Goal: Task Accomplishment & Management: Manage account settings

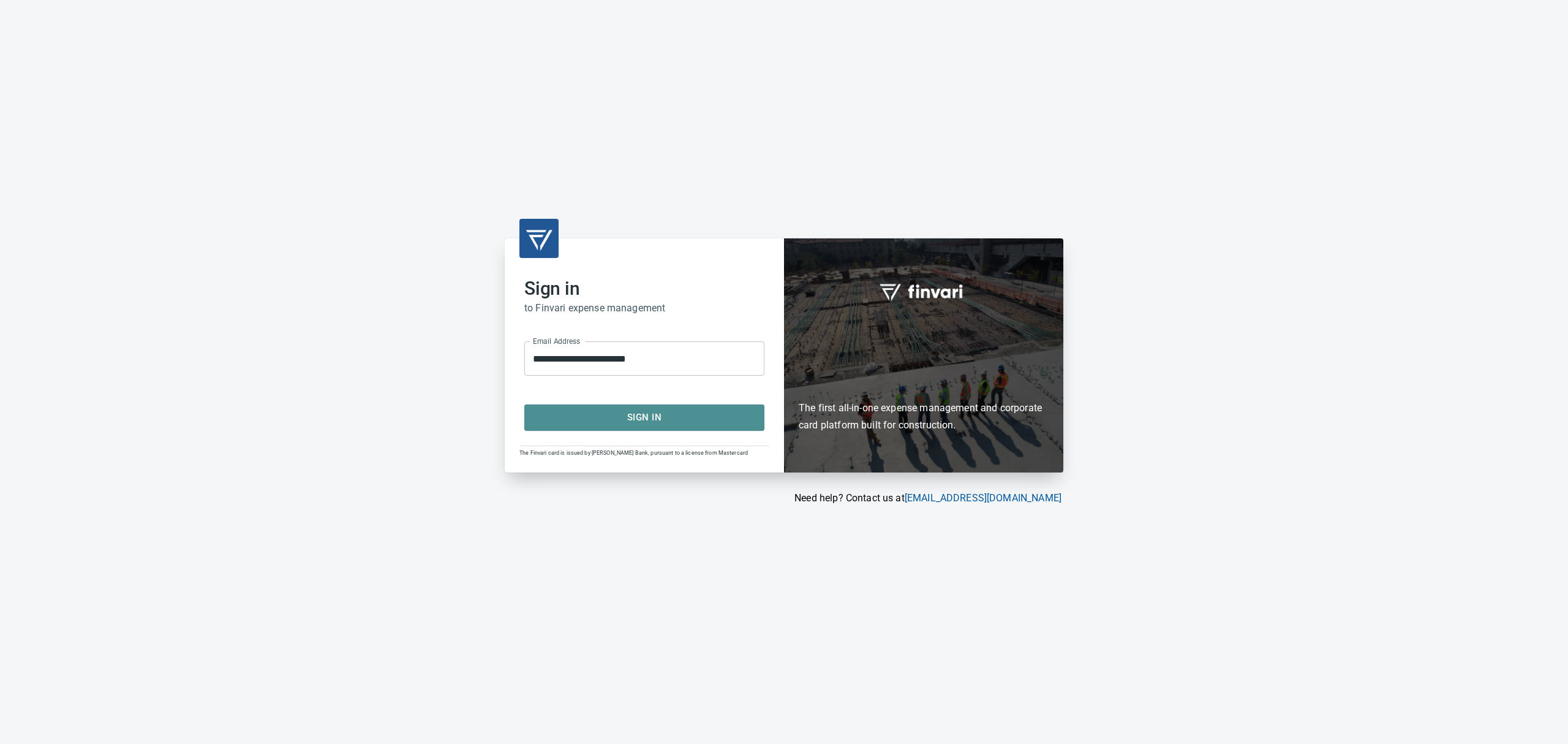
click at [730, 420] on span "Sign In" at bounding box center [644, 417] width 213 height 16
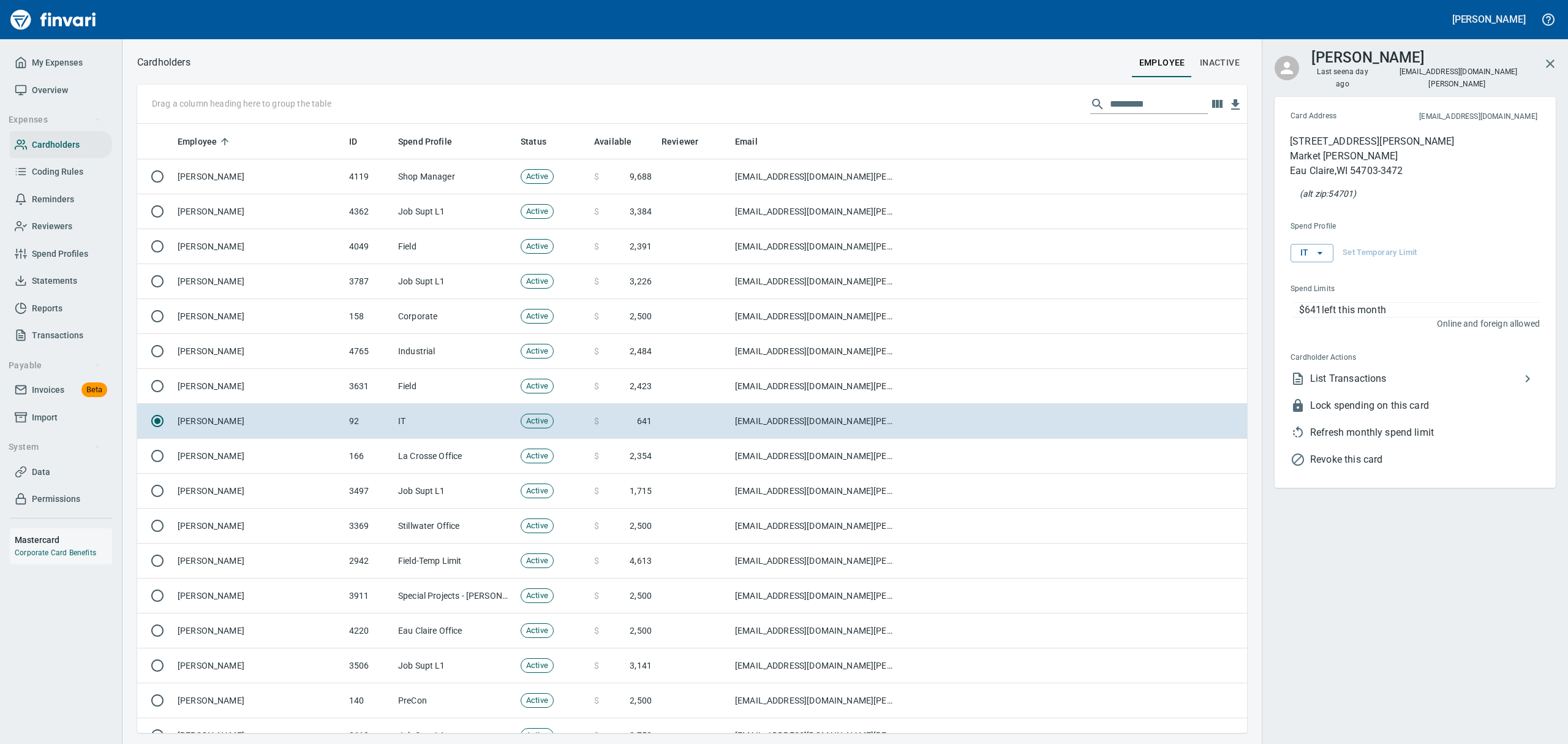
scroll to position [595, 1081]
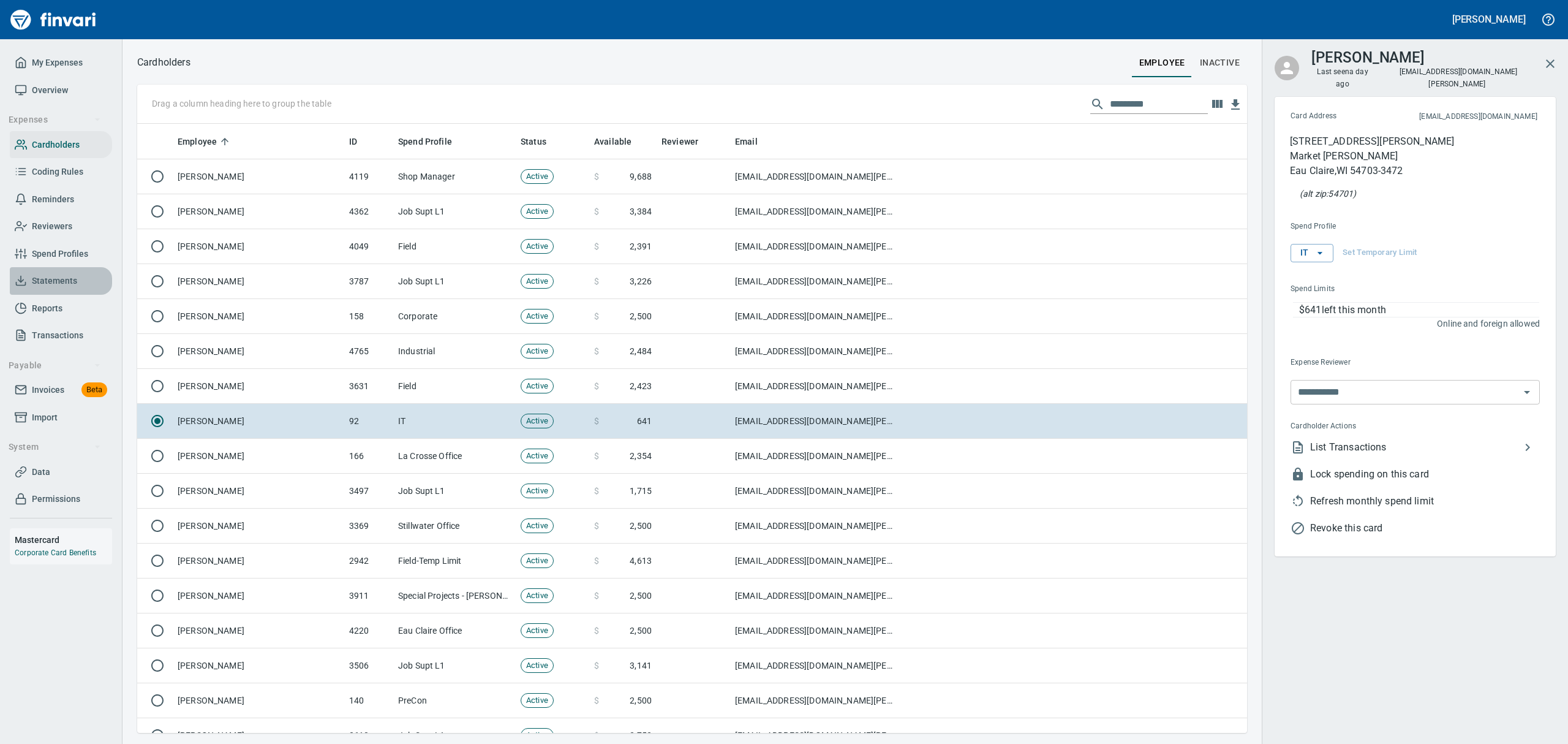
click at [45, 277] on span "Statements" at bounding box center [54, 281] width 45 height 15
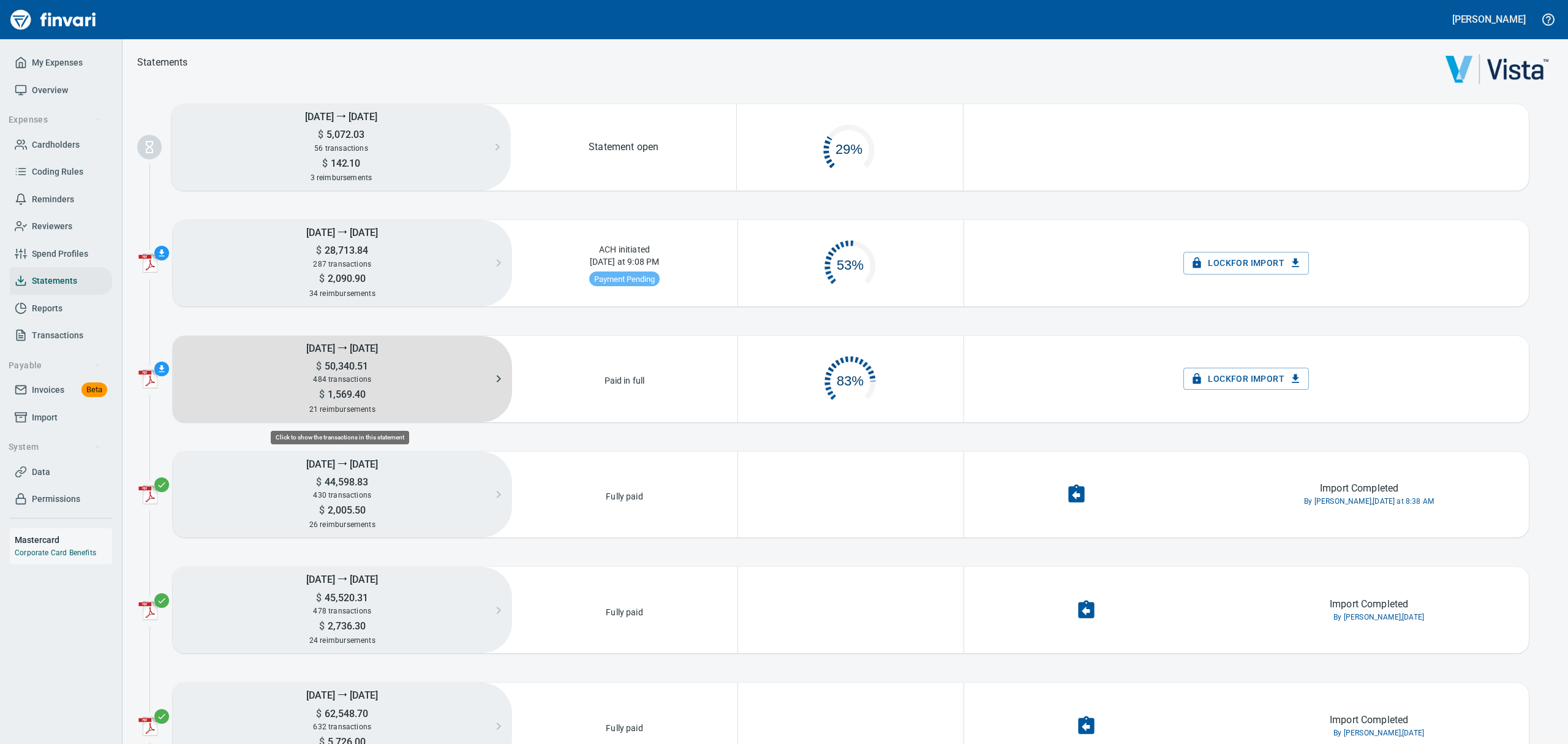
scroll to position [57, 209]
click at [345, 386] on div "$ 1,569.40" at bounding box center [343, 393] width 340 height 14
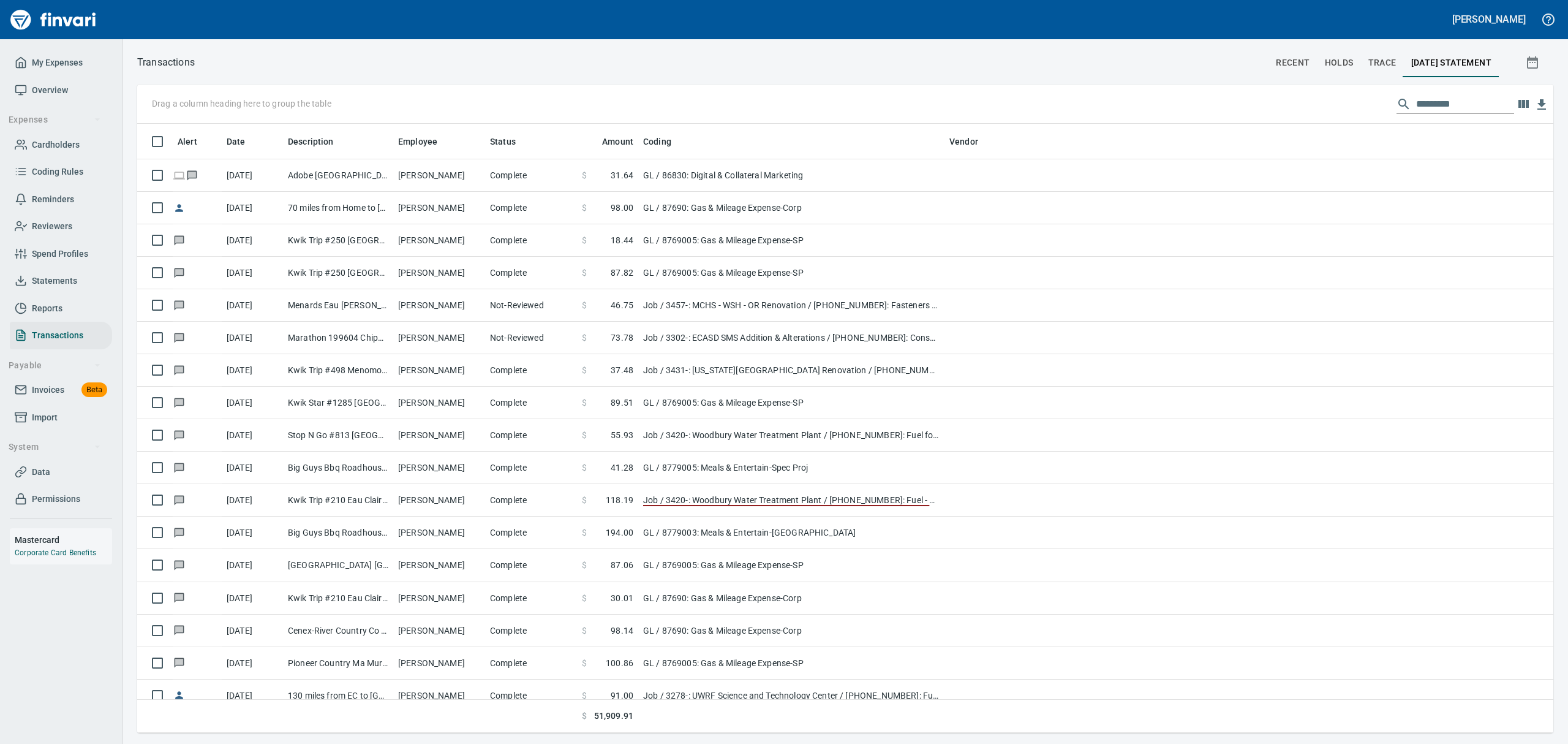
scroll to position [1, 1]
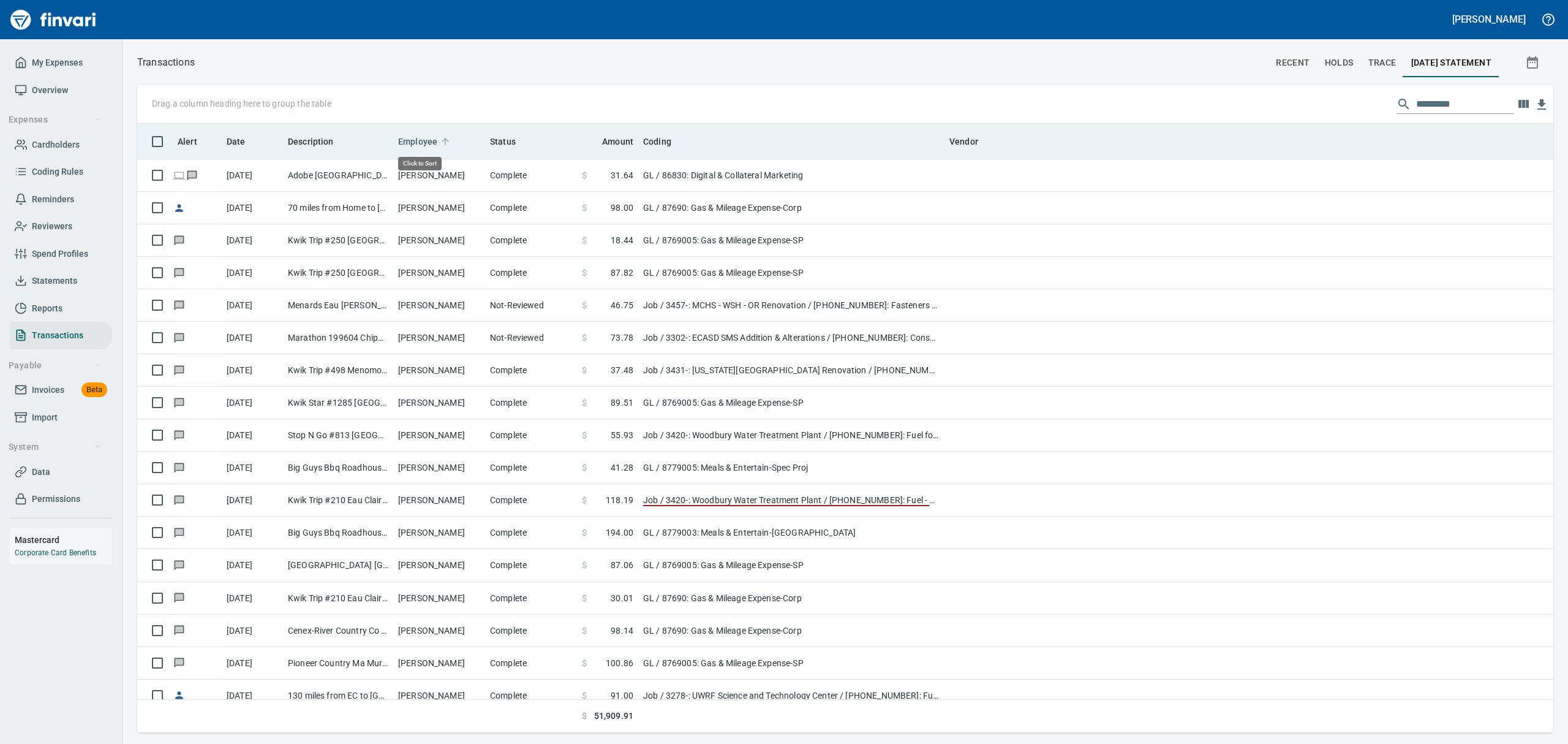
click at [422, 142] on span "Employee" at bounding box center [417, 141] width 39 height 14
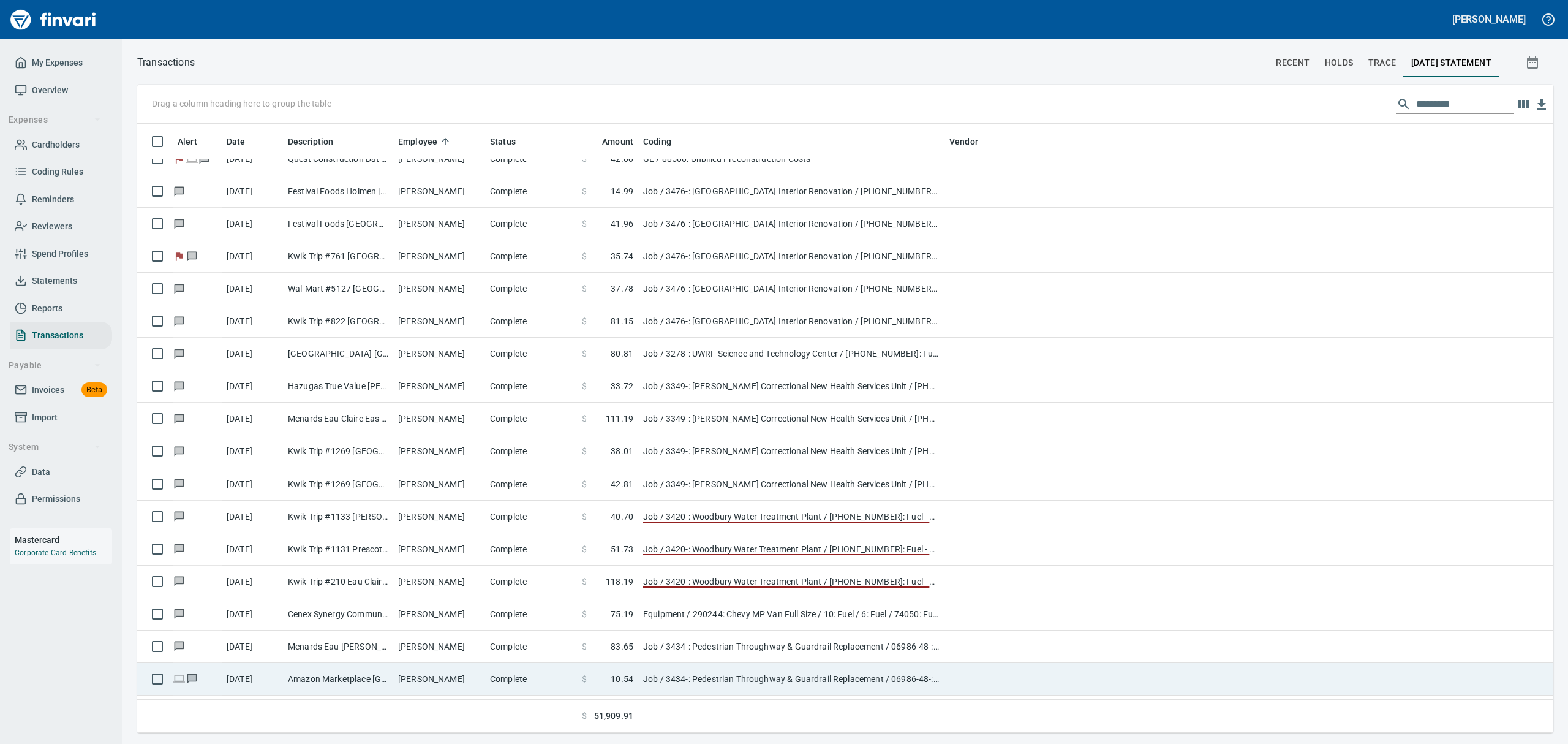
scroll to position [1797, 0]
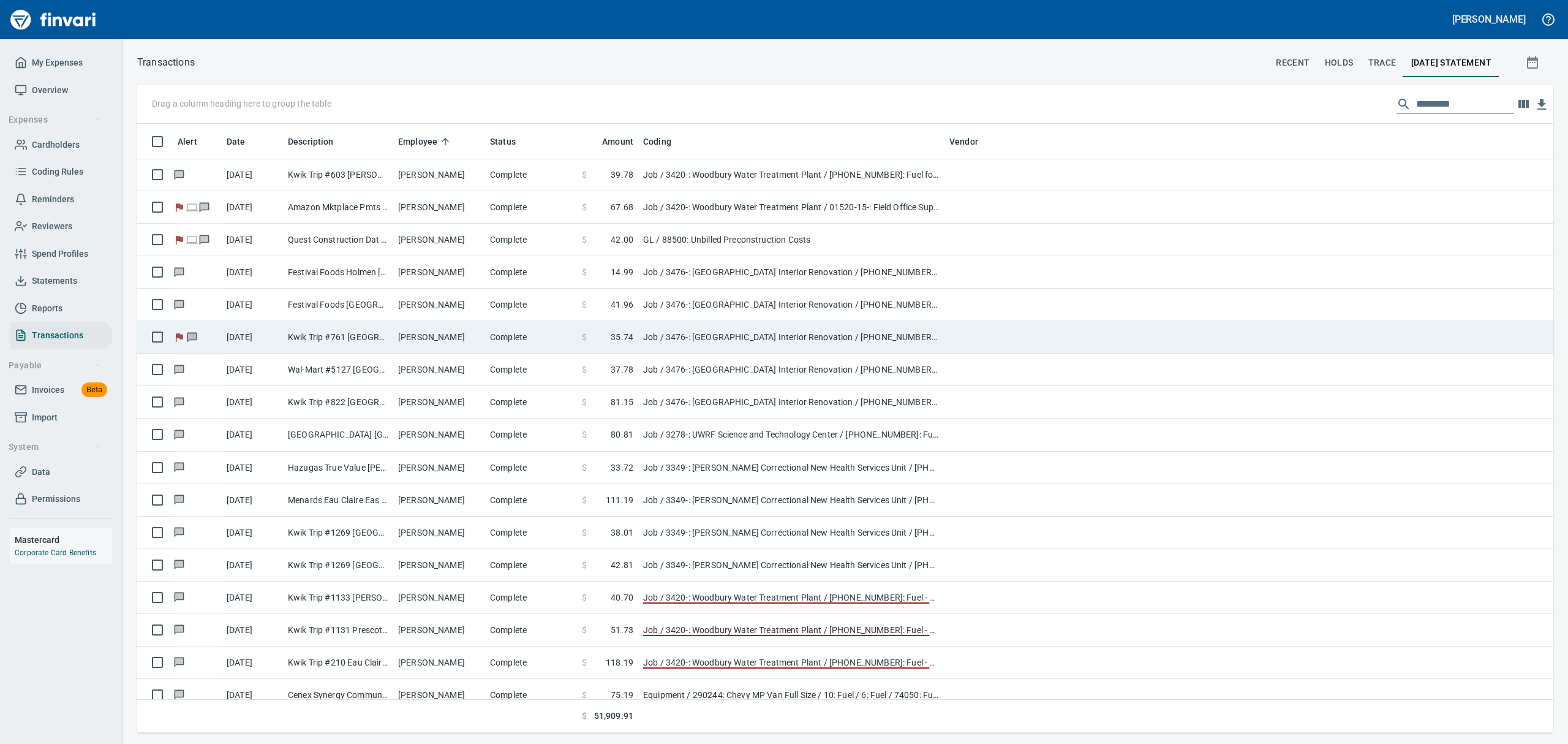
click at [419, 338] on td "[PERSON_NAME]" at bounding box center [440, 337] width 92 height 33
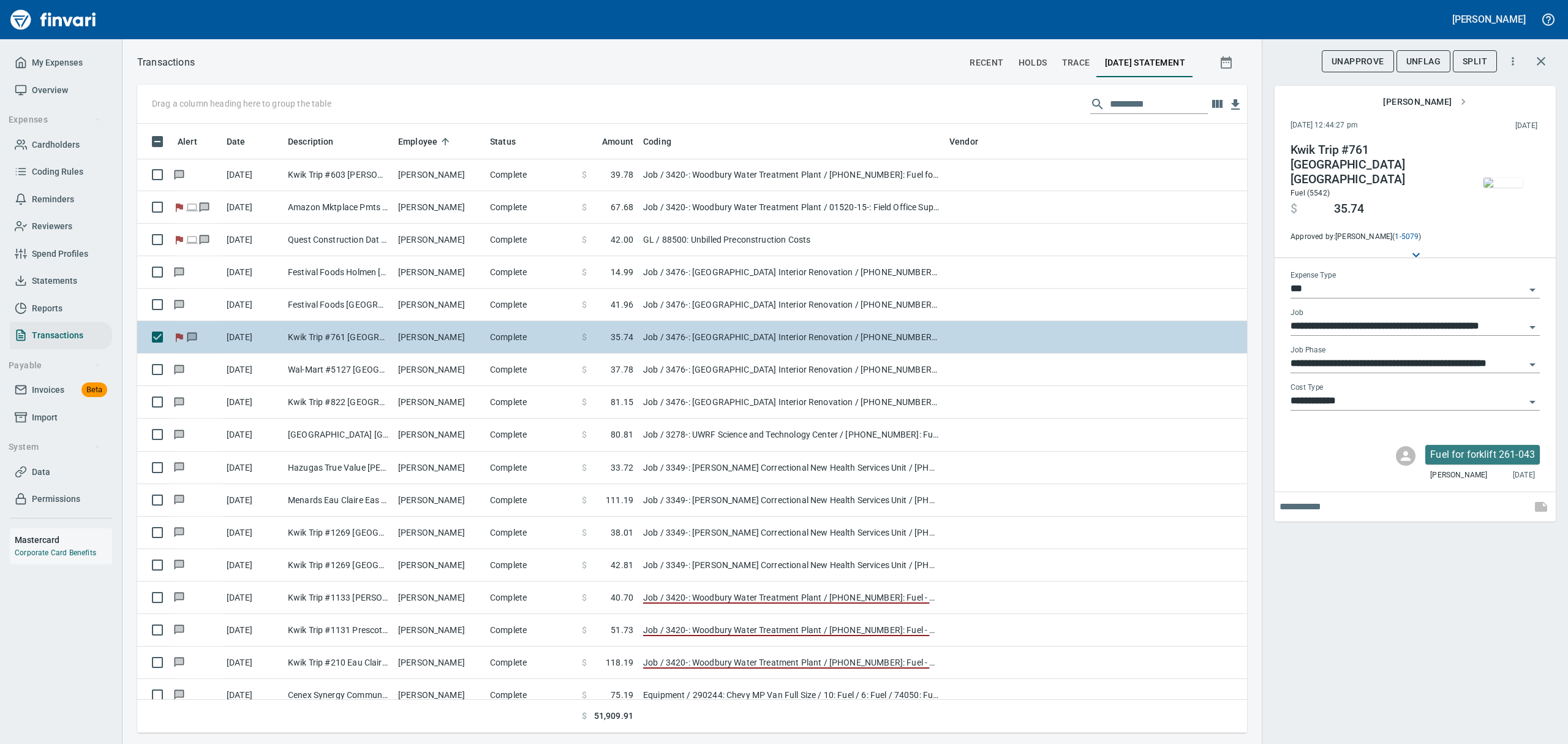
scroll to position [595, 1081]
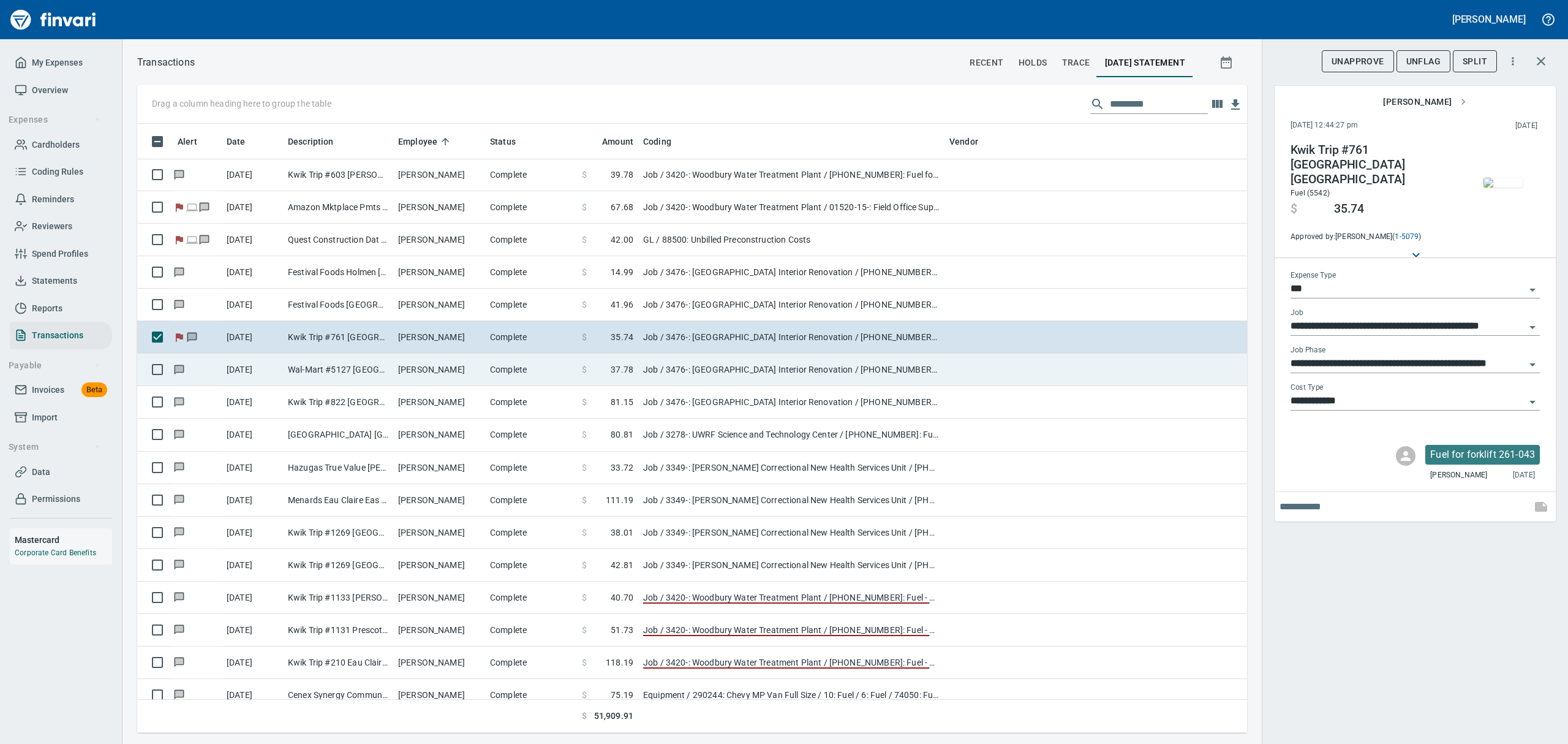
click at [351, 372] on td "Wal-Mart #5127 [GEOGRAPHIC_DATA]" at bounding box center [338, 370] width 110 height 33
type input "**********"
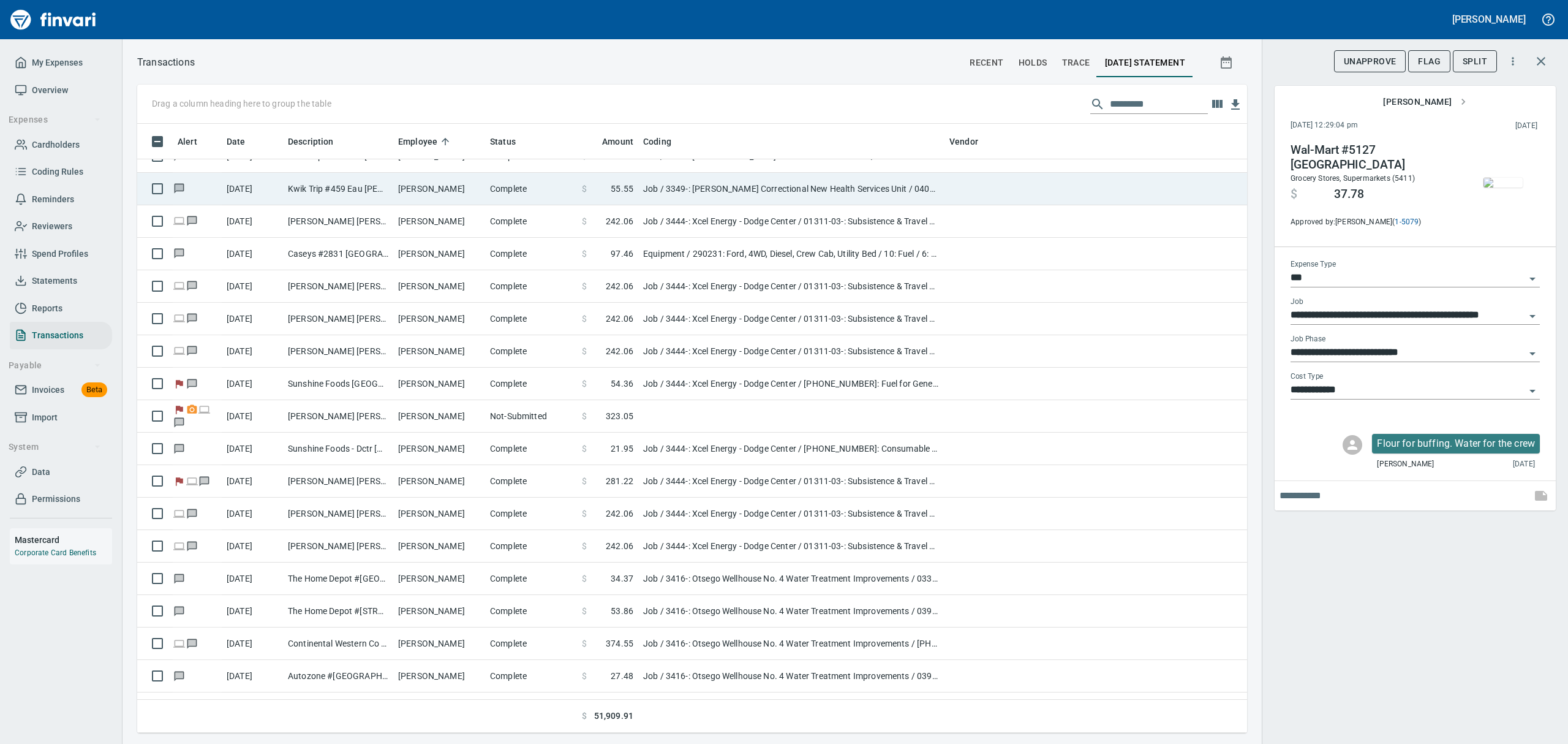
scroll to position [3023, 0]
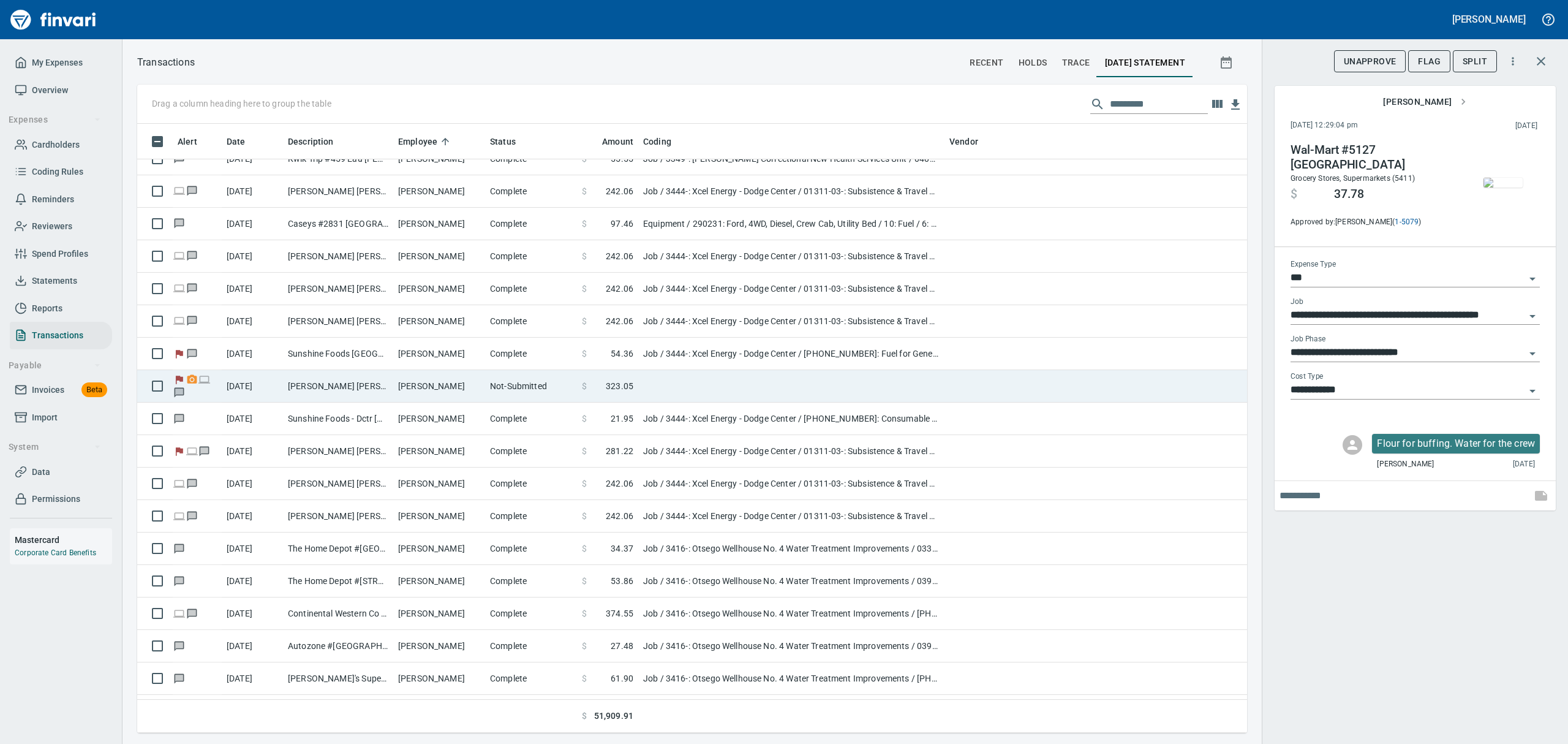
click at [359, 387] on td "[PERSON_NAME] [PERSON_NAME] [GEOGRAPHIC_DATA]" at bounding box center [338, 387] width 110 height 33
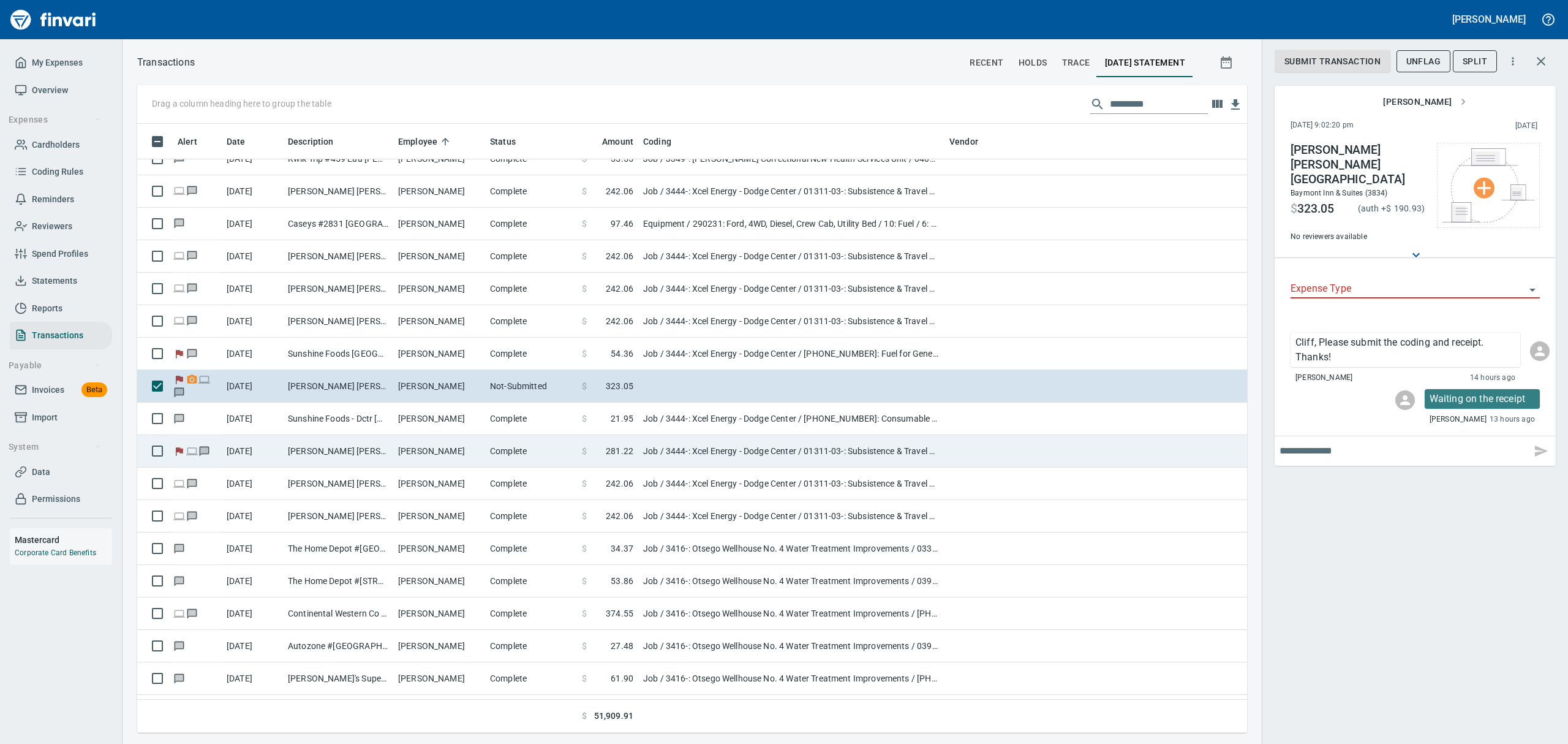
click at [309, 451] on td "[PERSON_NAME] [PERSON_NAME] [GEOGRAPHIC_DATA]" at bounding box center [338, 451] width 110 height 33
type input "***"
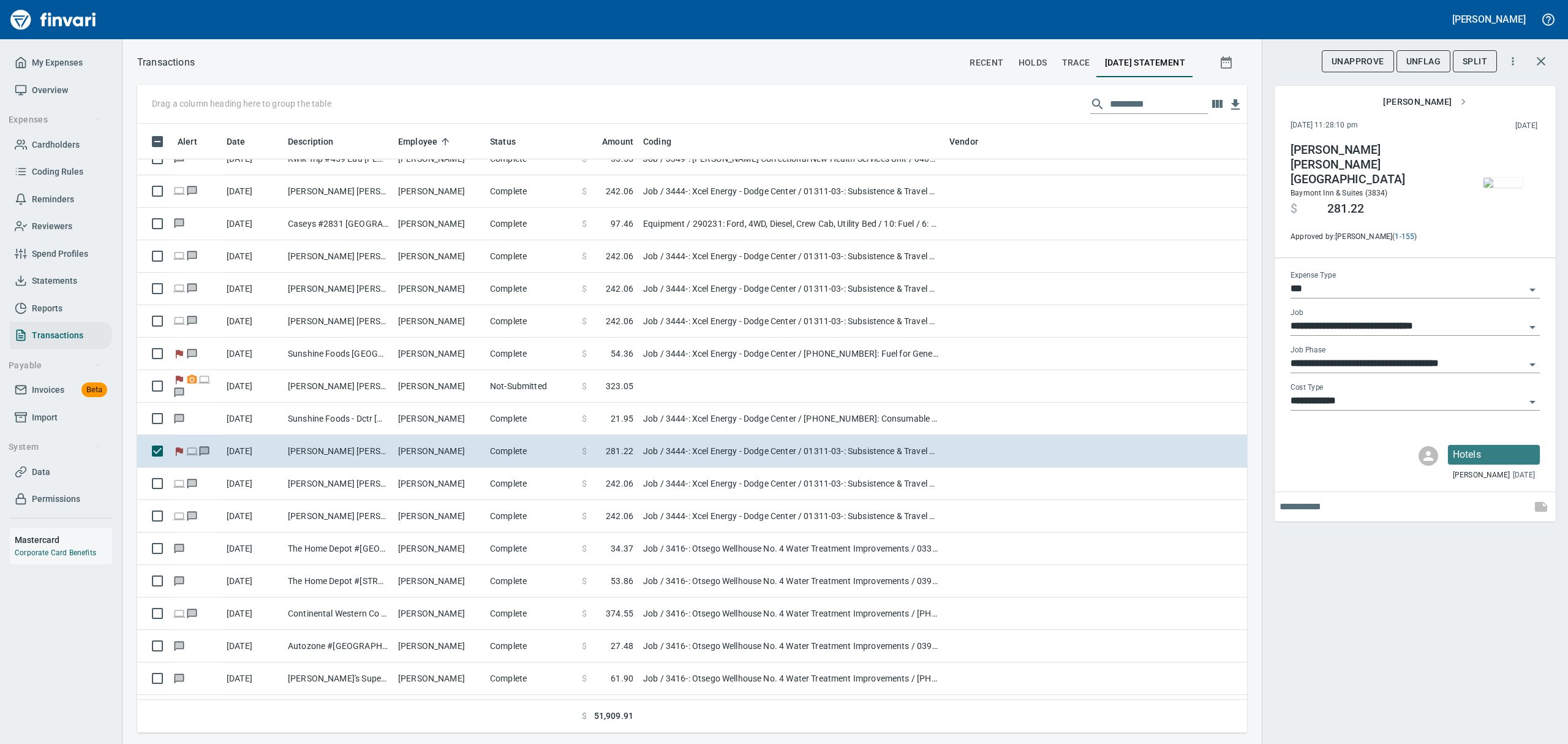
click at [1500, 185] on img "button" at bounding box center [1503, 182] width 39 height 10
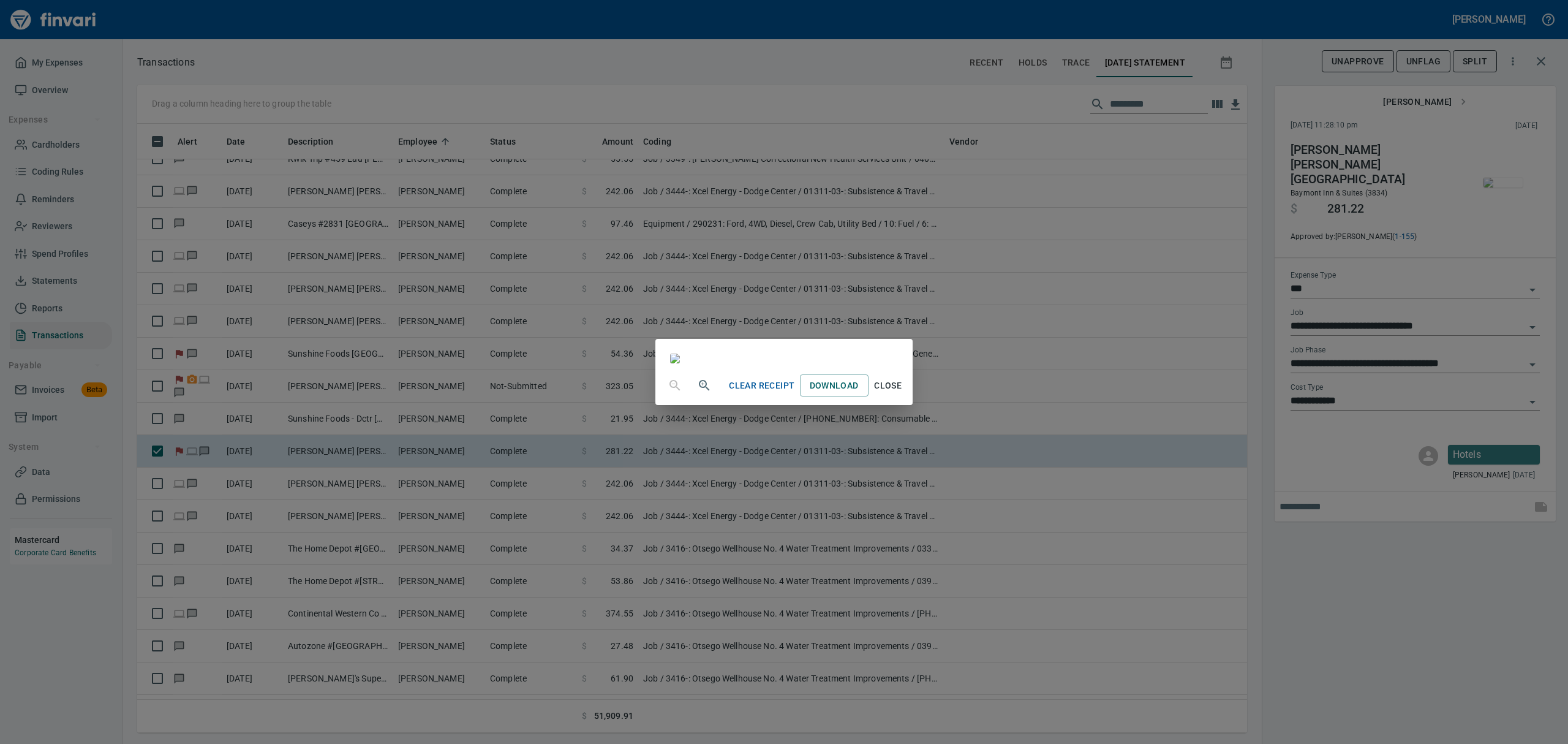
click at [903, 394] on span "Close" at bounding box center [888, 386] width 30 height 15
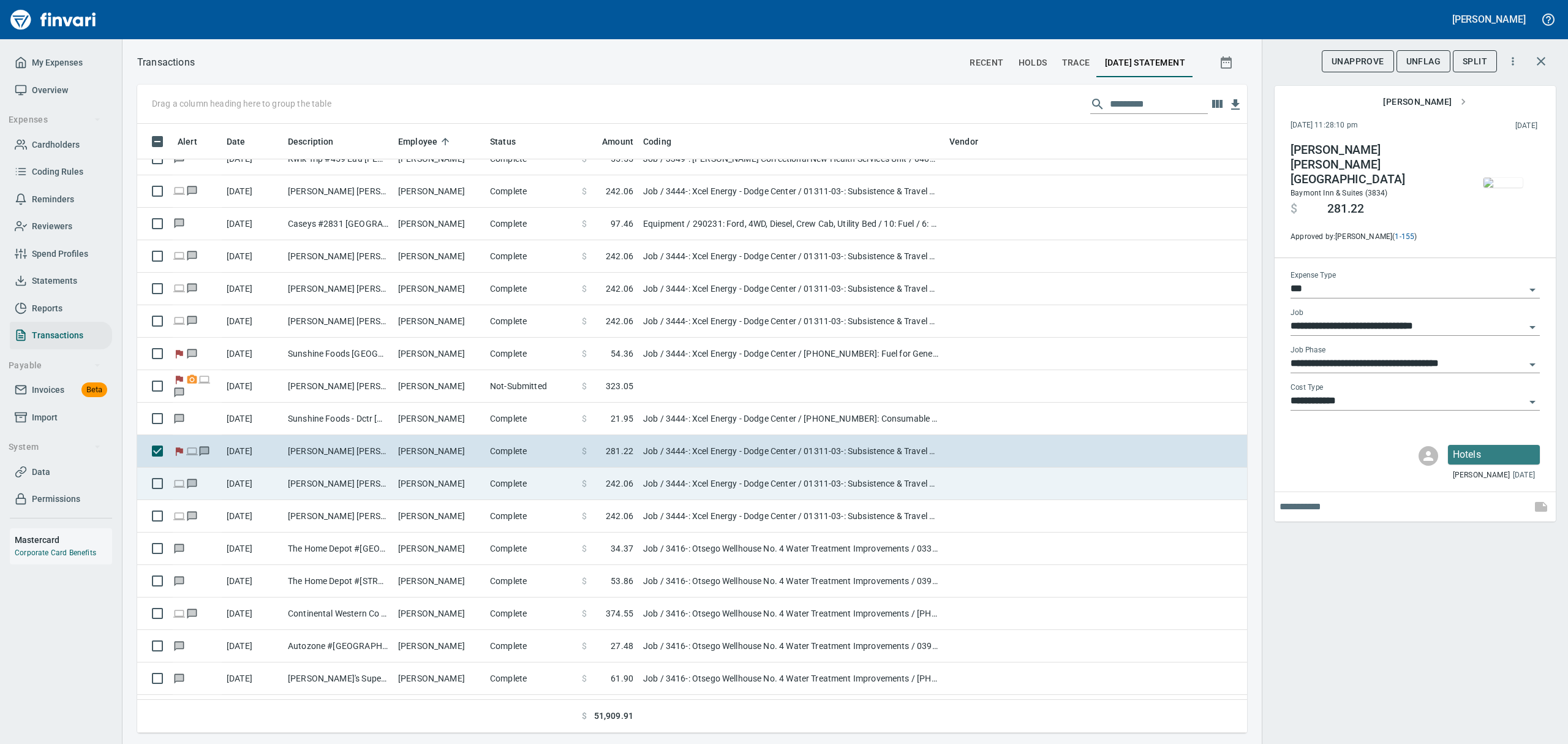
drag, startPoint x: 1422, startPoint y: 55, endPoint x: 711, endPoint y: 473, distance: 824.8
click at [1422, 57] on span "UnFlag" at bounding box center [1424, 61] width 35 height 15
click at [397, 488] on td "[PERSON_NAME]" at bounding box center [440, 484] width 92 height 33
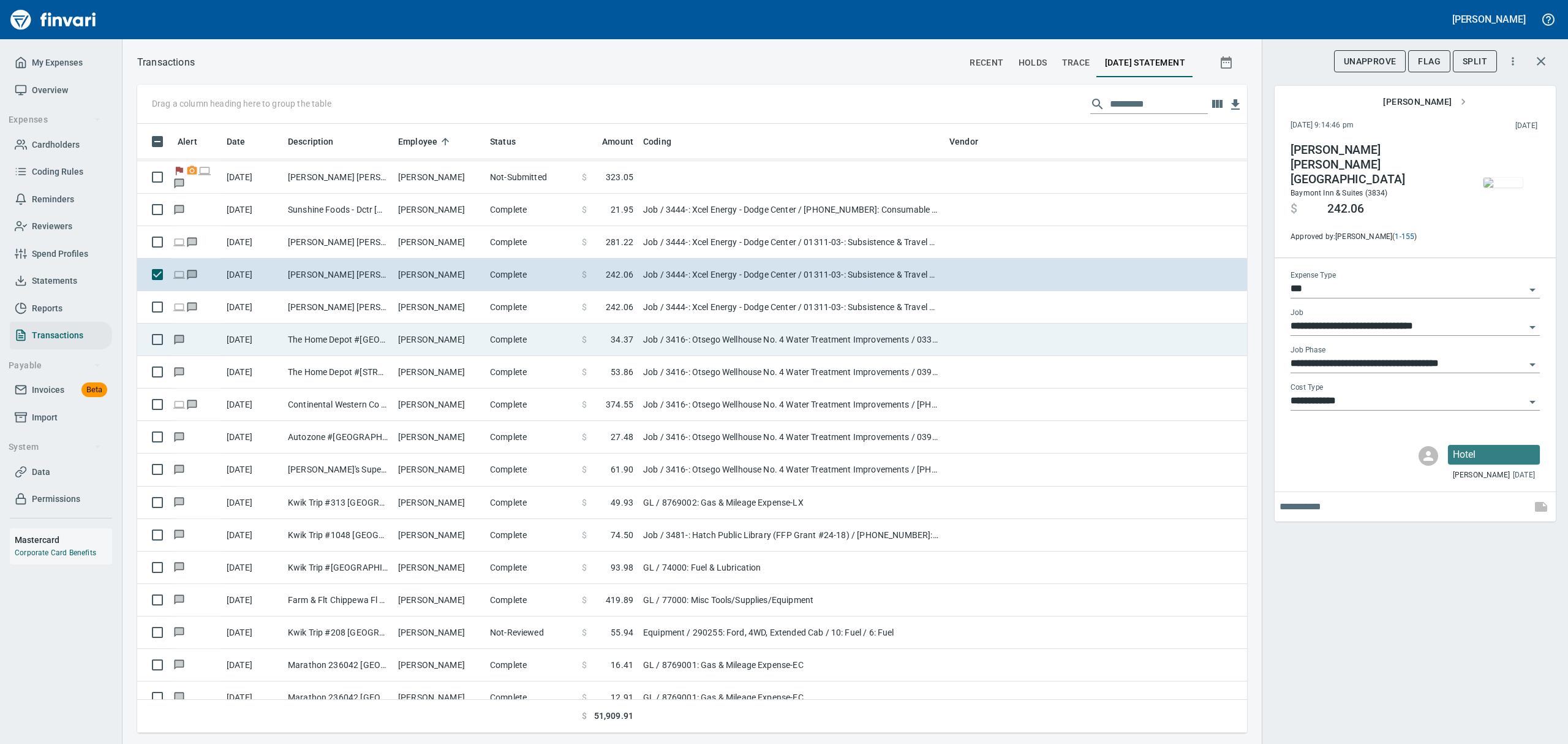
scroll to position [3268, 0]
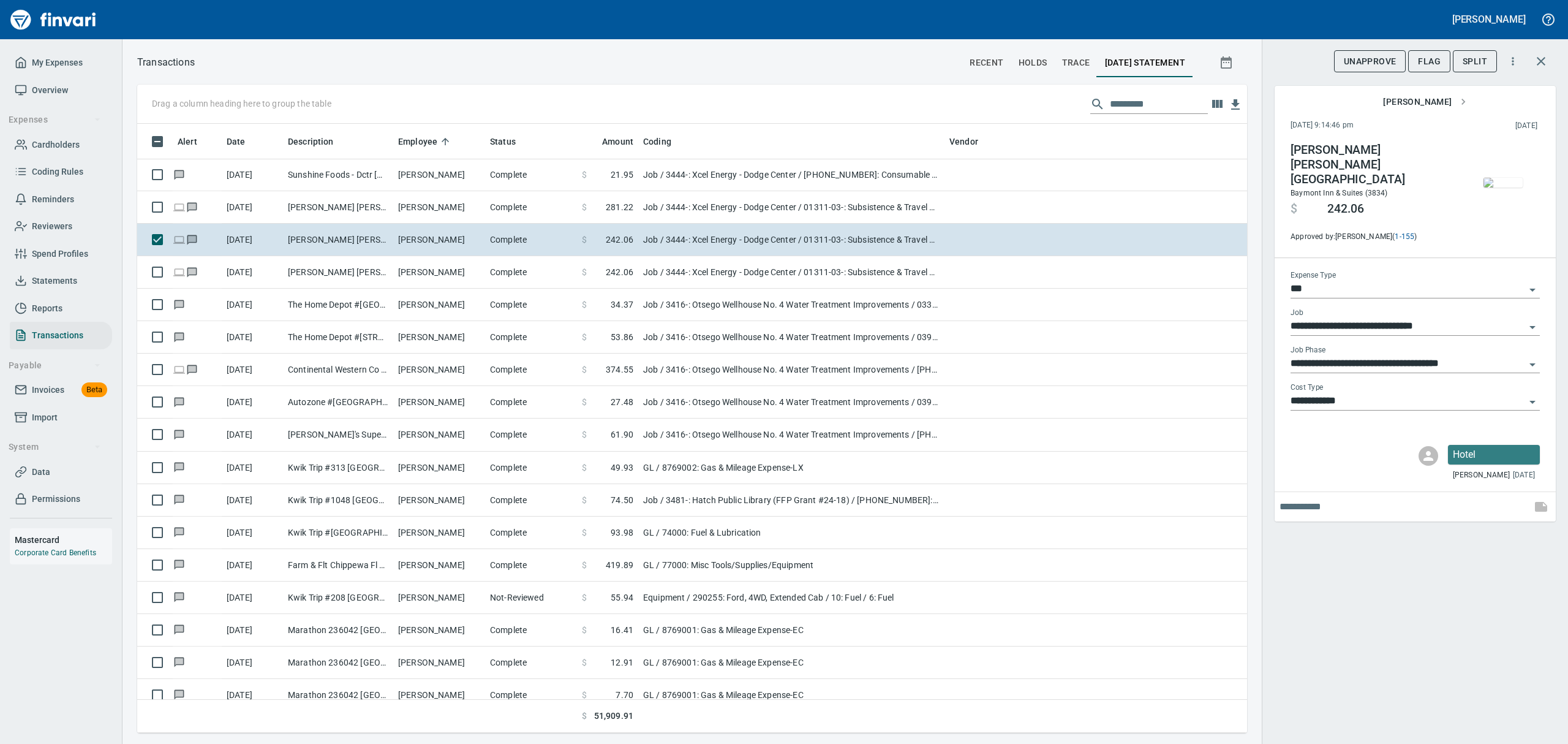
click at [1500, 180] on img "button" at bounding box center [1503, 182] width 39 height 10
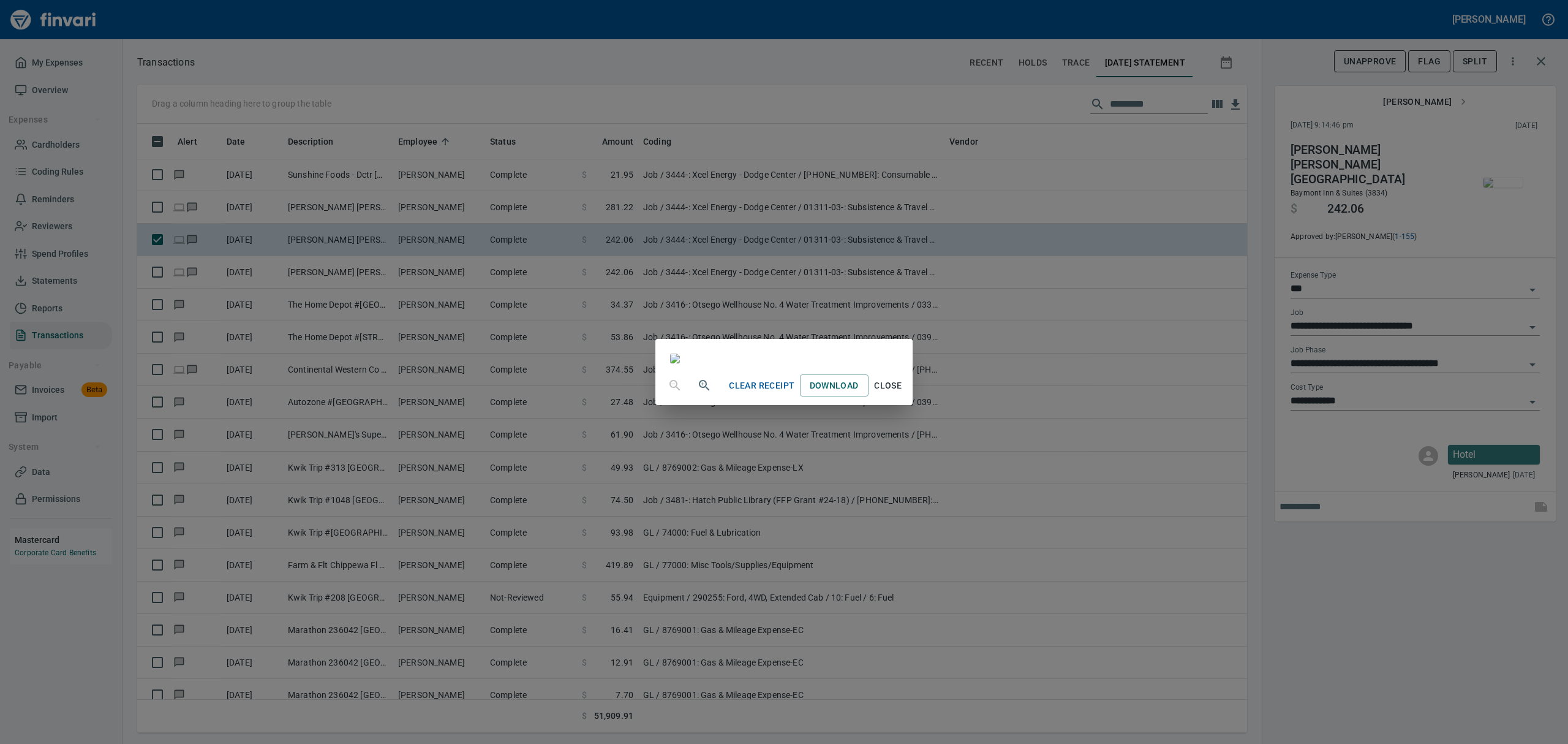
click at [903, 394] on span "Close" at bounding box center [888, 386] width 30 height 15
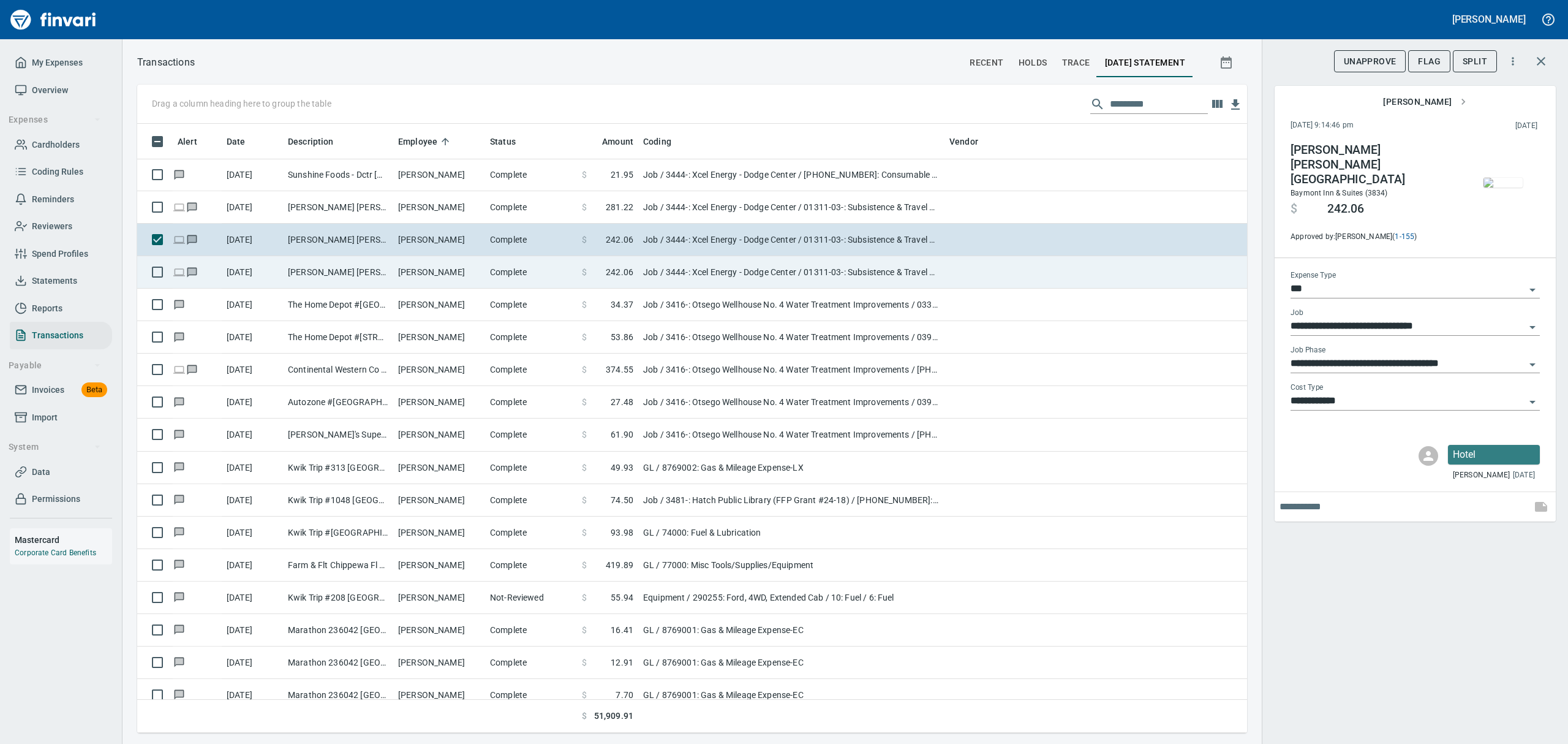
click at [302, 263] on td "[PERSON_NAME] [PERSON_NAME] [GEOGRAPHIC_DATA]" at bounding box center [338, 273] width 110 height 33
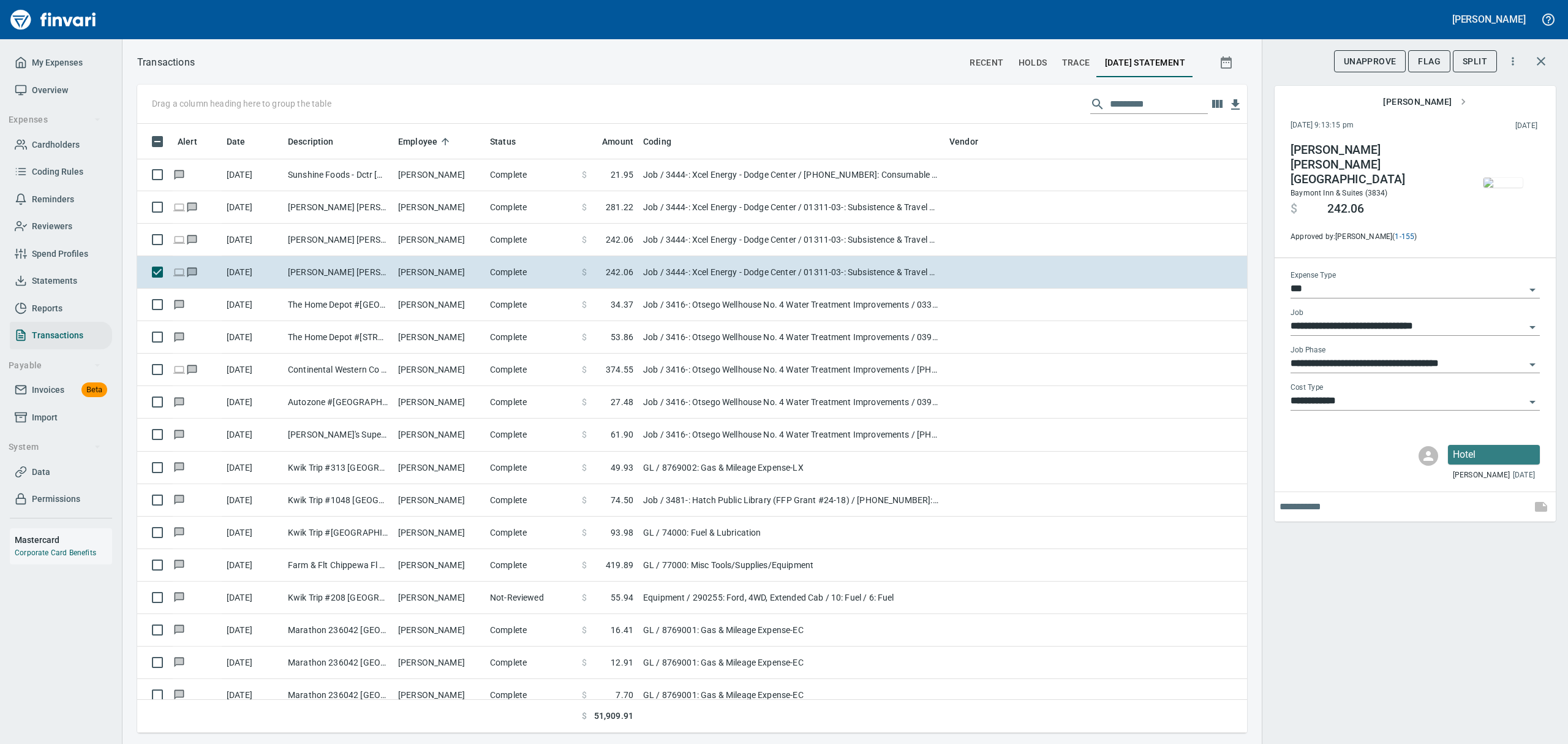
click at [1497, 187] on img "button" at bounding box center [1503, 182] width 39 height 10
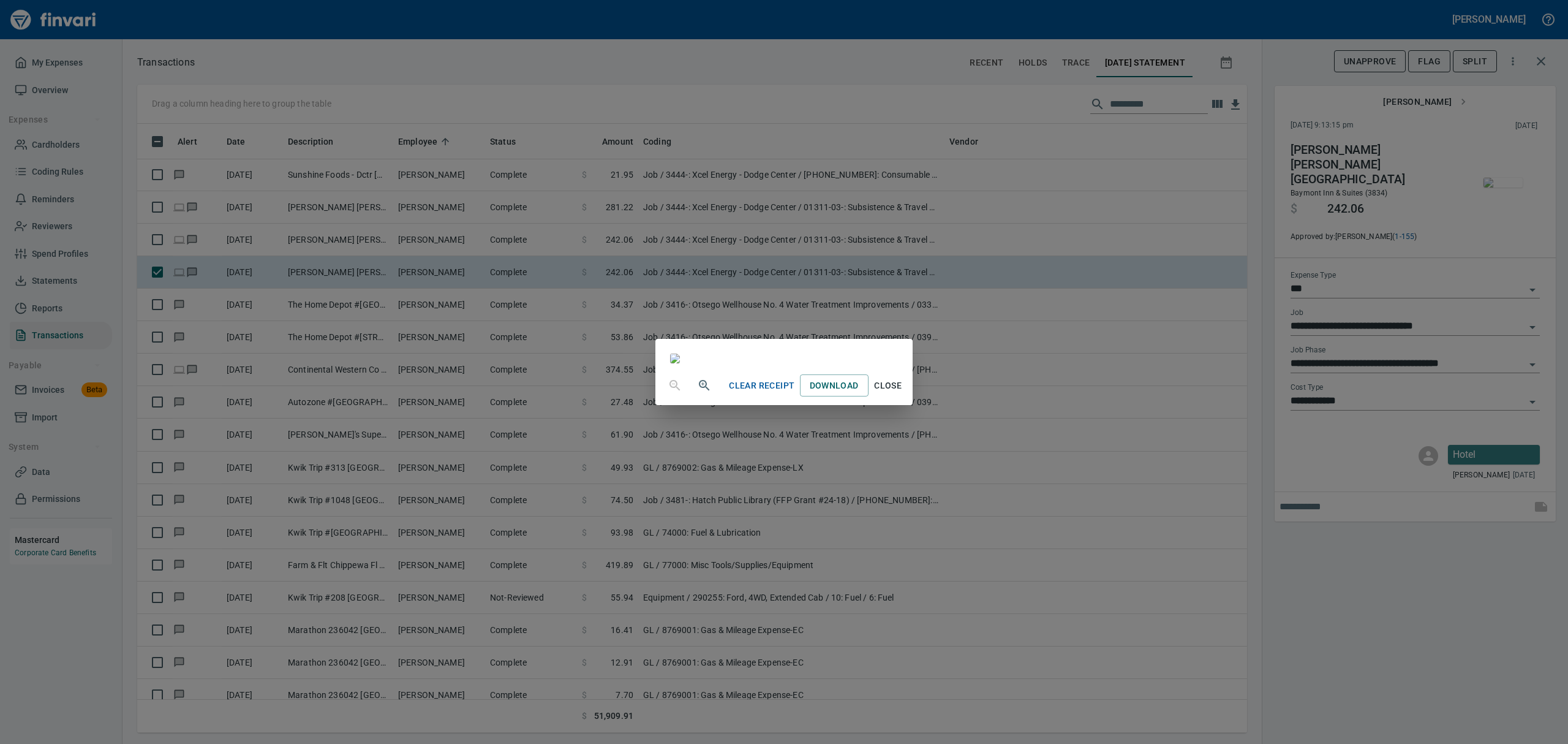
click at [903, 394] on span "Close" at bounding box center [888, 386] width 30 height 15
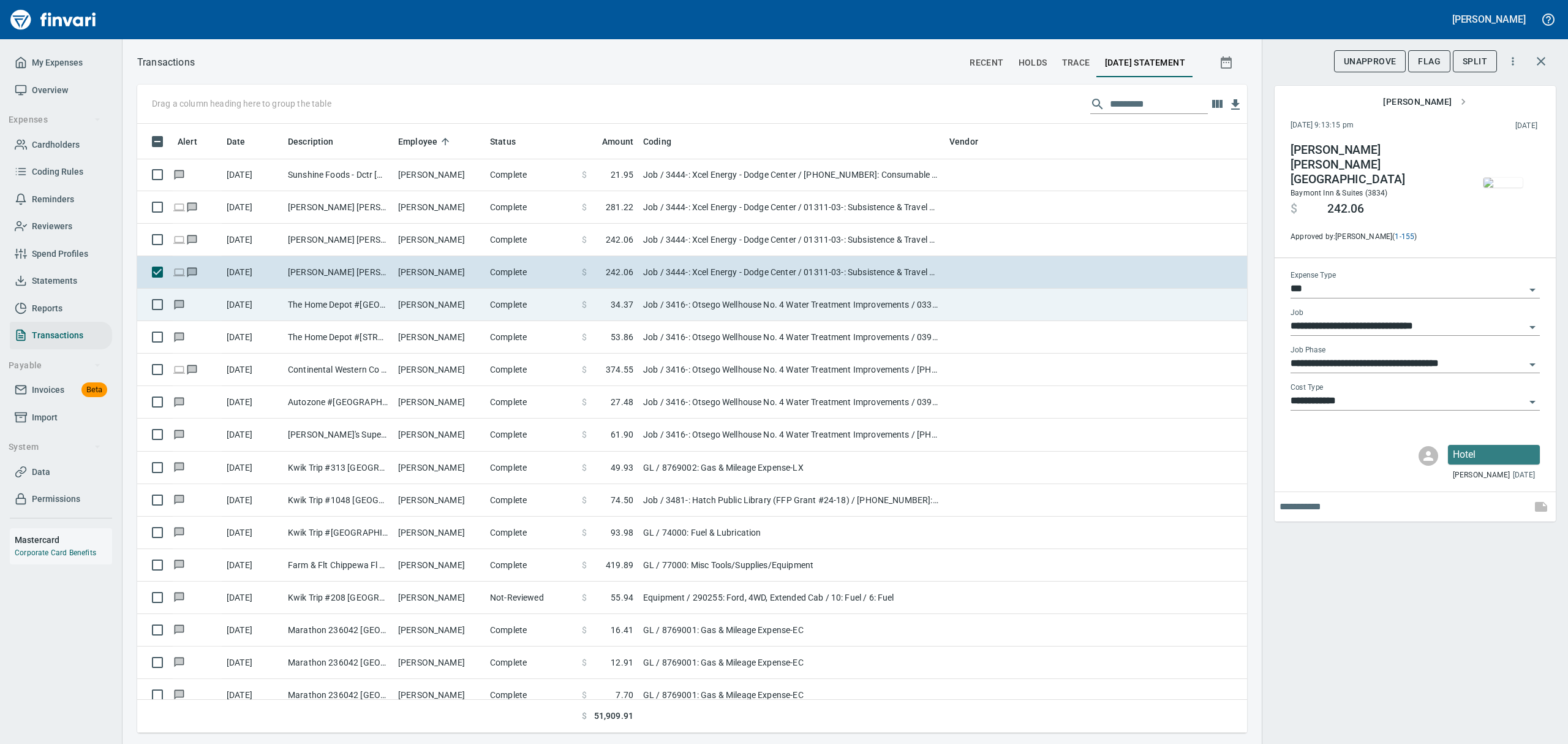
click at [388, 300] on td "The Home Depot #[GEOGRAPHIC_DATA]" at bounding box center [338, 305] width 110 height 33
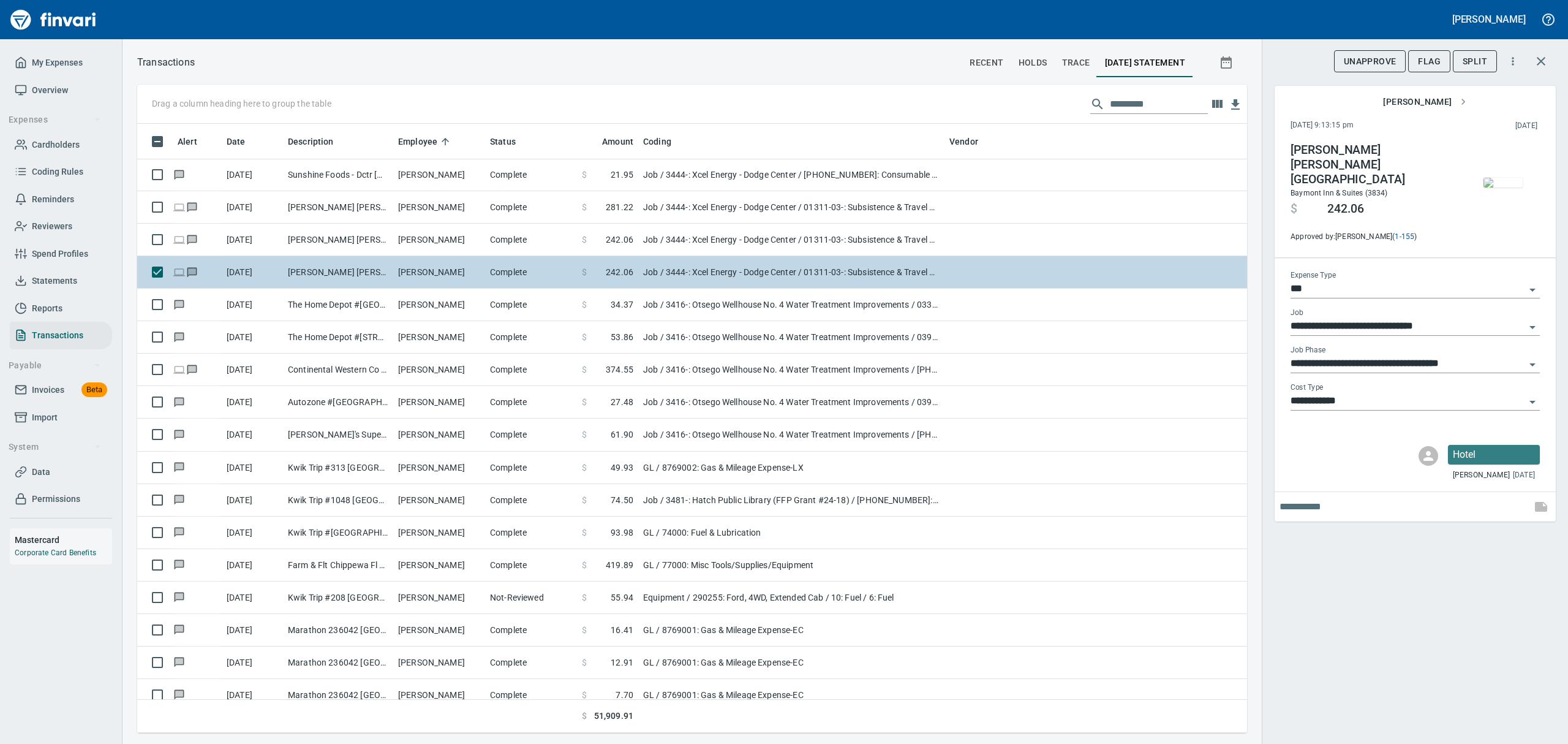
type input "**********"
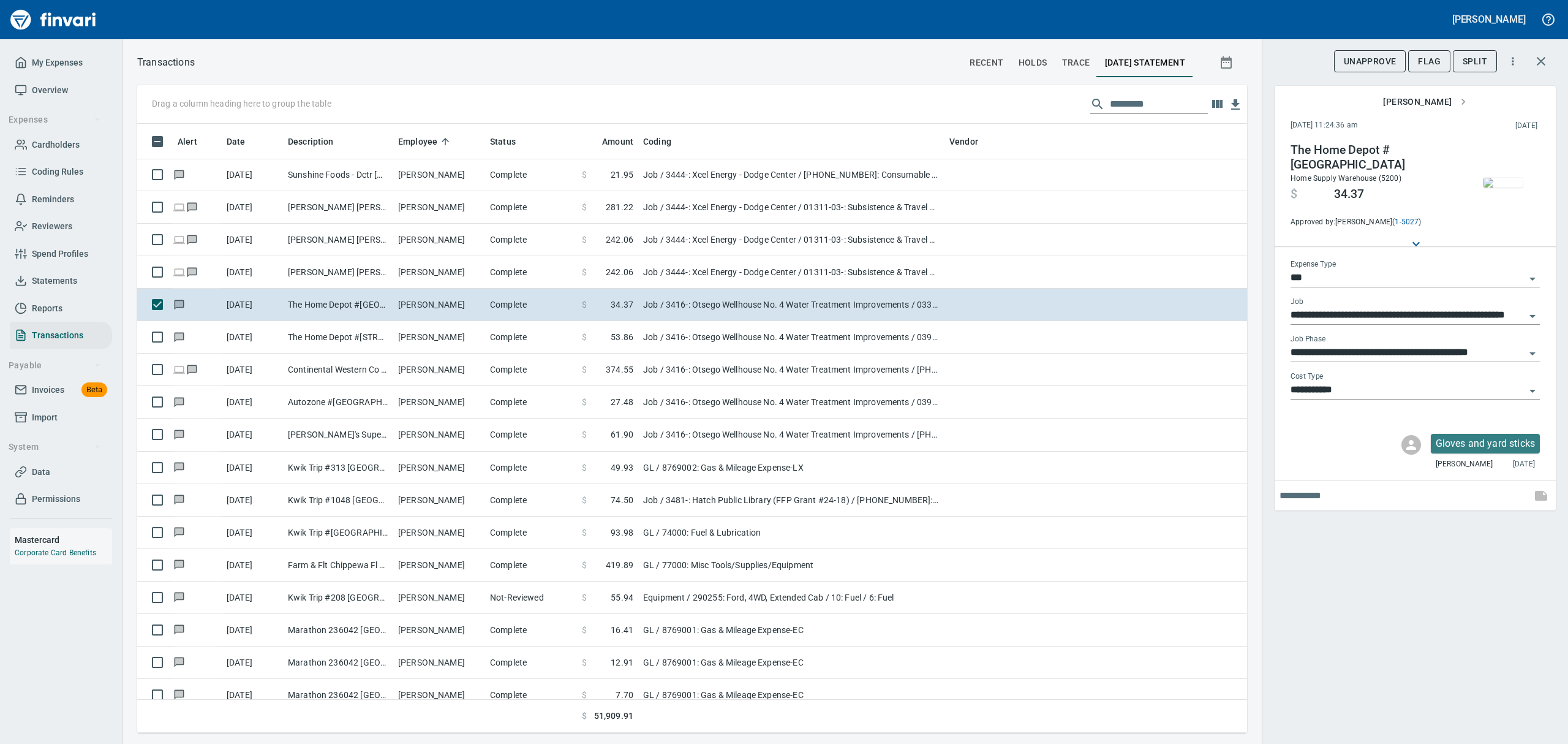
click at [1496, 187] on img "button" at bounding box center [1503, 182] width 39 height 10
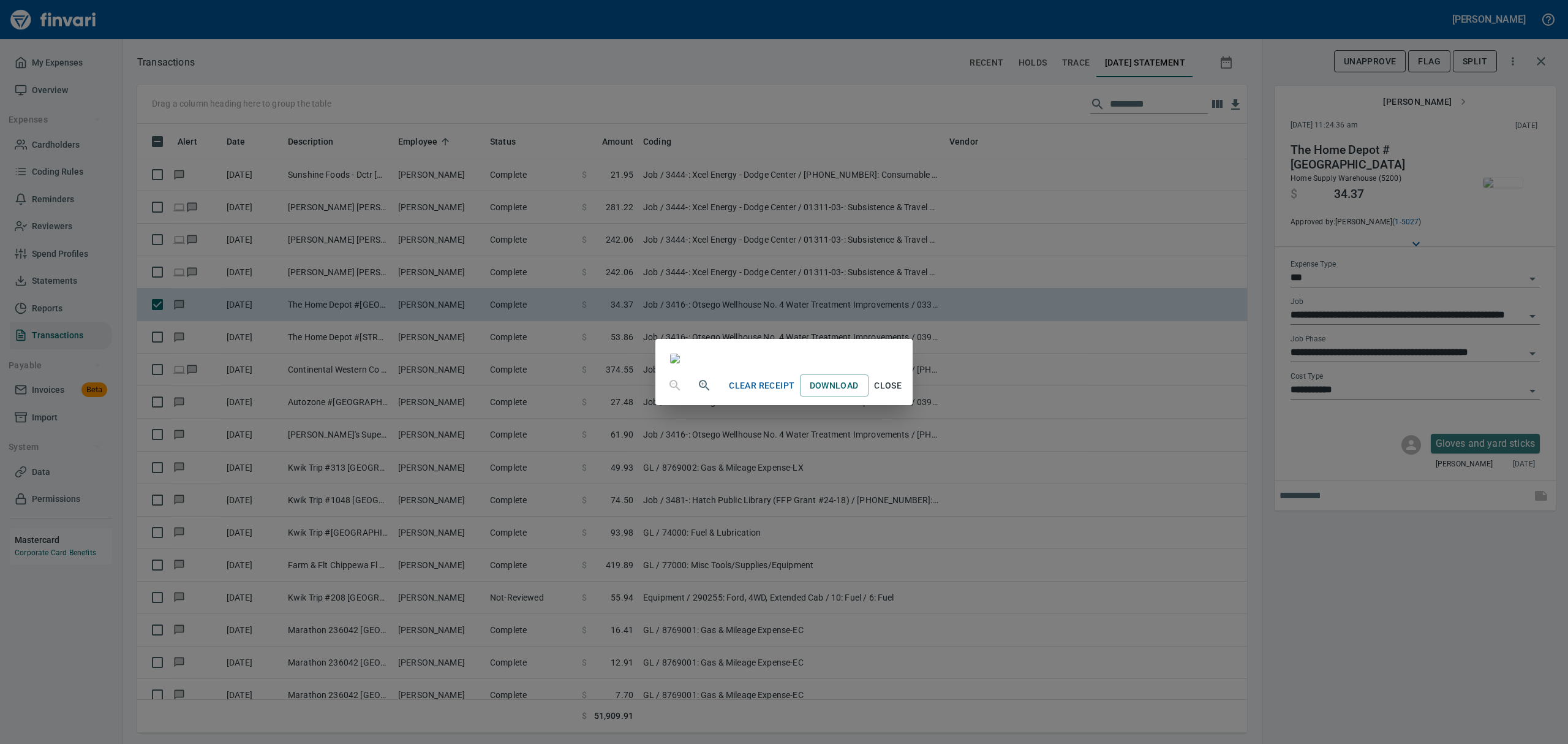
click at [903, 394] on span "Close" at bounding box center [888, 386] width 30 height 15
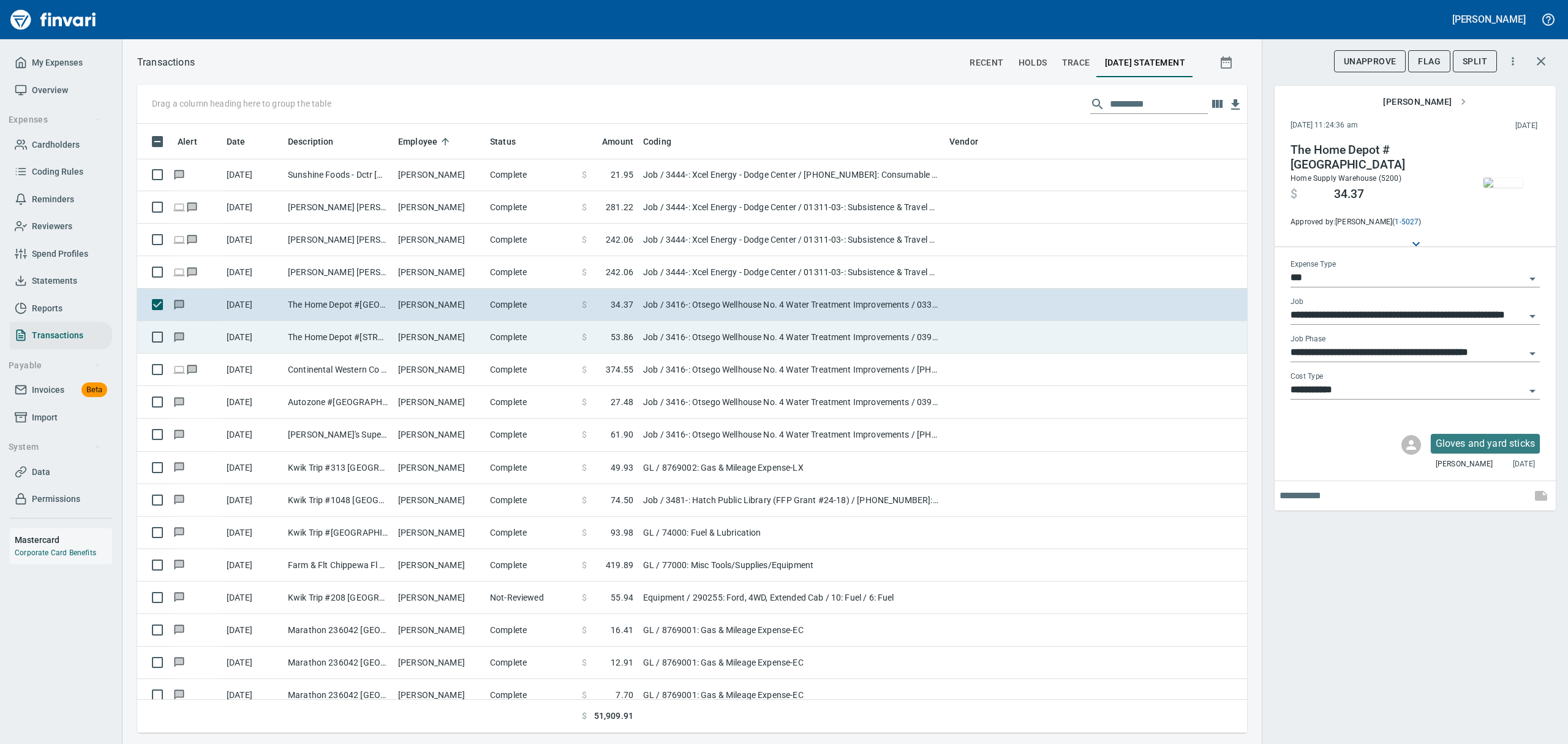
click at [338, 339] on td "The Home Depot #[STREET_ADDRESS]" at bounding box center [338, 337] width 110 height 33
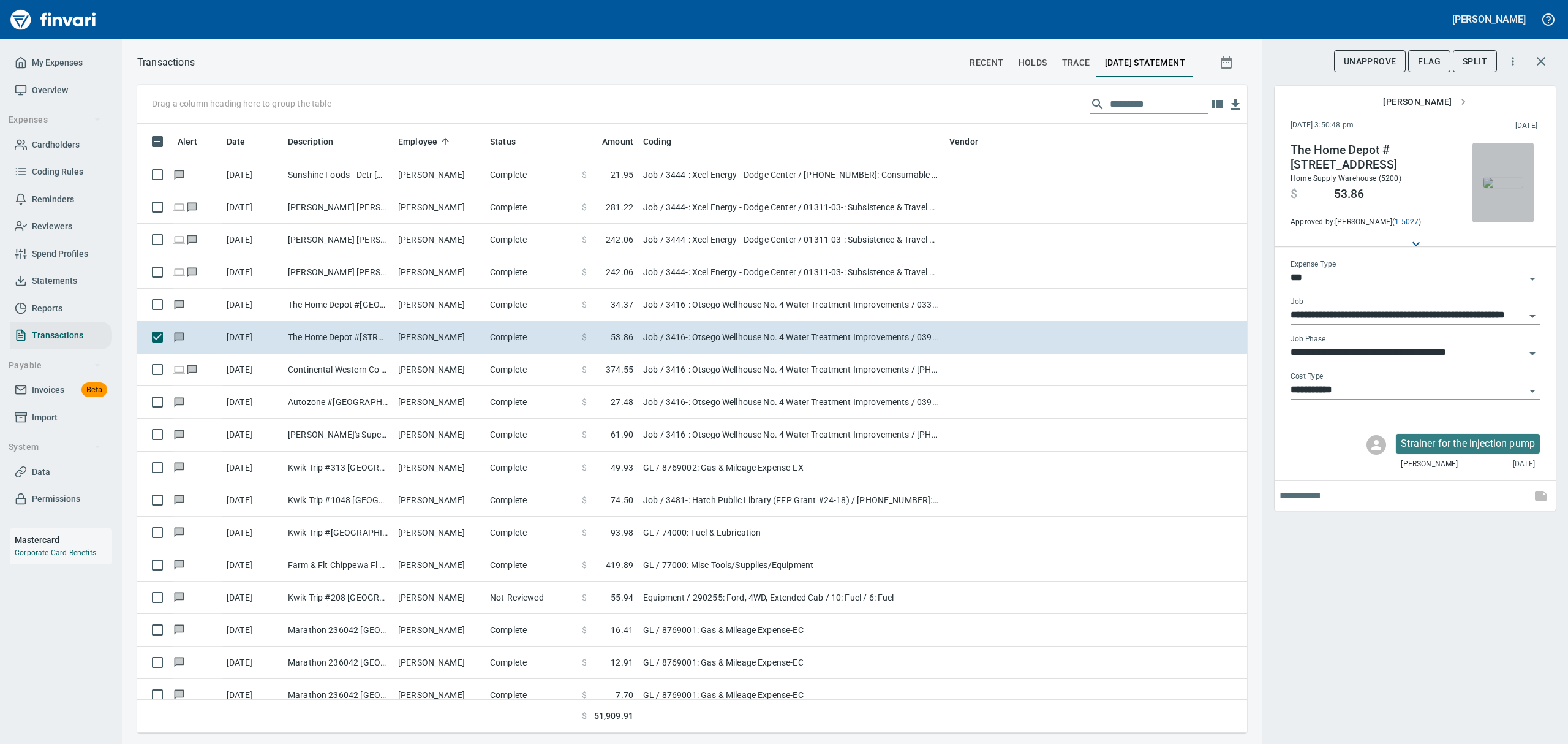
click at [1492, 187] on img "button" at bounding box center [1503, 182] width 39 height 10
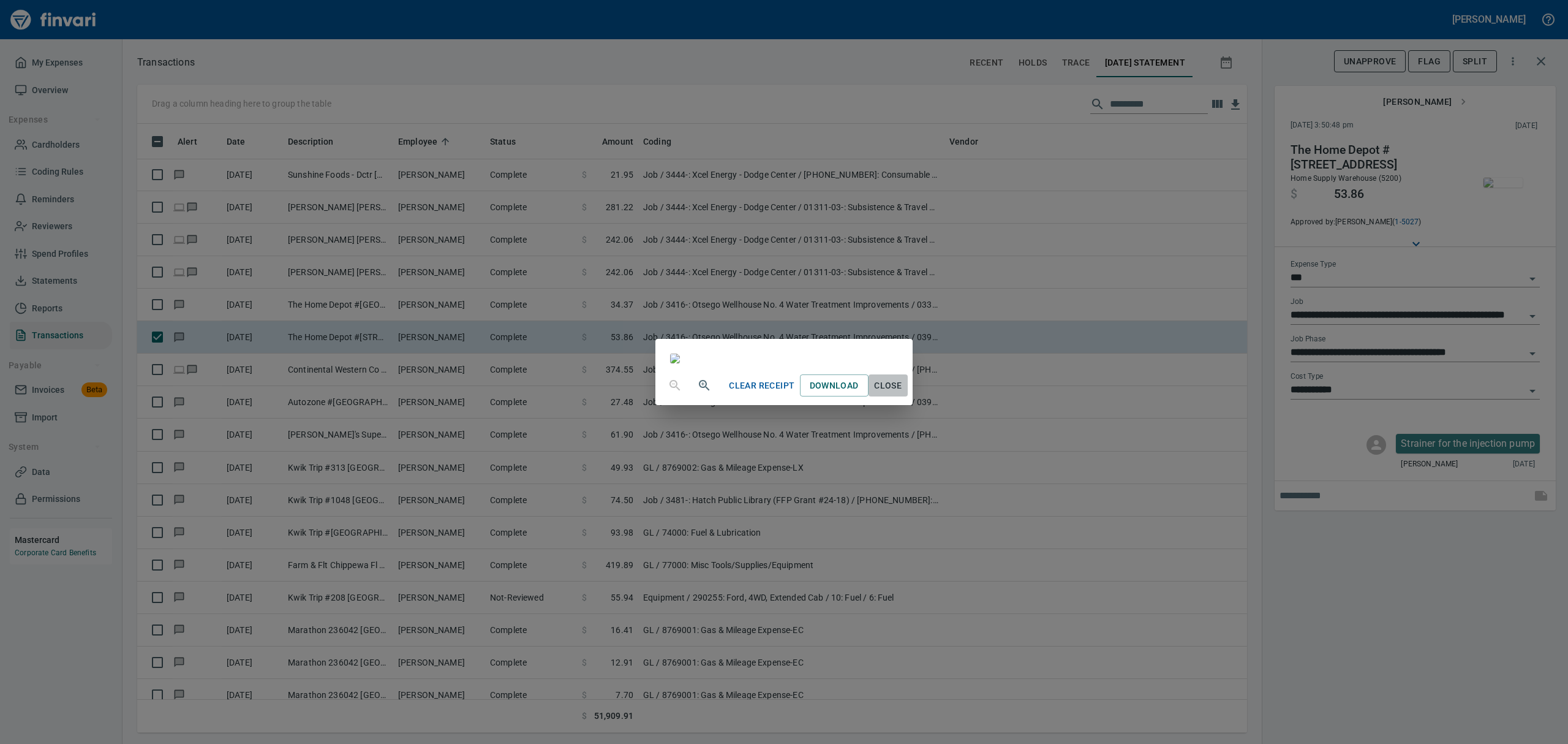
click at [903, 394] on span "Close" at bounding box center [888, 386] width 30 height 15
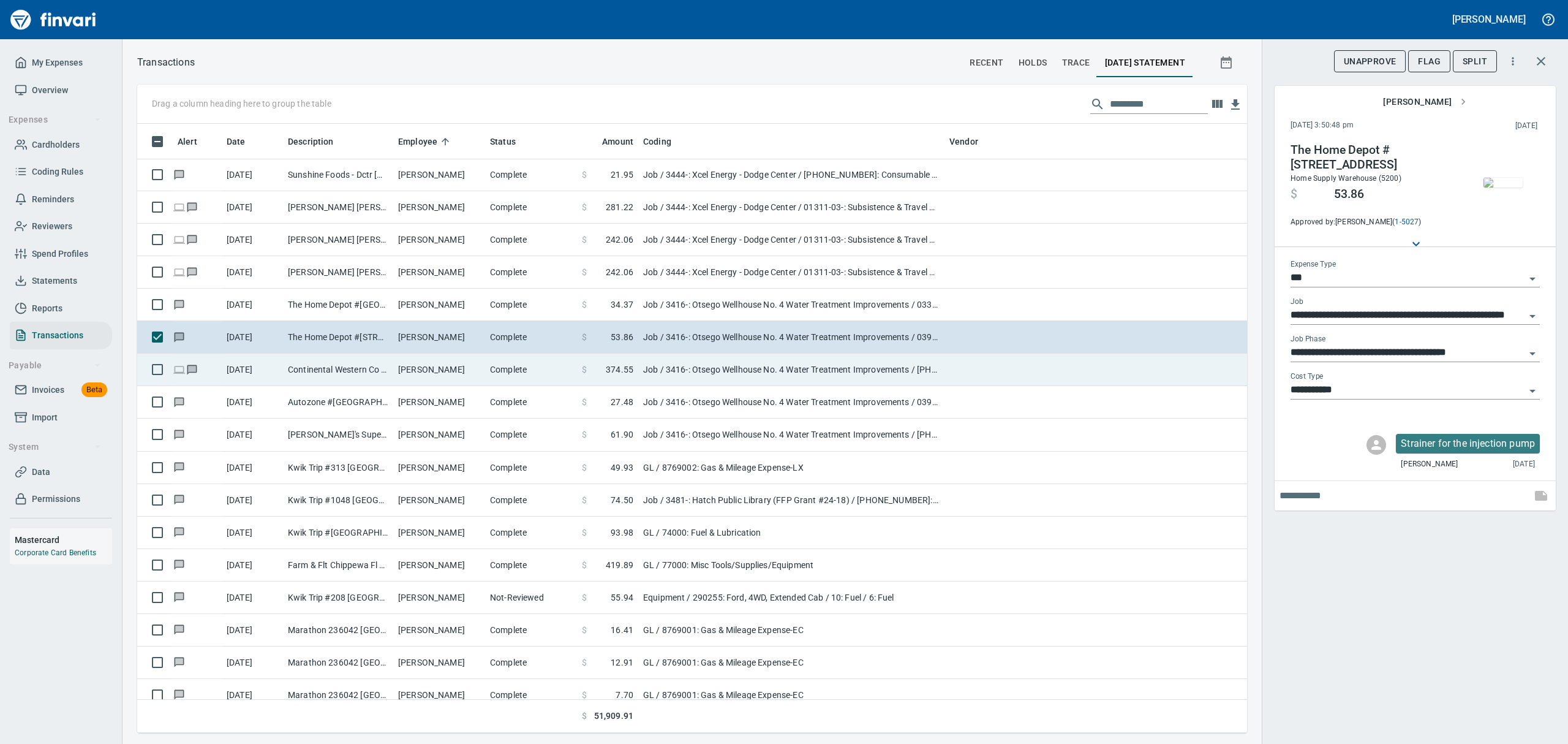
click at [313, 371] on td "Continental Western Co [GEOGRAPHIC_DATA]" at bounding box center [338, 370] width 110 height 33
type input "**********"
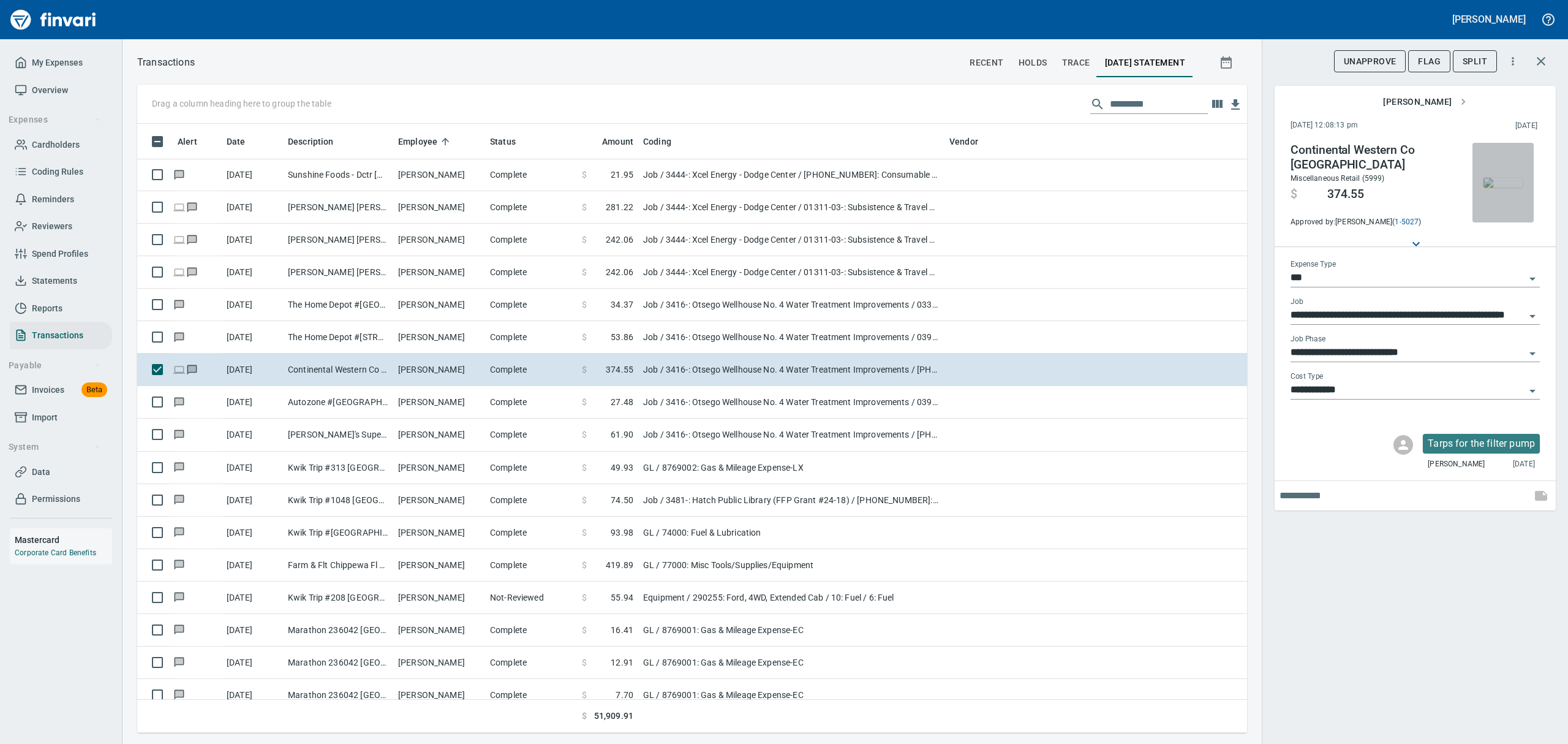
click at [1502, 187] on img "button" at bounding box center [1503, 182] width 39 height 10
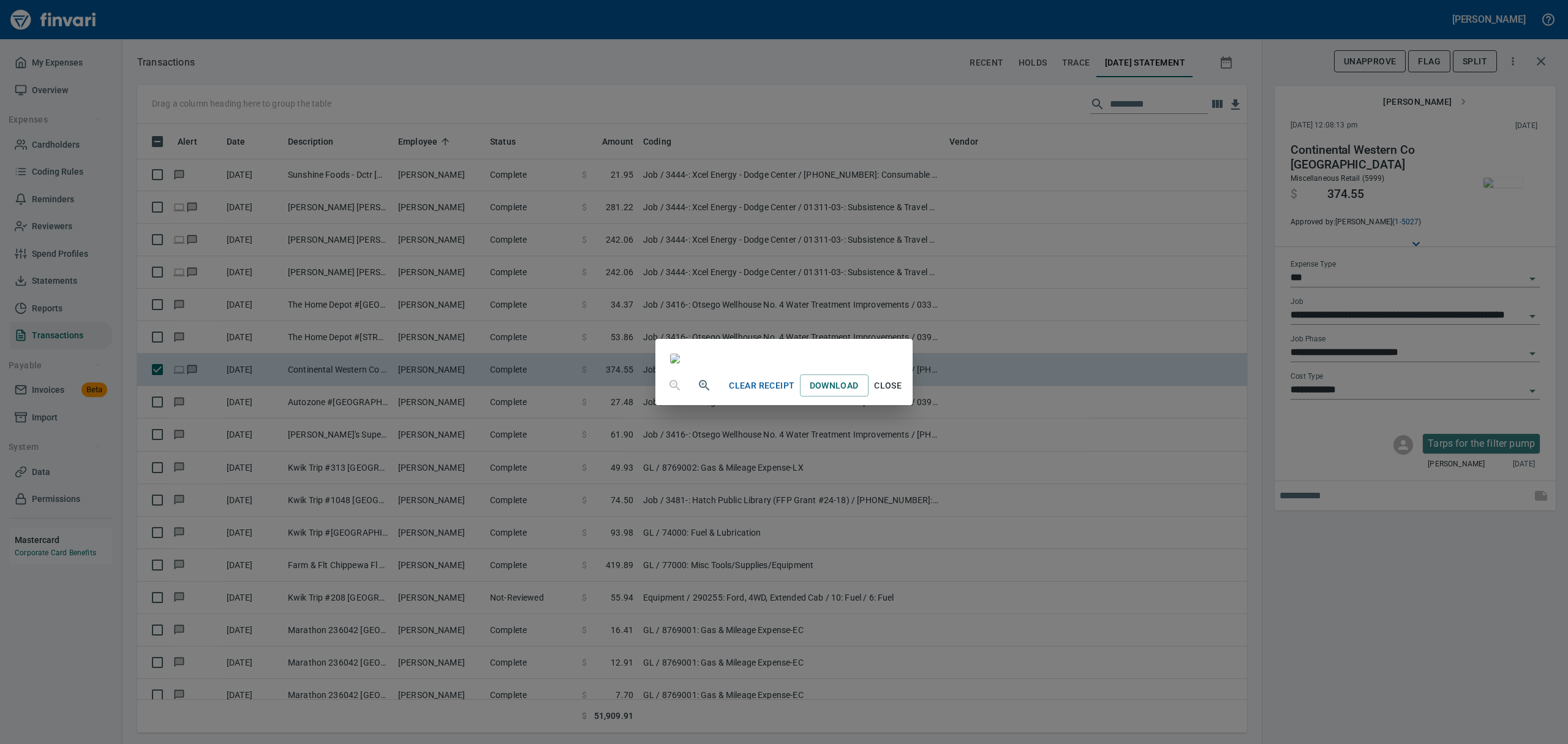
click at [903, 394] on span "Close" at bounding box center [888, 386] width 30 height 15
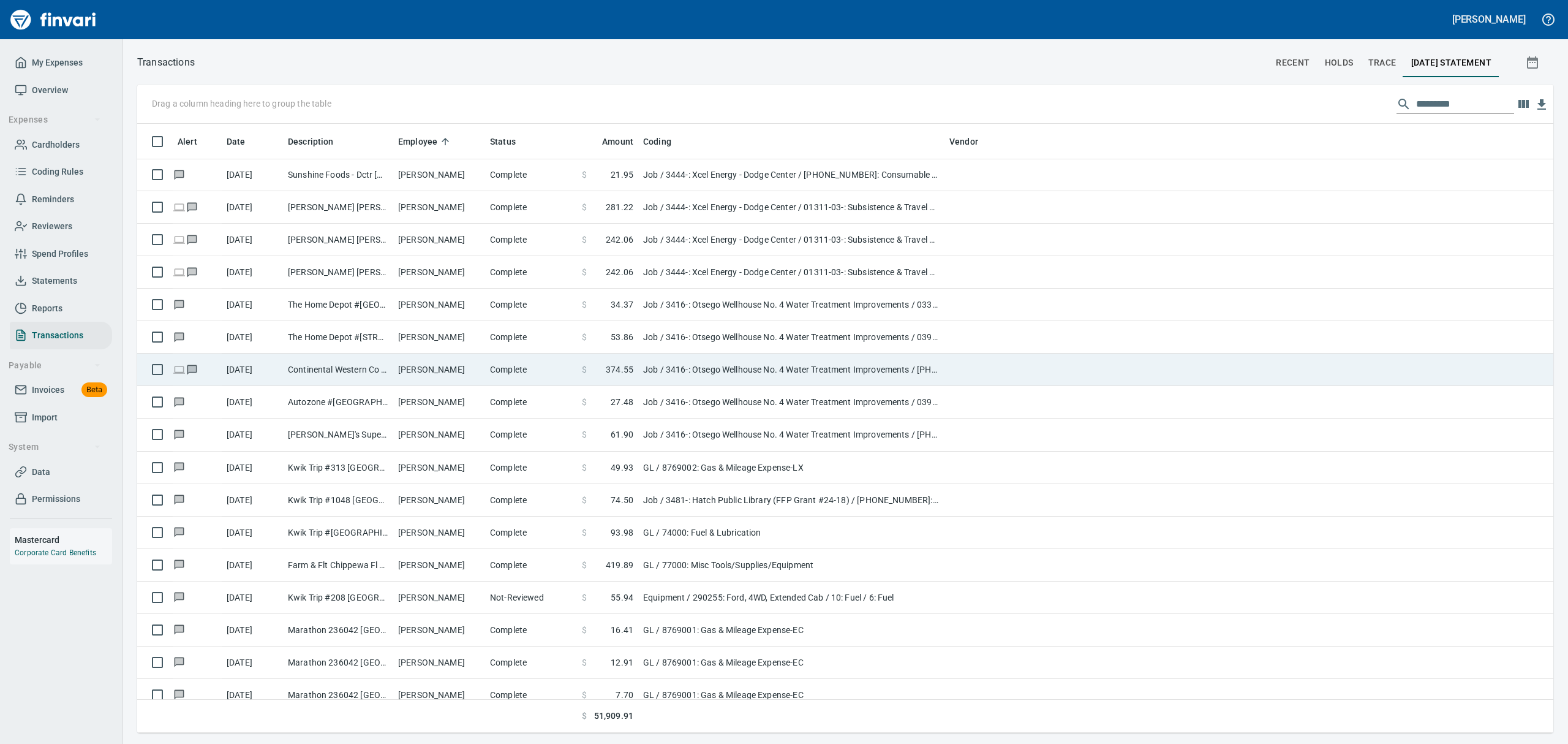
scroll to position [1, 1]
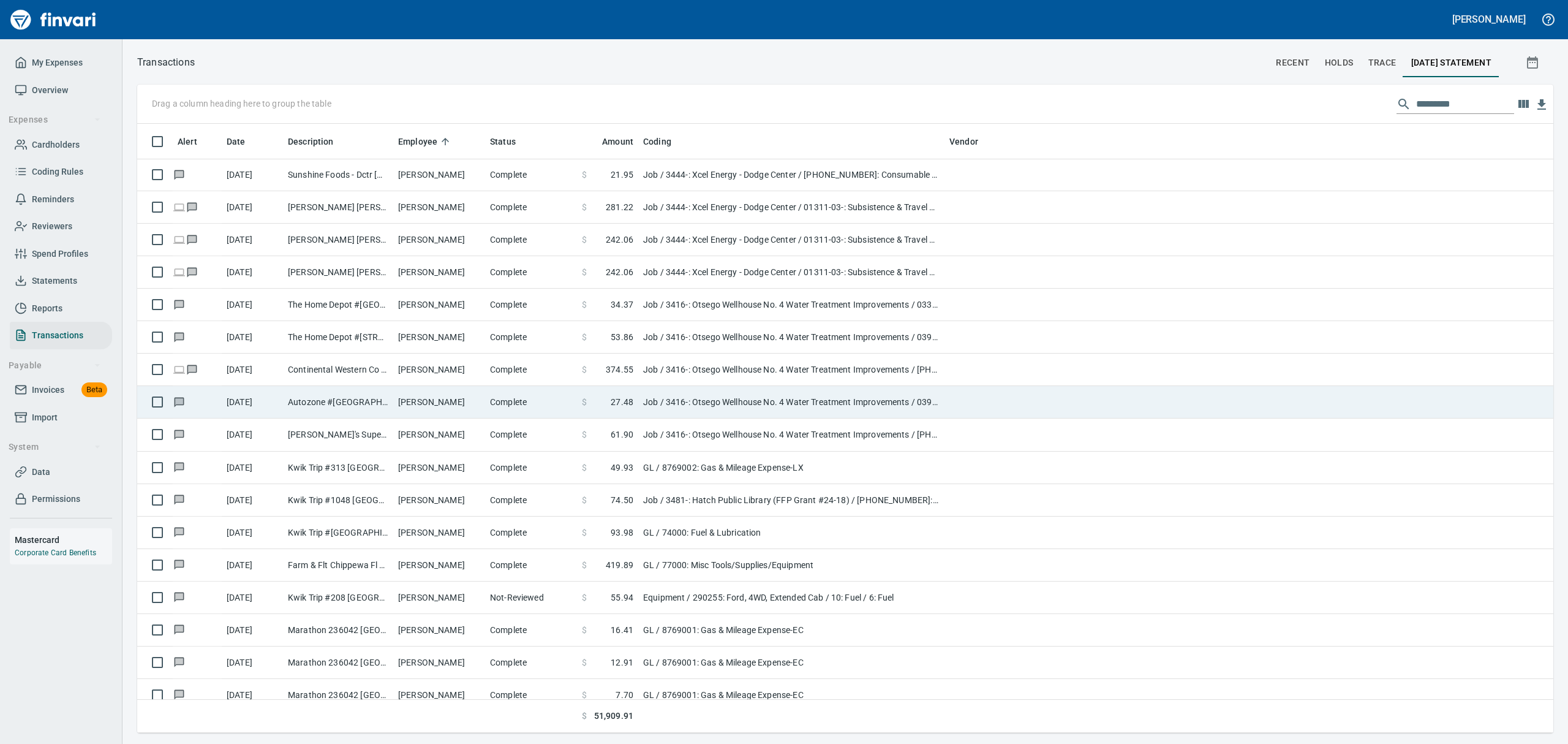
click at [362, 407] on td "Autozone #[GEOGRAPHIC_DATA]" at bounding box center [338, 402] width 110 height 33
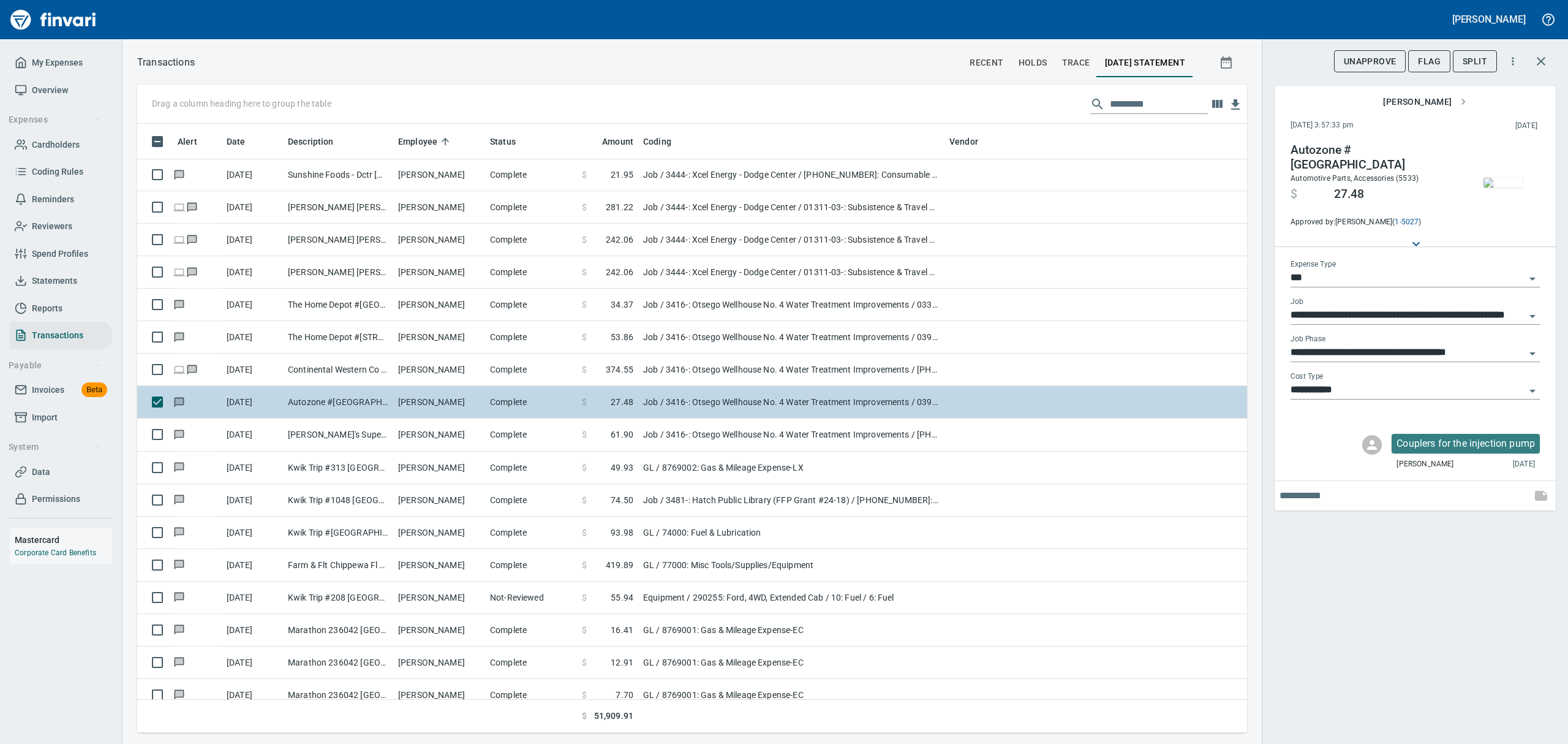
scroll to position [595, 1081]
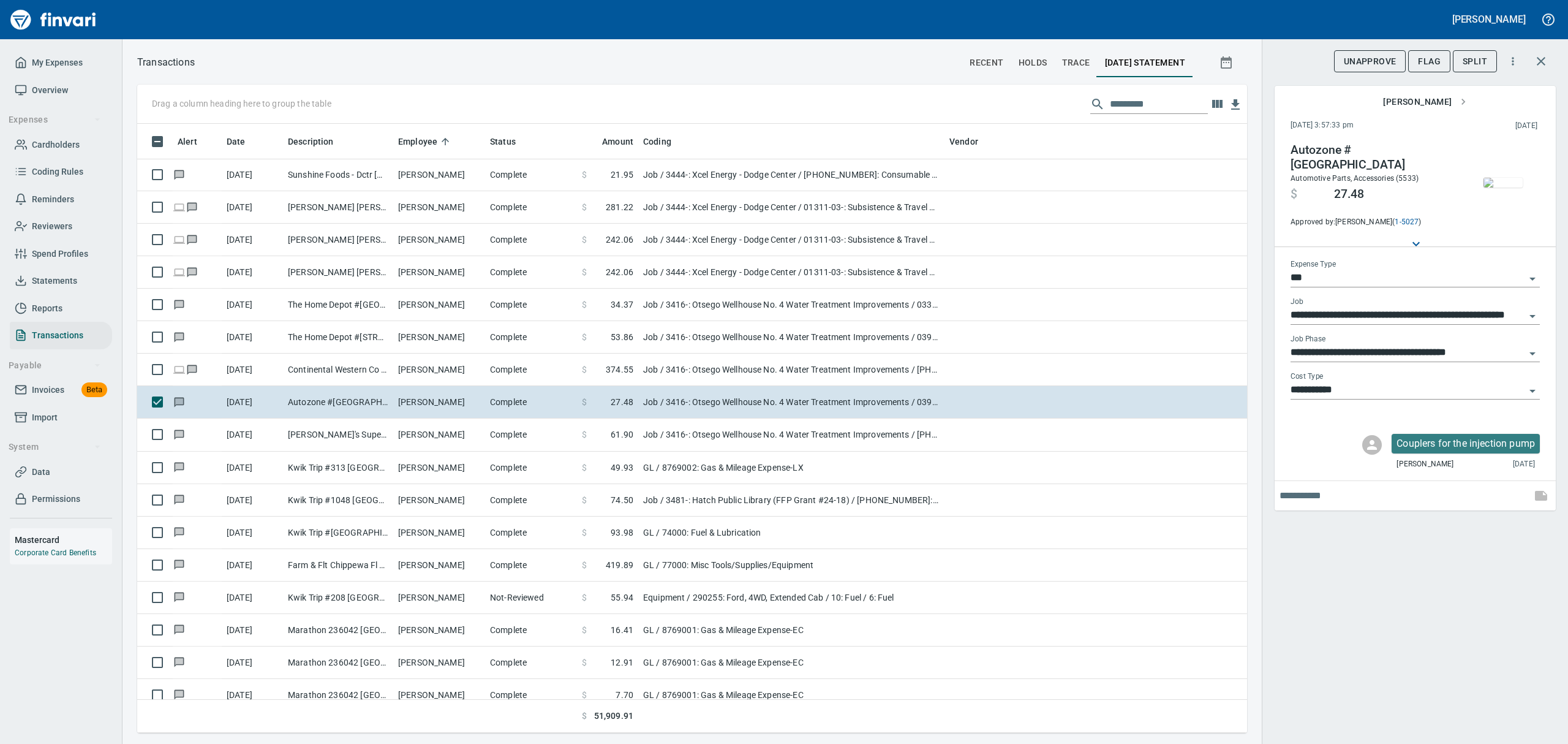
click at [1495, 181] on img "button" at bounding box center [1503, 182] width 39 height 10
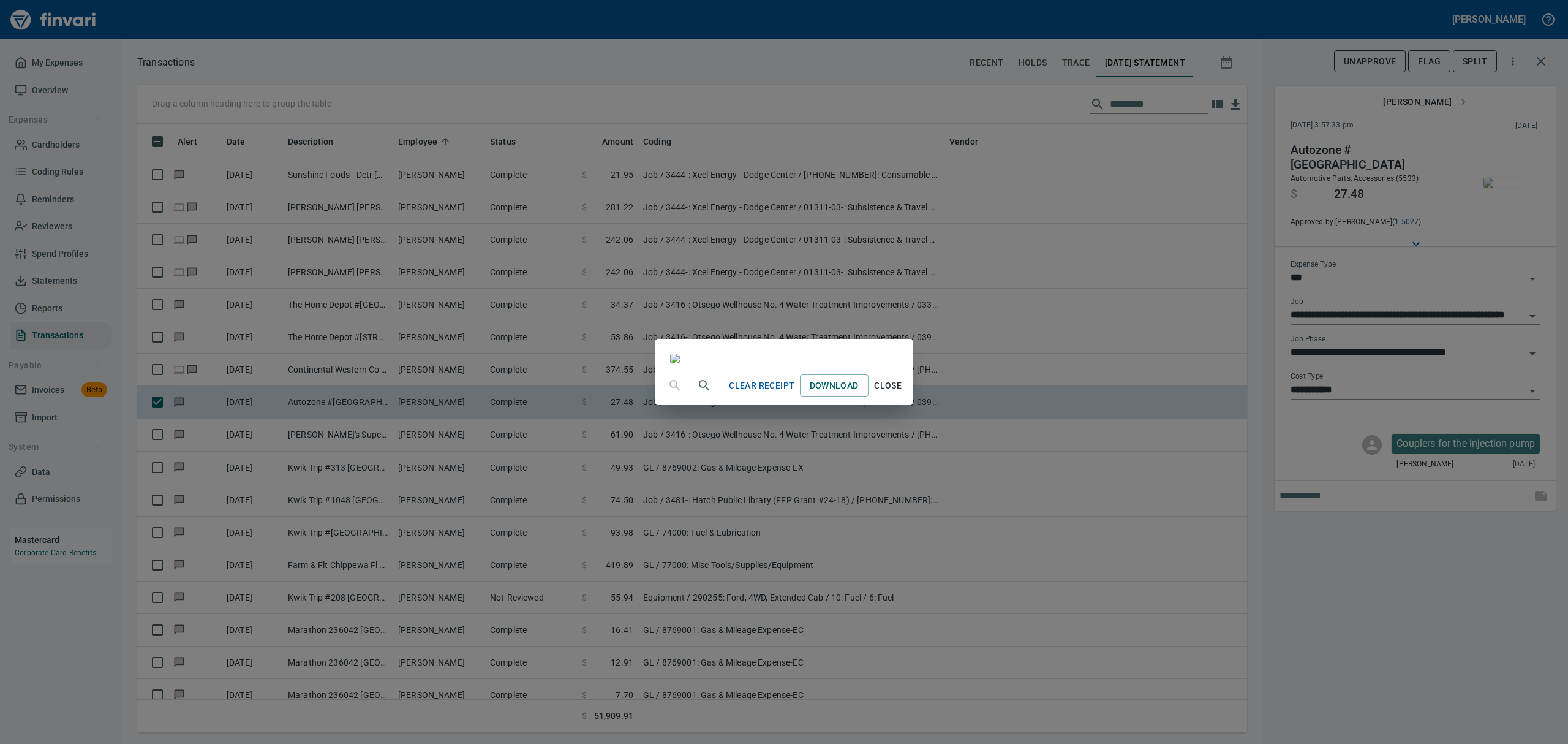
click at [903, 394] on span "Close" at bounding box center [888, 386] width 30 height 15
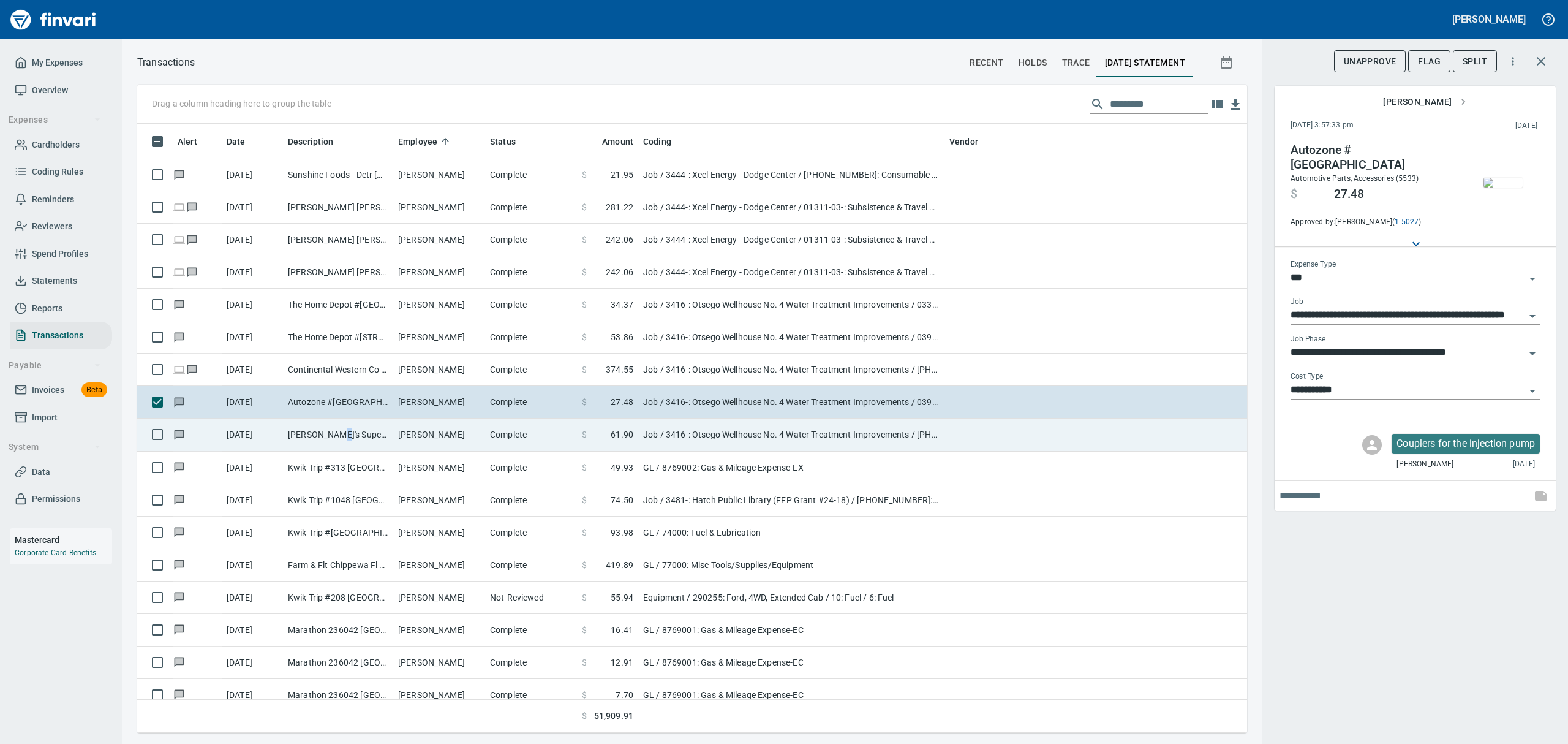
click at [329, 435] on td "[PERSON_NAME]'s Superette #7 (F Andover MN" at bounding box center [338, 435] width 110 height 33
type input "**********"
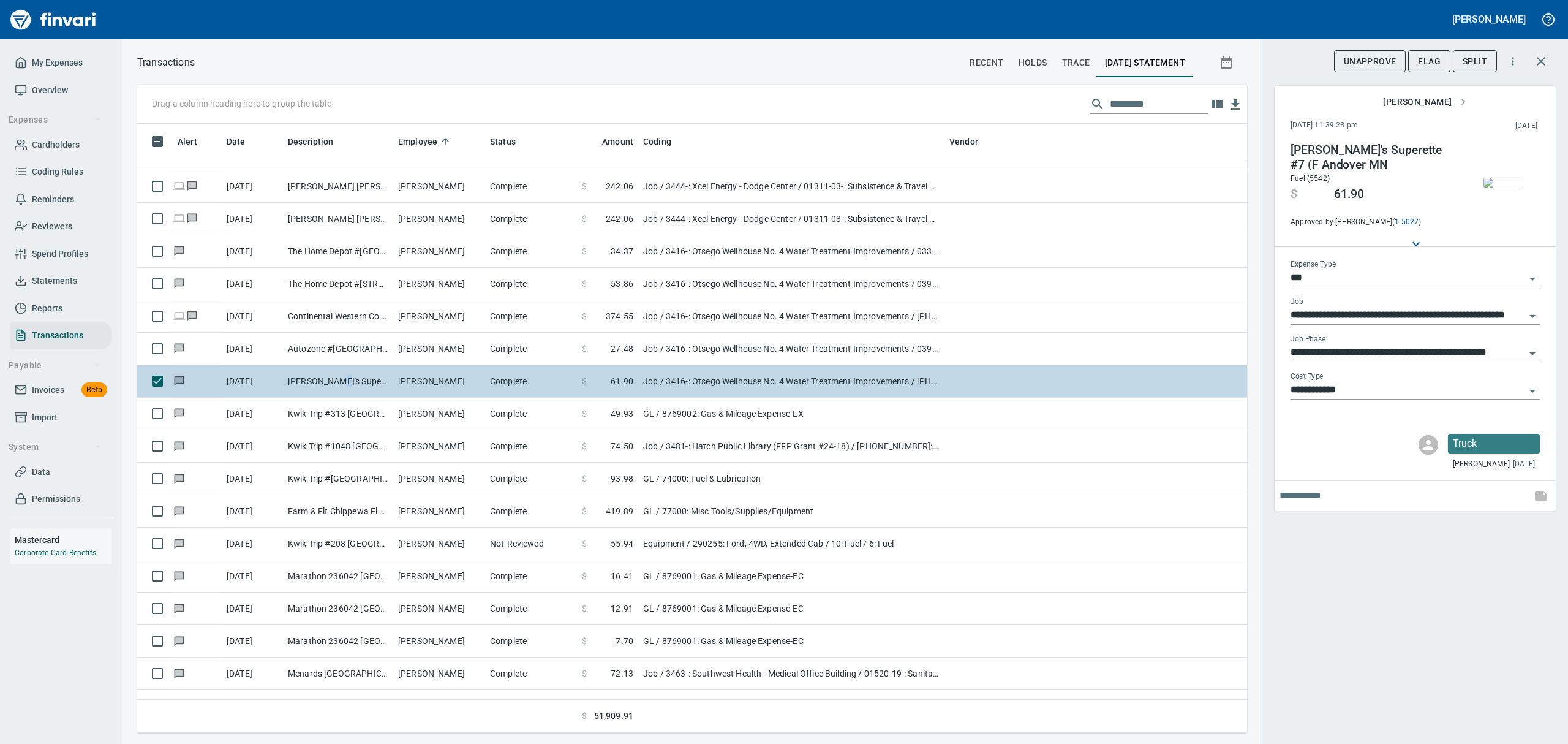
scroll to position [3431, 0]
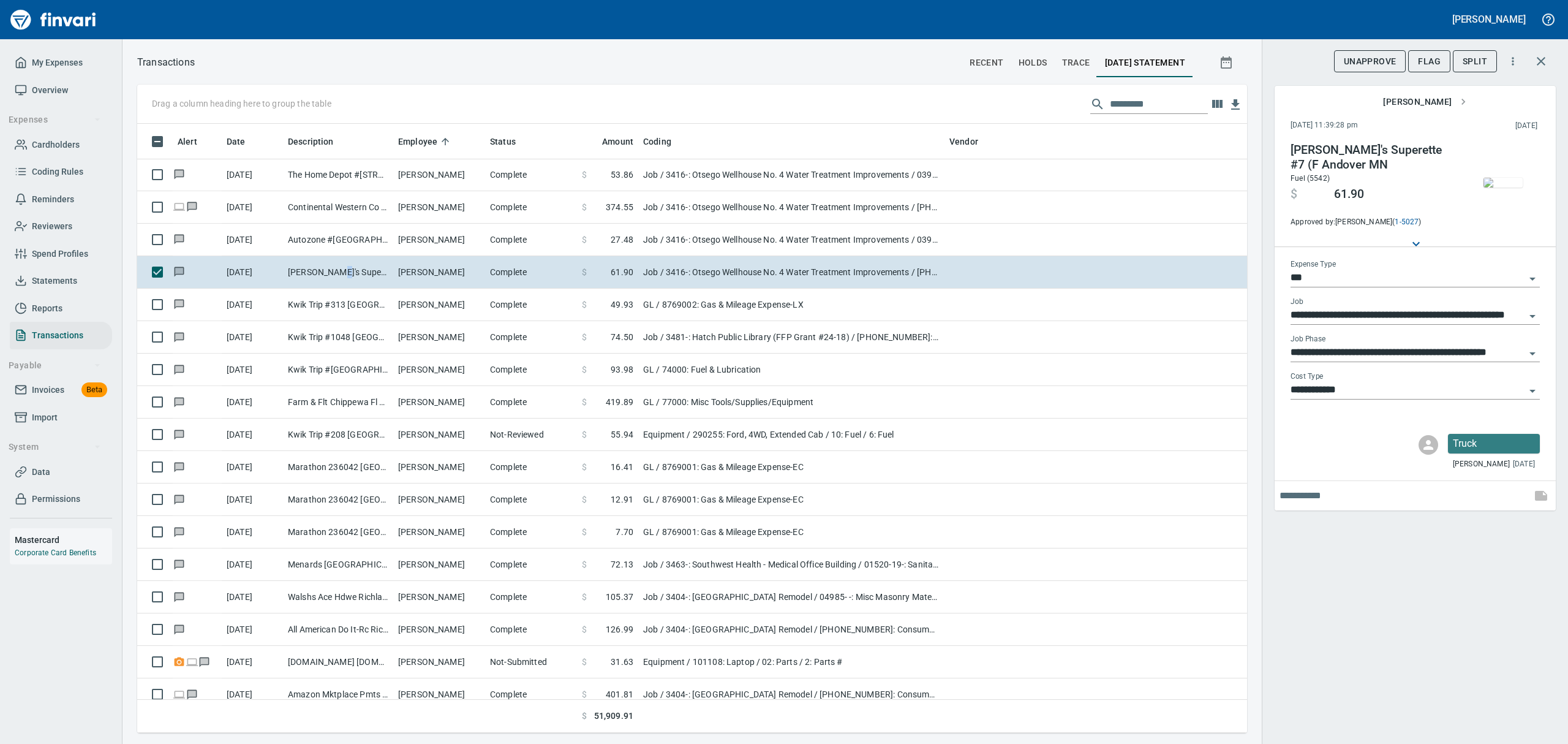
click at [1506, 187] on img "button" at bounding box center [1503, 182] width 39 height 10
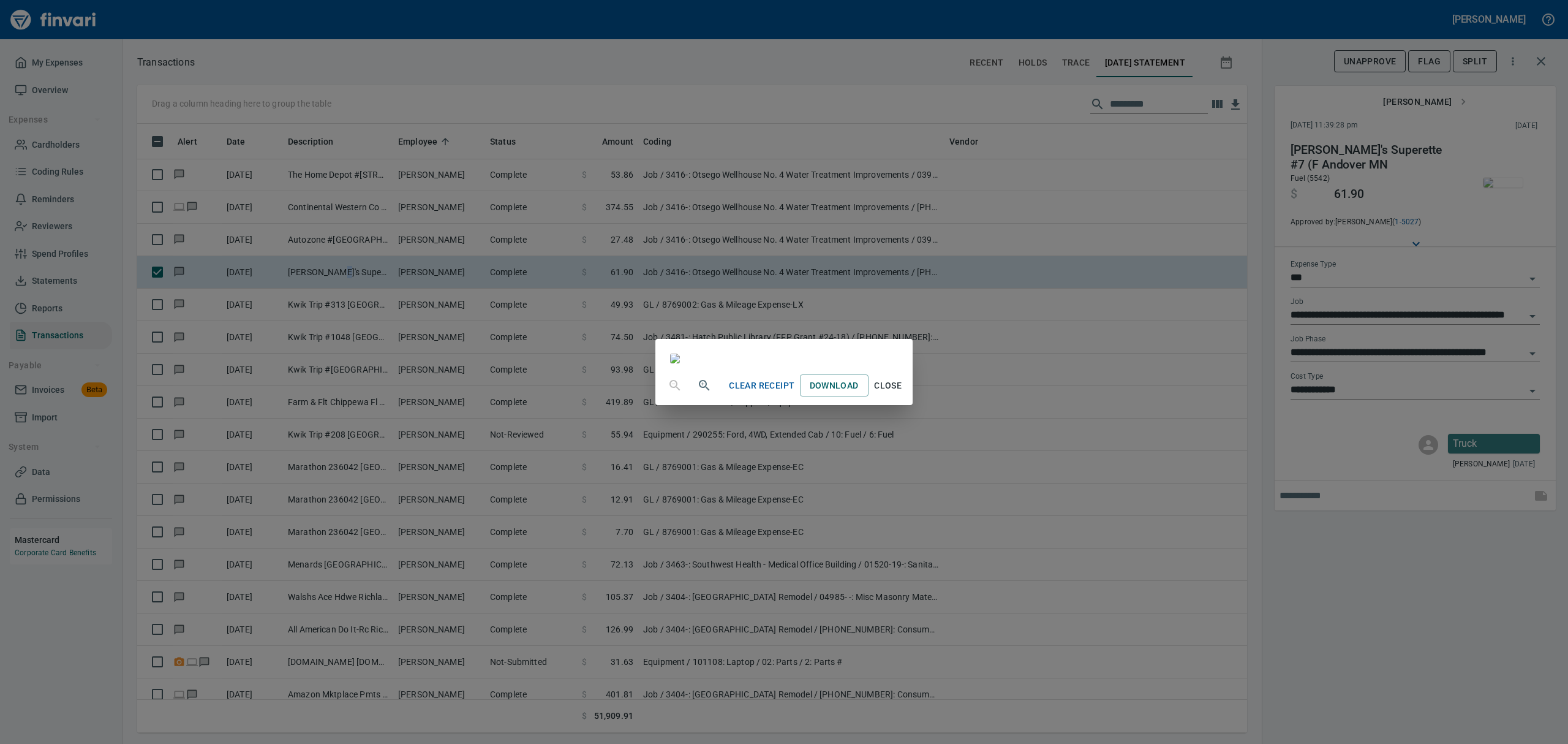
click at [903, 394] on span "Close" at bounding box center [888, 386] width 30 height 15
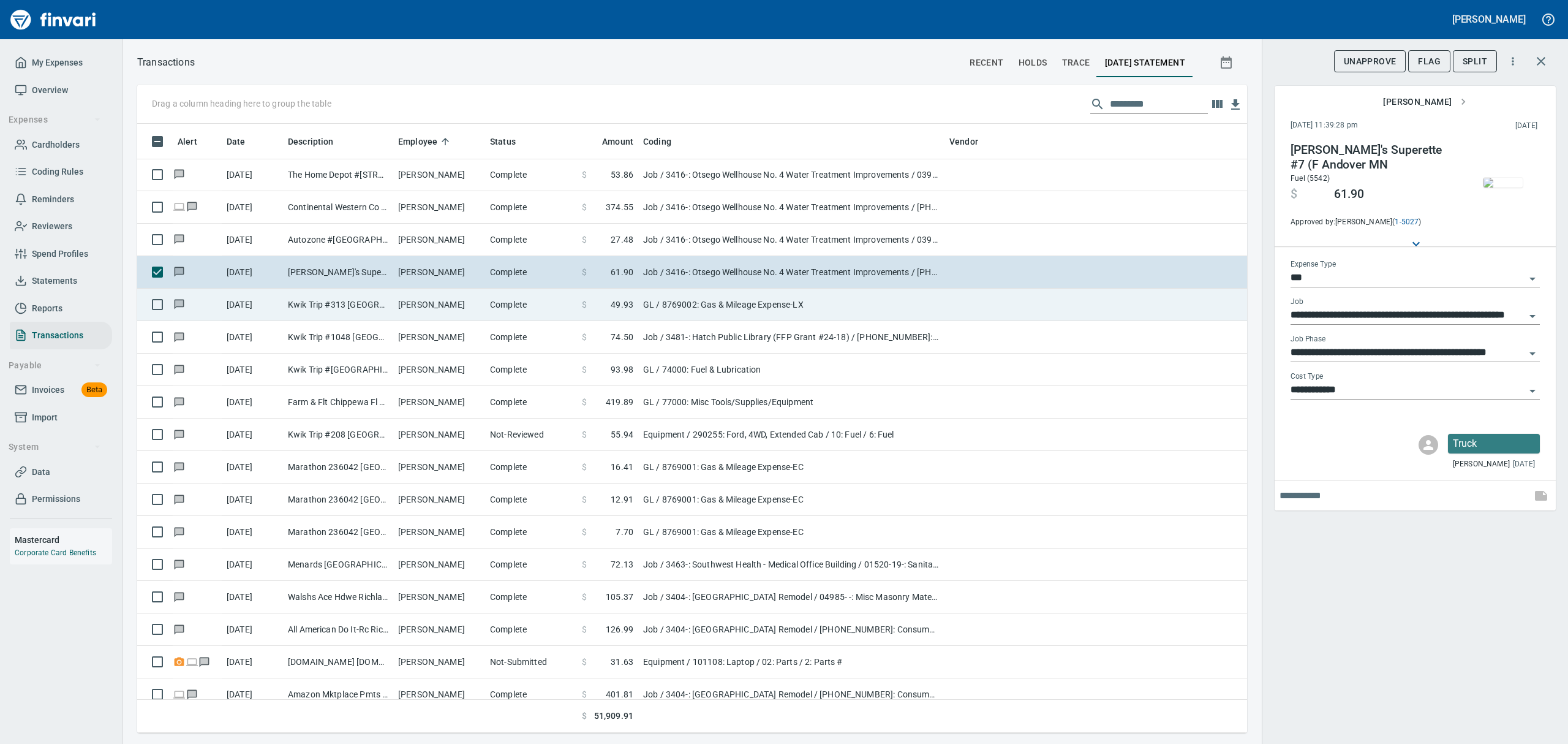
click at [321, 306] on td "Kwik Trip #313 [GEOGRAPHIC_DATA] [GEOGRAPHIC_DATA]" at bounding box center [338, 305] width 110 height 33
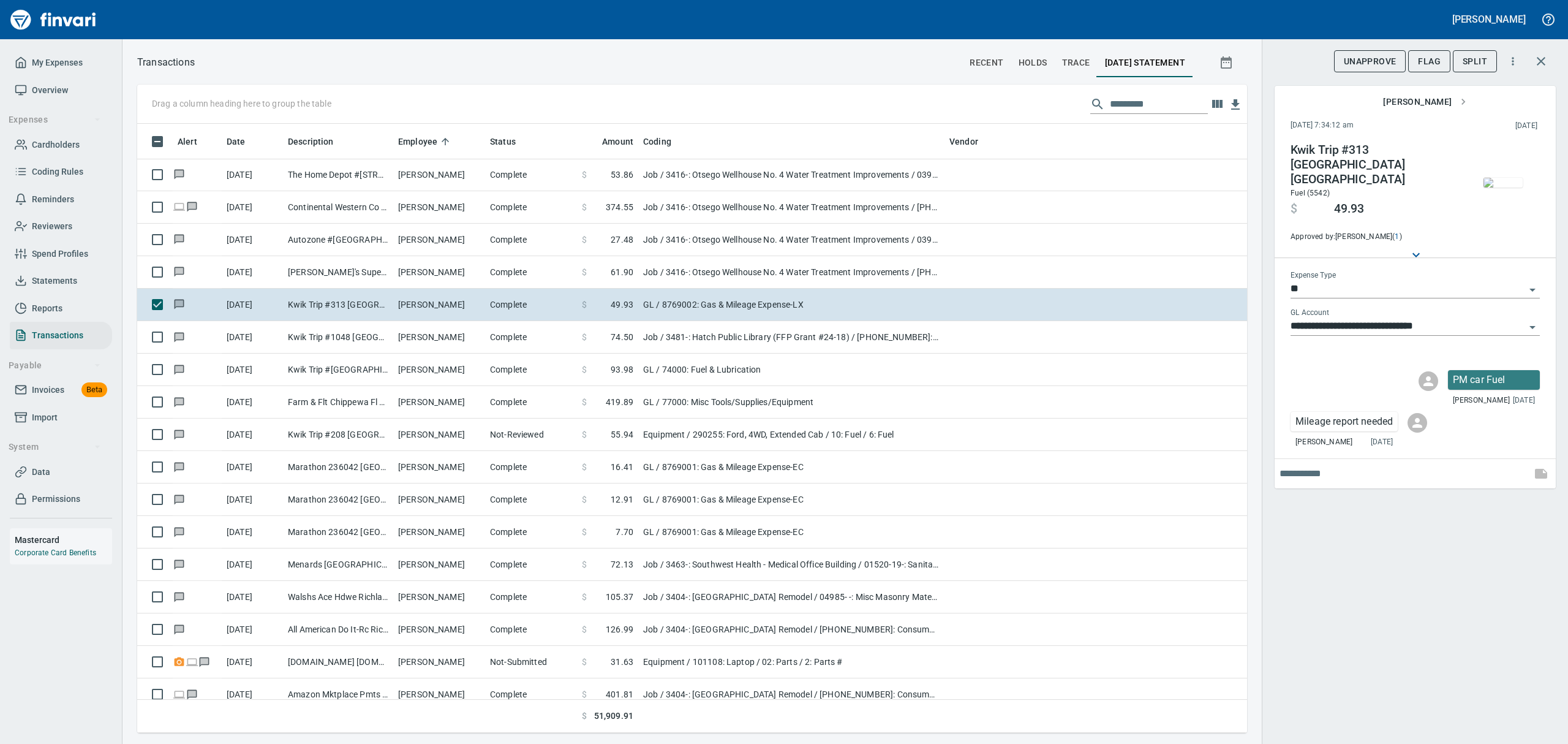
click at [1497, 187] on img "button" at bounding box center [1503, 182] width 39 height 10
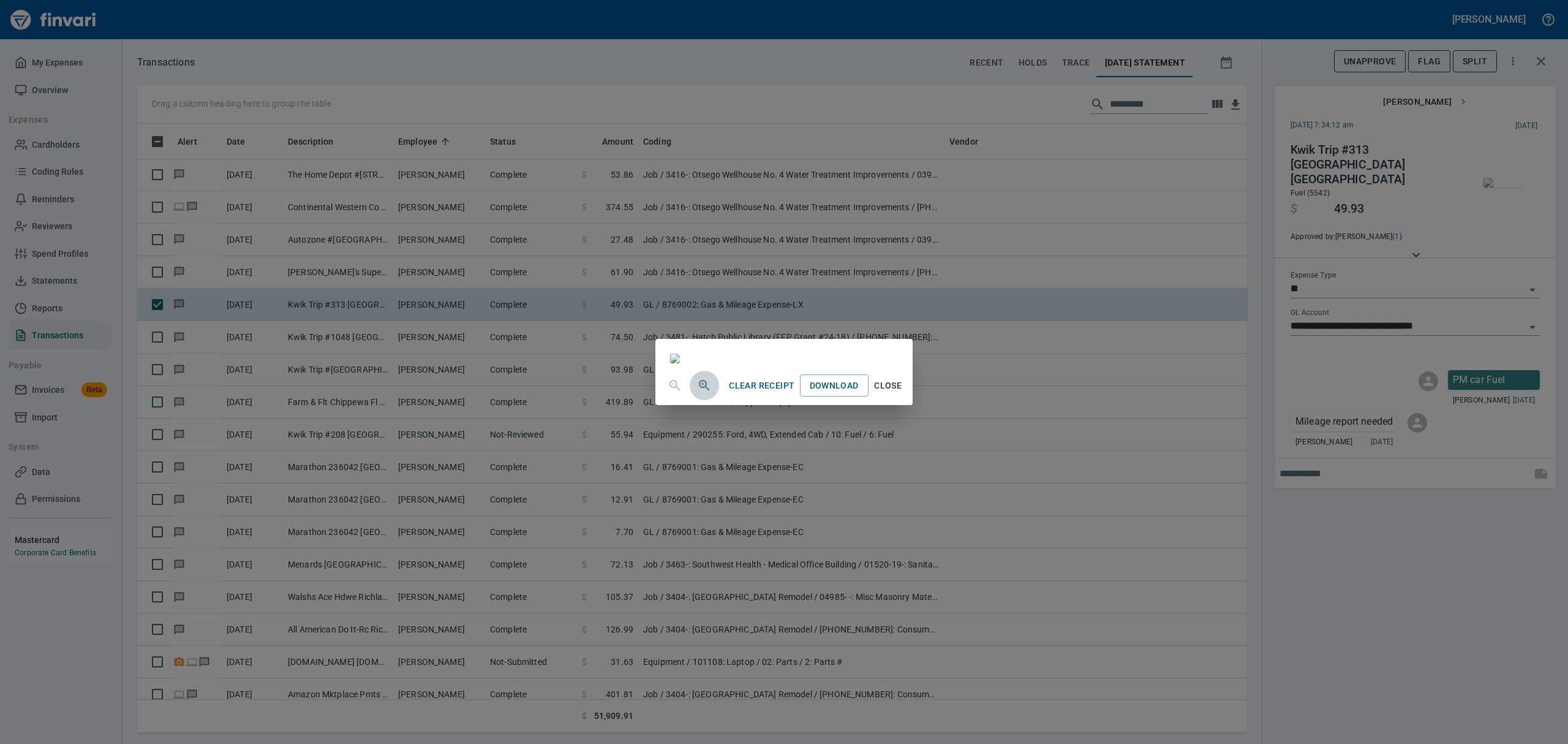
click at [701, 385] on icon "button" at bounding box center [702, 383] width 3 height 3
click at [701, 387] on icon "button" at bounding box center [702, 385] width 3 height 3
click at [903, 398] on span "Close" at bounding box center [888, 391] width 30 height 15
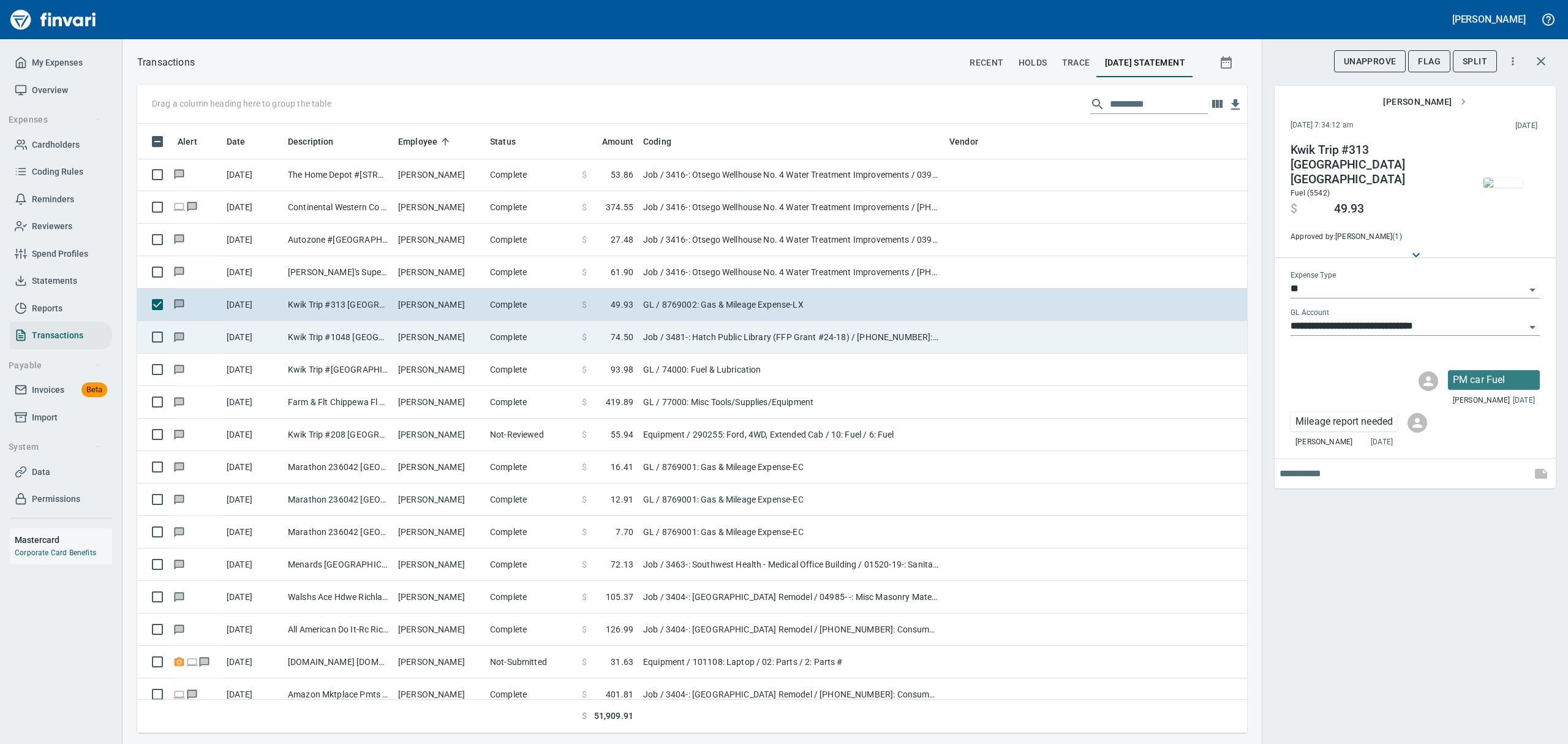
click at [321, 332] on td "Kwik Trip #1048 [GEOGRAPHIC_DATA] [GEOGRAPHIC_DATA]" at bounding box center [338, 337] width 110 height 33
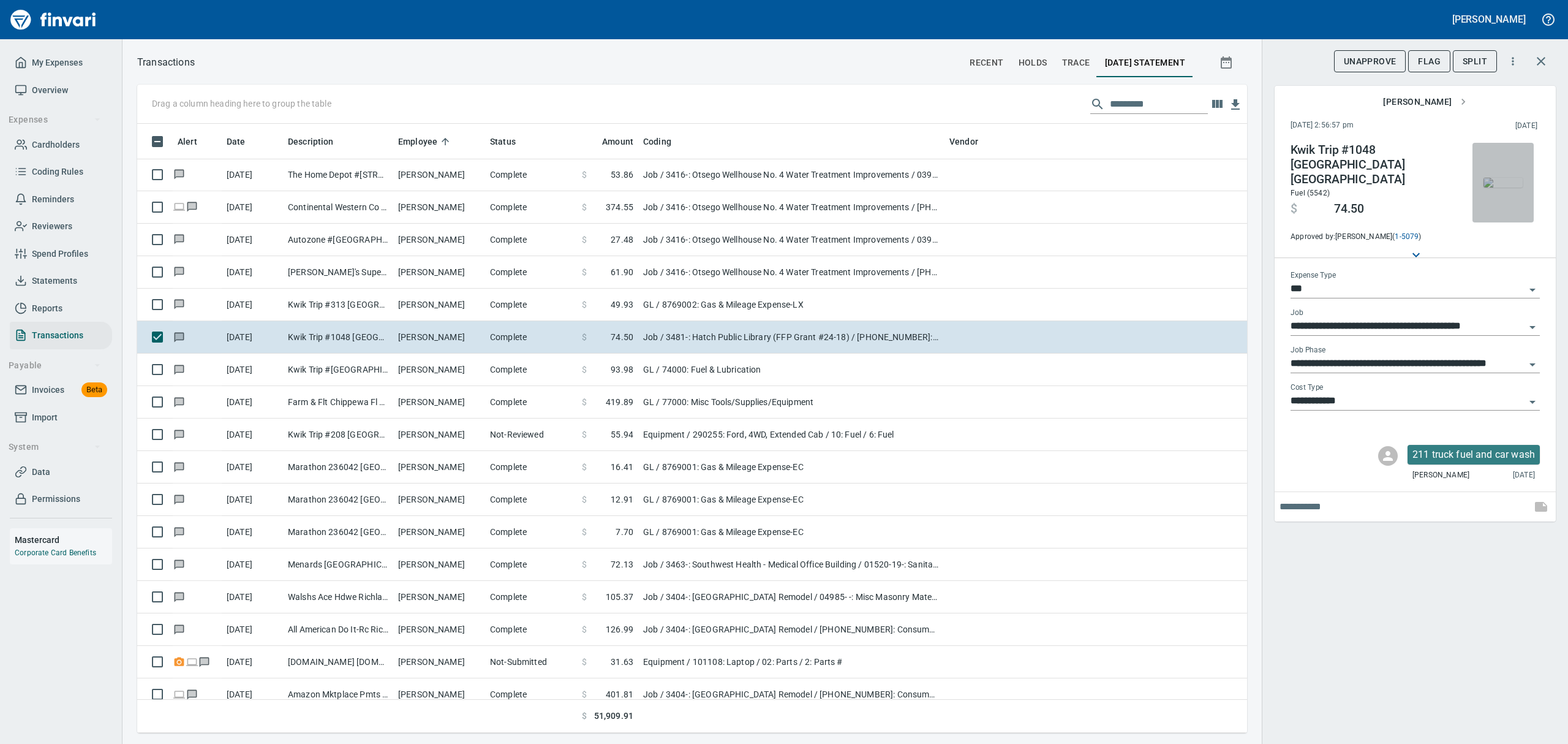
click at [1512, 187] on img "button" at bounding box center [1503, 182] width 39 height 10
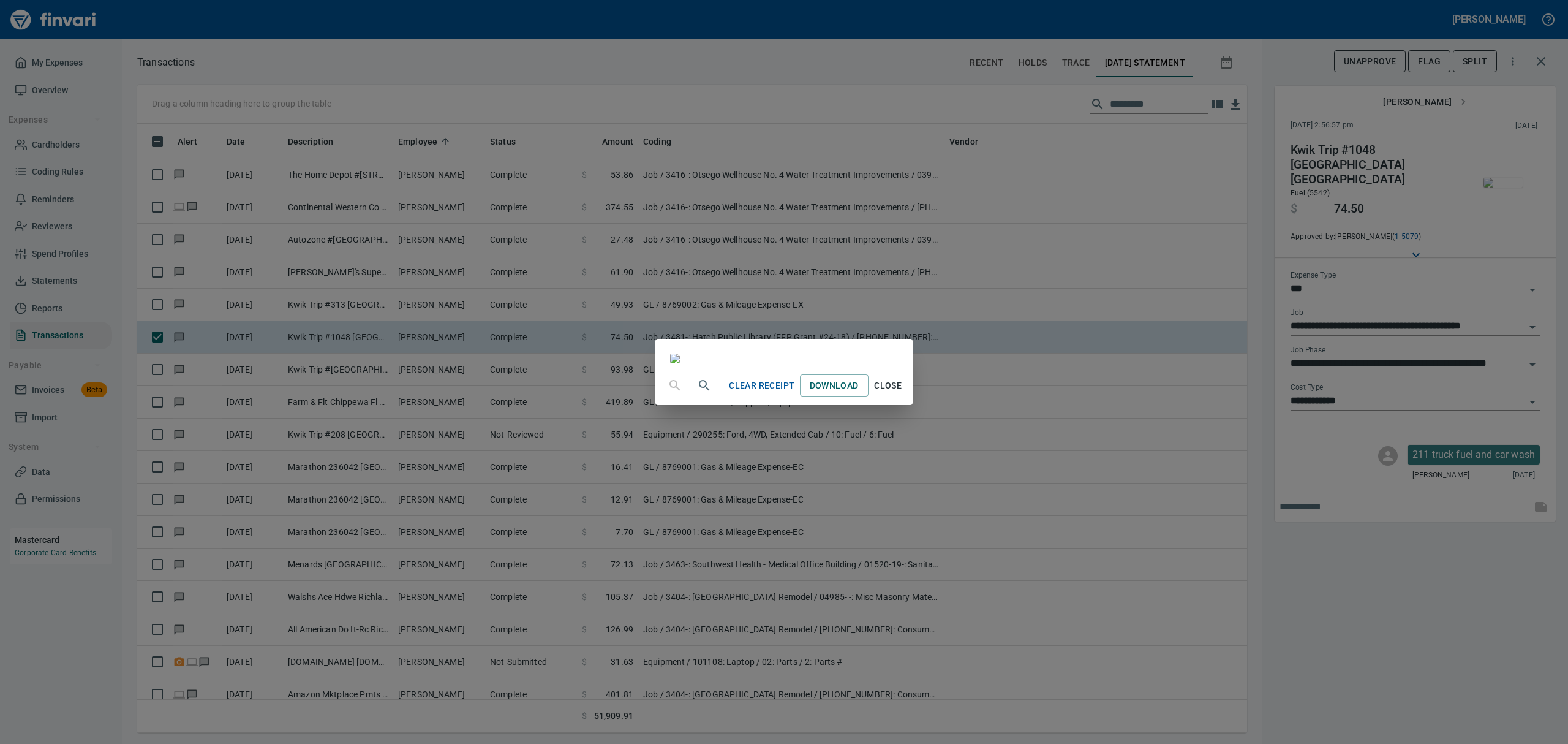
click at [903, 394] on span "Close" at bounding box center [888, 386] width 30 height 15
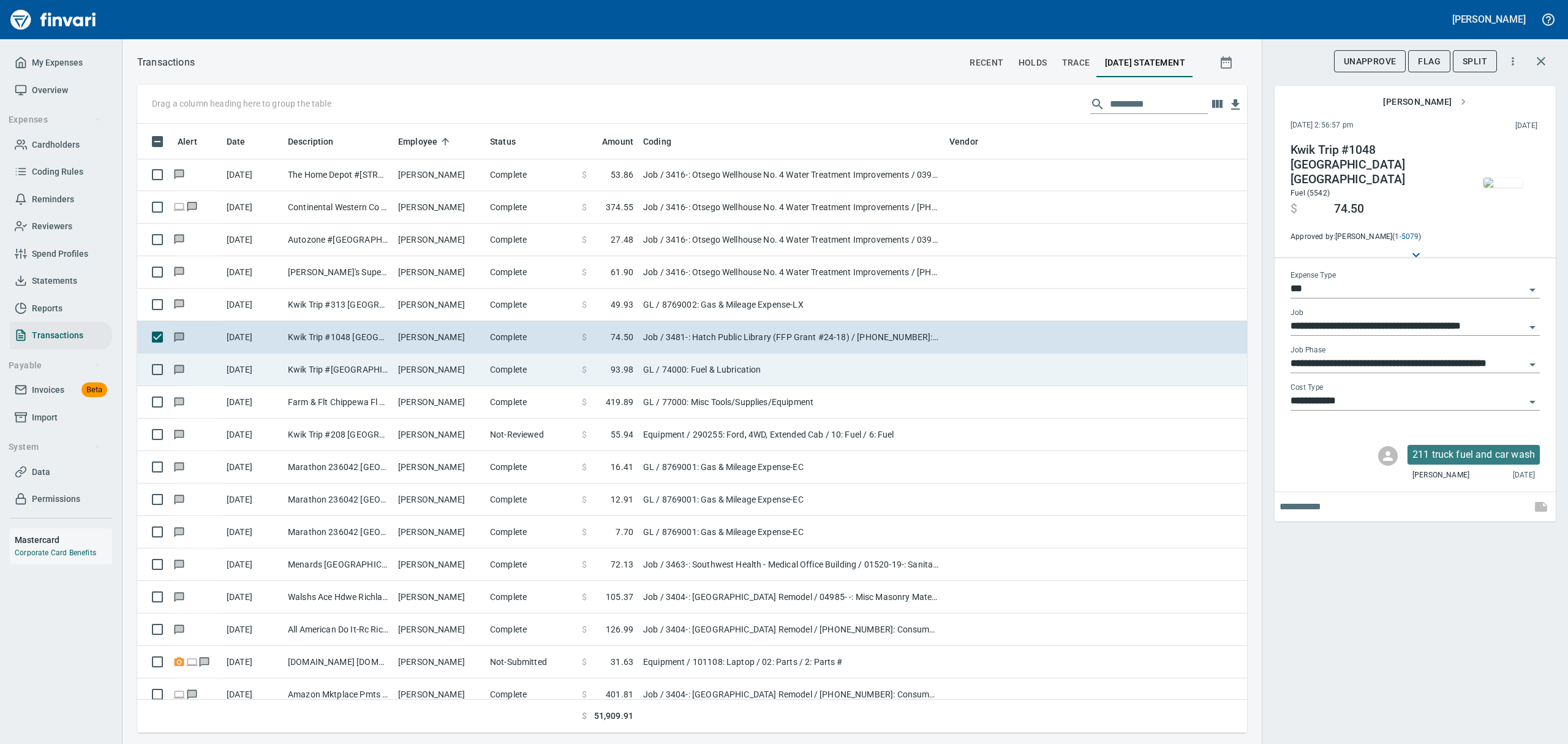
click at [332, 368] on td "Kwik Trip #[GEOGRAPHIC_DATA] [GEOGRAPHIC_DATA]" at bounding box center [338, 370] width 110 height 33
type input "**"
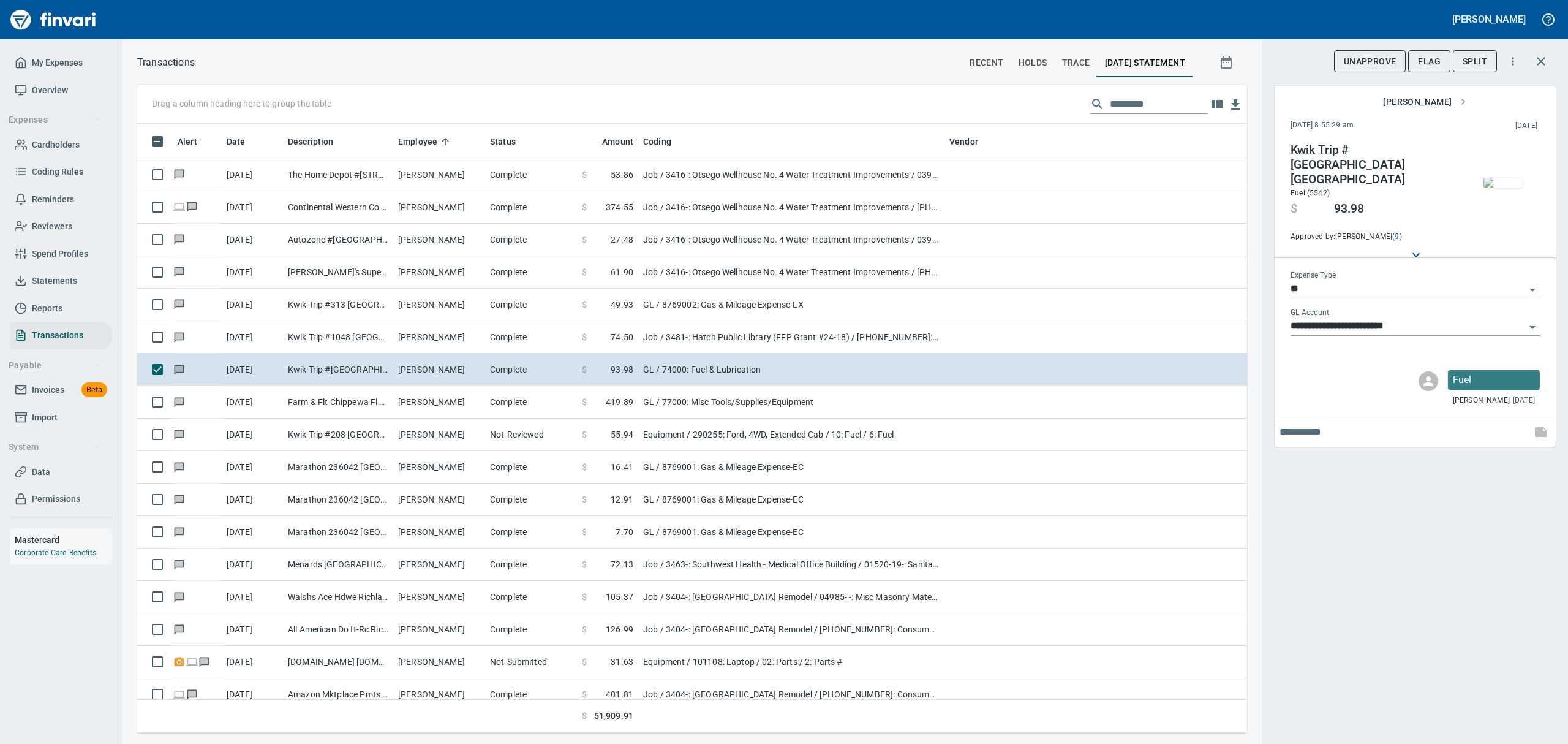
click at [1513, 187] on img "button" at bounding box center [1503, 182] width 39 height 10
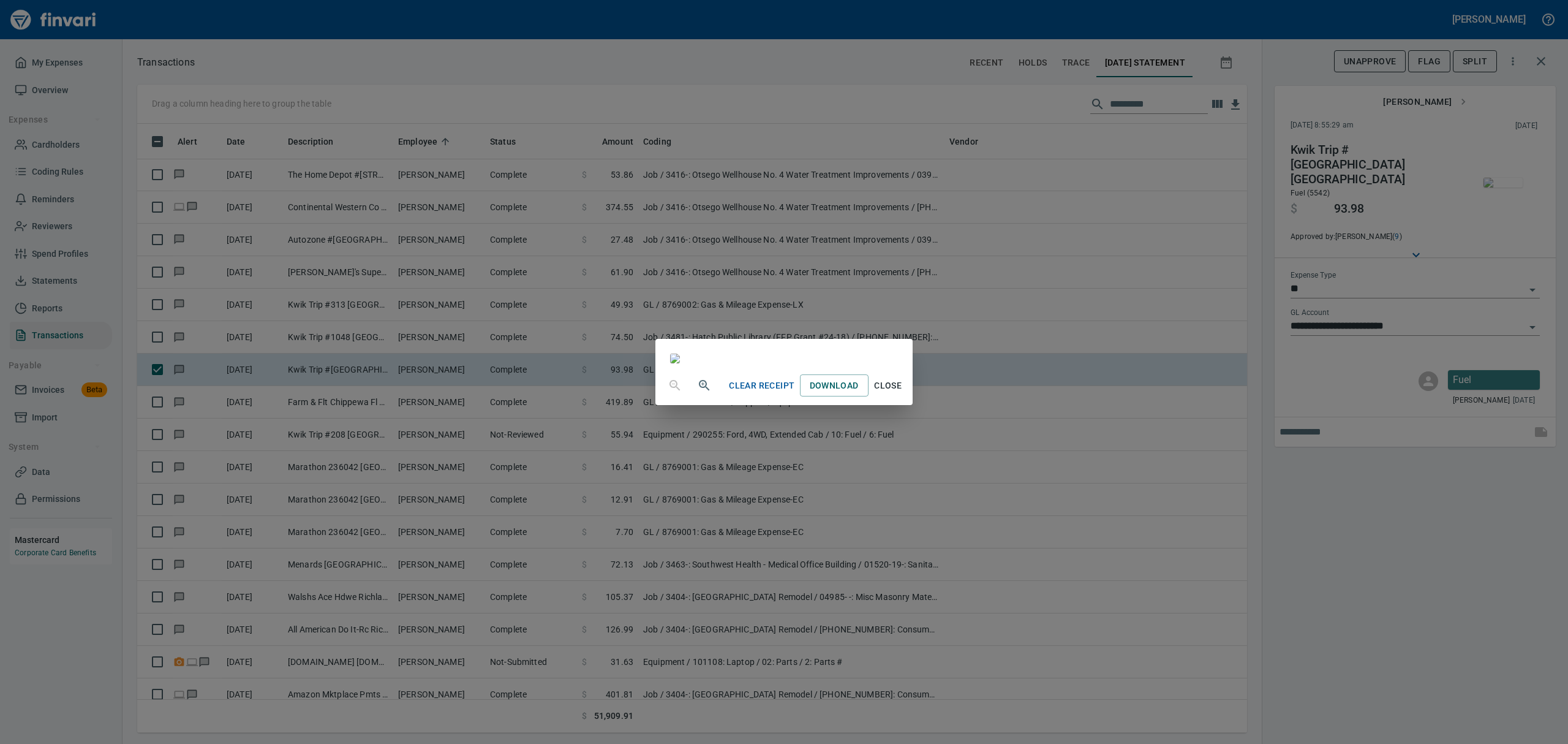
click at [903, 394] on span "Close" at bounding box center [888, 386] width 30 height 15
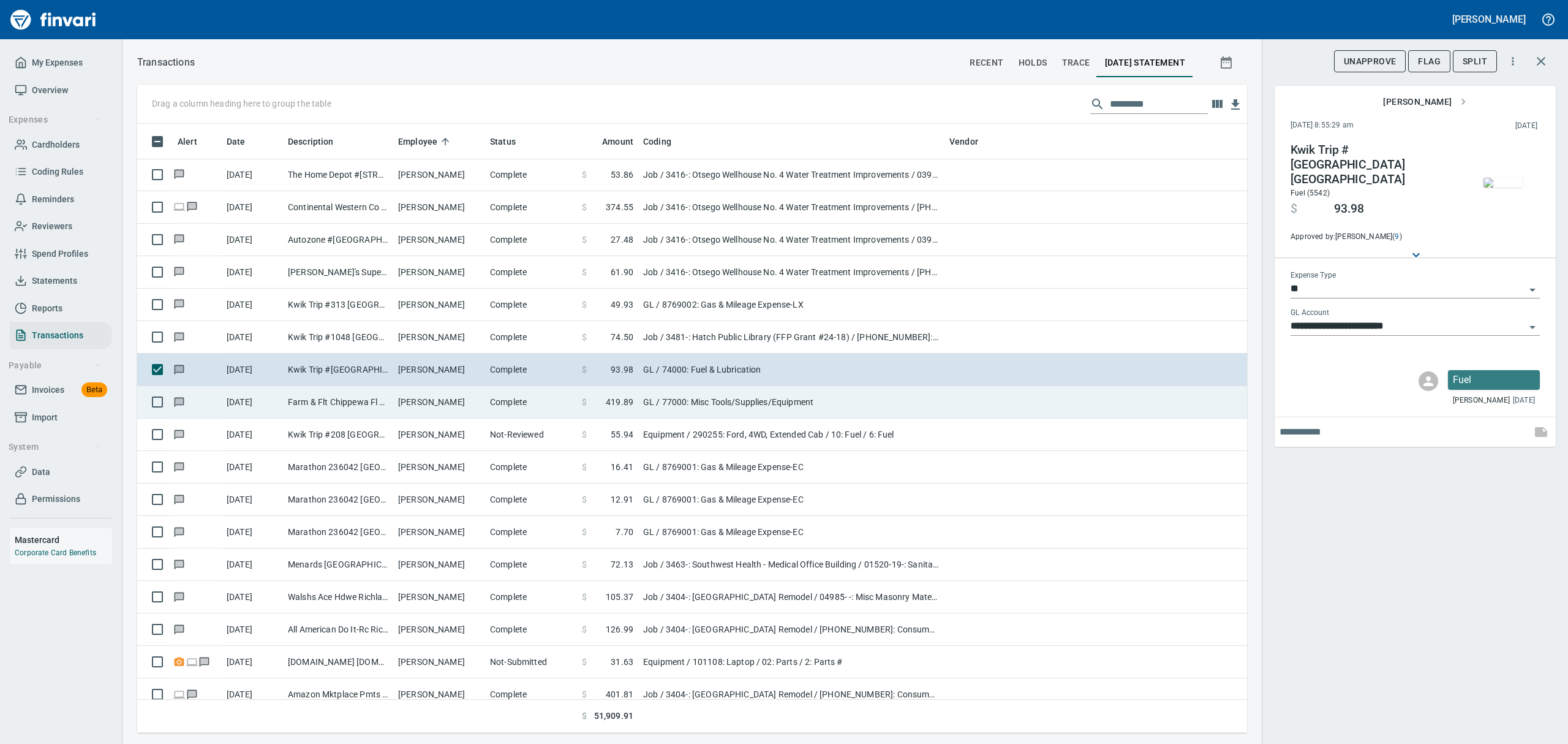
click at [422, 406] on td "[PERSON_NAME]" at bounding box center [440, 402] width 92 height 33
type input "**********"
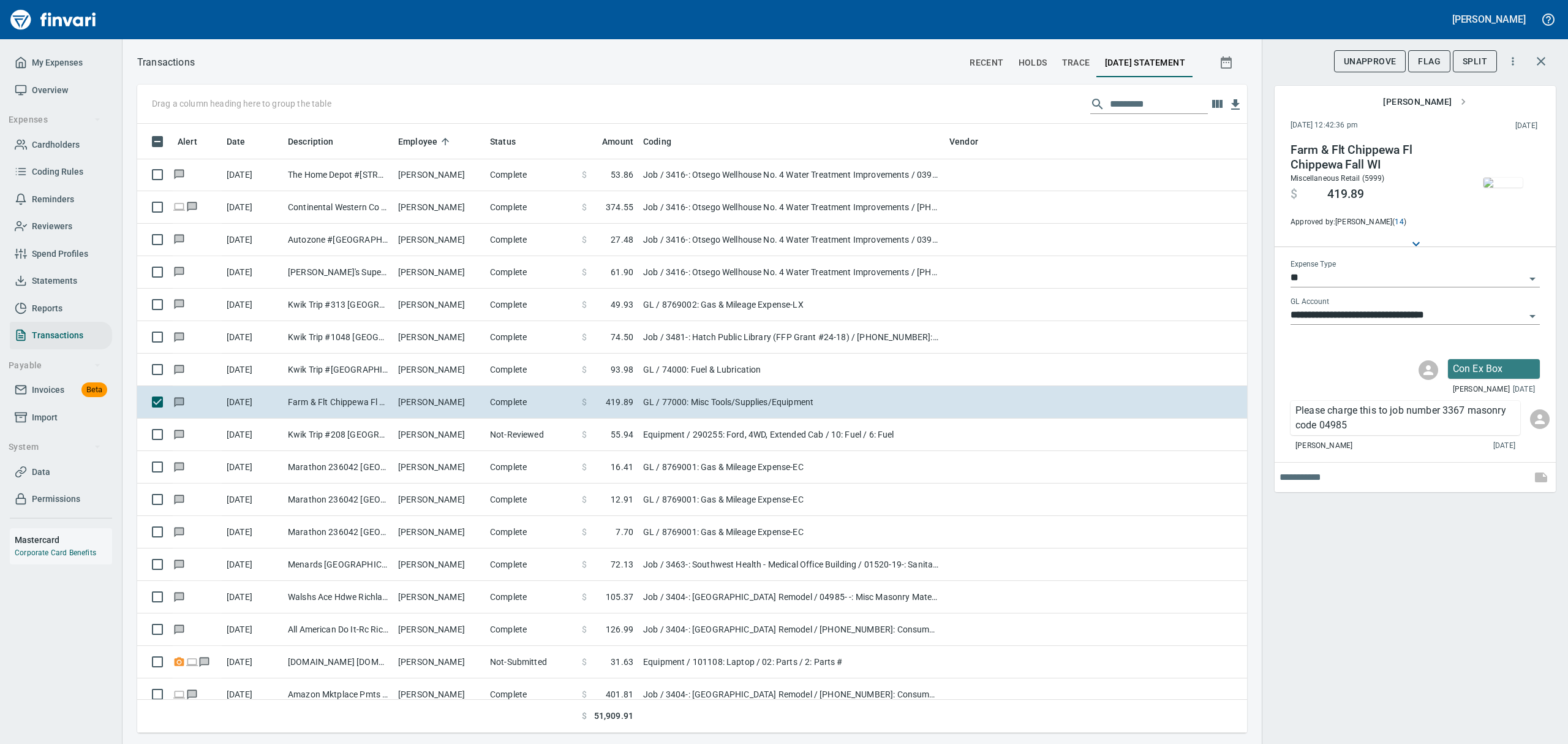
click at [1508, 178] on img "button" at bounding box center [1503, 182] width 39 height 10
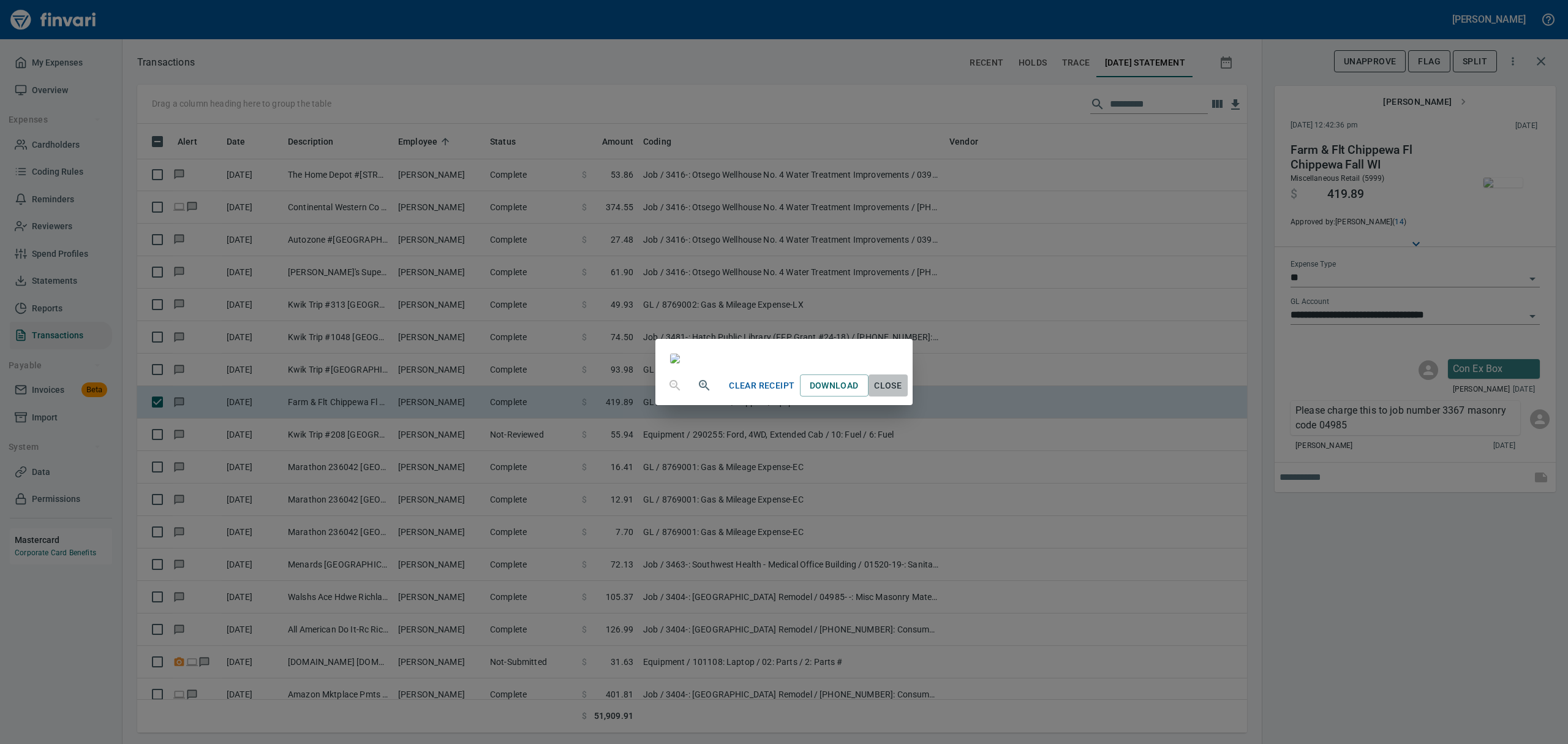
click at [903, 394] on span "Close" at bounding box center [888, 386] width 30 height 15
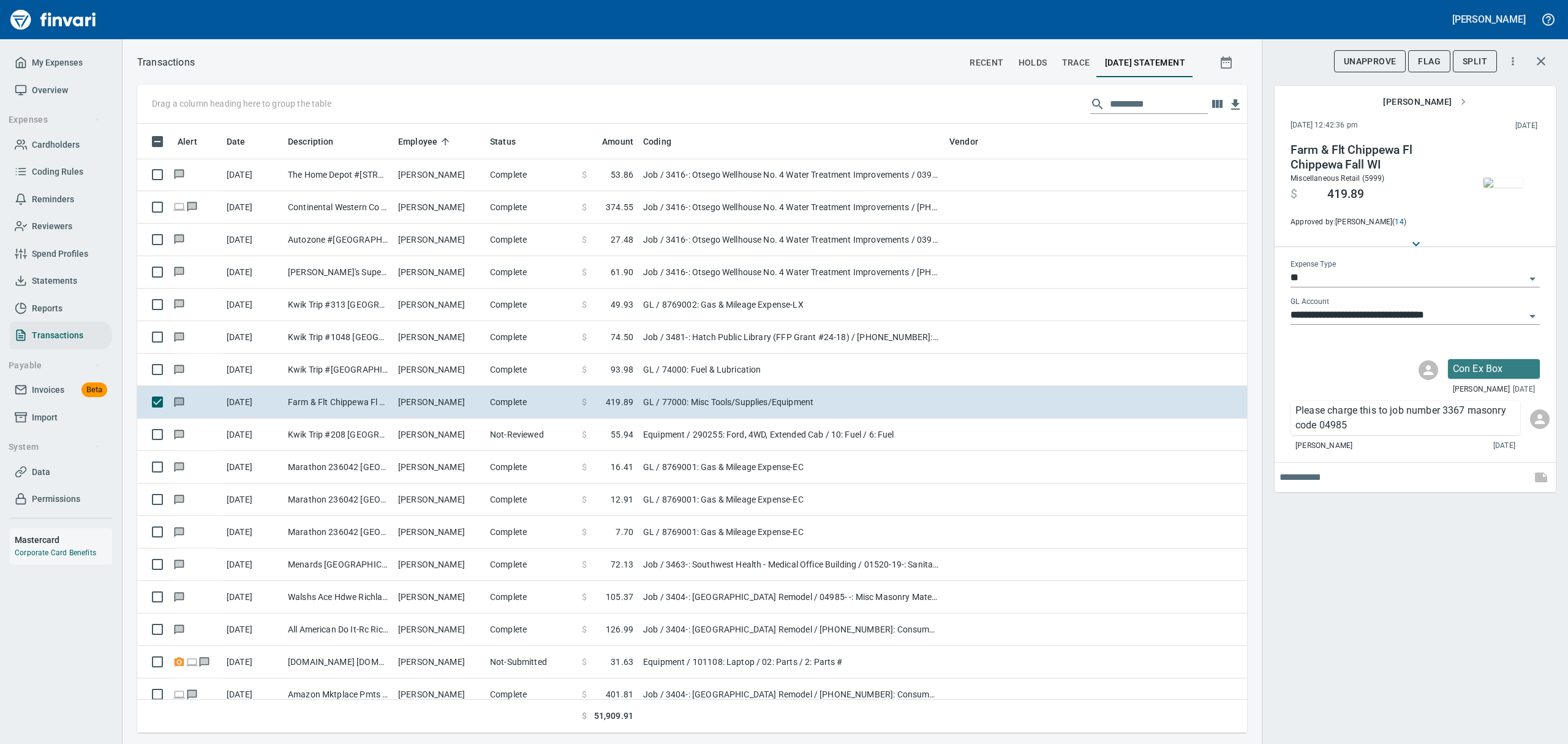
click at [1530, 278] on icon "Open" at bounding box center [1532, 278] width 14 height 14
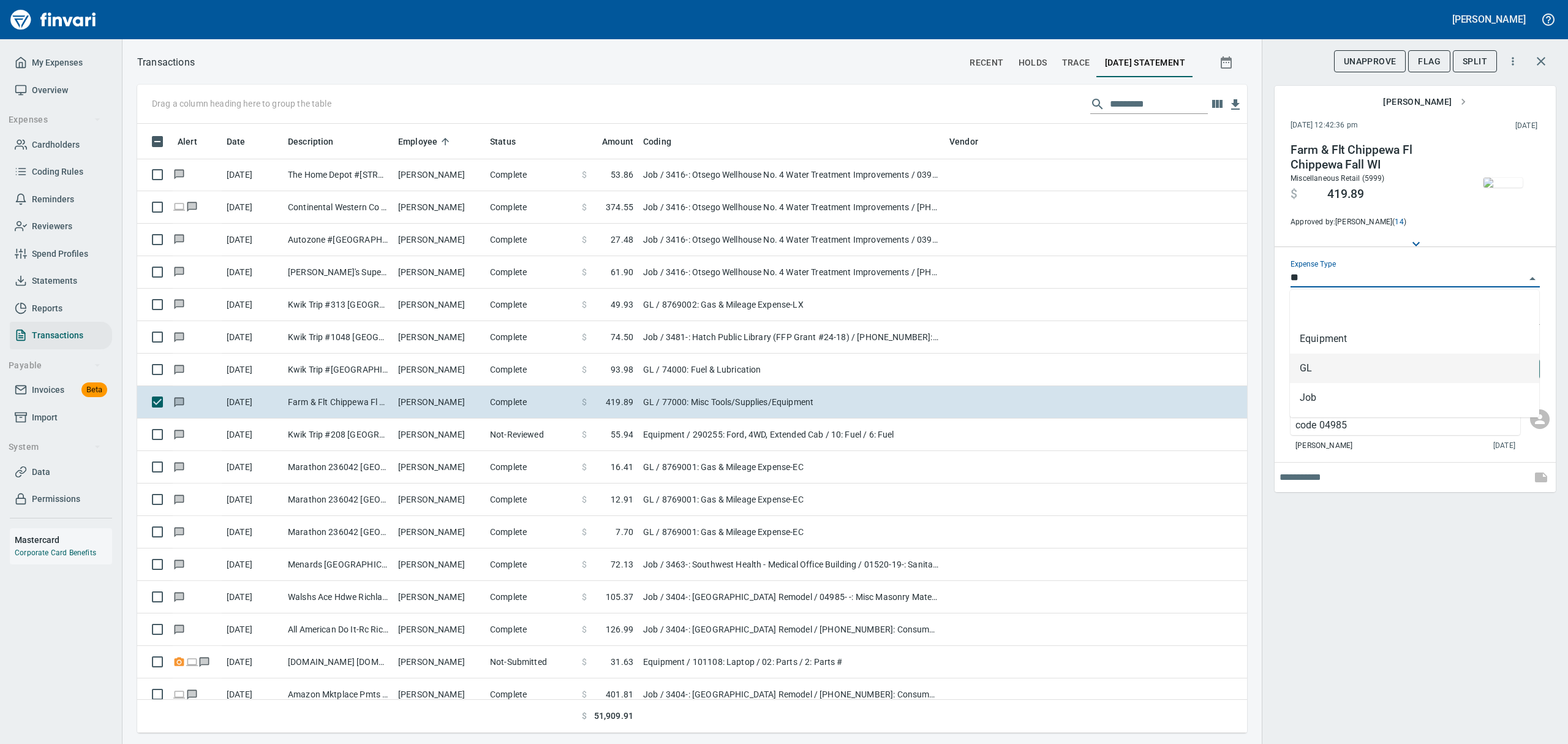
scroll to position [595, 1081]
click at [1345, 402] on li "Job" at bounding box center [1414, 397] width 249 height 30
type input "***"
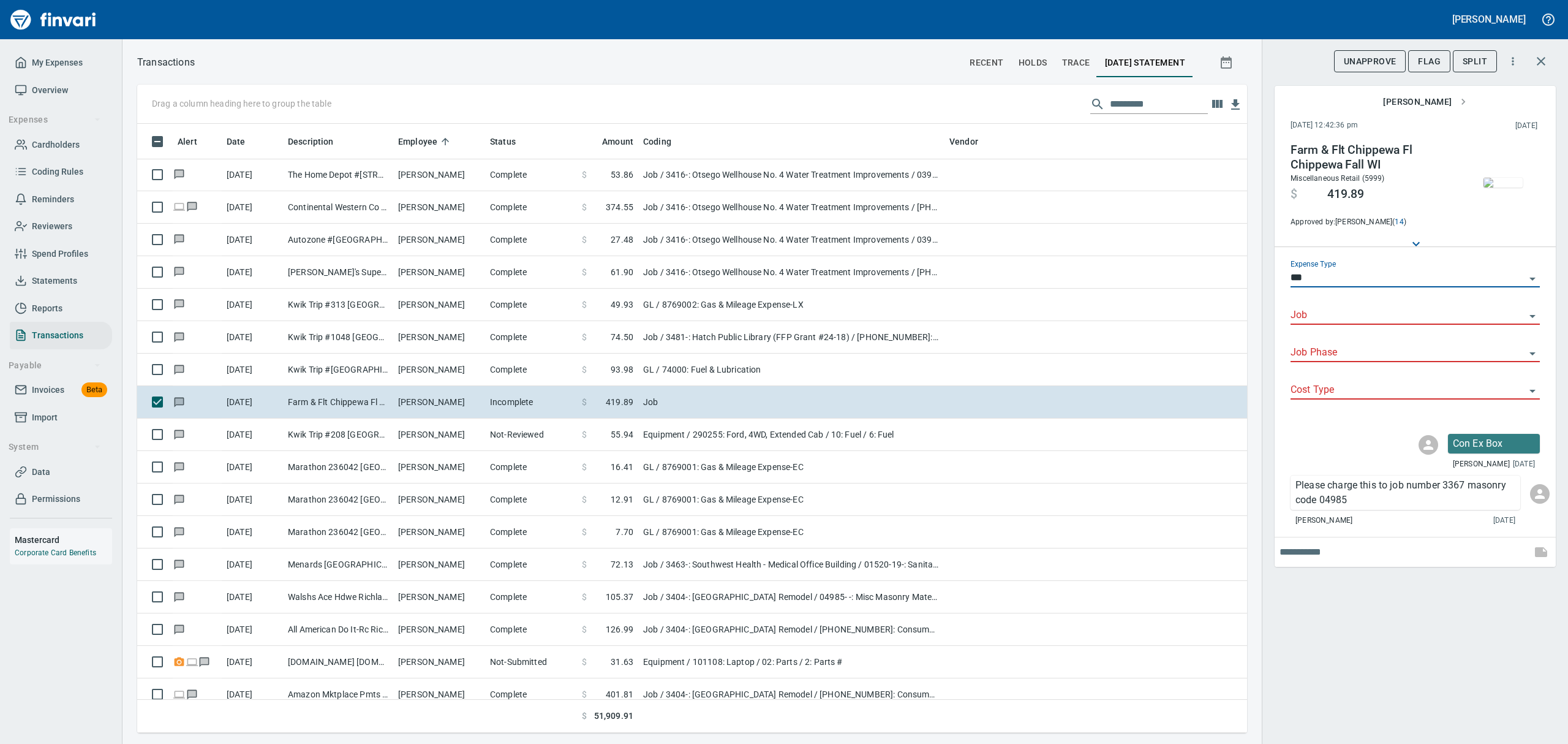
click at [1532, 313] on icon "Open" at bounding box center [1532, 316] width 14 height 14
click at [1312, 349] on li "3367-: Pierce County Judicial Center" at bounding box center [1414, 347] width 249 height 30
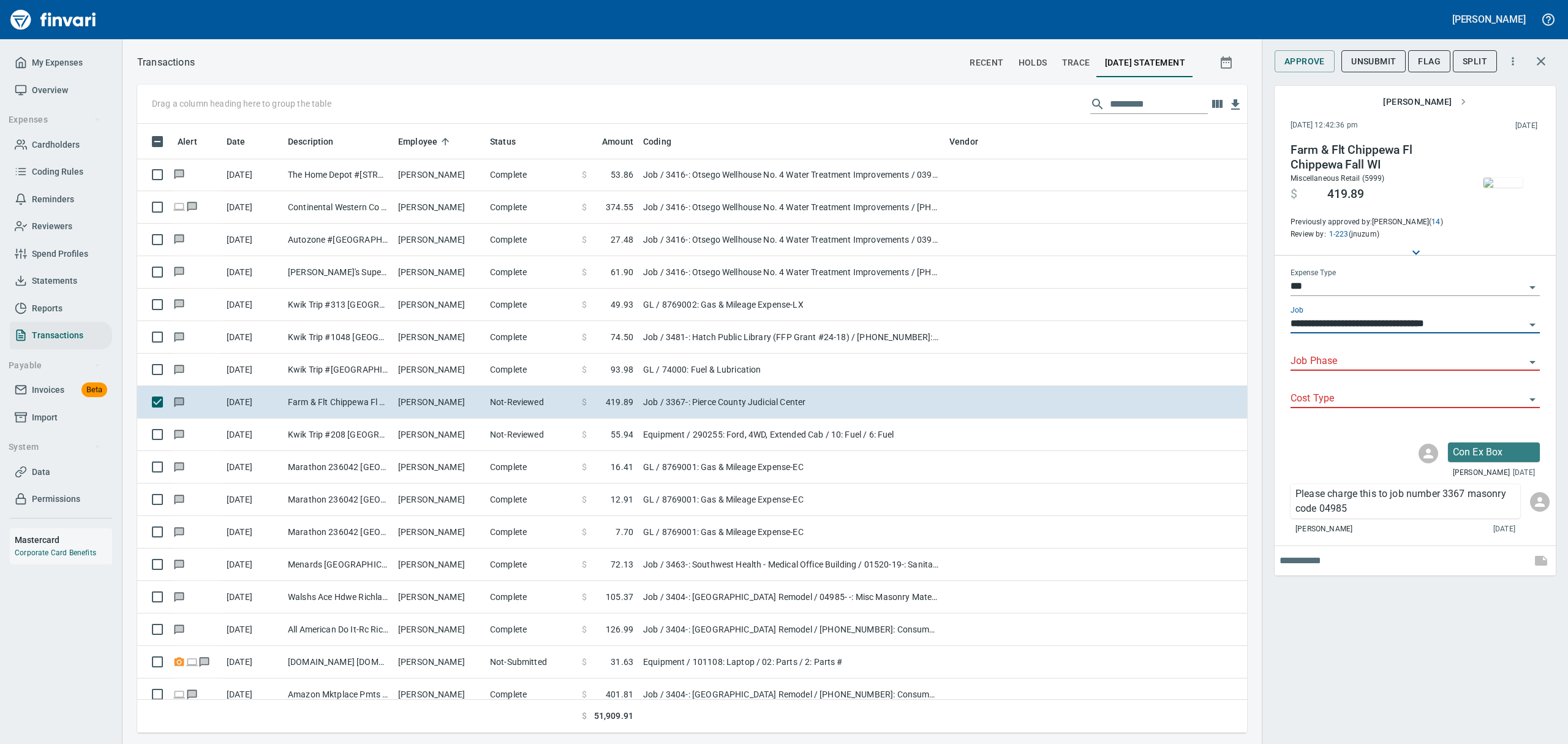
type input "**********"
click at [1310, 361] on input "Job Phase" at bounding box center [1408, 362] width 234 height 17
click at [1372, 396] on li "04985- -: Misc Masonry Materials" at bounding box center [1414, 393] width 249 height 30
click at [1532, 399] on icon "Open" at bounding box center [1532, 399] width 6 height 3
type input "**********"
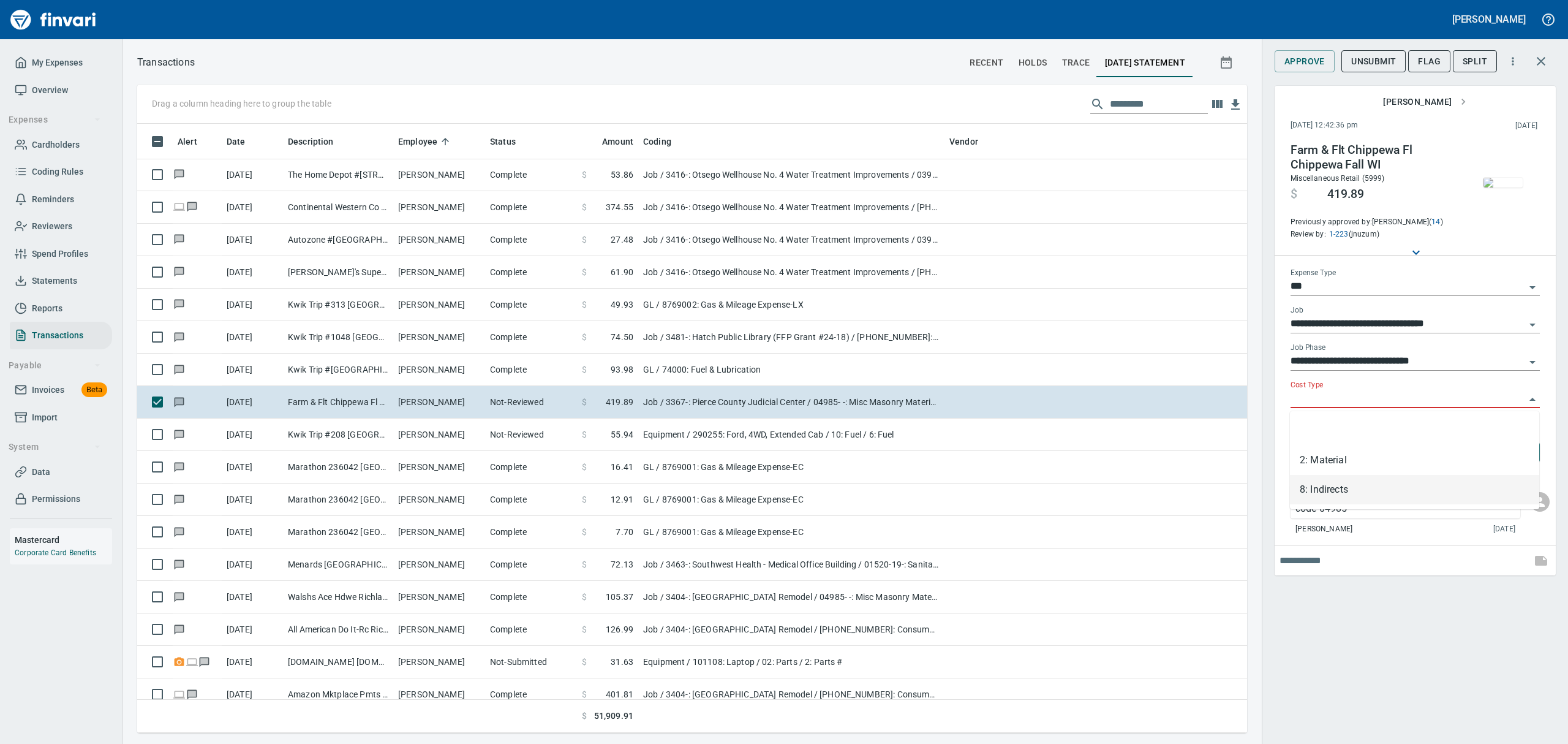
click at [1317, 497] on li "8: Indirects" at bounding box center [1414, 490] width 249 height 30
type input "**********"
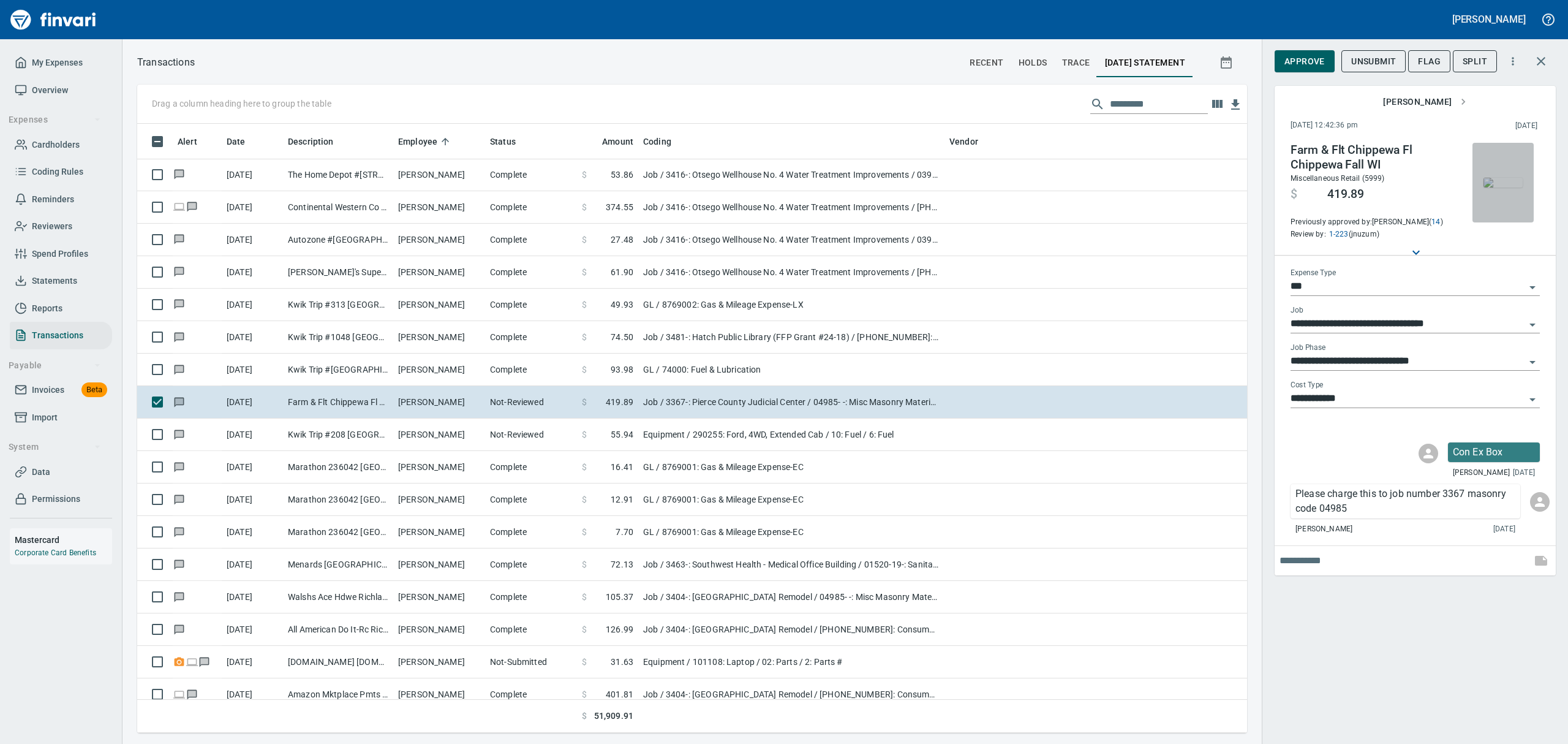
click at [1500, 187] on img "button" at bounding box center [1503, 182] width 39 height 10
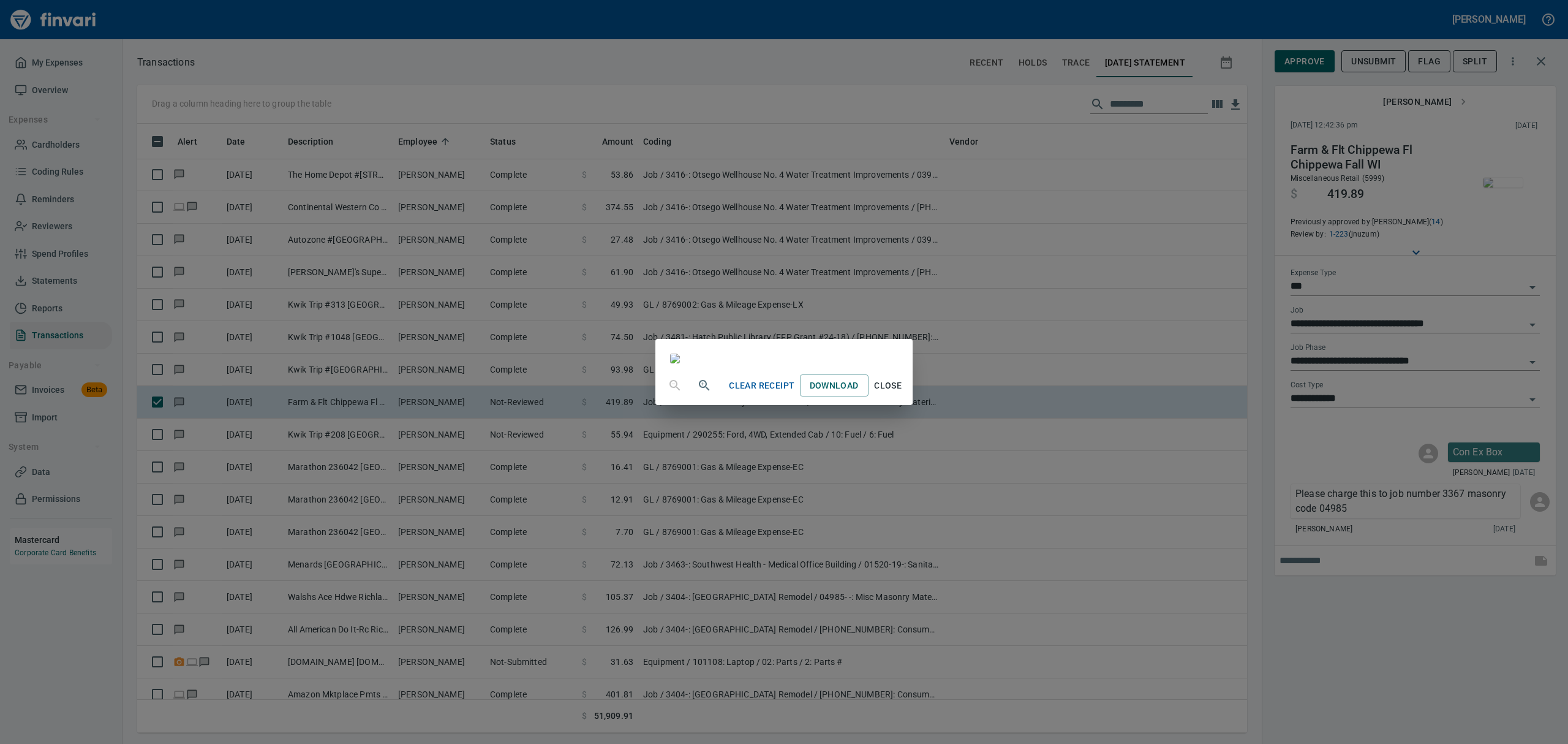
click at [903, 394] on span "Close" at bounding box center [888, 386] width 30 height 15
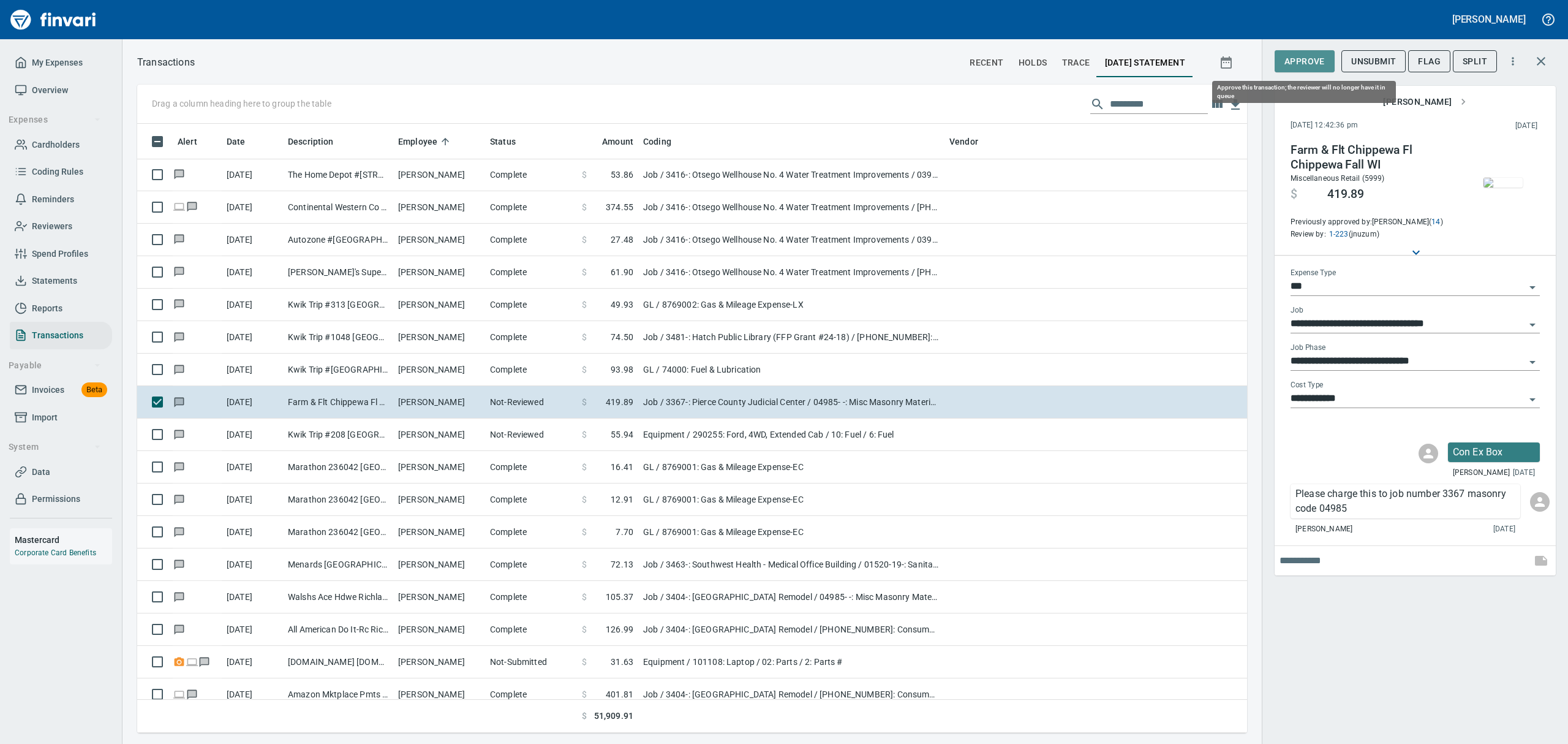
click at [1297, 54] on span "Approve" at bounding box center [1304, 61] width 40 height 15
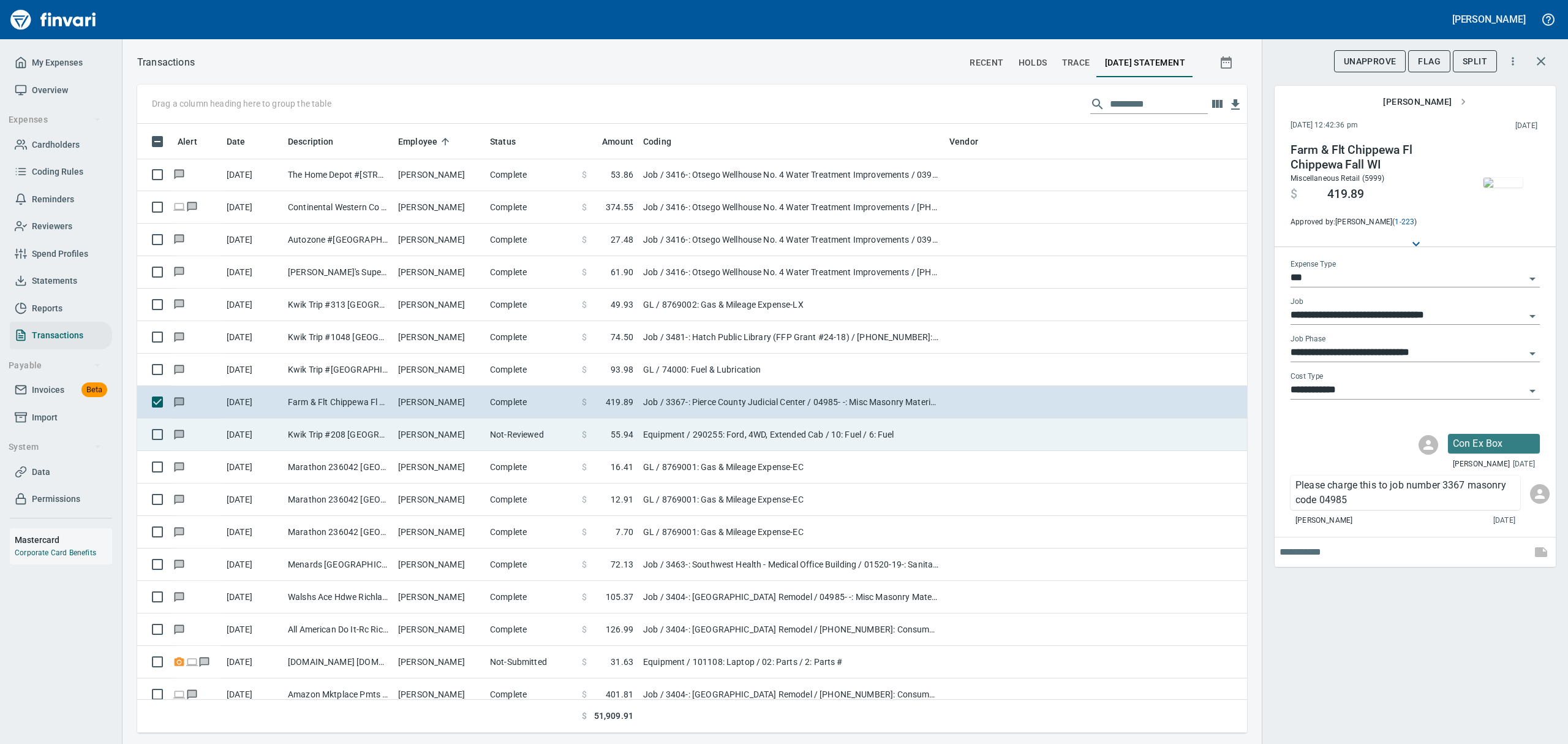
click at [351, 437] on td "Kwik Trip #208 [GEOGRAPHIC_DATA] [GEOGRAPHIC_DATA]" at bounding box center [338, 435] width 110 height 33
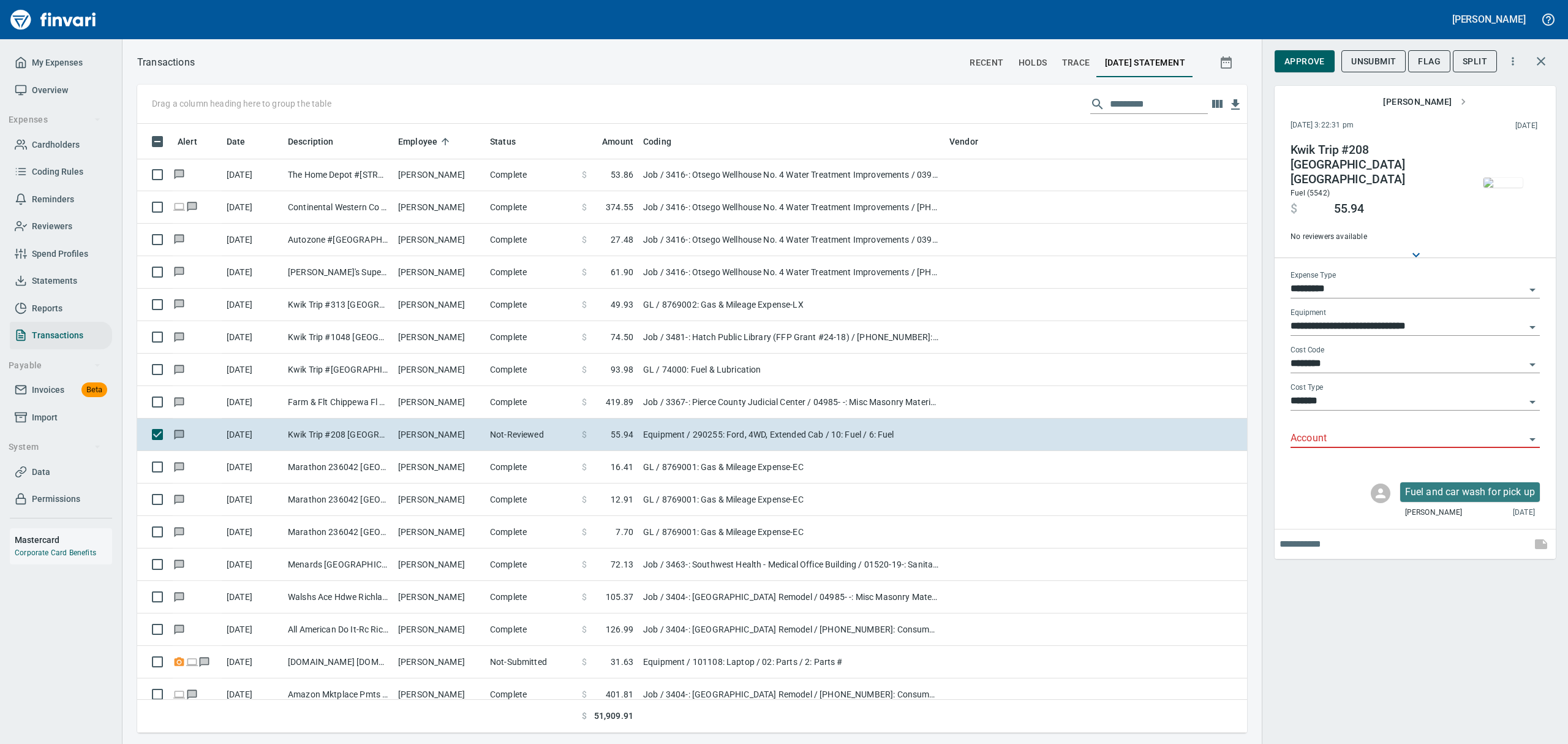
click at [1510, 178] on img "button" at bounding box center [1503, 182] width 39 height 10
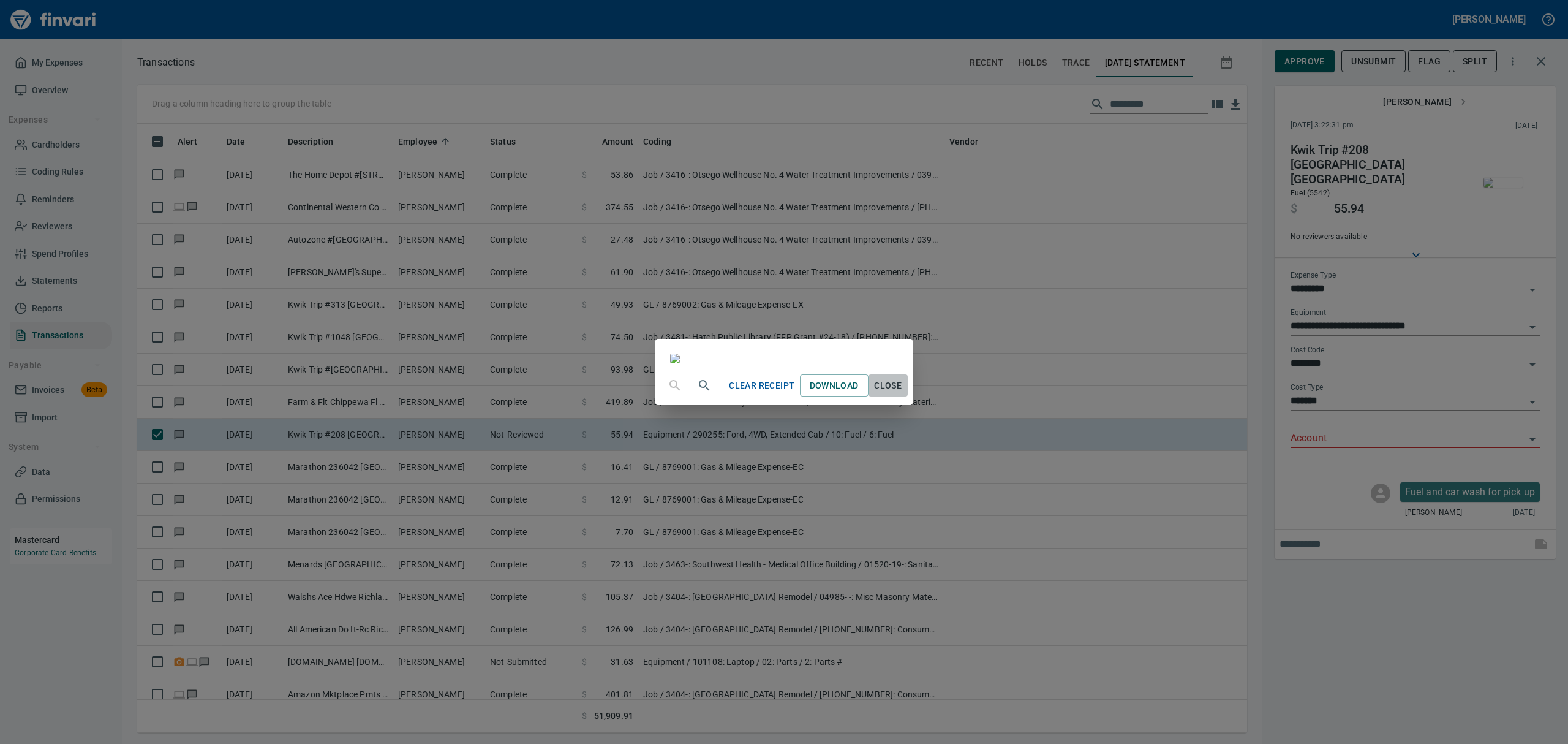
click at [908, 397] on button "Close" at bounding box center [888, 386] width 39 height 23
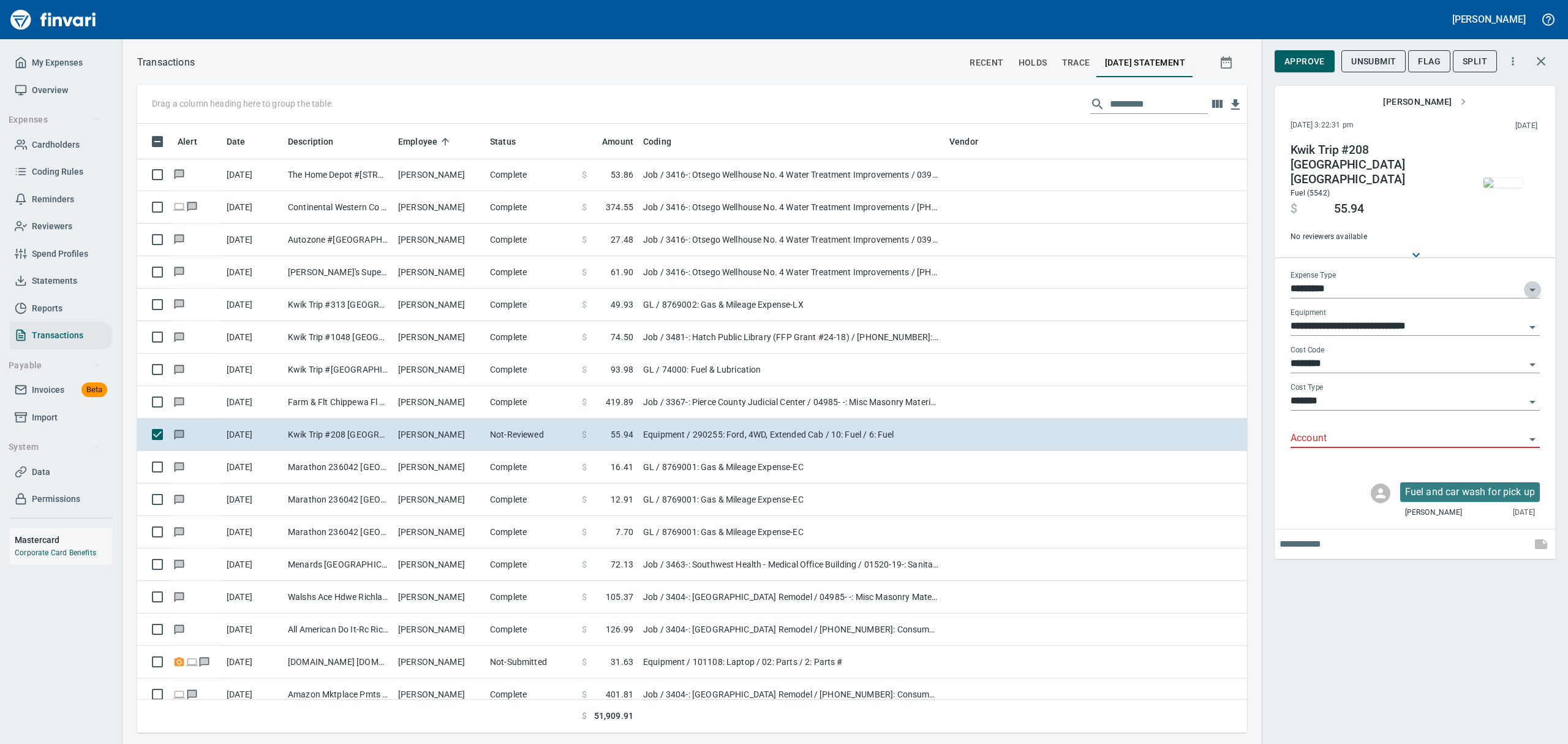
click at [1532, 282] on icon "Open" at bounding box center [1532, 289] width 14 height 14
click at [1311, 371] on li "GL" at bounding box center [1414, 368] width 249 height 30
type input "**"
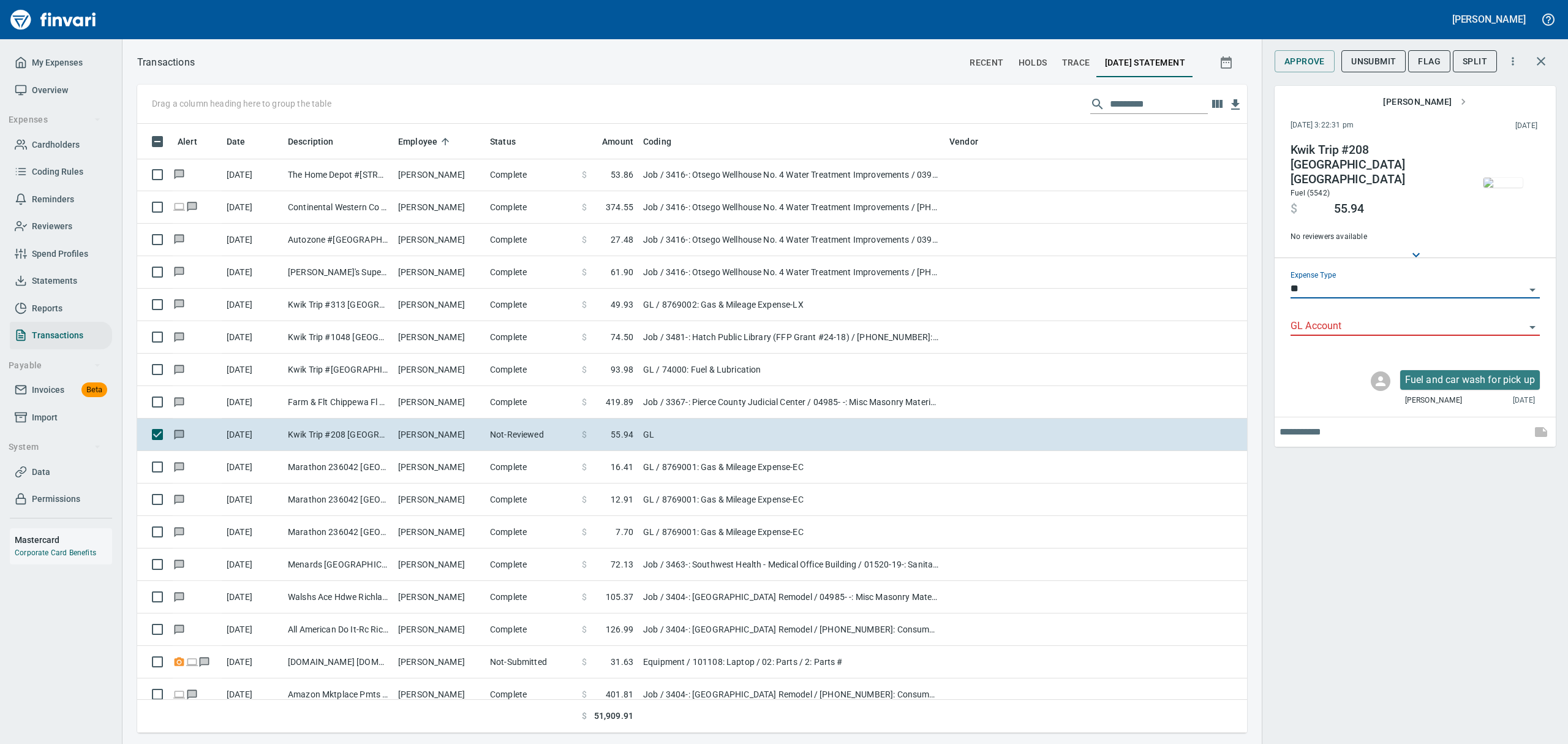
click at [1530, 320] on icon "Open" at bounding box center [1532, 326] width 14 height 14
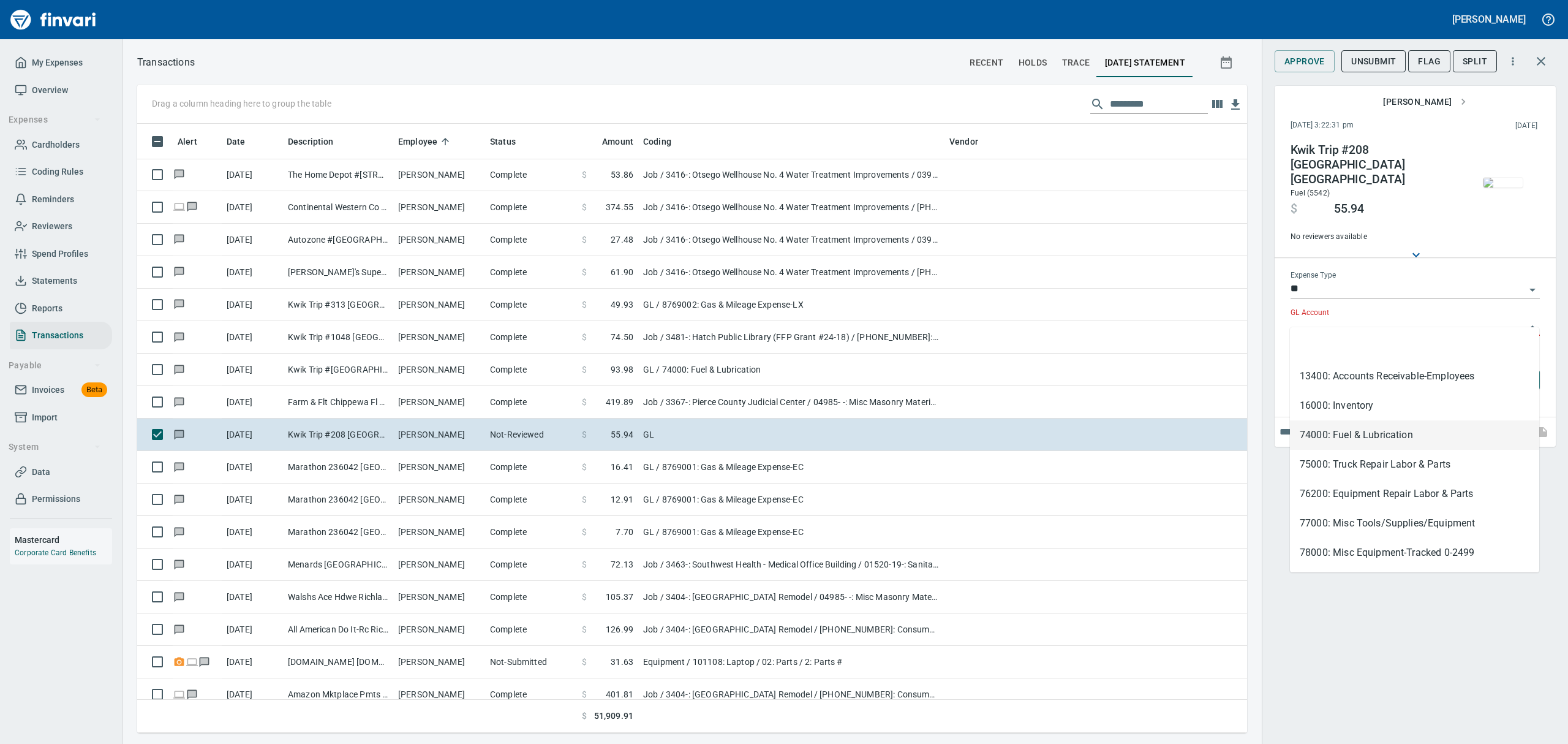
click at [1327, 435] on li "74000: Fuel & Lubrication" at bounding box center [1414, 435] width 249 height 30
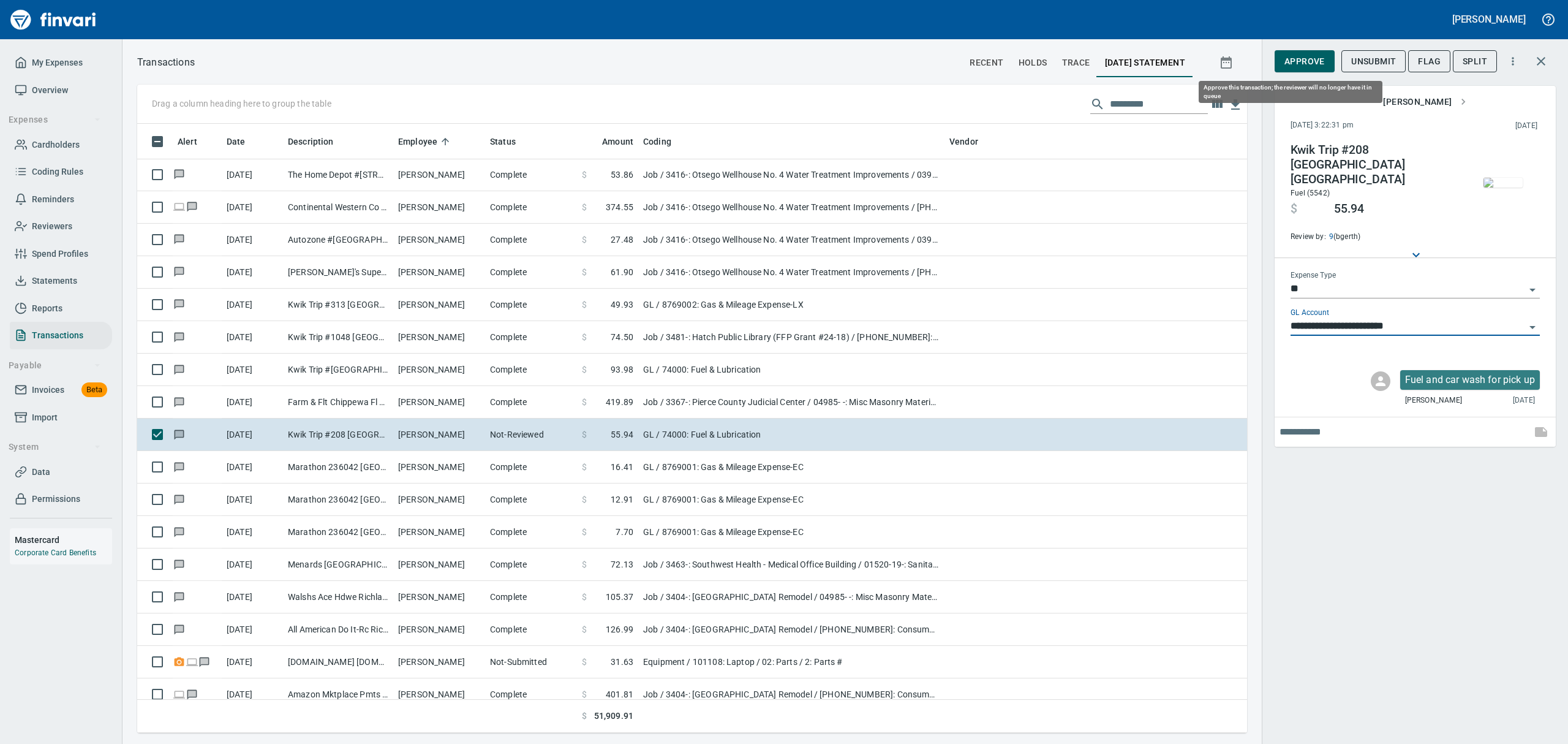
click at [1292, 57] on span "Approve" at bounding box center [1304, 61] width 40 height 15
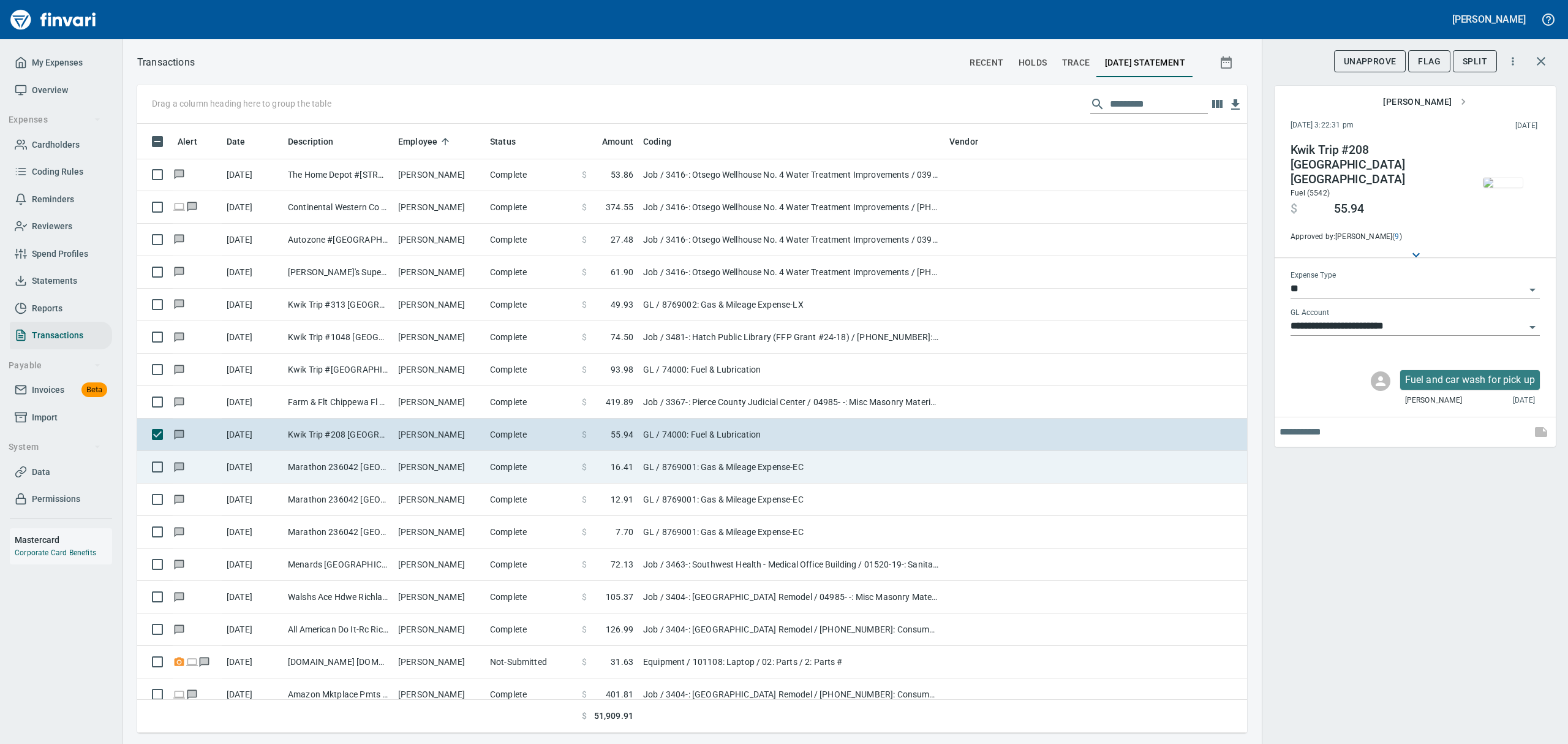
click at [414, 467] on td "[PERSON_NAME]" at bounding box center [440, 468] width 92 height 33
type input "**********"
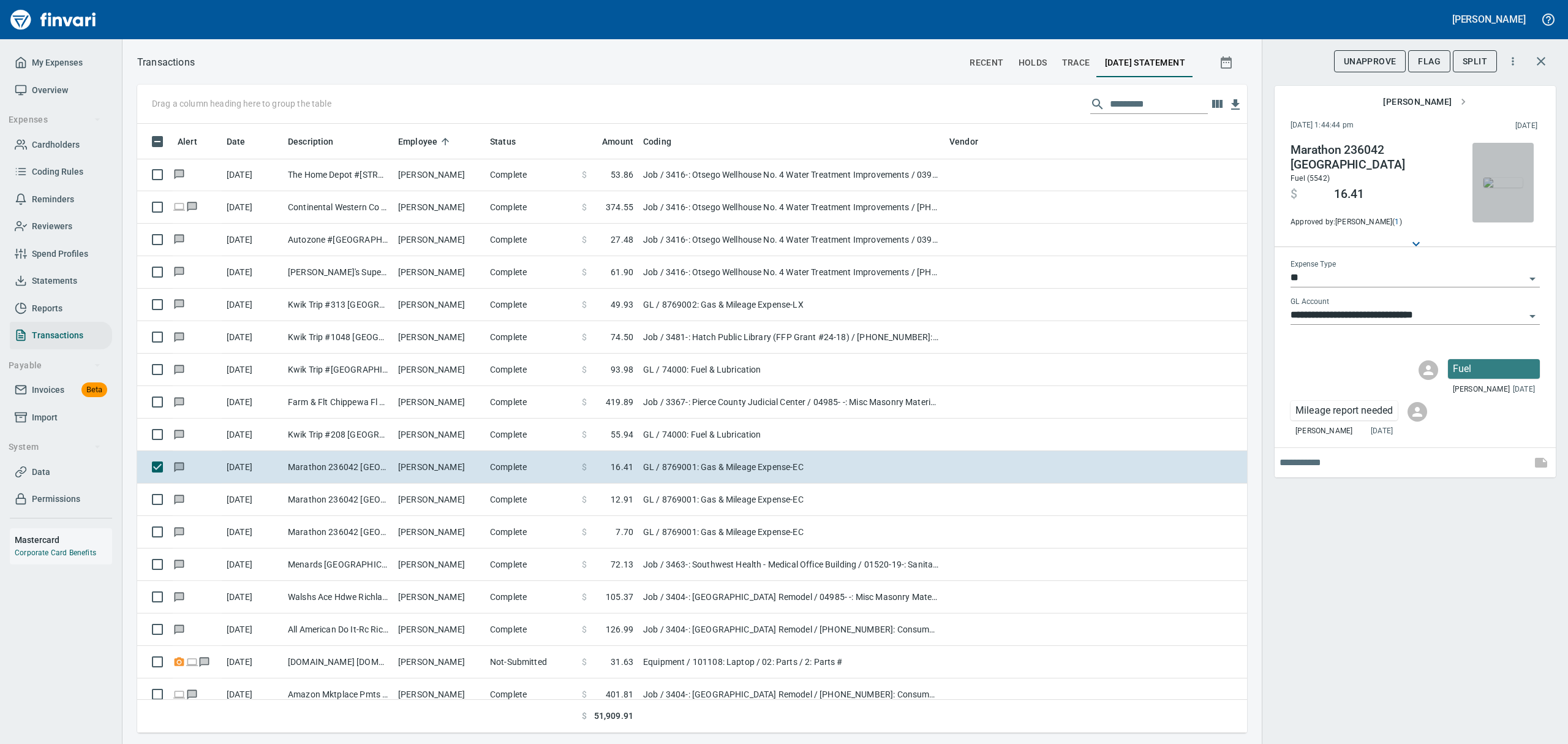
click at [1491, 186] on img "button" at bounding box center [1503, 182] width 39 height 10
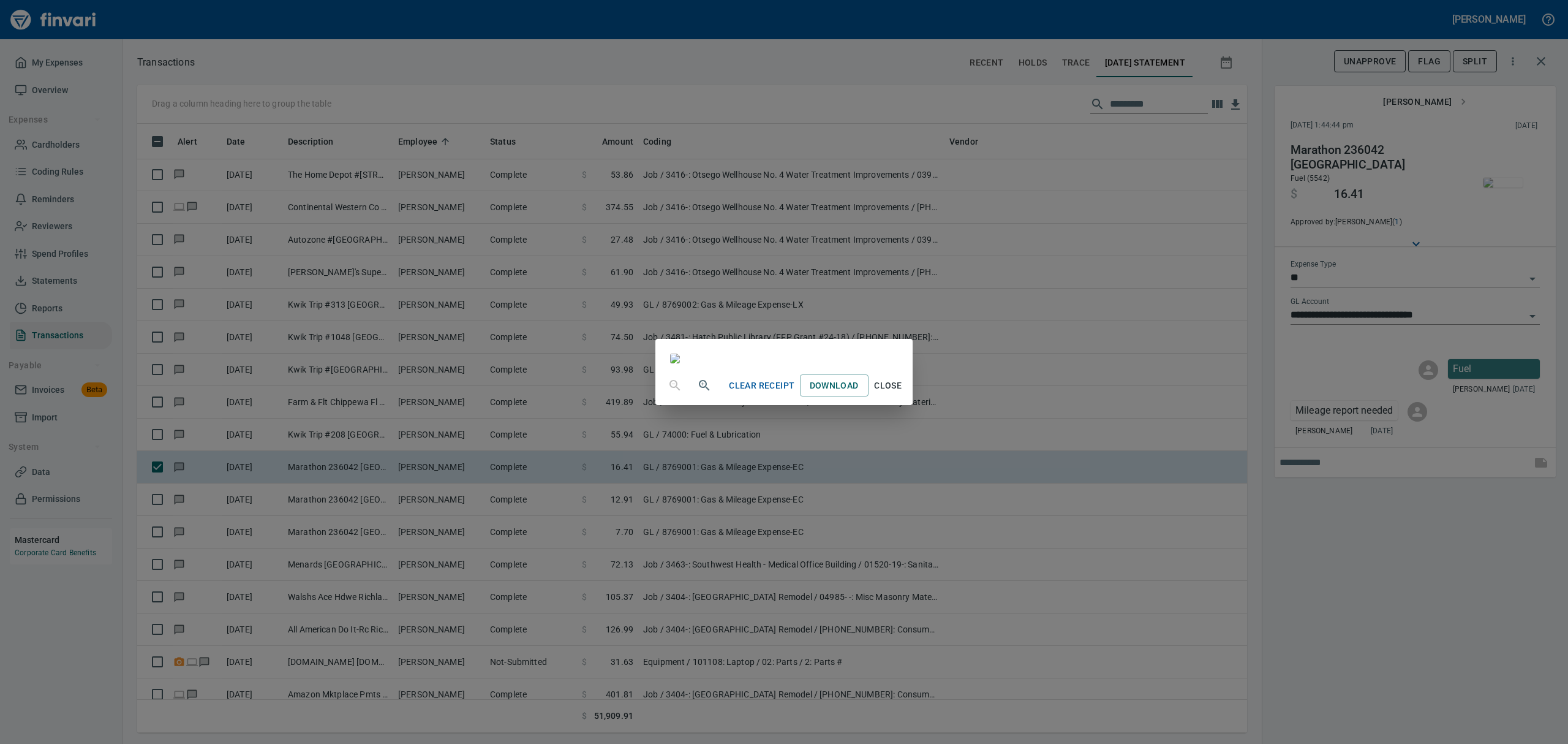
click at [903, 394] on span "Close" at bounding box center [888, 386] width 30 height 15
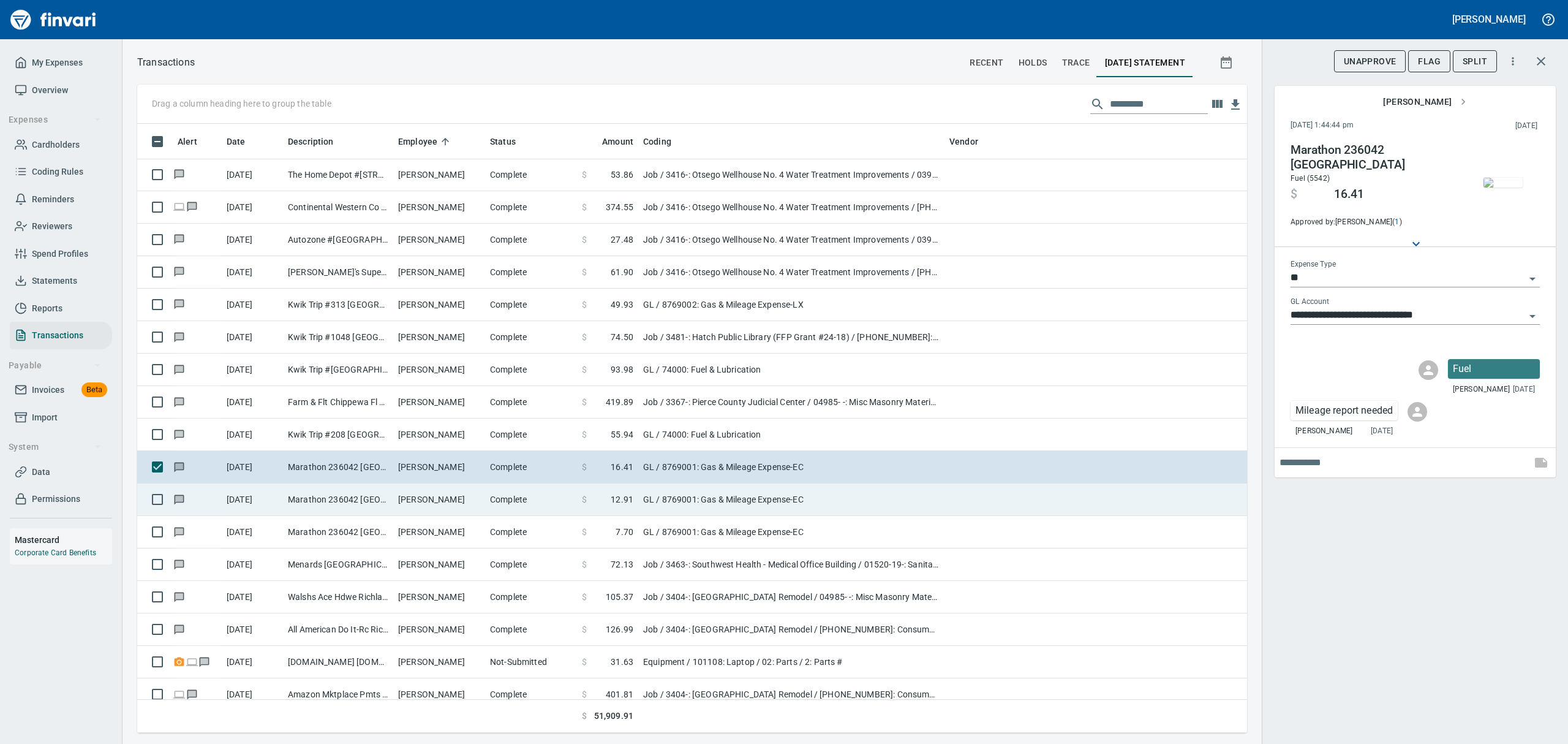
click at [372, 505] on td "Marathon 236042 [GEOGRAPHIC_DATA]" at bounding box center [338, 500] width 110 height 33
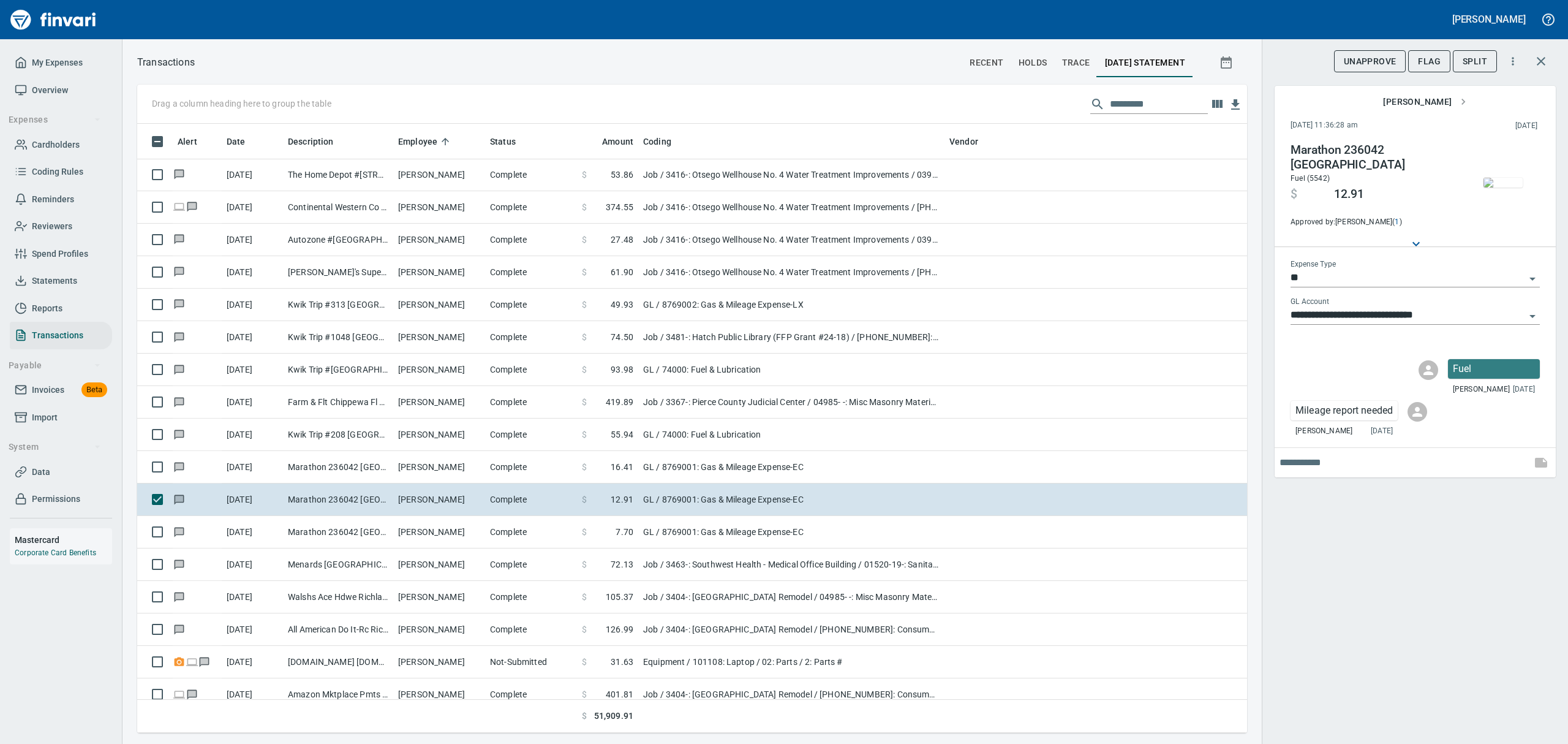
click at [1503, 178] on img "button" at bounding box center [1503, 182] width 39 height 10
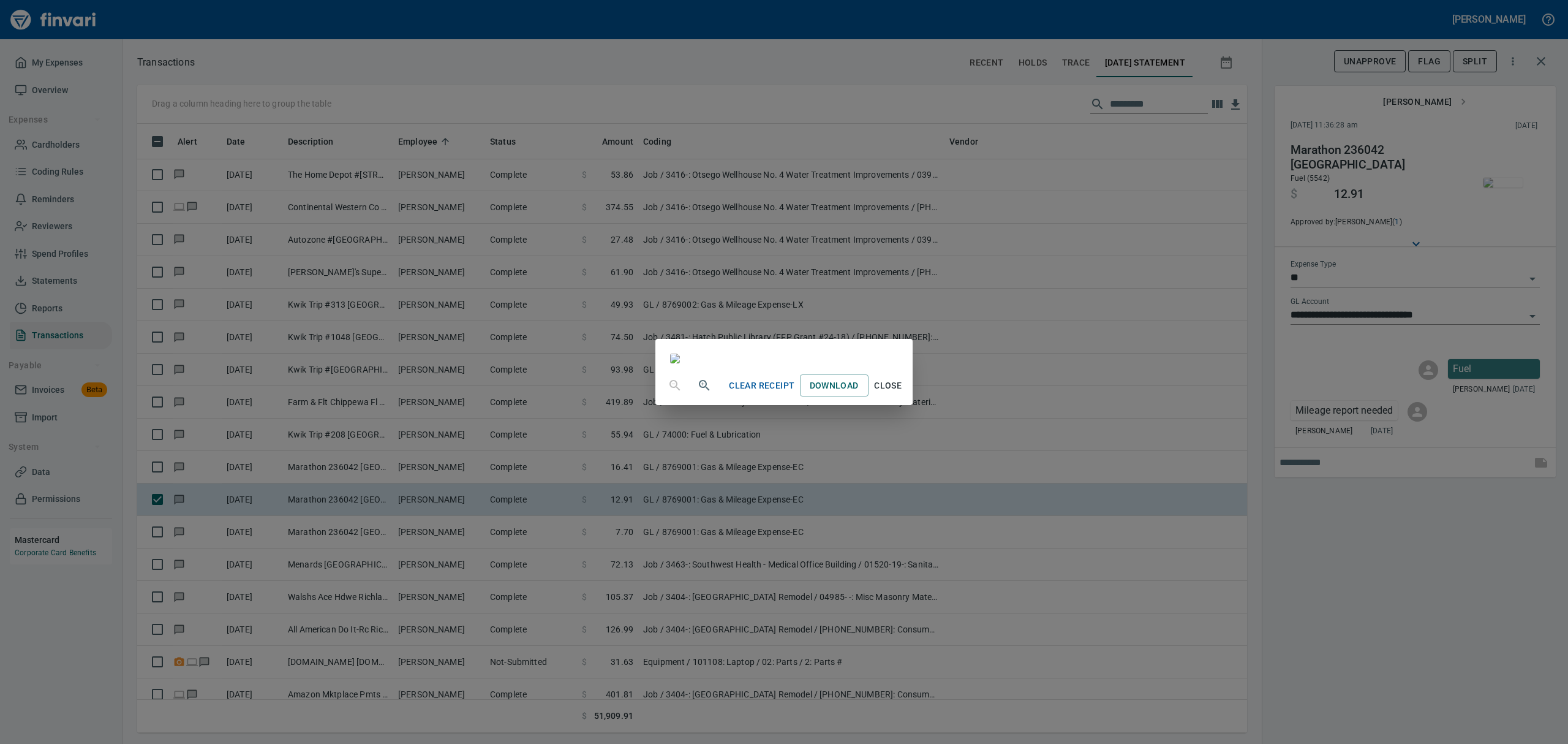
click at [903, 394] on span "Close" at bounding box center [888, 386] width 30 height 15
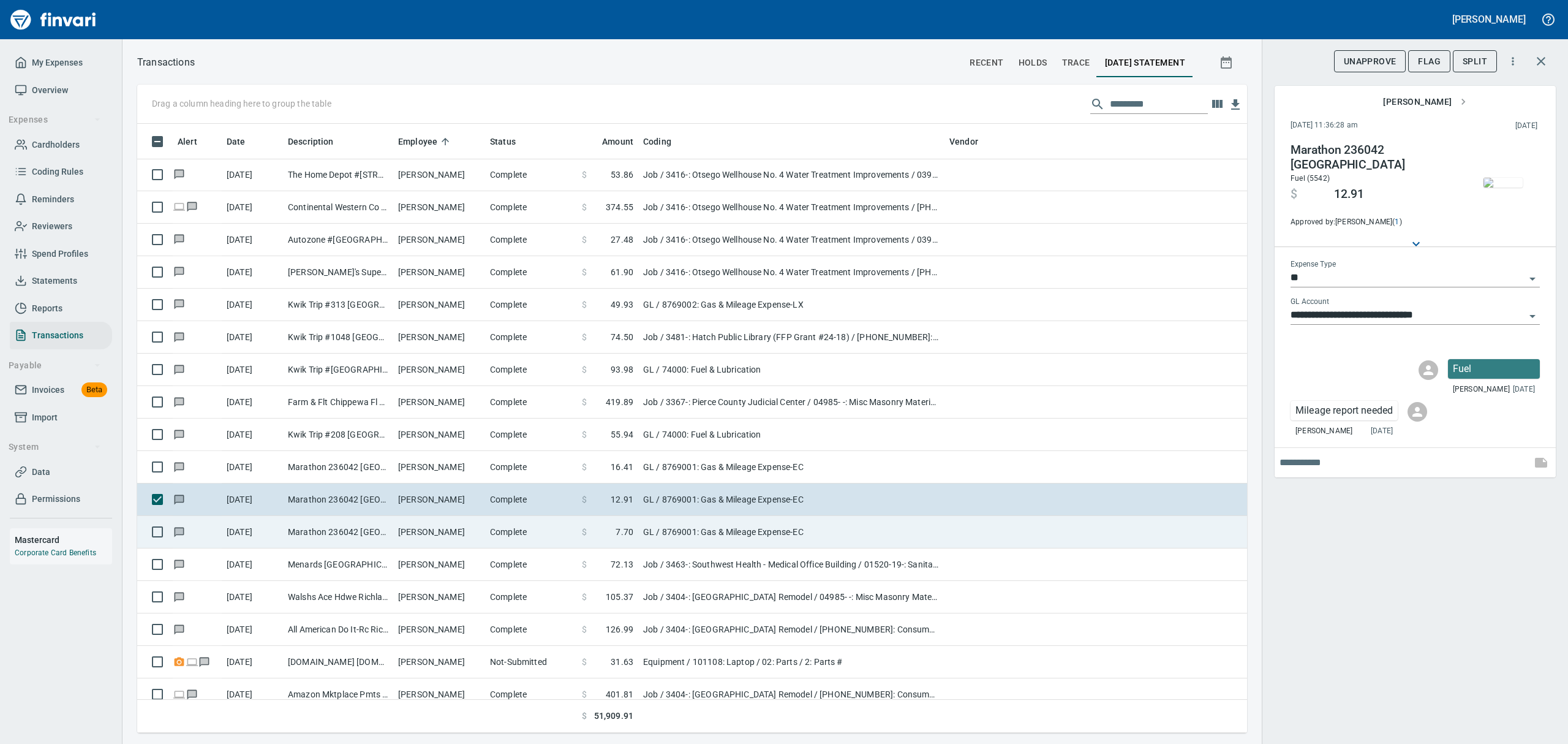
drag, startPoint x: 346, startPoint y: 533, endPoint x: 353, endPoint y: 535, distance: 7.3
click at [346, 533] on td "Marathon 236042 [GEOGRAPHIC_DATA]" at bounding box center [338, 532] width 110 height 33
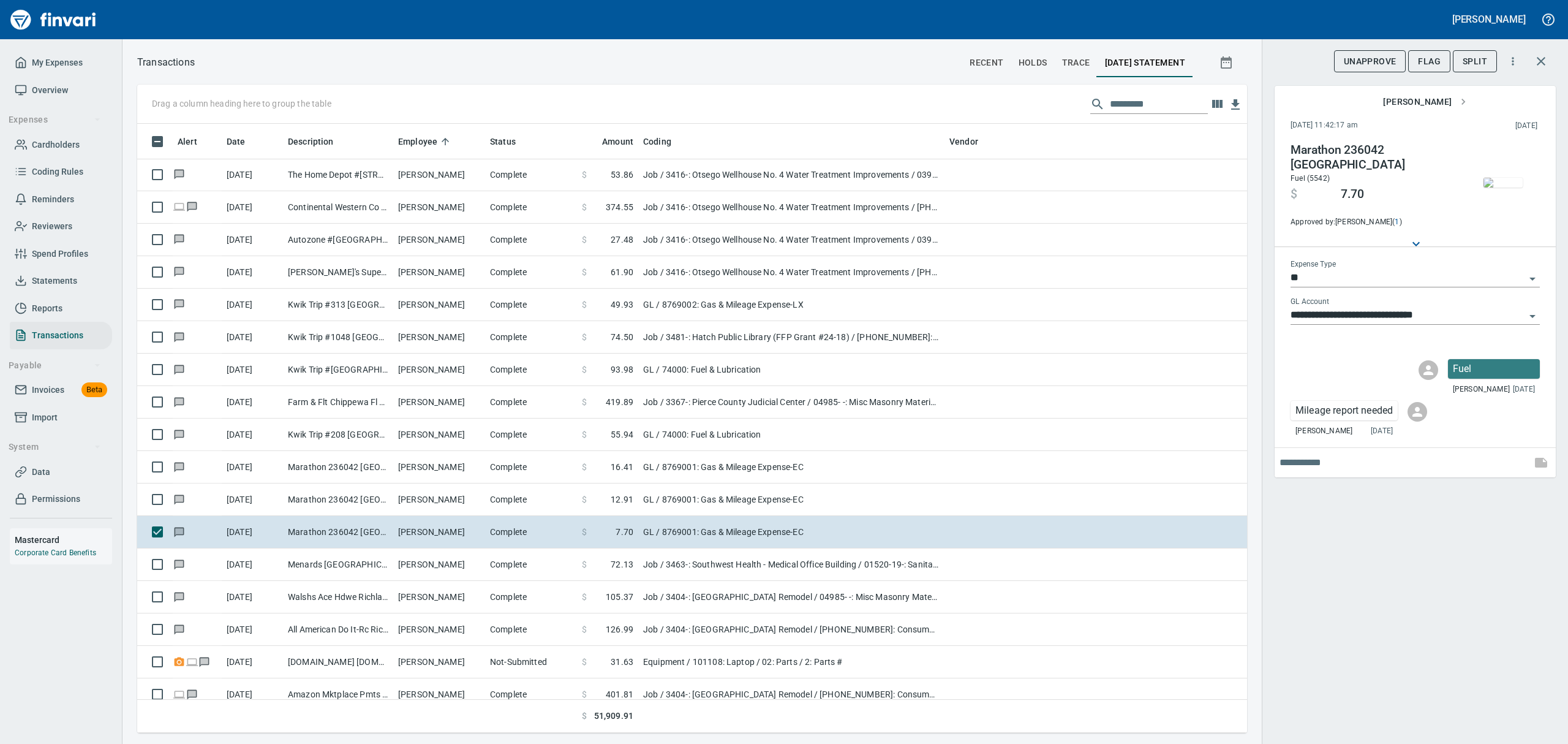
click at [1489, 186] on img "button" at bounding box center [1503, 182] width 39 height 10
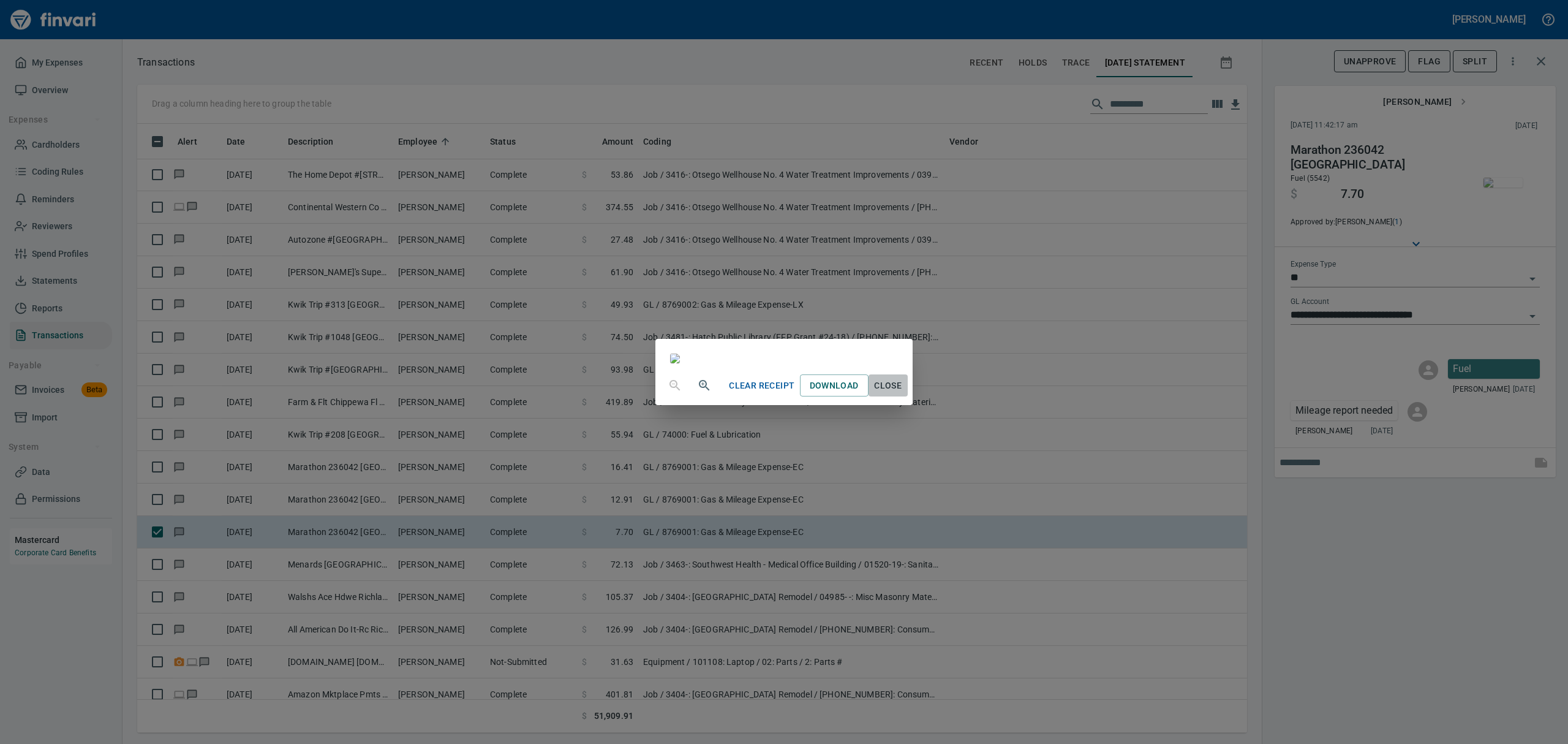
click at [903, 394] on span "Close" at bounding box center [888, 386] width 30 height 15
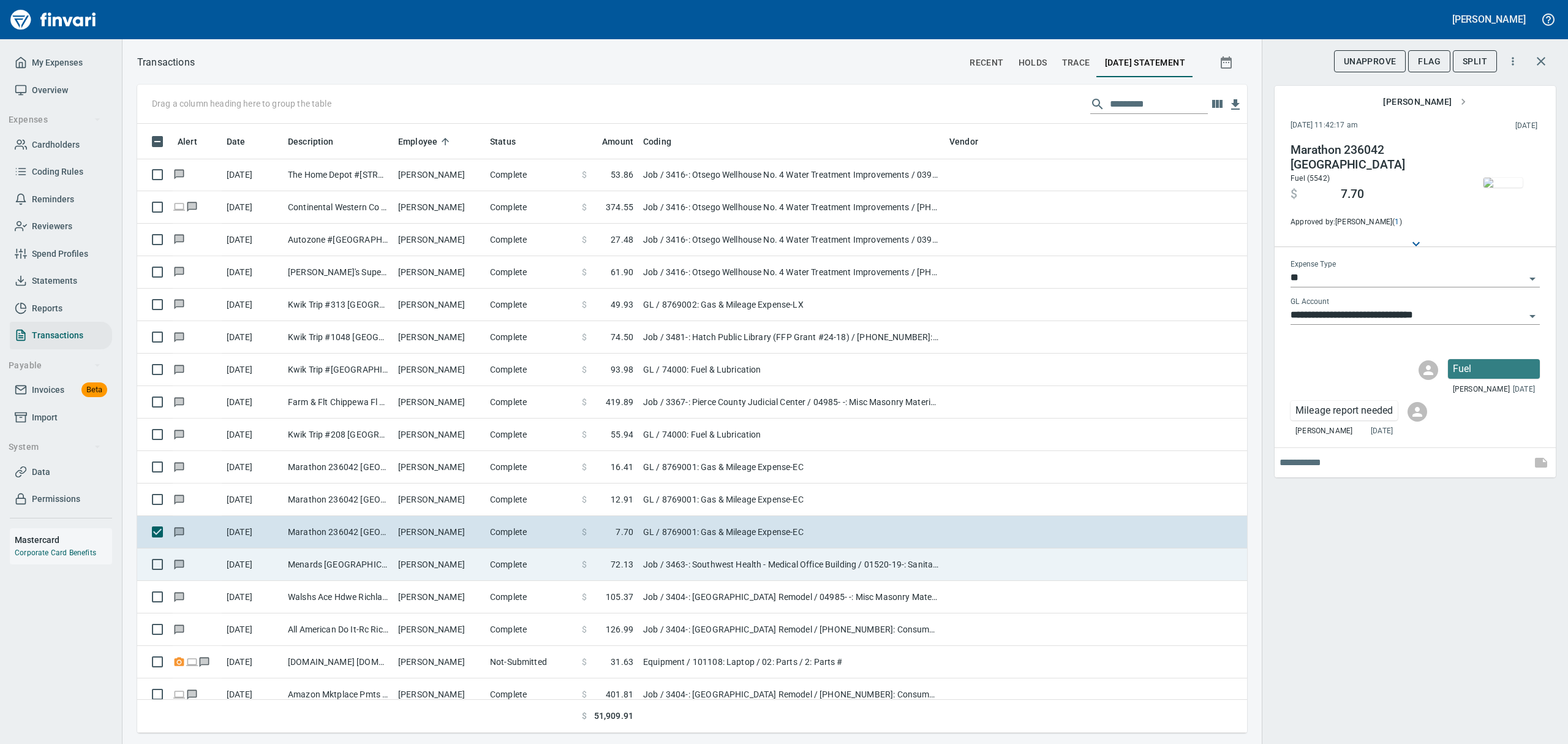
click at [358, 565] on td "Menards [GEOGRAPHIC_DATA] [GEOGRAPHIC_DATA] [GEOGRAPHIC_DATA] [GEOGRAPHIC_DATA]" at bounding box center [338, 564] width 110 height 33
type input "***"
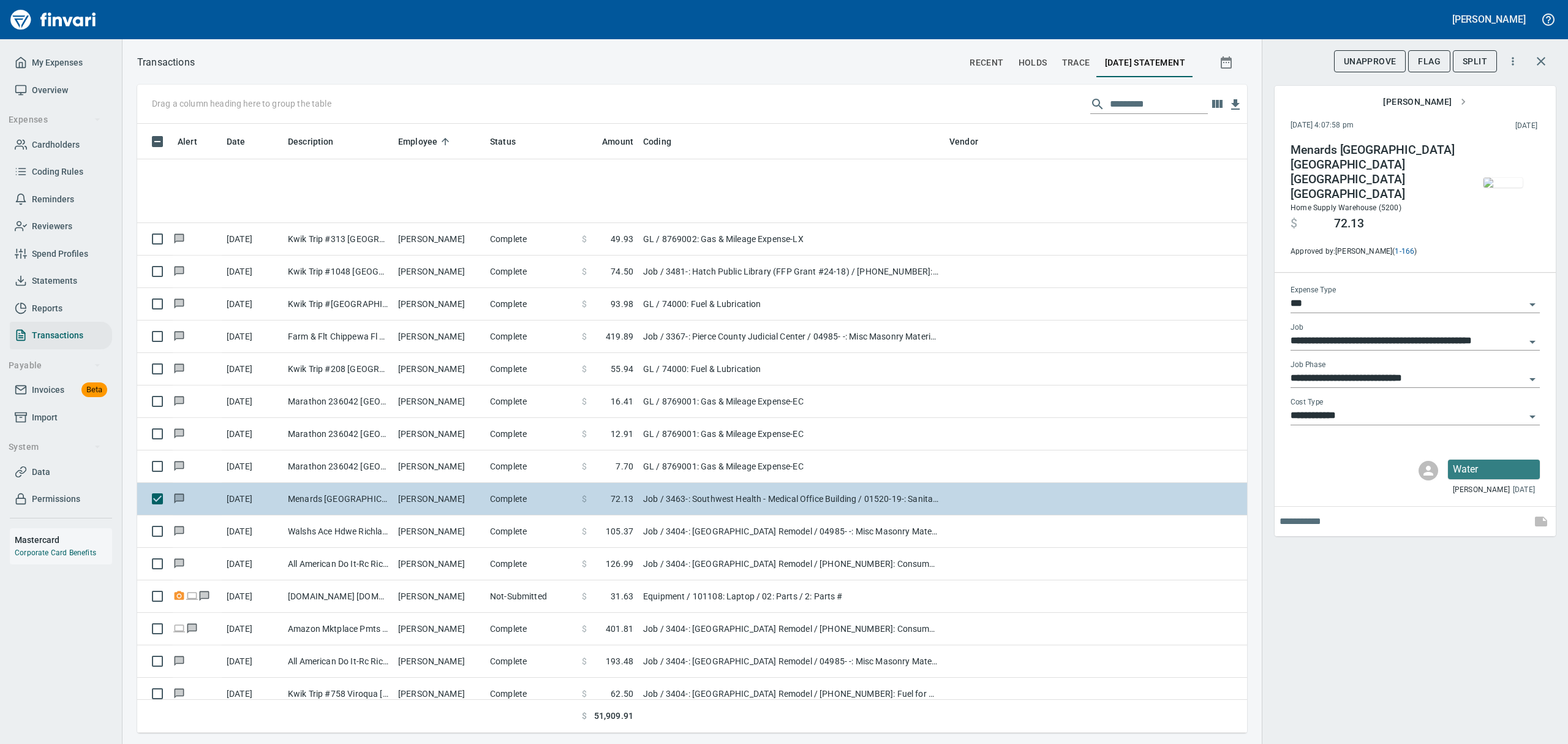
scroll to position [3677, 0]
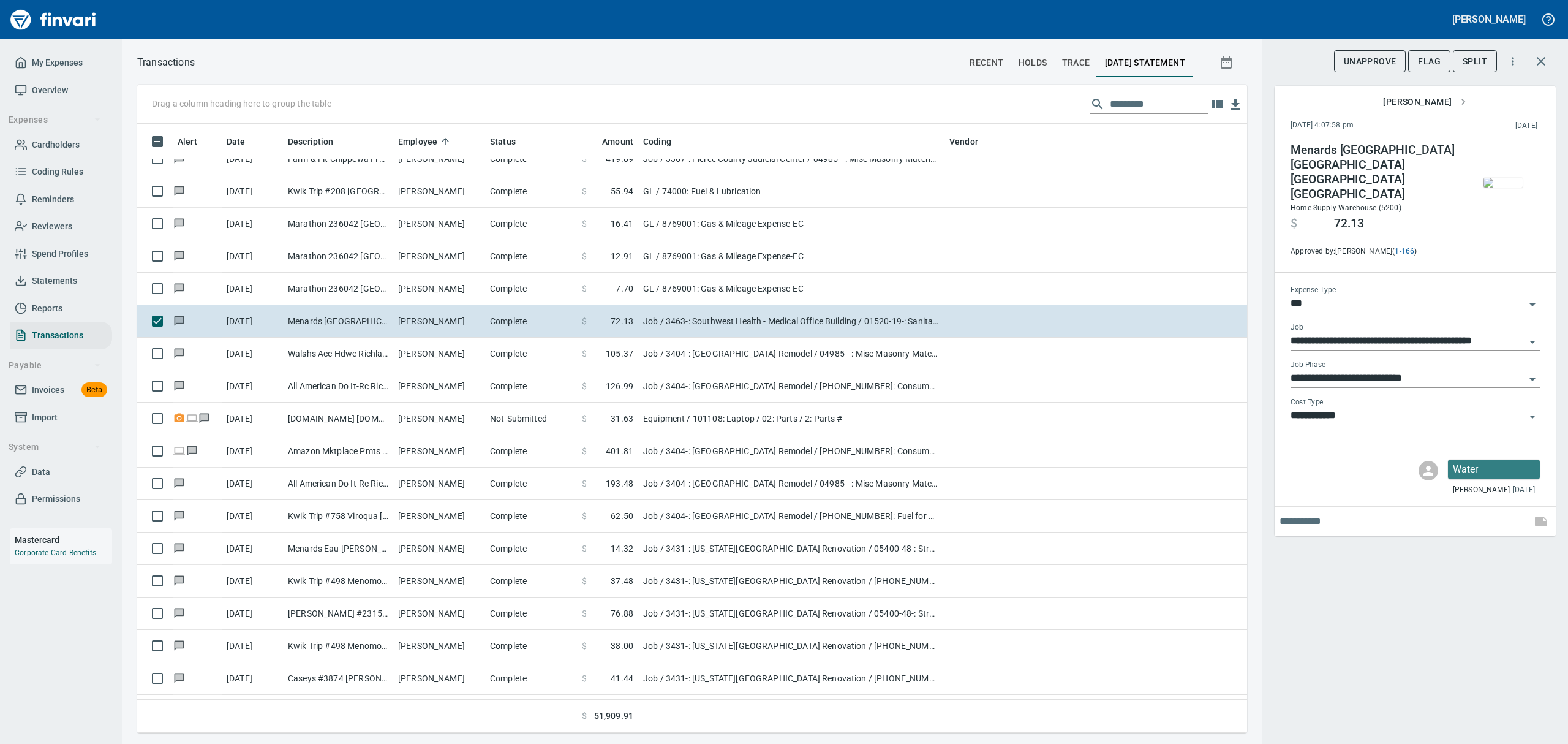
click at [1503, 182] on img "button" at bounding box center [1503, 182] width 39 height 10
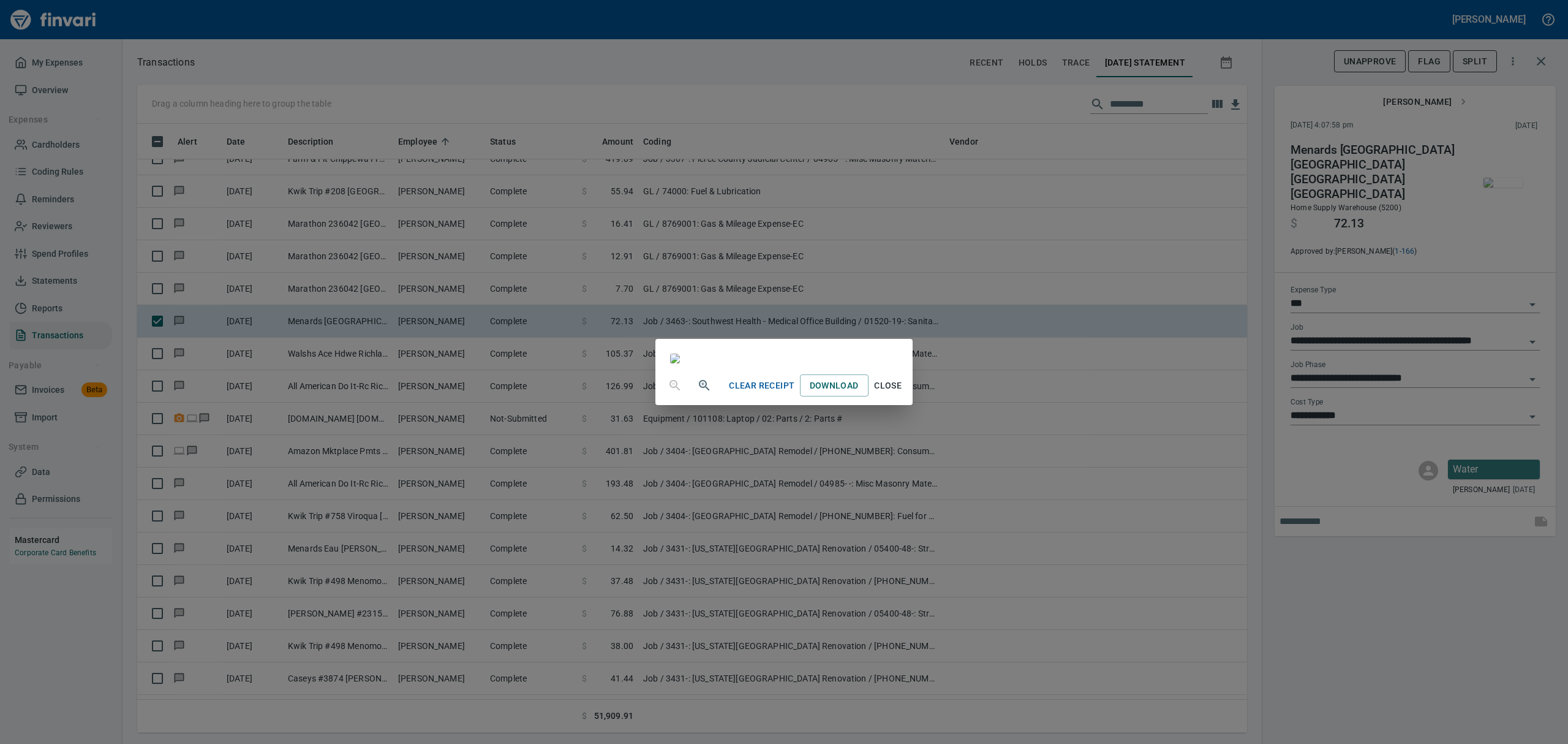
click at [903, 394] on span "Close" at bounding box center [888, 386] width 30 height 15
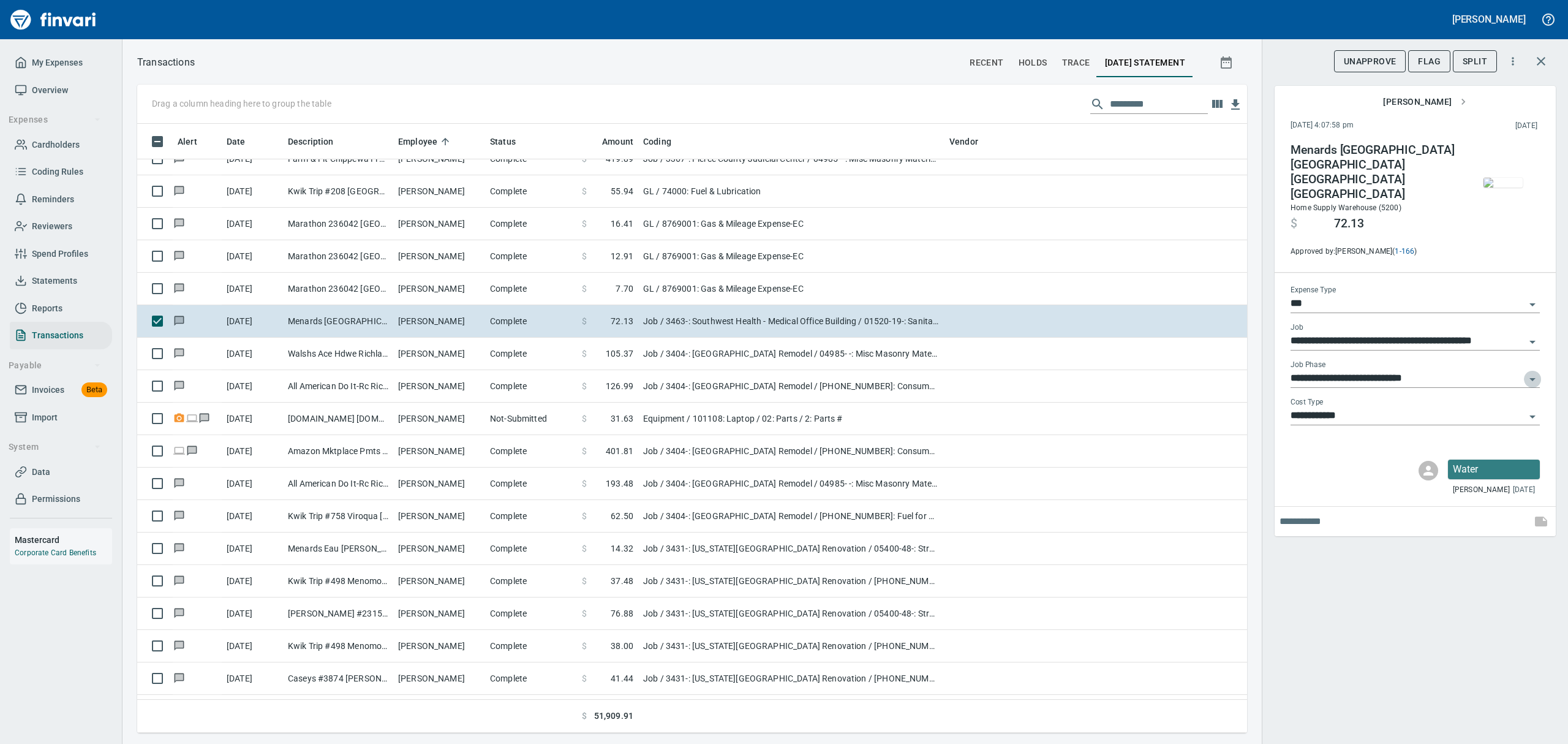
click at [1532, 378] on icon "Open" at bounding box center [1532, 379] width 6 height 3
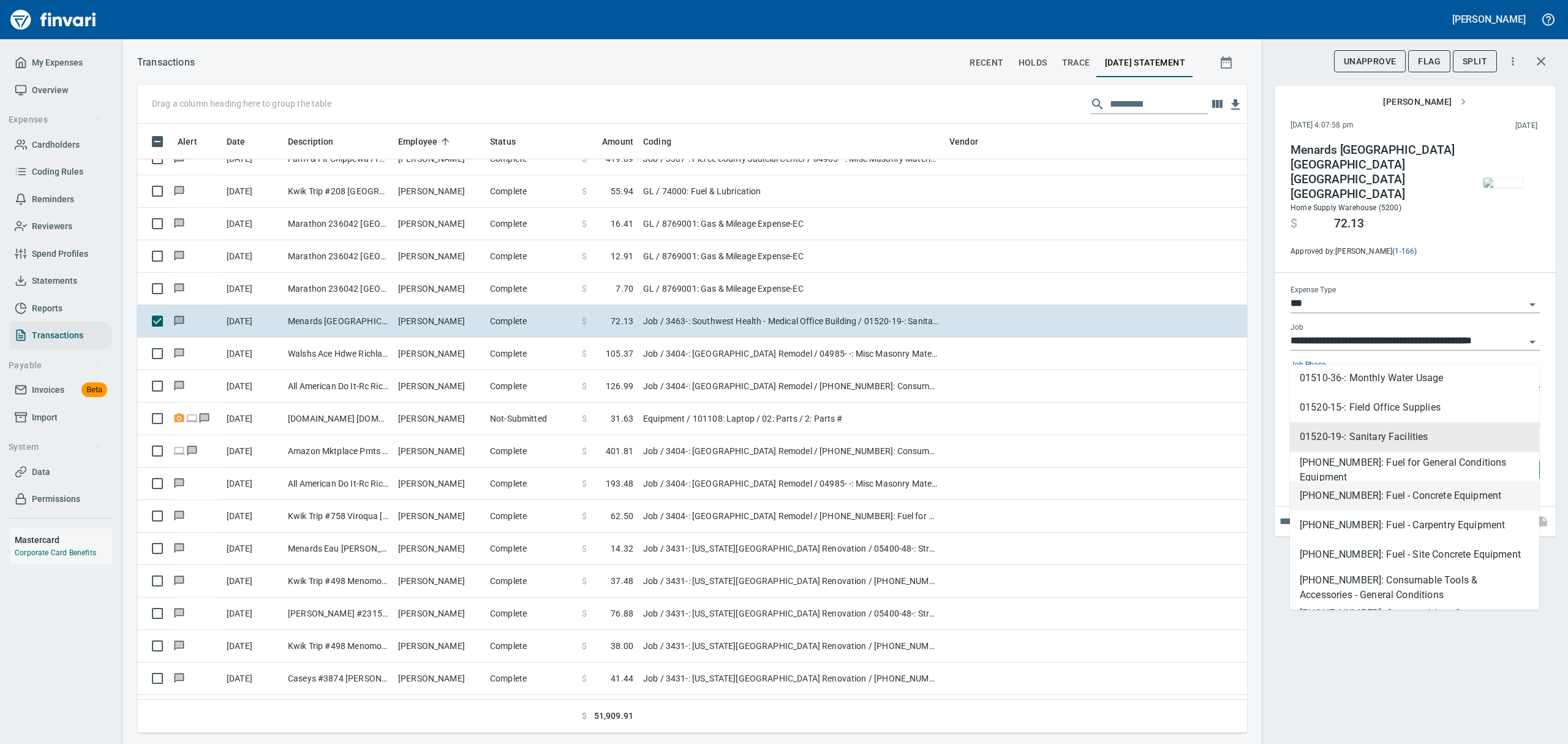
scroll to position [735, 0]
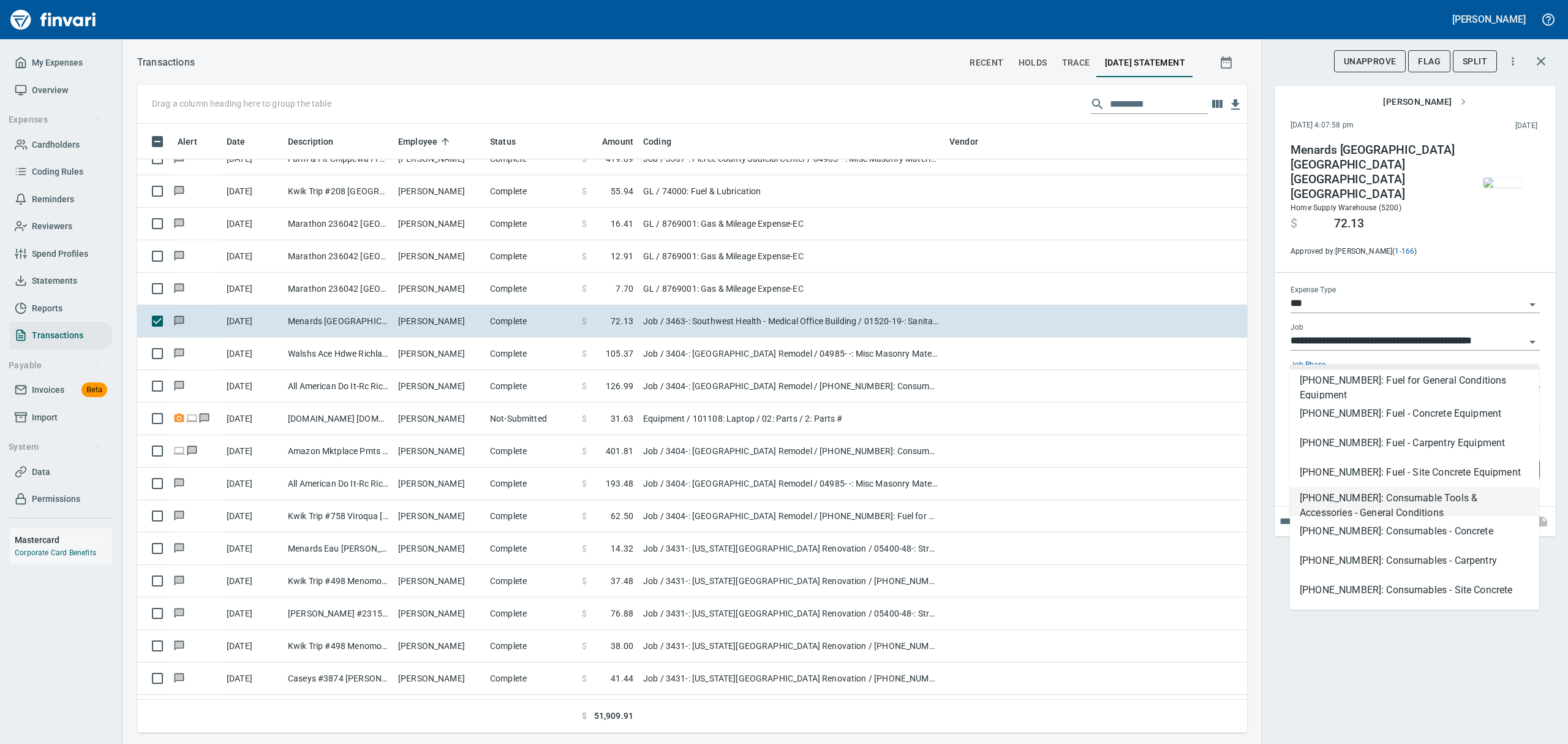
click at [1385, 510] on li "[PHONE_NUMBER]: Consumable Tools & Accessories - General Conditions" at bounding box center [1414, 501] width 249 height 30
type input "**********"
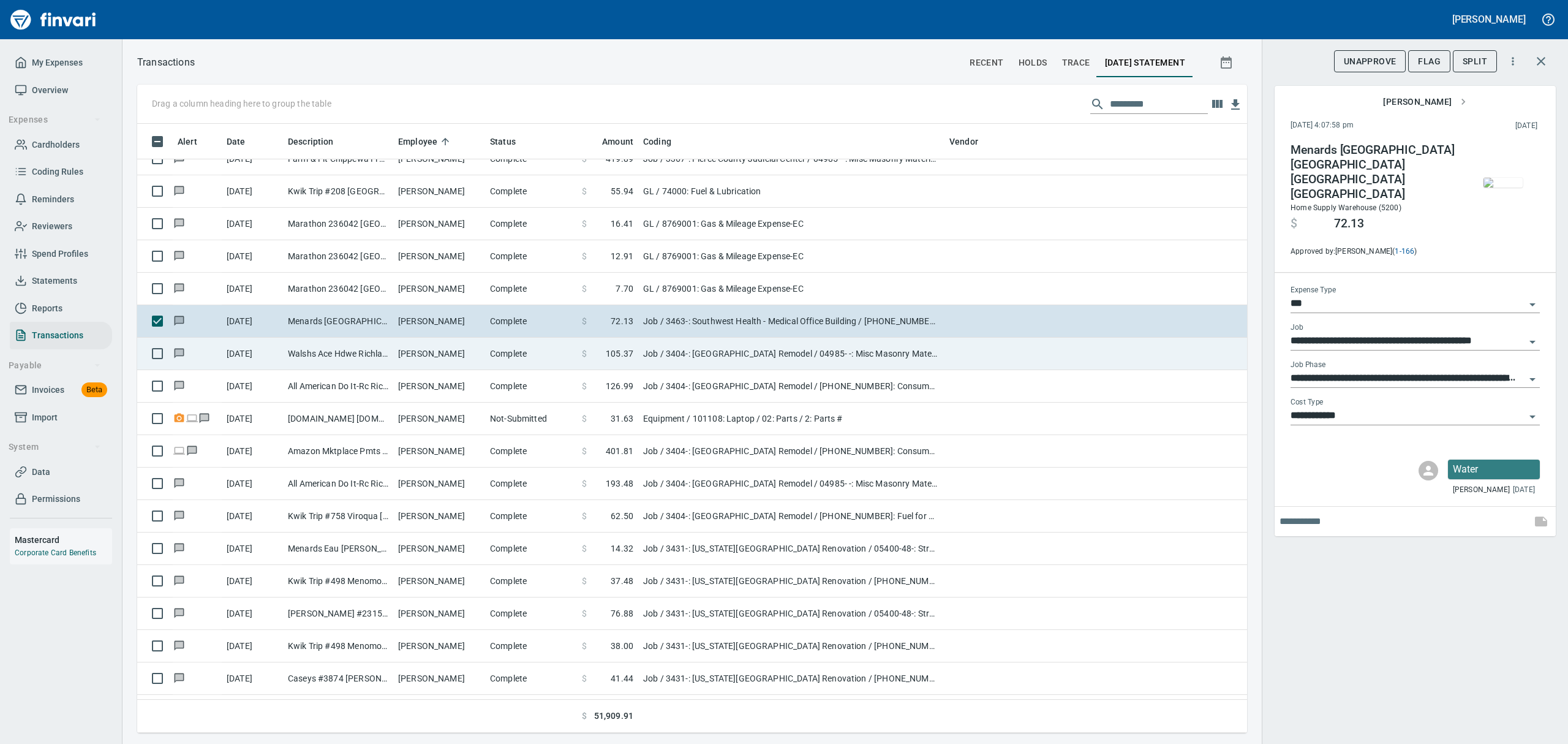
click at [313, 358] on td "Walshs Ace Hdwe Richland Cent WI" at bounding box center [338, 354] width 110 height 33
type input "**********"
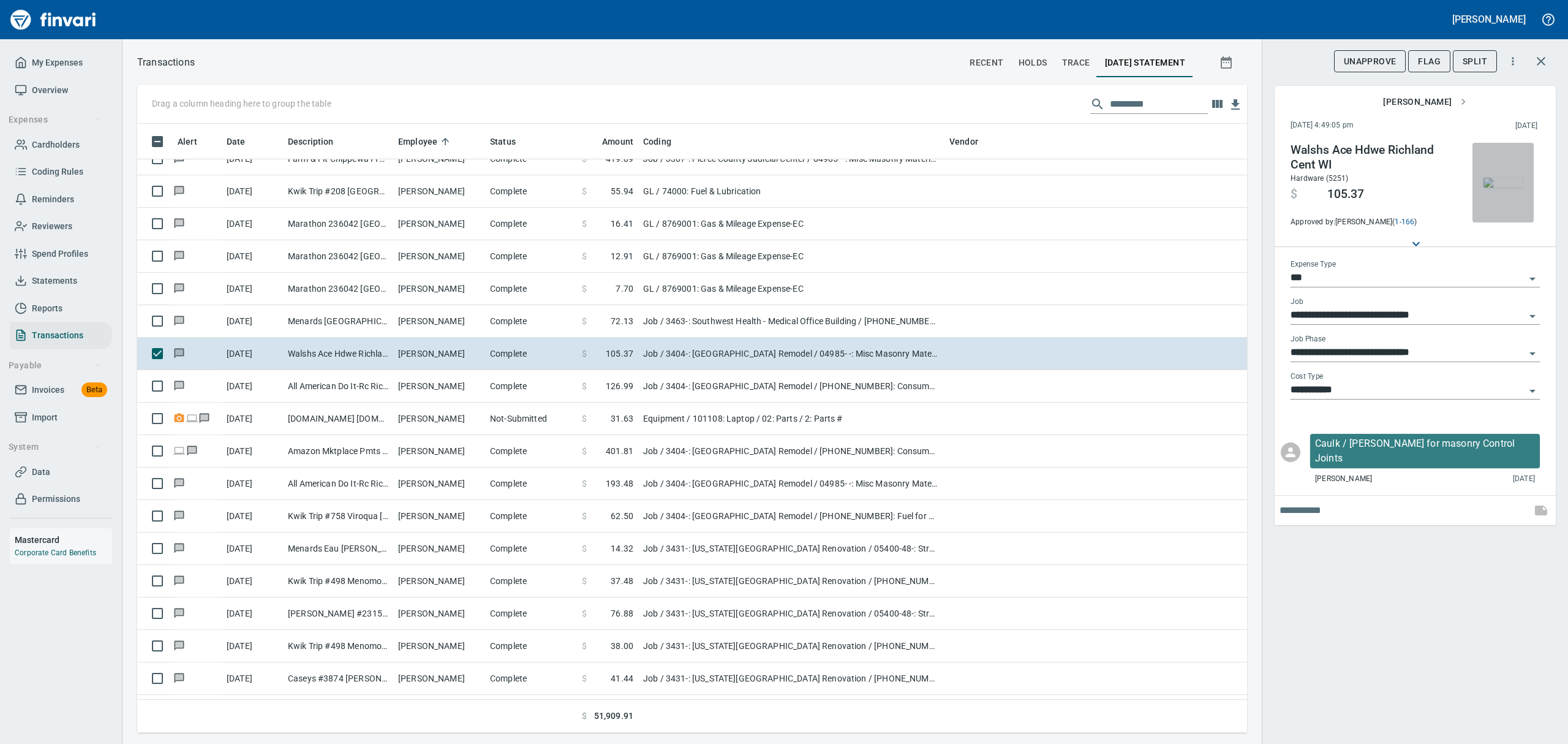
click at [1500, 184] on img "button" at bounding box center [1503, 182] width 39 height 10
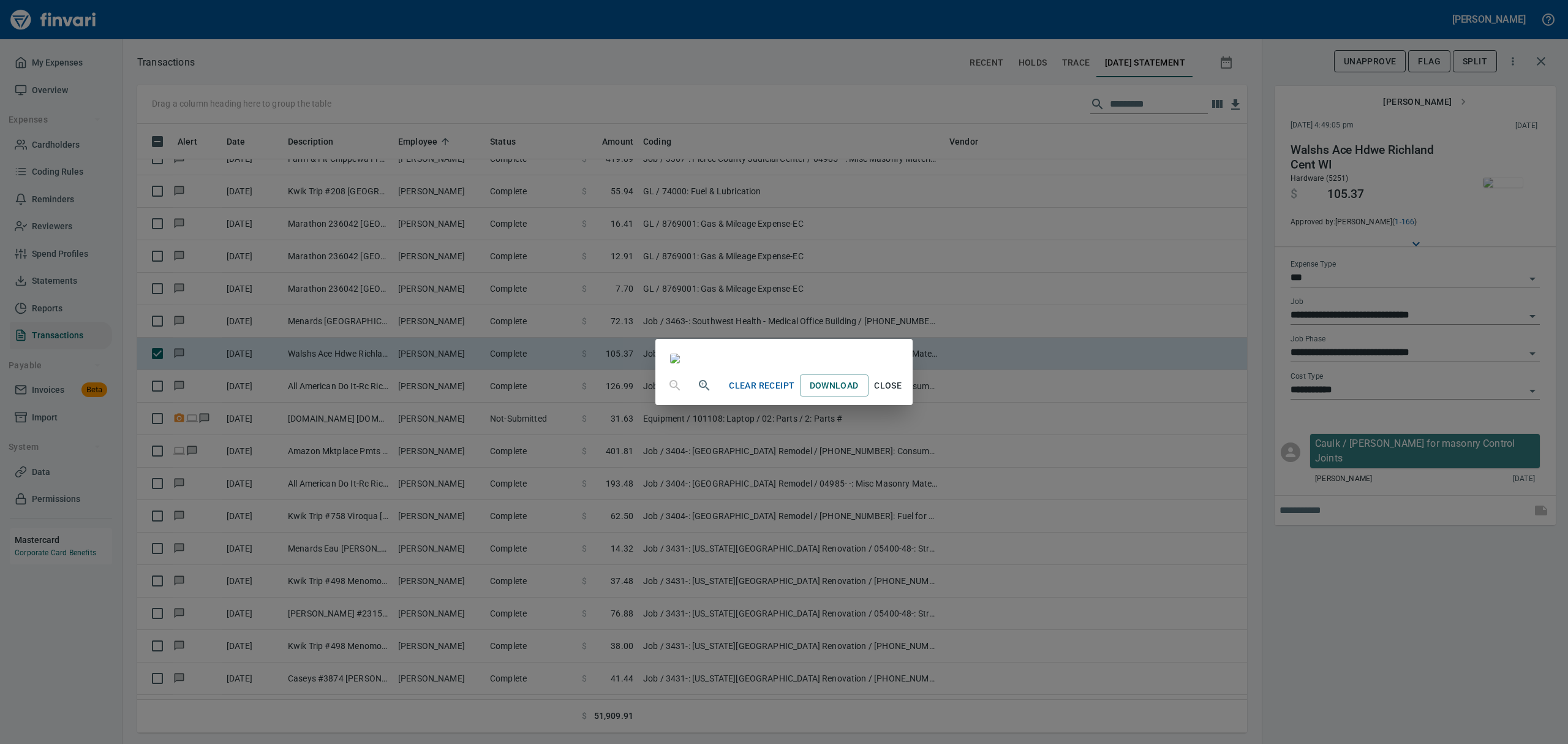
click at [699, 391] on icon "button" at bounding box center [703, 385] width 11 height 11
click at [699, 392] on icon "button" at bounding box center [703, 386] width 11 height 11
click at [903, 398] on span "Close" at bounding box center [888, 391] width 30 height 15
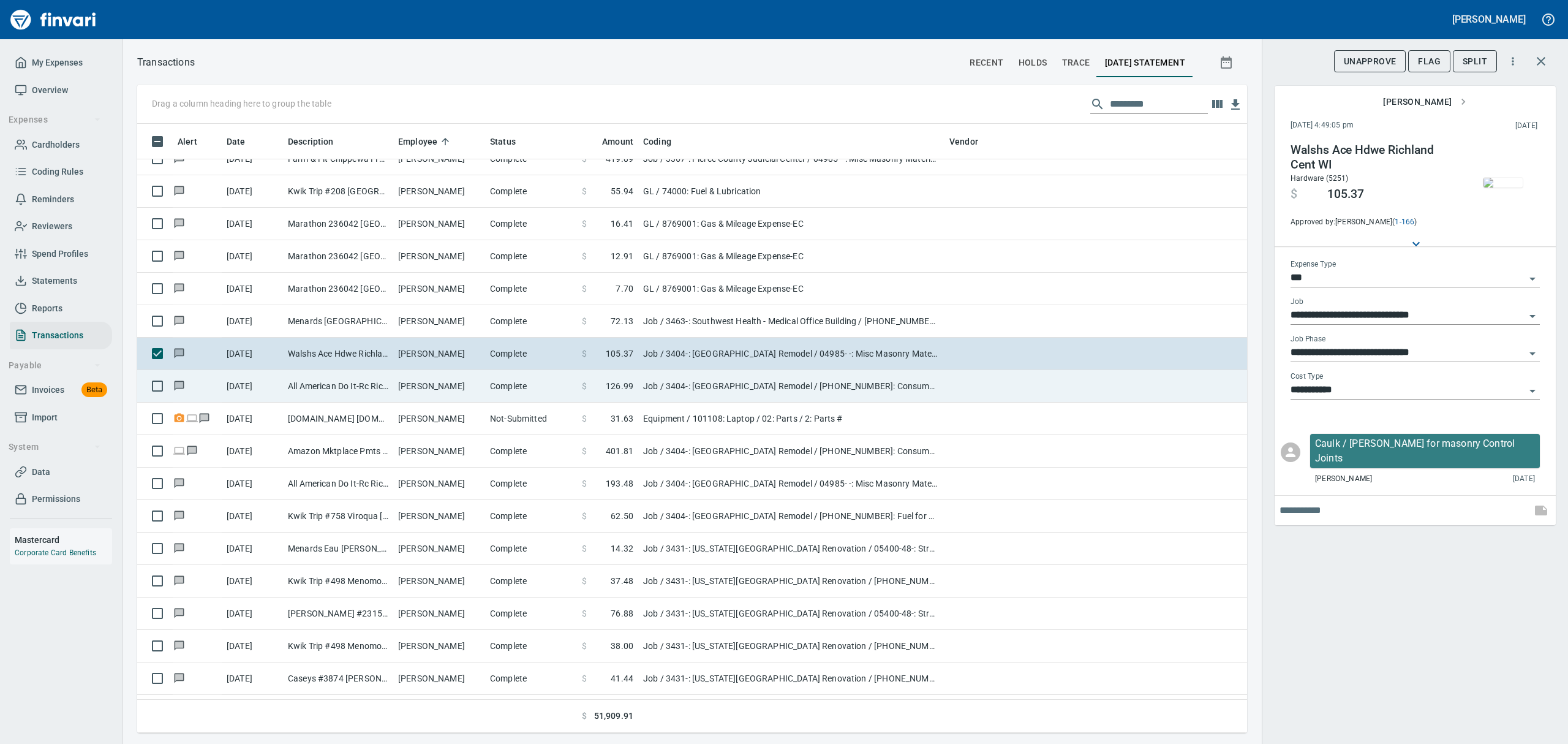
click at [392, 380] on td "All American Do It-Rc Richland Cent [GEOGRAPHIC_DATA]" at bounding box center [338, 387] width 110 height 33
type input "**********"
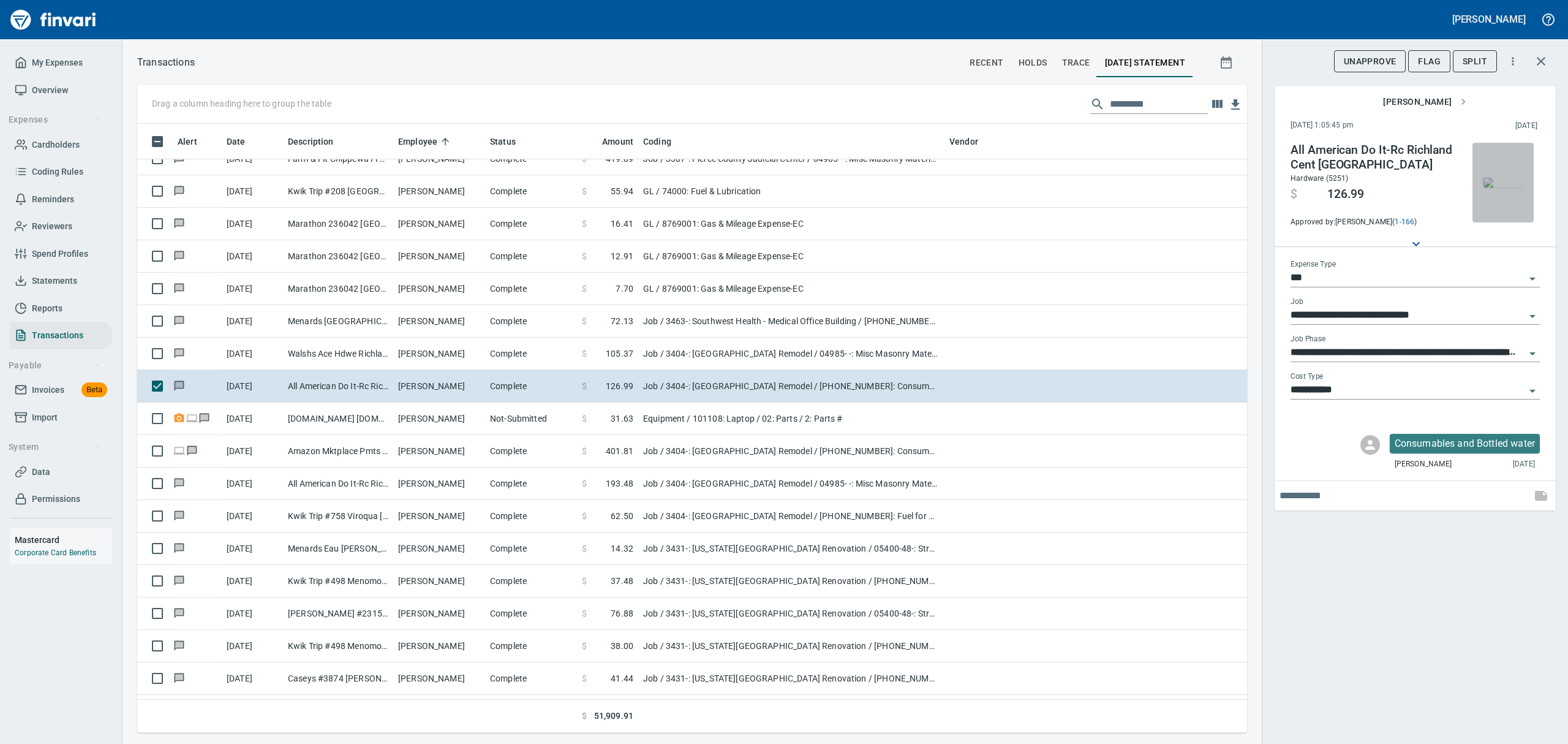
click at [1507, 185] on img "button" at bounding box center [1503, 182] width 39 height 10
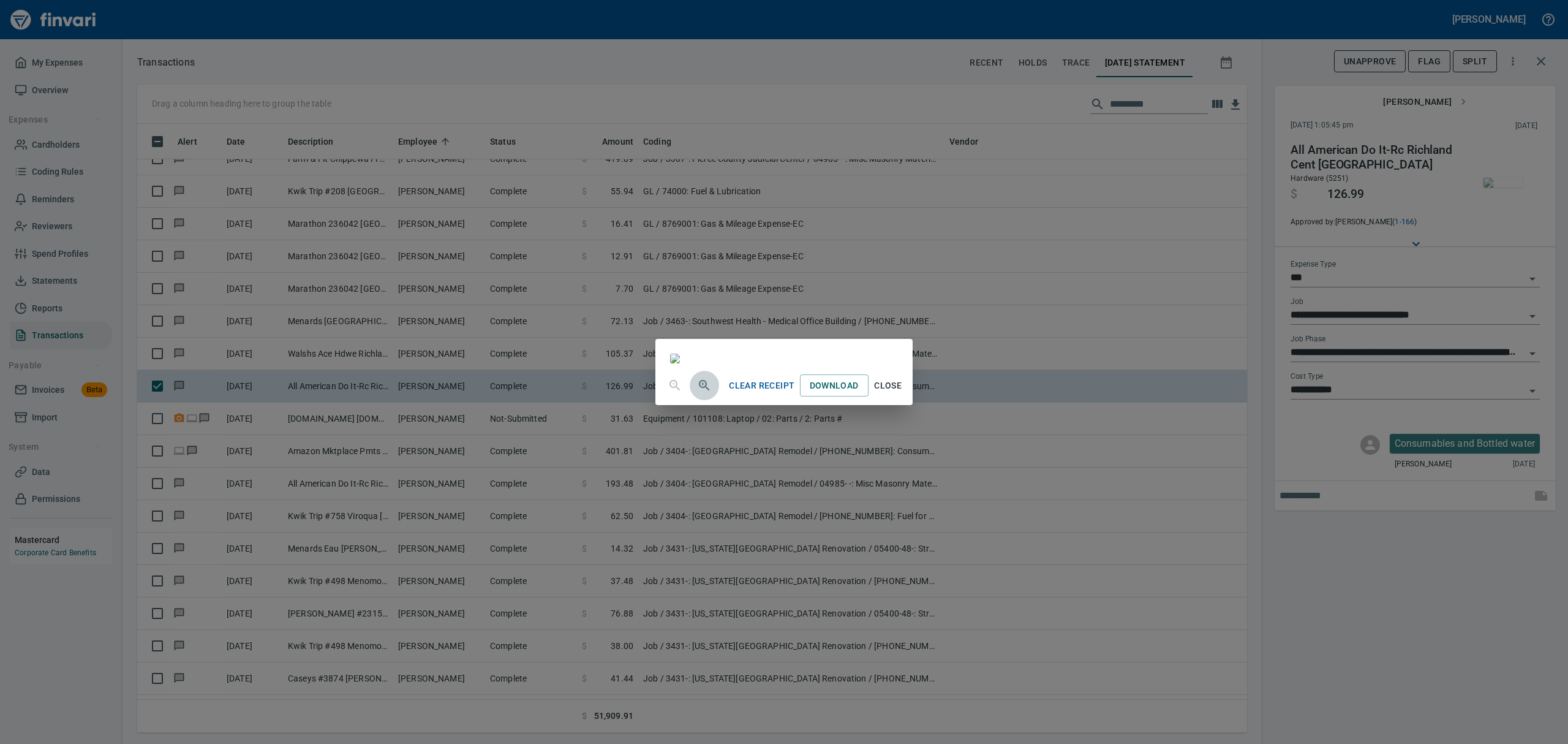
click at [699, 391] on icon "button" at bounding box center [703, 385] width 11 height 11
click at [697, 394] on icon "button" at bounding box center [703, 386] width 14 height 14
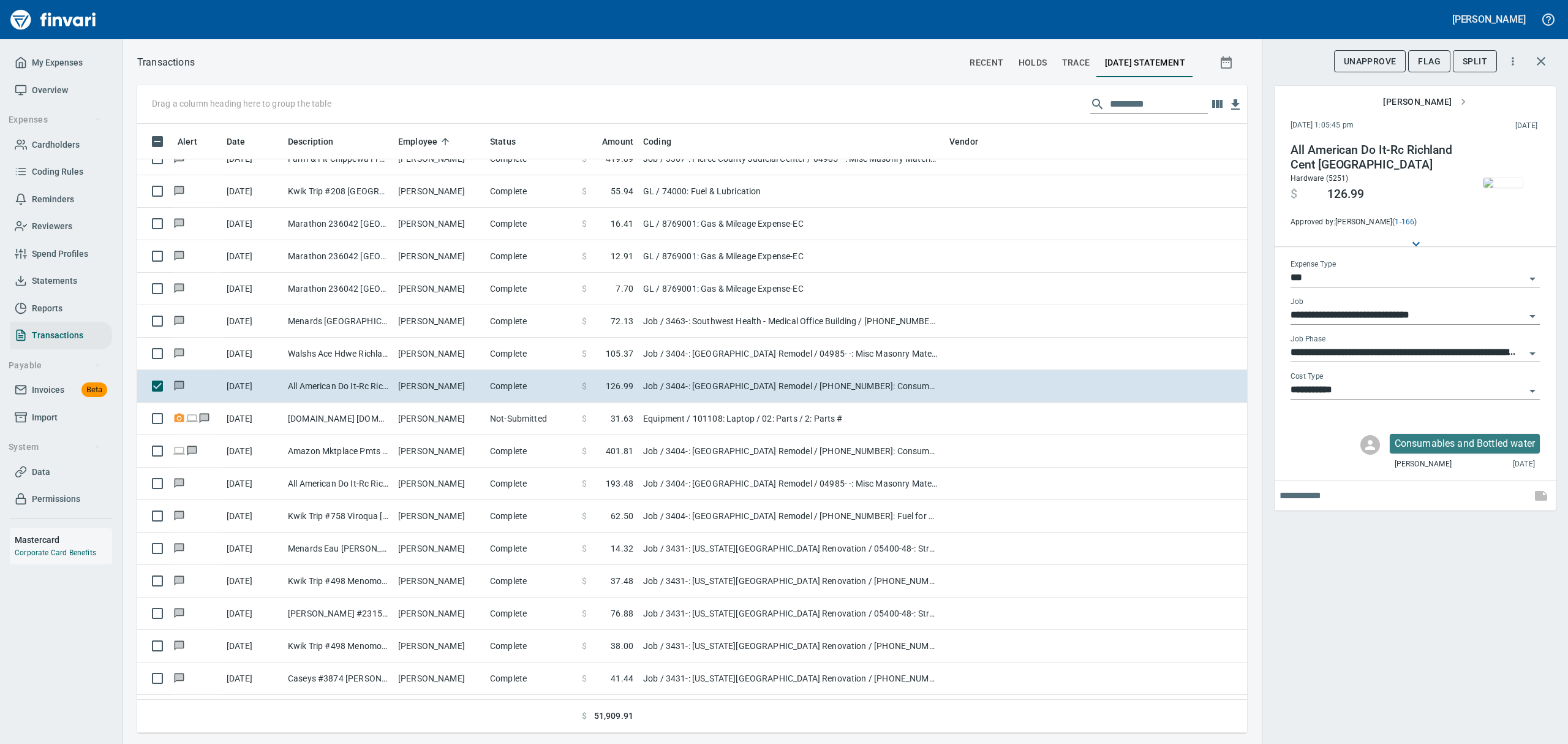
click at [1509, 187] on img "button" at bounding box center [1503, 182] width 39 height 10
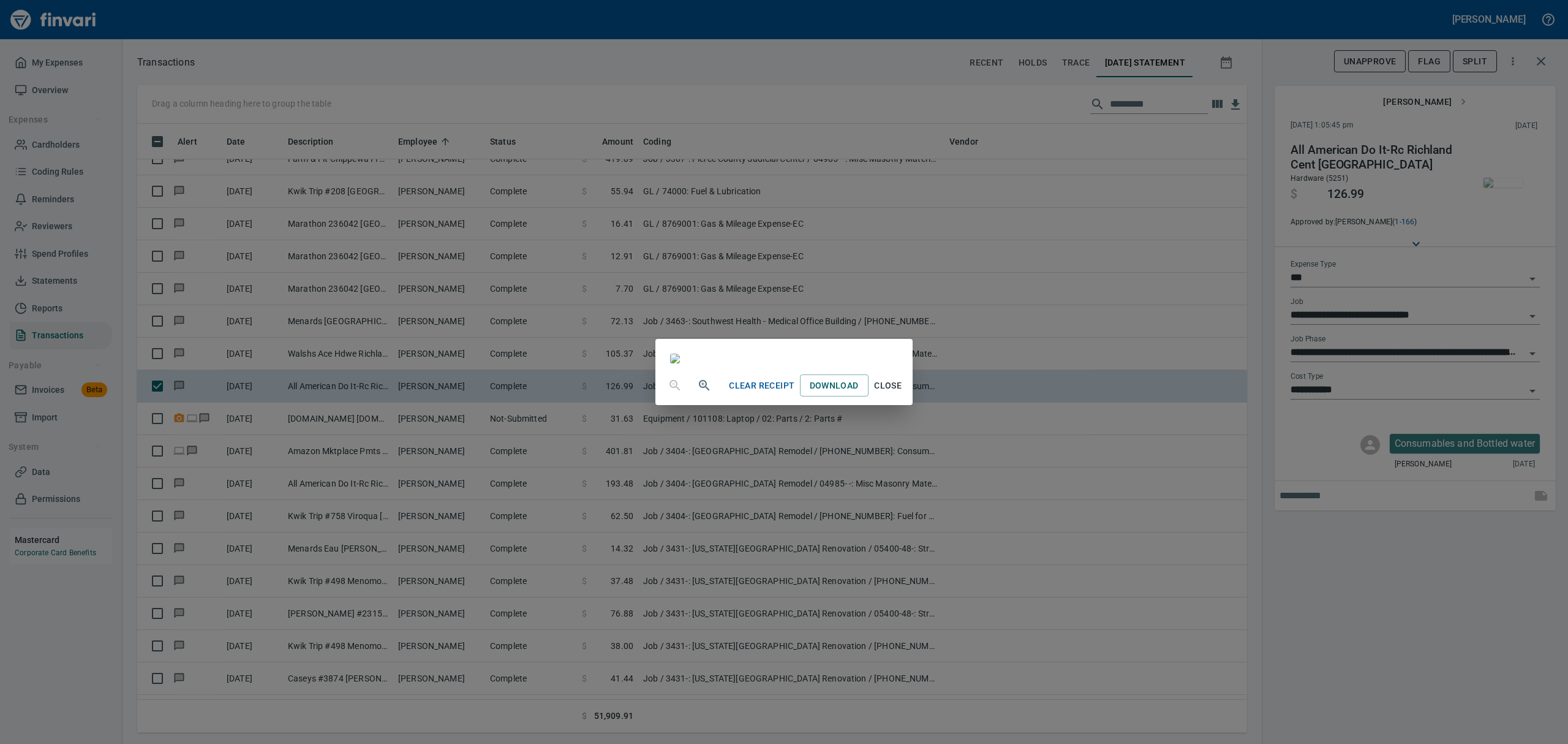
click at [1509, 192] on div "Clear Receipt Download Close" at bounding box center [784, 372] width 1568 height 744
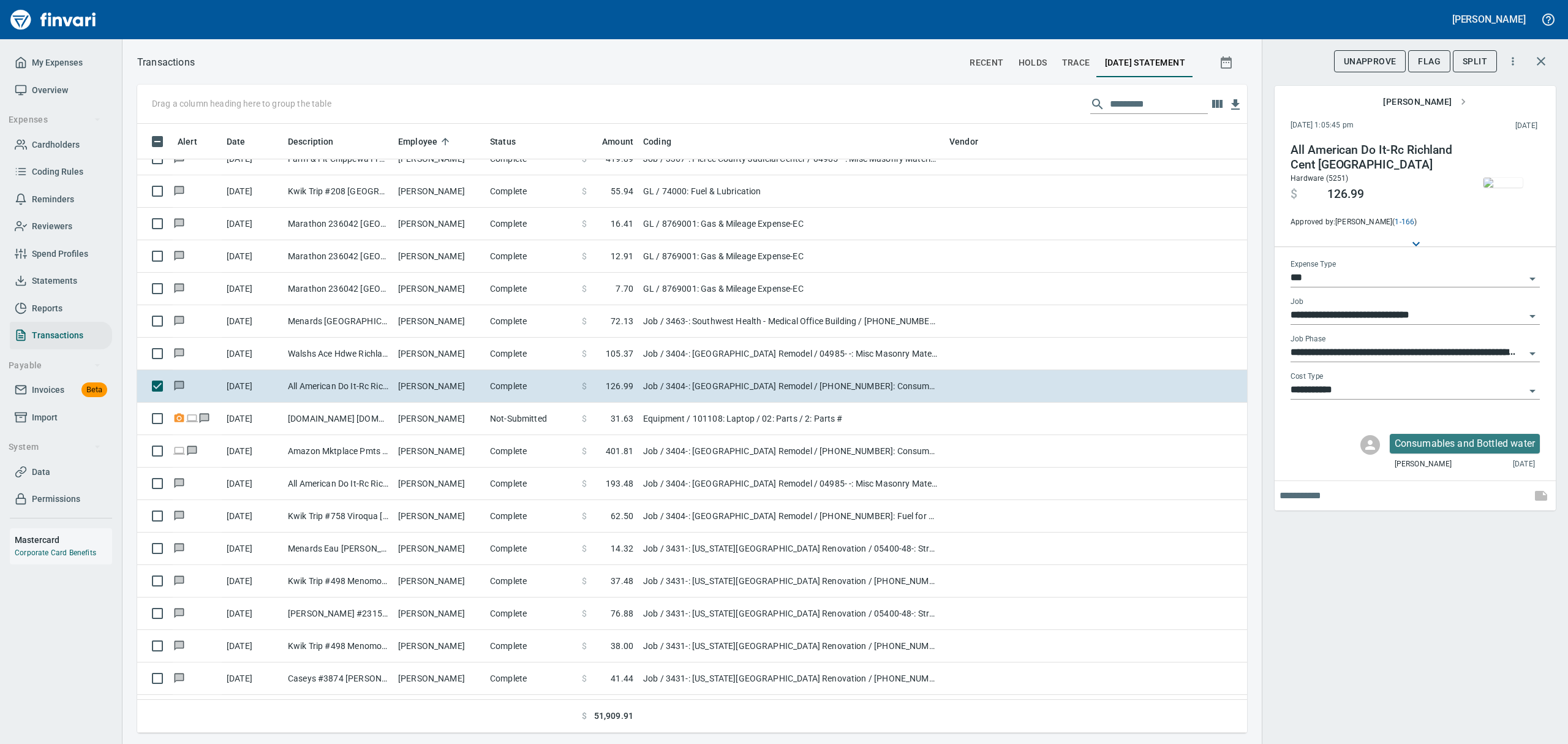
click at [1508, 187] on img "button" at bounding box center [1503, 182] width 39 height 10
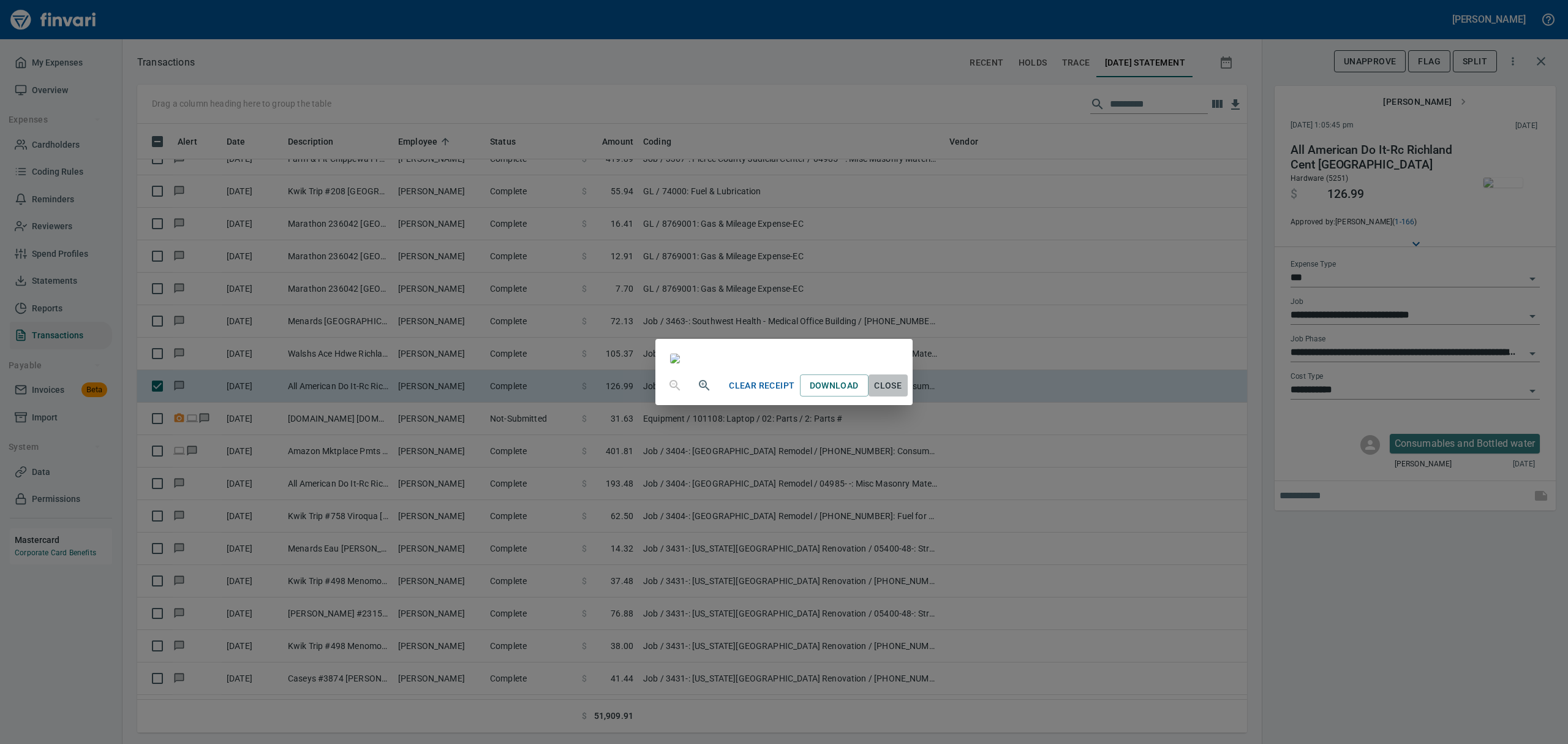
click at [903, 394] on span "Close" at bounding box center [888, 386] width 30 height 15
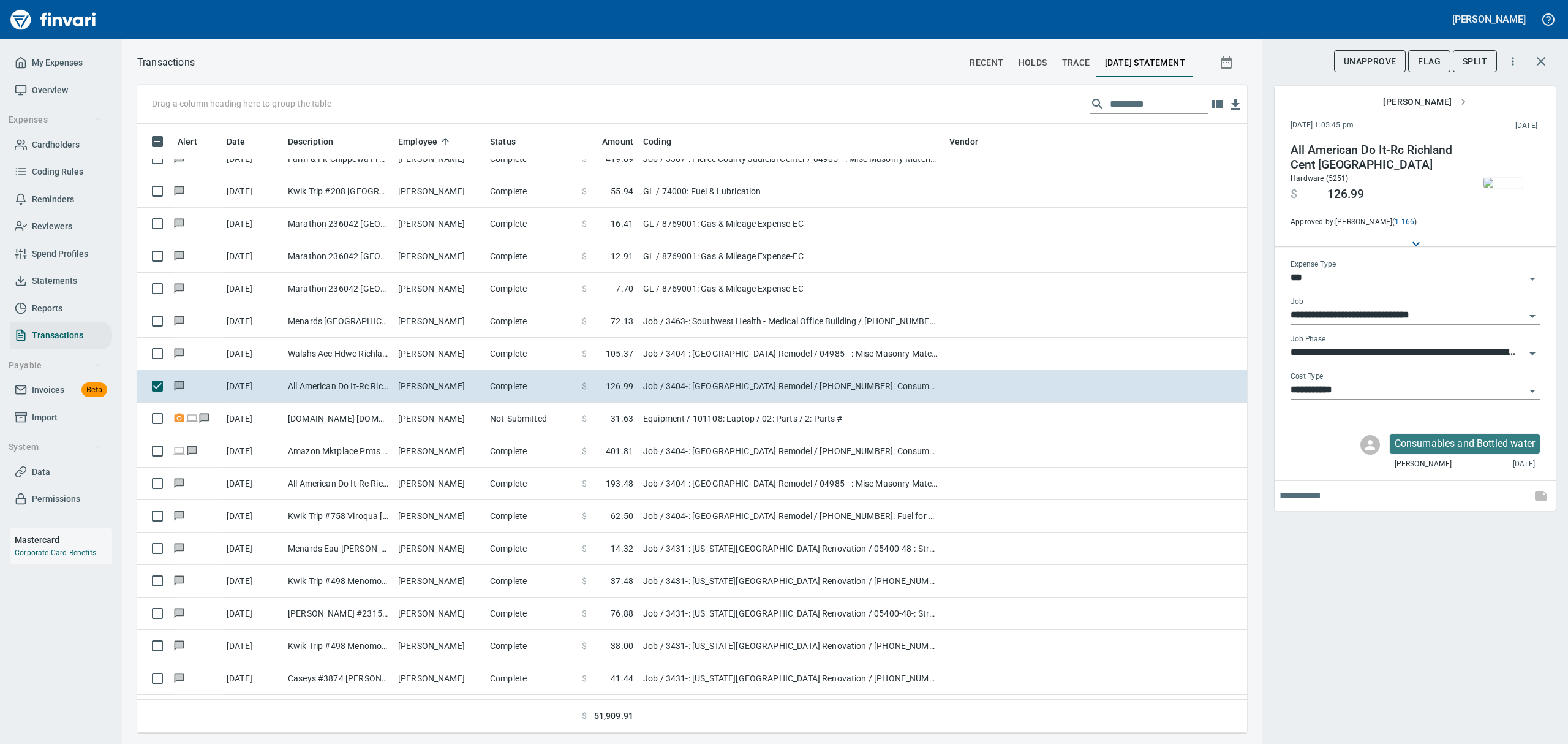
click at [1534, 391] on icon "Open" at bounding box center [1532, 391] width 14 height 14
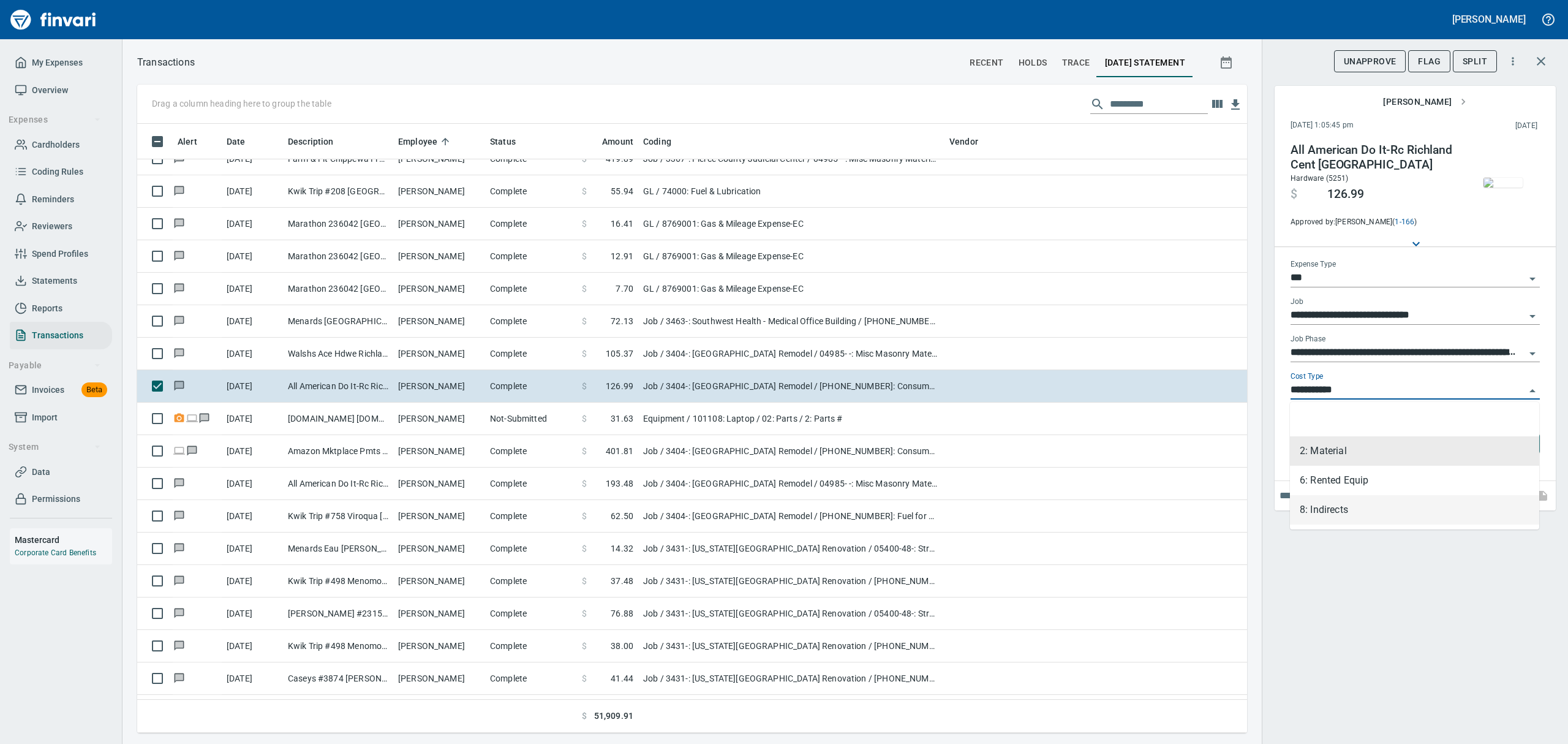
click at [1328, 505] on li "8: Indirects" at bounding box center [1414, 510] width 249 height 30
type input "**********"
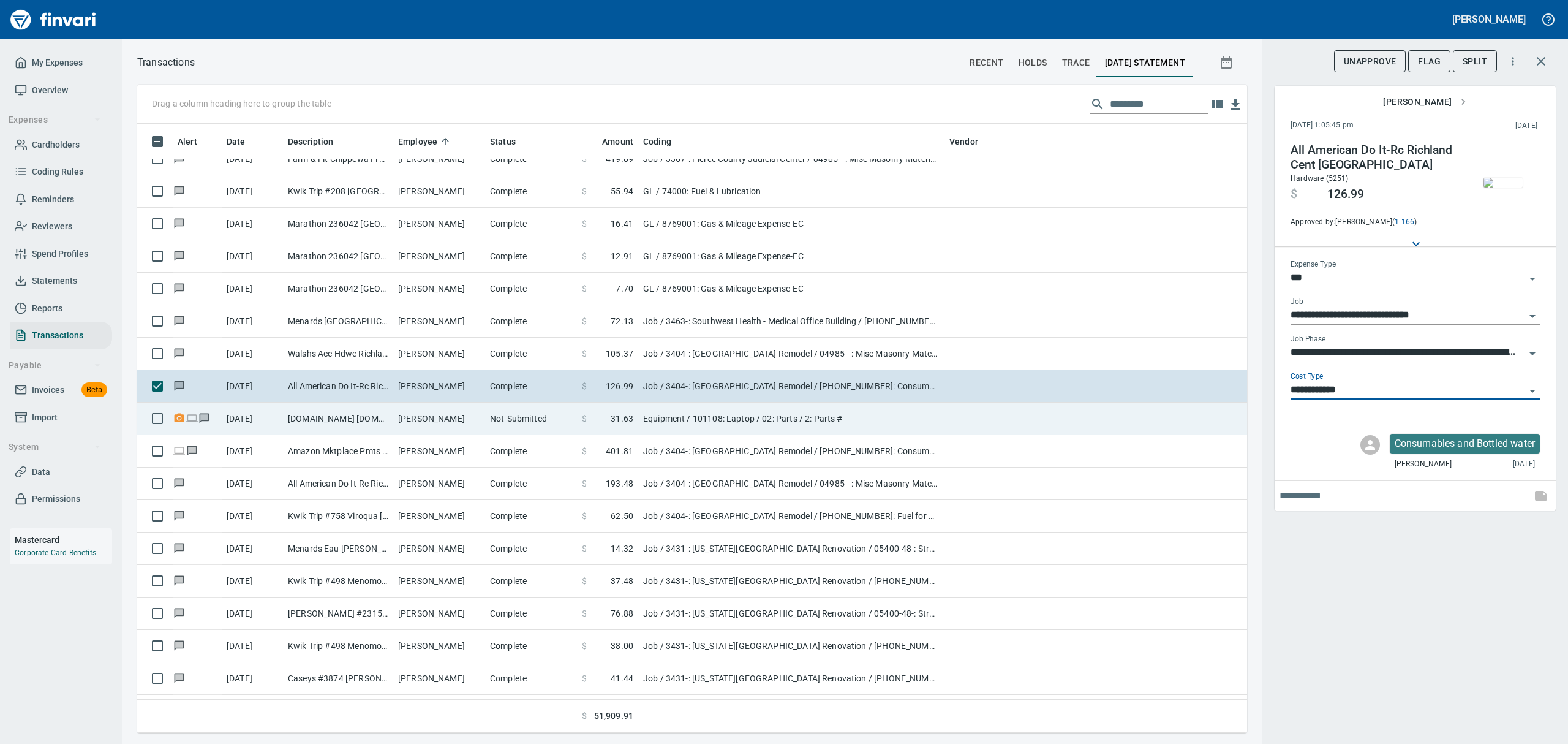
click at [351, 421] on td "[DOMAIN_NAME] [DOMAIN_NAME][URL] WA" at bounding box center [338, 419] width 110 height 33
type input "*********"
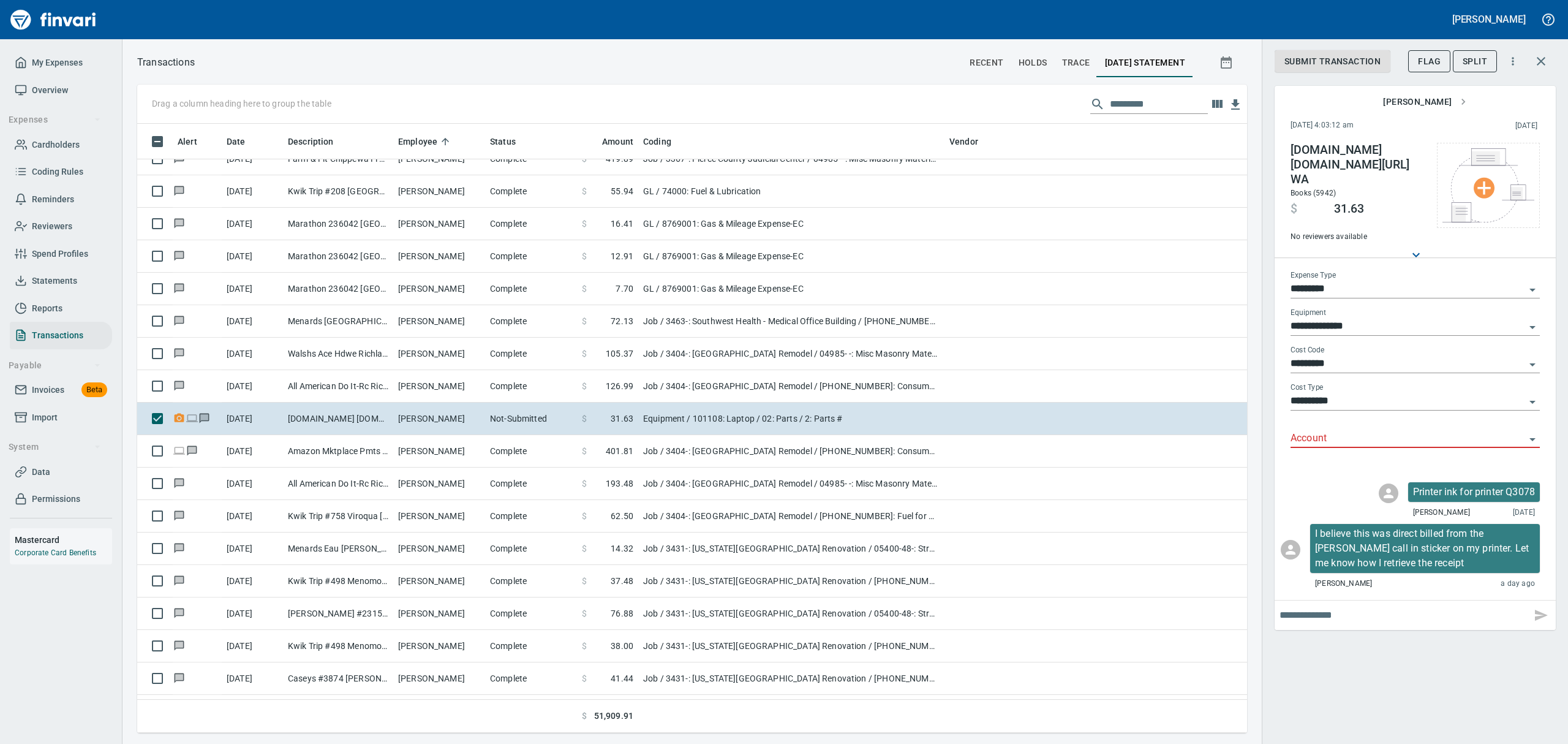
click at [1356, 611] on input "text" at bounding box center [1402, 615] width 247 height 19
type input "**********"
click at [1530, 282] on icon "Open" at bounding box center [1532, 289] width 14 height 14
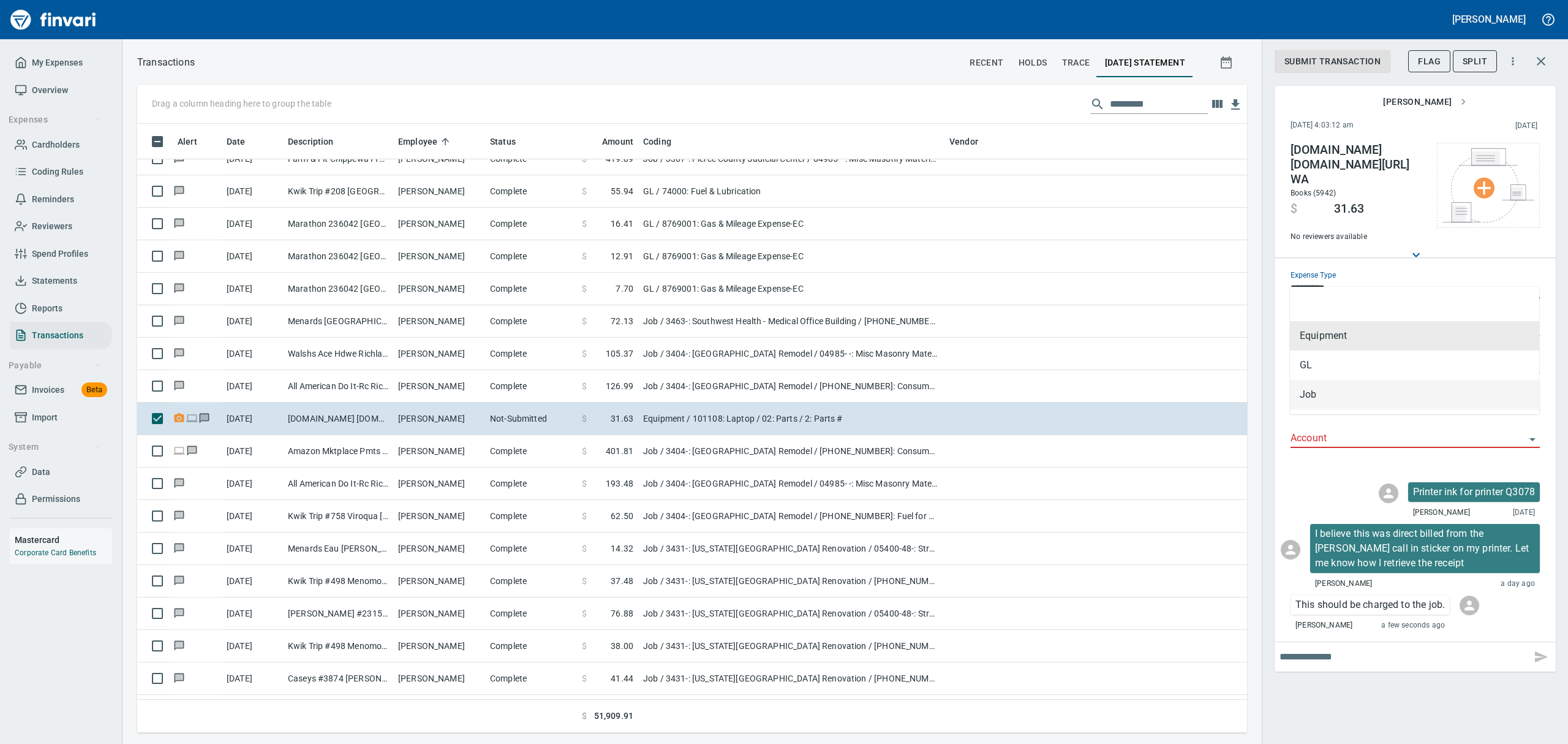
click at [1311, 396] on li "Job" at bounding box center [1414, 395] width 249 height 30
type input "***"
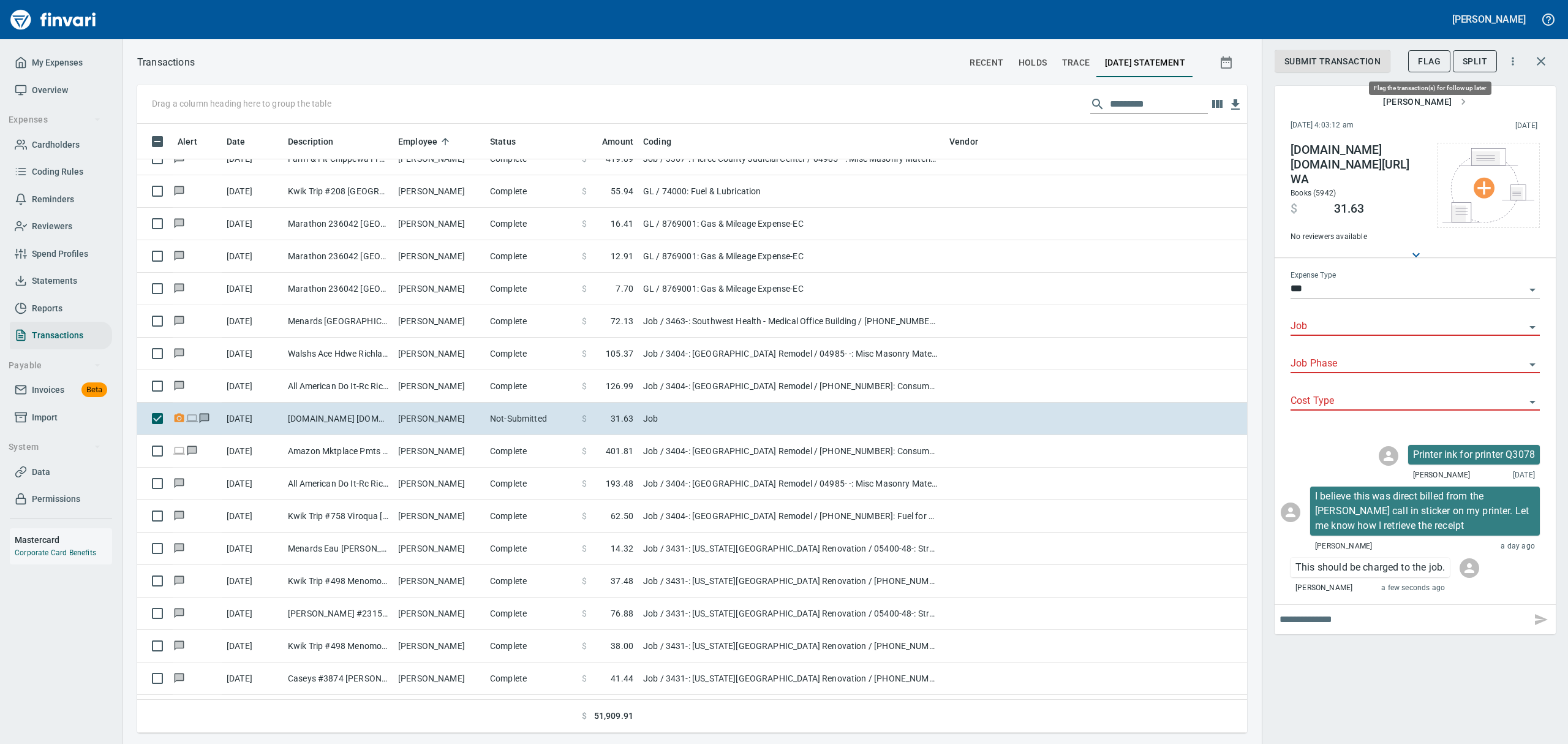
click at [1428, 55] on span "Flag" at bounding box center [1430, 61] width 23 height 15
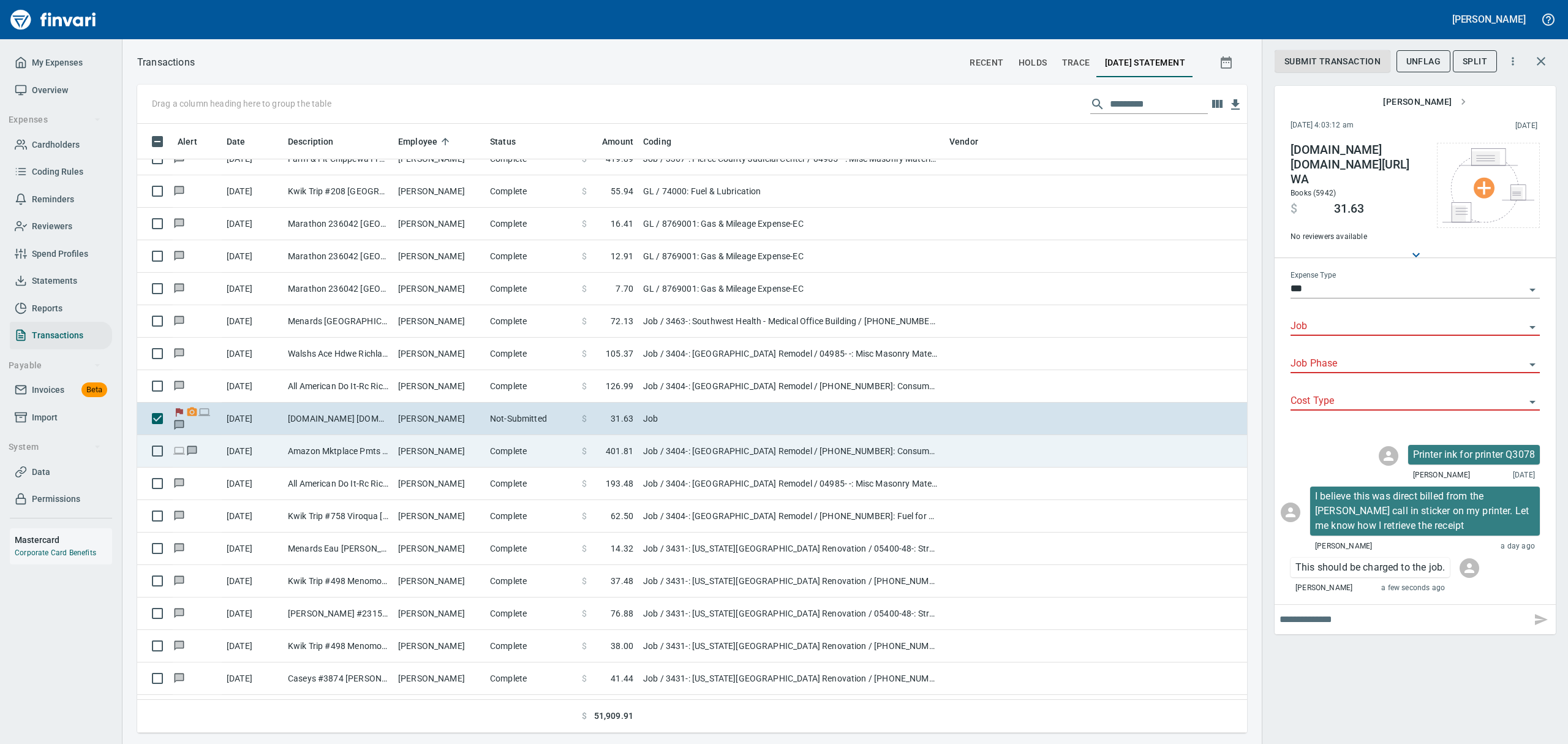
click at [298, 456] on td "Amazon Mktplace Pmts [DOMAIN_NAME][URL] WA" at bounding box center [338, 451] width 110 height 33
type input "**********"
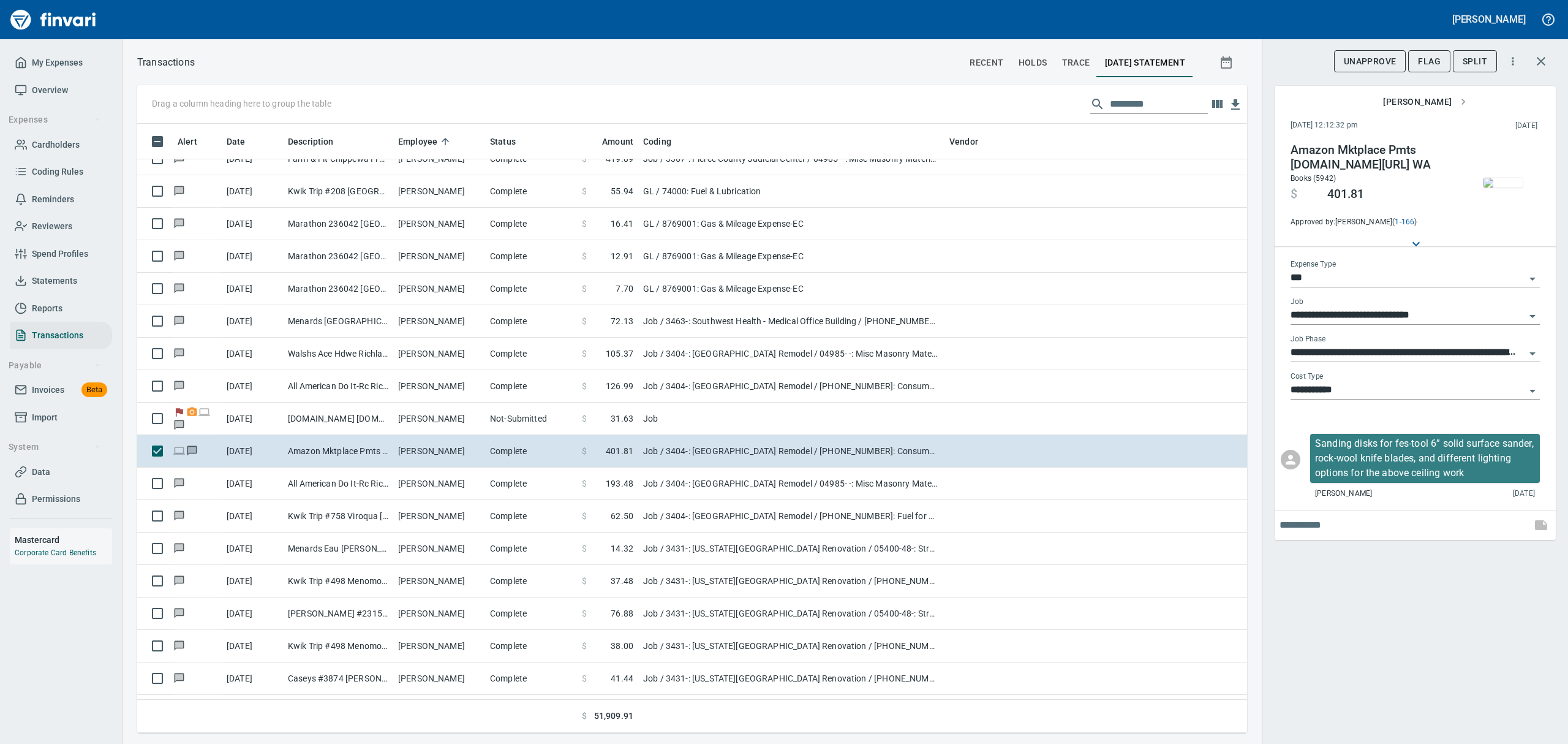
click at [1519, 187] on img "button" at bounding box center [1503, 182] width 39 height 10
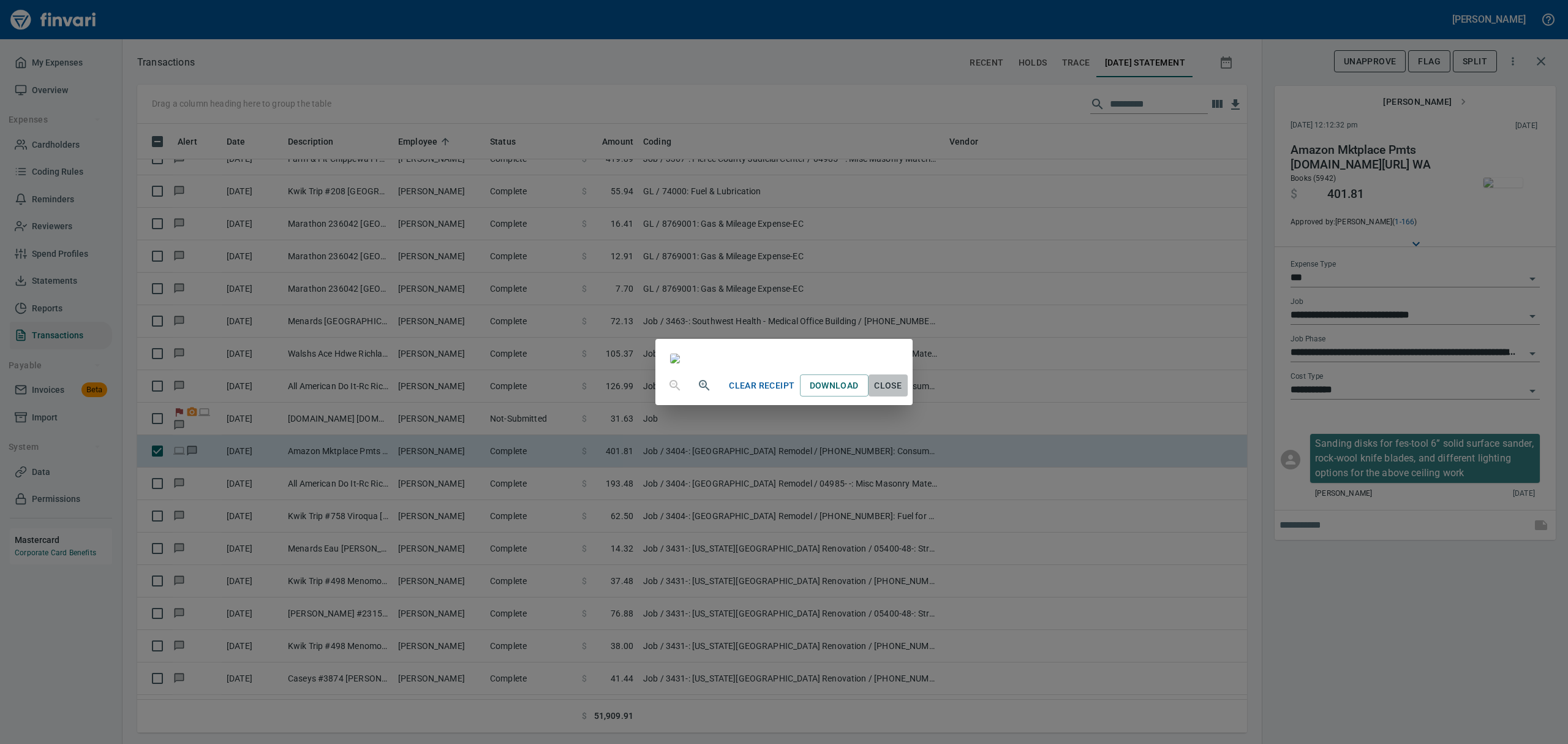
click at [903, 394] on span "Close" at bounding box center [888, 386] width 30 height 15
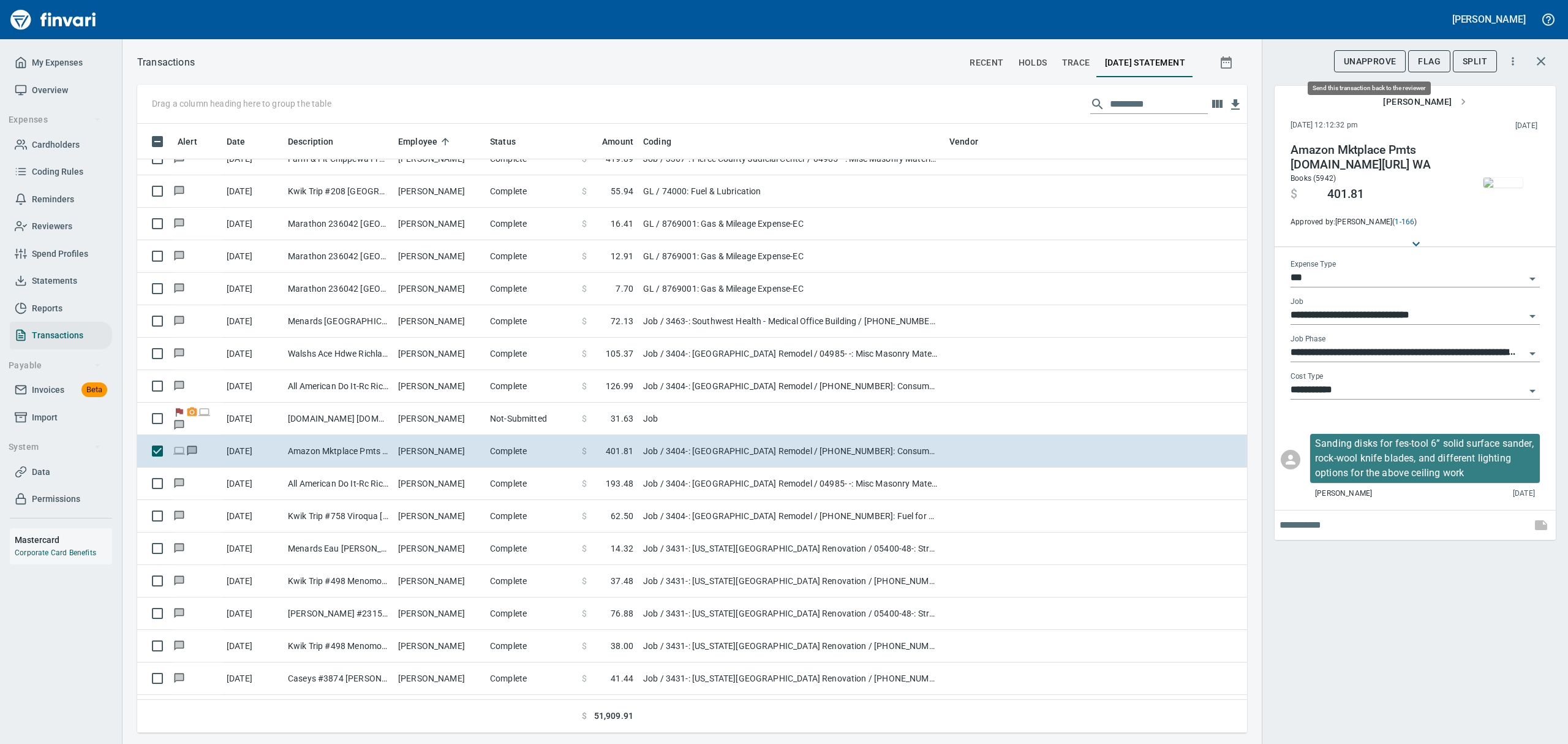
click at [1379, 58] on span "UnApprove" at bounding box center [1369, 61] width 53 height 15
click at [1363, 63] on span "Unsubmit" at bounding box center [1373, 61] width 45 height 15
click at [1423, 64] on span "Flag" at bounding box center [1430, 61] width 23 height 15
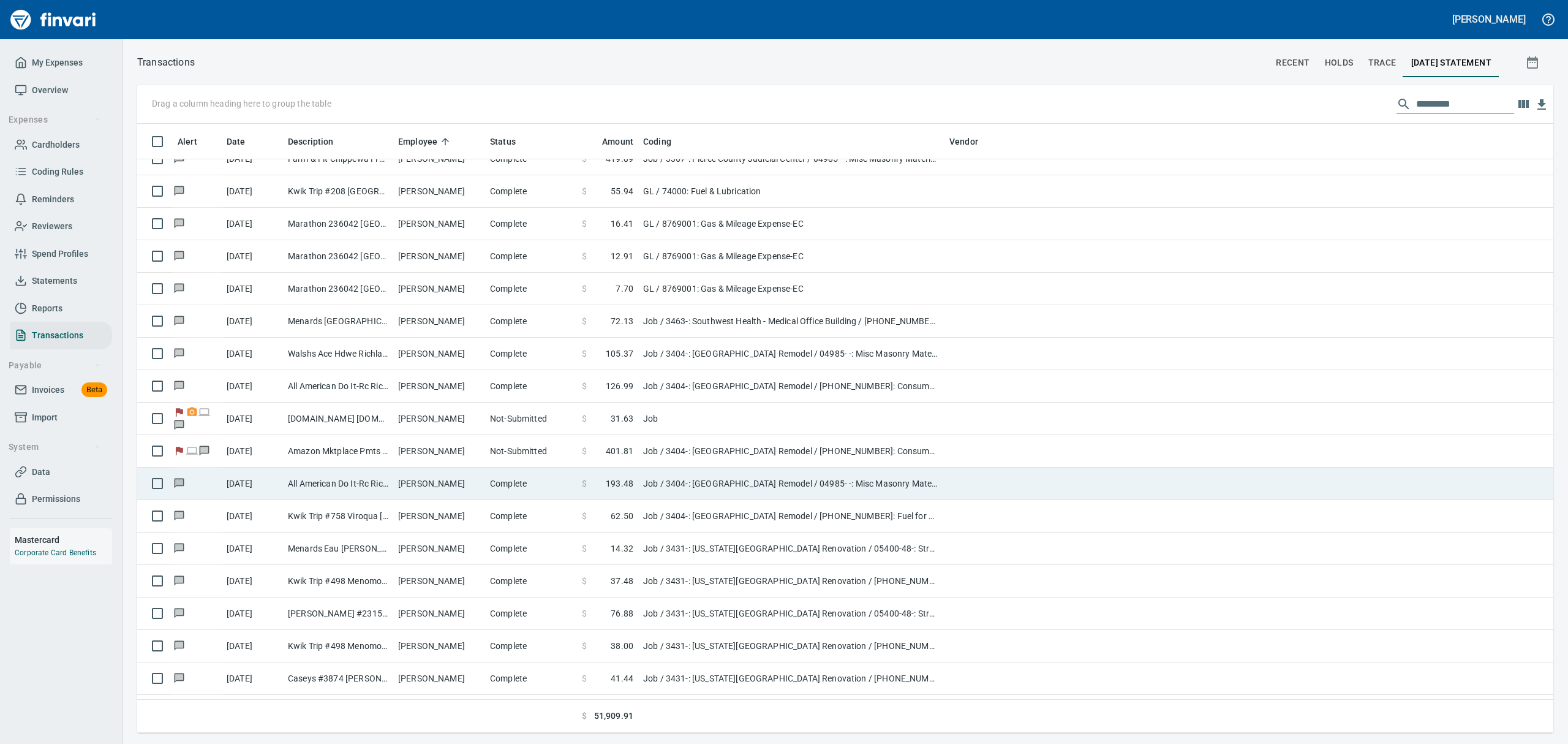
scroll to position [595, 1375]
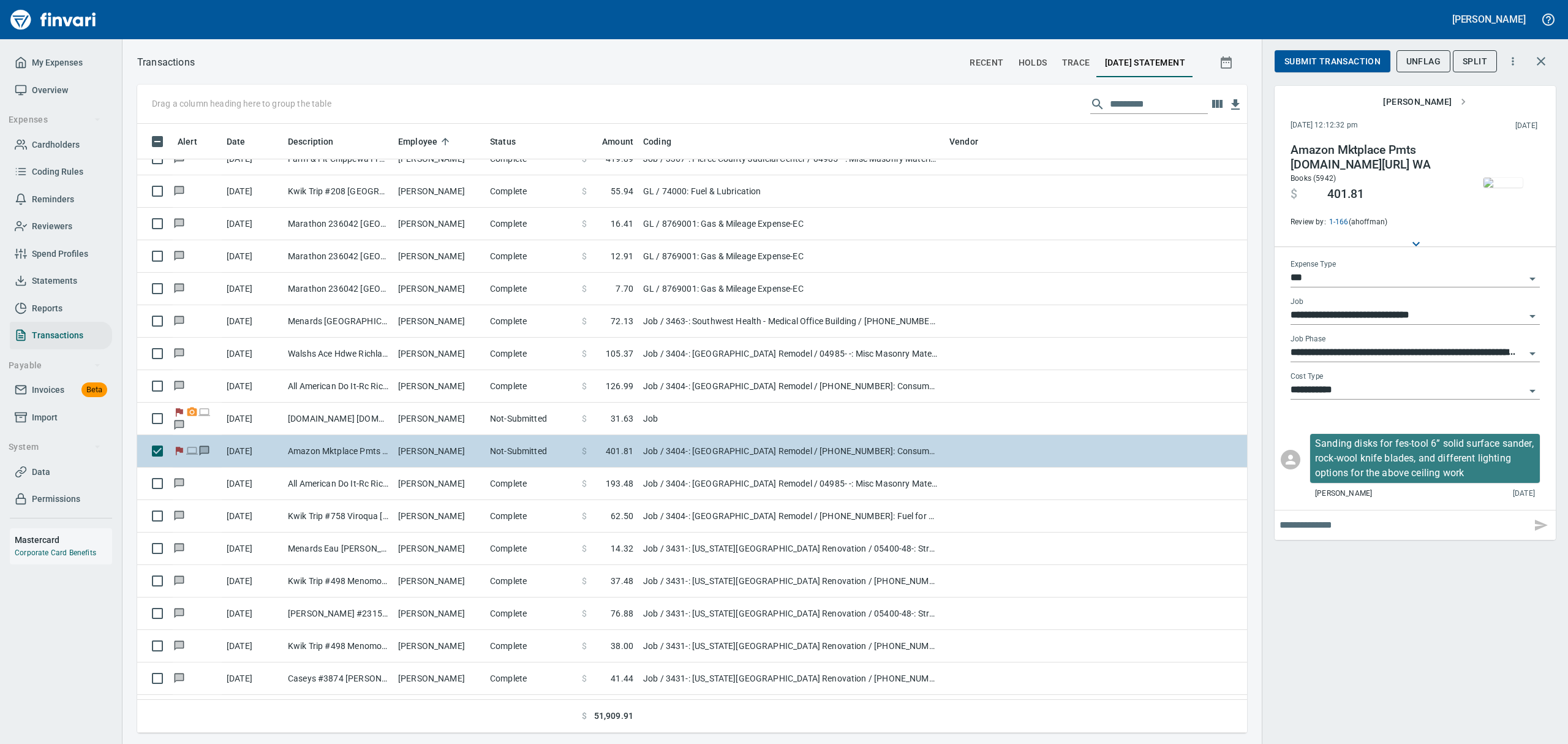
scroll to position [595, 1081]
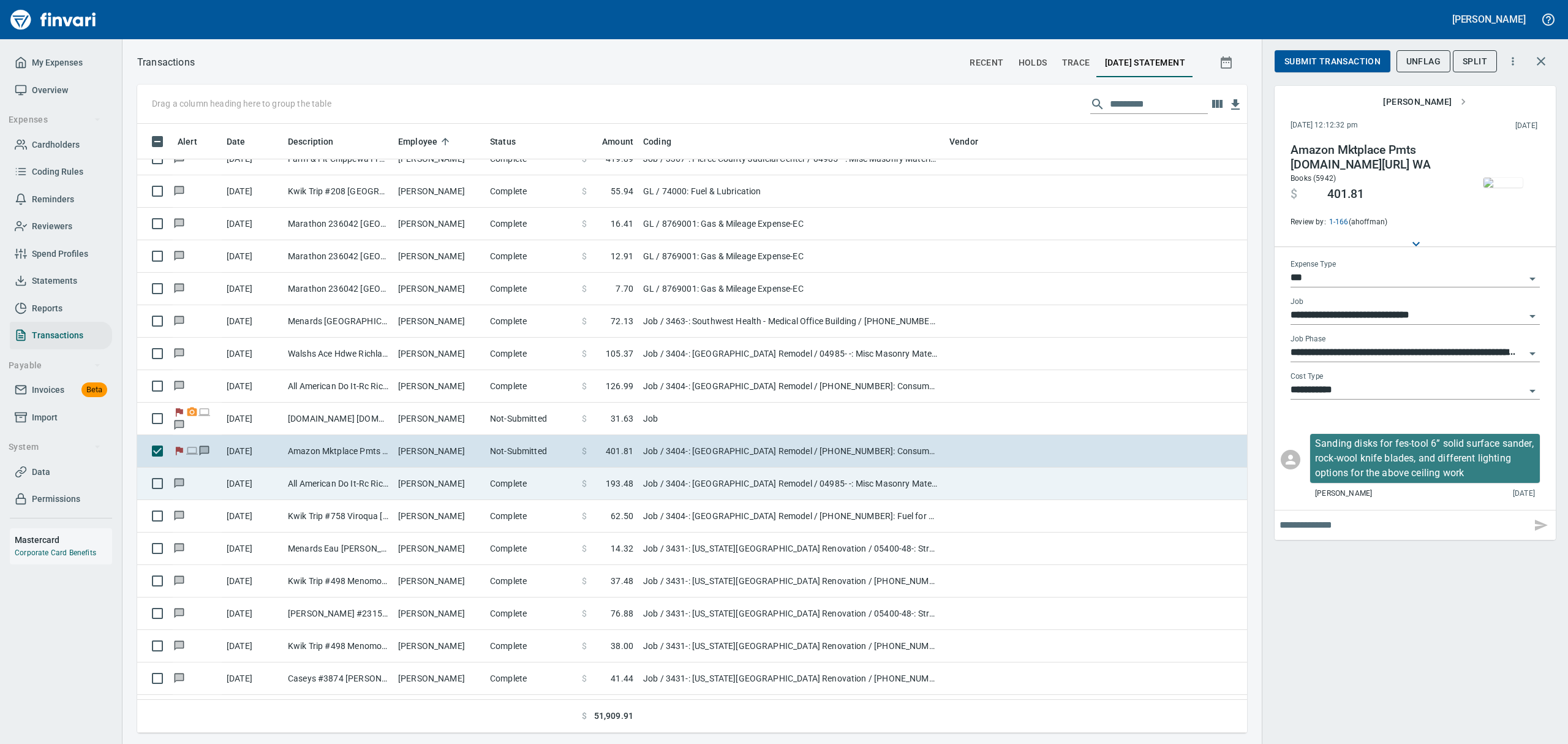
click at [358, 487] on td "All American Do It-Rc Richland Cent [GEOGRAPHIC_DATA]" at bounding box center [338, 484] width 110 height 33
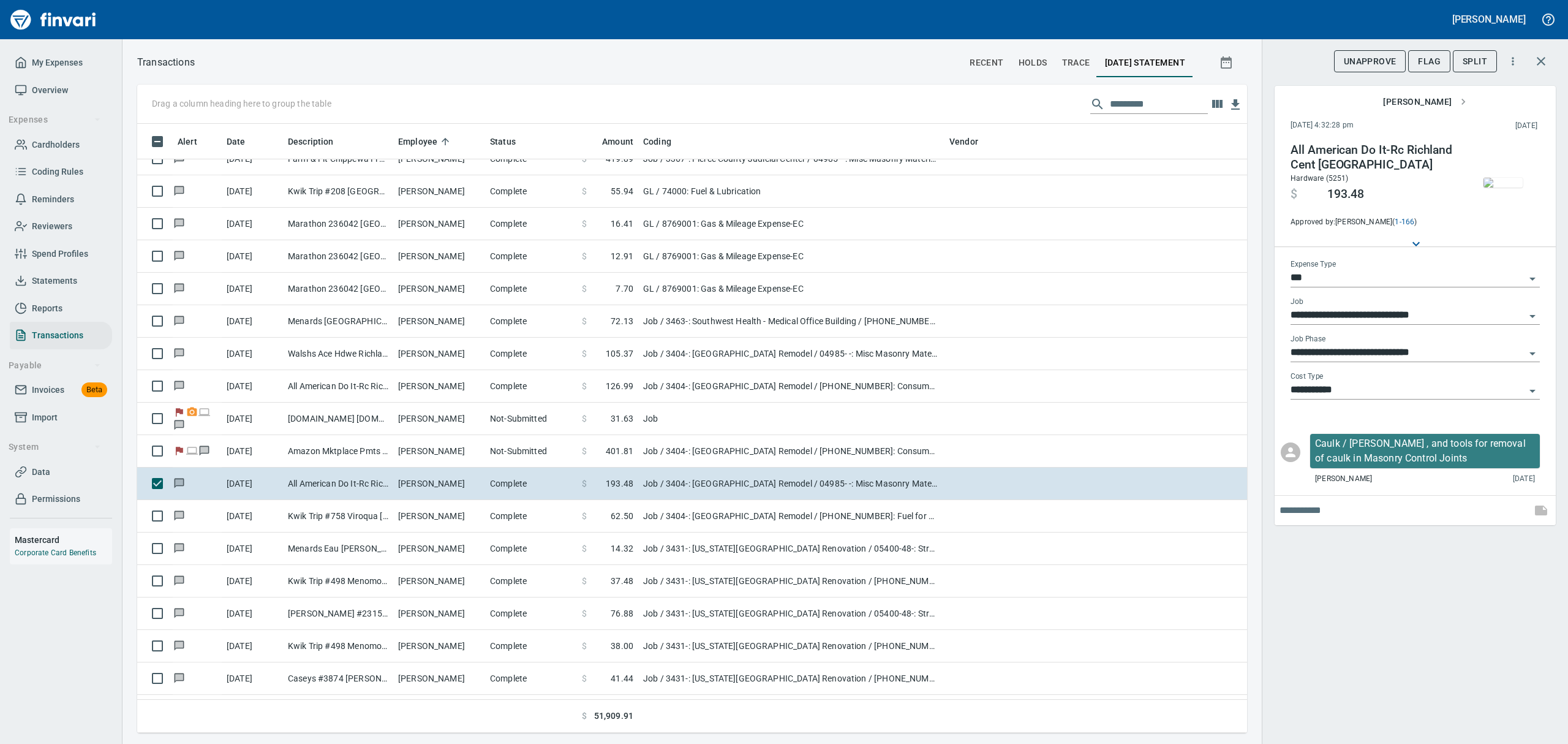
click at [1509, 178] on img "button" at bounding box center [1503, 182] width 39 height 10
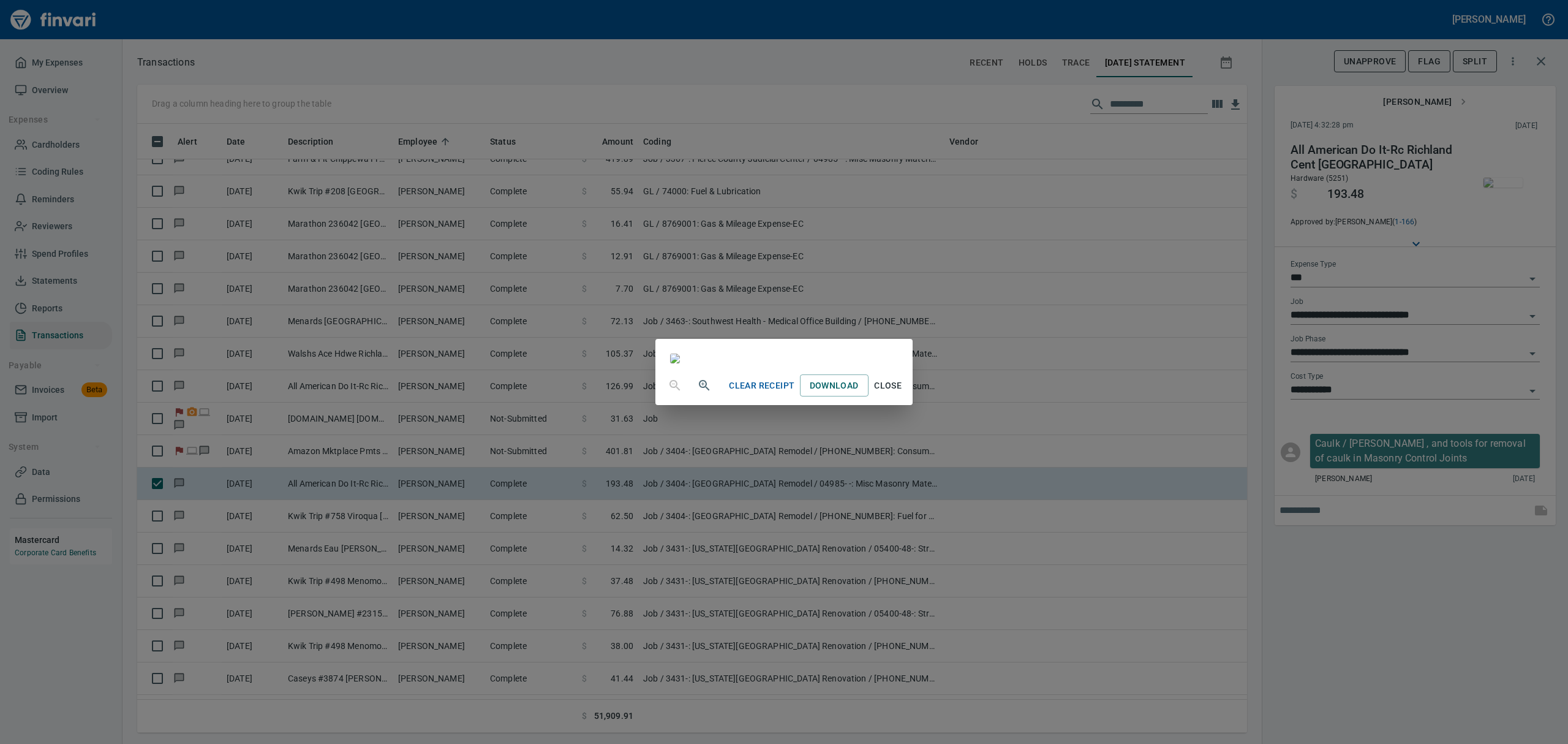
click at [908, 397] on button "Close" at bounding box center [888, 386] width 39 height 23
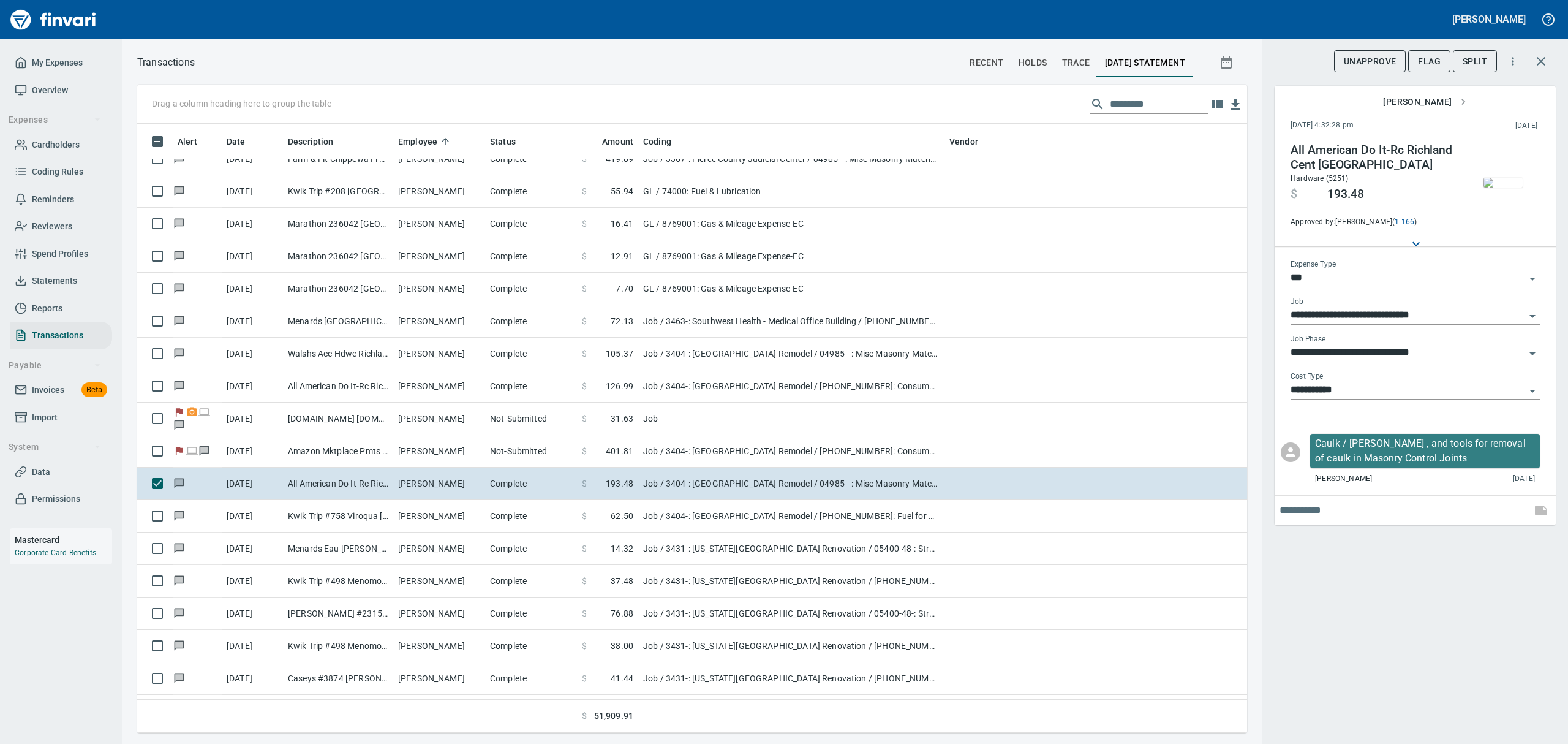
click at [1498, 178] on img "button" at bounding box center [1503, 182] width 39 height 10
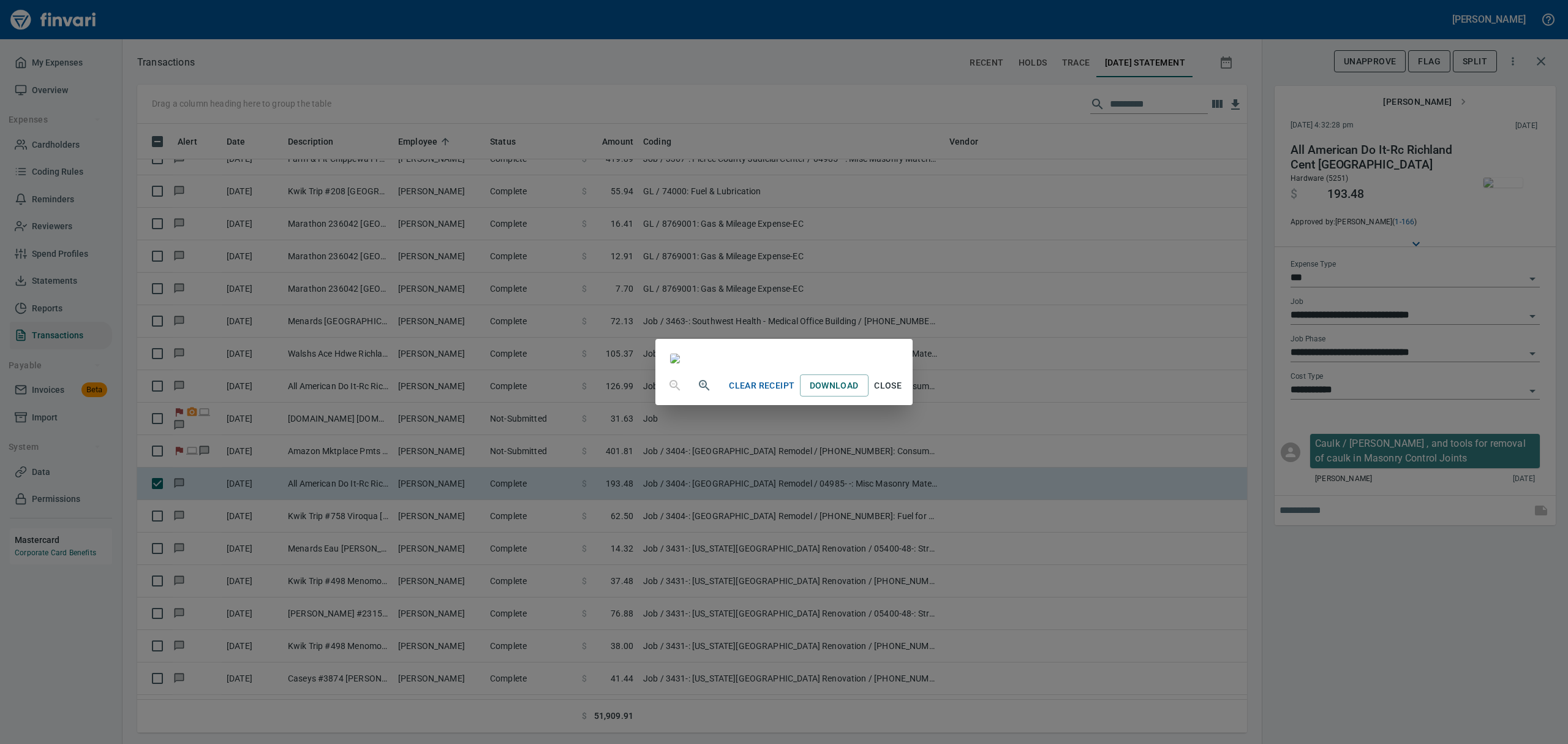
click at [1498, 178] on div "Clear Receipt Download Close" at bounding box center [784, 372] width 1568 height 744
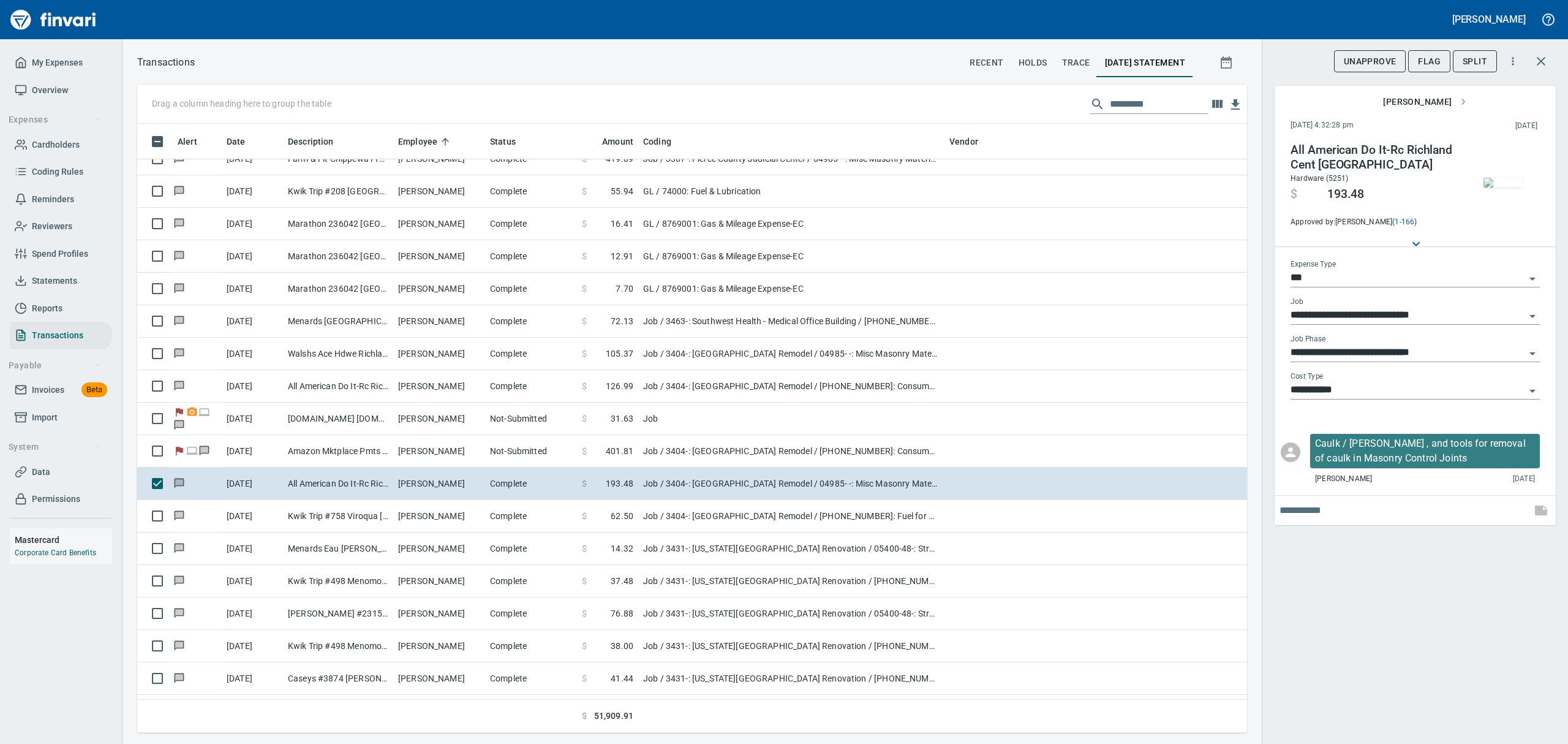
click at [1498, 180] on img "button" at bounding box center [1503, 182] width 39 height 10
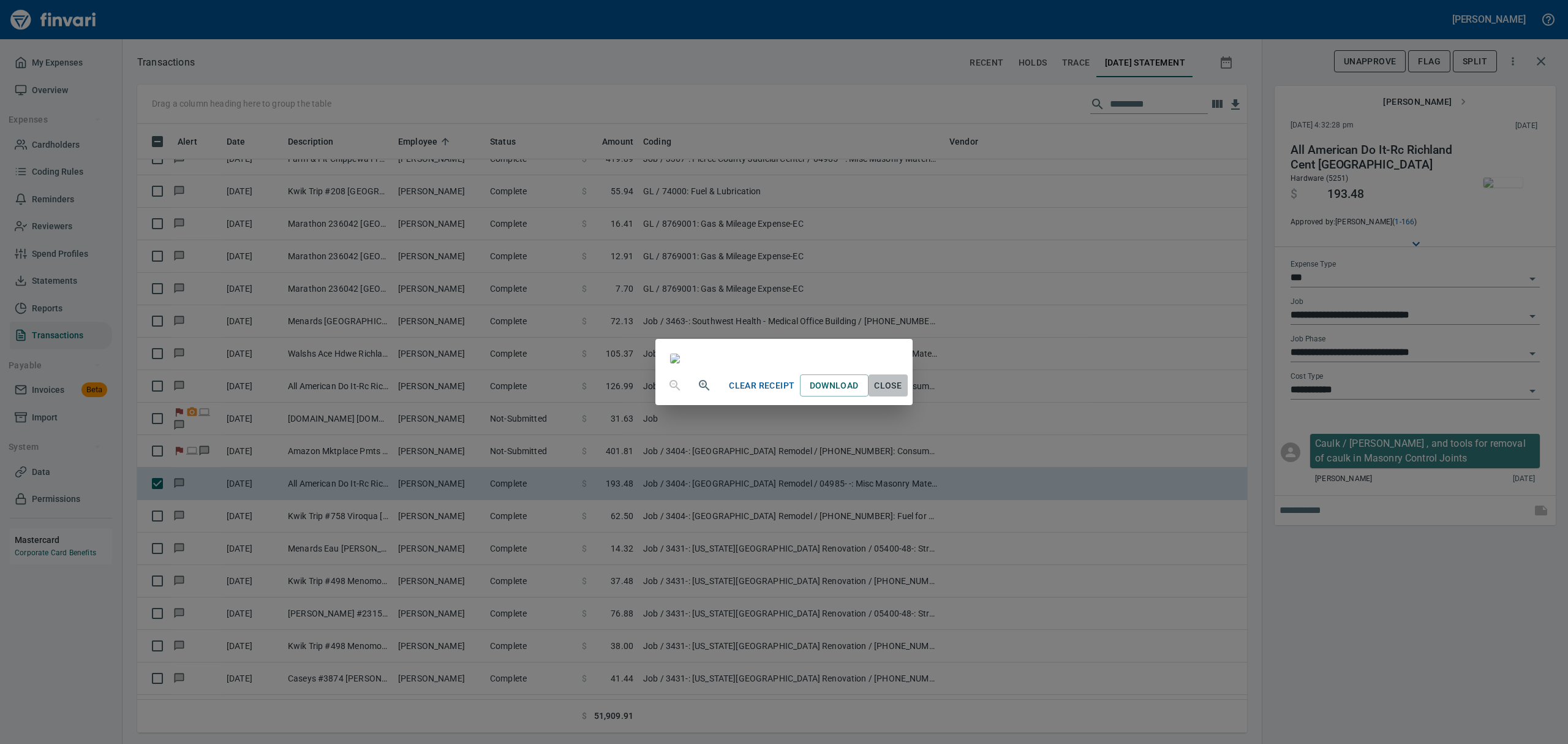
click at [903, 394] on span "Close" at bounding box center [888, 386] width 30 height 15
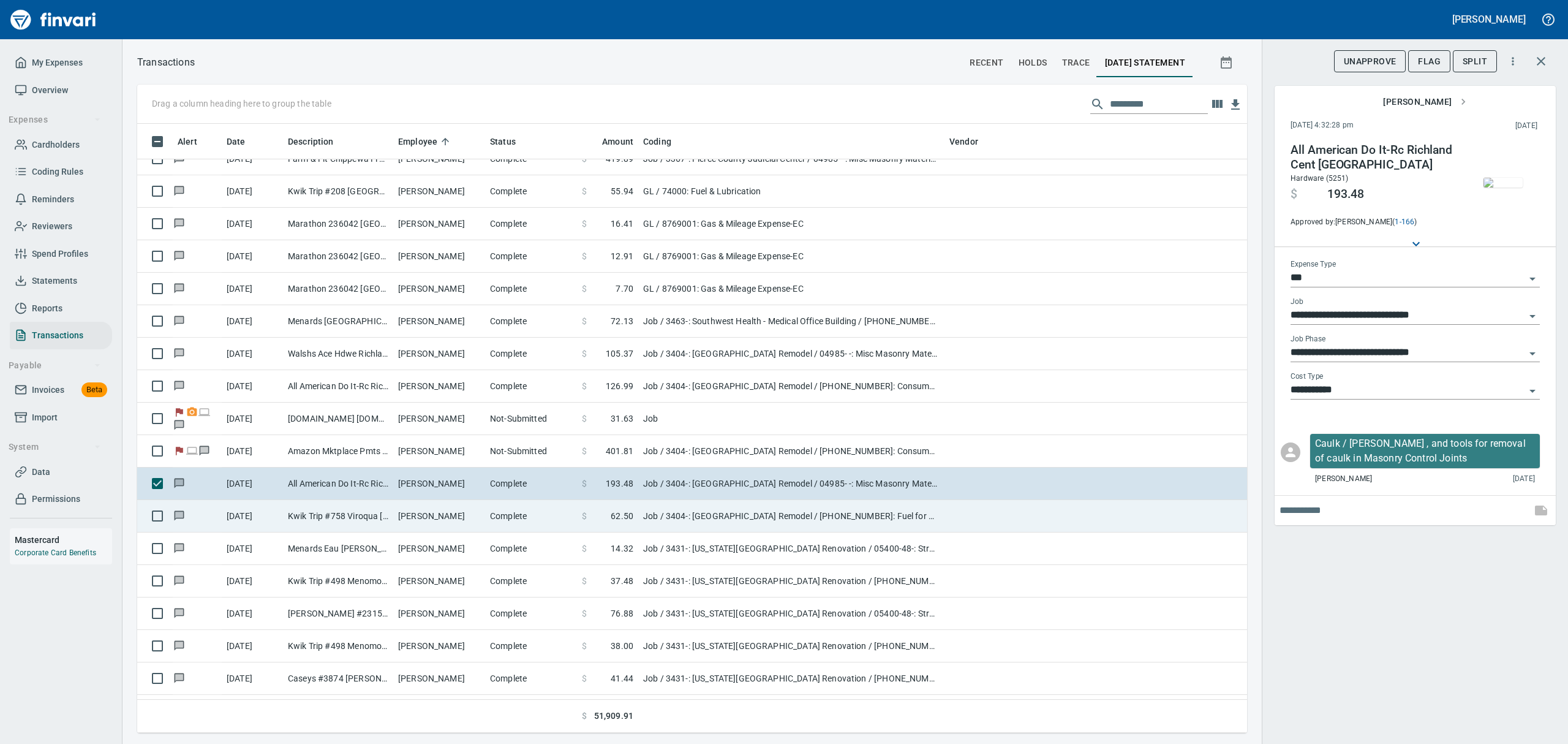
click at [327, 519] on td "Kwik Trip #758 Viroqua [GEOGRAPHIC_DATA]" at bounding box center [338, 516] width 110 height 33
type input "**********"
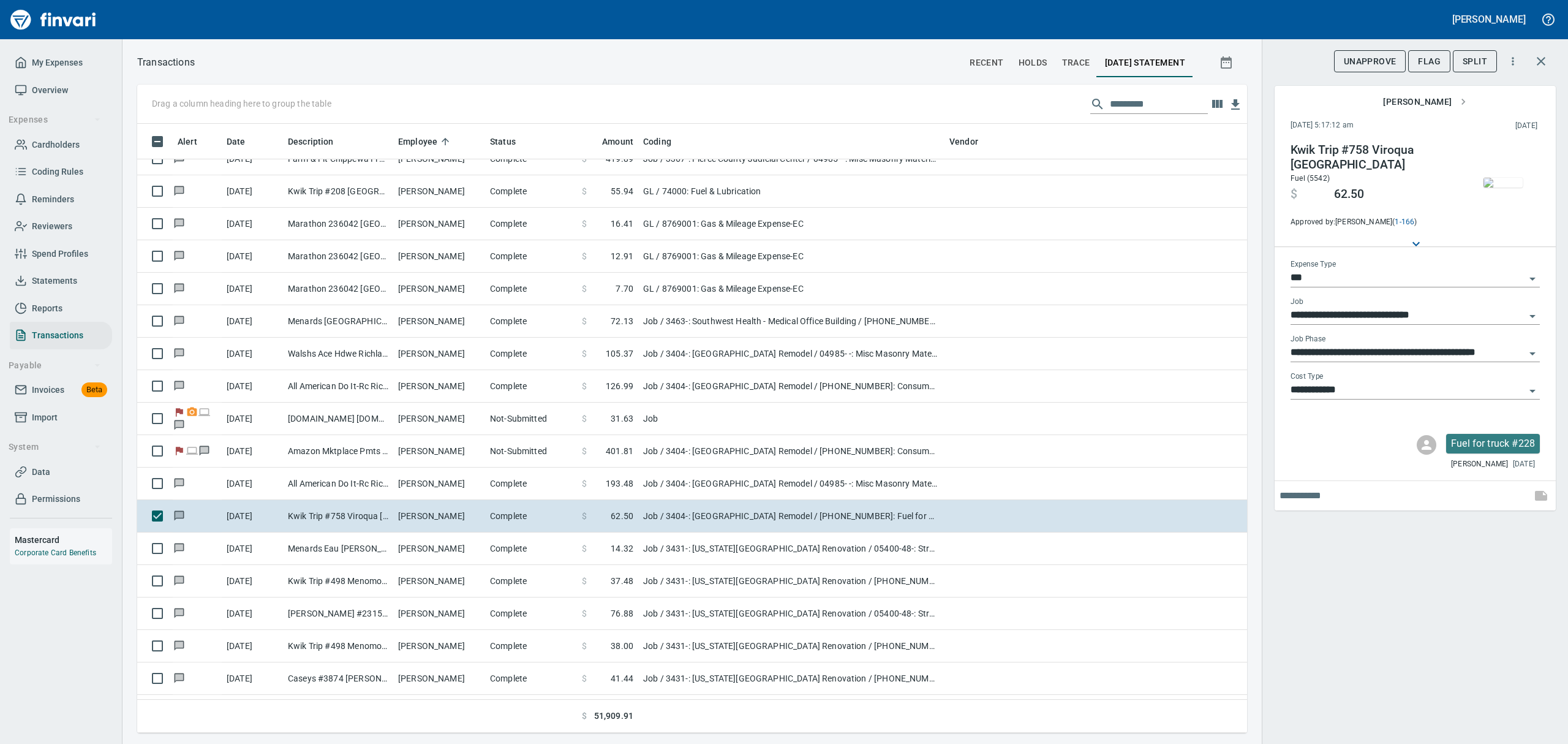
click at [1514, 187] on img "button" at bounding box center [1503, 182] width 39 height 10
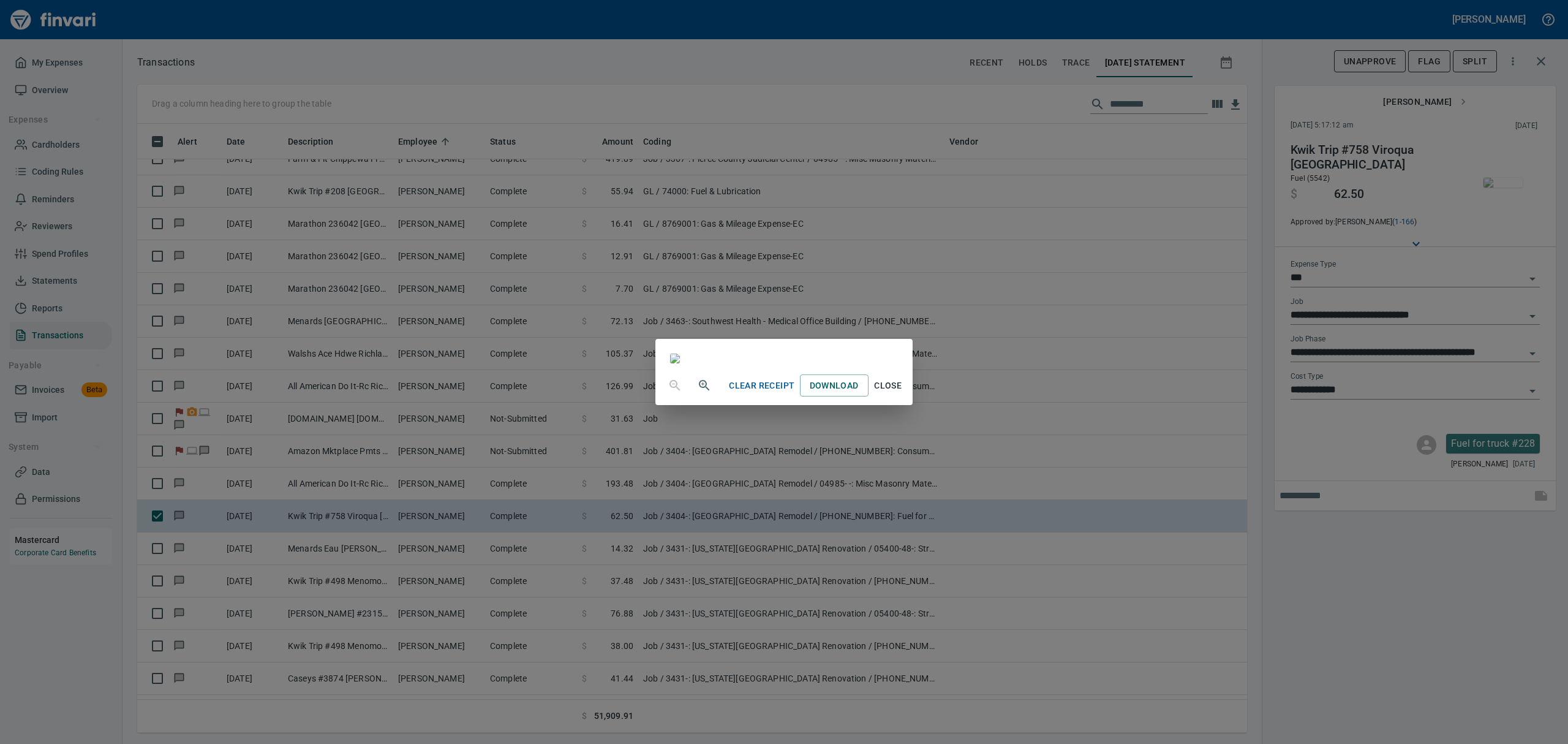
click at [903, 394] on span "Close" at bounding box center [888, 386] width 30 height 15
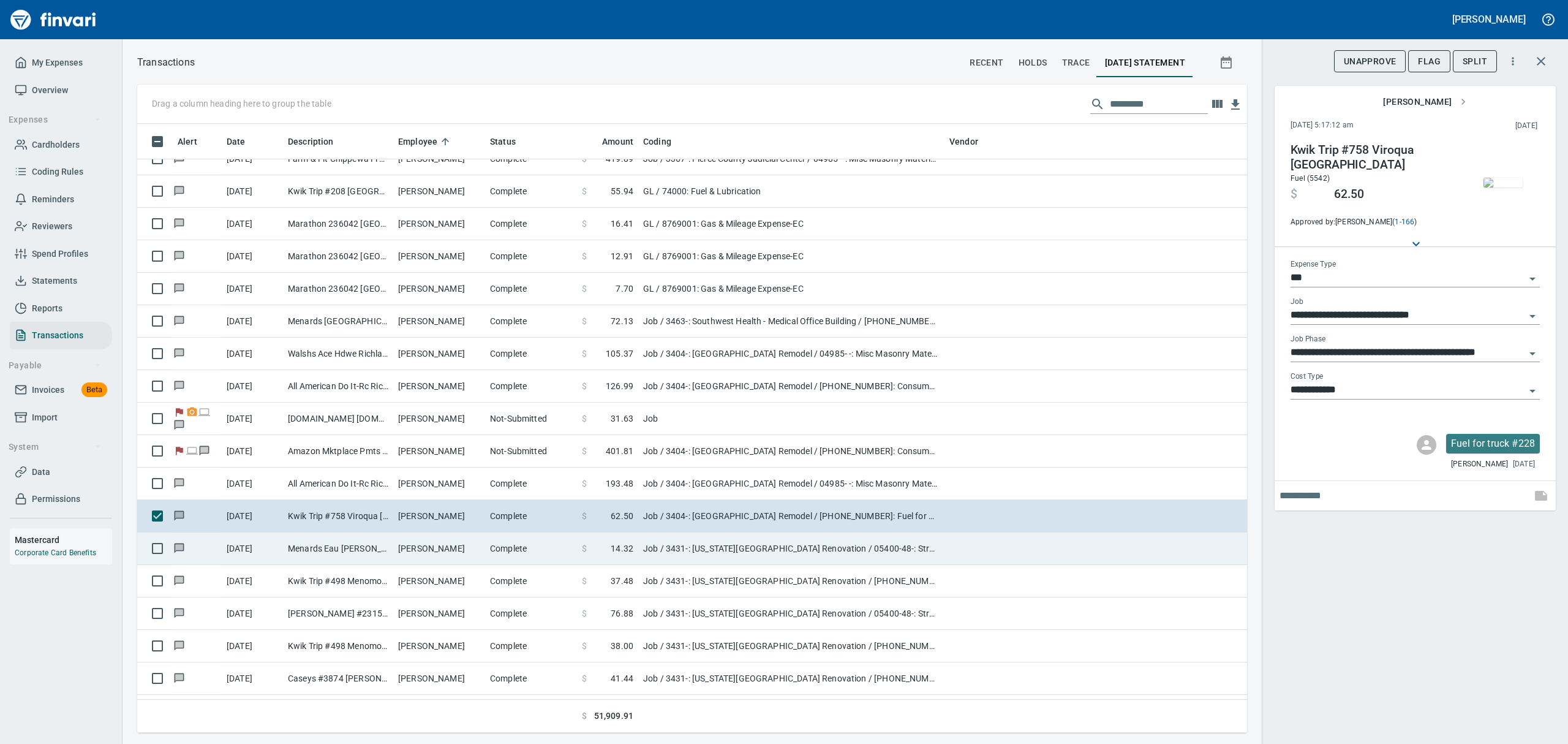
click at [353, 547] on td "Menards Eau [PERSON_NAME] [PERSON_NAME] Eau [PERSON_NAME]" at bounding box center [338, 549] width 110 height 33
type input "**********"
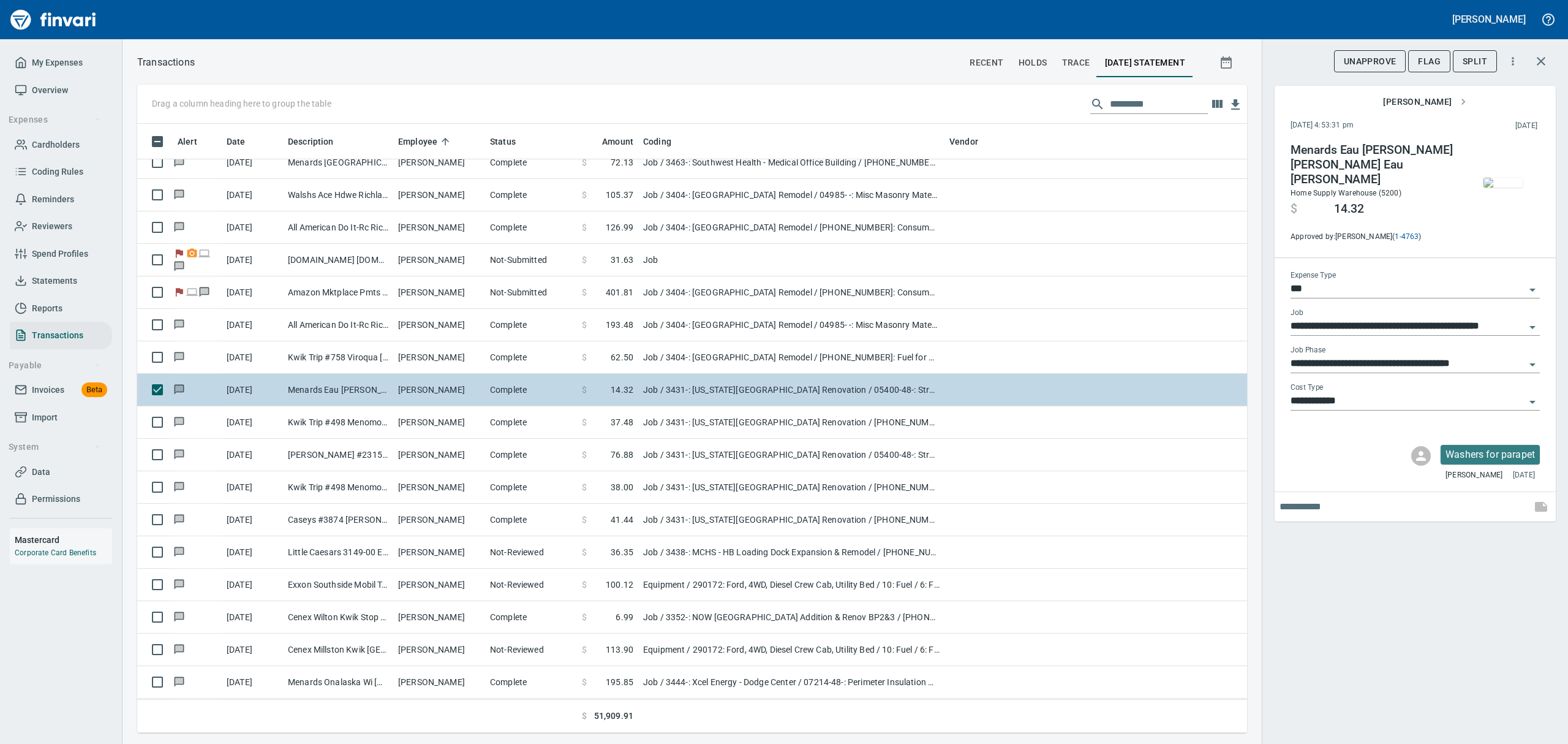
scroll to position [3922, 0]
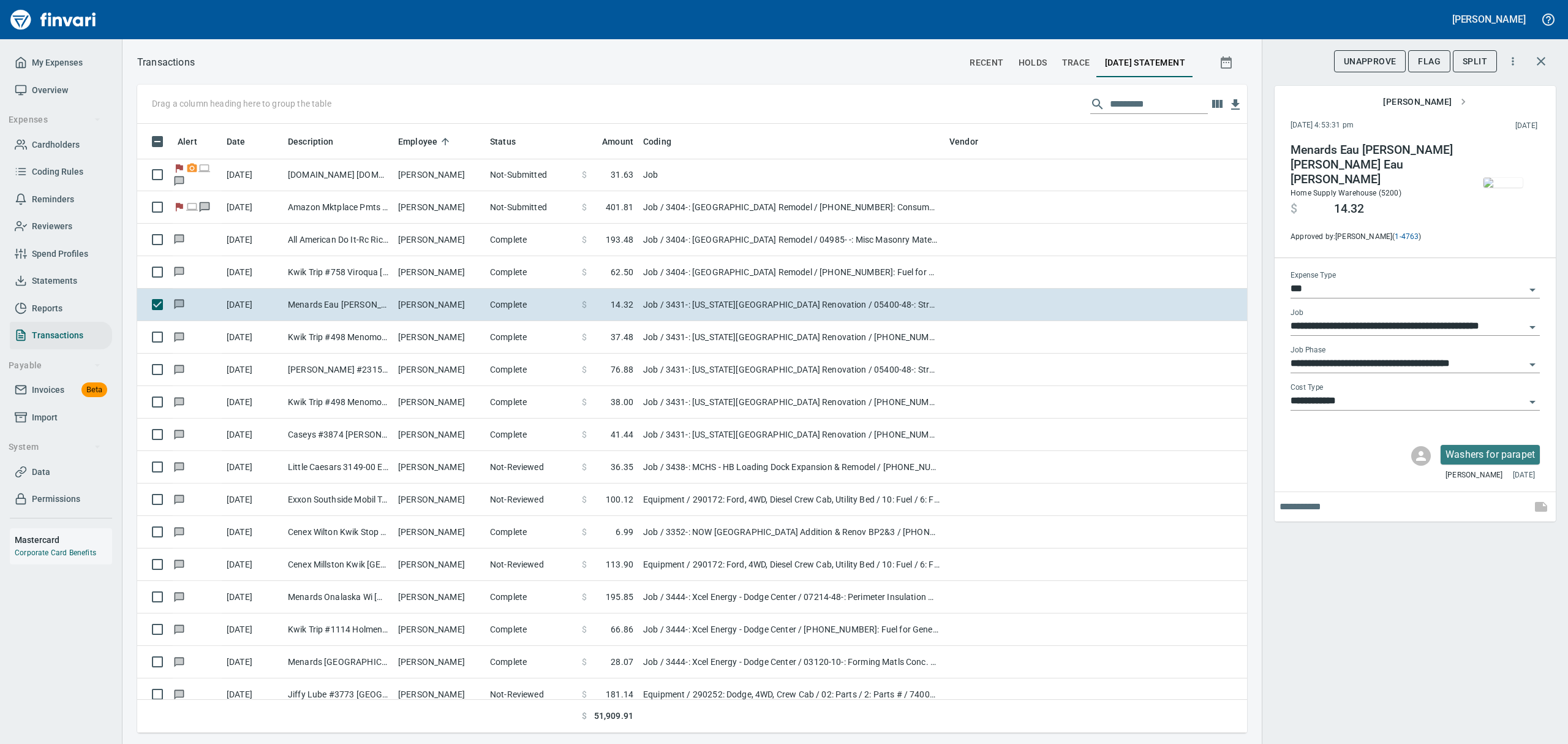
click at [1496, 187] on img "button" at bounding box center [1503, 182] width 39 height 10
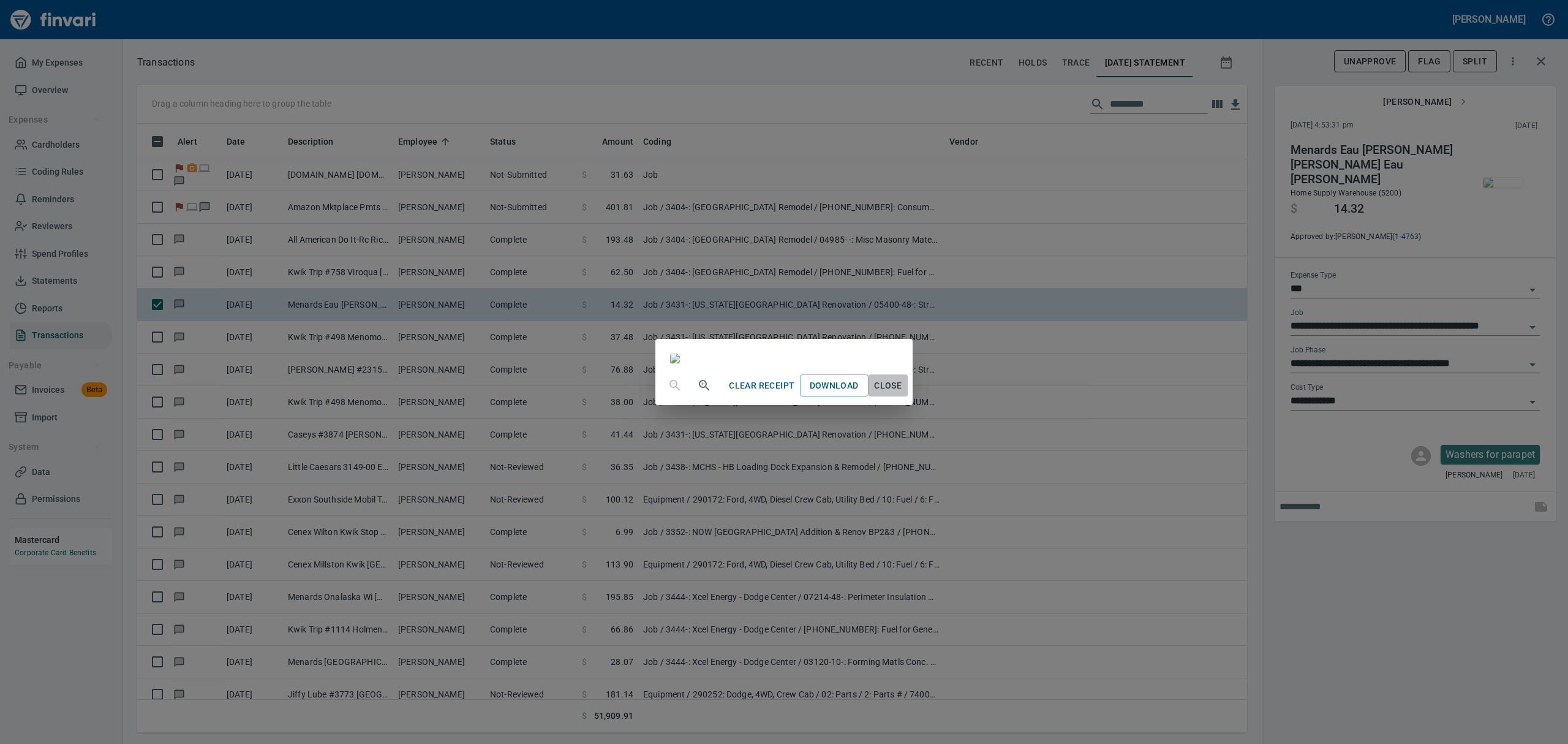
click at [903, 394] on span "Close" at bounding box center [888, 386] width 30 height 15
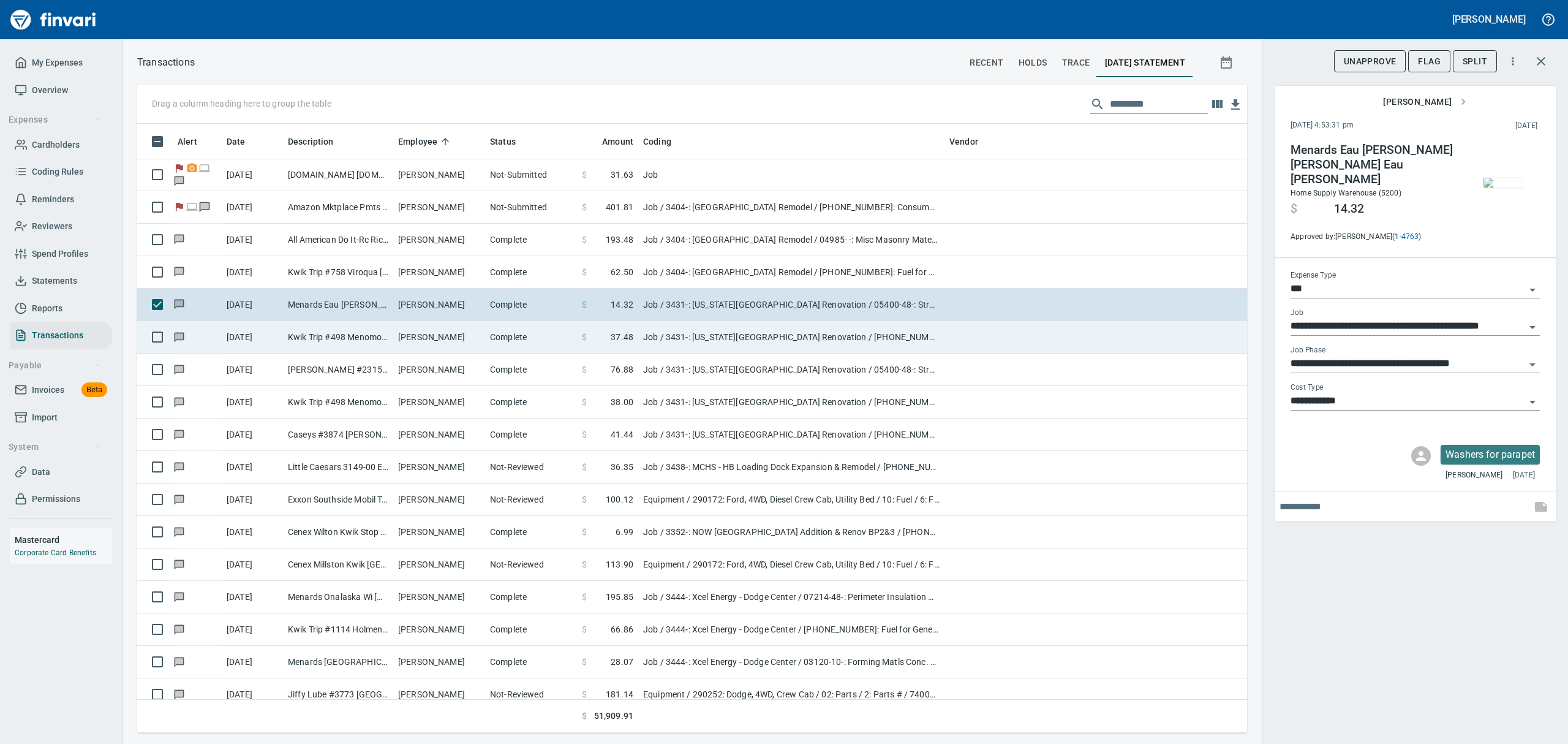
click at [328, 337] on td "Kwik Trip #498 Menomonie [GEOGRAPHIC_DATA]" at bounding box center [338, 337] width 110 height 33
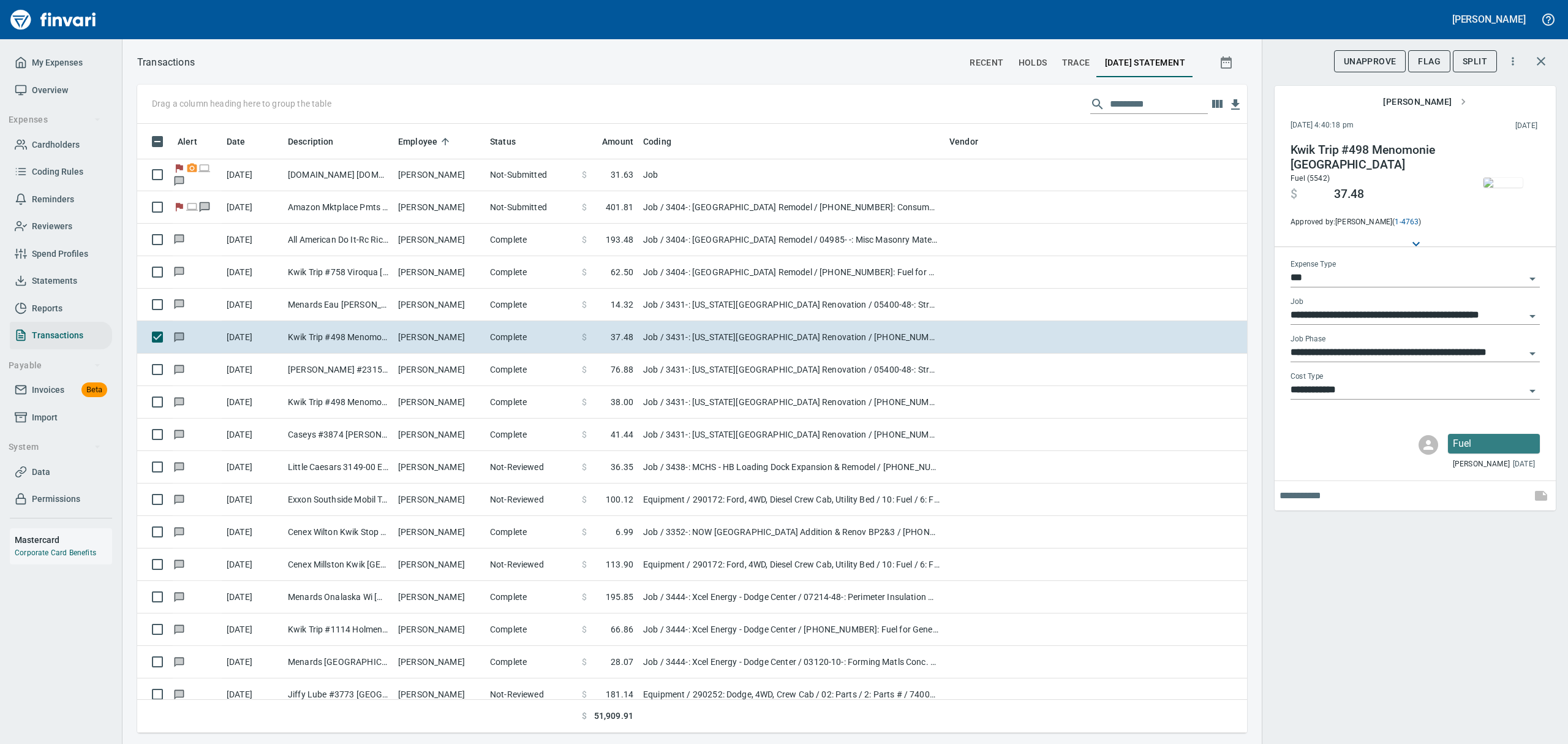
click at [1498, 187] on img "button" at bounding box center [1503, 182] width 39 height 10
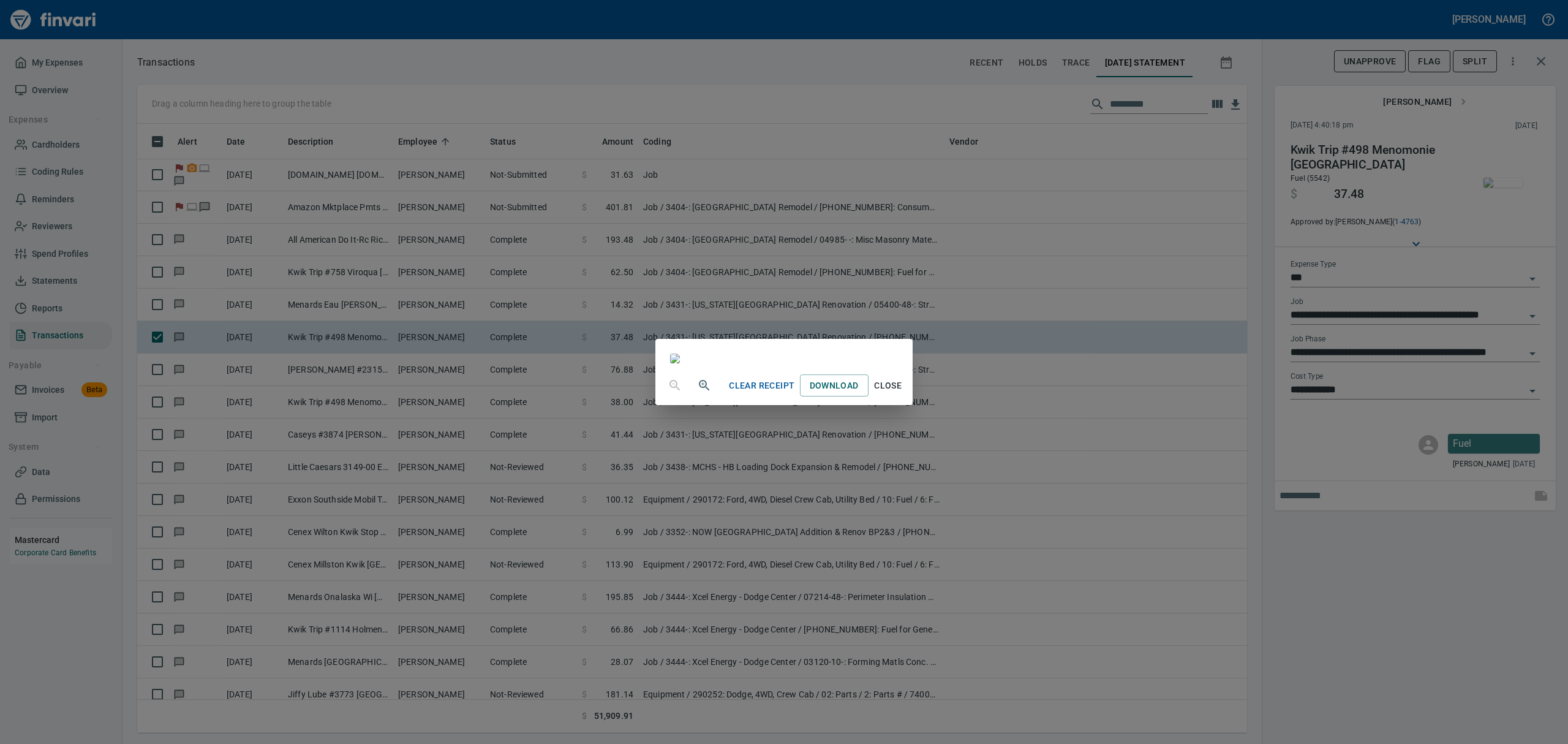
click at [903, 394] on span "Close" at bounding box center [888, 386] width 30 height 15
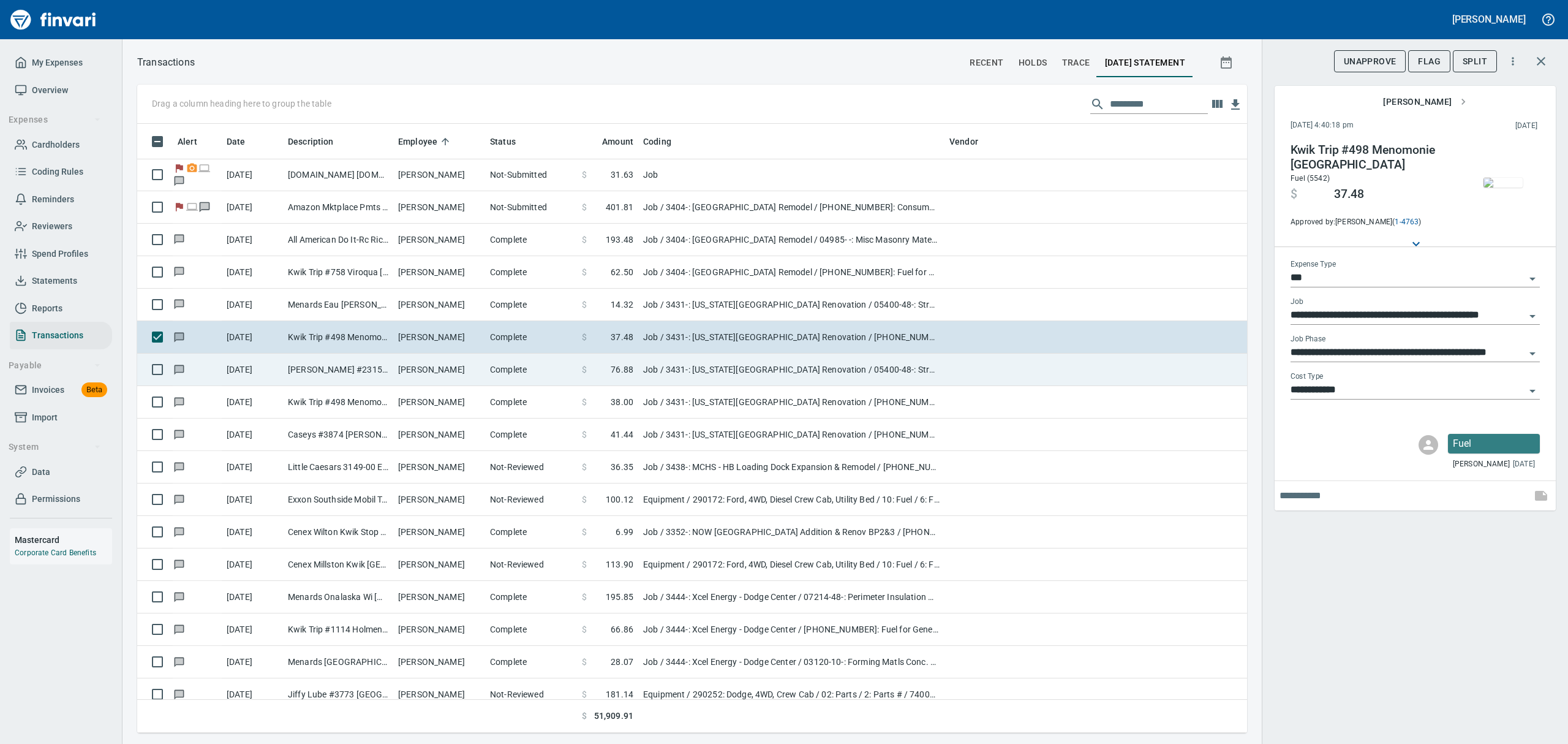
click at [402, 375] on td "[PERSON_NAME]" at bounding box center [440, 370] width 92 height 33
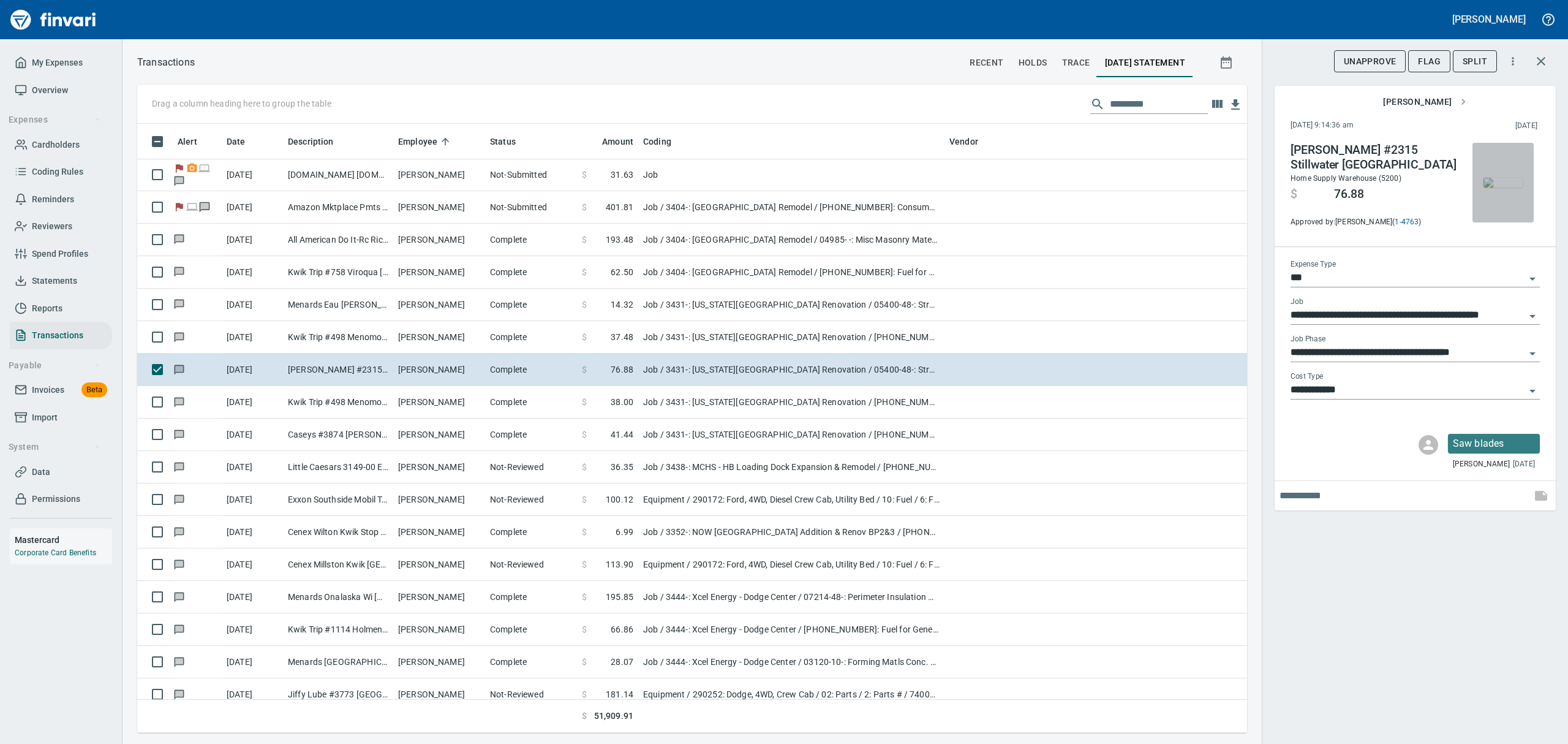
click at [1508, 180] on img "button" at bounding box center [1503, 182] width 39 height 10
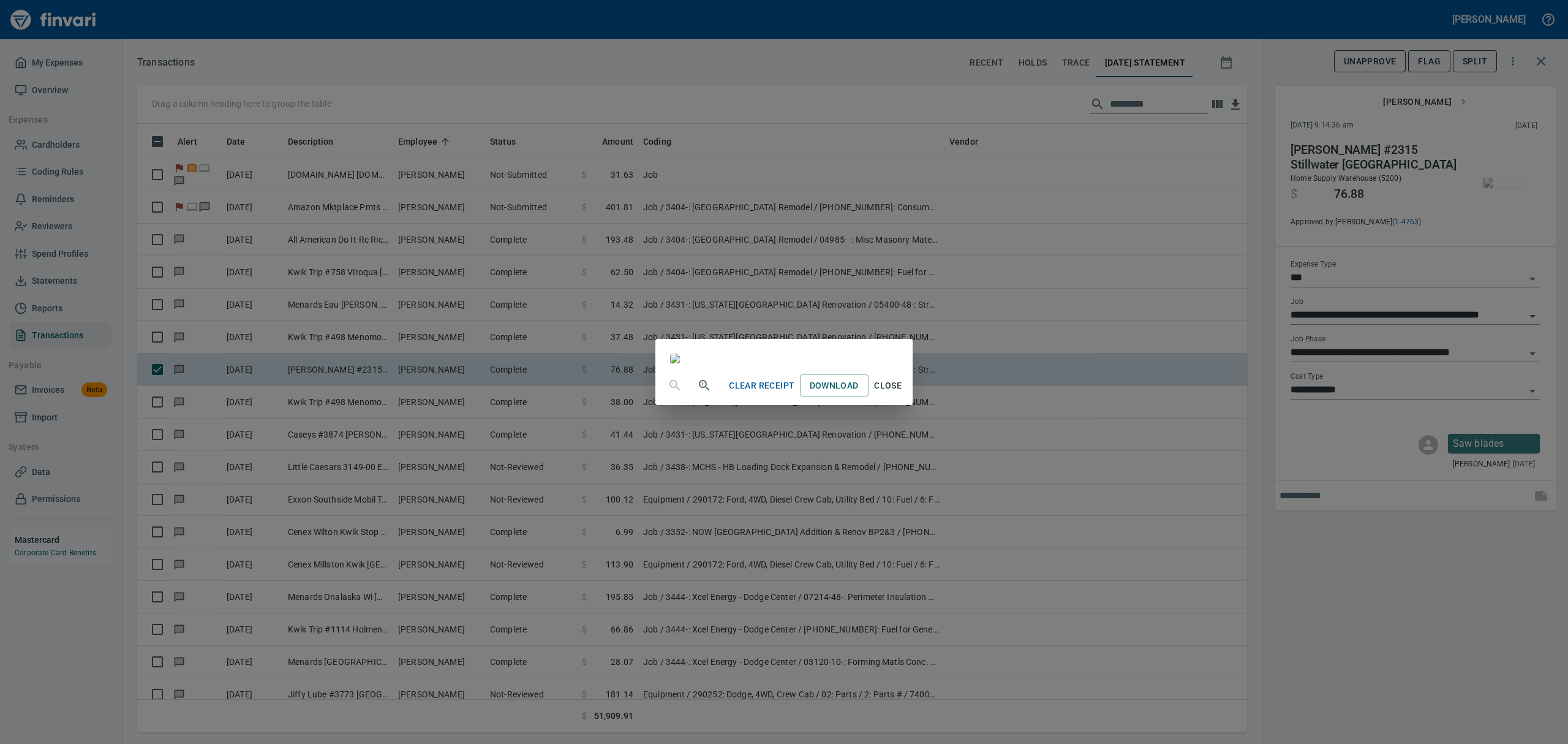
click at [903, 394] on span "Close" at bounding box center [888, 386] width 30 height 15
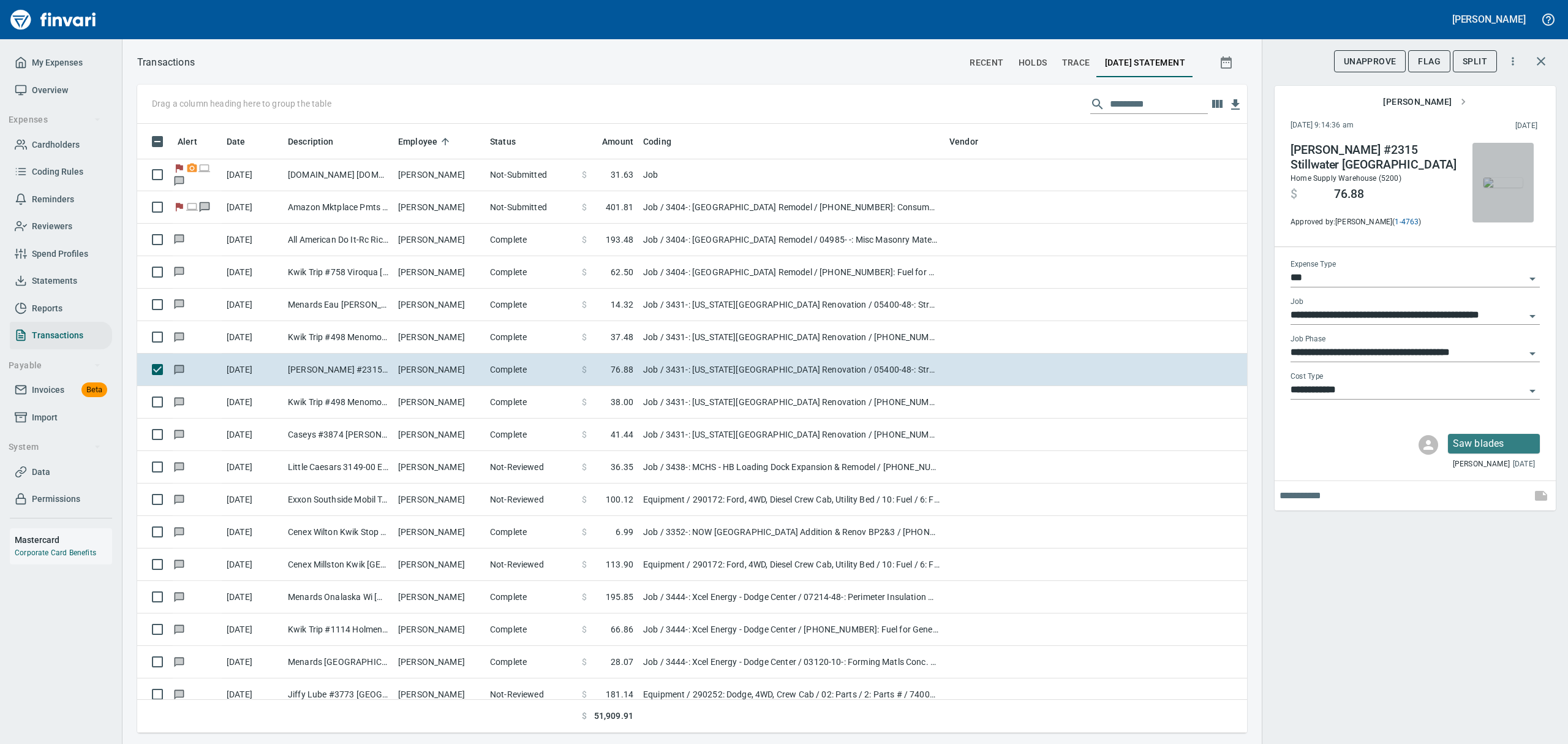
click at [1502, 180] on img "button" at bounding box center [1503, 182] width 39 height 10
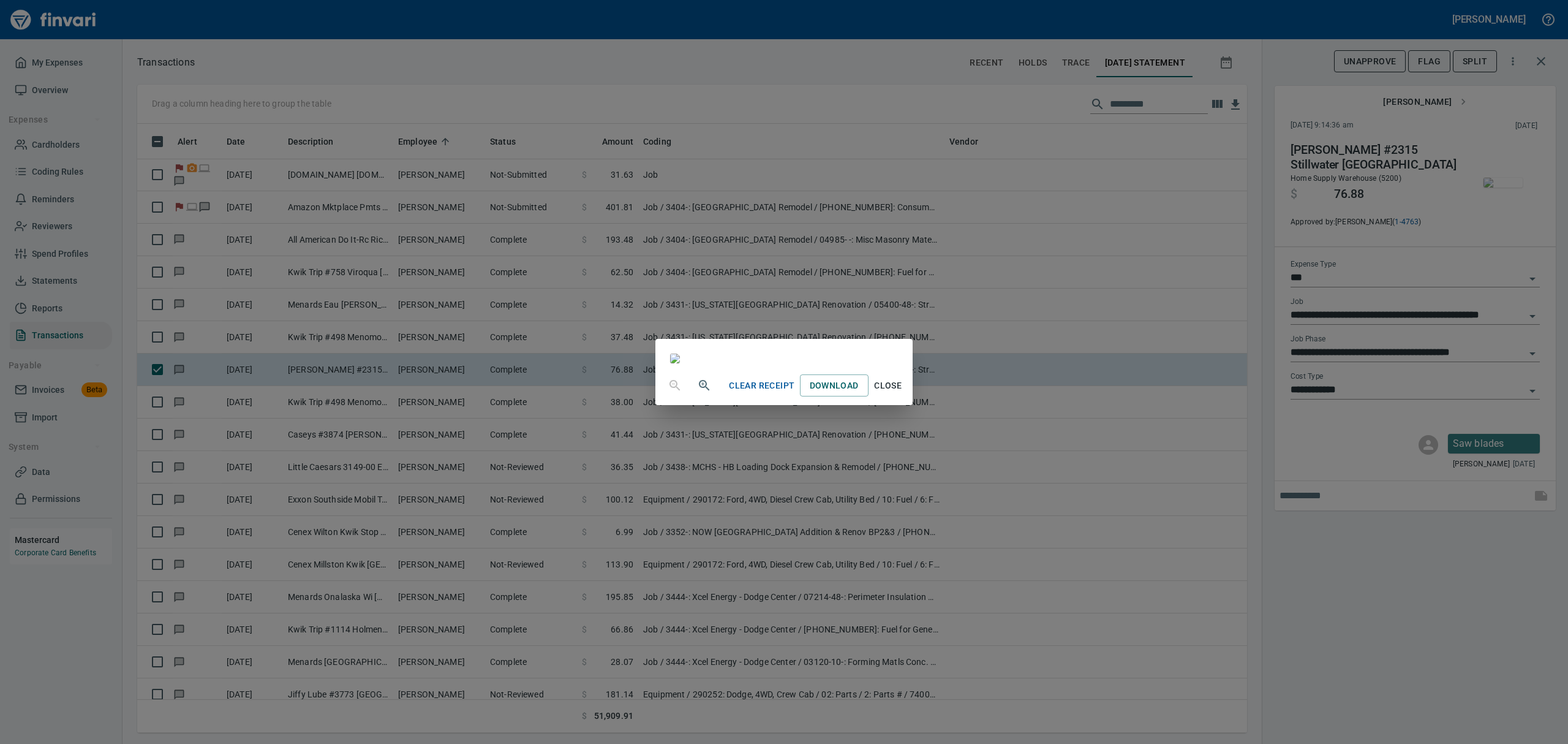
click at [903, 394] on span "Close" at bounding box center [888, 386] width 30 height 15
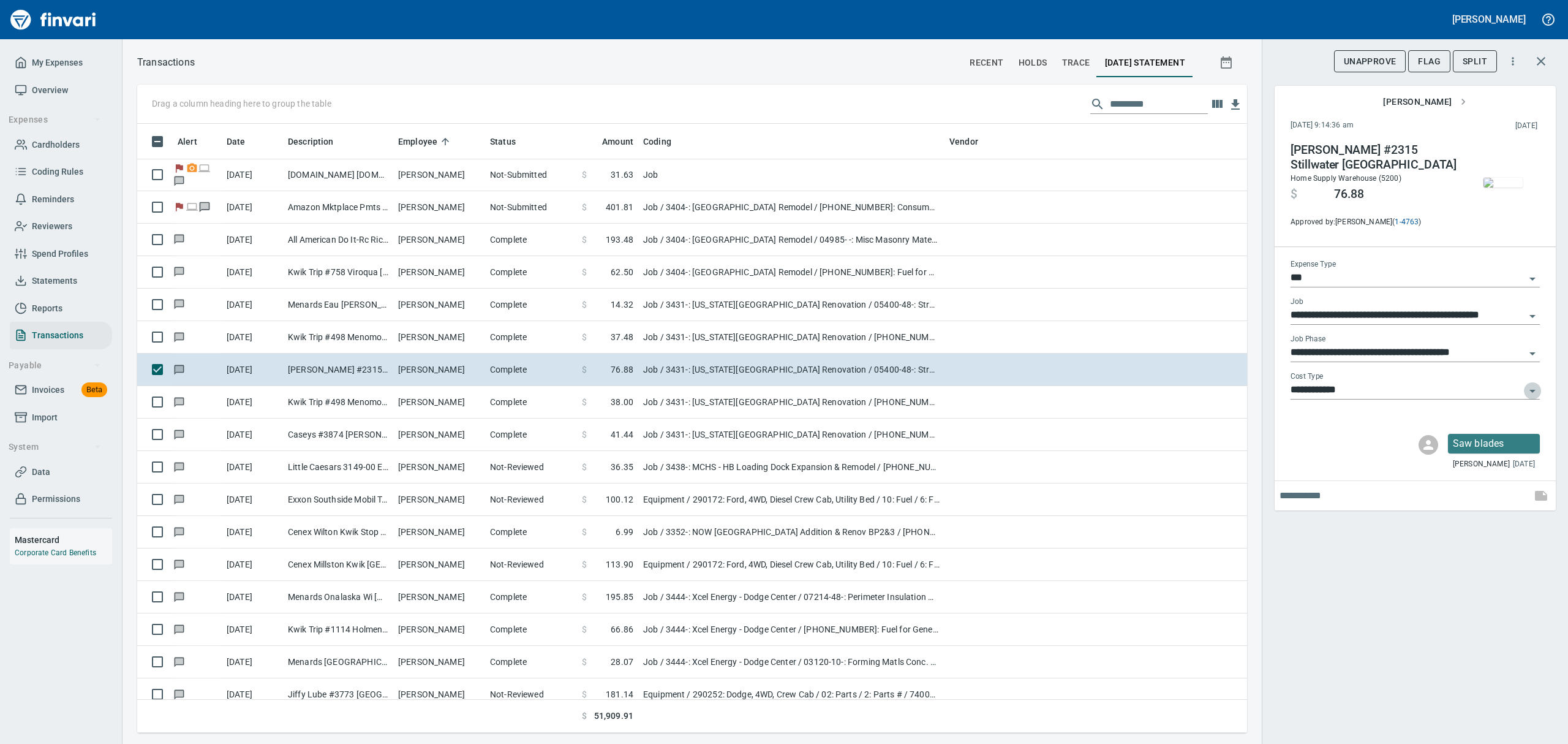
click at [1533, 389] on icon "Open" at bounding box center [1532, 391] width 14 height 14
click at [1533, 389] on icon "Close" at bounding box center [1532, 391] width 14 height 14
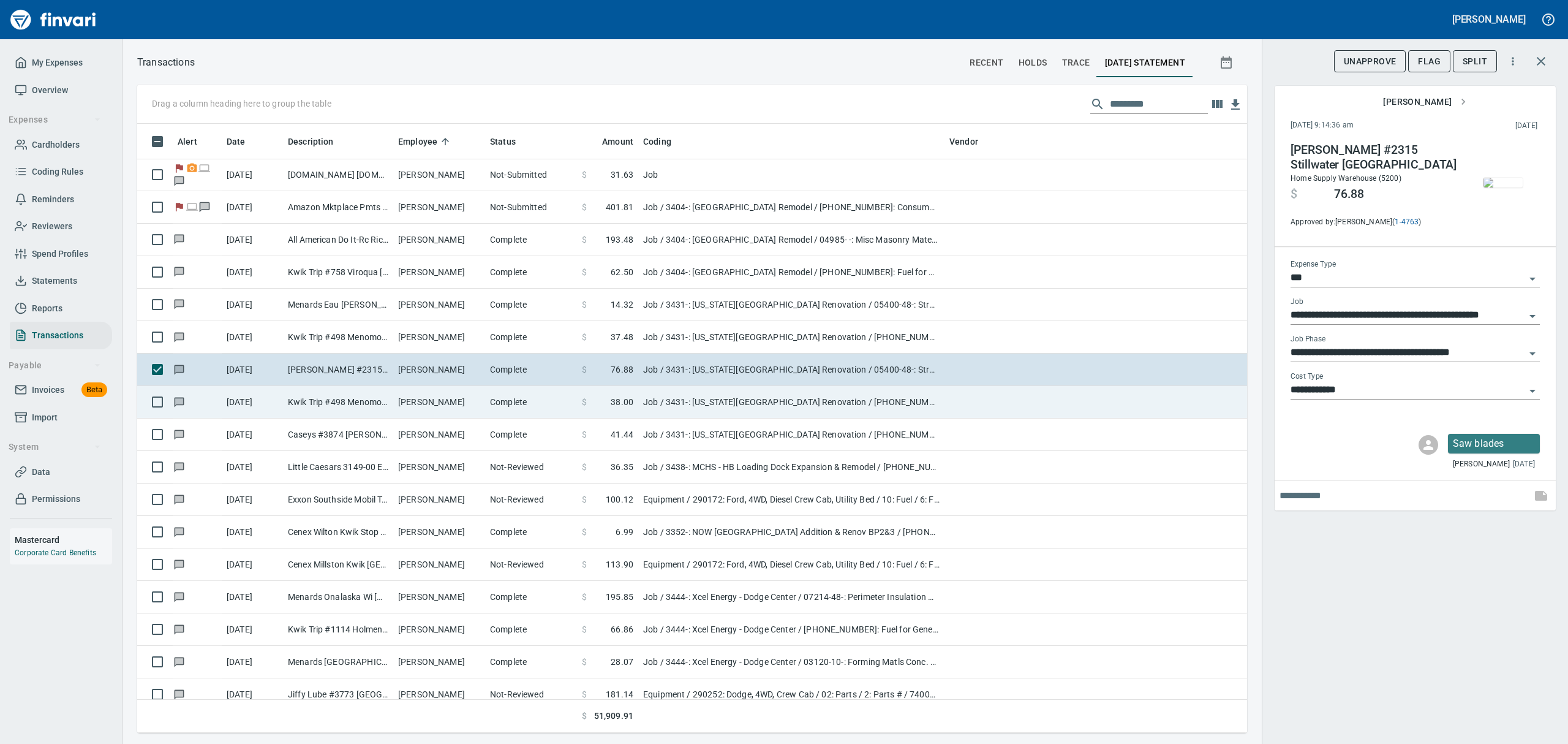
click at [345, 397] on td "Kwik Trip #498 Menomonie [GEOGRAPHIC_DATA]" at bounding box center [338, 402] width 110 height 33
type input "**********"
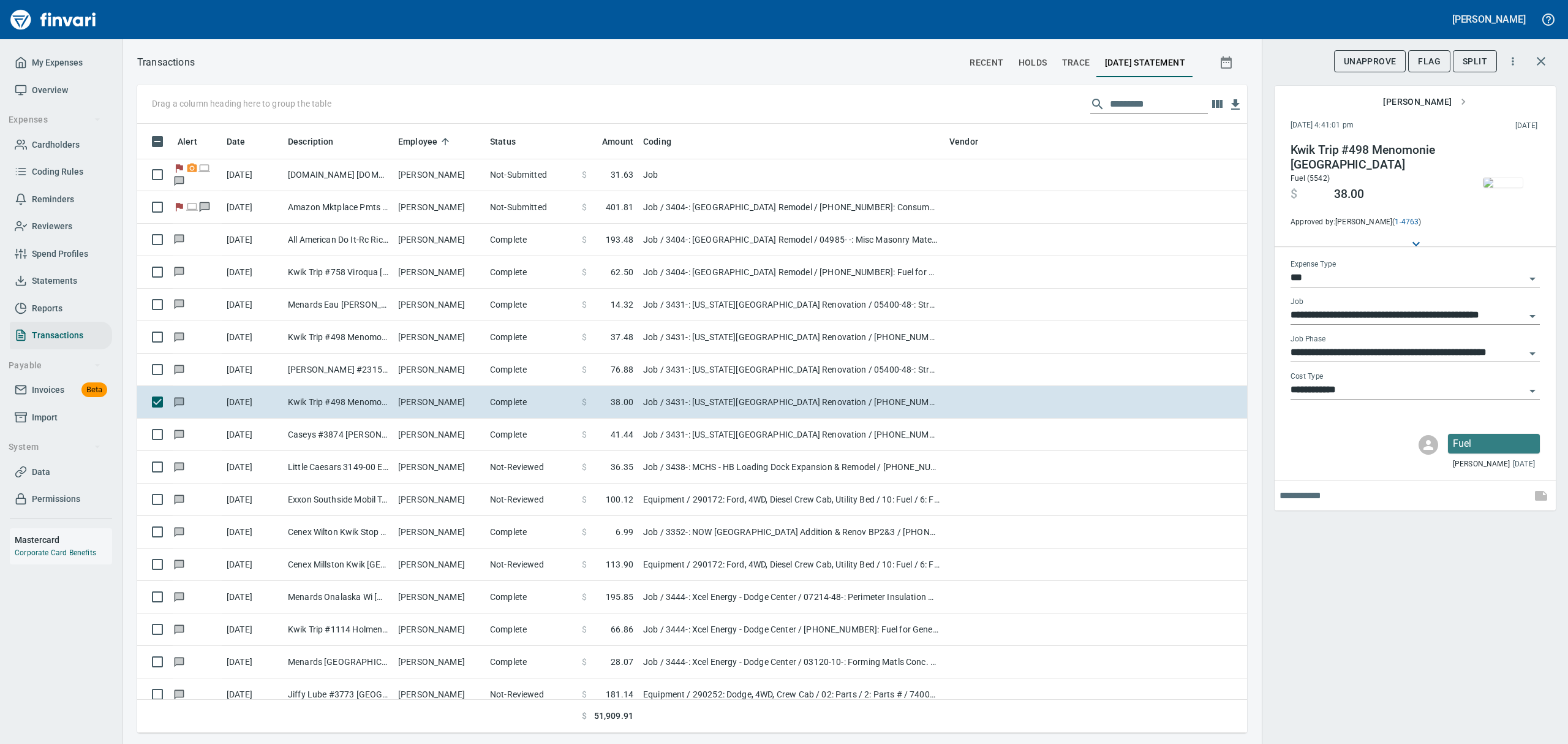
click at [1506, 178] on img "button" at bounding box center [1503, 182] width 39 height 10
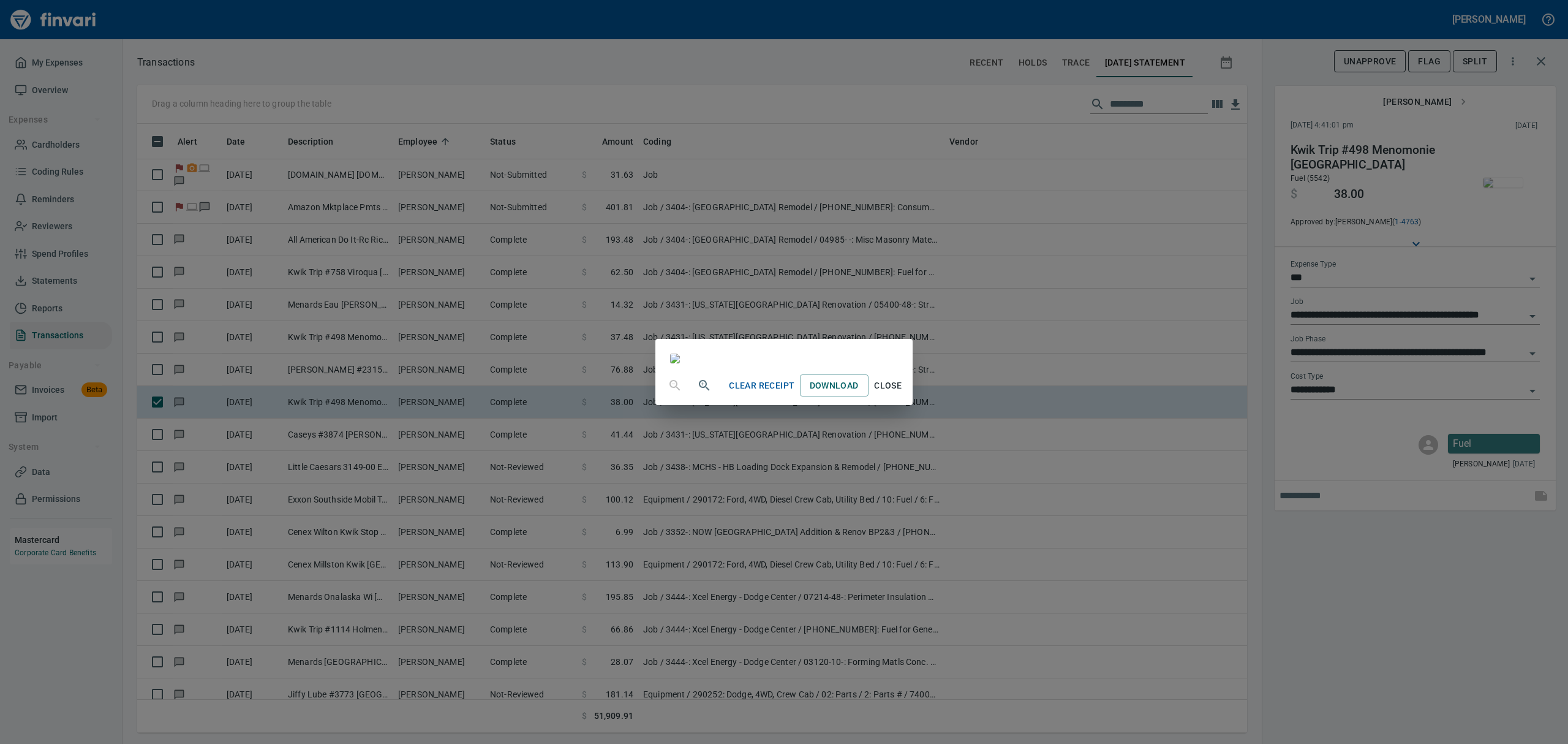
click at [903, 394] on span "Close" at bounding box center [888, 386] width 30 height 15
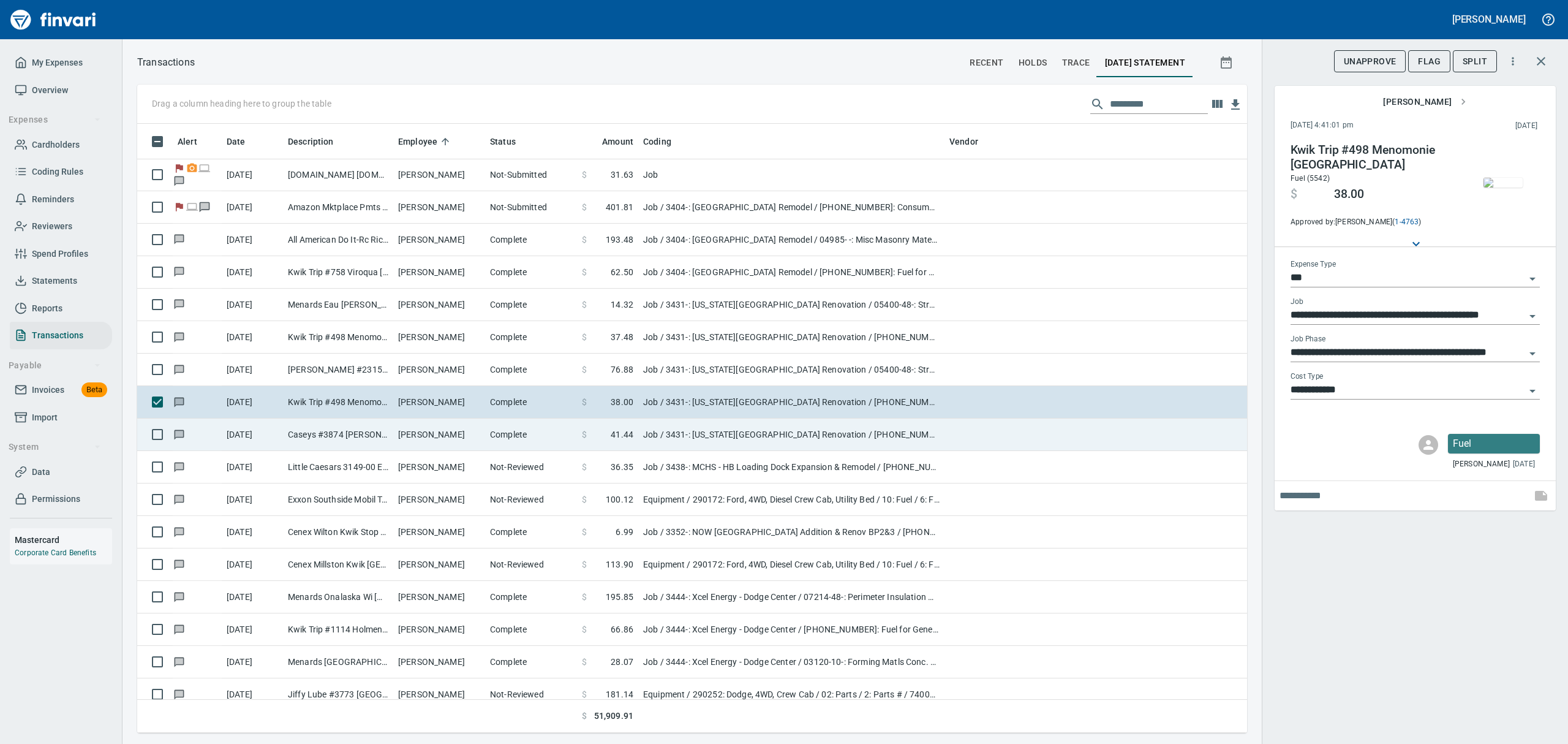
click at [343, 435] on td "Caseys #3874 [PERSON_NAME]" at bounding box center [338, 435] width 110 height 33
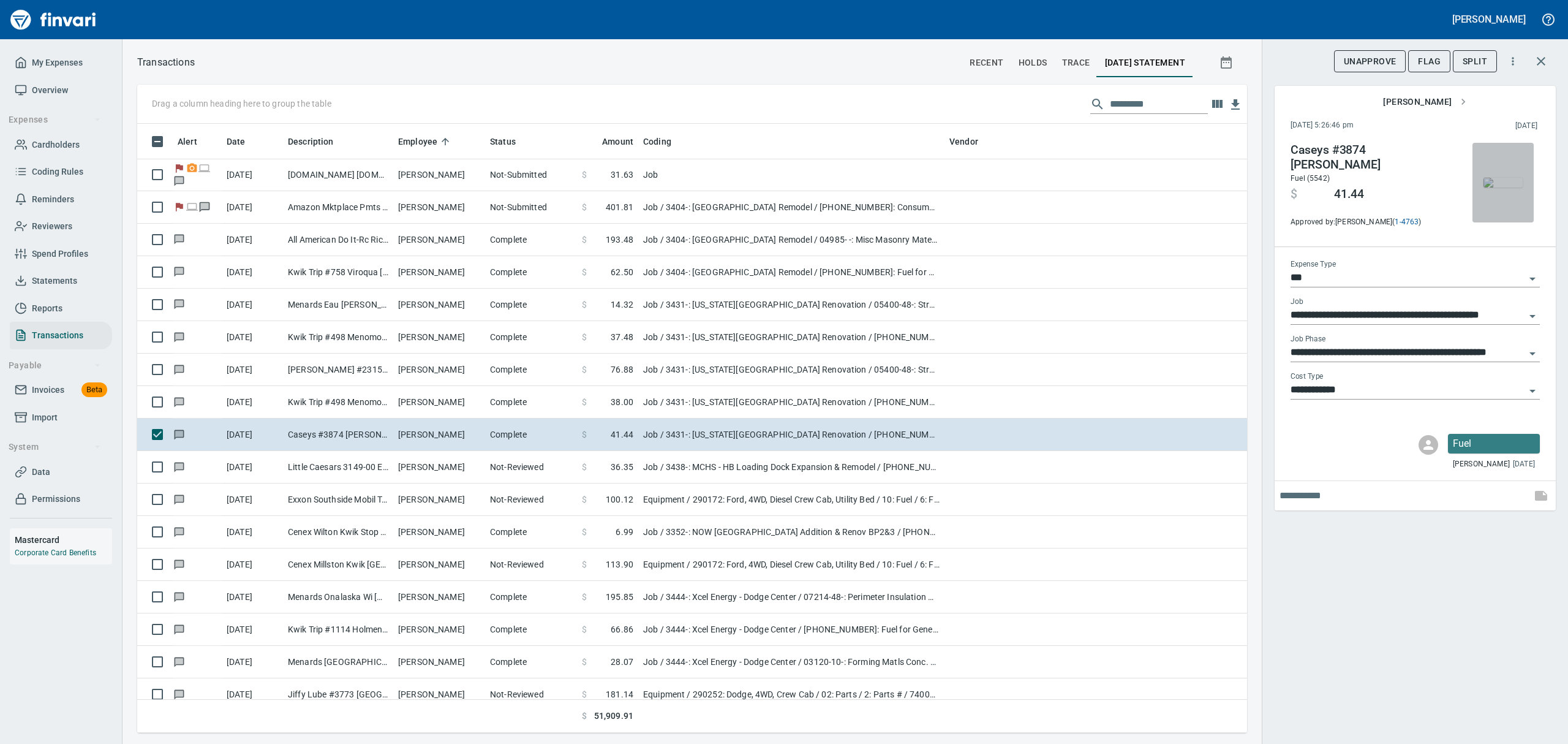
click at [1502, 181] on img "button" at bounding box center [1503, 182] width 39 height 10
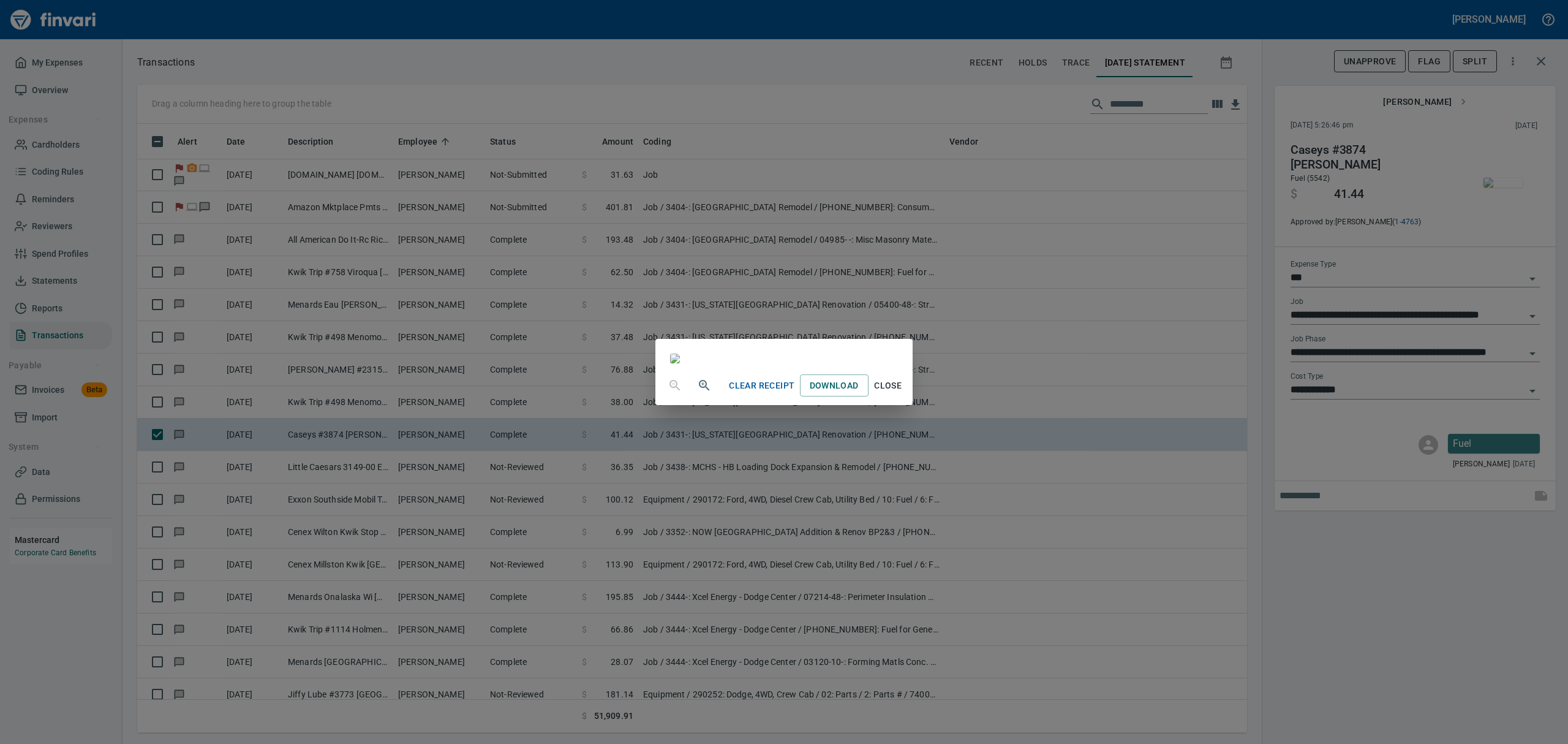
click at [903, 394] on span "Close" at bounding box center [888, 386] width 30 height 15
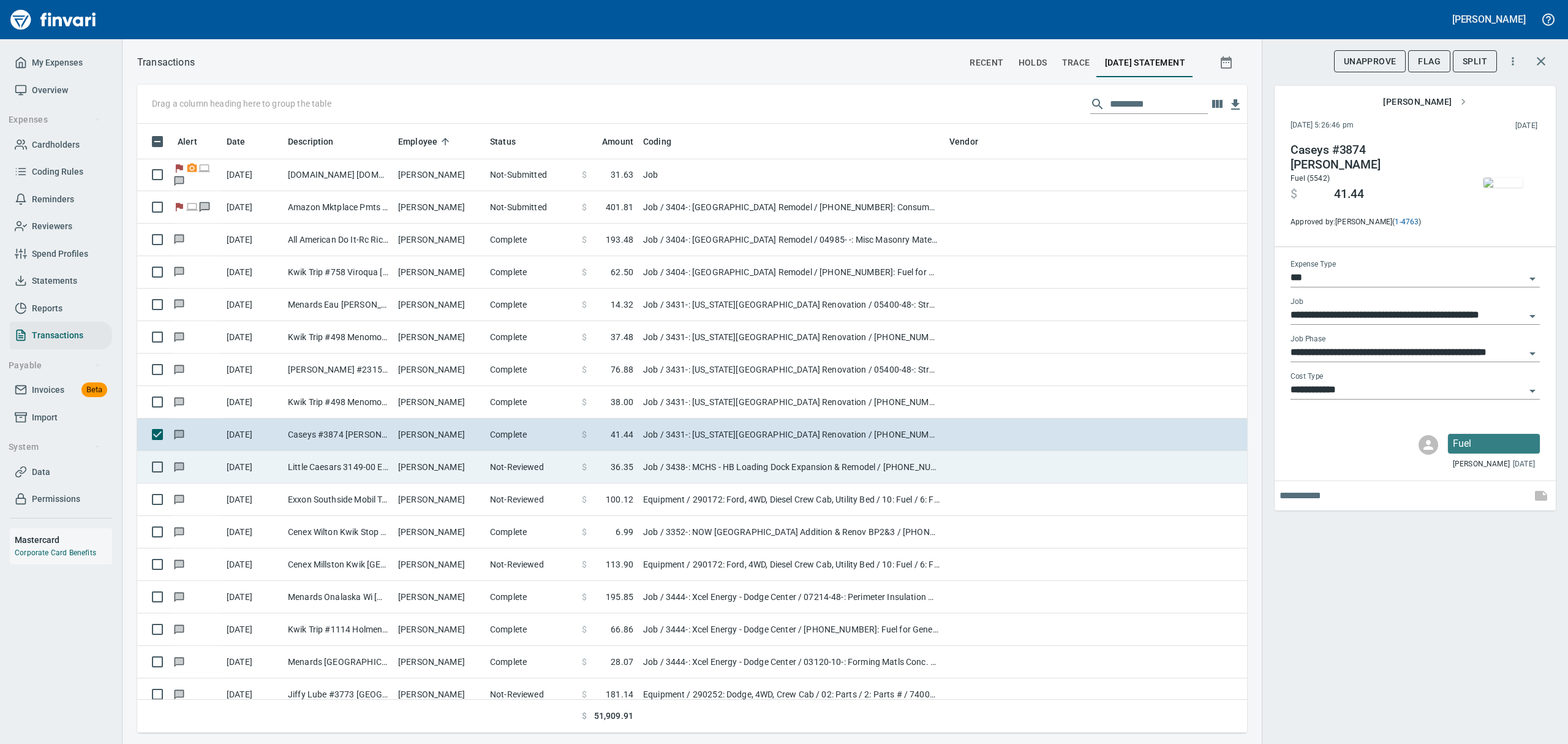
click at [381, 462] on td "Little Caesars 3149-00 Eau Claire WI" at bounding box center [338, 468] width 110 height 33
type input "**********"
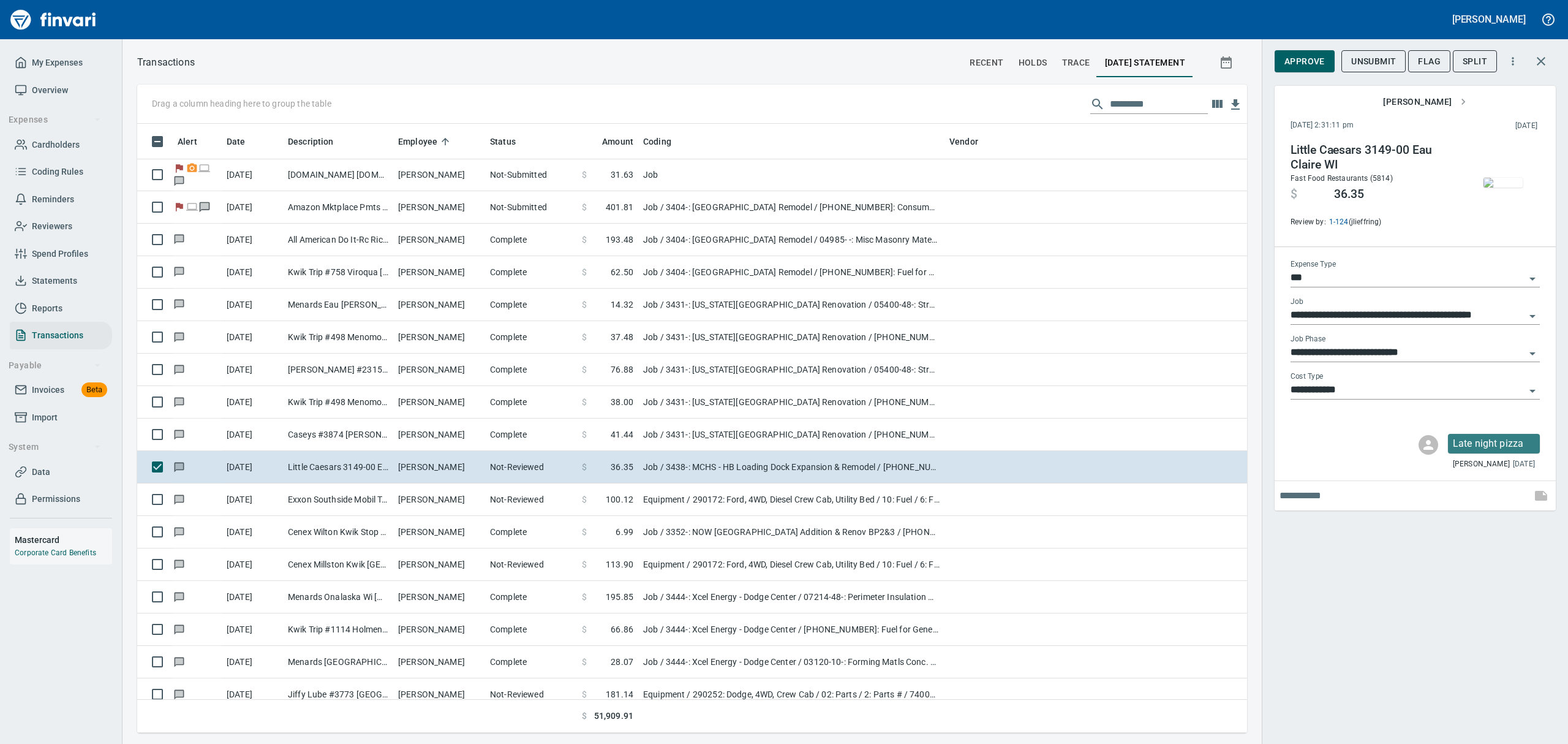
click at [1503, 187] on img "button" at bounding box center [1503, 182] width 39 height 10
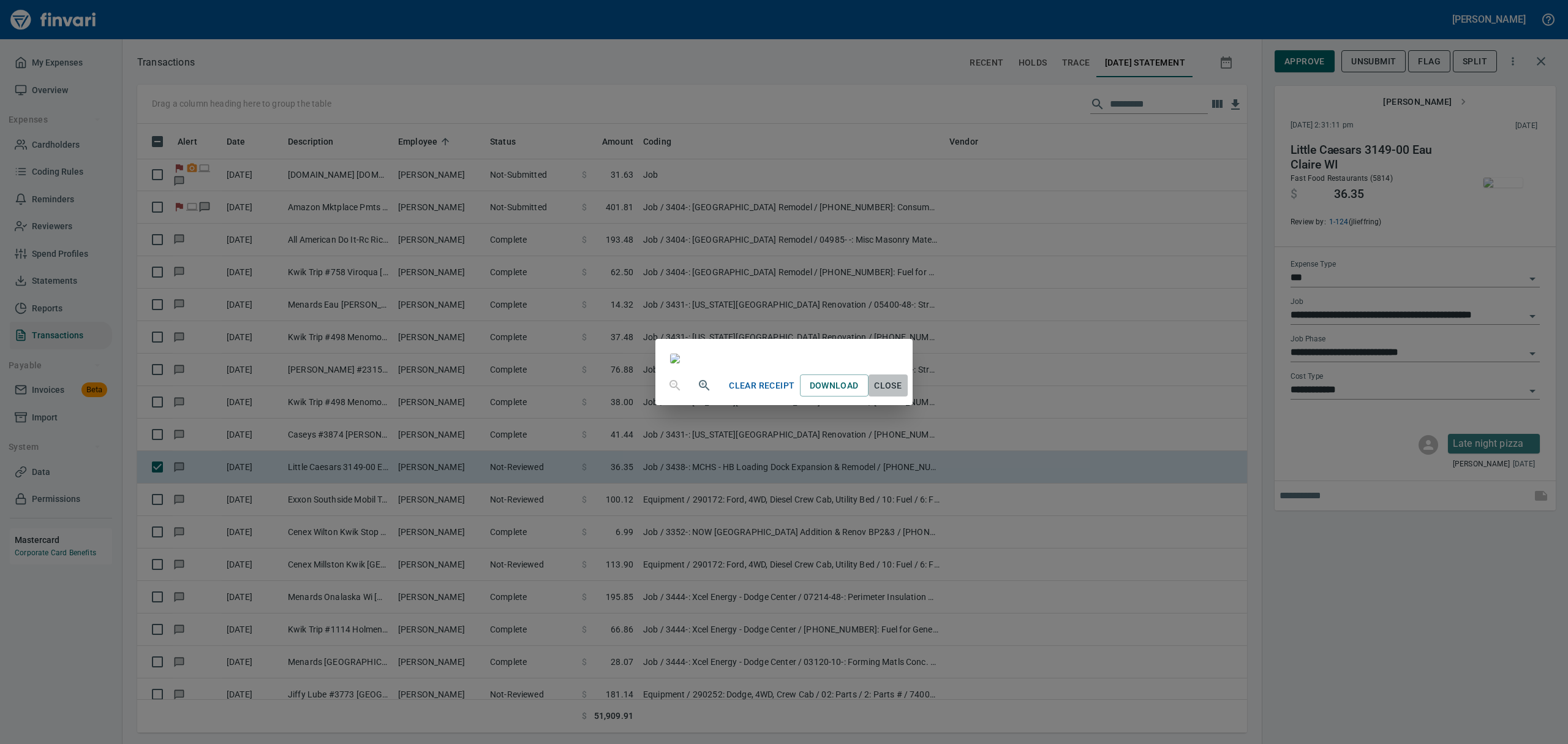
click at [903, 394] on span "Close" at bounding box center [888, 386] width 30 height 15
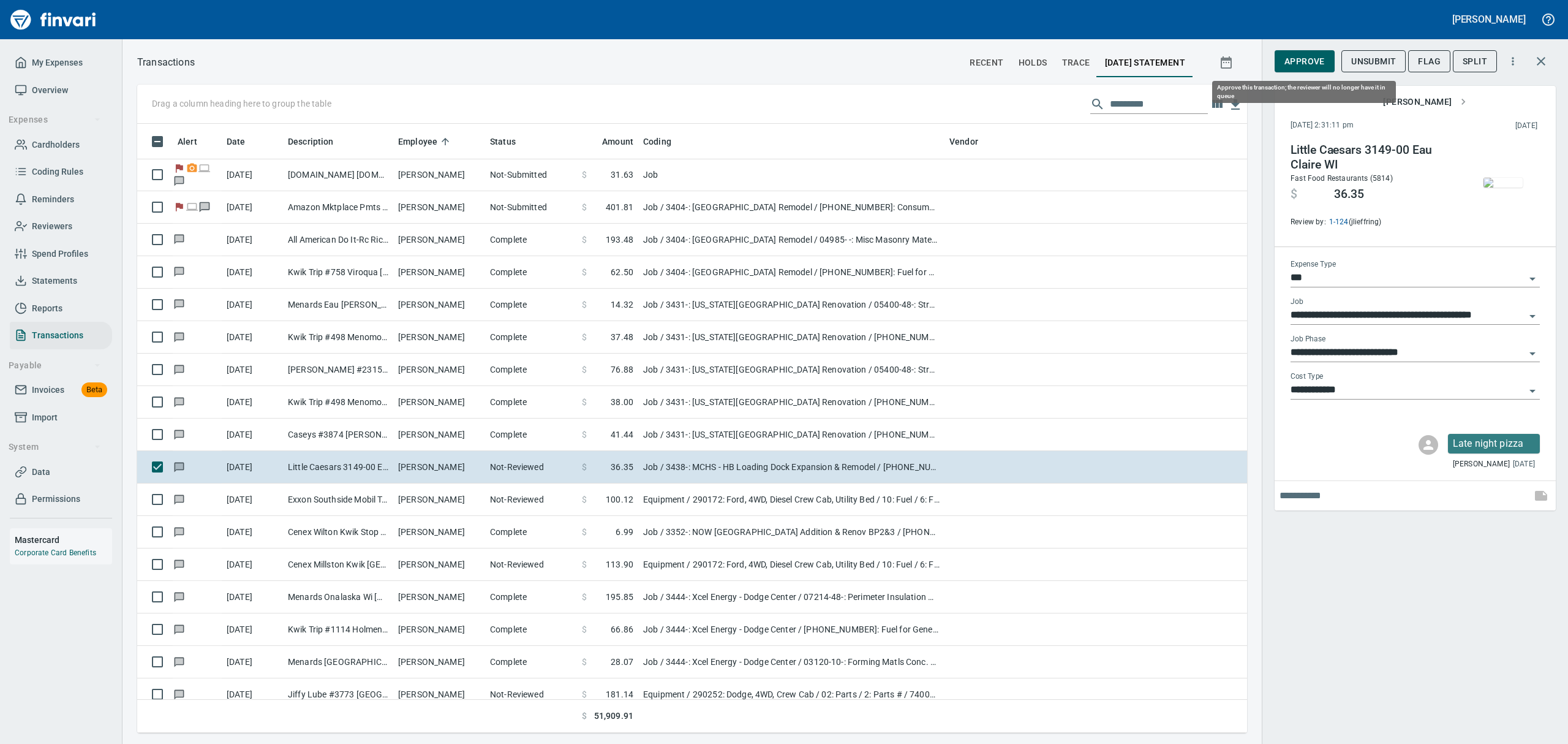
click at [1295, 67] on span "Approve" at bounding box center [1304, 61] width 40 height 15
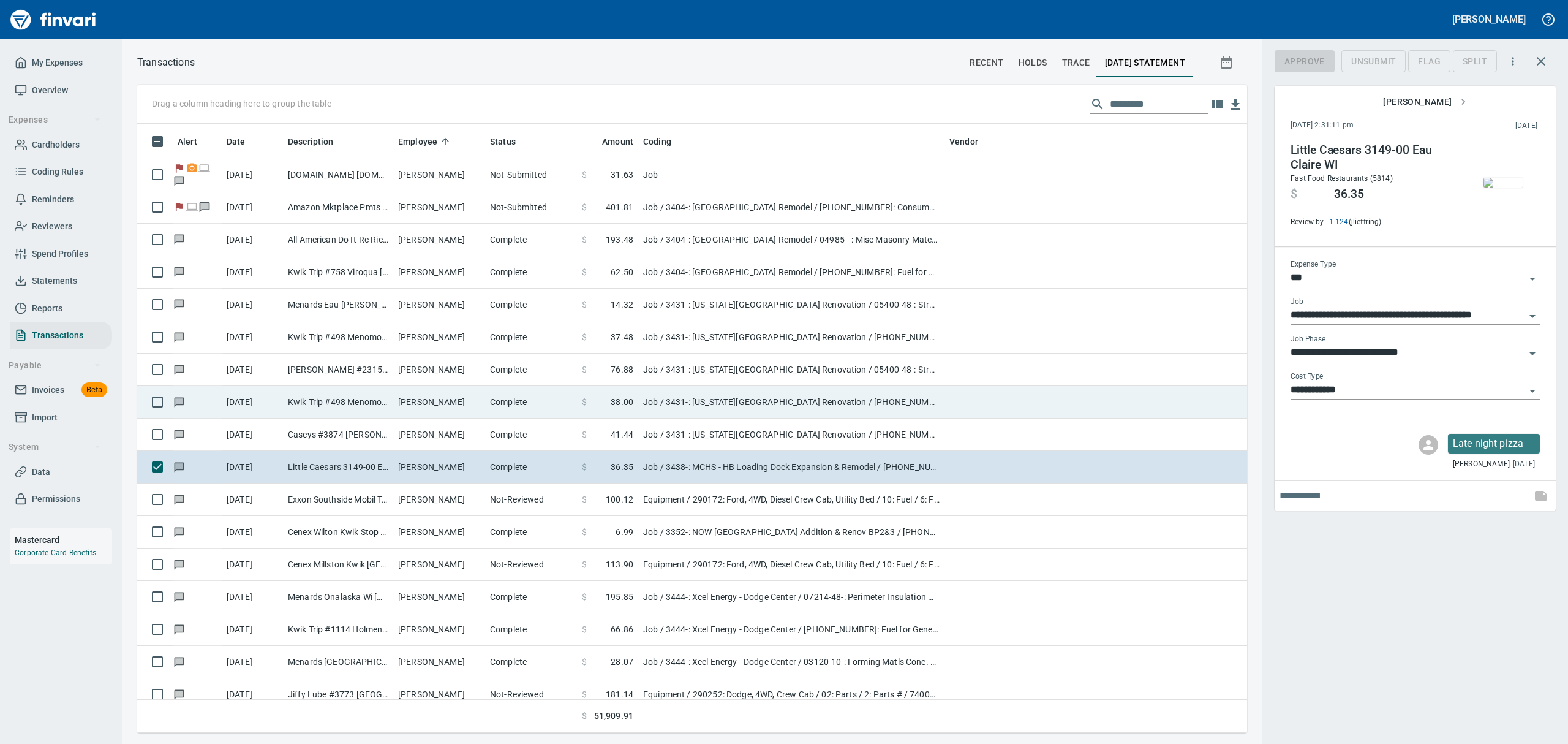
scroll to position [595, 1081]
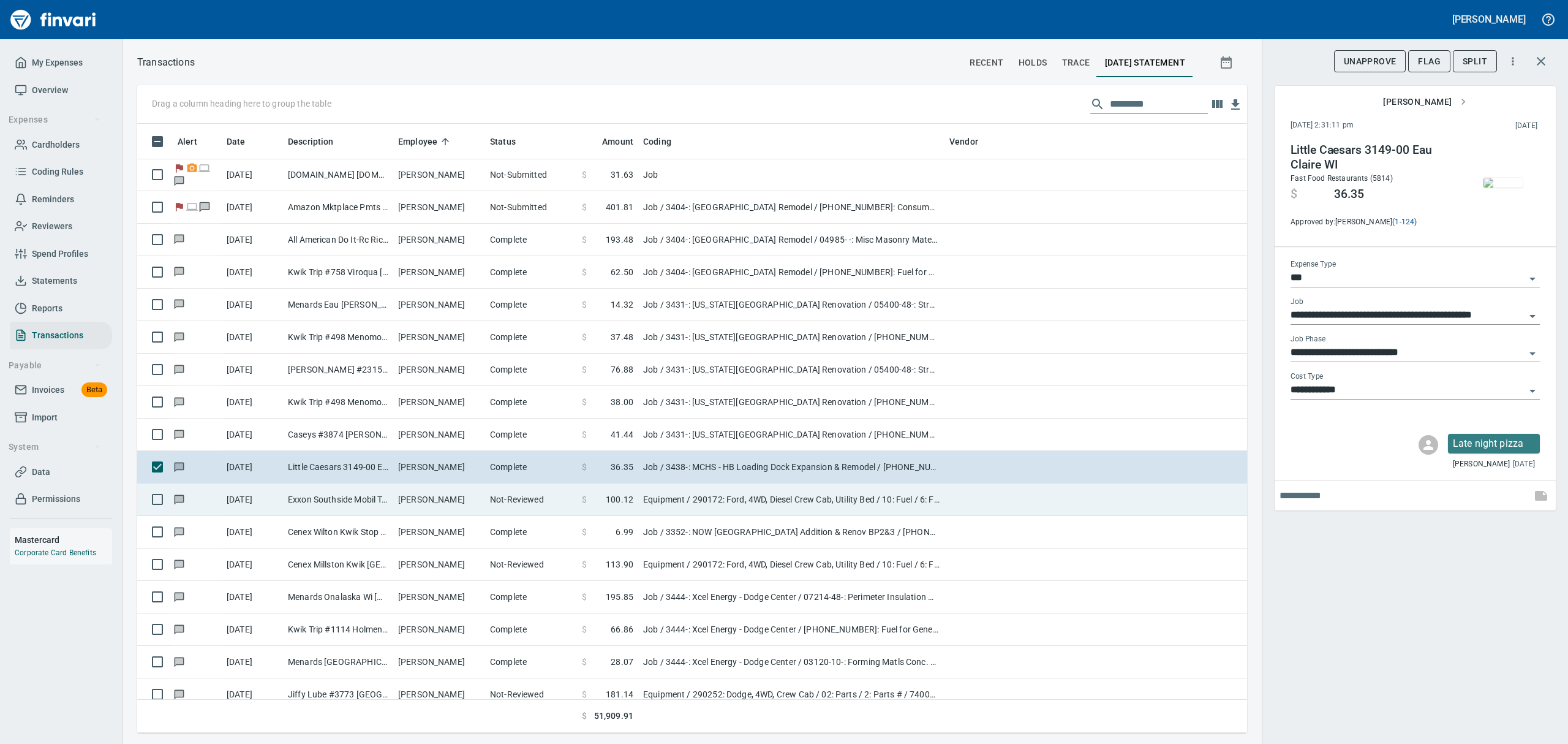
click at [422, 503] on td "[PERSON_NAME]" at bounding box center [440, 500] width 92 height 33
type input "*********"
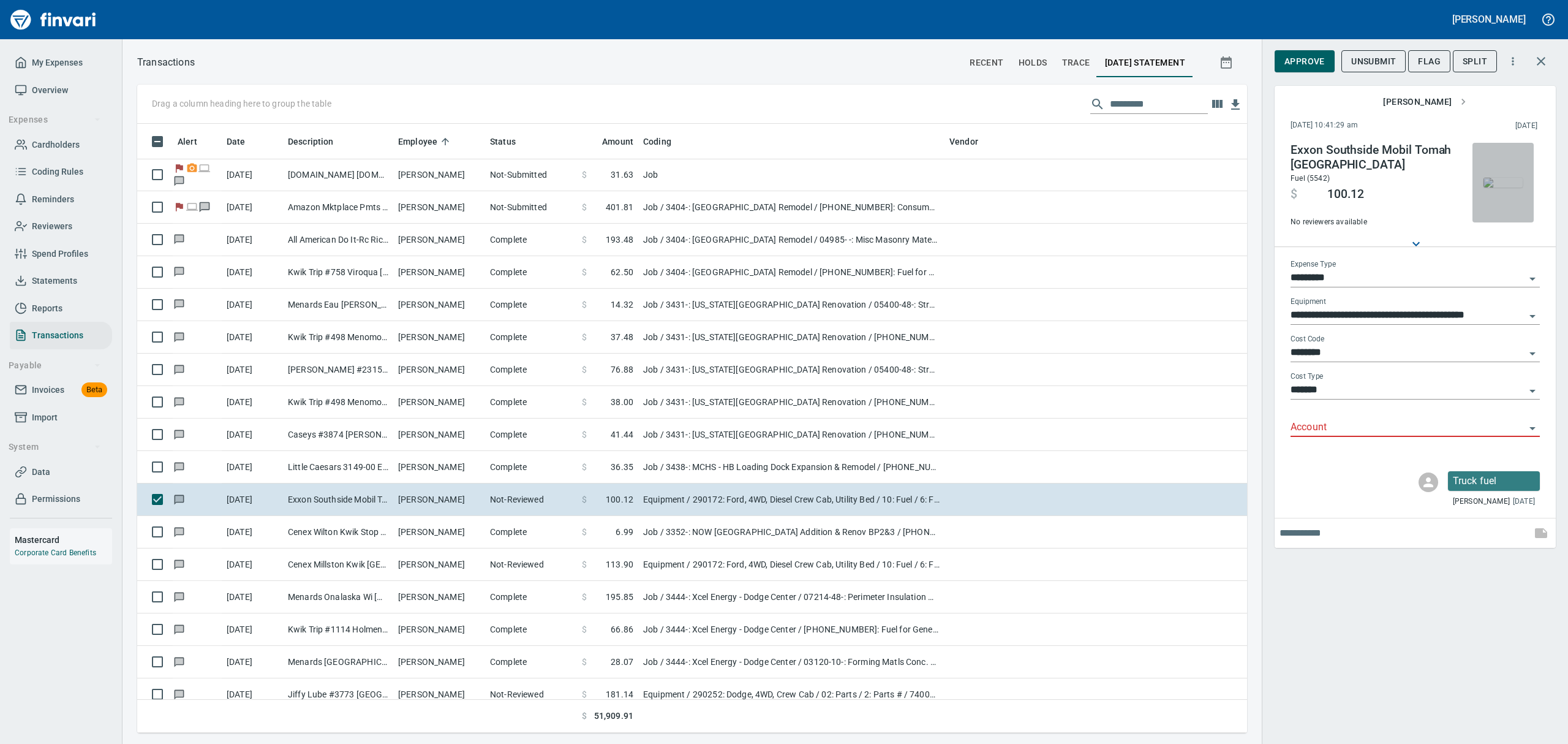
click at [1515, 187] on img "button" at bounding box center [1503, 182] width 39 height 10
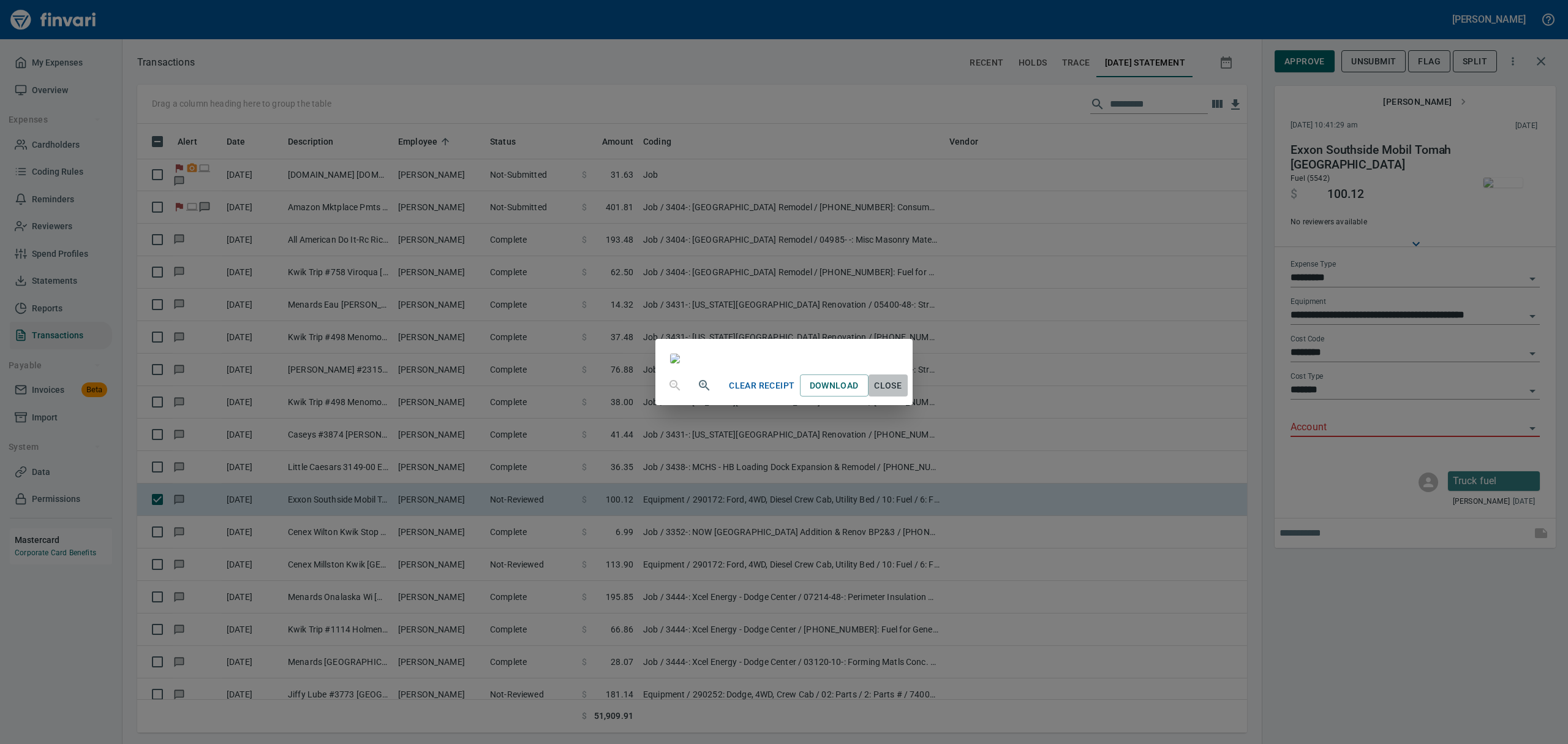
click at [903, 394] on span "Close" at bounding box center [888, 386] width 30 height 15
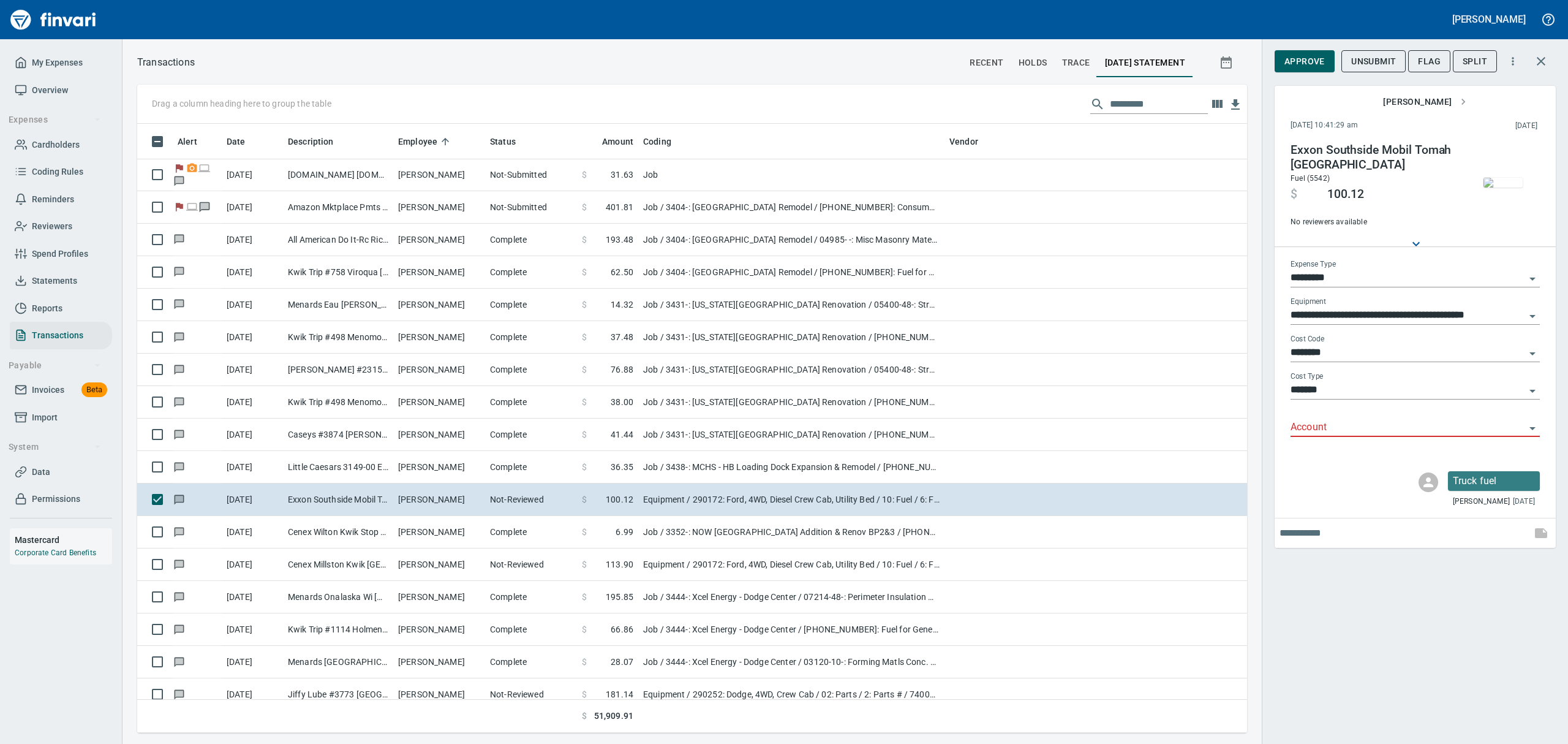
click at [1532, 425] on icon "Open" at bounding box center [1532, 428] width 14 height 14
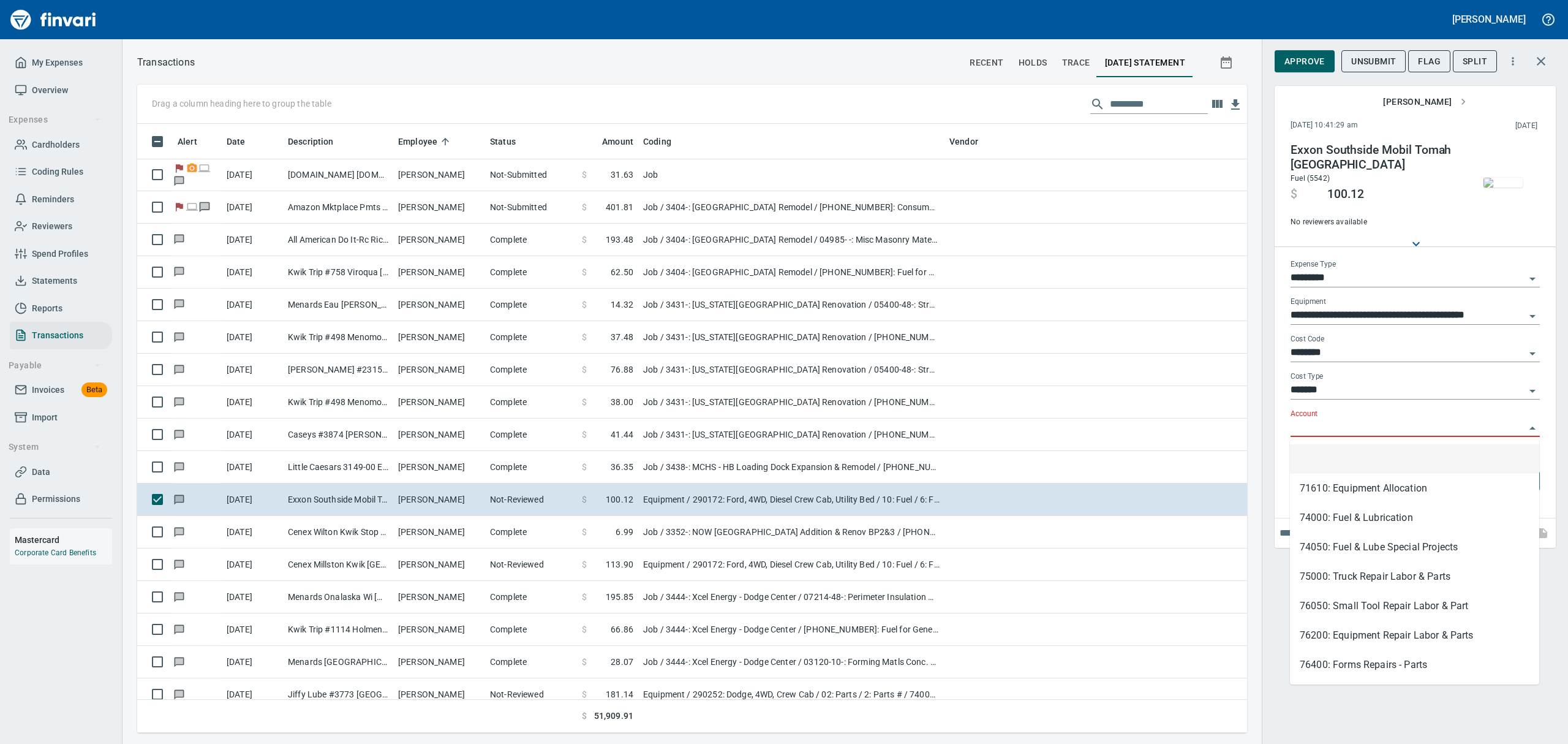
scroll to position [595, 1081]
click at [1310, 514] on li "74000: Fuel & Lubrication" at bounding box center [1414, 517] width 249 height 30
type input "**********"
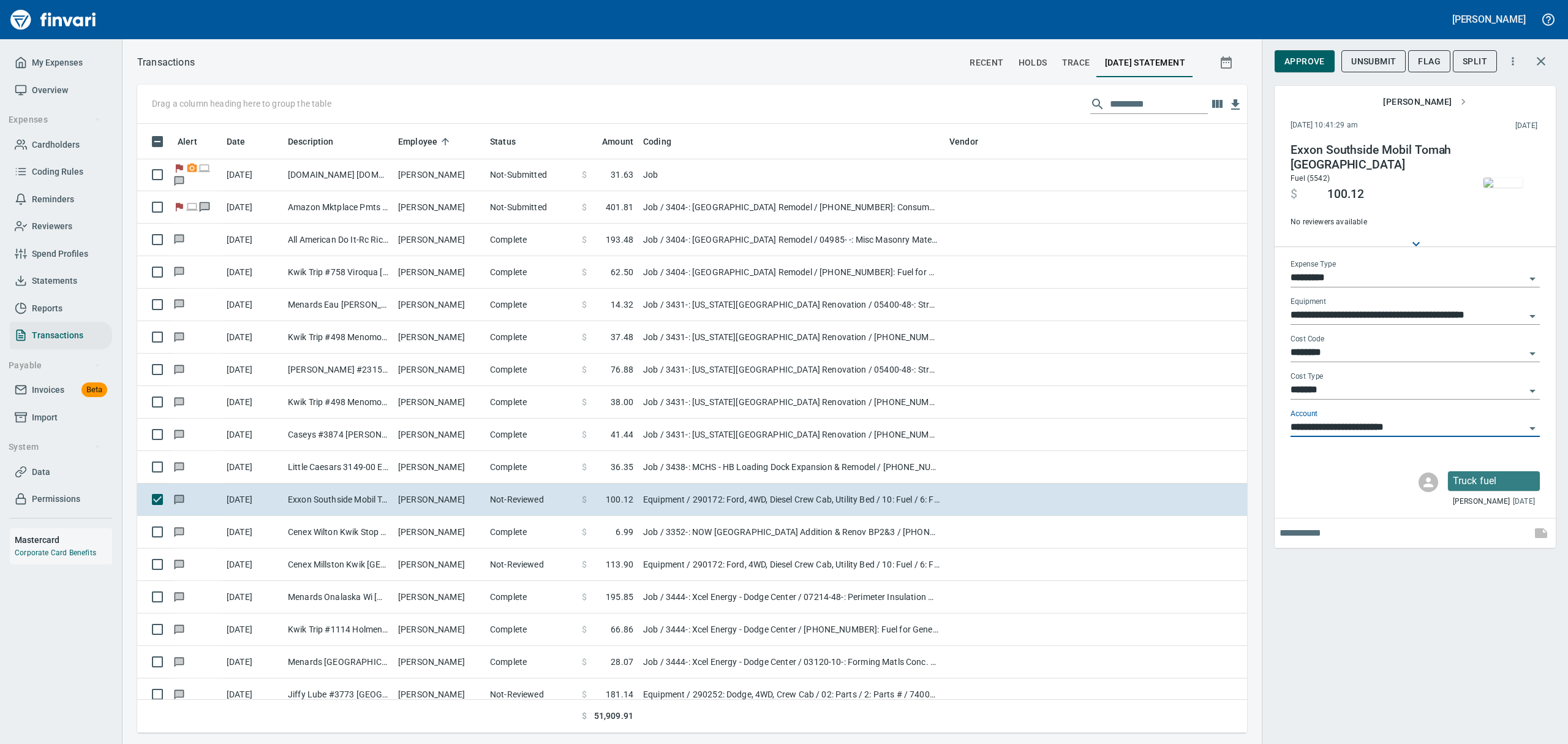
click at [1305, 61] on span "Approve" at bounding box center [1304, 61] width 40 height 15
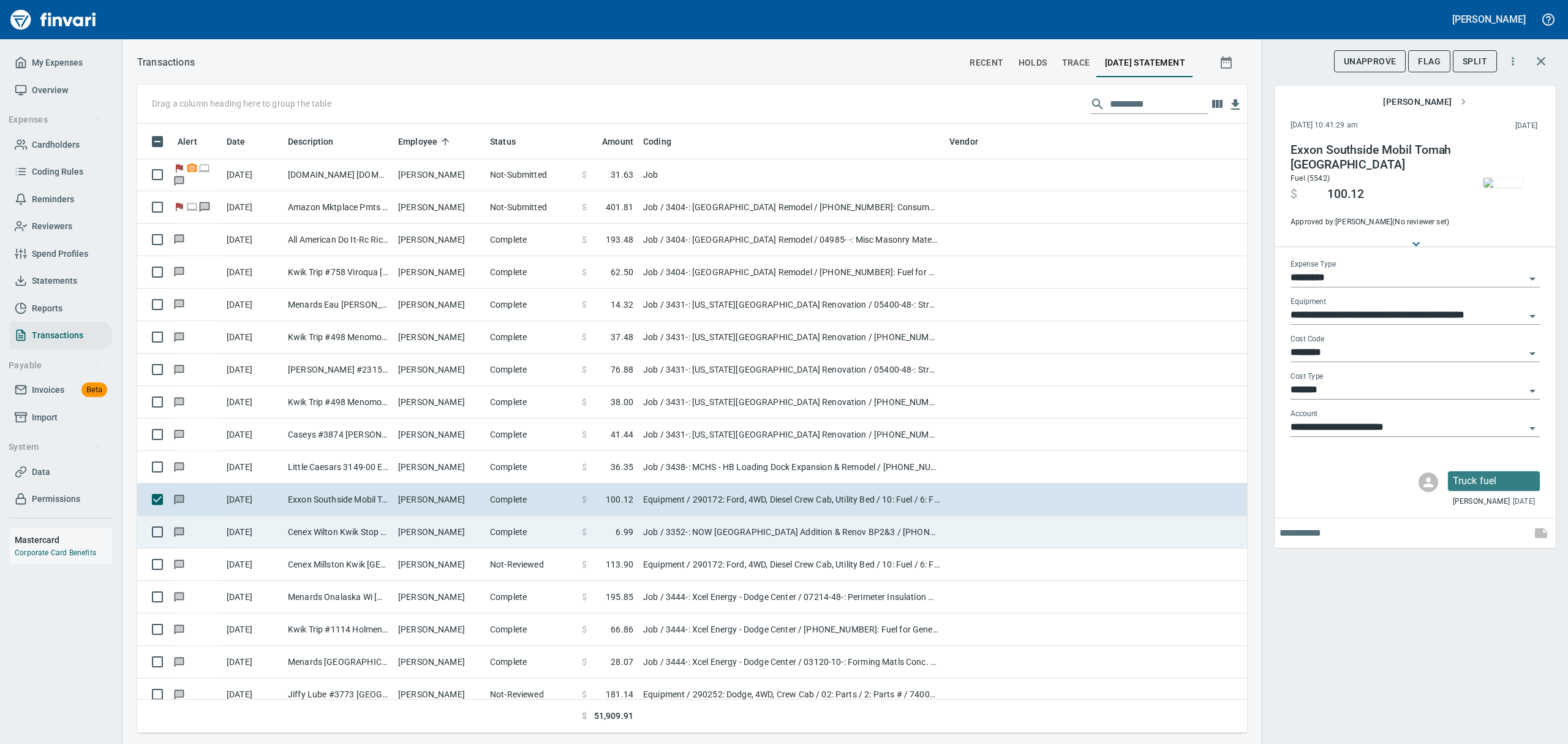
click at [333, 536] on td "Cenex Wilton Kwik Stop Wilton [GEOGRAPHIC_DATA]" at bounding box center [338, 532] width 110 height 33
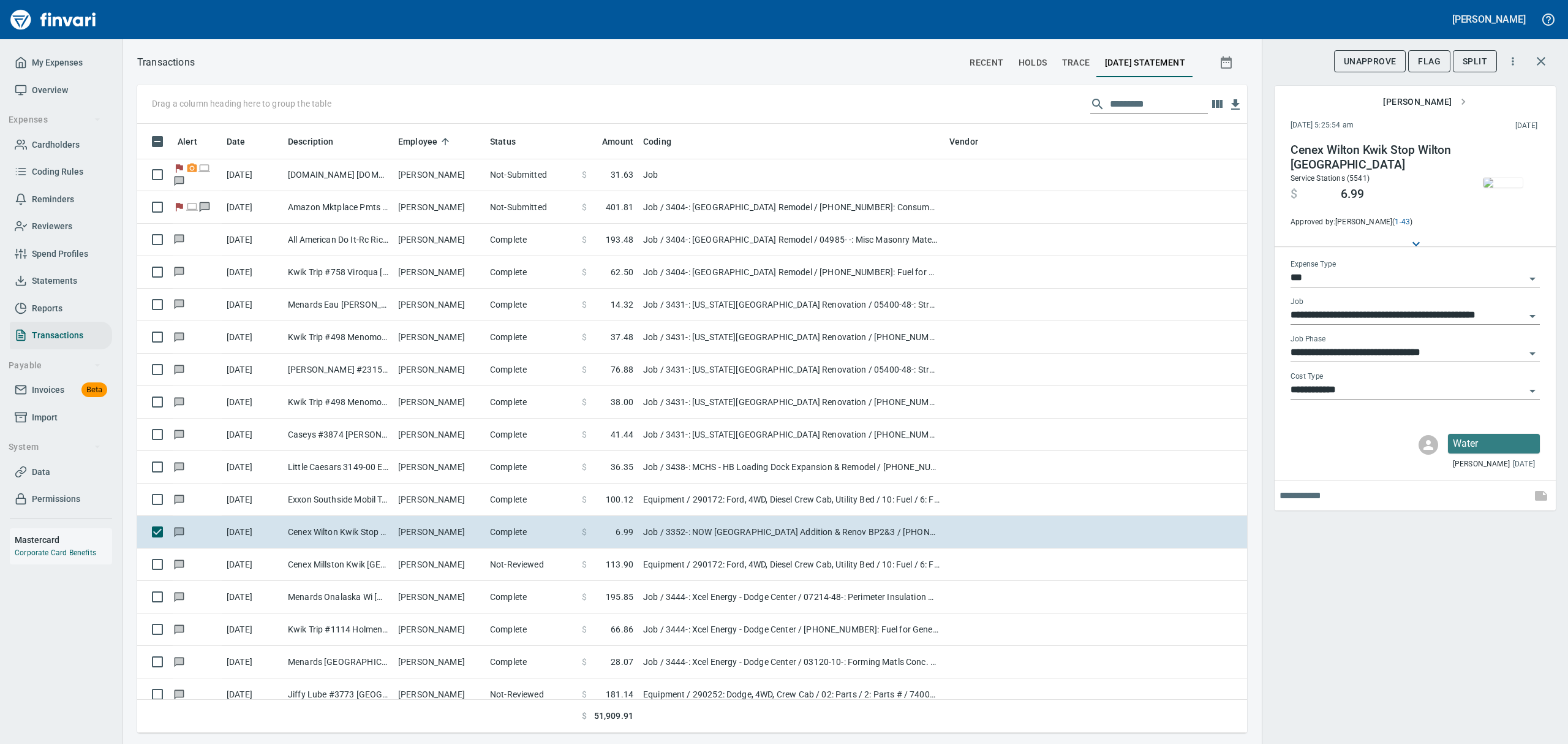
click at [1507, 186] on img "button" at bounding box center [1503, 182] width 39 height 10
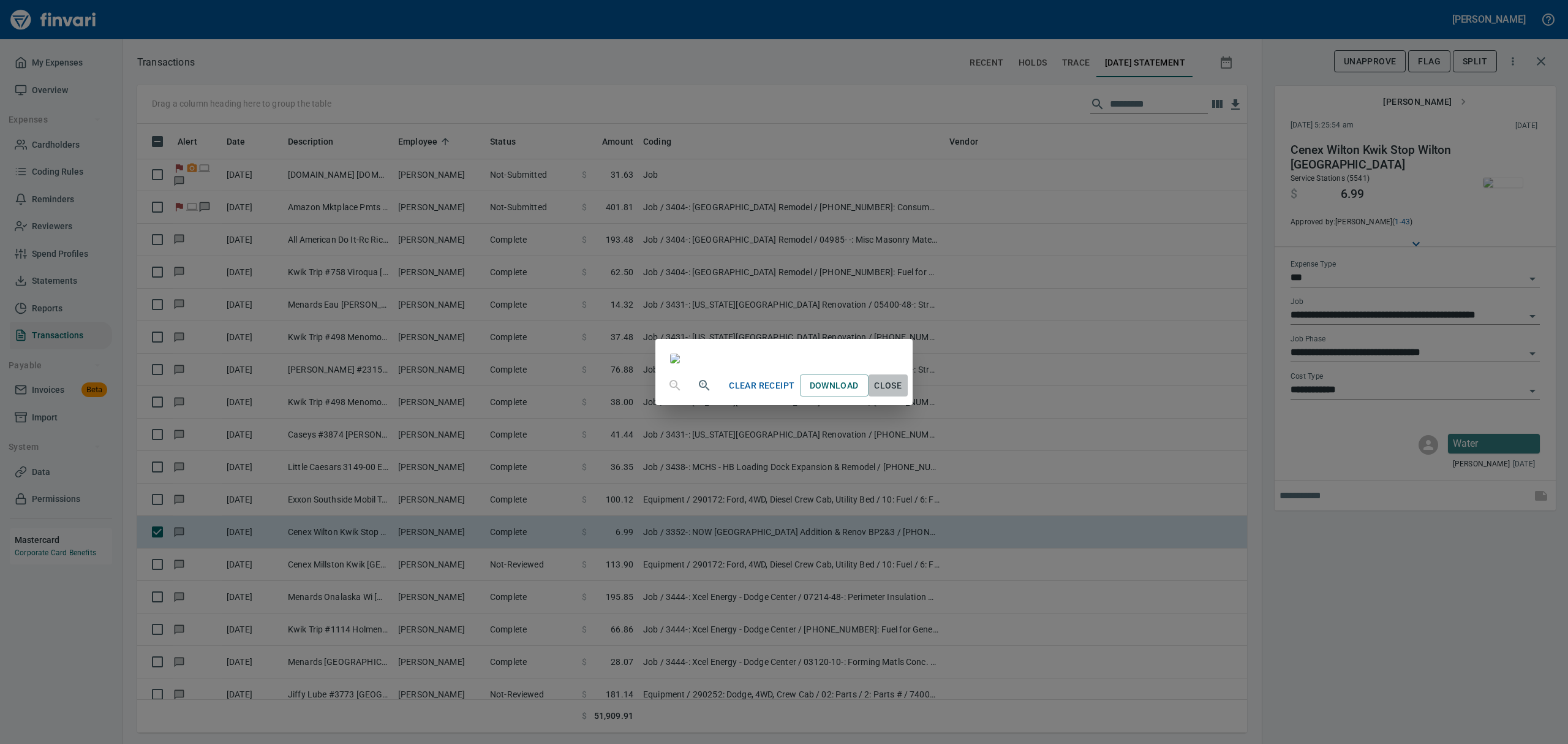
click at [903, 394] on span "Close" at bounding box center [888, 386] width 30 height 15
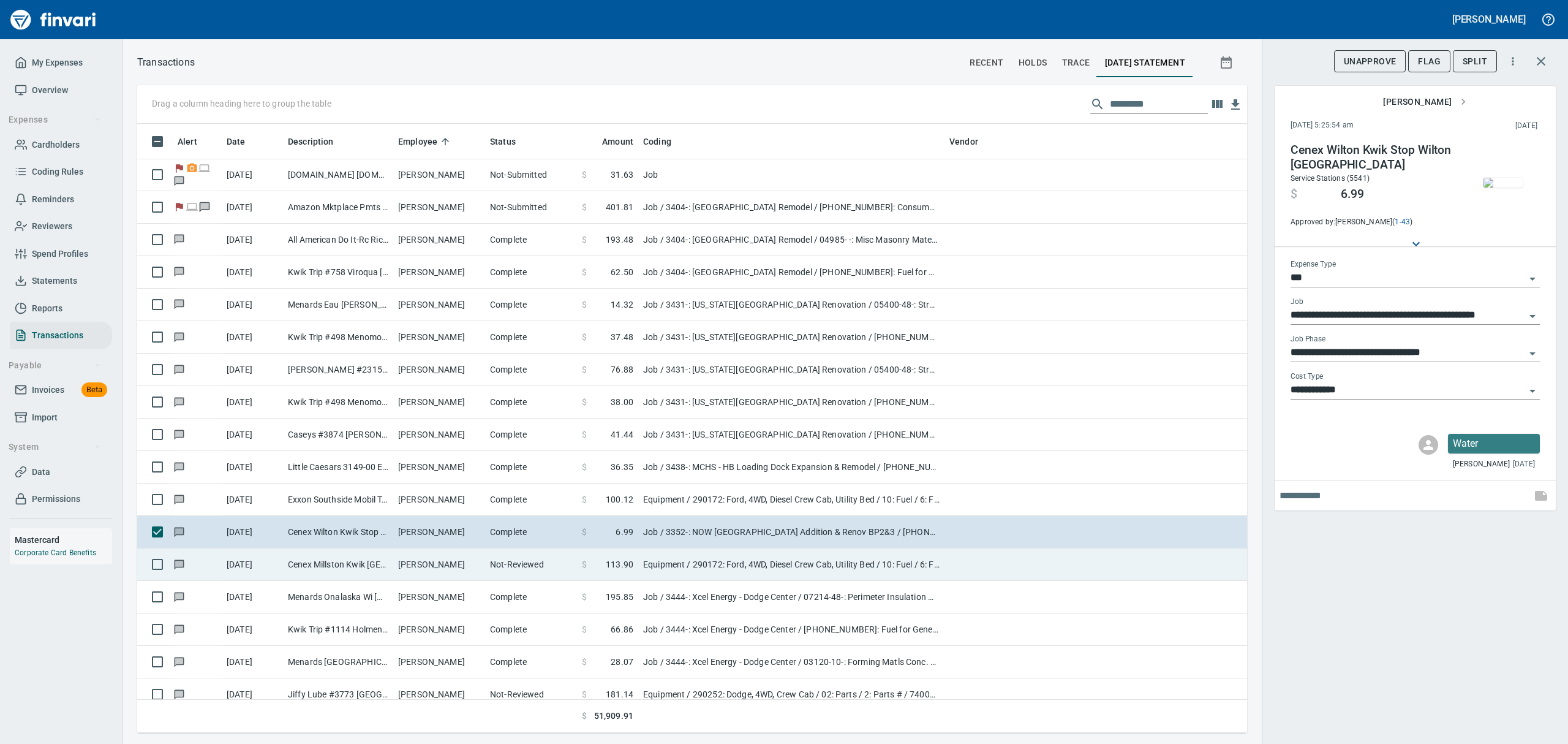
click at [279, 566] on td "[DATE]" at bounding box center [252, 564] width 61 height 33
type input "*********"
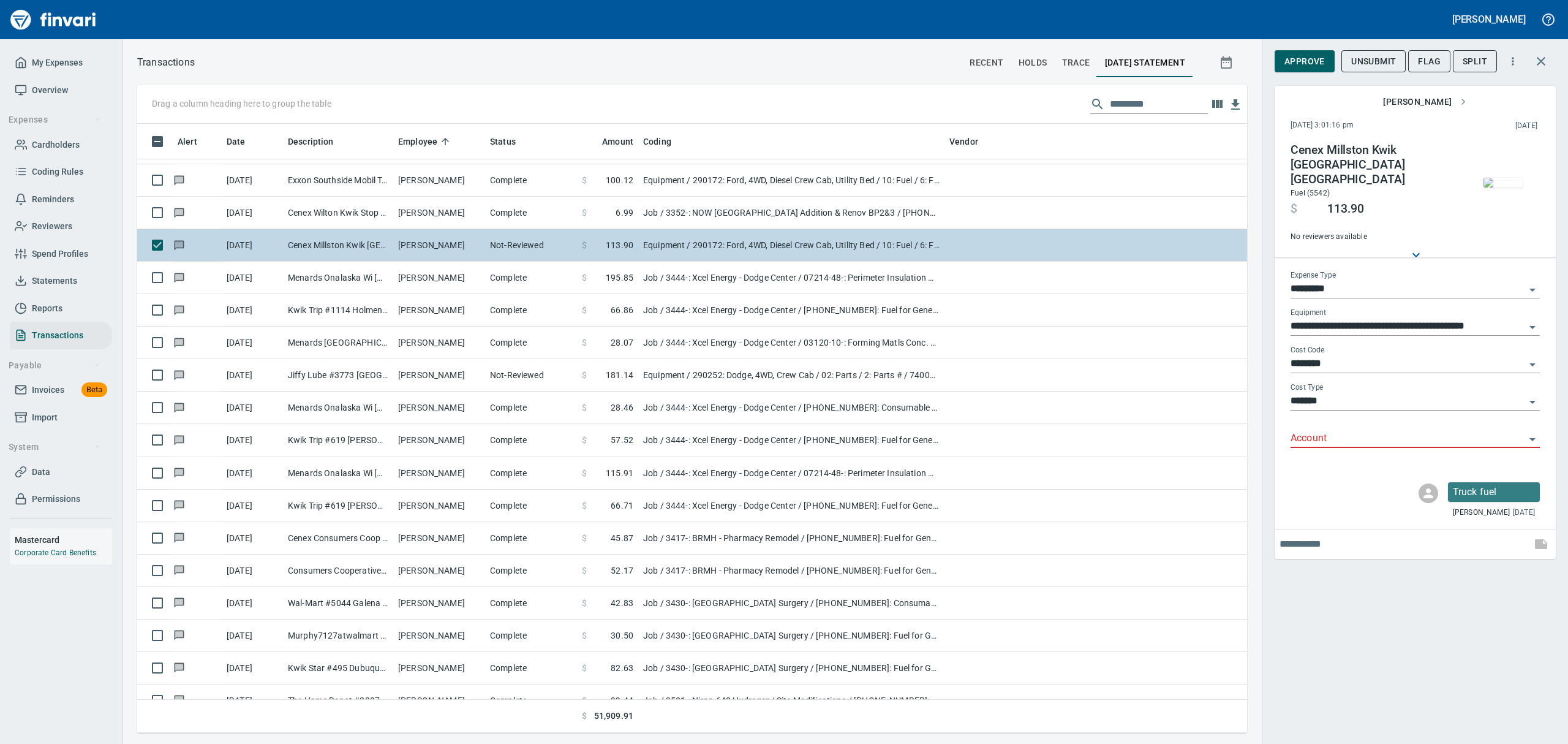
scroll to position [4248, 0]
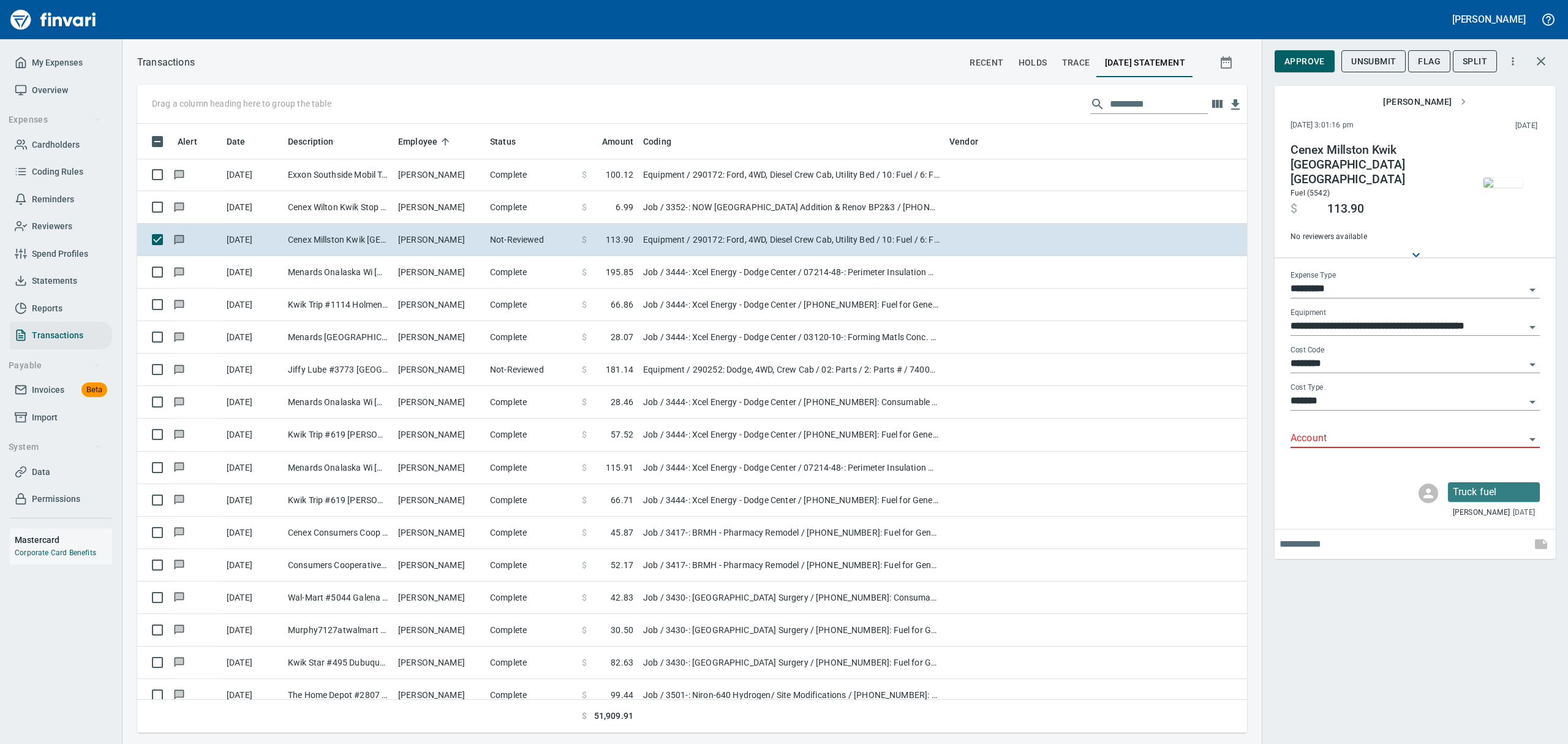
click at [1505, 183] on img "button" at bounding box center [1503, 182] width 39 height 10
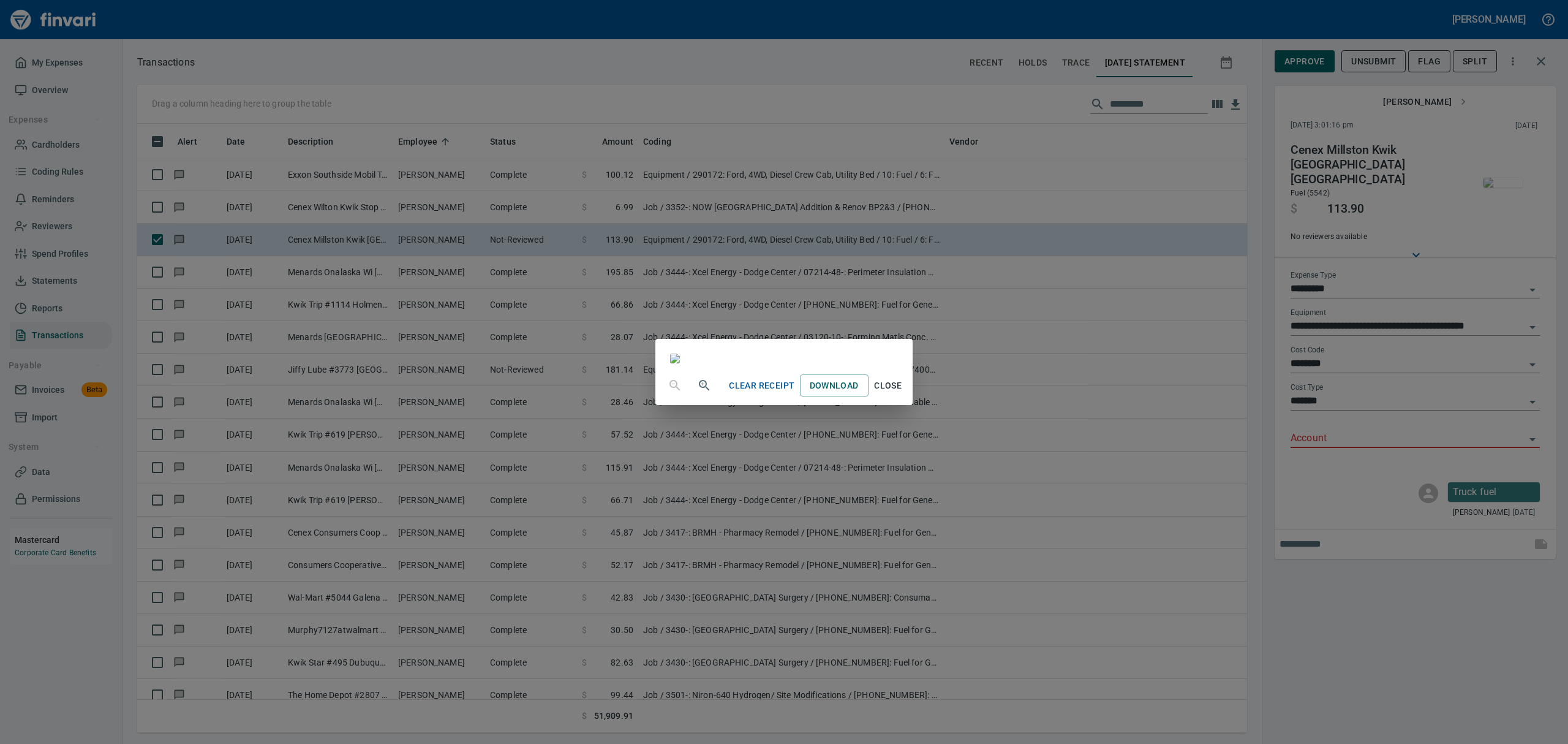
click at [1530, 424] on div "Clear Receipt Download Close" at bounding box center [784, 372] width 1568 height 744
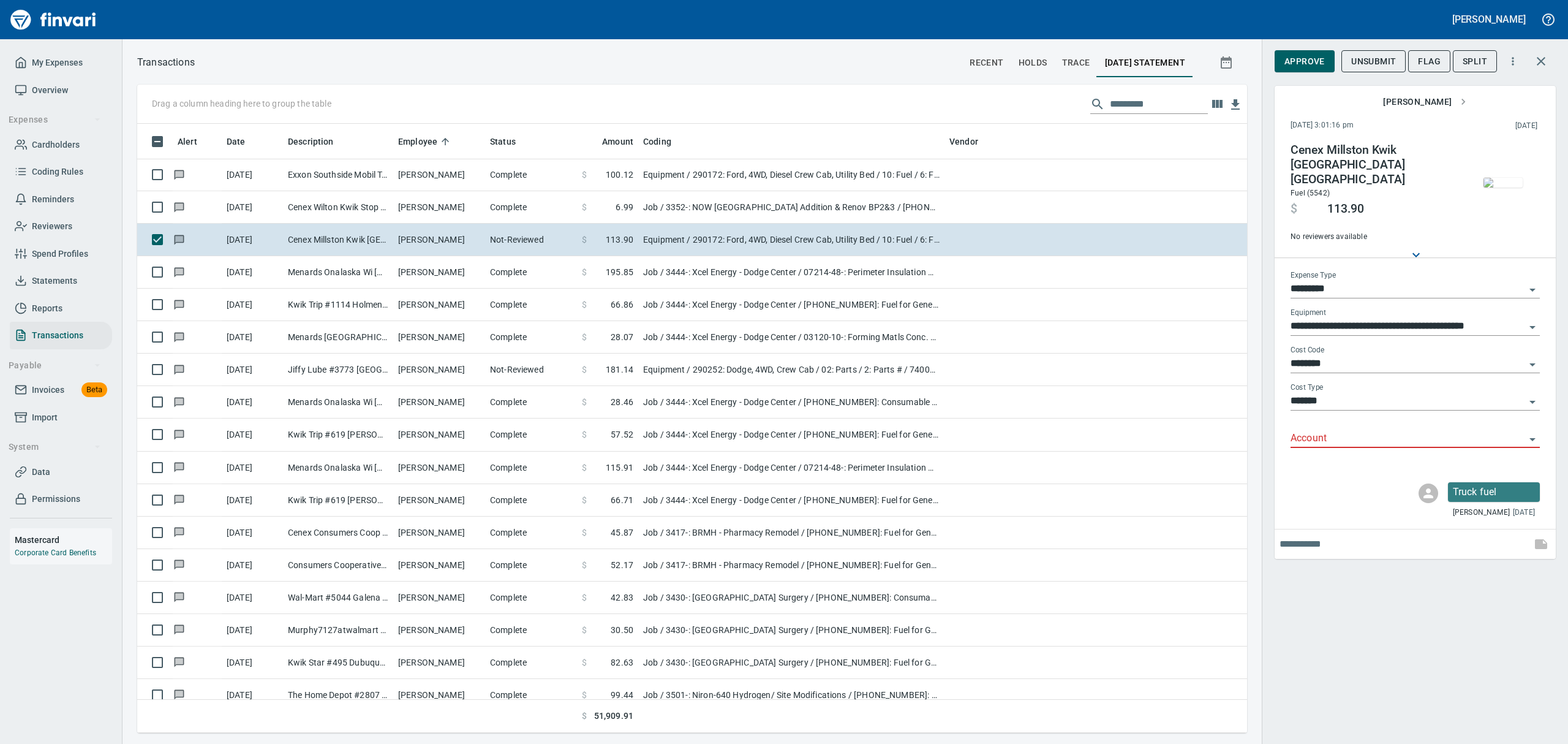
click at [1532, 438] on icon "Open" at bounding box center [1532, 439] width 6 height 3
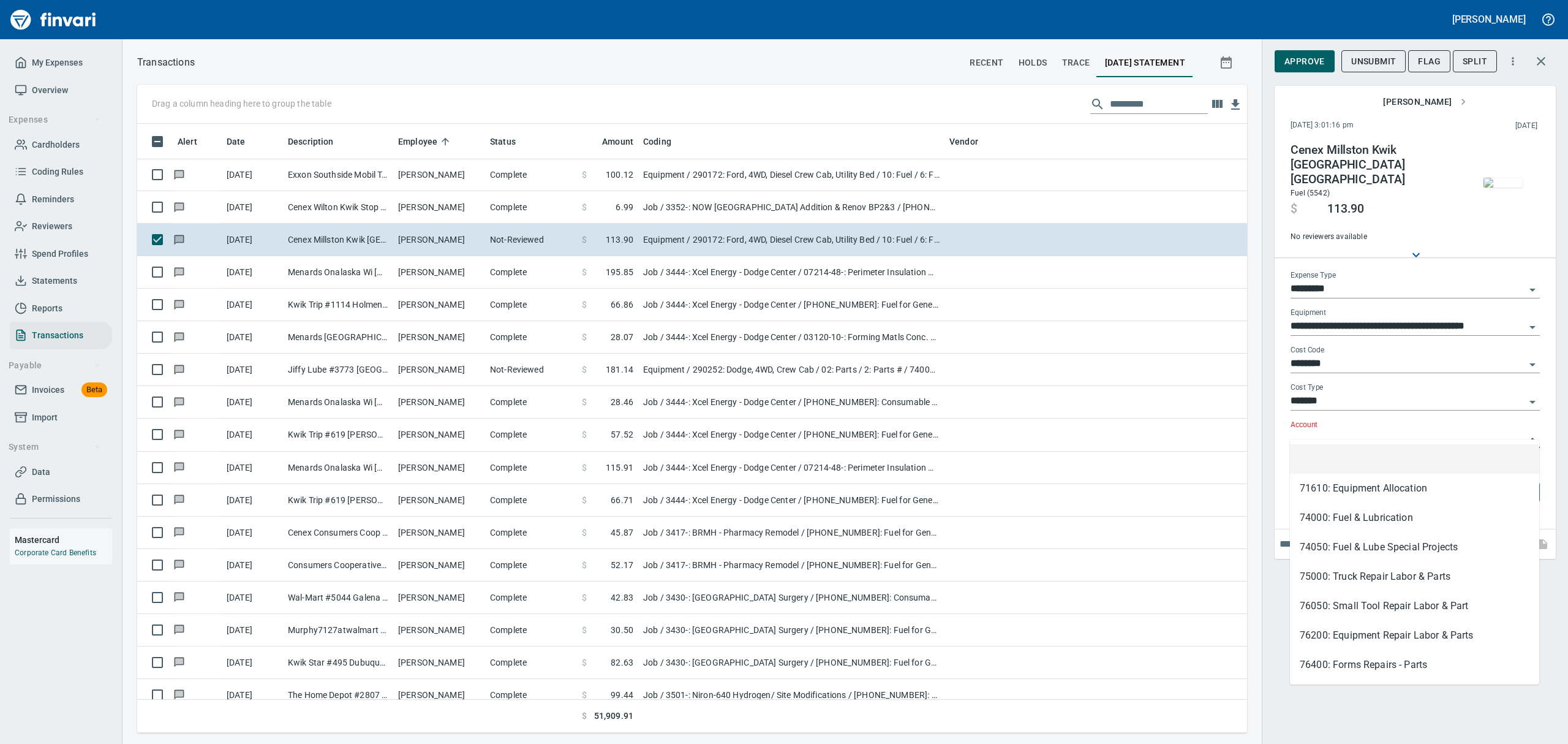
scroll to position [595, 1081]
click at [1303, 508] on li "74000: Fuel & Lubrication" at bounding box center [1414, 517] width 249 height 30
type input "**********"
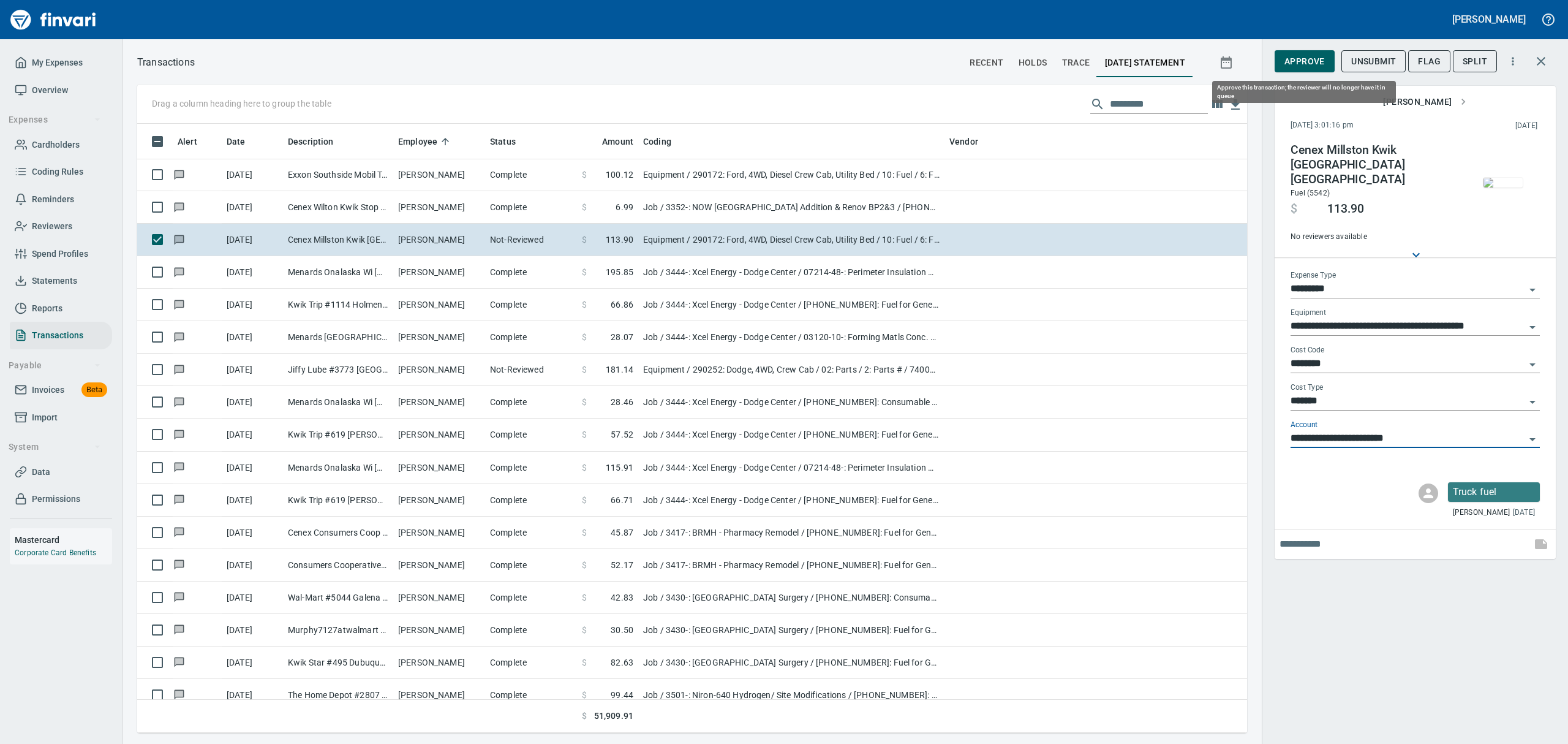
click at [1321, 61] on span "Approve" at bounding box center [1304, 61] width 40 height 15
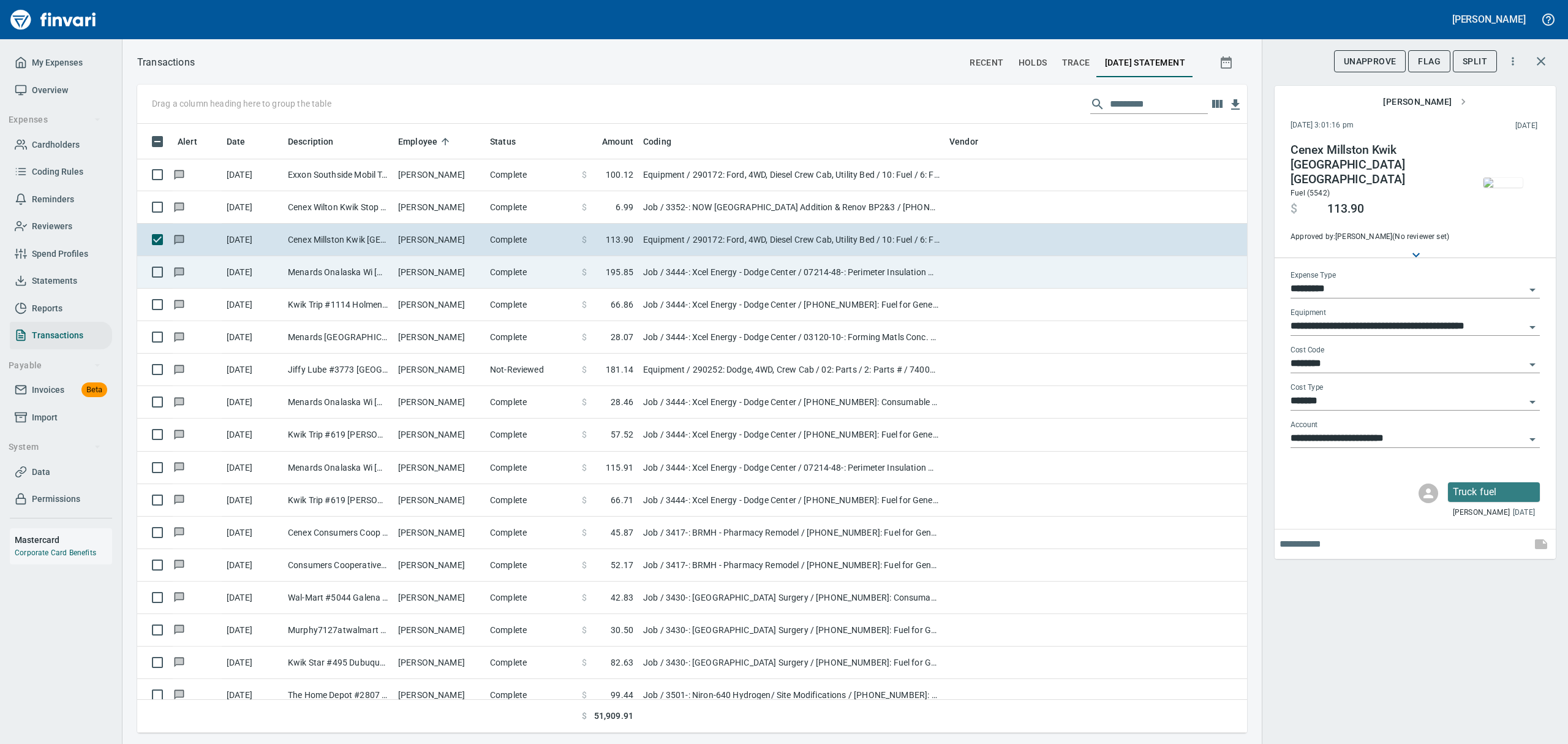
click at [355, 270] on td "Menards Onalaska Wi [GEOGRAPHIC_DATA] [GEOGRAPHIC_DATA]" at bounding box center [338, 273] width 110 height 33
type input "***"
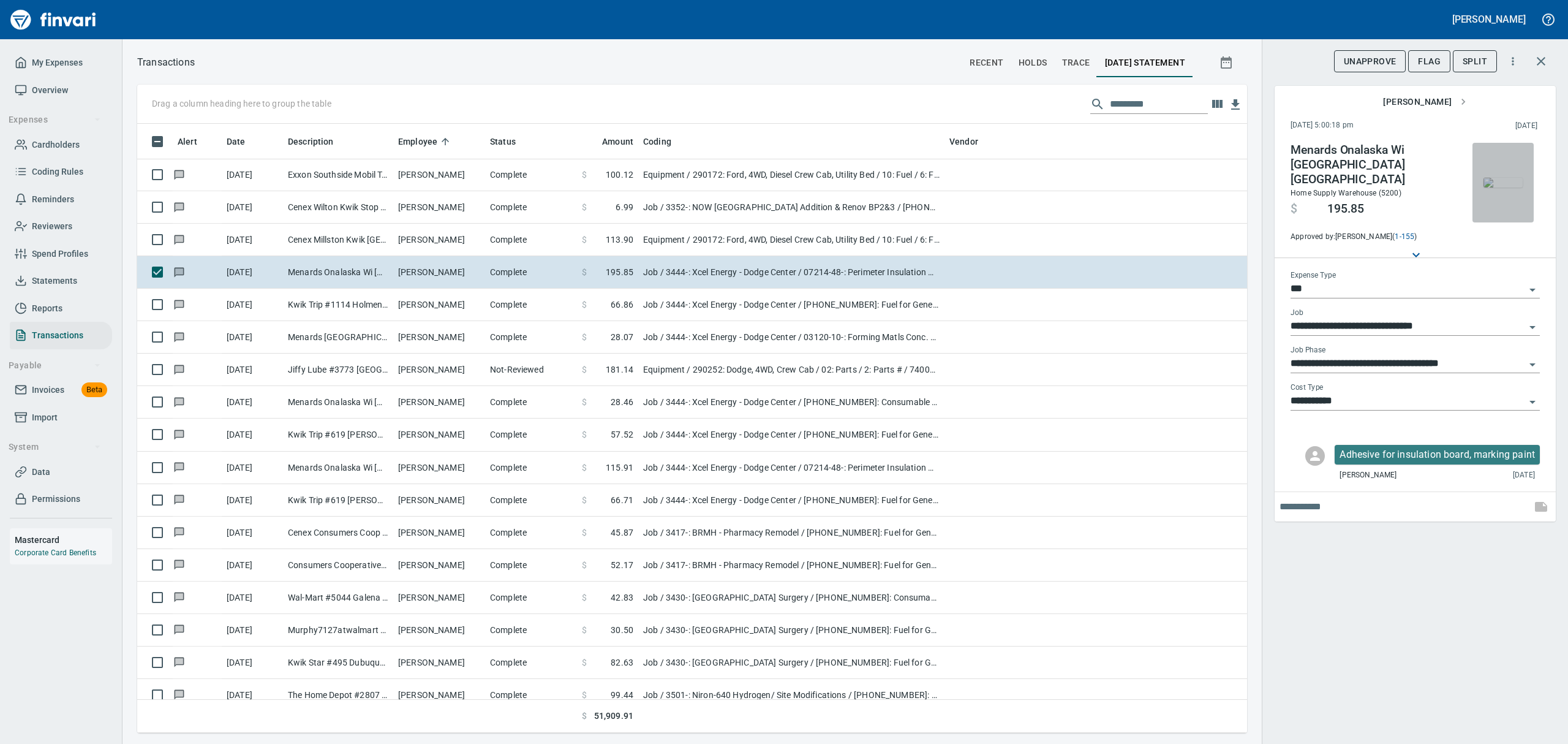
click at [1515, 180] on img "button" at bounding box center [1503, 182] width 39 height 10
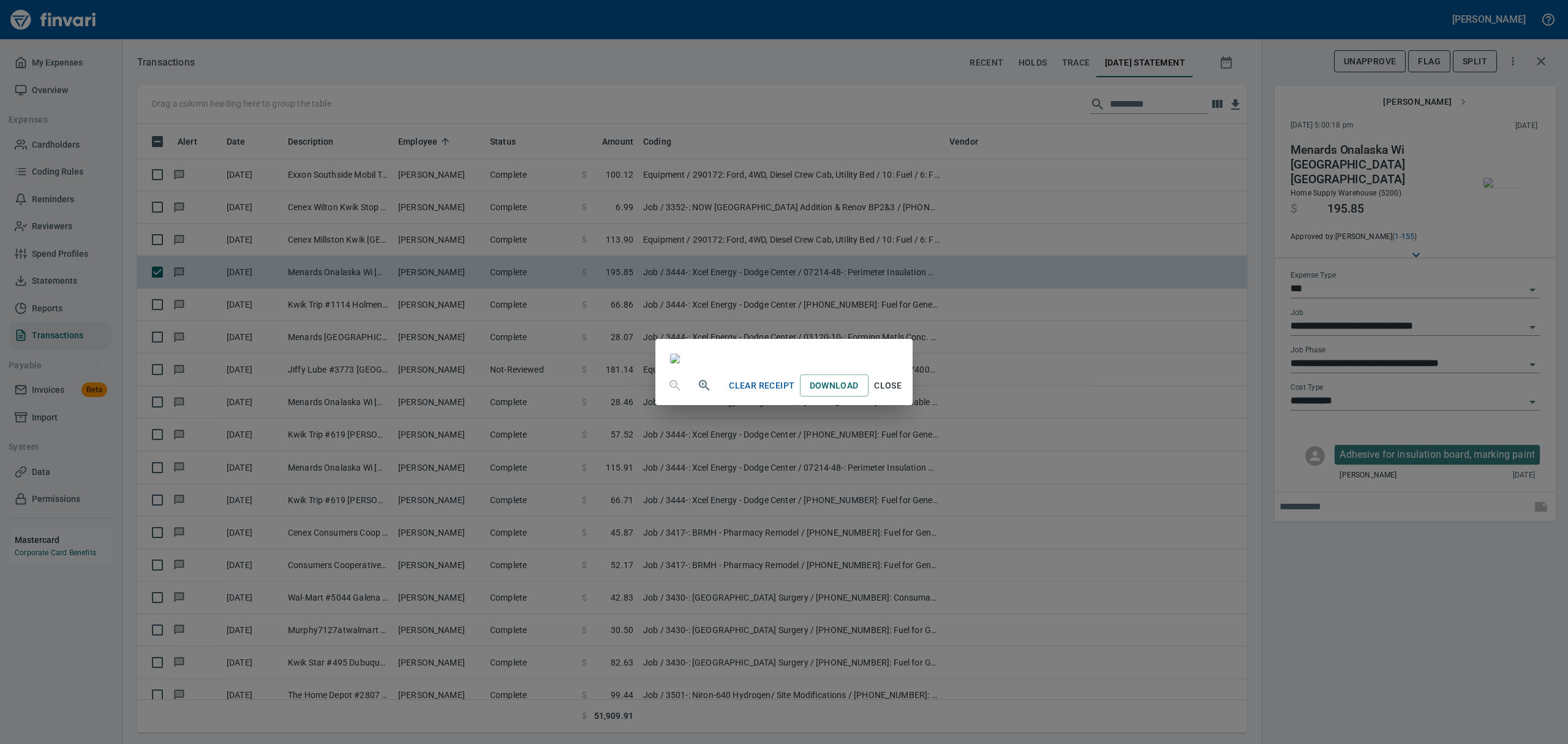
click at [697, 393] on icon "button" at bounding box center [703, 385] width 14 height 14
click at [697, 394] on icon "button" at bounding box center [703, 386] width 14 height 14
click at [697, 397] on icon "button" at bounding box center [703, 390] width 14 height 14
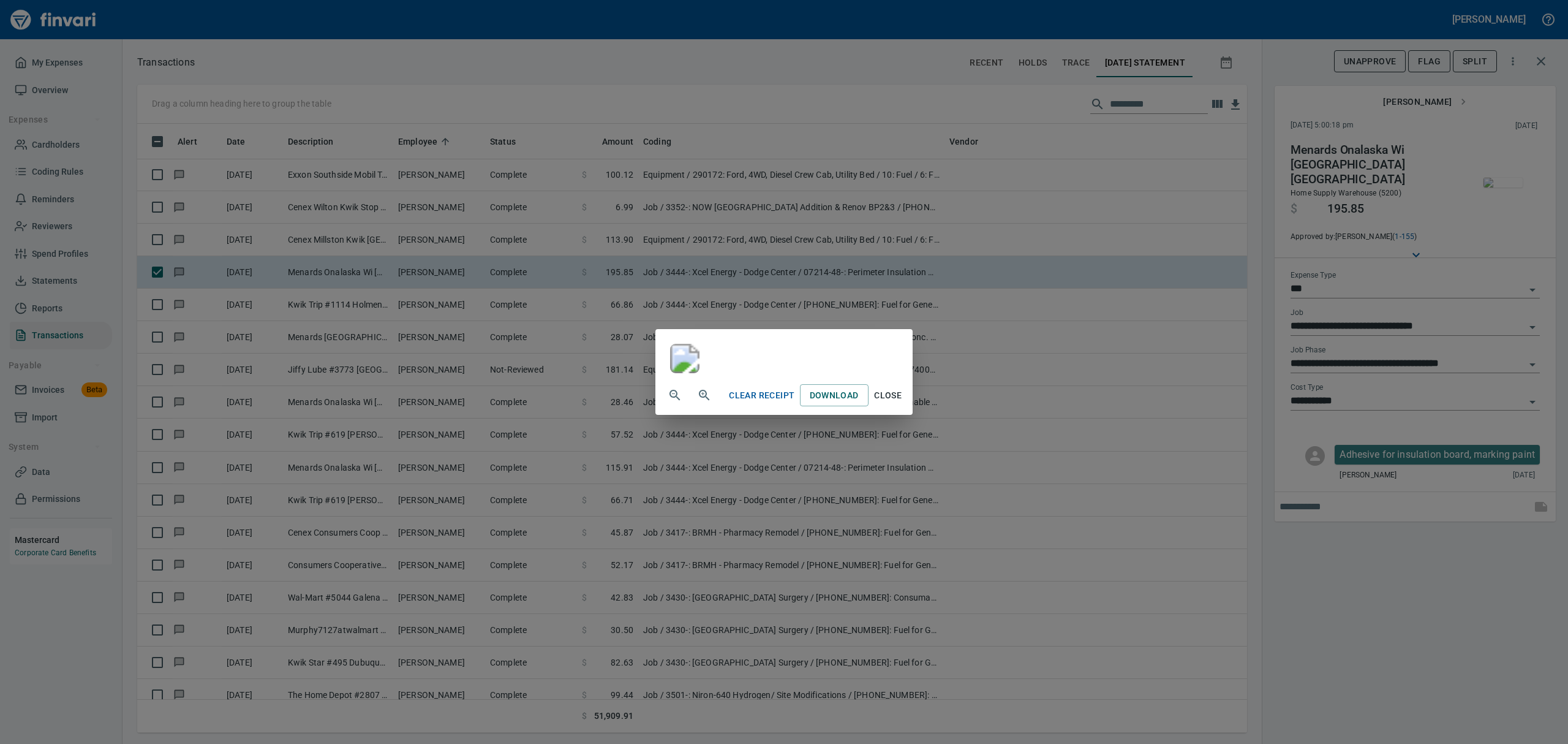
click at [903, 403] on span "Close" at bounding box center [888, 396] width 30 height 15
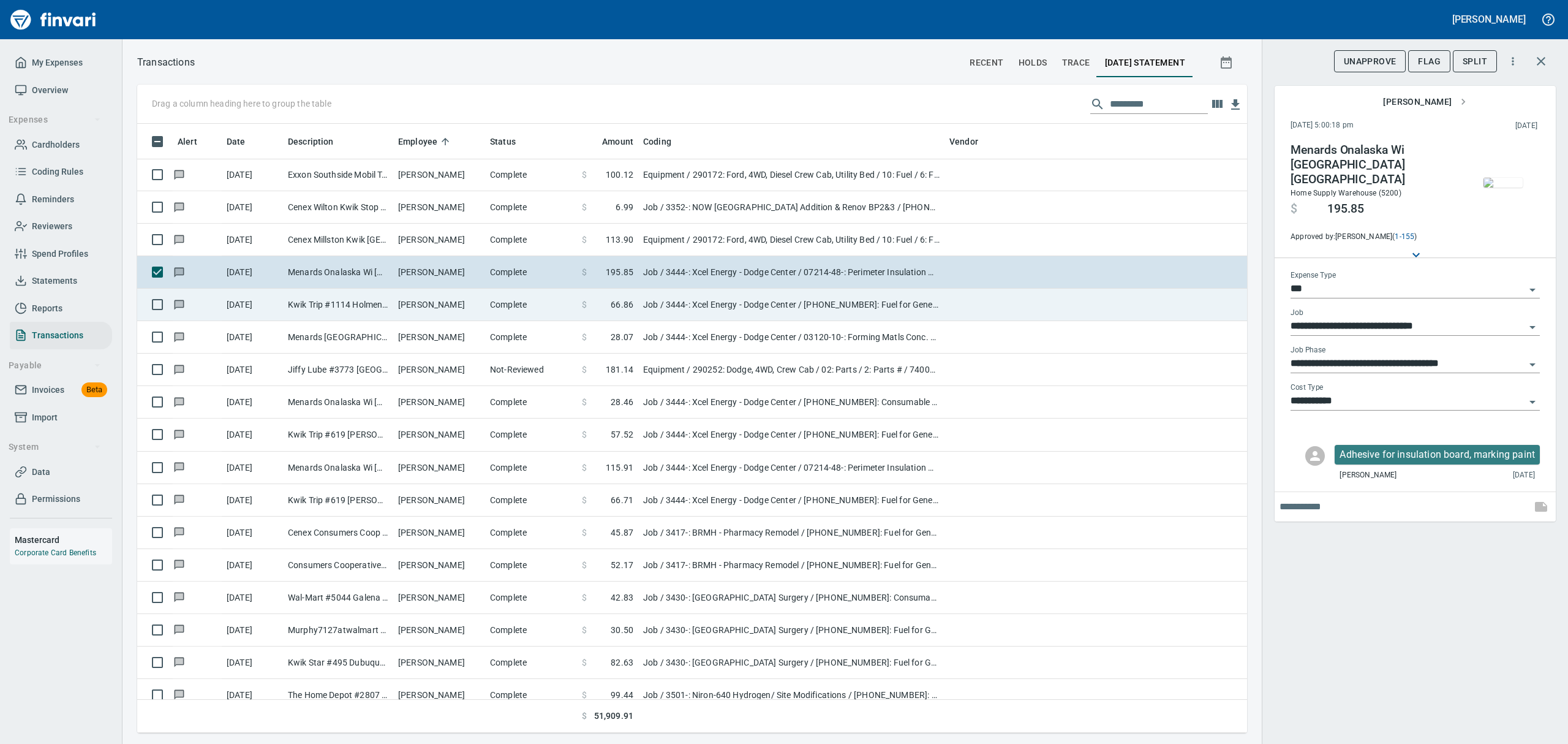
click at [313, 298] on td "Kwik Trip #1114 Holmen WI" at bounding box center [338, 305] width 110 height 33
type input "**********"
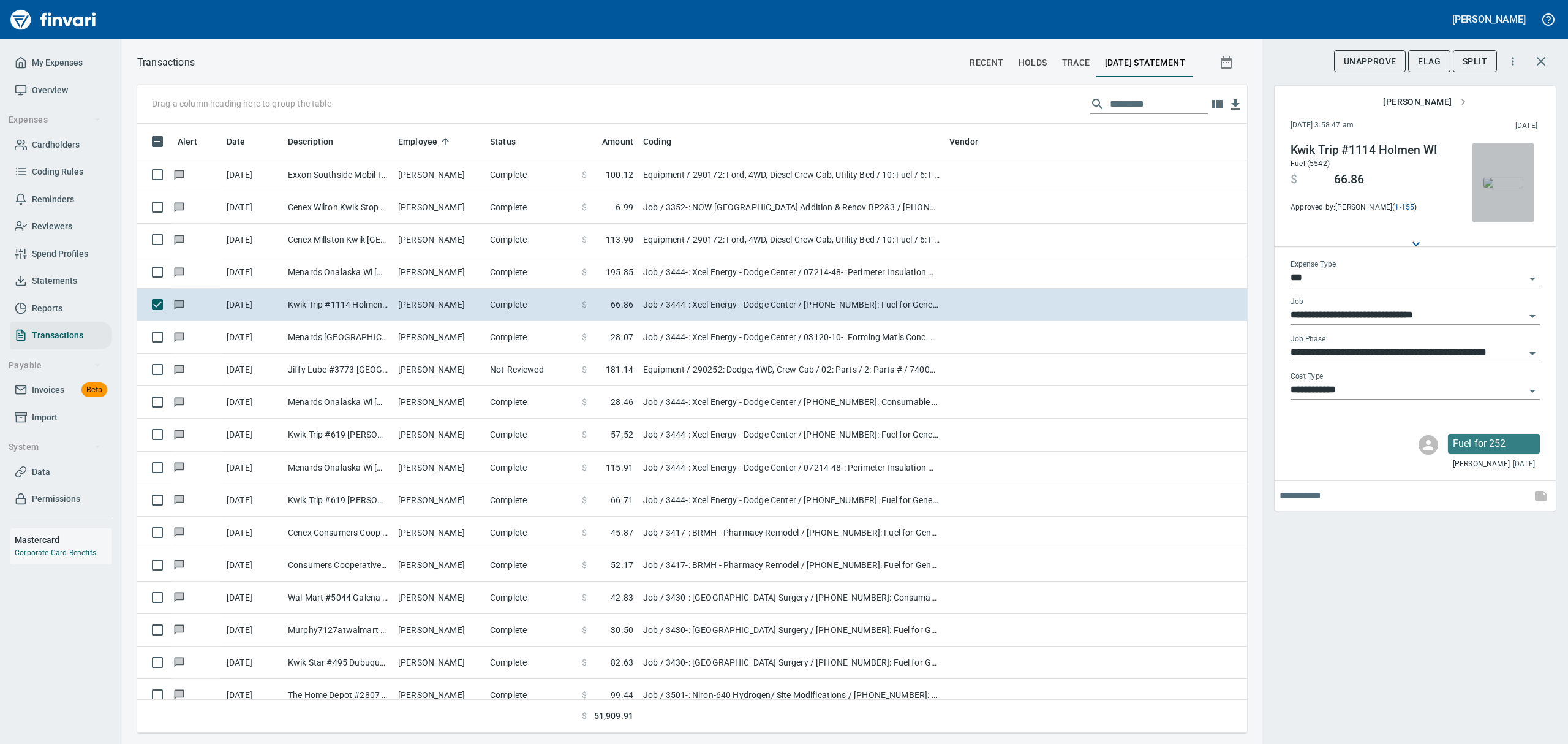
click at [1502, 184] on img "button" at bounding box center [1503, 182] width 39 height 10
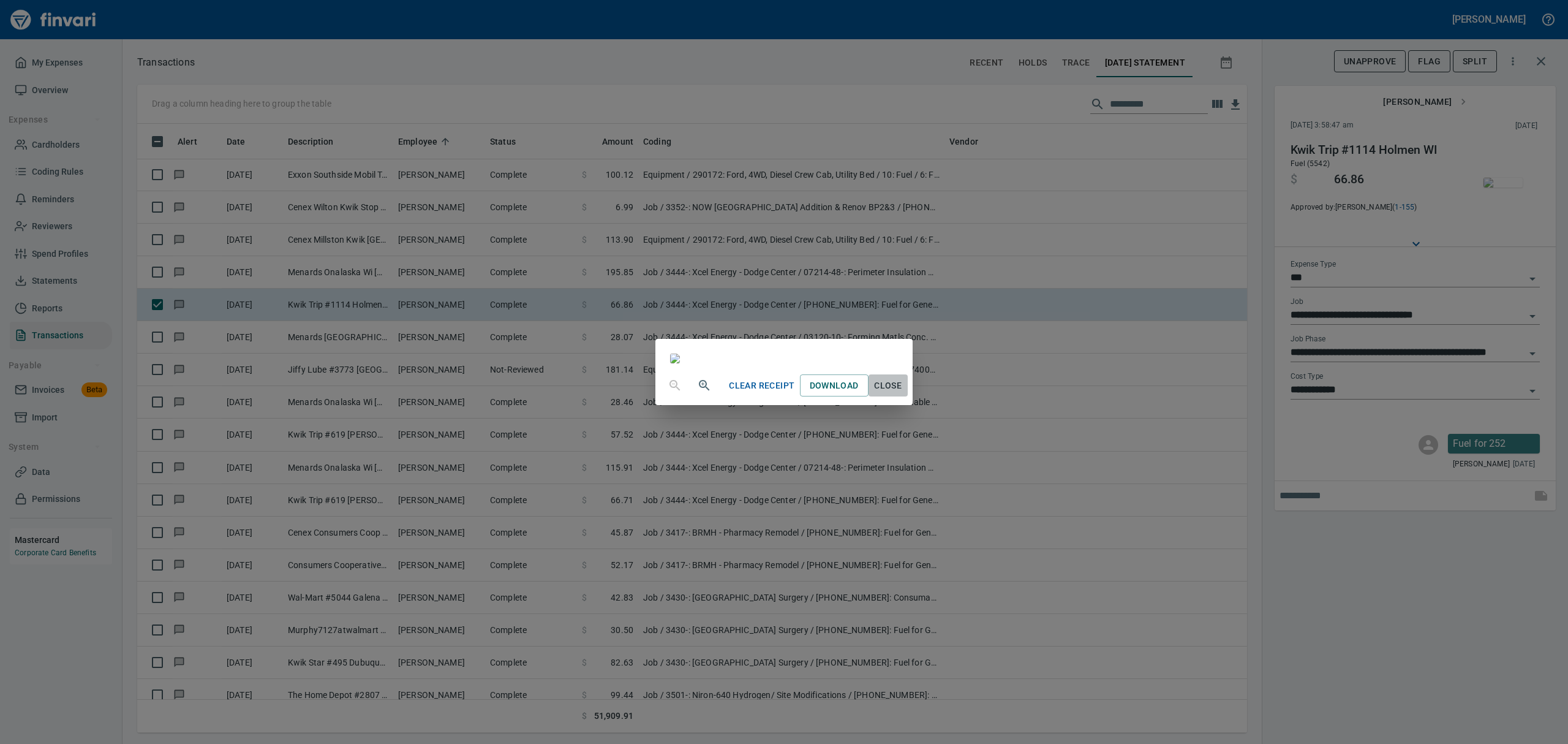
click at [903, 394] on span "Close" at bounding box center [888, 386] width 30 height 15
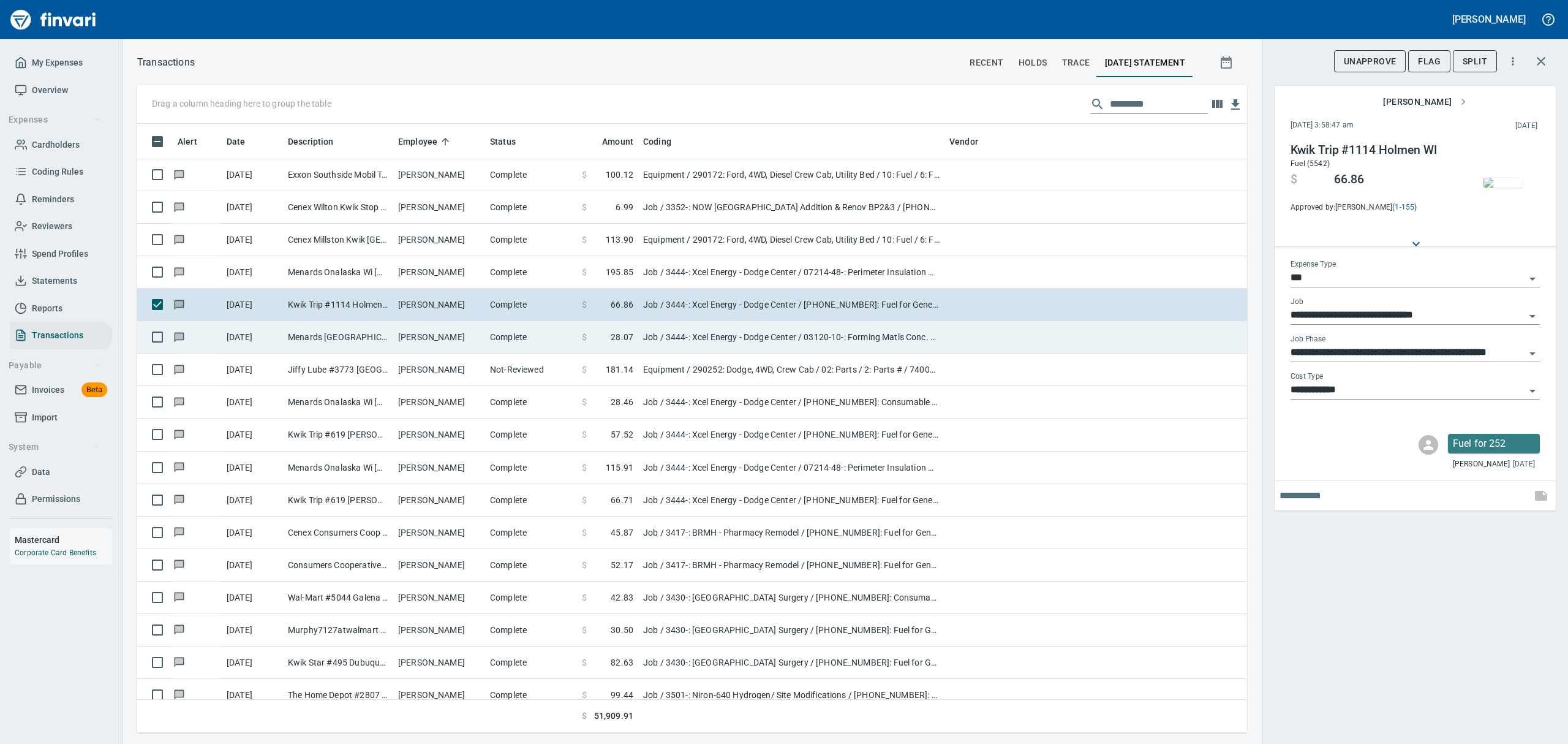
click at [420, 340] on td "[PERSON_NAME]" at bounding box center [440, 337] width 92 height 33
type input "**********"
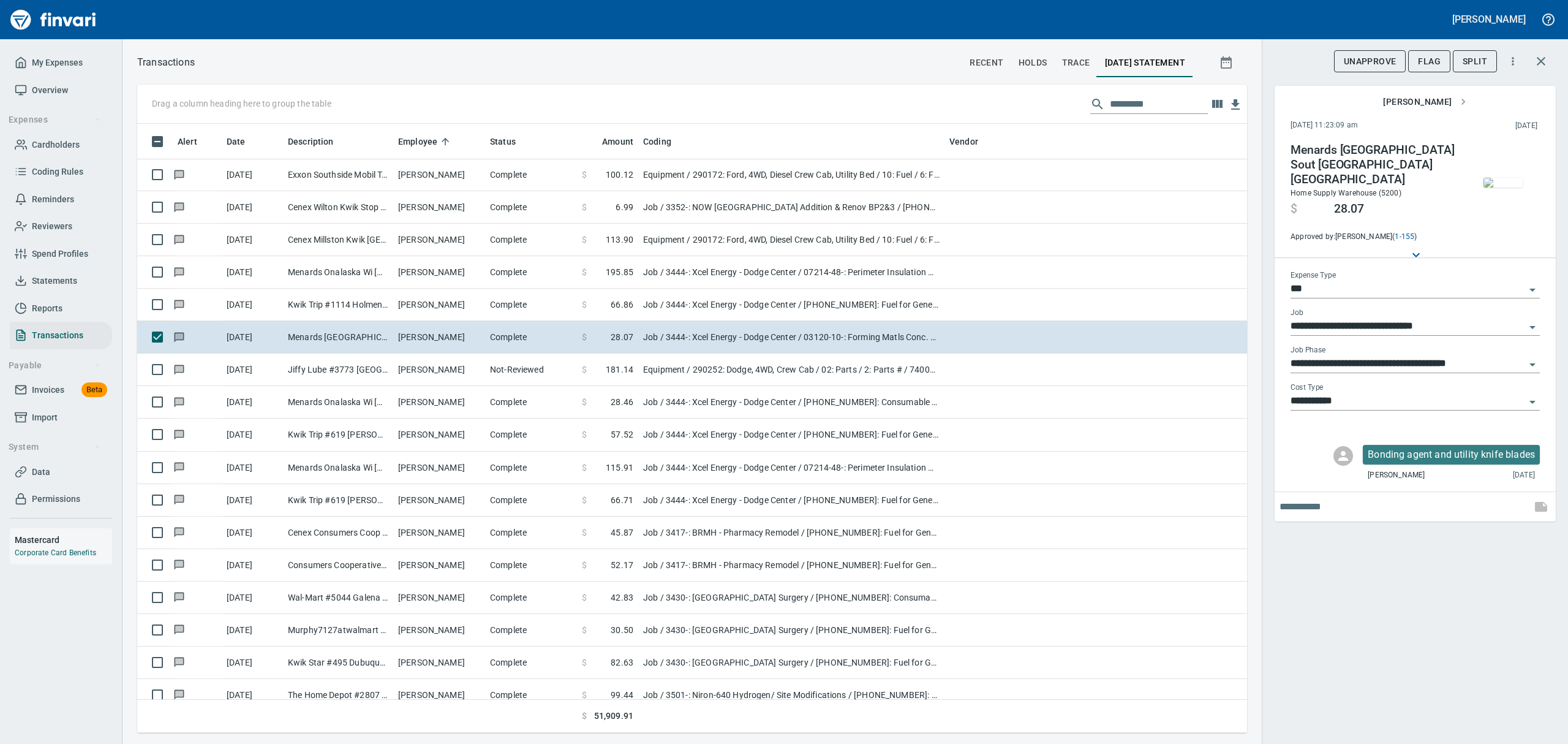
scroll to position [595, 1081]
click at [1514, 183] on img "button" at bounding box center [1503, 182] width 39 height 10
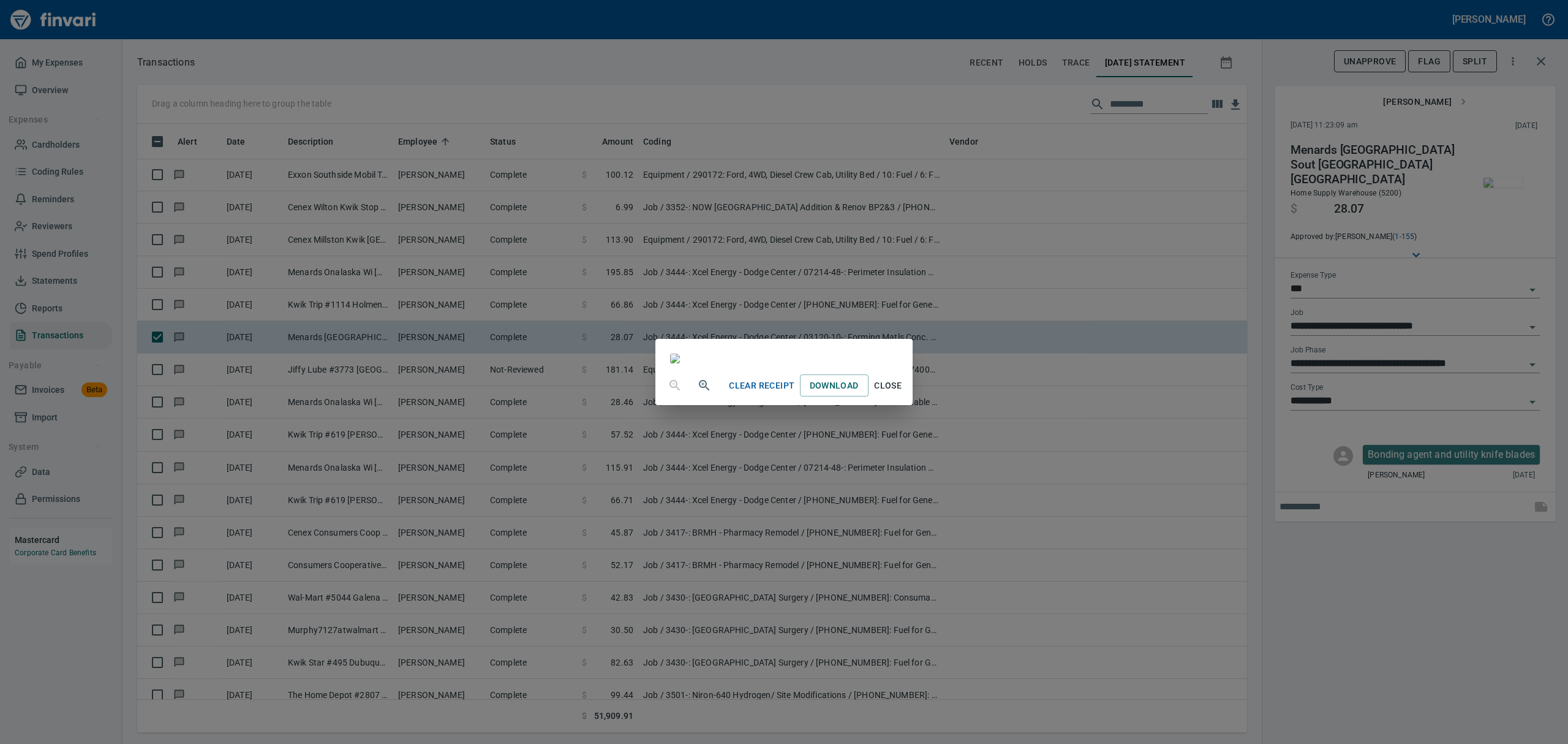
click at [903, 394] on span "Close" at bounding box center [888, 386] width 30 height 15
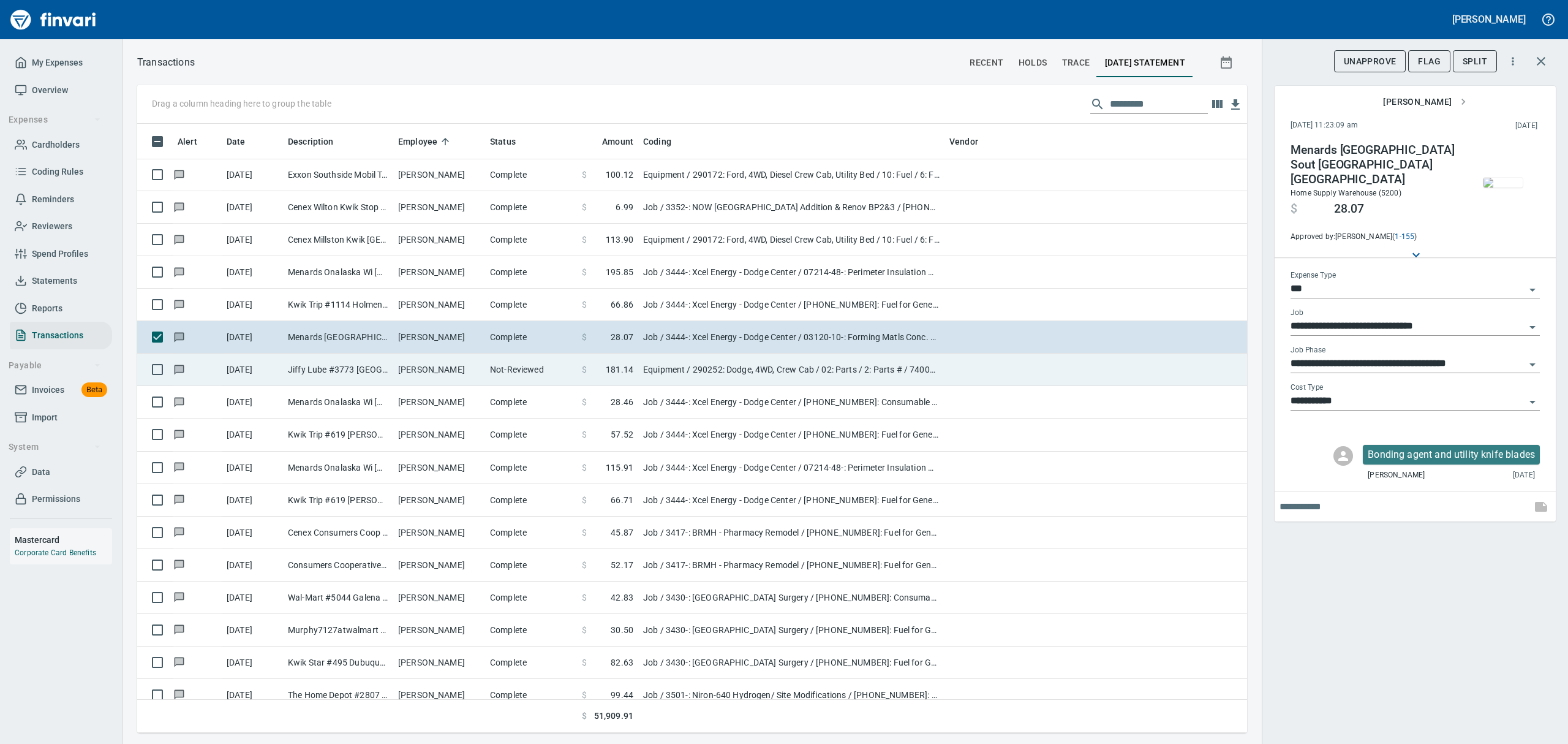
click at [402, 375] on td "[PERSON_NAME]" at bounding box center [440, 370] width 92 height 33
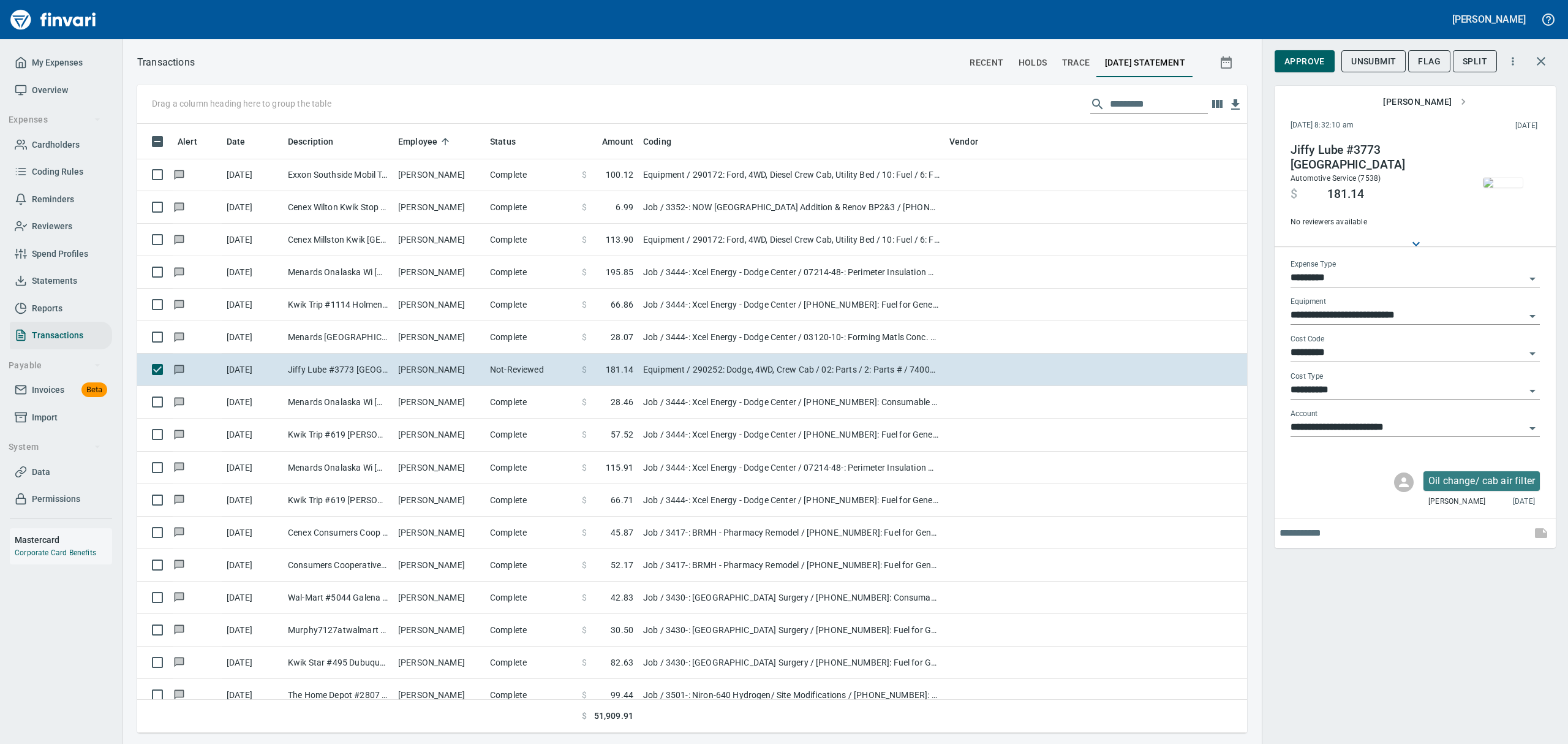
click at [1512, 187] on img "button" at bounding box center [1503, 182] width 39 height 10
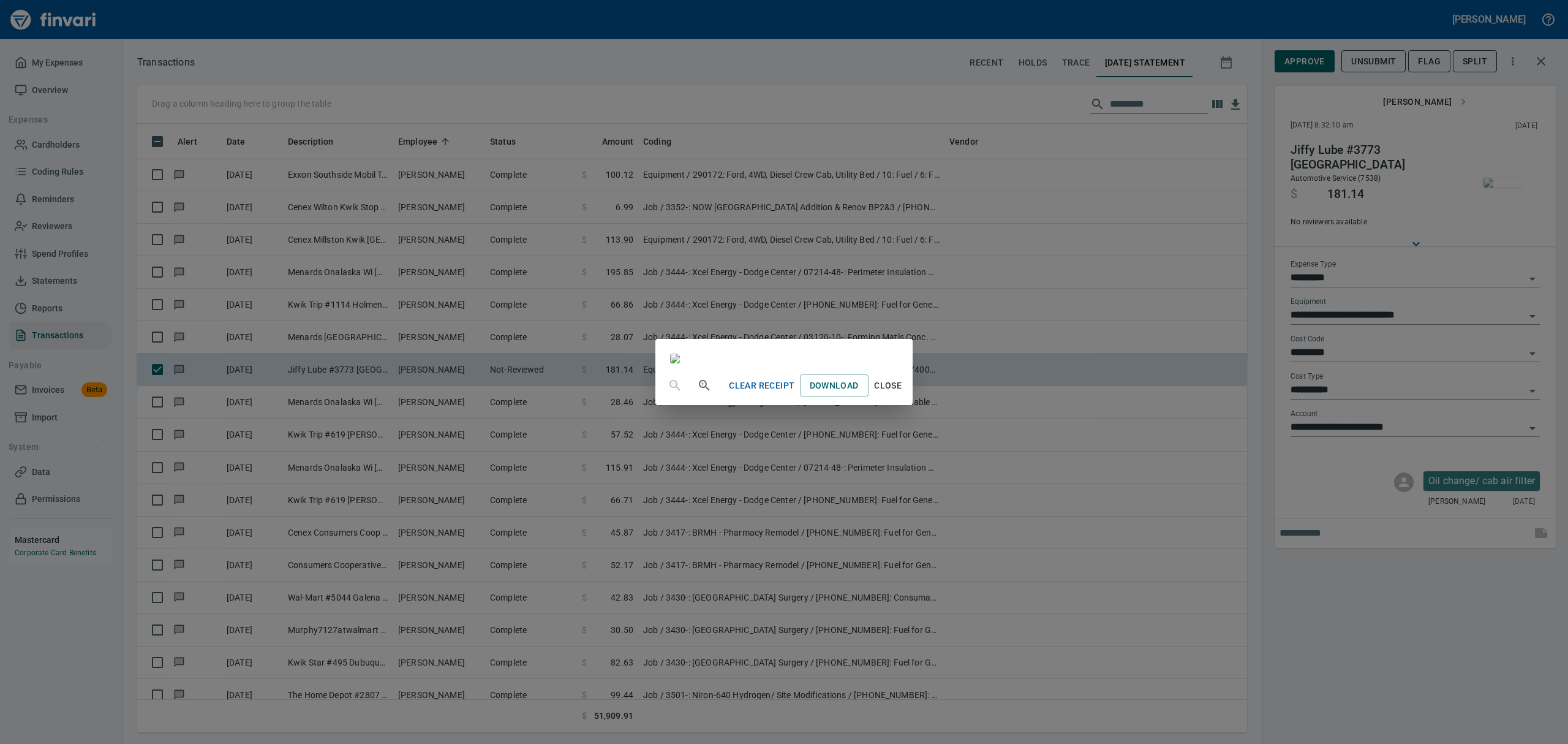
click at [903, 394] on span "Close" at bounding box center [888, 386] width 30 height 15
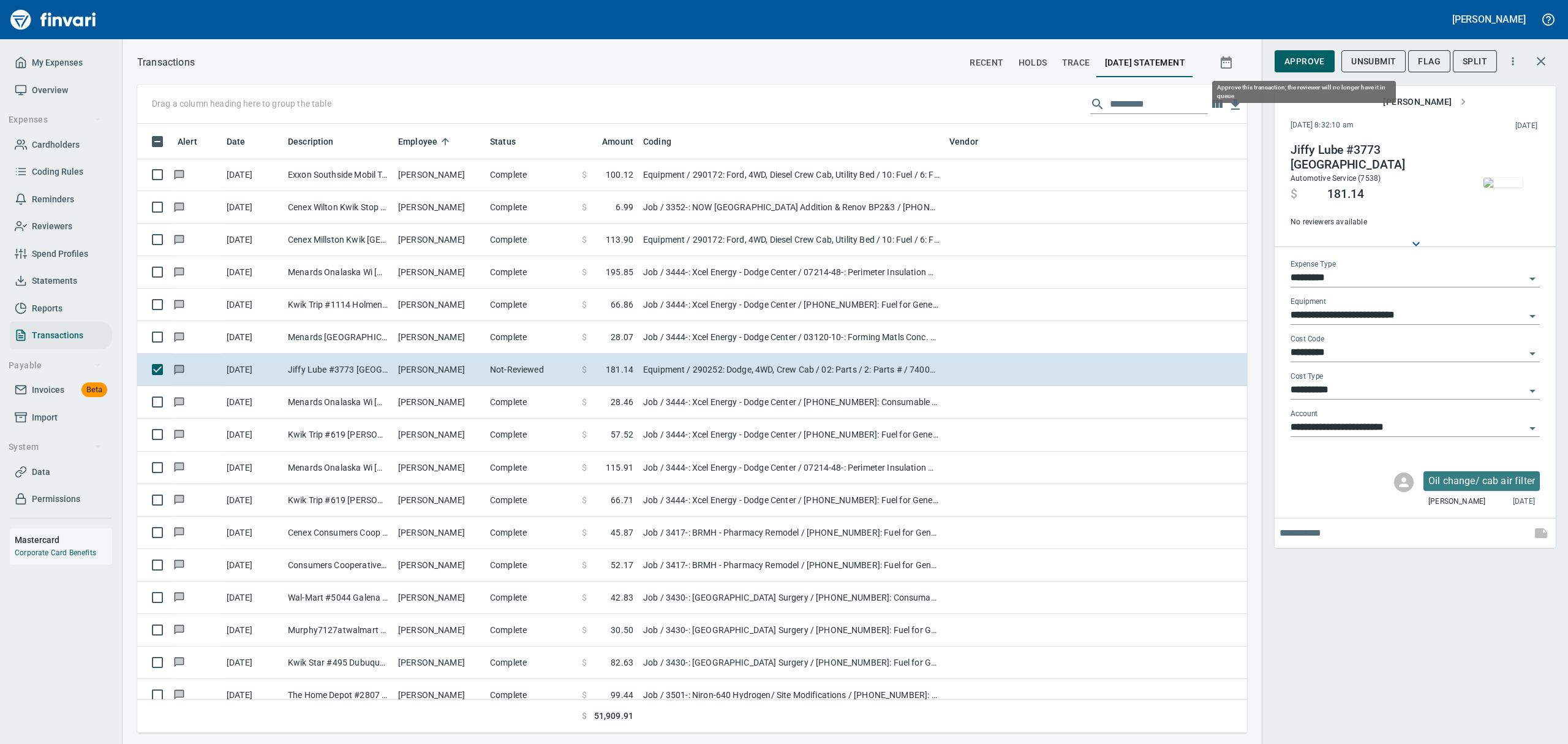
click at [1298, 55] on span "Approve" at bounding box center [1304, 61] width 40 height 15
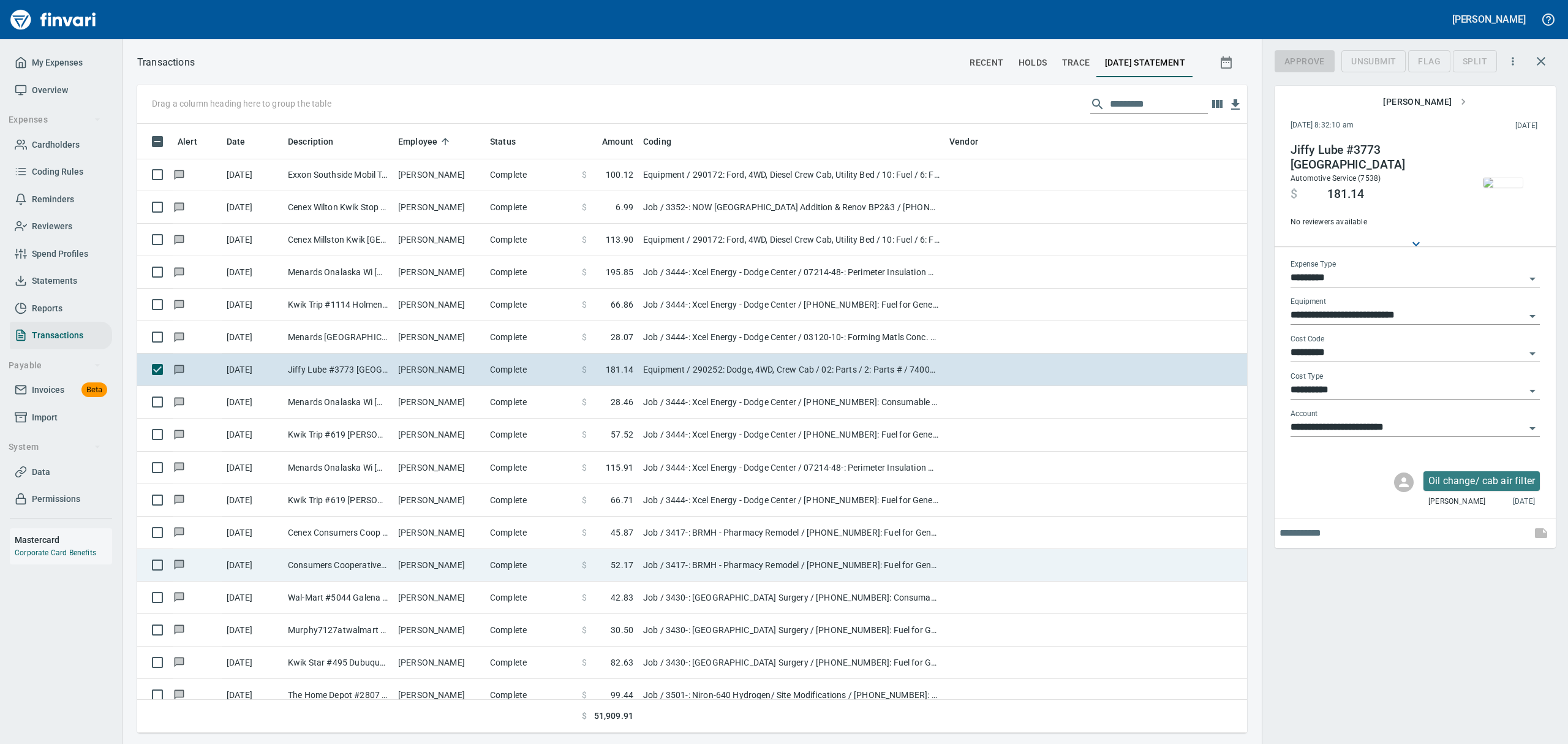
scroll to position [595, 1081]
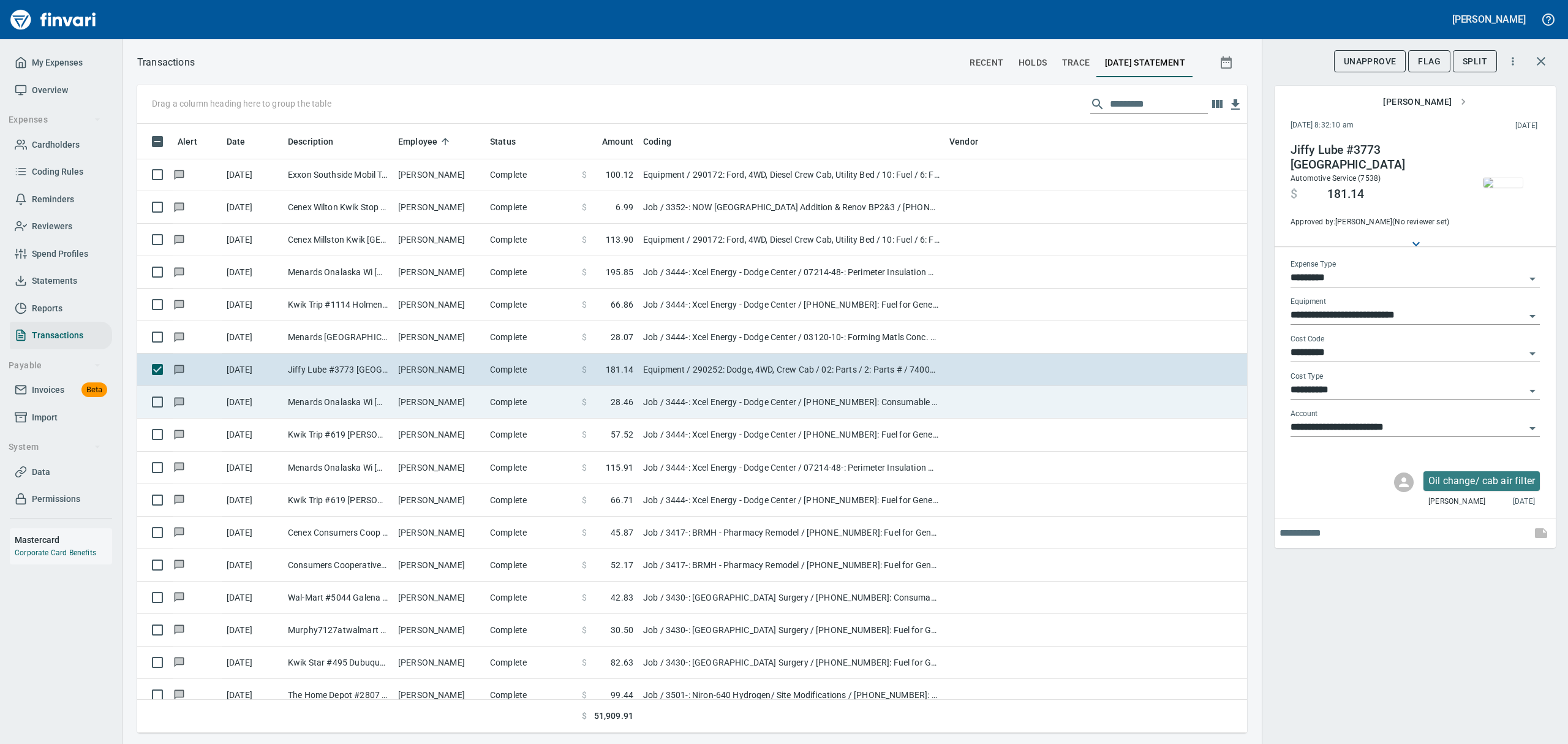
click at [416, 391] on td "[PERSON_NAME]" at bounding box center [440, 402] width 92 height 33
type input "***"
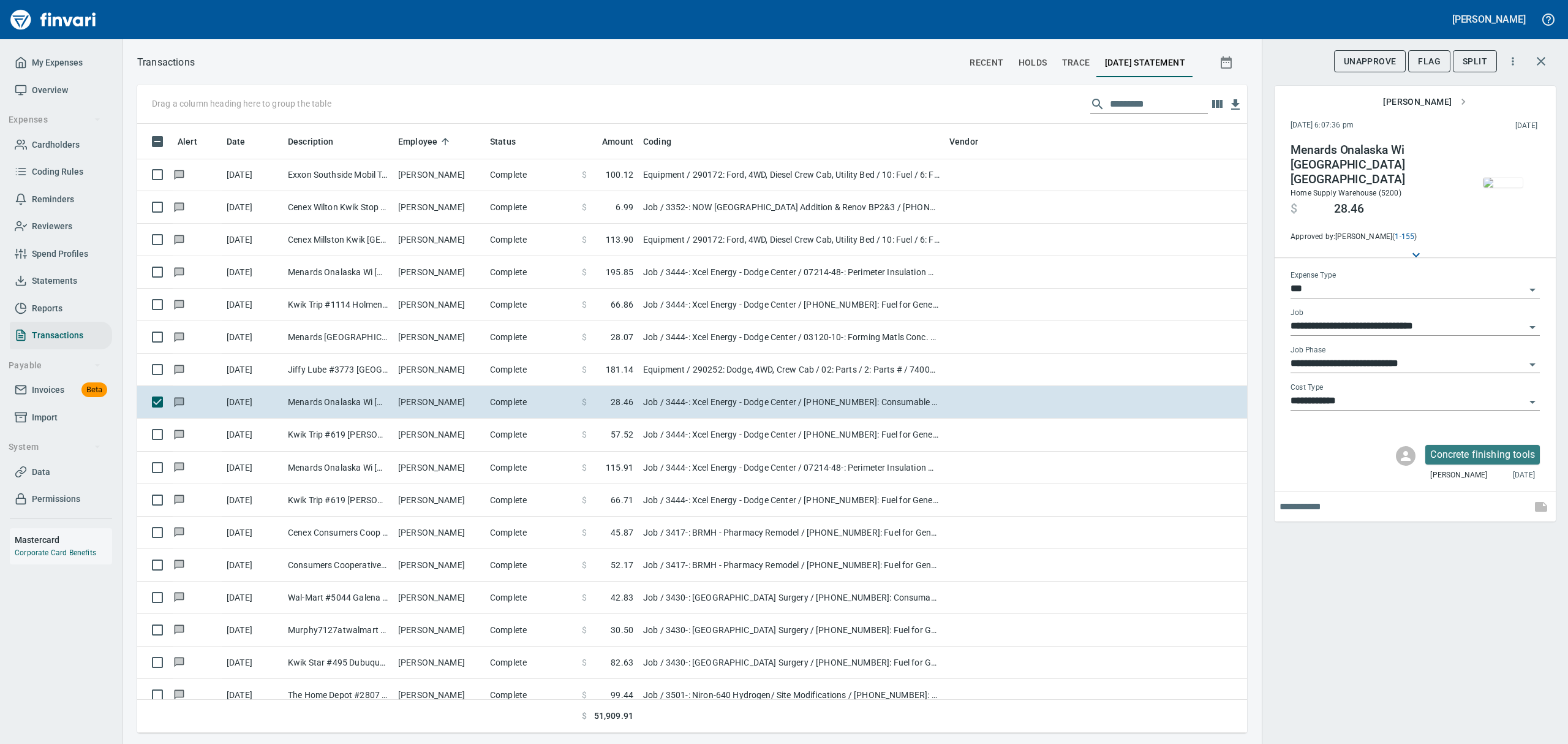
click at [1513, 178] on img "button" at bounding box center [1503, 182] width 39 height 10
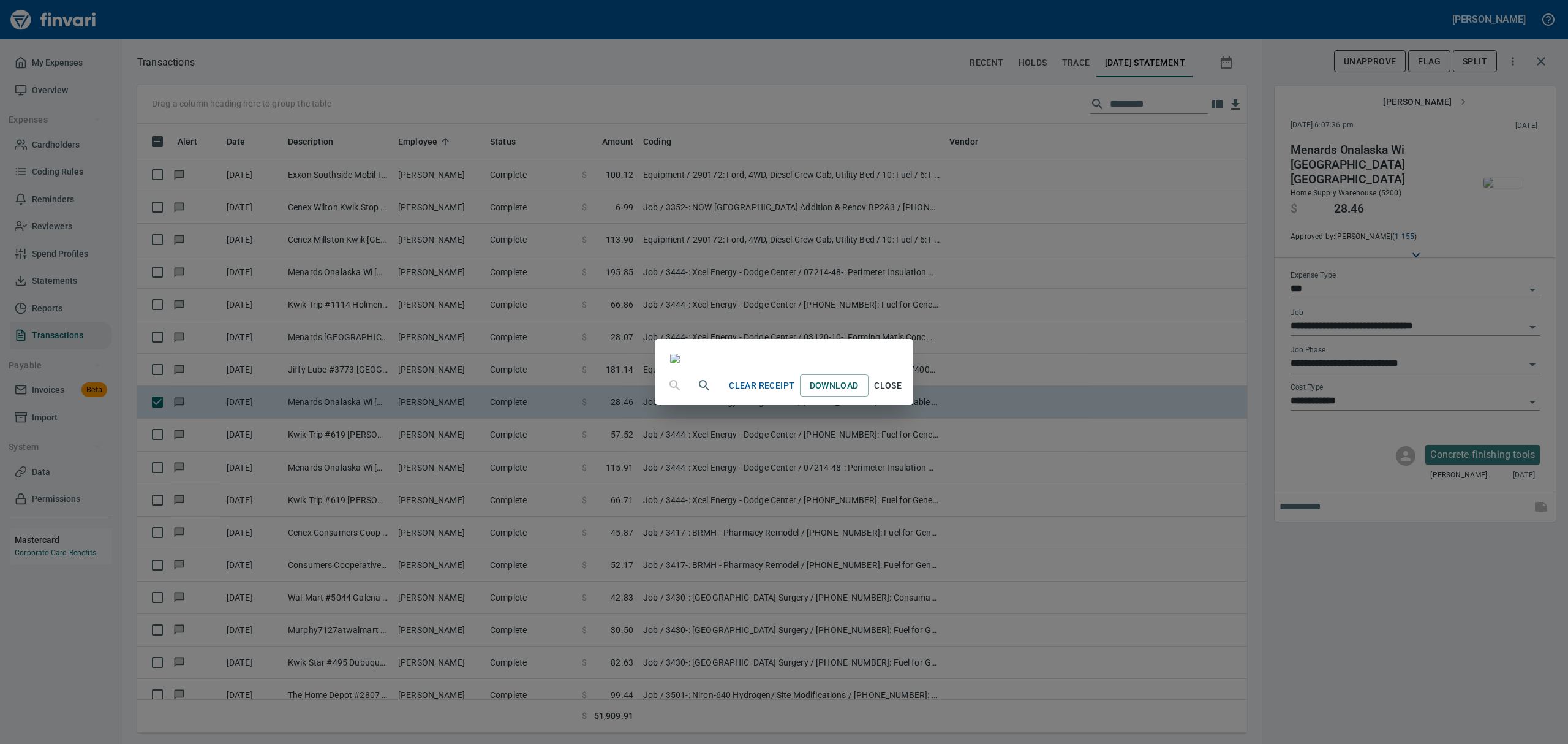
click at [697, 393] on icon "button" at bounding box center [703, 385] width 14 height 14
click at [699, 392] on icon "button" at bounding box center [703, 386] width 11 height 11
click at [903, 398] on span "Close" at bounding box center [888, 391] width 30 height 15
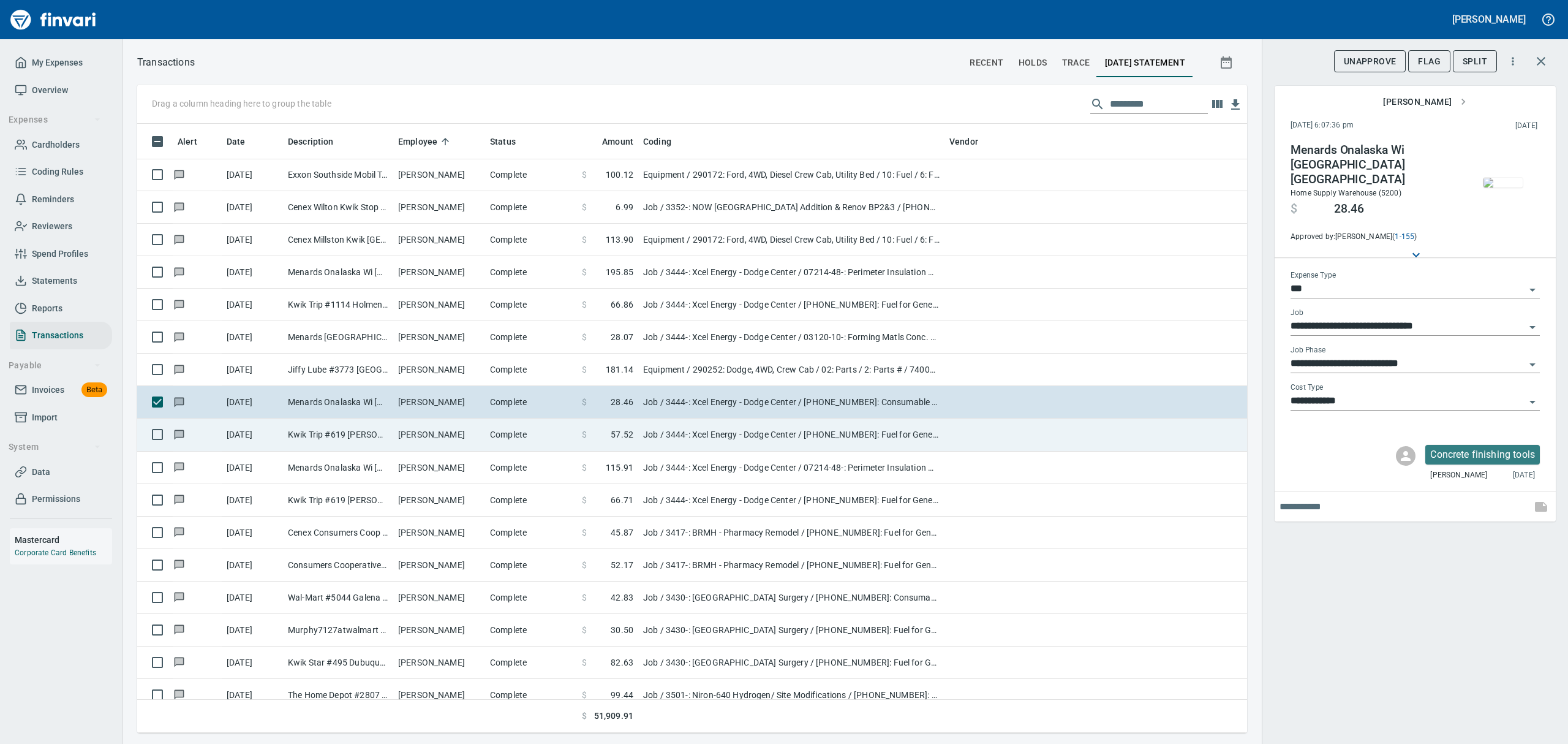
click at [249, 434] on td "[DATE]" at bounding box center [252, 435] width 61 height 33
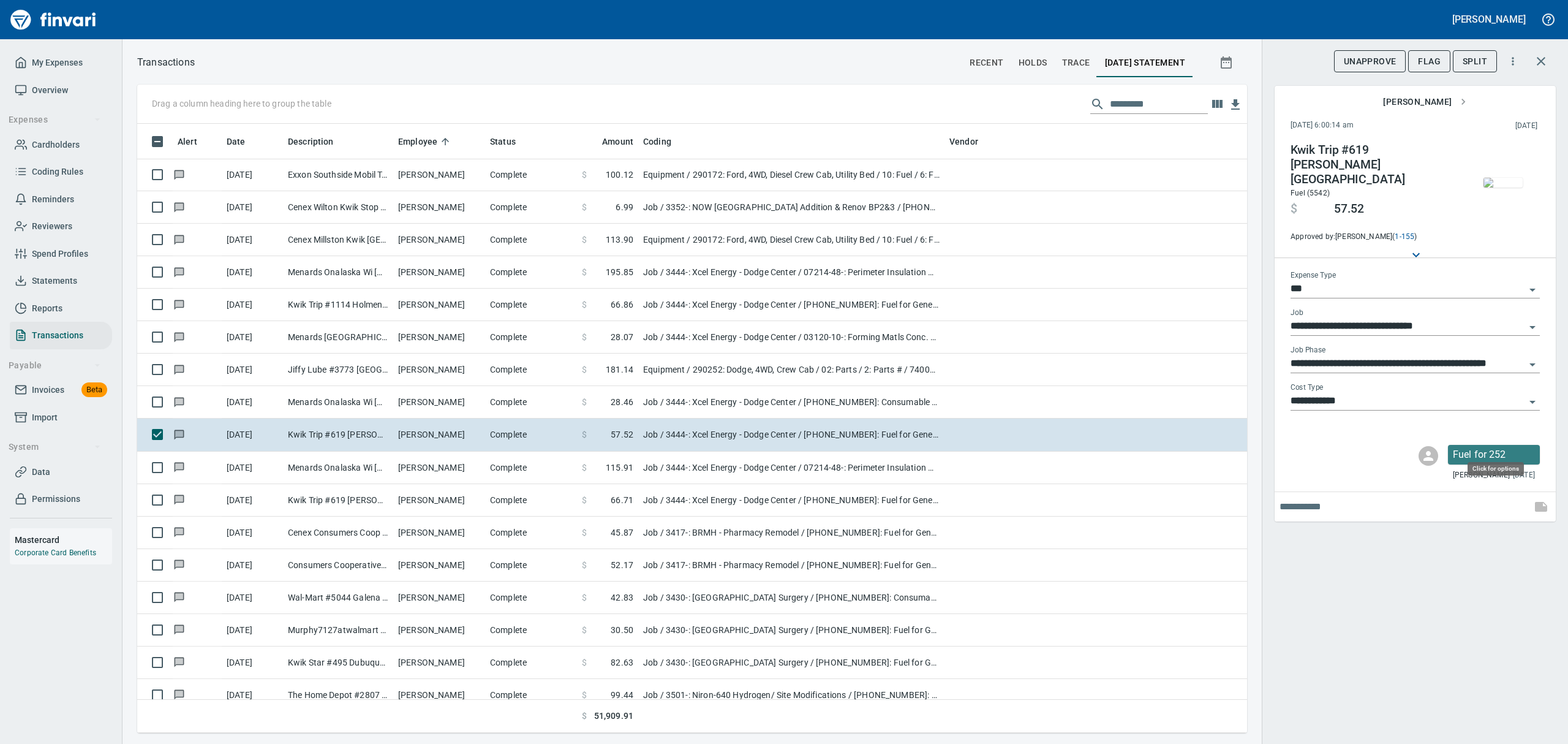
scroll to position [595, 1081]
click at [1500, 187] on img "button" at bounding box center [1503, 182] width 39 height 10
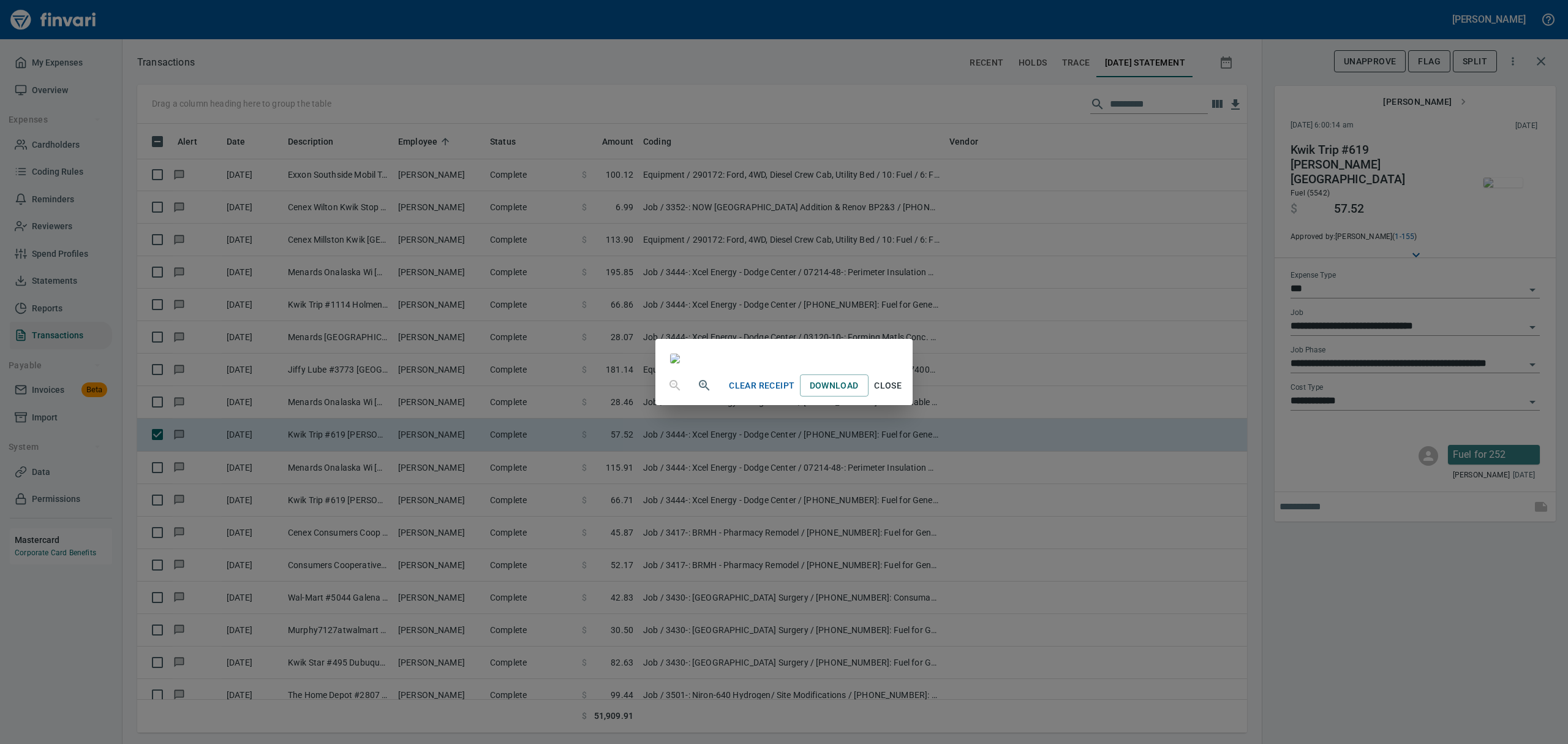
click at [903, 394] on span "Close" at bounding box center [888, 386] width 30 height 15
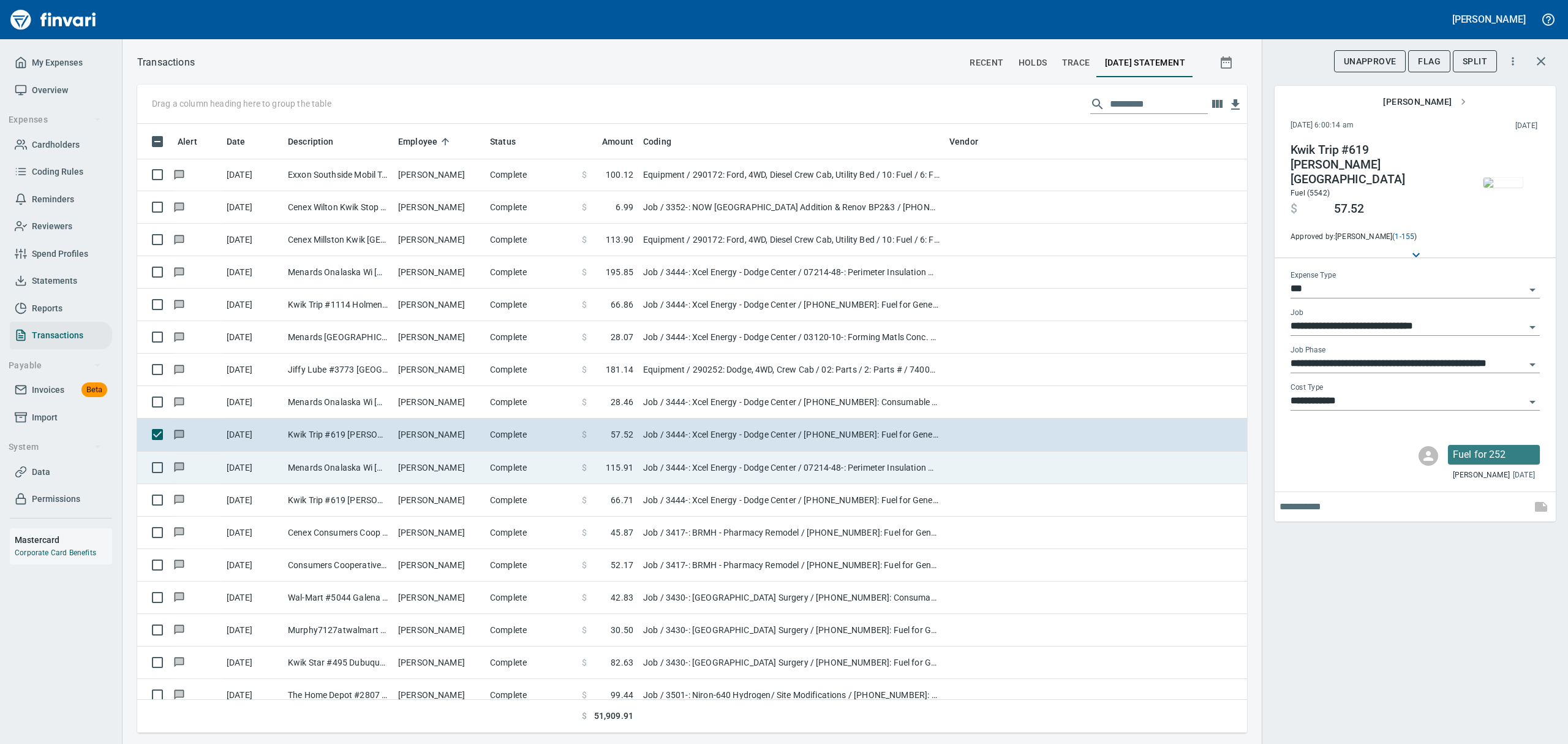
click at [410, 466] on td "[PERSON_NAME]" at bounding box center [440, 468] width 92 height 33
type input "**********"
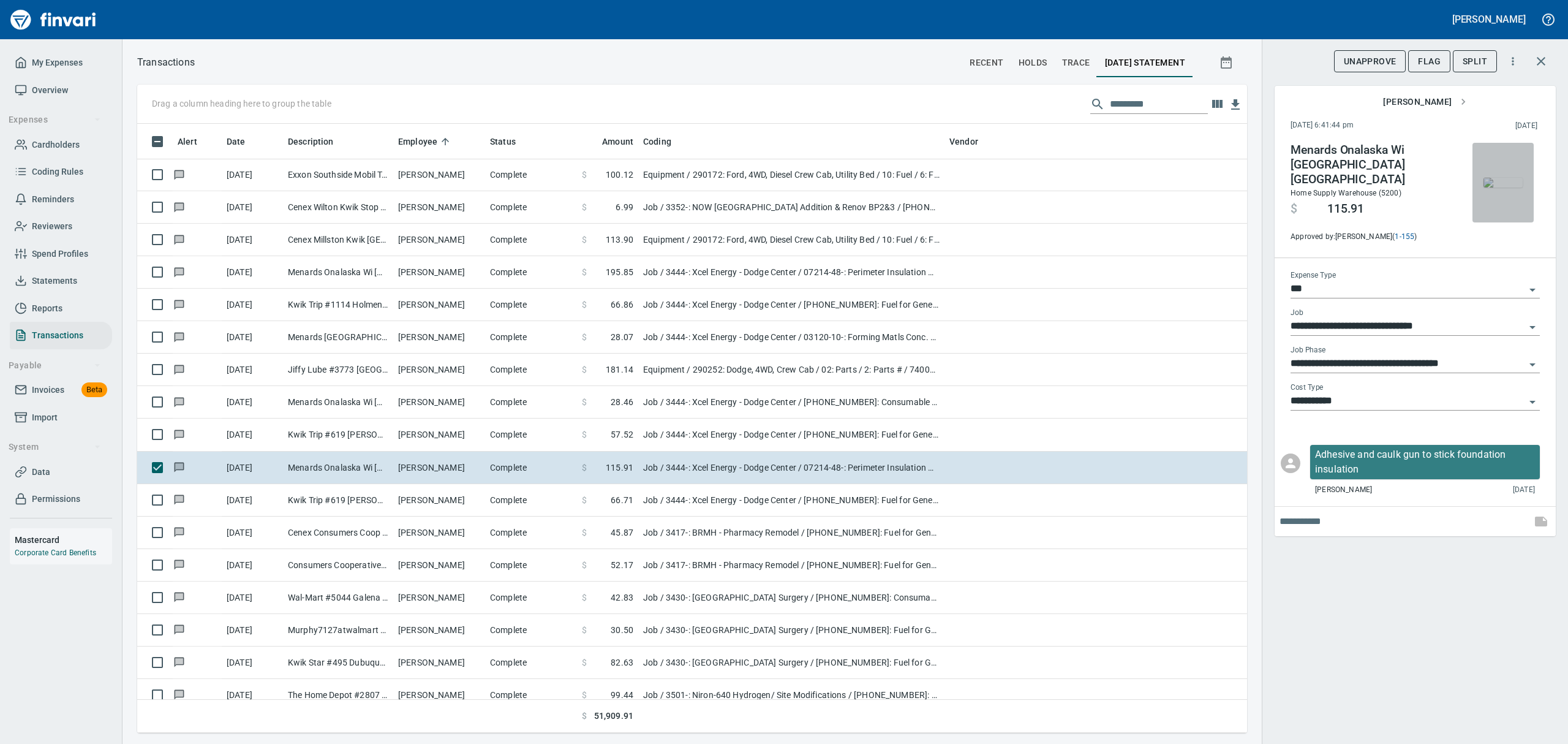
click at [1491, 178] on img "button" at bounding box center [1503, 182] width 39 height 10
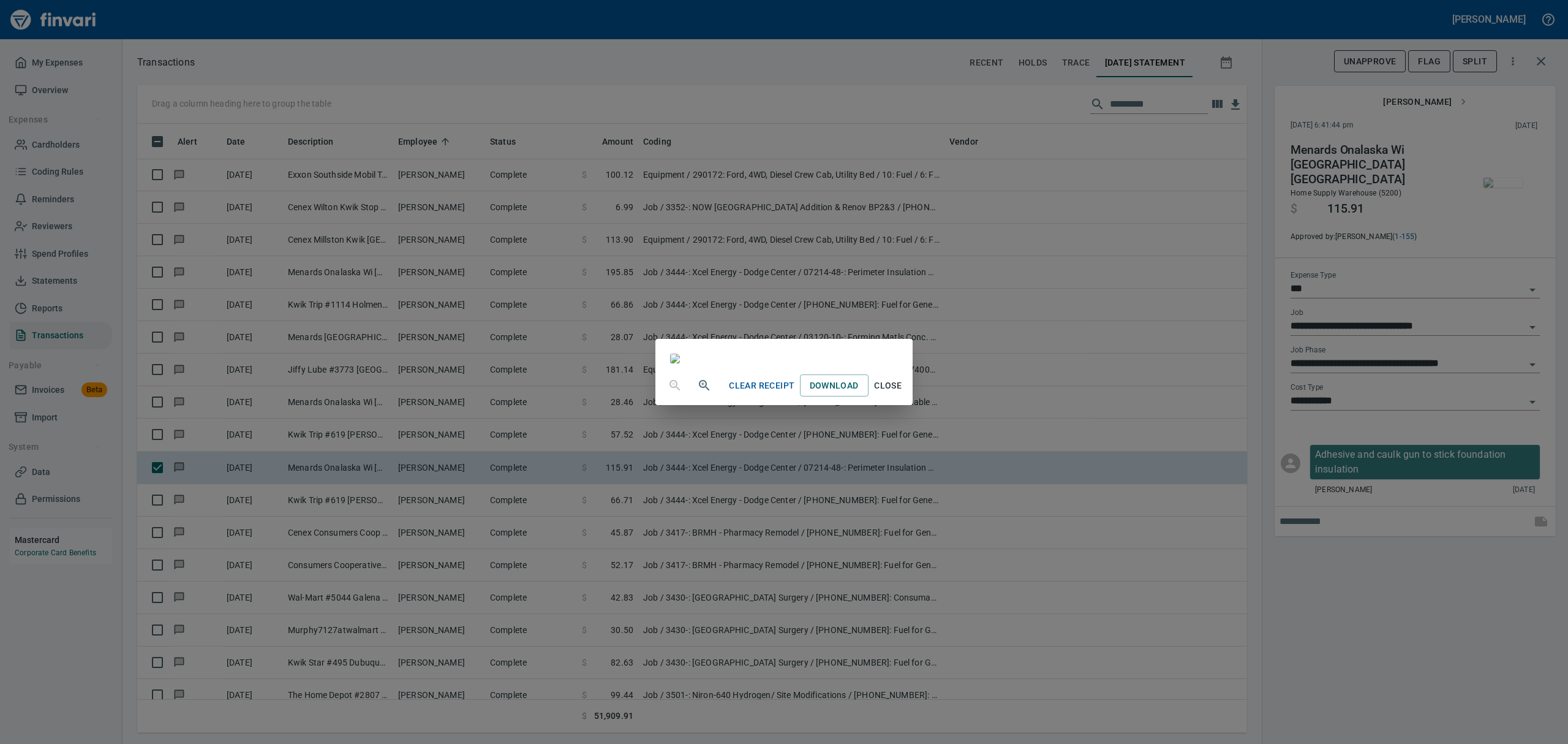
click at [697, 393] on icon "button" at bounding box center [703, 385] width 14 height 14
click at [697, 394] on icon "button" at bounding box center [703, 386] width 14 height 14
drag, startPoint x: 1246, startPoint y: 706, endPoint x: 1220, endPoint y: 699, distance: 26.9
click at [903, 398] on span "Close" at bounding box center [888, 391] width 30 height 15
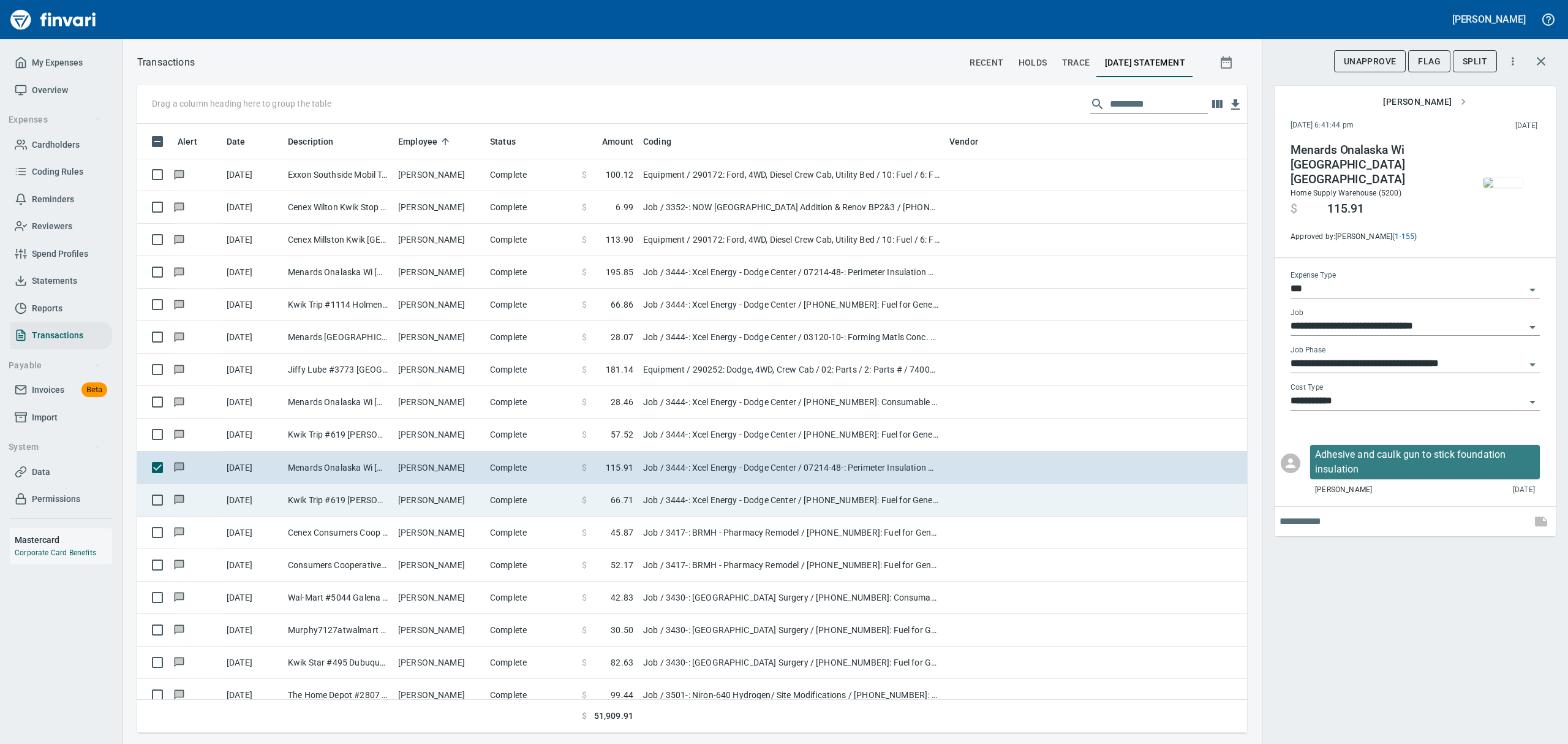
click at [328, 500] on td "Kwik Trip #619 [PERSON_NAME] [GEOGRAPHIC_DATA]" at bounding box center [338, 500] width 110 height 33
type input "**********"
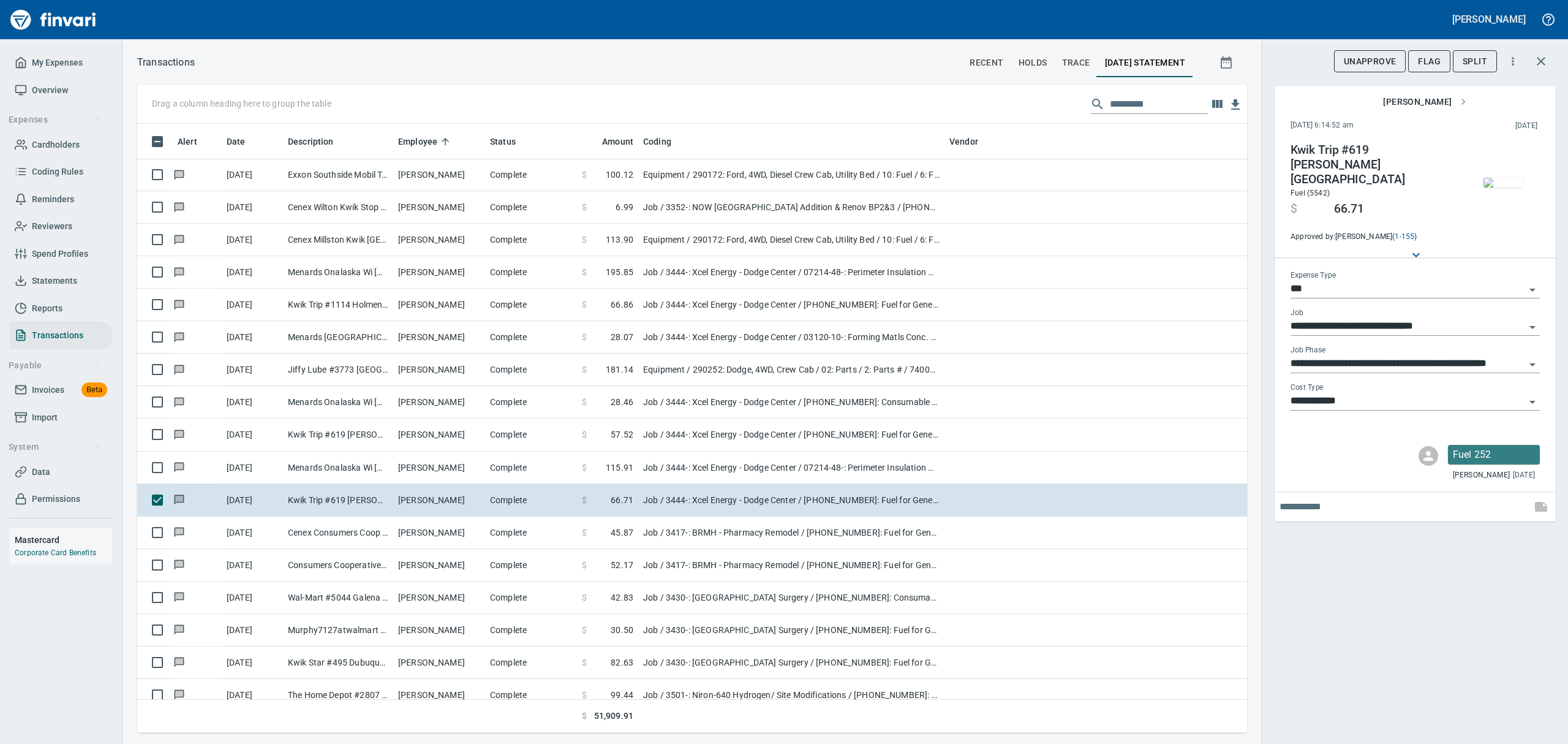
scroll to position [595, 1081]
click at [1506, 187] on img "button" at bounding box center [1503, 182] width 39 height 10
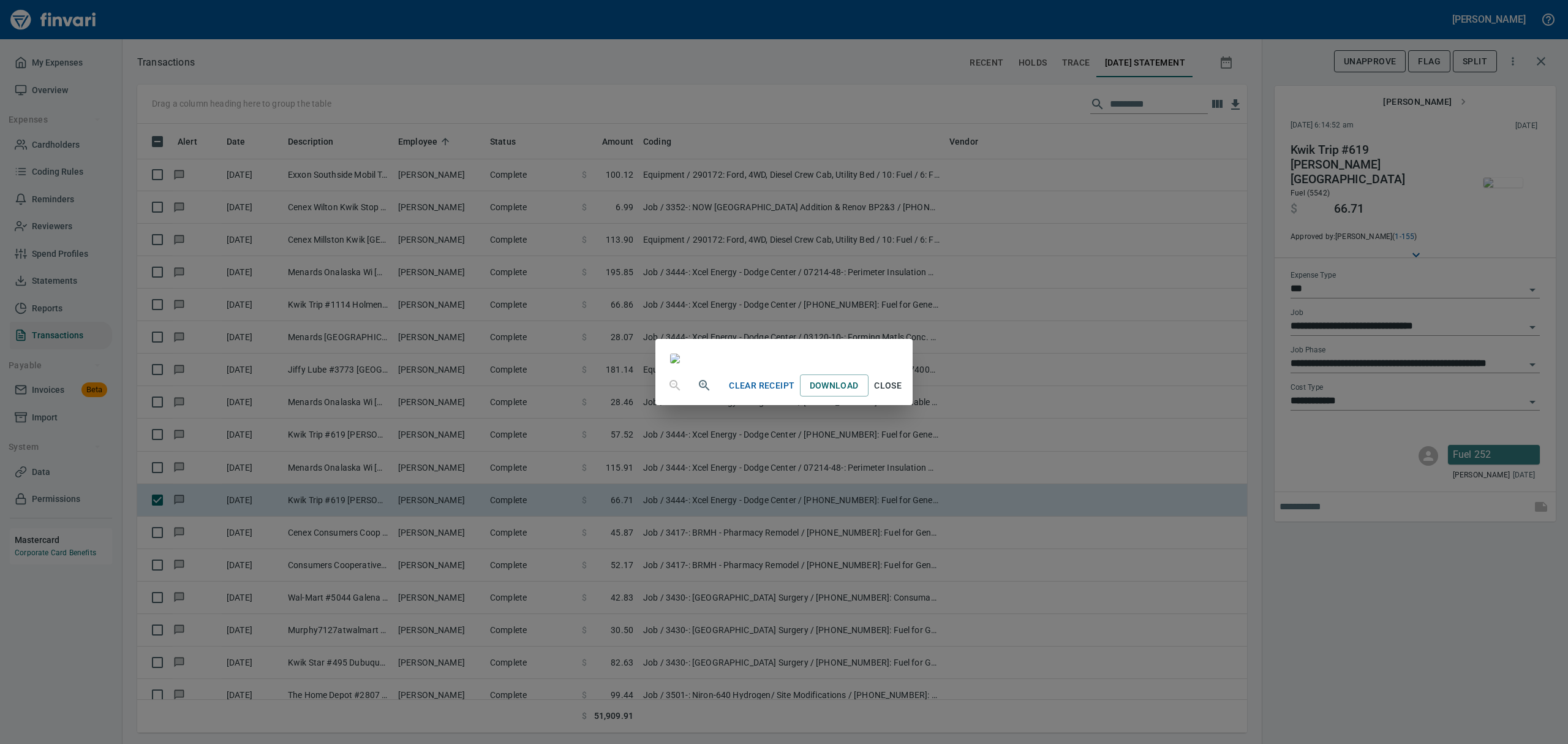
click at [903, 394] on span "Close" at bounding box center [888, 386] width 30 height 15
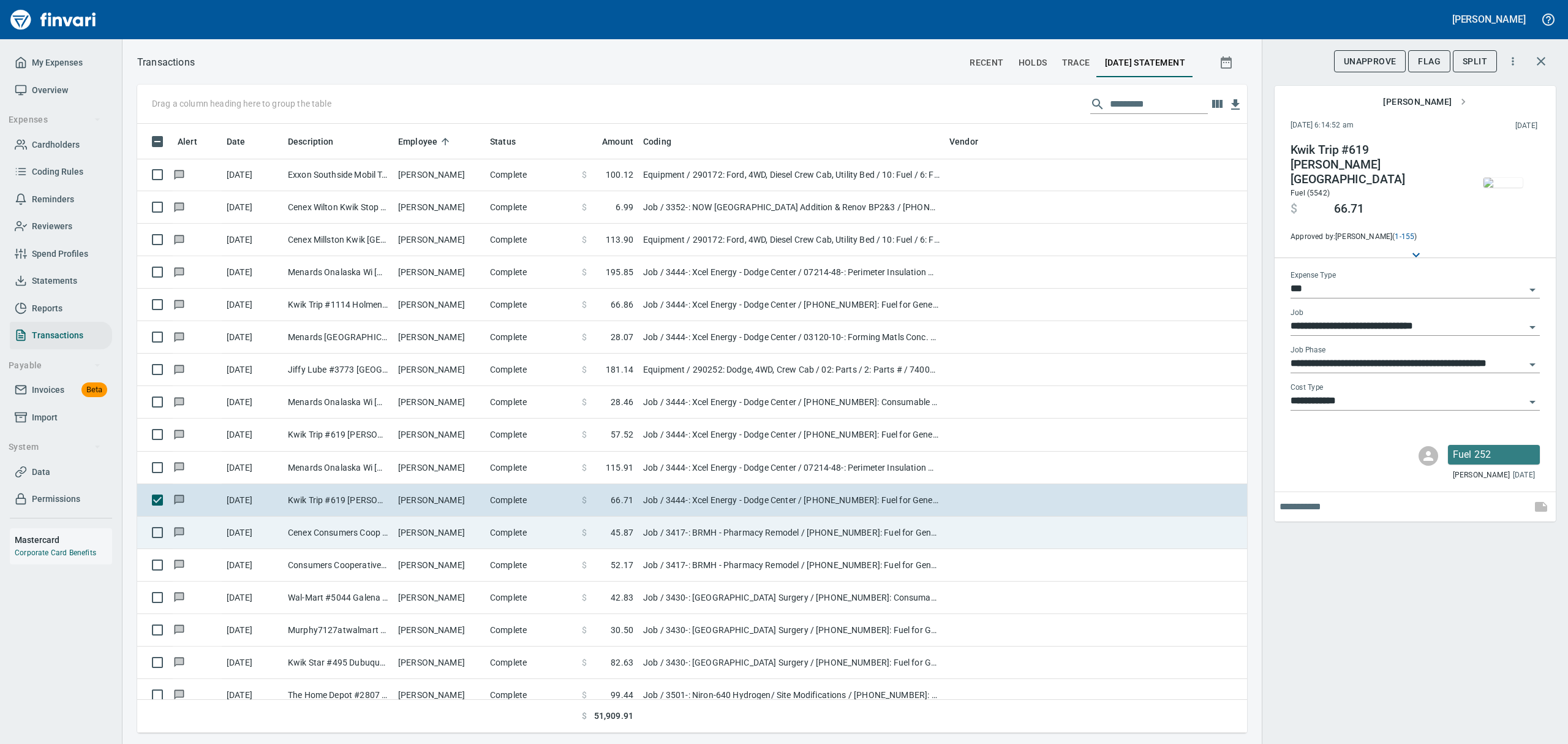
click at [417, 529] on td "[PERSON_NAME]" at bounding box center [440, 533] width 92 height 33
type input "**********"
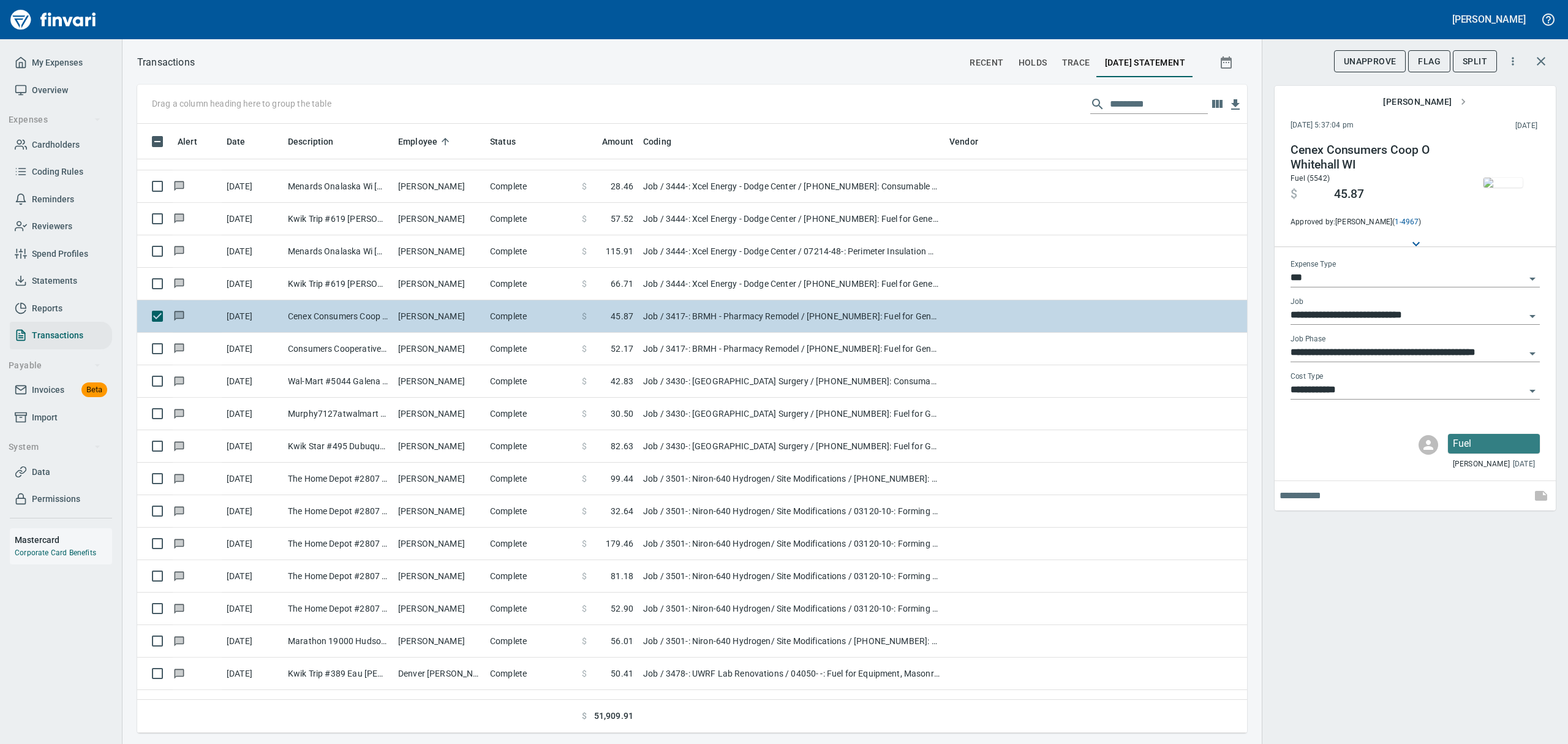
scroll to position [4494, 0]
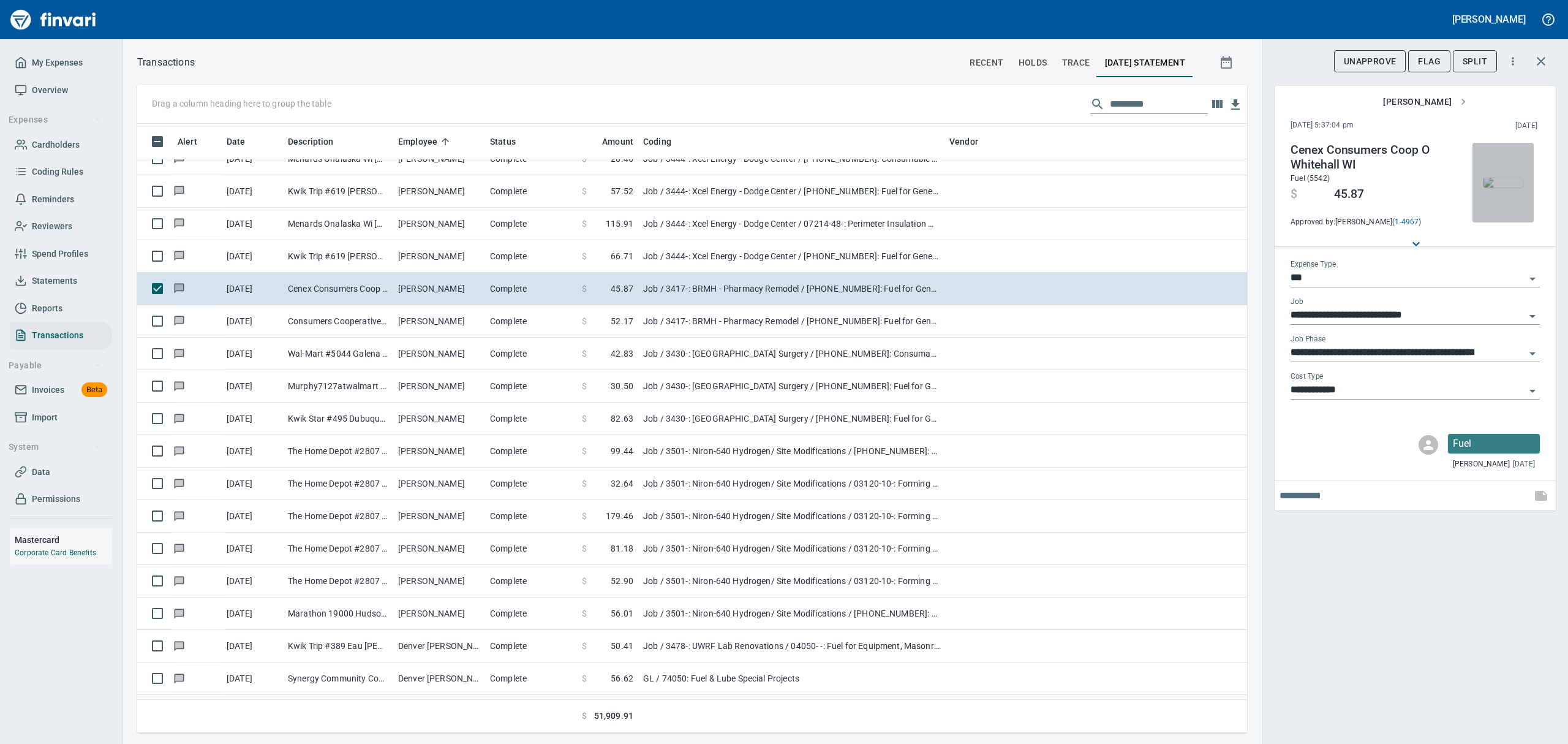
click at [1509, 187] on img "button" at bounding box center [1503, 182] width 39 height 10
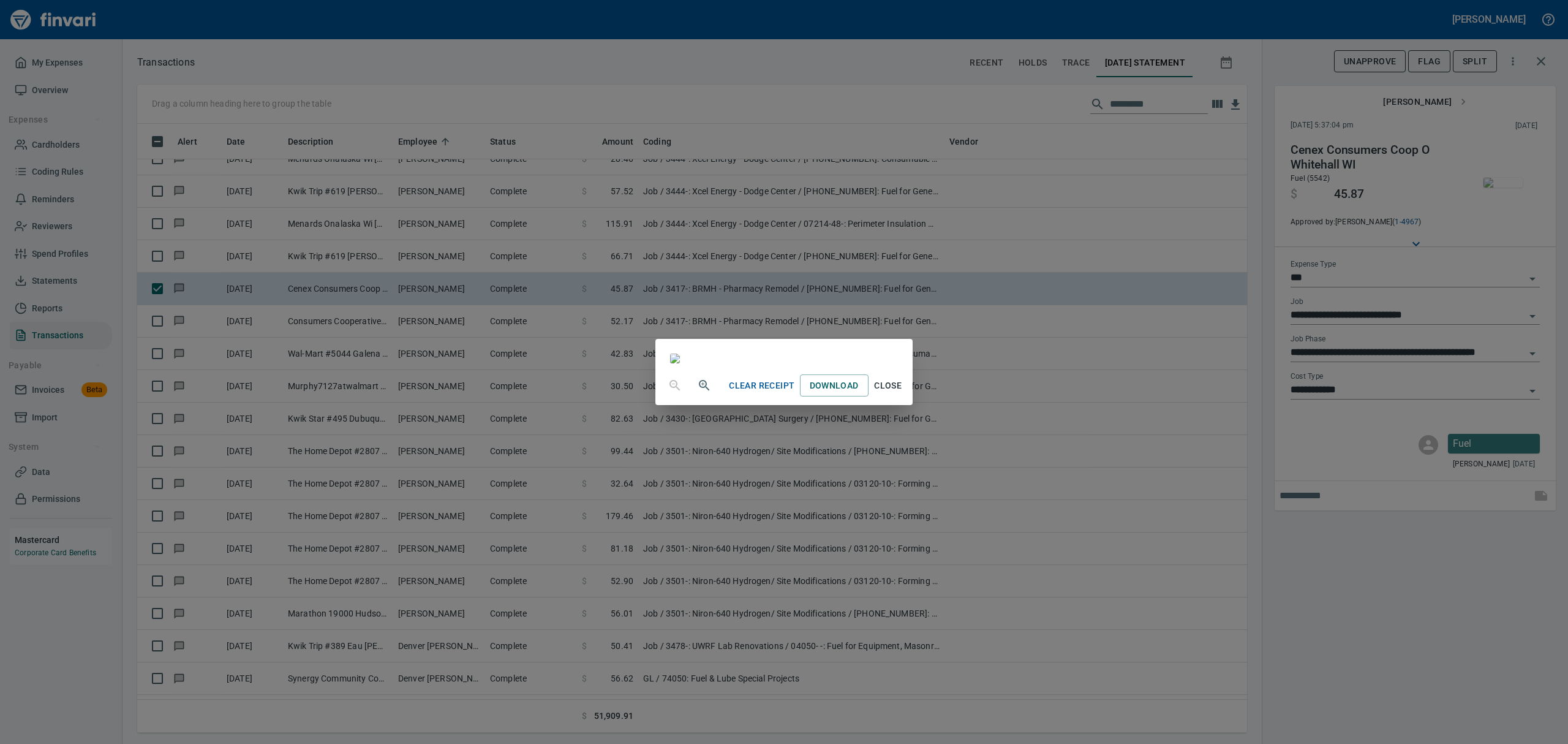
click at [903, 394] on span "Close" at bounding box center [888, 386] width 30 height 15
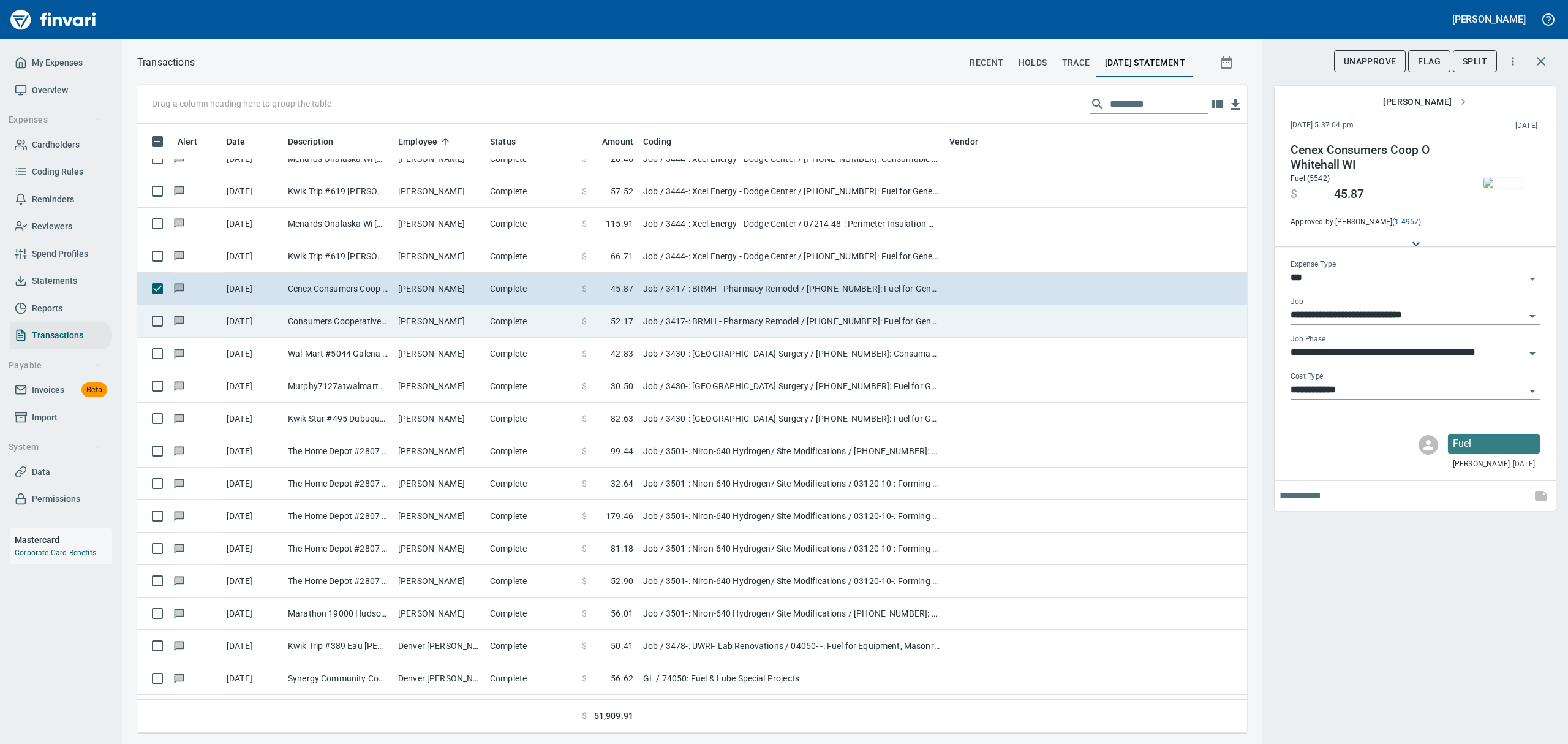
click at [408, 326] on td "[PERSON_NAME]" at bounding box center [440, 322] width 92 height 33
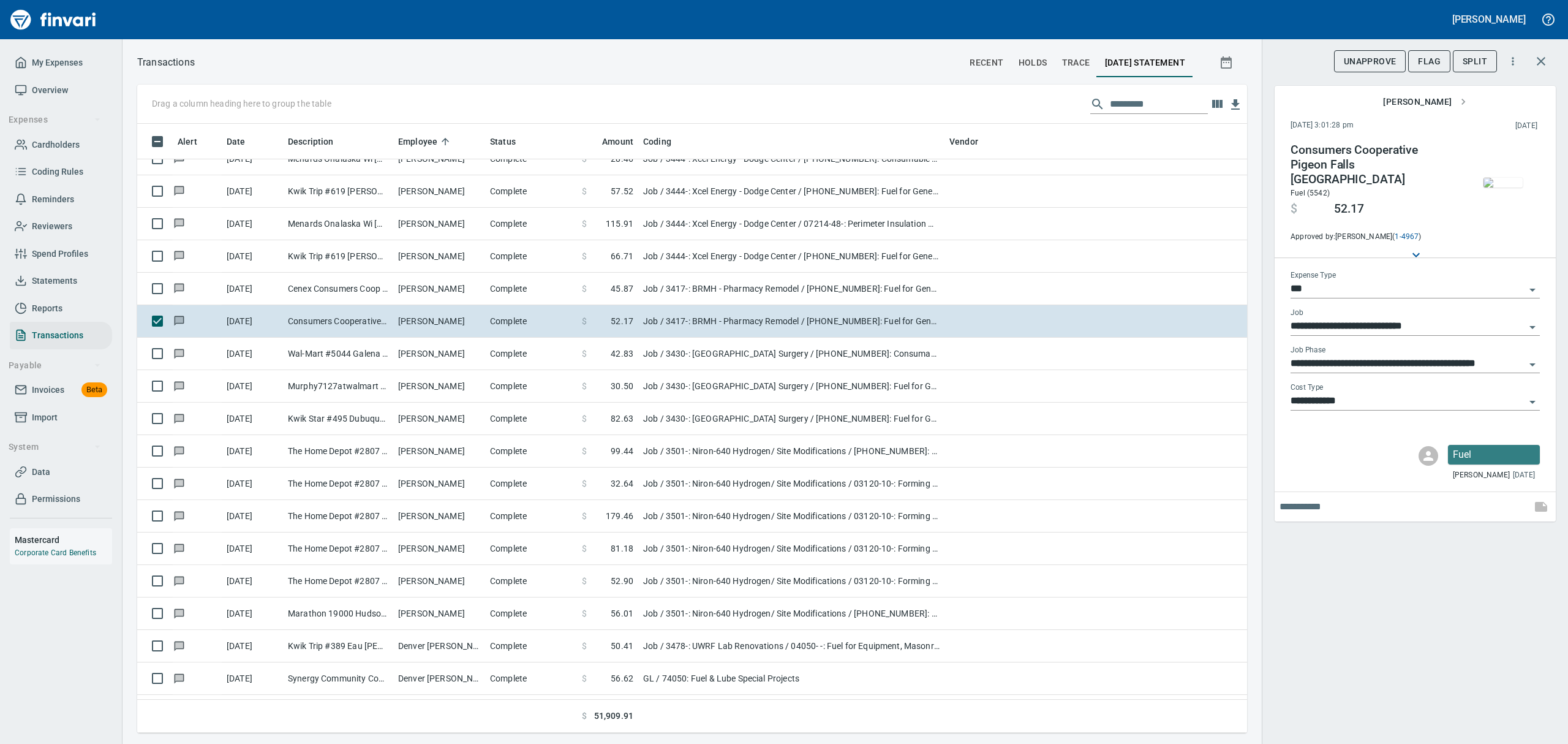
click at [1508, 178] on img "button" at bounding box center [1503, 182] width 39 height 10
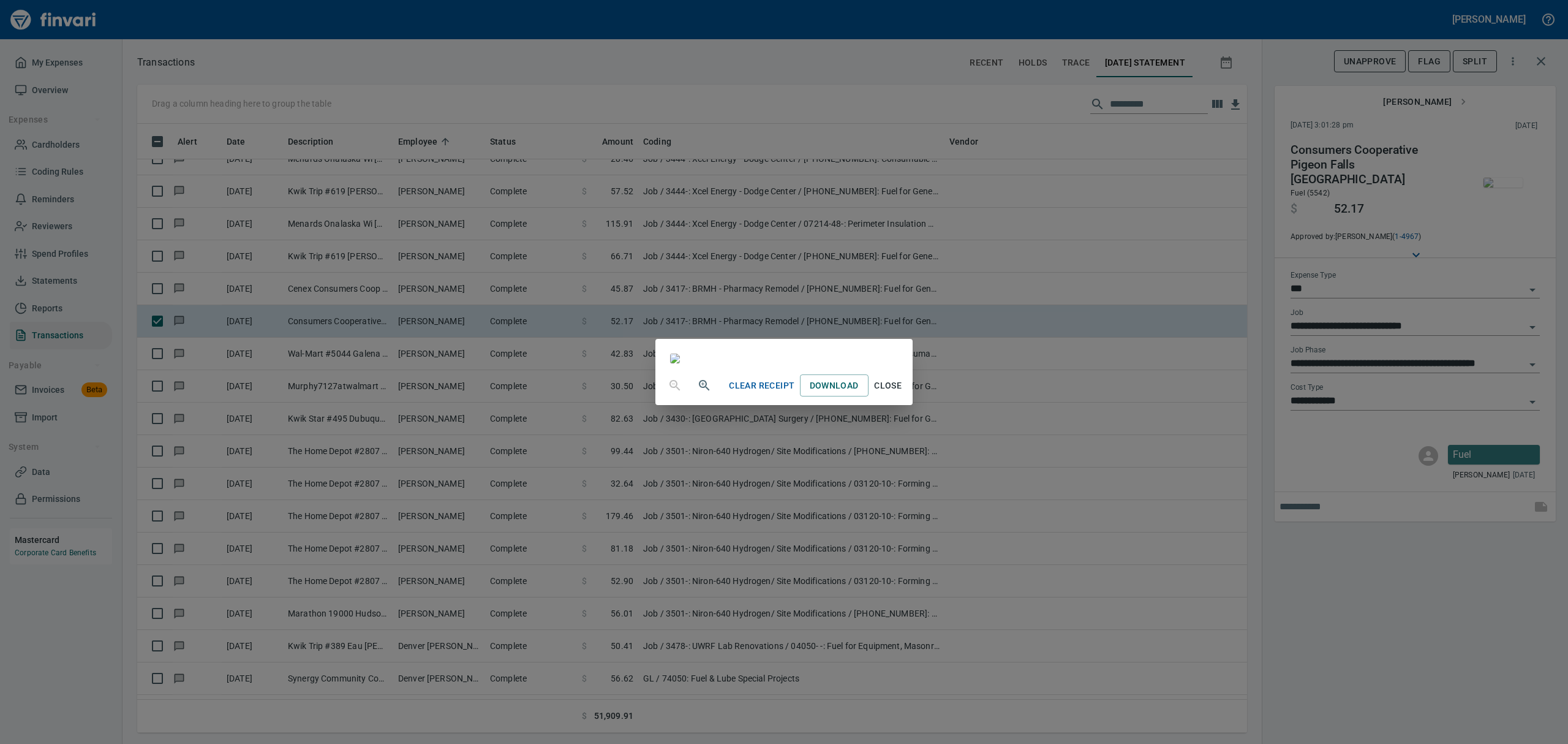
click at [903, 394] on span "Close" at bounding box center [888, 386] width 30 height 15
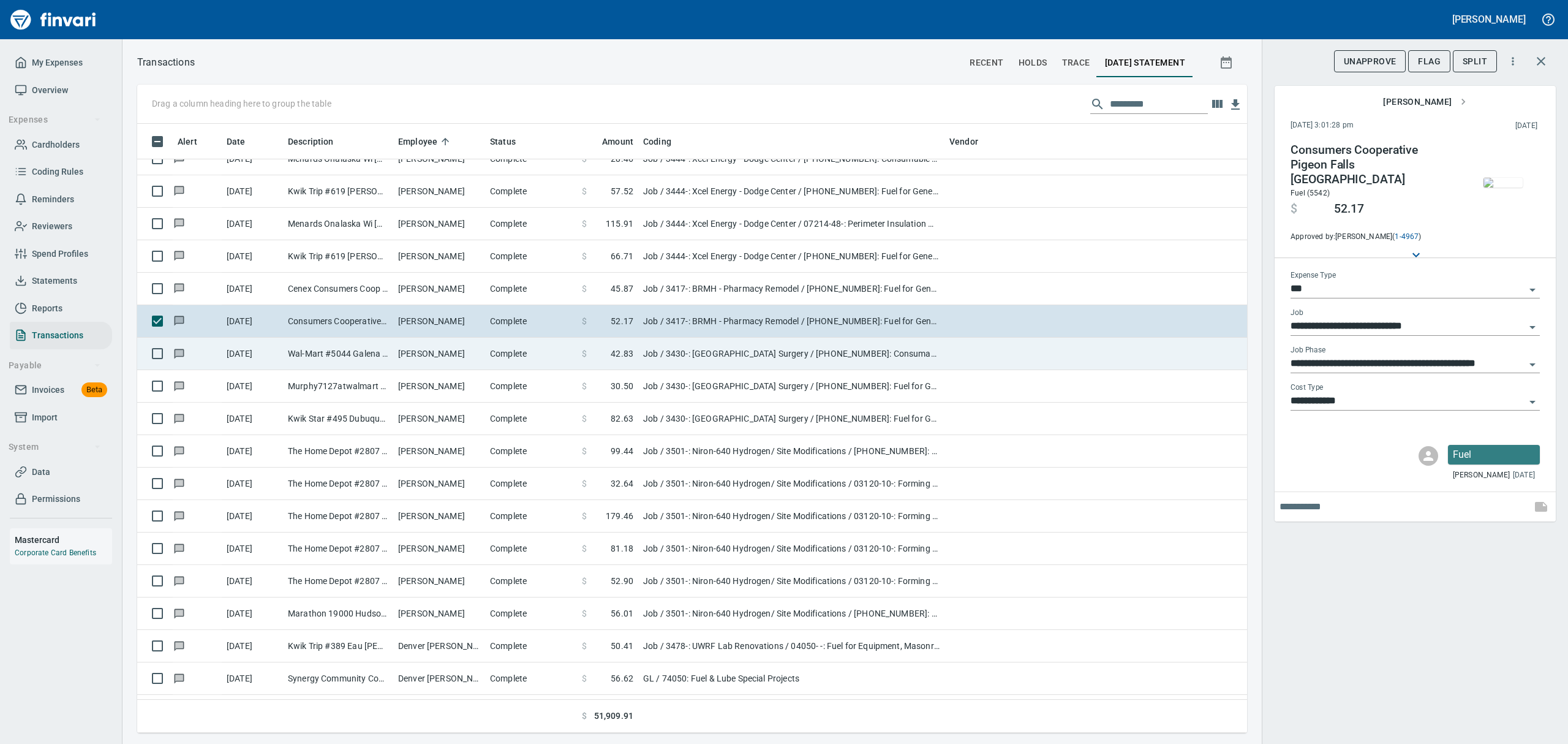
click at [324, 362] on td "Wal-Mart #5044 Galena [GEOGRAPHIC_DATA]" at bounding box center [338, 354] width 110 height 33
type input "**********"
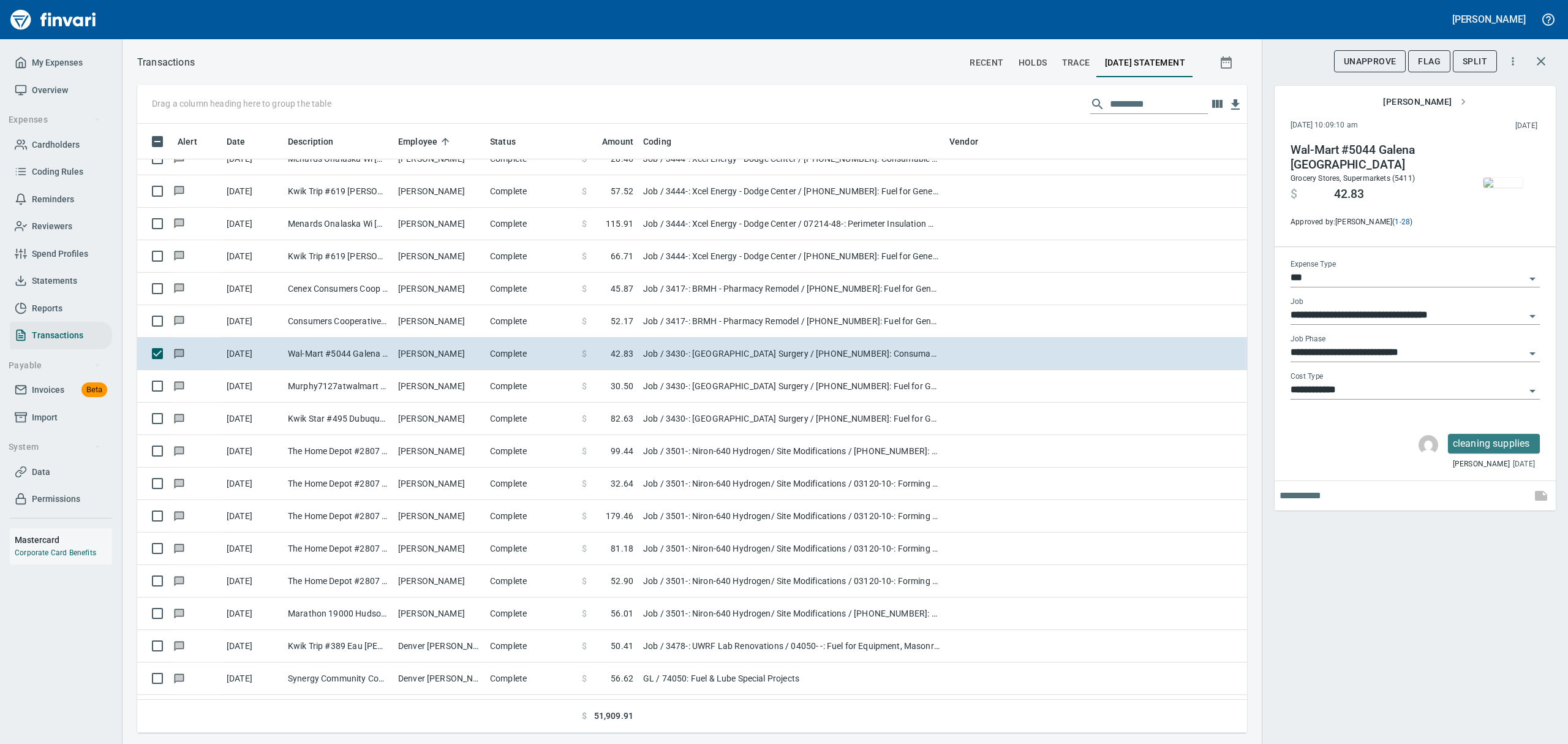
click at [1506, 178] on img "button" at bounding box center [1503, 182] width 39 height 10
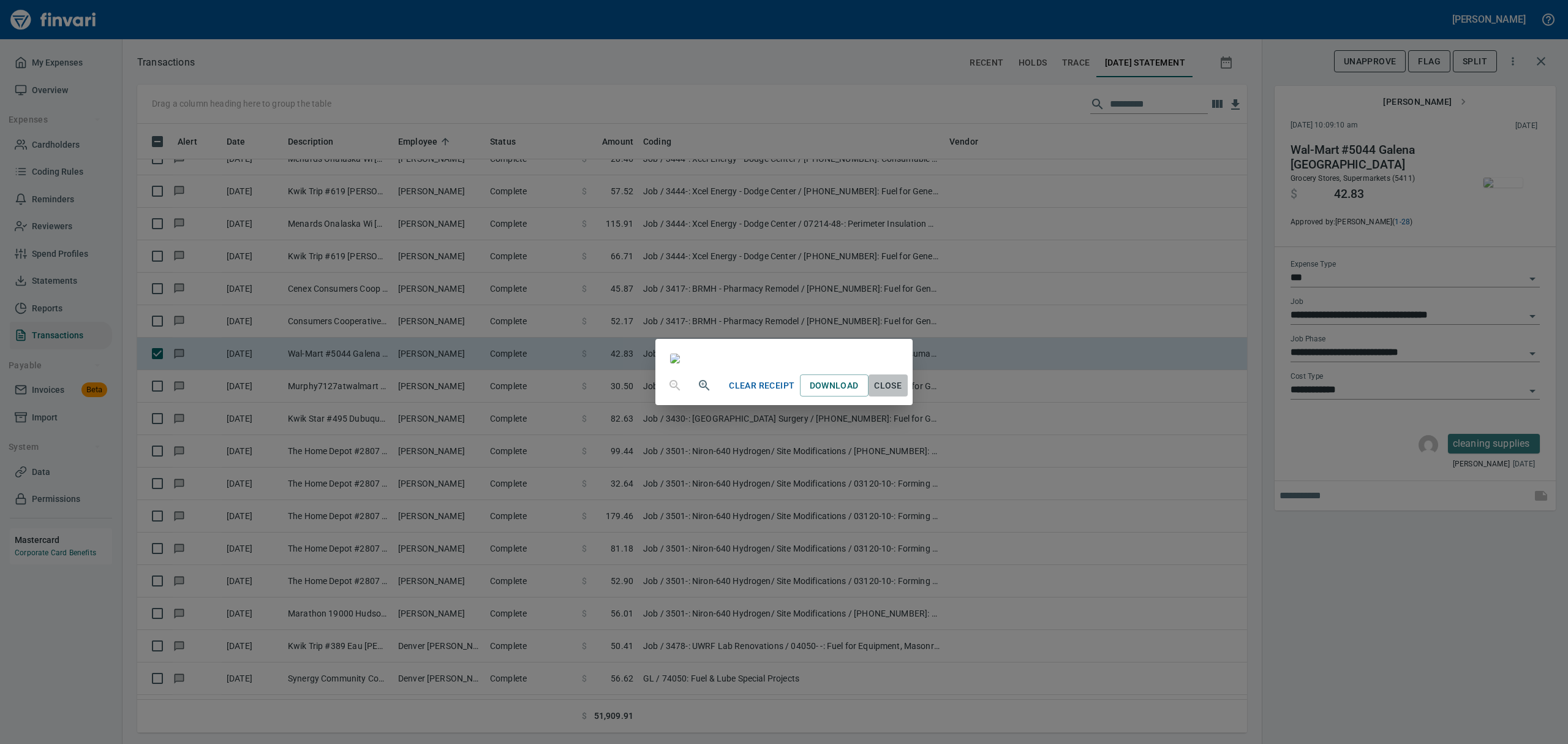
click at [903, 394] on span "Close" at bounding box center [888, 386] width 30 height 15
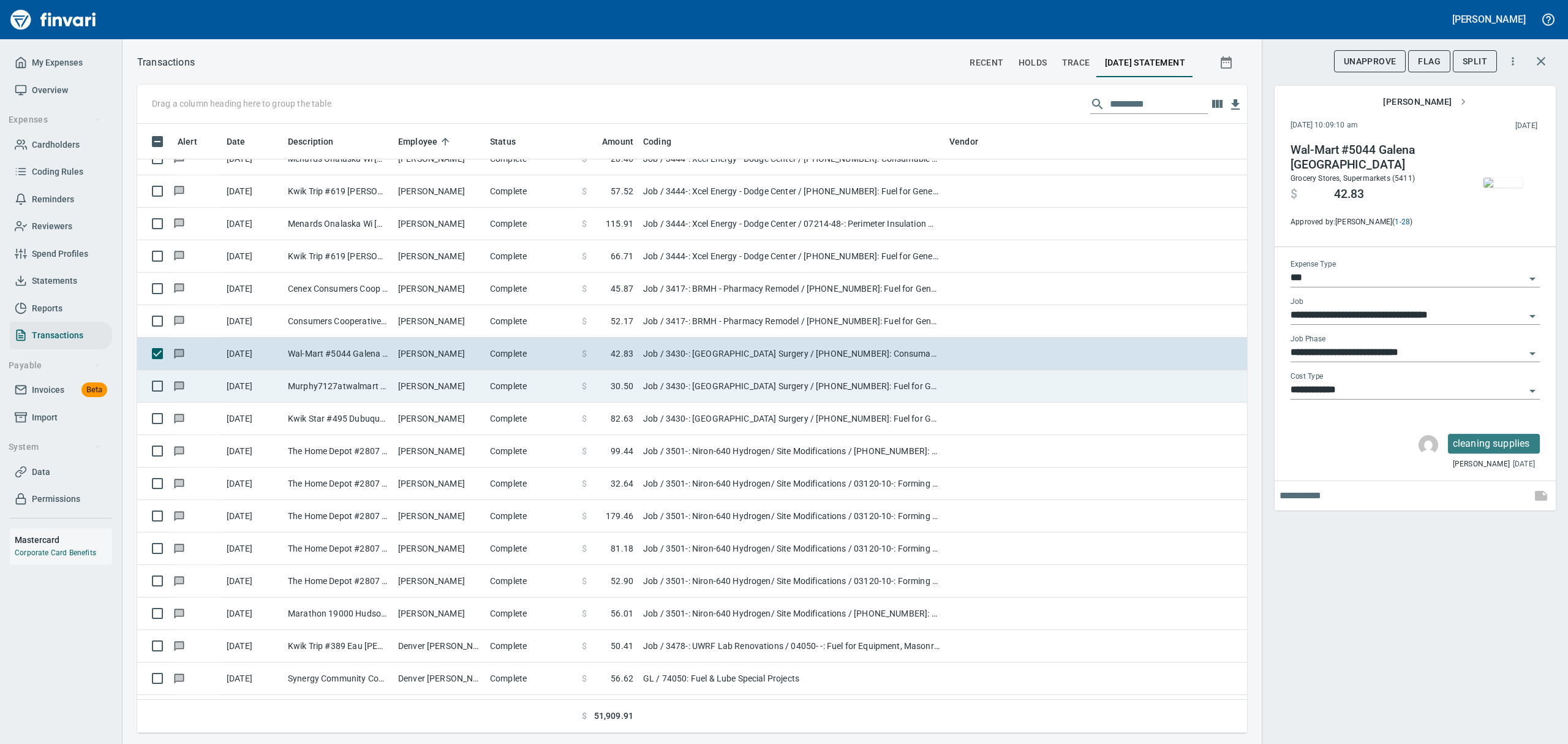
click at [412, 391] on td "[PERSON_NAME]" at bounding box center [440, 387] width 92 height 33
type input "**********"
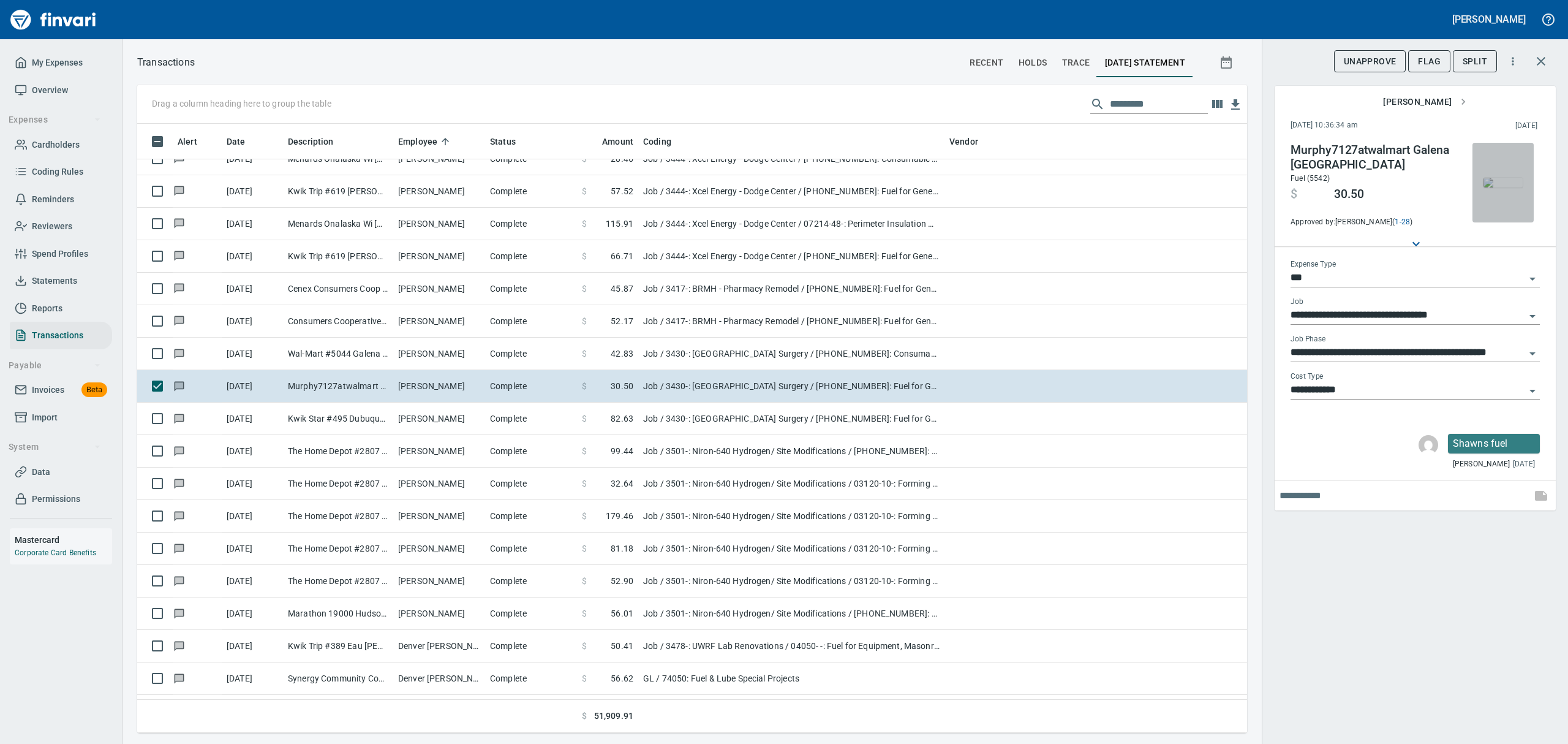
click at [1505, 179] on img "button" at bounding box center [1503, 182] width 39 height 10
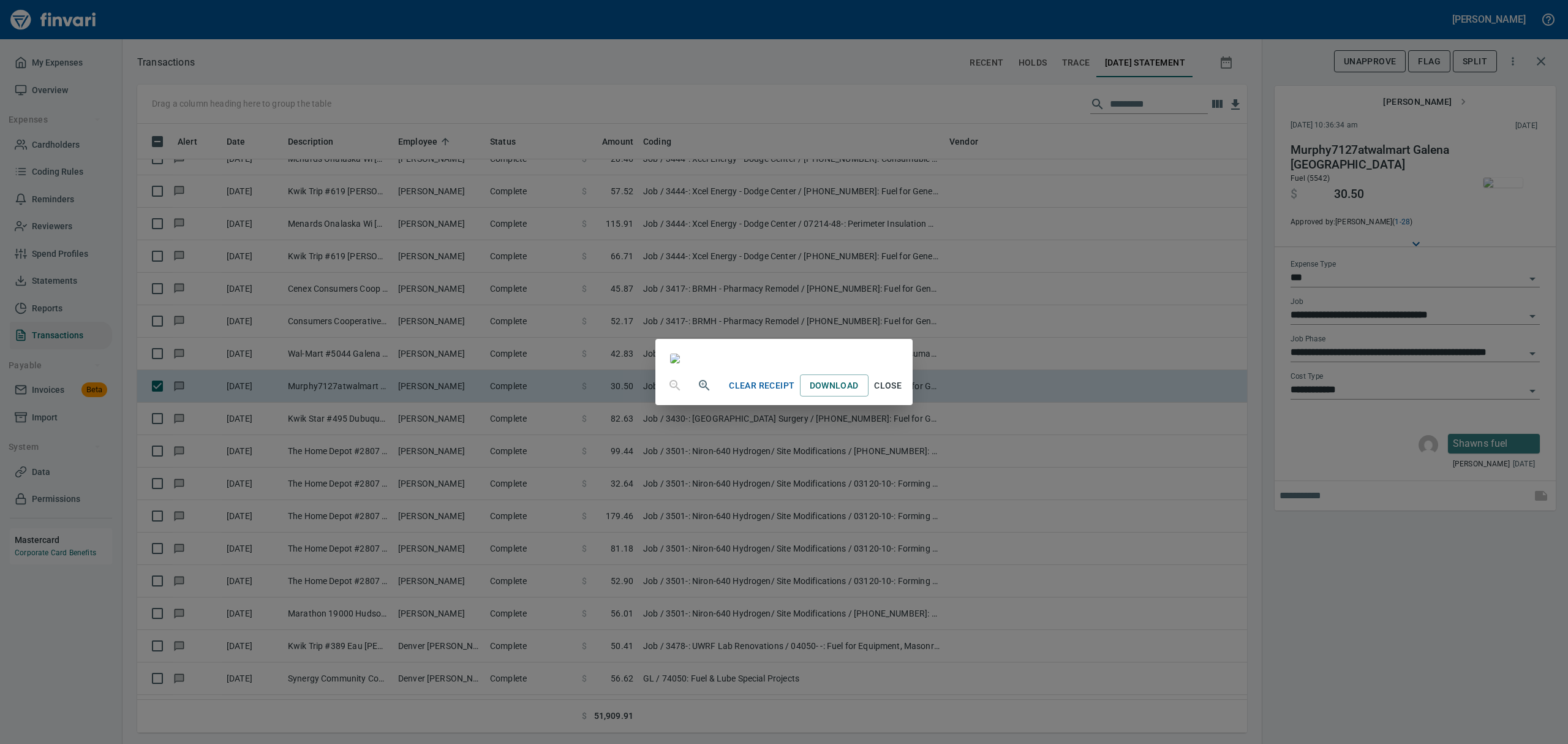
click at [903, 394] on span "Close" at bounding box center [888, 386] width 30 height 15
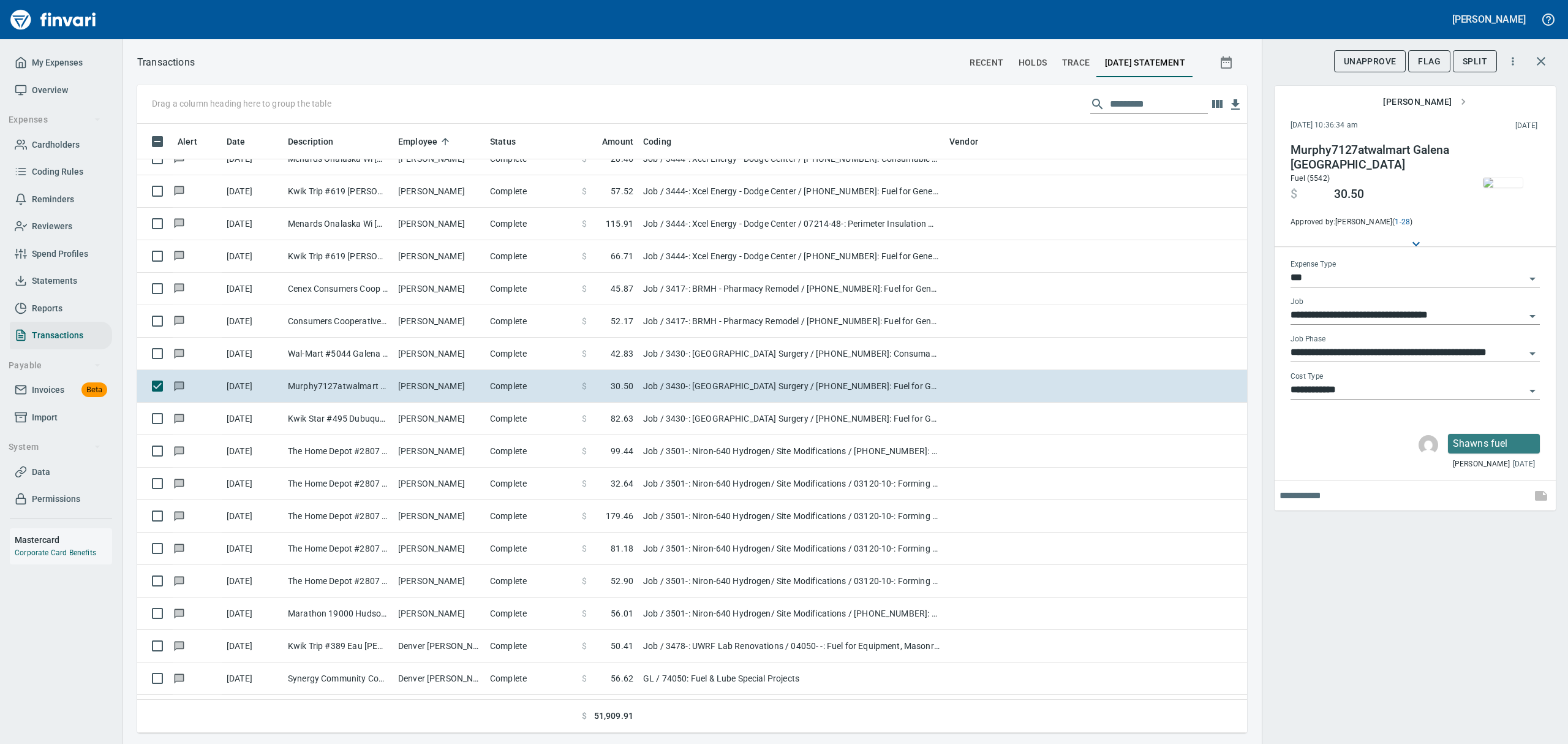
click at [1534, 350] on icon "Open" at bounding box center [1532, 353] width 14 height 14
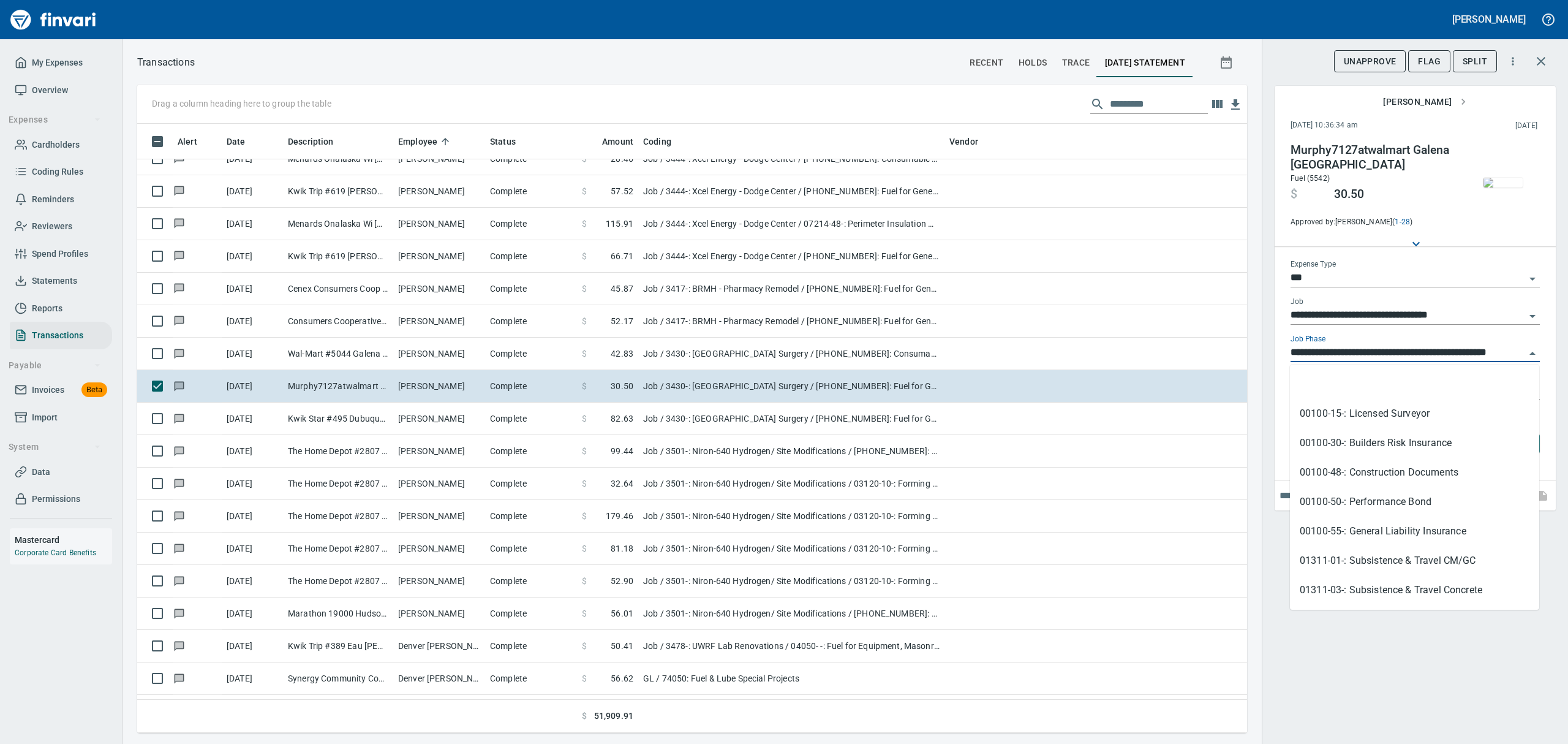
scroll to position [595, 1081]
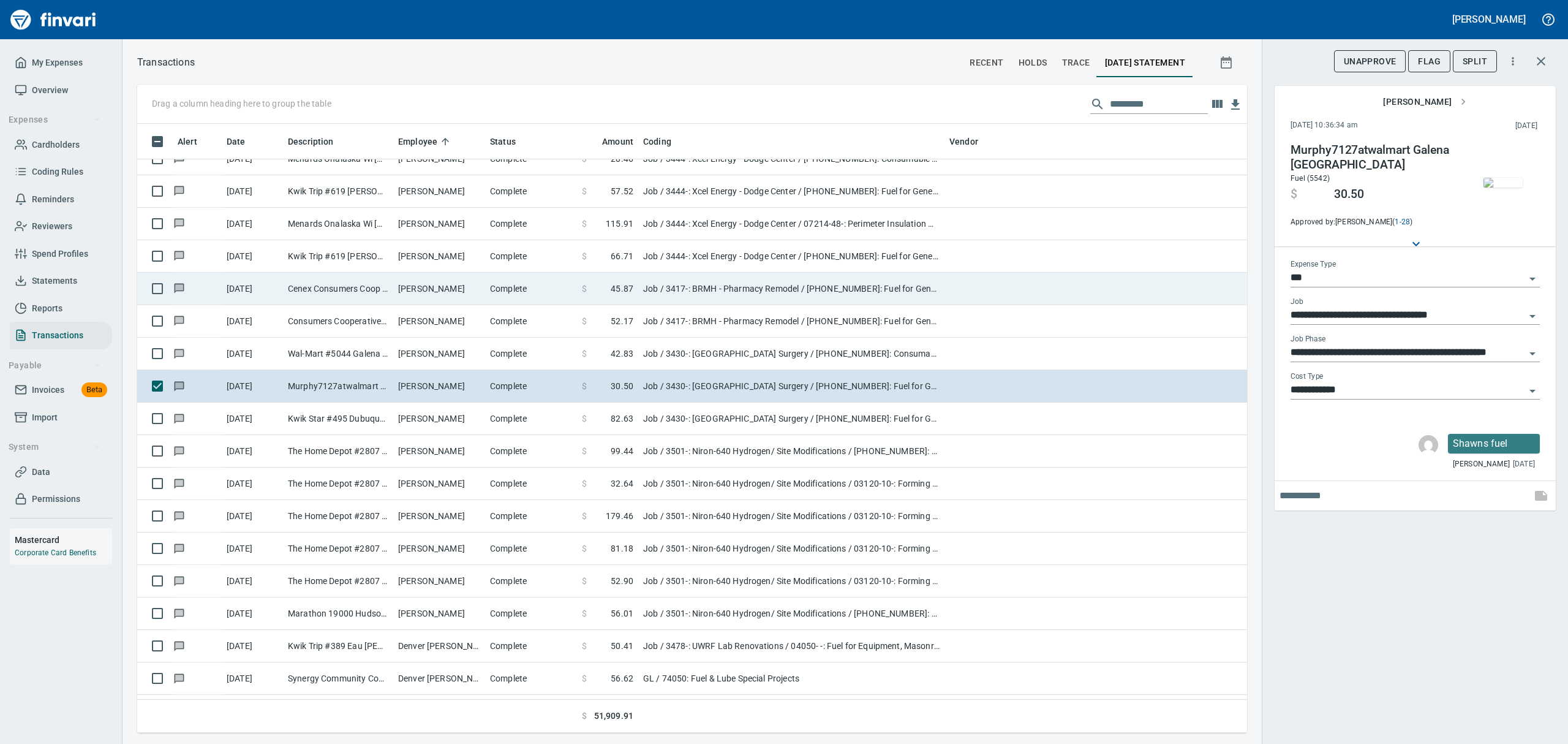
click at [1088, 304] on td at bounding box center [1157, 289] width 180 height 33
type input "**********"
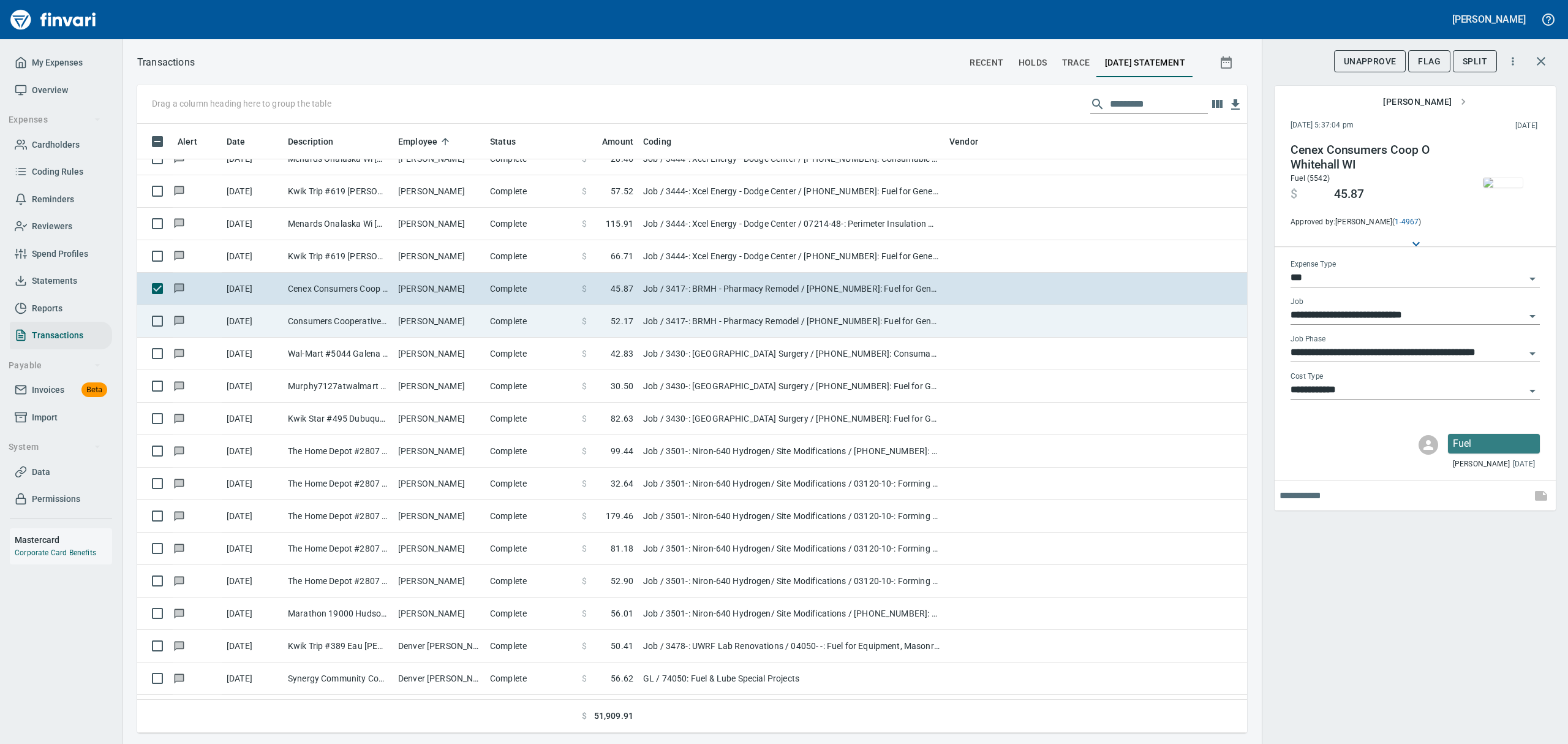
click at [421, 324] on td "[PERSON_NAME]" at bounding box center [440, 322] width 92 height 33
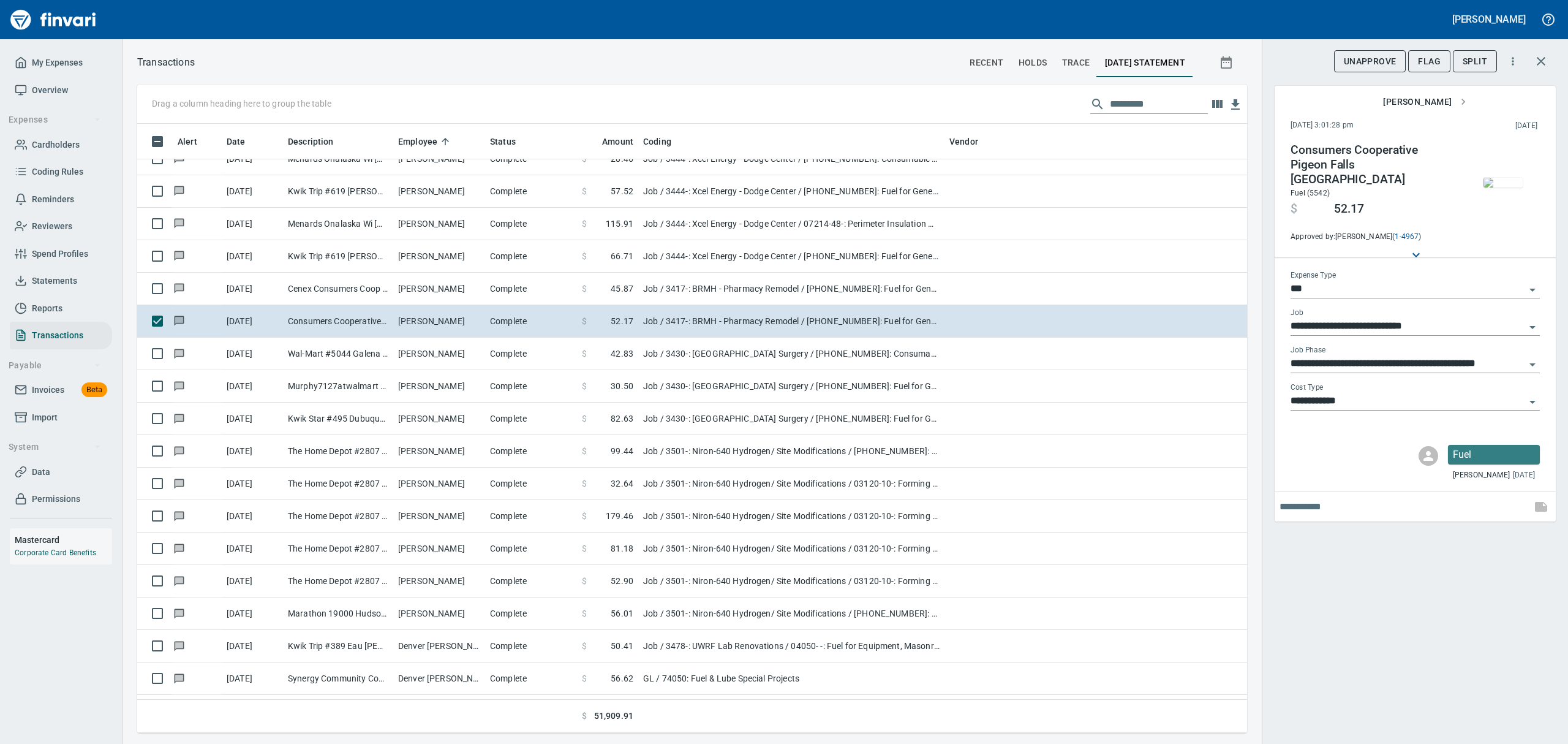
click at [1496, 178] on img "button" at bounding box center [1503, 182] width 39 height 10
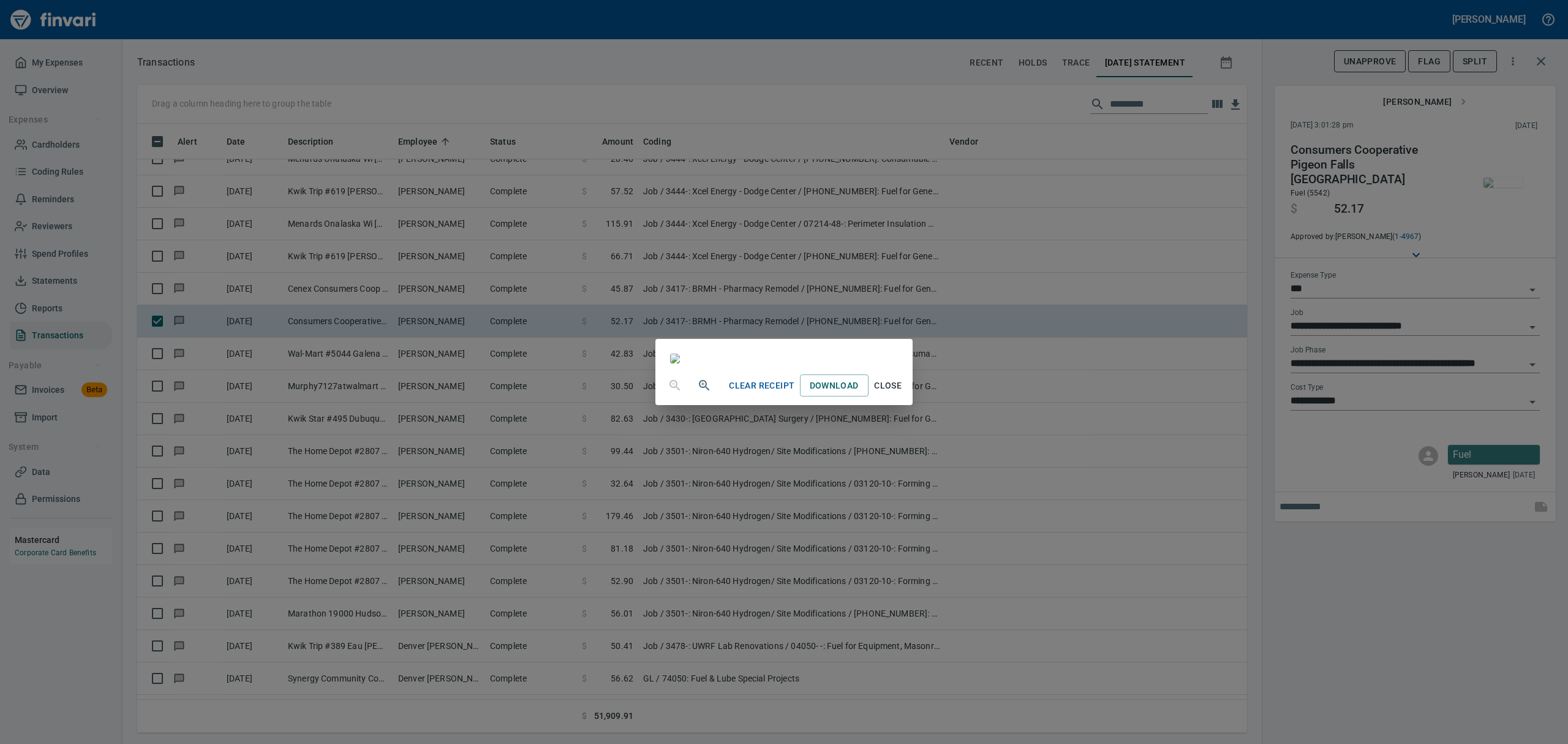
click at [903, 394] on span "Close" at bounding box center [888, 386] width 30 height 15
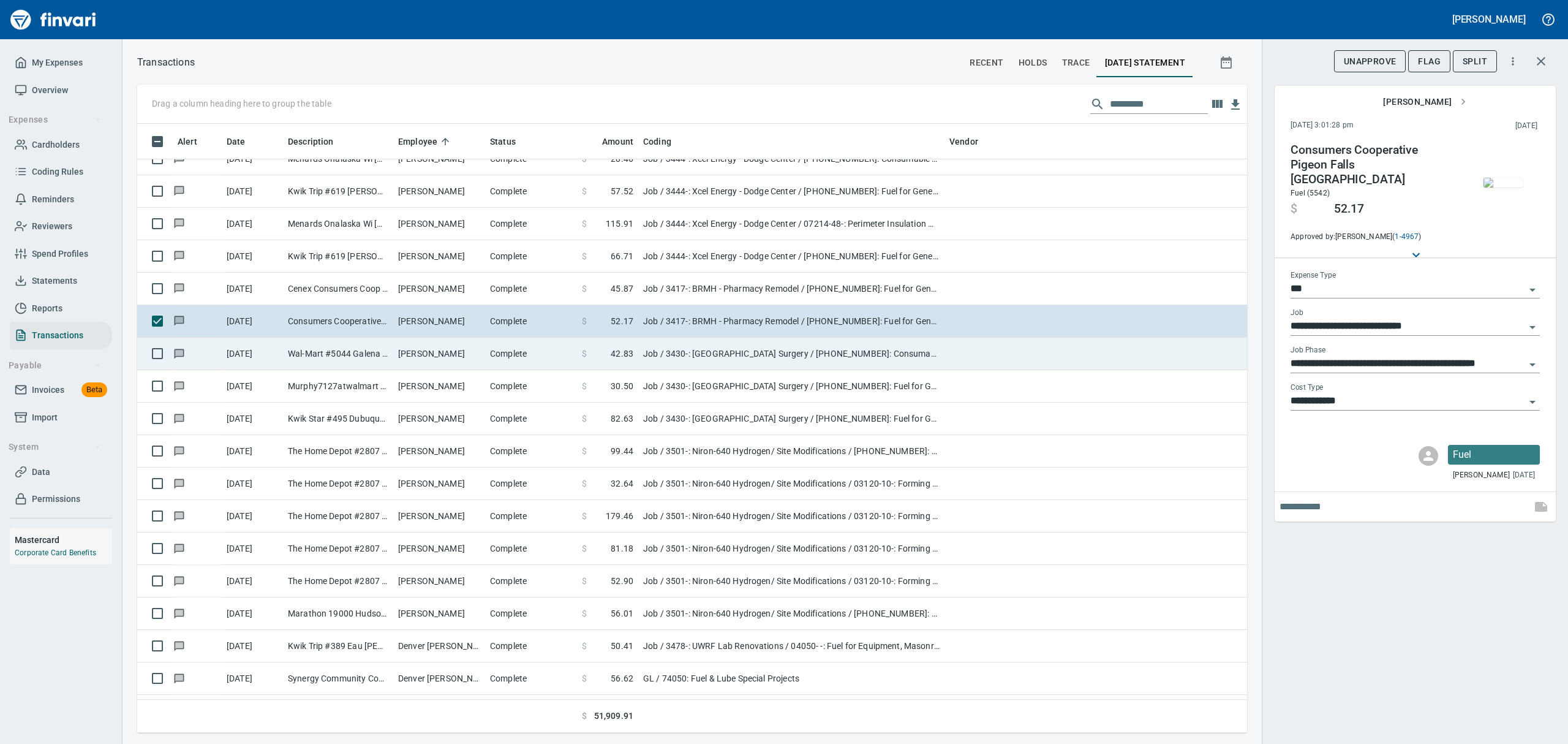
click at [395, 350] on td "[PERSON_NAME]" at bounding box center [440, 354] width 92 height 33
type input "**********"
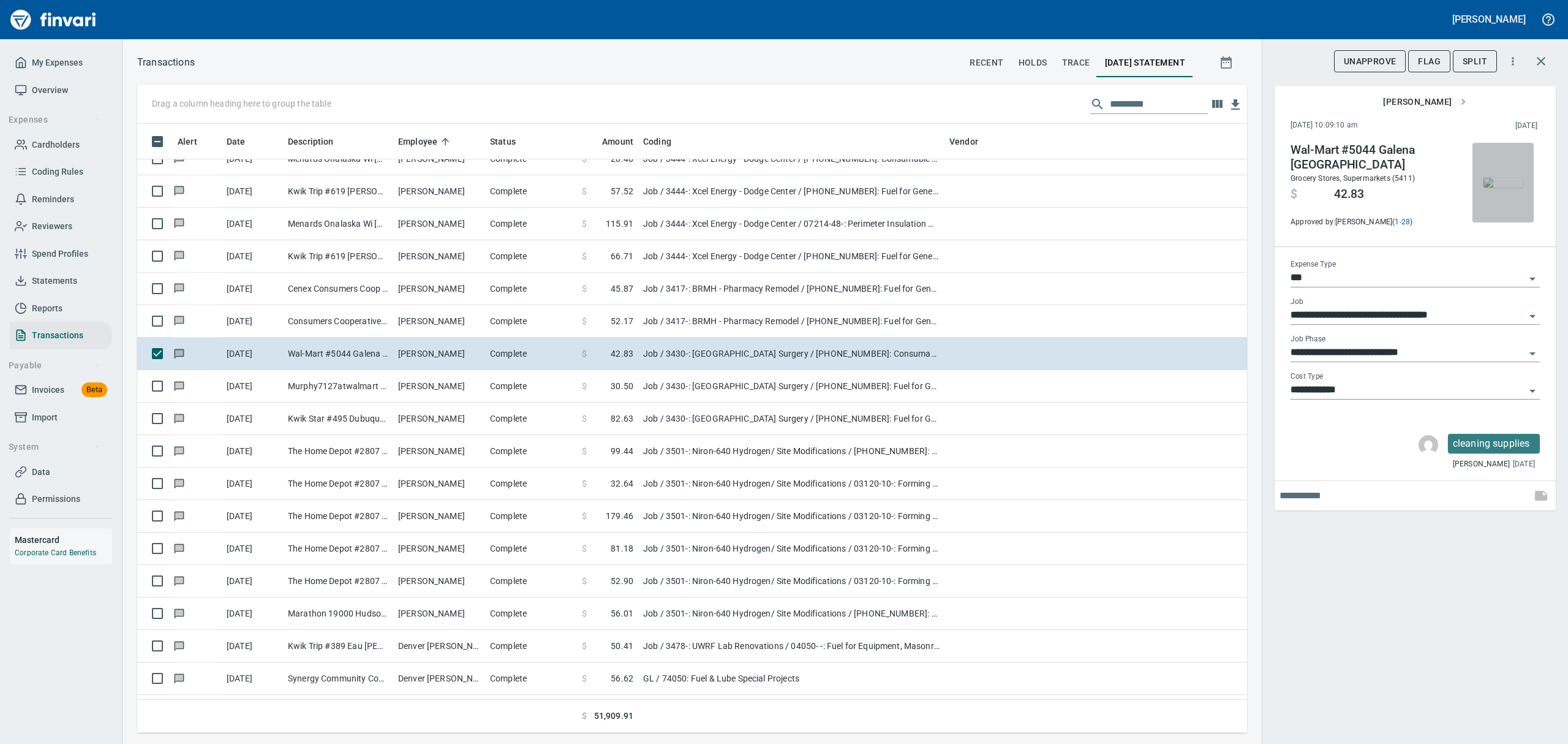
click at [1506, 183] on img "button" at bounding box center [1503, 182] width 39 height 10
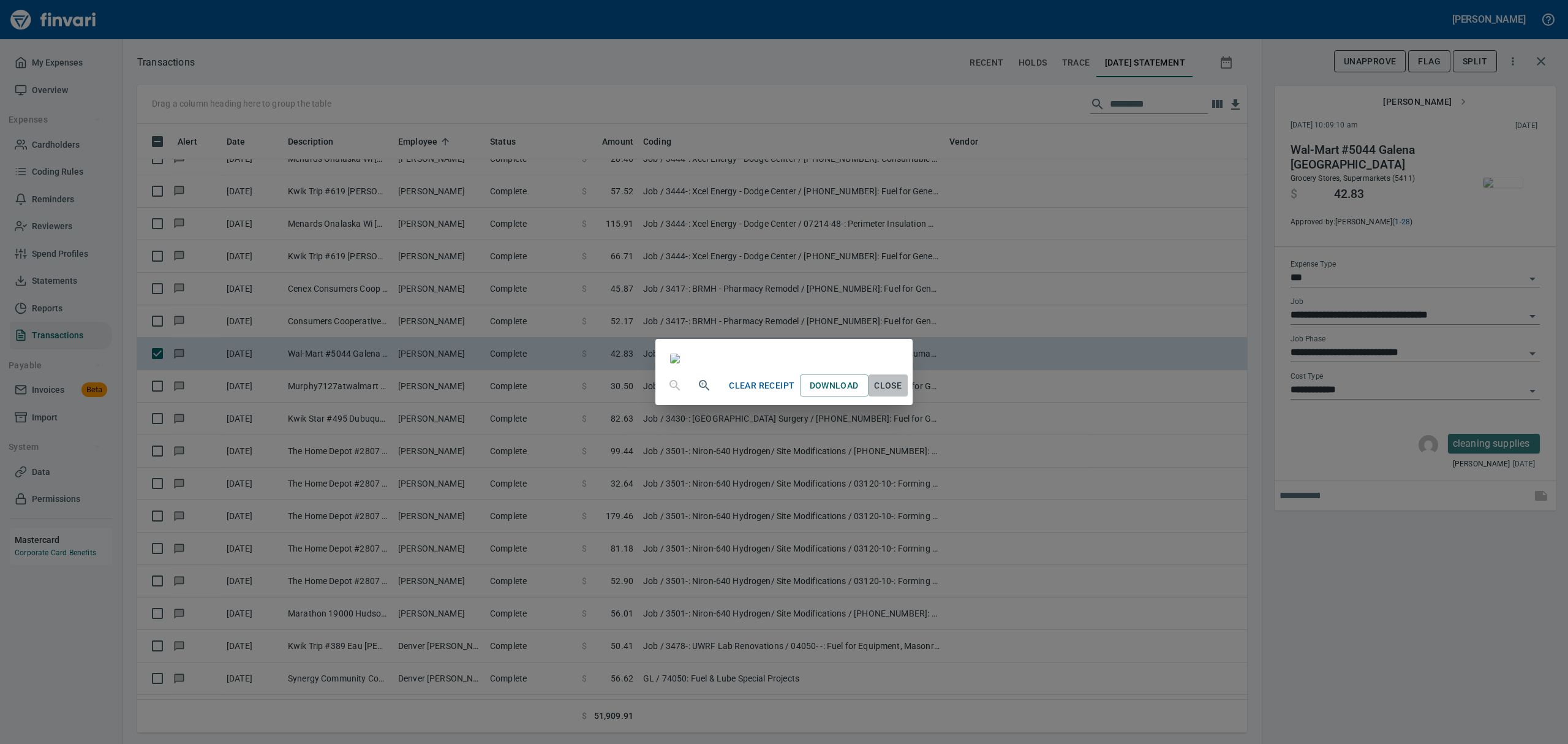
click at [903, 394] on span "Close" at bounding box center [888, 386] width 30 height 15
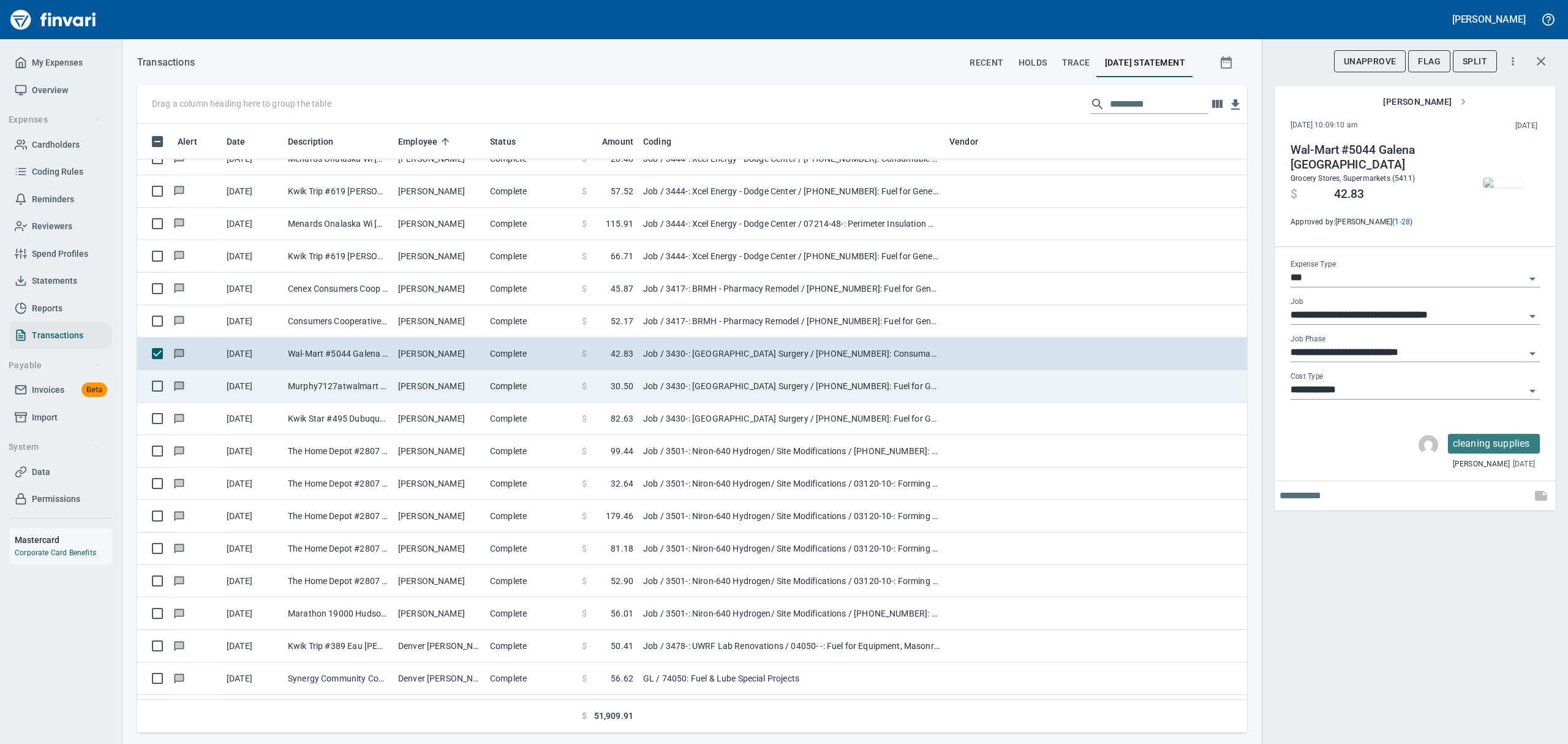
click at [405, 378] on td "[PERSON_NAME]" at bounding box center [440, 387] width 92 height 33
type input "**********"
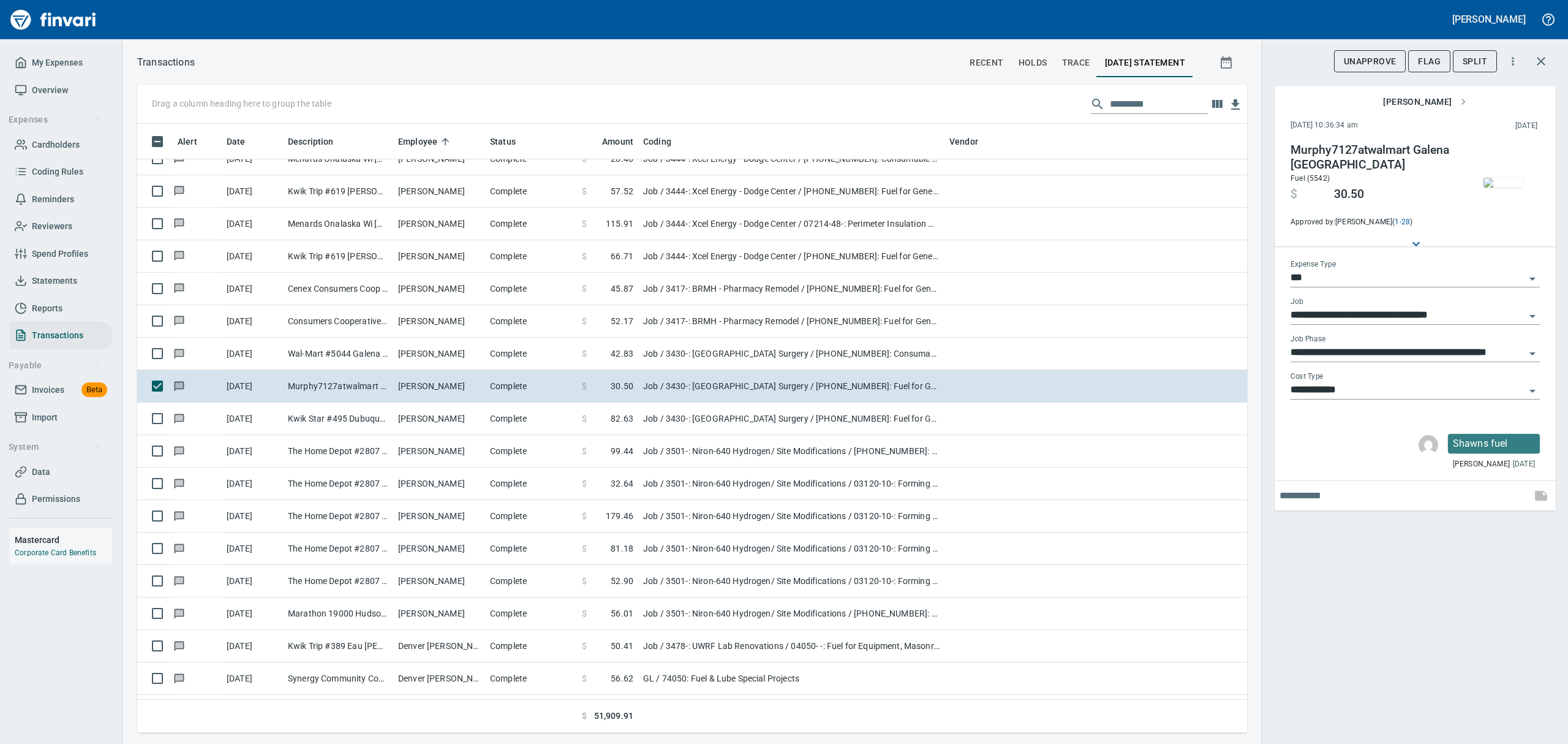
click at [1493, 178] on img "button" at bounding box center [1503, 182] width 39 height 10
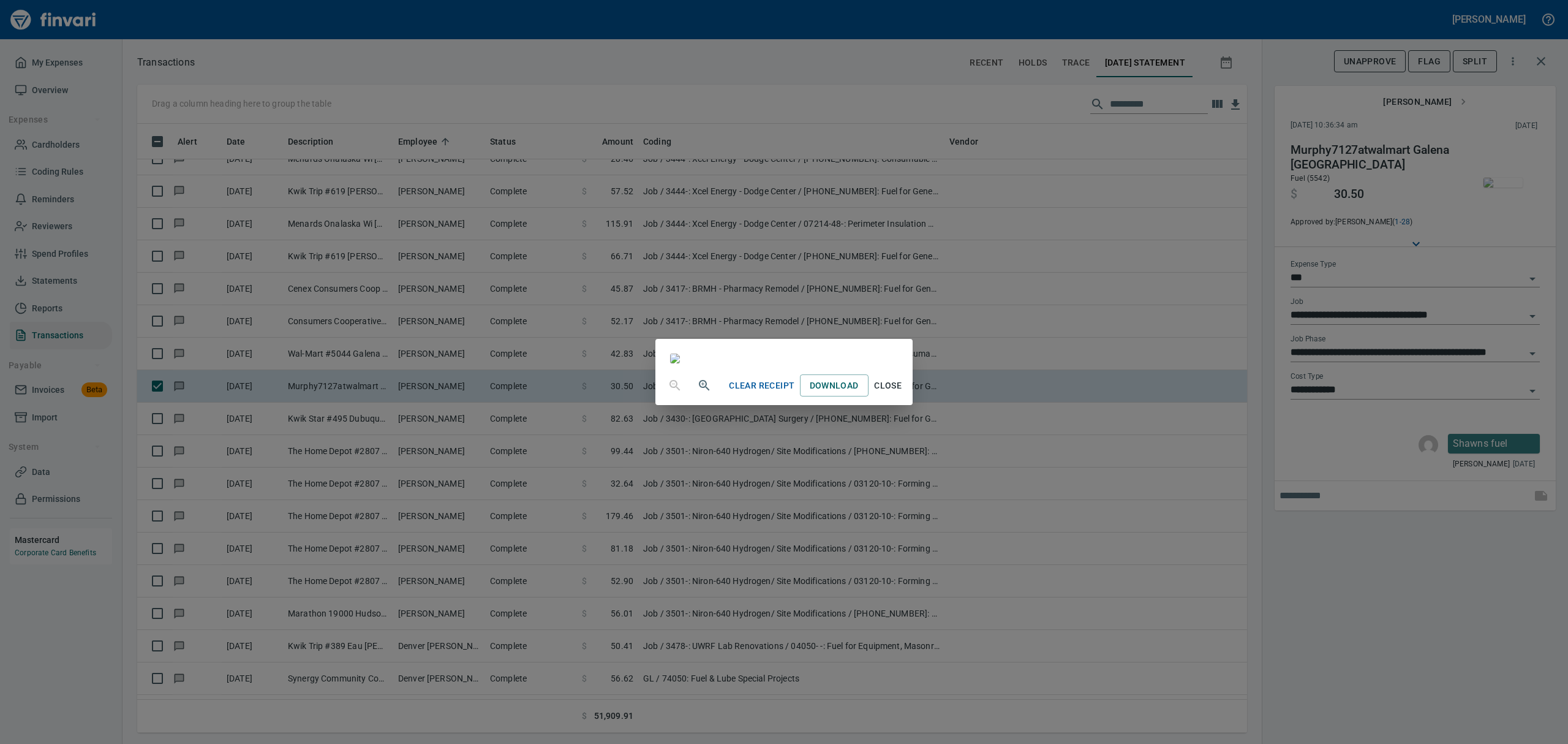
click at [903, 394] on span "Close" at bounding box center [888, 386] width 30 height 15
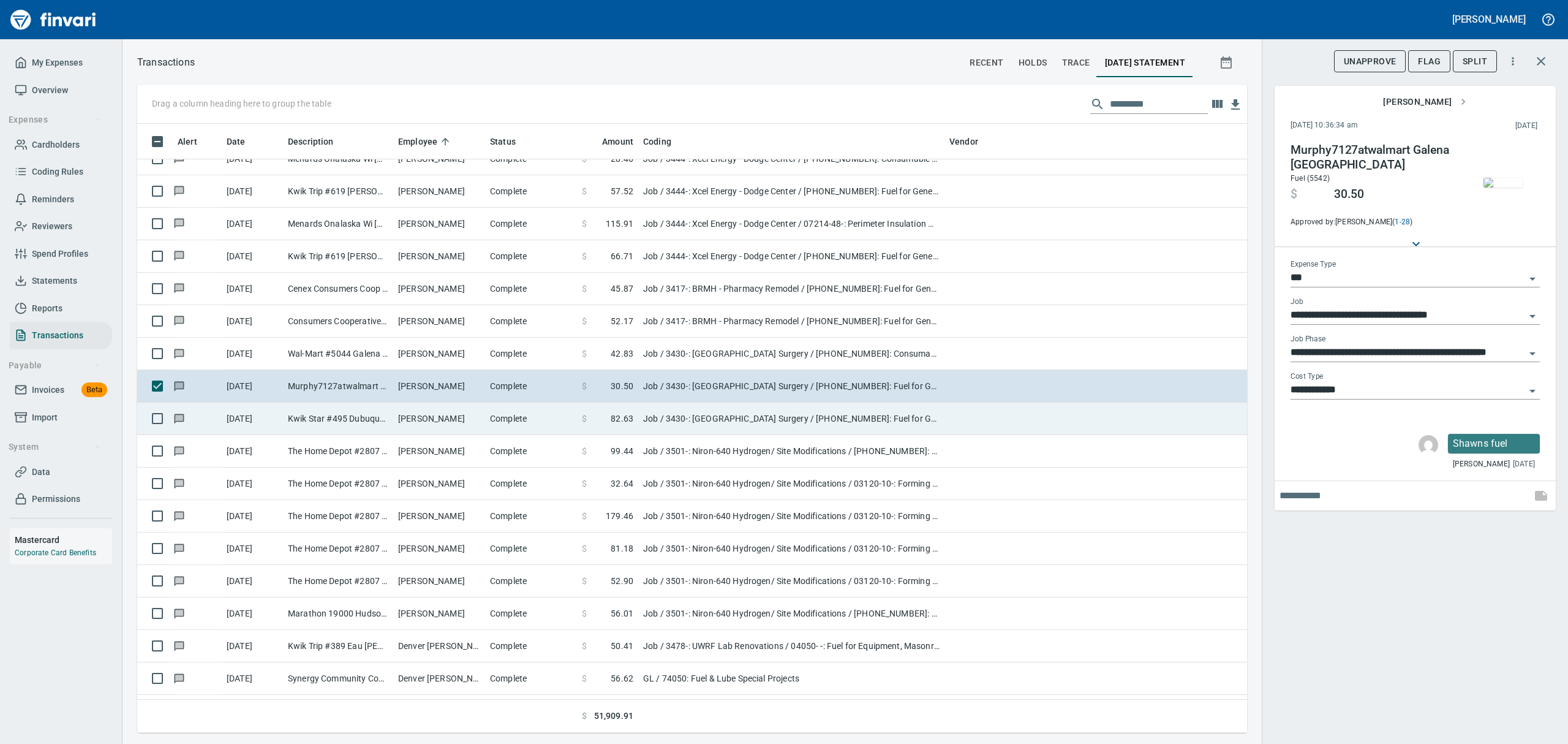
click at [390, 424] on td "Kwik Star #495 Dubuque [GEOGRAPHIC_DATA]" at bounding box center [338, 419] width 110 height 33
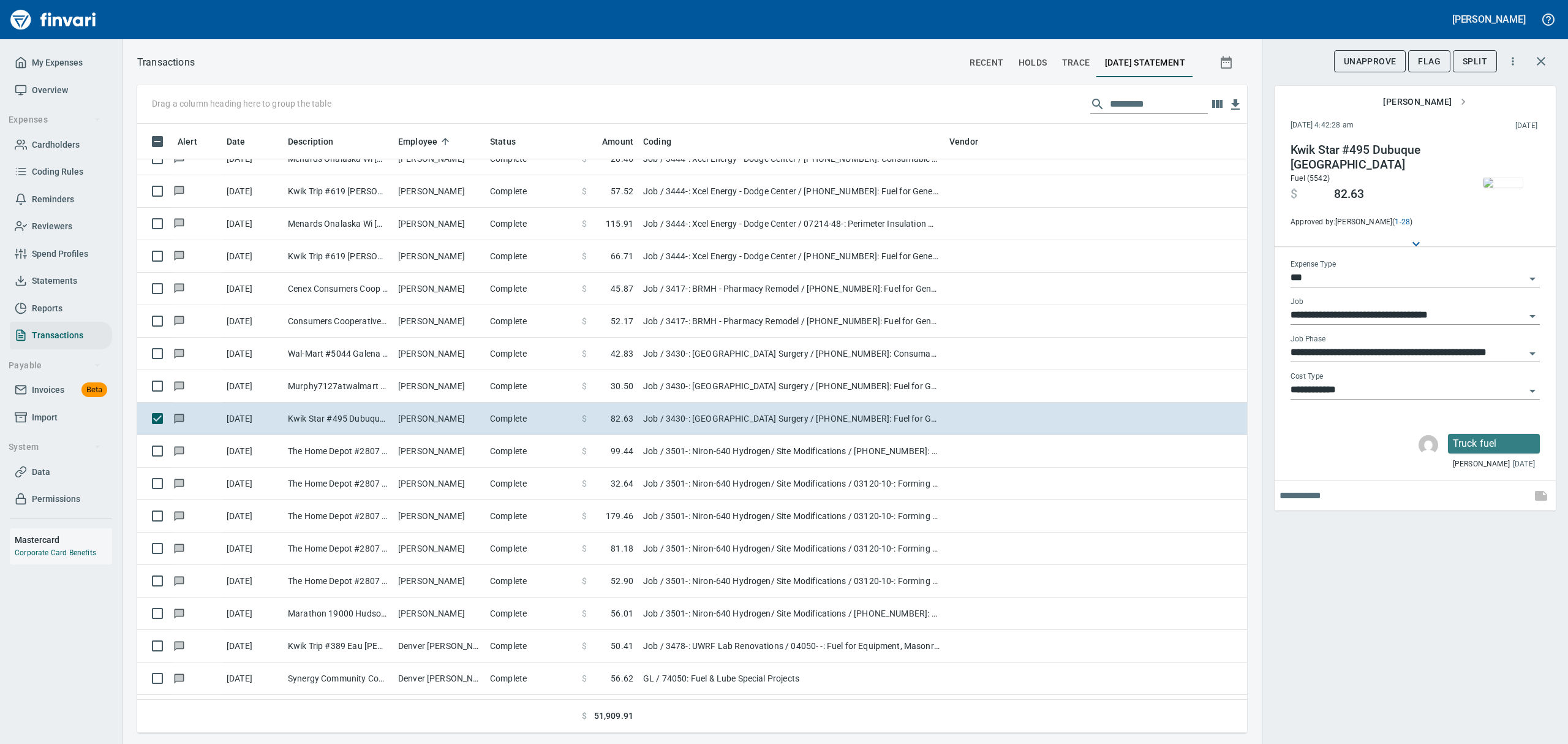
click at [1498, 178] on img "button" at bounding box center [1503, 182] width 39 height 10
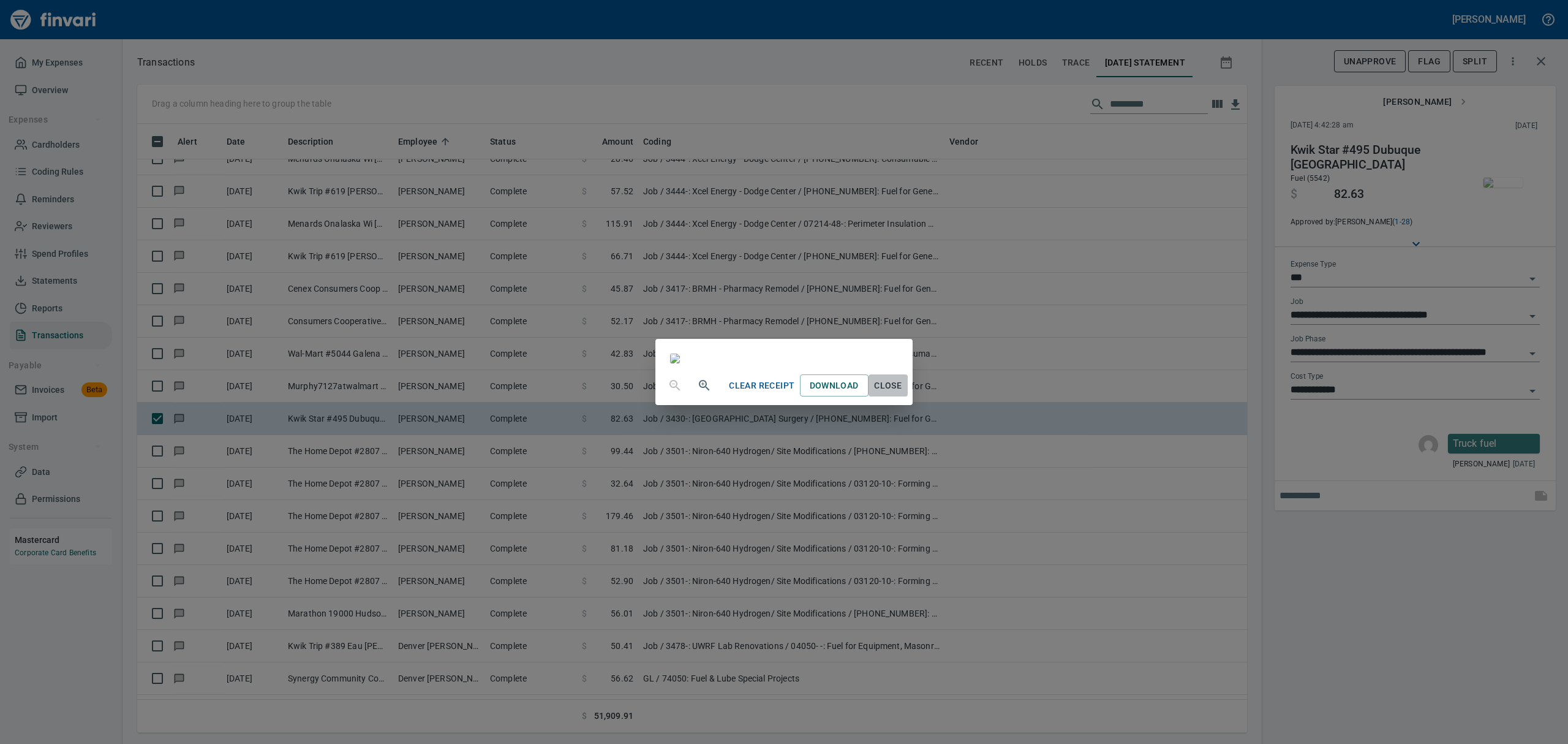
click at [903, 394] on span "Close" at bounding box center [888, 386] width 30 height 15
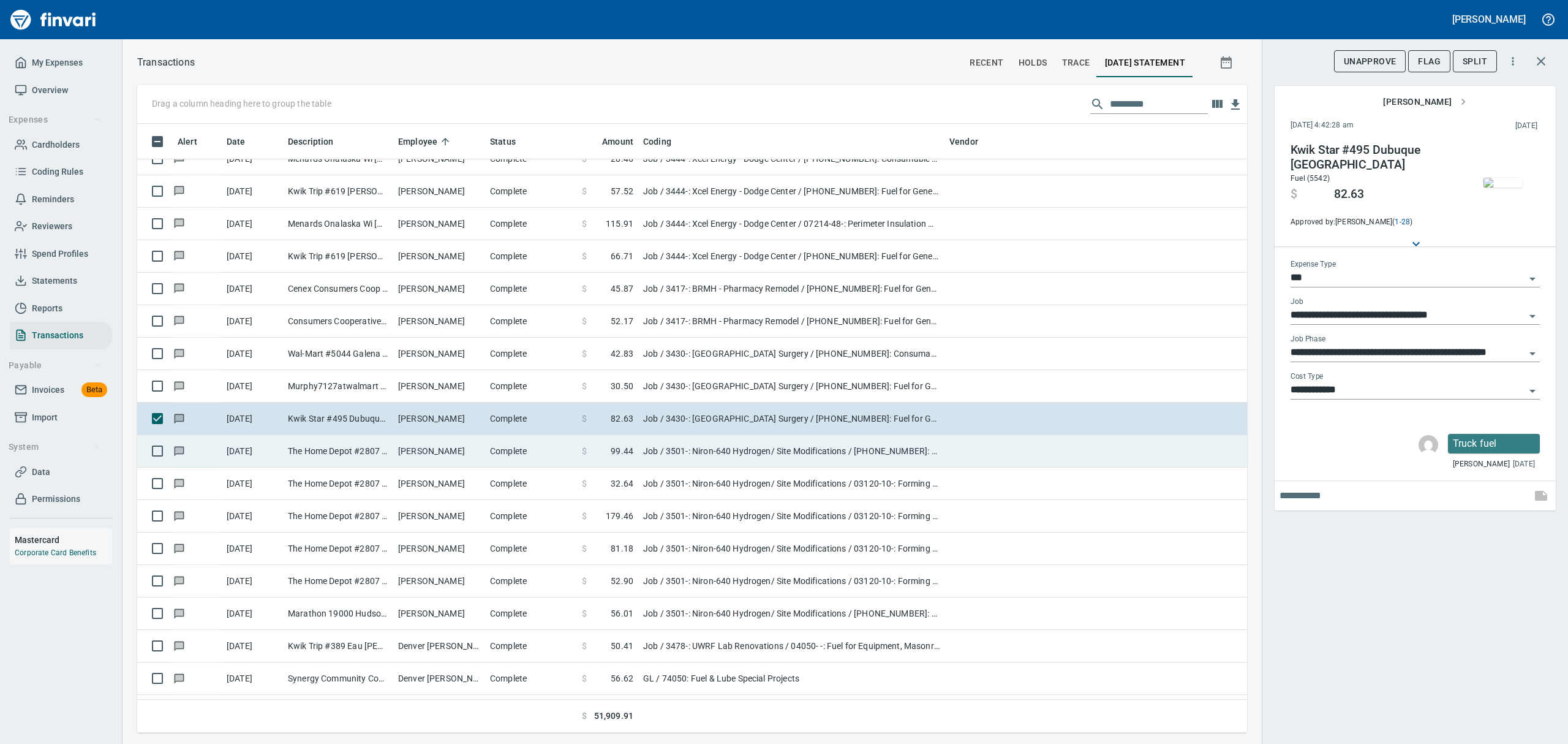
click at [323, 449] on td "The Home Depot #2807 [GEOGRAPHIC_DATA]" at bounding box center [338, 451] width 110 height 33
type input "**********"
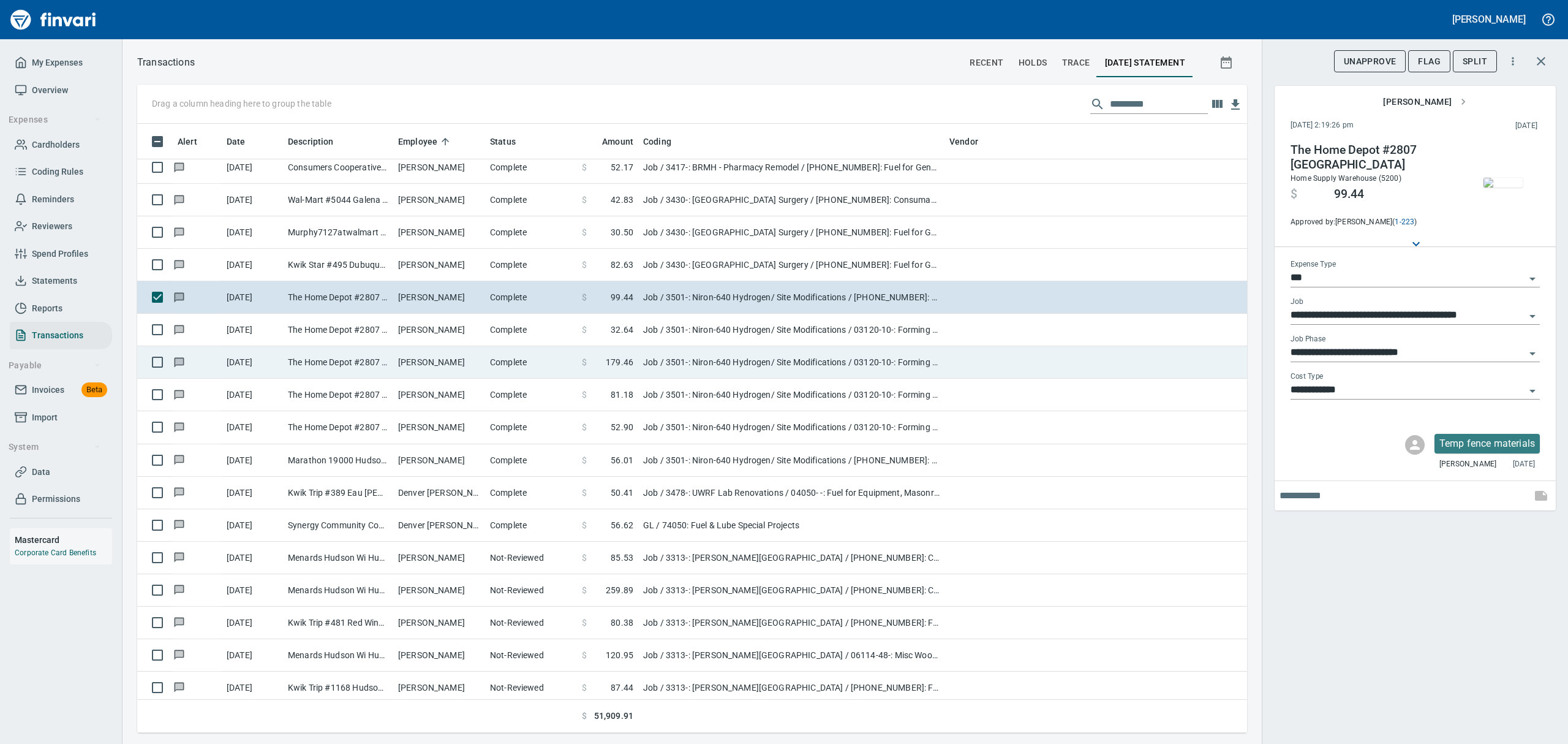
scroll to position [4657, 0]
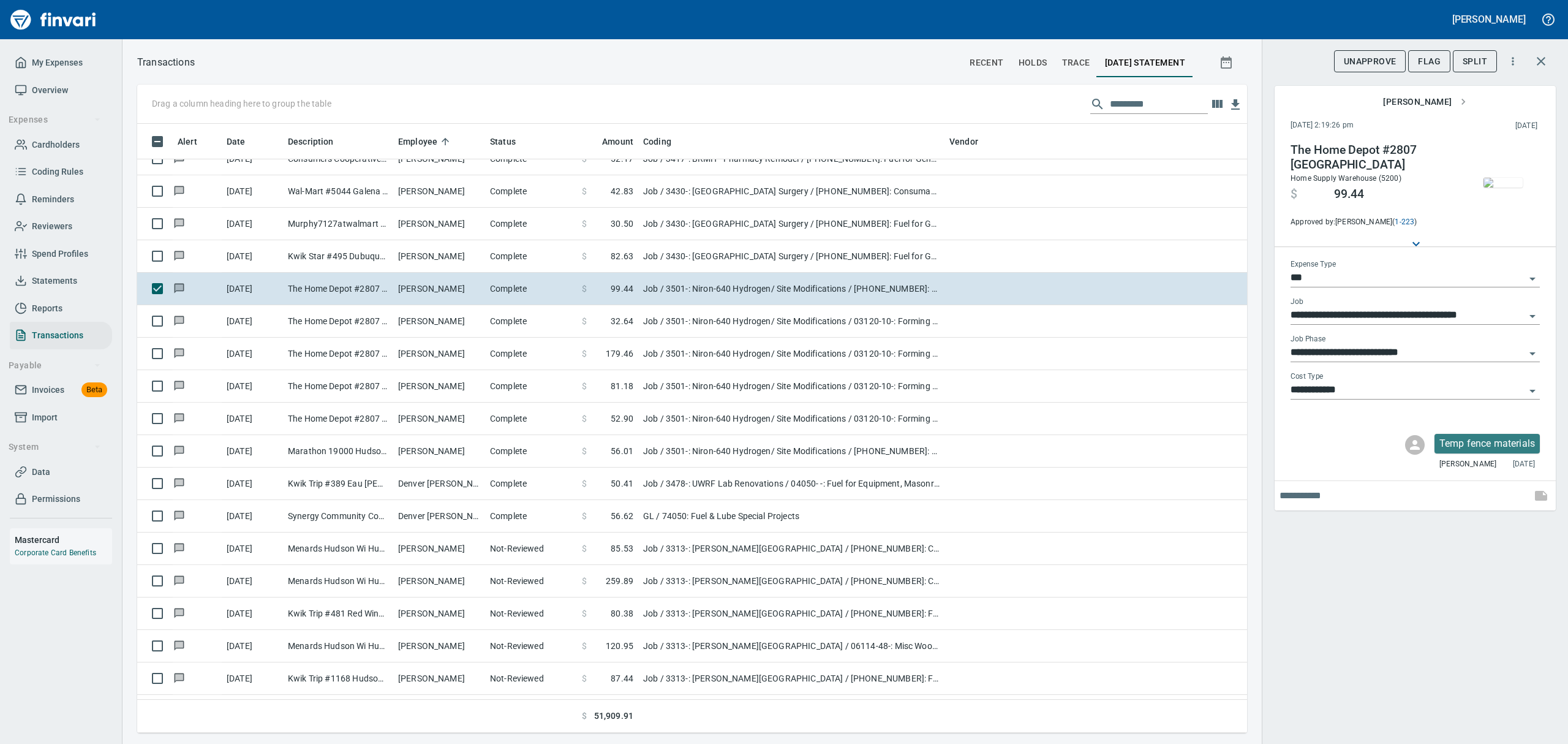
click at [1524, 180] on span "button" at bounding box center [1504, 182] width 52 height 10
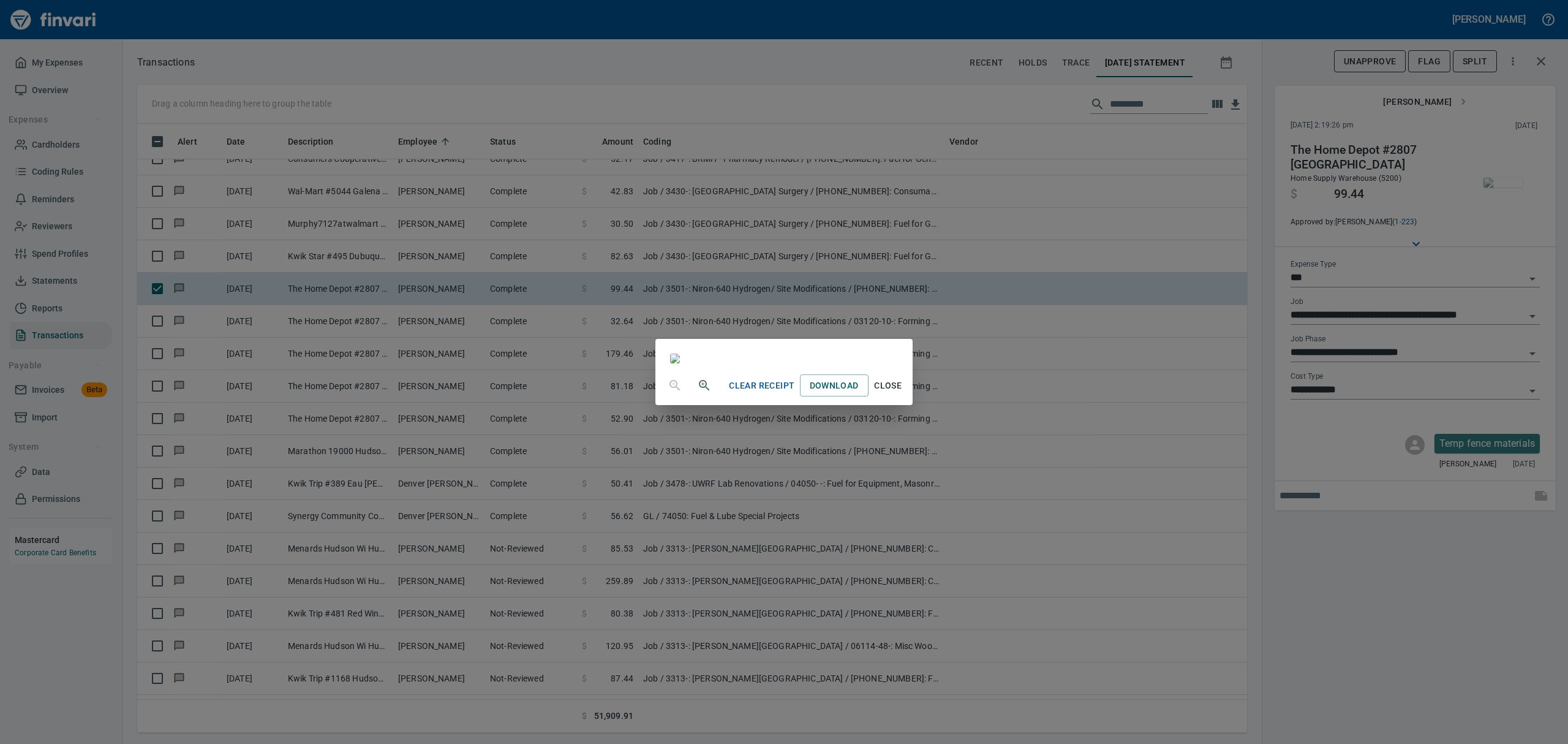
click at [903, 394] on span "Close" at bounding box center [888, 386] width 30 height 15
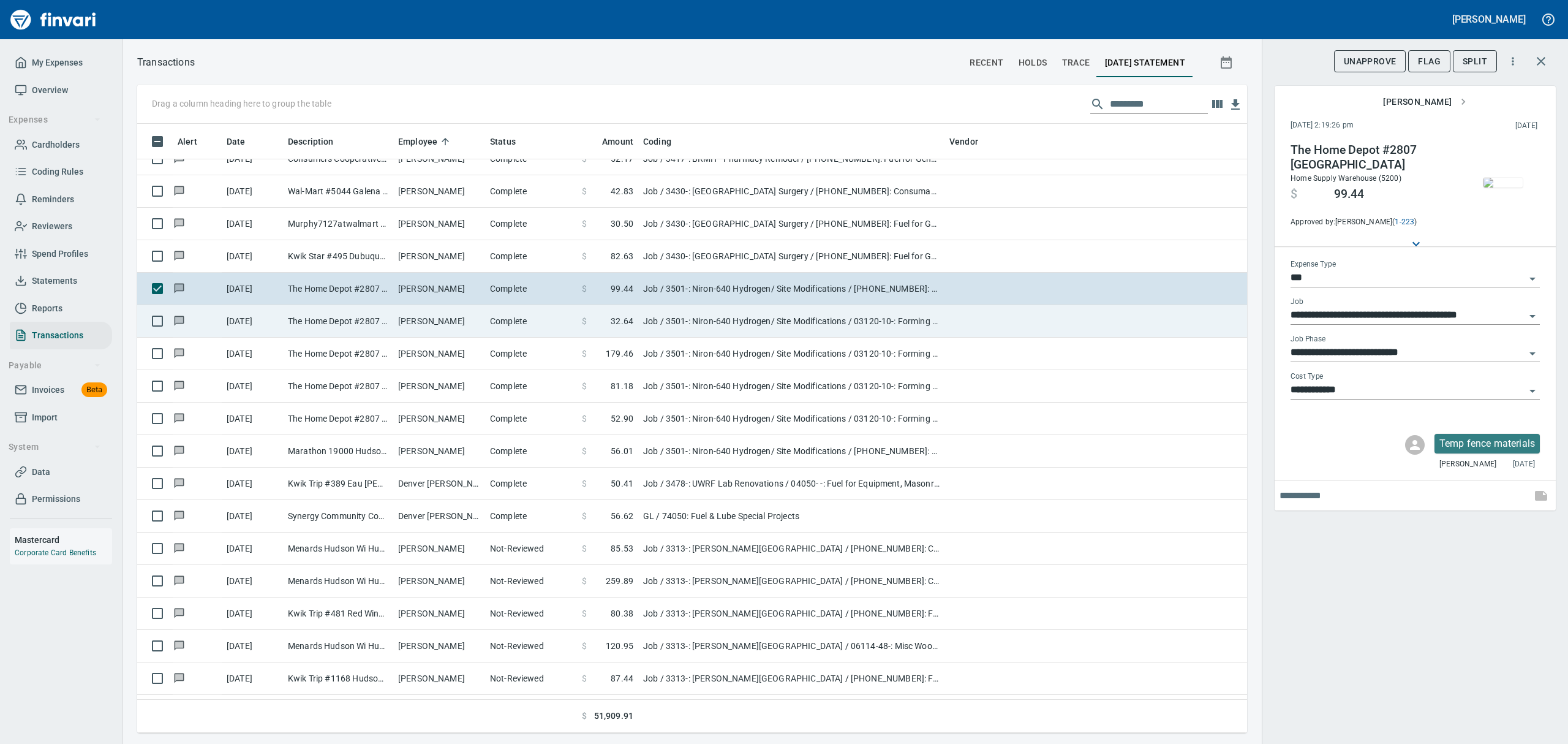
click at [378, 316] on td "The Home Depot #2807 [GEOGRAPHIC_DATA]" at bounding box center [338, 322] width 110 height 33
type input "**********"
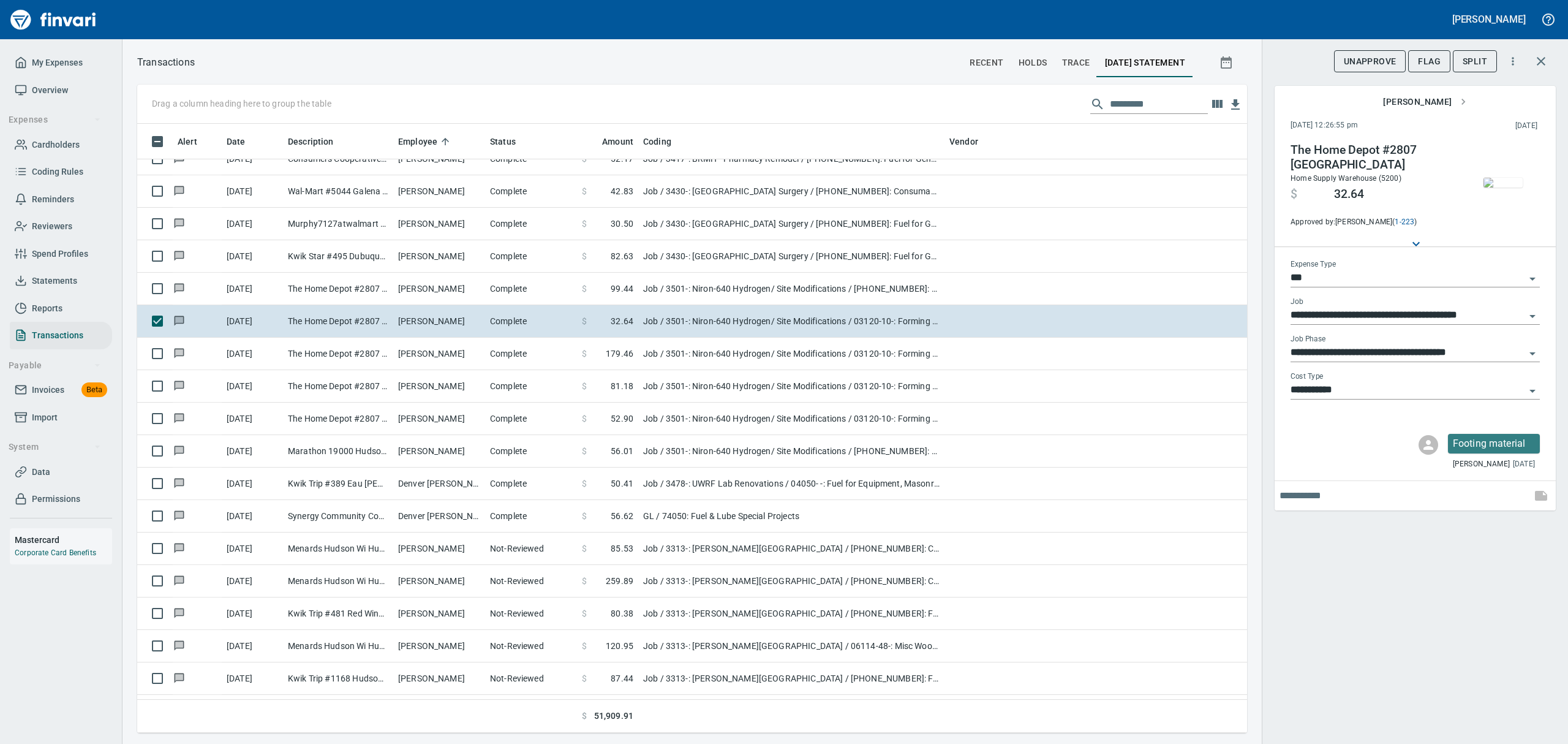
click at [1498, 178] on img "button" at bounding box center [1503, 182] width 39 height 10
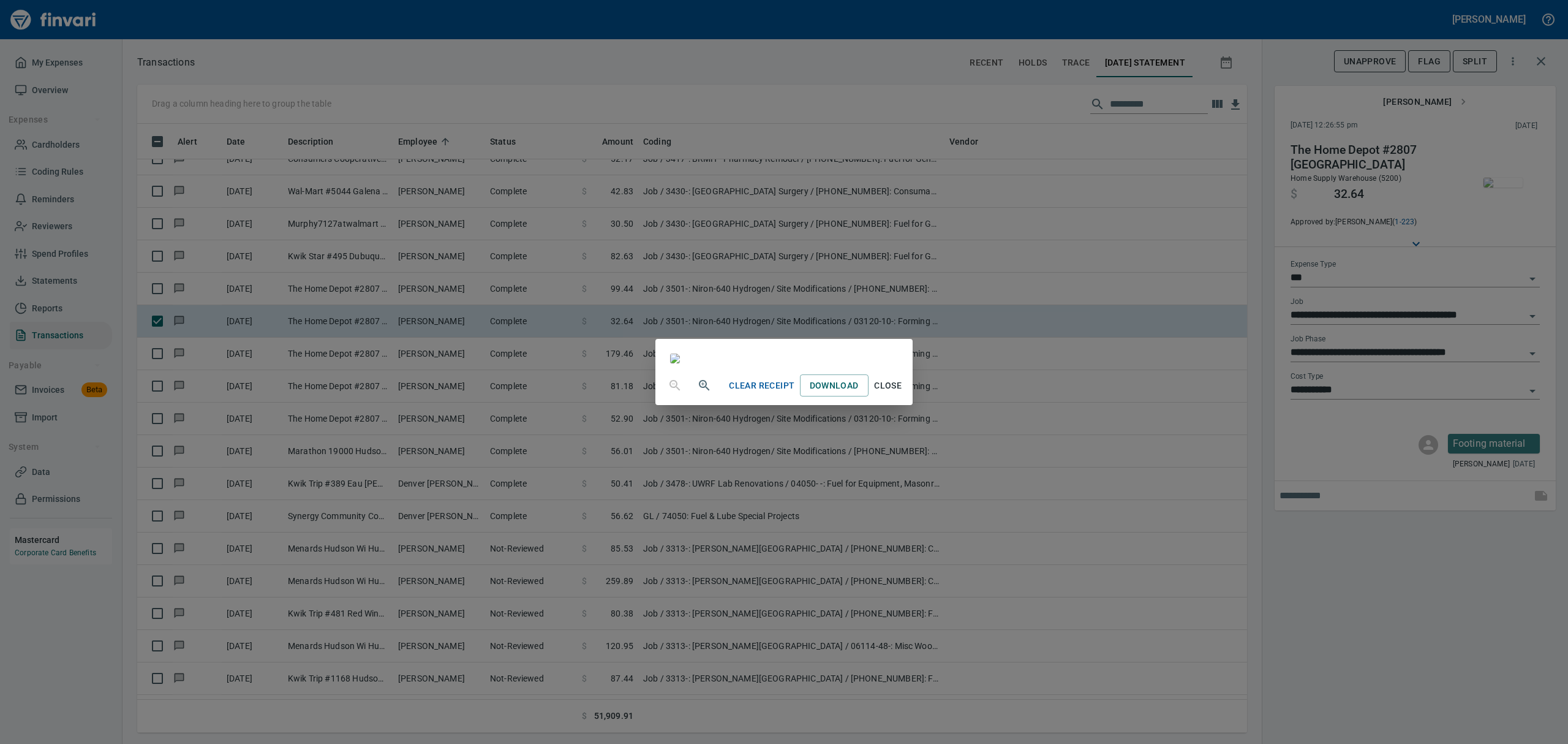
click at [903, 394] on span "Close" at bounding box center [888, 386] width 30 height 15
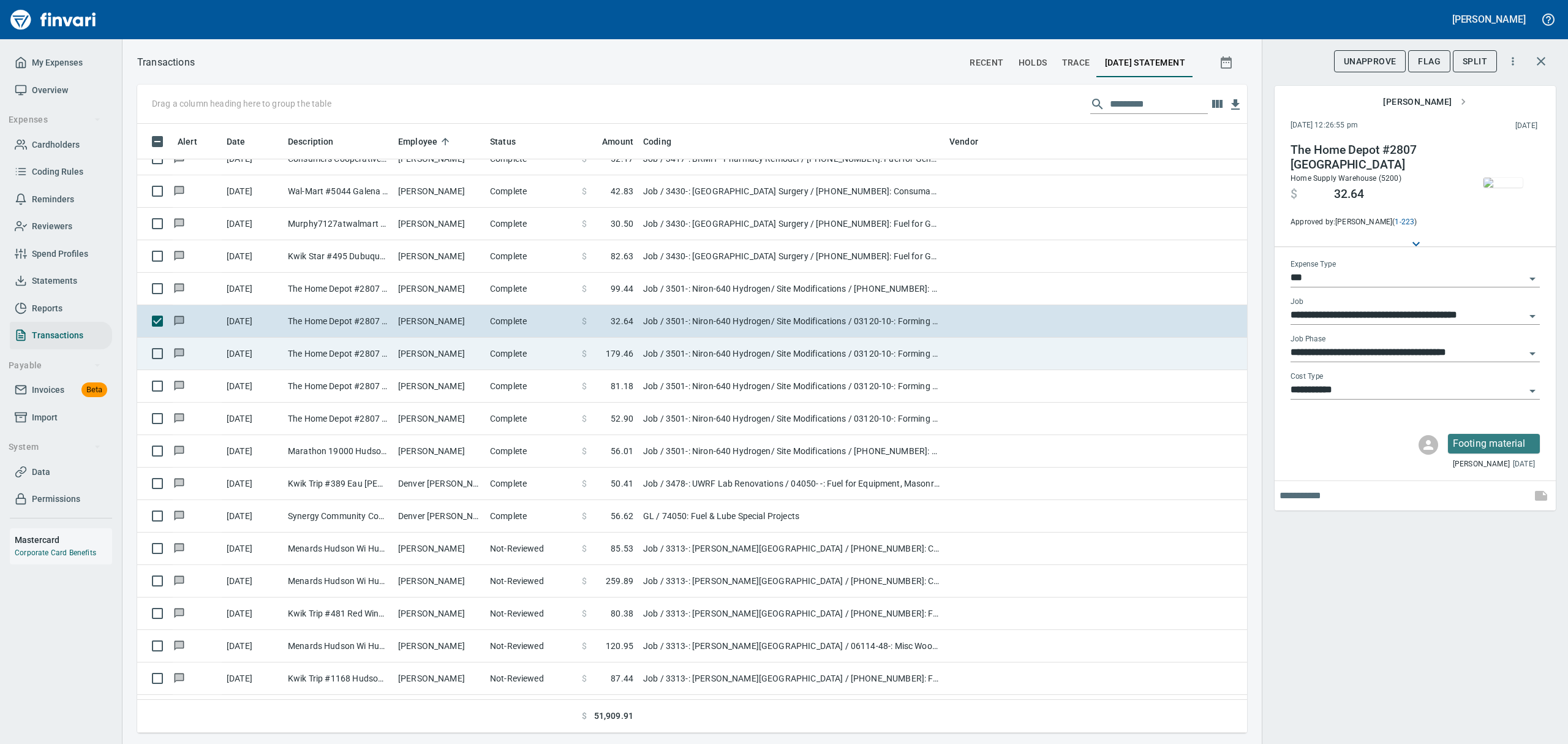
click at [373, 351] on td "The Home Depot #2807 [GEOGRAPHIC_DATA]" at bounding box center [338, 354] width 110 height 33
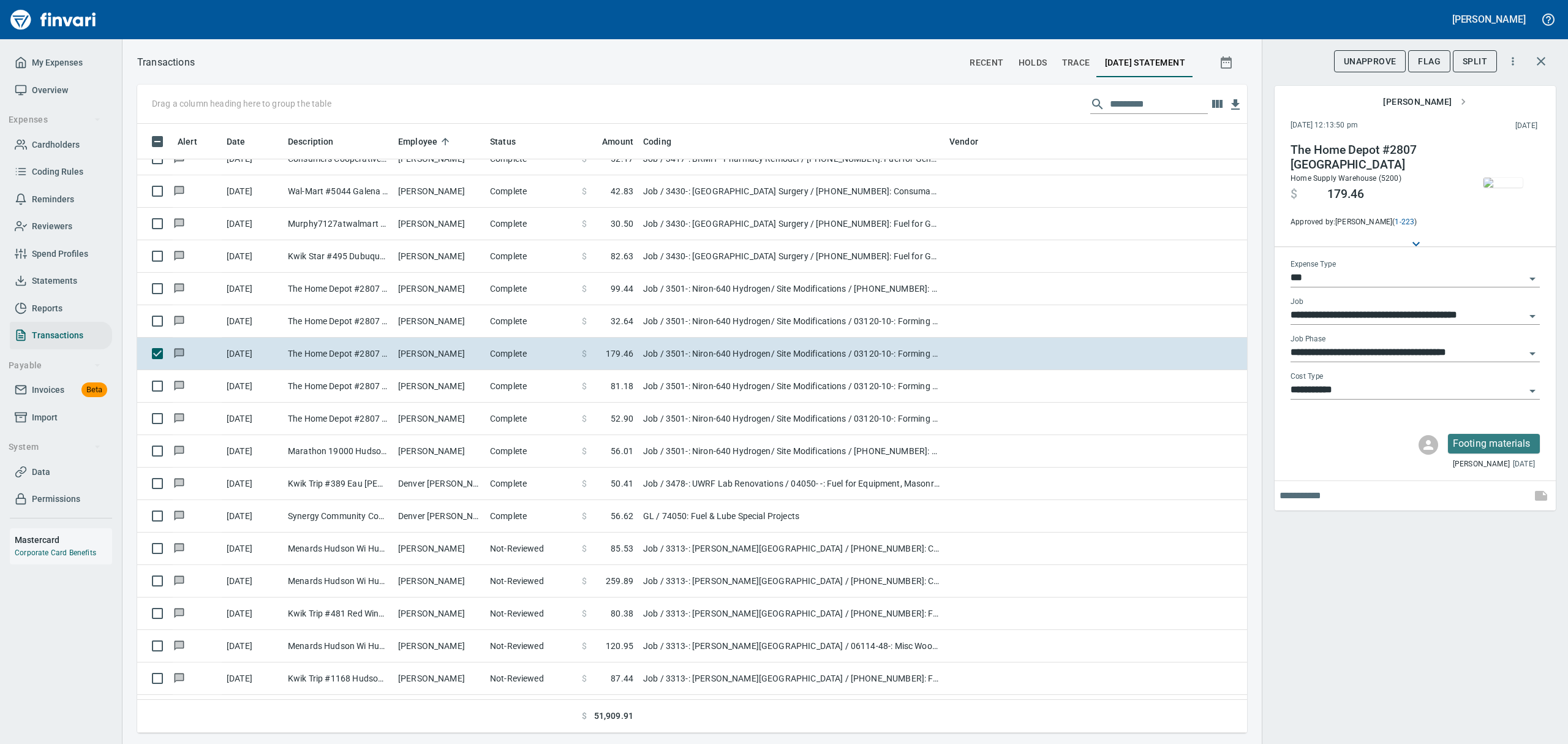
click at [1510, 187] on img "button" at bounding box center [1503, 182] width 39 height 10
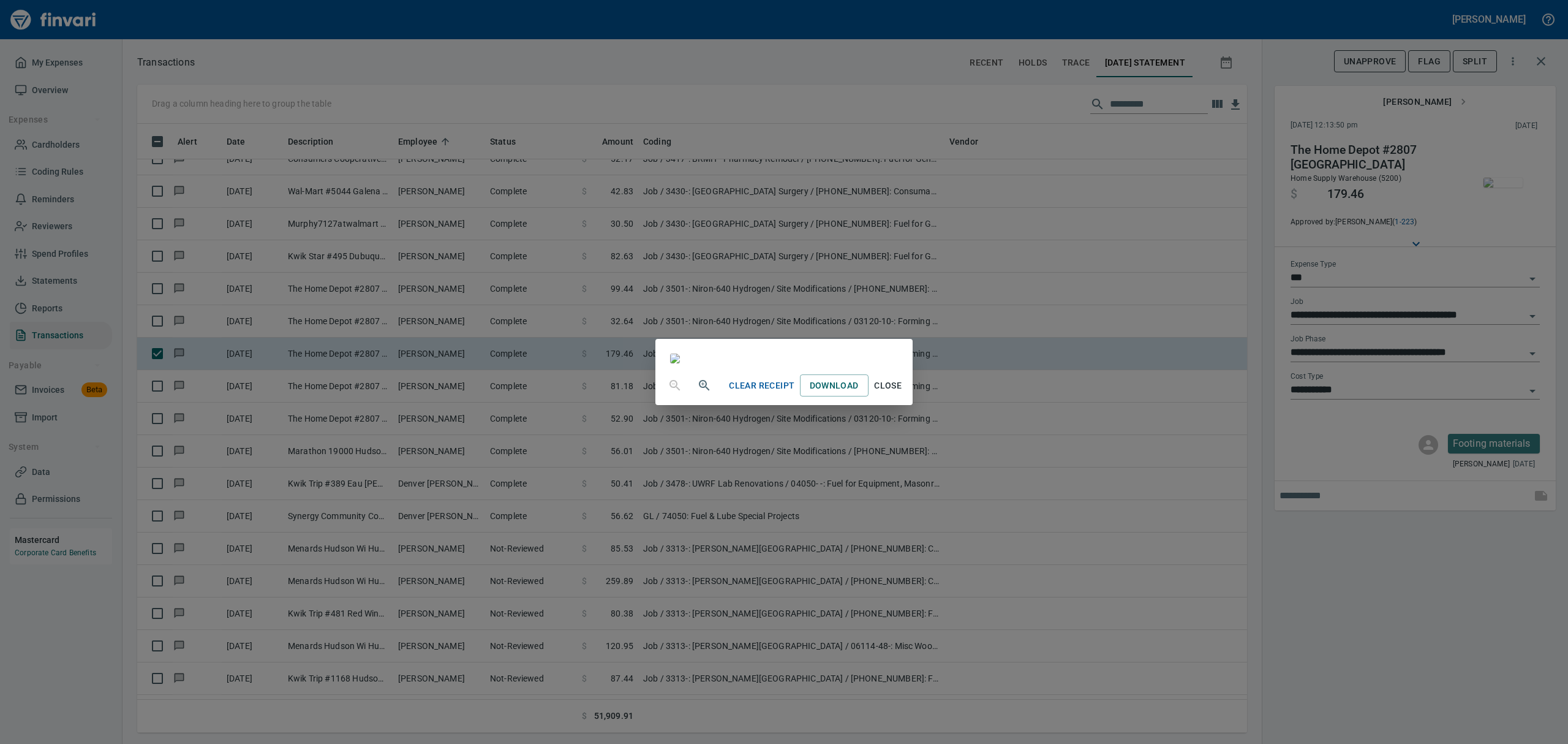
click at [903, 394] on span "Close" at bounding box center [888, 386] width 30 height 15
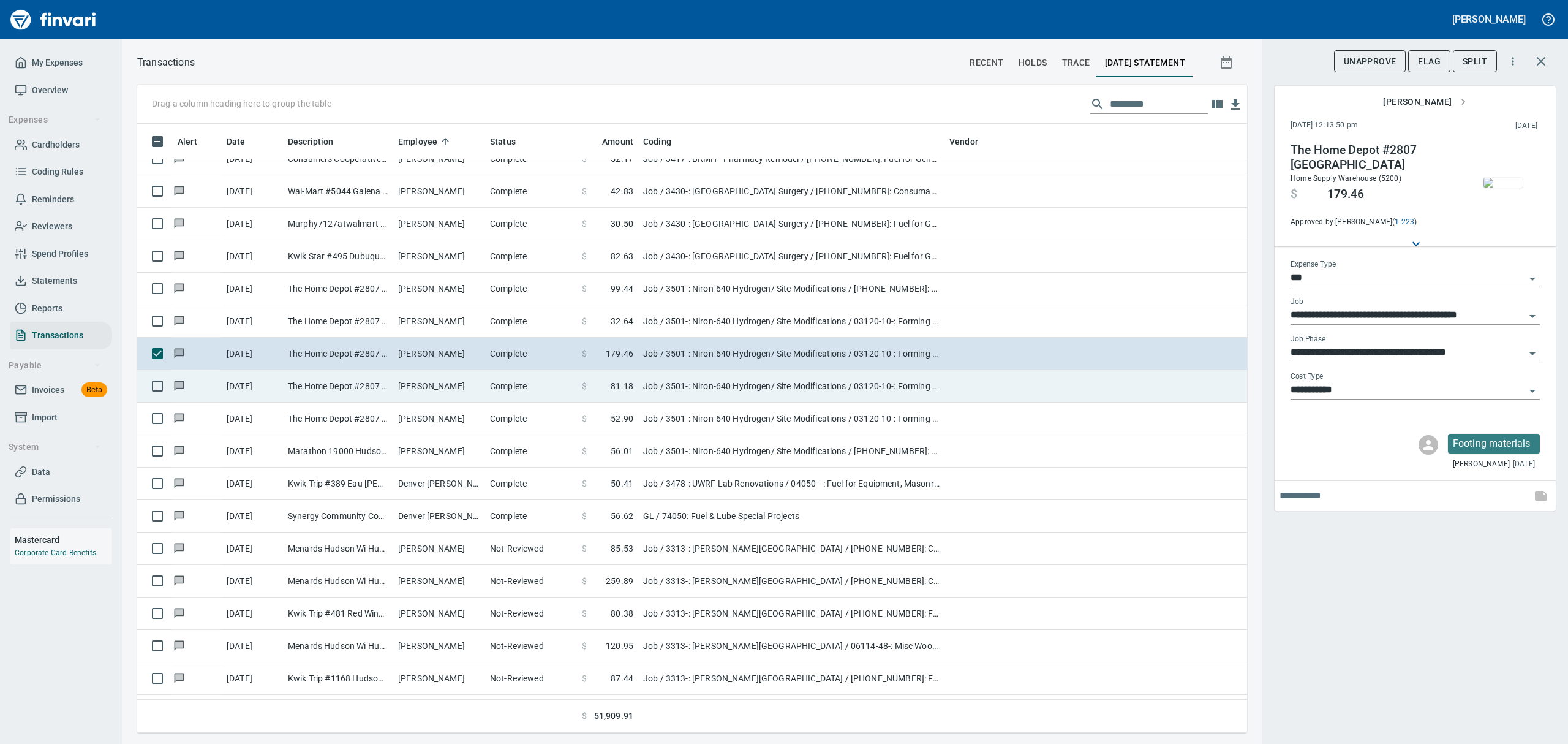
click at [367, 391] on td "The Home Depot #2807 [GEOGRAPHIC_DATA]" at bounding box center [338, 387] width 110 height 33
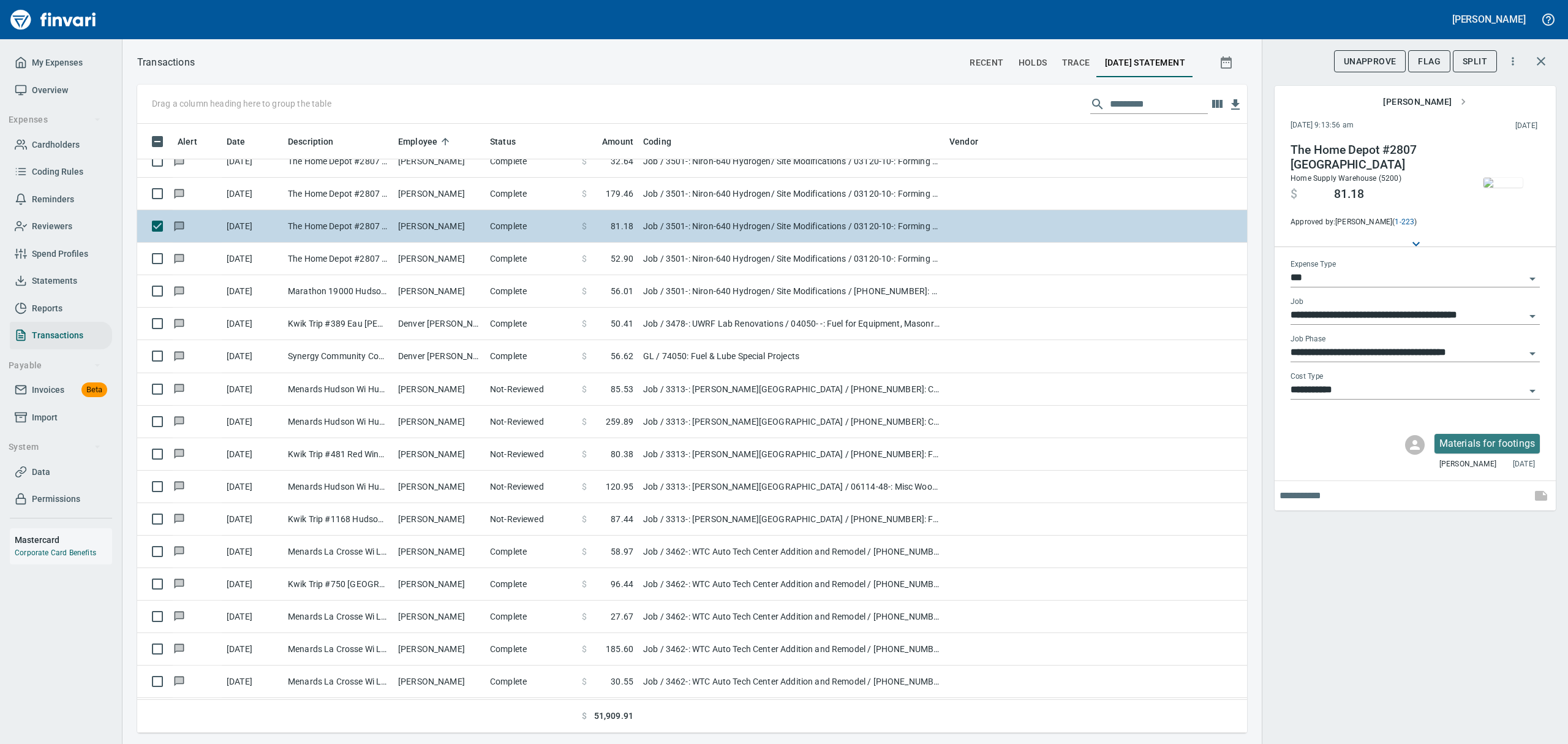
scroll to position [4820, 0]
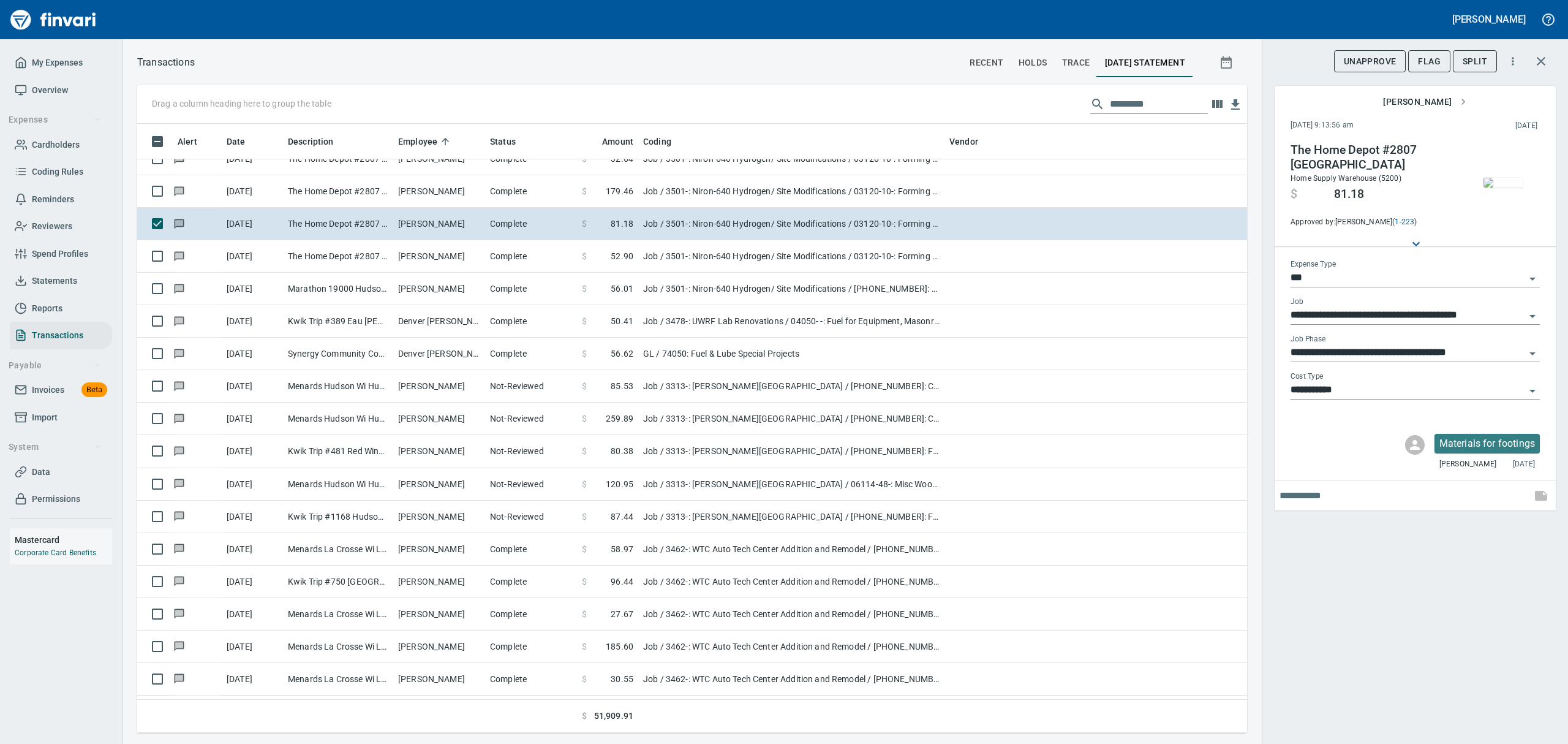
click at [1503, 186] on img "button" at bounding box center [1503, 182] width 39 height 10
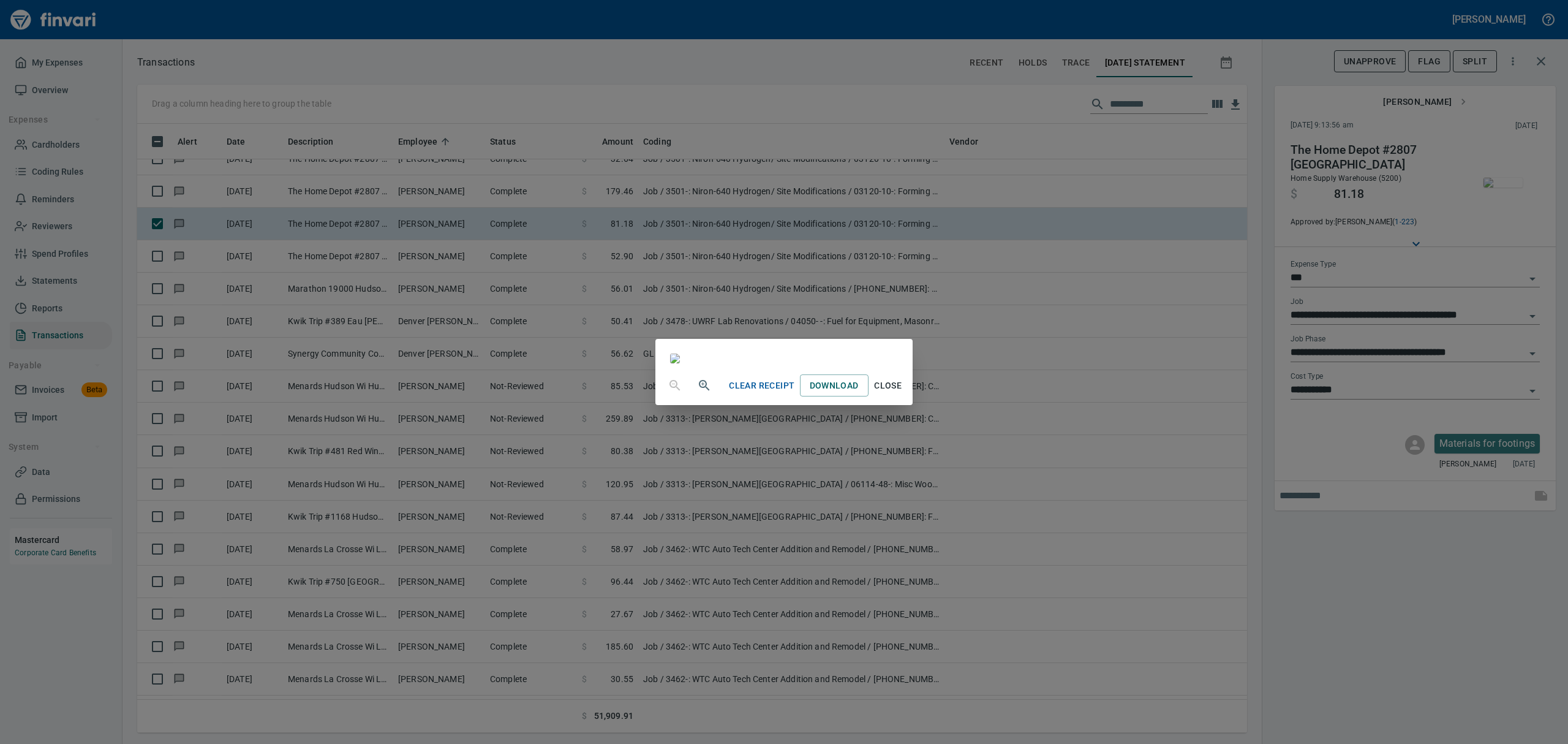
click at [903, 394] on span "Close" at bounding box center [888, 386] width 30 height 15
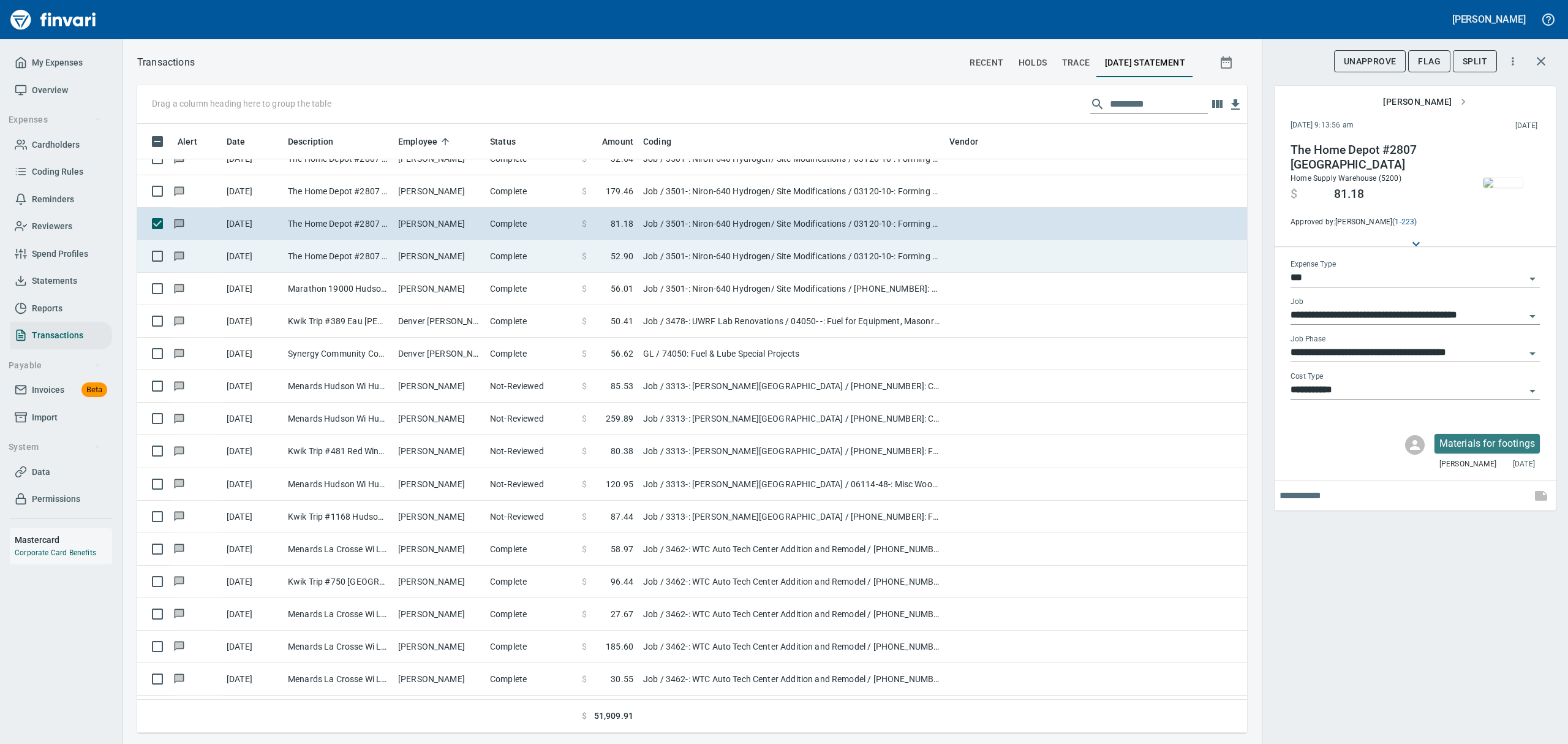
click at [348, 255] on td "The Home Depot #2807 [GEOGRAPHIC_DATA]" at bounding box center [338, 256] width 110 height 33
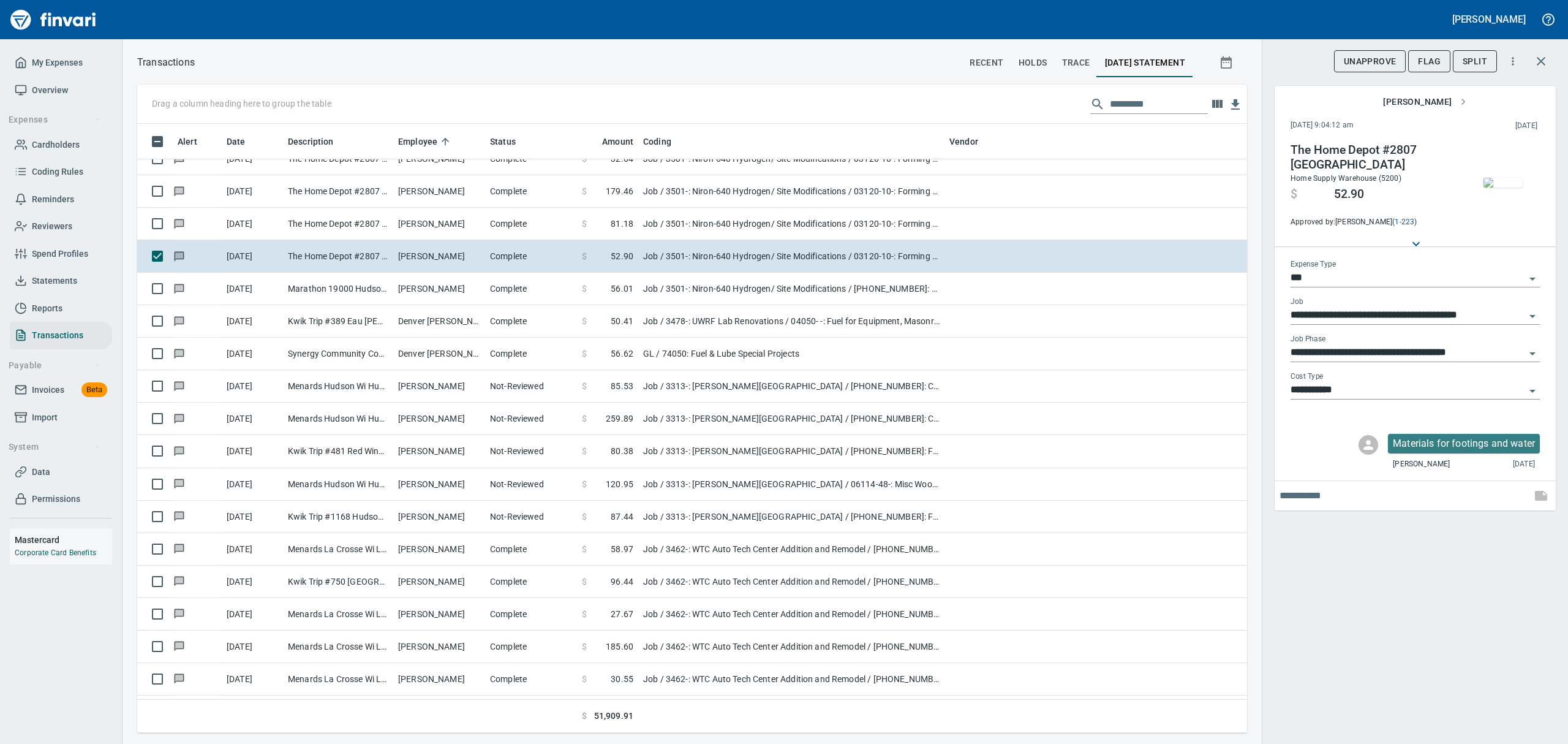
click at [1498, 187] on img "button" at bounding box center [1503, 182] width 39 height 10
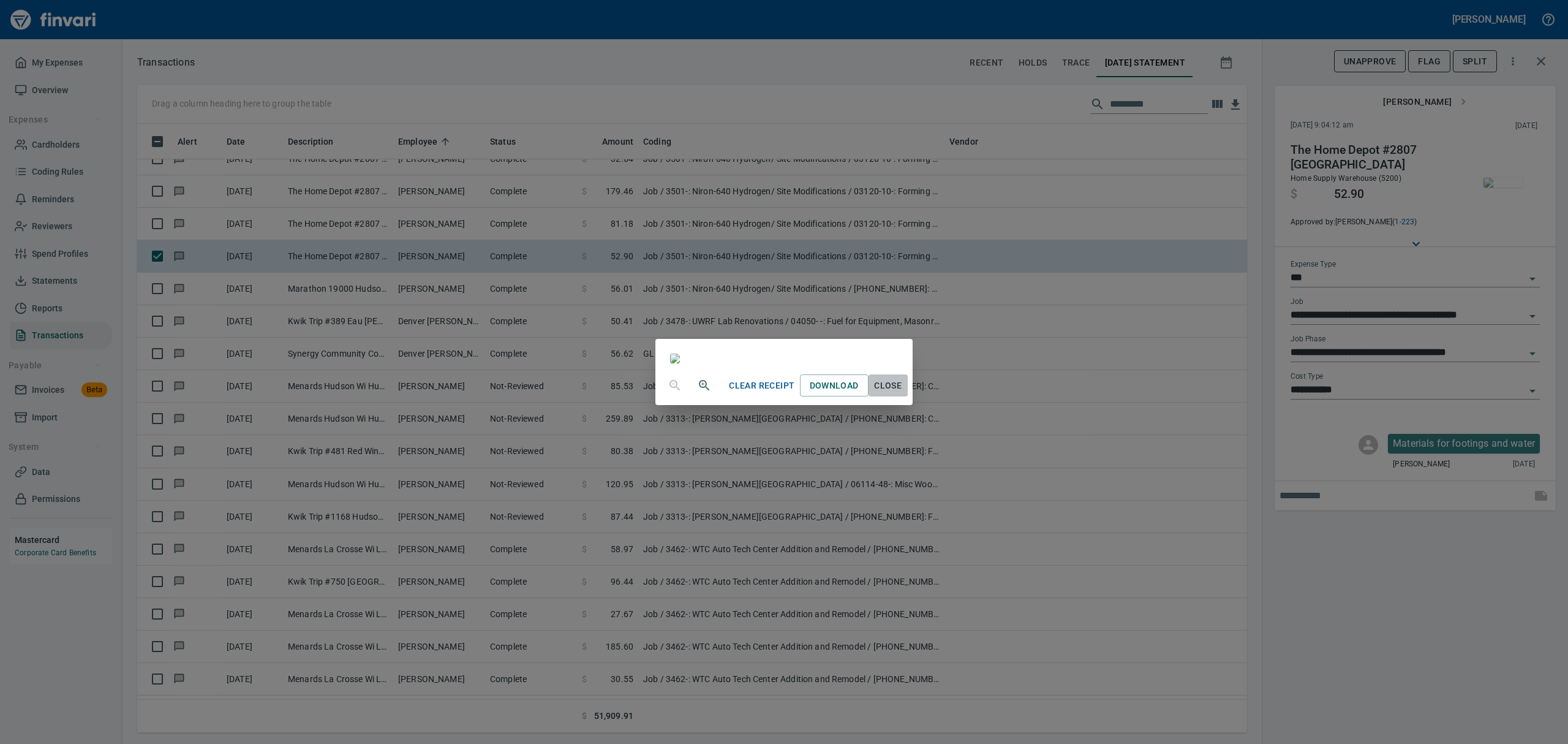
click at [903, 394] on span "Close" at bounding box center [888, 386] width 30 height 15
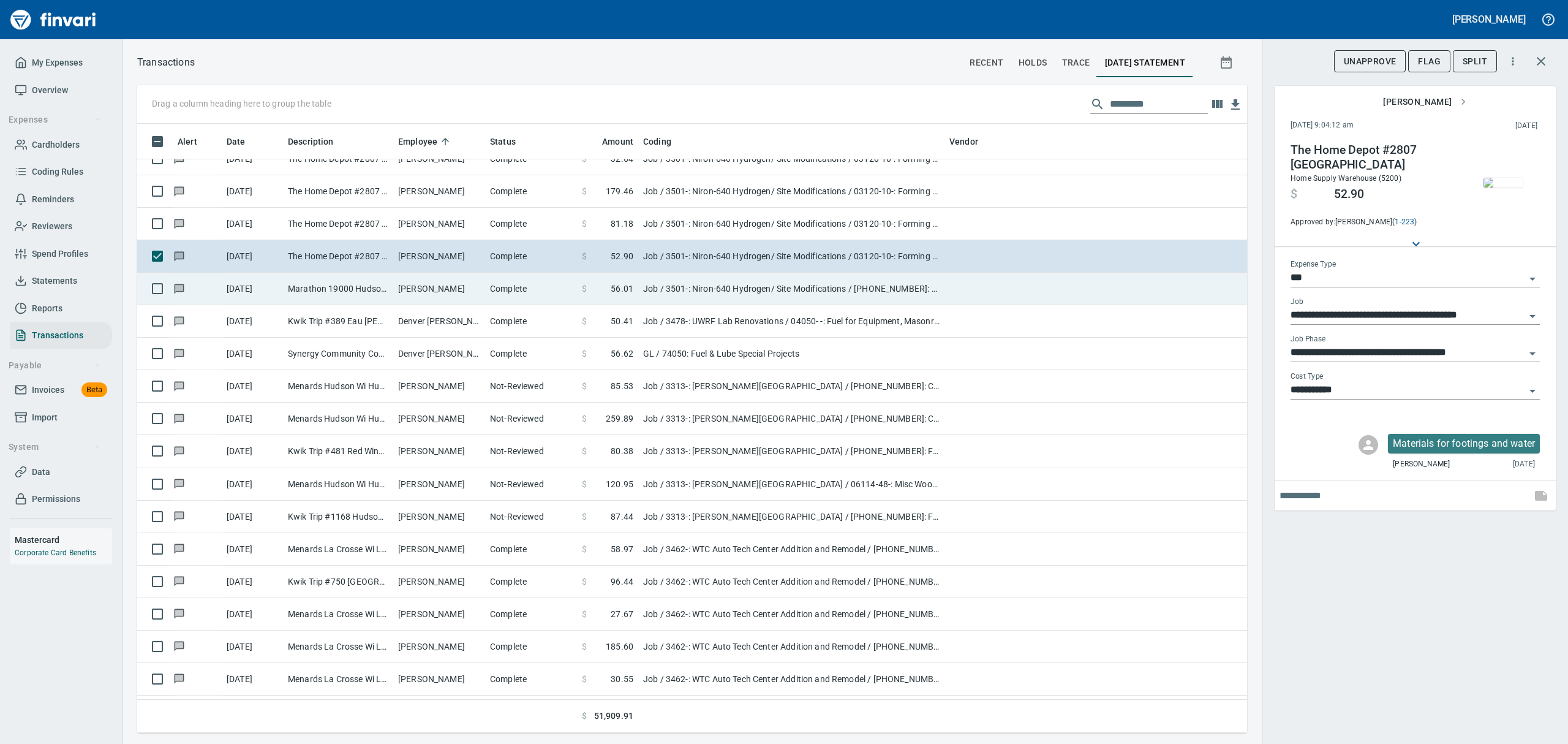
click at [375, 289] on td "Marathon 19000 Hudson WI" at bounding box center [338, 289] width 110 height 33
type input "**********"
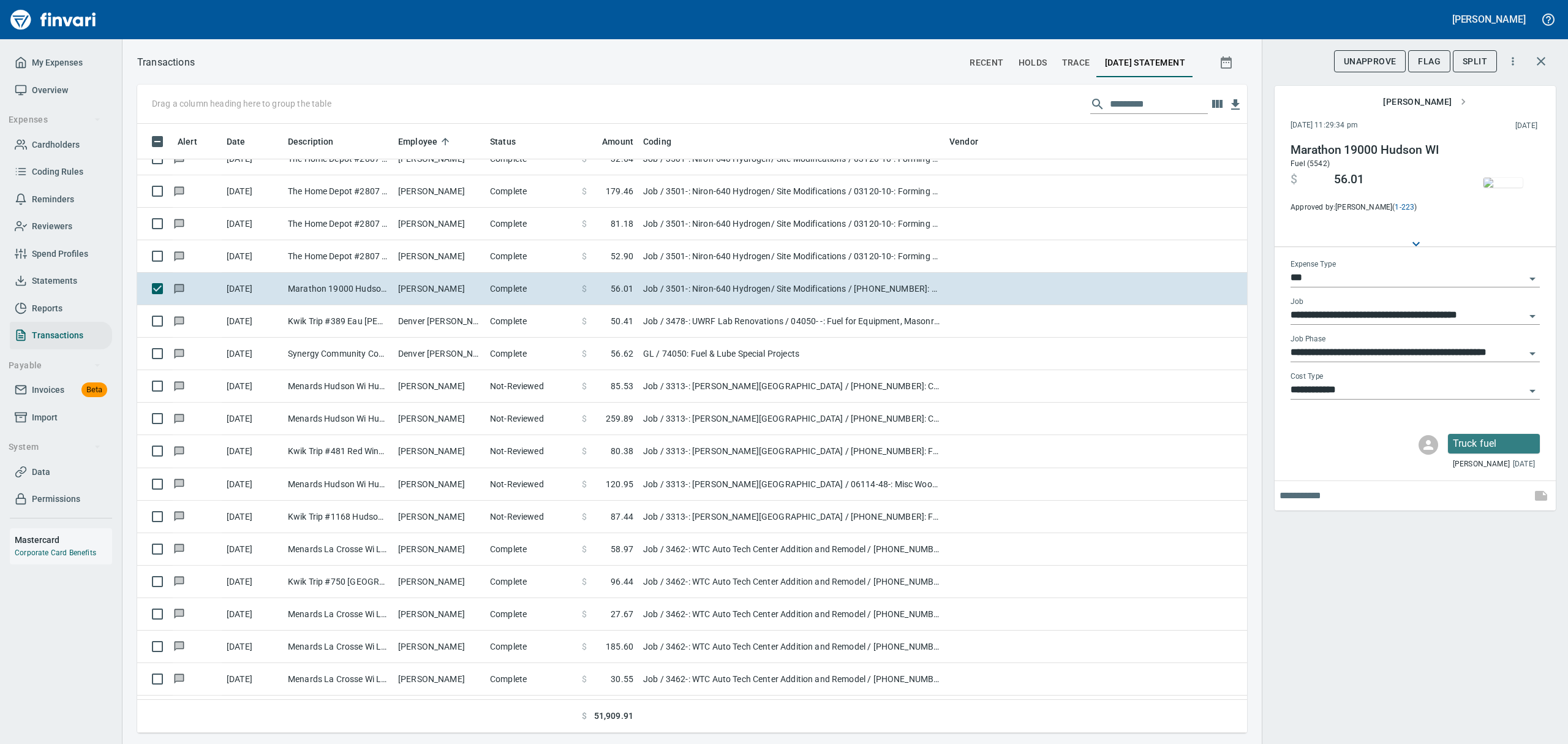
click at [1516, 178] on img "button" at bounding box center [1503, 182] width 39 height 10
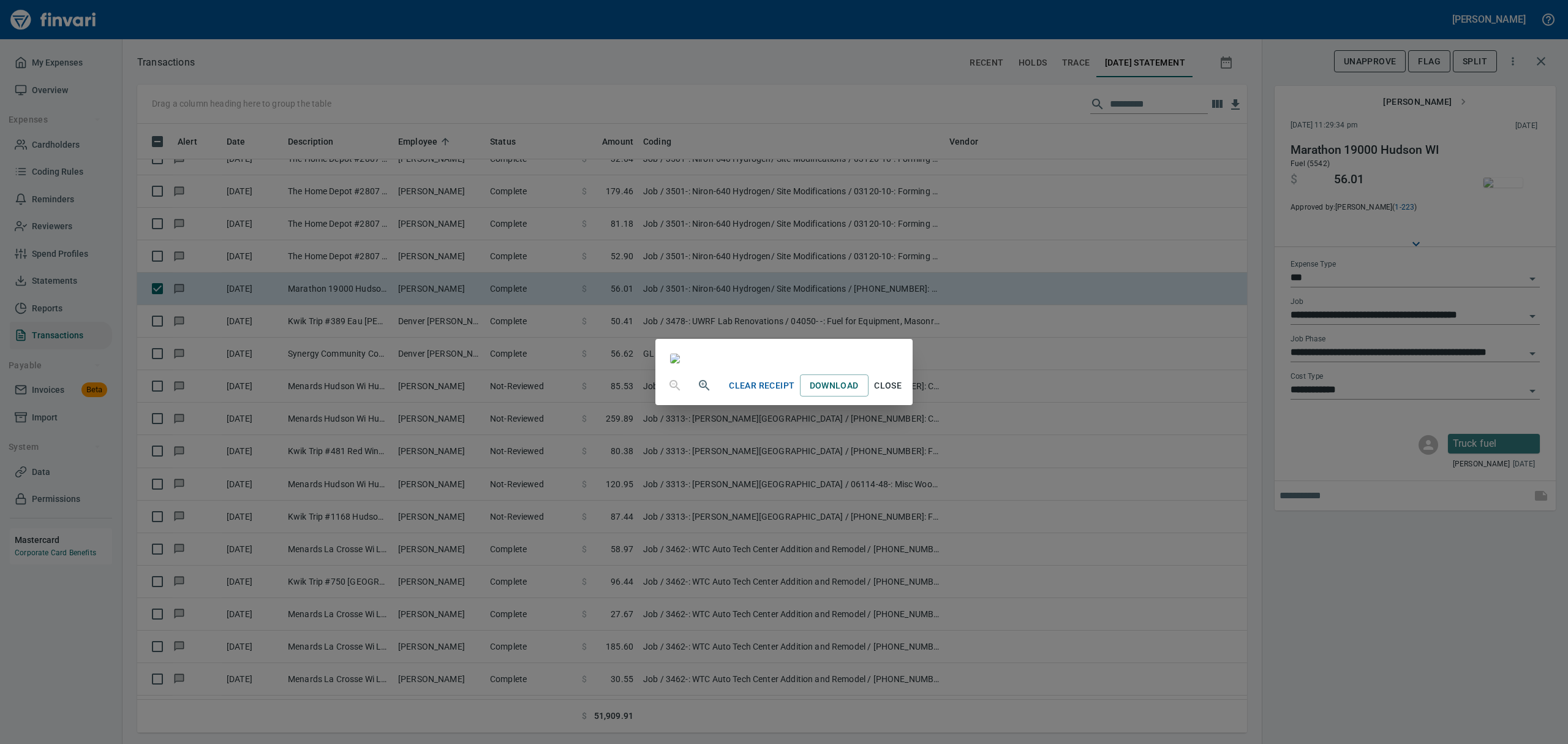
click at [903, 394] on span "Close" at bounding box center [888, 386] width 30 height 15
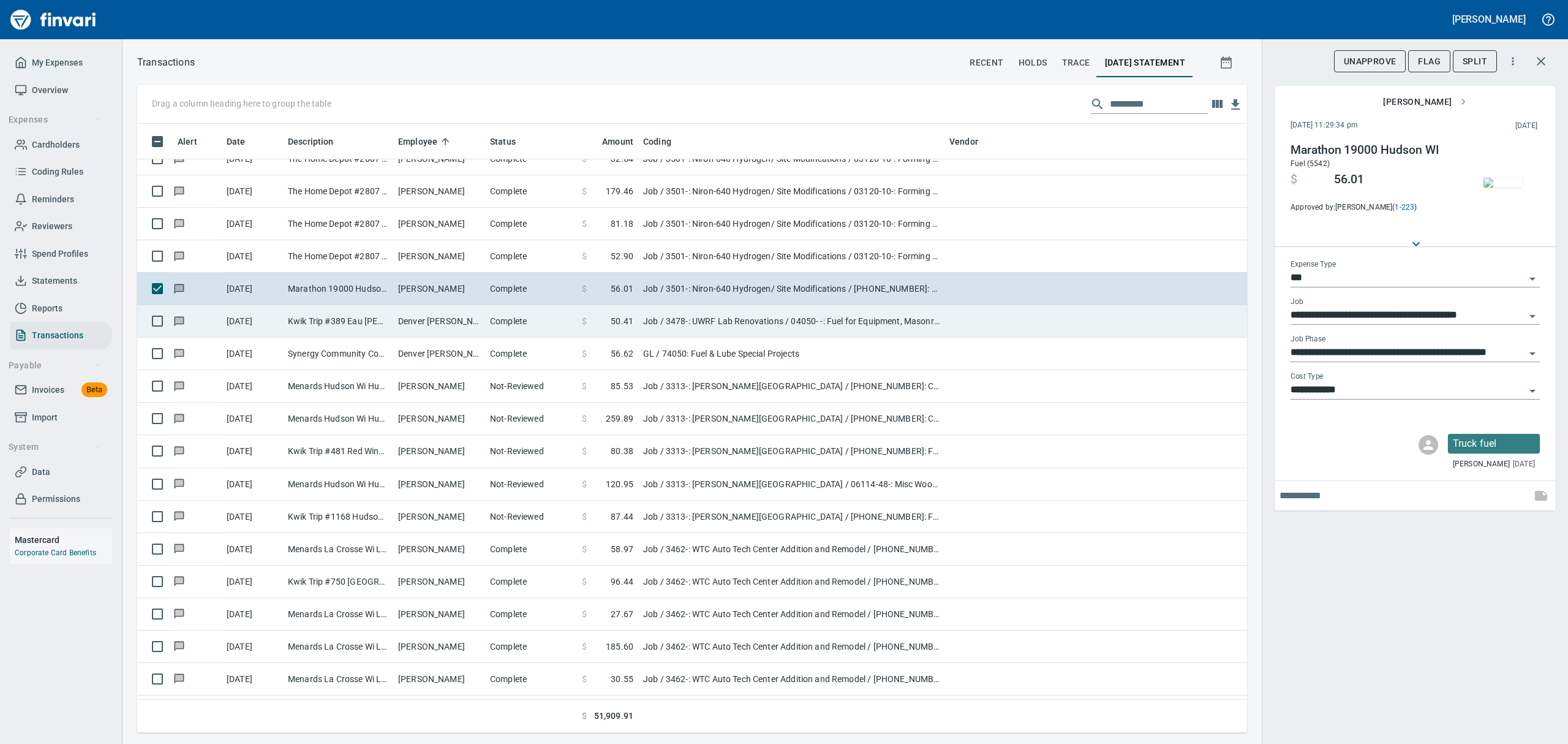
click at [371, 319] on td "Kwik Trip #389 Eau [PERSON_NAME]" at bounding box center [338, 322] width 110 height 33
type input "**********"
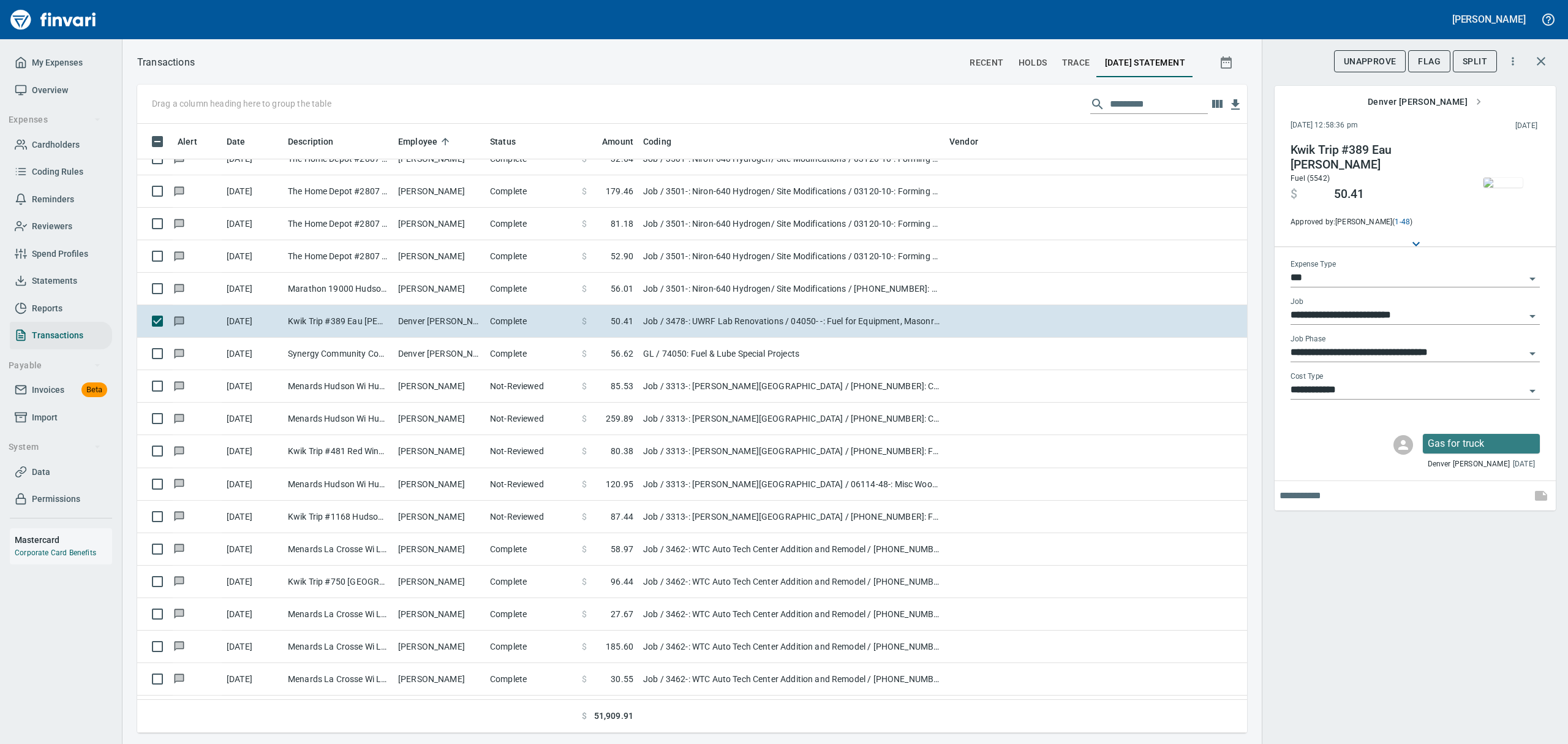
click at [1512, 178] on img "button" at bounding box center [1503, 182] width 39 height 10
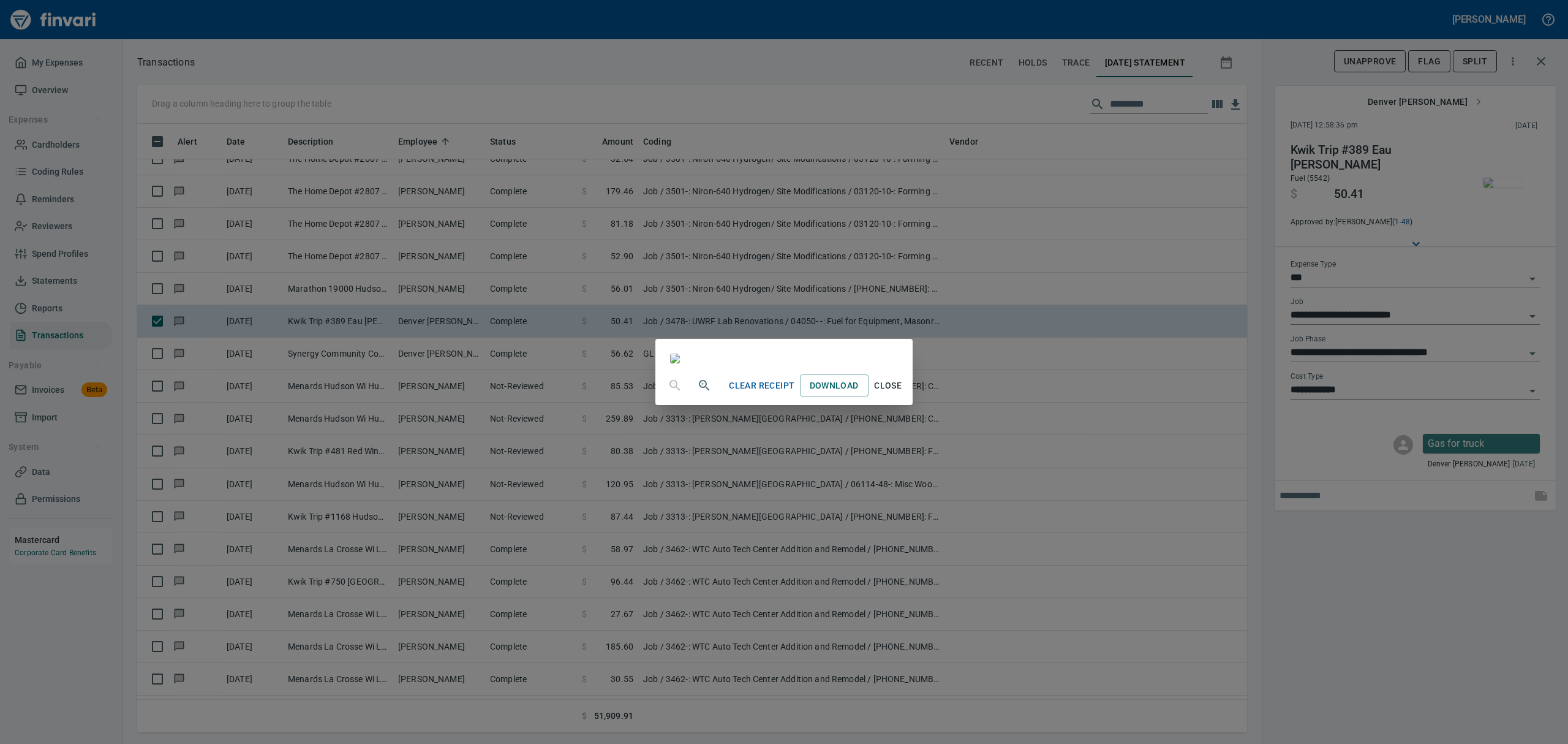
click at [903, 394] on span "Close" at bounding box center [888, 386] width 30 height 15
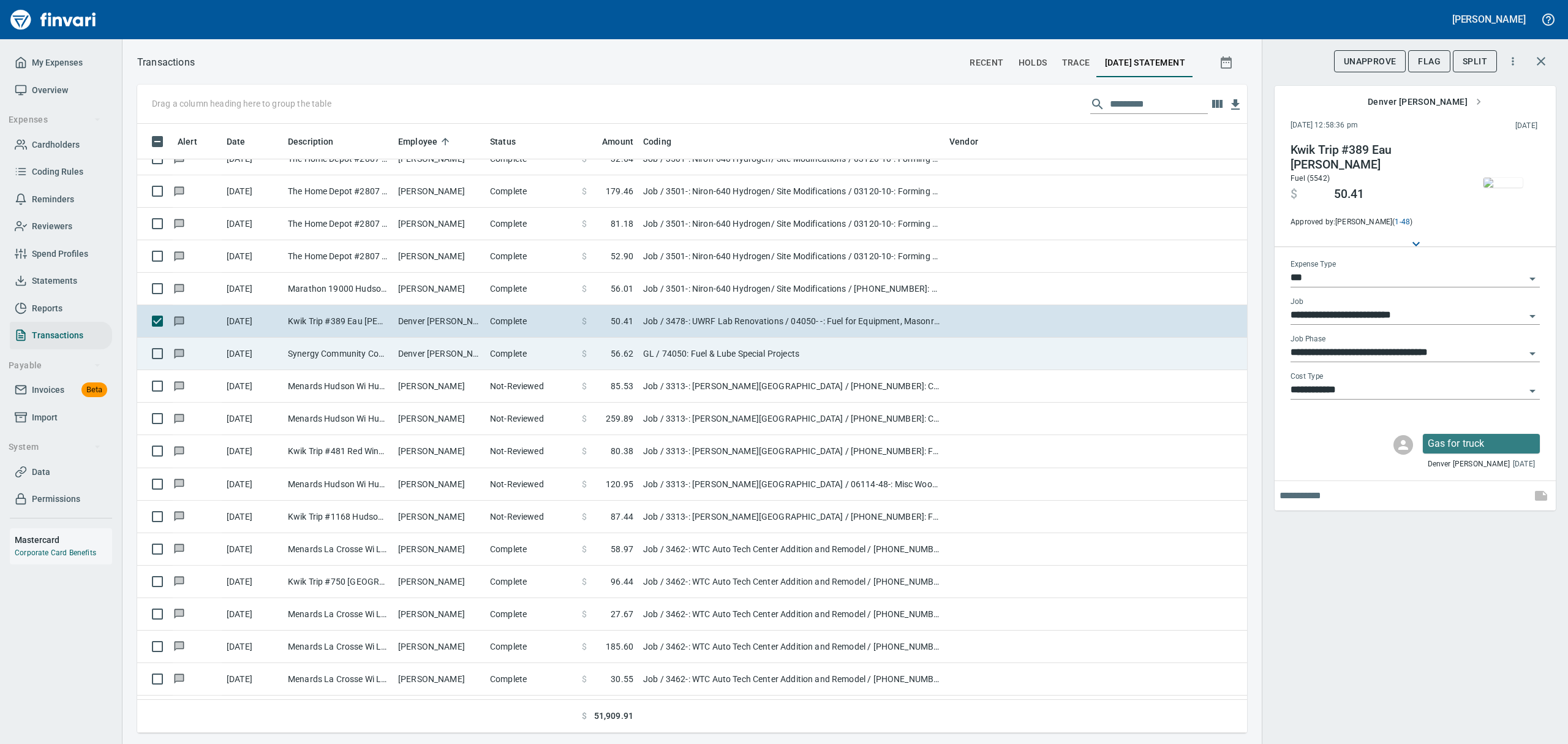
click at [420, 351] on td "Denver [PERSON_NAME]" at bounding box center [440, 354] width 92 height 33
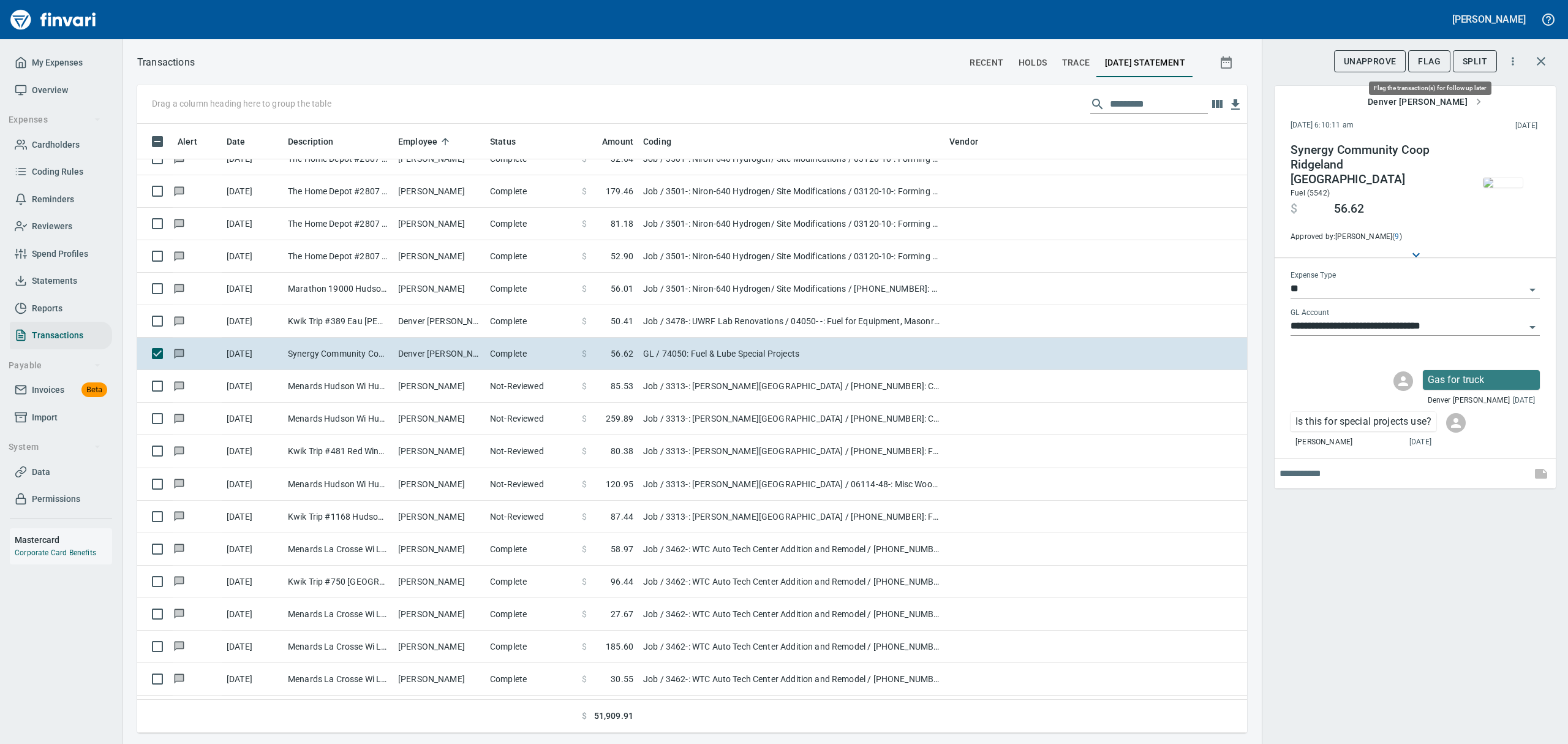
click at [1429, 62] on span "Flag" at bounding box center [1430, 61] width 23 height 15
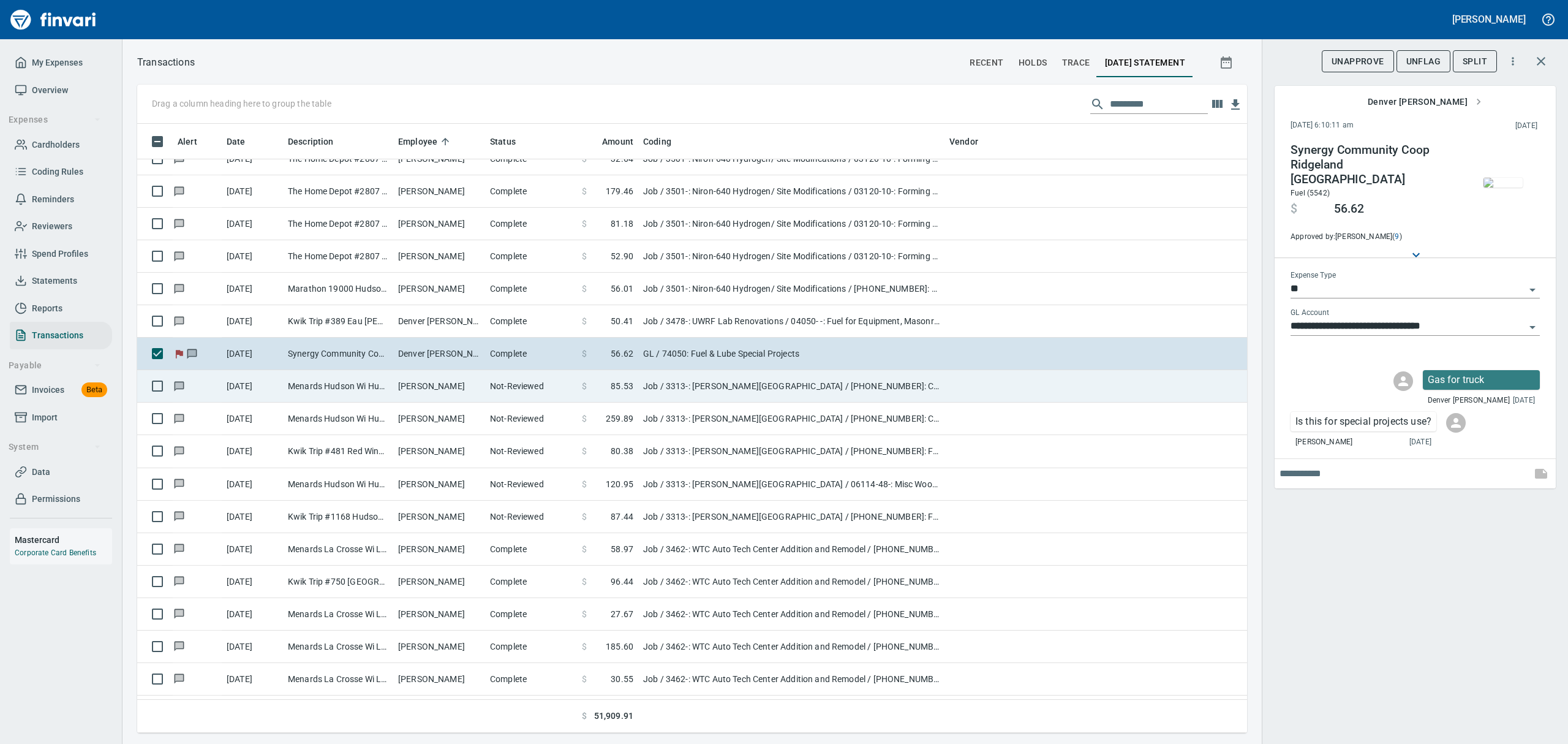
click at [506, 391] on td "Not-Reviewed" at bounding box center [532, 387] width 92 height 33
type input "***"
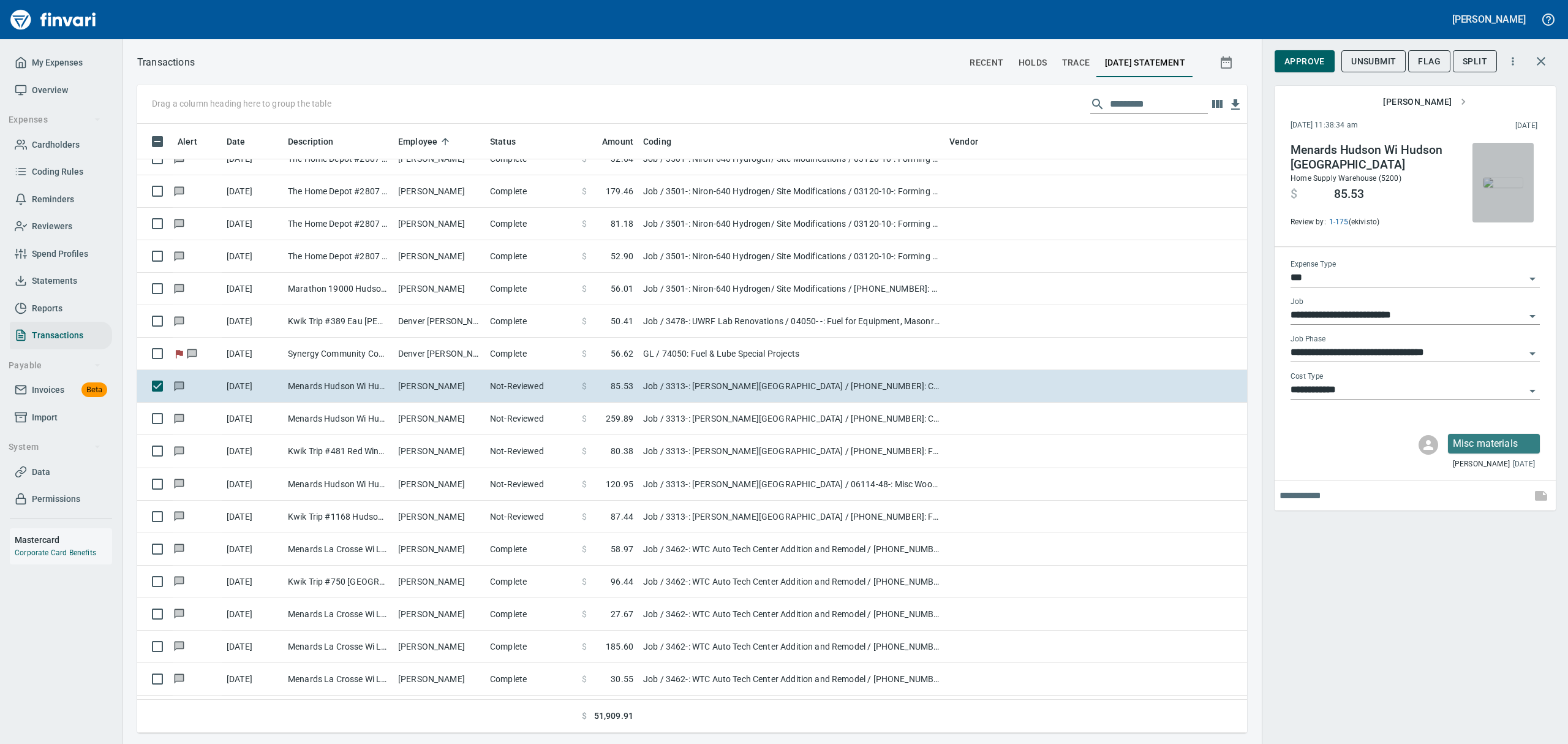
click at [1503, 182] on img "button" at bounding box center [1503, 182] width 39 height 10
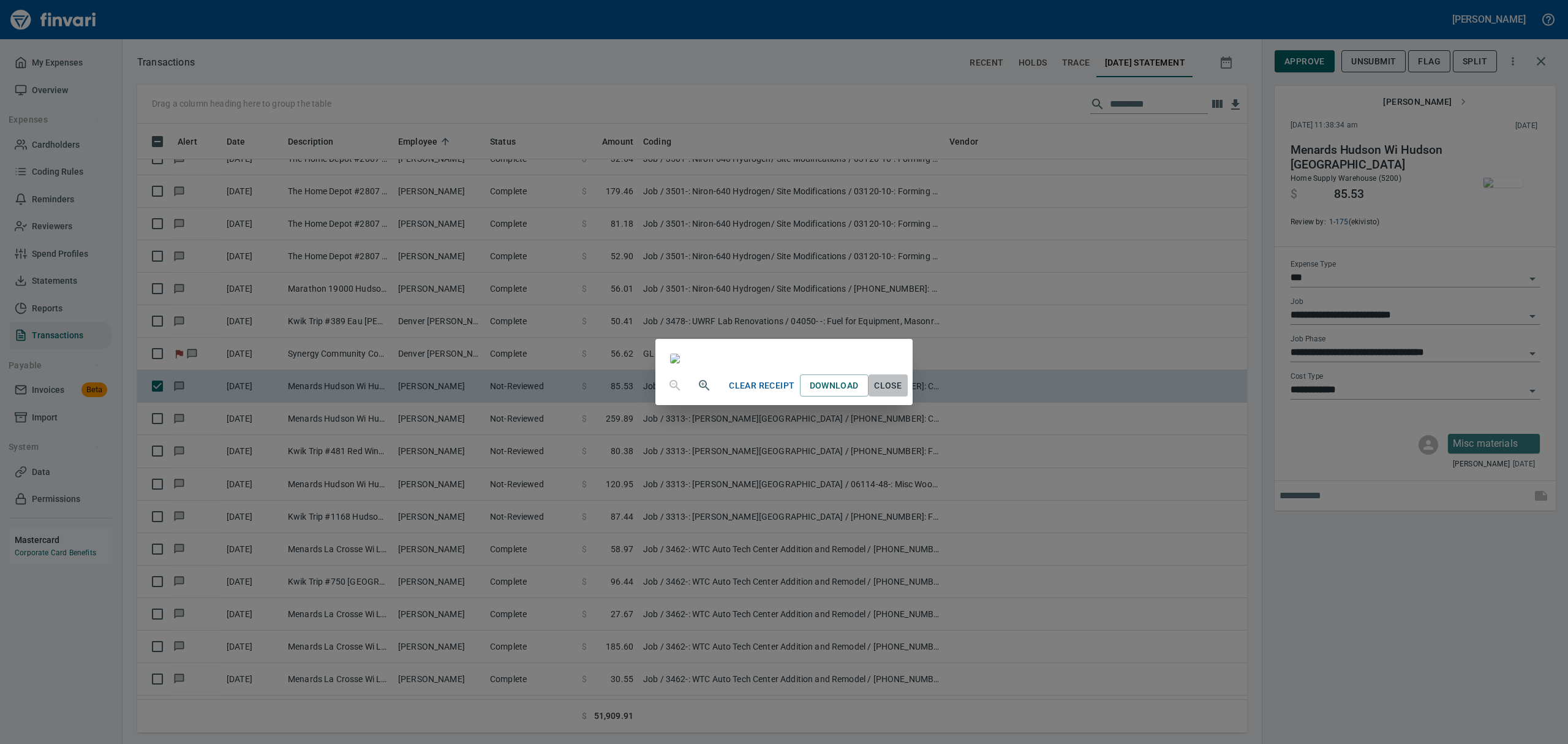
click at [903, 394] on span "Close" at bounding box center [888, 386] width 30 height 15
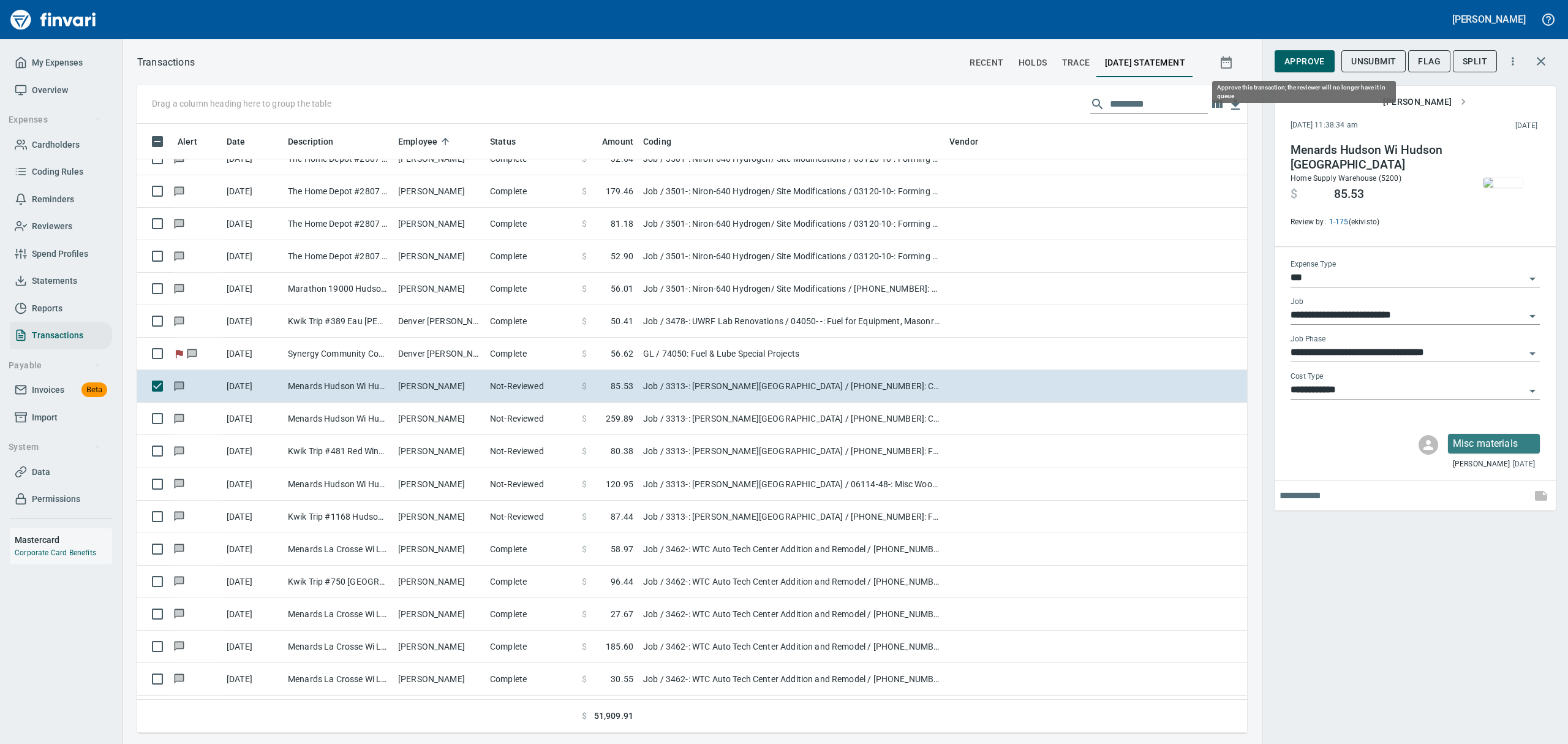
scroll to position [595, 1081]
click at [1292, 58] on span "Approve" at bounding box center [1304, 61] width 40 height 15
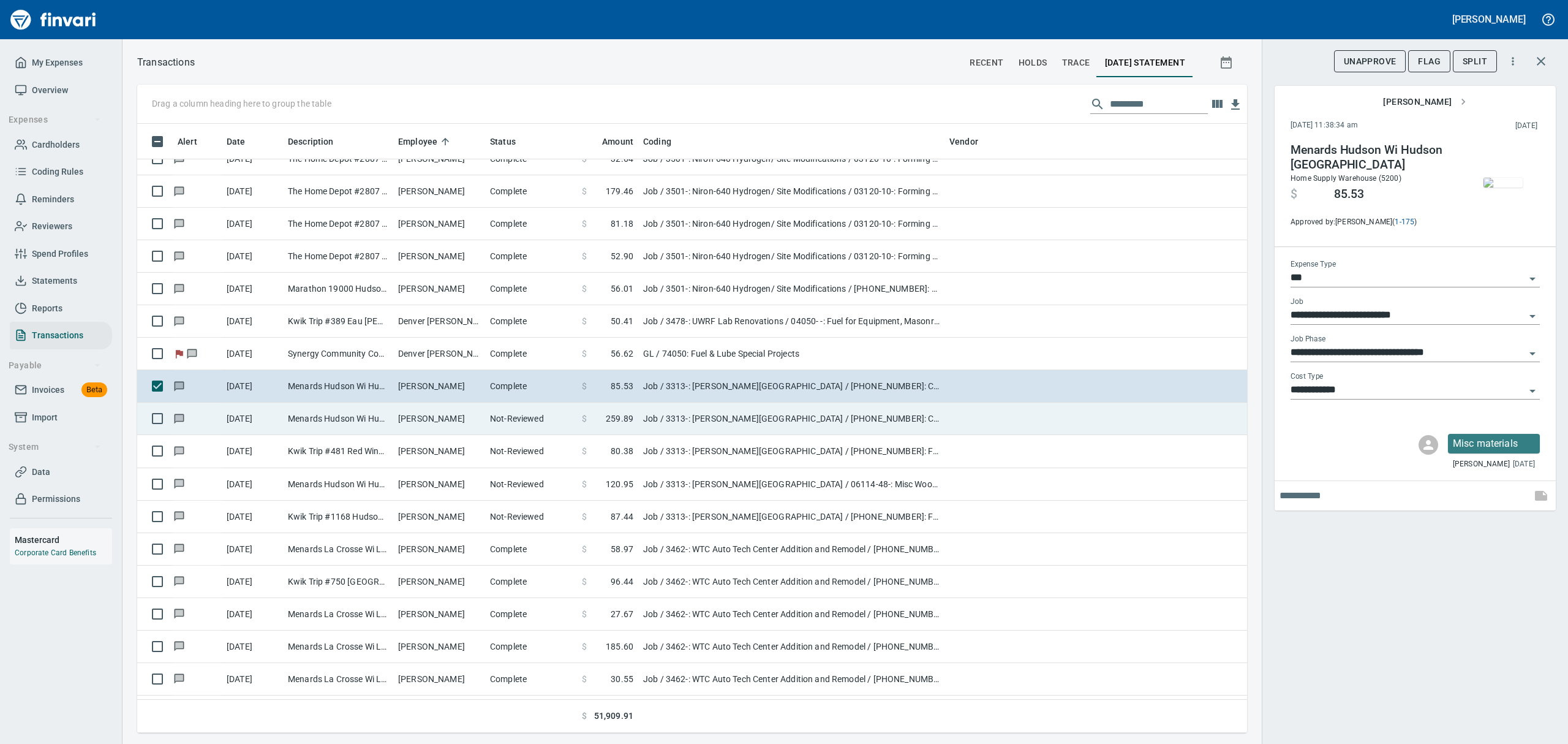
click at [378, 422] on td "Menards Hudson Wi Hudson [GEOGRAPHIC_DATA]" at bounding box center [338, 419] width 110 height 33
type input "**********"
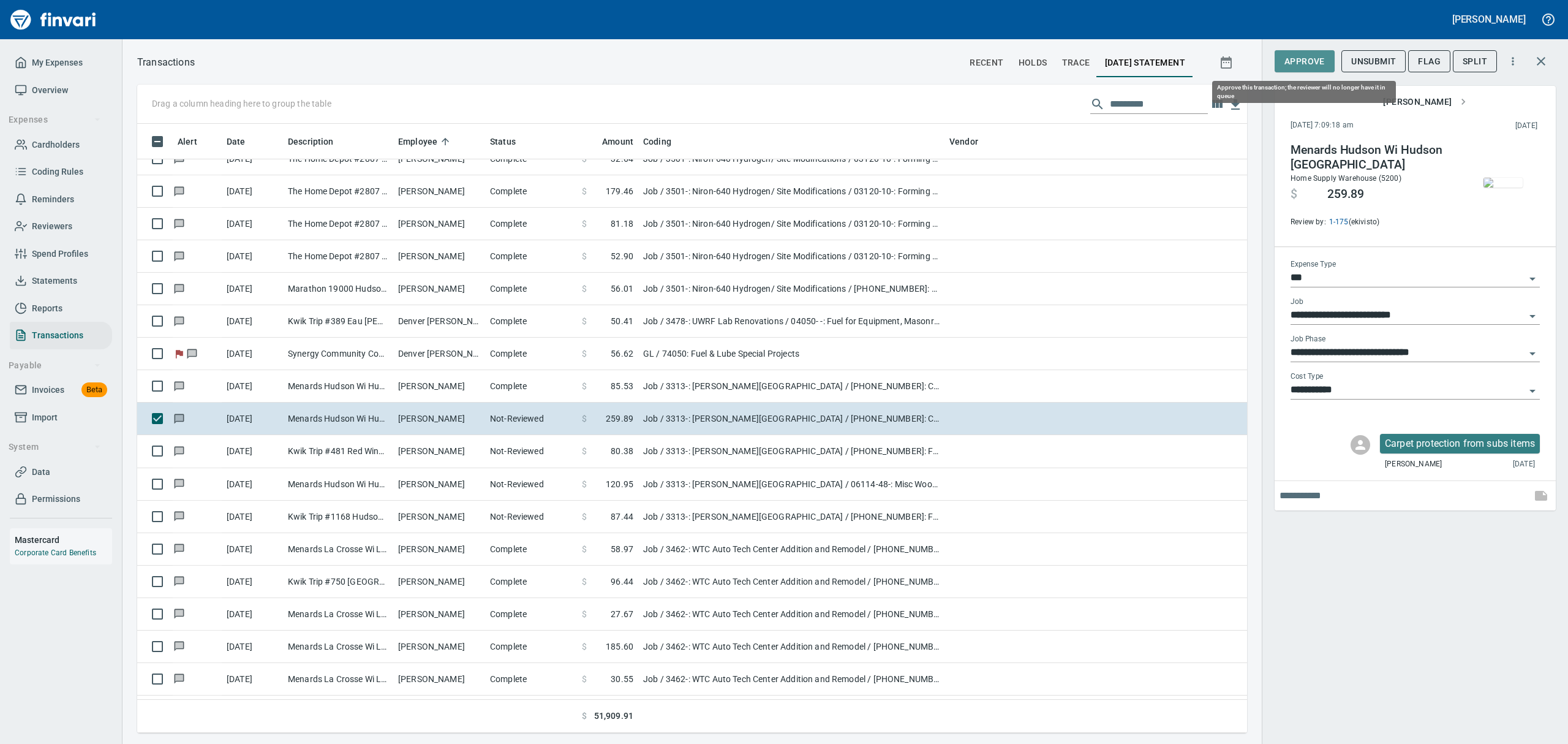
click at [1301, 60] on span "Approve" at bounding box center [1304, 61] width 40 height 15
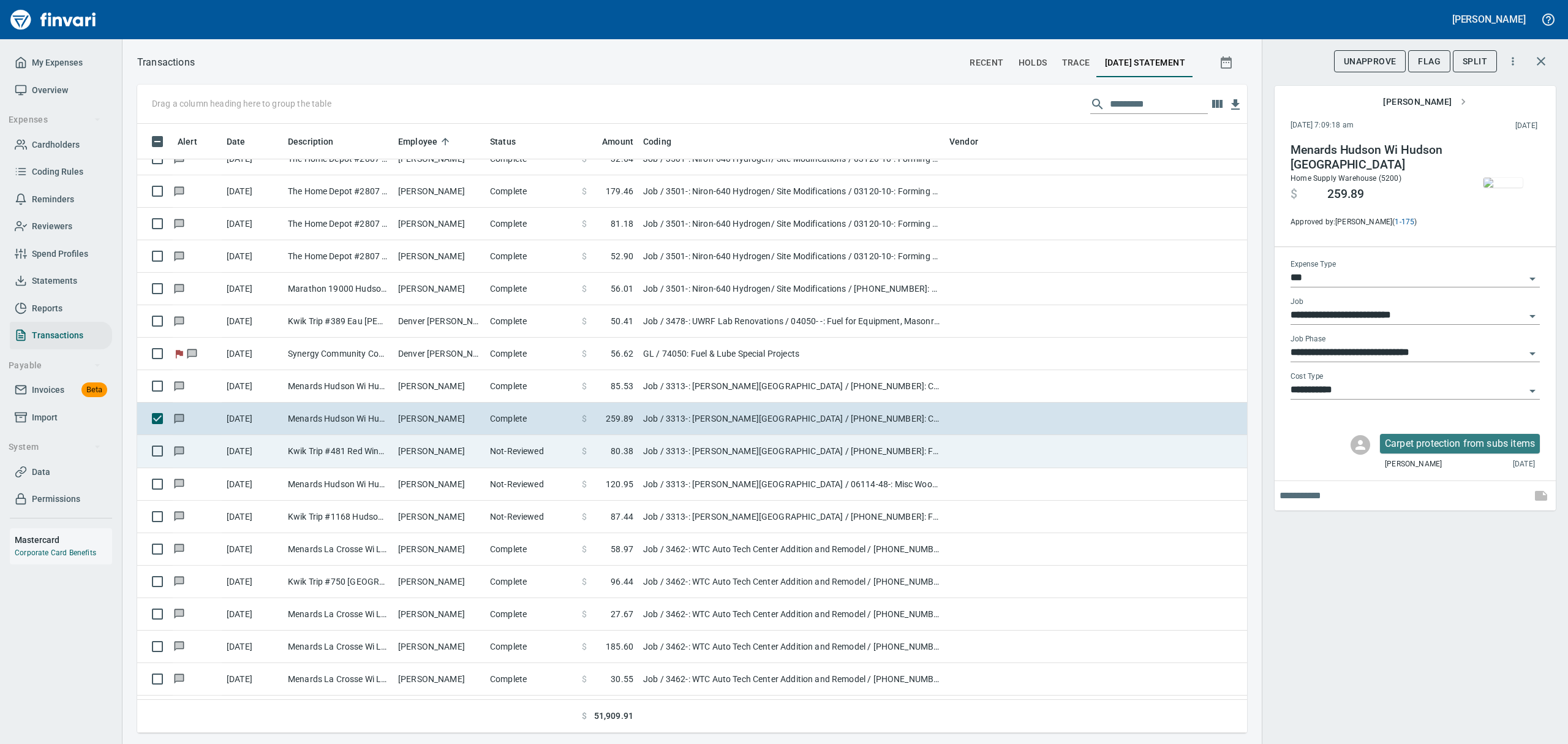
click at [395, 448] on td "[PERSON_NAME]" at bounding box center [440, 451] width 92 height 33
type input "**********"
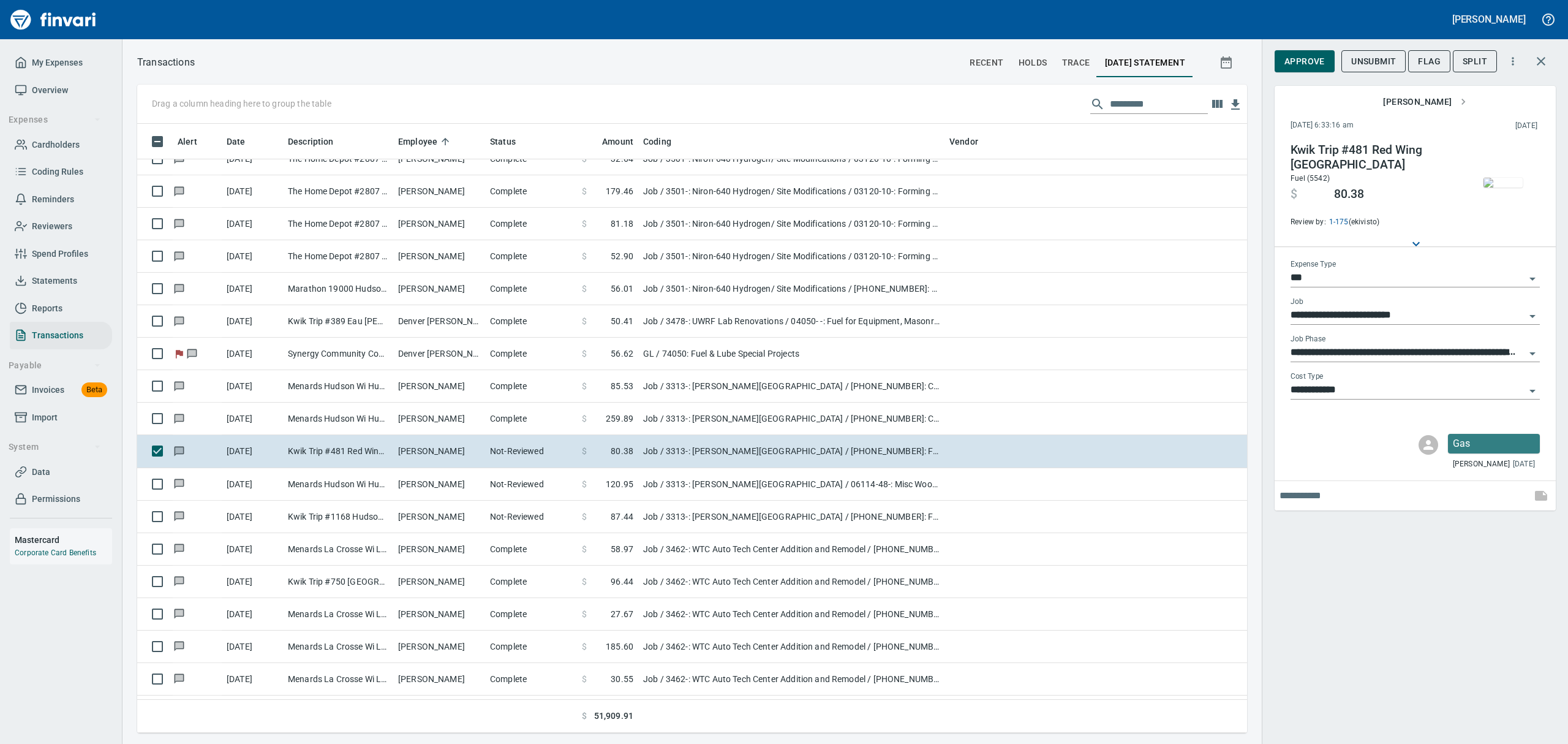
scroll to position [595, 1081]
drag, startPoint x: 1303, startPoint y: 64, endPoint x: 1298, endPoint y: 68, distance: 6.4
click at [1303, 64] on span "Approve" at bounding box center [1304, 61] width 40 height 15
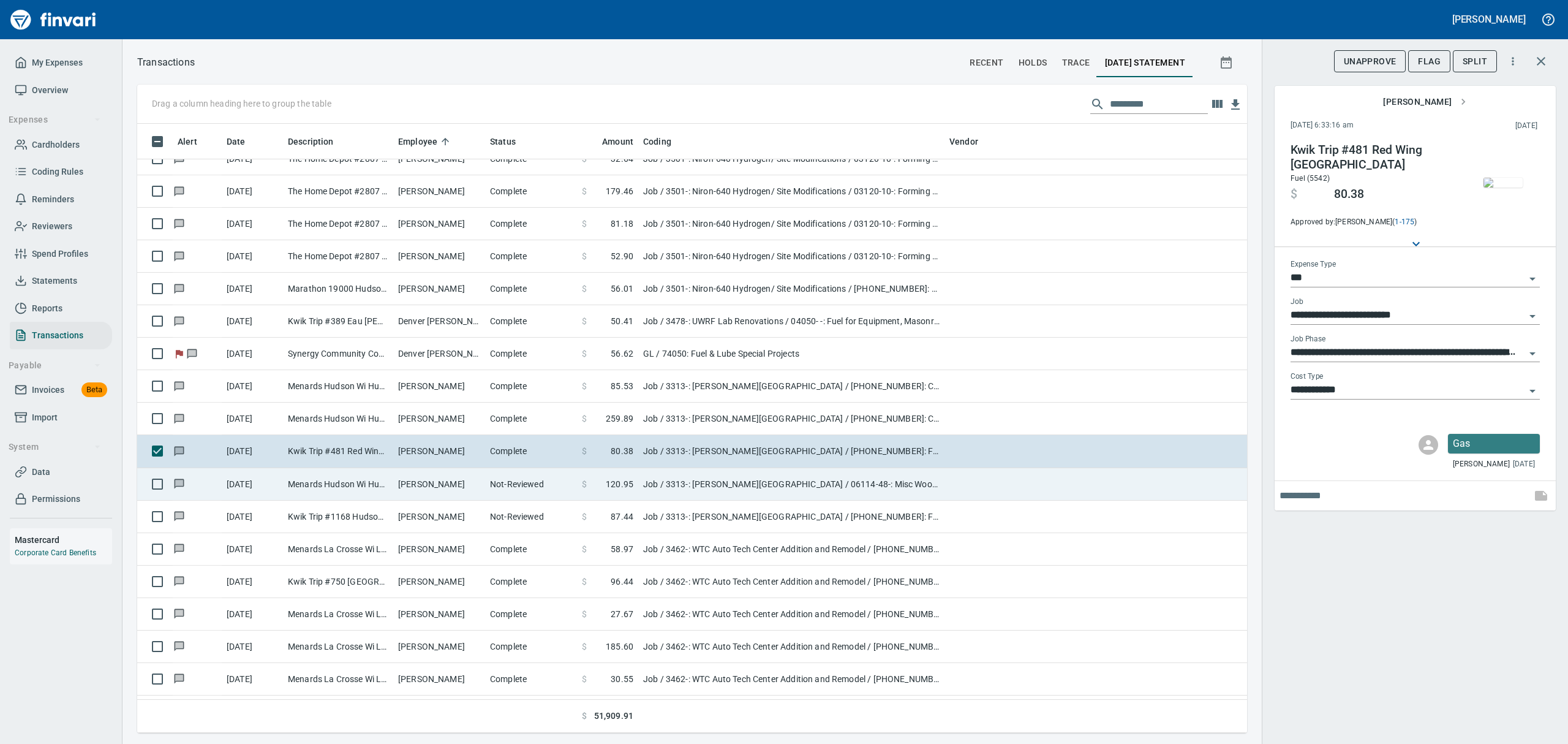
click at [376, 486] on td "Menards Hudson Wi Hudson [GEOGRAPHIC_DATA]" at bounding box center [338, 485] width 110 height 33
type input "**********"
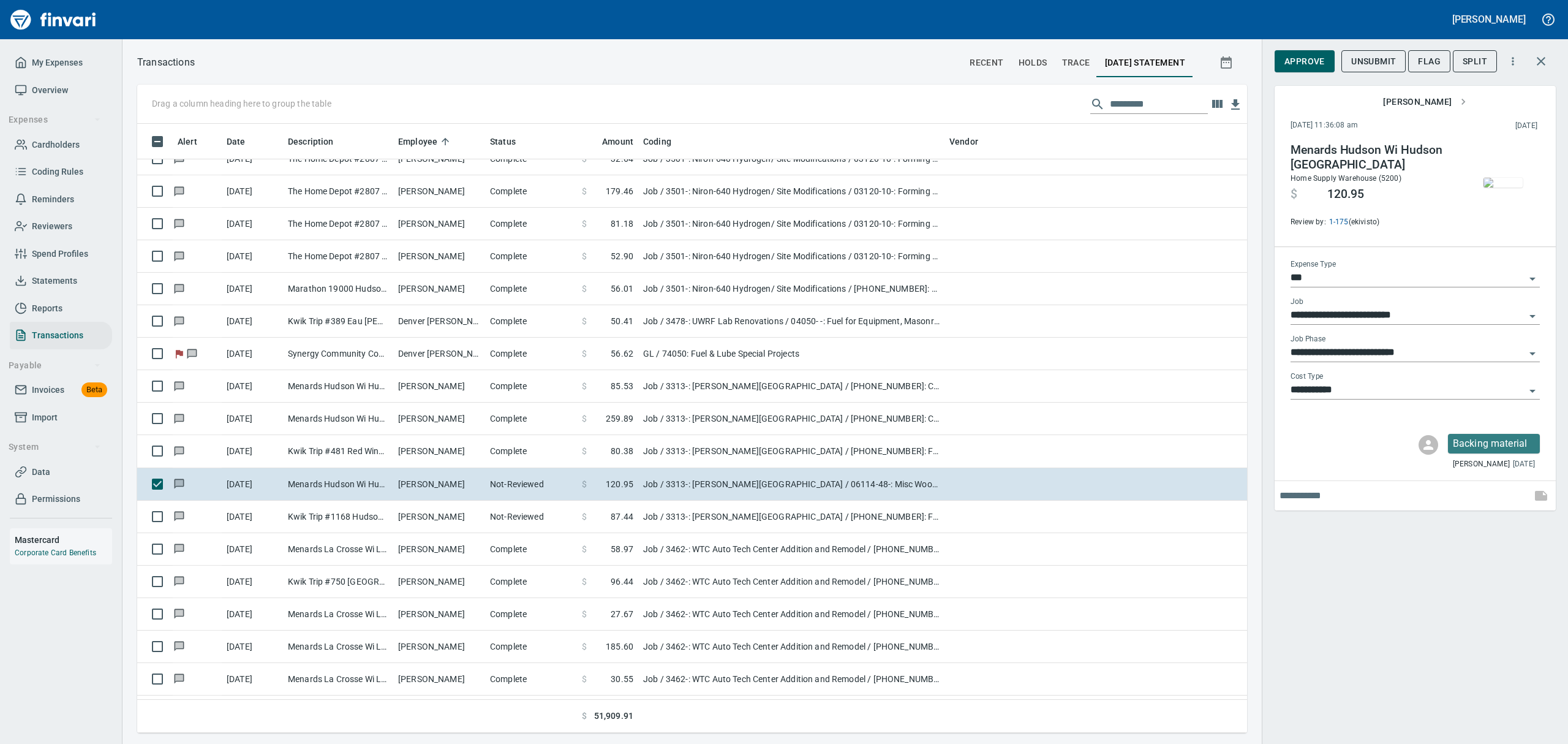
click at [1501, 182] on img "button" at bounding box center [1503, 182] width 39 height 10
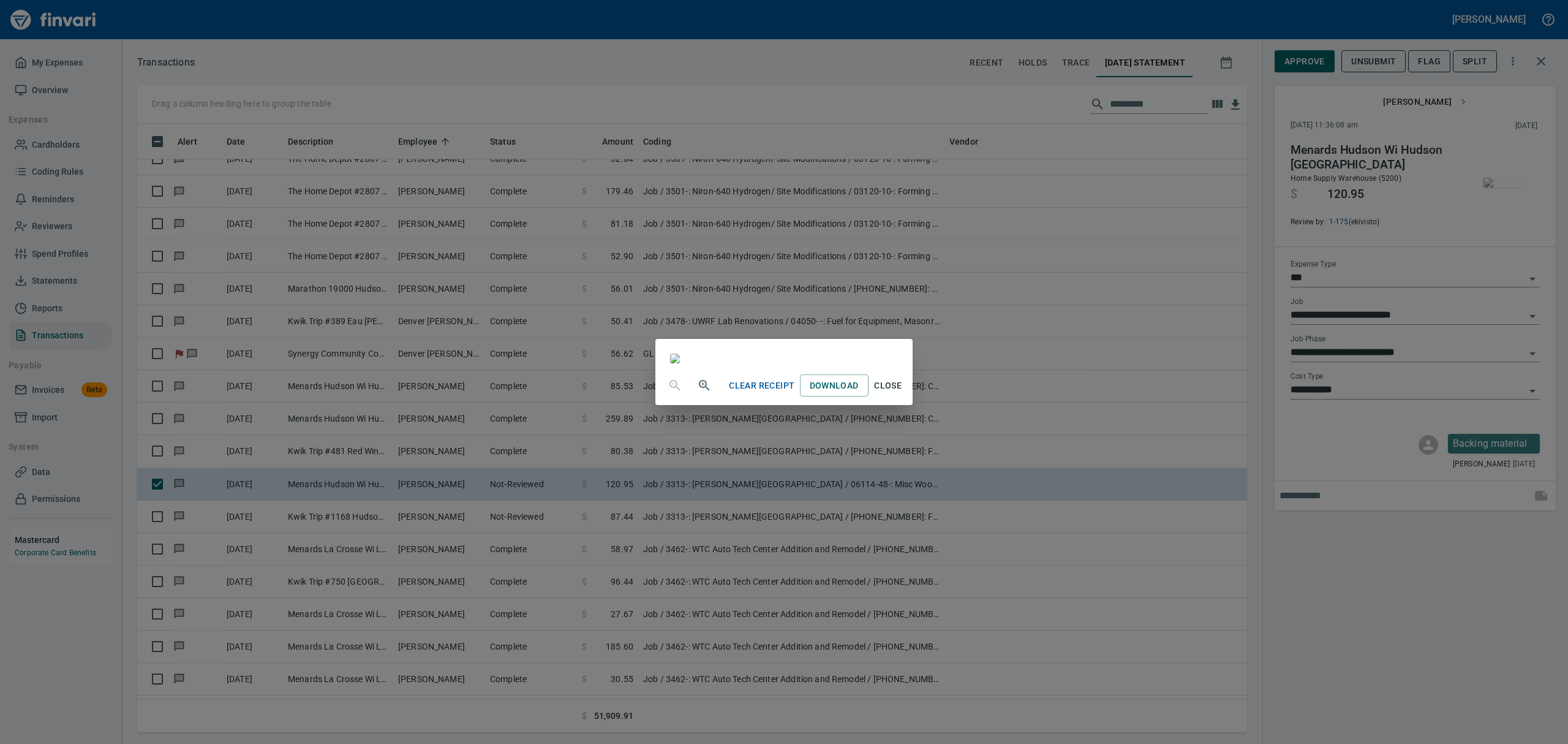
click at [903, 394] on span "Close" at bounding box center [888, 386] width 30 height 15
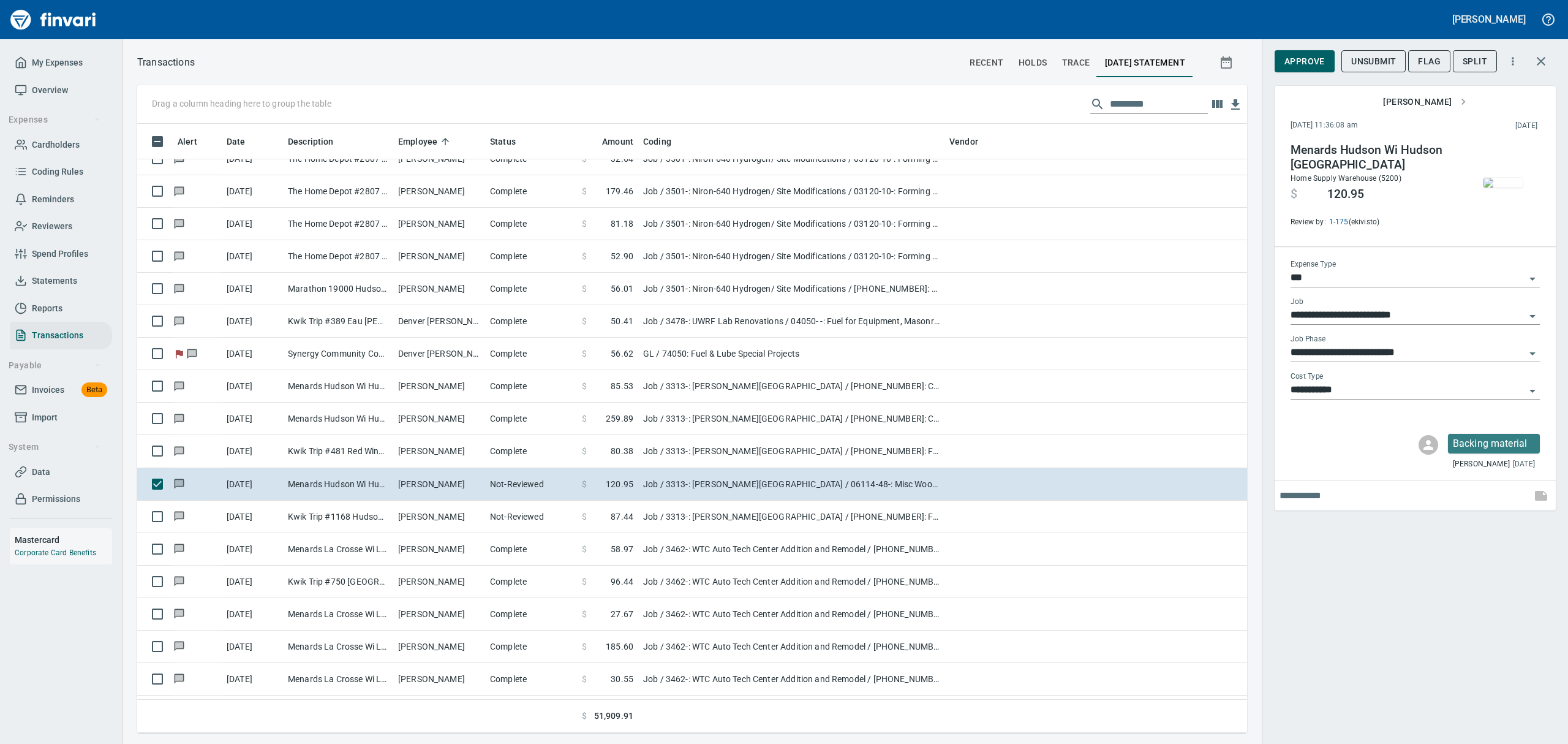
scroll to position [595, 1081]
click at [1297, 60] on span "Approve" at bounding box center [1304, 61] width 40 height 15
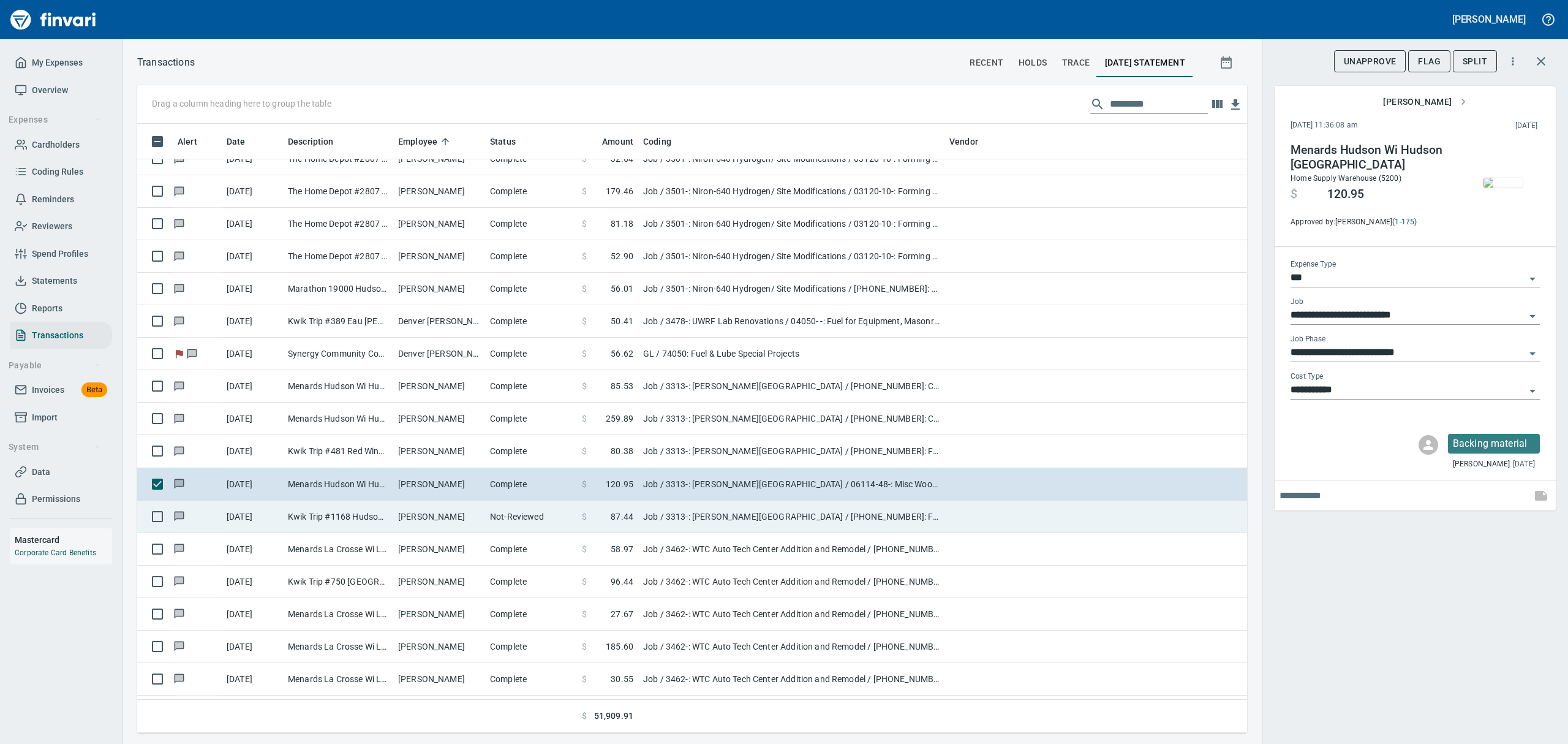
click at [414, 516] on td "[PERSON_NAME]" at bounding box center [440, 516] width 92 height 33
type input "**********"
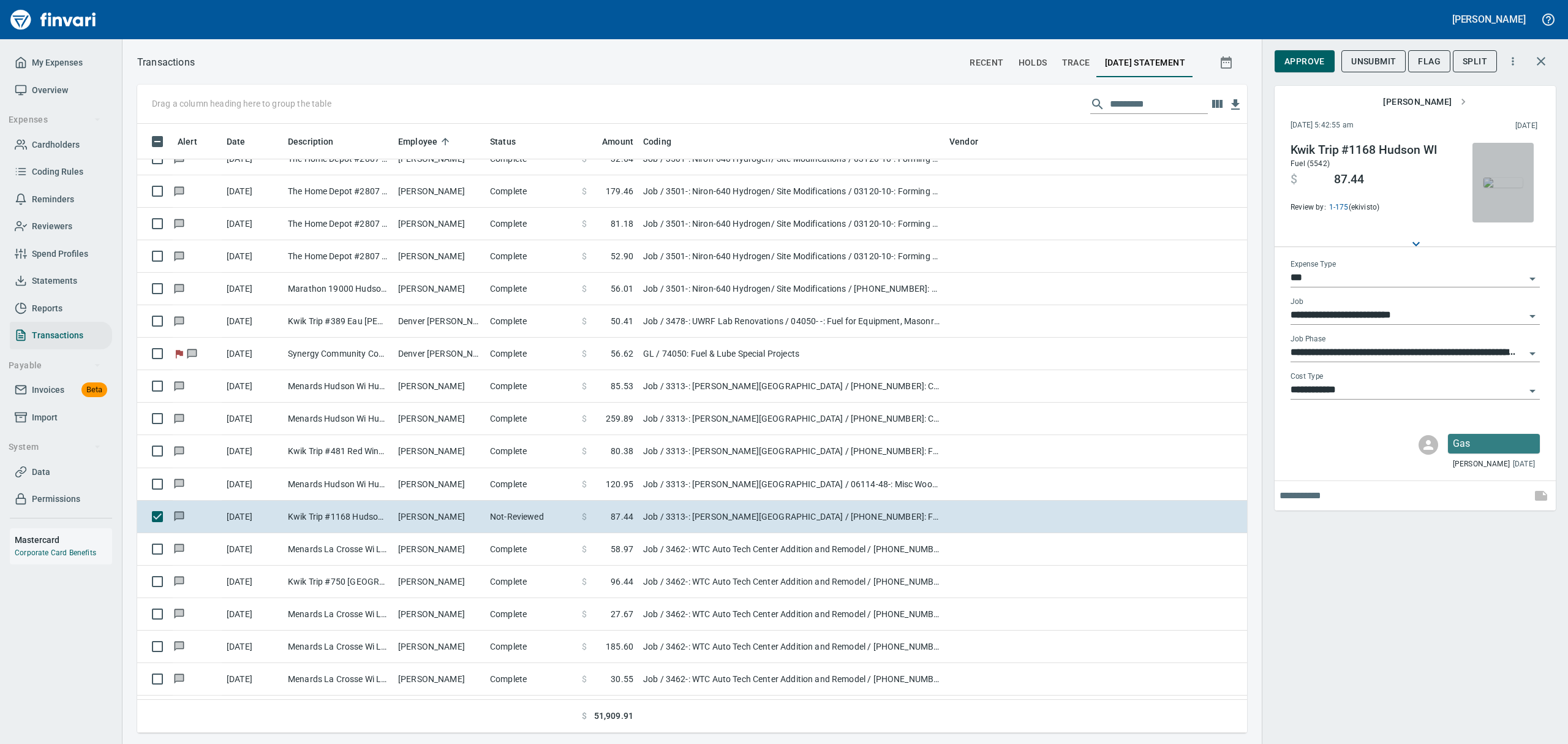
click at [1498, 187] on img "button" at bounding box center [1503, 182] width 39 height 10
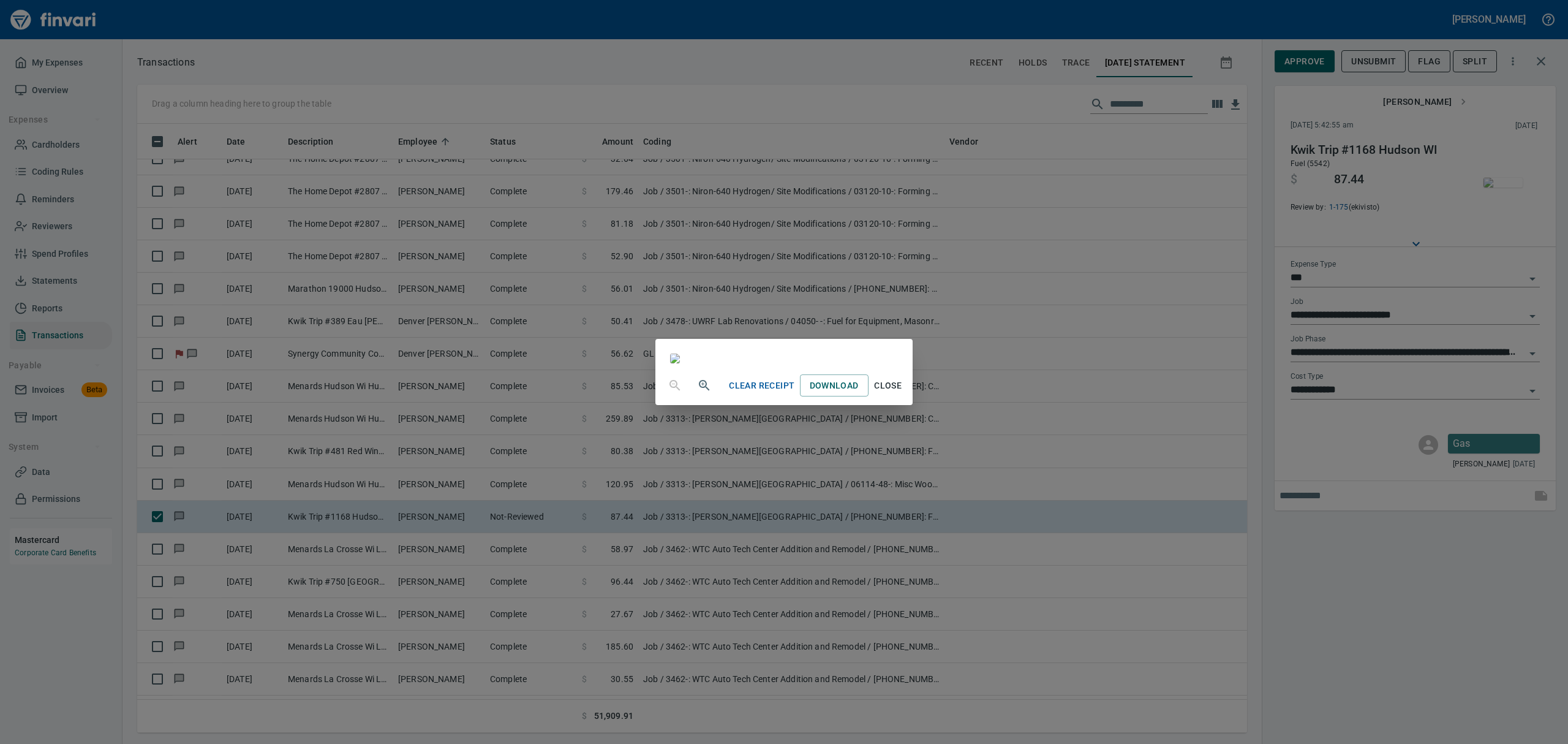
click at [908, 397] on button "Close" at bounding box center [888, 386] width 39 height 23
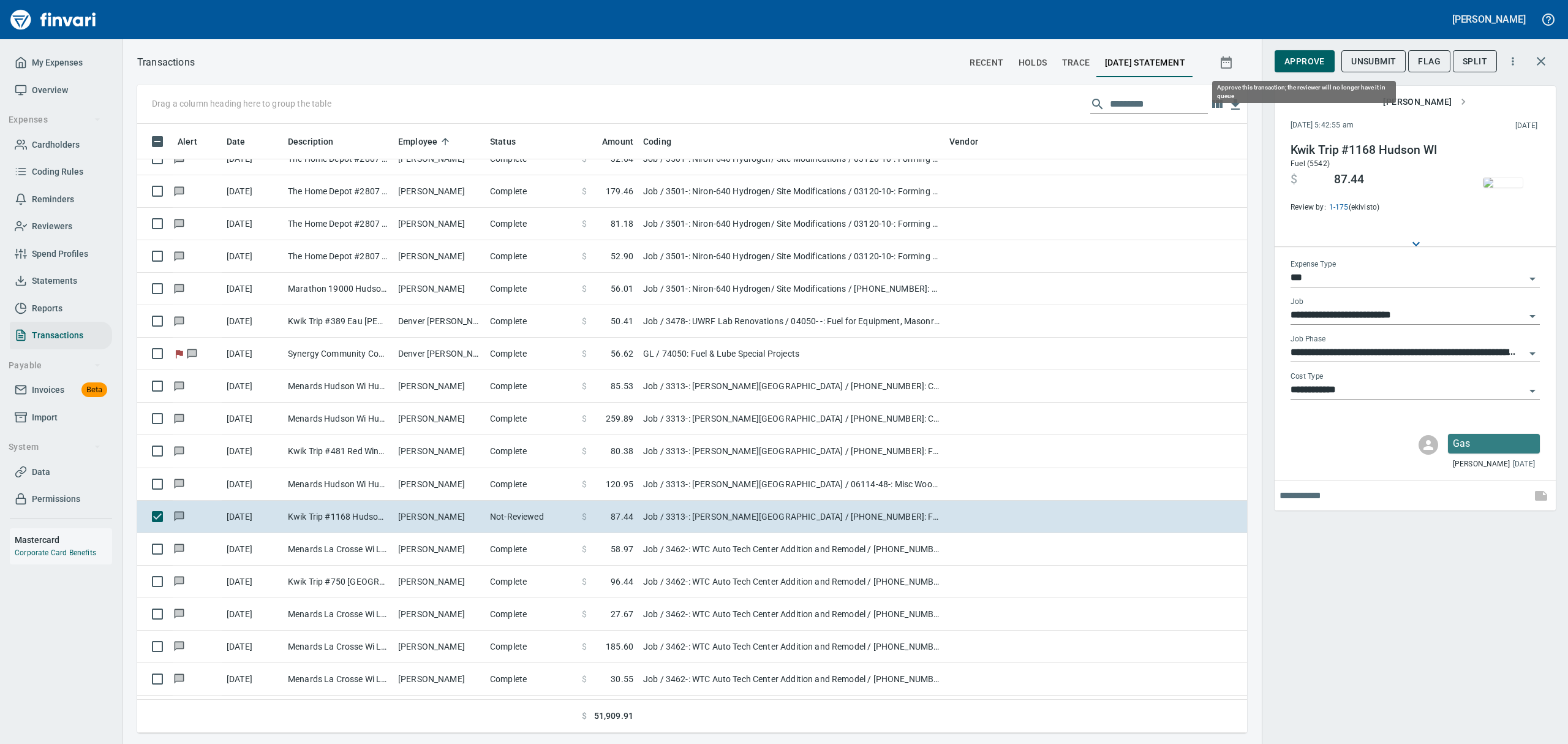
click at [1302, 57] on span "Approve" at bounding box center [1304, 61] width 40 height 15
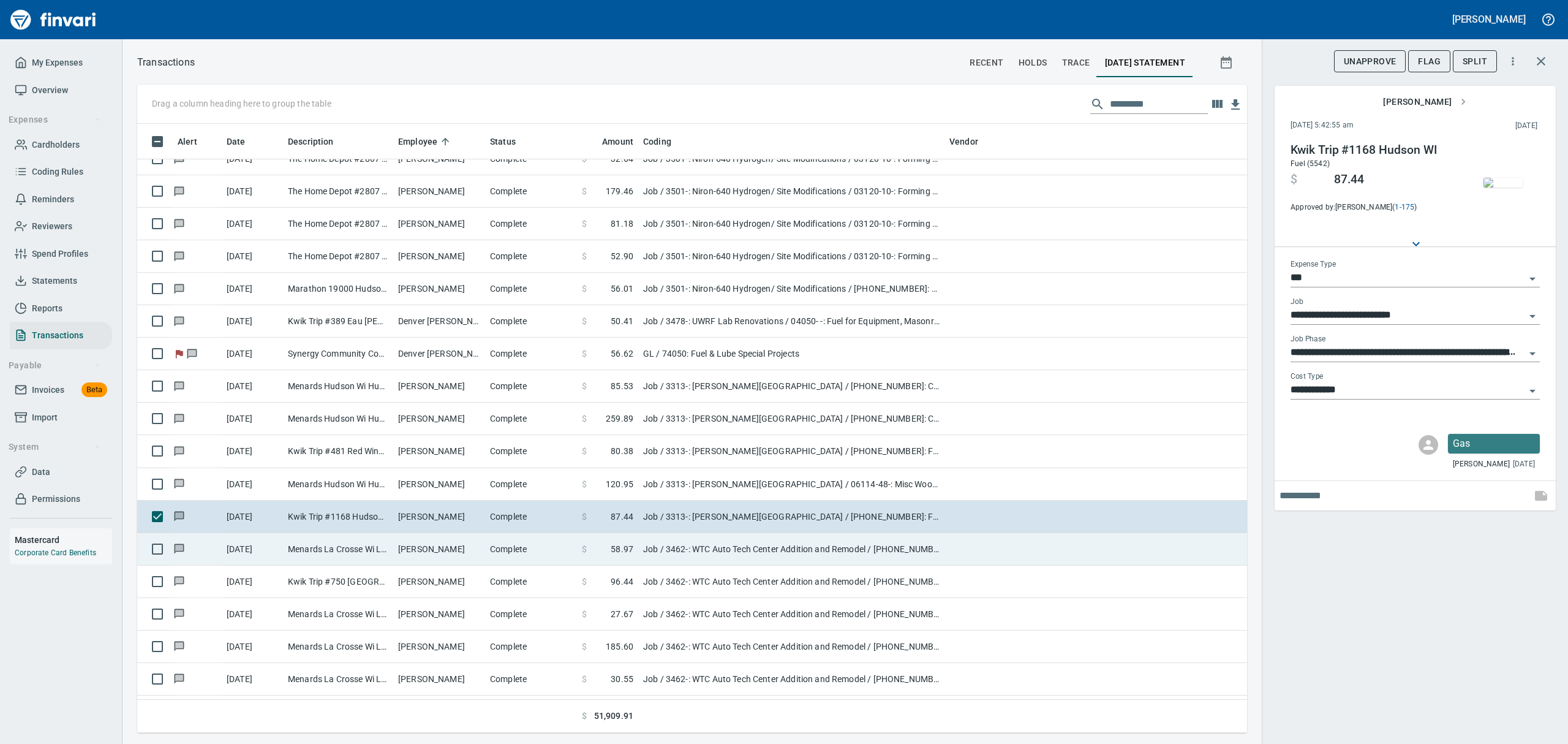
click at [313, 550] on td "Menards La Crosse Wi La Crosse [GEOGRAPHIC_DATA]" at bounding box center [338, 549] width 110 height 33
type input "**********"
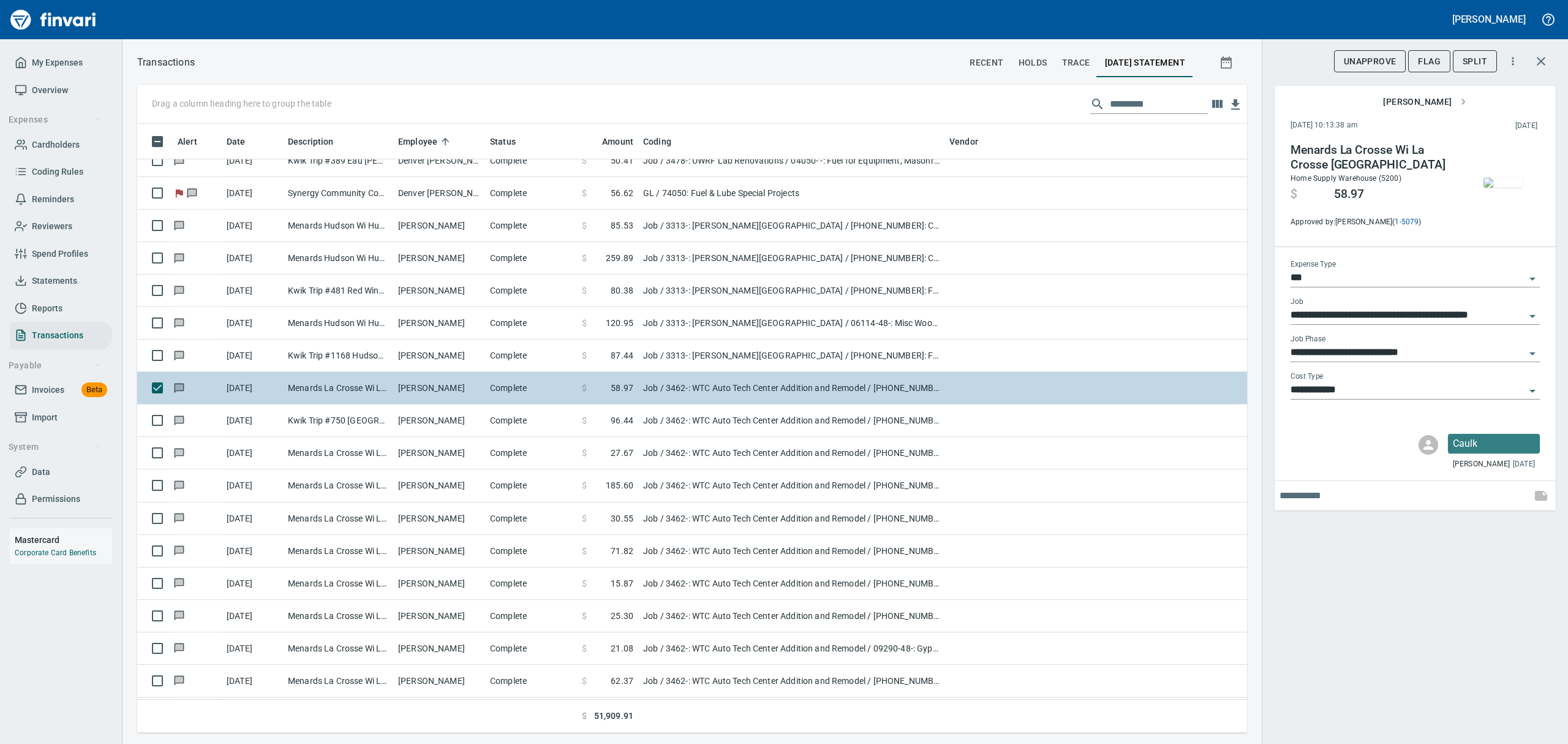
scroll to position [5065, 0]
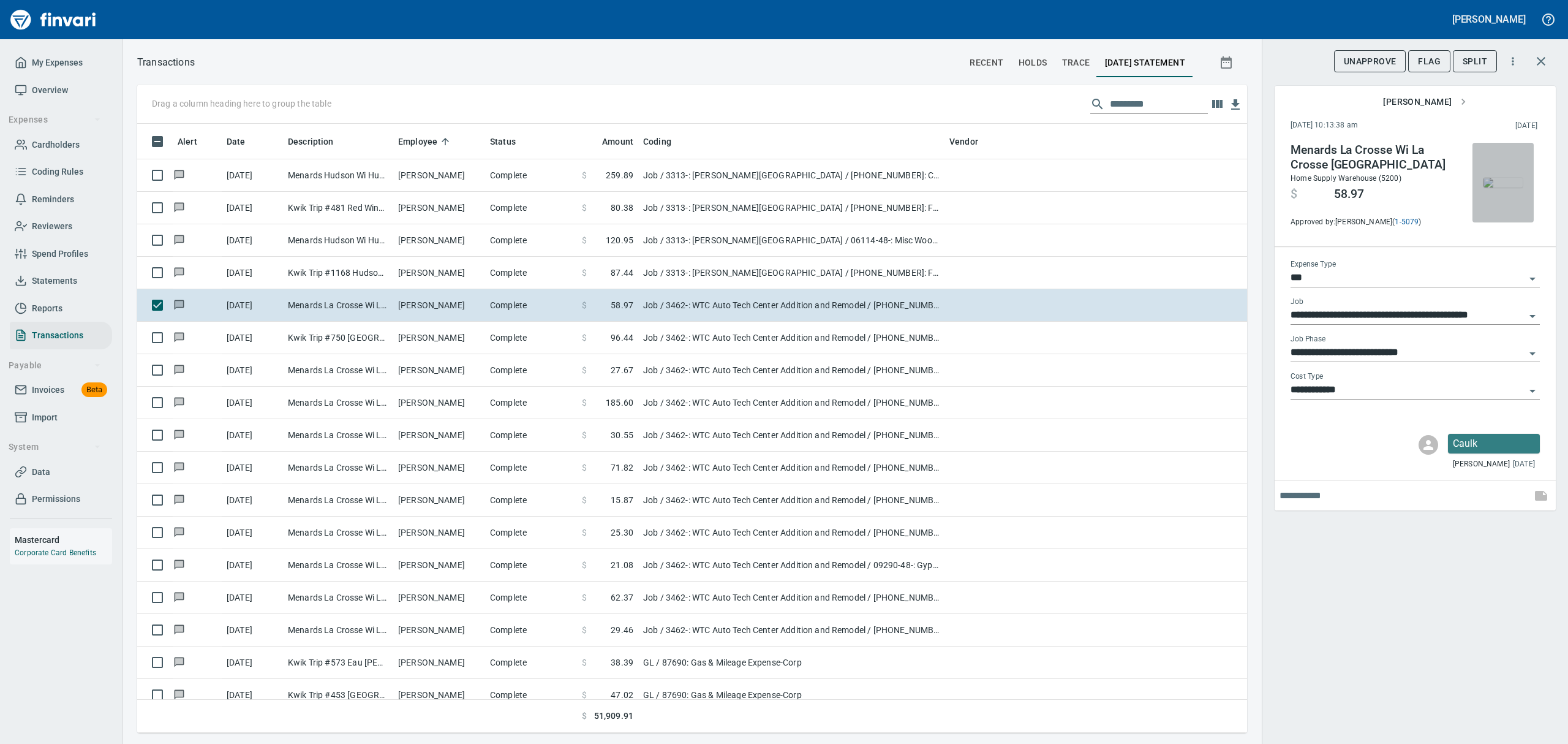
click at [1516, 187] on img "button" at bounding box center [1503, 182] width 39 height 10
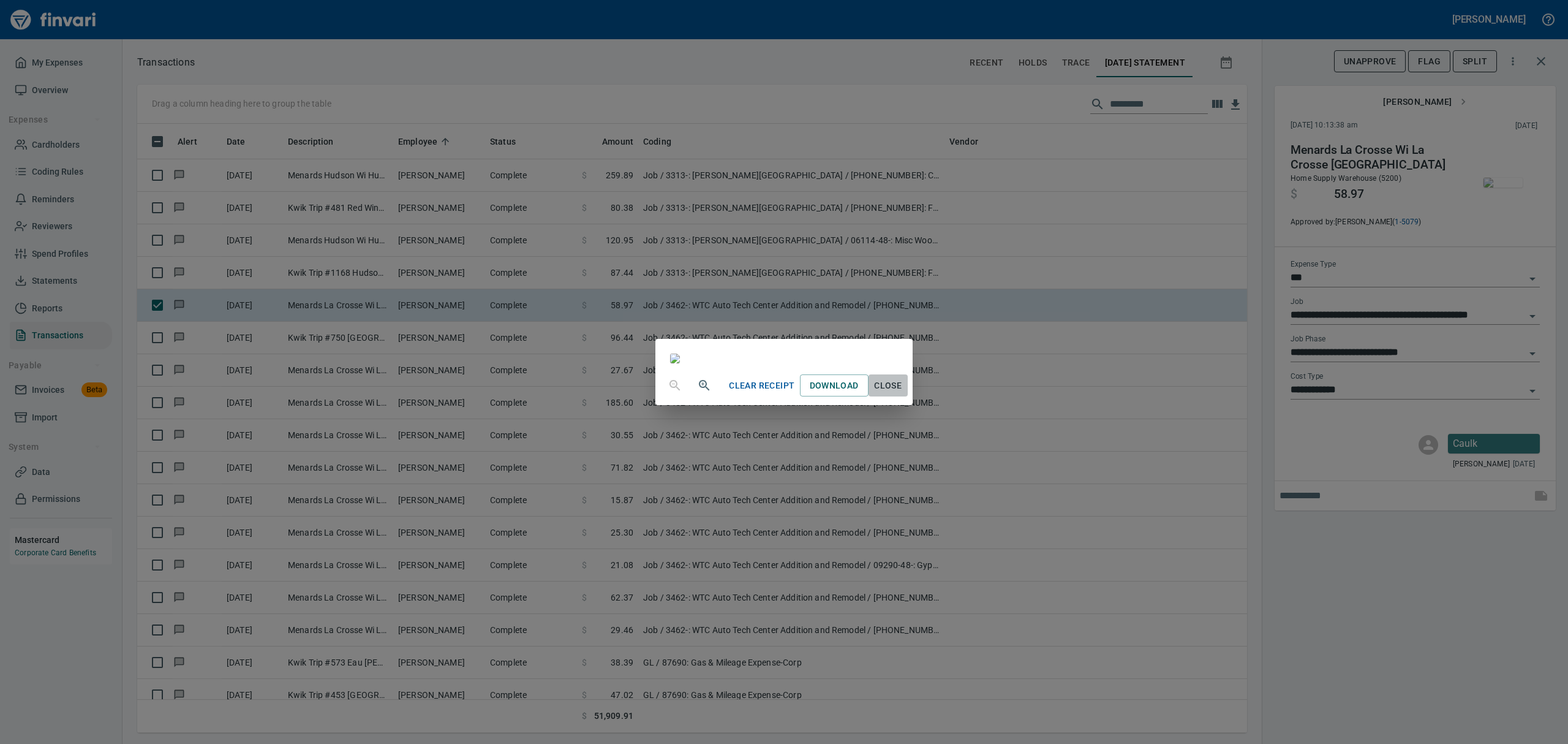
click at [903, 394] on span "Close" at bounding box center [888, 386] width 30 height 15
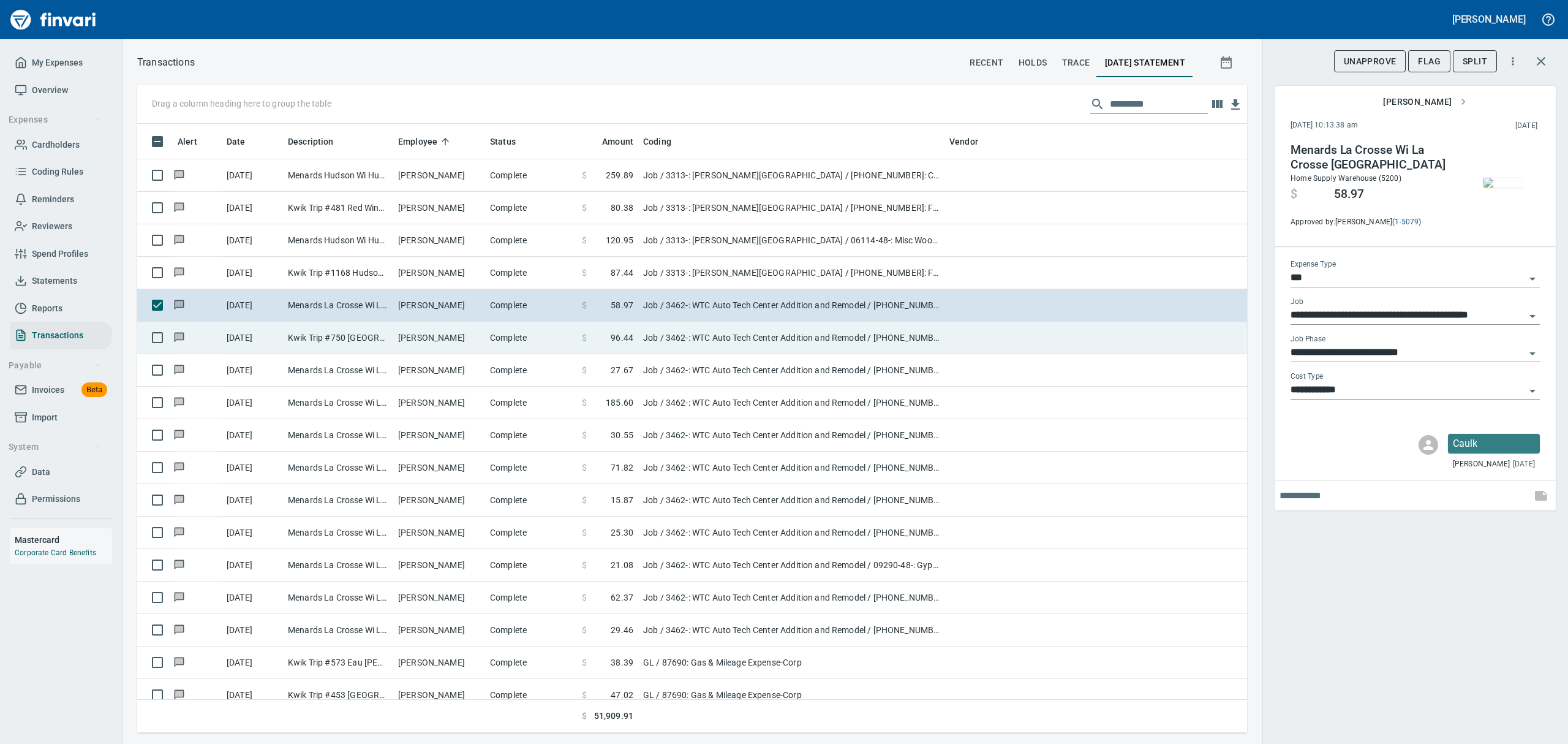
click at [373, 336] on td "Kwik Trip #750 [GEOGRAPHIC_DATA]" at bounding box center [338, 338] width 110 height 33
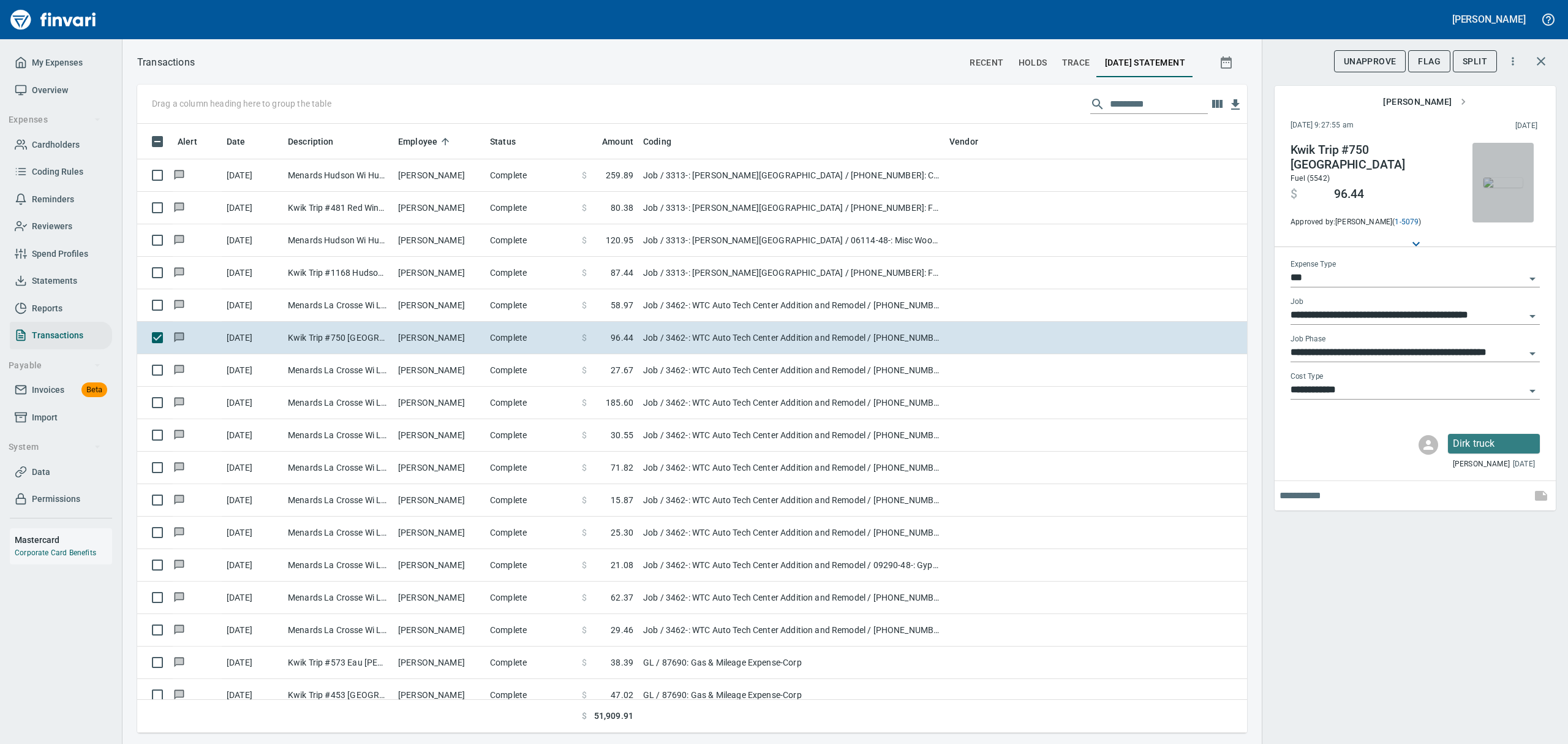
click at [1503, 178] on img "button" at bounding box center [1503, 182] width 39 height 10
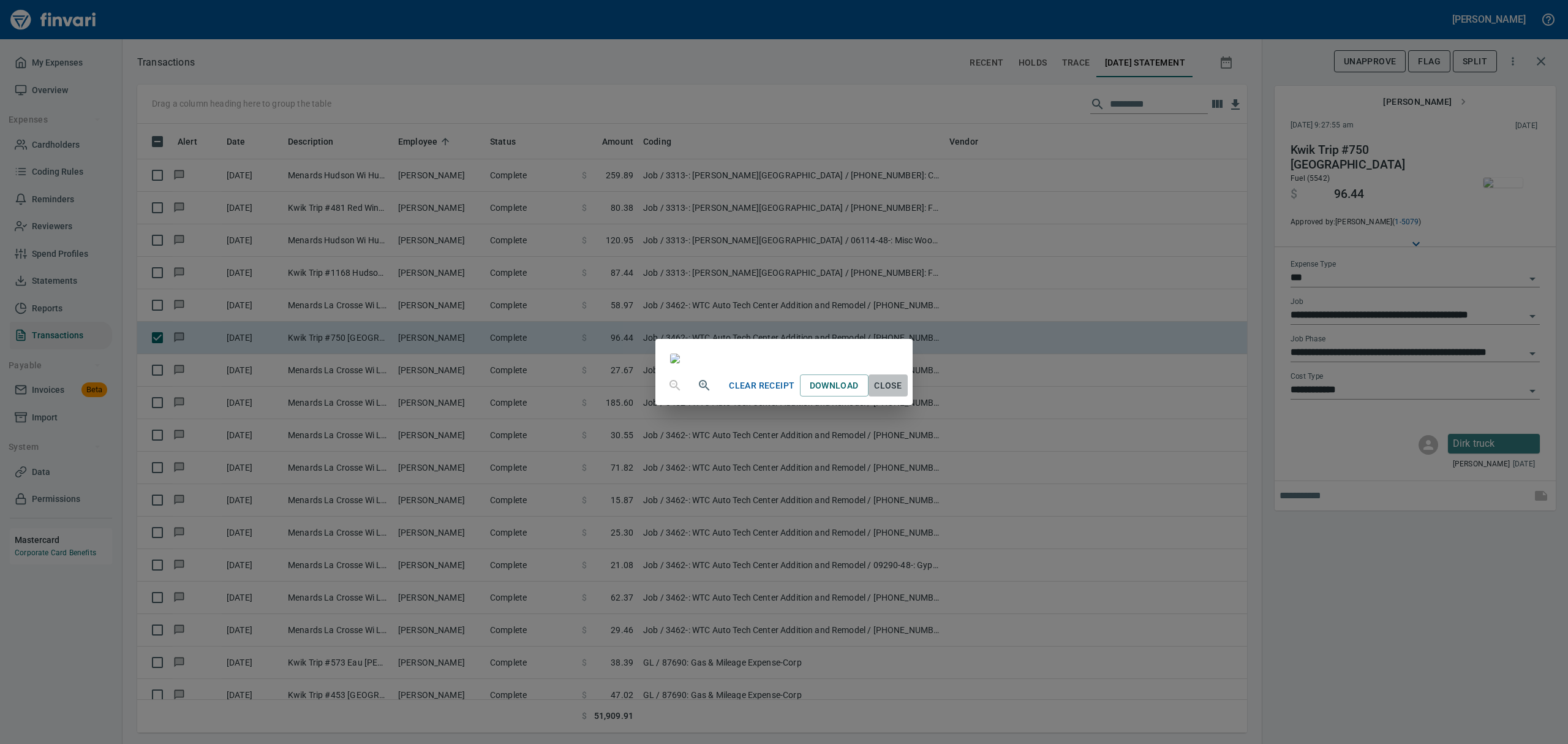
click at [903, 394] on span "Close" at bounding box center [888, 386] width 30 height 15
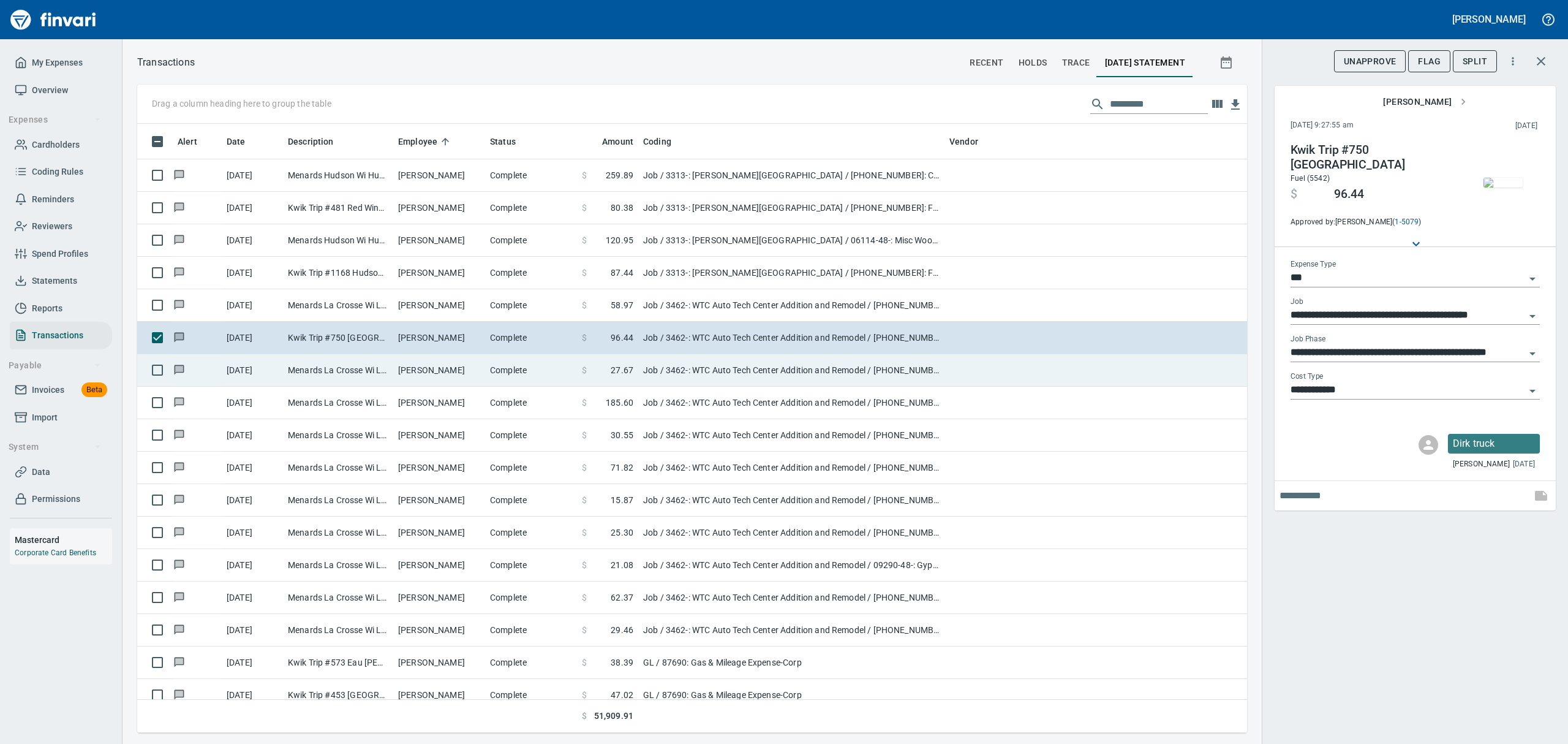
click at [400, 369] on td "[PERSON_NAME]" at bounding box center [440, 371] width 92 height 33
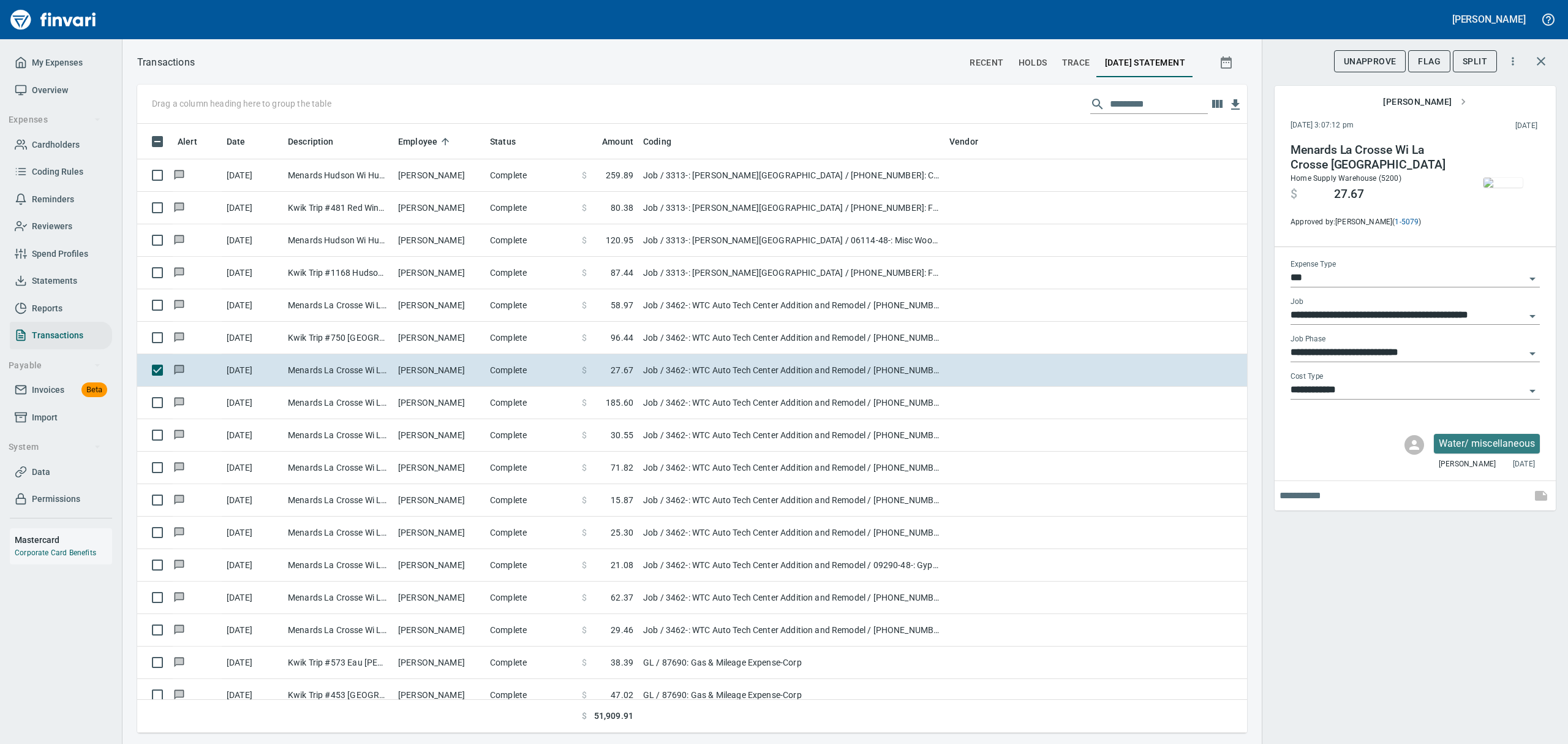
click at [1514, 180] on img "button" at bounding box center [1503, 182] width 39 height 10
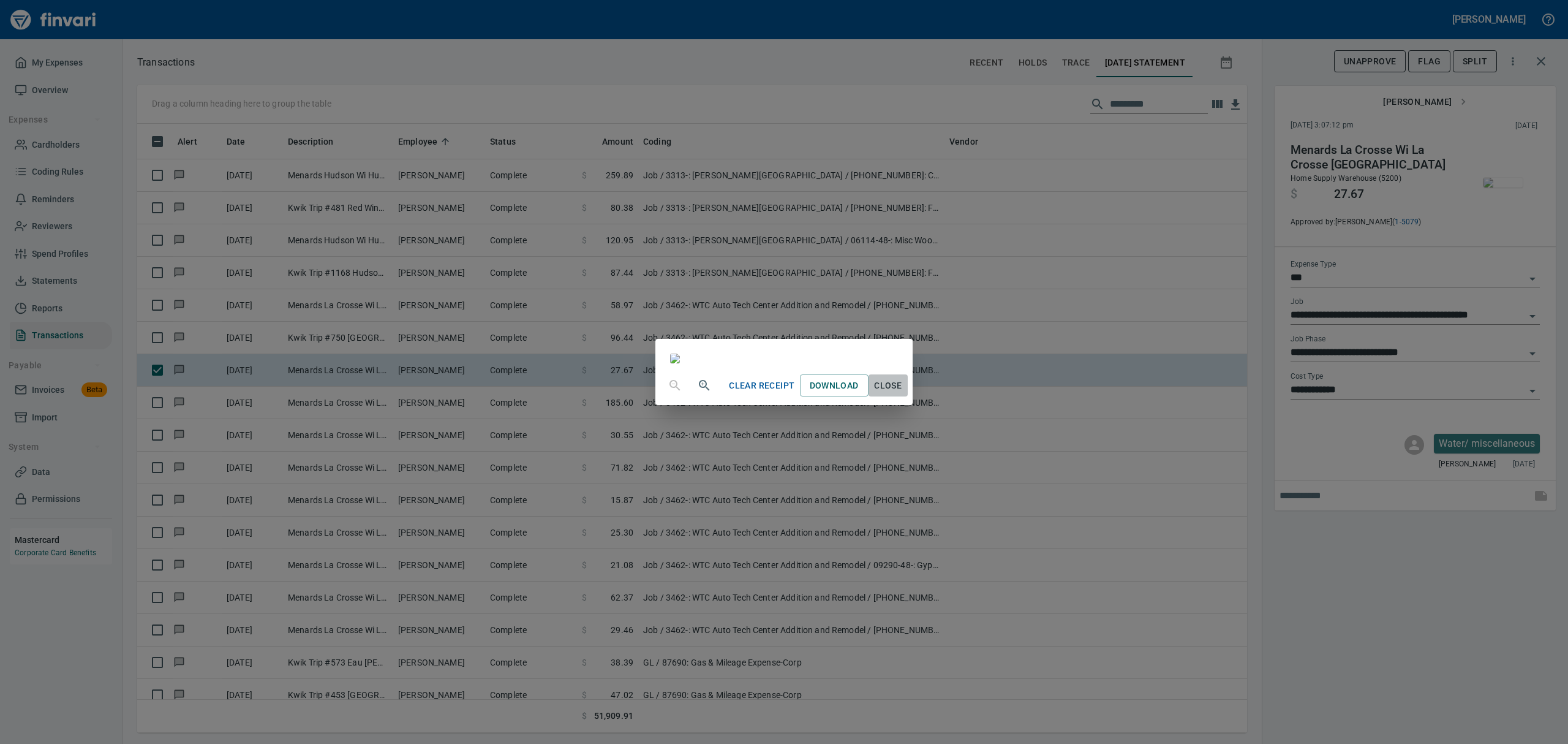
click at [903, 394] on span "Close" at bounding box center [888, 386] width 30 height 15
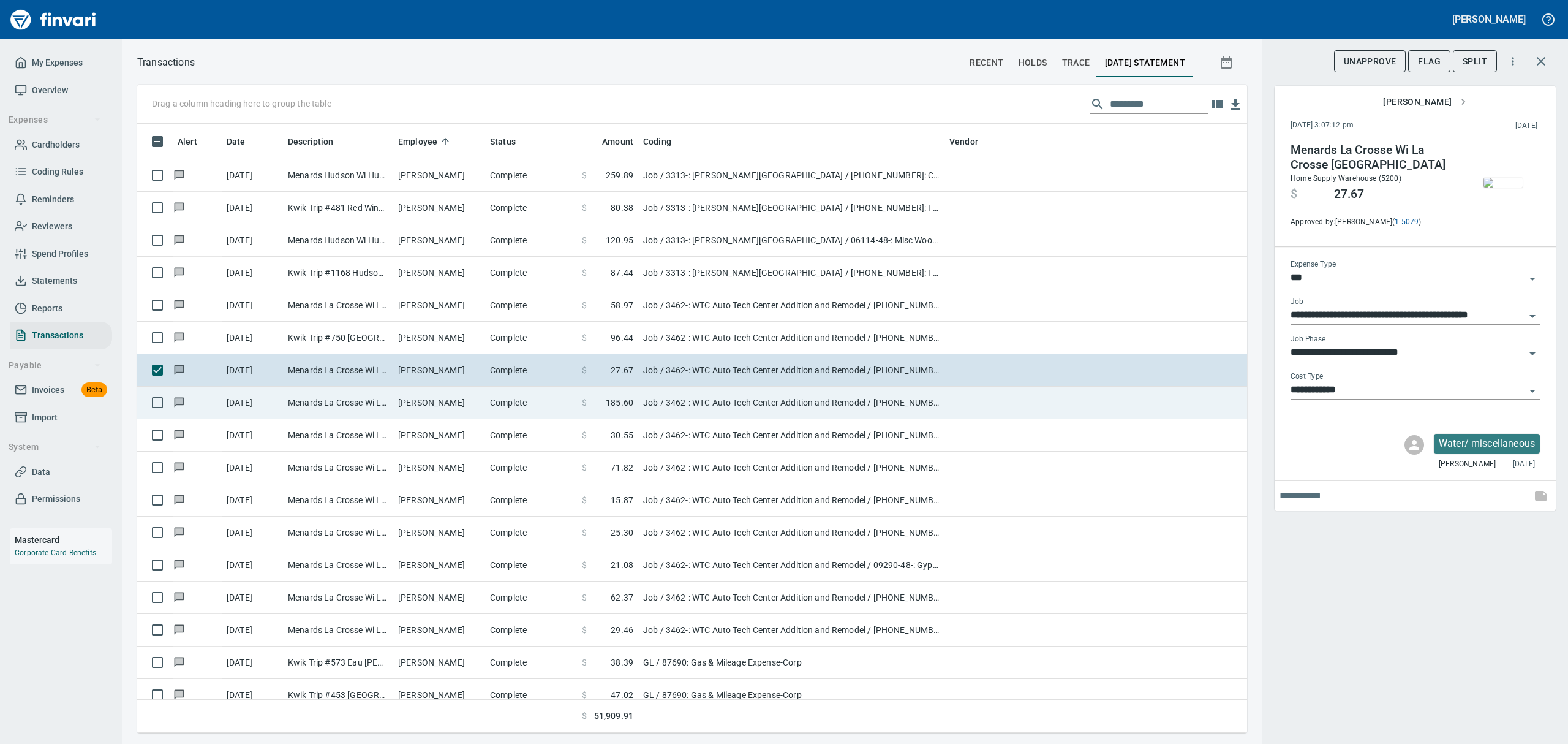
click at [375, 402] on td "Menards La Crosse Wi La Crosse [GEOGRAPHIC_DATA]" at bounding box center [338, 403] width 110 height 33
type input "**********"
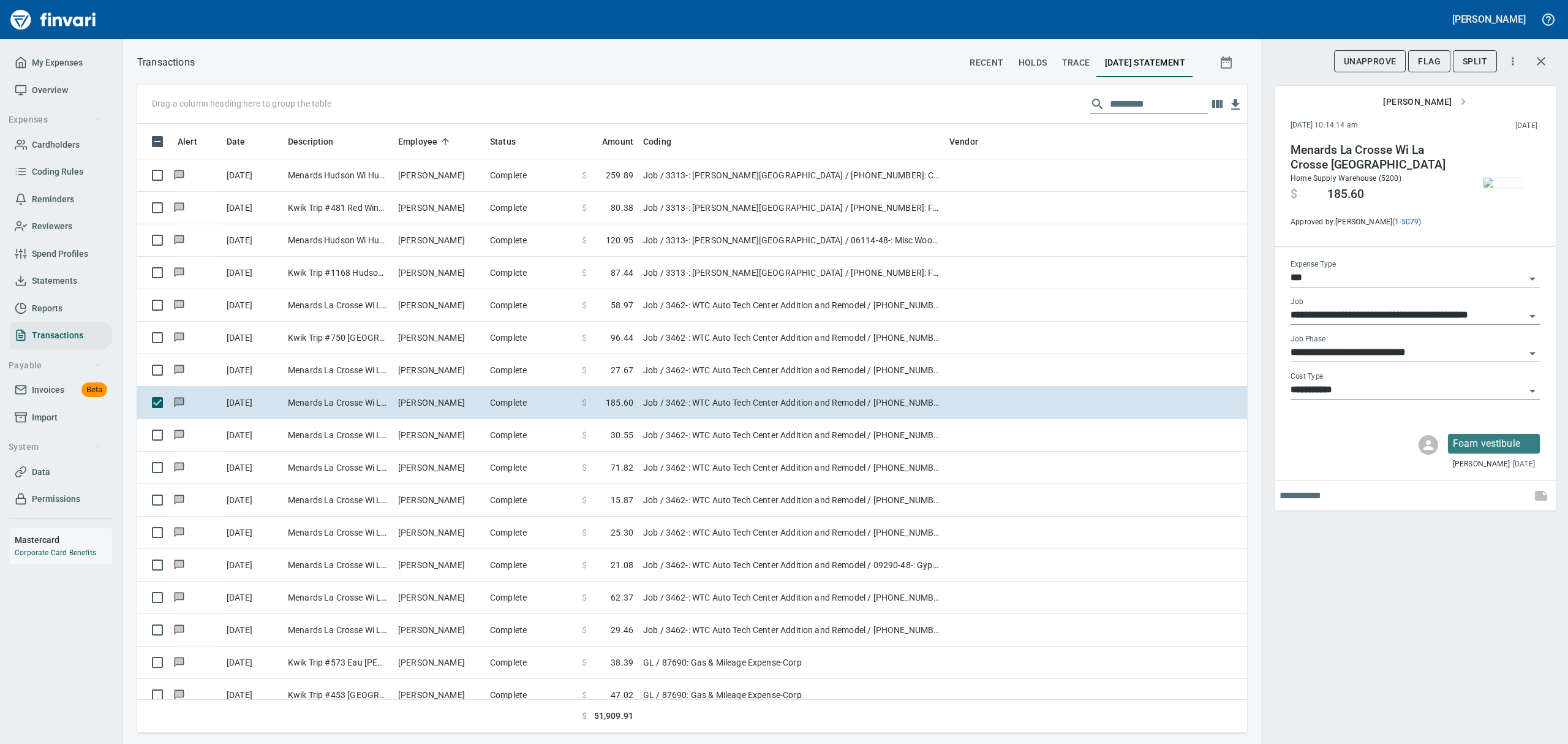
click at [1498, 180] on img "button" at bounding box center [1503, 182] width 39 height 10
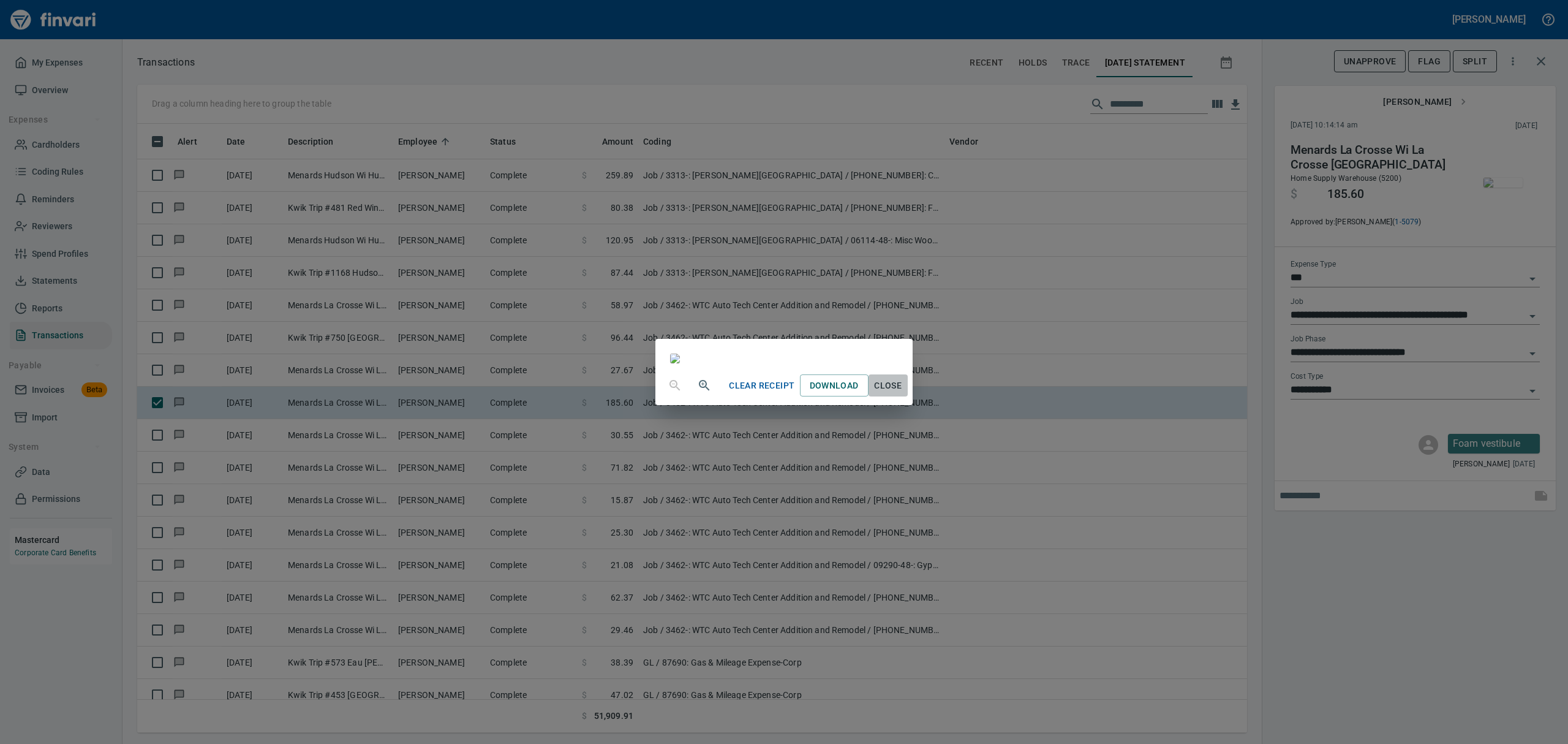
click at [903, 394] on span "Close" at bounding box center [888, 386] width 30 height 15
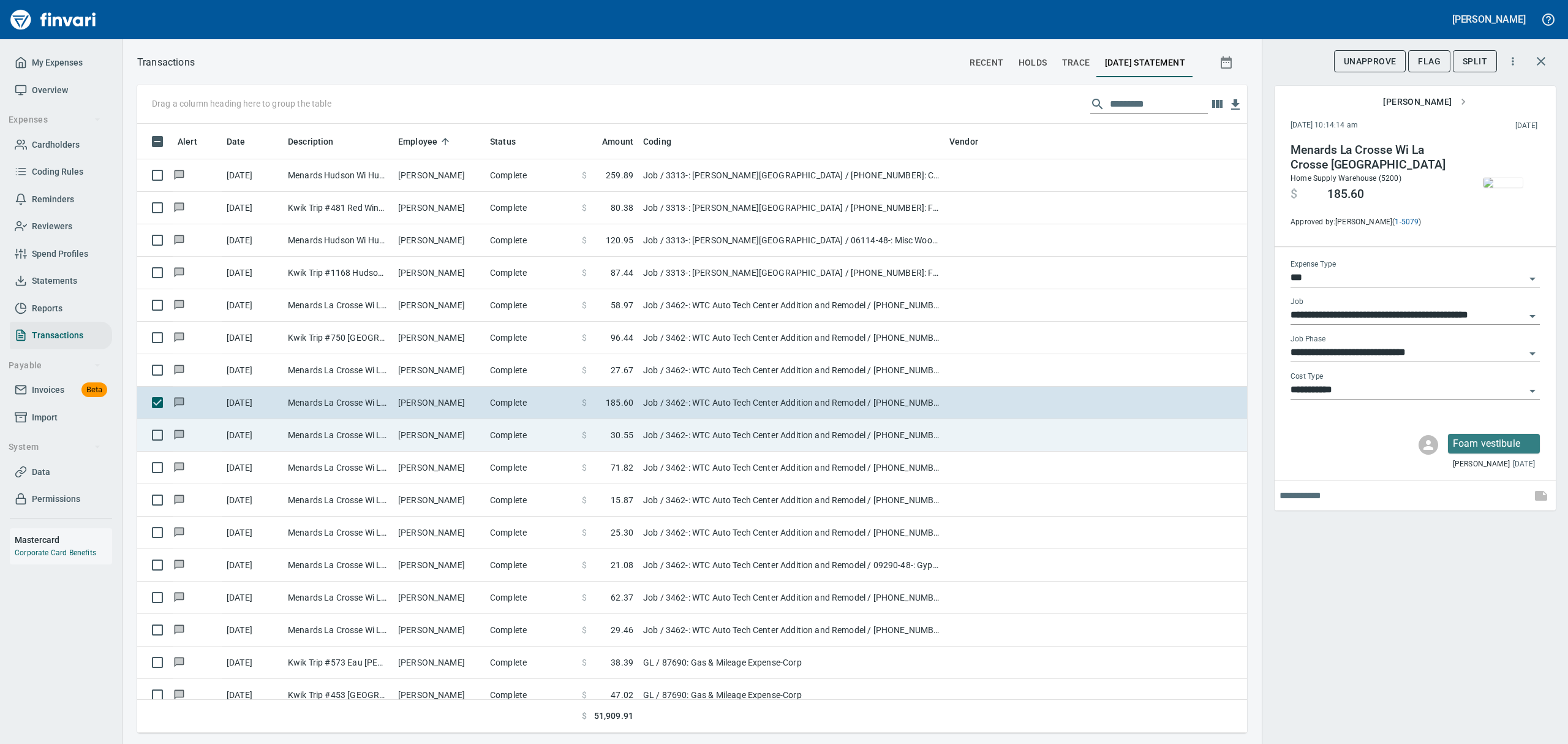
click at [348, 438] on td "Menards La Crosse Wi La Crosse [GEOGRAPHIC_DATA]" at bounding box center [338, 436] width 110 height 33
type input "**********"
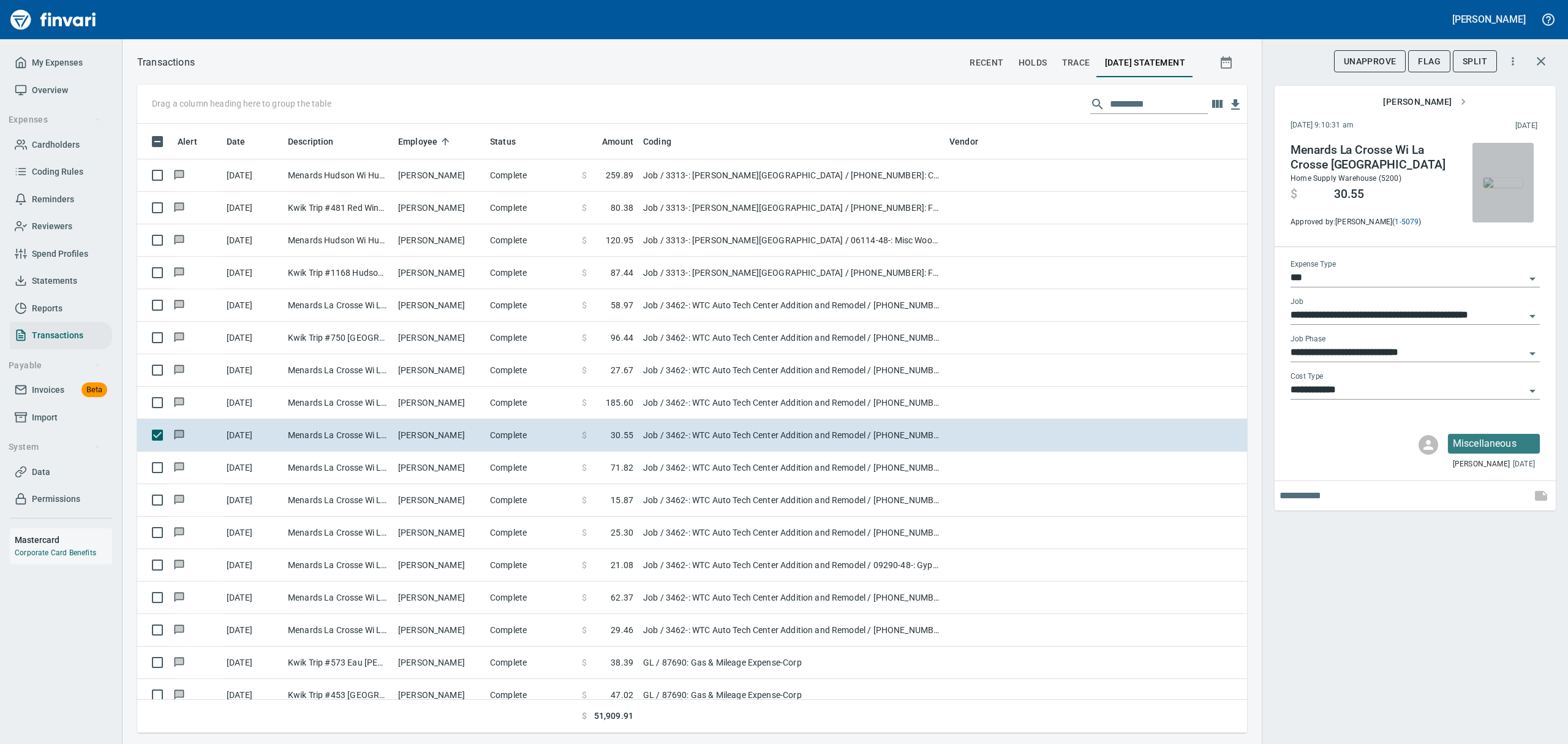
click at [1510, 184] on img "button" at bounding box center [1503, 182] width 39 height 10
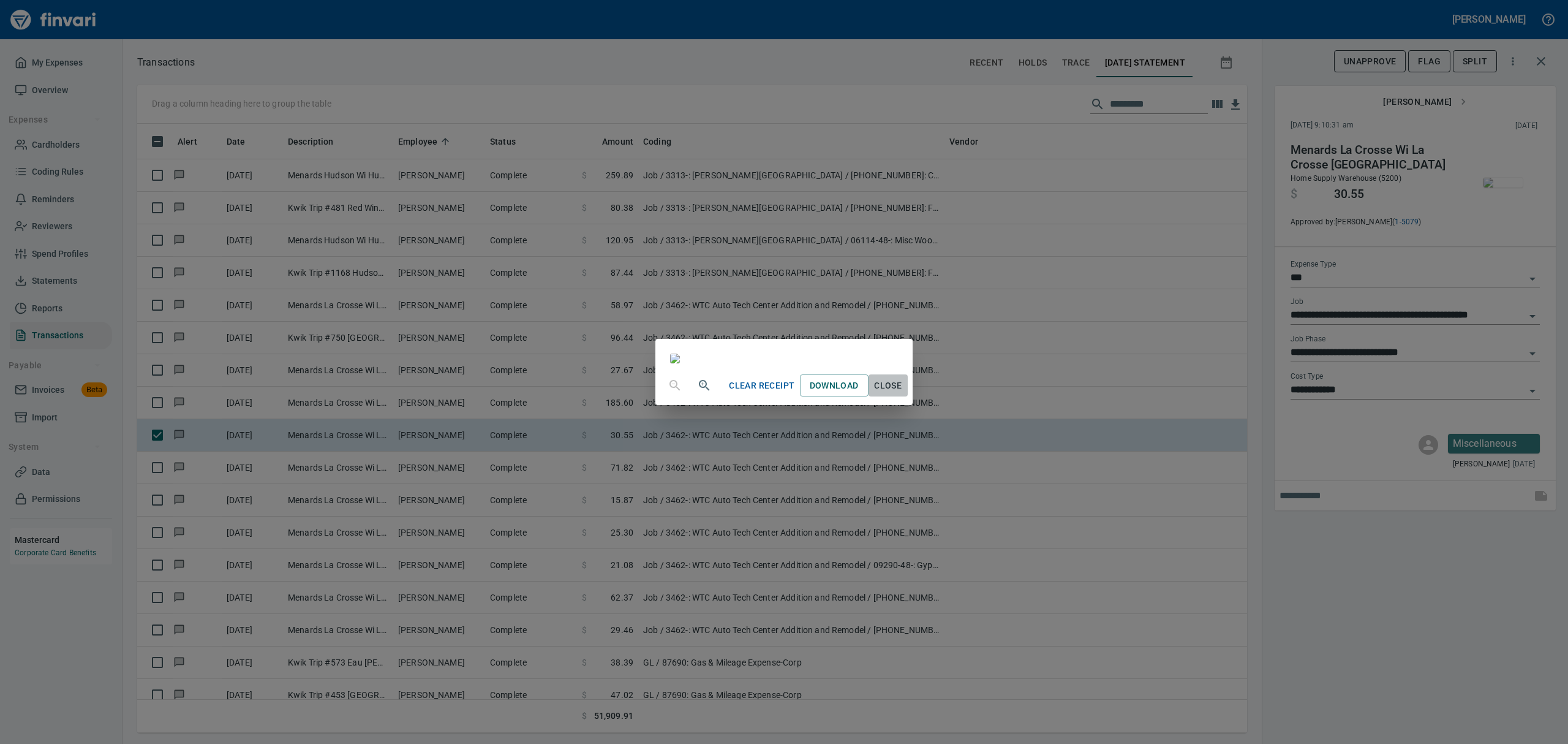
click at [903, 394] on span "Close" at bounding box center [888, 386] width 30 height 15
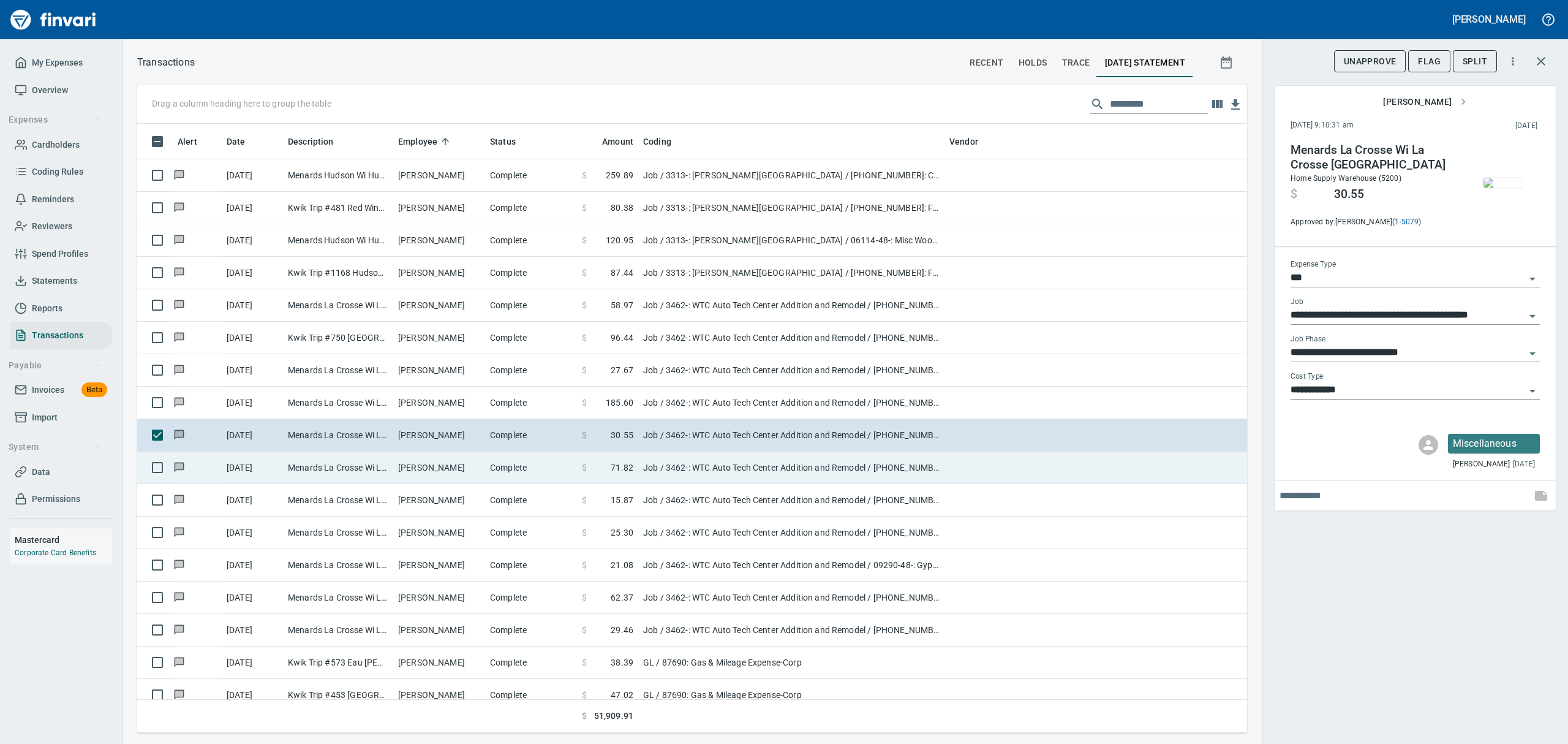
click at [381, 467] on td "Menards La Crosse Wi La Crosse [GEOGRAPHIC_DATA]" at bounding box center [338, 468] width 110 height 33
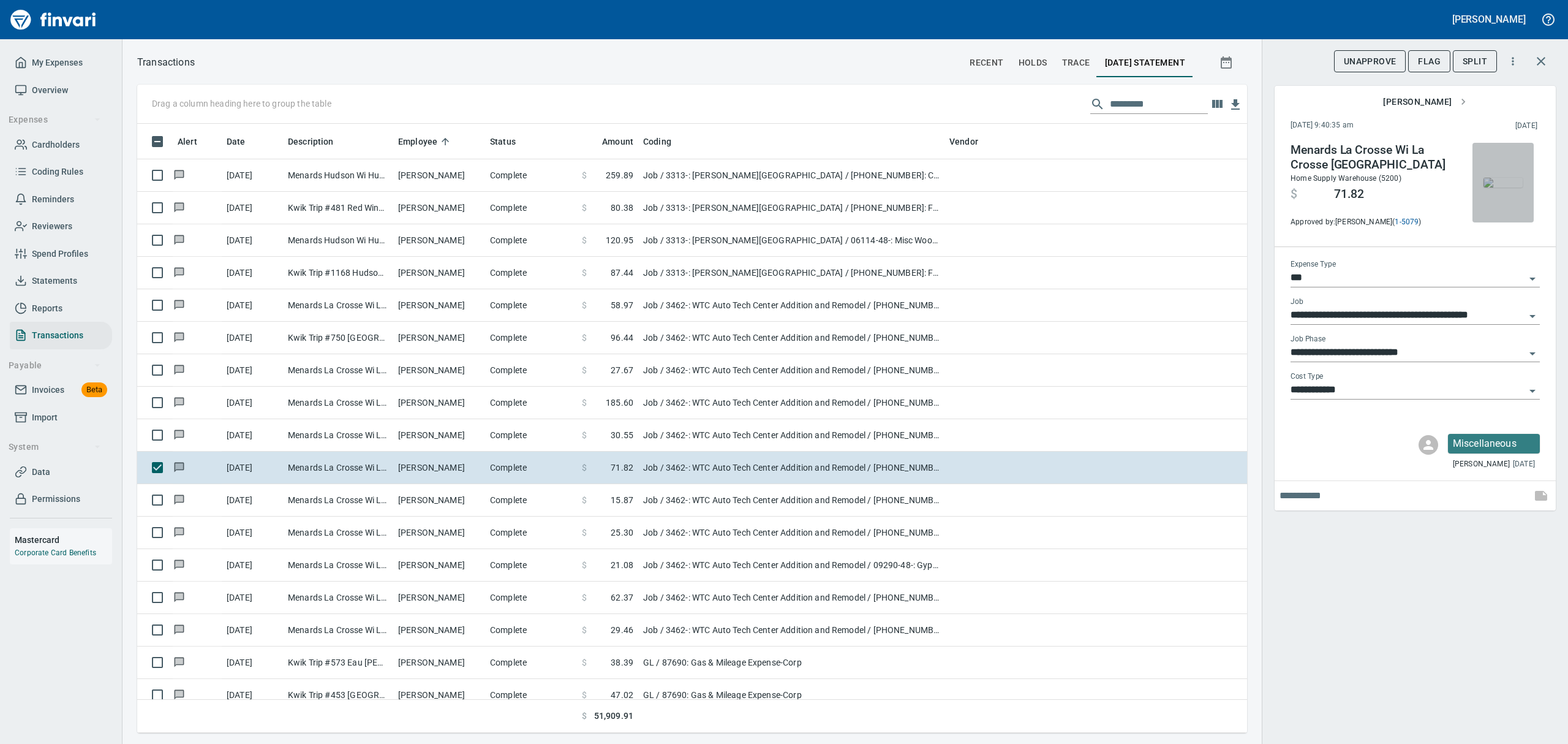
click at [1513, 181] on img "button" at bounding box center [1503, 182] width 39 height 10
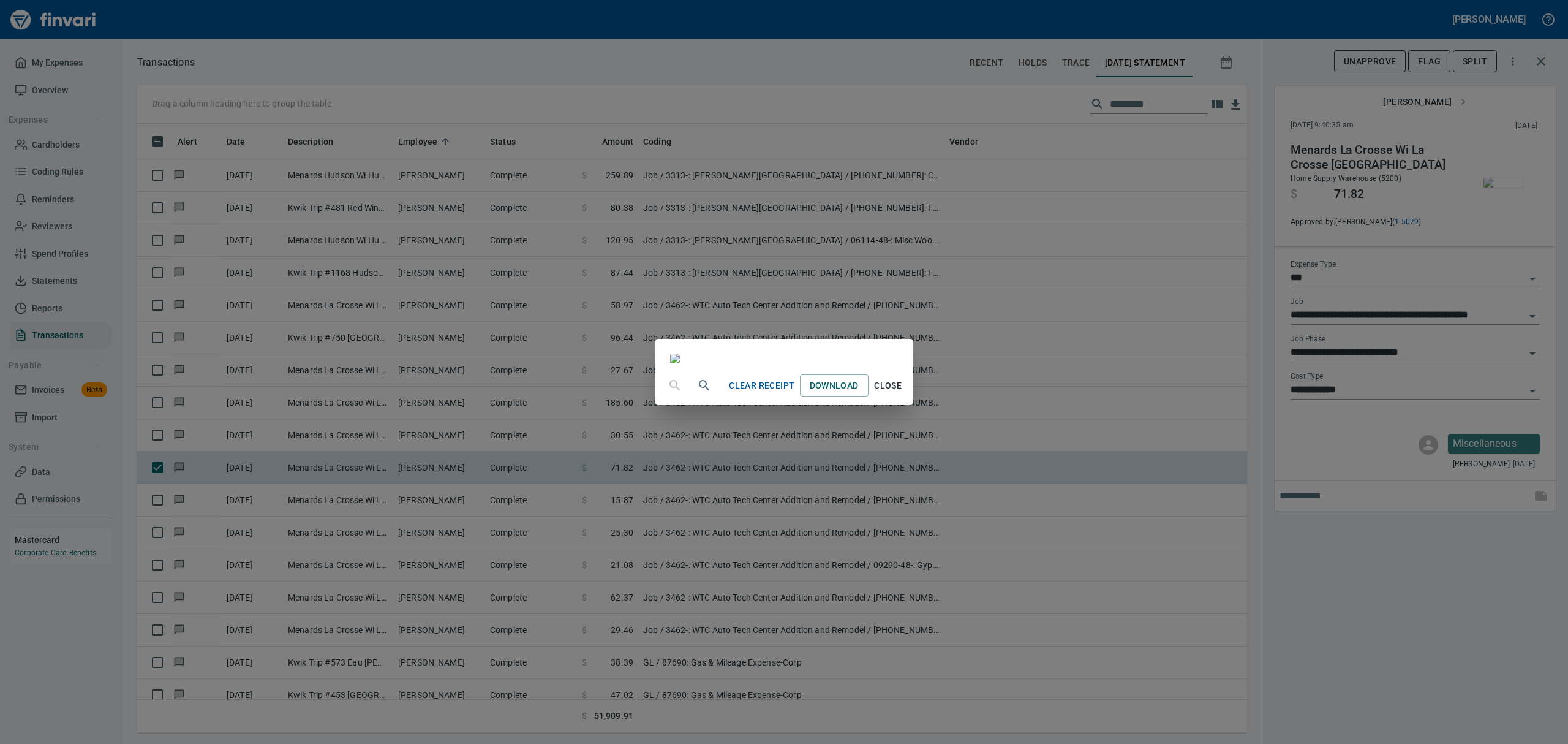
click at [903, 394] on span "Close" at bounding box center [888, 386] width 30 height 15
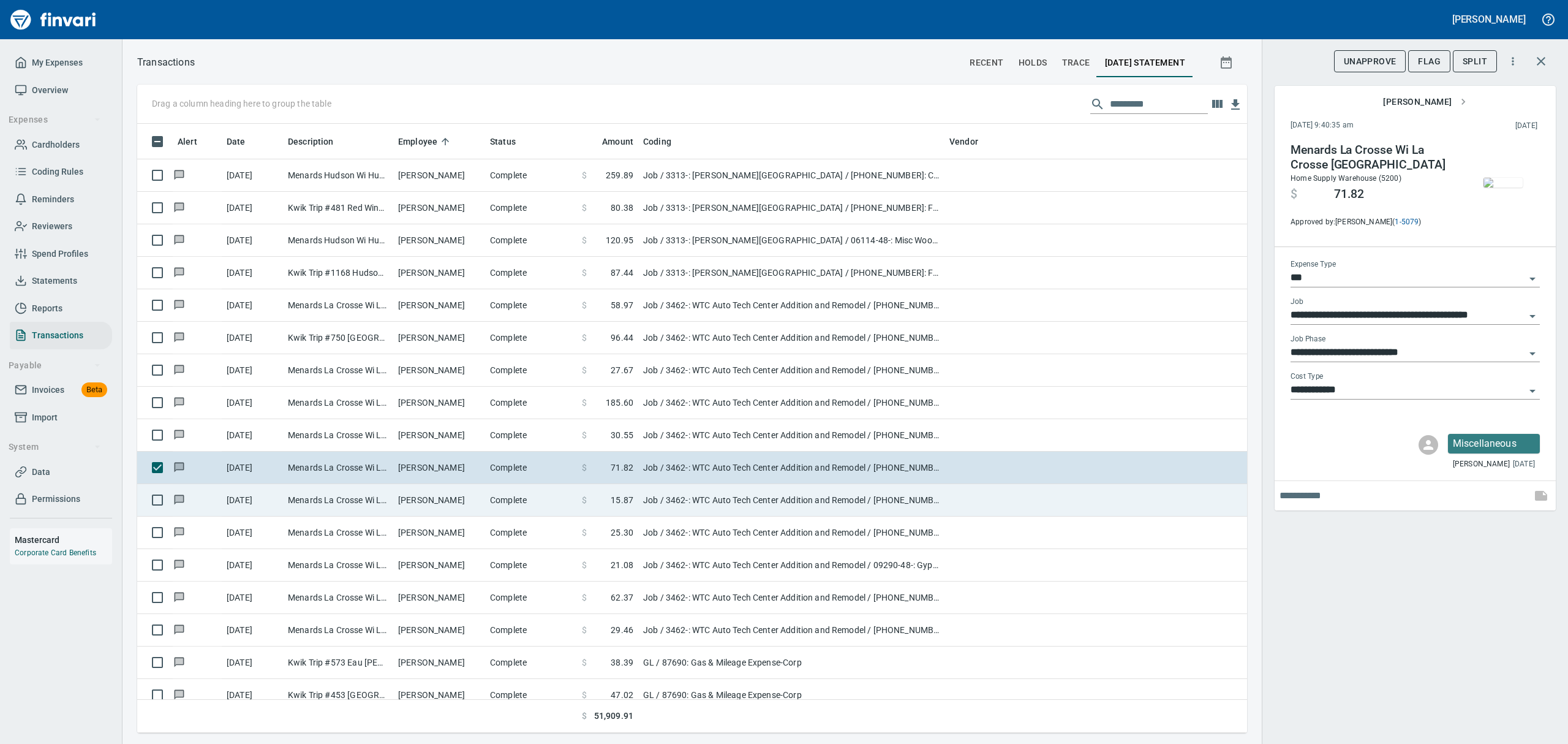
click at [385, 496] on td "Menards La Crosse Wi La Crosse [GEOGRAPHIC_DATA]" at bounding box center [338, 500] width 110 height 33
type input "**********"
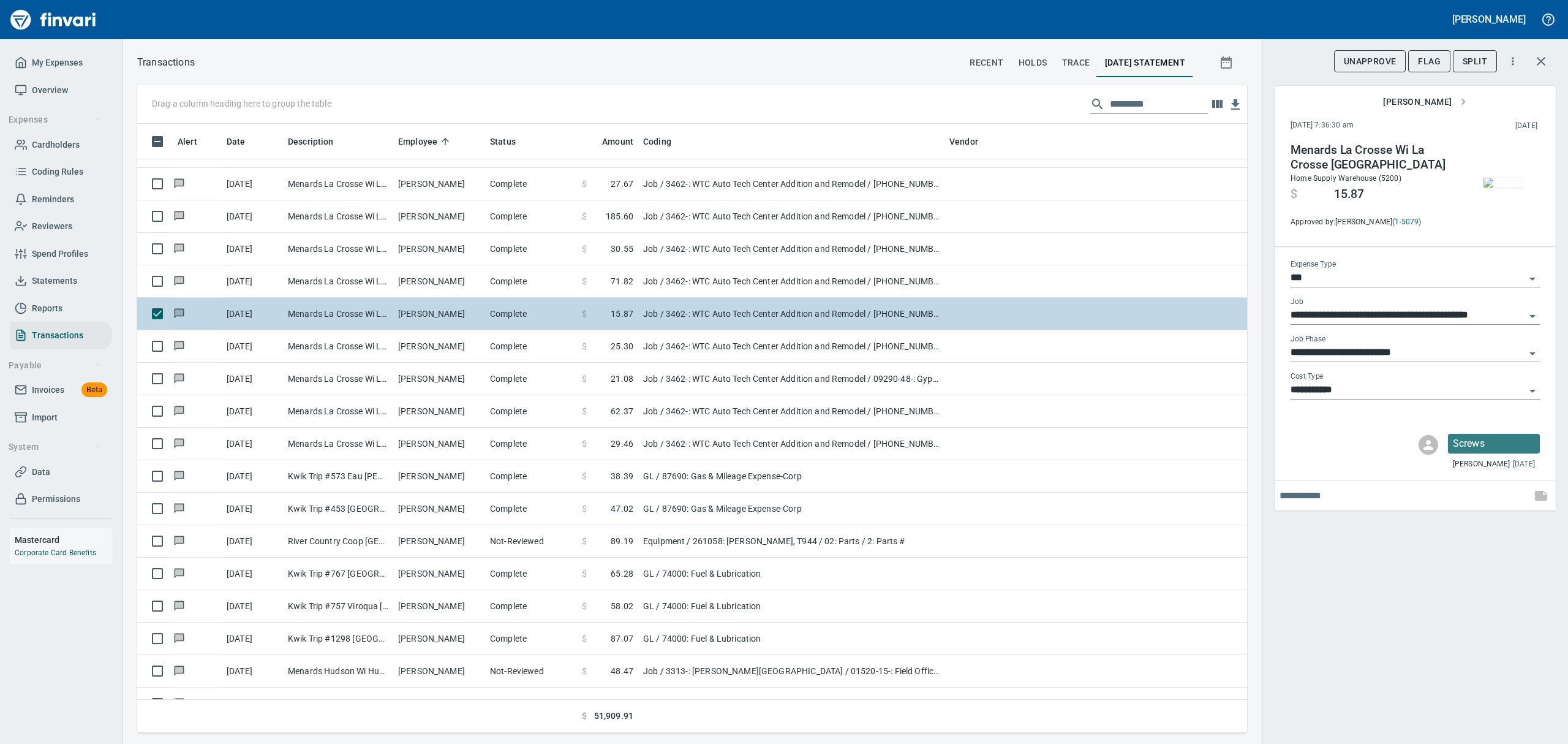
scroll to position [5310, 0]
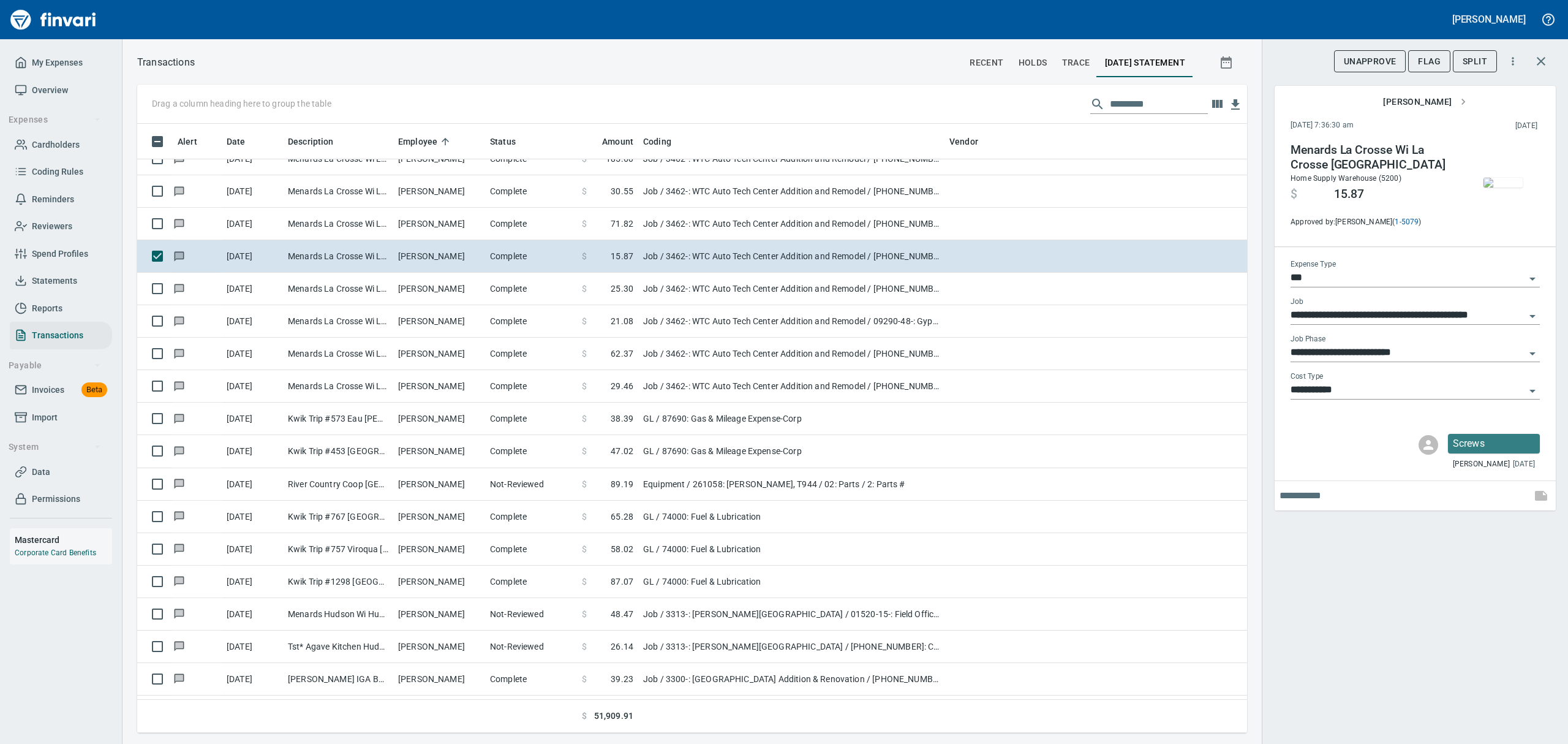
click at [1487, 178] on img "button" at bounding box center [1503, 182] width 39 height 10
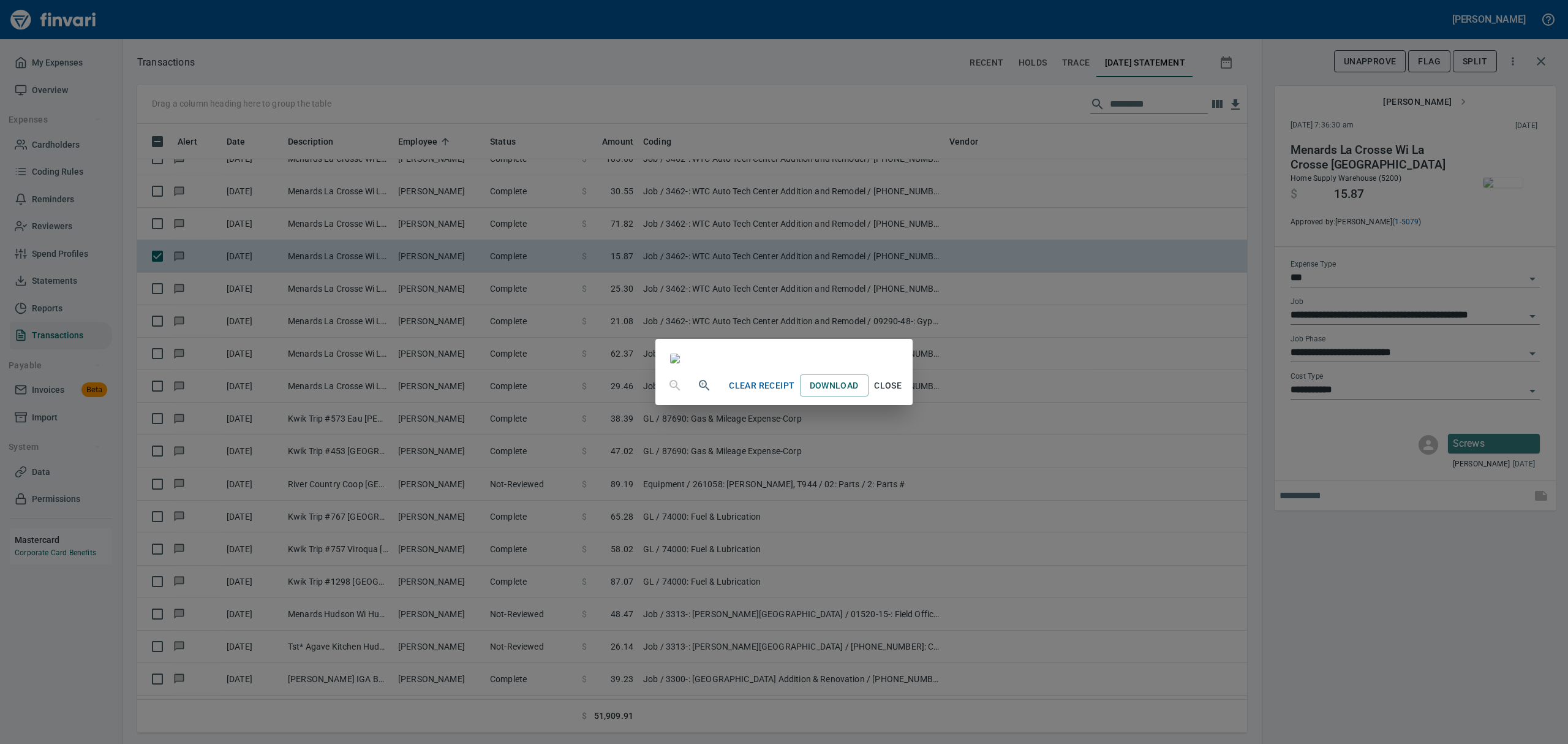
click at [903, 394] on span "Close" at bounding box center [888, 386] width 30 height 15
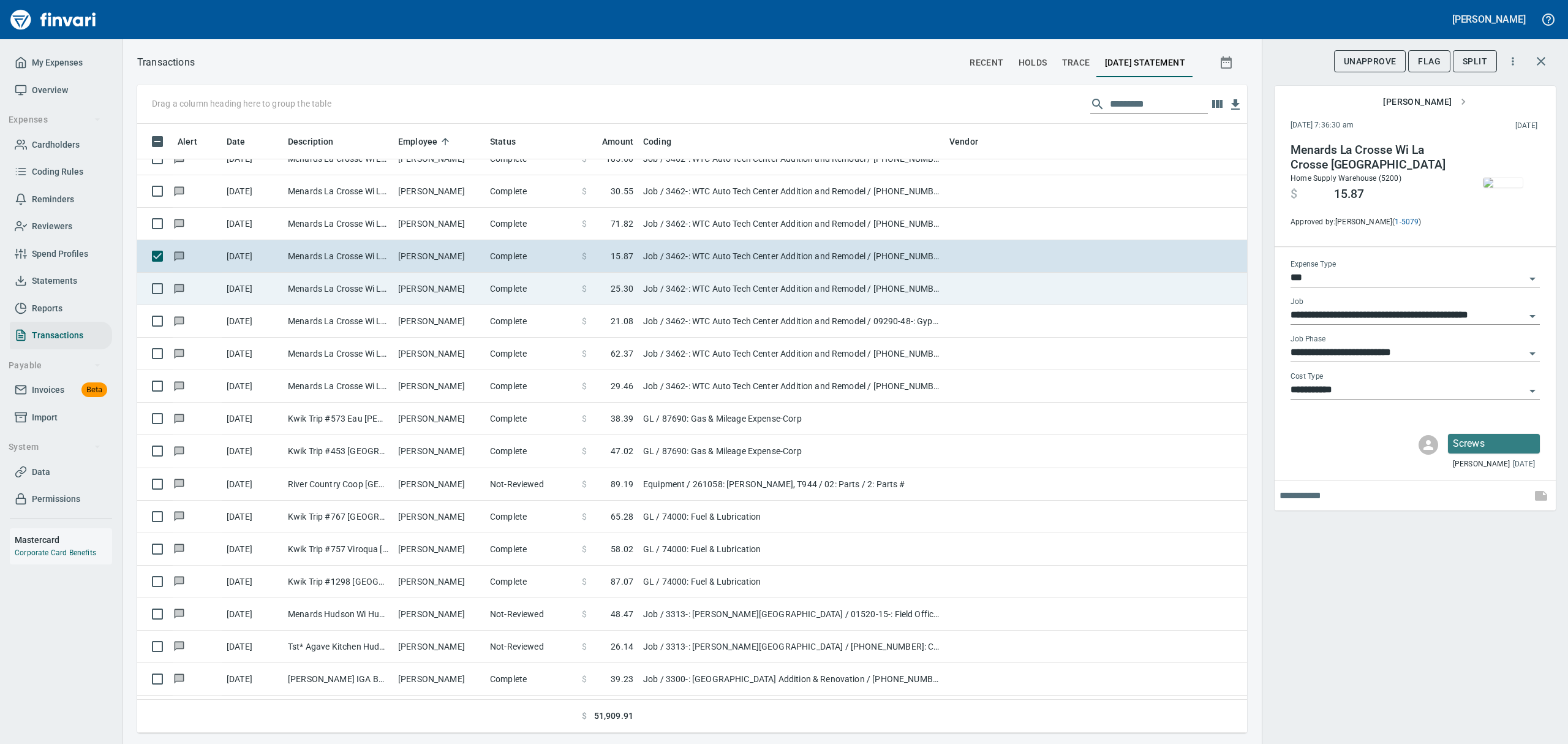
click at [381, 285] on td "Menards La Crosse Wi La Crosse [GEOGRAPHIC_DATA]" at bounding box center [338, 289] width 110 height 33
type input "**********"
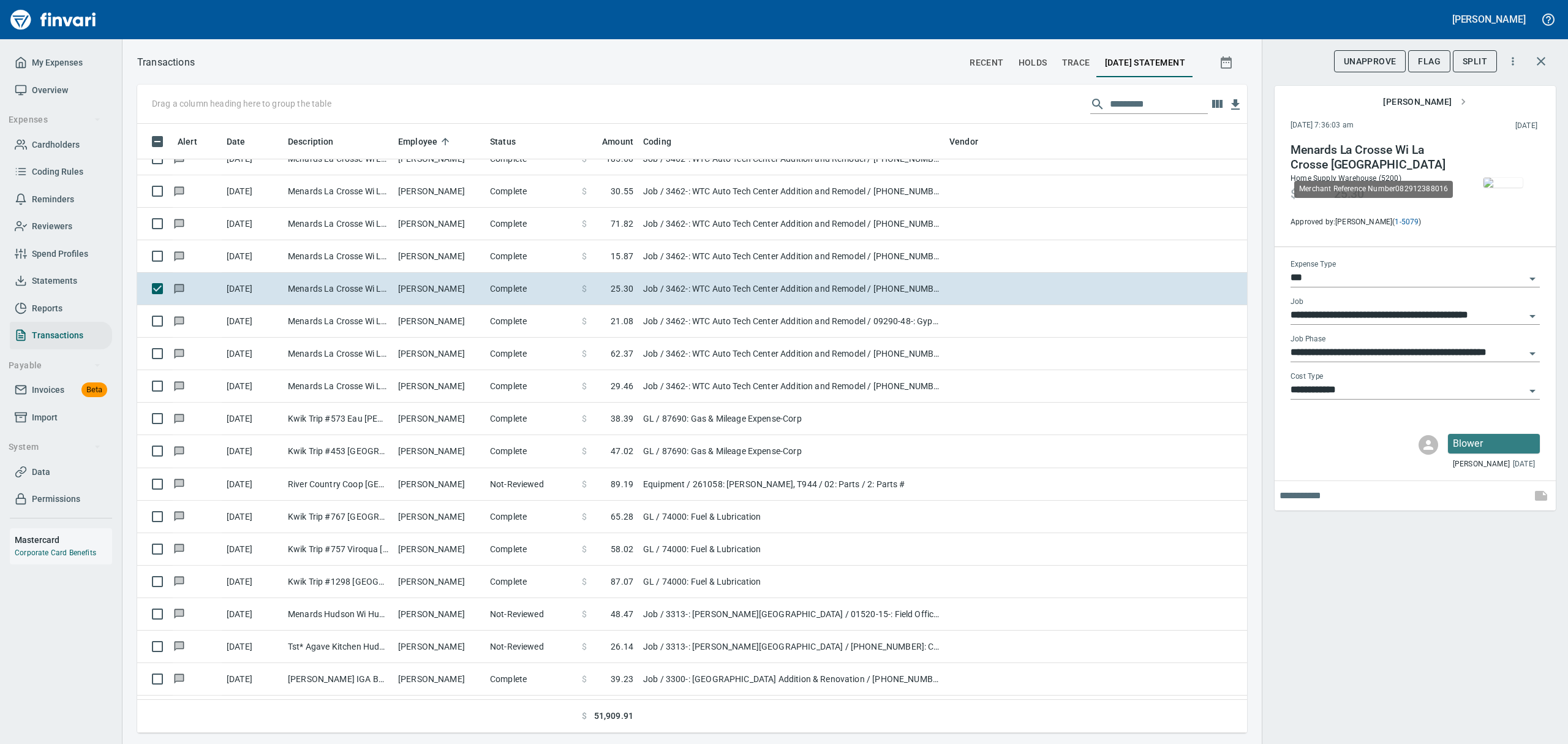
scroll to position [595, 1081]
click at [1505, 178] on img "button" at bounding box center [1503, 182] width 39 height 10
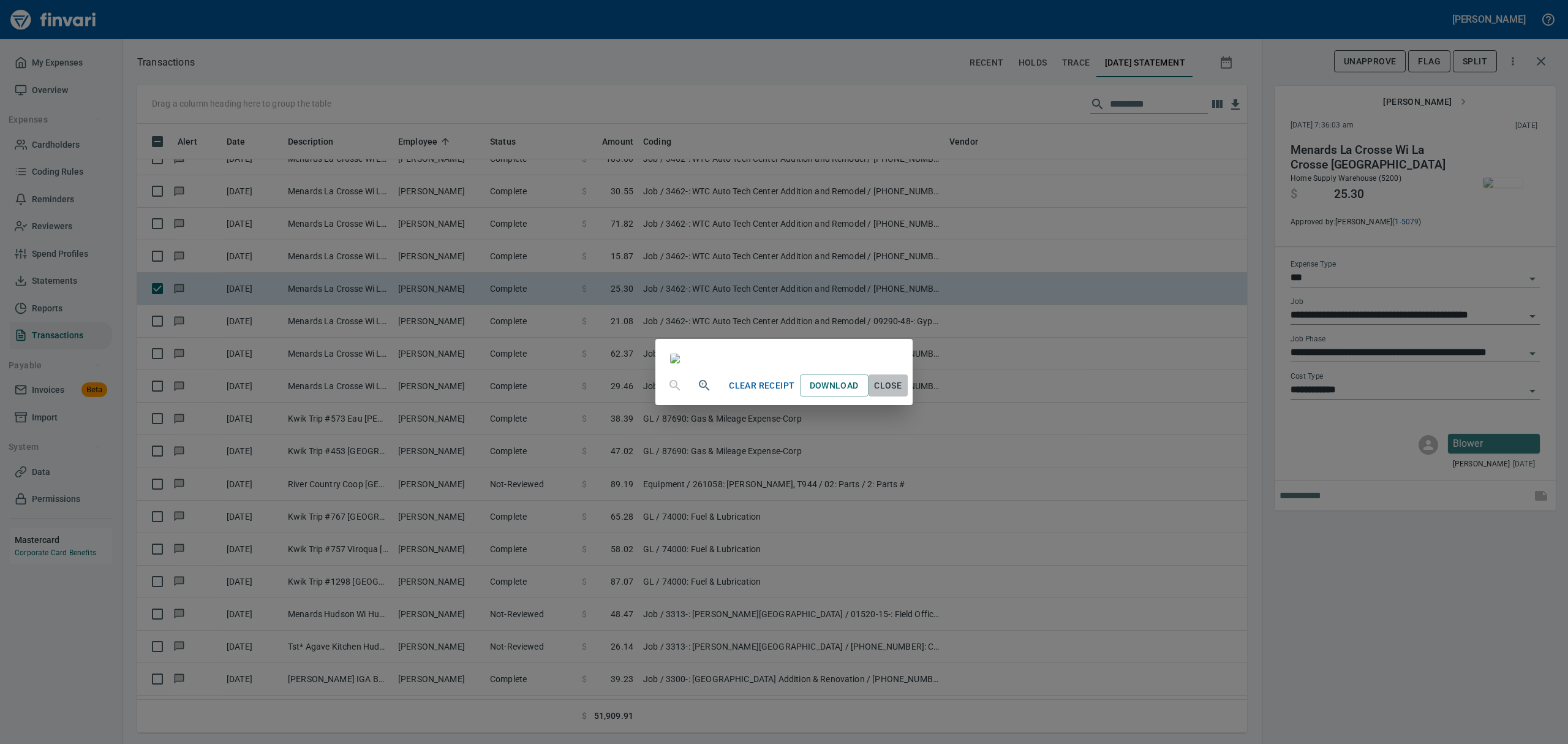
click at [903, 394] on span "Close" at bounding box center [888, 386] width 30 height 15
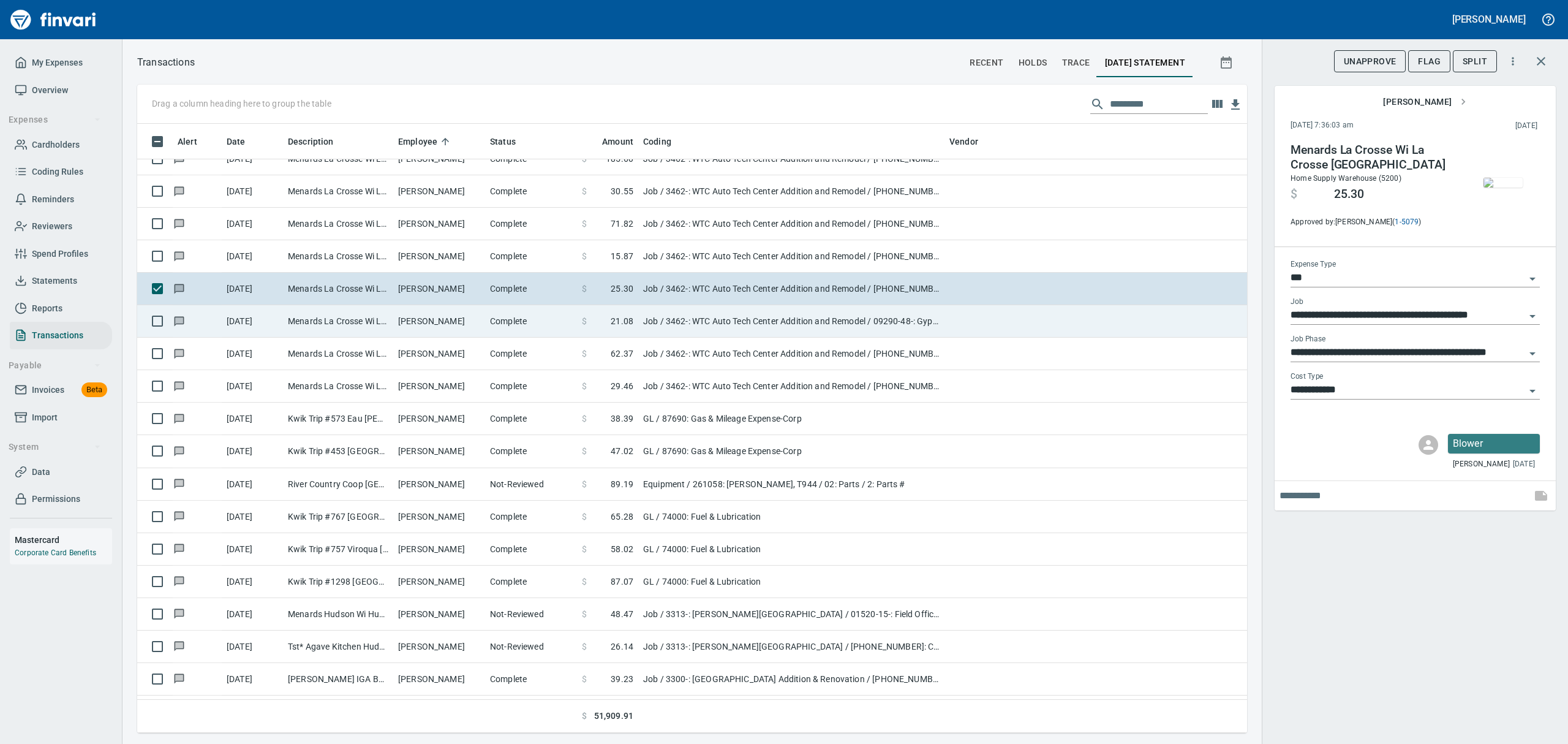
click at [387, 320] on td "Menards La Crosse Wi La Crosse [GEOGRAPHIC_DATA]" at bounding box center [338, 322] width 110 height 33
type input "**********"
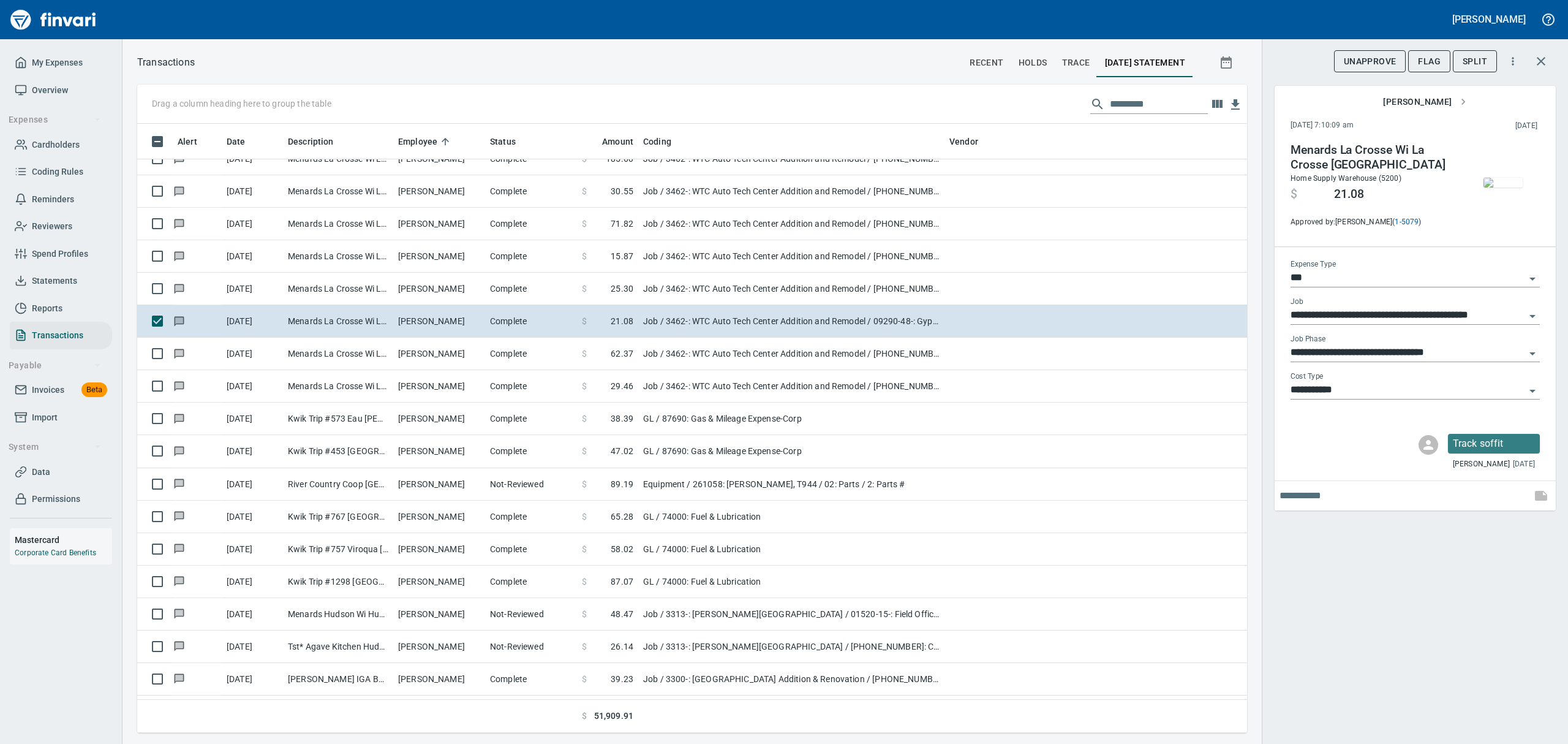
click at [1506, 187] on img "button" at bounding box center [1503, 182] width 39 height 10
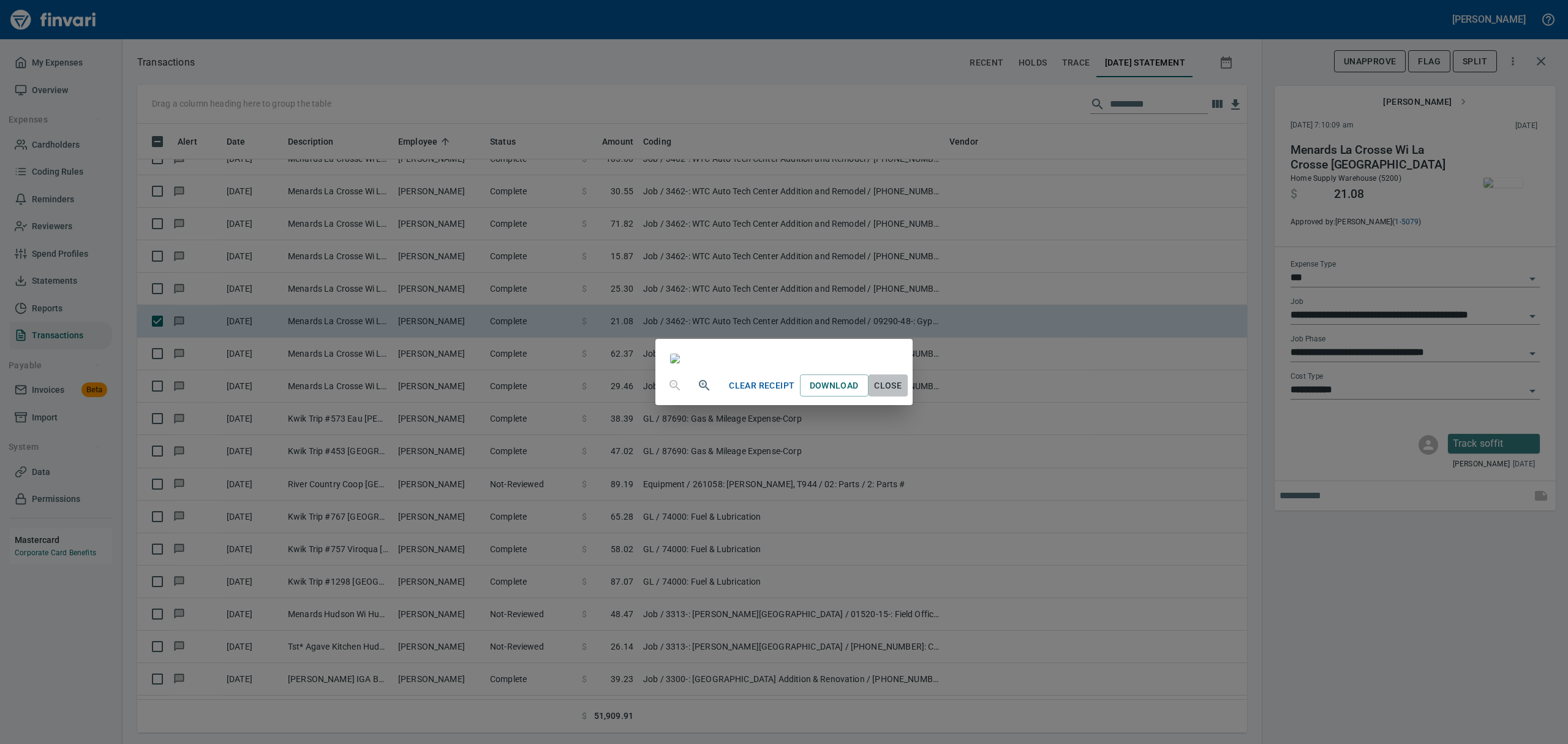
click at [903, 394] on span "Close" at bounding box center [888, 386] width 30 height 15
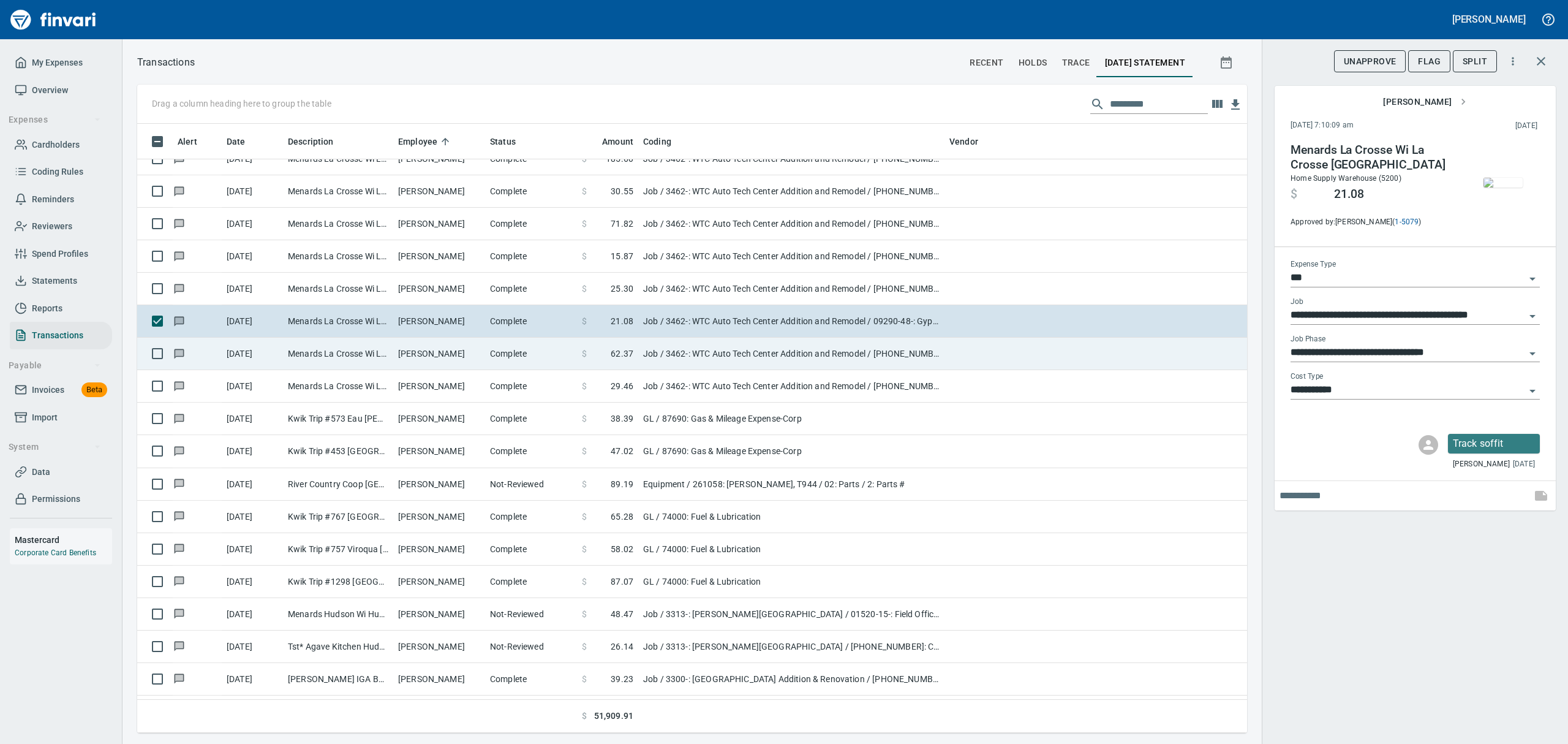
click at [305, 350] on td "Menards La Crosse Wi La Crosse [GEOGRAPHIC_DATA]" at bounding box center [338, 354] width 110 height 33
type input "**********"
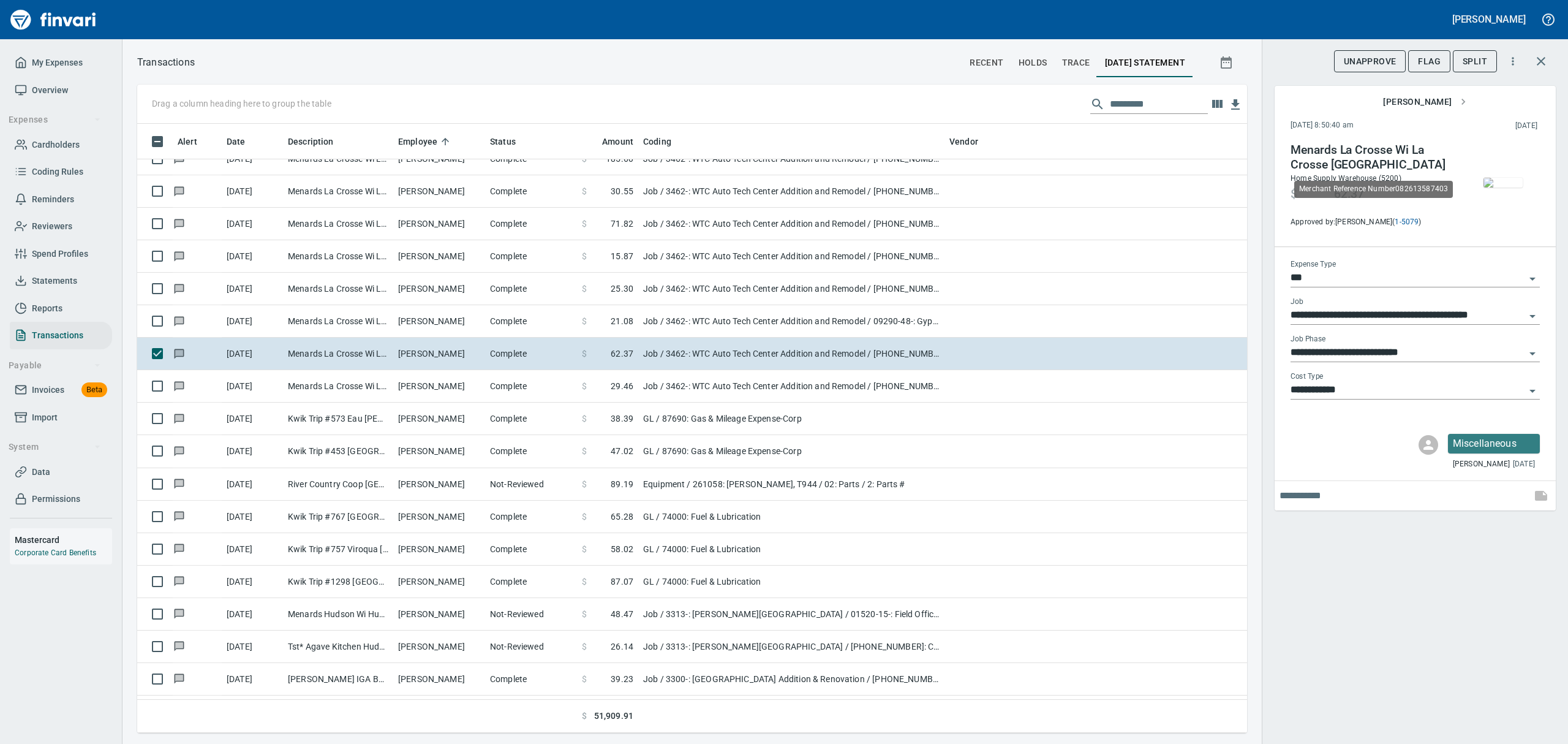
scroll to position [595, 1081]
click at [1500, 178] on img "button" at bounding box center [1503, 182] width 39 height 10
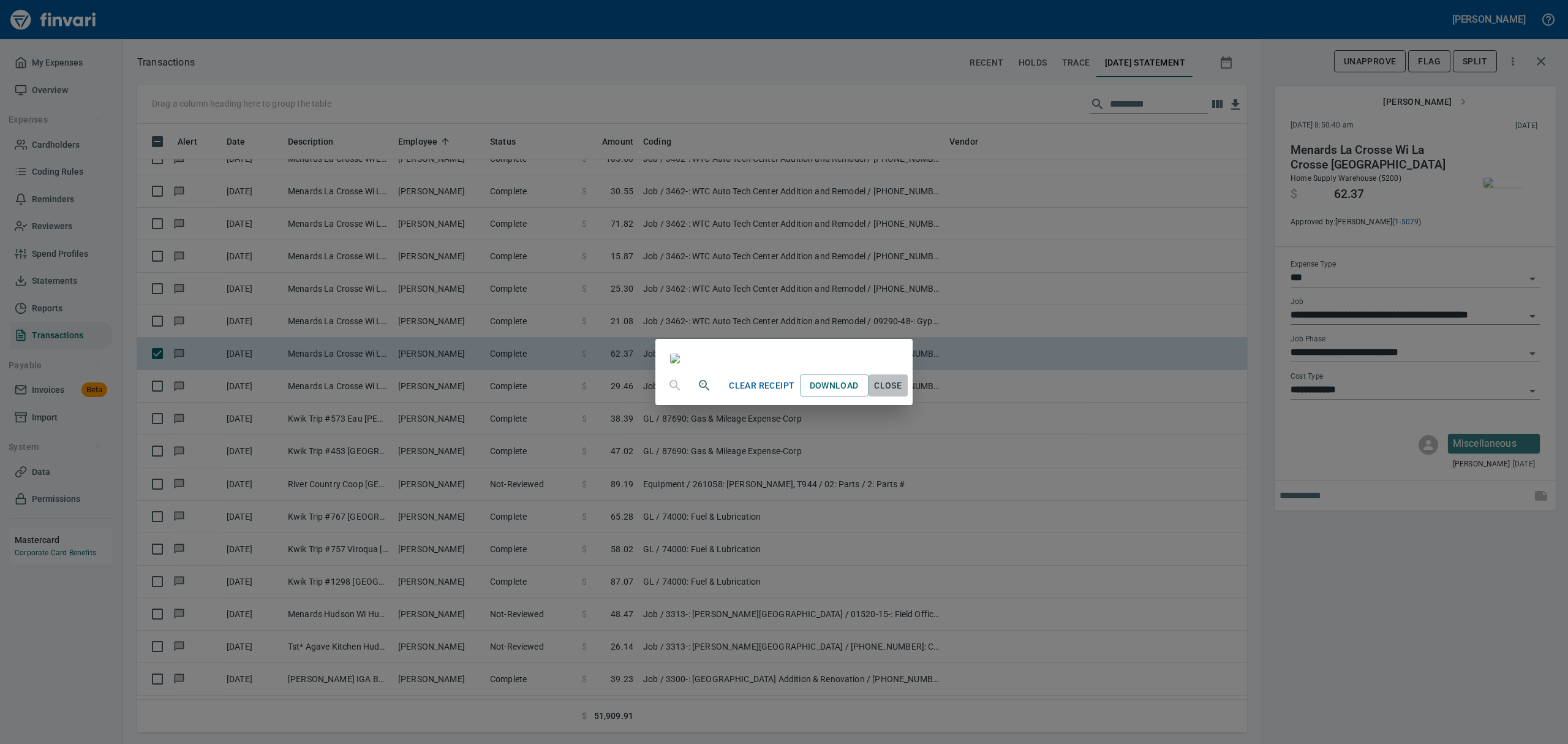
click at [903, 394] on span "Close" at bounding box center [888, 386] width 30 height 15
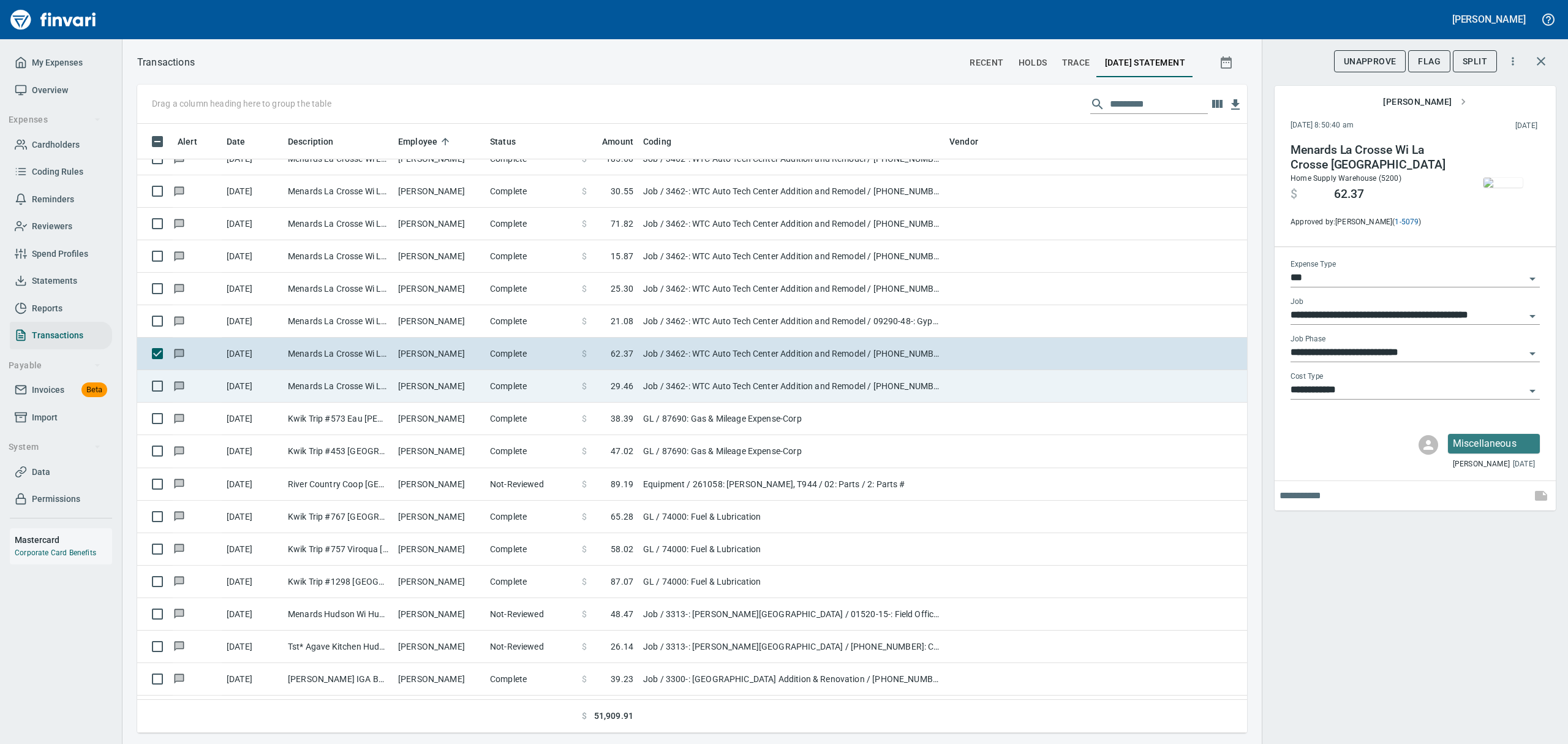
click at [407, 385] on td "[PERSON_NAME]" at bounding box center [440, 387] width 92 height 33
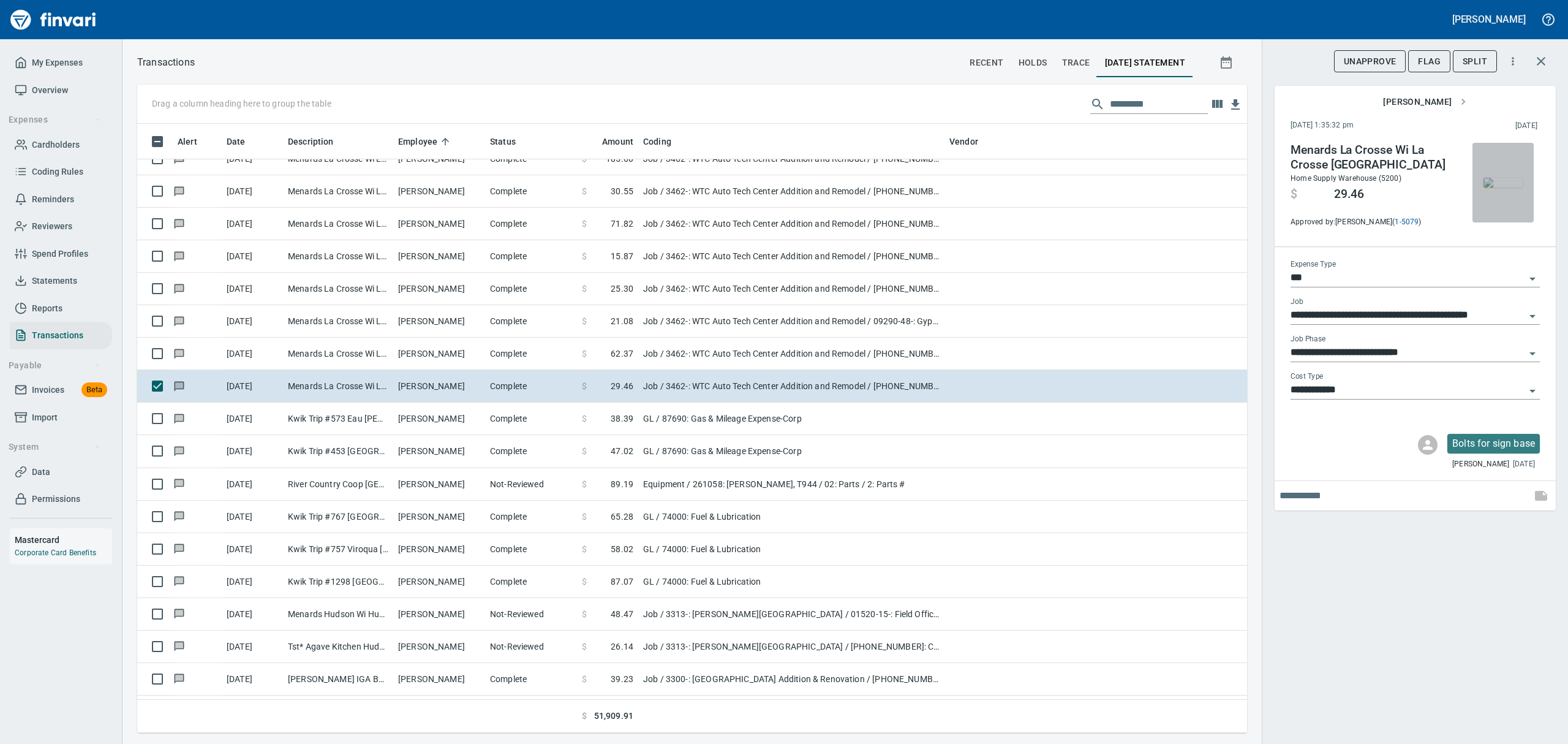
click at [1508, 181] on img "button" at bounding box center [1503, 182] width 39 height 10
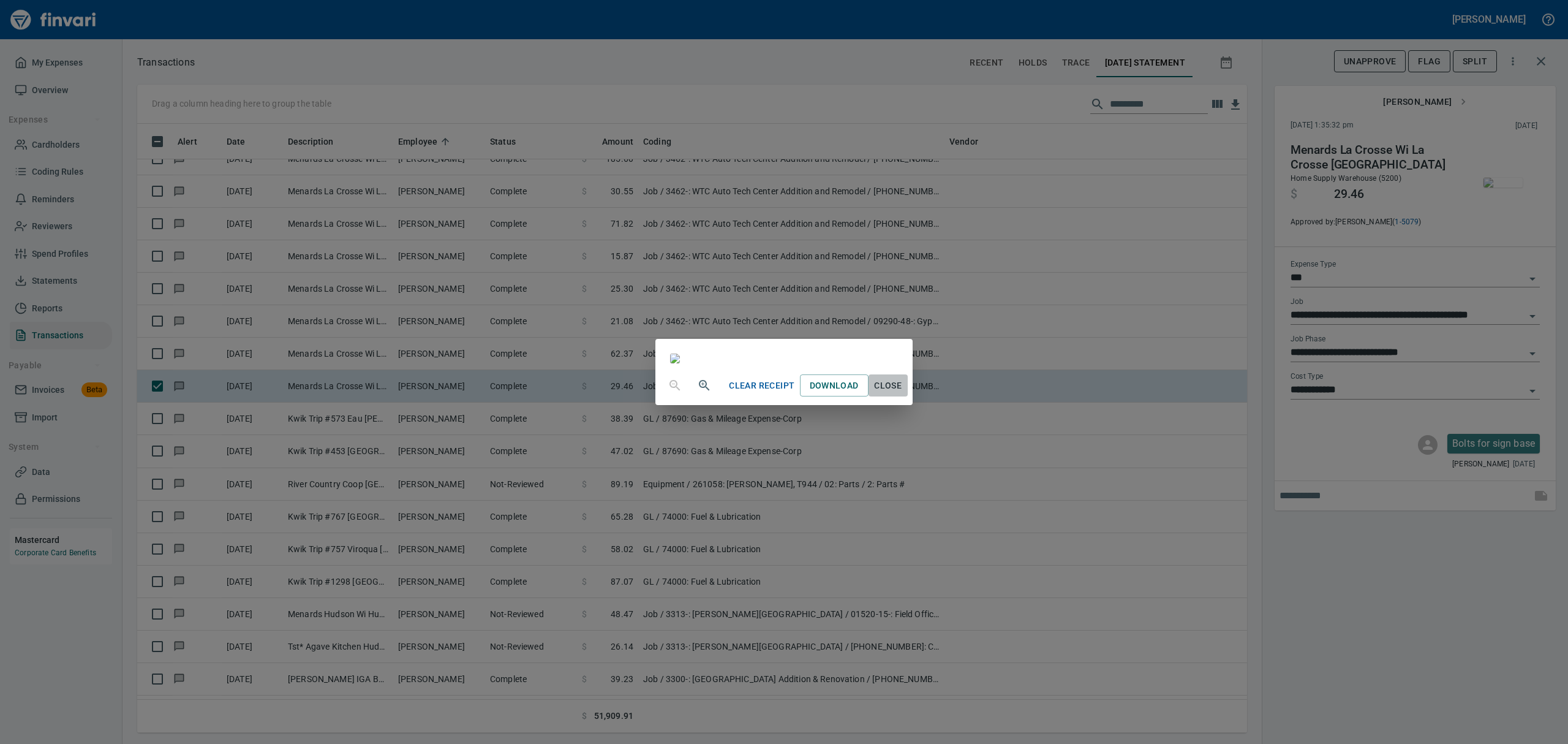
click at [903, 394] on span "Close" at bounding box center [888, 386] width 30 height 15
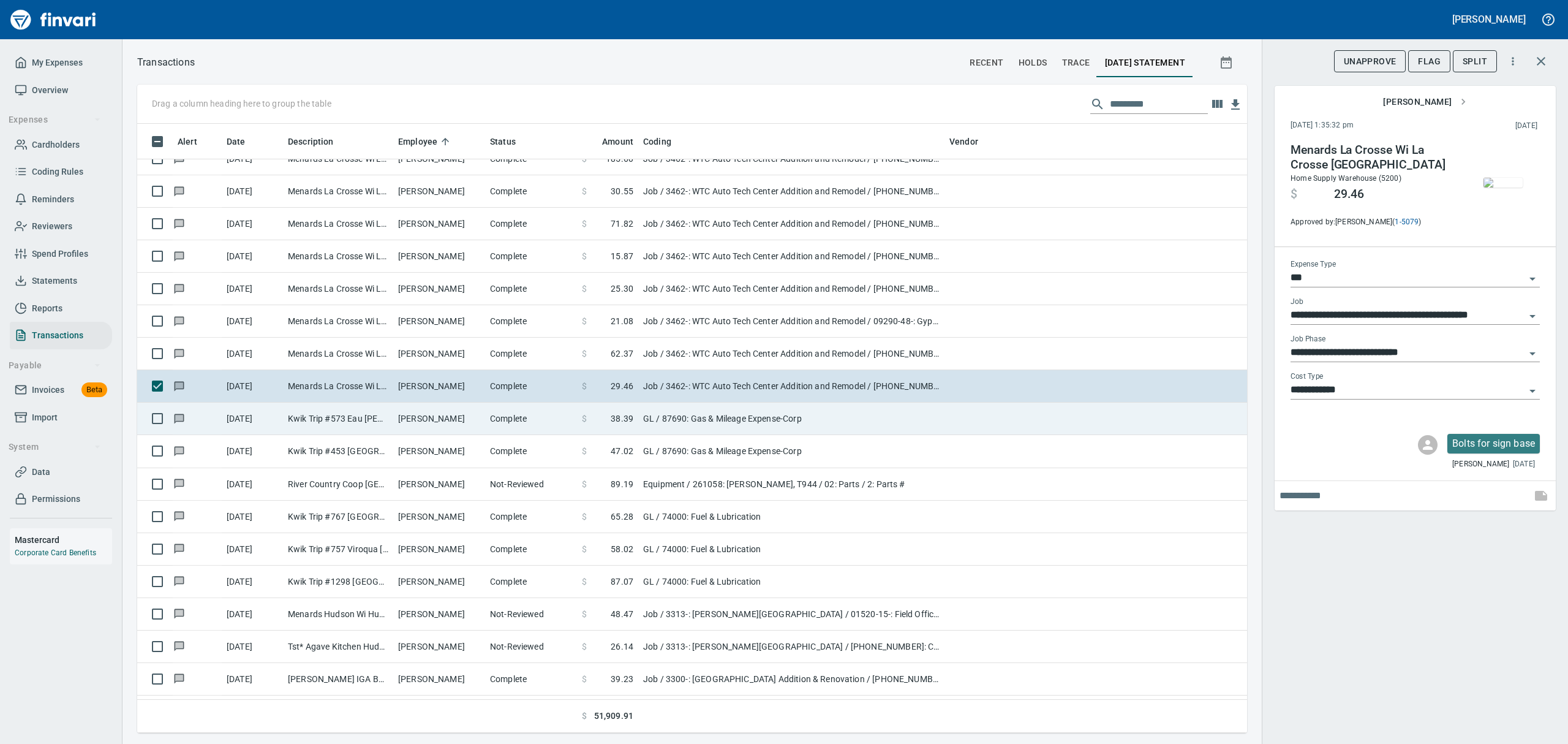
click at [380, 412] on td "Kwik Trip #573 Eau [PERSON_NAME]" at bounding box center [338, 419] width 110 height 33
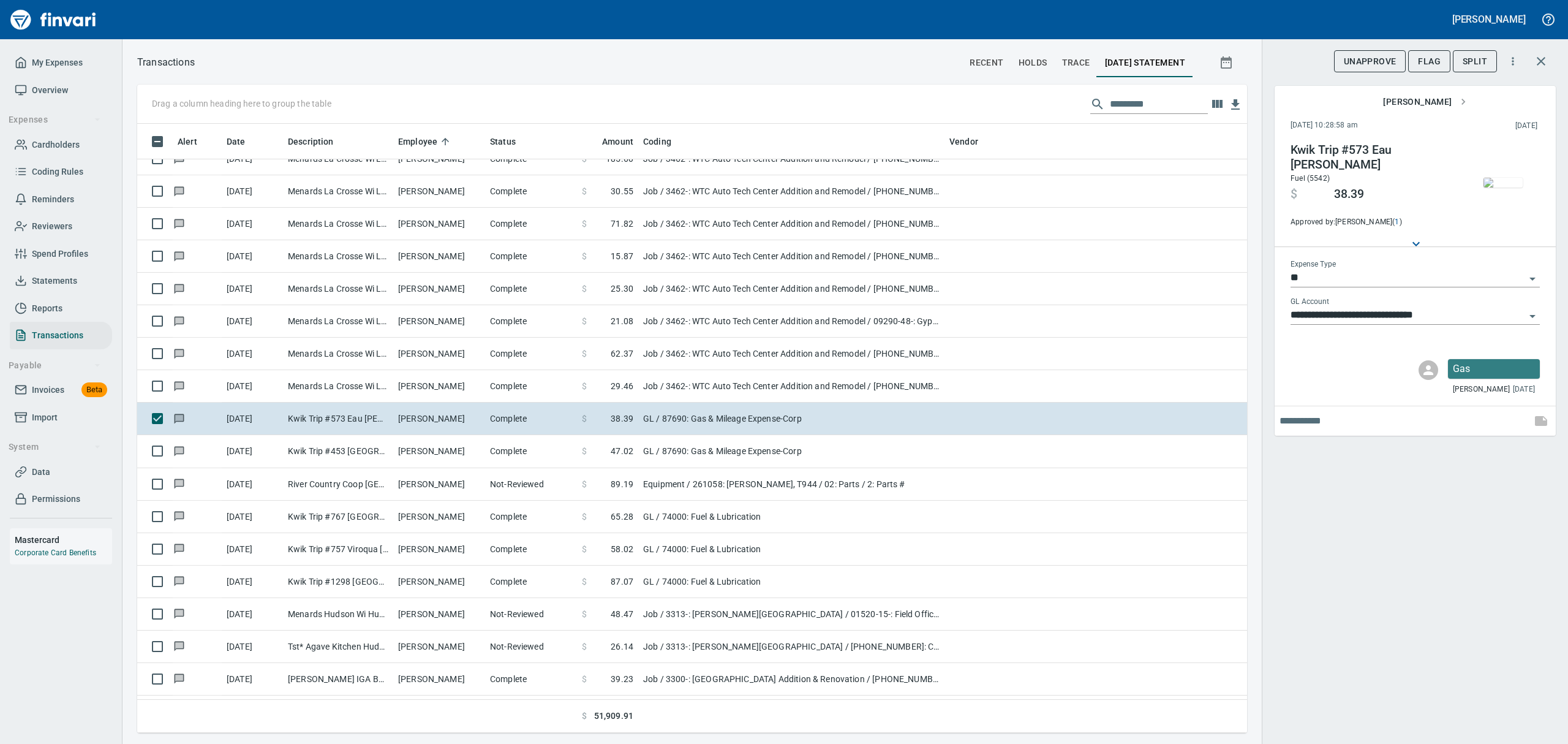
click at [1501, 178] on img "button" at bounding box center [1503, 182] width 39 height 10
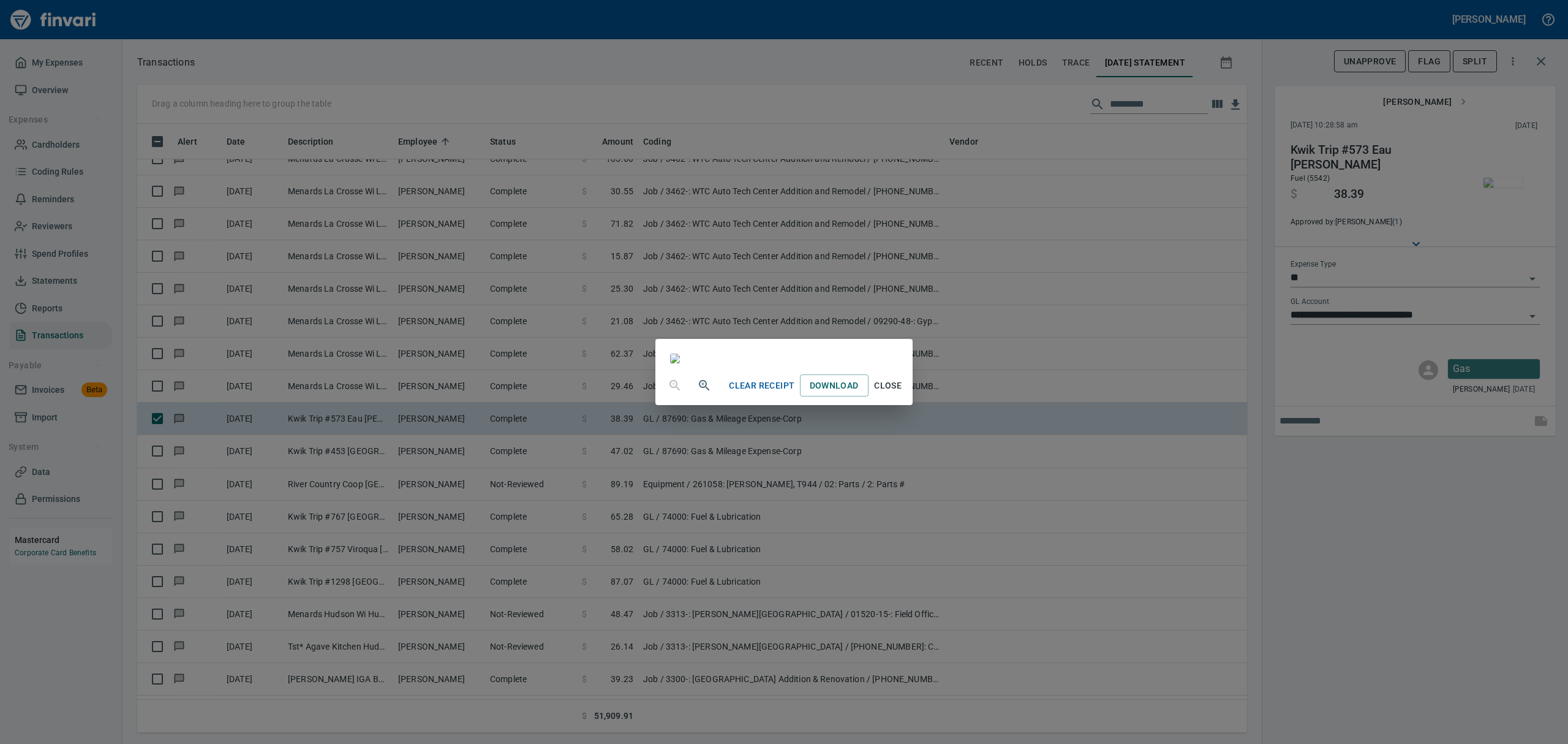
click at [903, 394] on span "Close" at bounding box center [888, 386] width 30 height 15
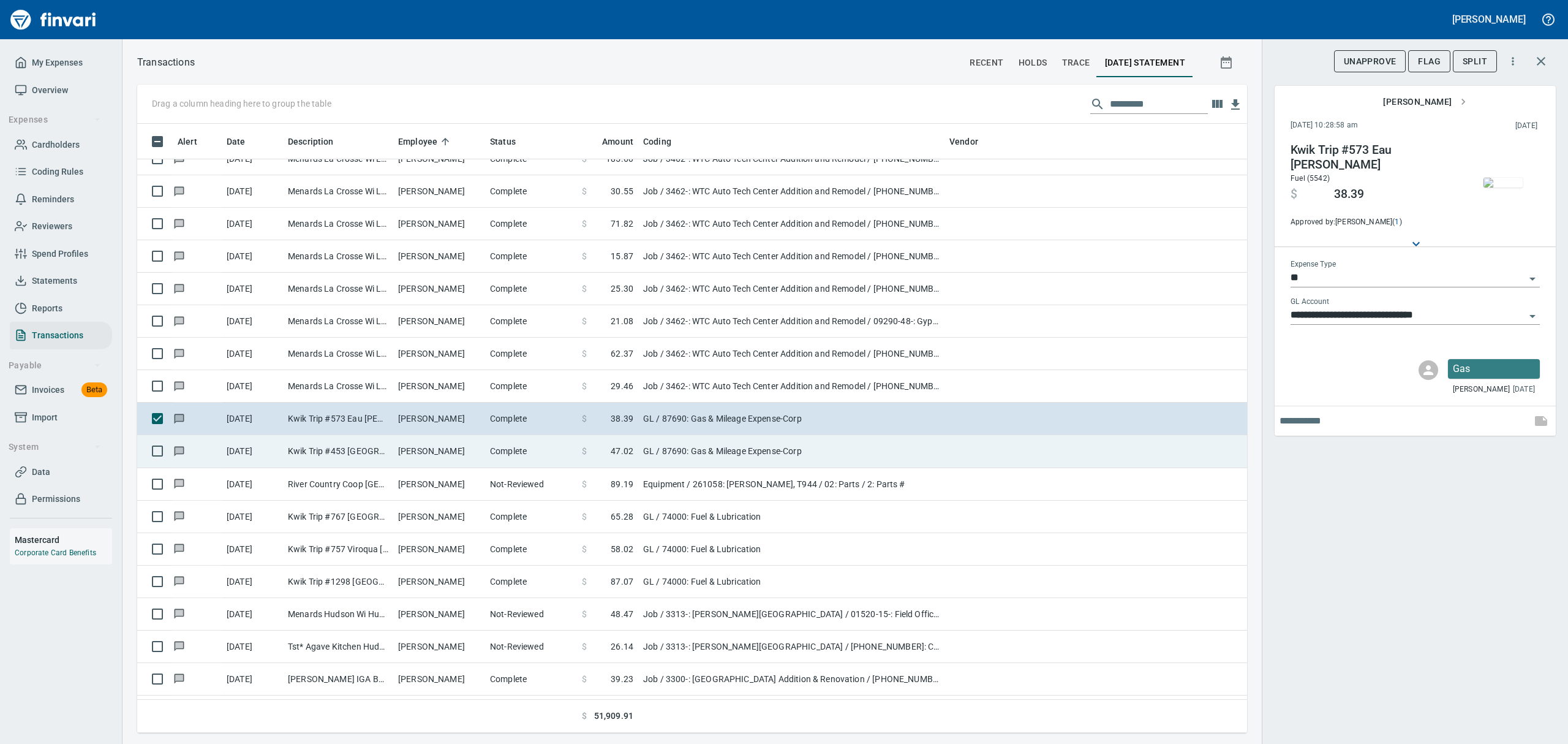
click at [380, 447] on td "Kwik Trip #453 [GEOGRAPHIC_DATA] [GEOGRAPHIC_DATA]" at bounding box center [338, 451] width 110 height 33
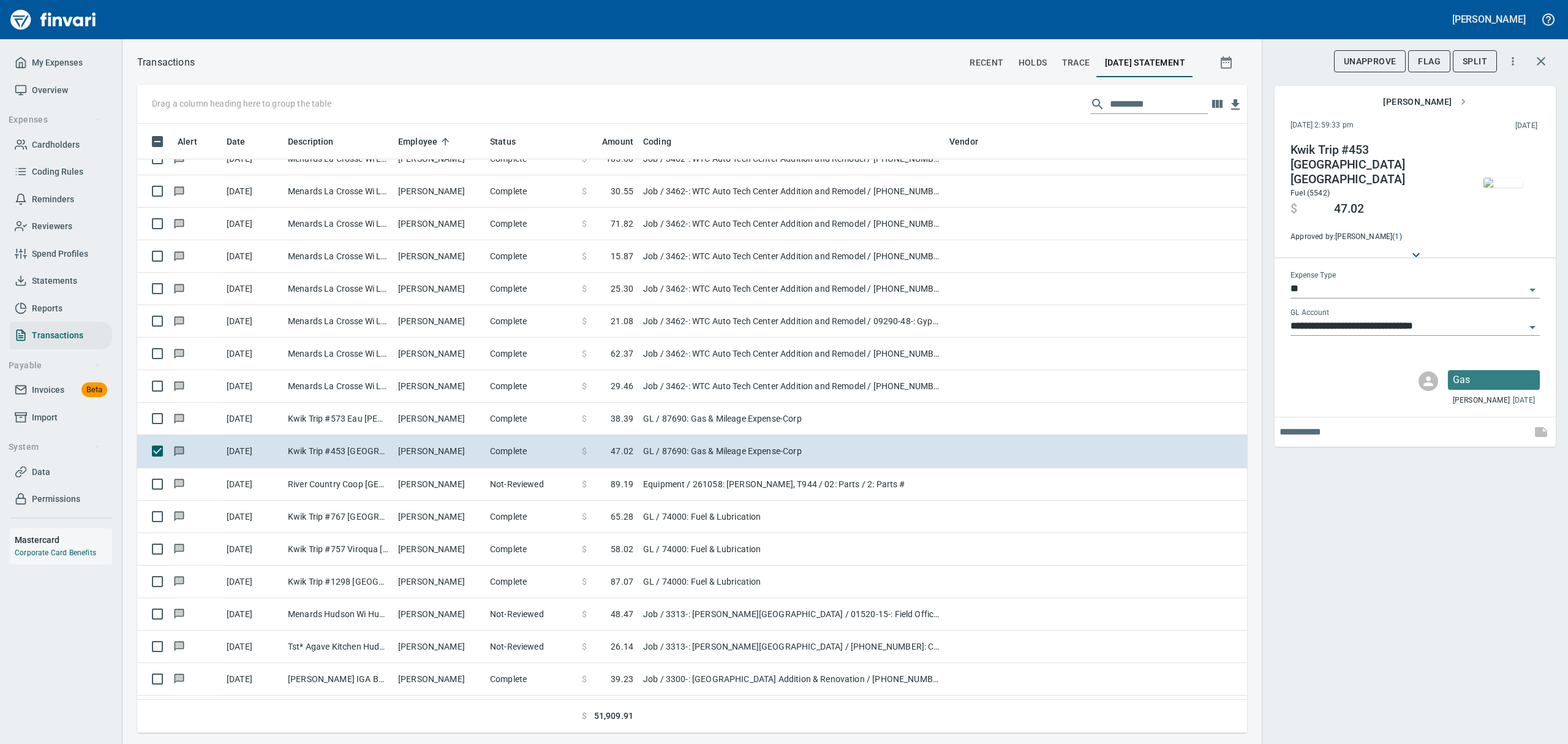
click at [1518, 185] on img "button" at bounding box center [1503, 182] width 39 height 10
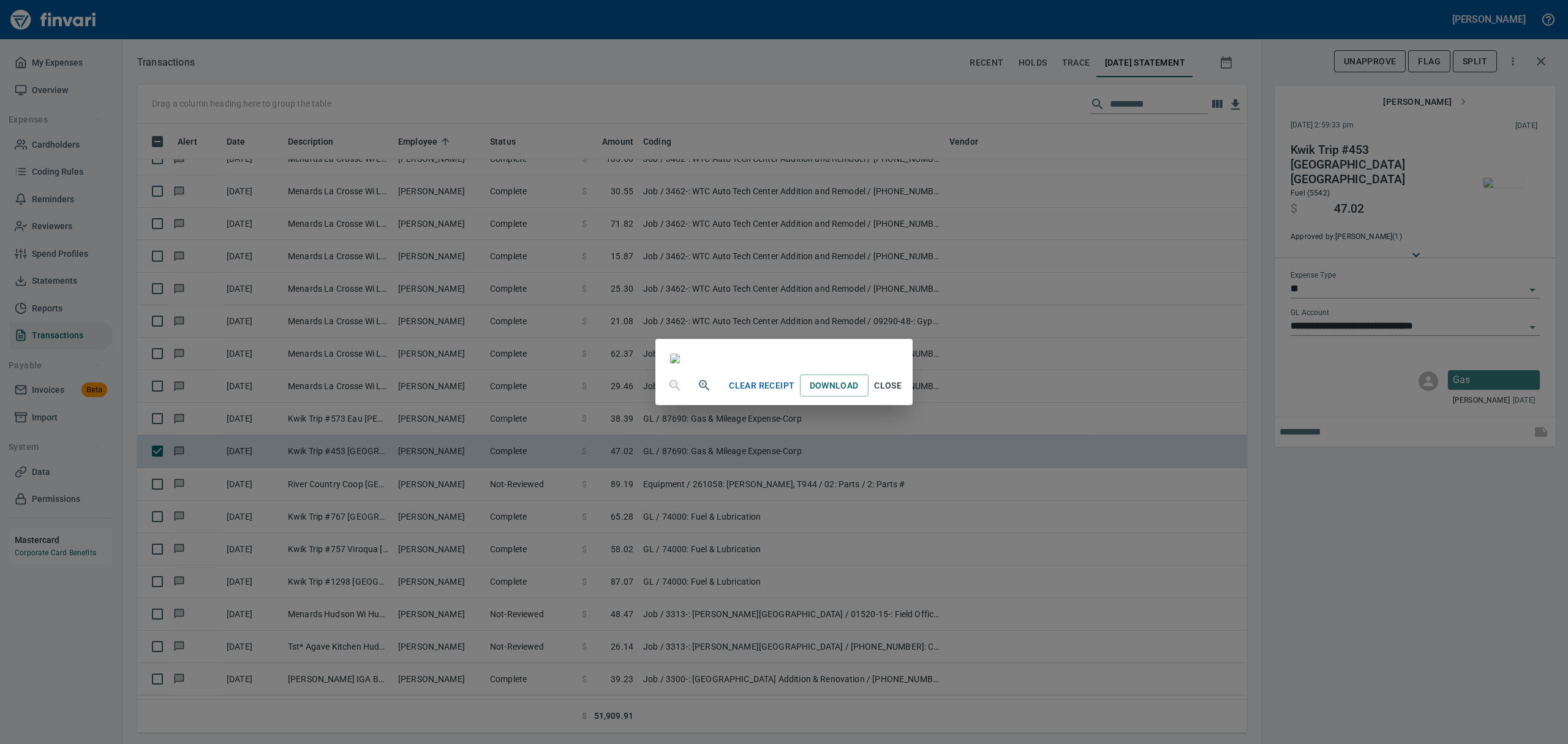
click at [903, 394] on span "Close" at bounding box center [888, 386] width 30 height 15
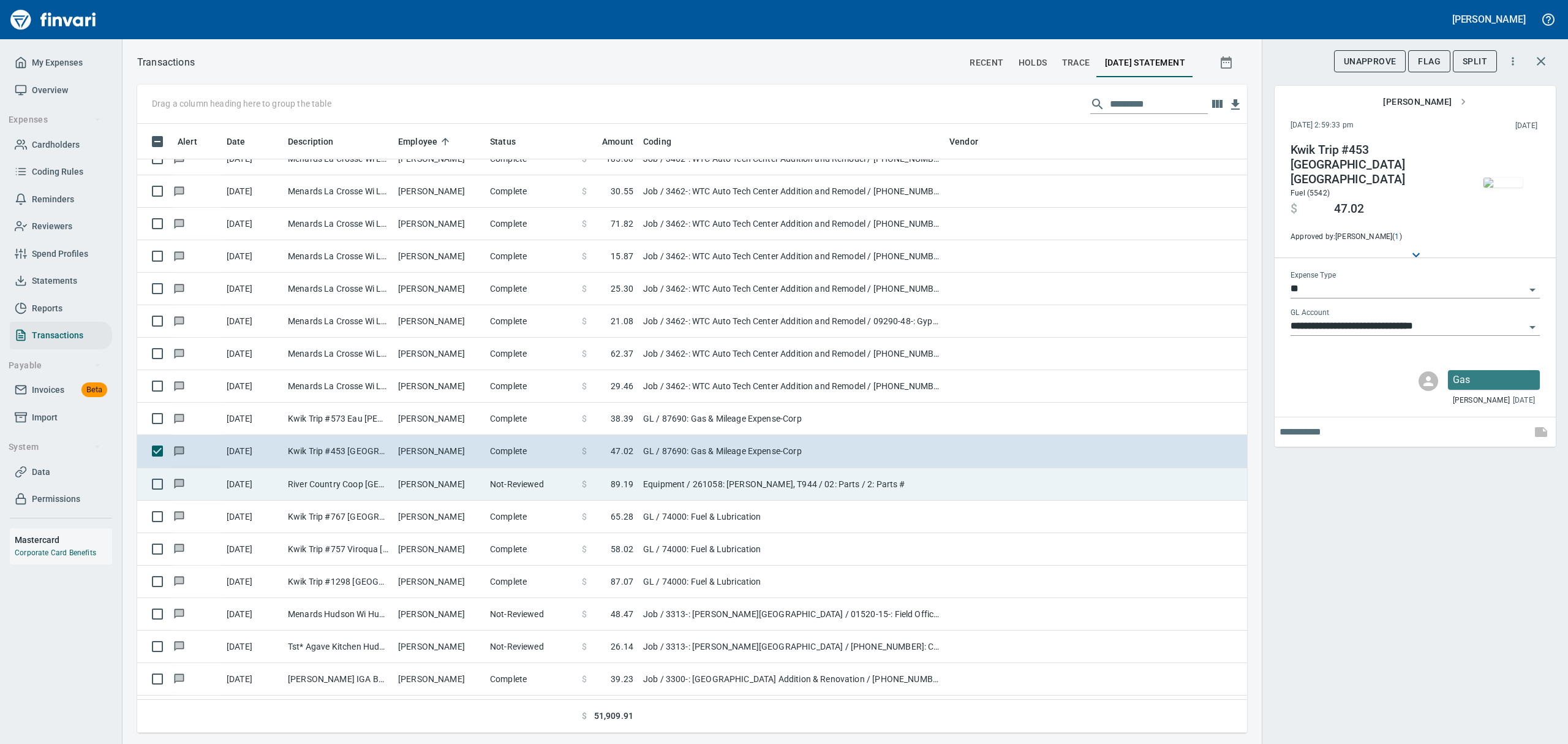
click at [412, 479] on td "[PERSON_NAME]" at bounding box center [440, 485] width 92 height 33
type input "*********"
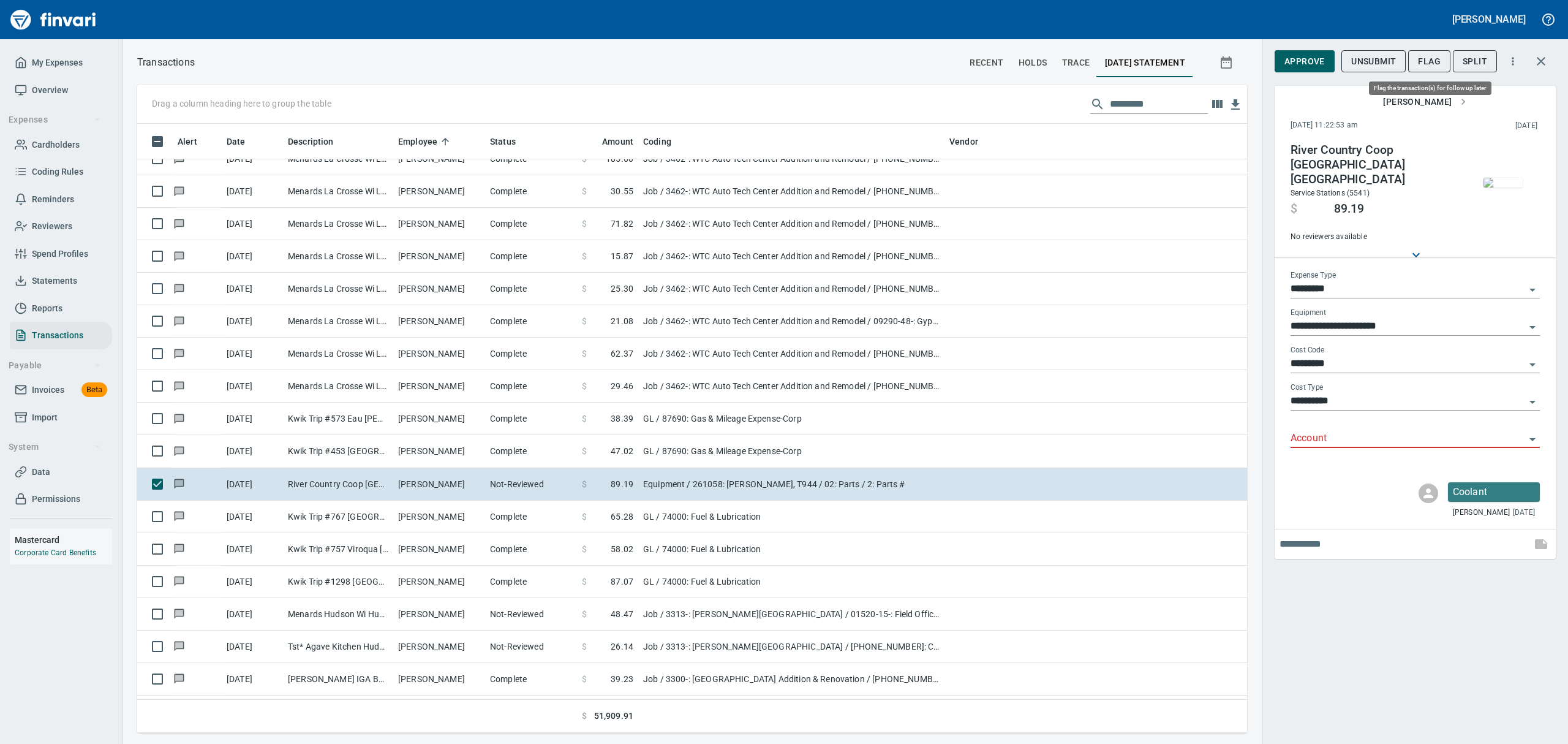
click at [1429, 58] on span "Flag" at bounding box center [1430, 61] width 23 height 15
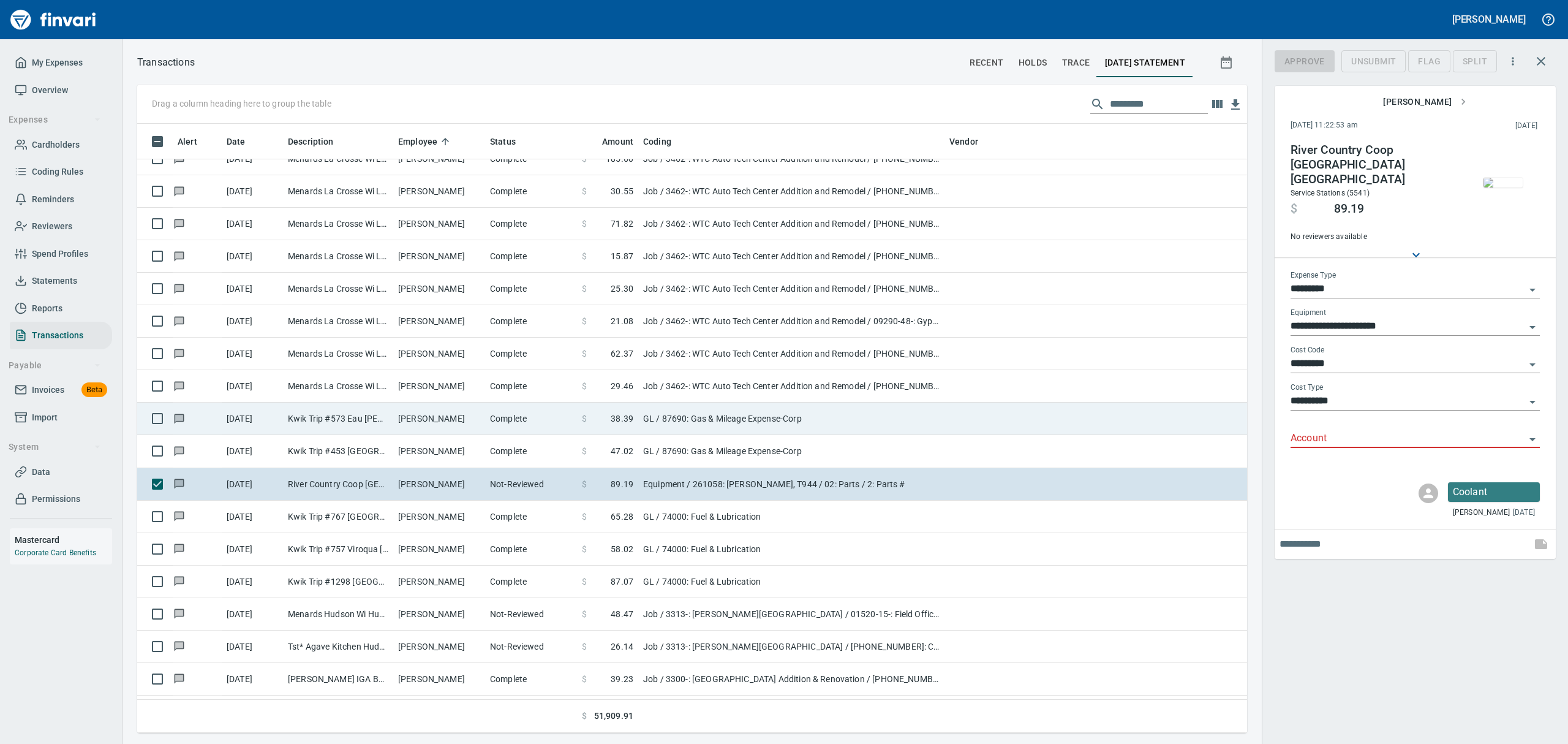
scroll to position [595, 1081]
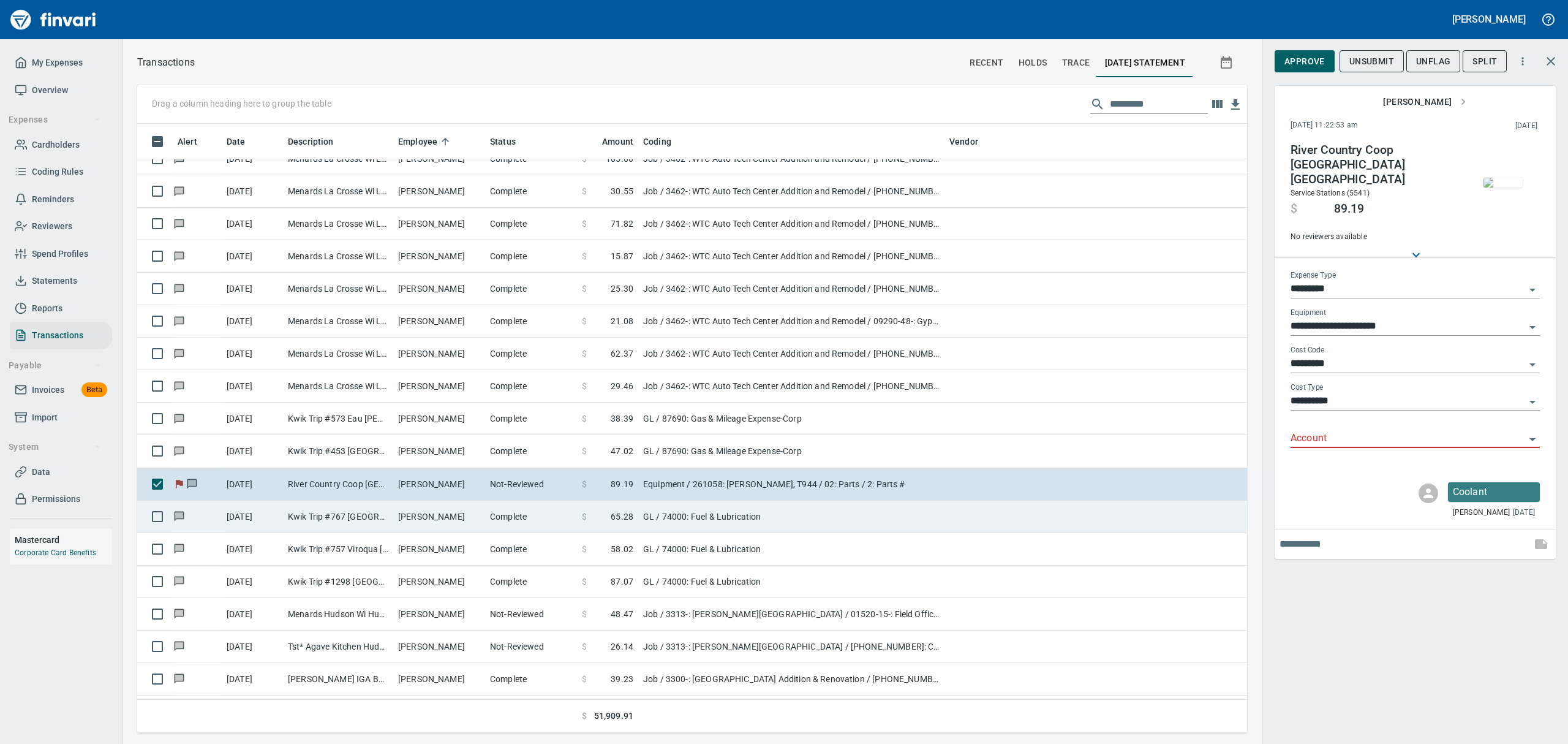
click at [416, 515] on td "[PERSON_NAME]" at bounding box center [440, 516] width 92 height 33
type input "**"
type input "**********"
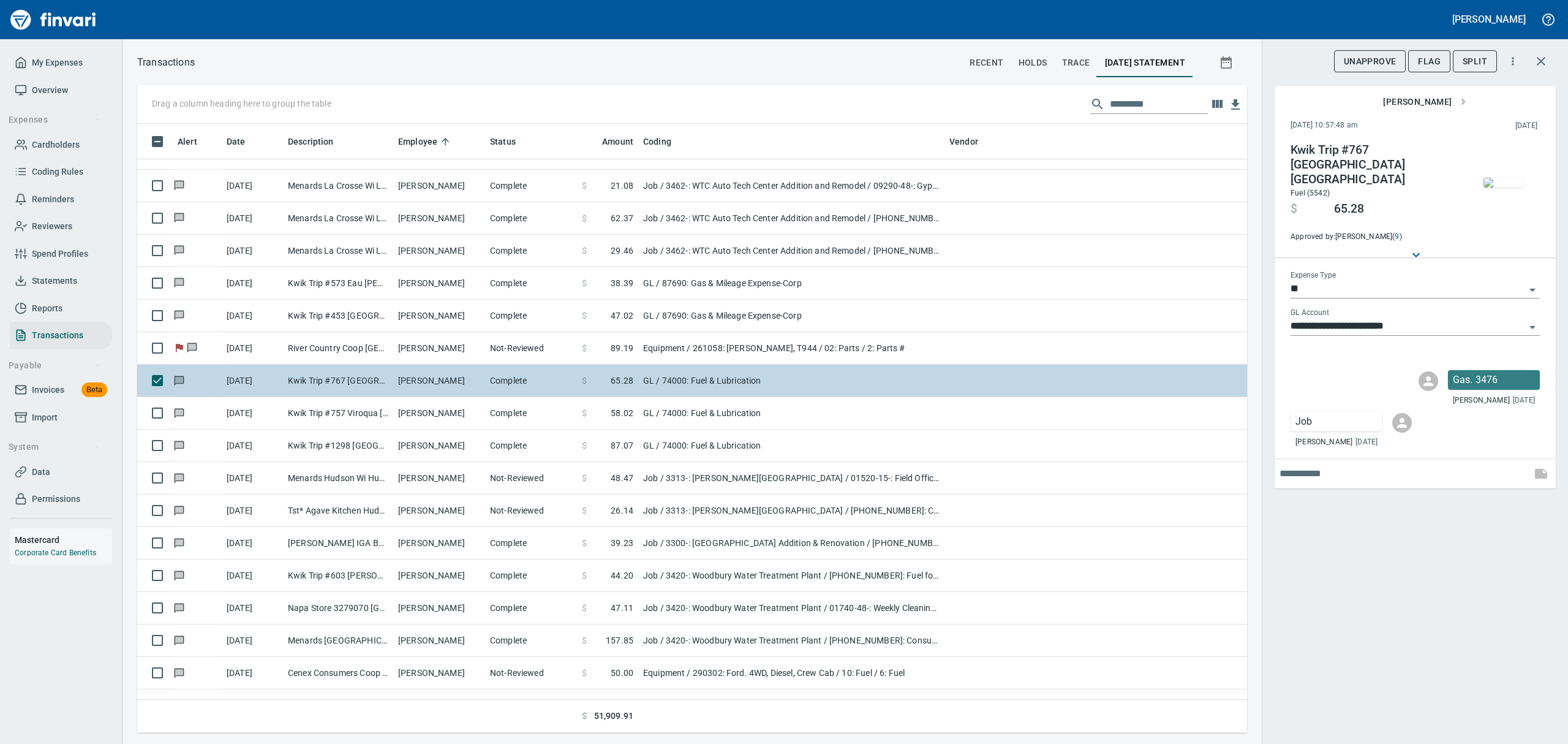
scroll to position [5474, 0]
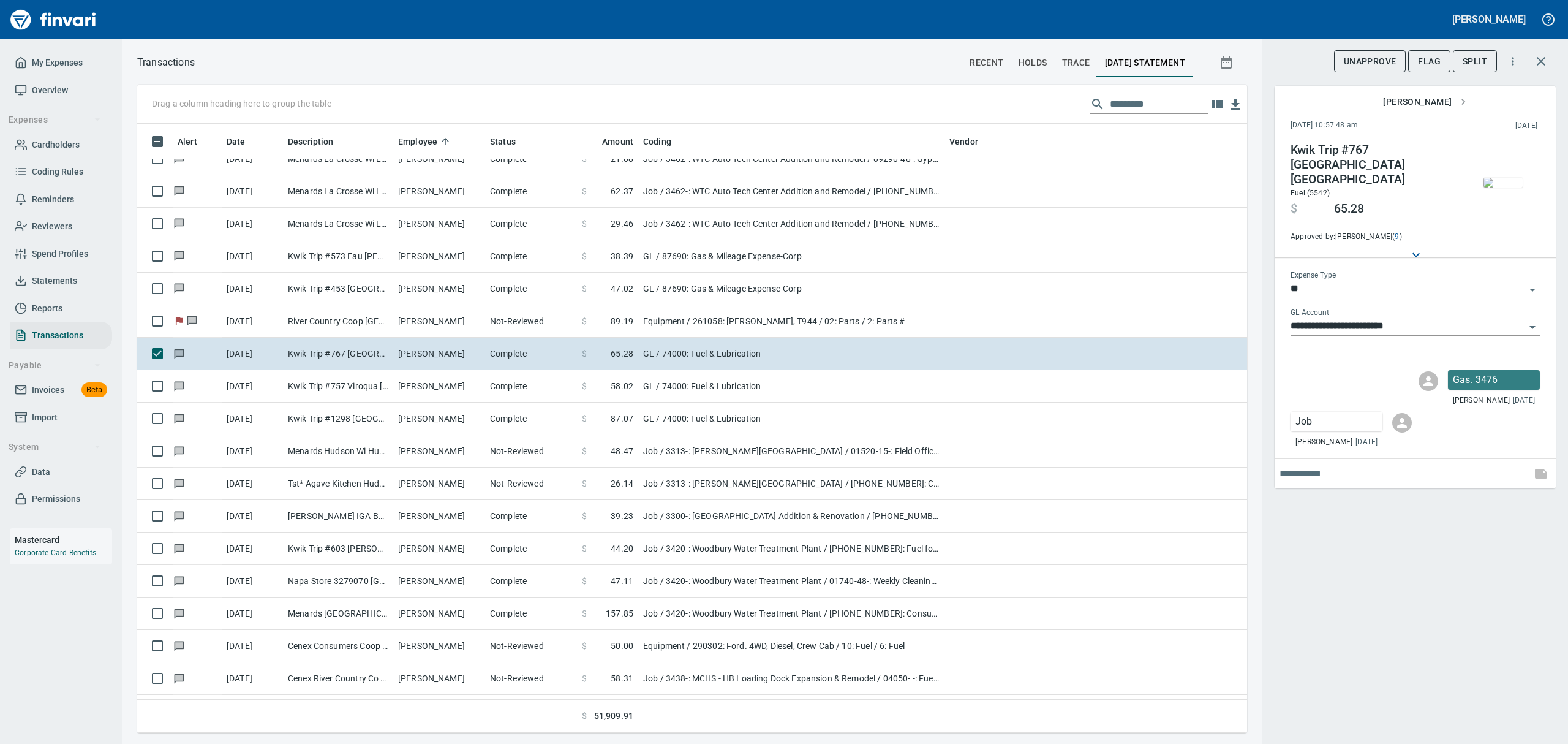
click at [1507, 187] on img "button" at bounding box center [1503, 182] width 39 height 10
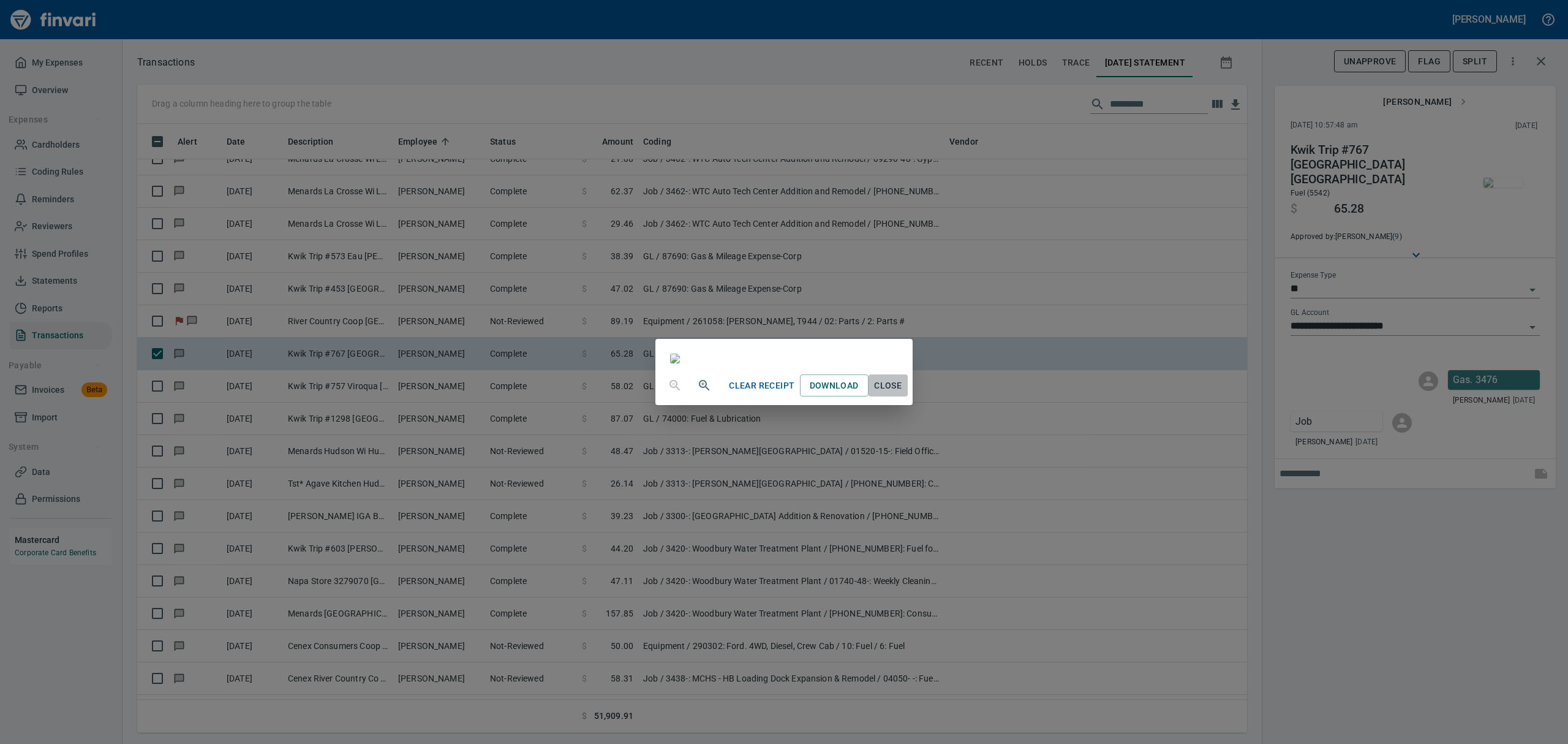
click at [903, 394] on span "Close" at bounding box center [888, 386] width 30 height 15
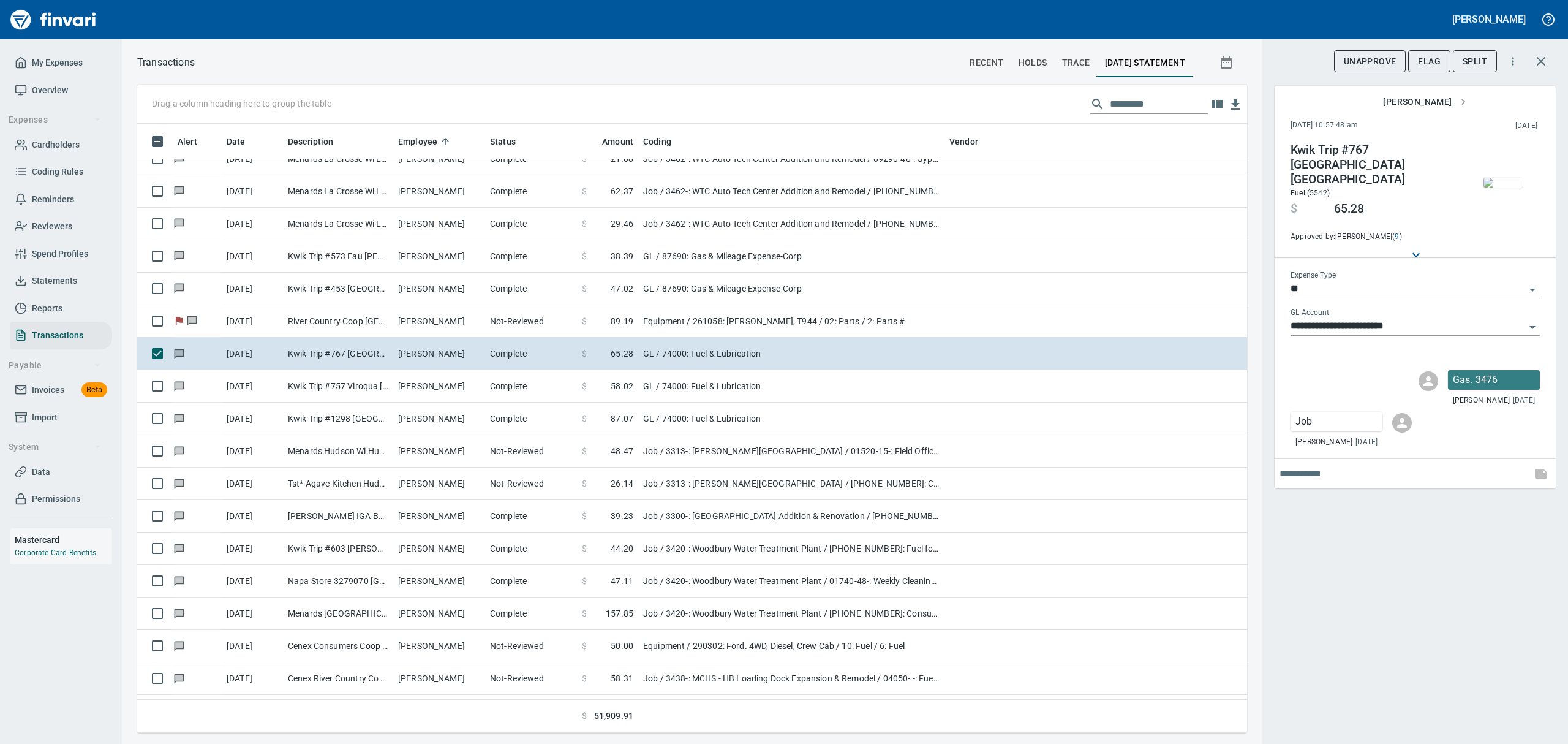
click at [1536, 282] on icon "Open" at bounding box center [1532, 289] width 14 height 14
click at [1316, 396] on li "Job" at bounding box center [1414, 397] width 249 height 30
type input "***"
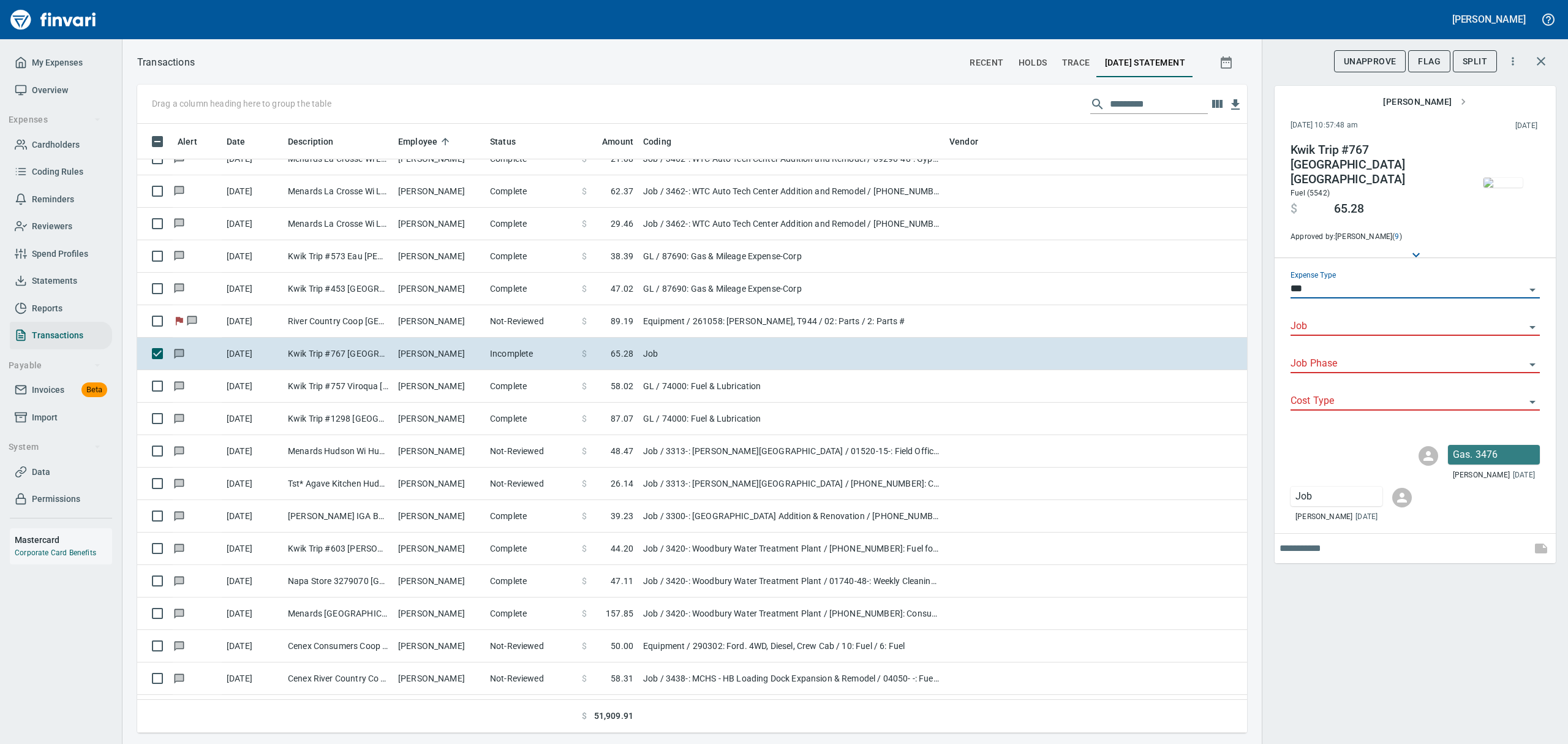
click at [1319, 318] on input "Job" at bounding box center [1408, 326] width 234 height 17
click at [1374, 347] on li "3476-: [GEOGRAPHIC_DATA] Interior Renovation" at bounding box center [1414, 347] width 249 height 30
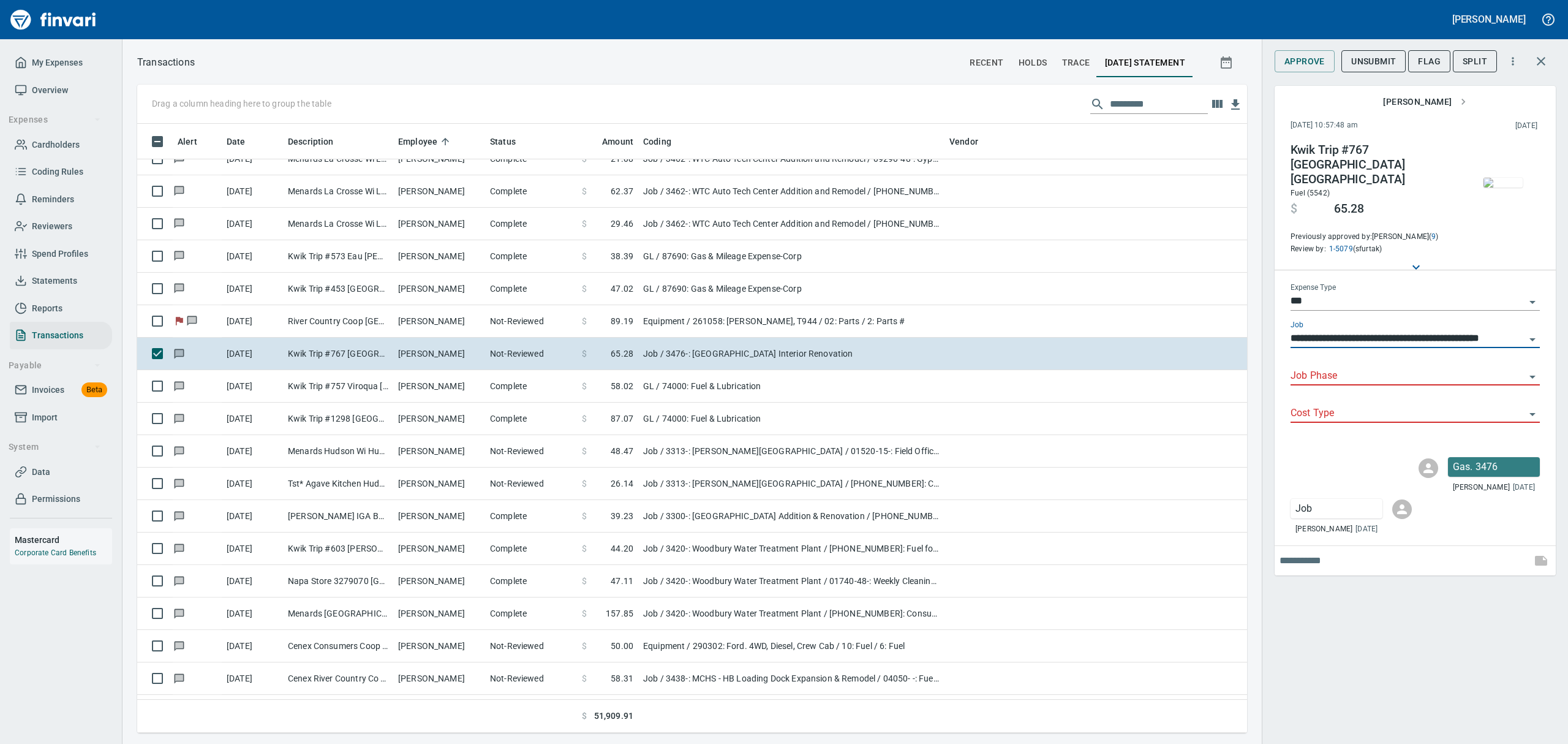
type input "**********"
click at [1379, 368] on input "Job Phase" at bounding box center [1408, 376] width 234 height 17
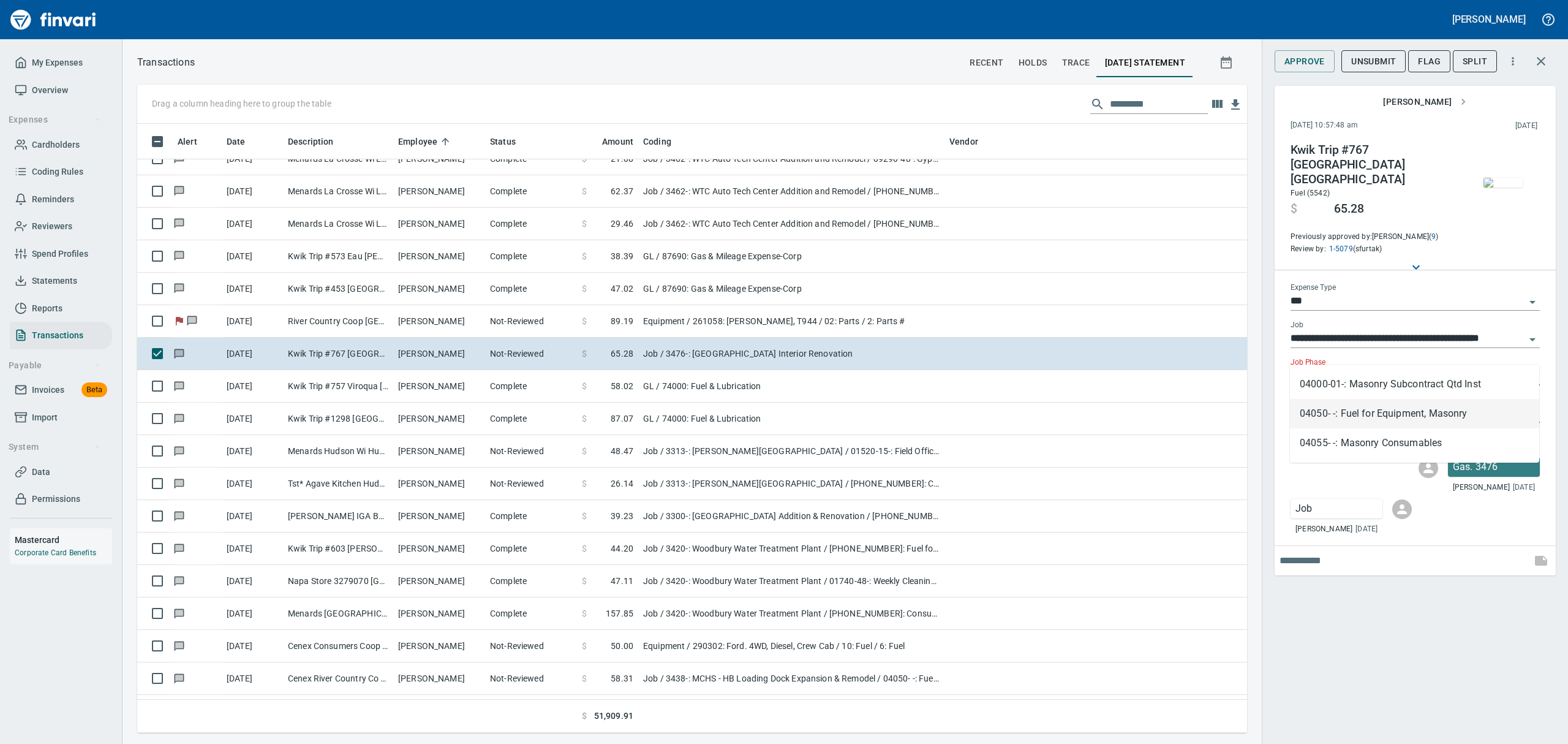
click at [1383, 414] on li "04050- -: Fuel for Equipment, Masonry" at bounding box center [1414, 414] width 249 height 30
type input "**********"
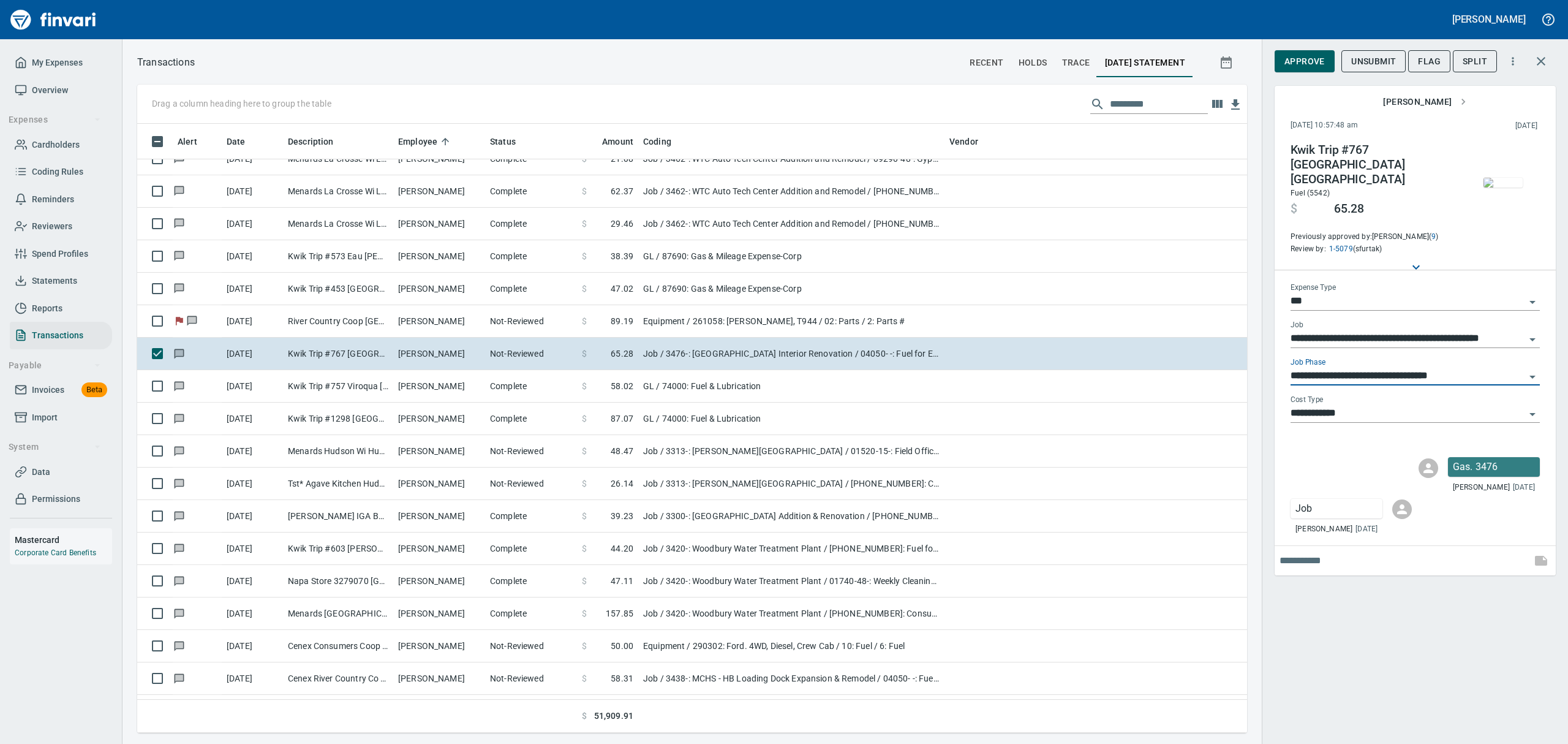
type input "**********"
click at [1320, 66] on span "Approve" at bounding box center [1304, 61] width 40 height 15
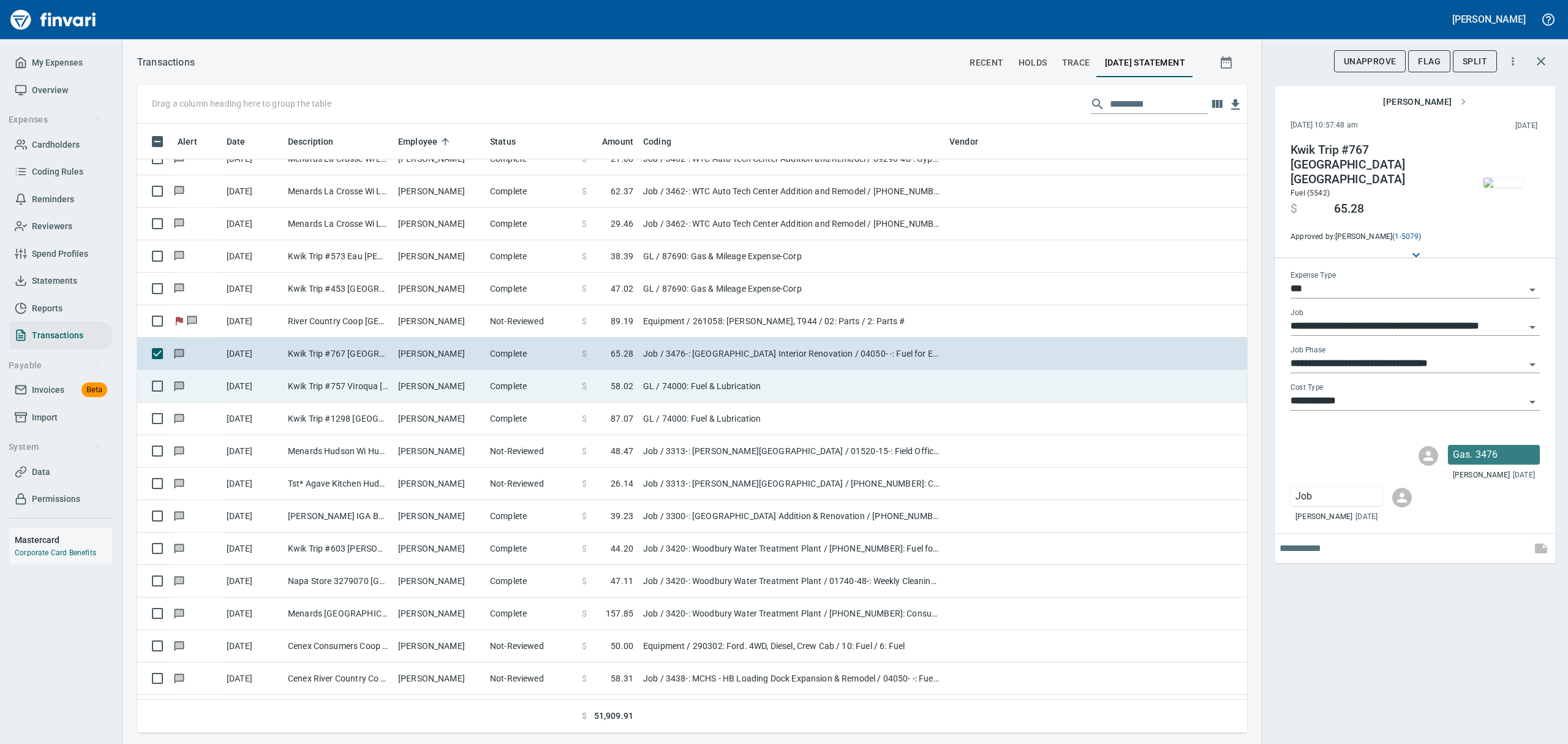
click at [285, 393] on td "Kwik Trip #757 Viroqua [GEOGRAPHIC_DATA]" at bounding box center [338, 387] width 110 height 33
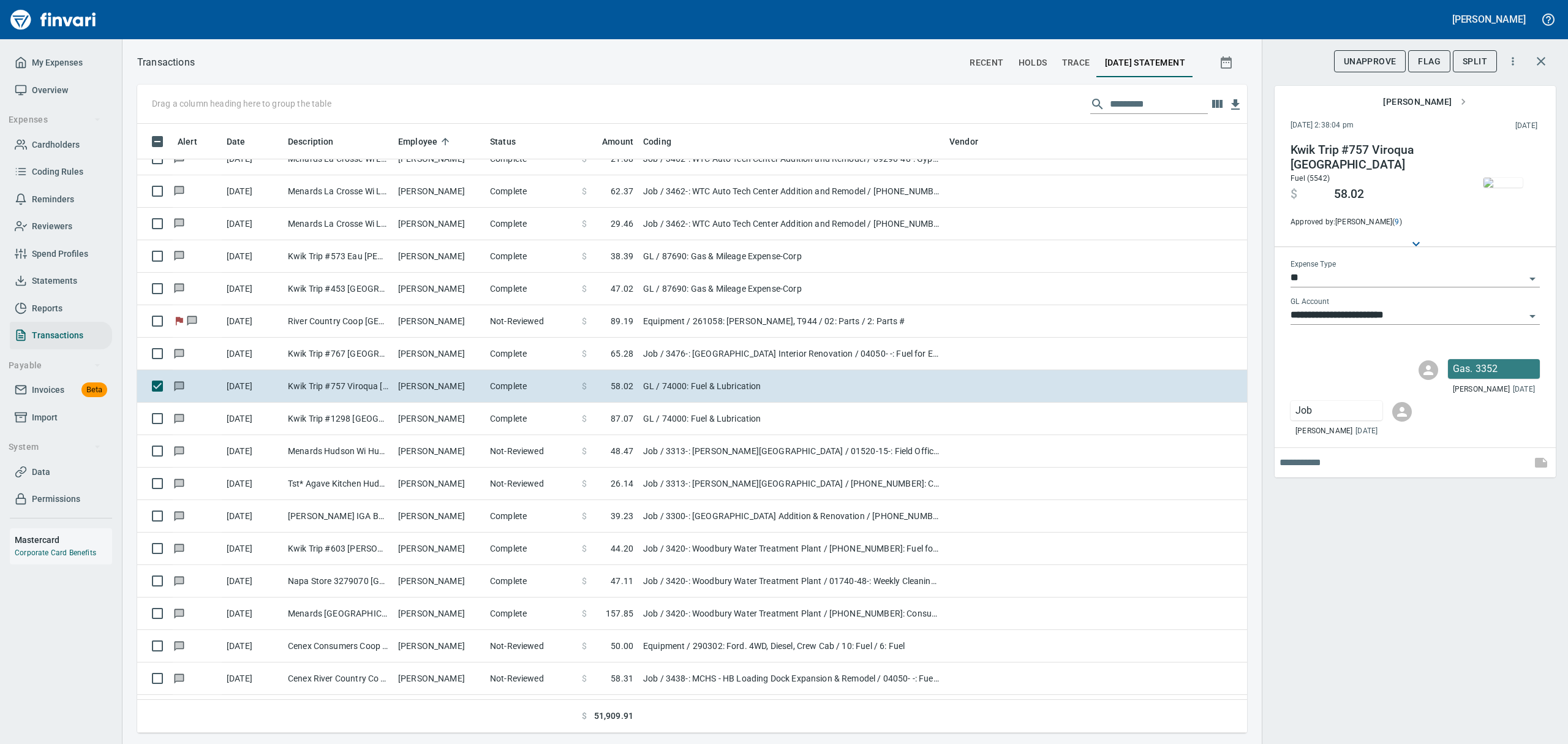
click at [1520, 184] on img "button" at bounding box center [1503, 182] width 39 height 10
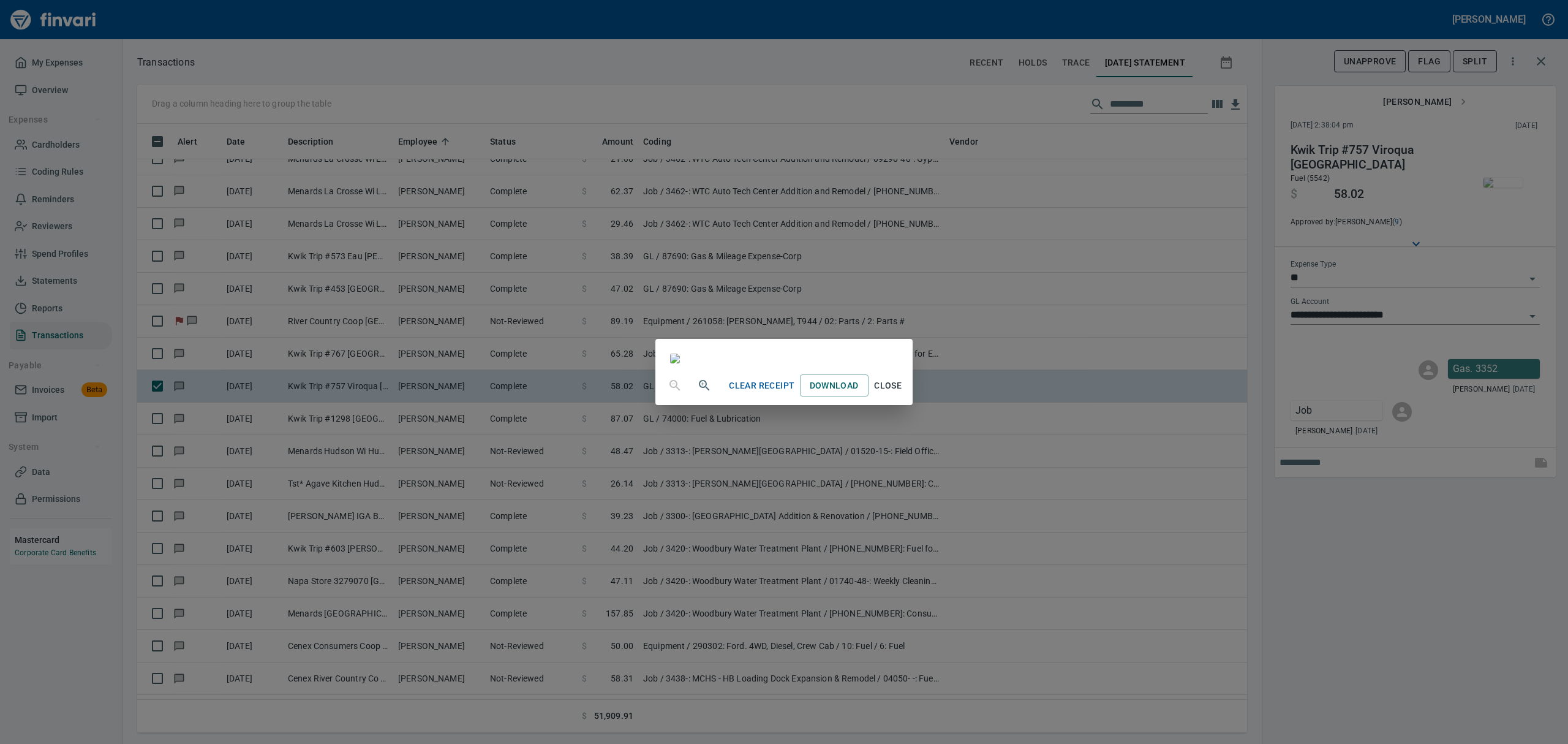
click at [903, 394] on span "Close" at bounding box center [888, 386] width 30 height 15
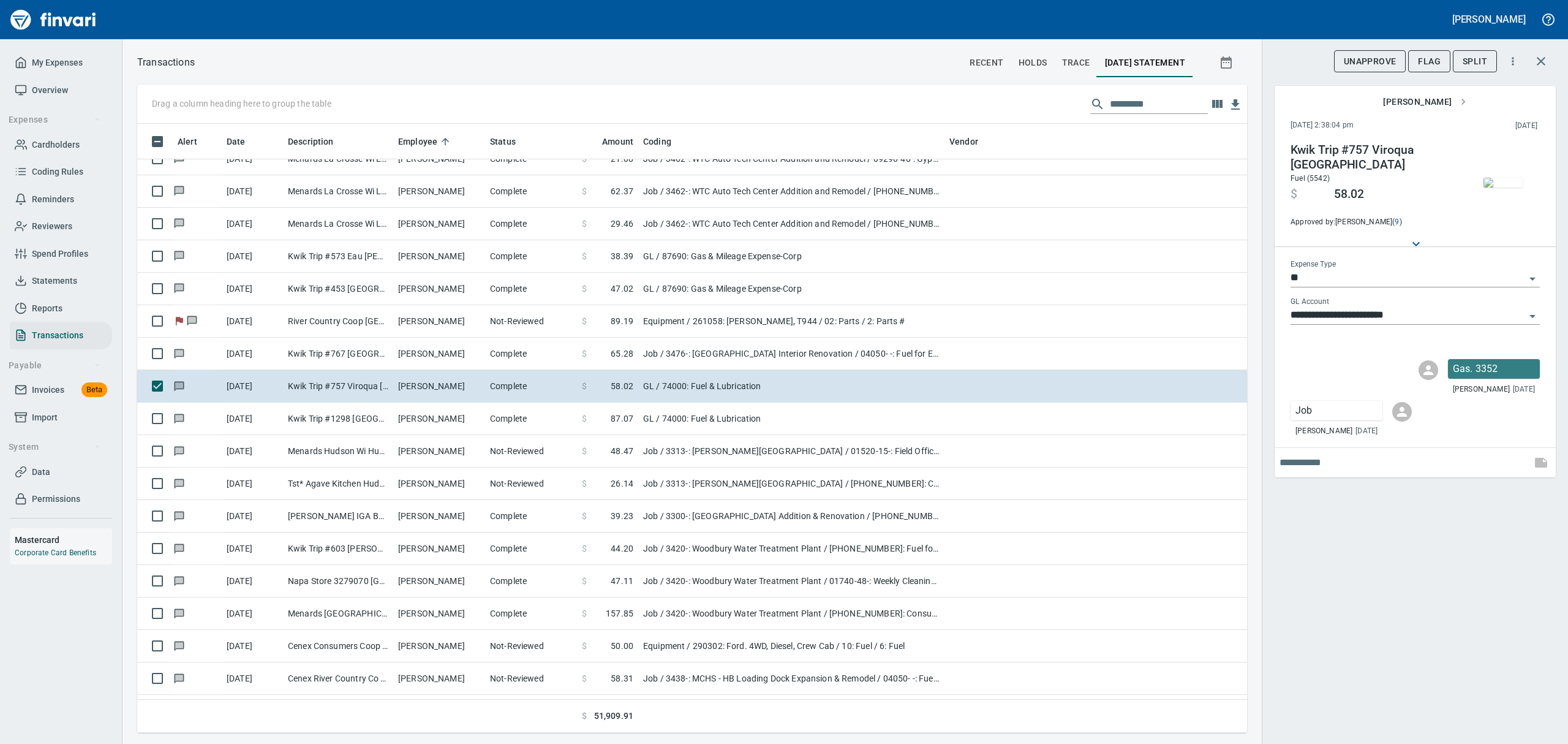
click at [1536, 275] on icon "Open" at bounding box center [1532, 278] width 14 height 14
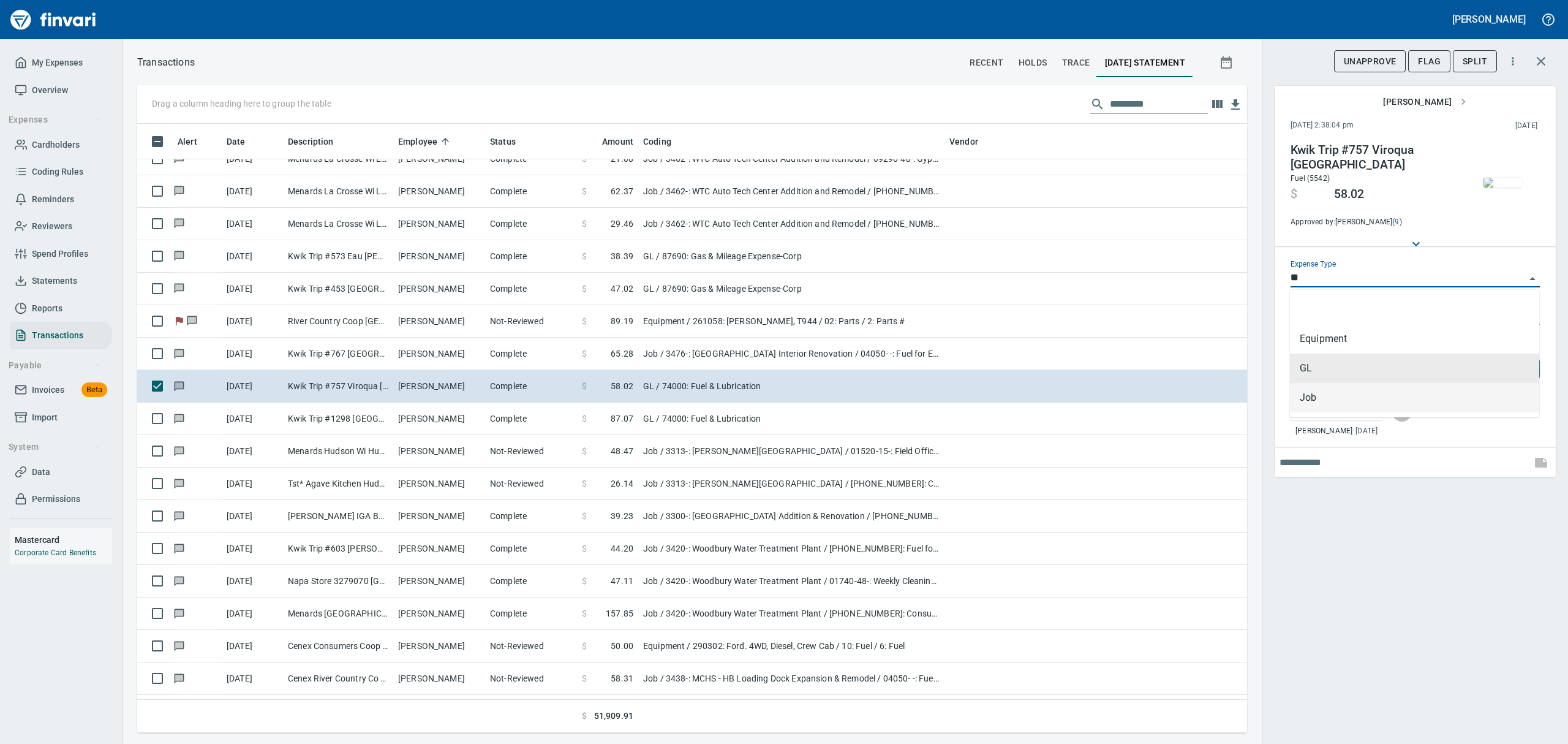
click at [1348, 403] on li "Job" at bounding box center [1414, 397] width 249 height 30
type input "***"
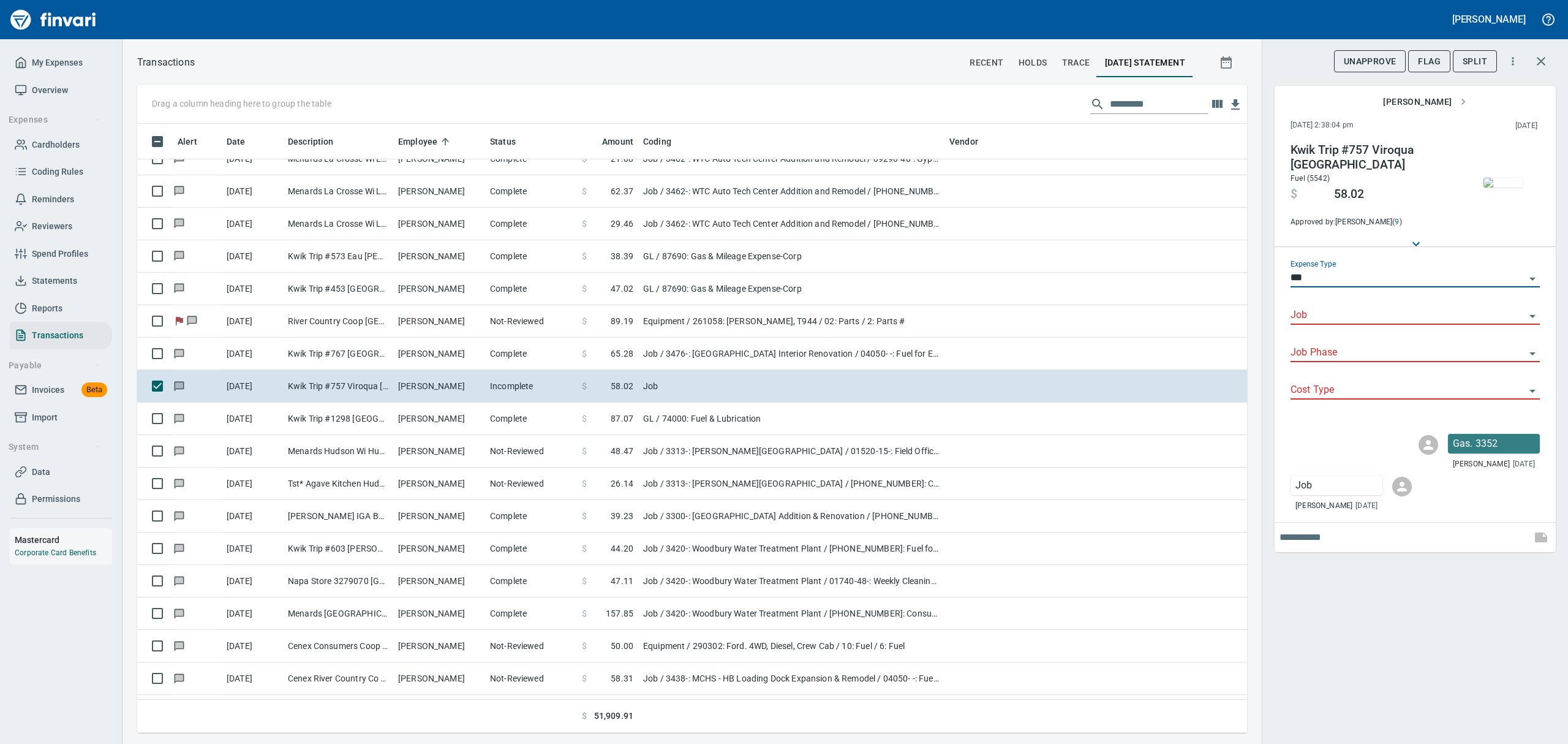
click at [1339, 312] on input "Job" at bounding box center [1408, 316] width 234 height 17
click at [1419, 349] on li "3352-: NOW [GEOGRAPHIC_DATA] Addition & Renov BP2&3" at bounding box center [1414, 347] width 249 height 30
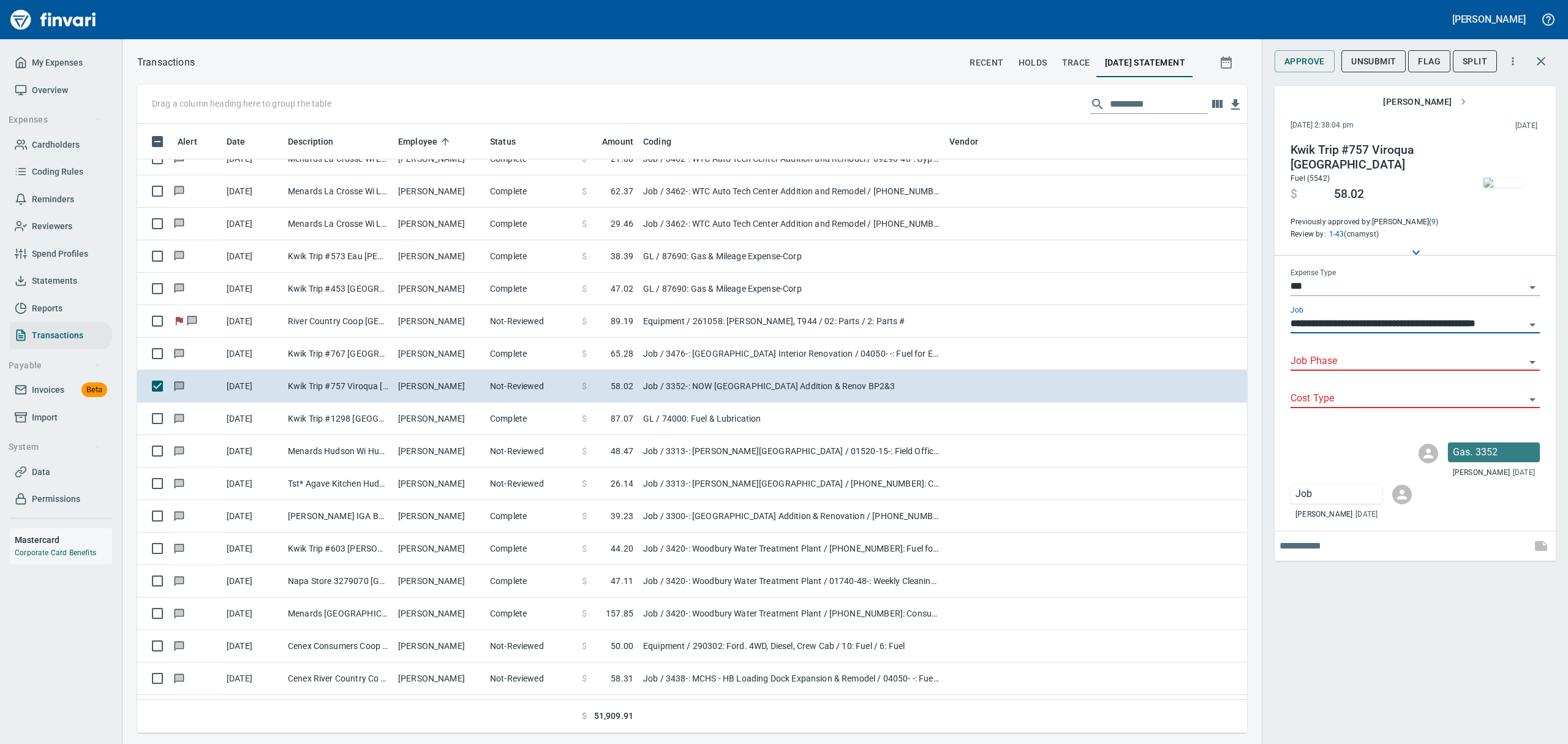
type input "**********"
click at [1392, 353] on input "Job Phase" at bounding box center [1408, 362] width 234 height 17
click at [1379, 384] on li "04050- -: Fuel for Equipment, Masonry" at bounding box center [1414, 384] width 249 height 30
type input "**********"
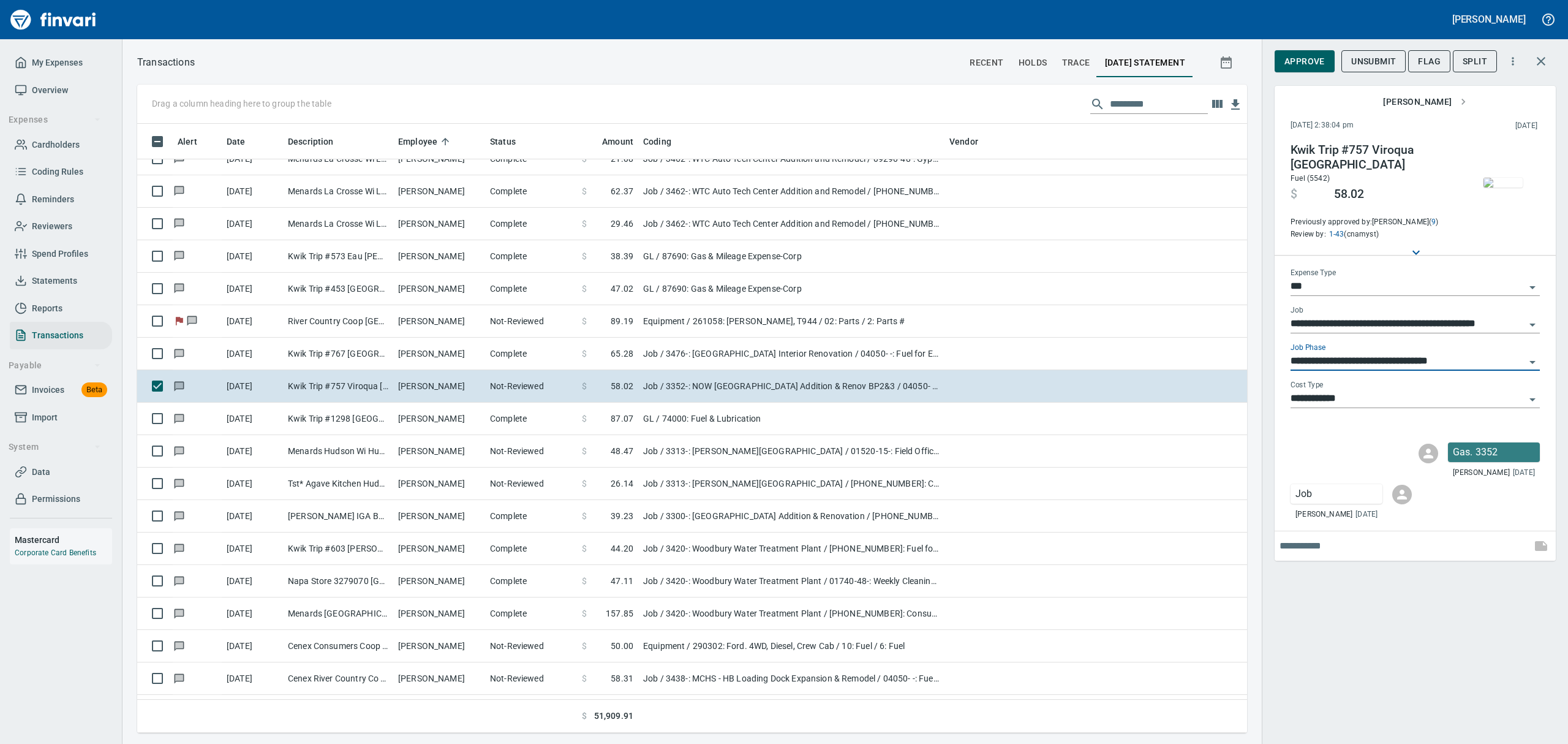
type input "**********"
click at [1292, 55] on span "Approve" at bounding box center [1304, 61] width 40 height 15
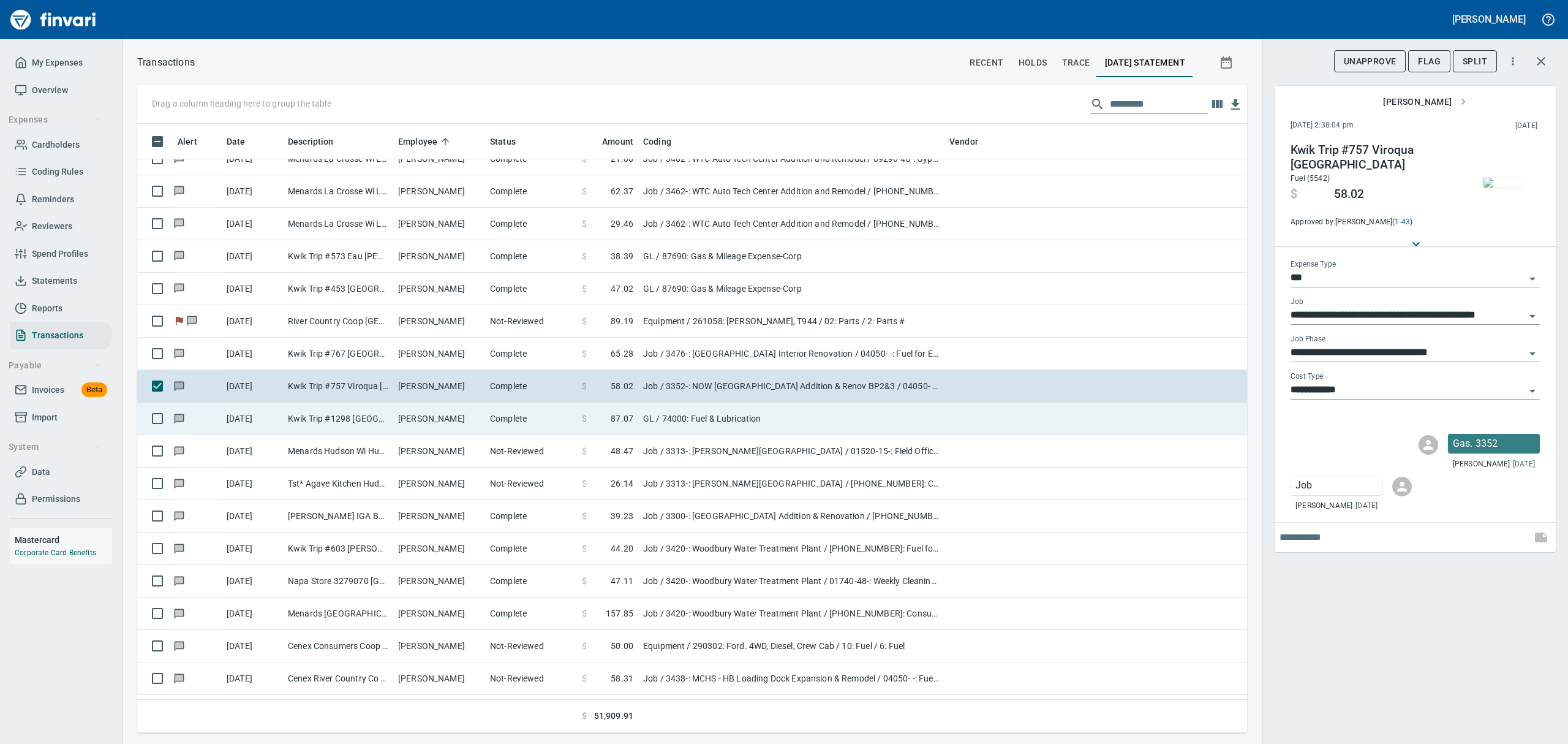
click at [422, 418] on td "[PERSON_NAME]" at bounding box center [440, 419] width 92 height 33
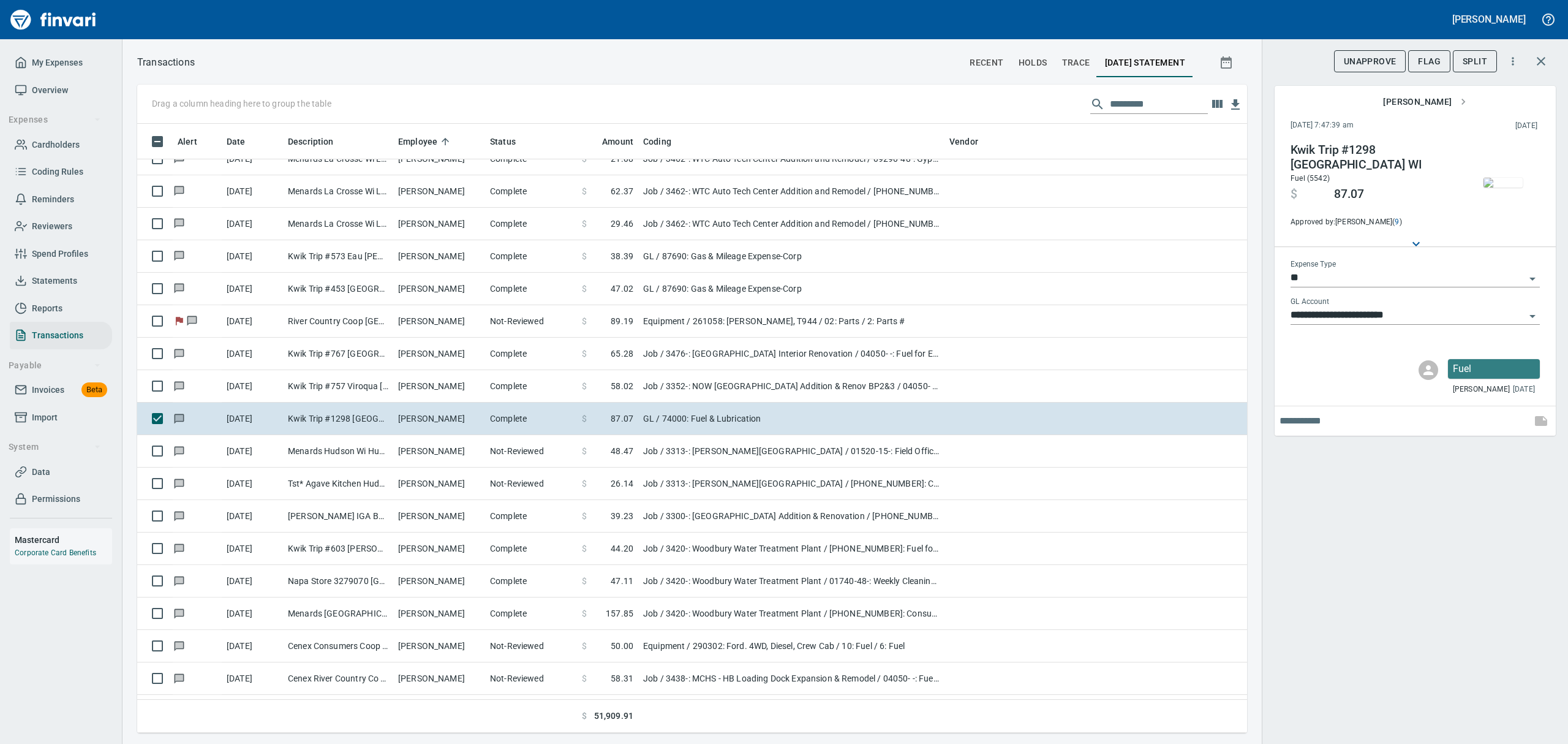
click at [1507, 187] on img "button" at bounding box center [1503, 182] width 39 height 10
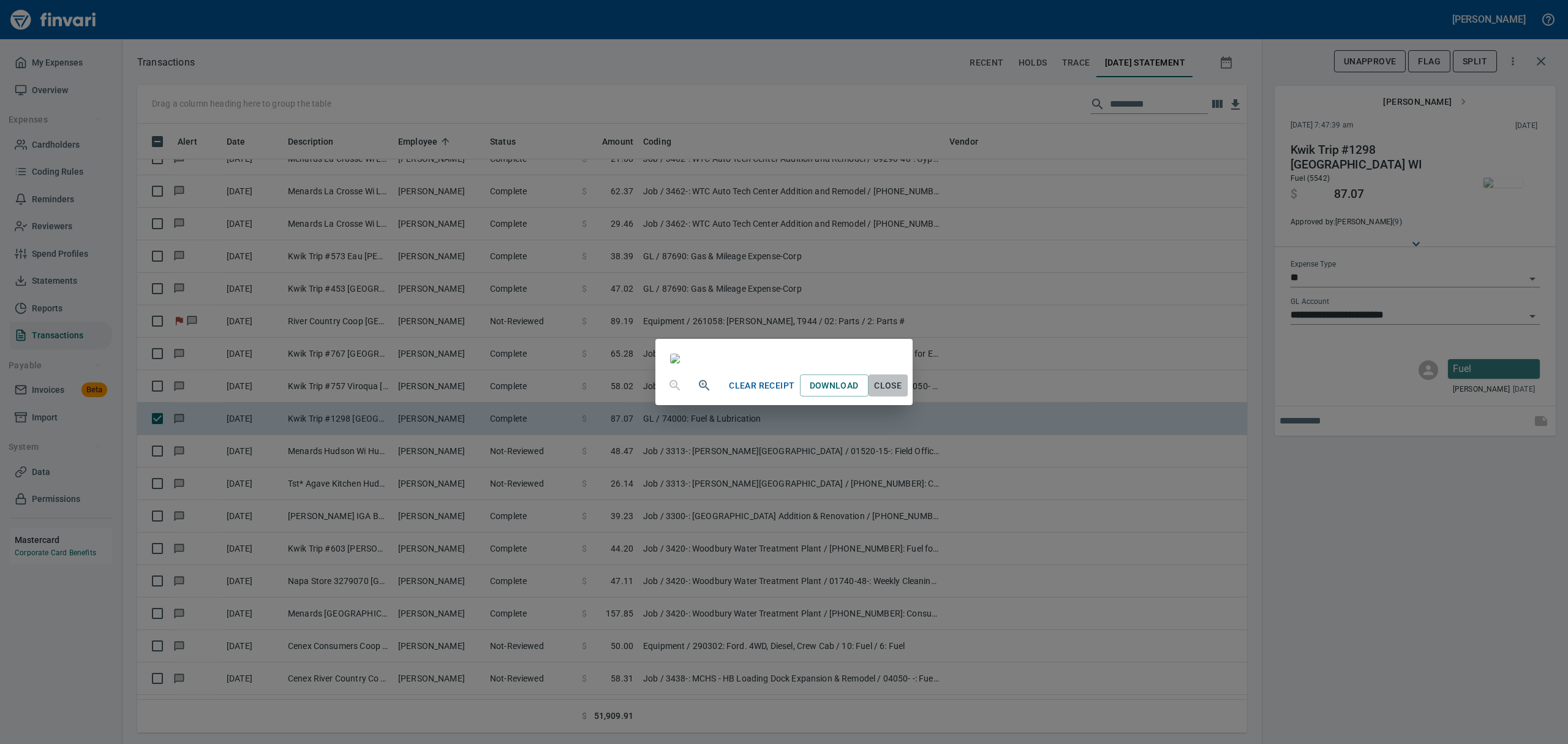
click at [903, 394] on span "Close" at bounding box center [888, 386] width 30 height 15
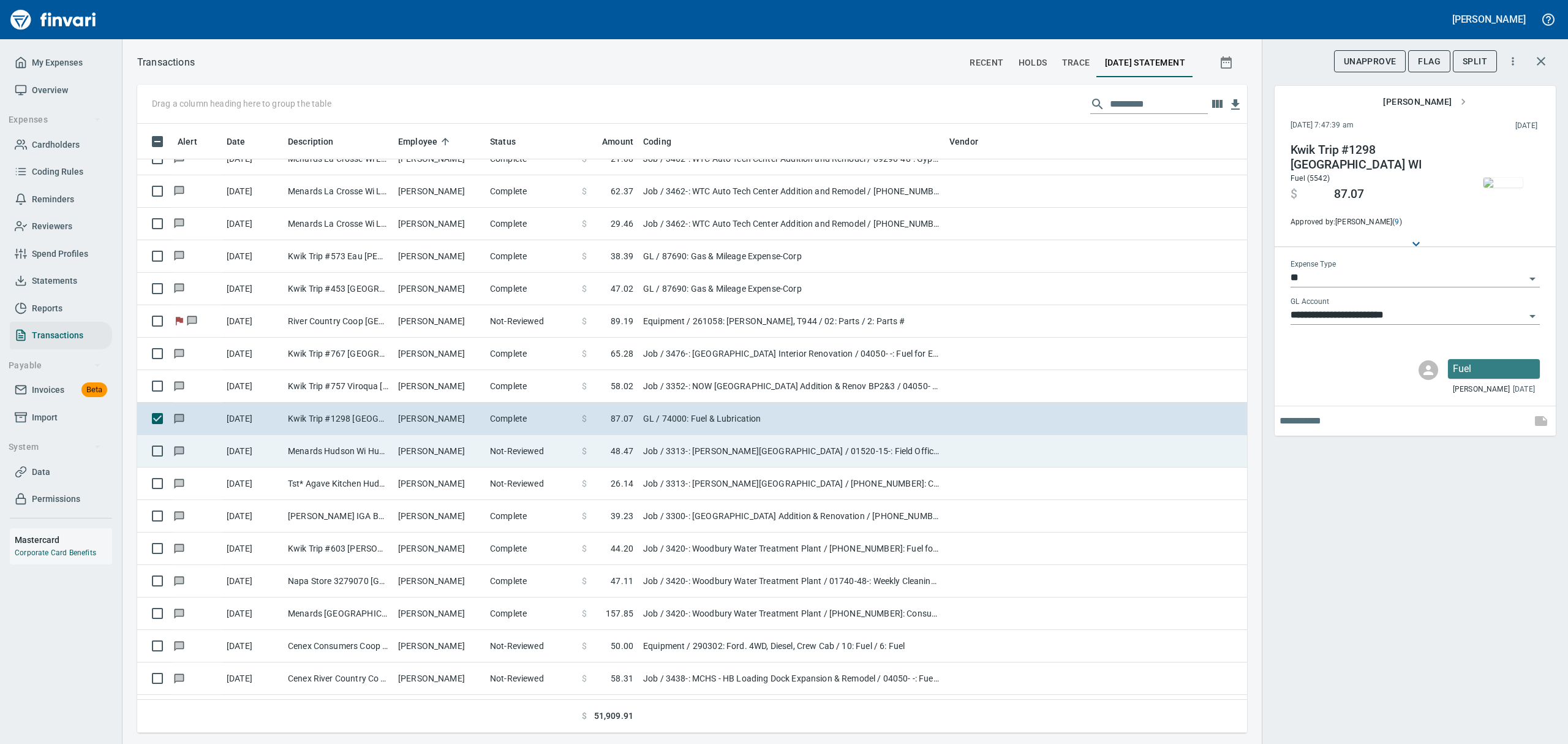
click at [429, 446] on td "[PERSON_NAME]" at bounding box center [440, 451] width 92 height 33
type input "***"
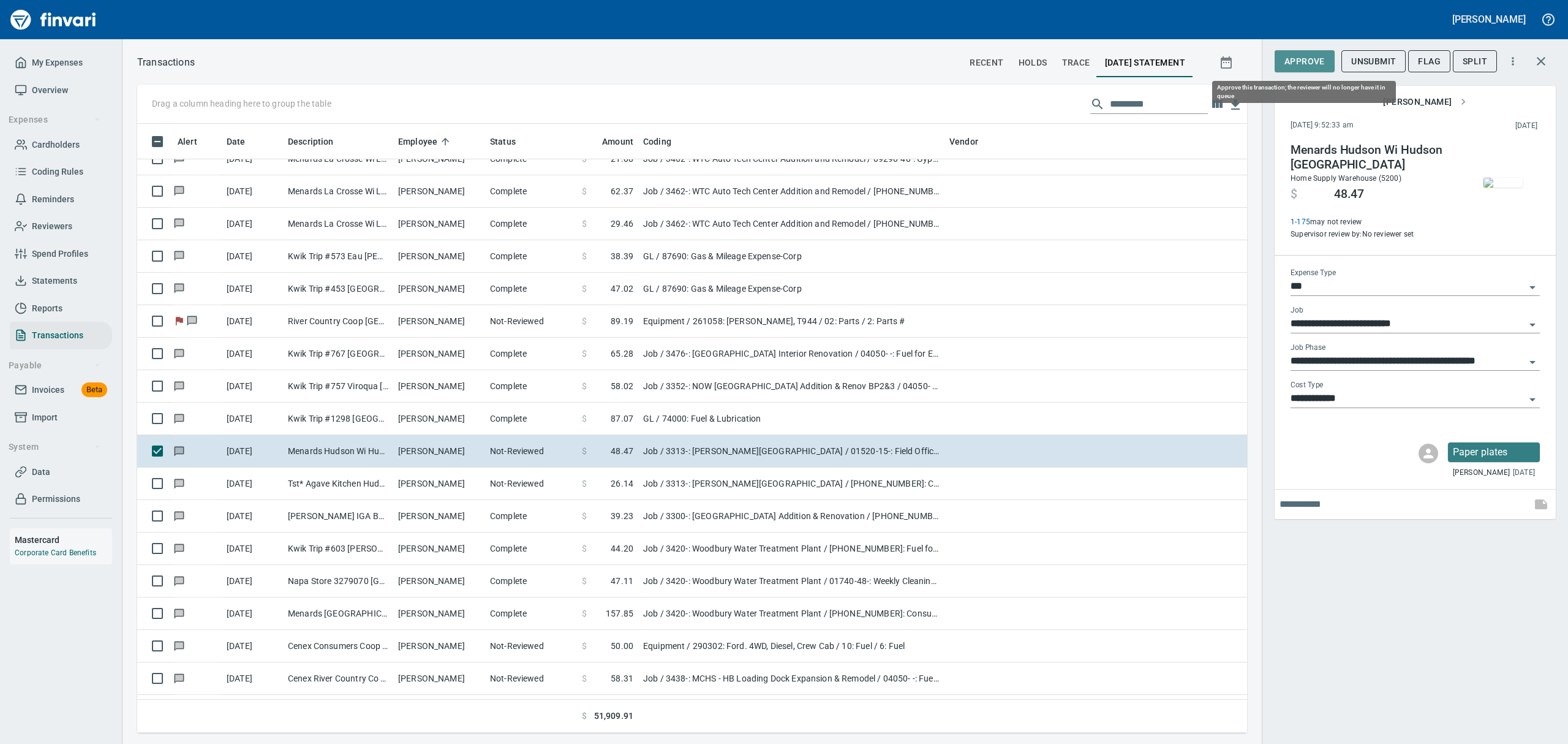
click at [1315, 55] on span "Approve" at bounding box center [1304, 61] width 40 height 15
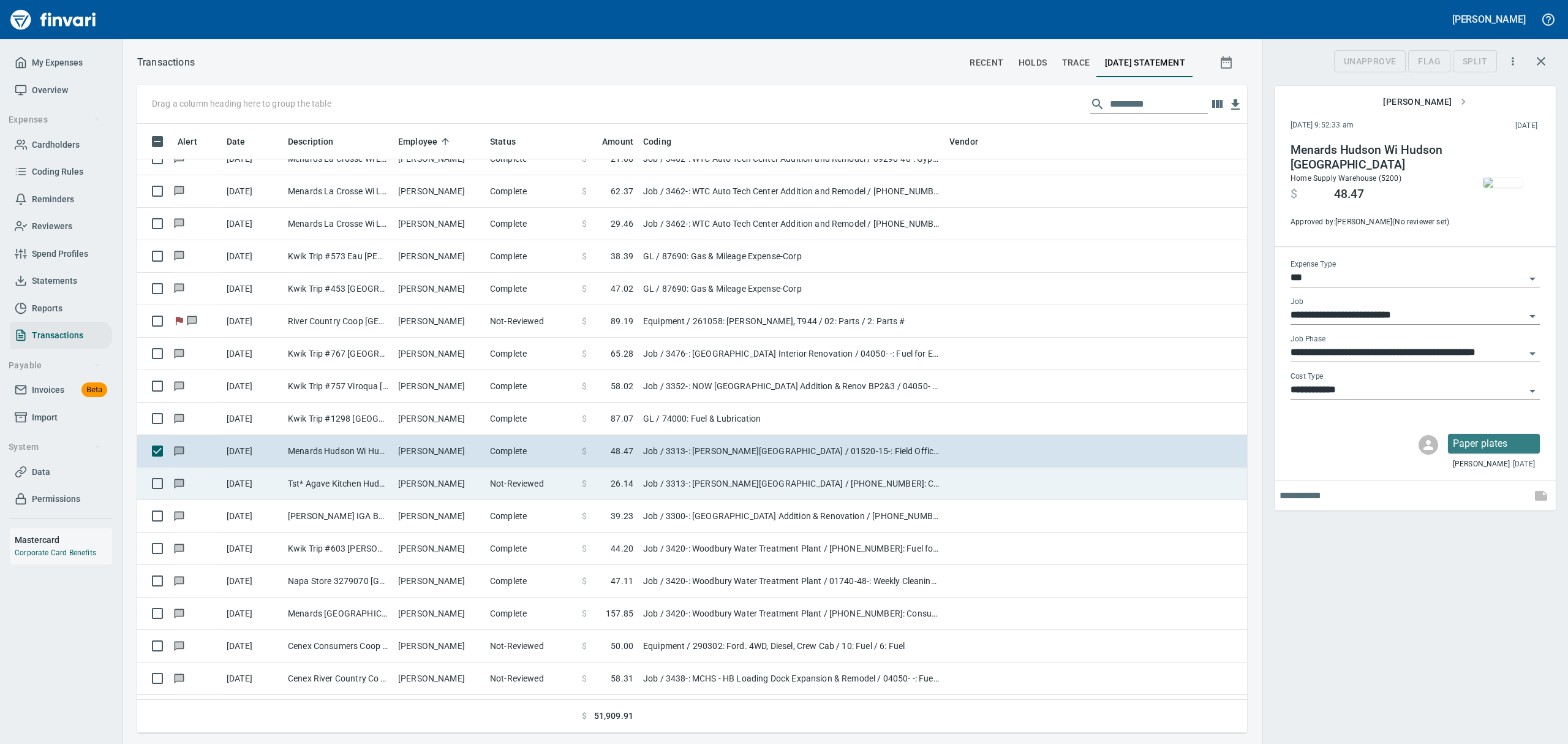
scroll to position [595, 1081]
click at [356, 484] on td "Tst* Agave Kitchen Hudson WI" at bounding box center [338, 484] width 110 height 33
type input "**********"
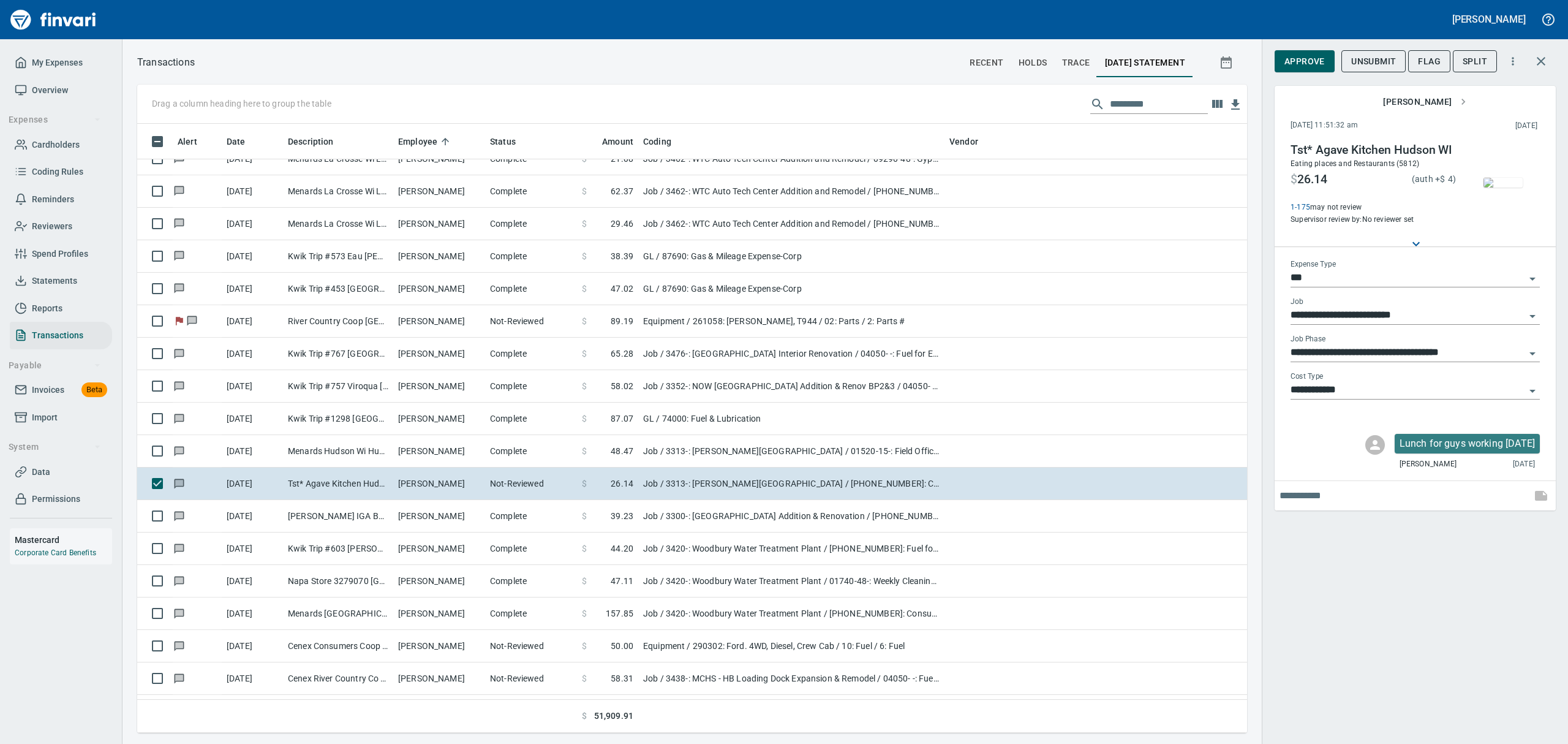
click at [1518, 178] on img "button" at bounding box center [1503, 182] width 39 height 10
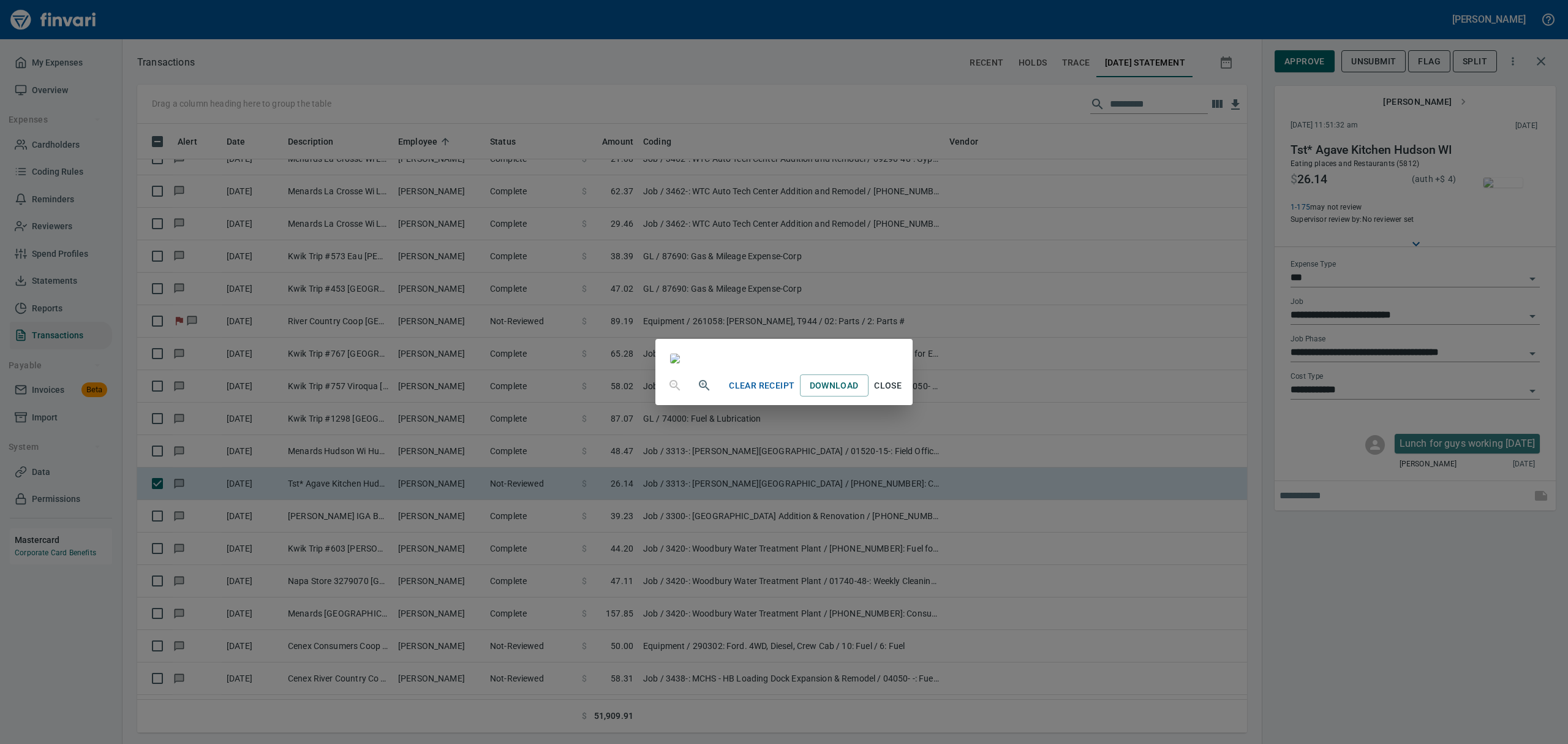
click at [697, 393] on icon "button" at bounding box center [703, 385] width 14 height 14
click at [903, 395] on span "Close" at bounding box center [888, 387] width 30 height 15
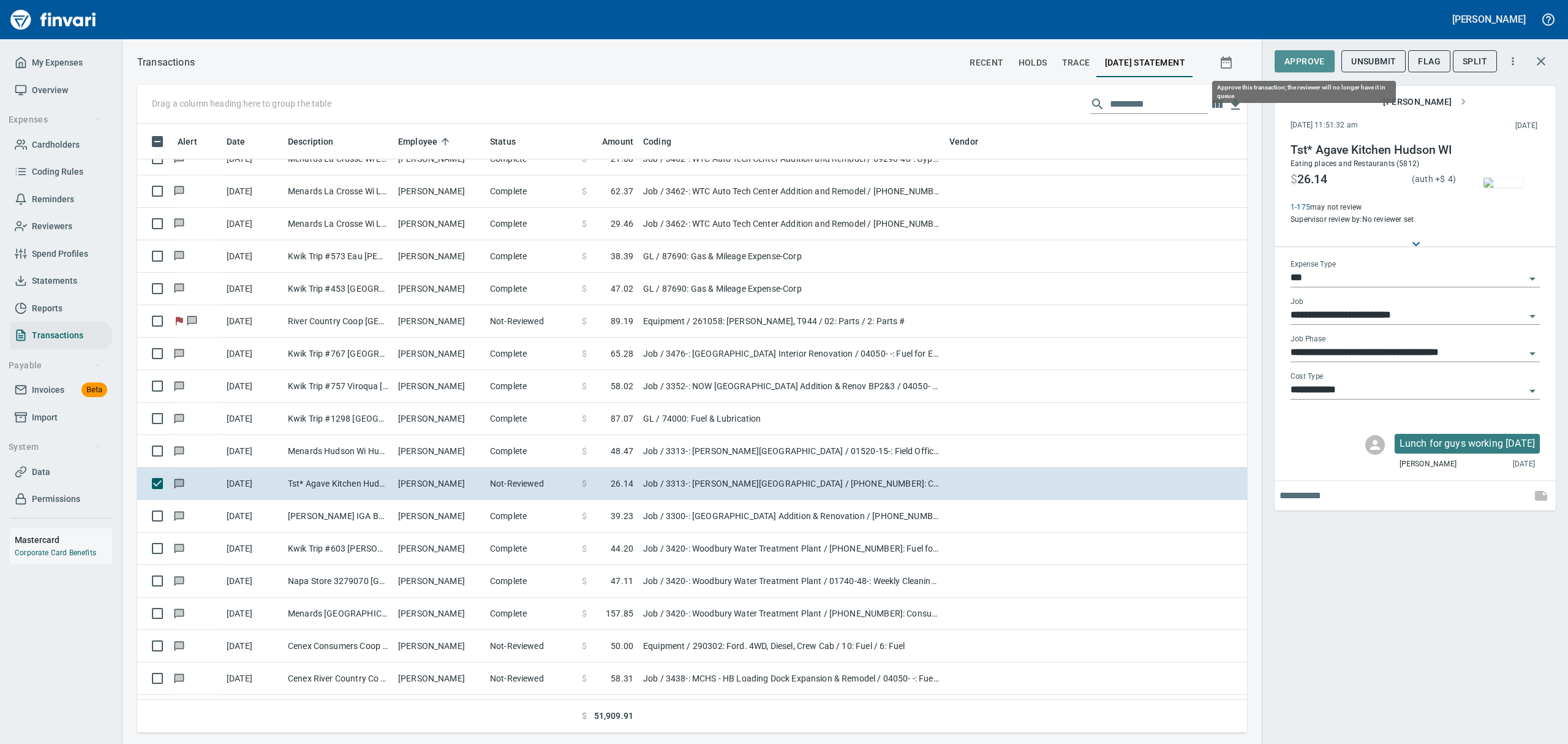
click at [1290, 58] on span "Approve" at bounding box center [1304, 61] width 40 height 15
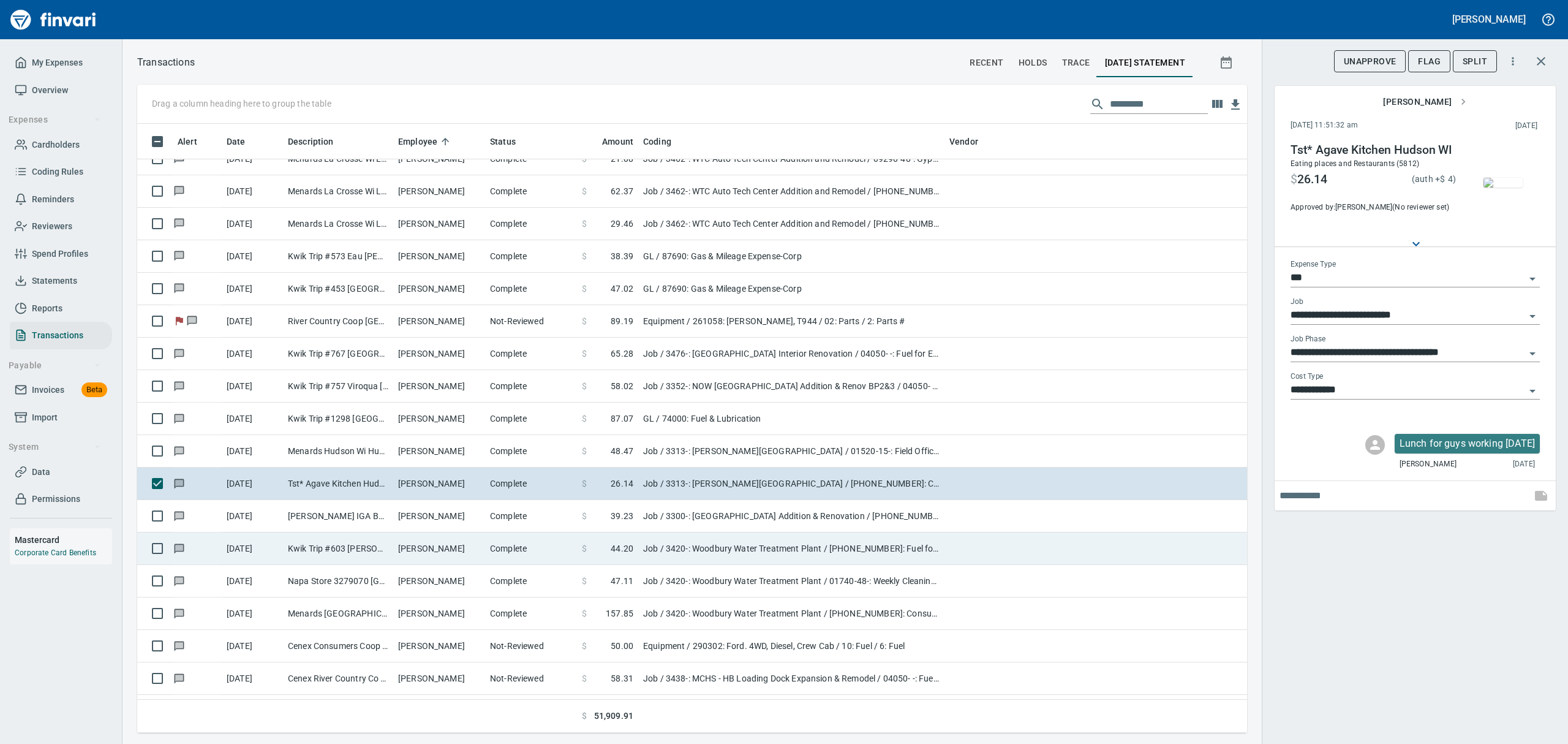
scroll to position [595, 1081]
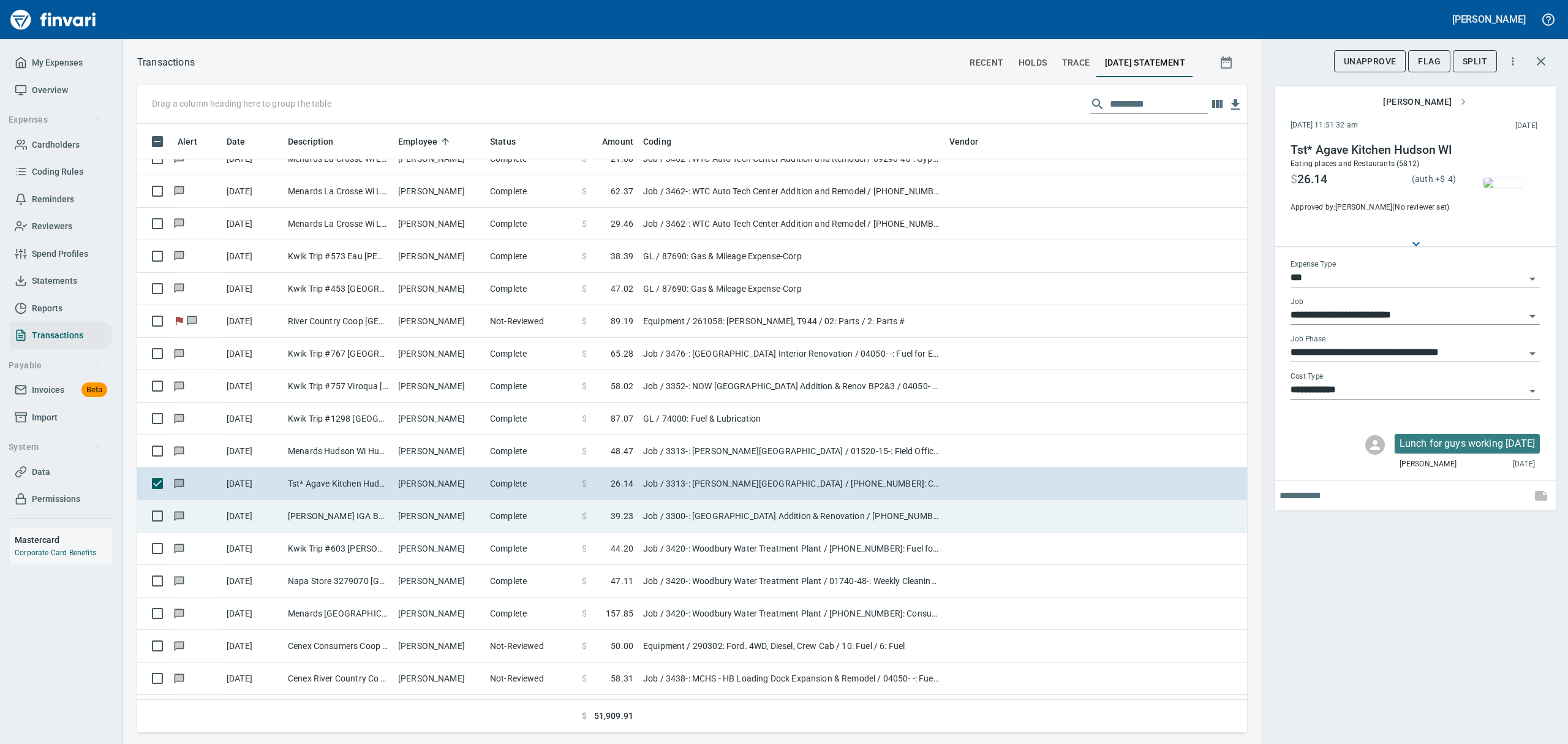
click at [459, 513] on td "[PERSON_NAME]" at bounding box center [440, 516] width 92 height 33
type input "**********"
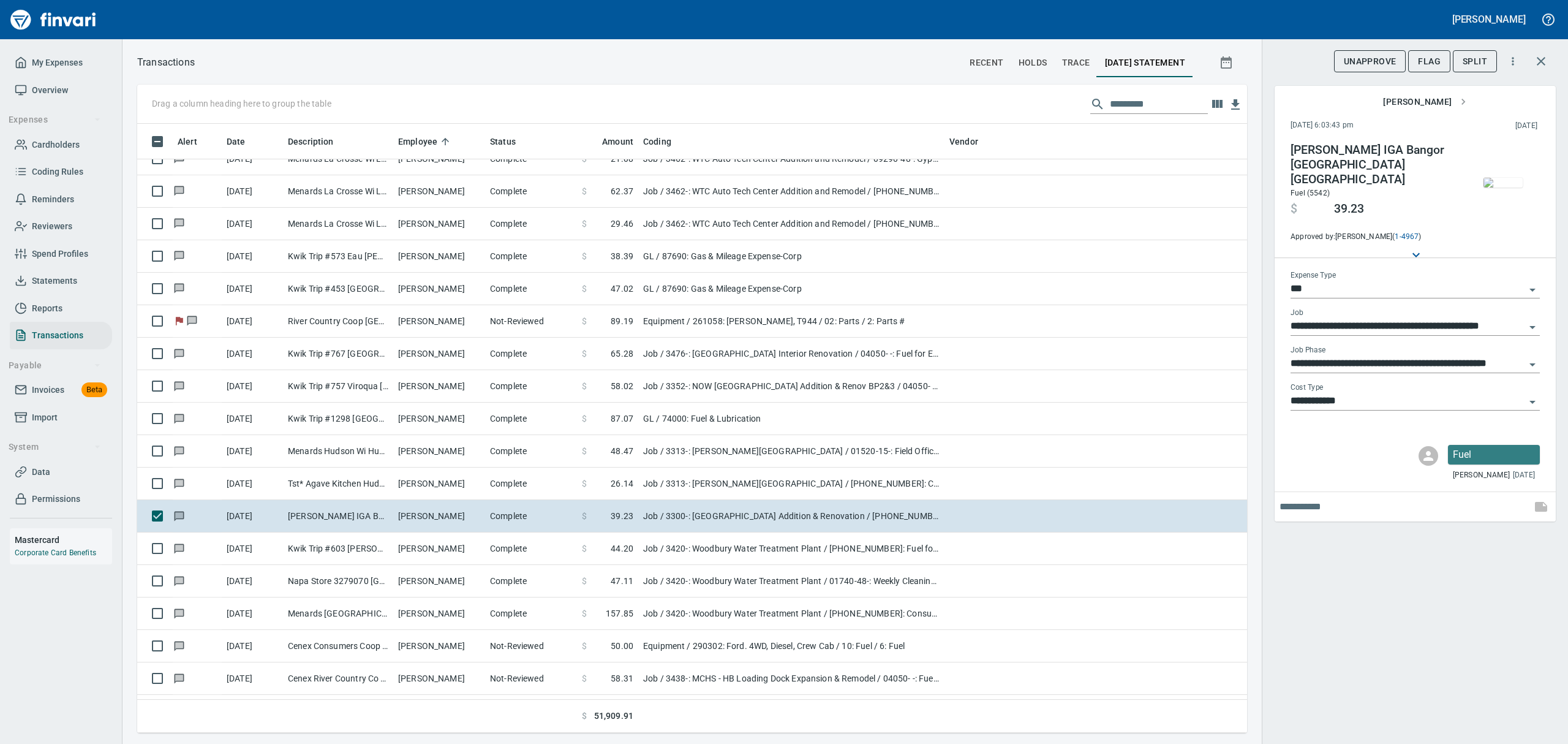
click at [1496, 182] on img "button" at bounding box center [1503, 182] width 39 height 10
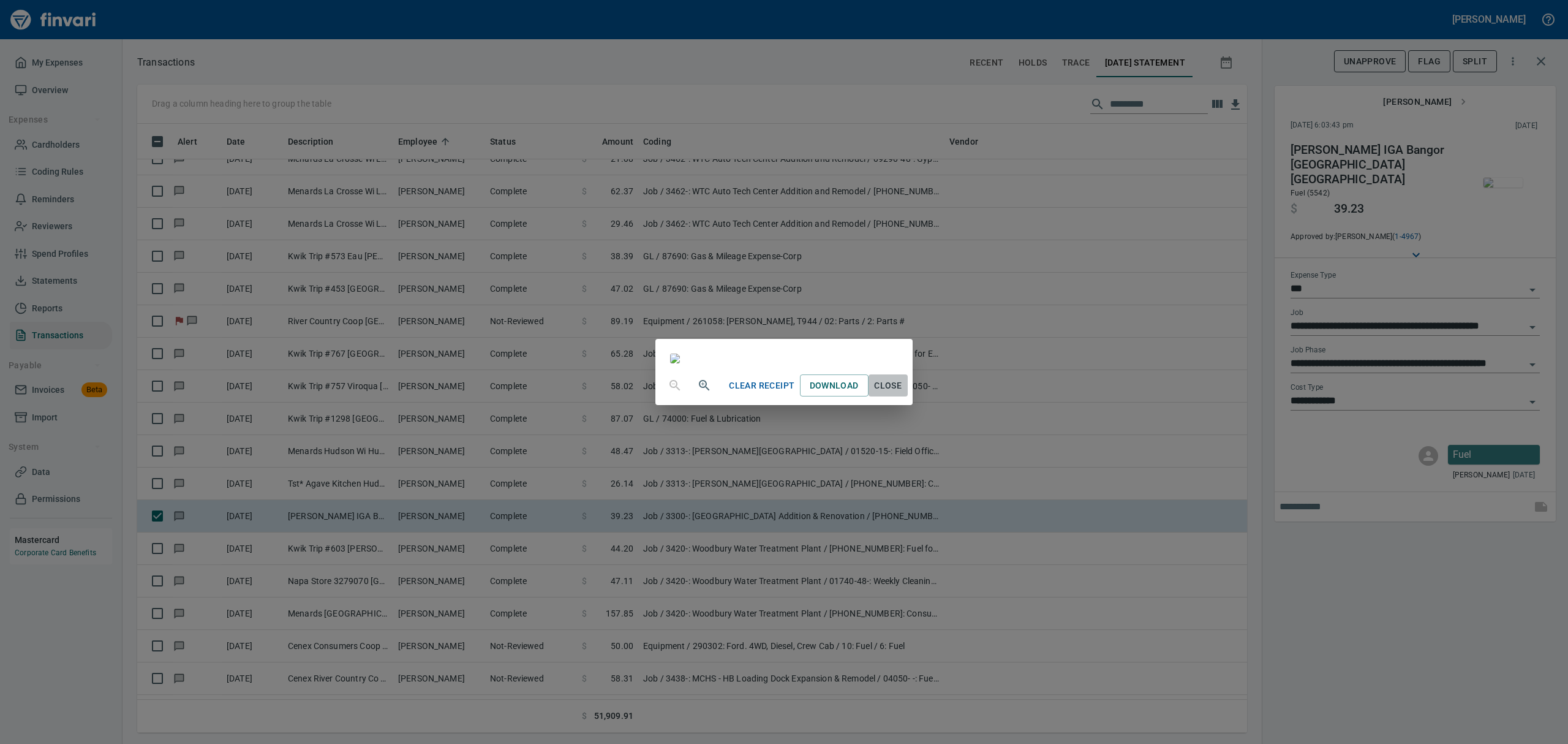
click at [903, 394] on span "Close" at bounding box center [888, 386] width 30 height 15
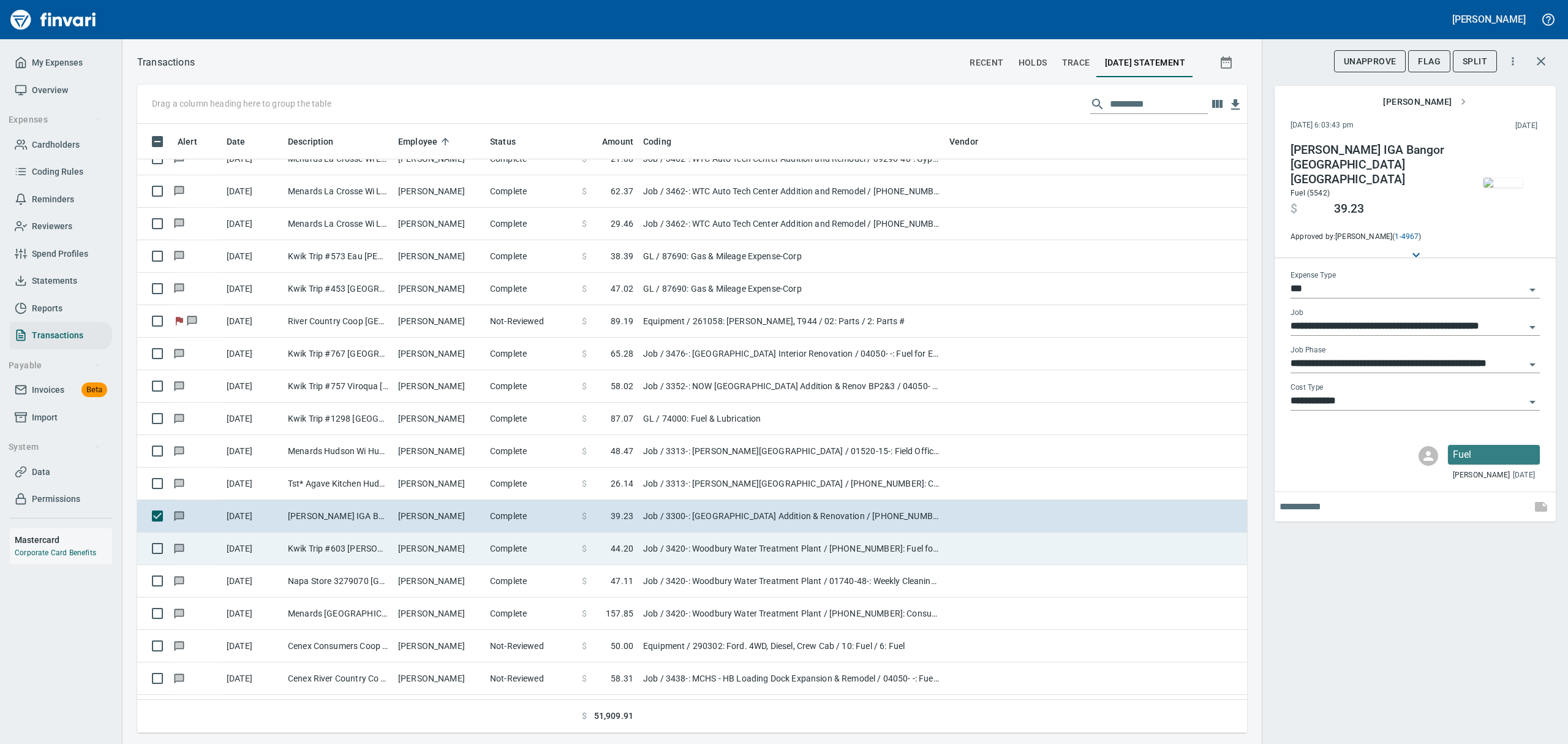
click at [413, 551] on td "[PERSON_NAME]" at bounding box center [440, 549] width 92 height 33
type input "**********"
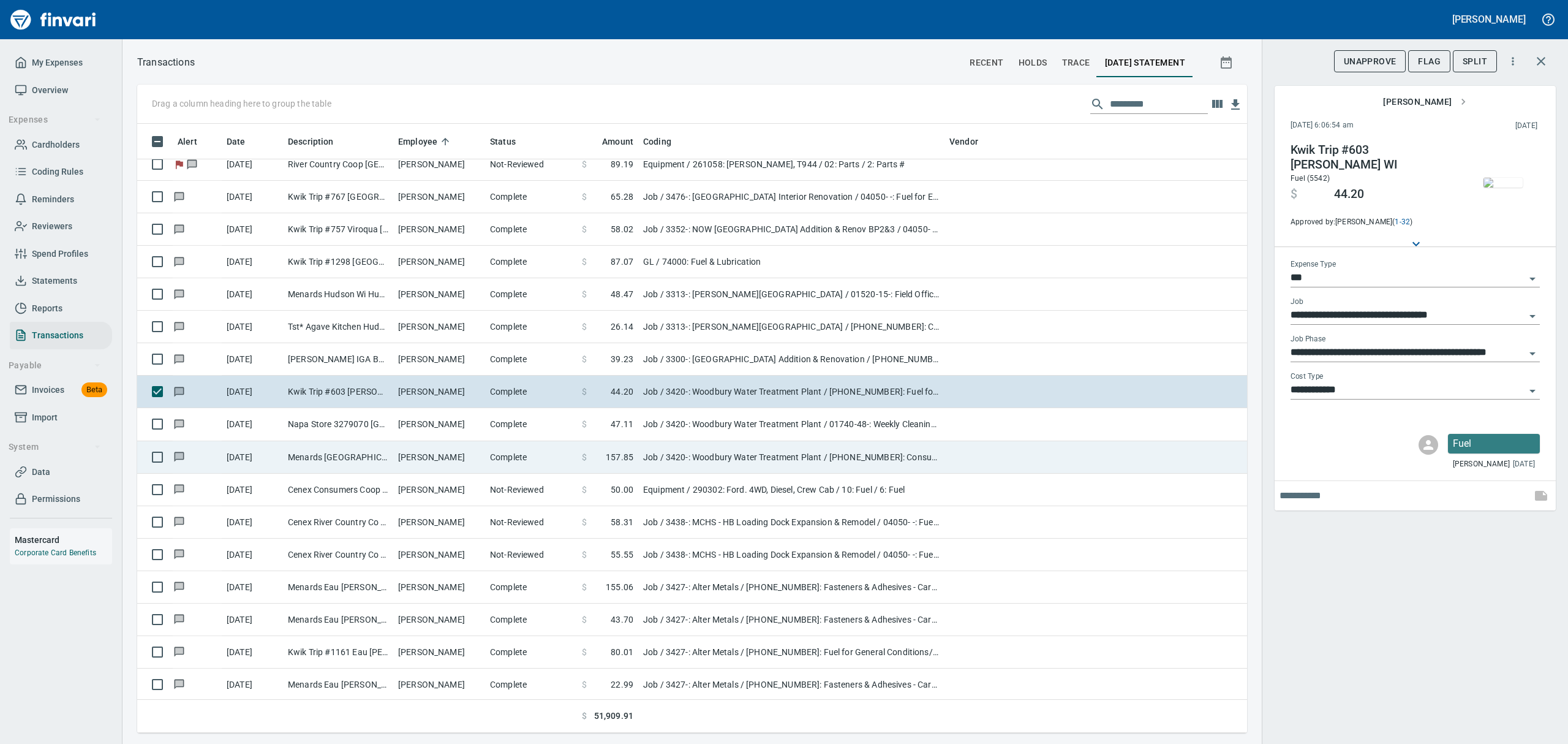
scroll to position [5637, 0]
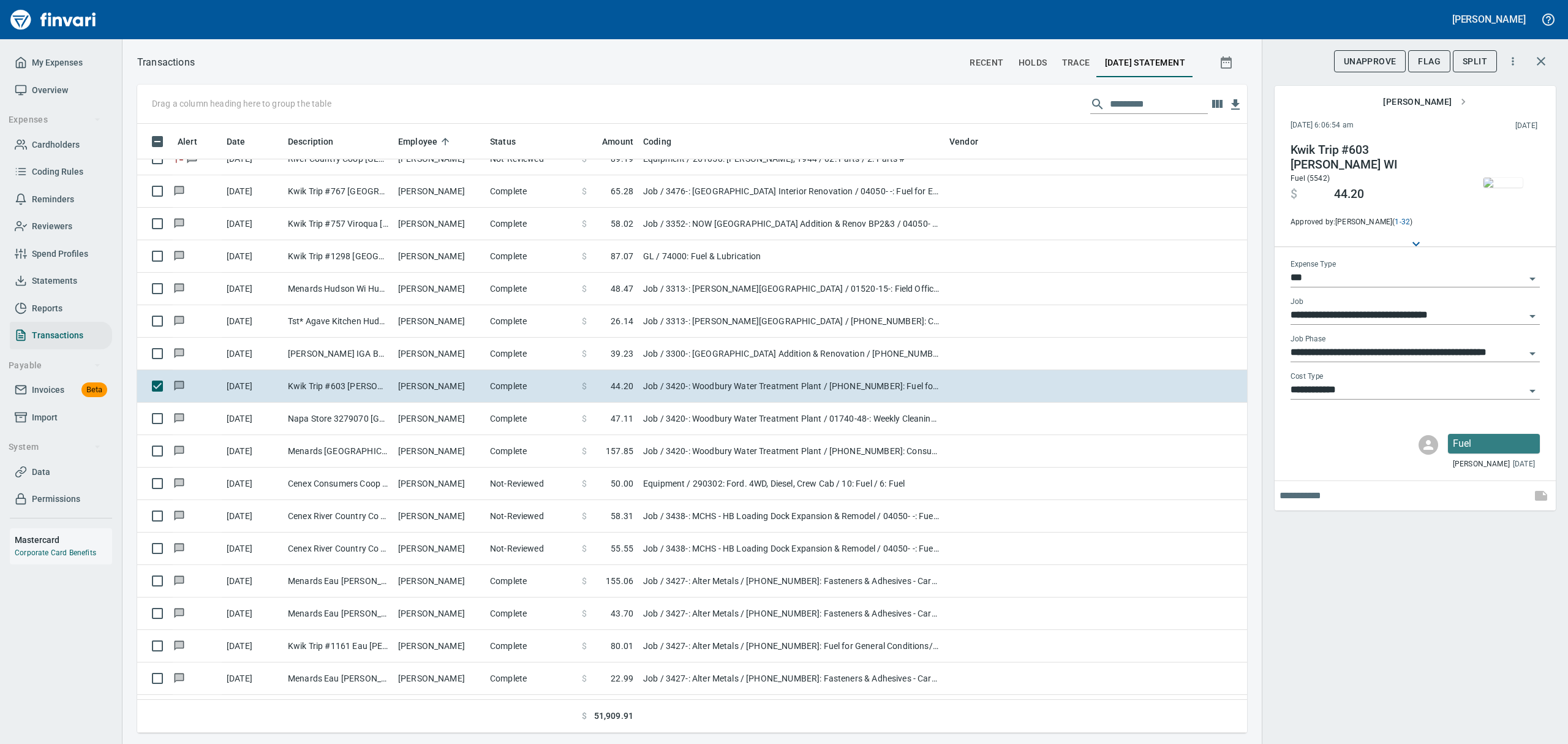
click at [1511, 187] on img "button" at bounding box center [1503, 182] width 39 height 10
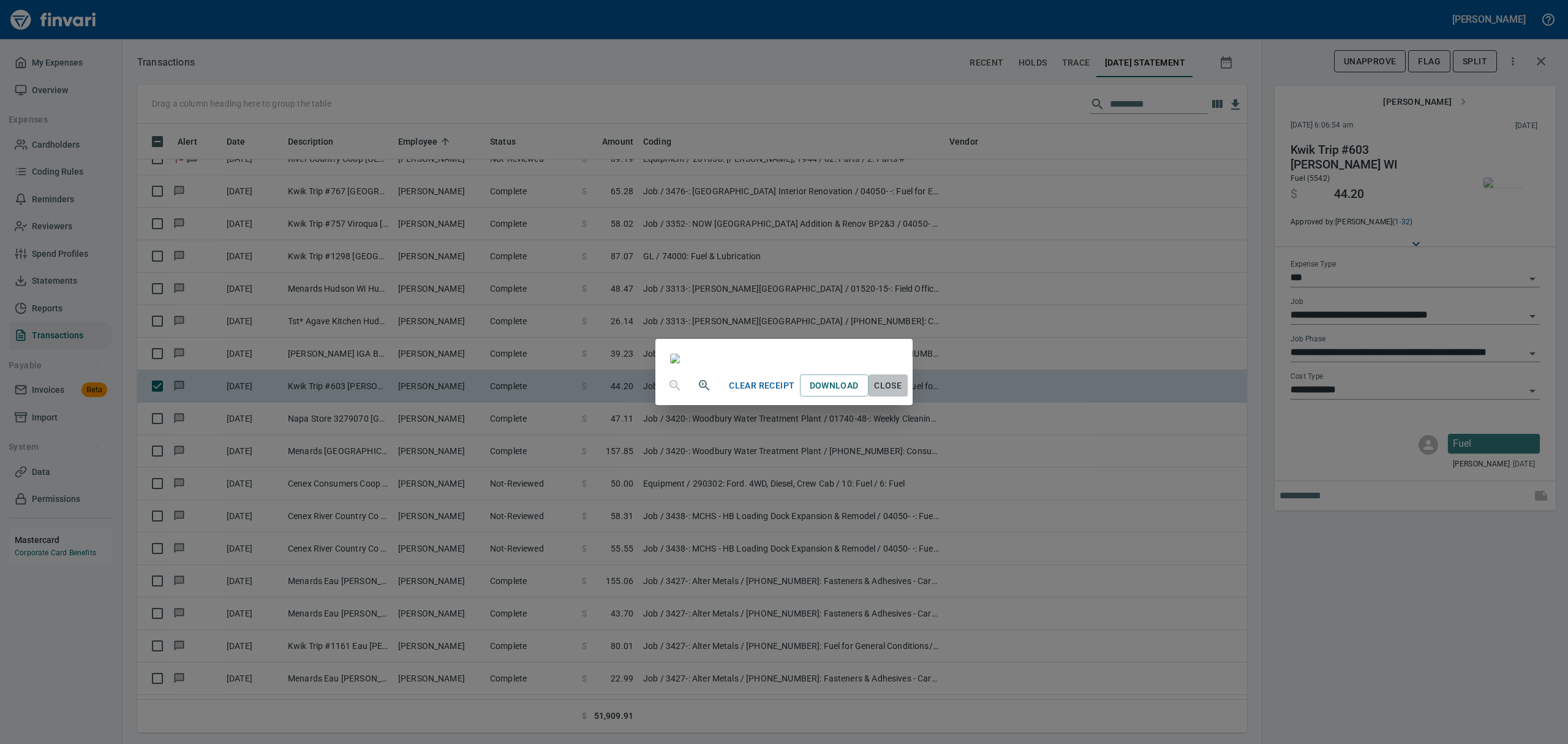
click at [903, 394] on span "Close" at bounding box center [888, 386] width 30 height 15
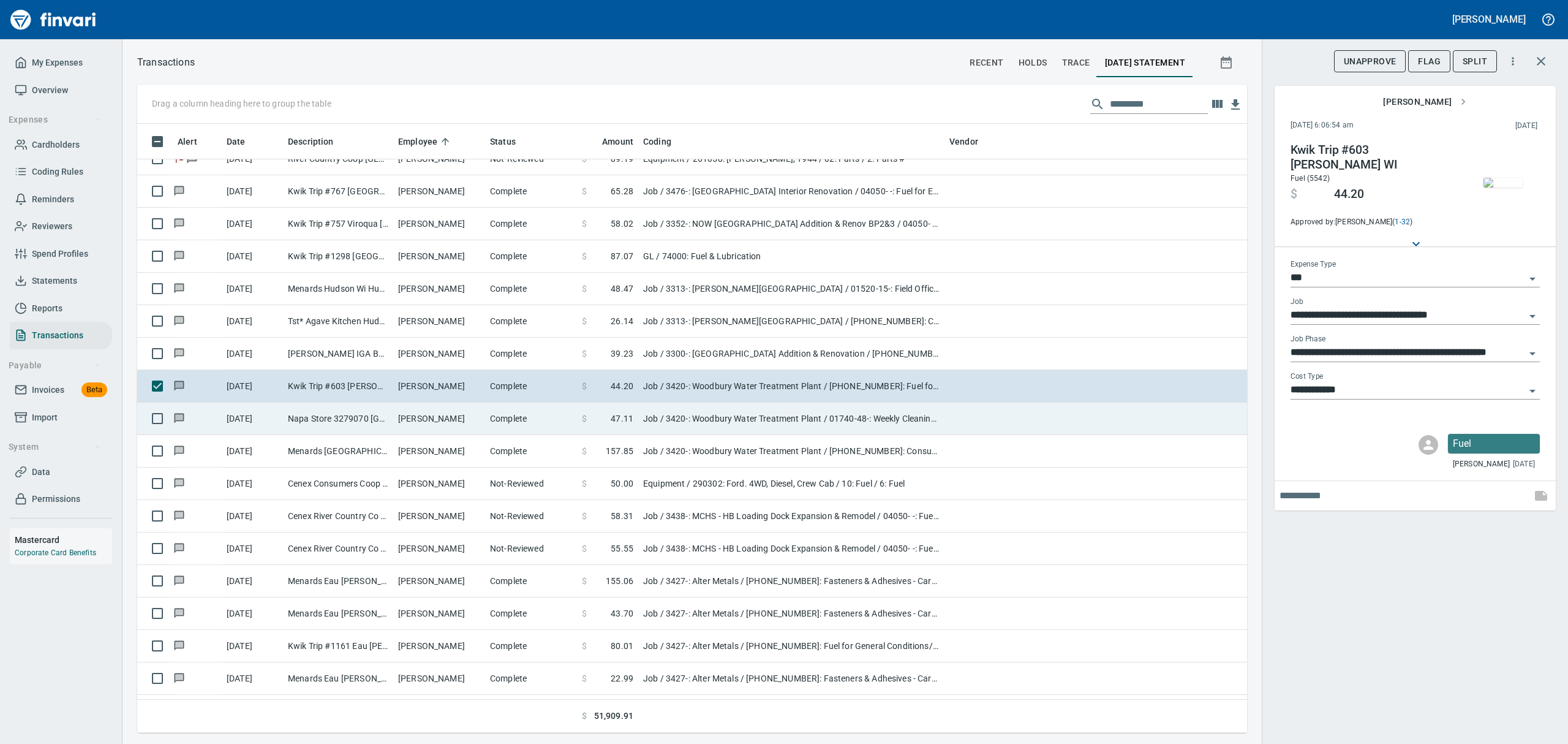
click at [402, 421] on td "[PERSON_NAME]" at bounding box center [440, 419] width 92 height 33
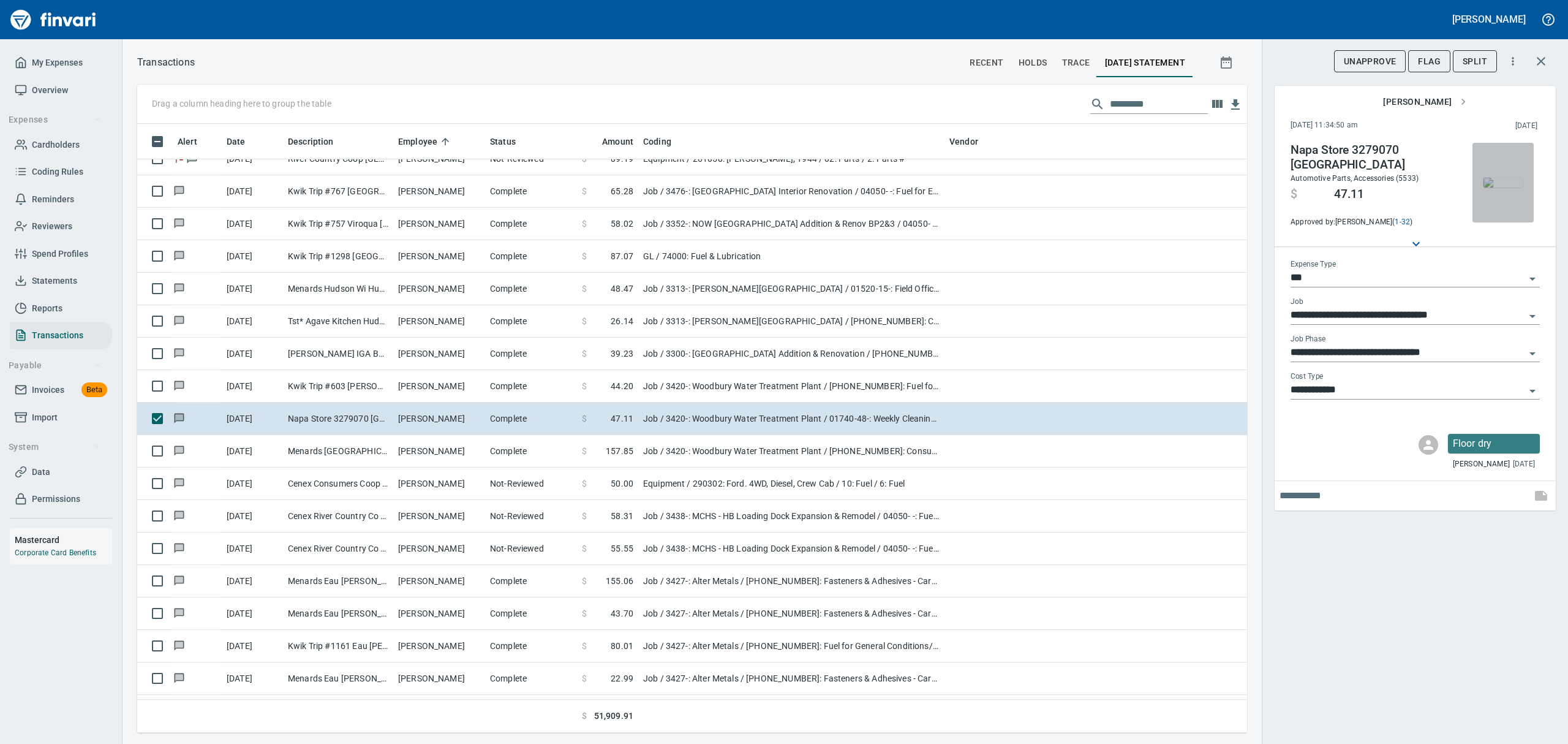
click at [1514, 178] on img "button" at bounding box center [1503, 182] width 39 height 10
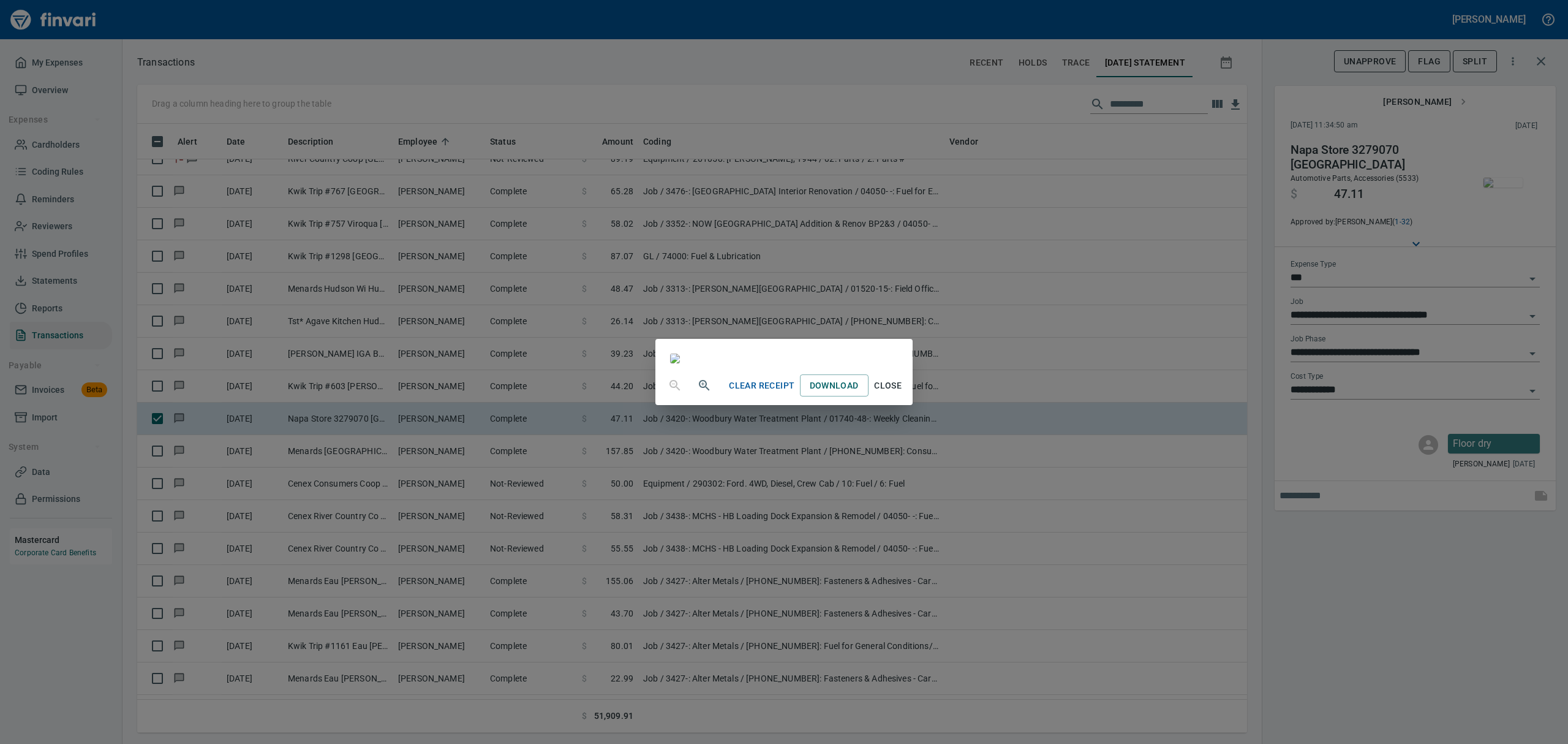
click at [908, 397] on button "Close" at bounding box center [888, 386] width 39 height 23
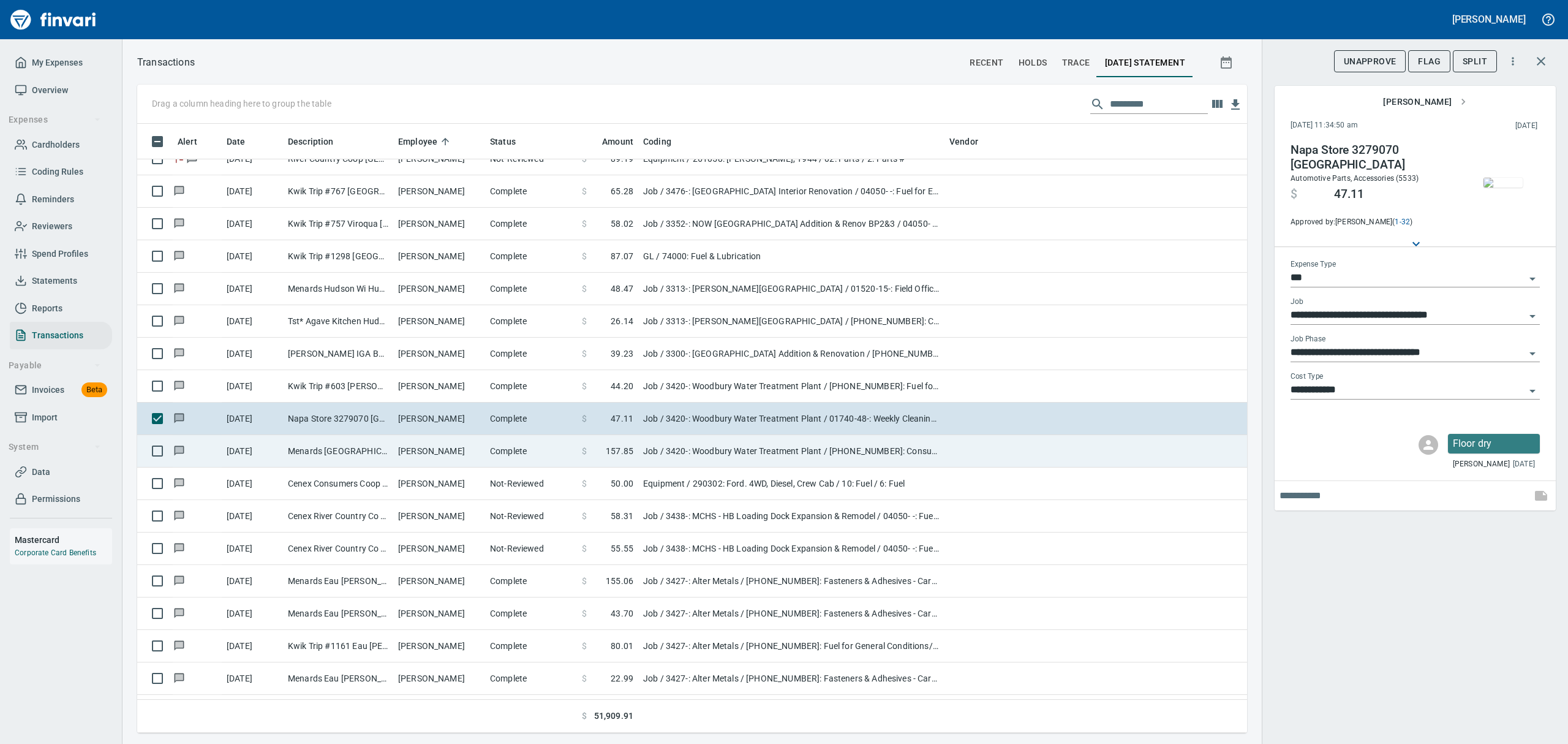
click at [399, 451] on td "[PERSON_NAME]" at bounding box center [440, 451] width 92 height 33
type input "**********"
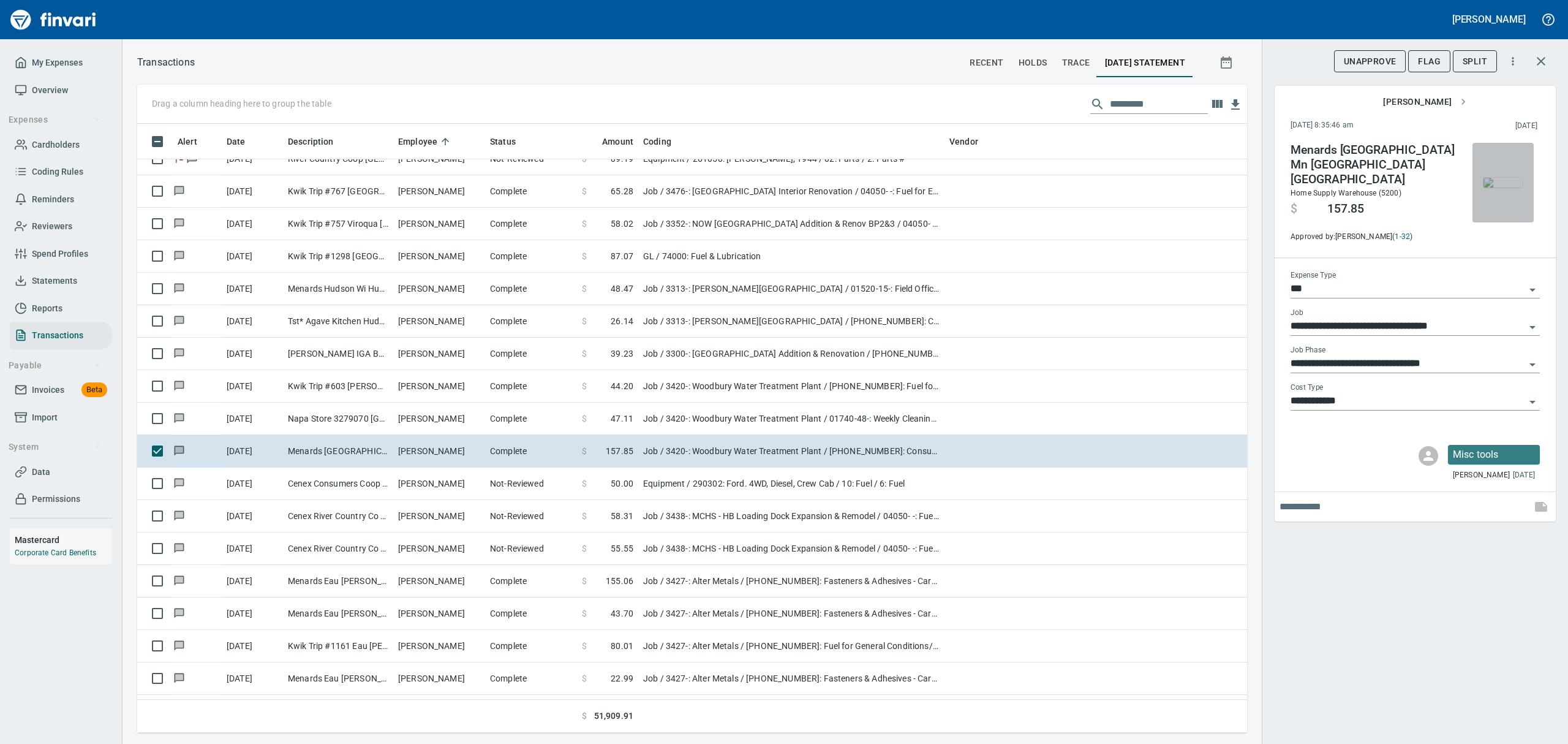
click at [1512, 181] on img "button" at bounding box center [1503, 182] width 39 height 10
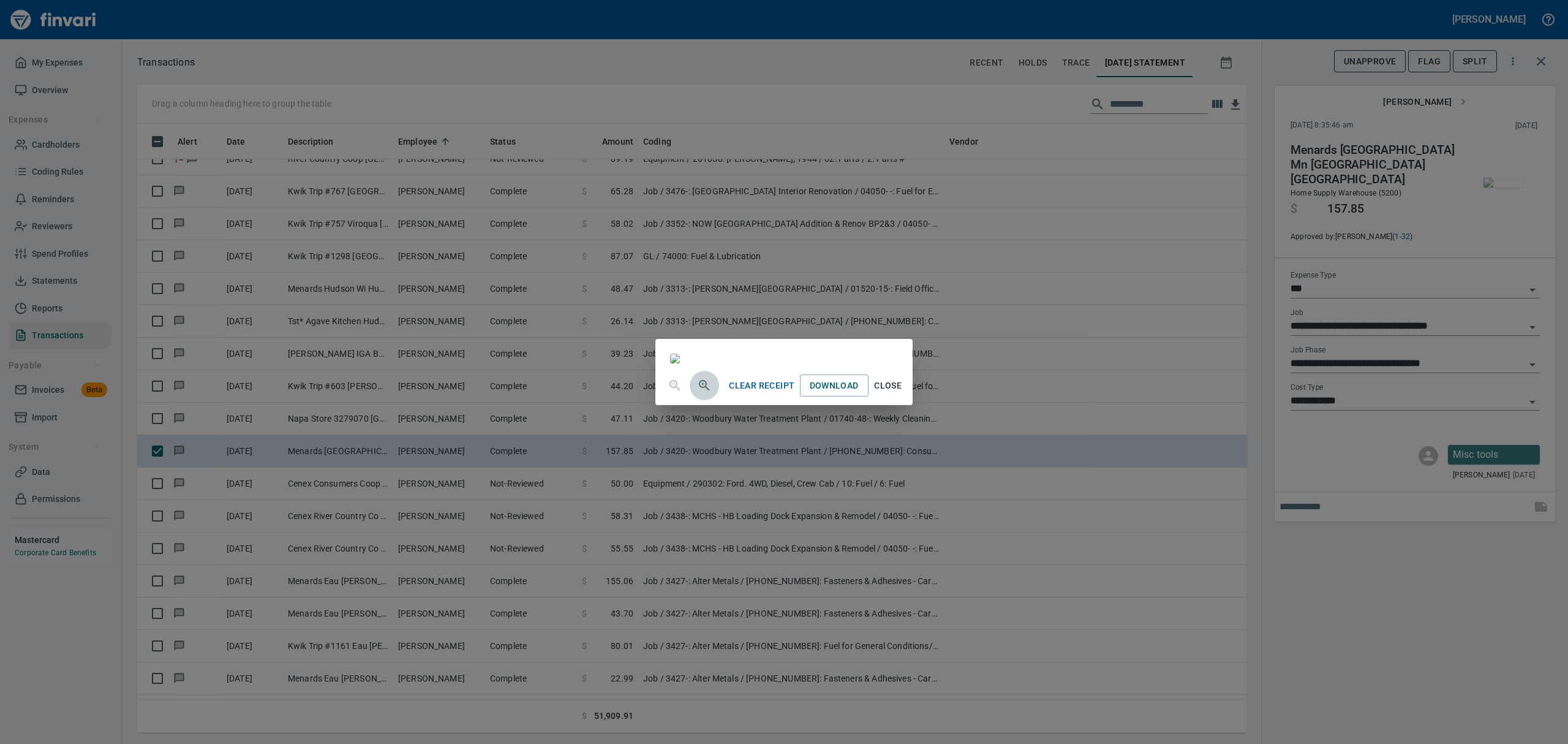
click at [697, 393] on icon "button" at bounding box center [703, 385] width 14 height 14
click at [697, 394] on icon "button" at bounding box center [703, 386] width 14 height 14
click at [701, 391] on icon "button" at bounding box center [702, 388] width 3 height 3
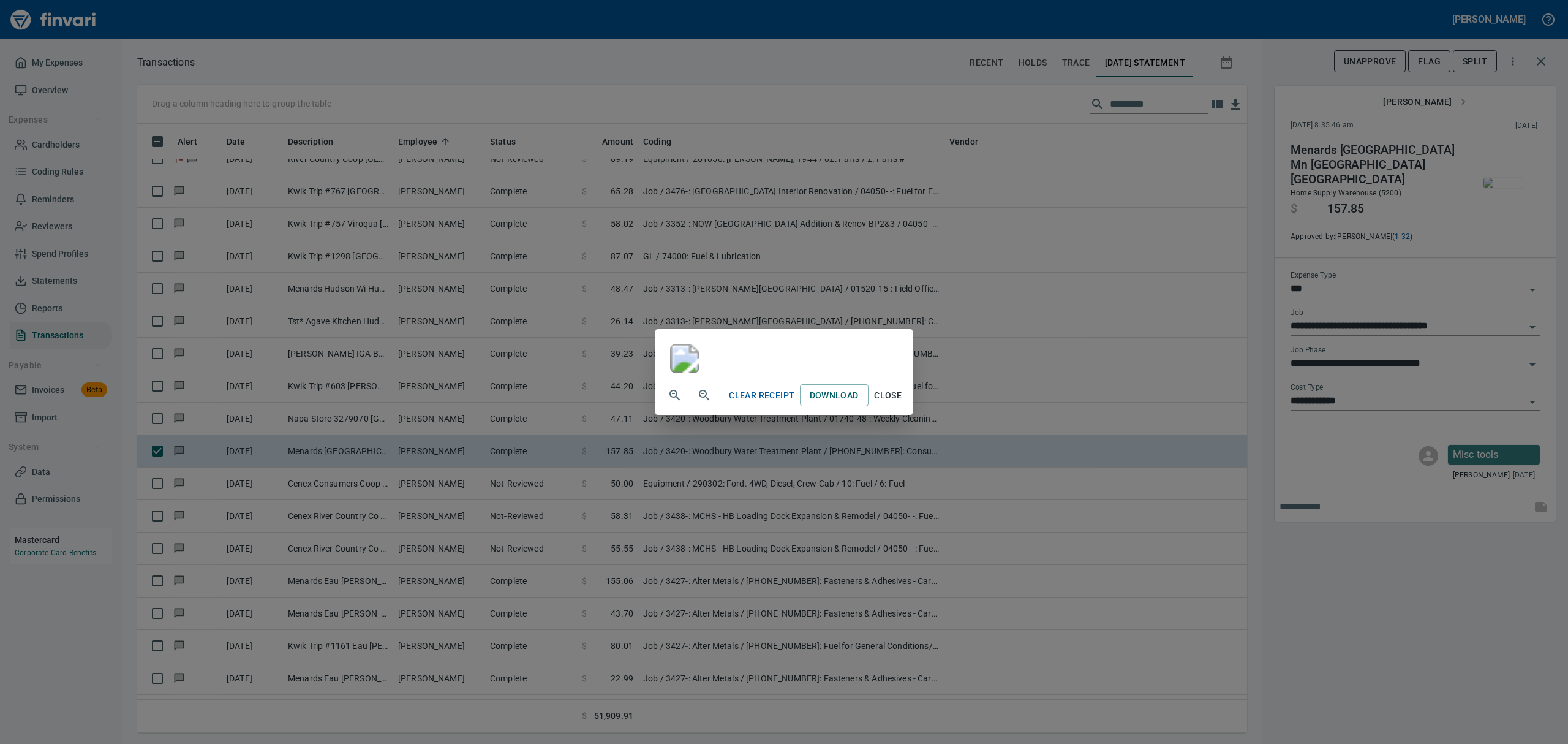
scroll to position [245, 0]
click at [697, 402] on icon "button" at bounding box center [703, 395] width 14 height 14
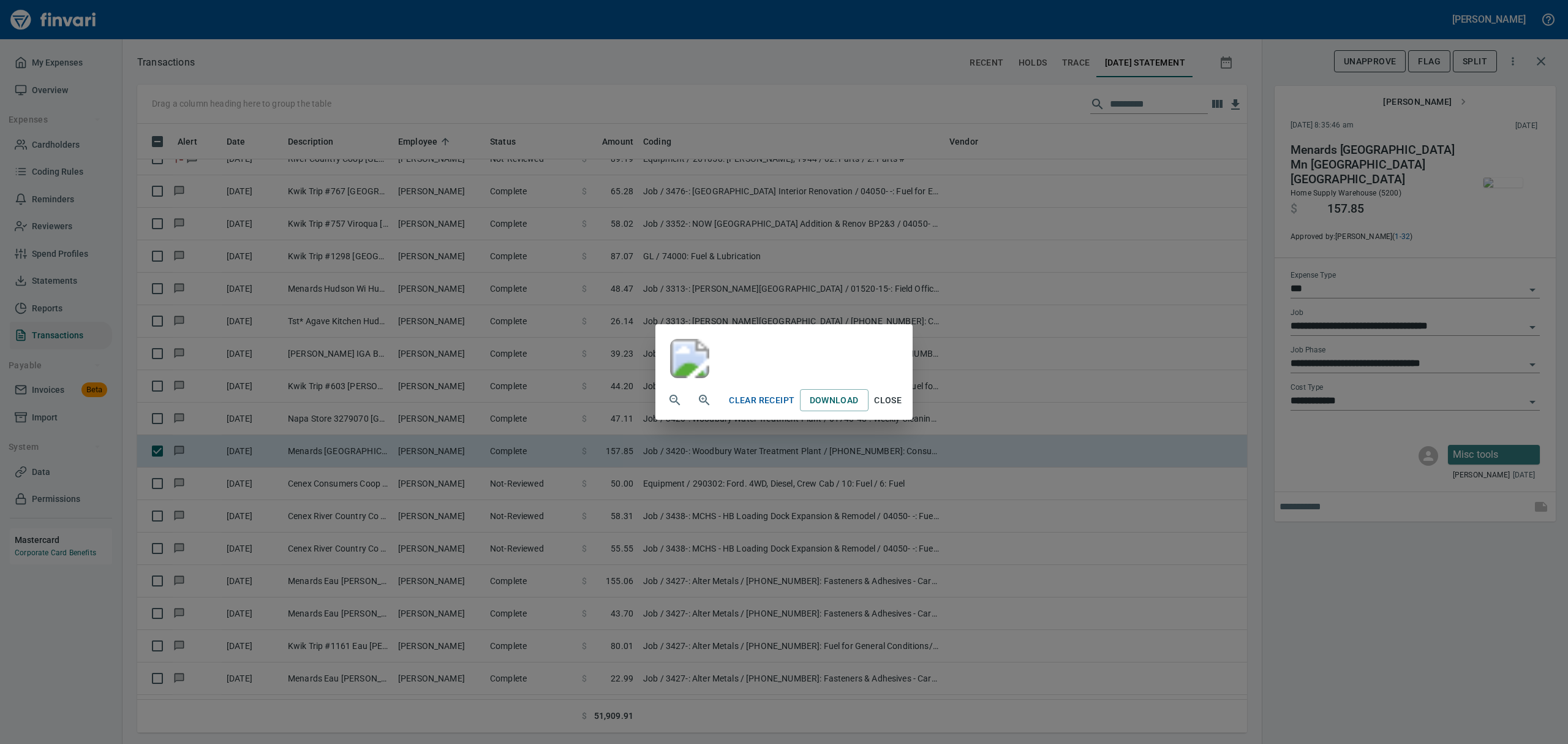
scroll to position [595, 1081]
click at [903, 408] on span "Close" at bounding box center [888, 400] width 30 height 15
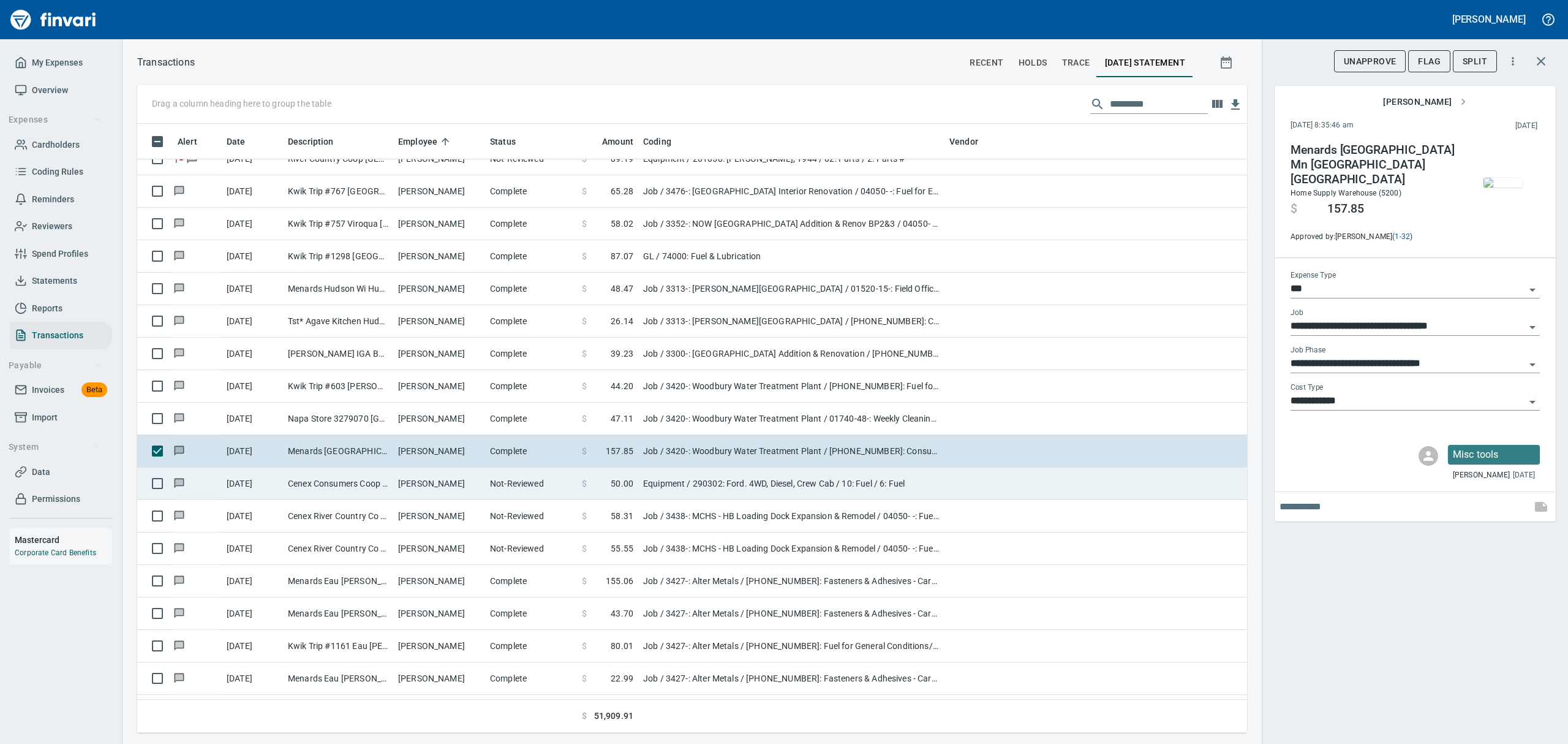
click at [407, 487] on td "[PERSON_NAME]" at bounding box center [440, 484] width 92 height 33
type input "*********"
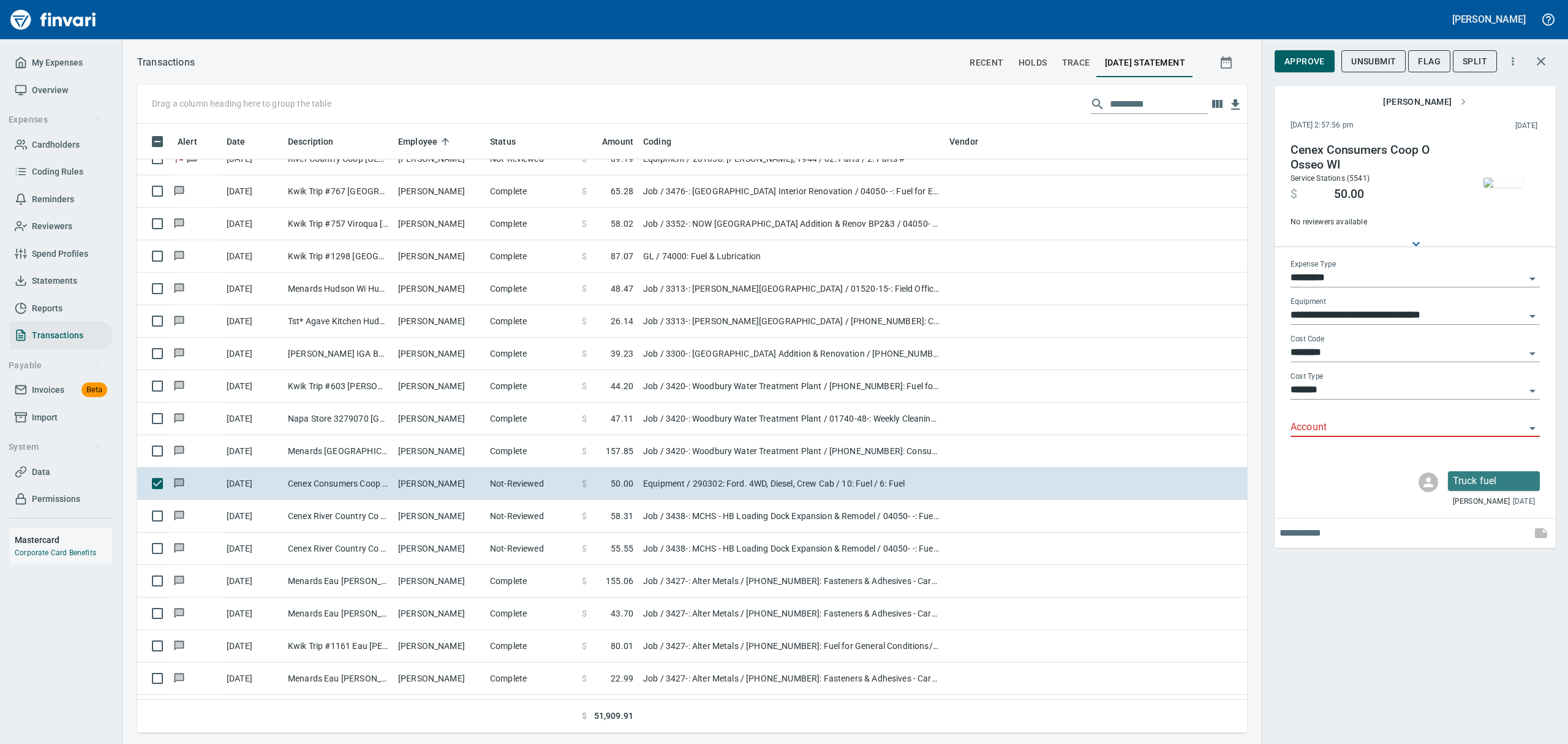
click at [1494, 187] on img "button" at bounding box center [1503, 182] width 39 height 10
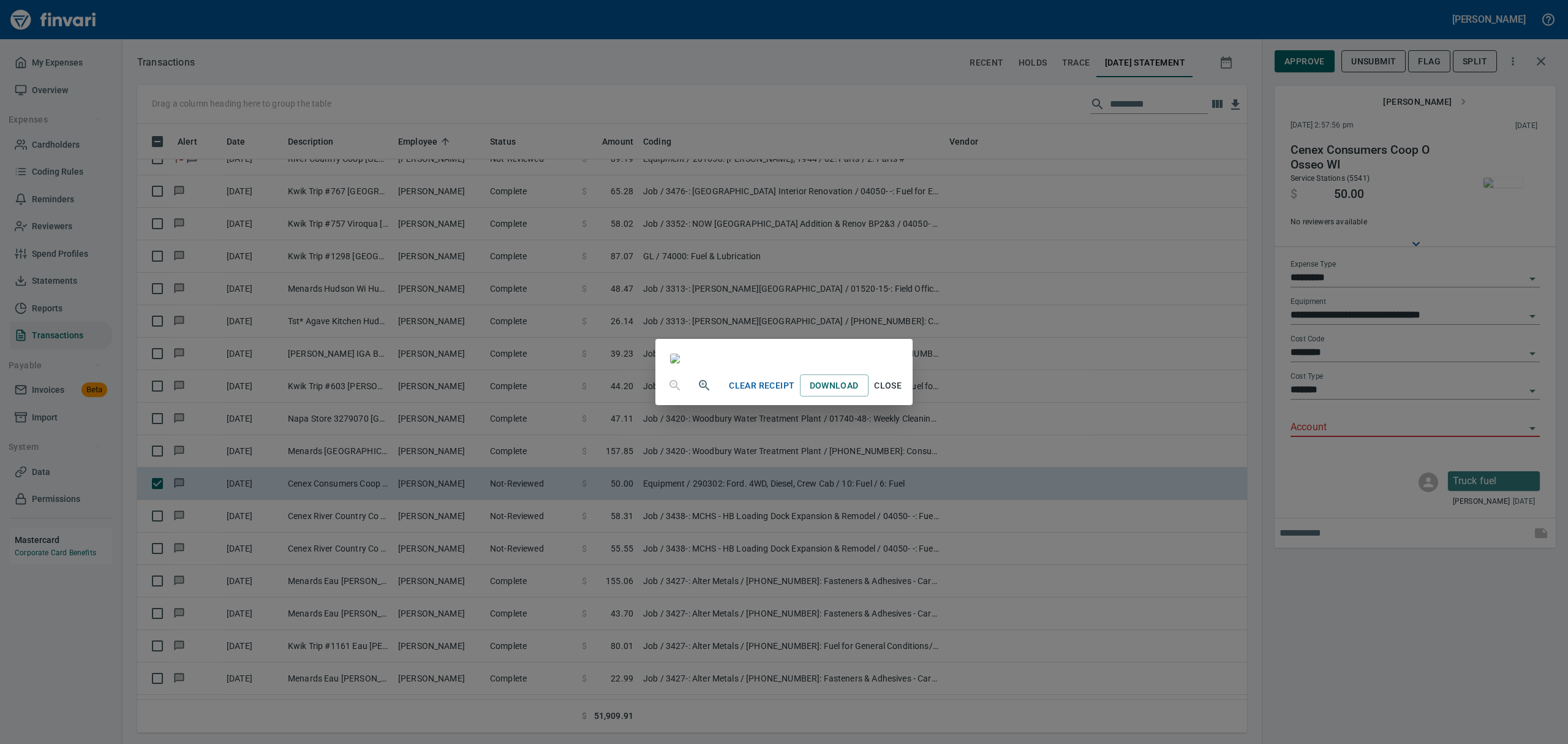
click at [1530, 428] on div "Clear Receipt Download Close" at bounding box center [784, 372] width 1568 height 744
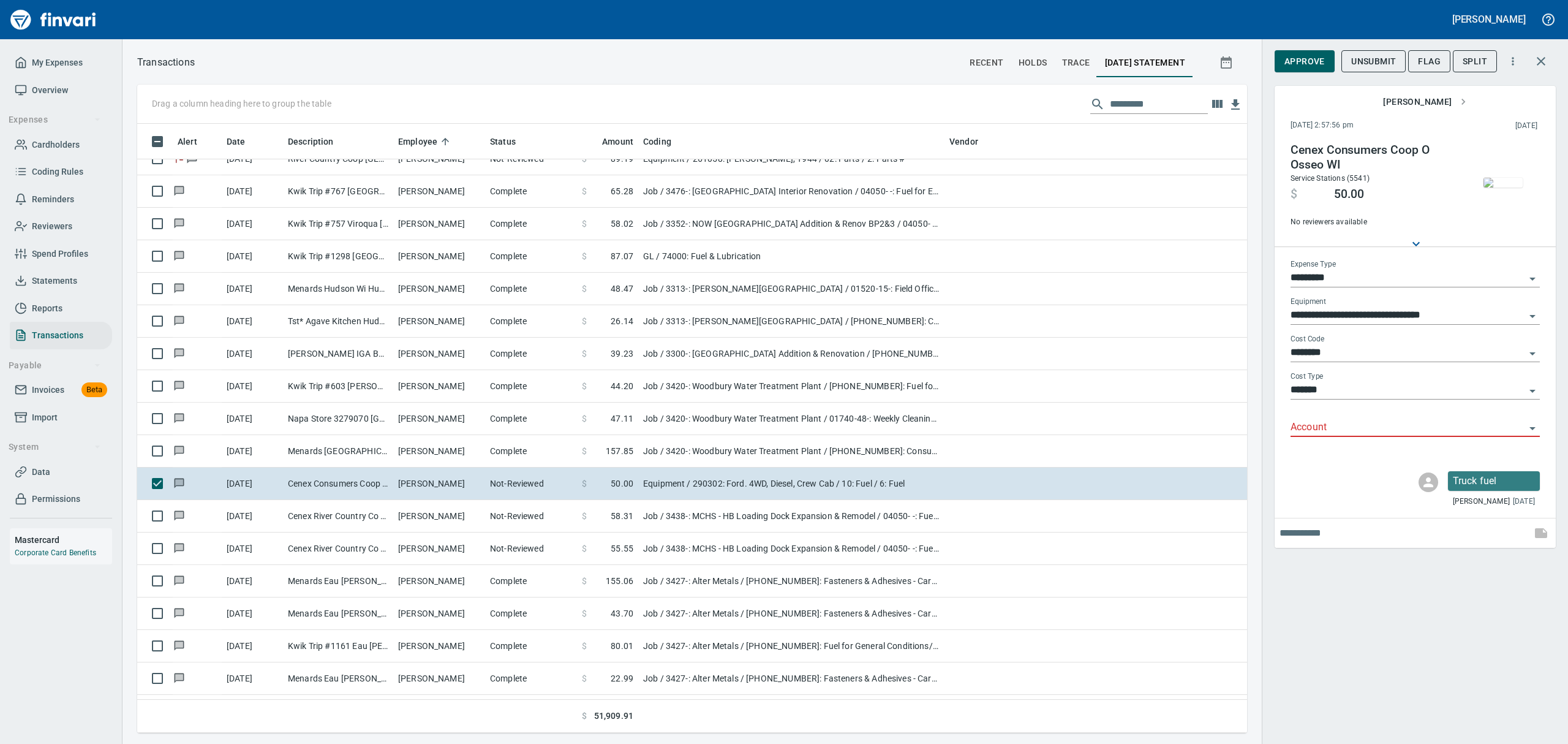
click at [1533, 422] on icon "Open" at bounding box center [1532, 428] width 14 height 14
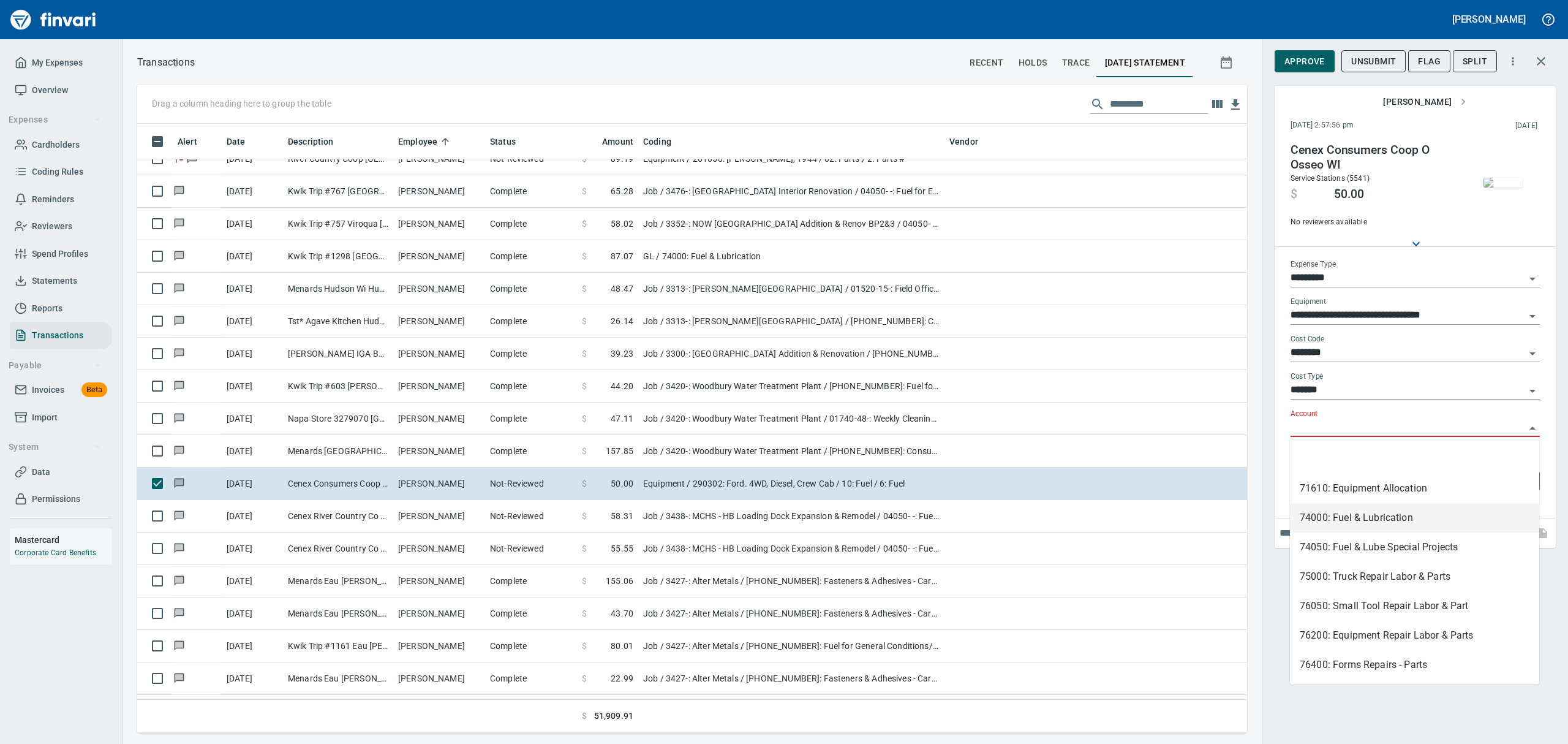
click at [1331, 519] on li "74000: Fuel & Lubrication" at bounding box center [1414, 517] width 249 height 30
type input "**********"
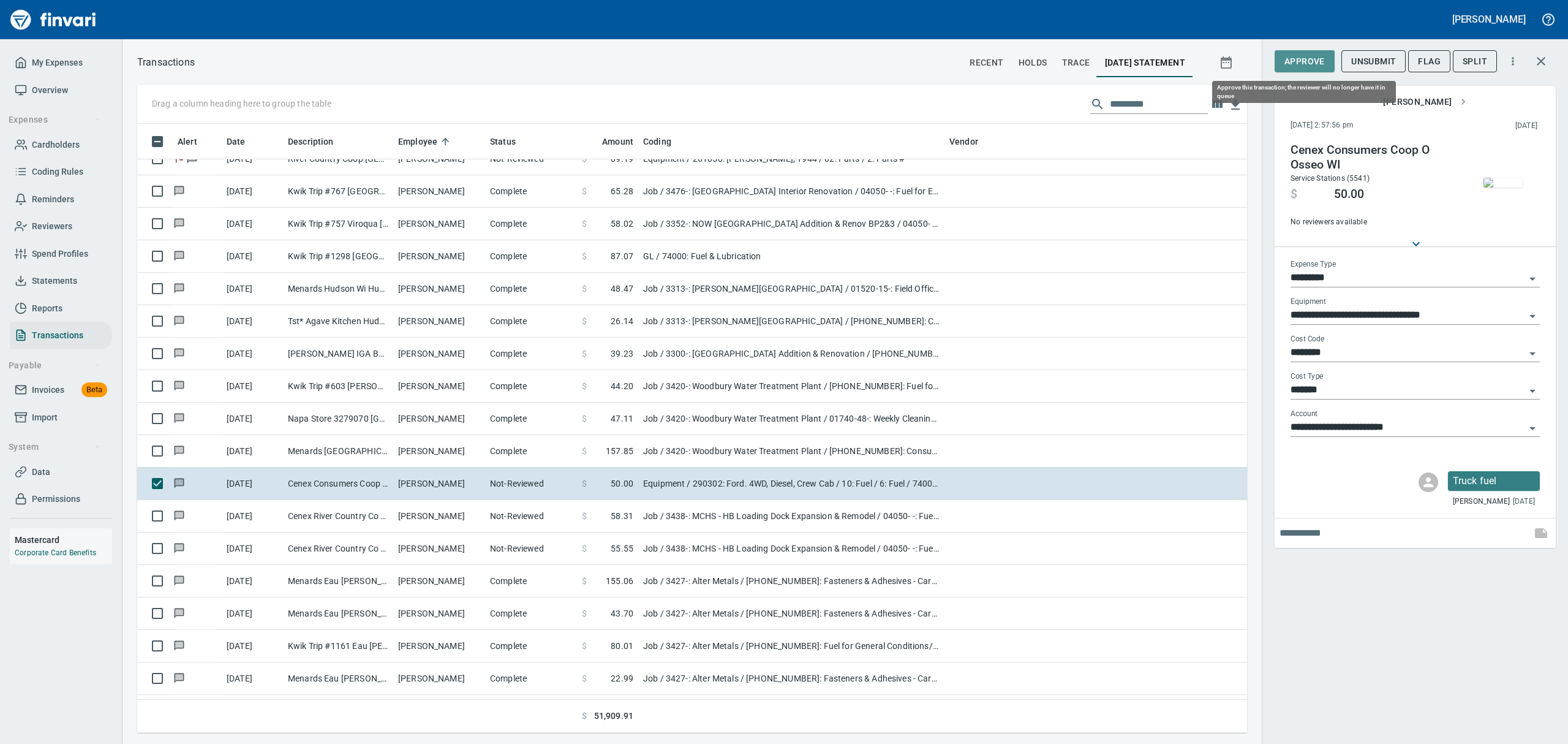
click at [1313, 60] on span "Approve" at bounding box center [1304, 61] width 40 height 15
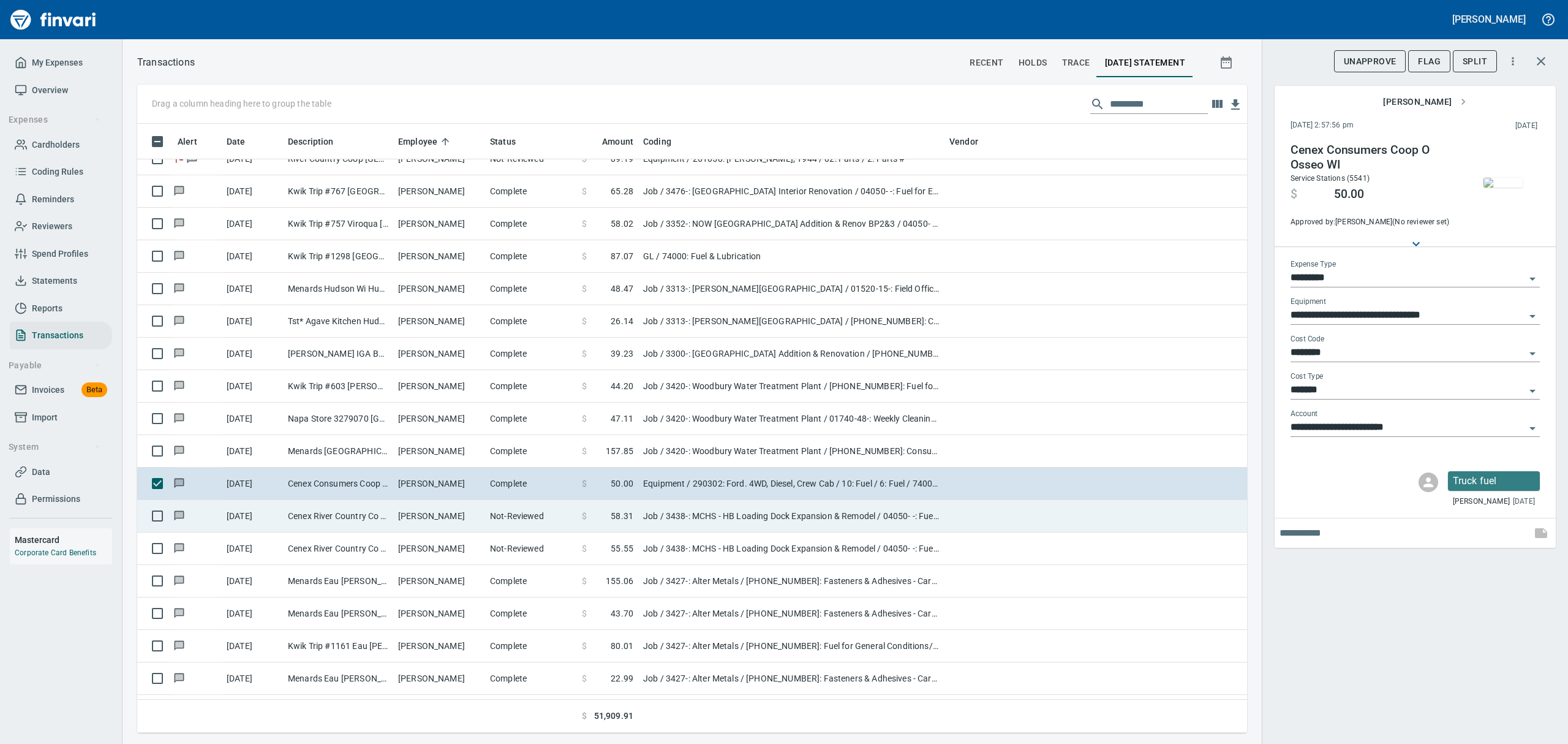
click at [373, 517] on td "Cenex River Country Co [GEOGRAPHIC_DATA] [GEOGRAPHIC_DATA]" at bounding box center [338, 516] width 110 height 33
type input "***"
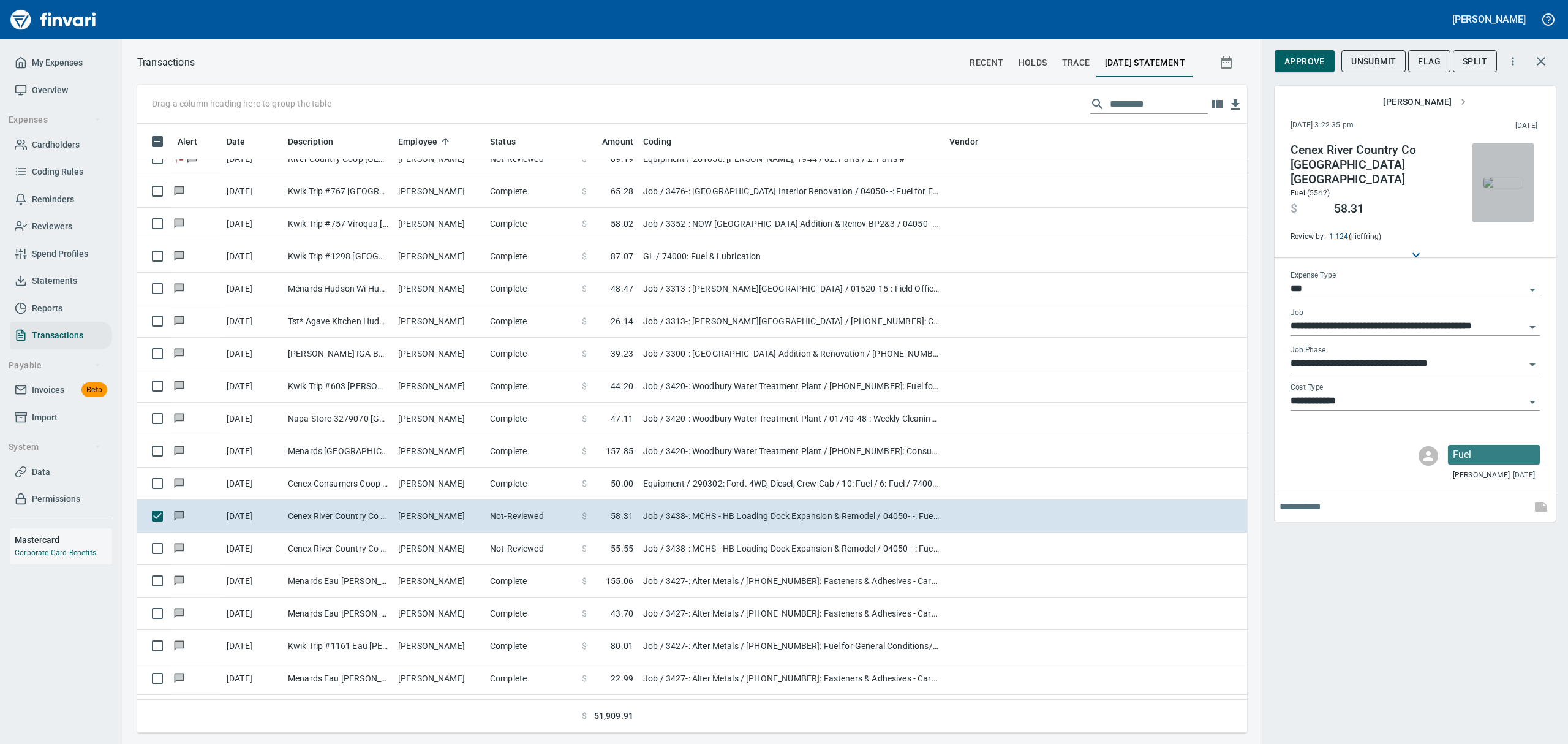
click at [1512, 180] on img "button" at bounding box center [1503, 182] width 39 height 10
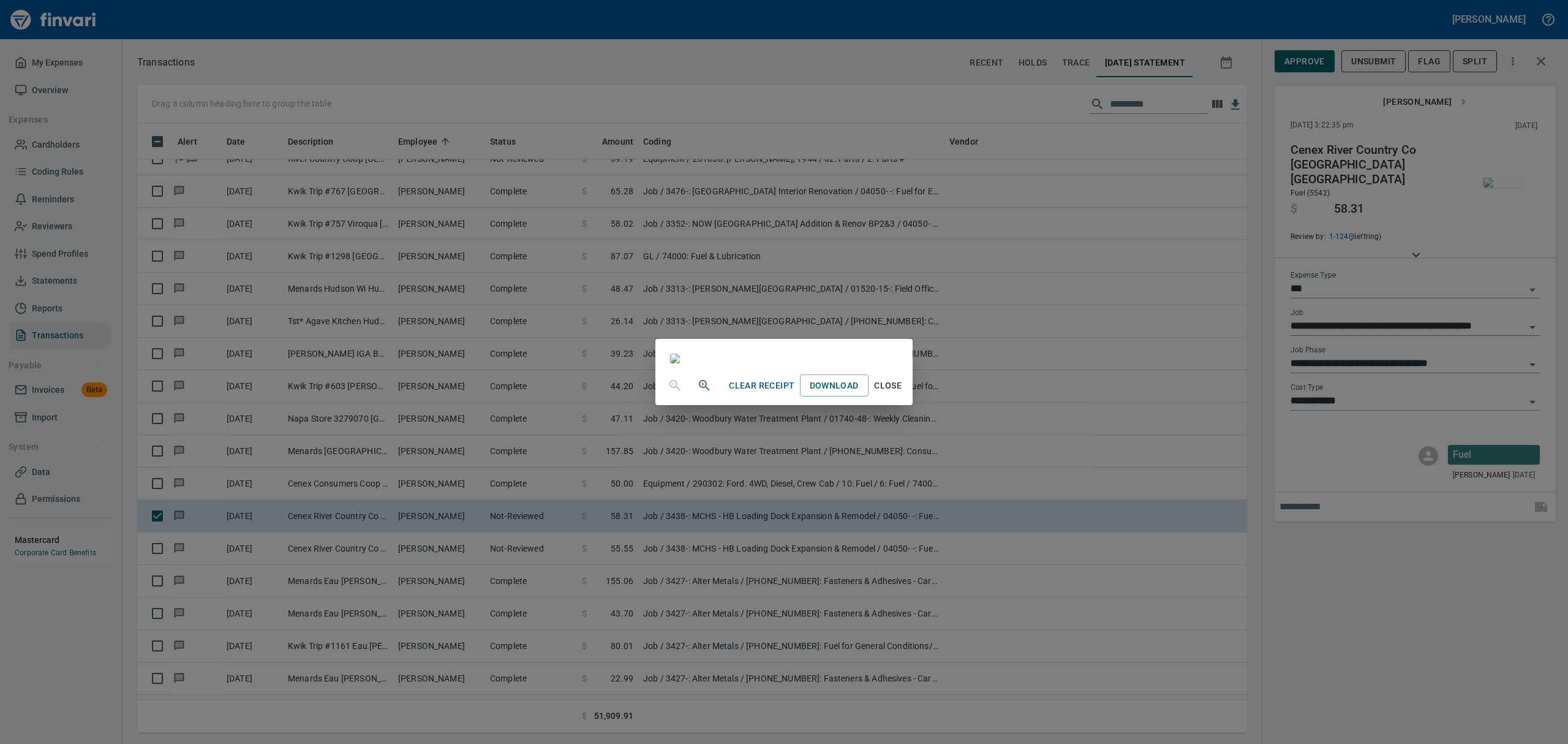
click at [903, 394] on span "Close" at bounding box center [888, 386] width 30 height 15
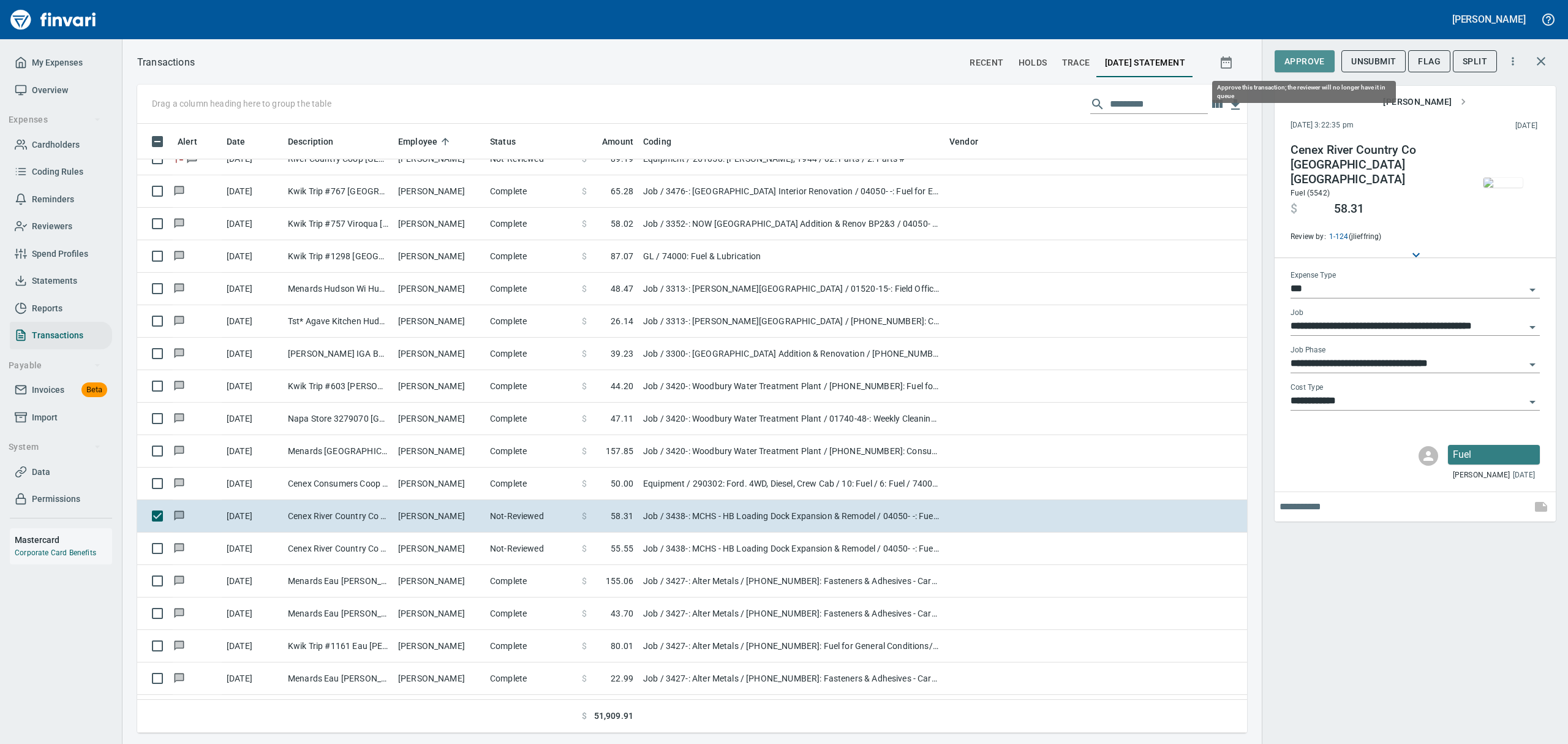
click at [1299, 61] on span "Approve" at bounding box center [1304, 61] width 40 height 15
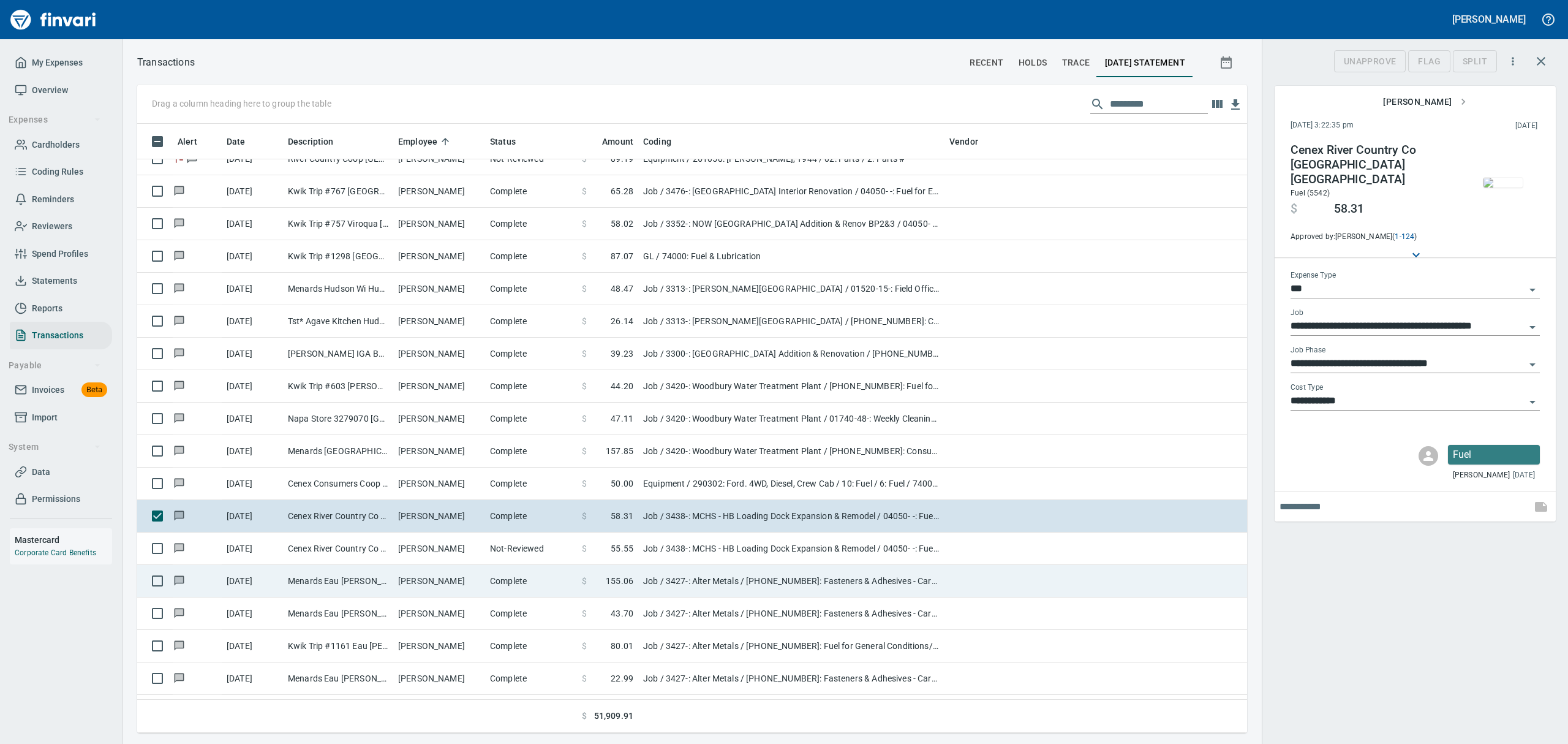
scroll to position [595, 1081]
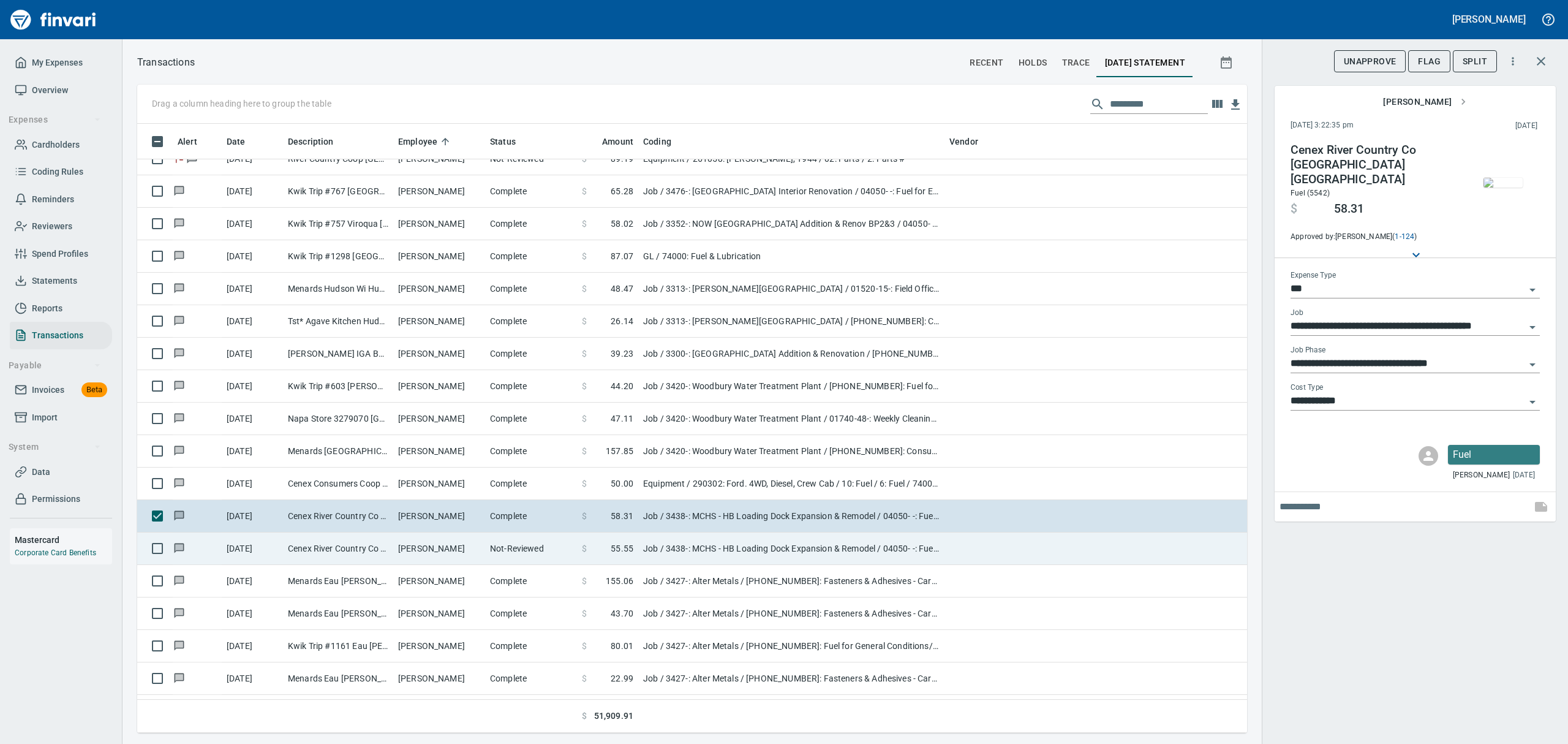
click at [289, 549] on td "Cenex River Country Co [GEOGRAPHIC_DATA] [GEOGRAPHIC_DATA]" at bounding box center [338, 549] width 110 height 33
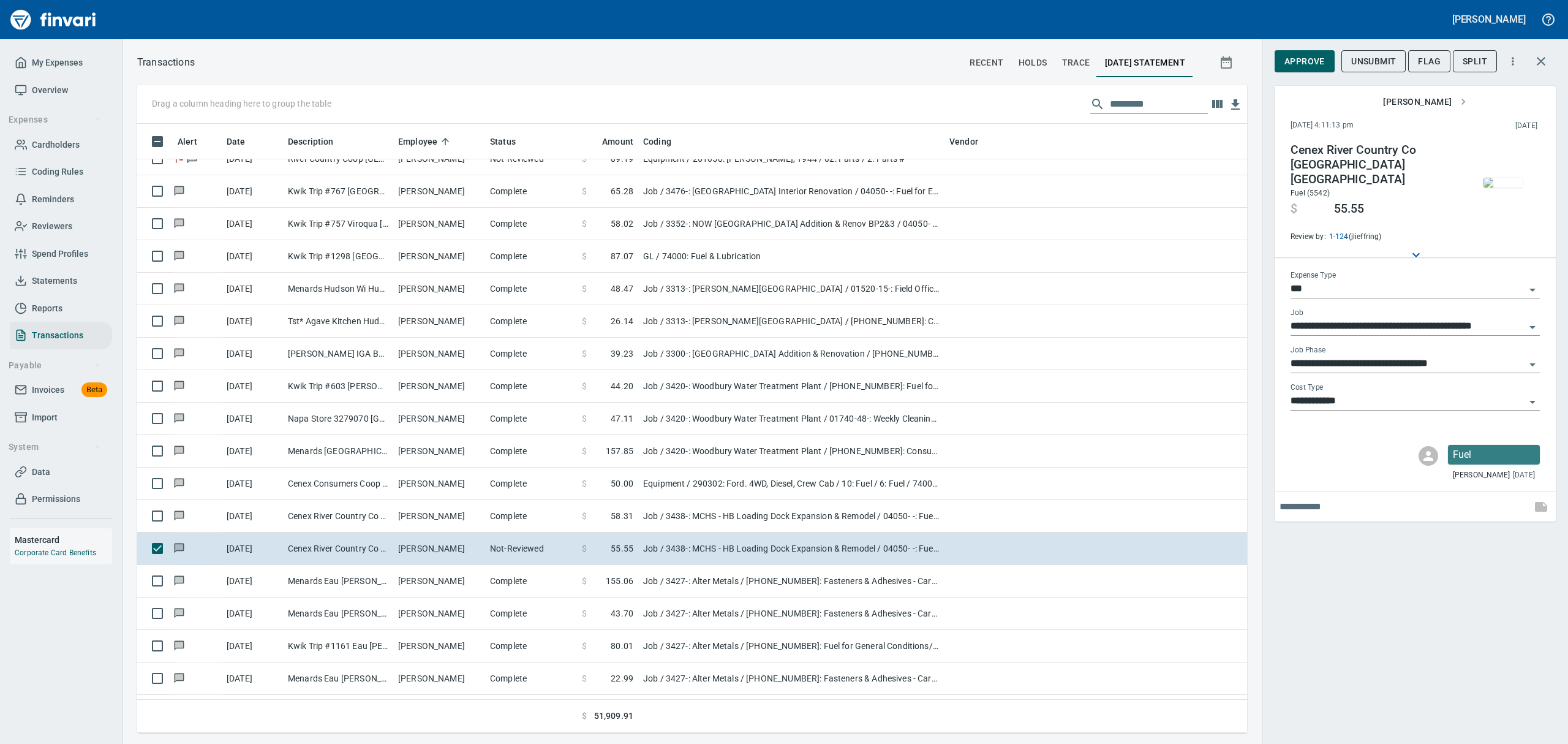
click at [1505, 187] on img "button" at bounding box center [1503, 182] width 39 height 10
click at [1509, 187] on img "button" at bounding box center [1503, 182] width 39 height 10
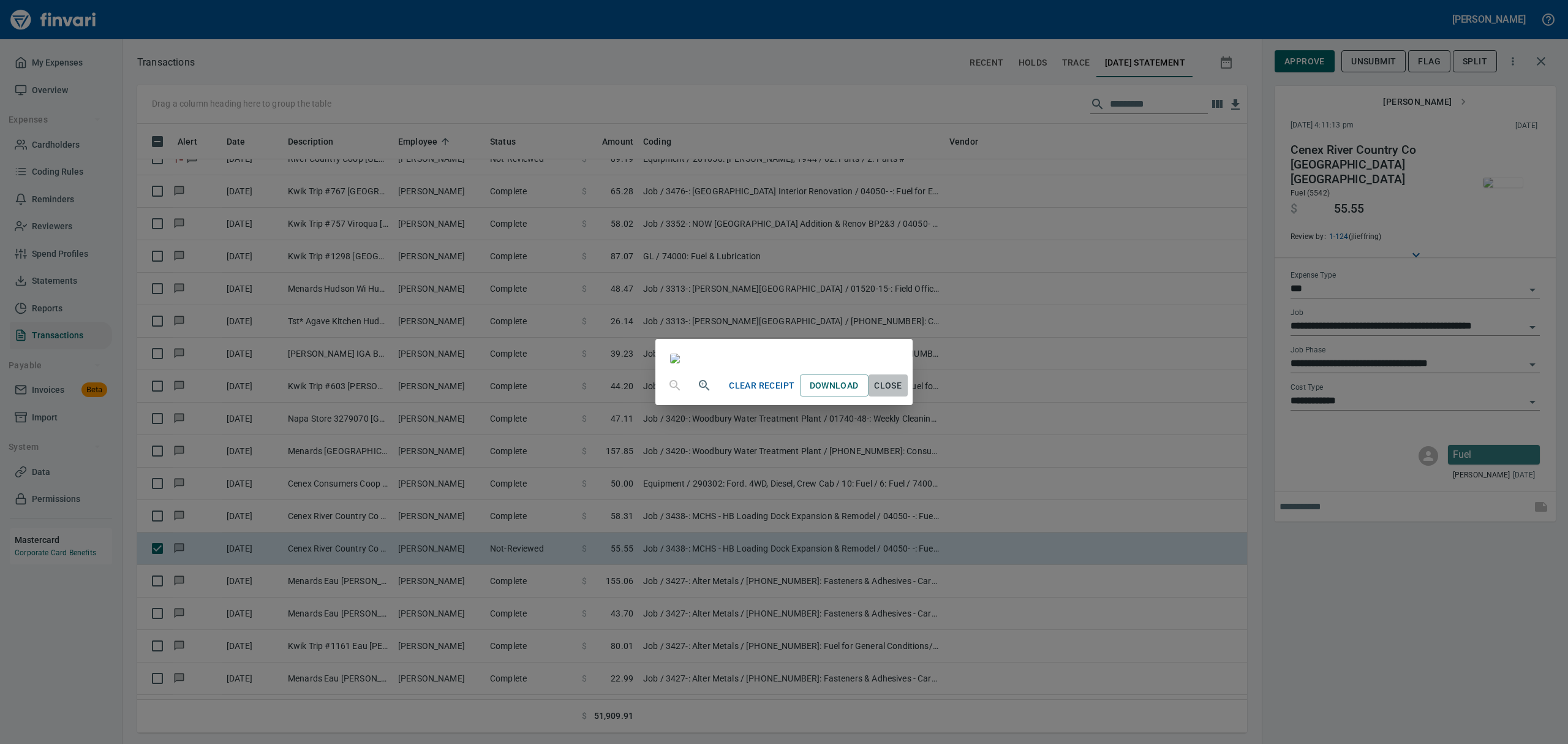
click at [903, 394] on span "Close" at bounding box center [888, 386] width 30 height 15
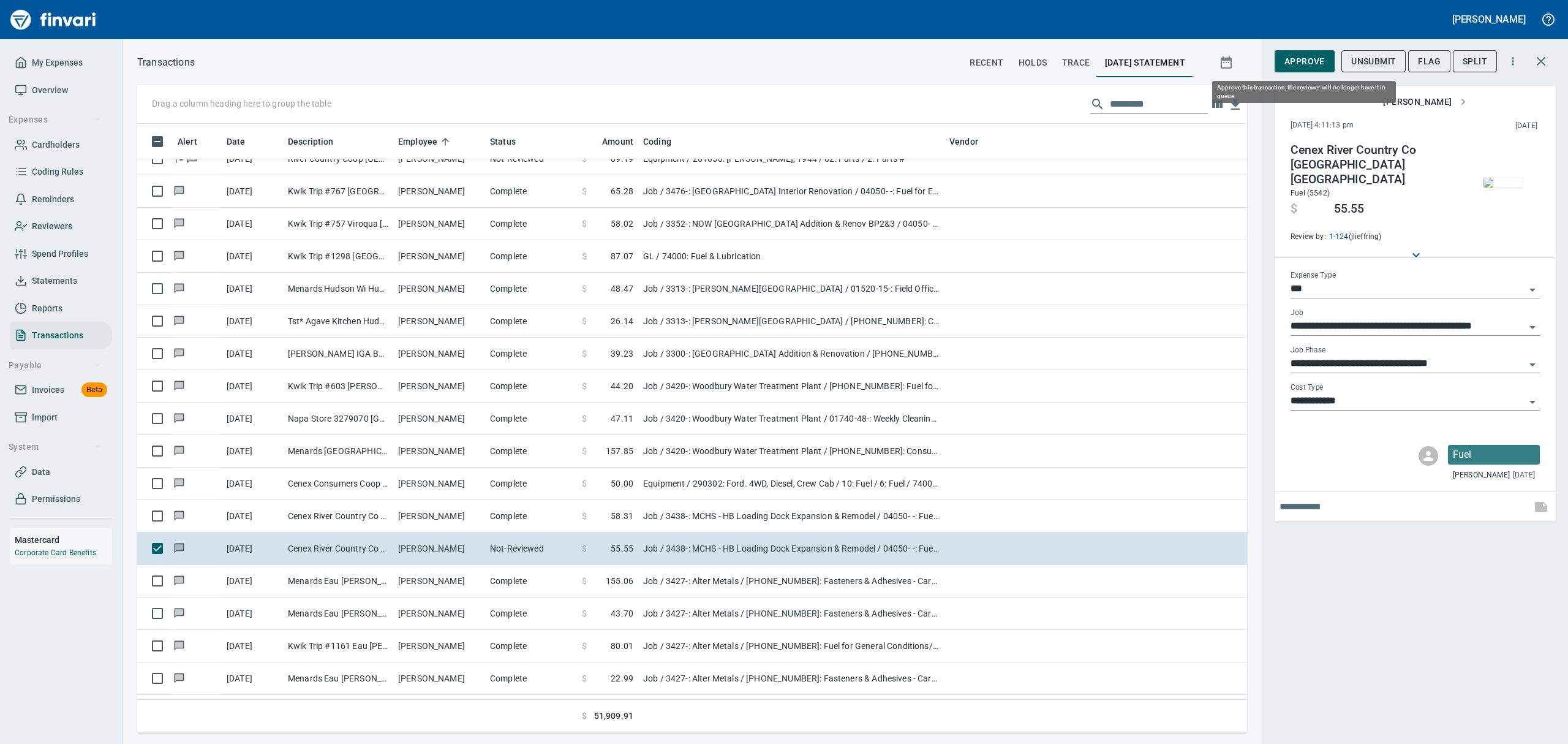
click at [1294, 52] on button "Approve" at bounding box center [1304, 61] width 60 height 23
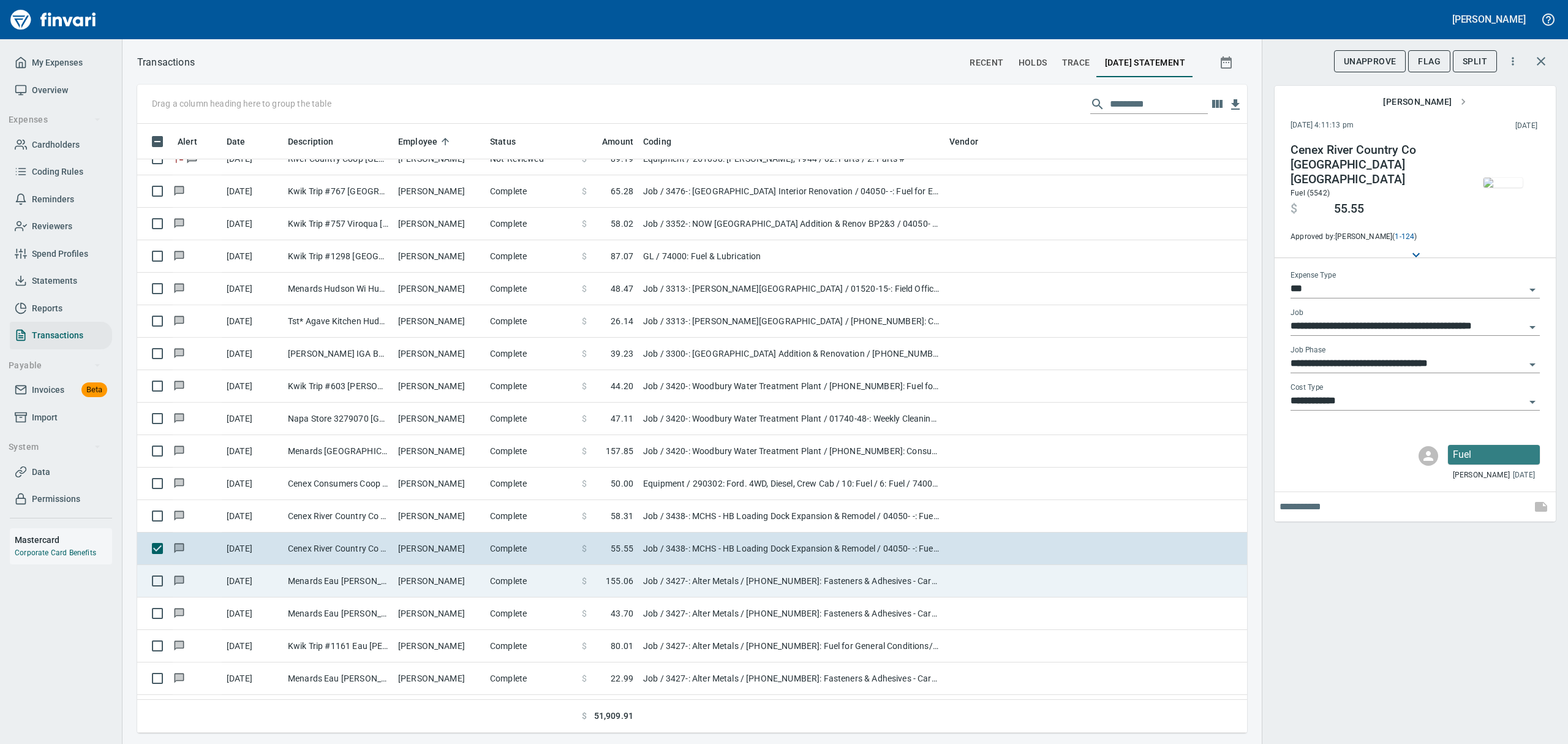
click at [475, 582] on td "[PERSON_NAME]" at bounding box center [440, 582] width 92 height 33
type input "**********"
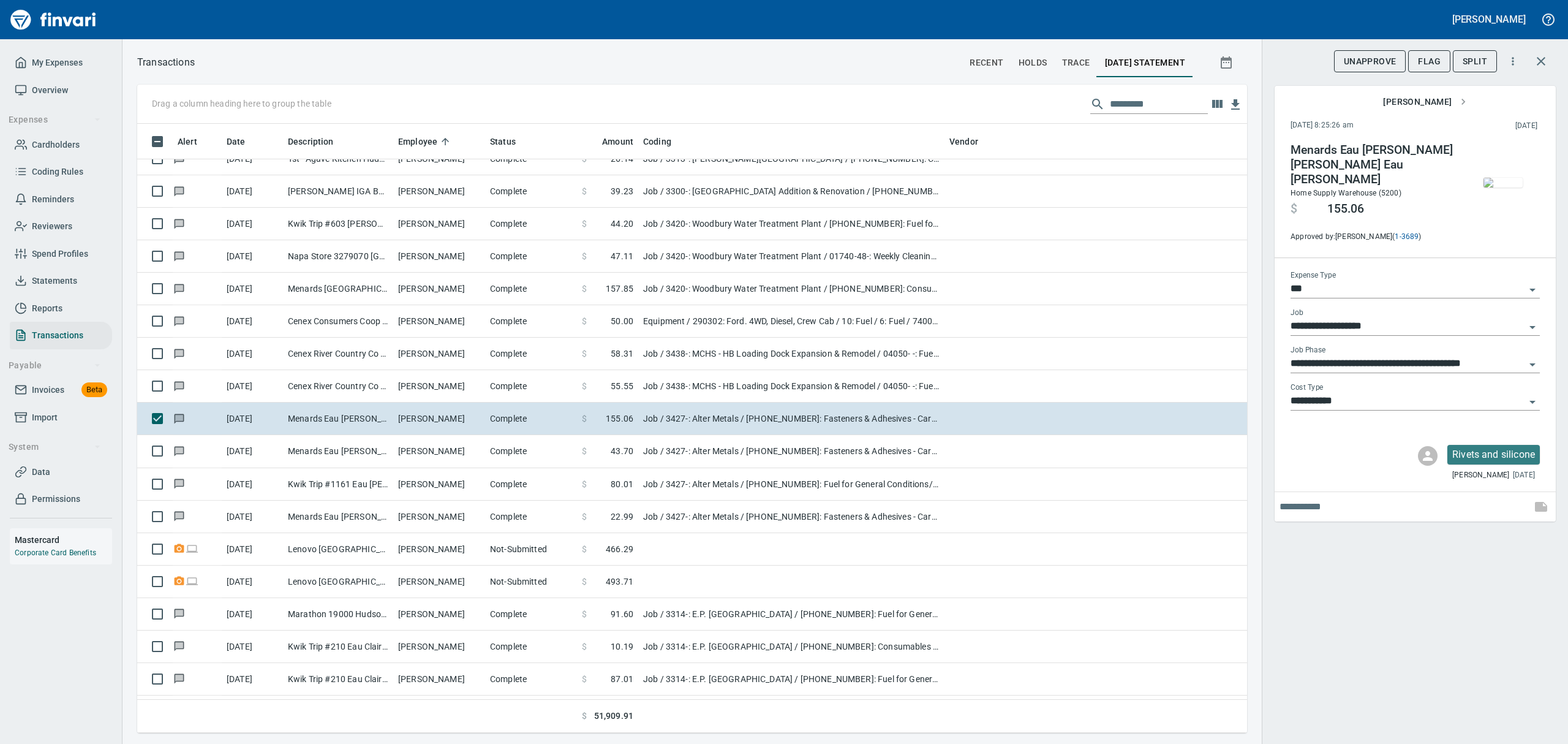
scroll to position [595, 1081]
click at [1502, 178] on img "button" at bounding box center [1503, 182] width 39 height 10
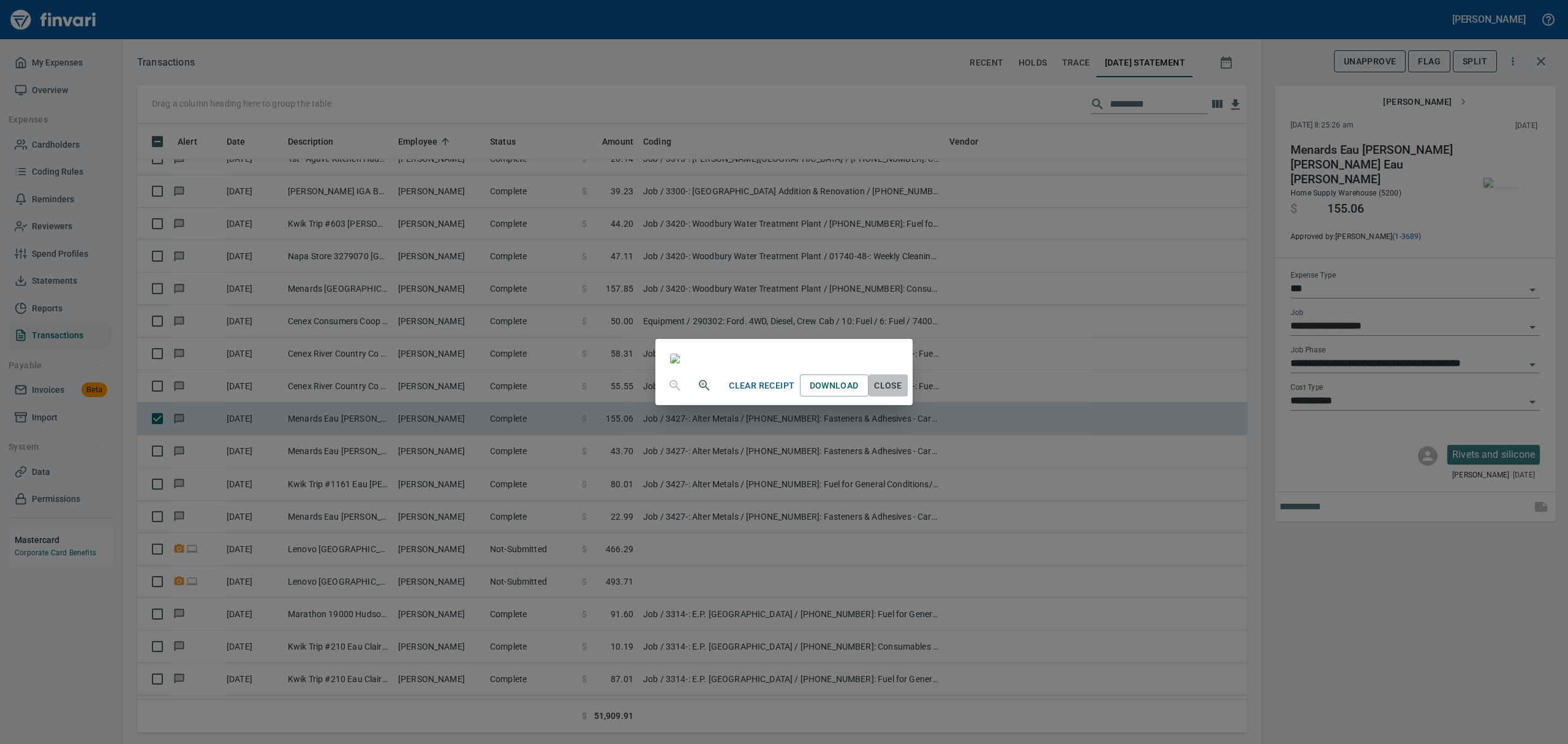
click at [903, 394] on span "Close" at bounding box center [888, 386] width 30 height 15
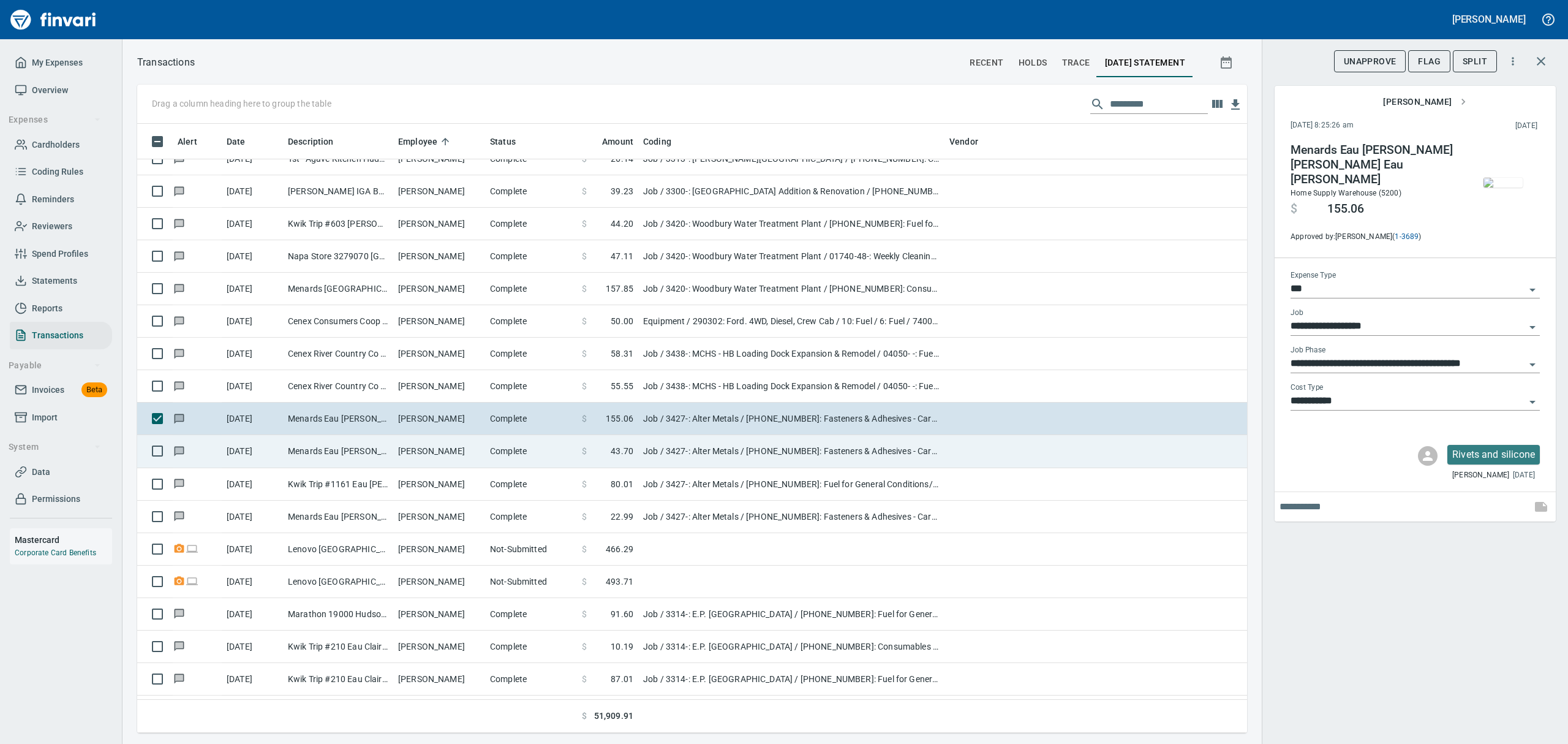
click at [425, 451] on td "[PERSON_NAME]" at bounding box center [440, 451] width 92 height 33
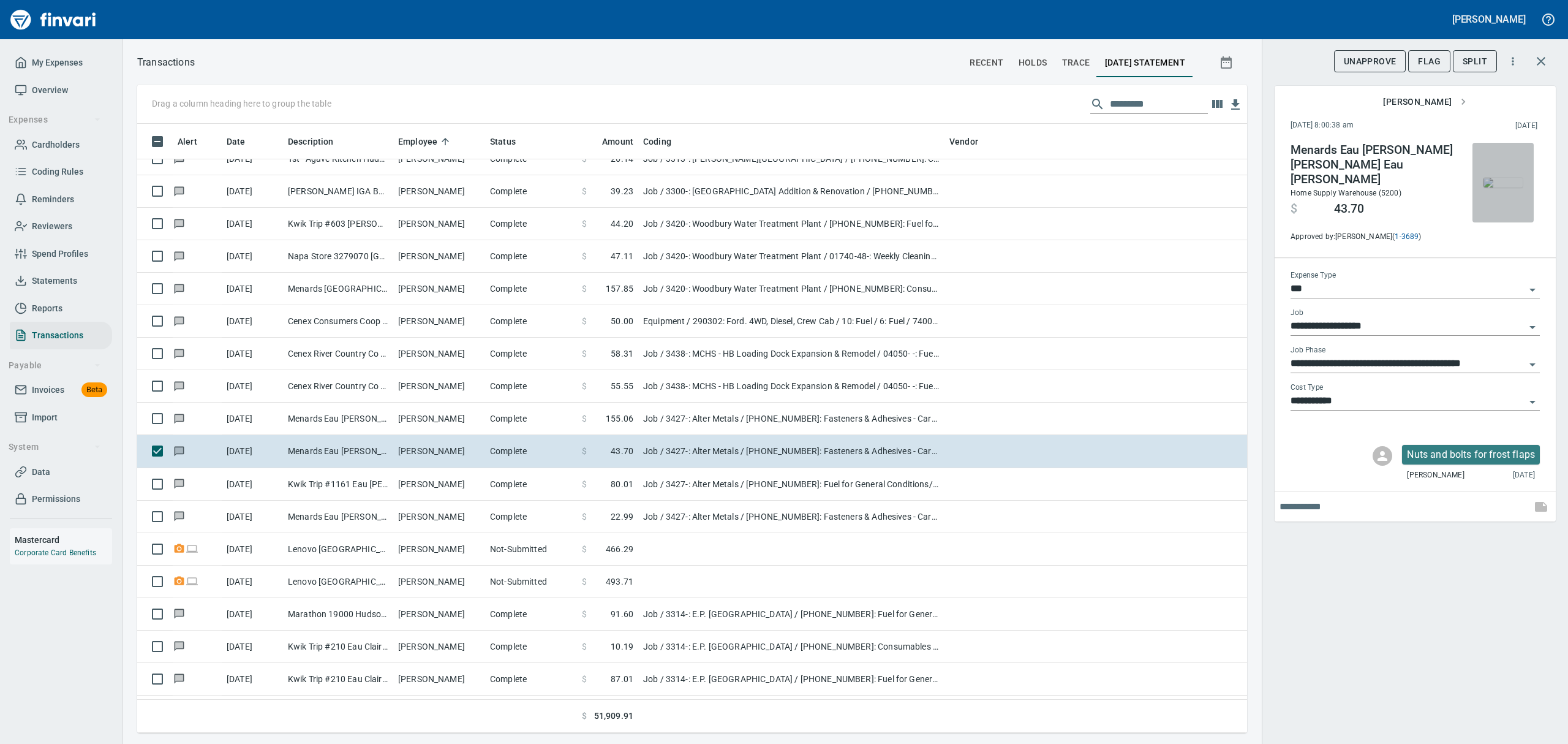
click at [1519, 178] on img "button" at bounding box center [1503, 182] width 39 height 10
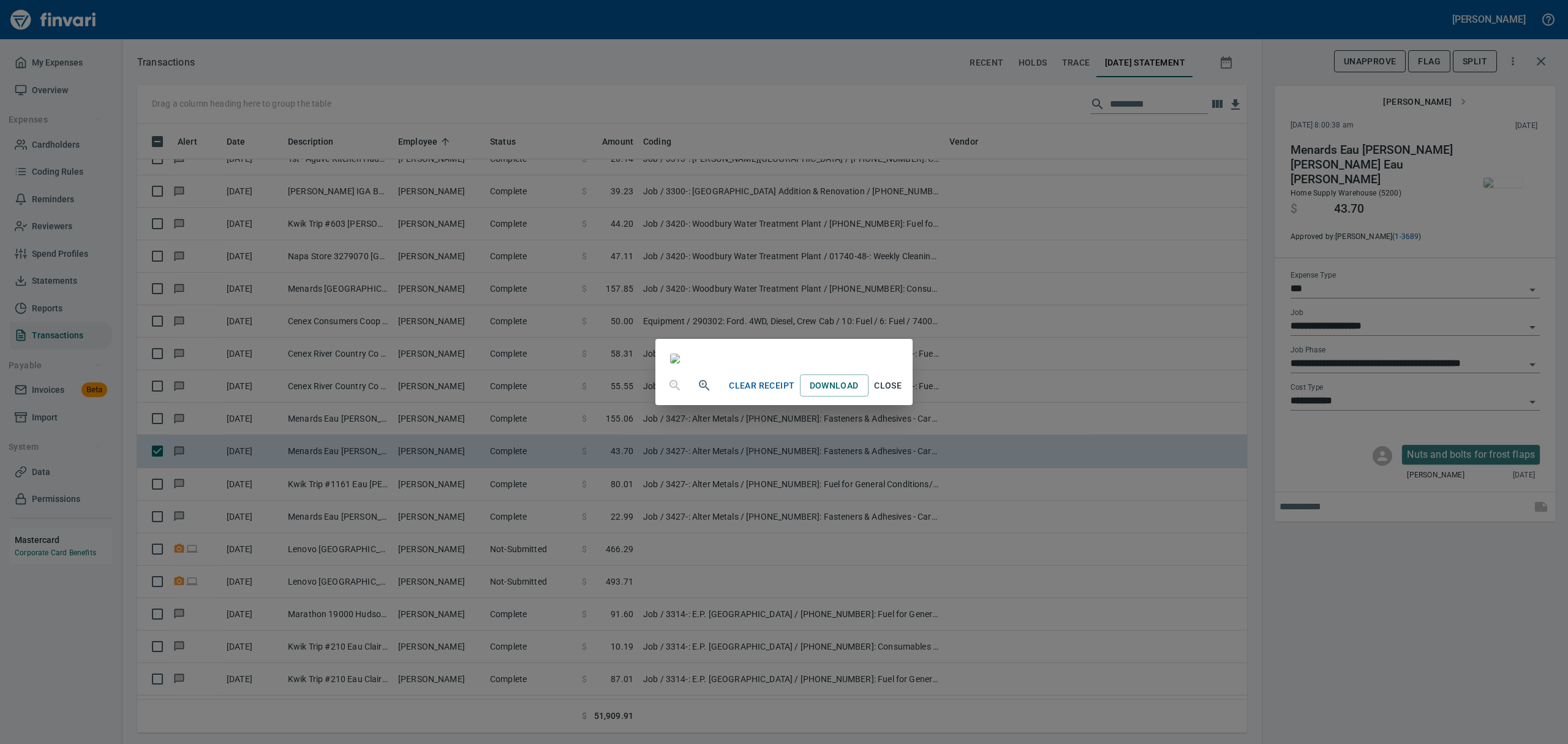
click at [903, 394] on span "Close" at bounding box center [888, 386] width 30 height 15
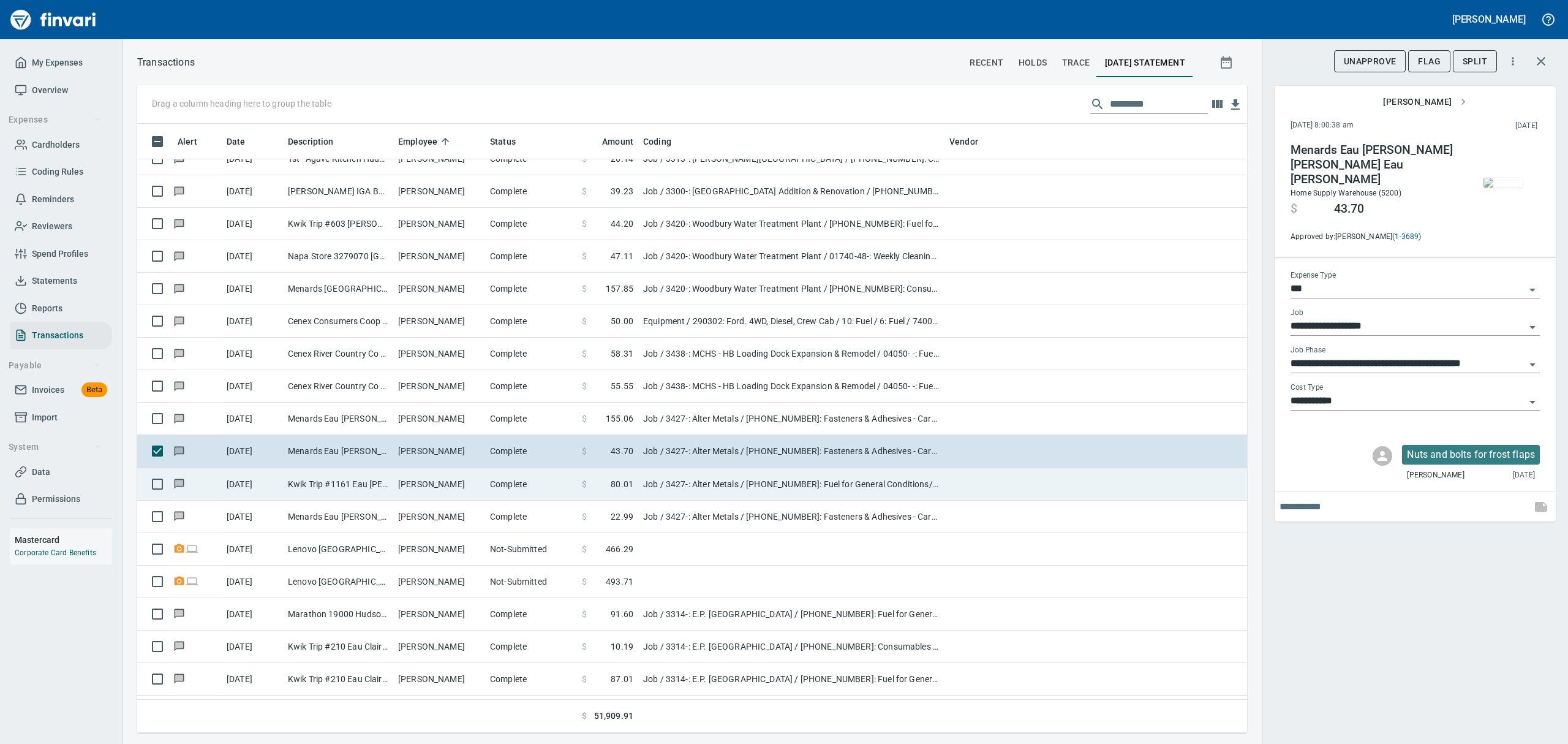
click at [375, 492] on td "Kwik Trip #1161 Eau [PERSON_NAME]" at bounding box center [338, 485] width 110 height 33
type input "**********"
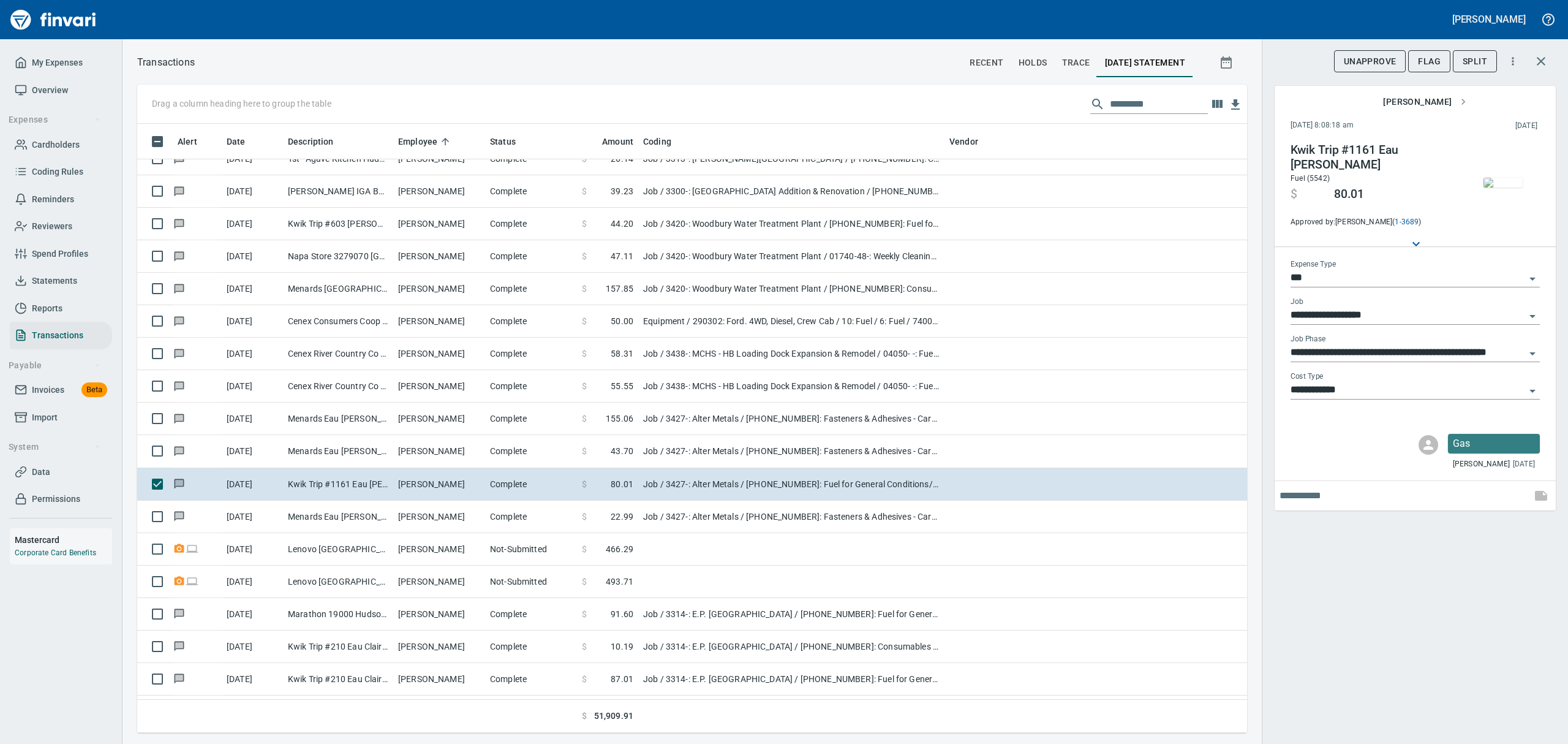
click at [1510, 182] on img "button" at bounding box center [1503, 182] width 39 height 10
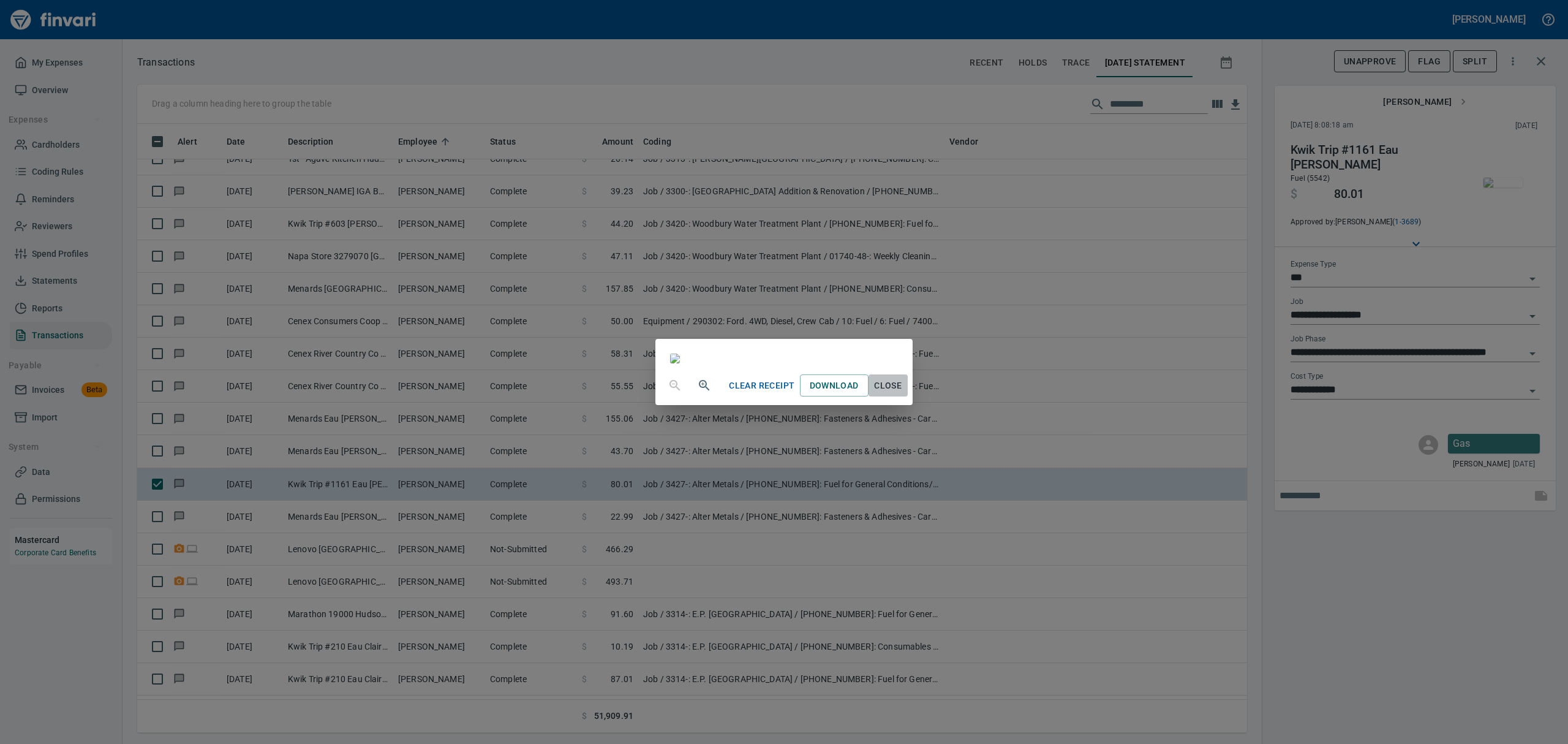
click at [903, 394] on span "Close" at bounding box center [888, 386] width 30 height 15
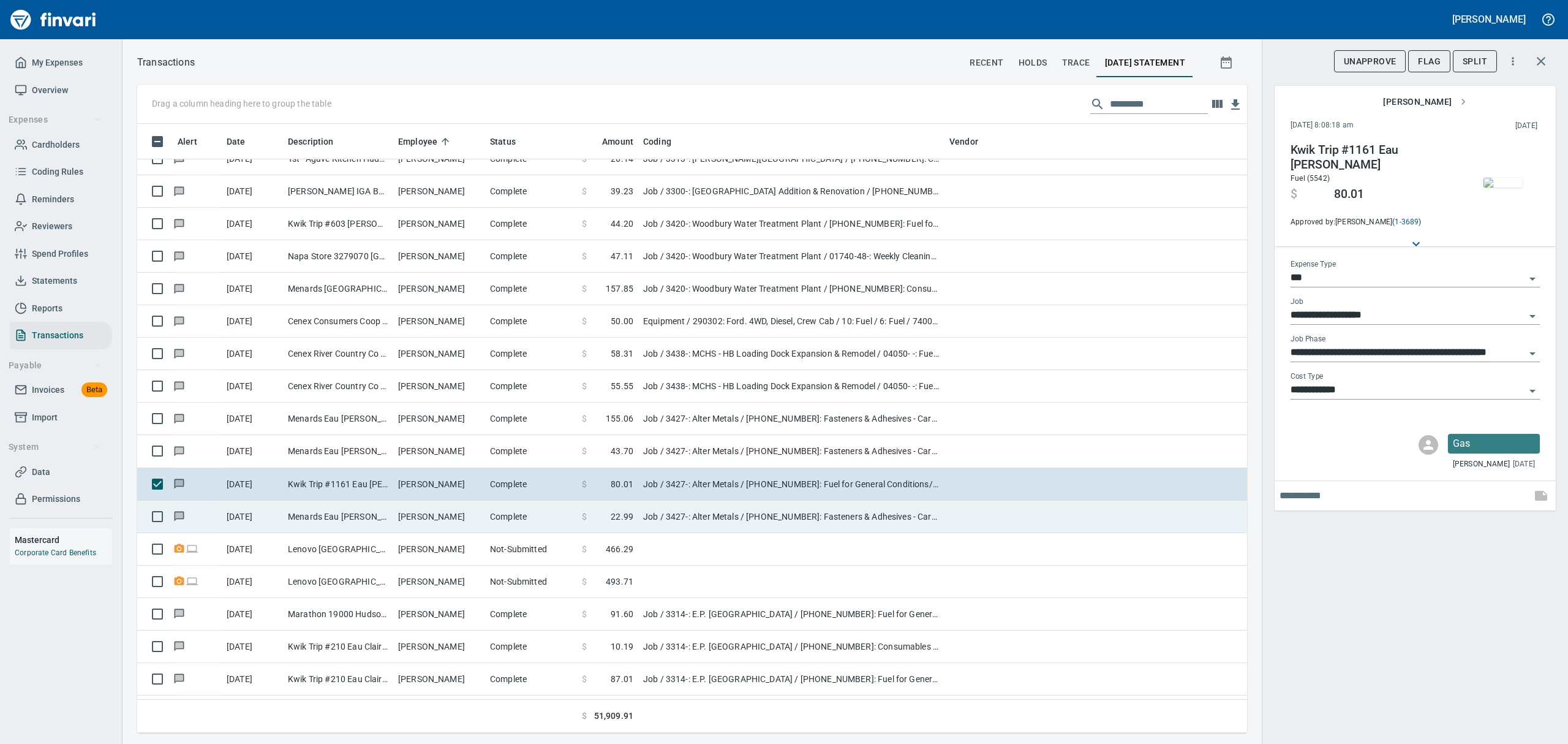
click at [435, 524] on td "[PERSON_NAME]" at bounding box center [440, 516] width 92 height 33
type input "**********"
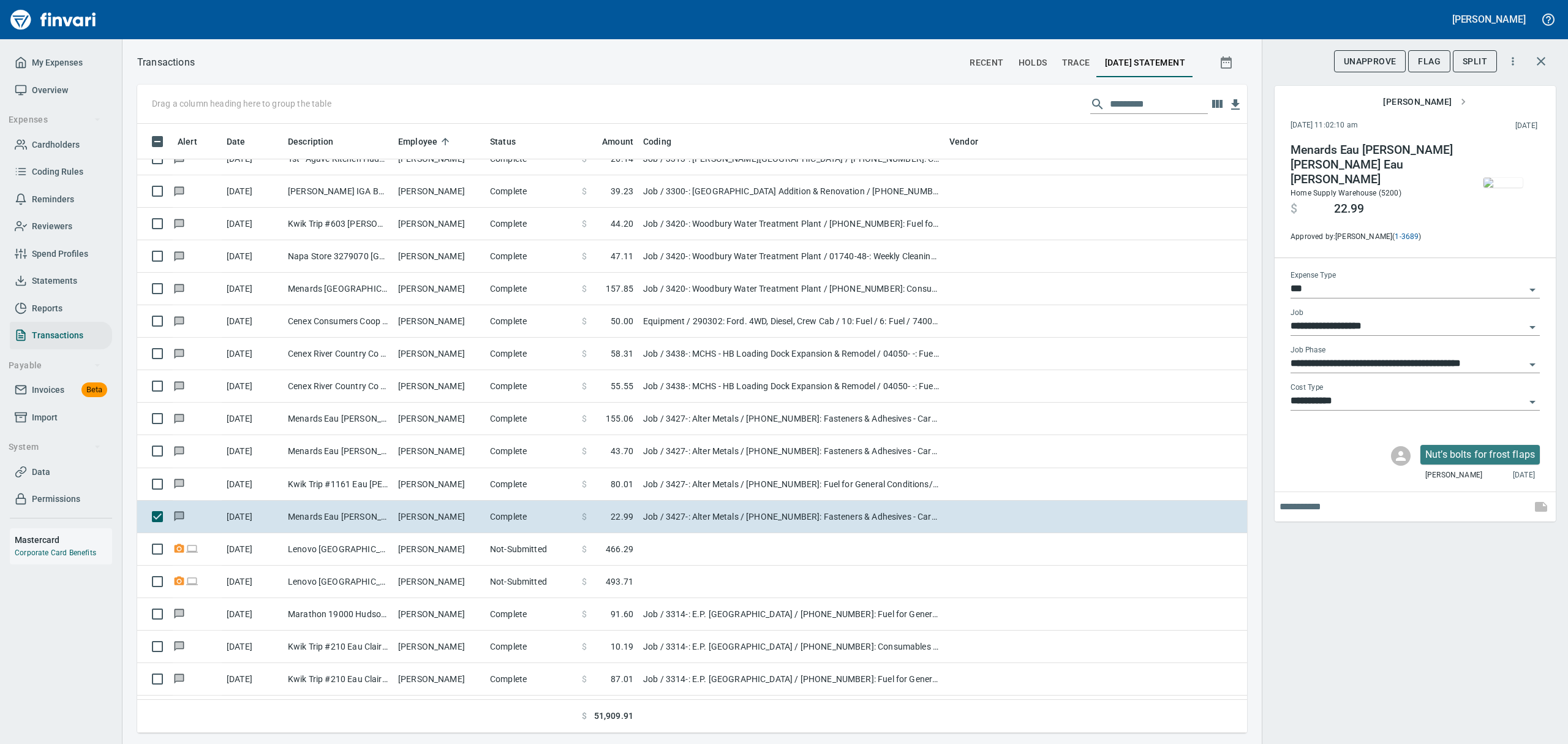
click at [1508, 187] on img "button" at bounding box center [1503, 182] width 39 height 10
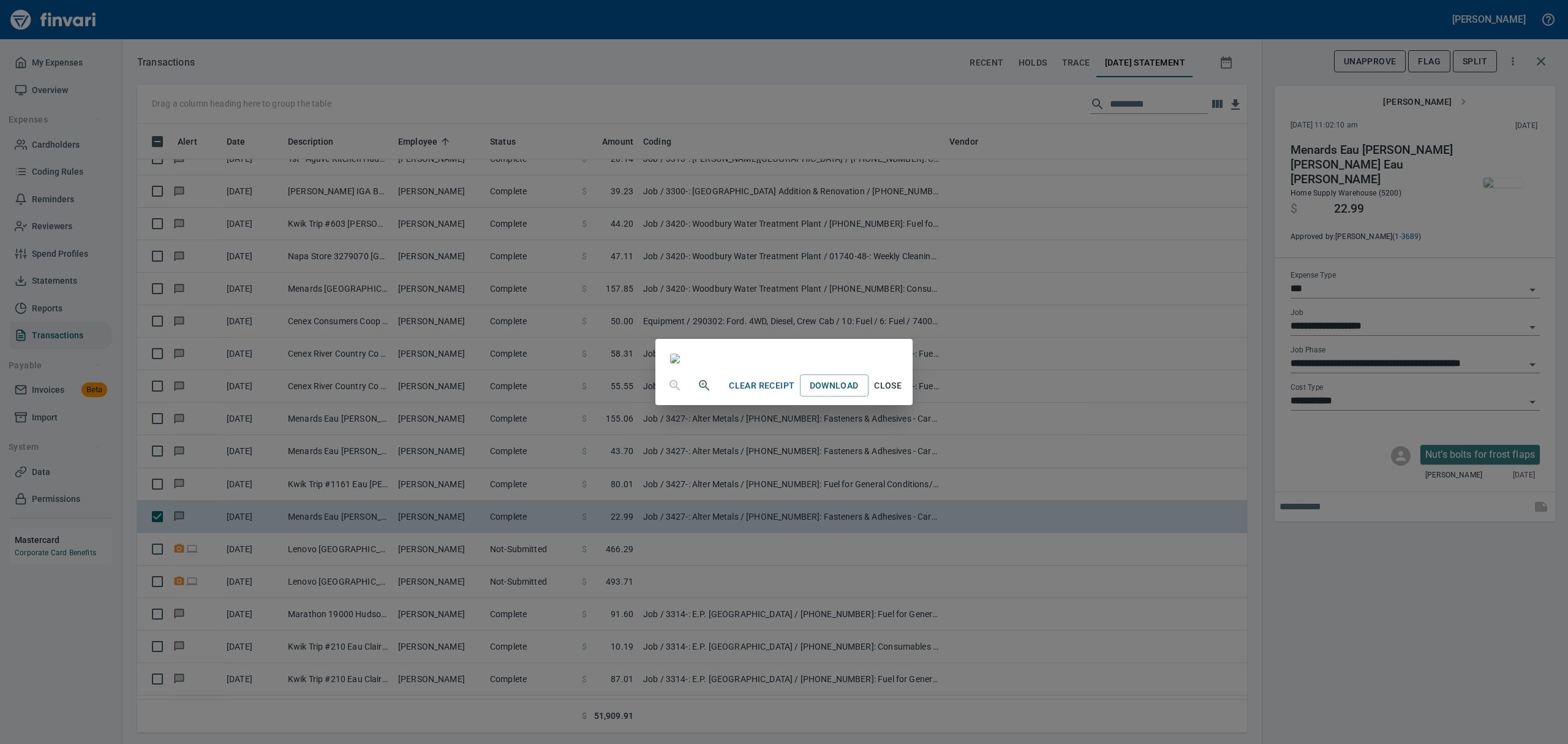
click at [680, 364] on img at bounding box center [675, 358] width 10 height 10
click at [903, 394] on span "Close" at bounding box center [888, 386] width 30 height 15
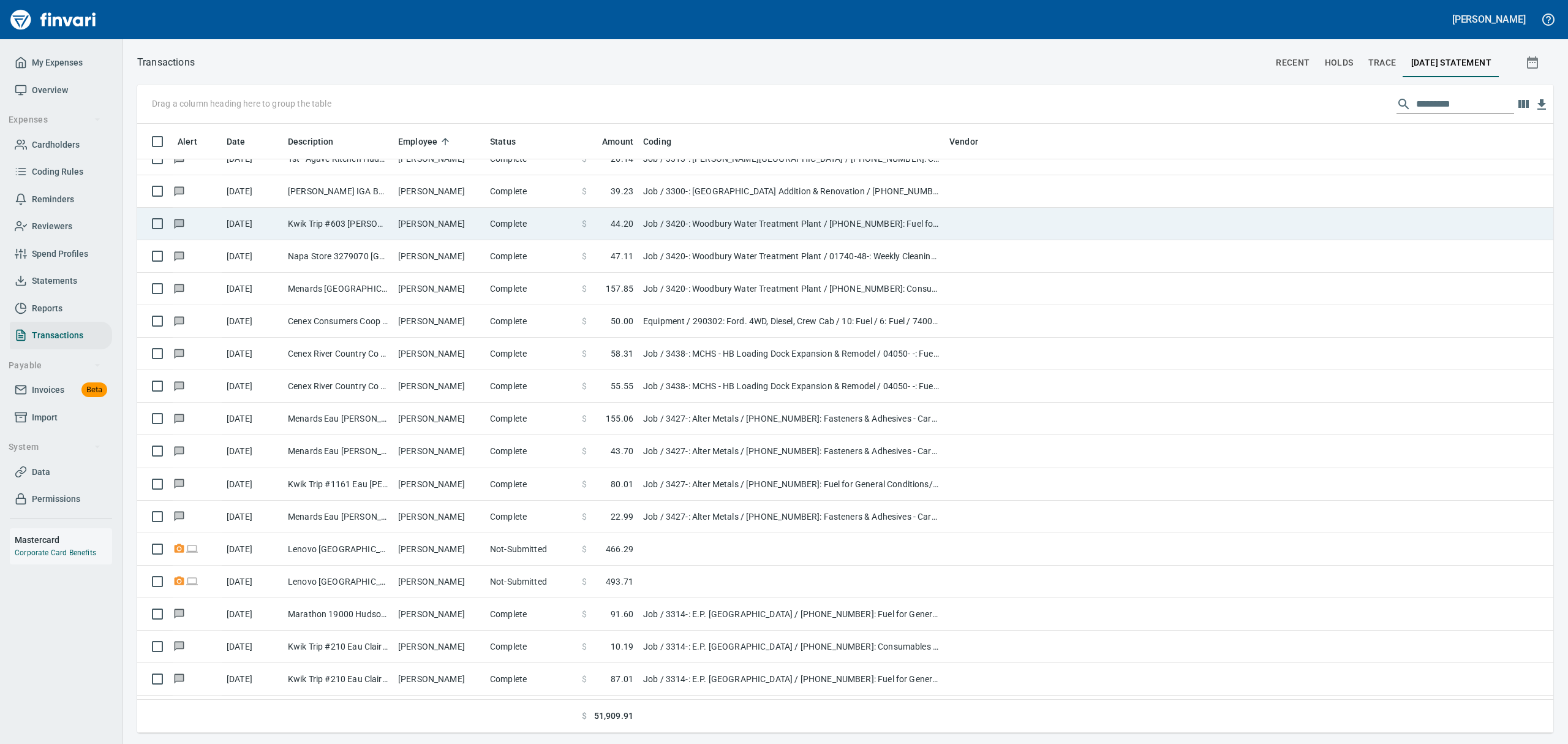
scroll to position [595, 1375]
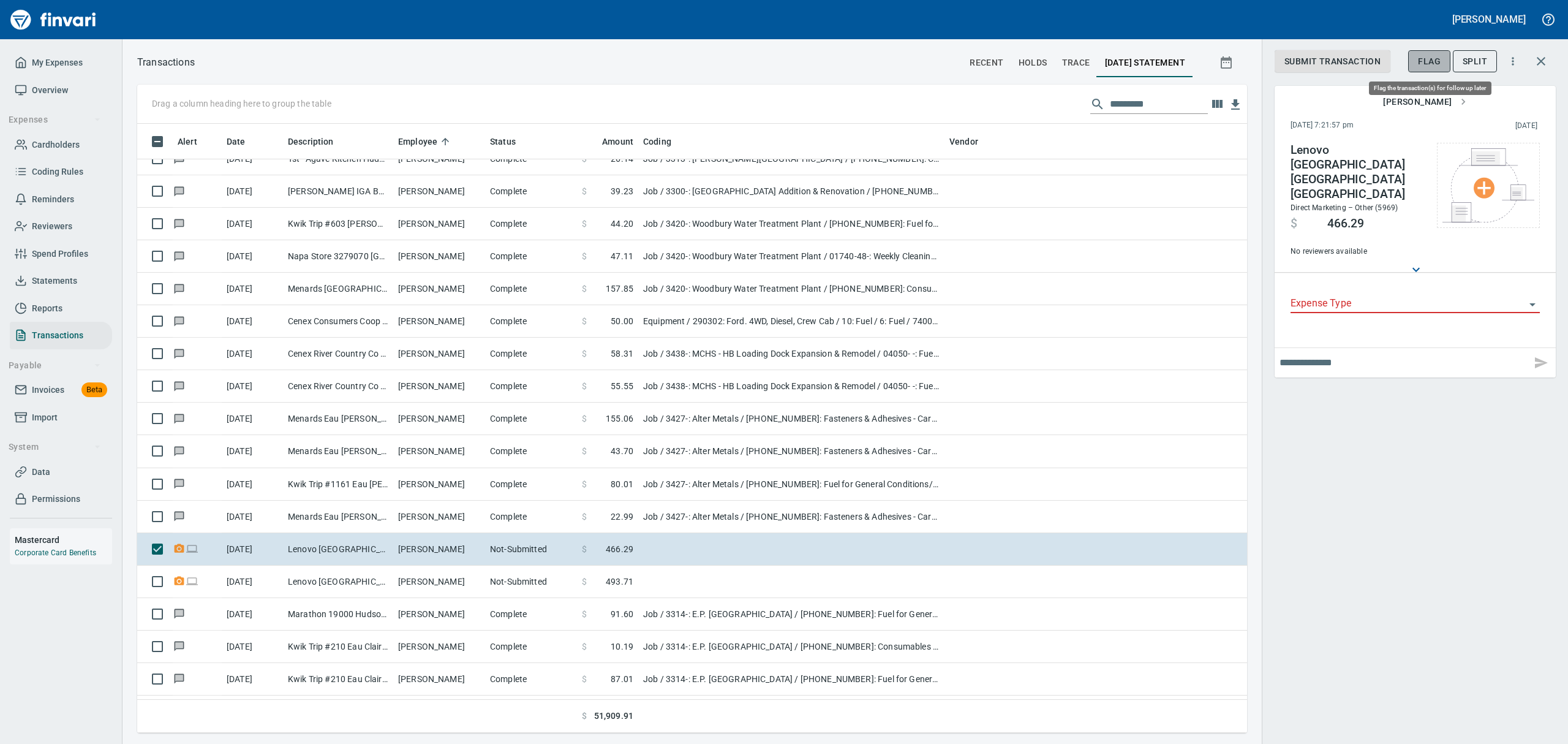
click at [1438, 64] on span "Flag" at bounding box center [1430, 61] width 23 height 15
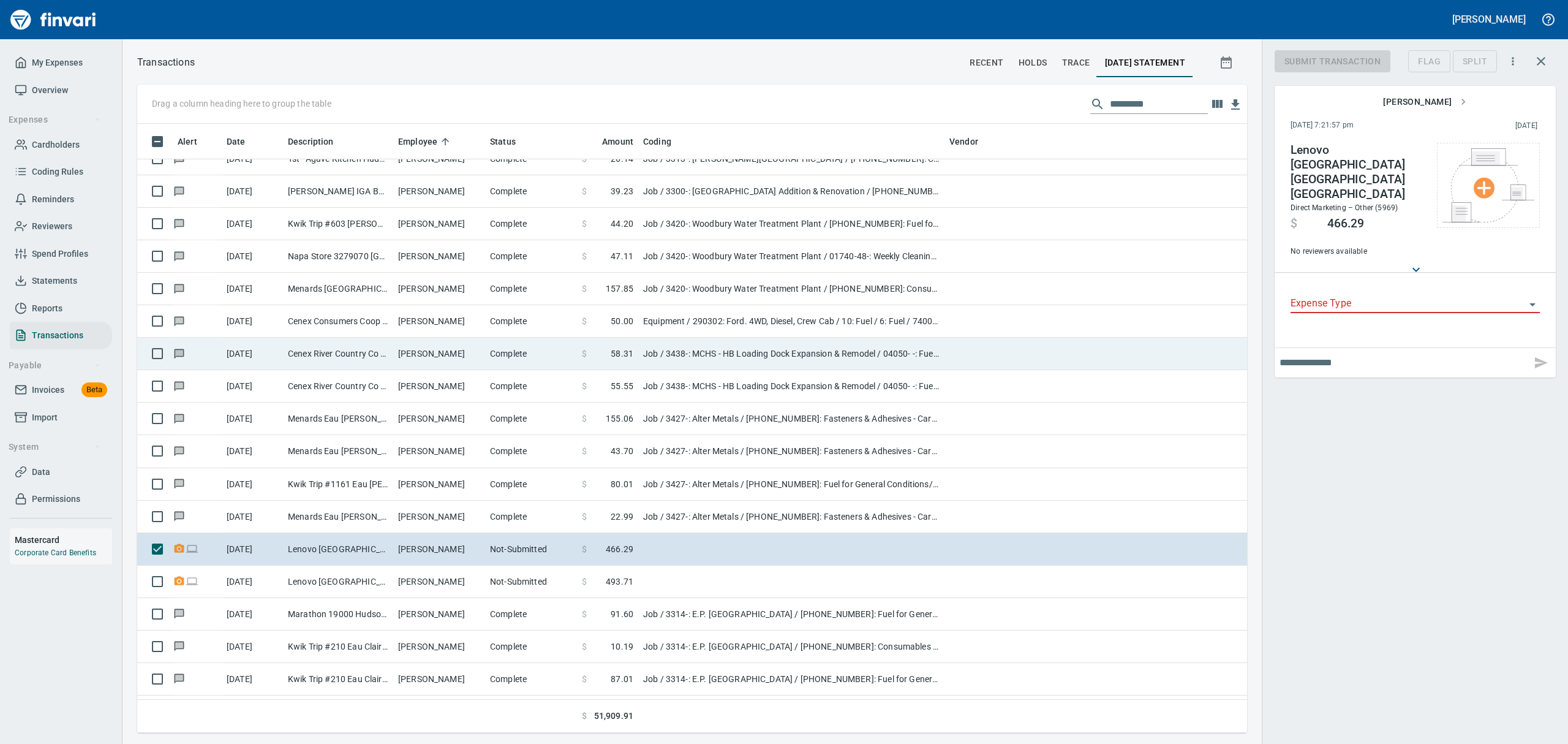
scroll to position [595, 1081]
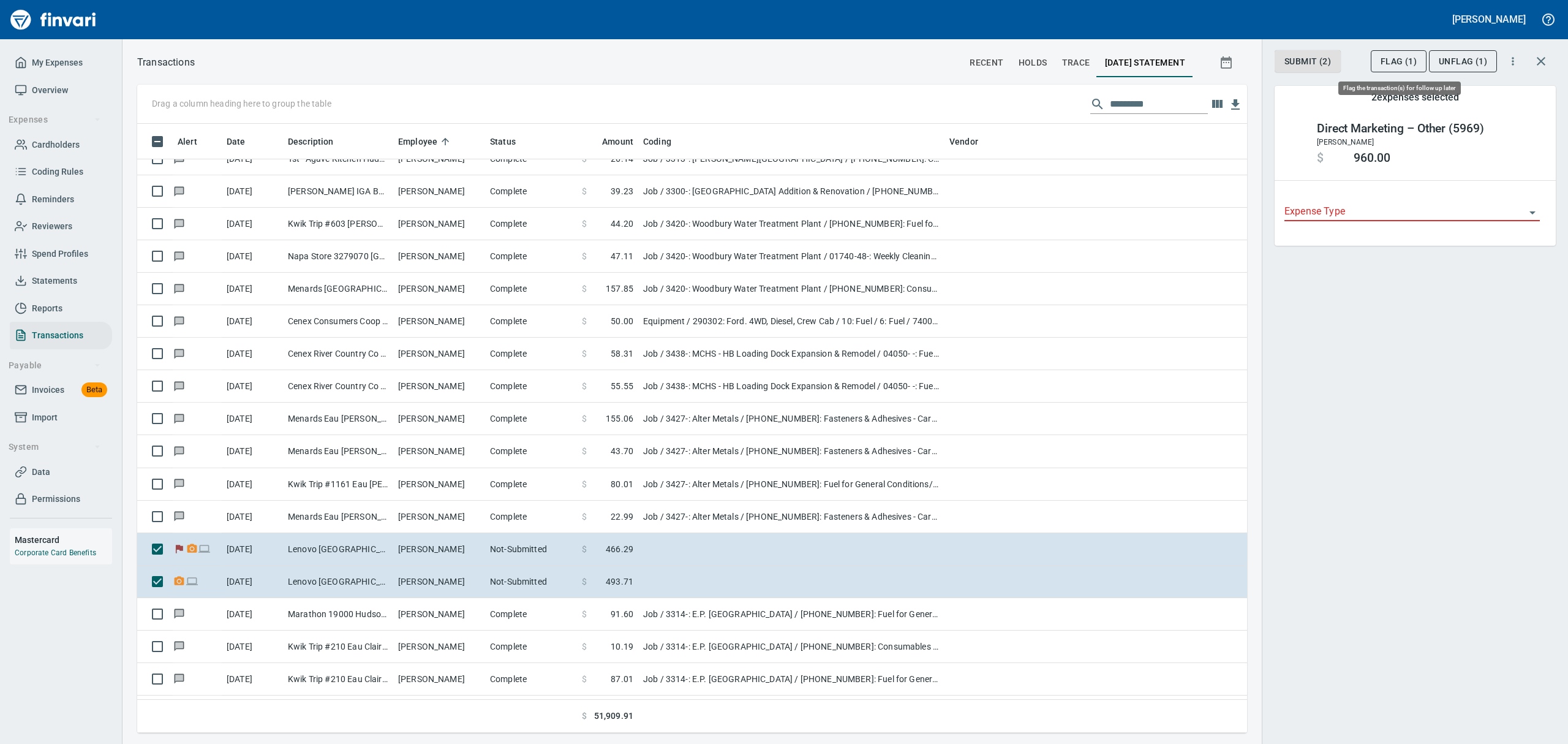
click at [1395, 63] on span "Flag (1)" at bounding box center [1399, 61] width 36 height 15
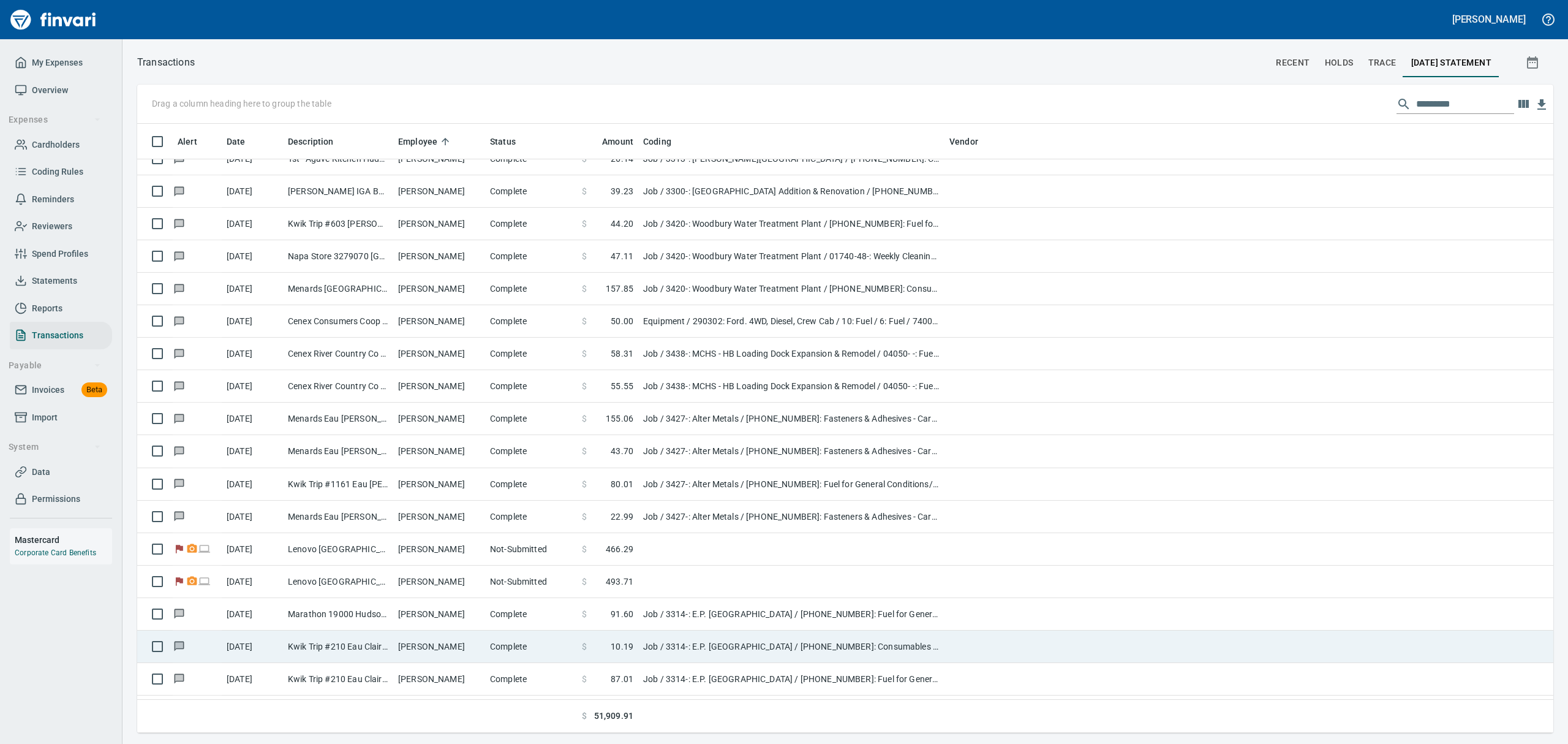
scroll to position [595, 1374]
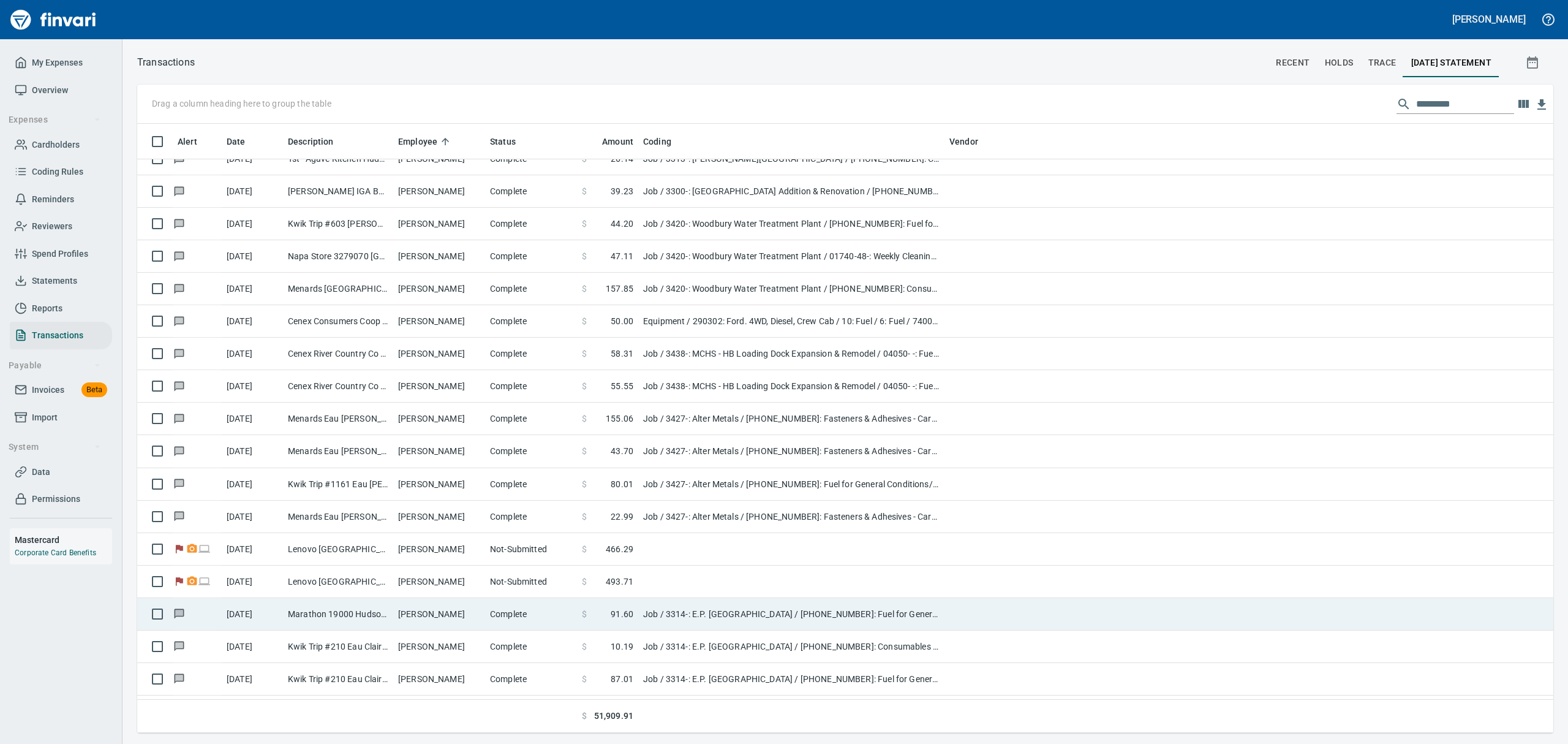
click at [317, 615] on td "Marathon 19000 Hudson WI" at bounding box center [338, 614] width 110 height 33
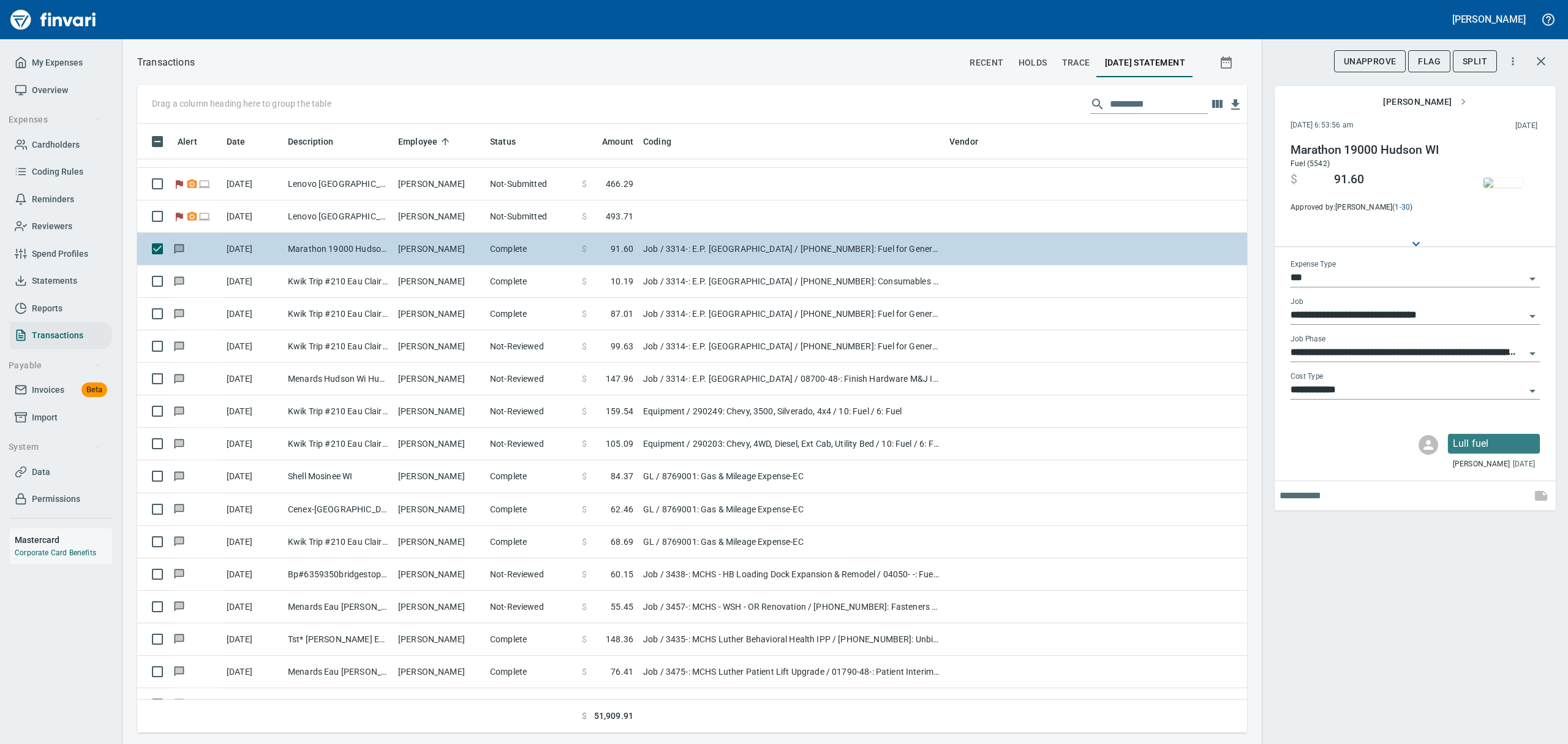
scroll to position [6209, 0]
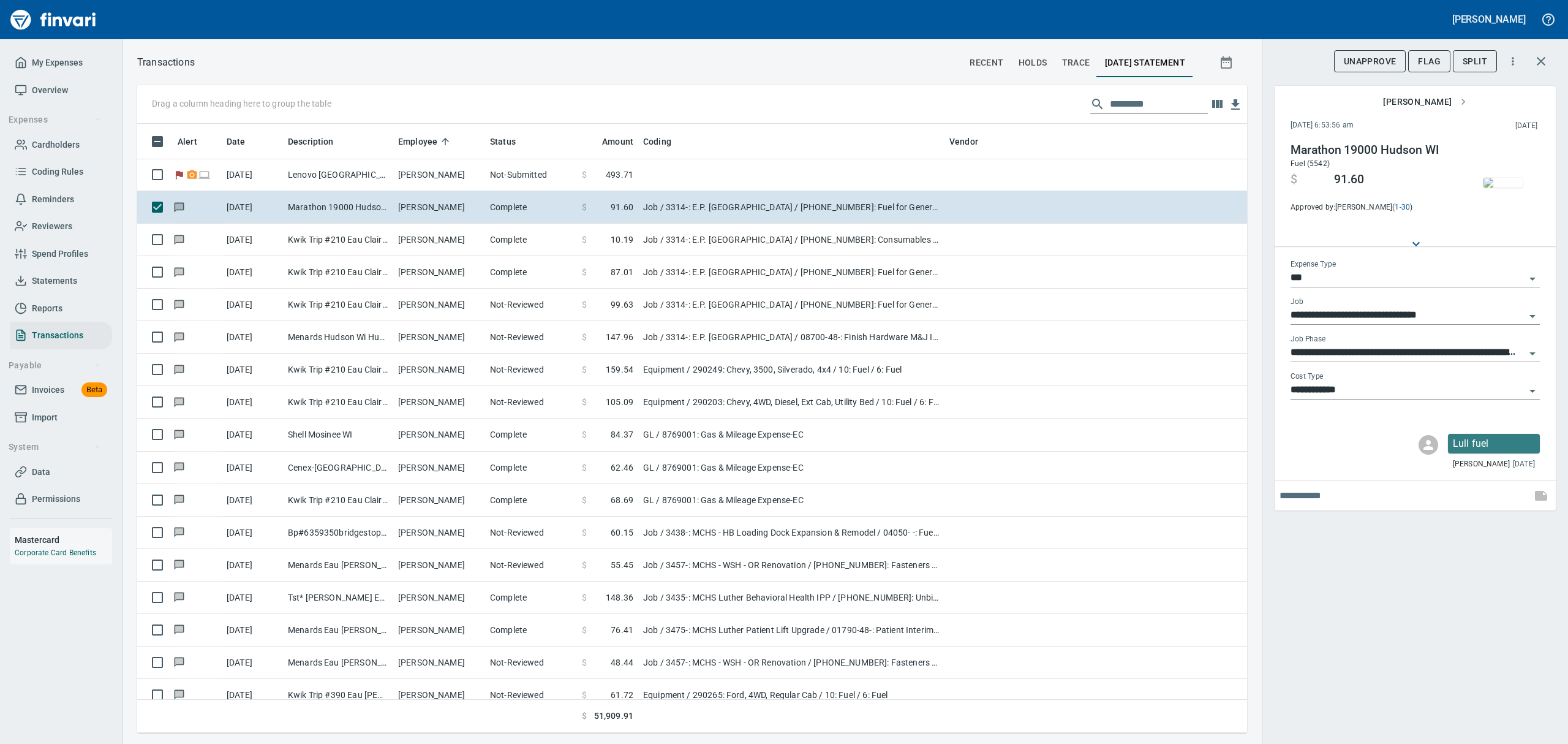
click at [1503, 179] on img "button" at bounding box center [1503, 182] width 39 height 10
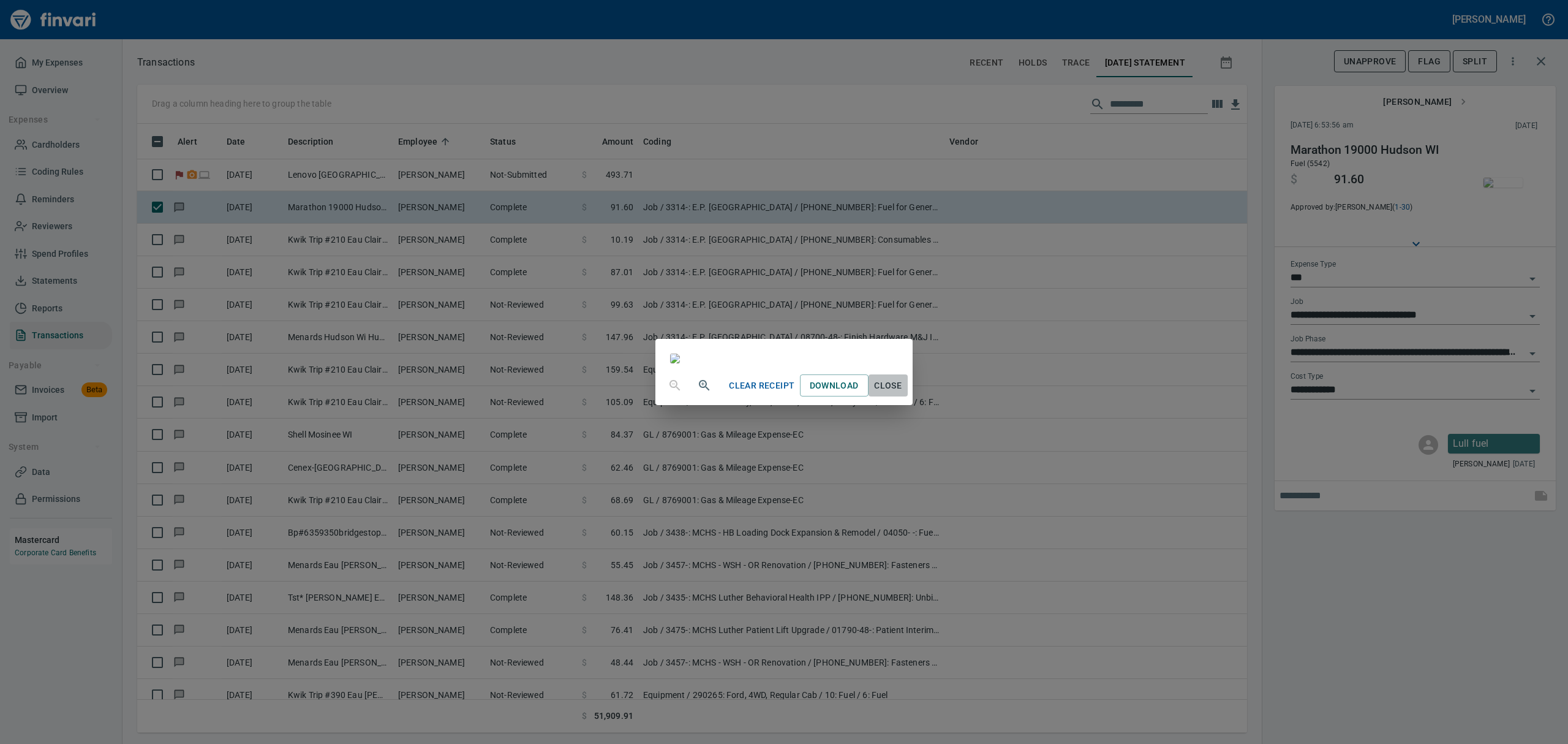
click at [903, 394] on span "Close" at bounding box center [888, 386] width 30 height 15
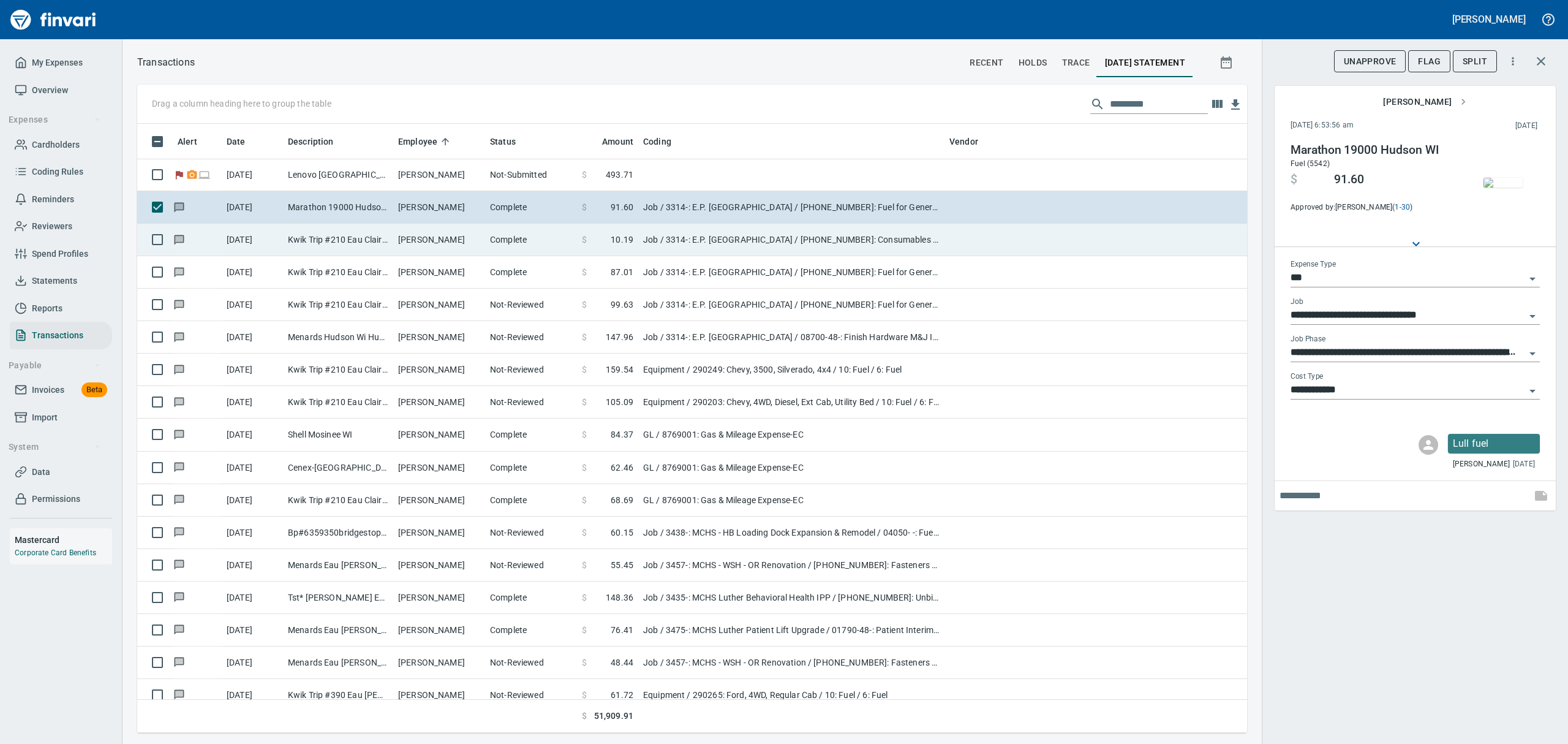
click at [306, 236] on td "Kwik Trip #210 Eau Claire WI" at bounding box center [338, 240] width 110 height 33
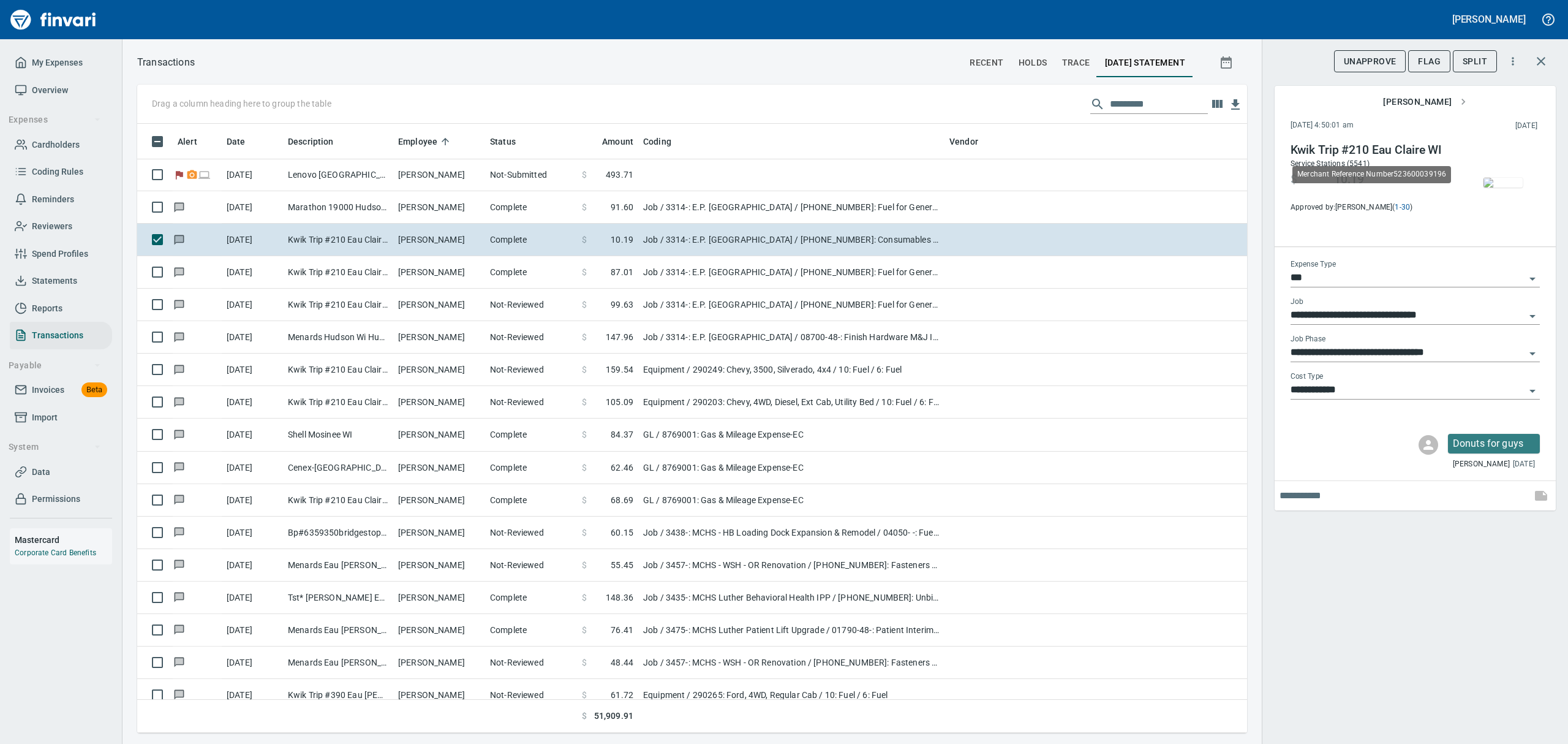
scroll to position [595, 1081]
click at [1505, 187] on img "button" at bounding box center [1503, 182] width 39 height 10
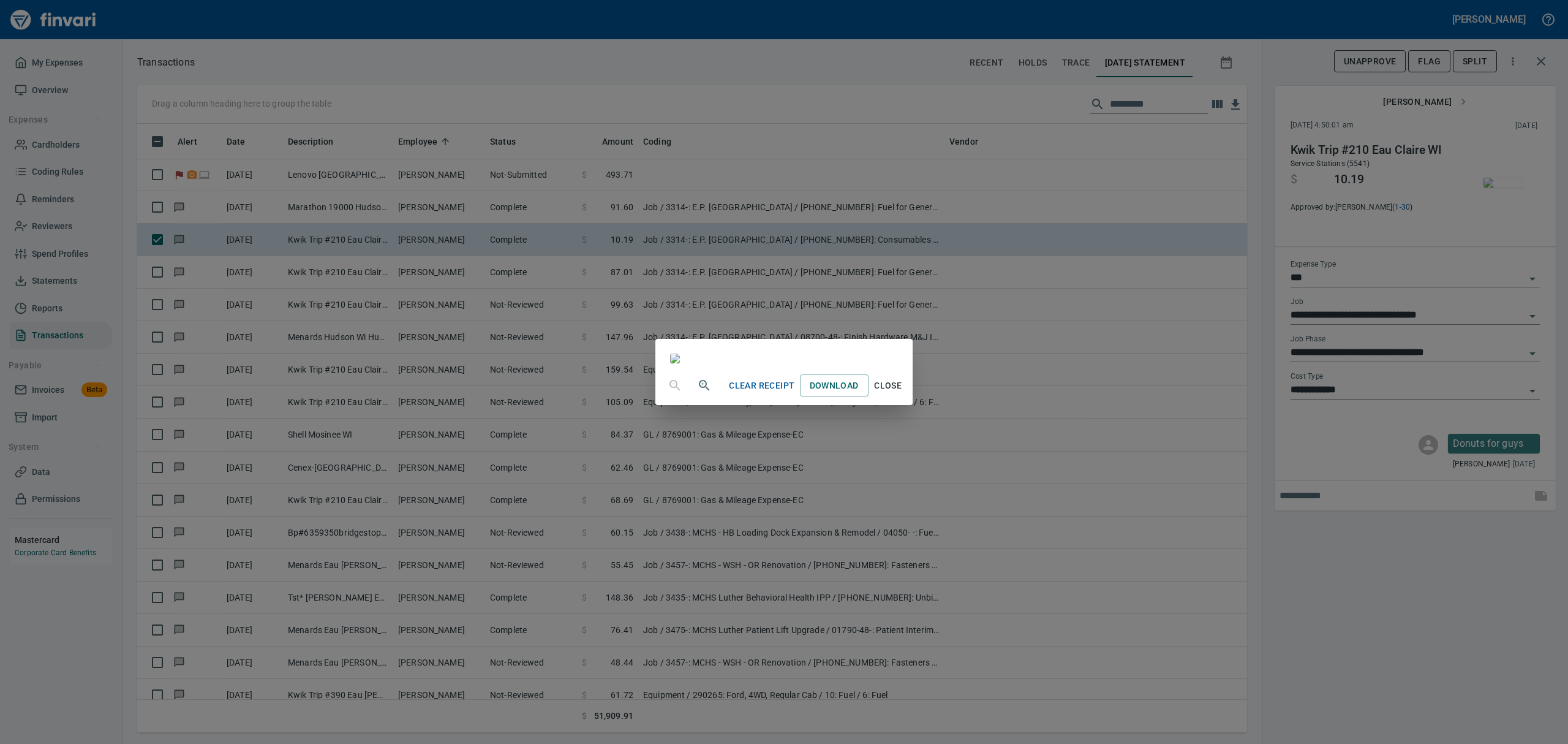
click at [903, 394] on span "Close" at bounding box center [888, 386] width 30 height 15
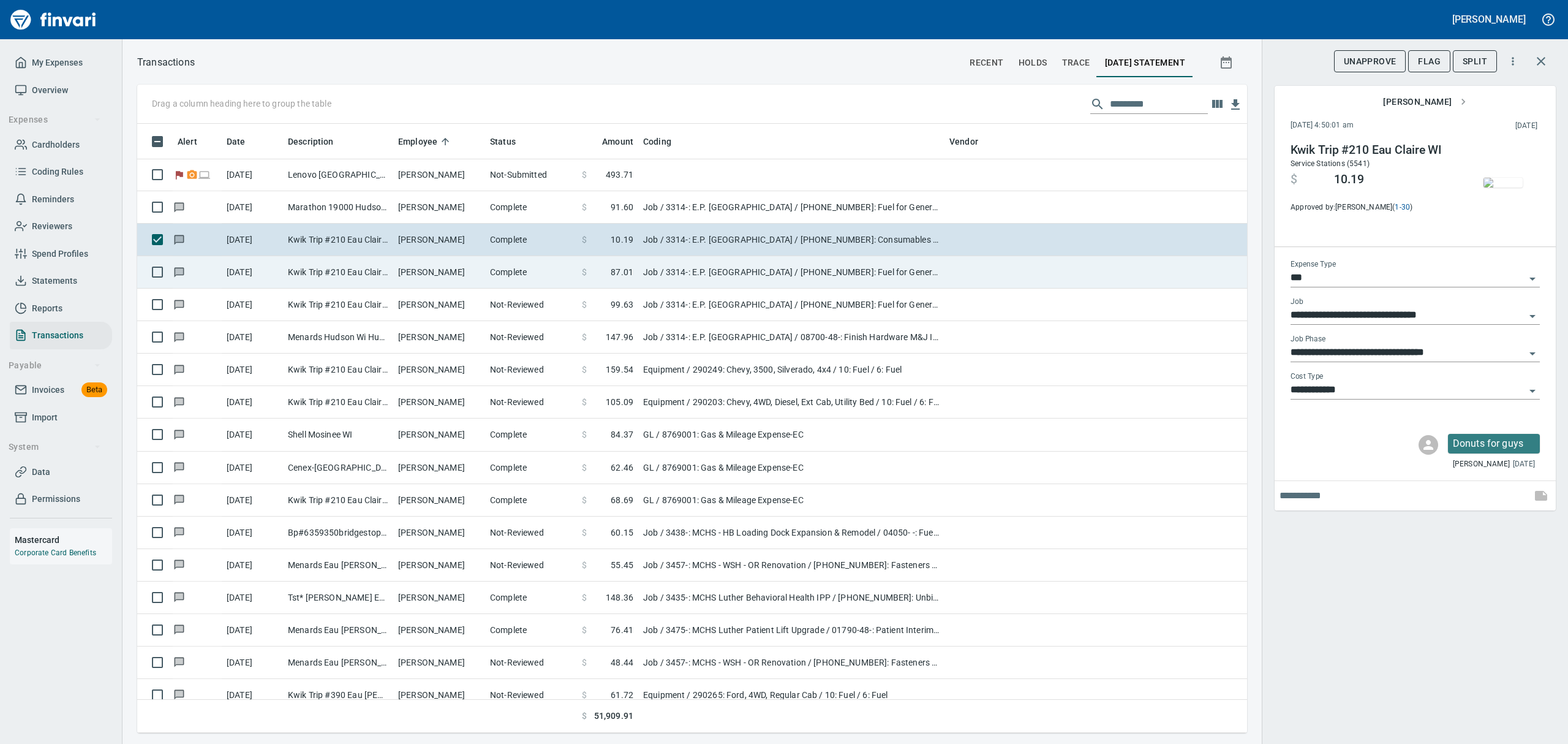
click at [263, 273] on td "[DATE]" at bounding box center [252, 273] width 61 height 33
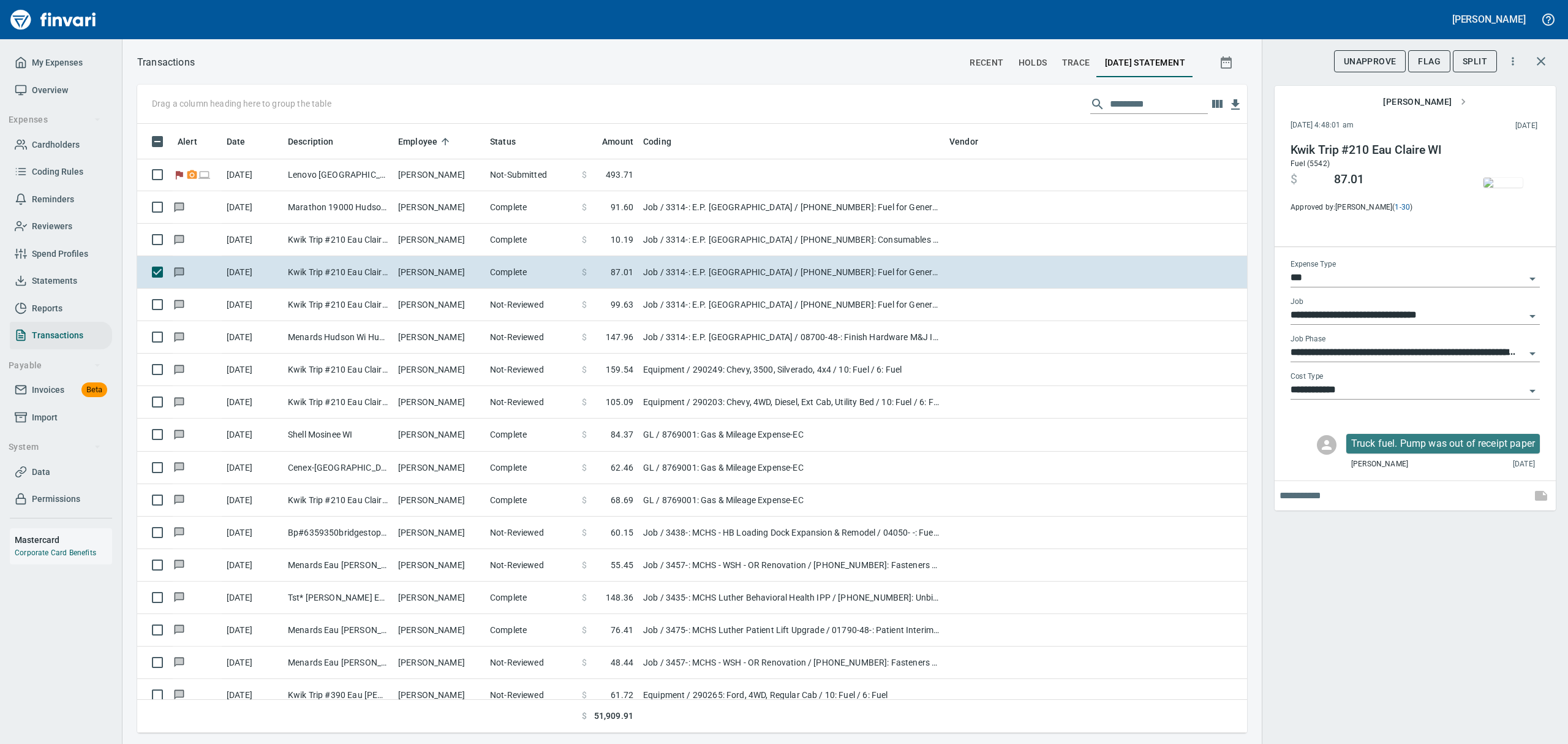
click at [1508, 182] on img "button" at bounding box center [1503, 182] width 39 height 10
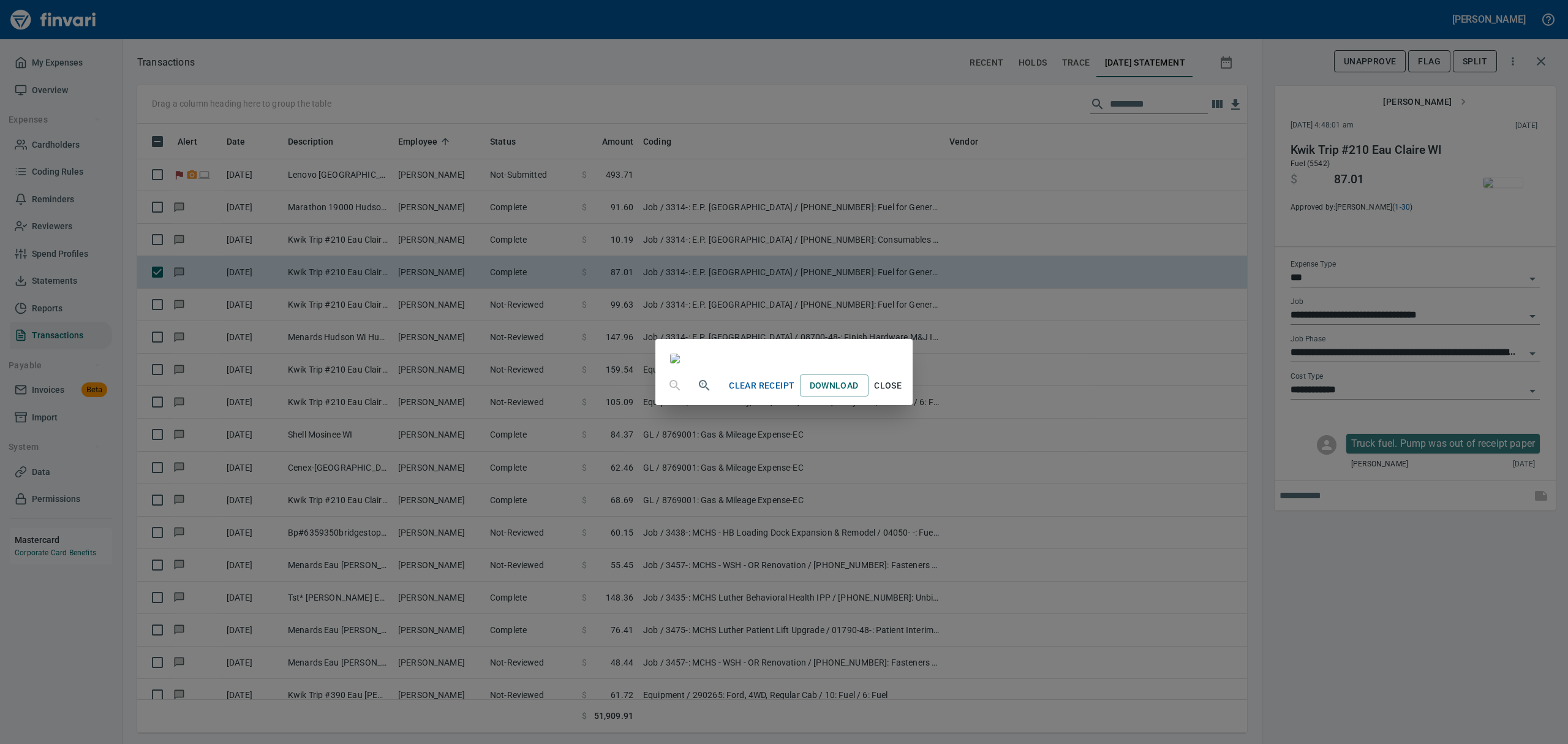
click at [903, 394] on span "Close" at bounding box center [888, 386] width 30 height 15
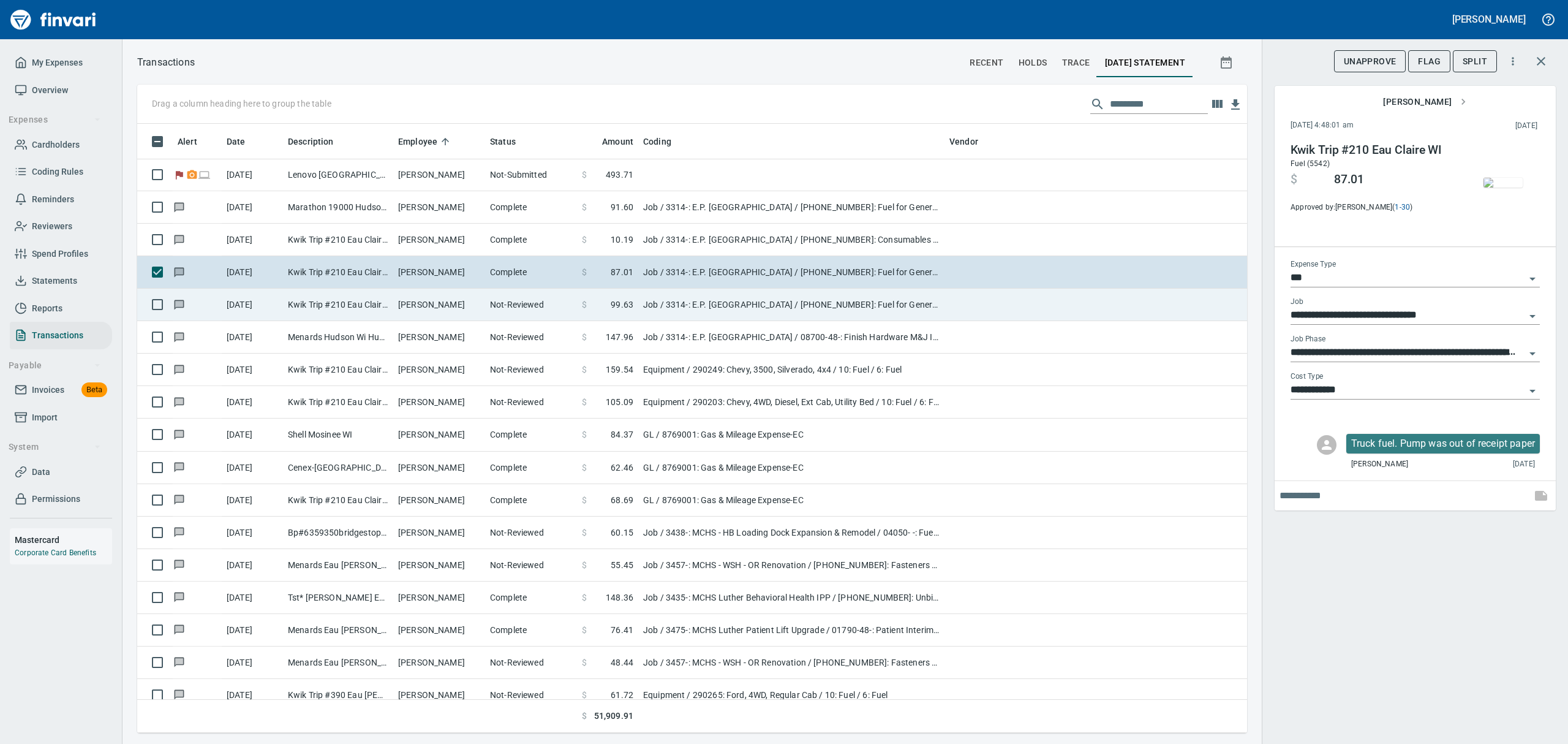
click at [362, 311] on td "Kwik Trip #210 Eau Claire WI" at bounding box center [338, 305] width 110 height 33
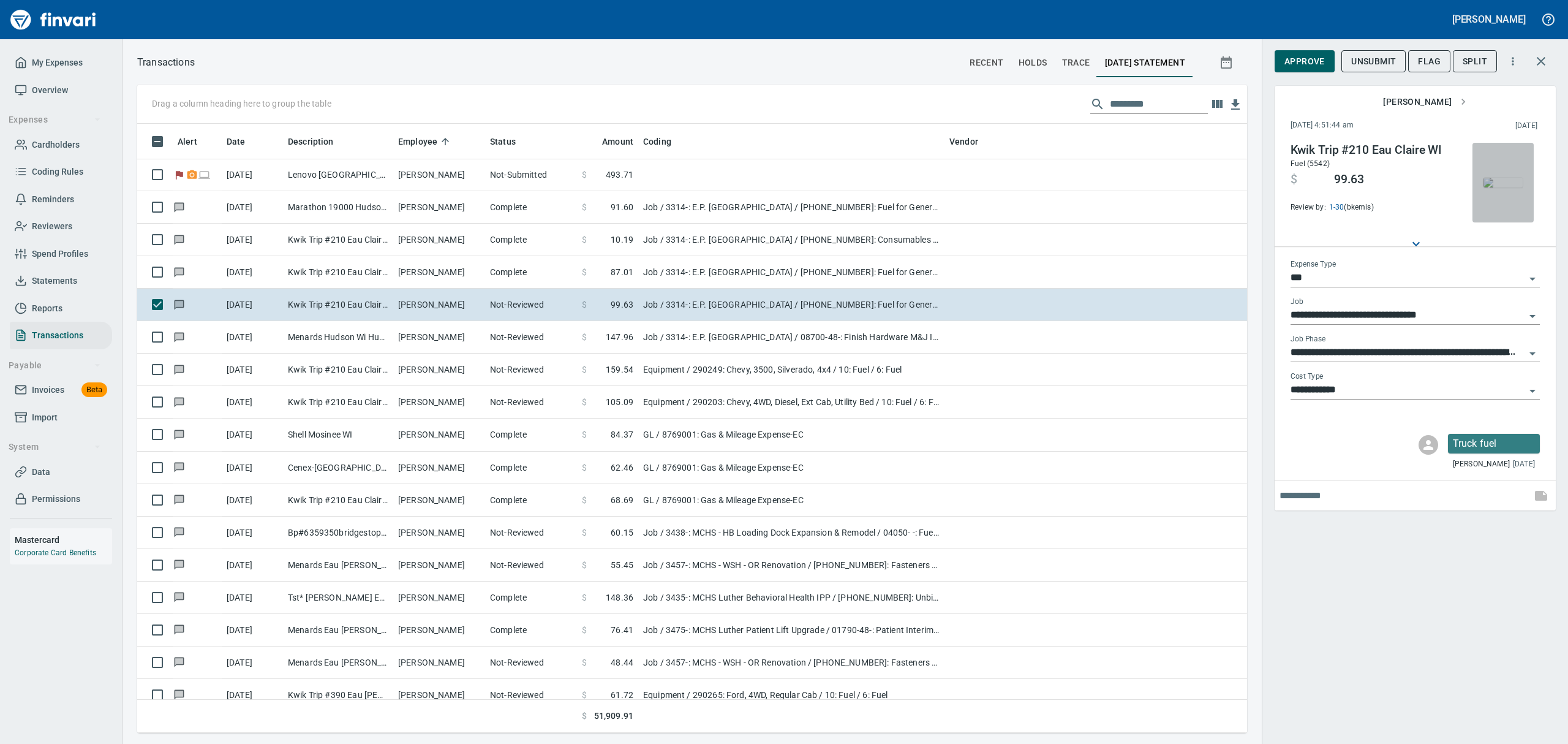
click at [1491, 187] on img "button" at bounding box center [1503, 182] width 39 height 10
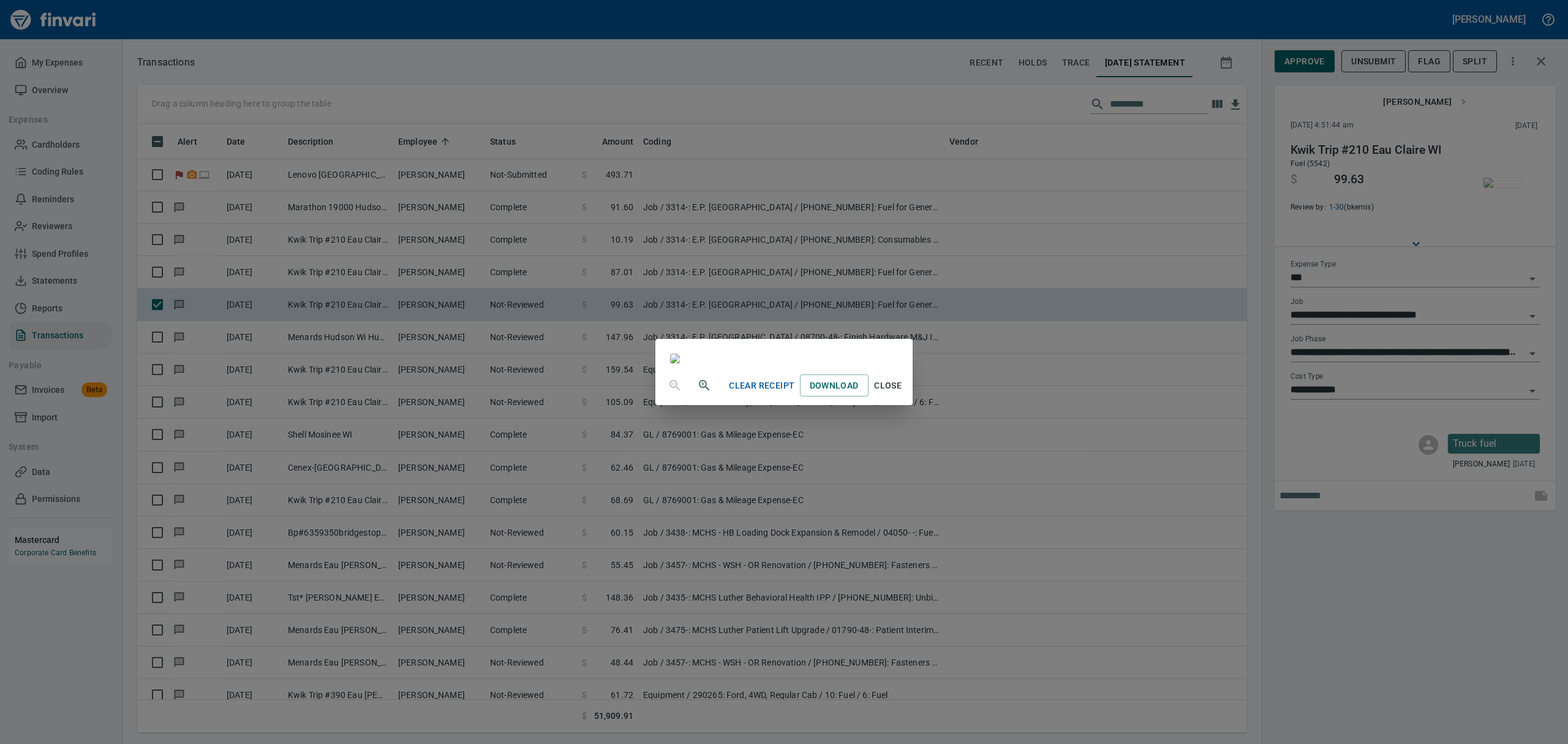
click at [903, 394] on span "Close" at bounding box center [888, 386] width 30 height 15
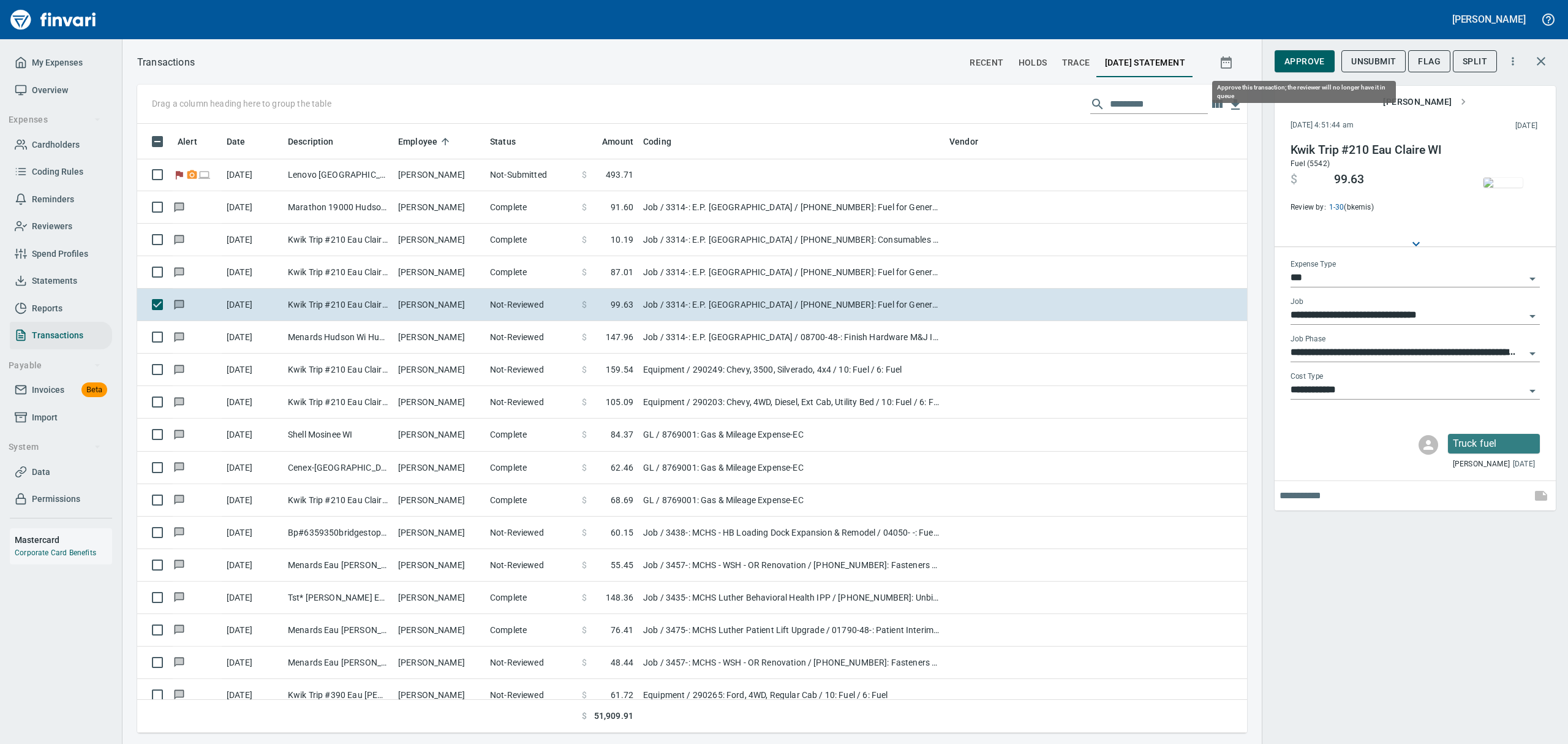
click at [1312, 61] on span "Approve" at bounding box center [1304, 61] width 40 height 15
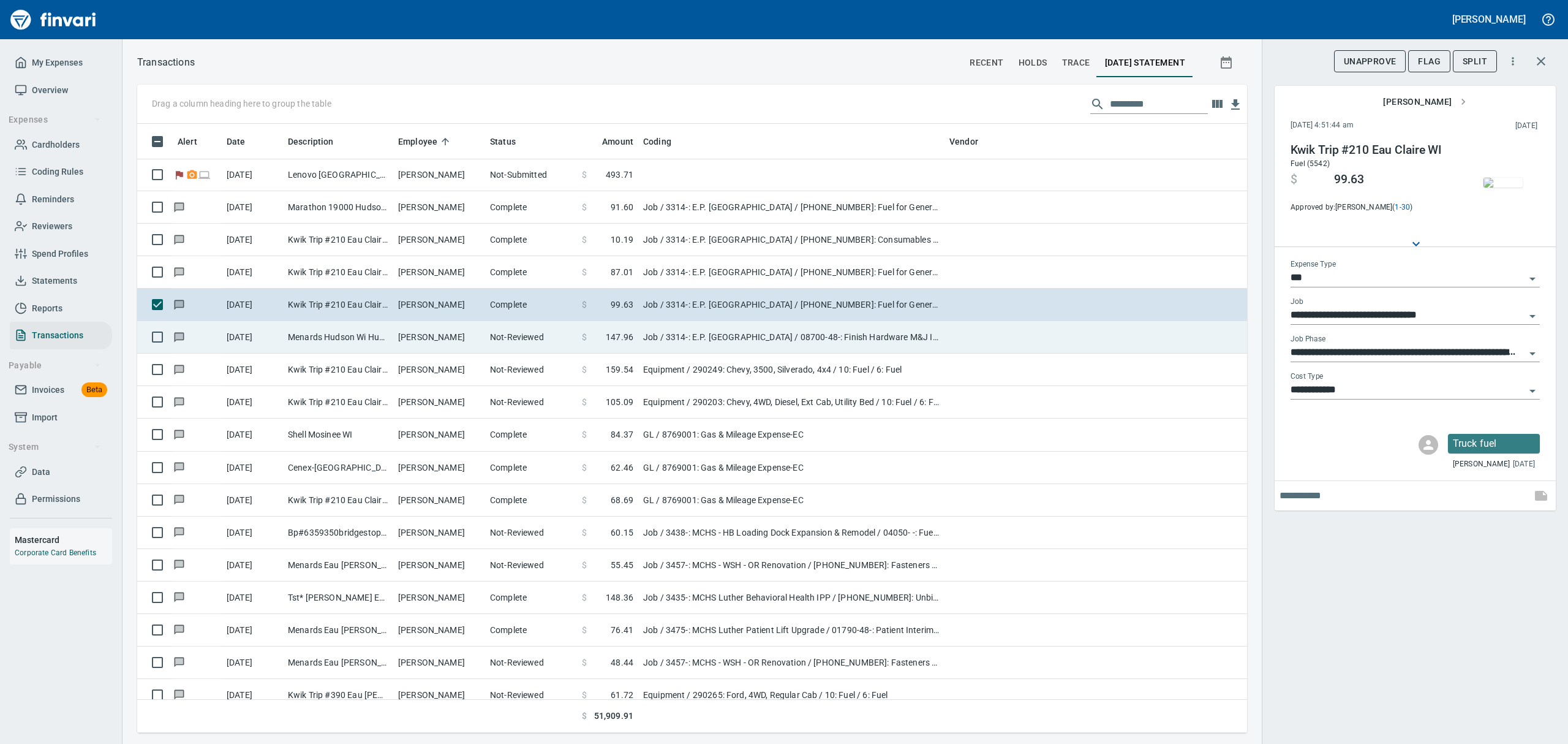
click at [375, 346] on td "Menards Hudson Wi Hudson [GEOGRAPHIC_DATA]" at bounding box center [338, 337] width 110 height 33
type input "**********"
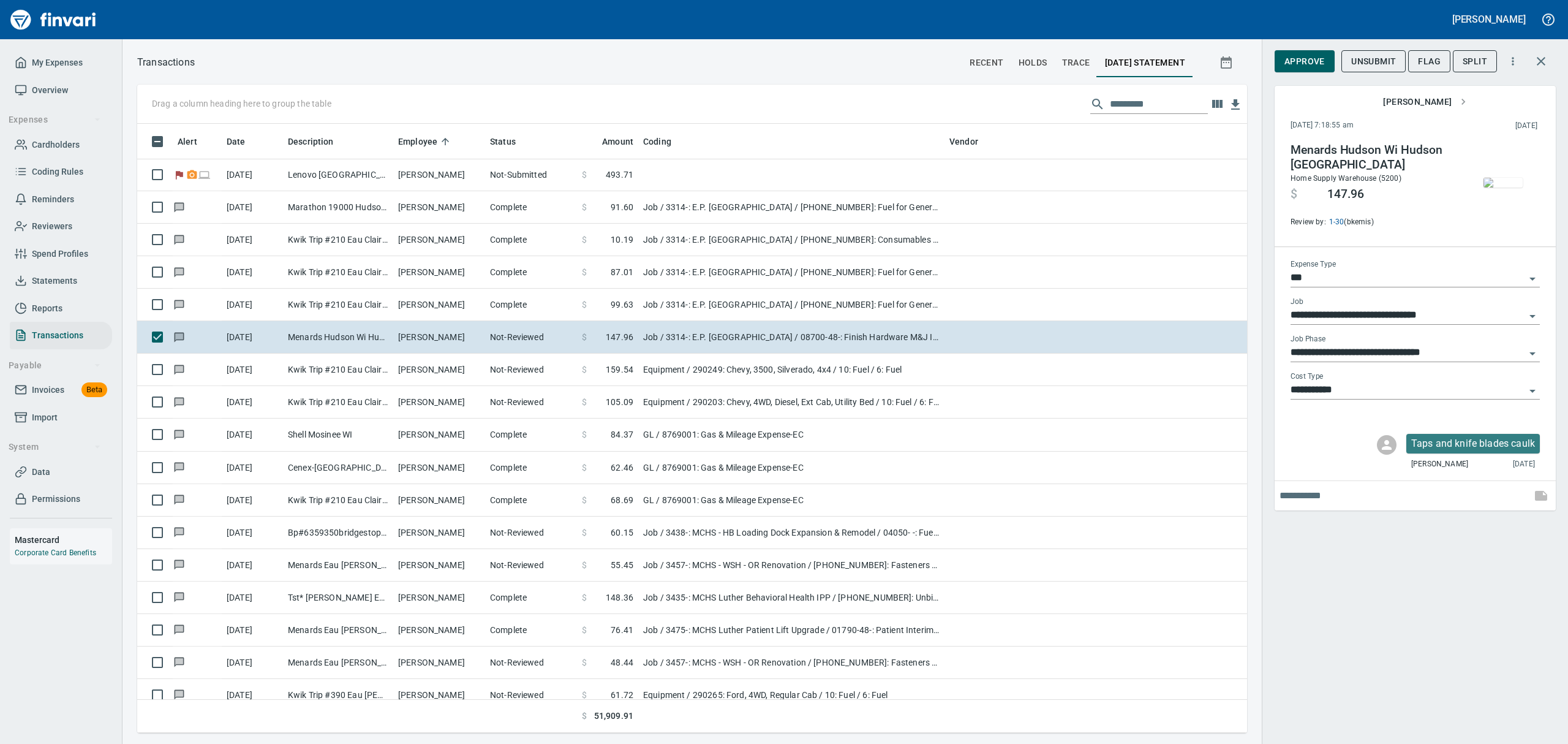
click at [1506, 187] on img "button" at bounding box center [1503, 182] width 39 height 10
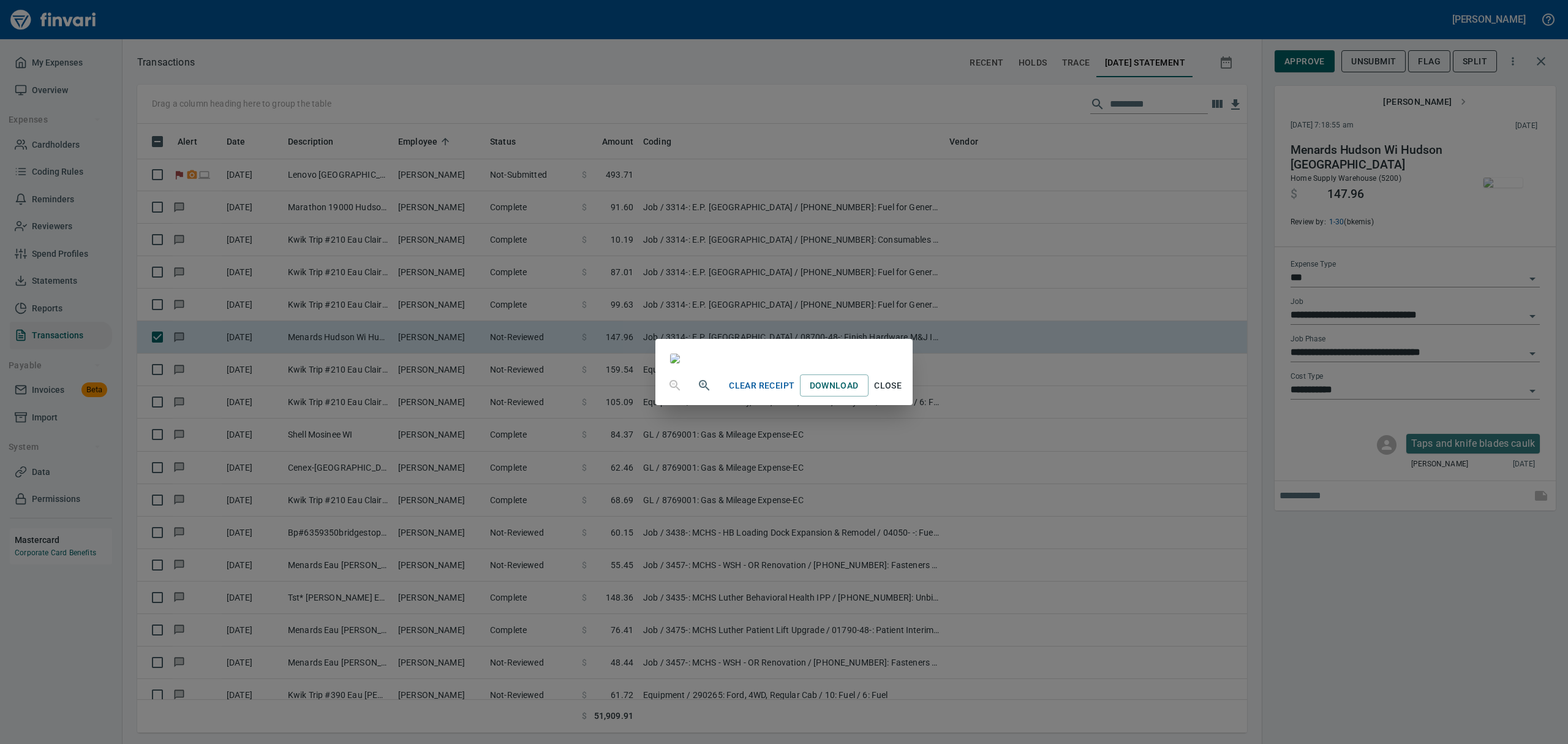
click at [903, 394] on span "Close" at bounding box center [888, 386] width 30 height 15
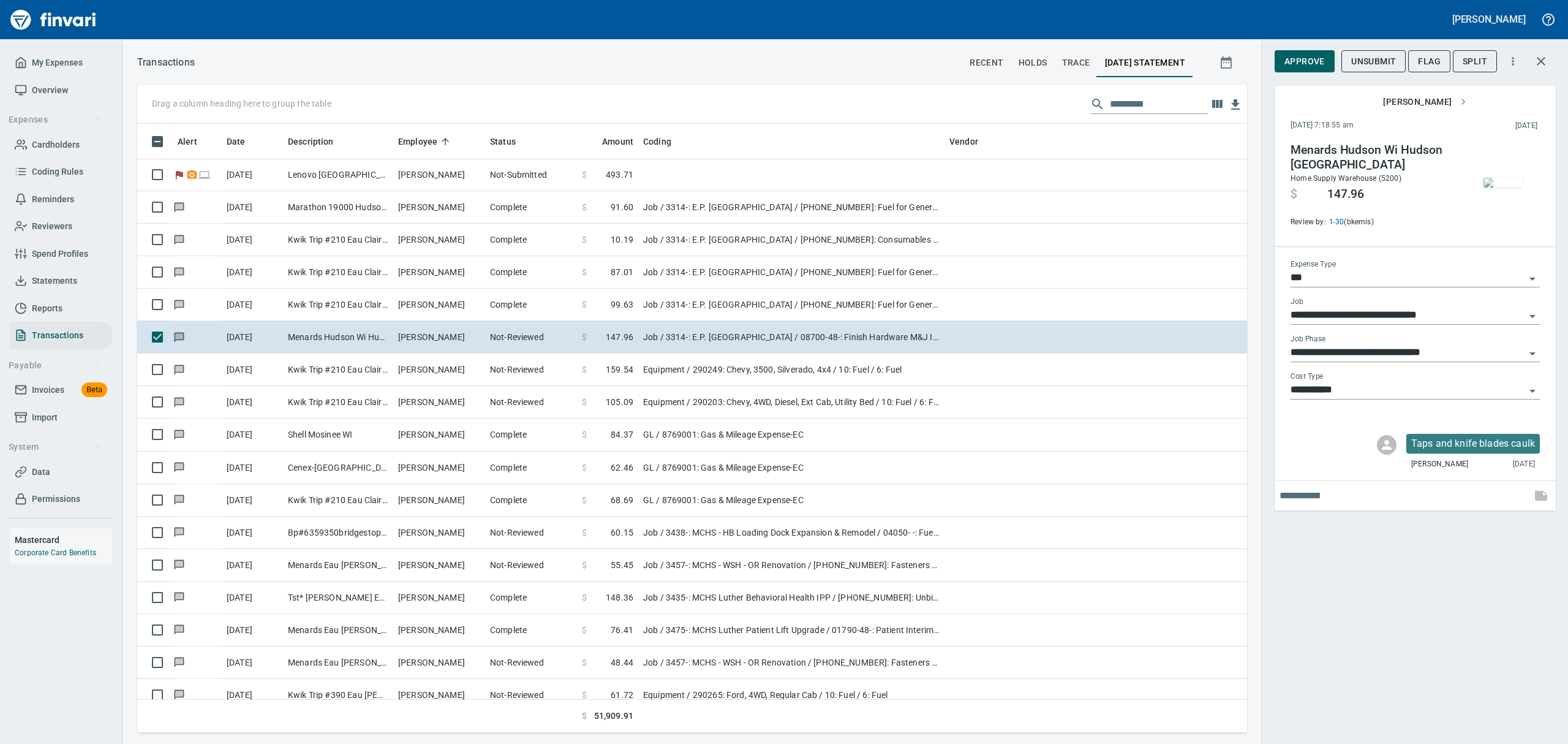
click at [1290, 60] on span "Approve" at bounding box center [1304, 61] width 40 height 15
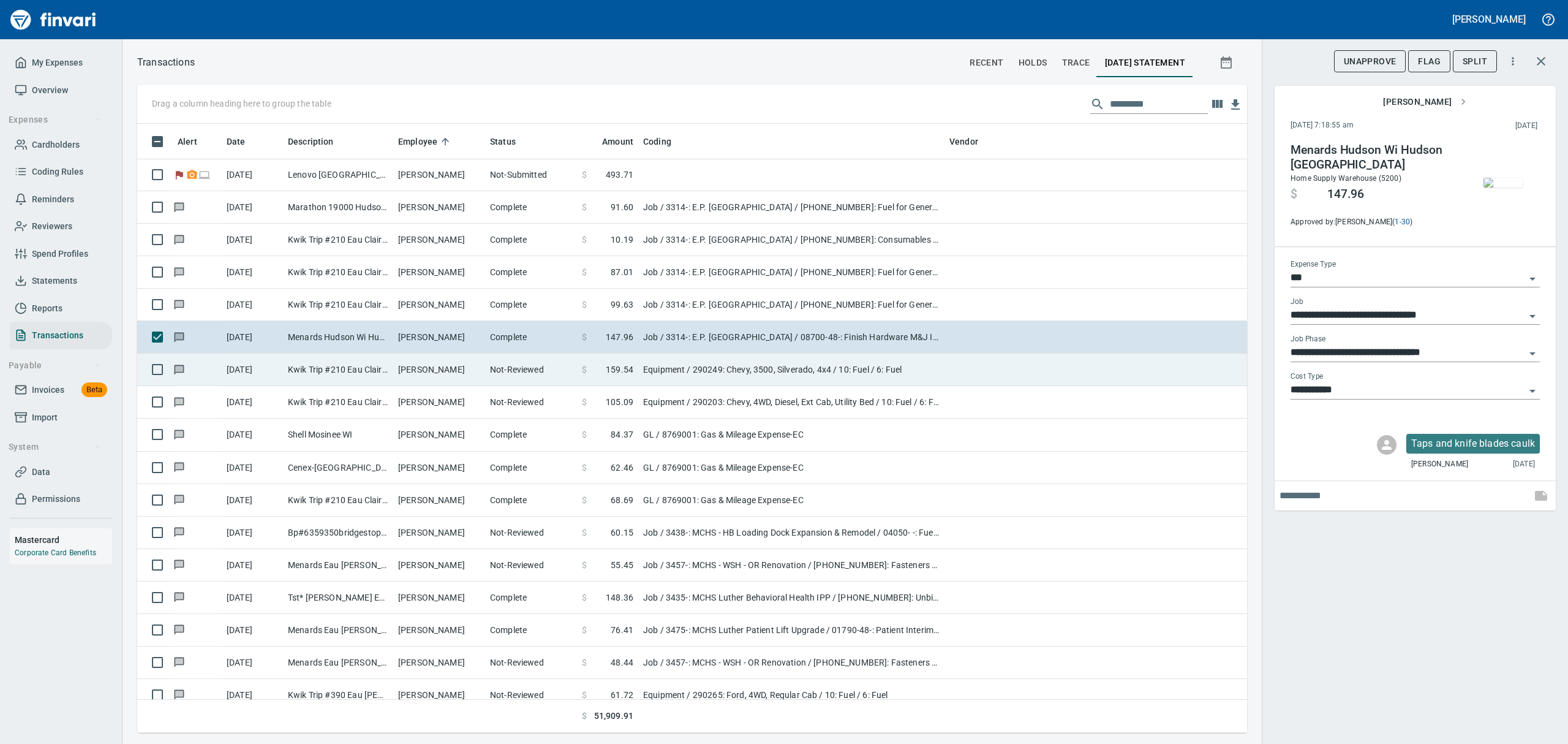
click at [288, 371] on td "Kwik Trip #210 Eau Claire WI" at bounding box center [338, 370] width 110 height 33
type input "*********"
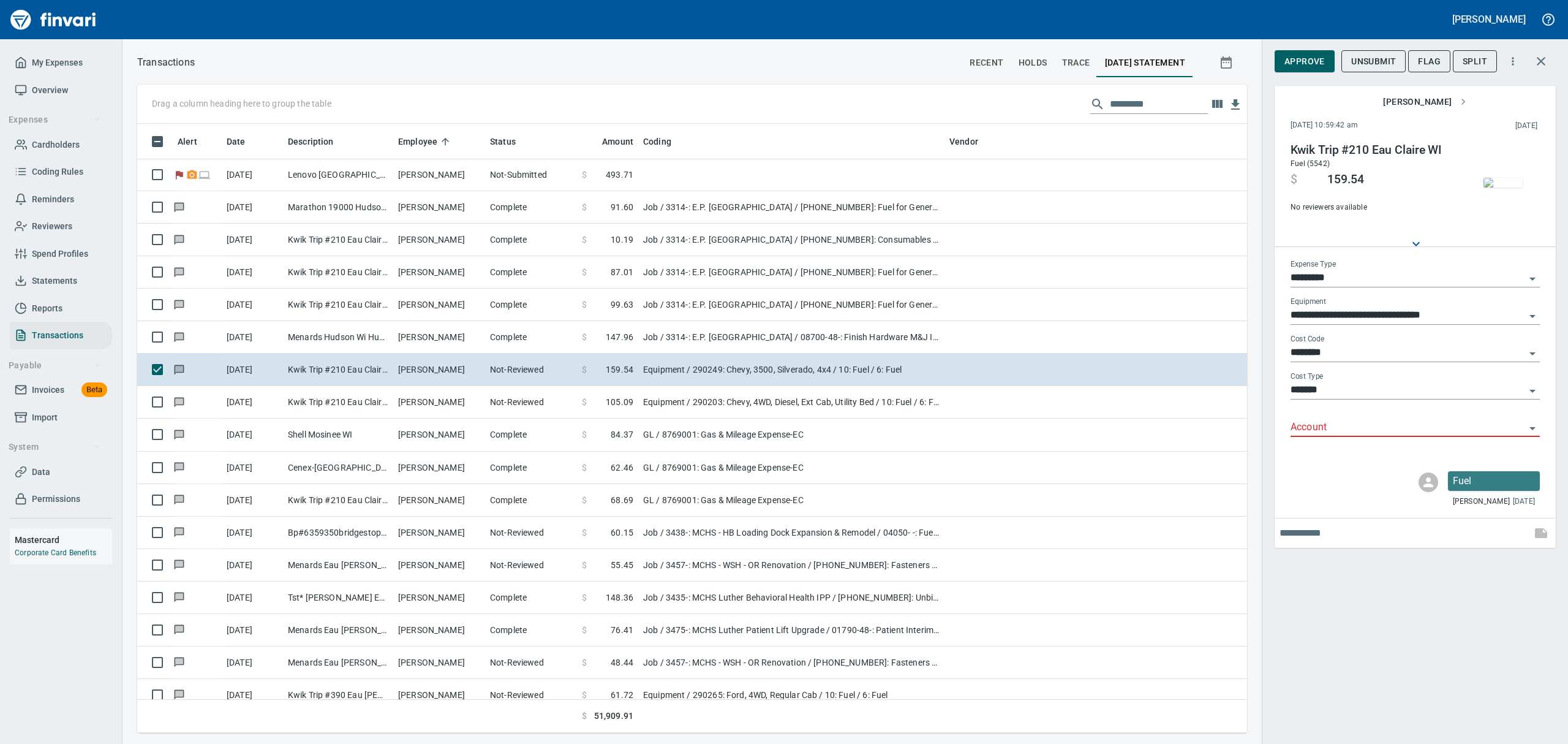
click at [1508, 180] on img "button" at bounding box center [1503, 182] width 39 height 10
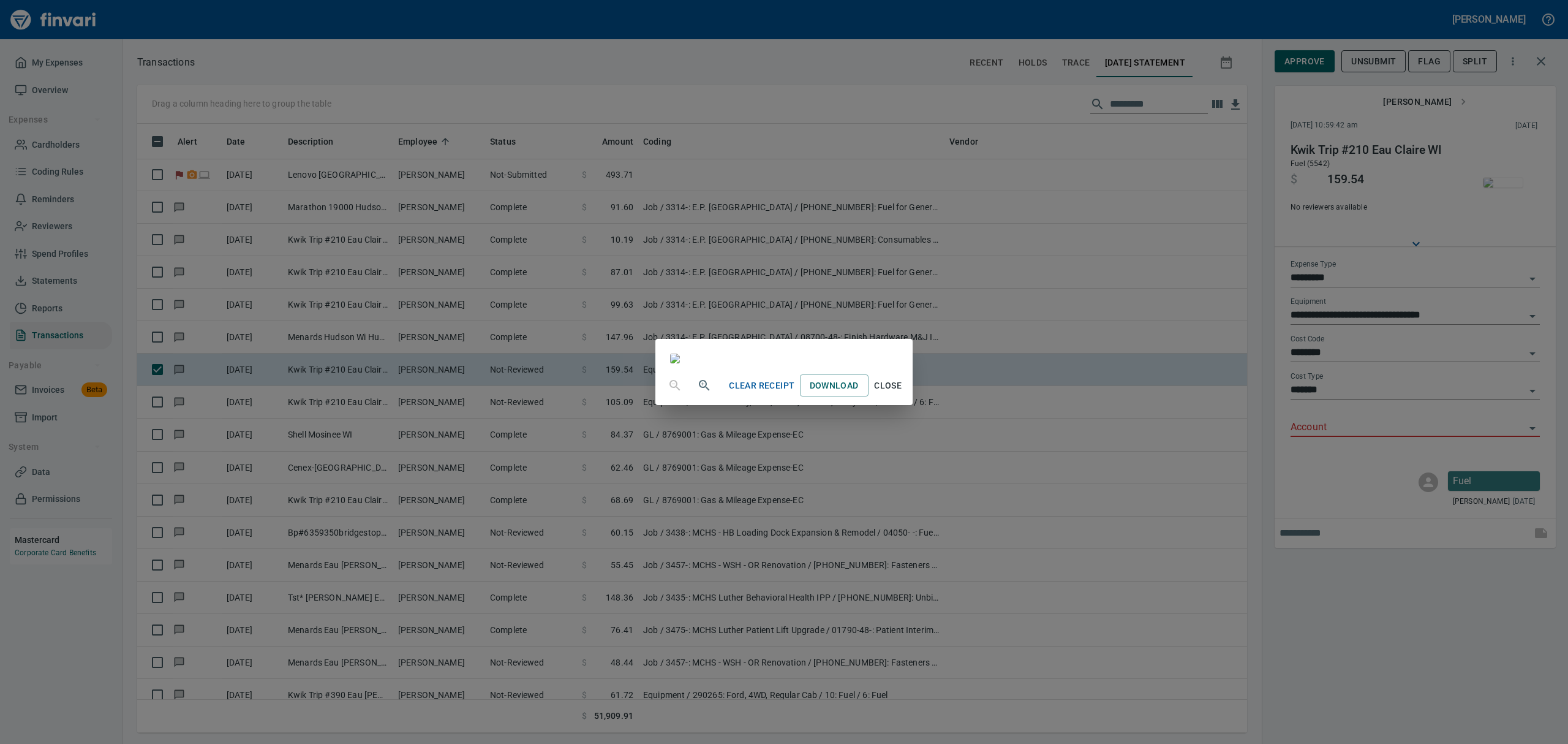
click at [903, 394] on span "Close" at bounding box center [888, 386] width 30 height 15
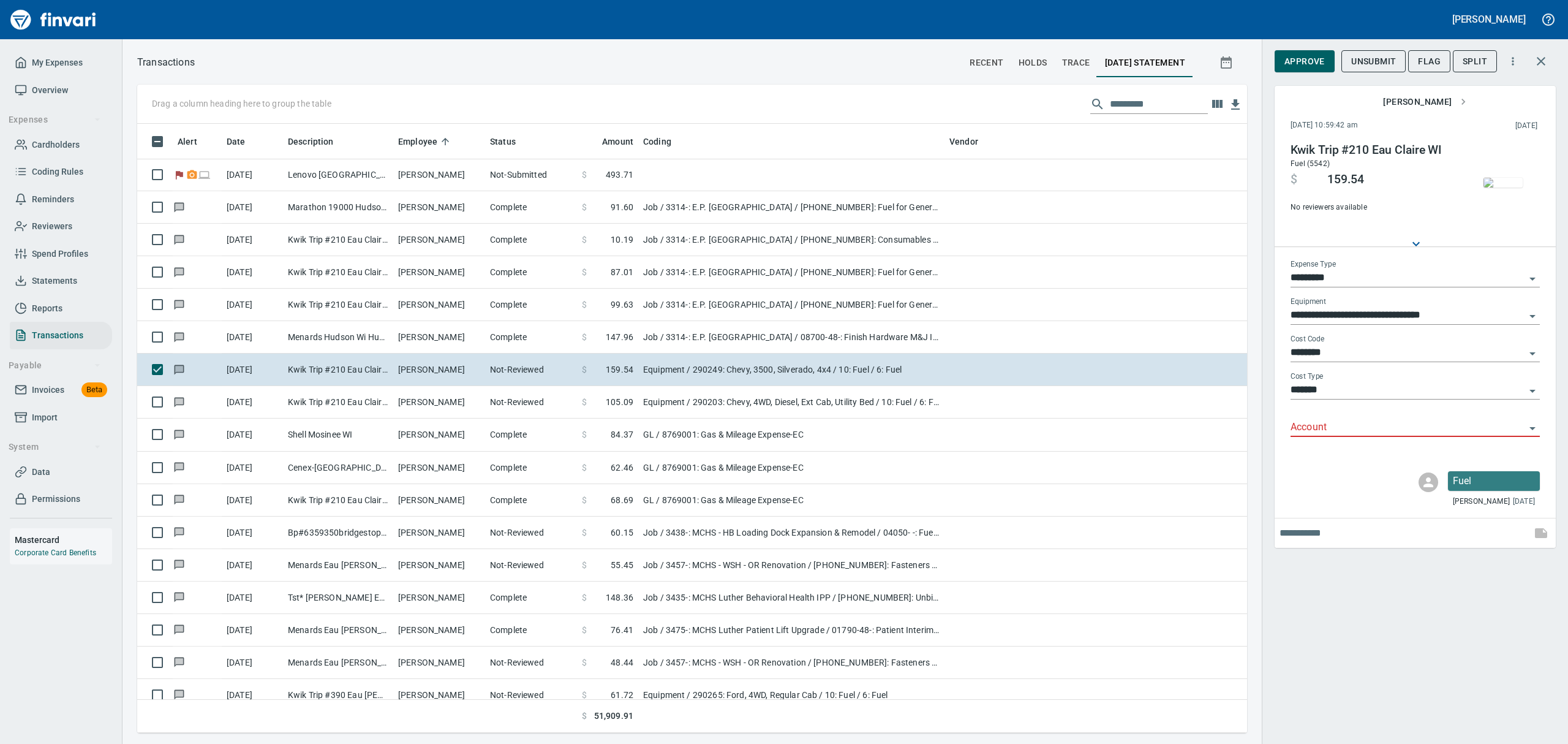
click at [1536, 426] on icon "Open" at bounding box center [1532, 428] width 14 height 14
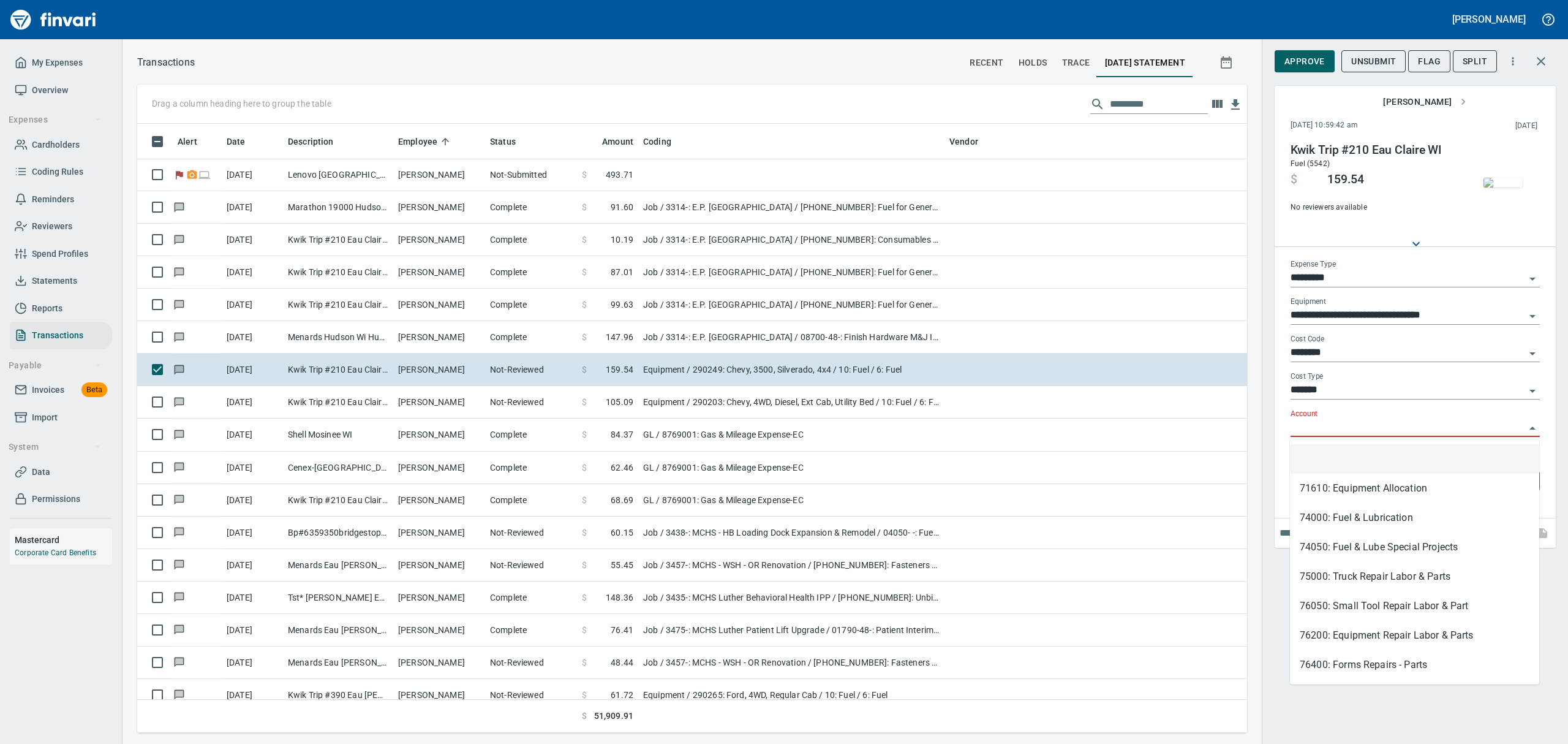
scroll to position [595, 1081]
click at [1356, 521] on li "74000: Fuel & Lubrication" at bounding box center [1414, 517] width 249 height 30
type input "**********"
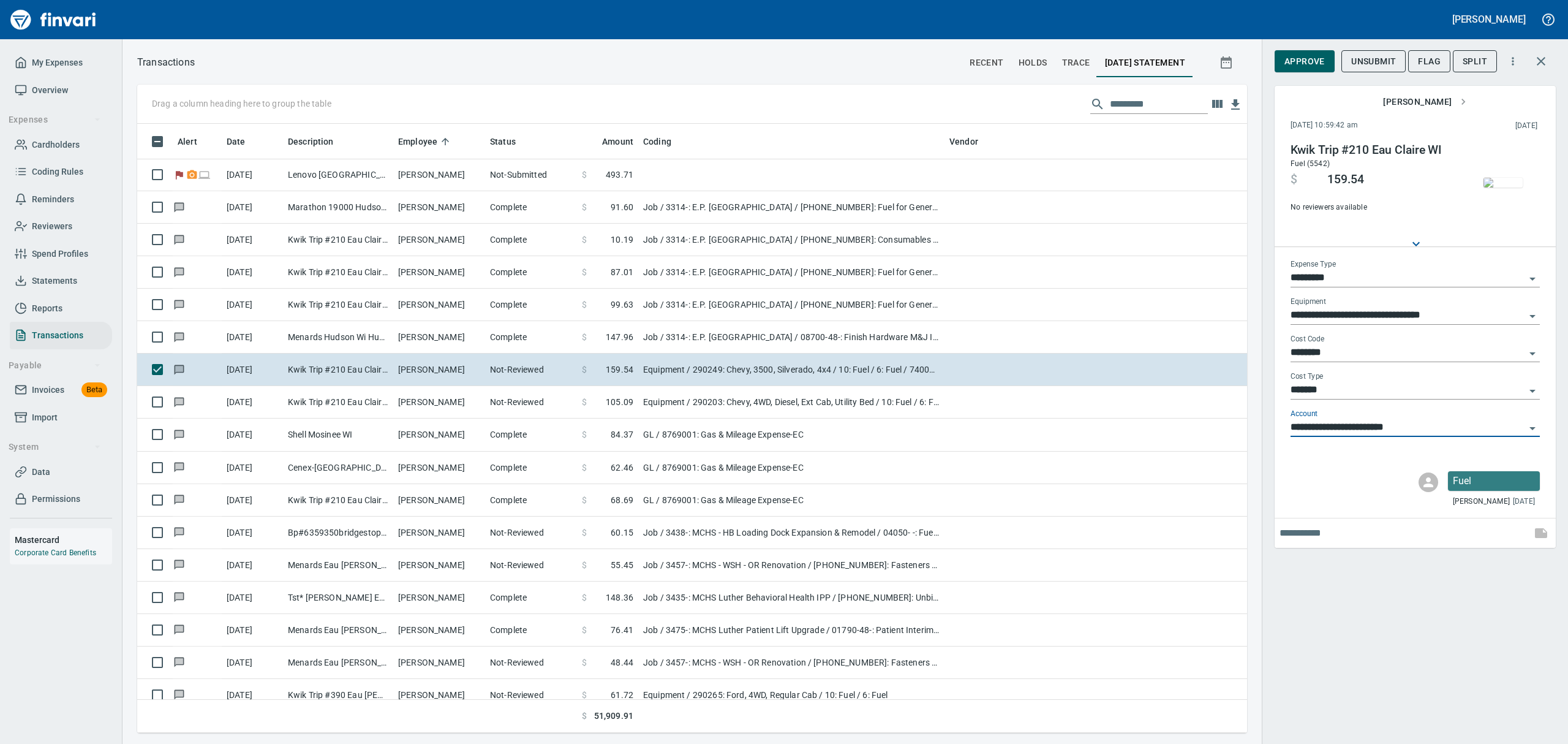
click at [1312, 62] on span "Approve" at bounding box center [1304, 61] width 40 height 15
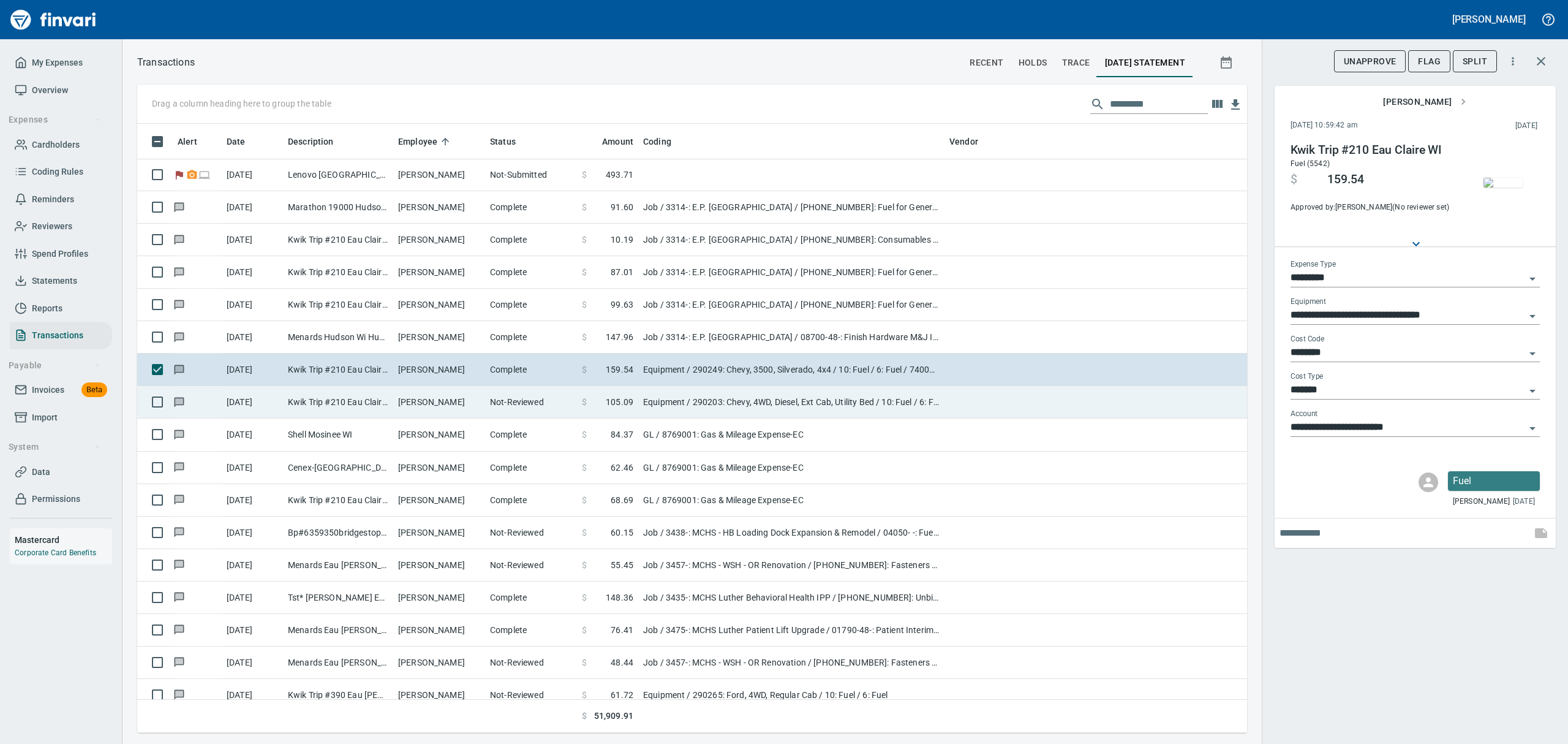
click at [356, 407] on td "Kwik Trip #210 Eau Claire WI" at bounding box center [338, 402] width 110 height 33
type input "**********"
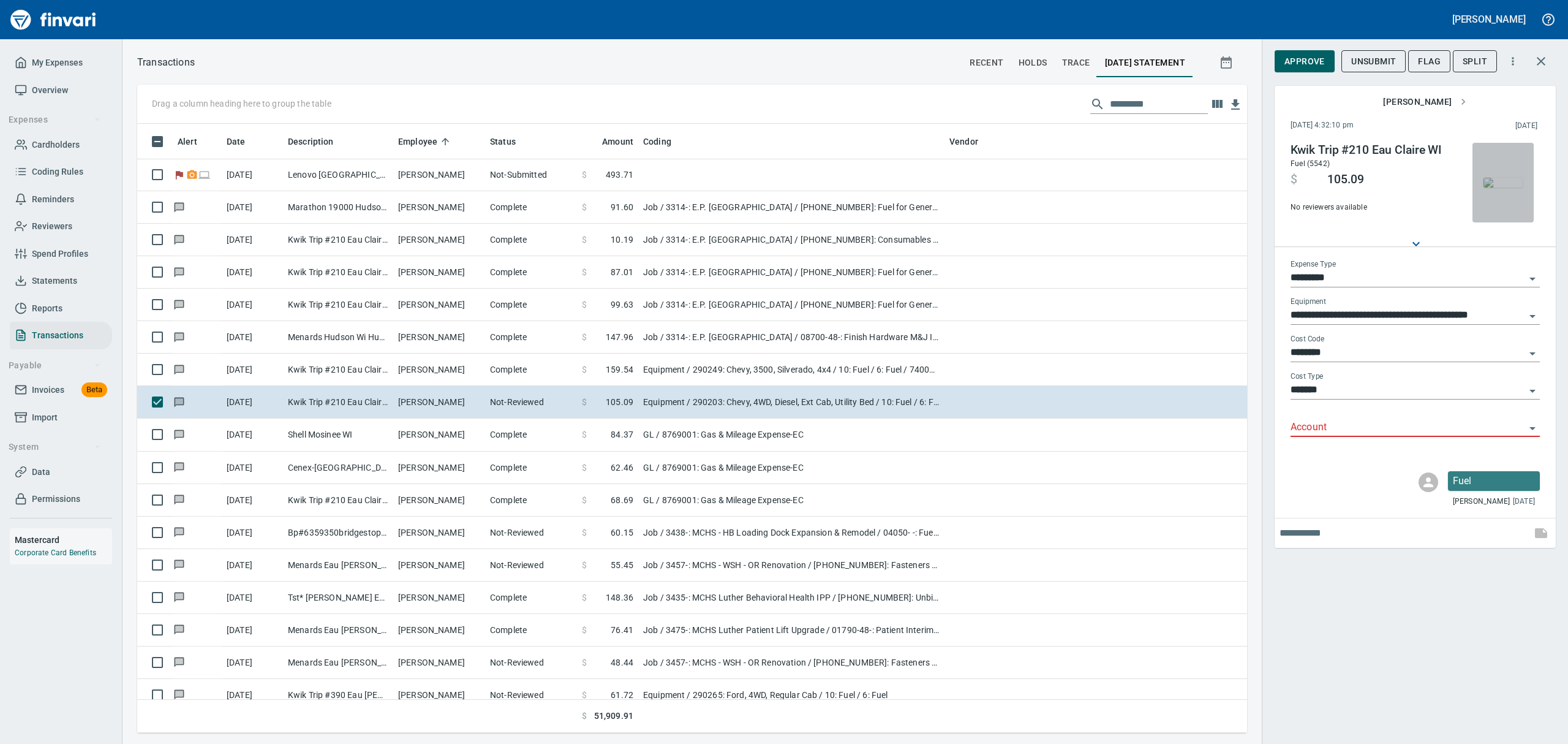
click at [1500, 187] on img "button" at bounding box center [1503, 182] width 39 height 10
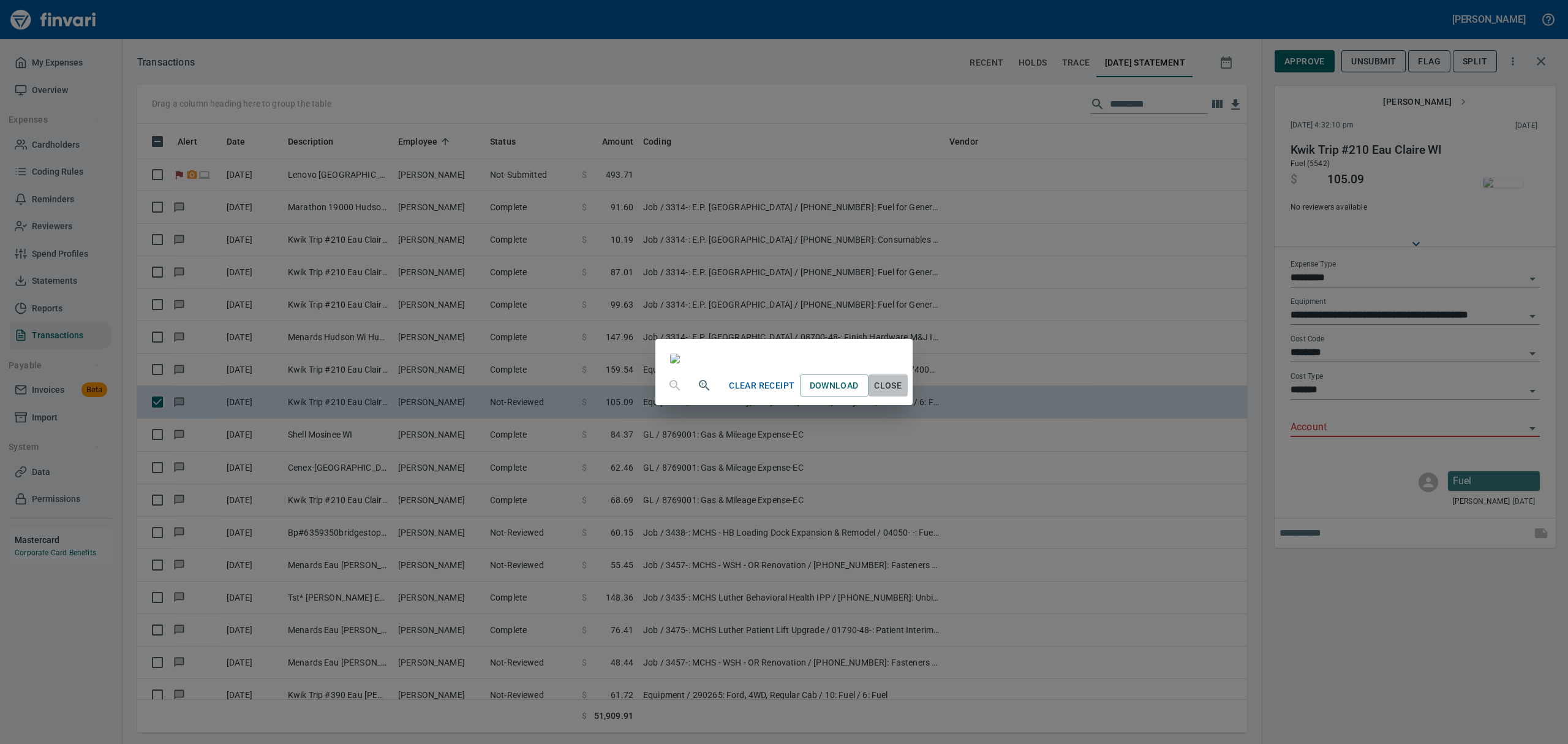
click at [903, 394] on span "Close" at bounding box center [888, 386] width 30 height 15
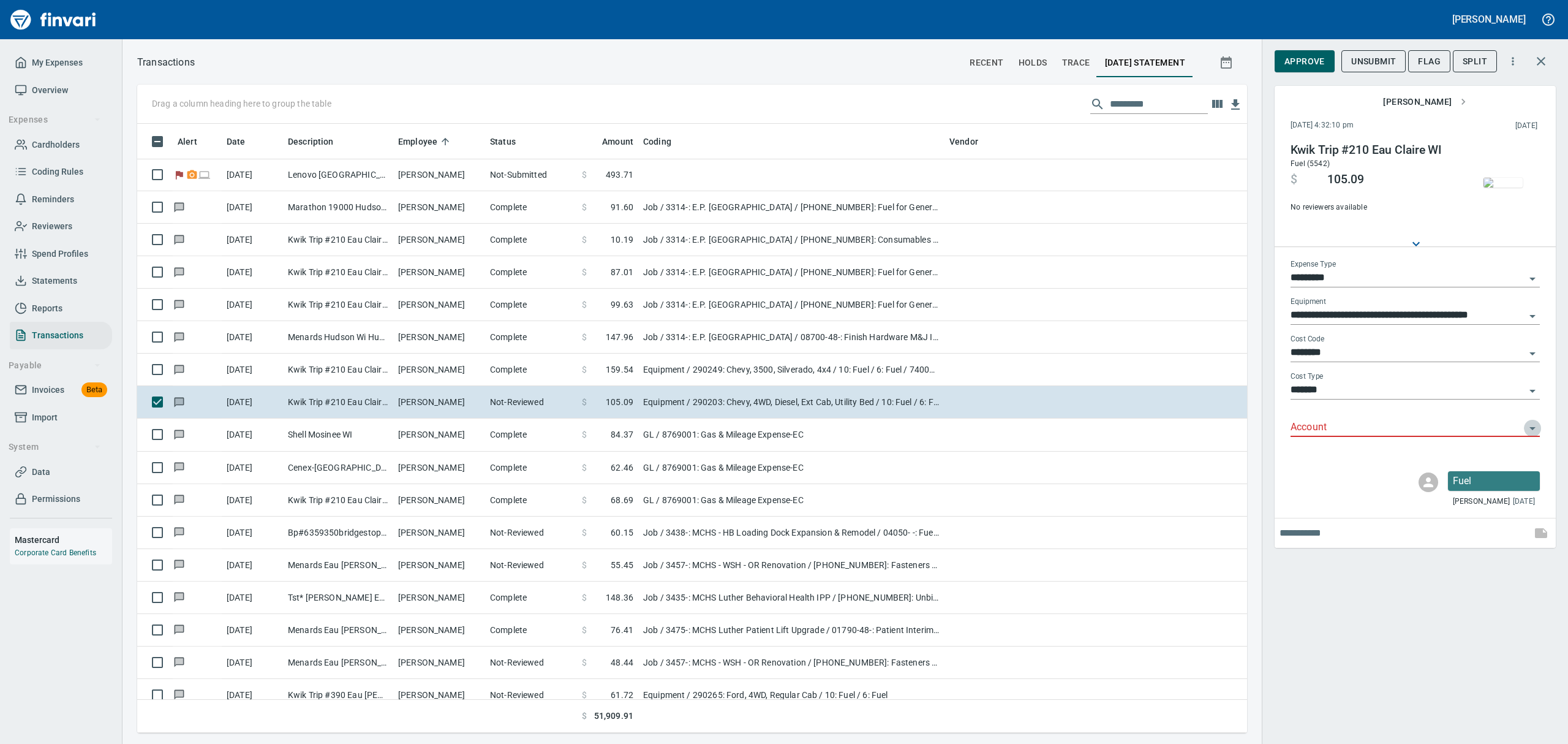
click at [1532, 428] on icon "Open" at bounding box center [1532, 428] width 6 height 3
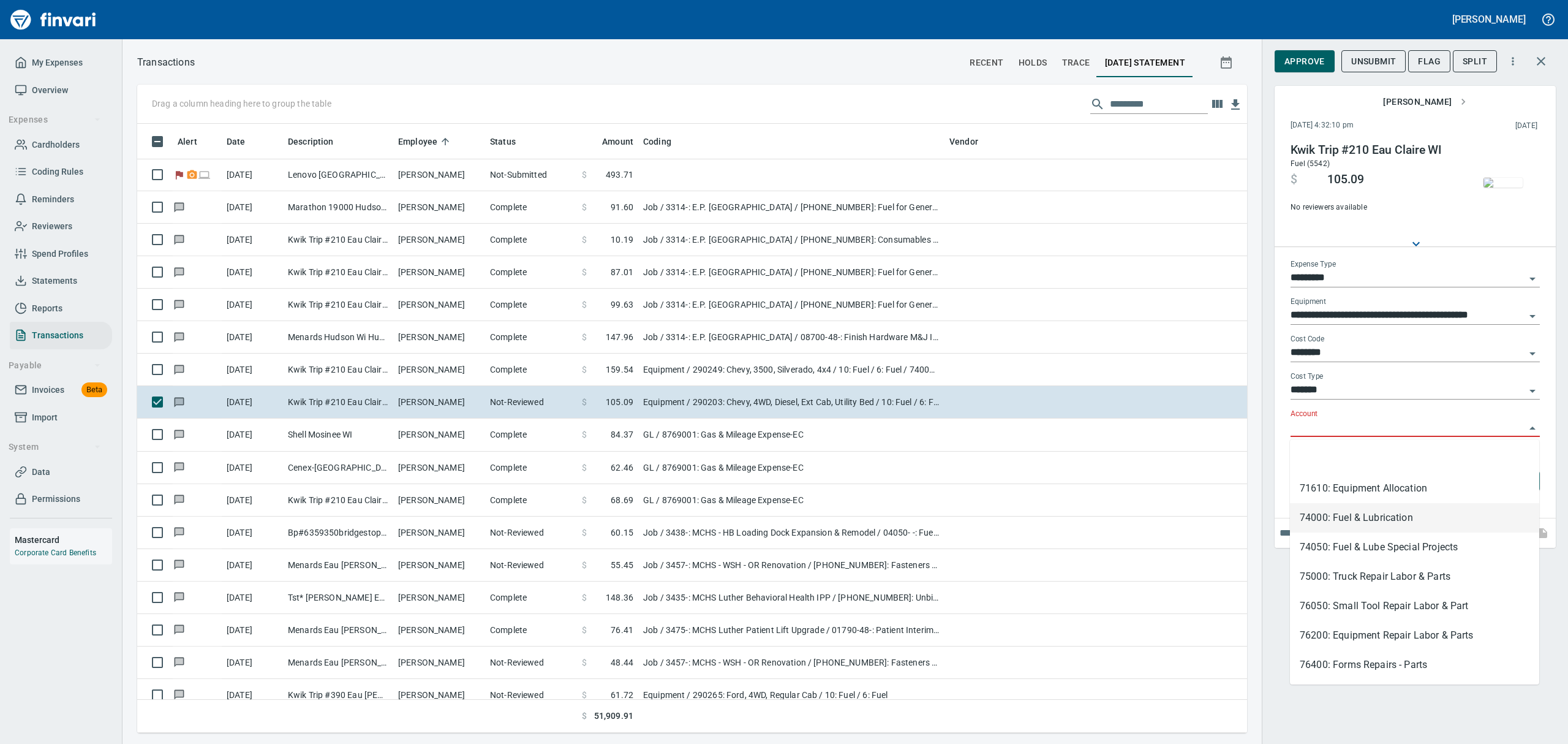
click at [1365, 519] on li "74000: Fuel & Lubrication" at bounding box center [1414, 517] width 249 height 30
type input "**********"
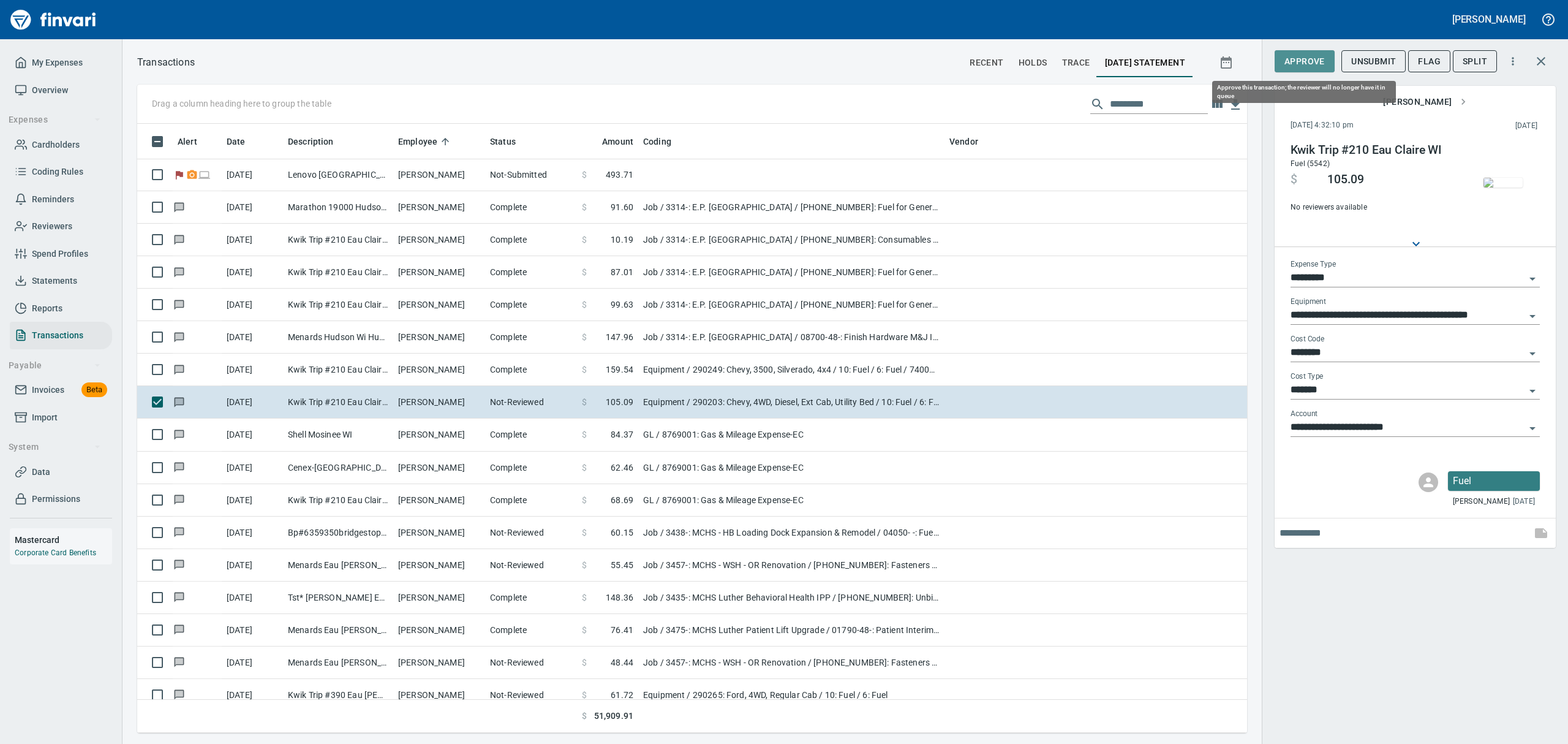
click at [1321, 63] on span "Approve" at bounding box center [1304, 61] width 40 height 15
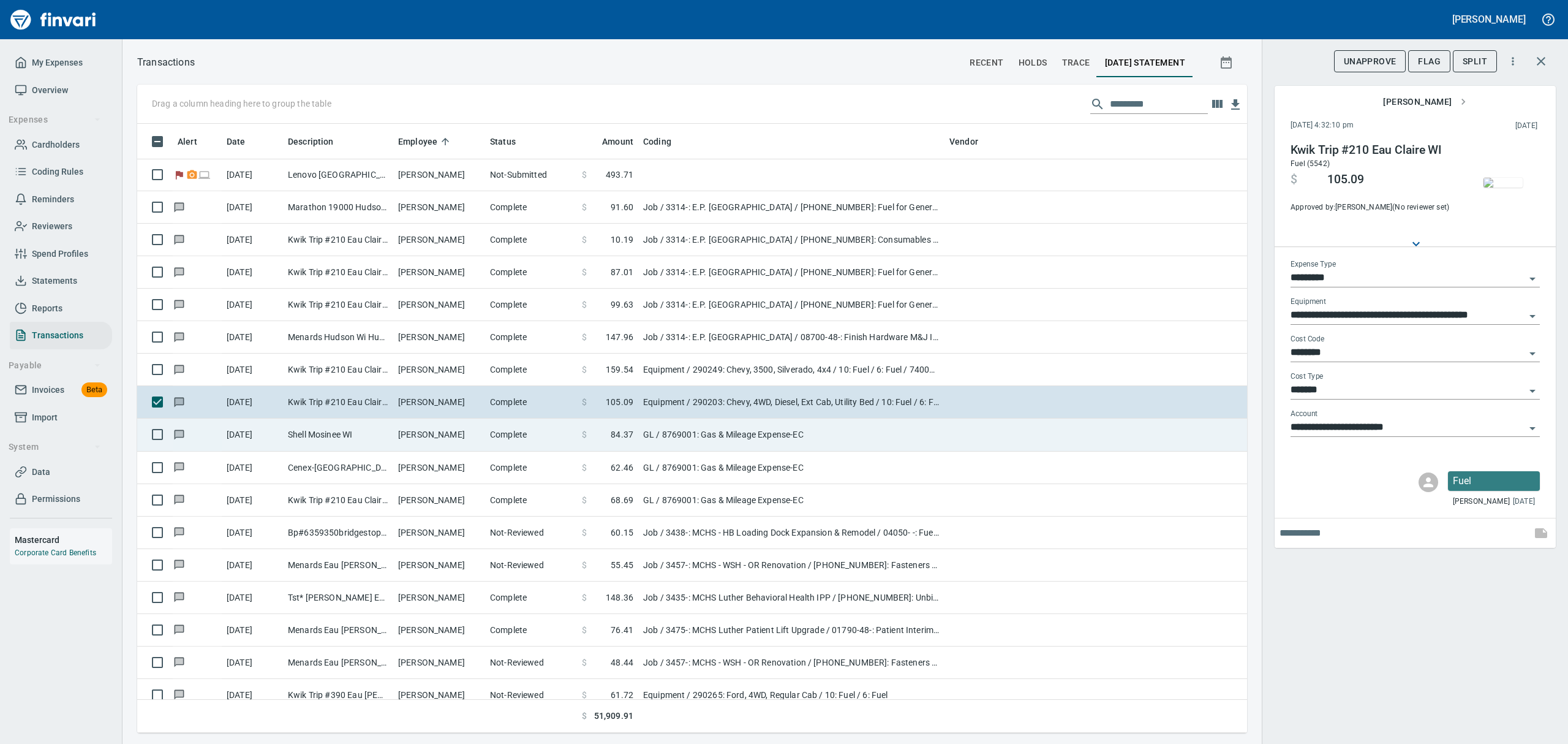
click at [492, 435] on td "Complete" at bounding box center [532, 435] width 92 height 33
type input "**"
type input "**********"
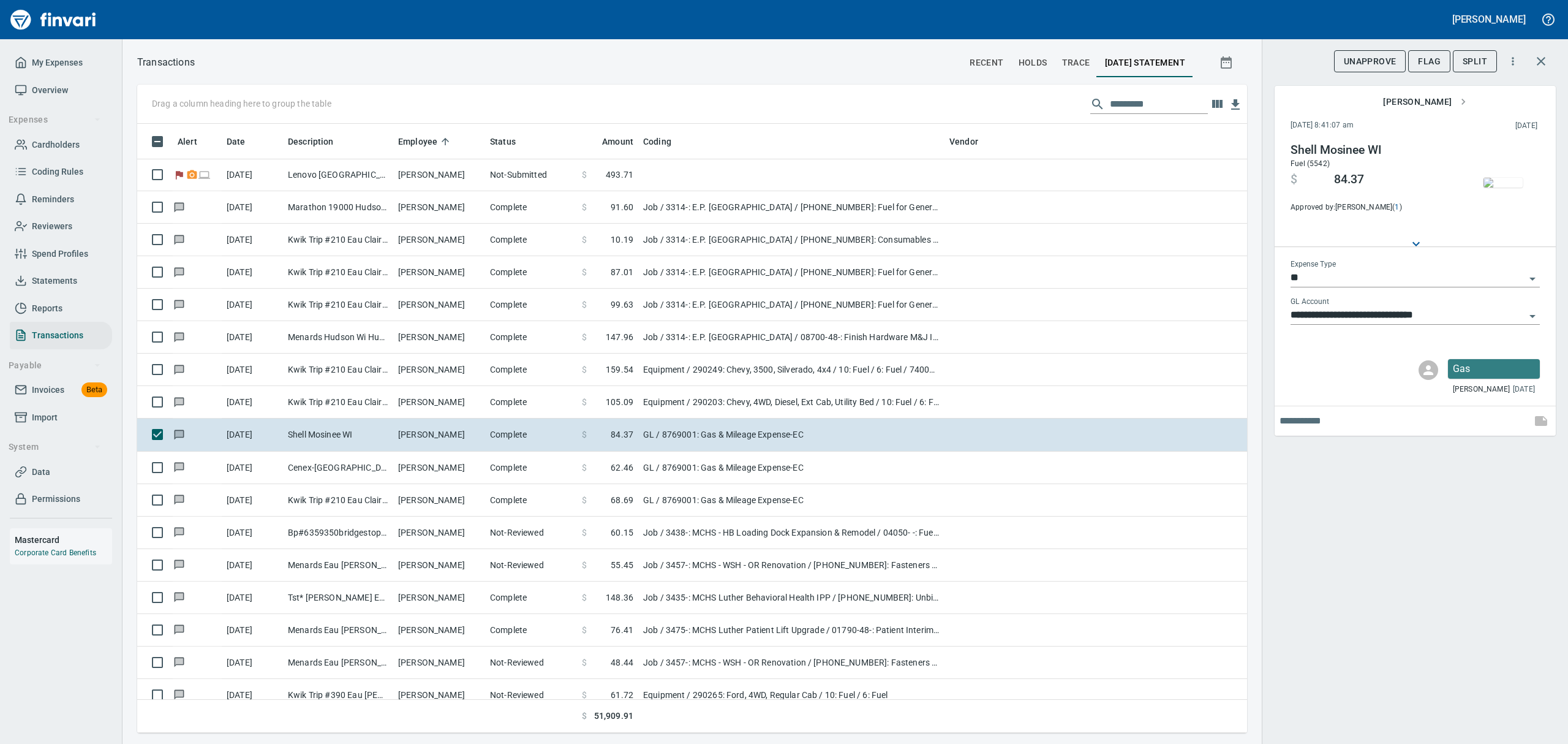
click at [1520, 180] on img "button" at bounding box center [1503, 182] width 39 height 10
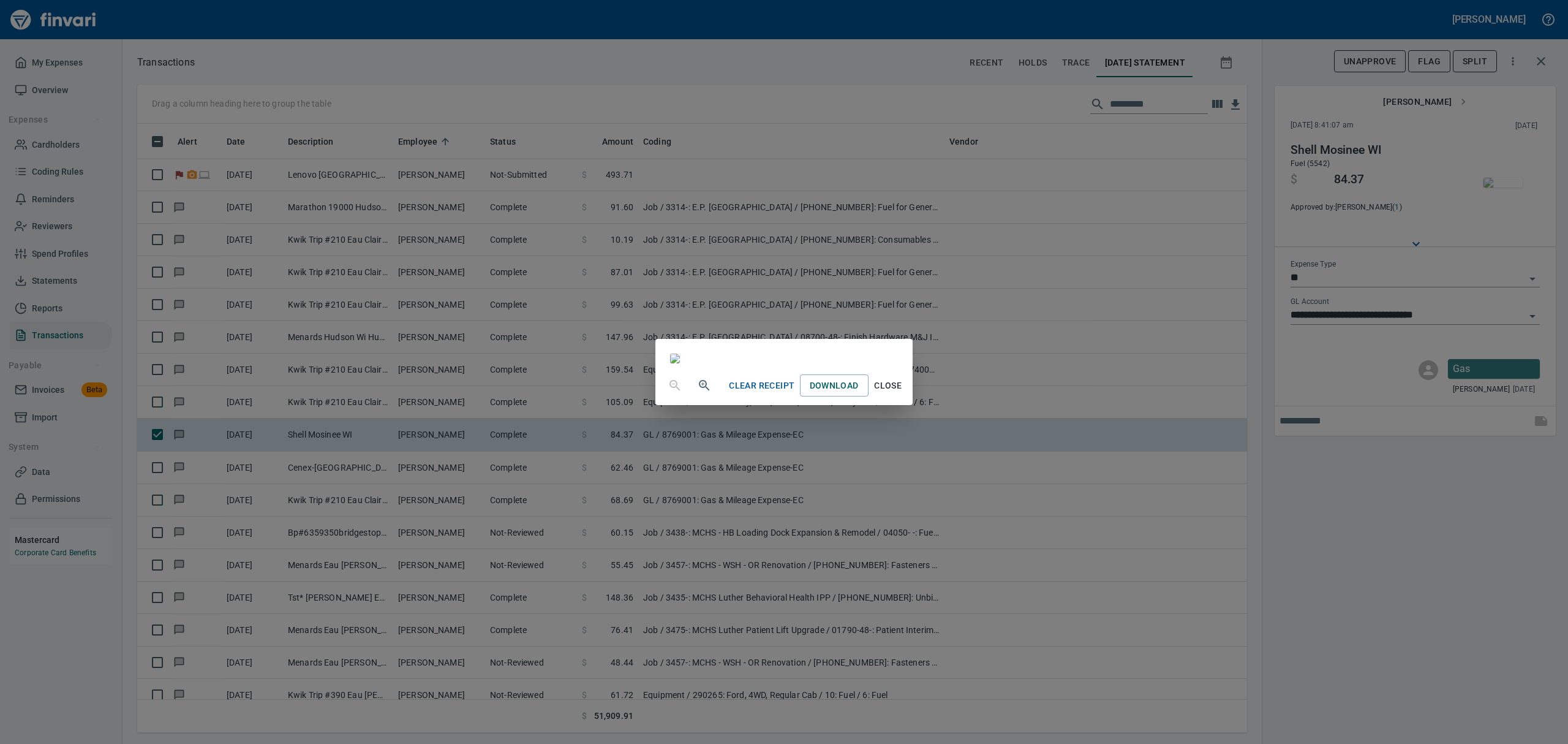
click at [903, 394] on span "Close" at bounding box center [888, 386] width 30 height 15
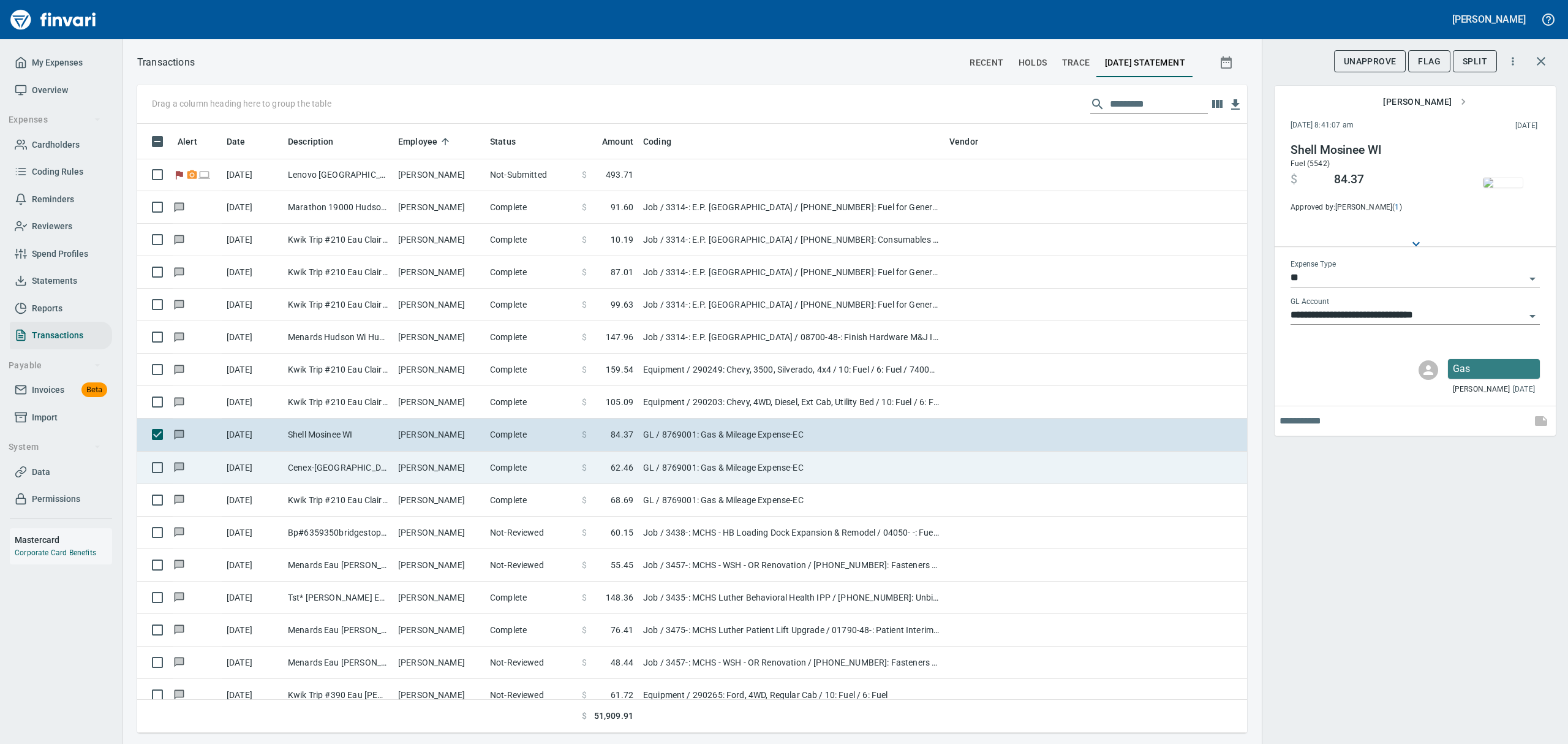
click at [305, 468] on td "Cenex-[GEOGRAPHIC_DATA] Coop [GEOGRAPHIC_DATA] [GEOGRAPHIC_DATA]" at bounding box center [338, 468] width 110 height 33
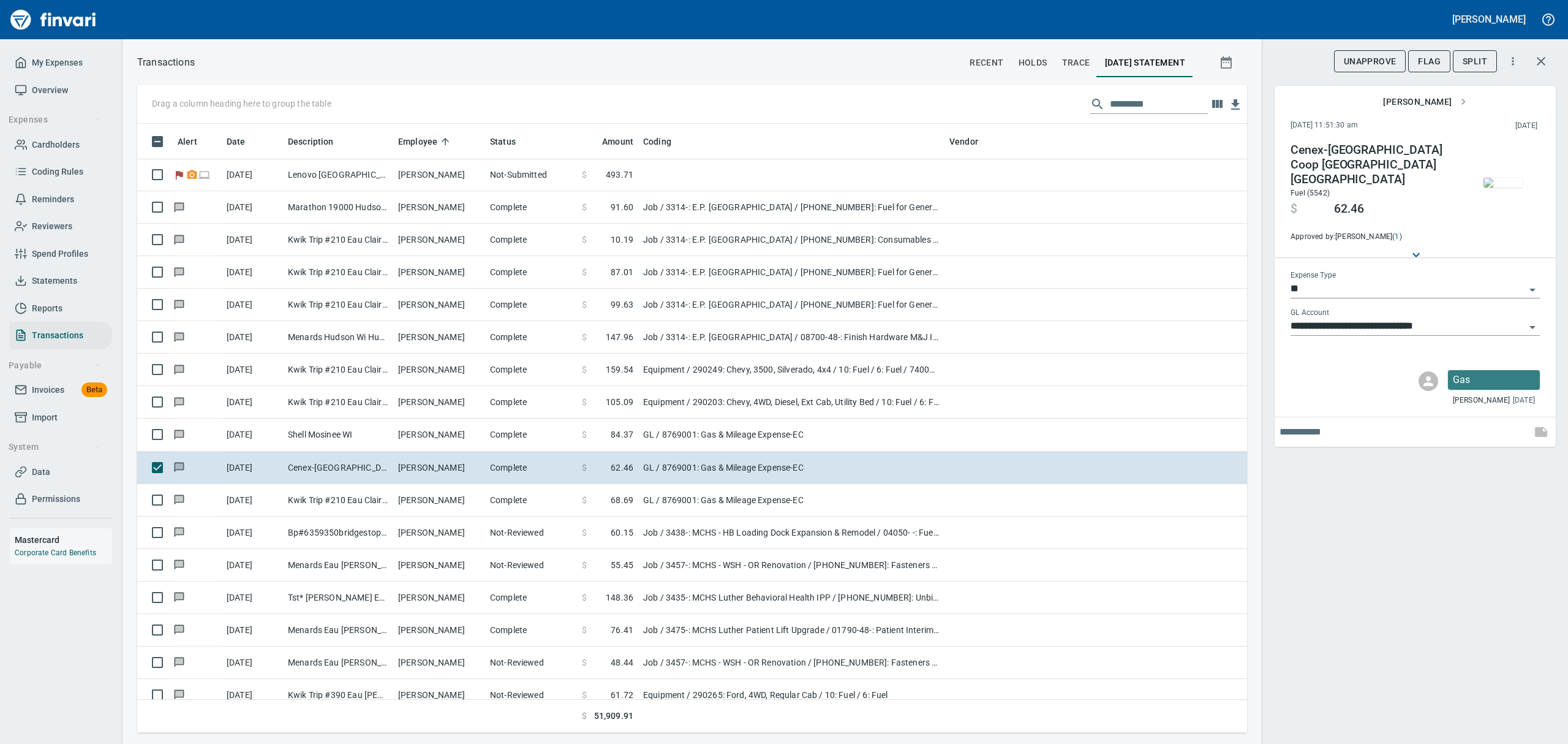
click at [1512, 187] on img "button" at bounding box center [1503, 182] width 39 height 10
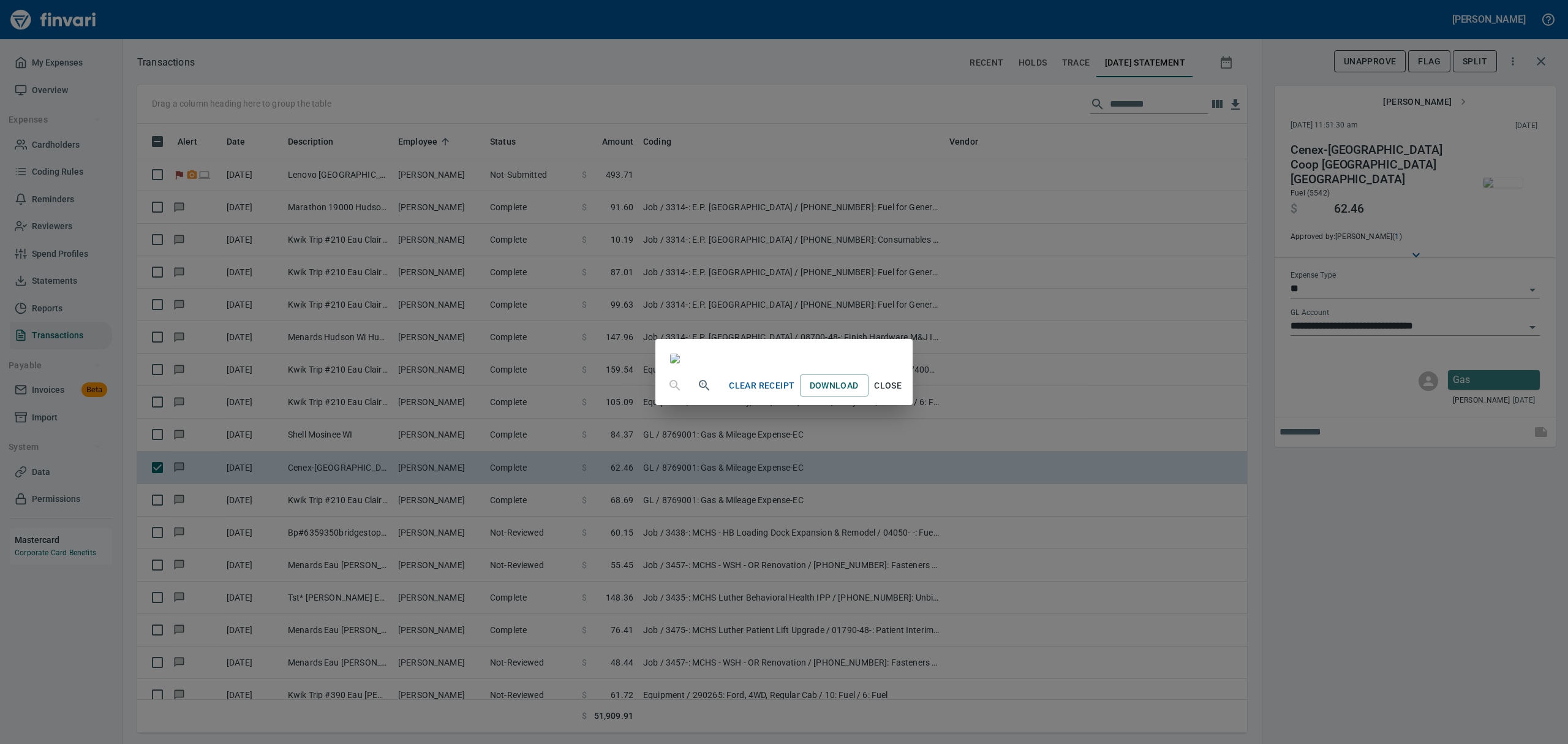
click at [903, 394] on span "Close" at bounding box center [888, 386] width 30 height 15
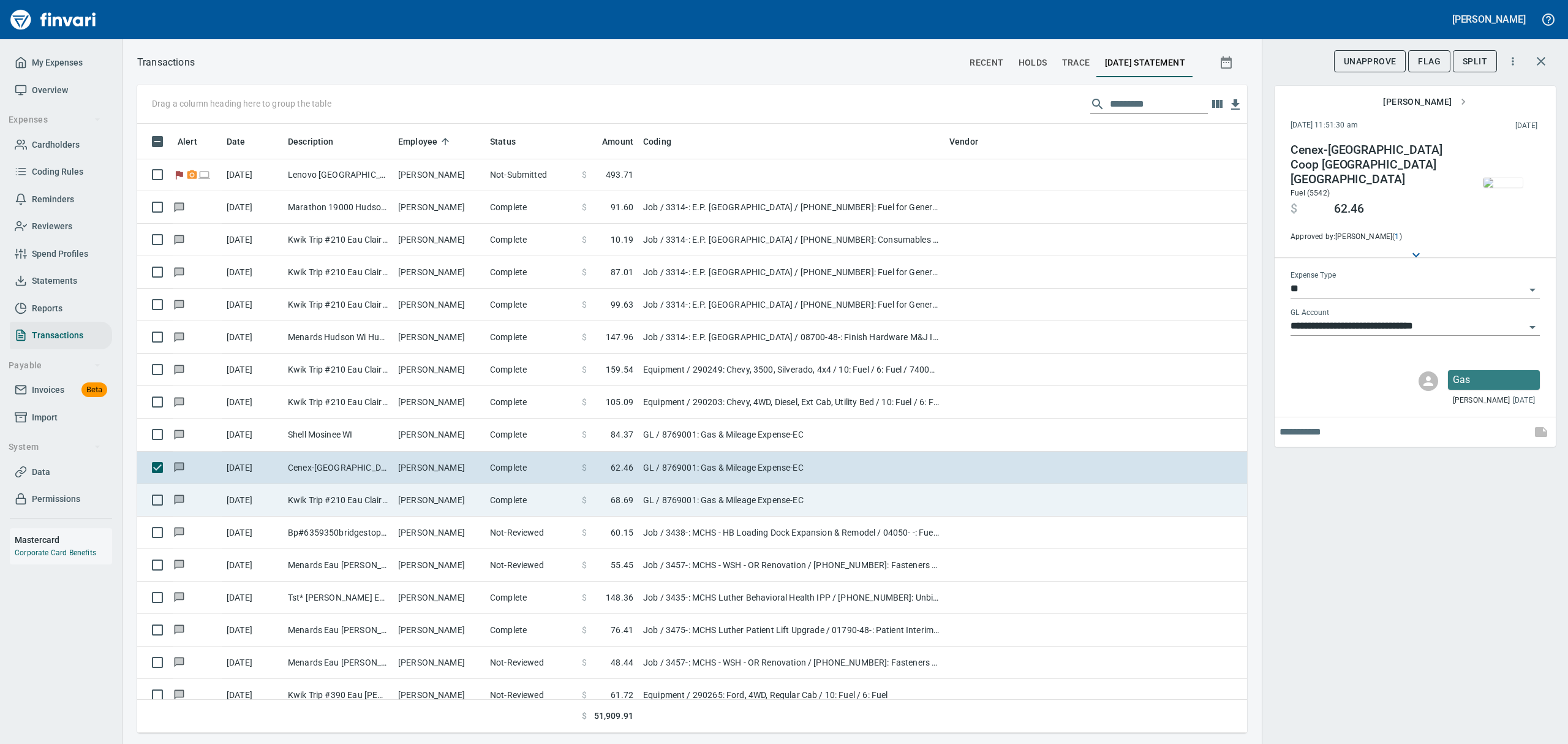
click at [320, 496] on td "Kwik Trip #210 Eau Claire WI" at bounding box center [338, 500] width 110 height 33
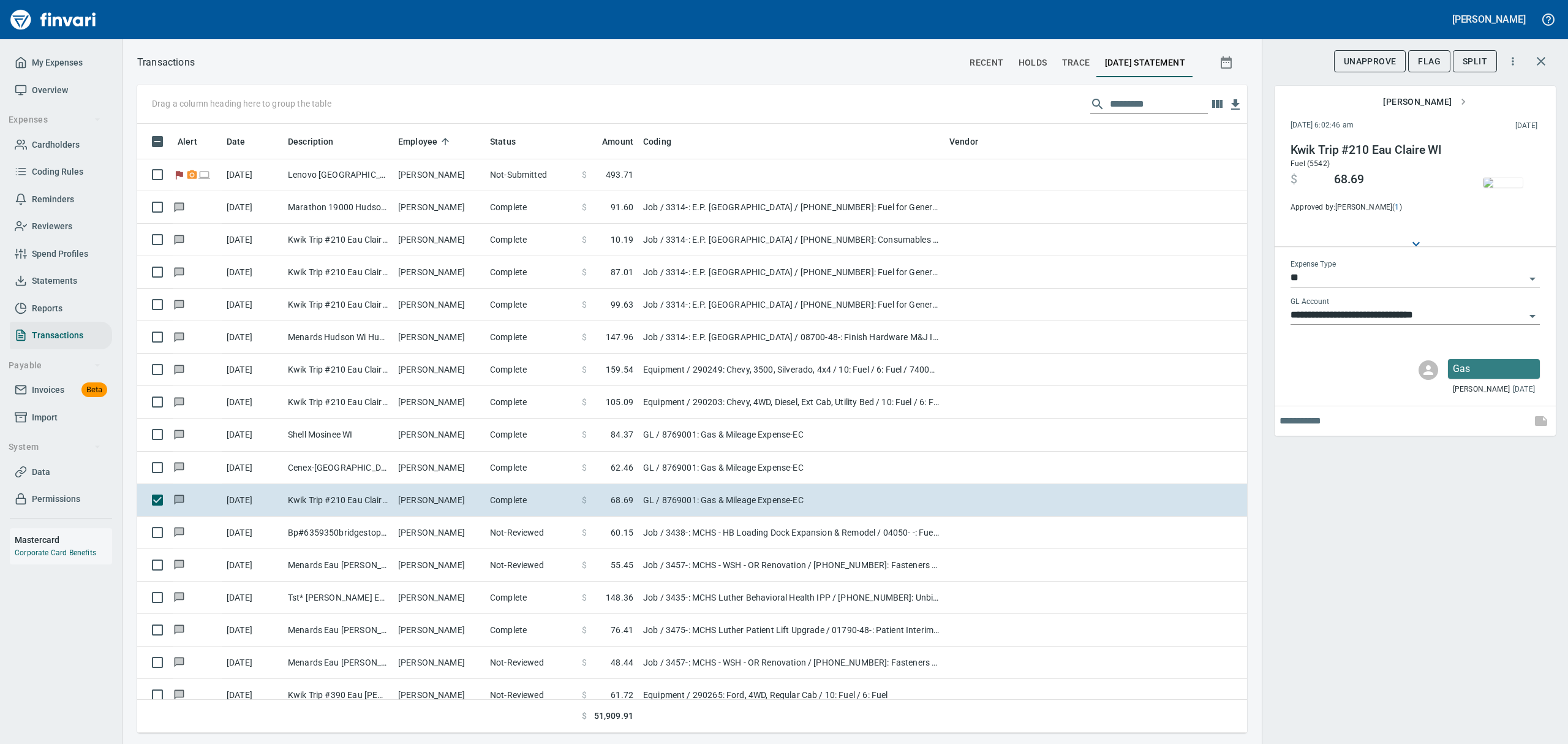
click at [1502, 178] on img "button" at bounding box center [1503, 182] width 39 height 10
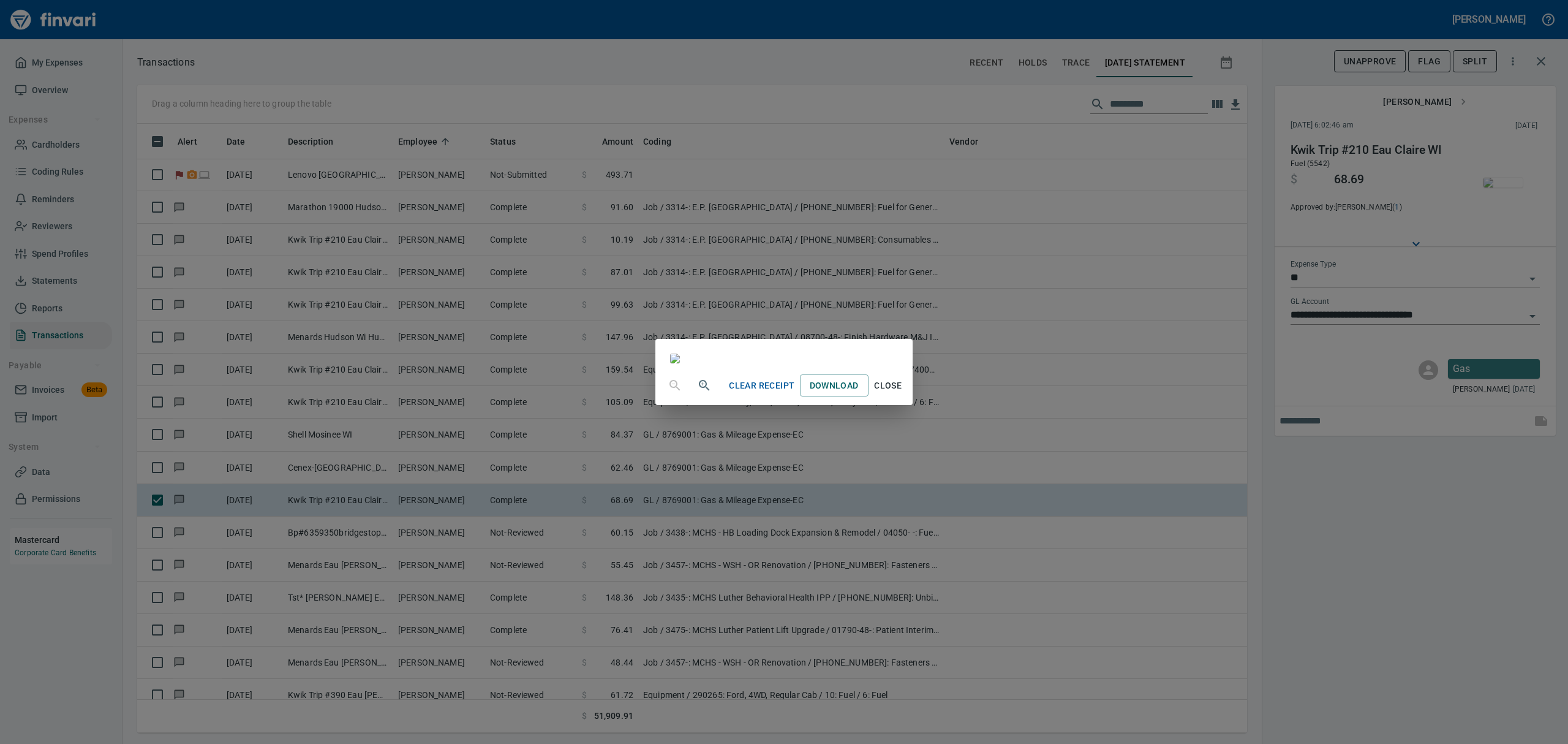
click at [903, 394] on span "Close" at bounding box center [888, 386] width 30 height 15
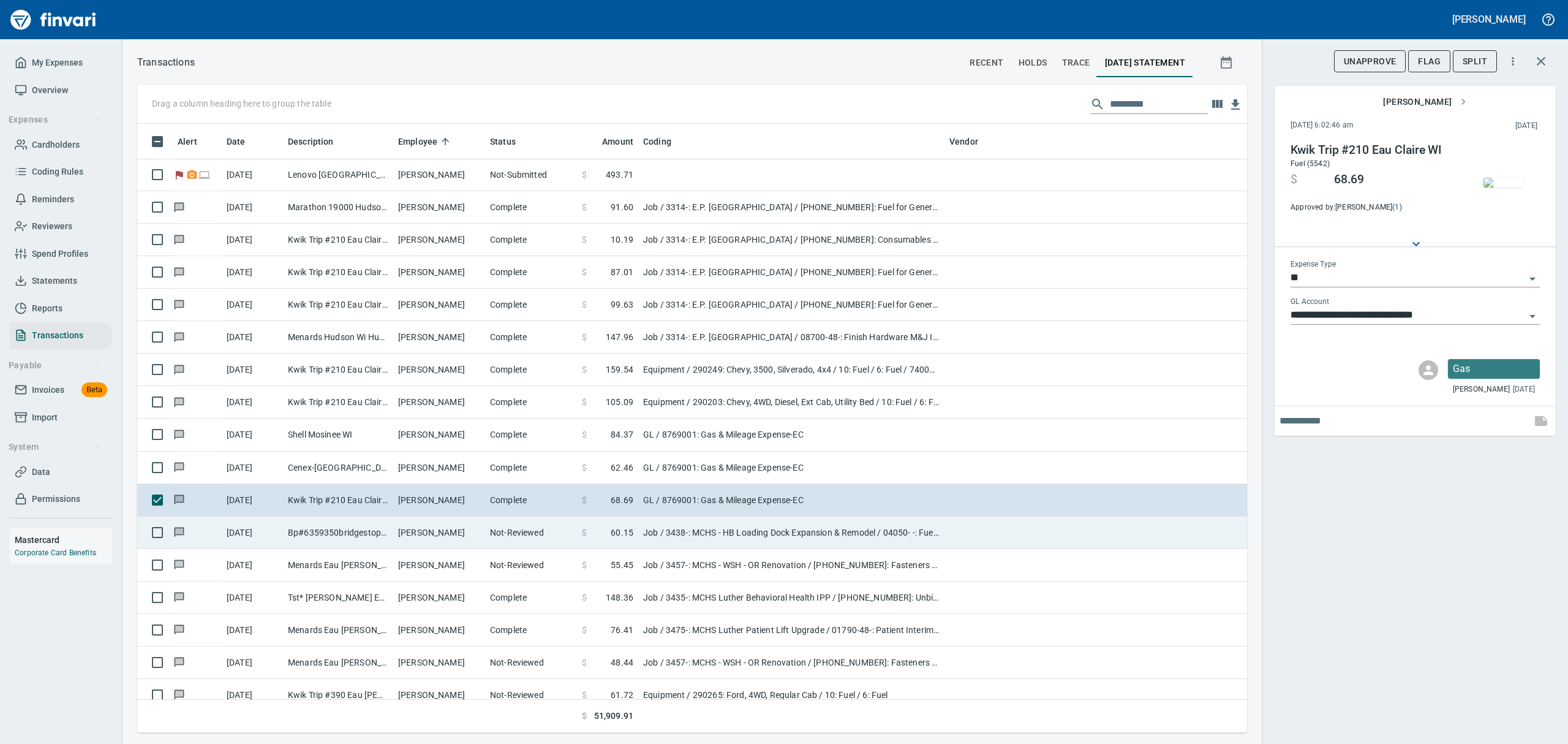
click at [270, 528] on td "[DATE]" at bounding box center [252, 533] width 61 height 33
type input "***"
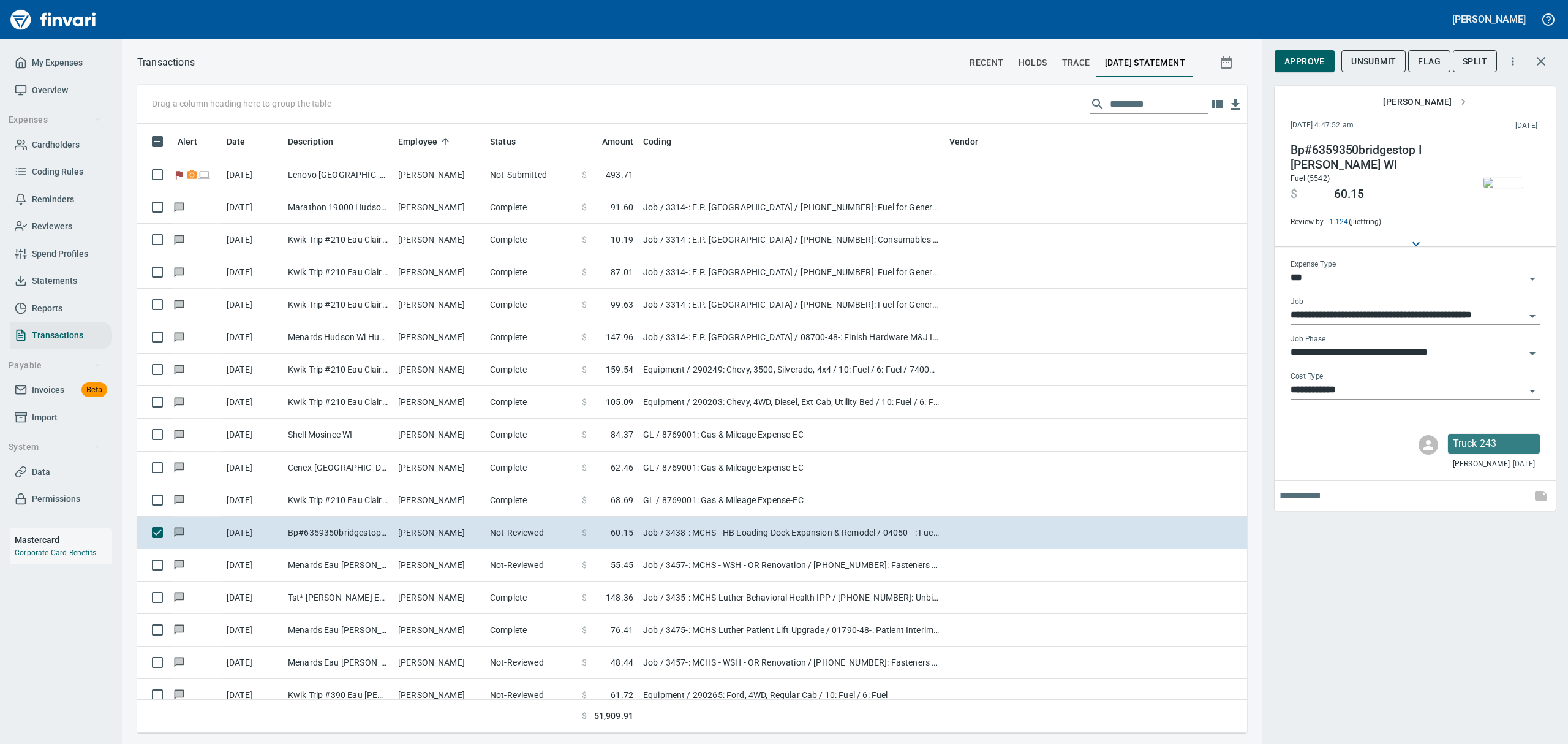
click at [1508, 186] on img "button" at bounding box center [1503, 182] width 39 height 10
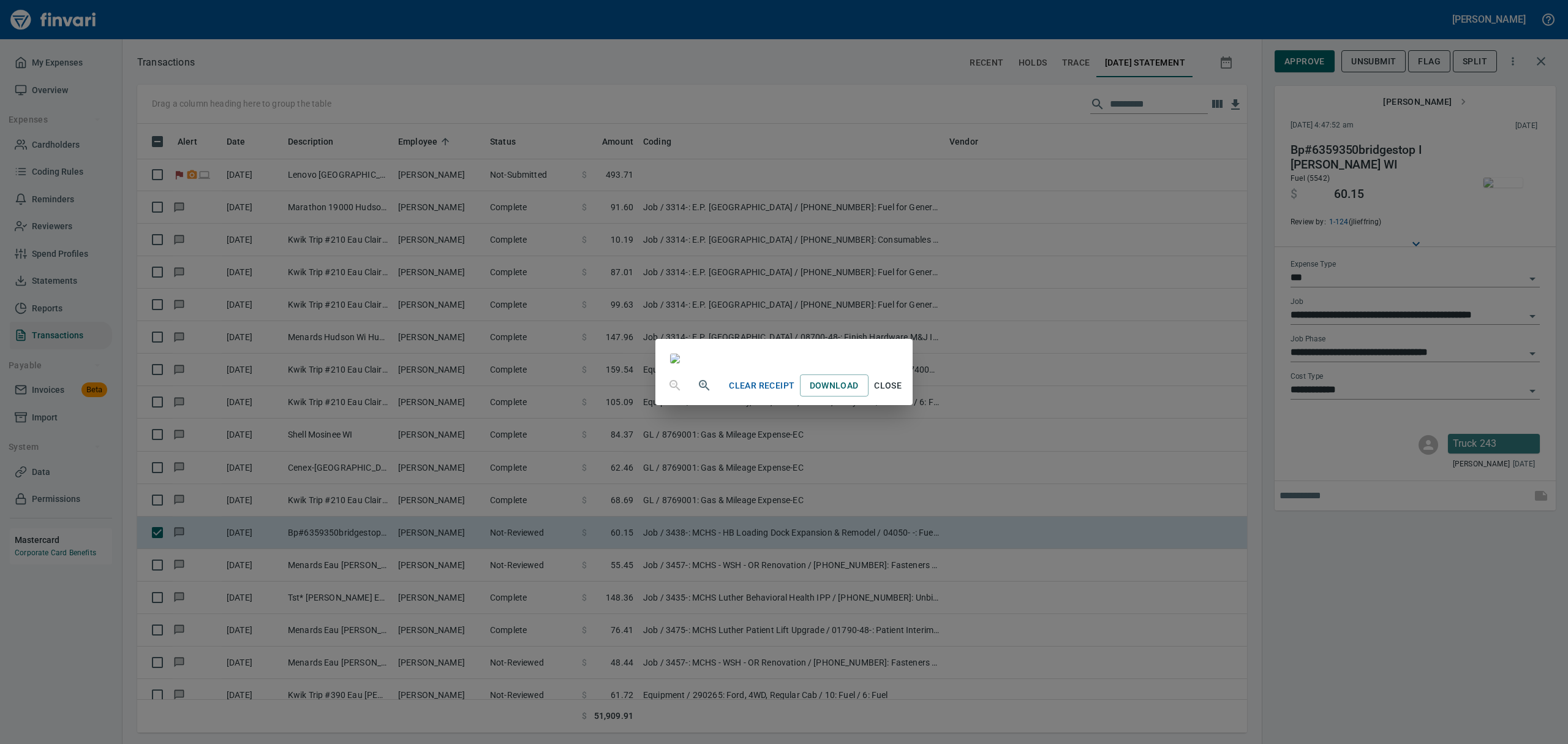
click at [903, 394] on span "Close" at bounding box center [888, 386] width 30 height 15
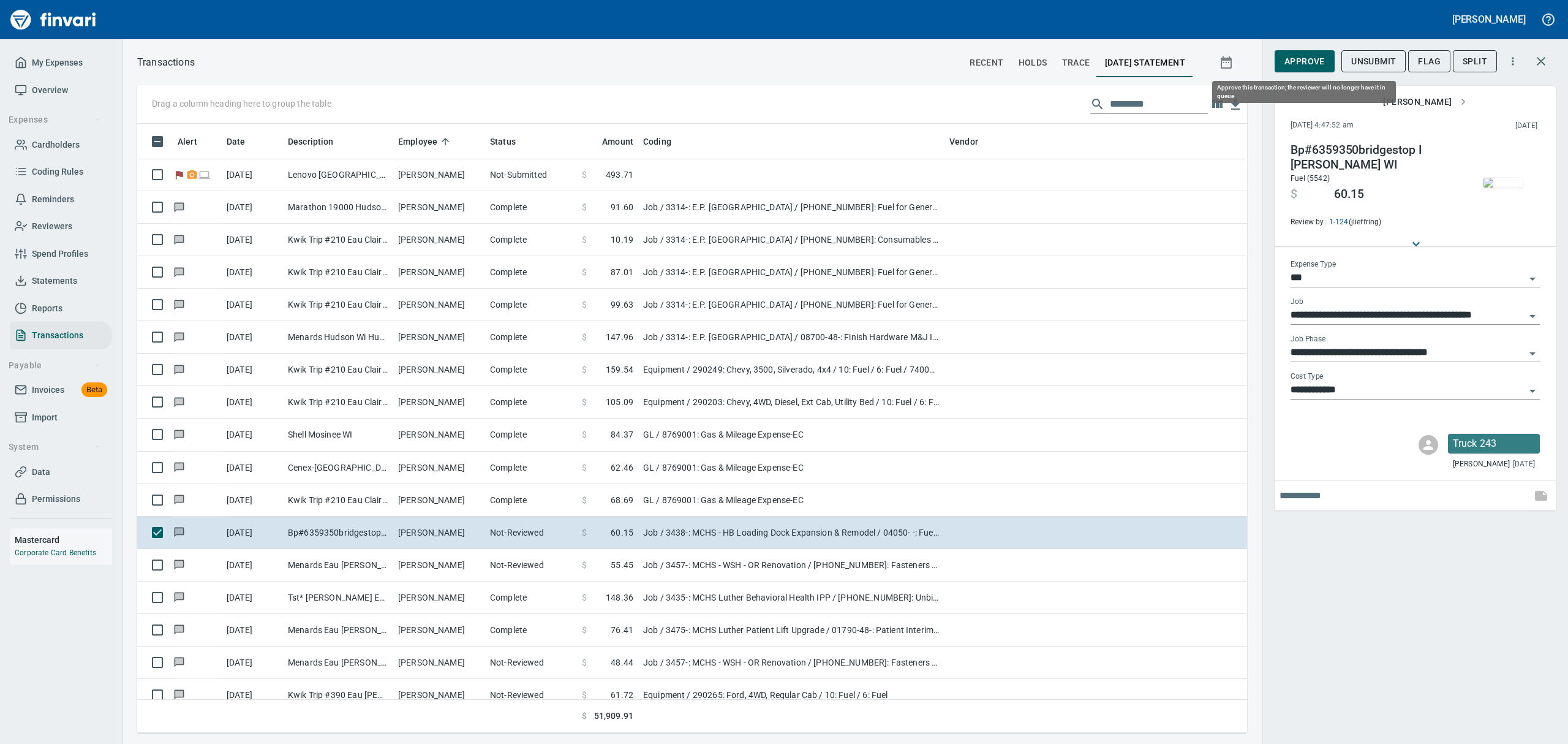
click at [1312, 60] on span "Approve" at bounding box center [1304, 61] width 40 height 15
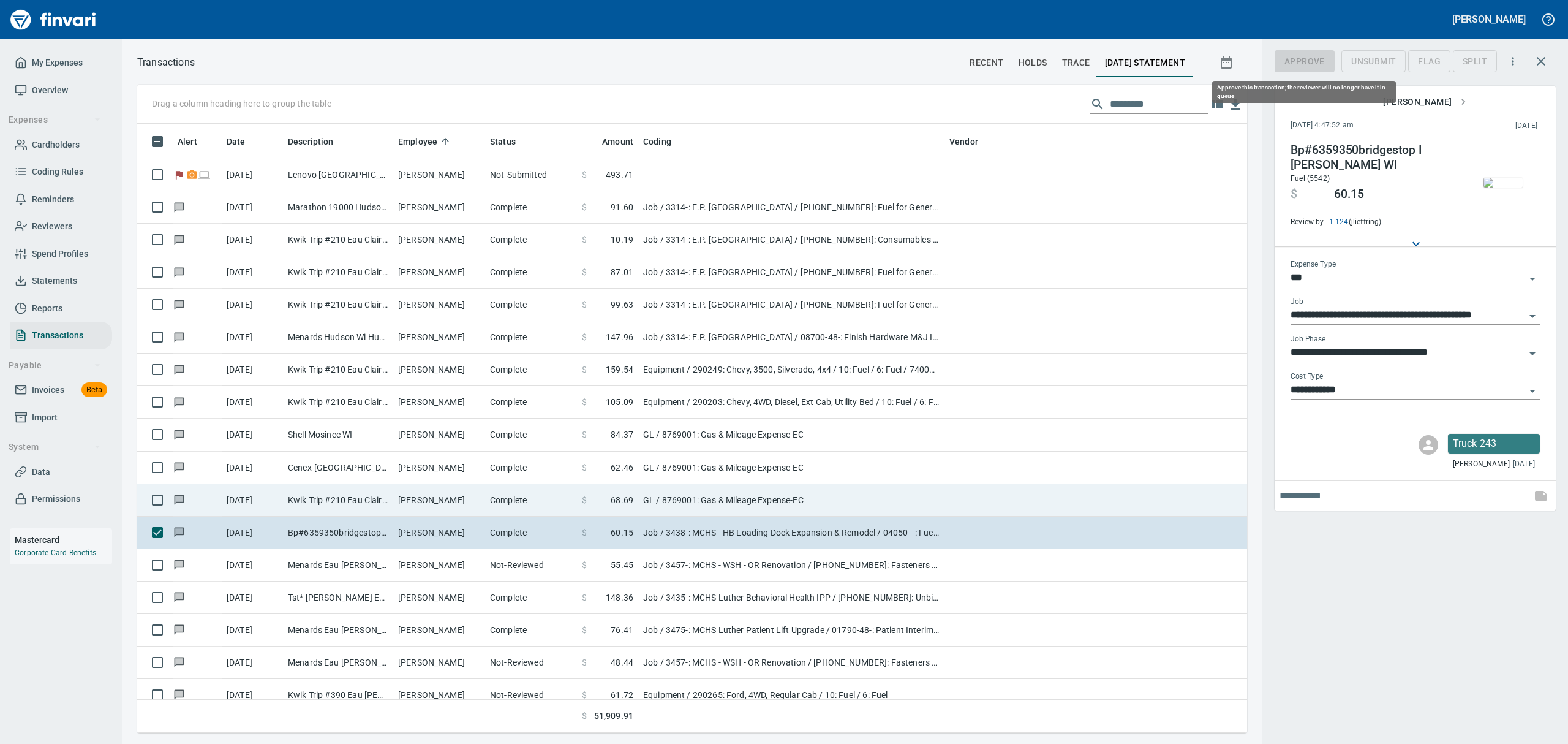
scroll to position [595, 1081]
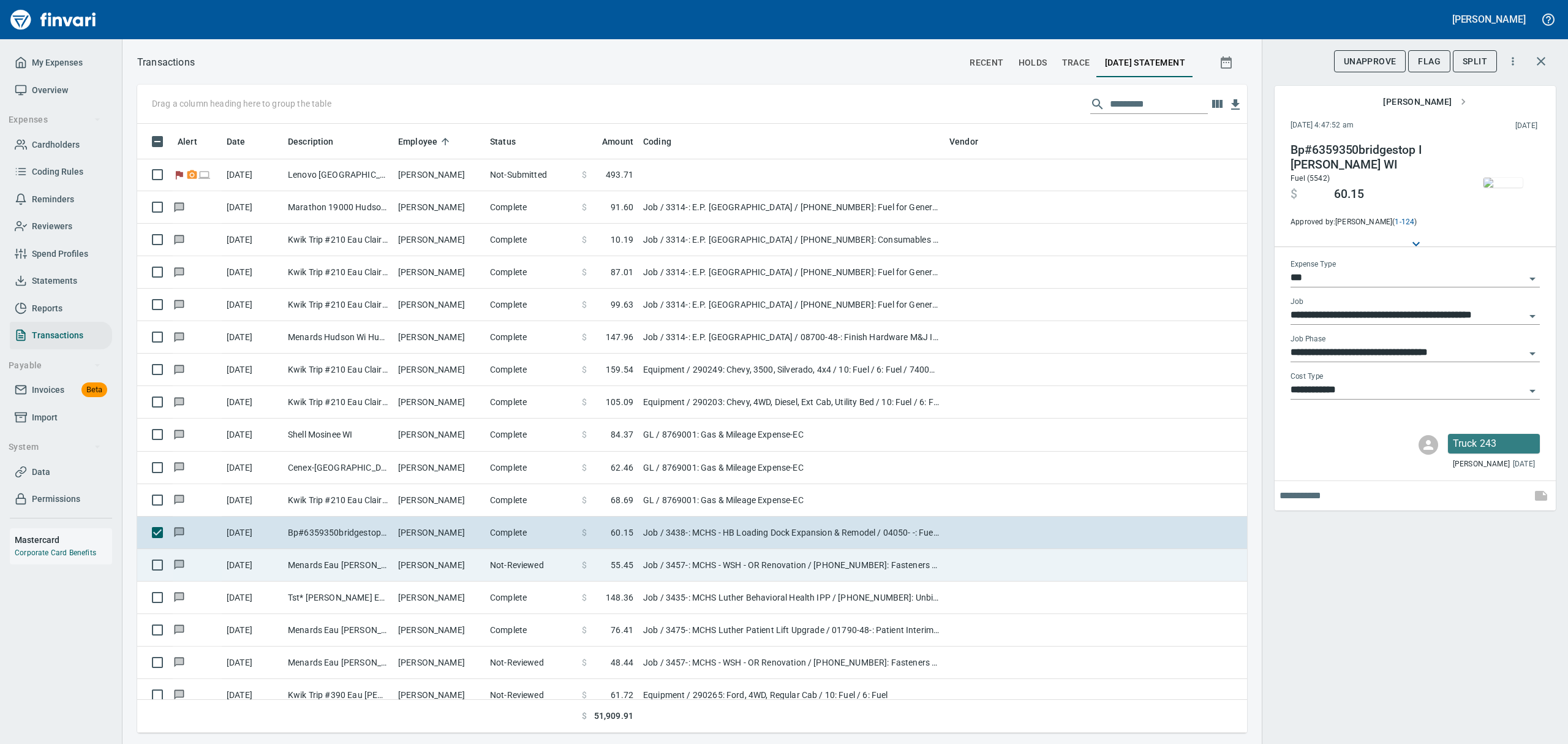
click at [400, 569] on td "[PERSON_NAME]" at bounding box center [440, 565] width 92 height 33
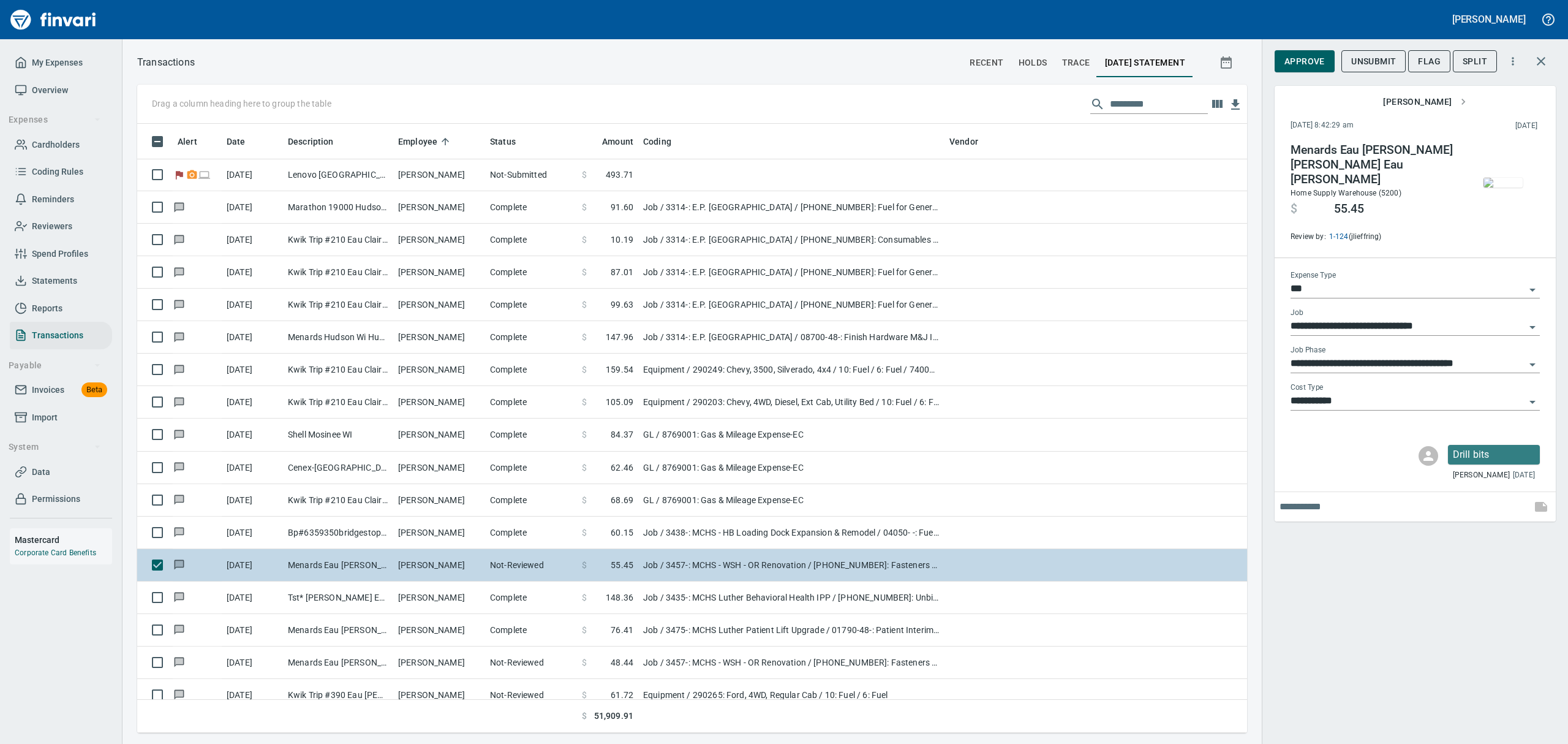
type input "**********"
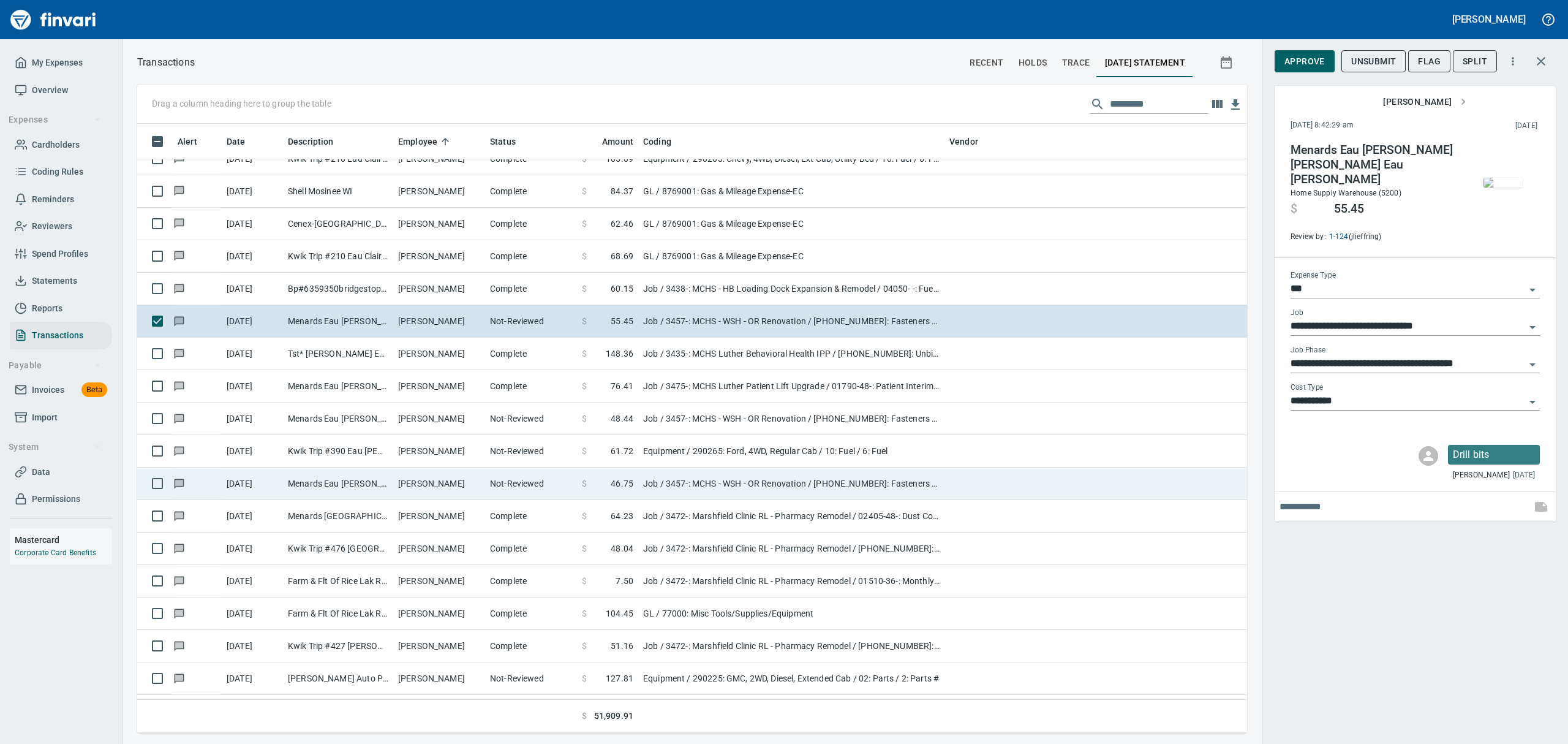
scroll to position [6536, 0]
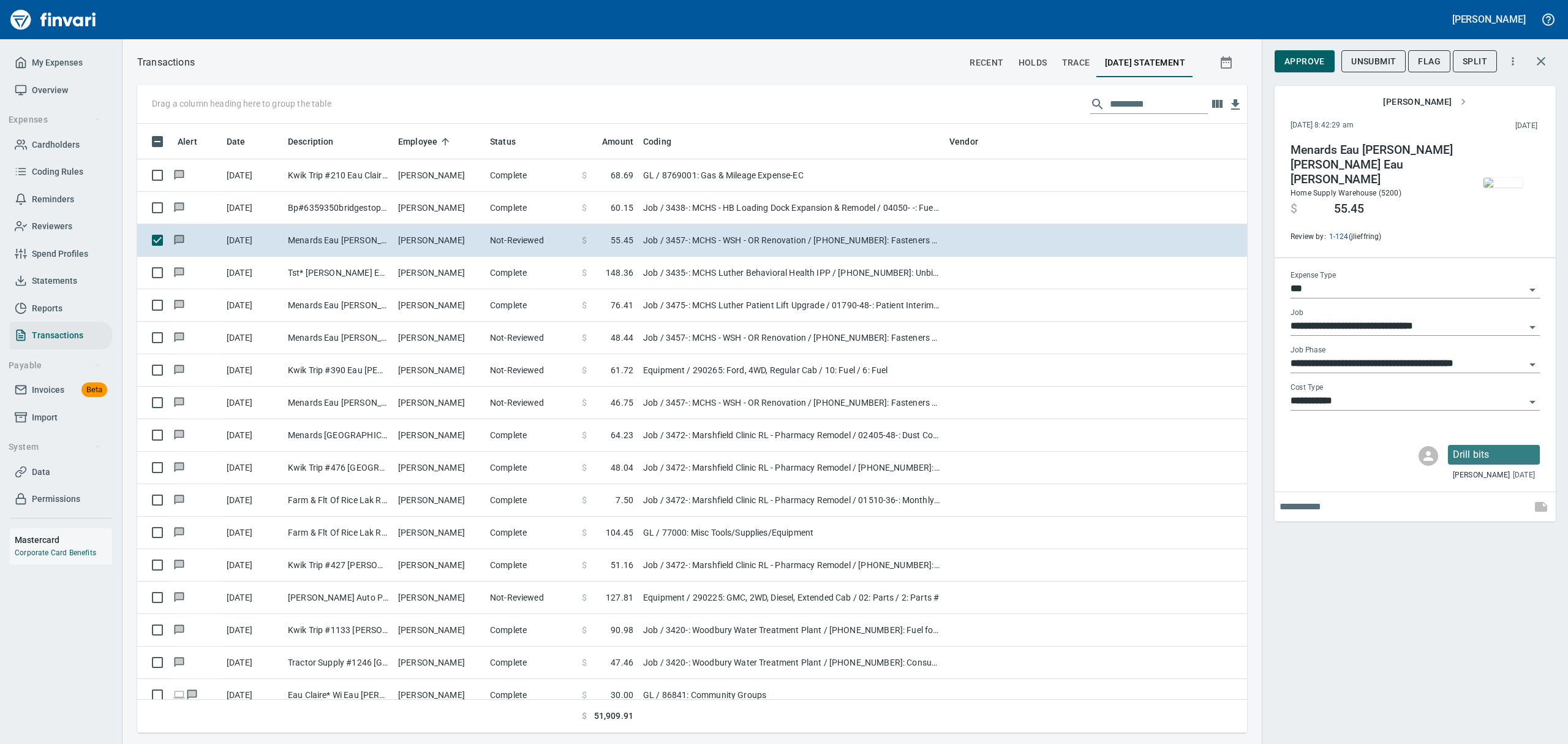
click at [1510, 182] on img "button" at bounding box center [1503, 182] width 39 height 10
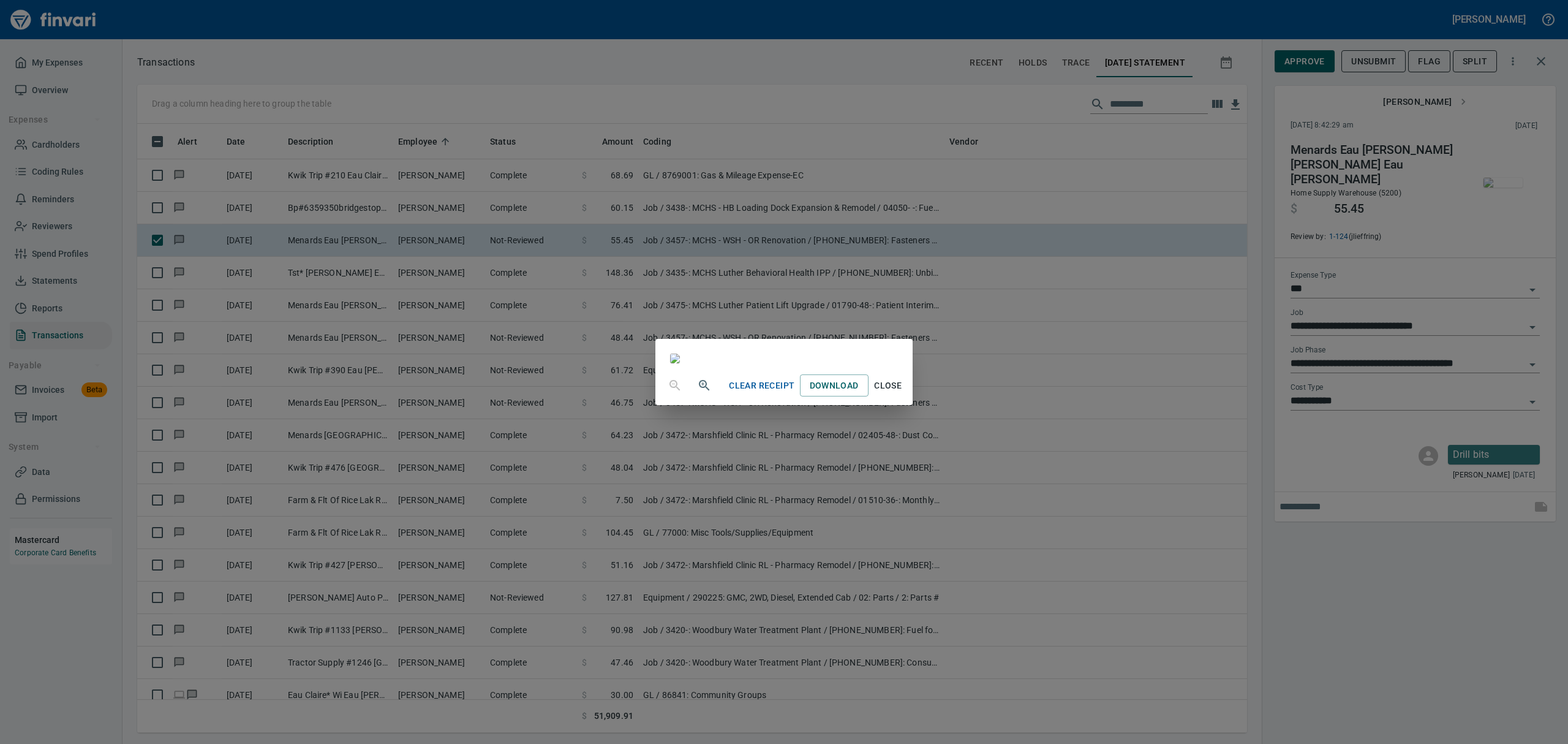
click at [903, 394] on span "Close" at bounding box center [888, 386] width 30 height 15
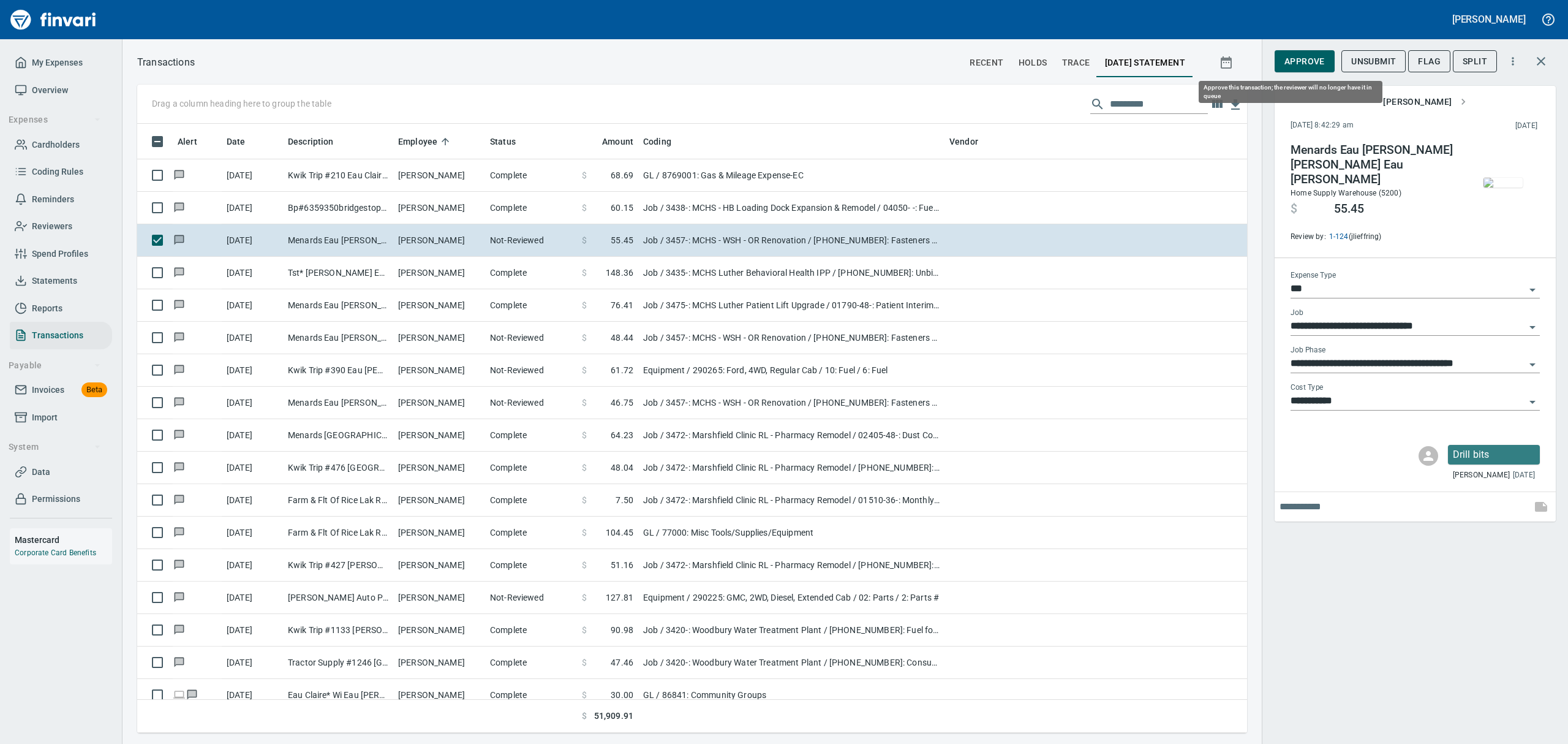
click at [1299, 61] on span "Approve" at bounding box center [1304, 61] width 40 height 15
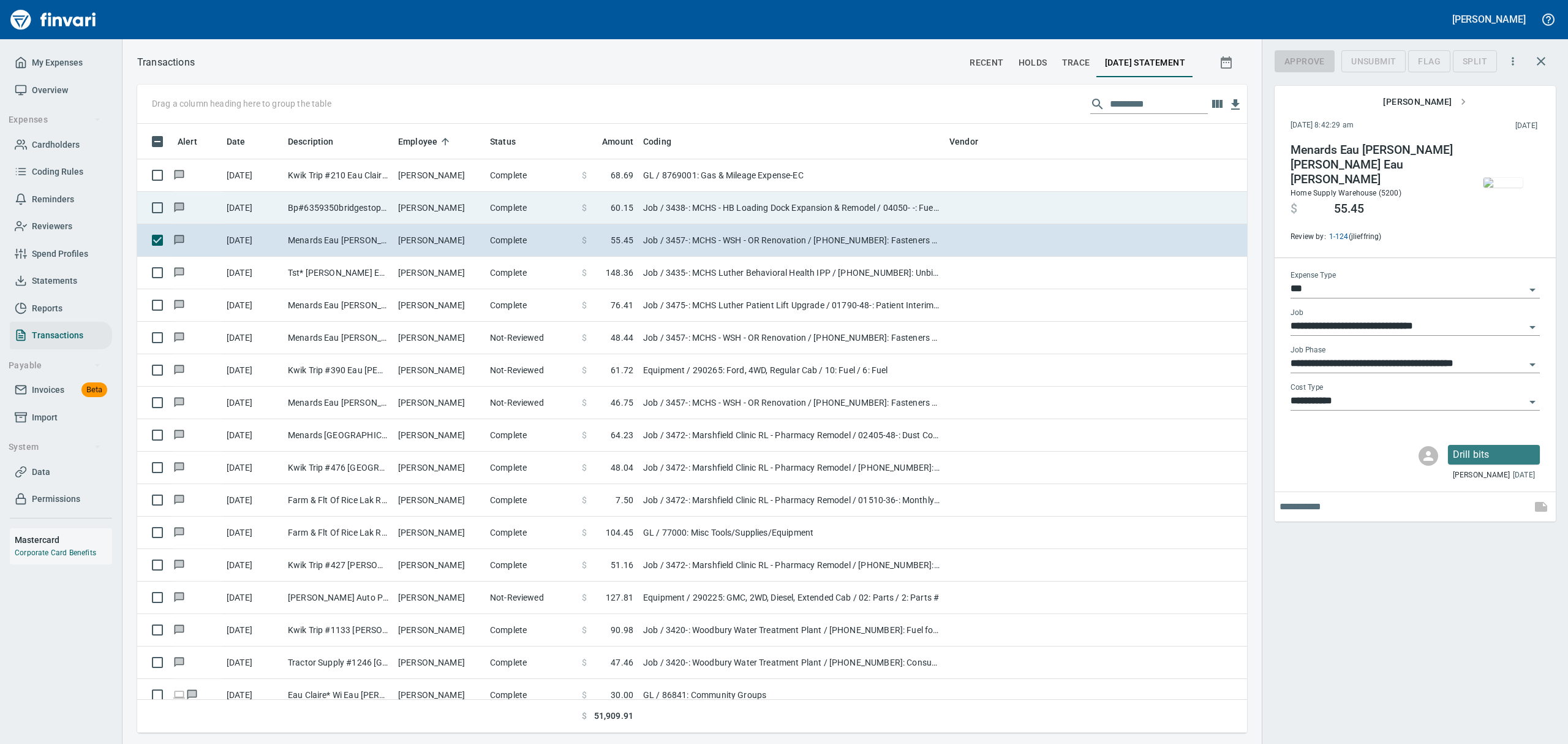
scroll to position [595, 1081]
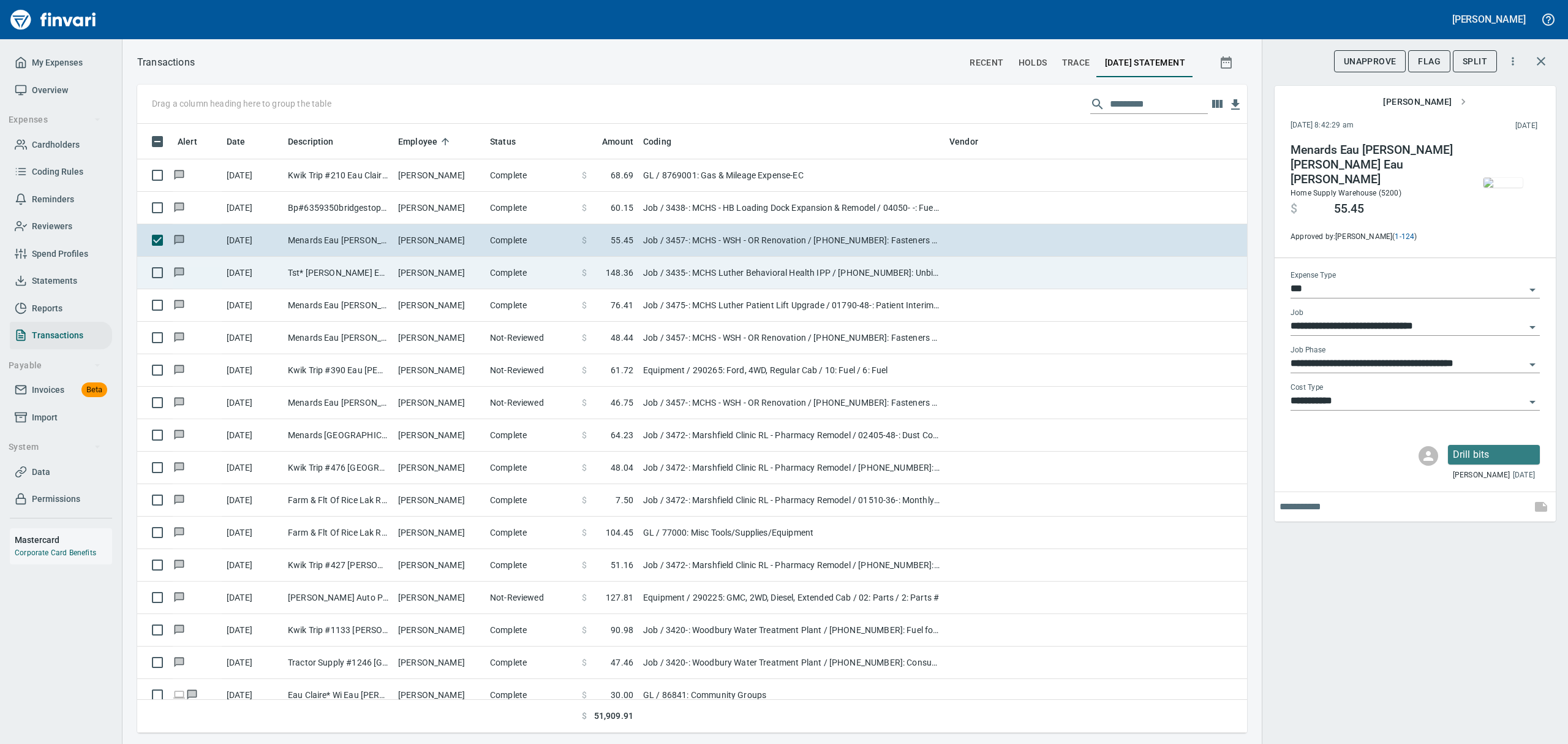
click at [329, 277] on td "Tst* [PERSON_NAME] Eau Claire WI" at bounding box center [338, 273] width 110 height 33
type input "**********"
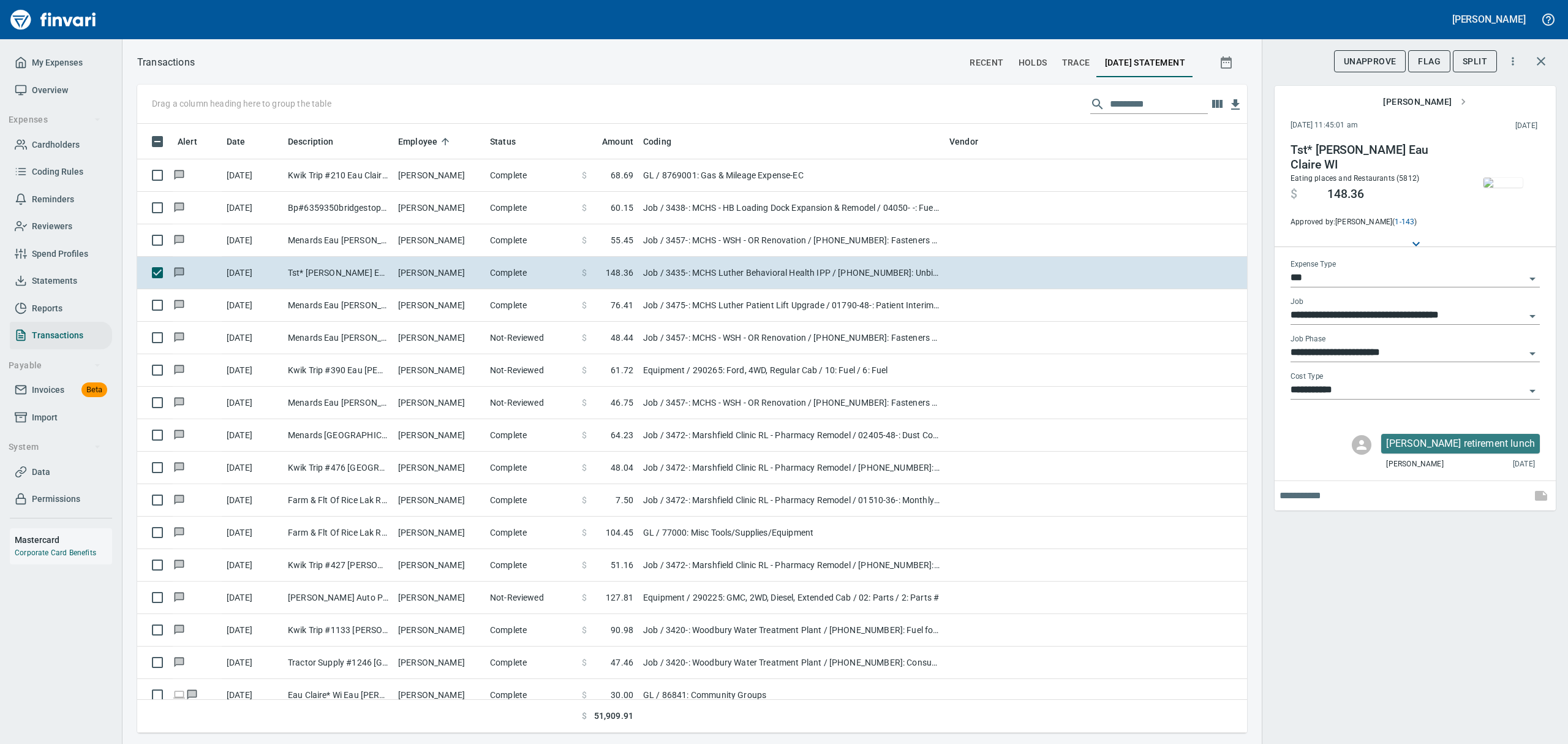
click at [1503, 184] on img "button" at bounding box center [1503, 182] width 39 height 10
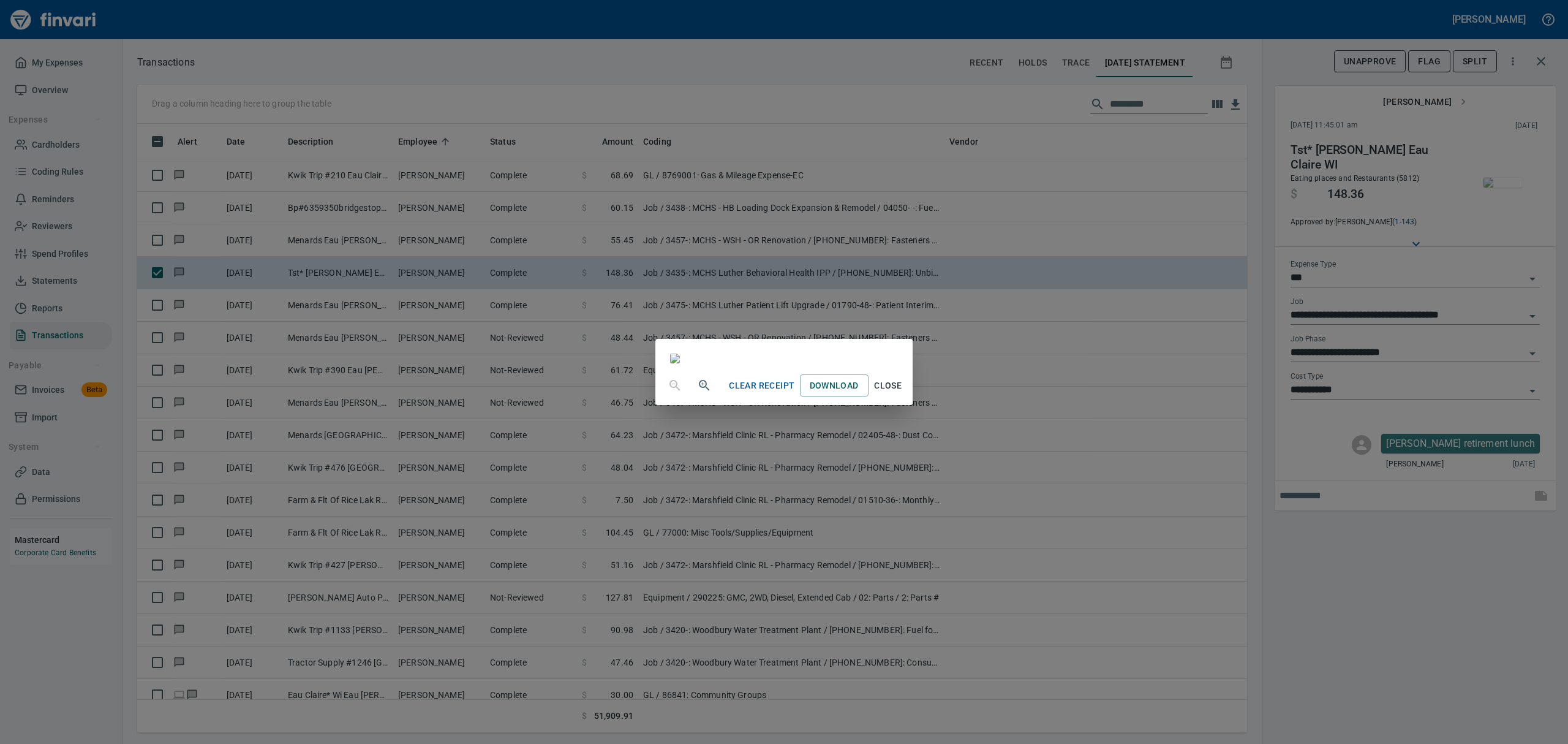
click at [903, 394] on span "Close" at bounding box center [888, 386] width 30 height 15
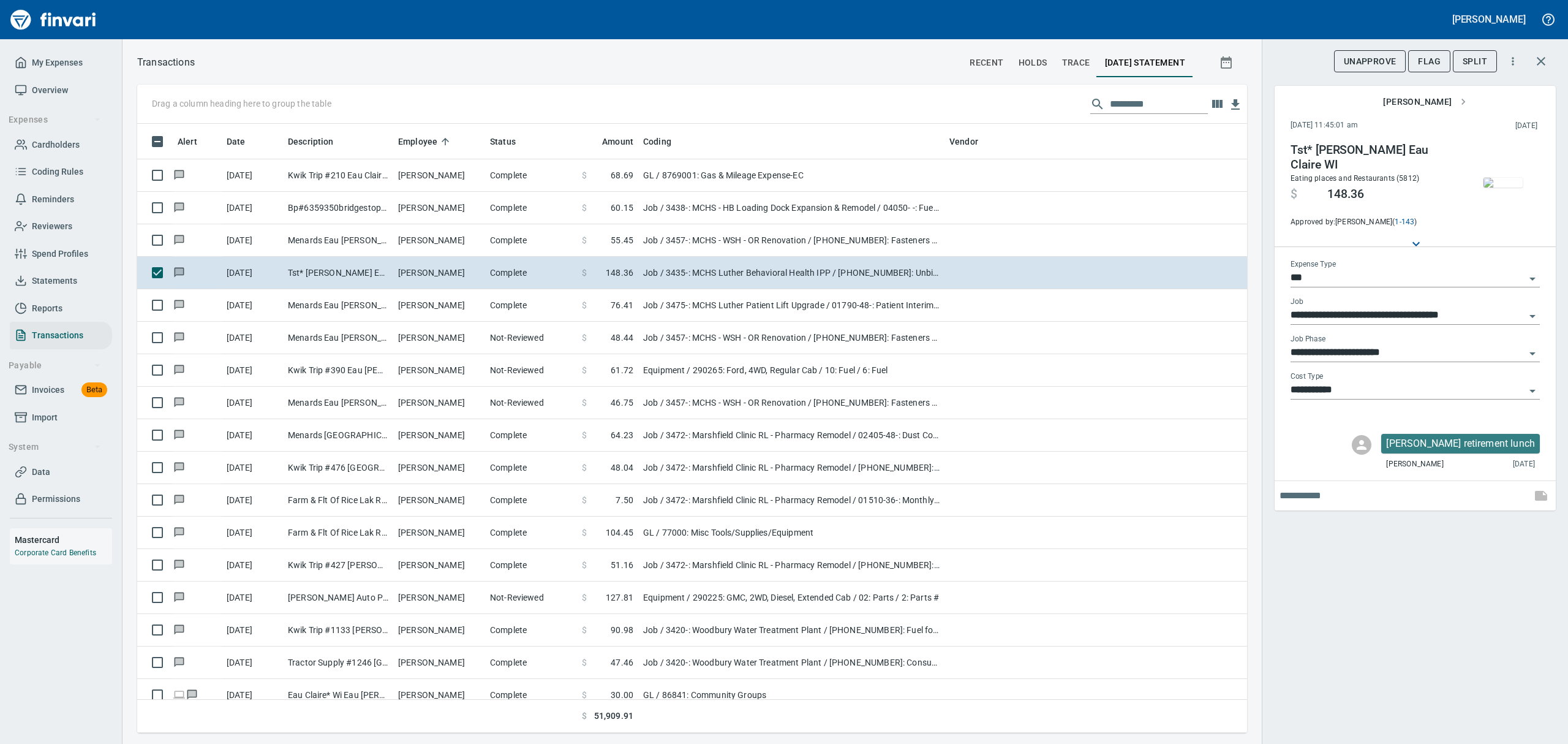
click at [1536, 390] on icon "Open" at bounding box center [1532, 391] width 14 height 14
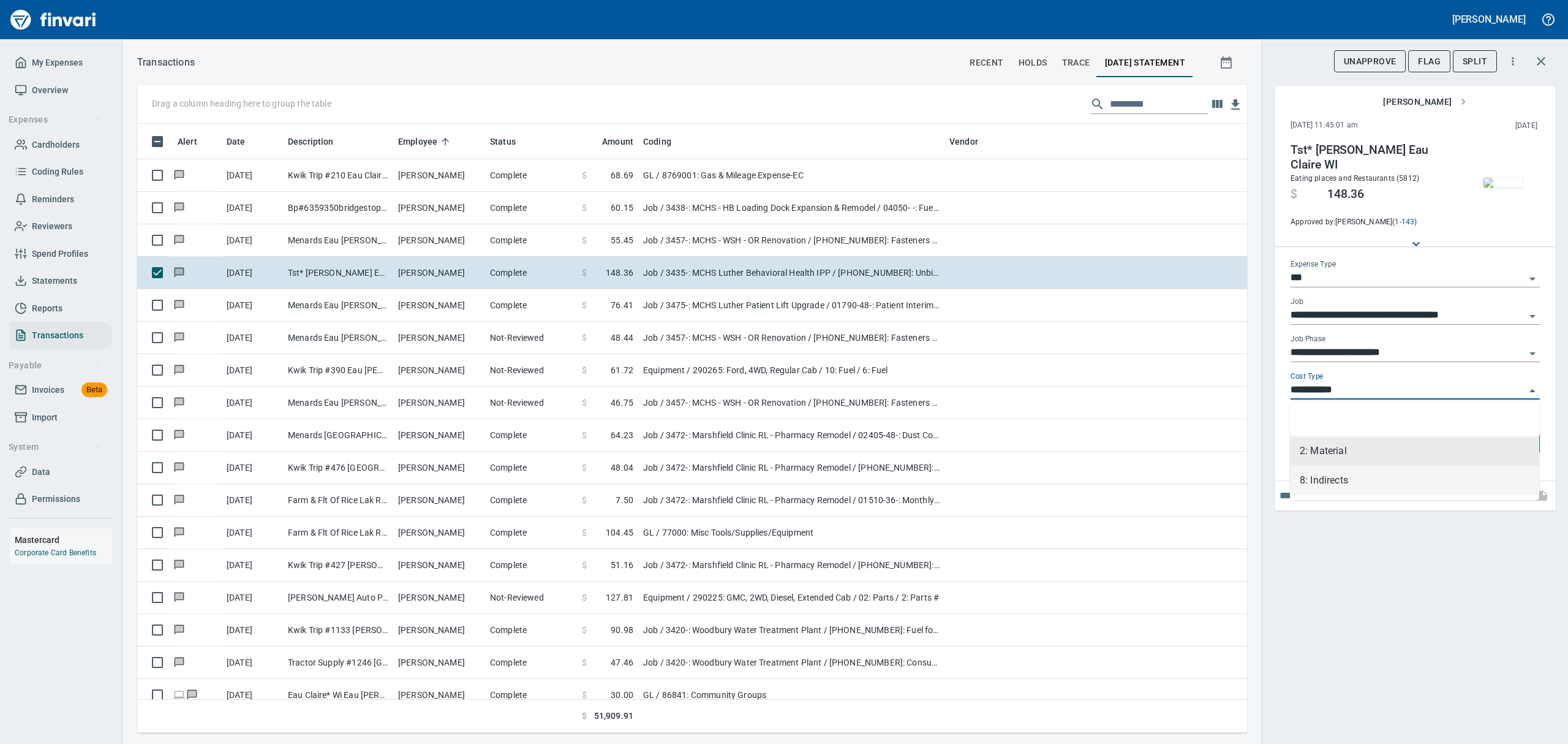
click at [1317, 480] on li "8: Indirects" at bounding box center [1414, 480] width 249 height 30
type input "**********"
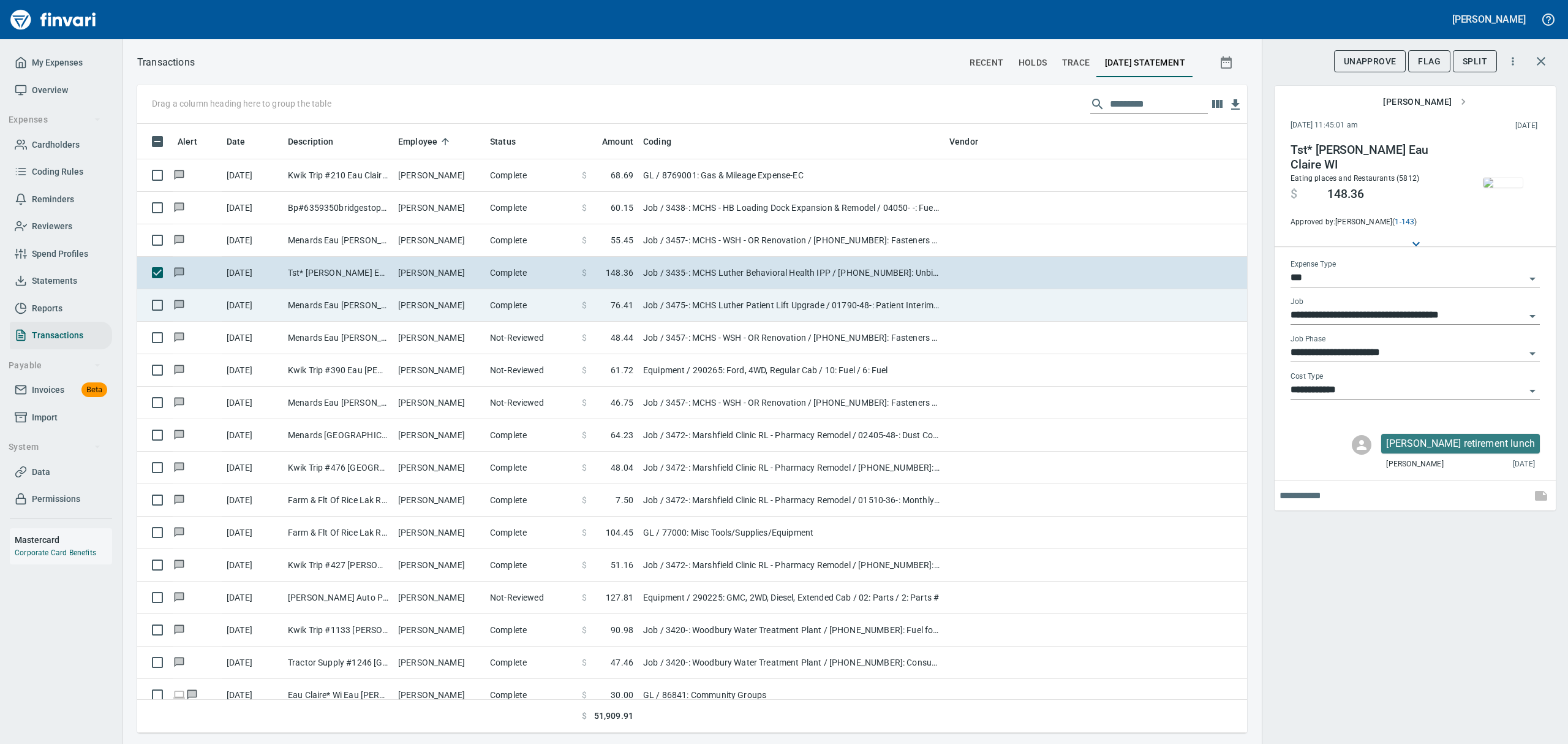
click at [285, 302] on td "Menards Eau [PERSON_NAME] [PERSON_NAME] Eau [PERSON_NAME]" at bounding box center [338, 305] width 110 height 33
type input "**********"
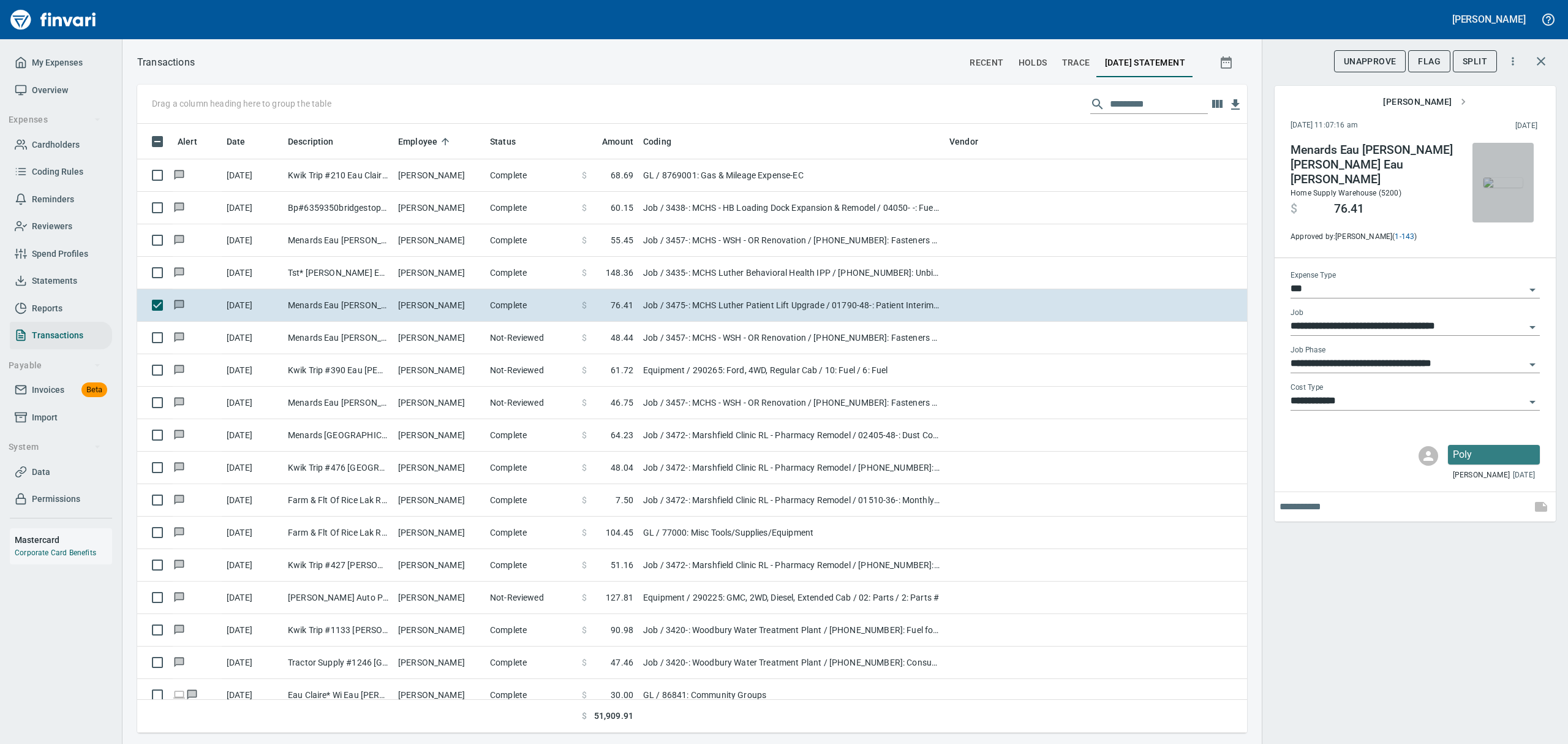
click at [1508, 184] on img "button" at bounding box center [1503, 182] width 39 height 10
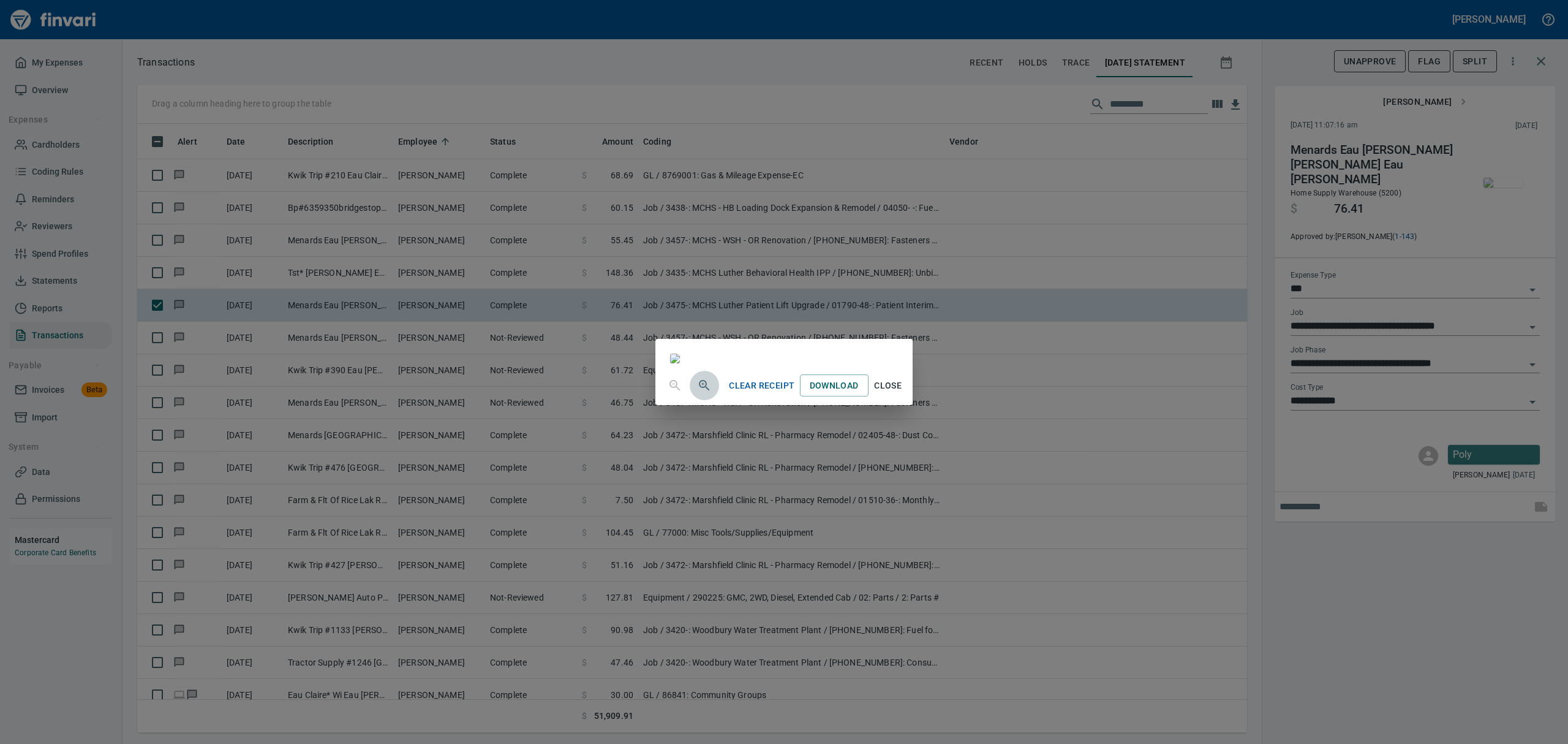
click at [697, 393] on icon "button" at bounding box center [703, 385] width 14 height 14
click at [697, 394] on icon "button" at bounding box center [703, 386] width 14 height 14
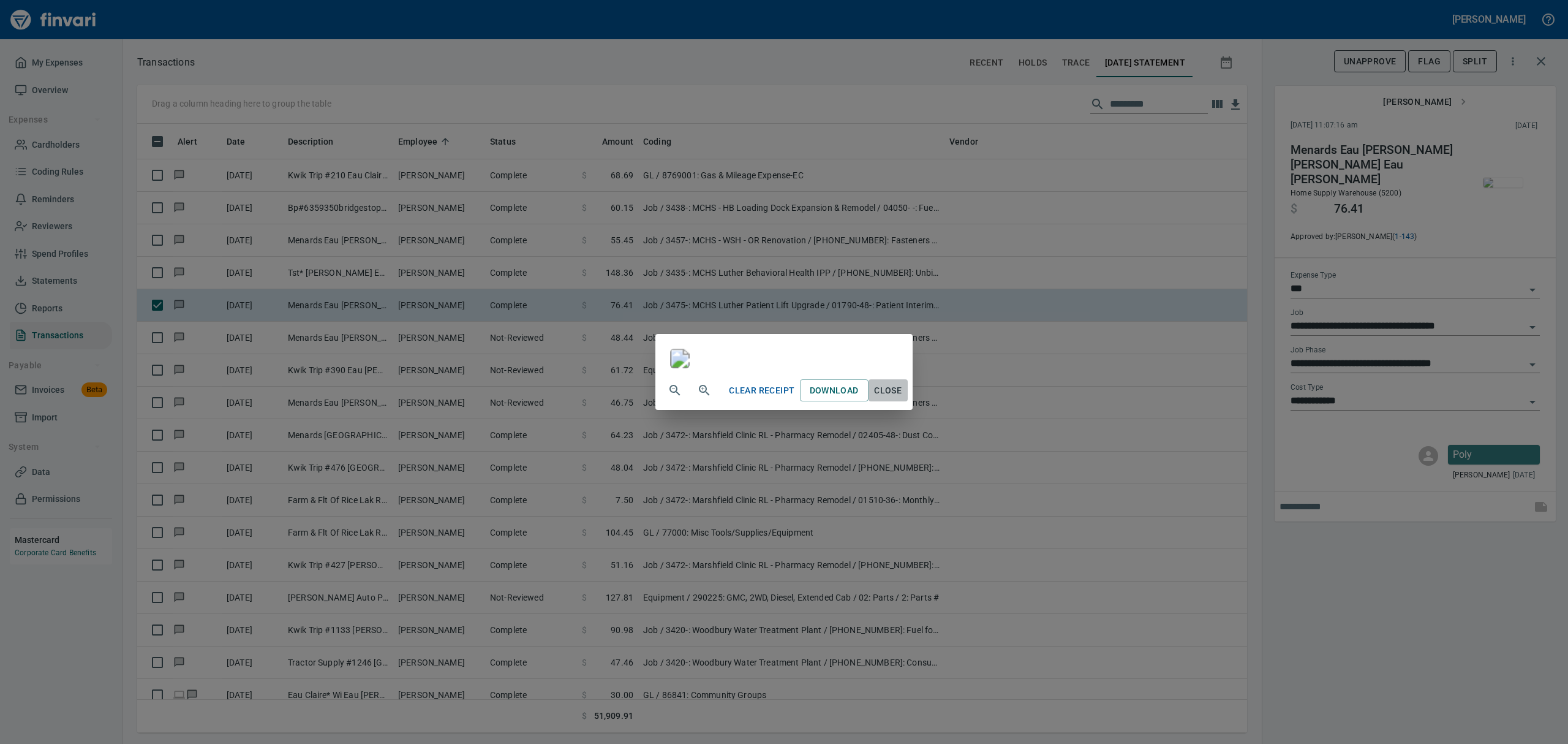
click at [908, 402] on button "Close" at bounding box center [888, 391] width 39 height 23
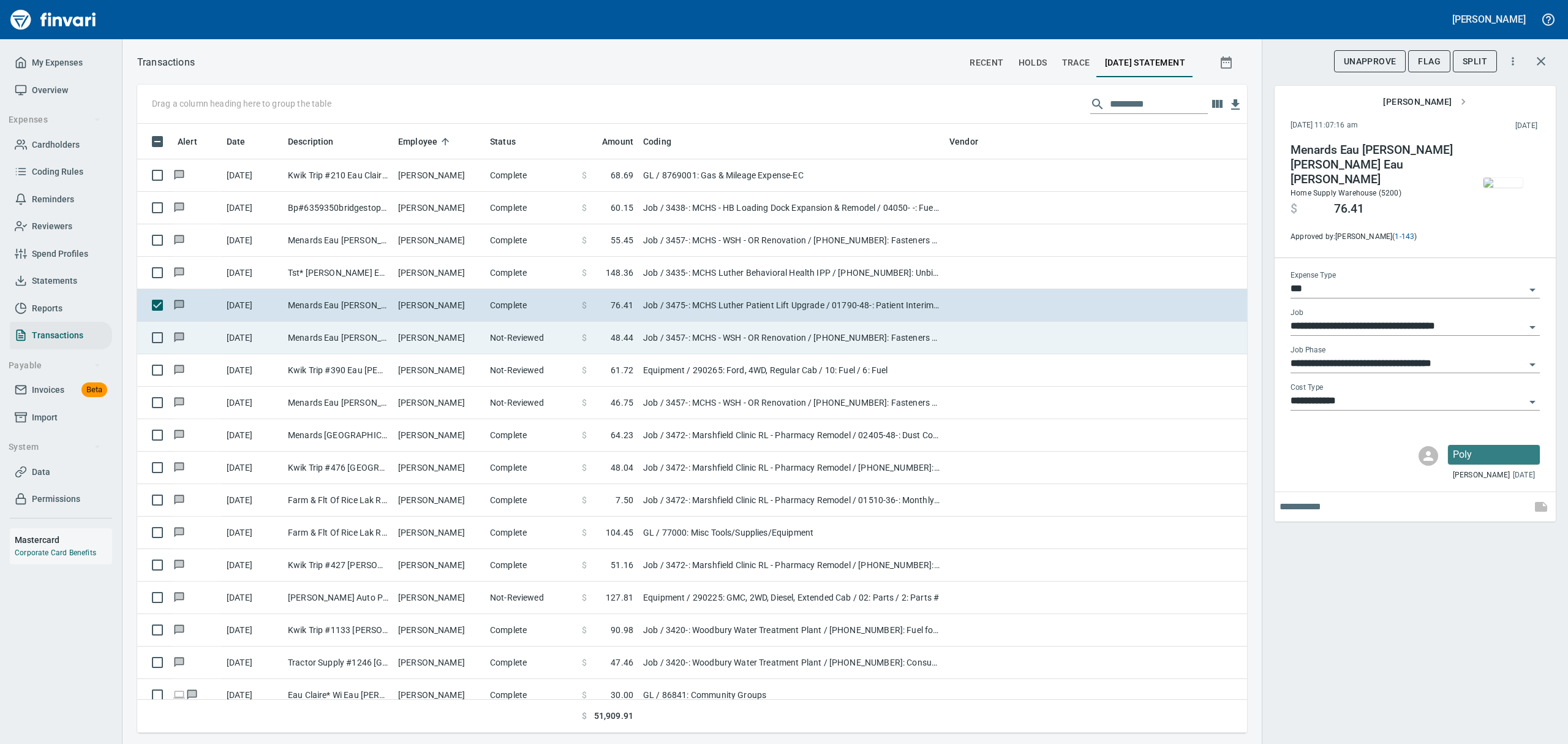
click at [444, 344] on td "[PERSON_NAME]" at bounding box center [440, 338] width 92 height 33
type input "**********"
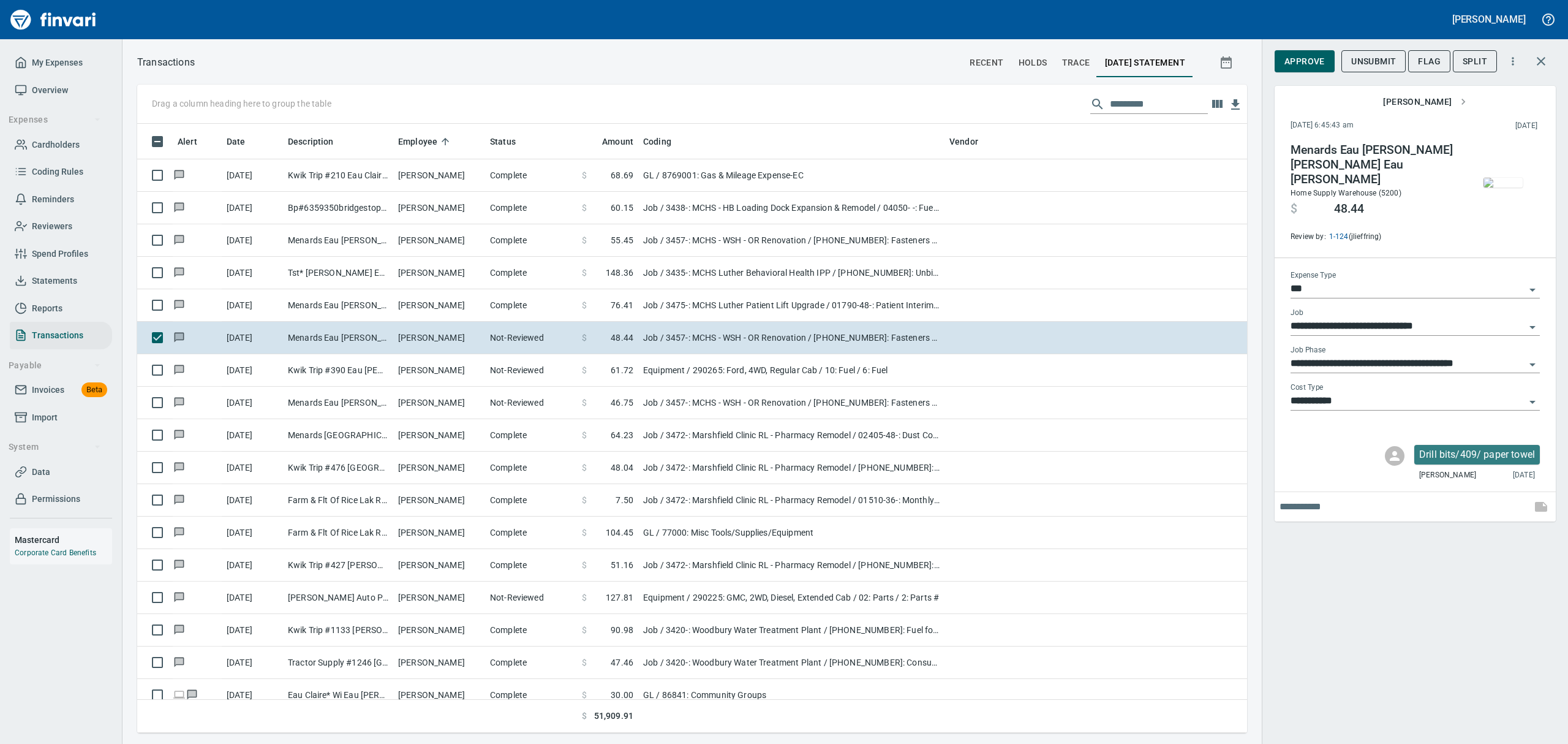
click at [1505, 178] on img "button" at bounding box center [1503, 182] width 39 height 10
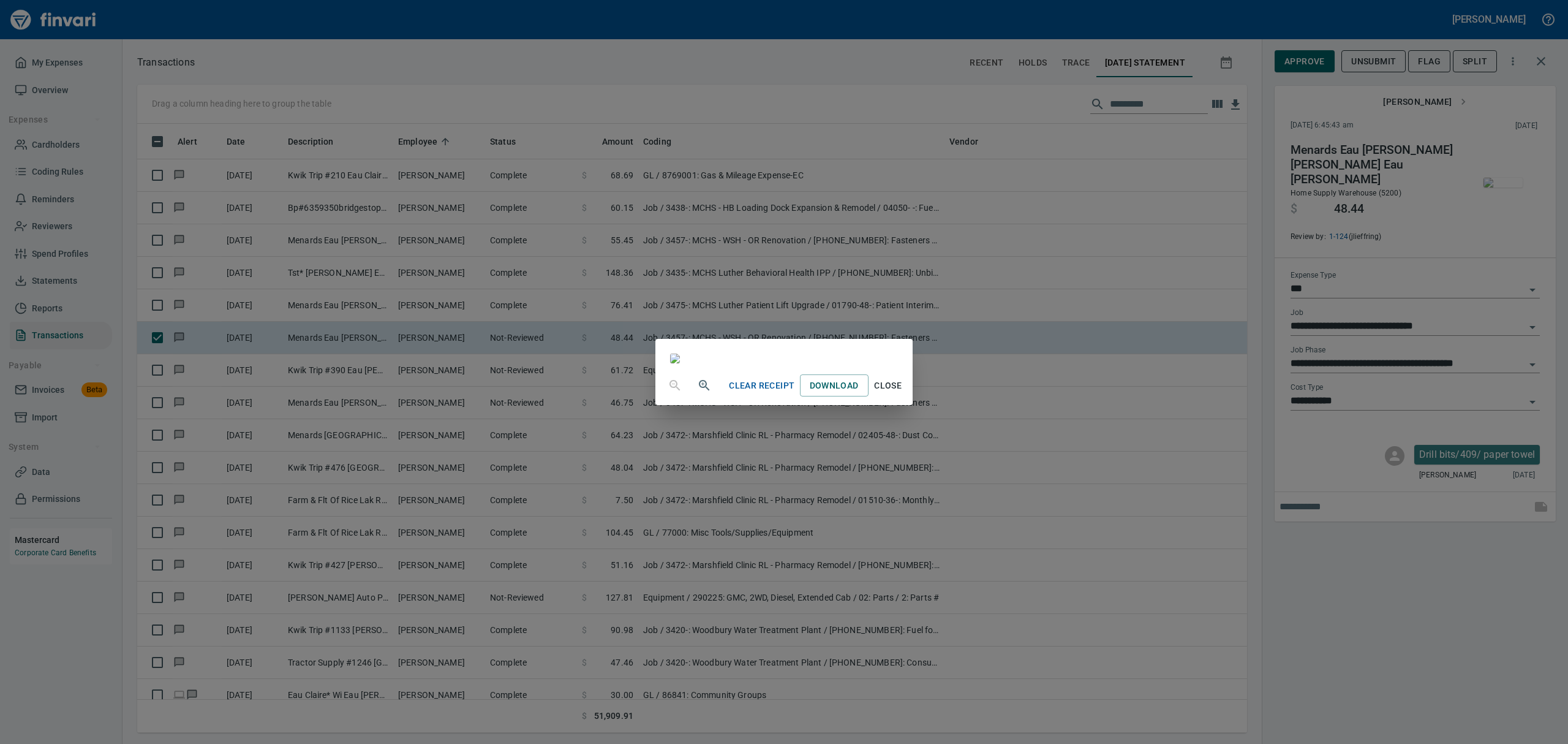
click at [697, 393] on icon "button" at bounding box center [703, 385] width 14 height 14
click at [697, 394] on icon "button" at bounding box center [703, 386] width 14 height 14
click at [903, 398] on span "Close" at bounding box center [888, 391] width 30 height 15
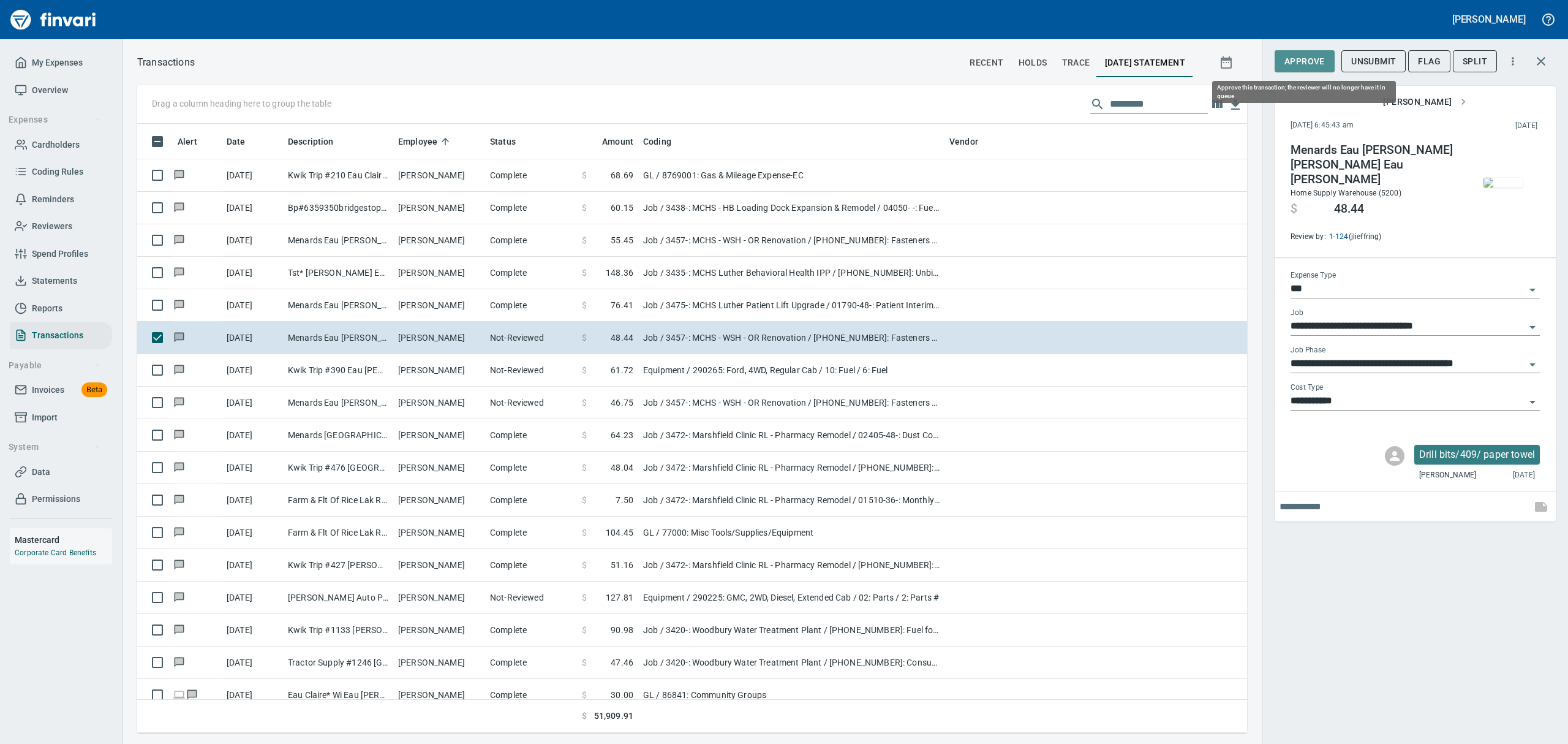
click at [1314, 67] on span "Approve" at bounding box center [1304, 61] width 40 height 15
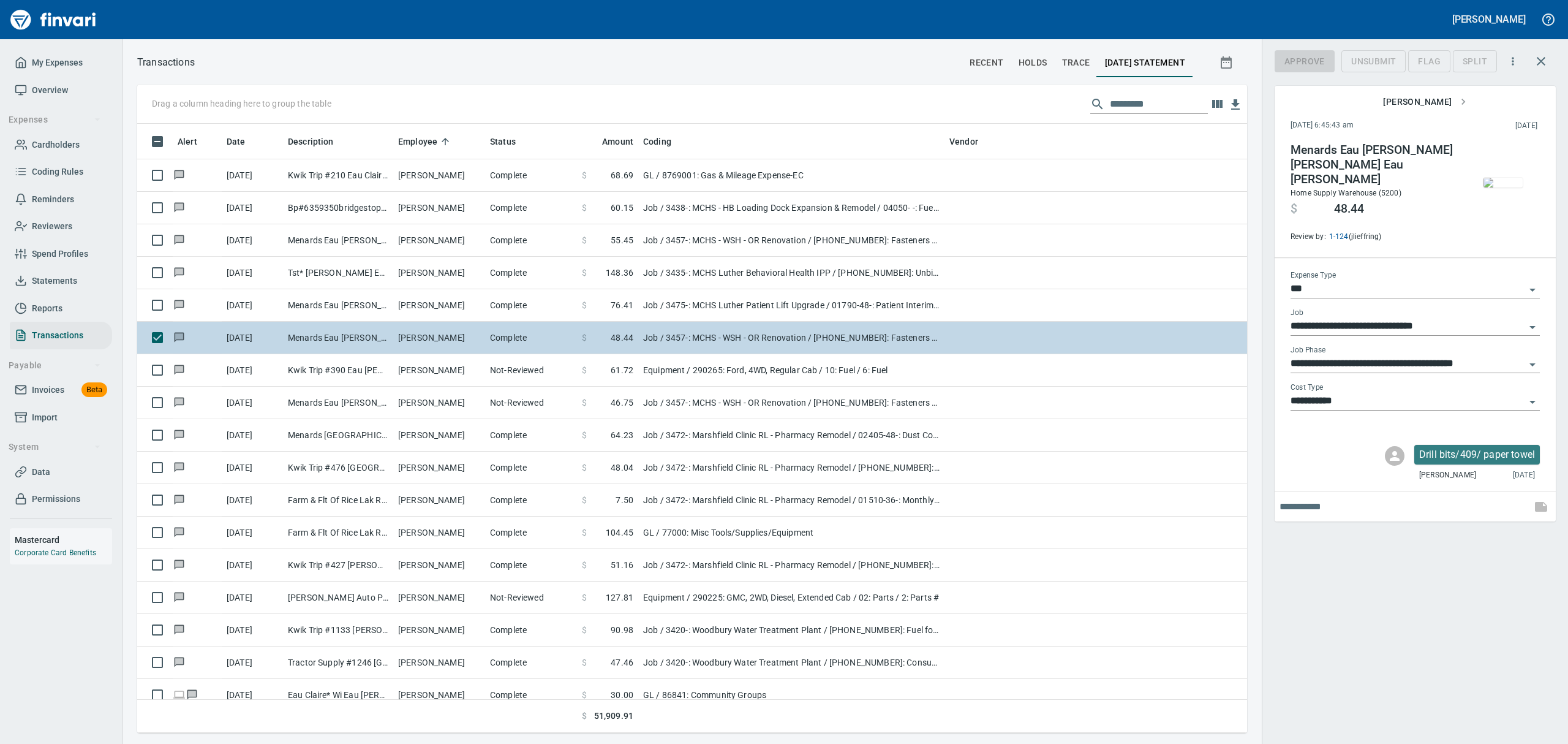
scroll to position [595, 1081]
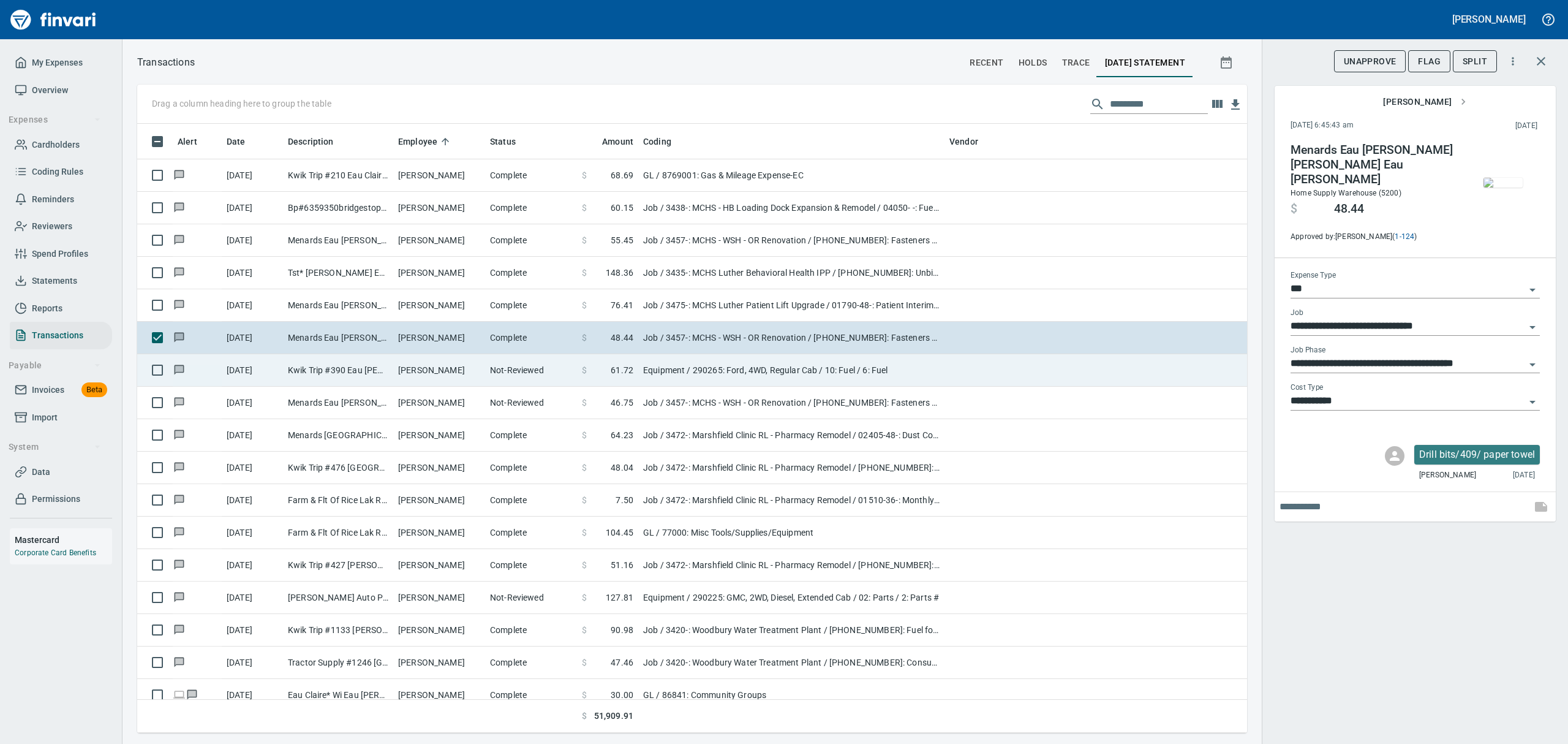
click at [513, 376] on td "Not-Reviewed" at bounding box center [532, 371] width 92 height 33
type input "*********"
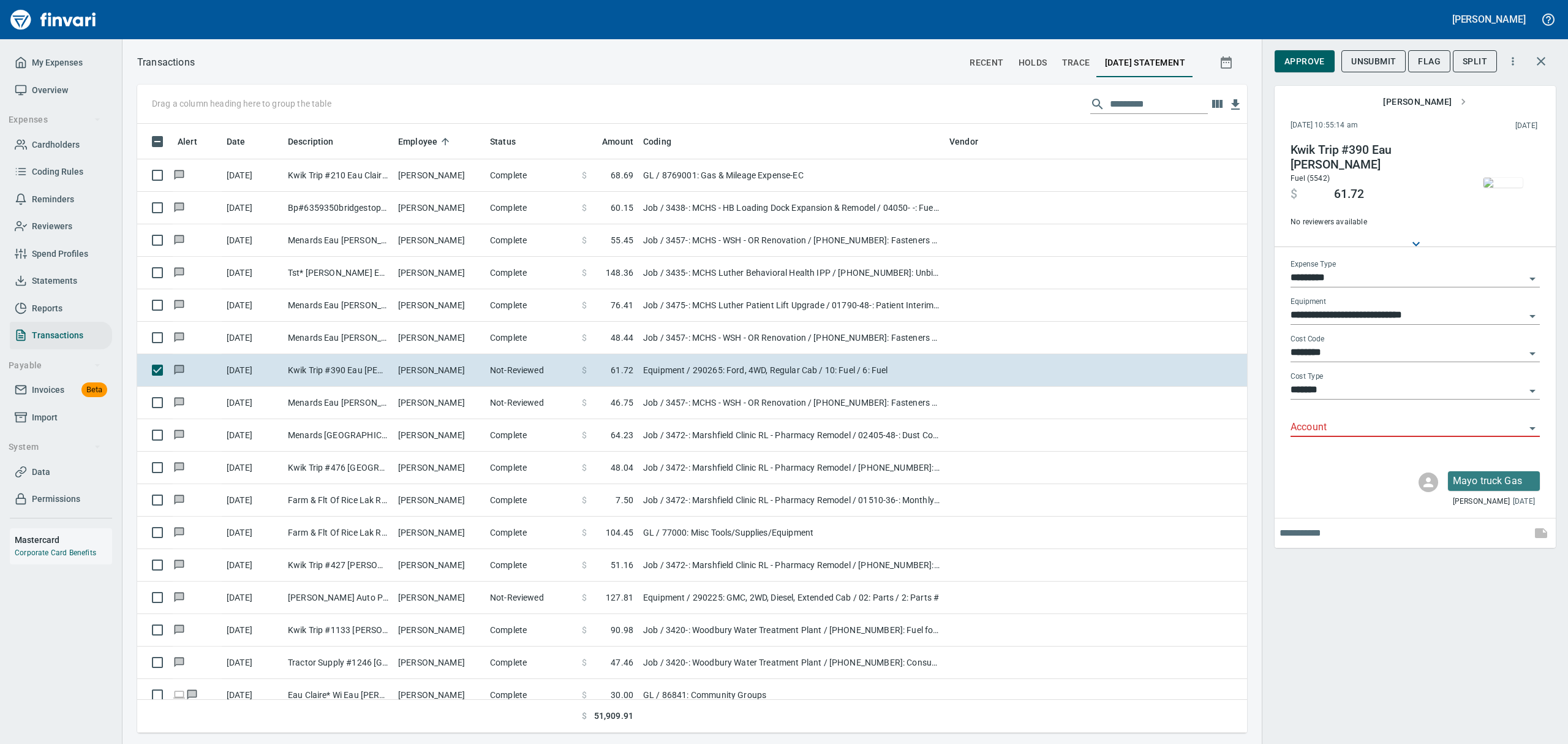
click at [1498, 183] on img "button" at bounding box center [1503, 182] width 39 height 10
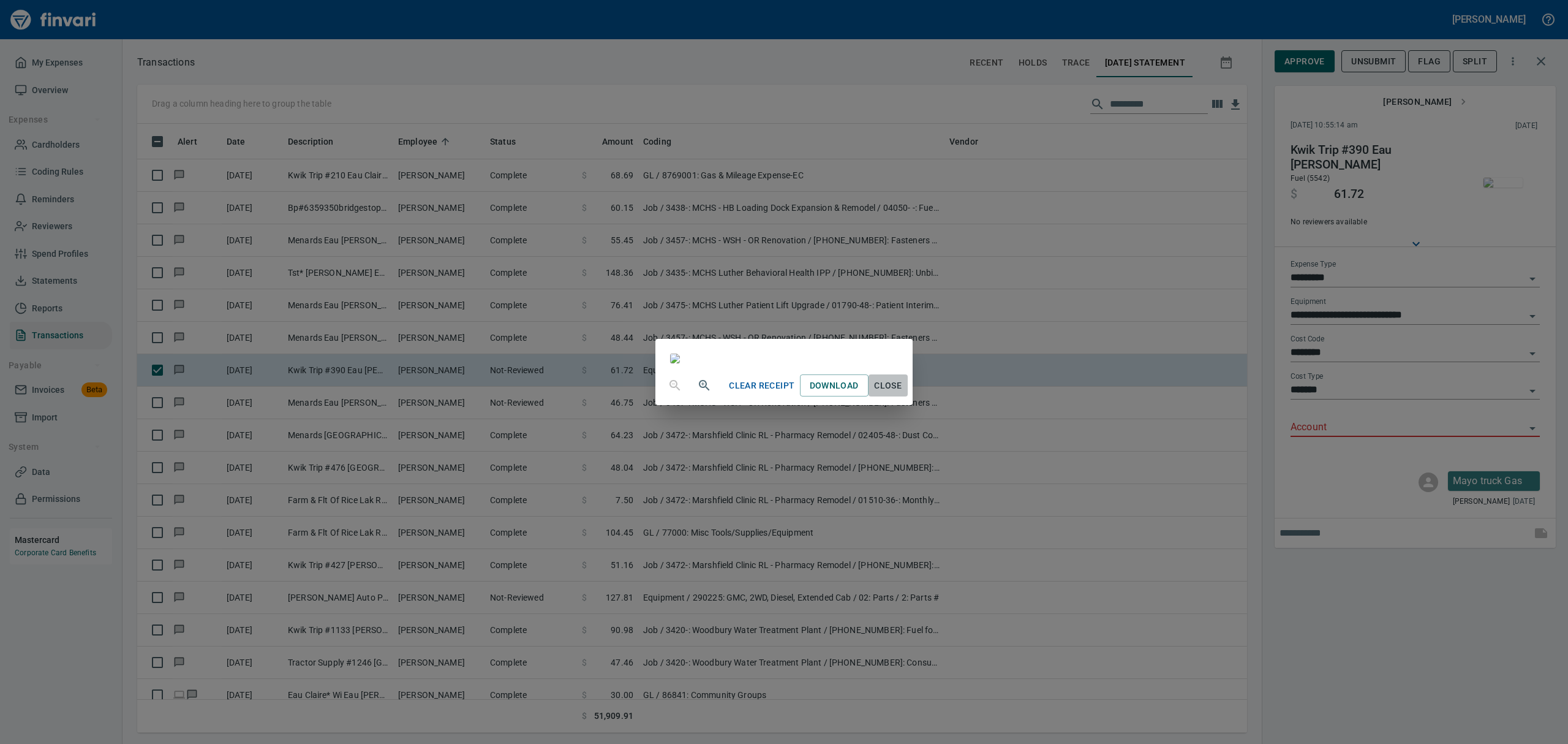
click at [903, 394] on span "Close" at bounding box center [888, 386] width 30 height 15
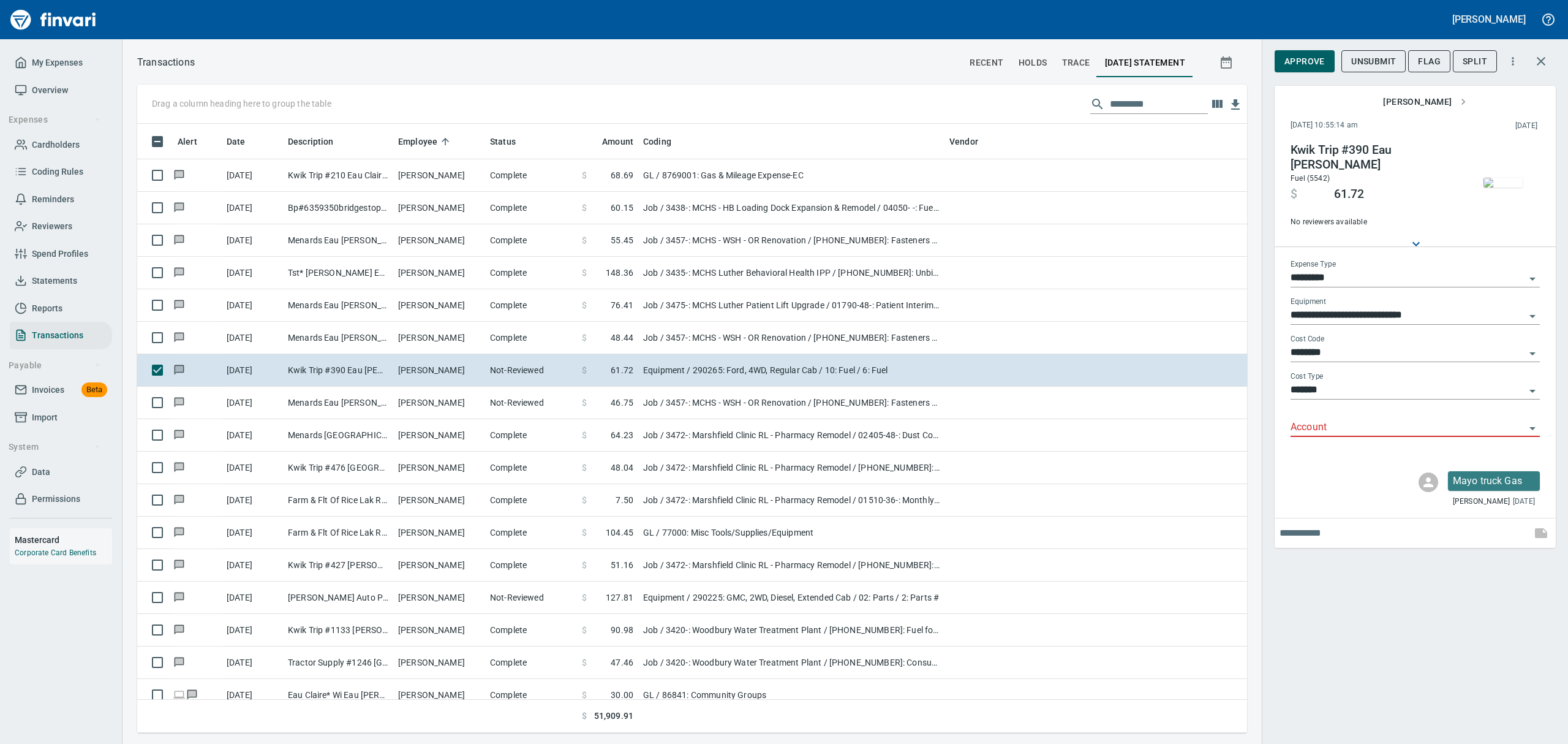
click at [1532, 427] on icon "Open" at bounding box center [1532, 428] width 6 height 3
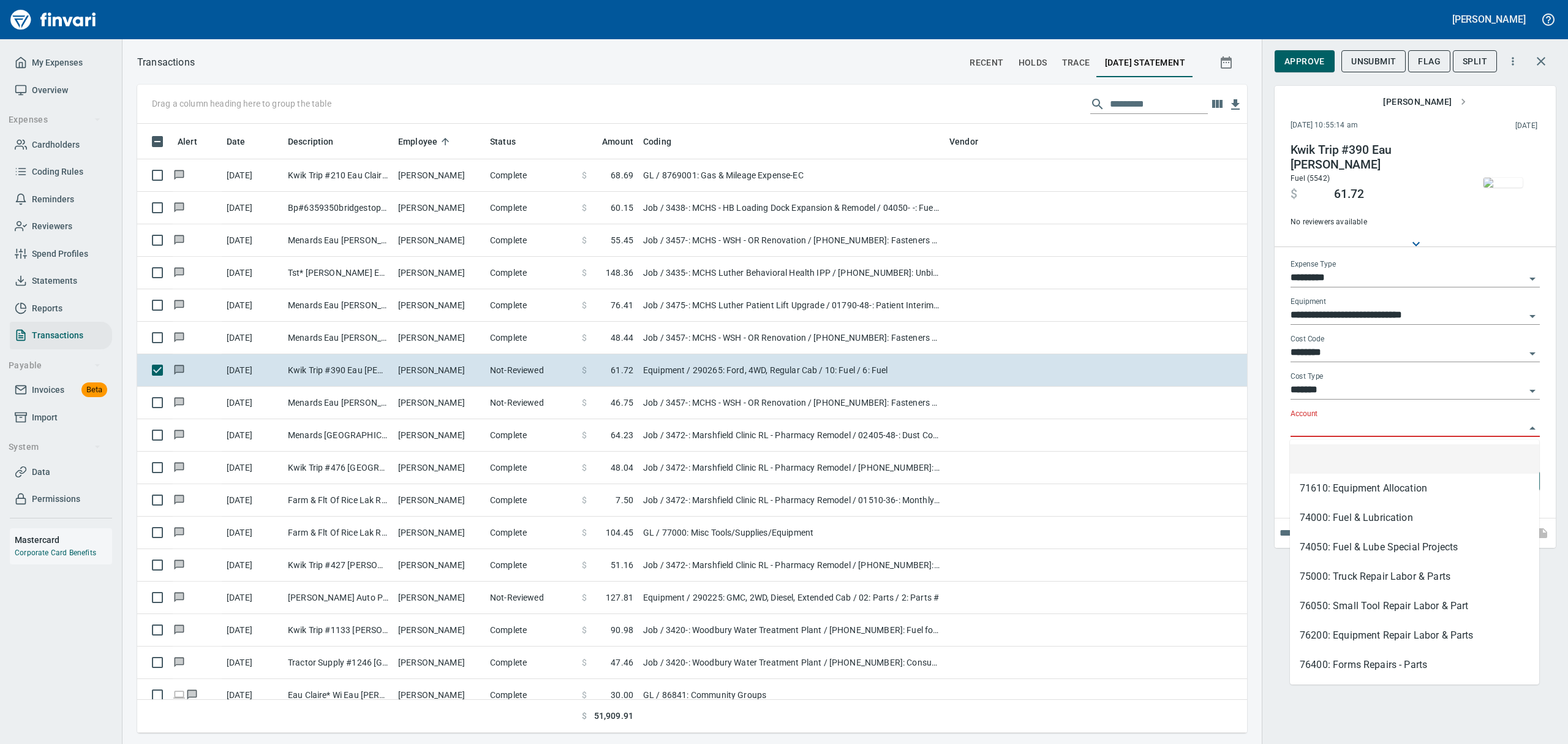
scroll to position [595, 1081]
click at [1319, 550] on li "74050: Fuel & Lube Special Projects" at bounding box center [1414, 547] width 249 height 30
type input "**********"
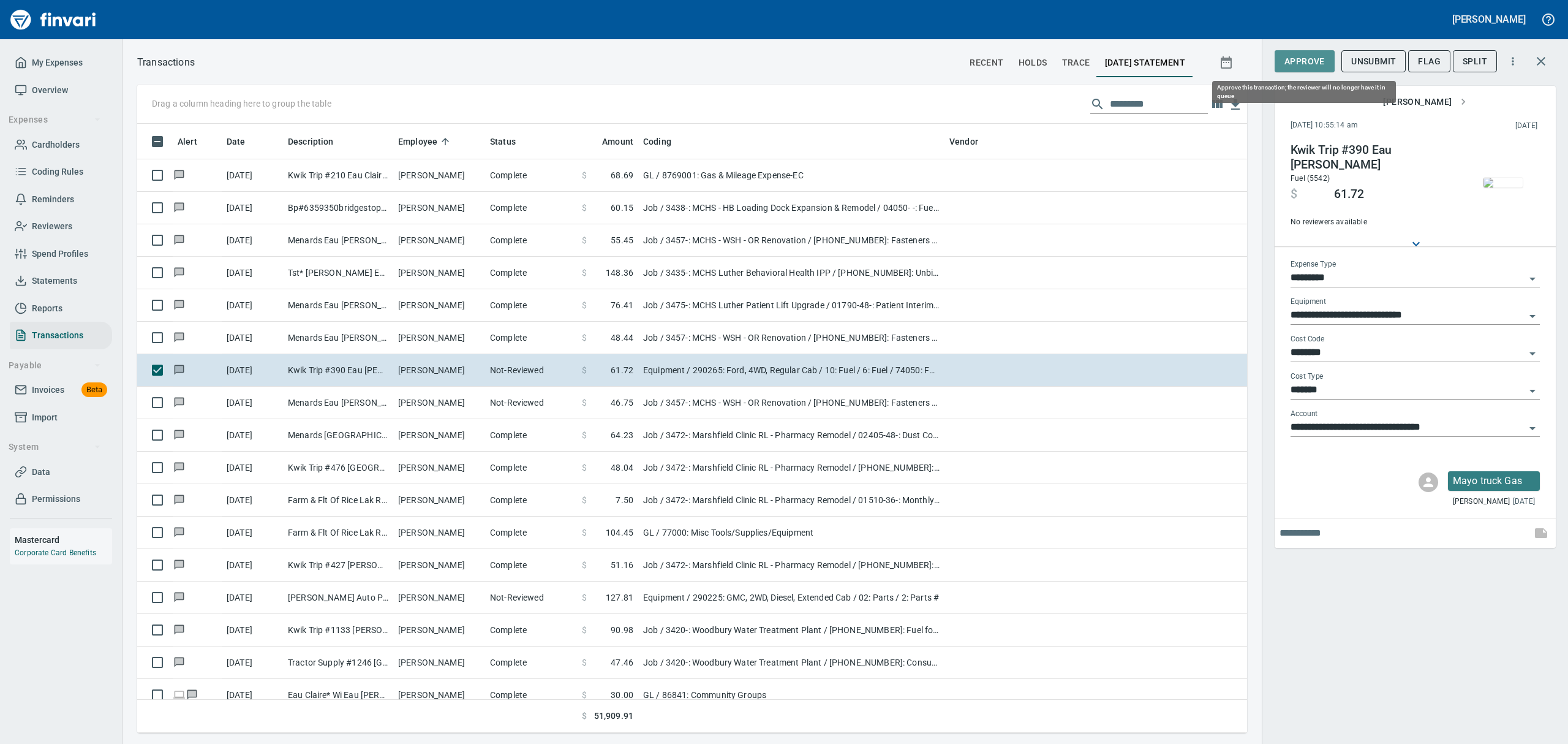
click at [1295, 61] on span "Approve" at bounding box center [1304, 61] width 40 height 15
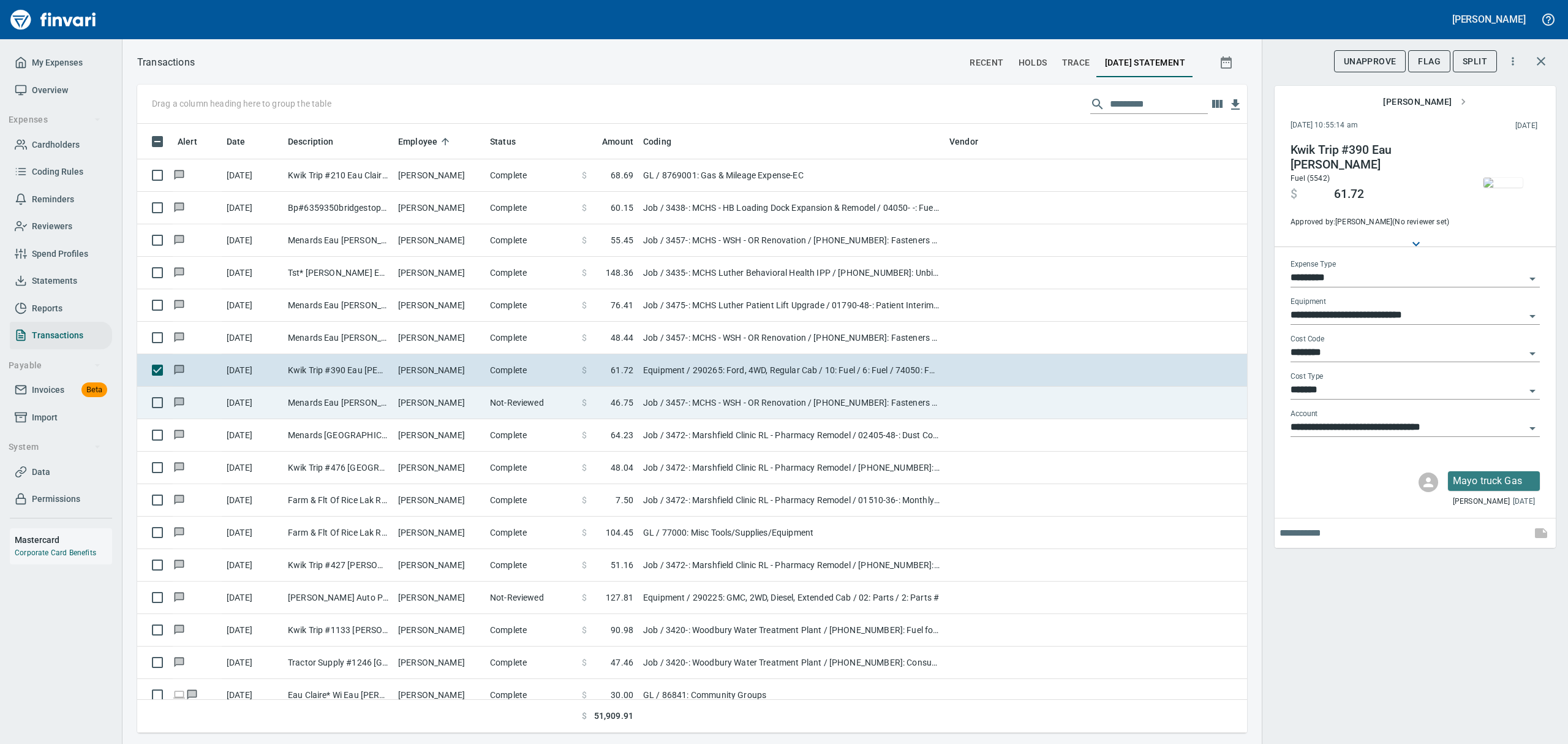
click at [380, 407] on td "Menards Eau [PERSON_NAME] [PERSON_NAME] Eau [PERSON_NAME]" at bounding box center [338, 403] width 110 height 33
type input "***"
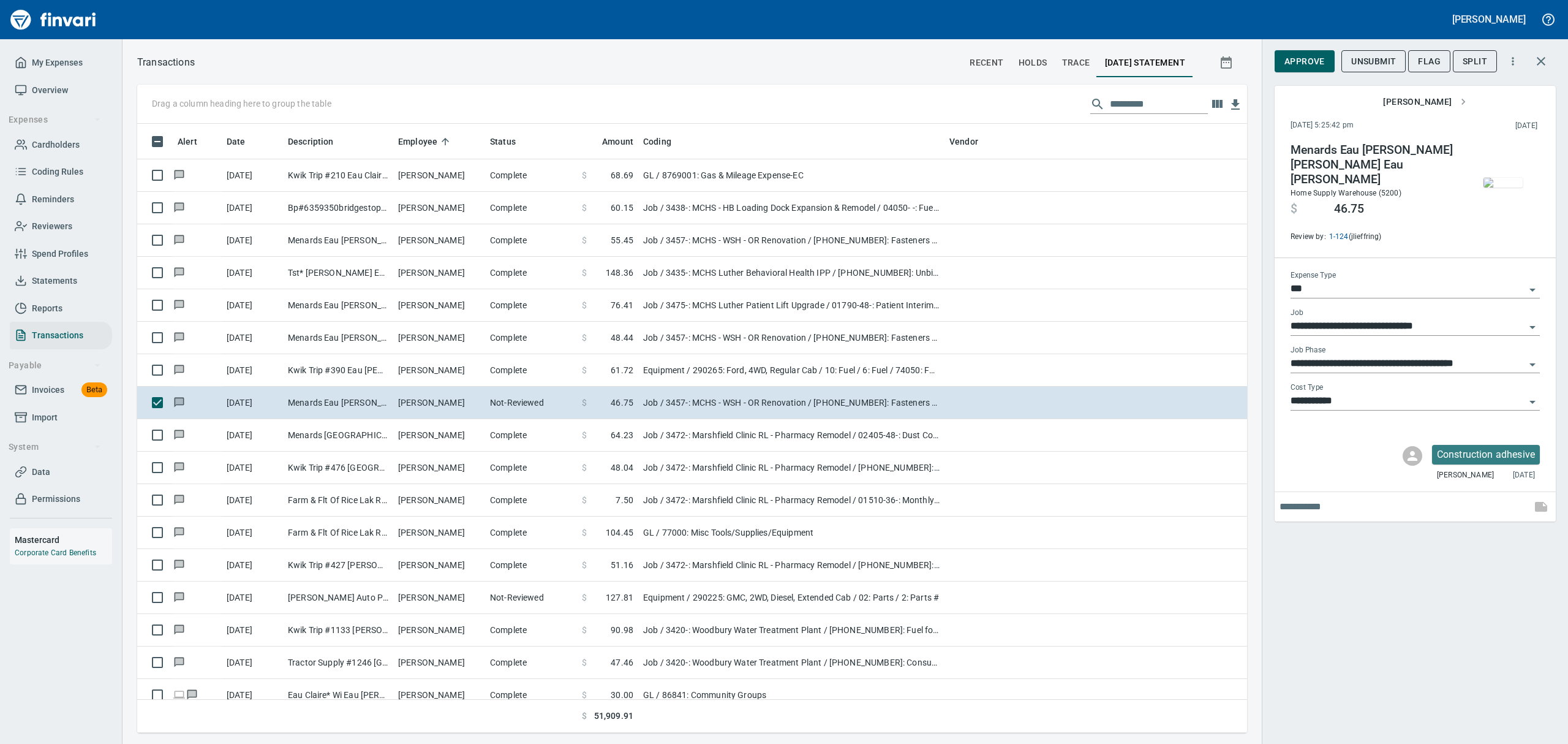
click at [1498, 180] on img "button" at bounding box center [1503, 182] width 39 height 10
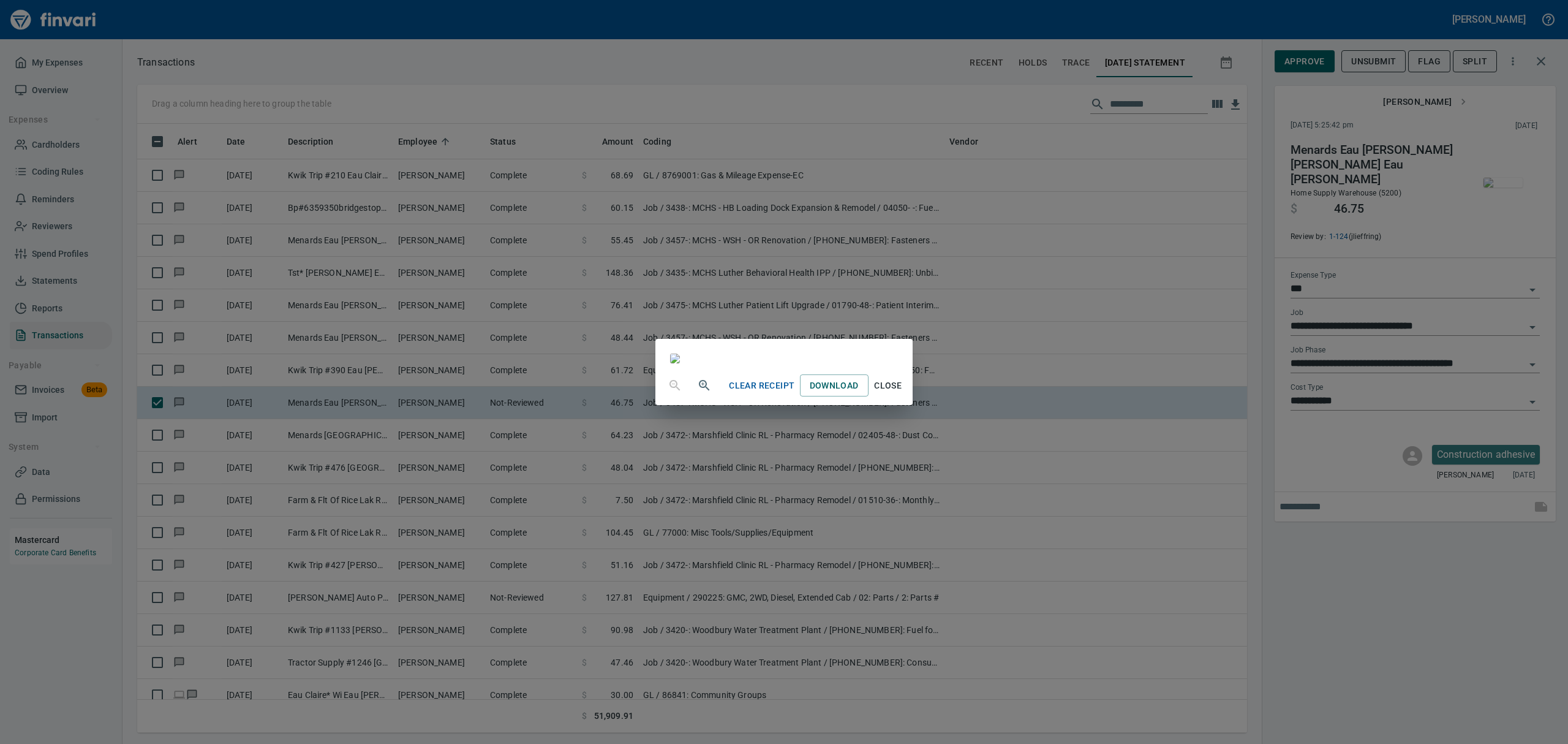
click at [699, 391] on icon "button" at bounding box center [703, 385] width 11 height 11
click at [699, 392] on icon "button" at bounding box center [703, 386] width 11 height 11
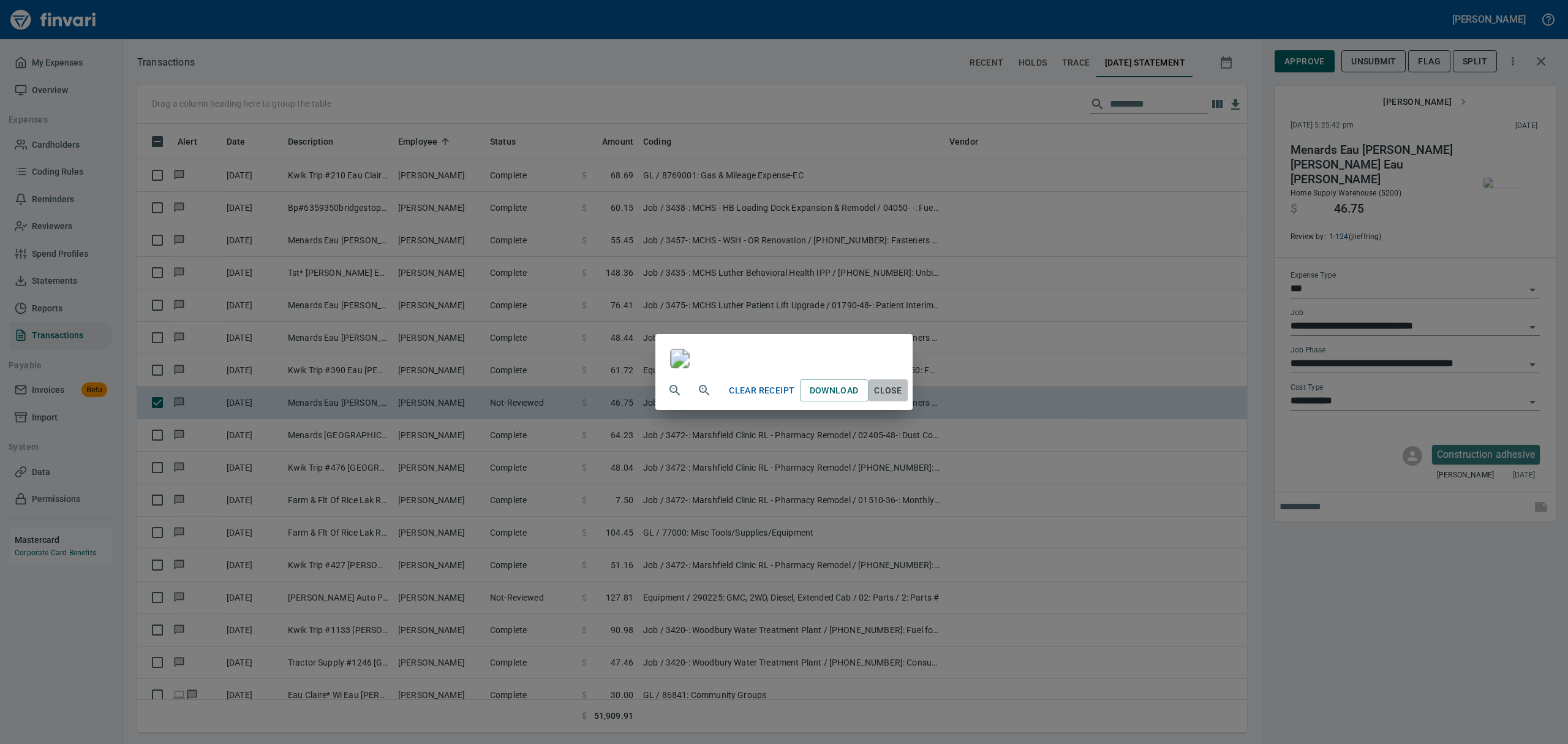
click at [903, 398] on span "Close" at bounding box center [888, 391] width 30 height 15
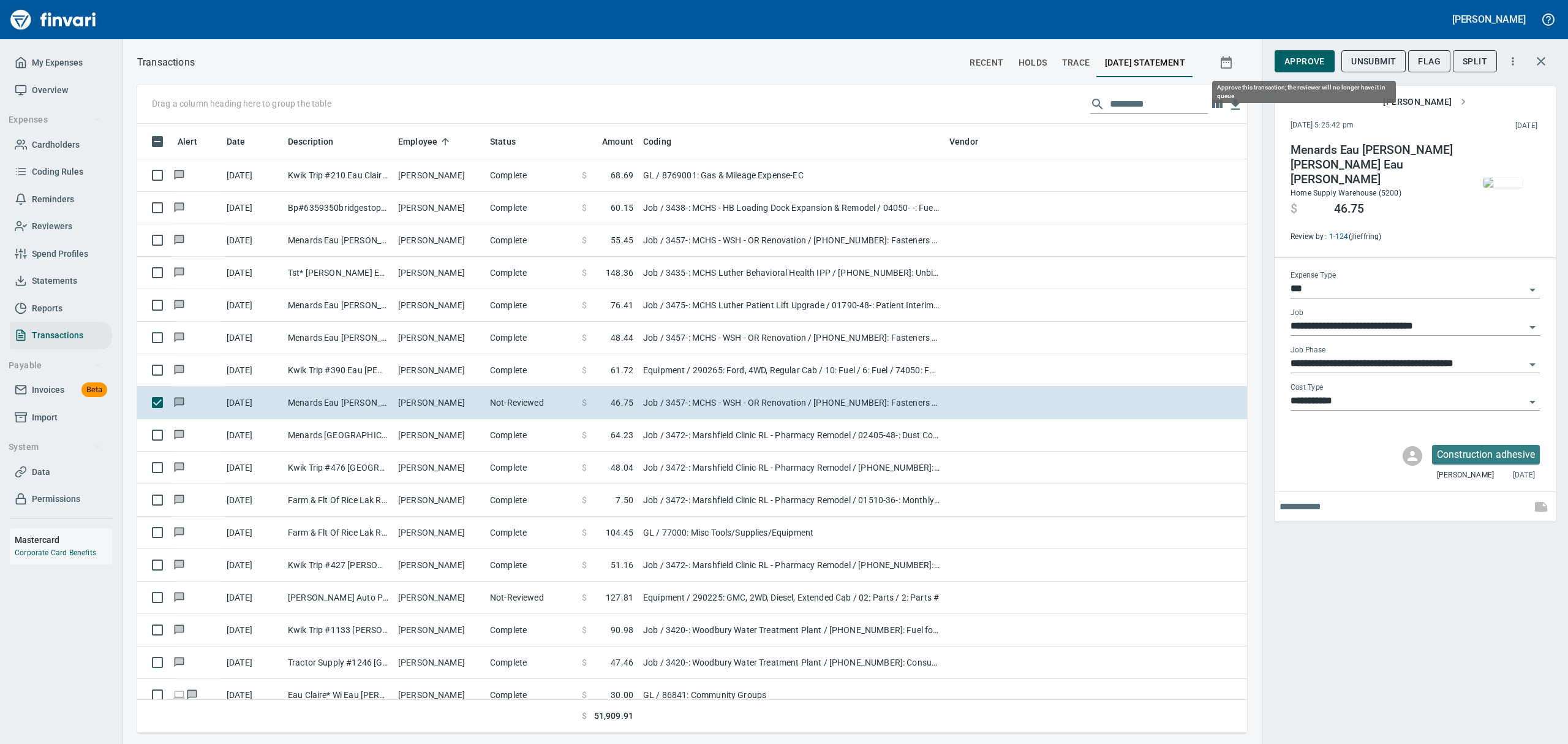
click at [1294, 57] on span "Approve" at bounding box center [1304, 61] width 40 height 15
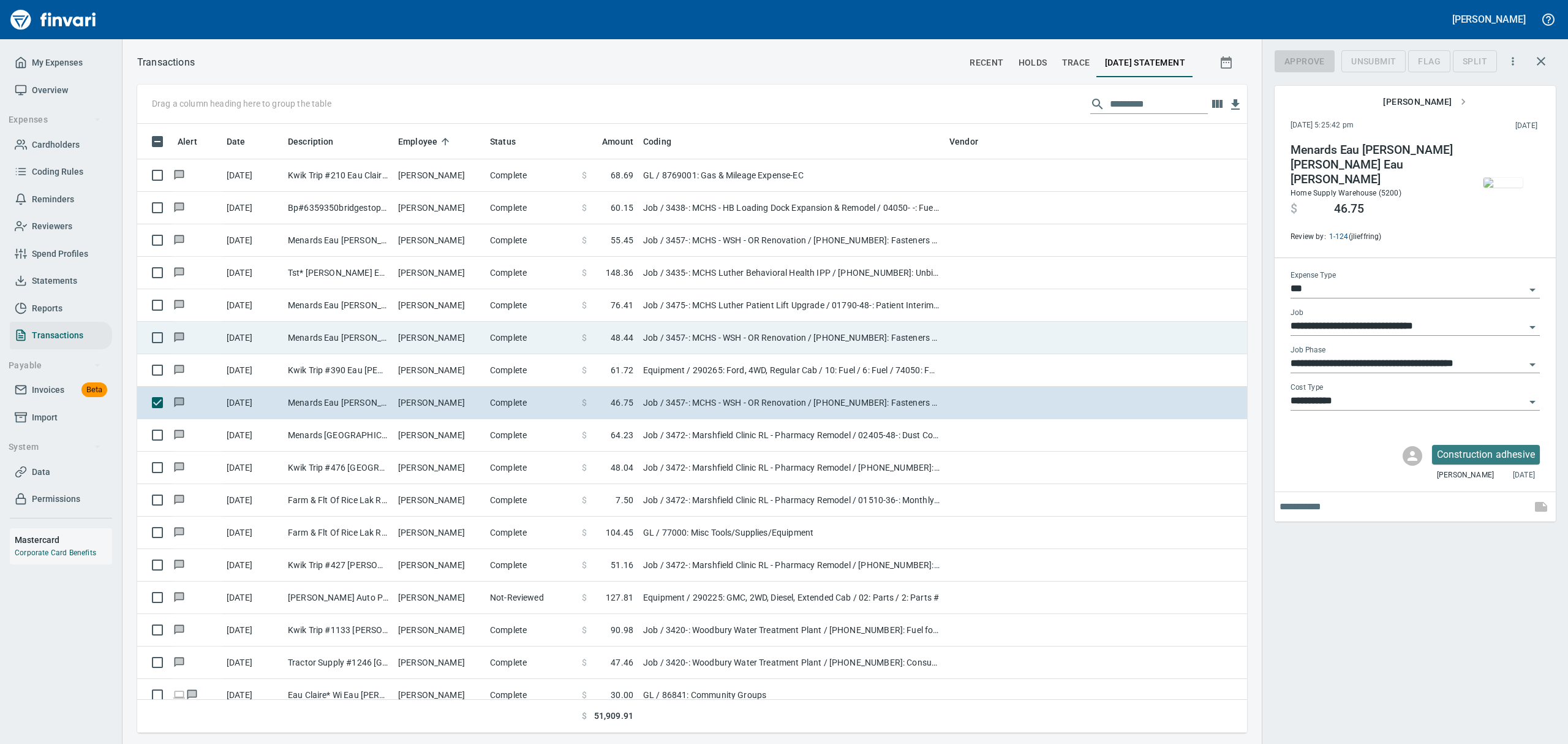
scroll to position [595, 1081]
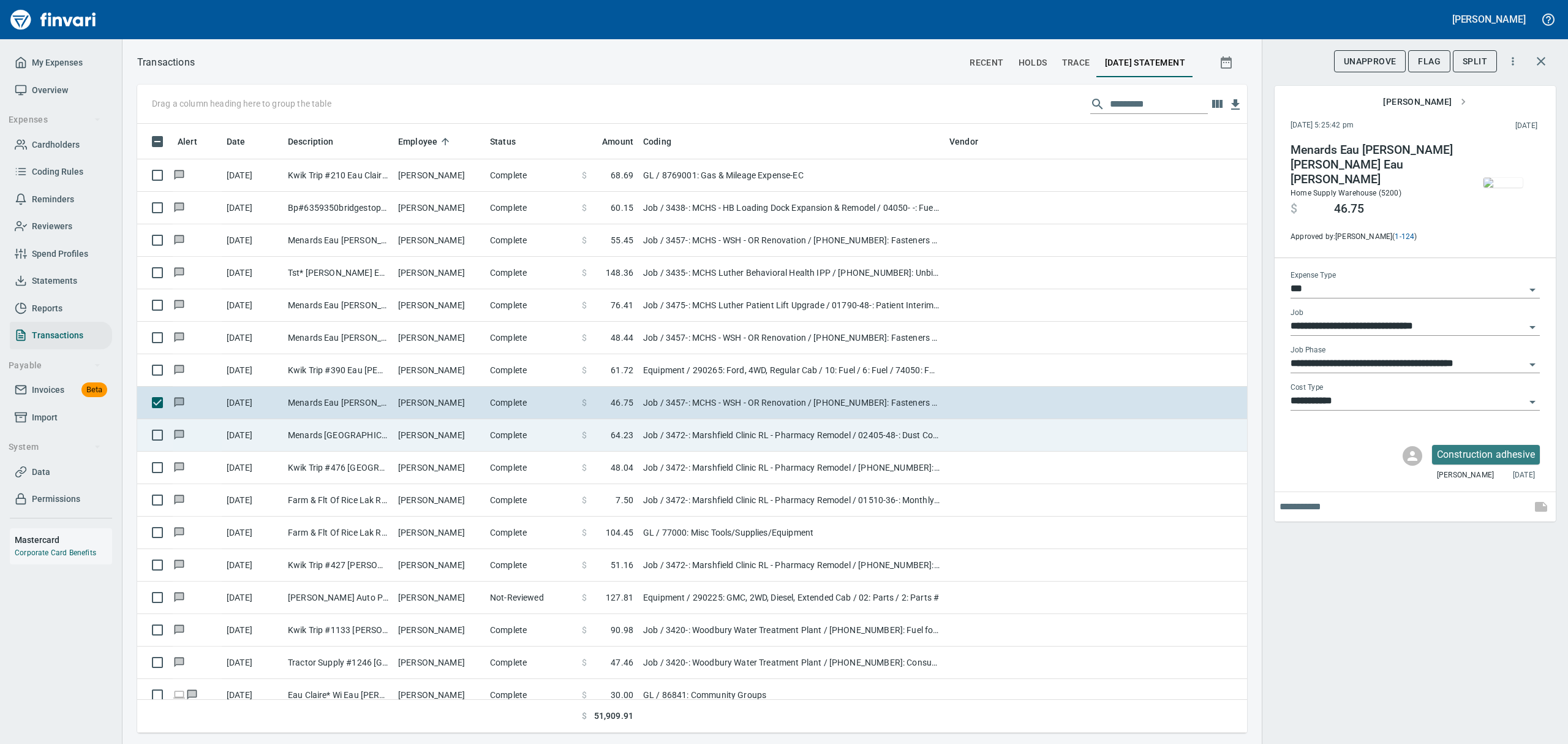
click at [400, 444] on td "[PERSON_NAME]" at bounding box center [440, 436] width 92 height 33
type input "**********"
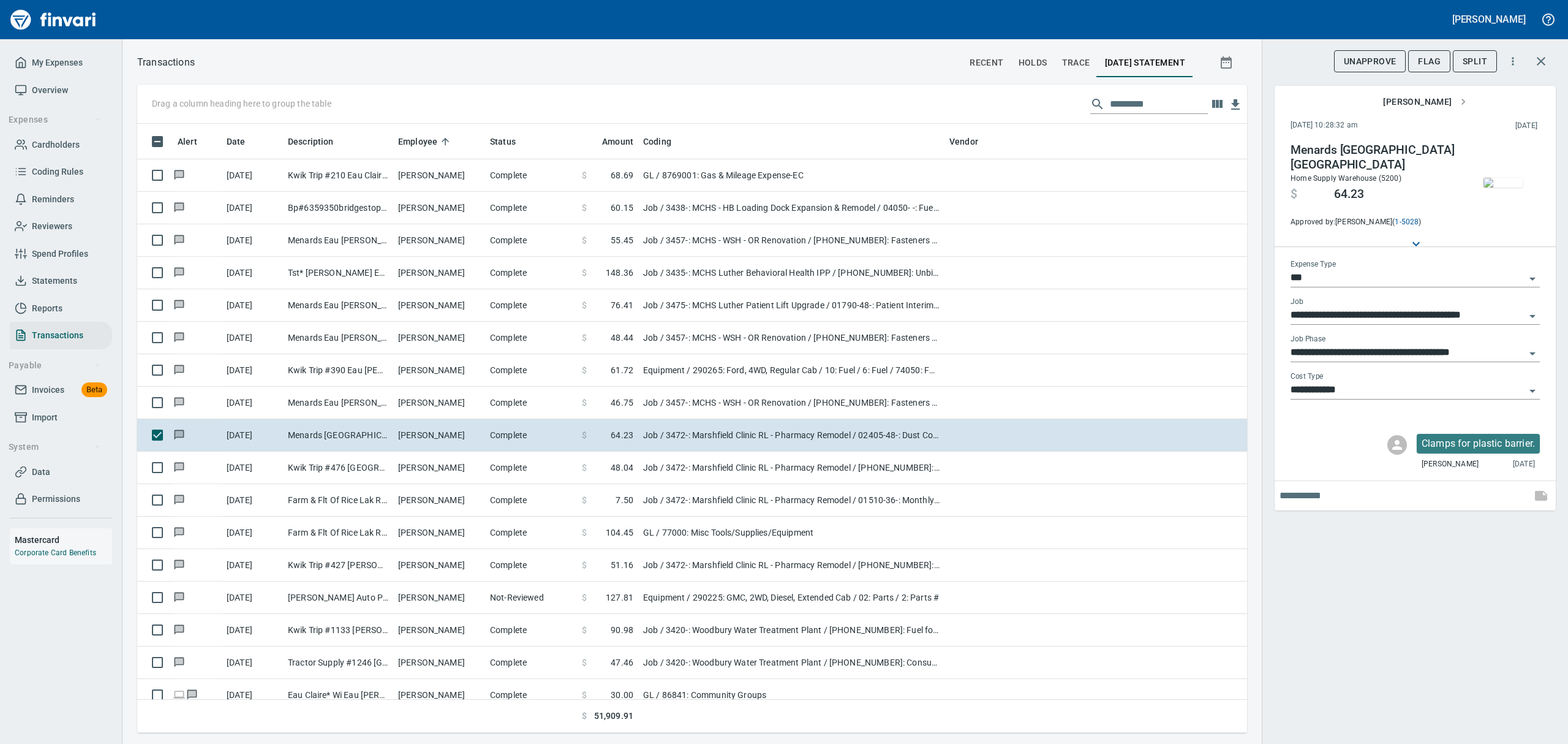
click at [1502, 187] on img "button" at bounding box center [1503, 182] width 39 height 10
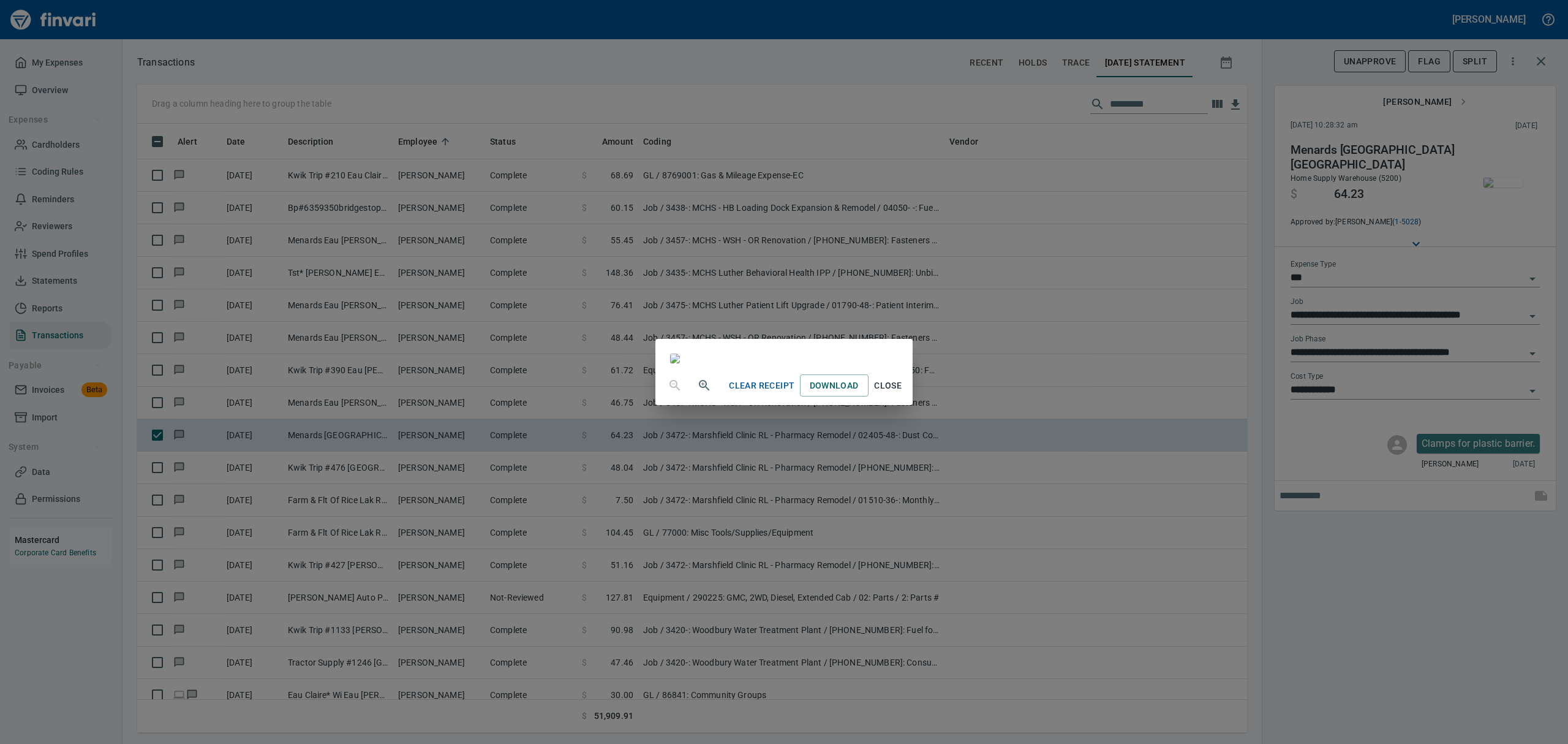
click at [903, 394] on span "Close" at bounding box center [888, 386] width 30 height 15
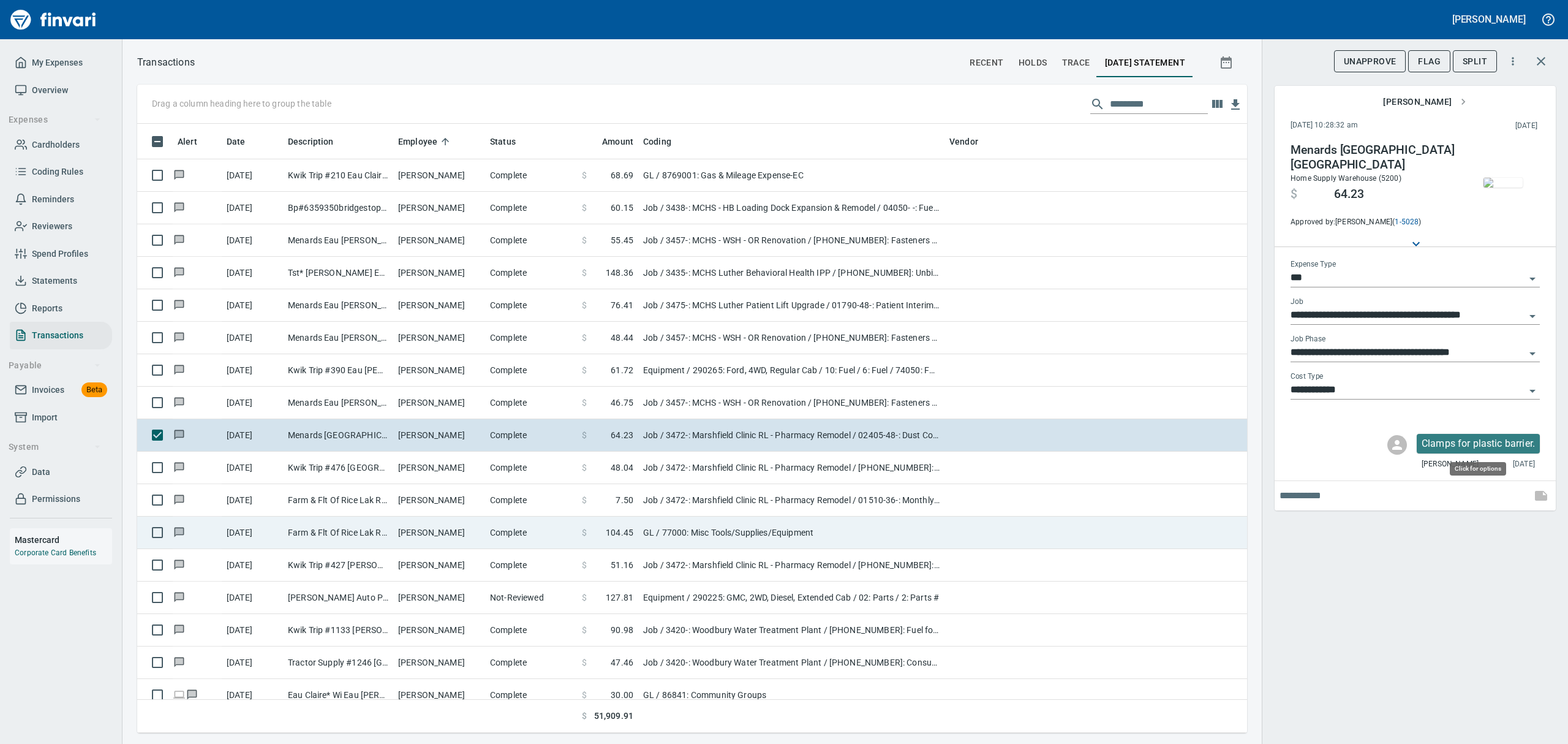
scroll to position [595, 1081]
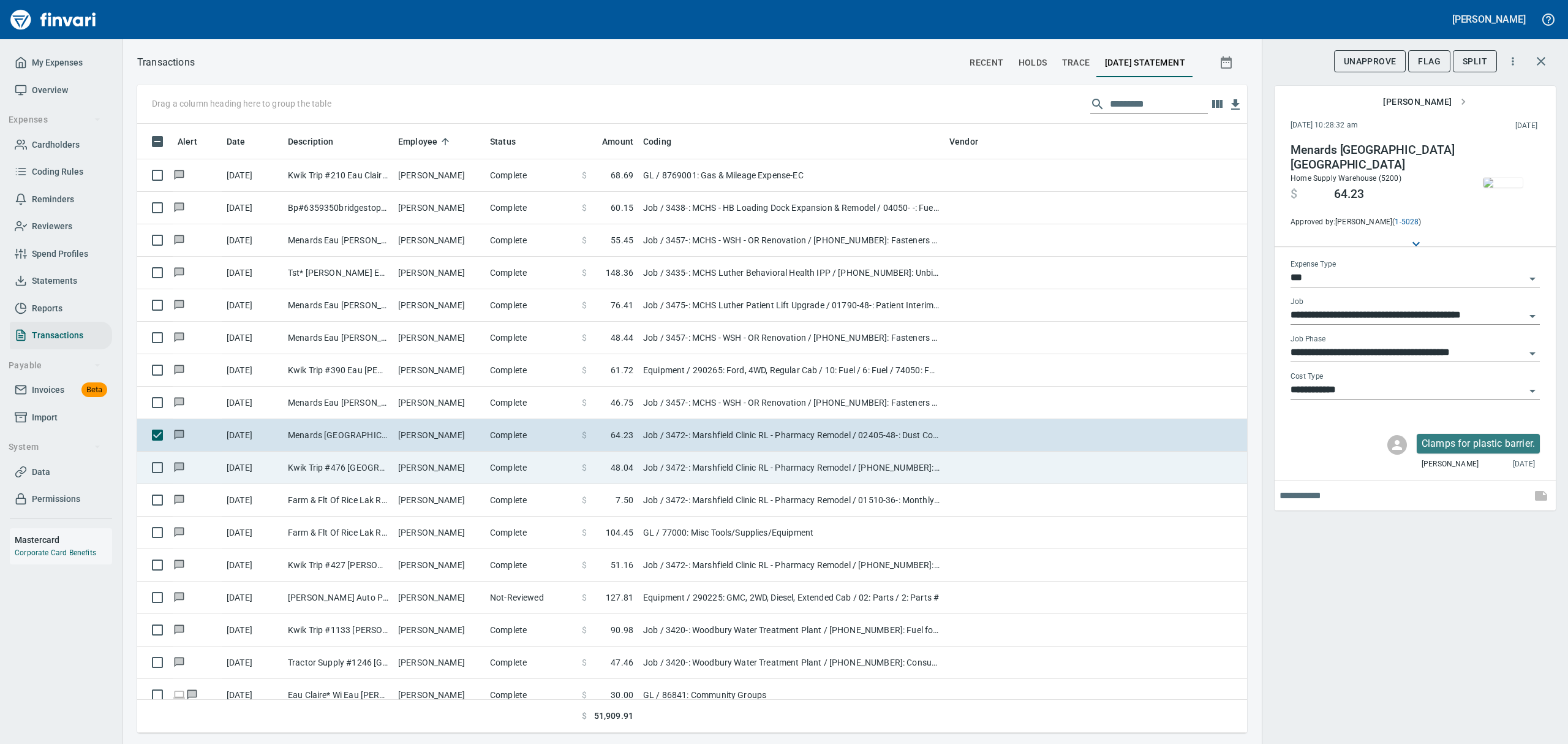
click at [405, 473] on td "[PERSON_NAME]" at bounding box center [440, 468] width 92 height 33
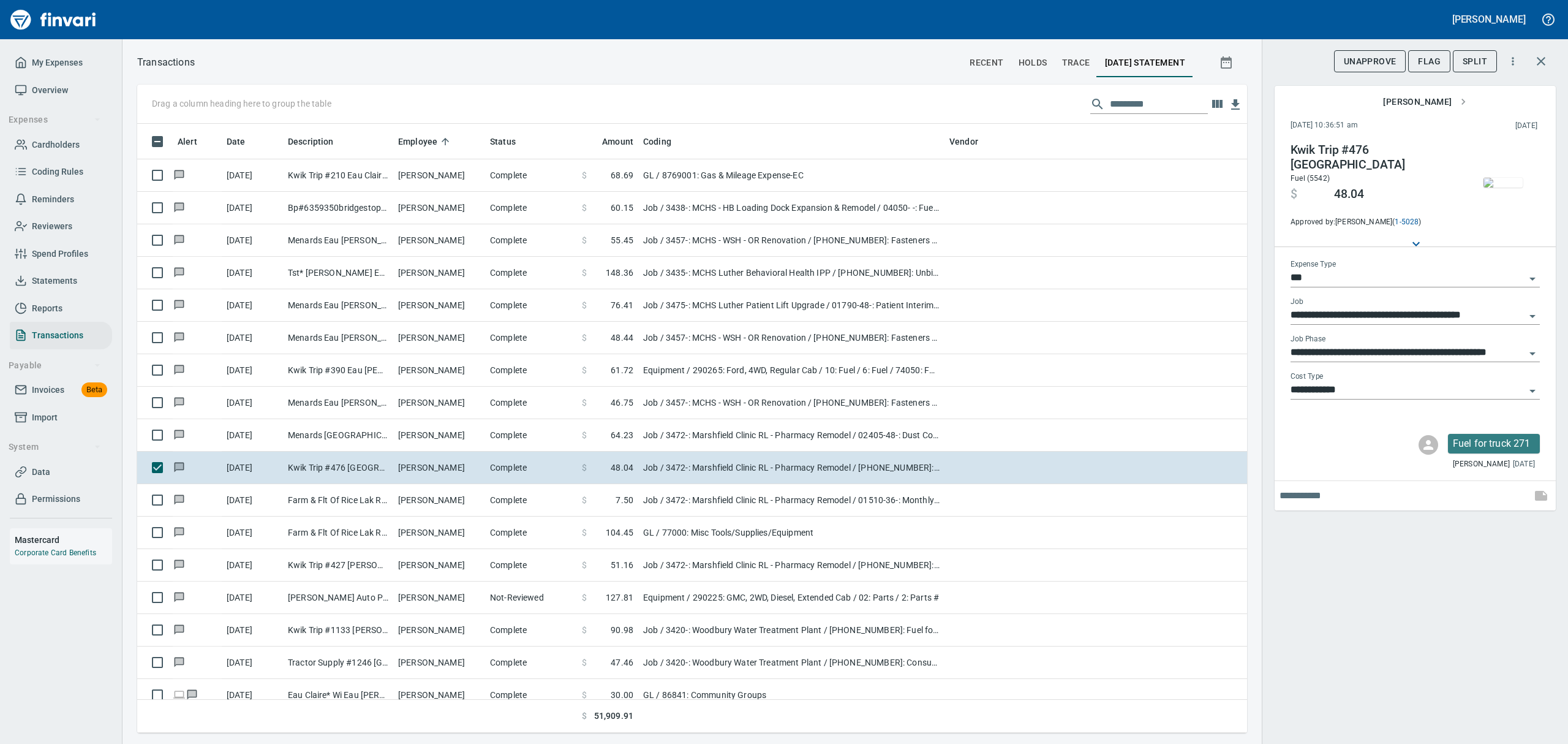
click at [1500, 178] on img "button" at bounding box center [1503, 182] width 39 height 10
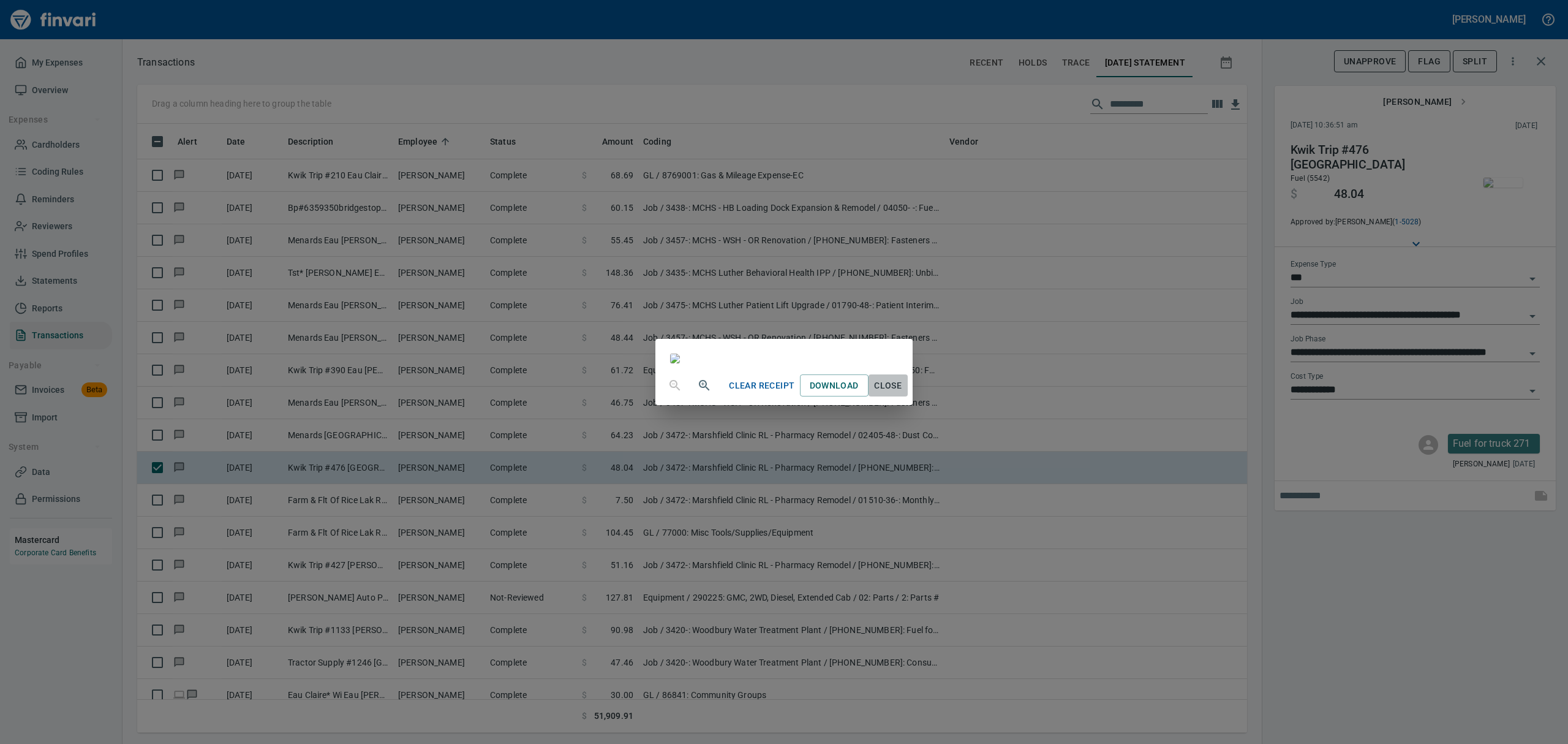
click at [903, 394] on span "Close" at bounding box center [888, 386] width 30 height 15
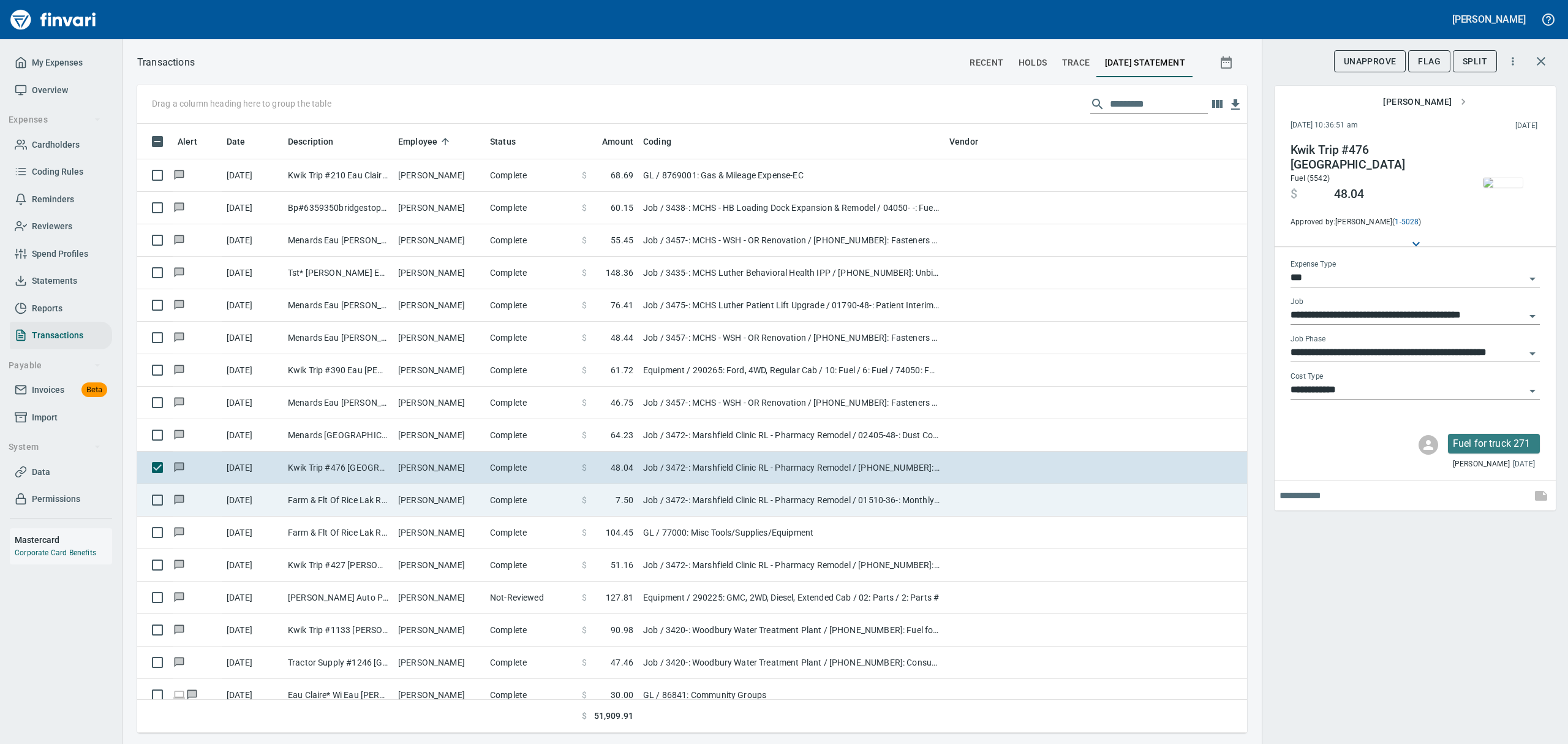
click at [291, 505] on td "Farm & Flt Of Rice Lak Rice Lake [GEOGRAPHIC_DATA]" at bounding box center [338, 500] width 110 height 33
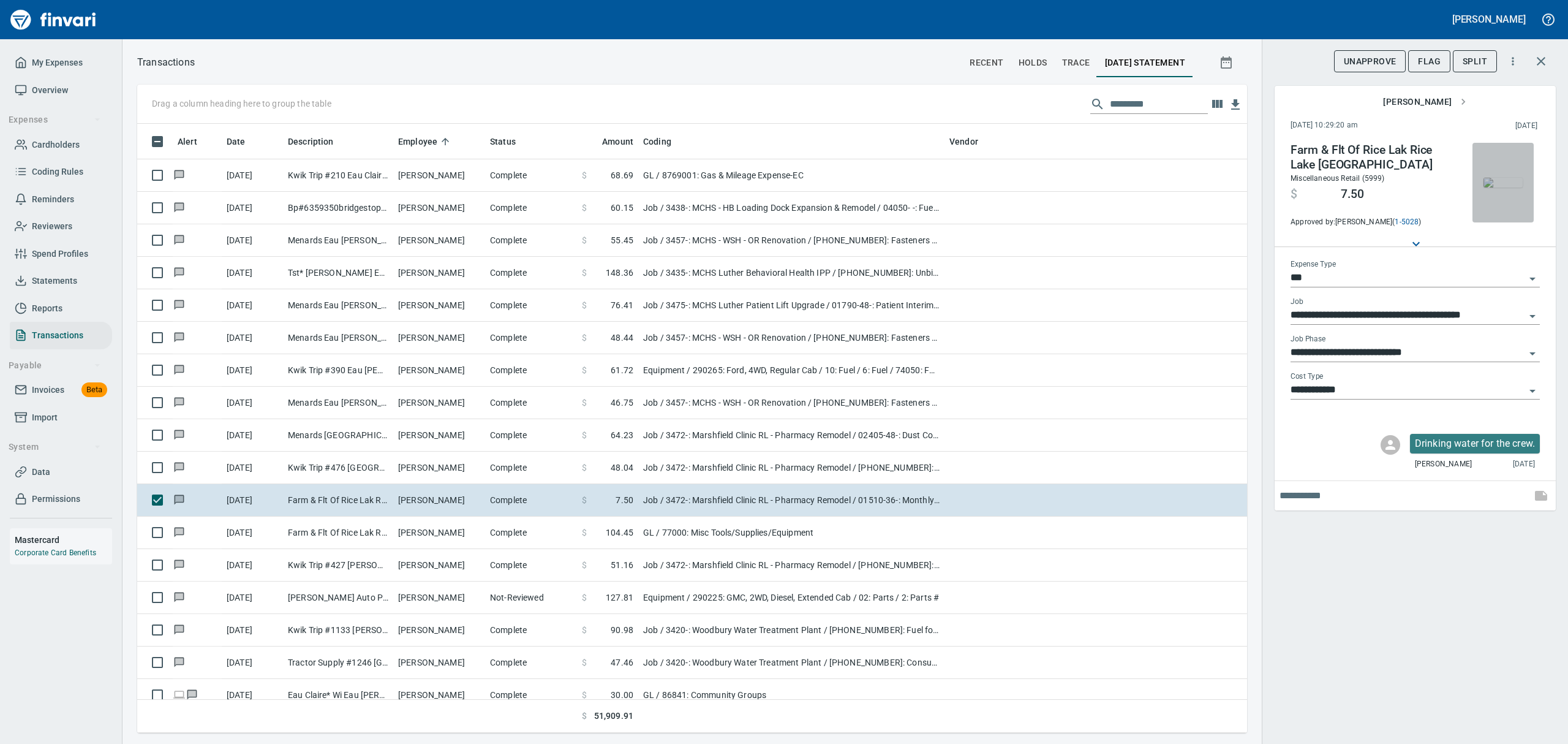
click at [1512, 178] on img "button" at bounding box center [1503, 182] width 39 height 10
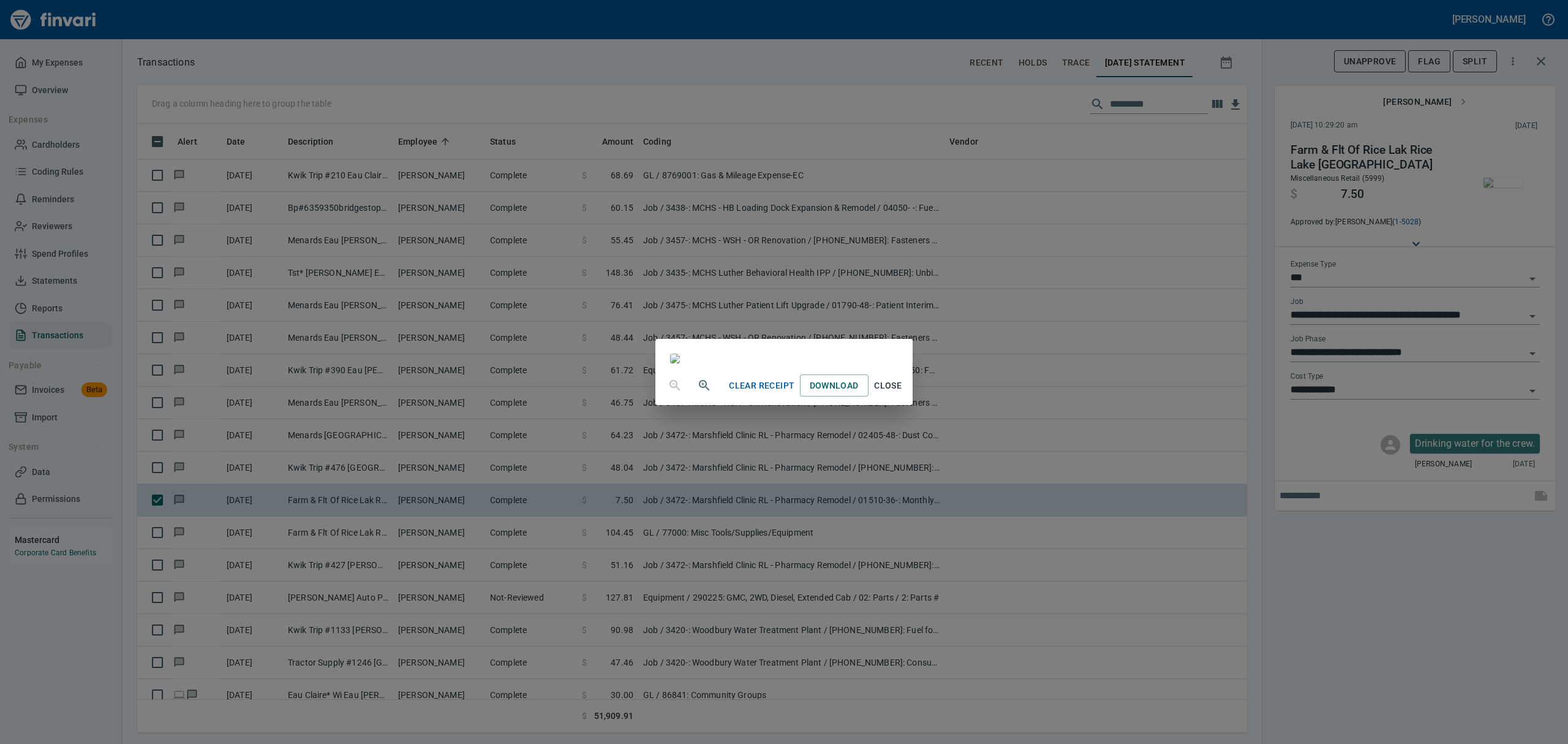
click at [1532, 348] on div "Clear Receipt Download Close" at bounding box center [784, 372] width 1568 height 744
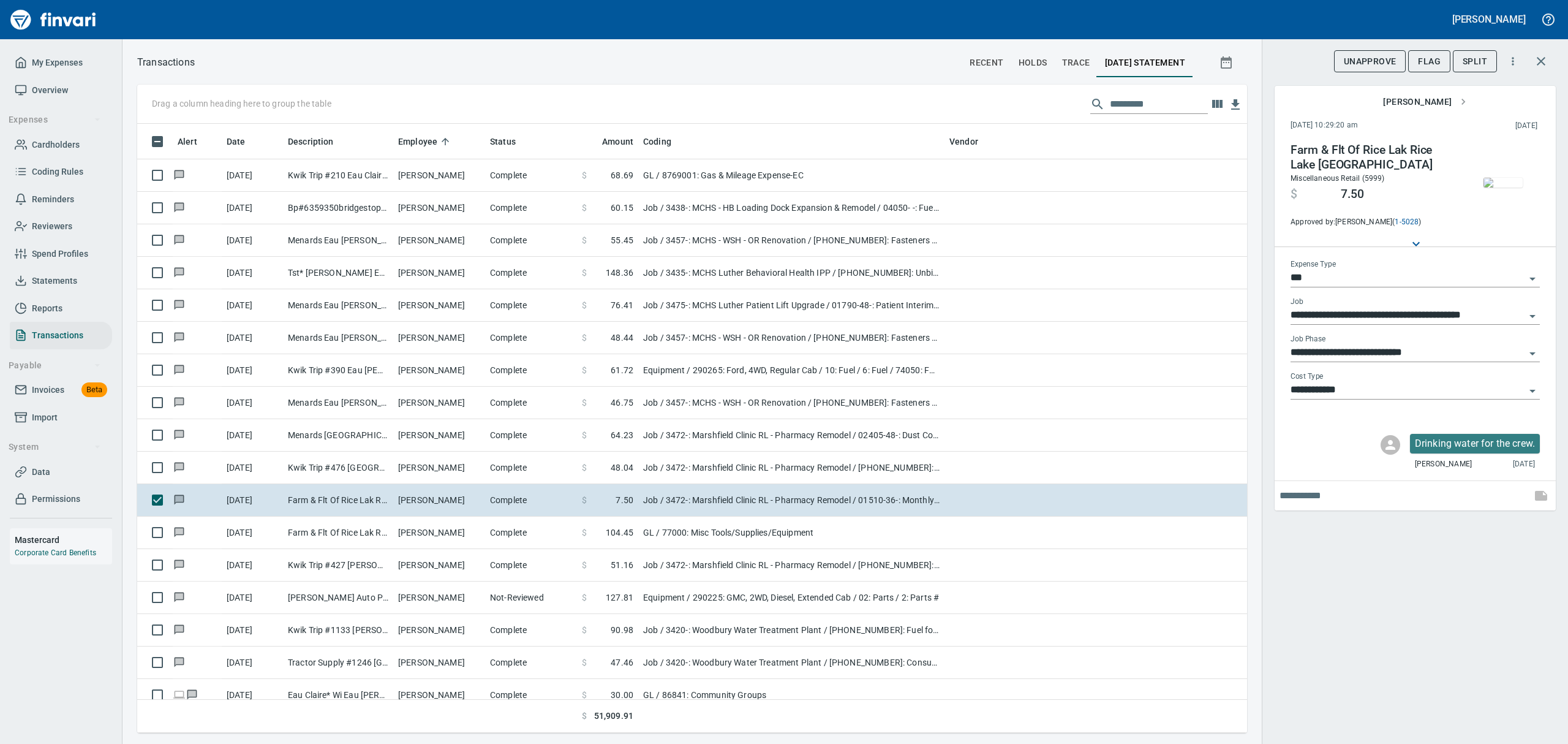
click at [1532, 348] on icon "Open" at bounding box center [1532, 353] width 14 height 14
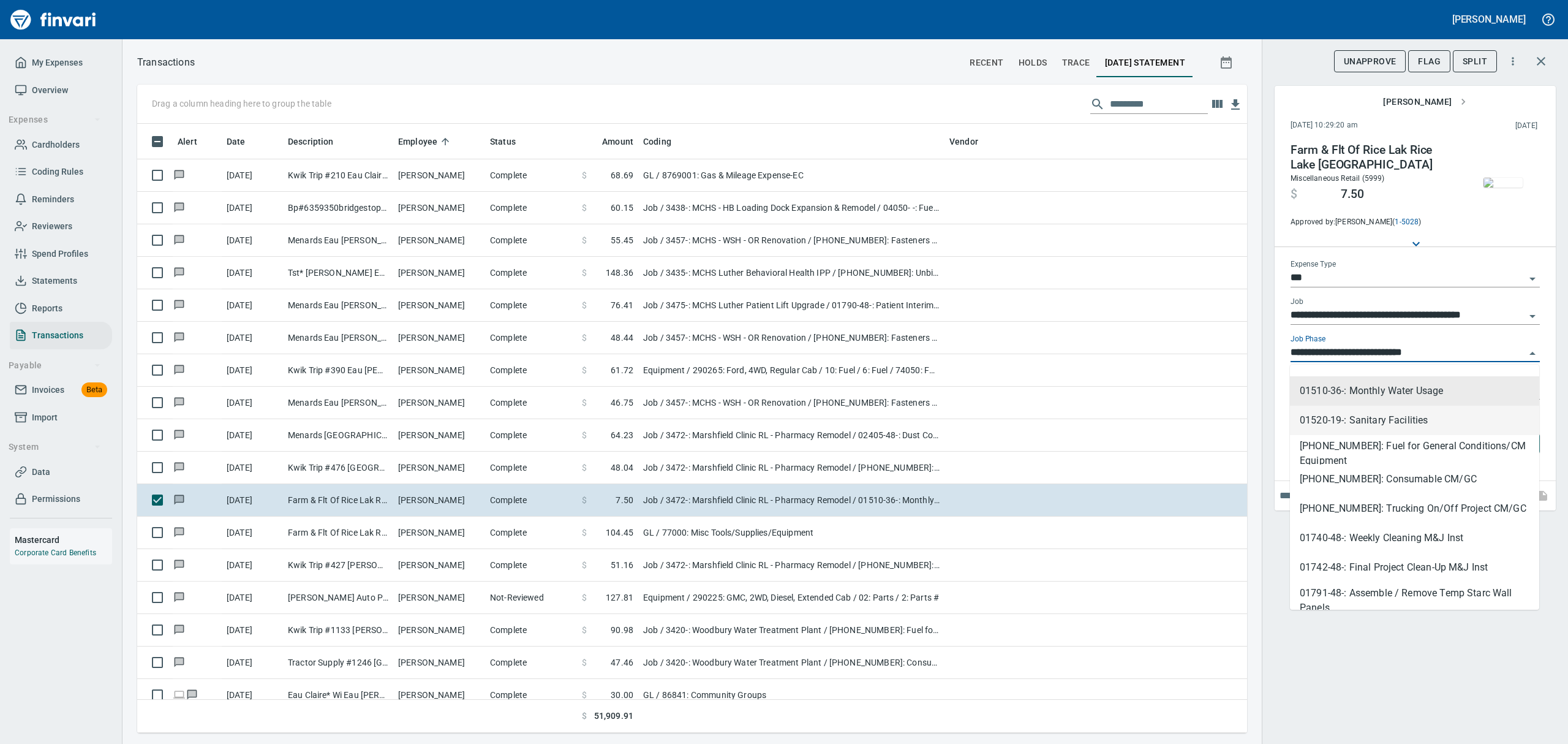
scroll to position [245, 0]
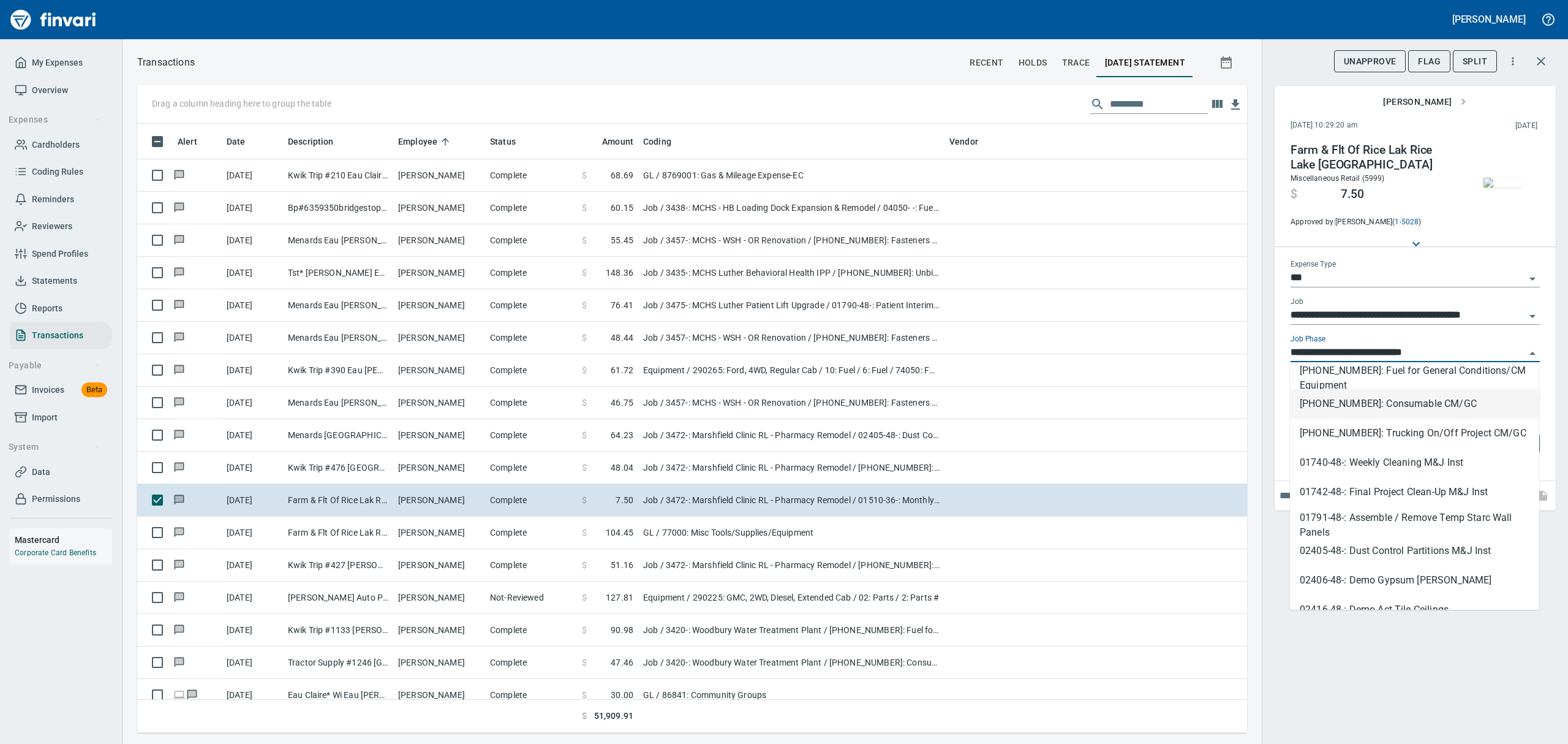
click at [1372, 407] on li "[PHONE_NUMBER]: Consumable CM/GC" at bounding box center [1414, 403] width 249 height 30
type input "**********"
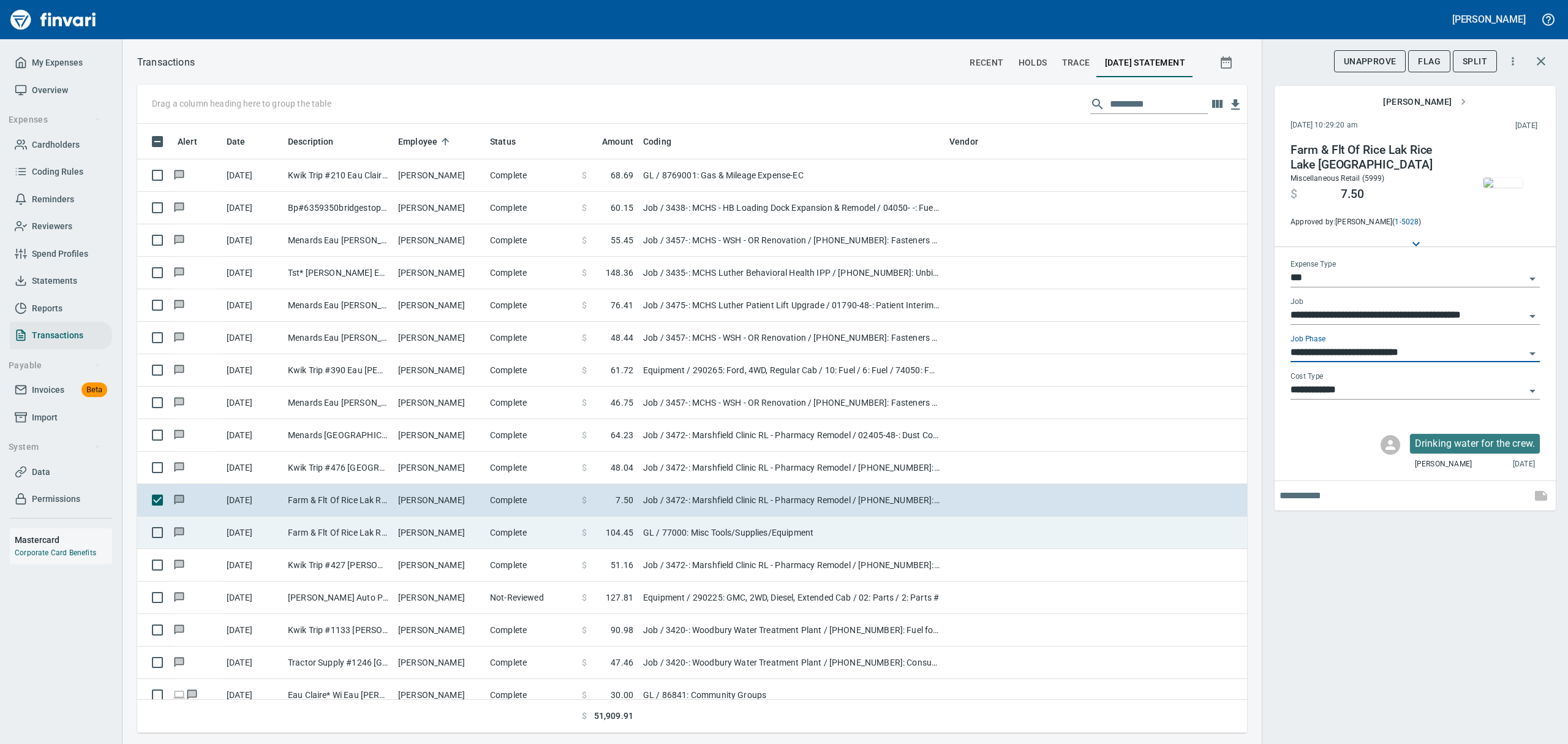
click at [391, 533] on td "Farm & Flt Of Rice Lak Rice Lake [GEOGRAPHIC_DATA]" at bounding box center [338, 533] width 110 height 33
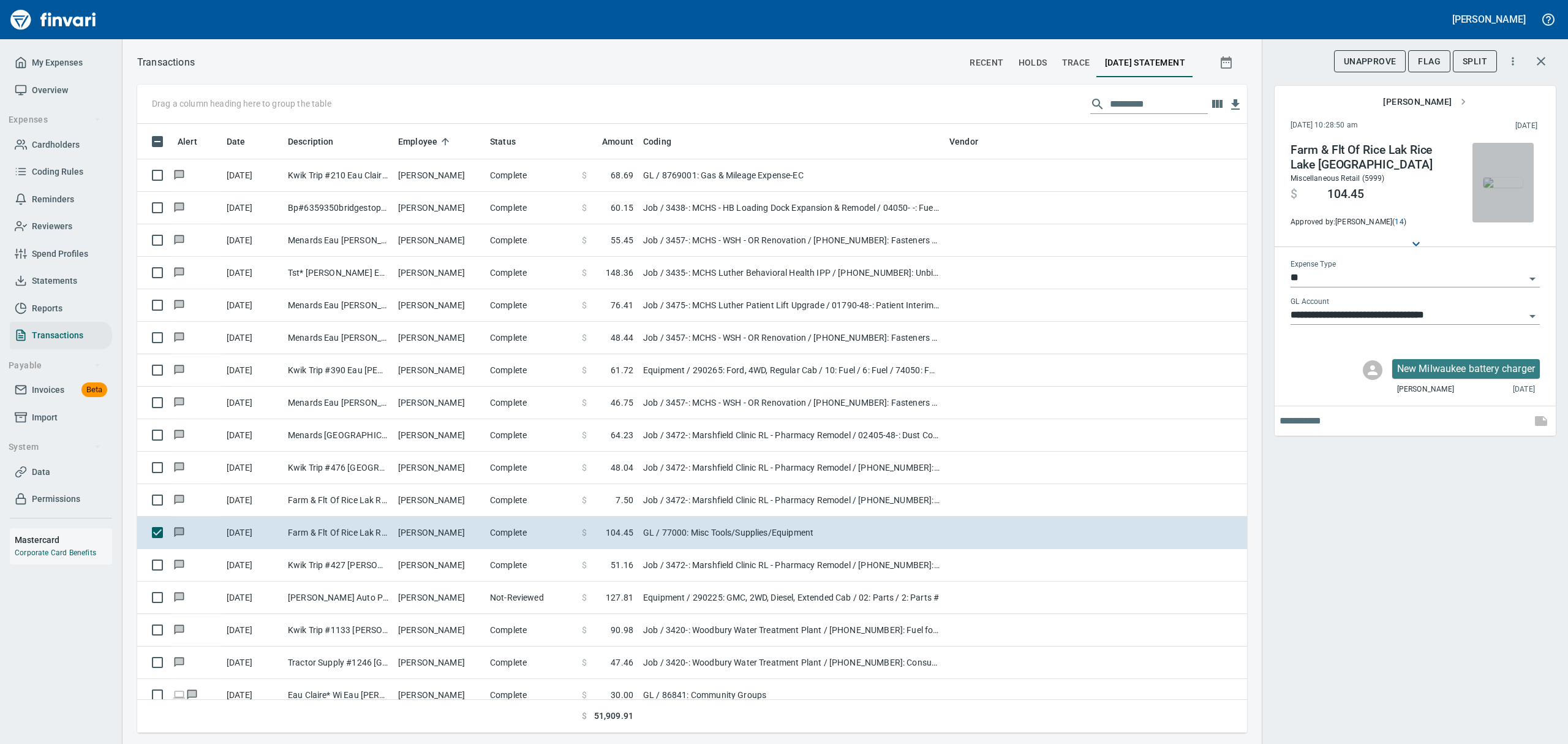
click at [1496, 178] on img "button" at bounding box center [1503, 182] width 39 height 10
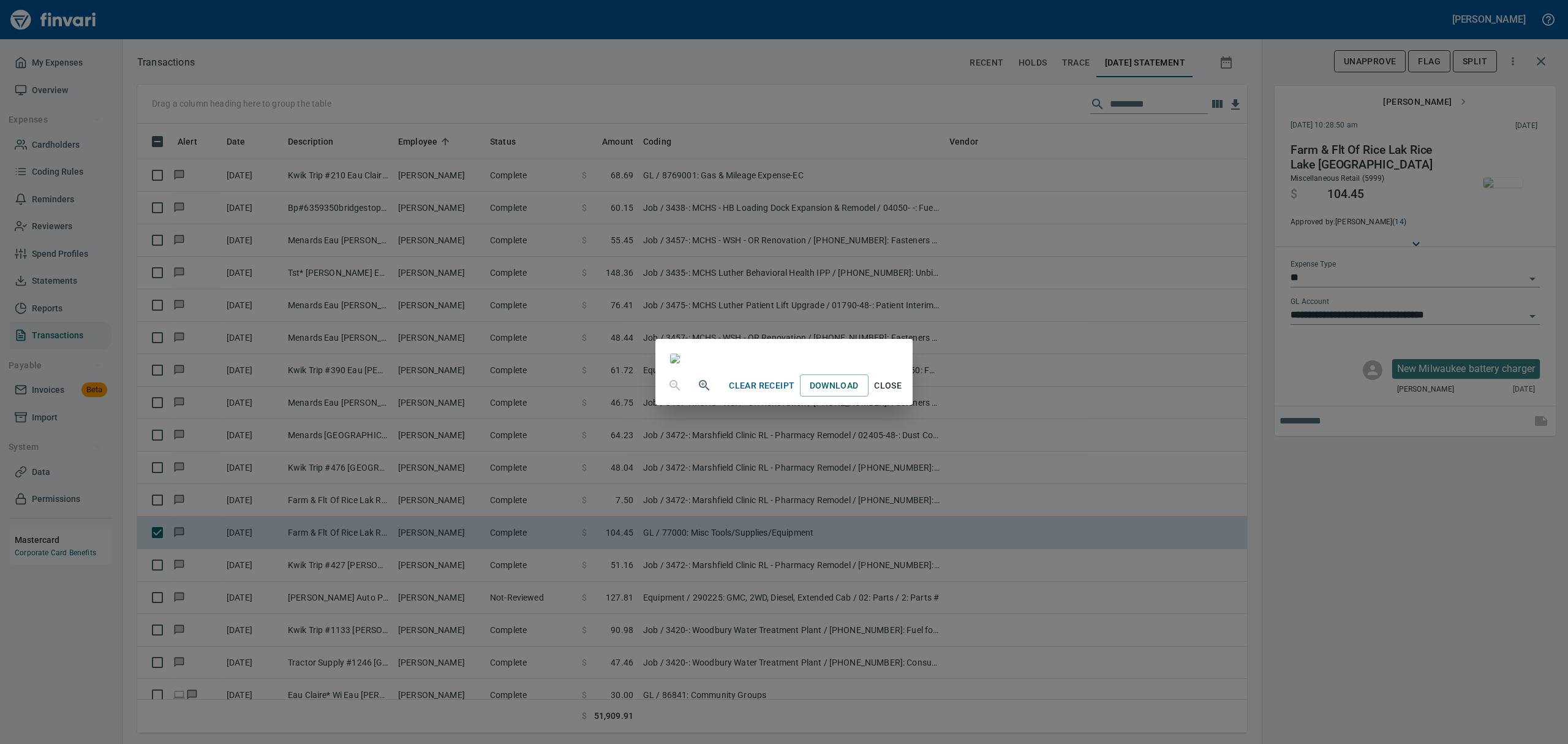
click at [903, 394] on span "Close" at bounding box center [888, 386] width 30 height 15
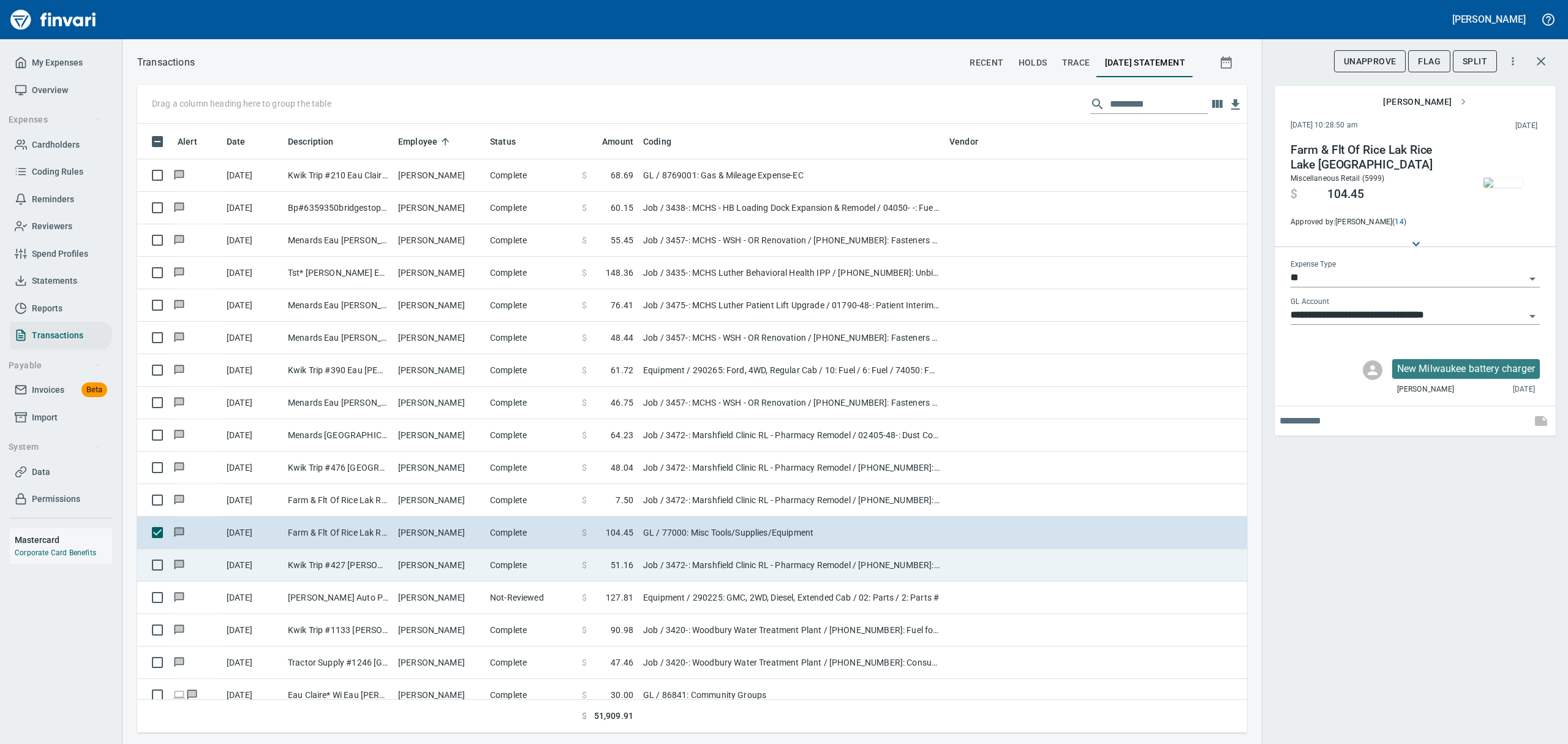
click at [327, 564] on td "Kwik Trip #427 [PERSON_NAME] [GEOGRAPHIC_DATA]" at bounding box center [338, 565] width 110 height 33
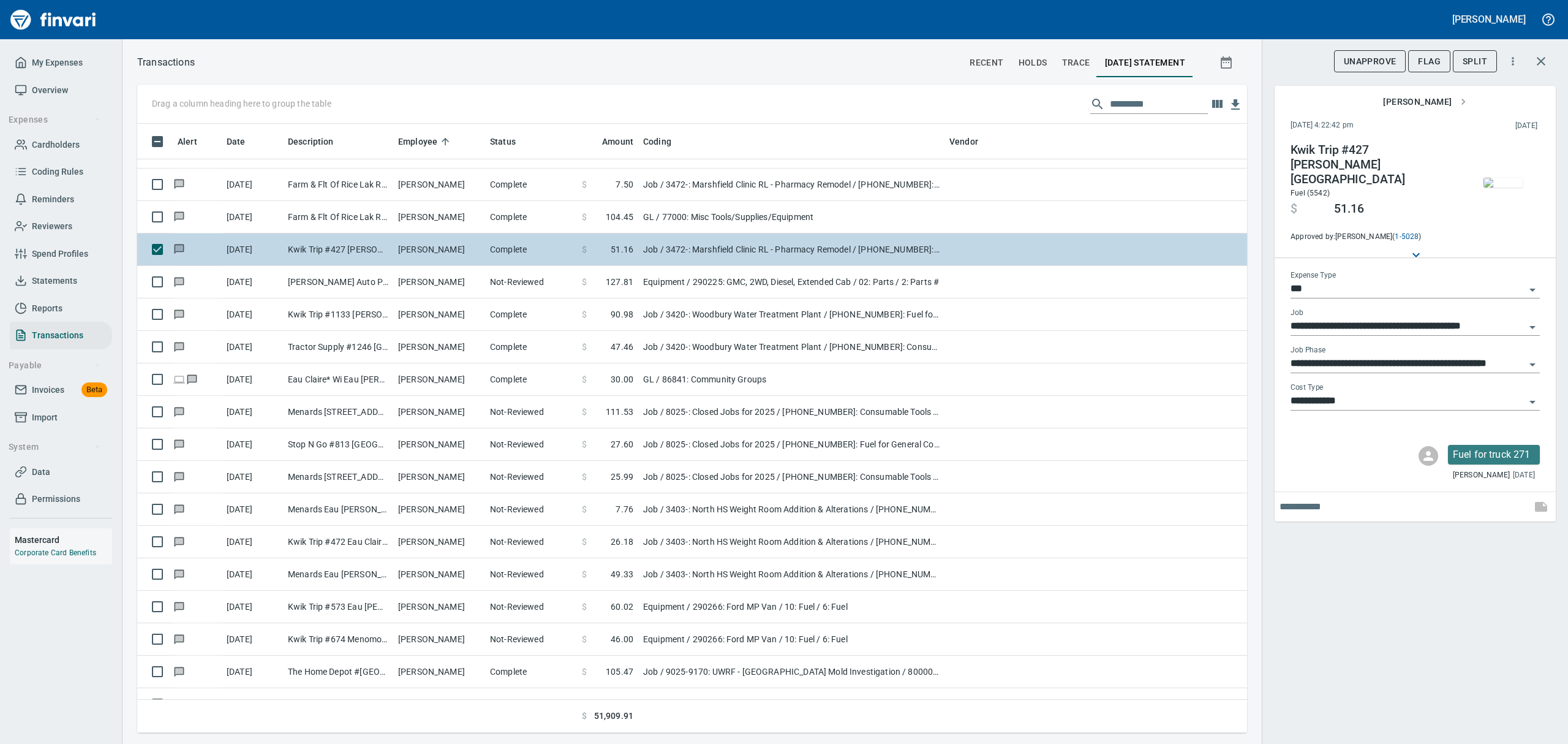
scroll to position [6863, 0]
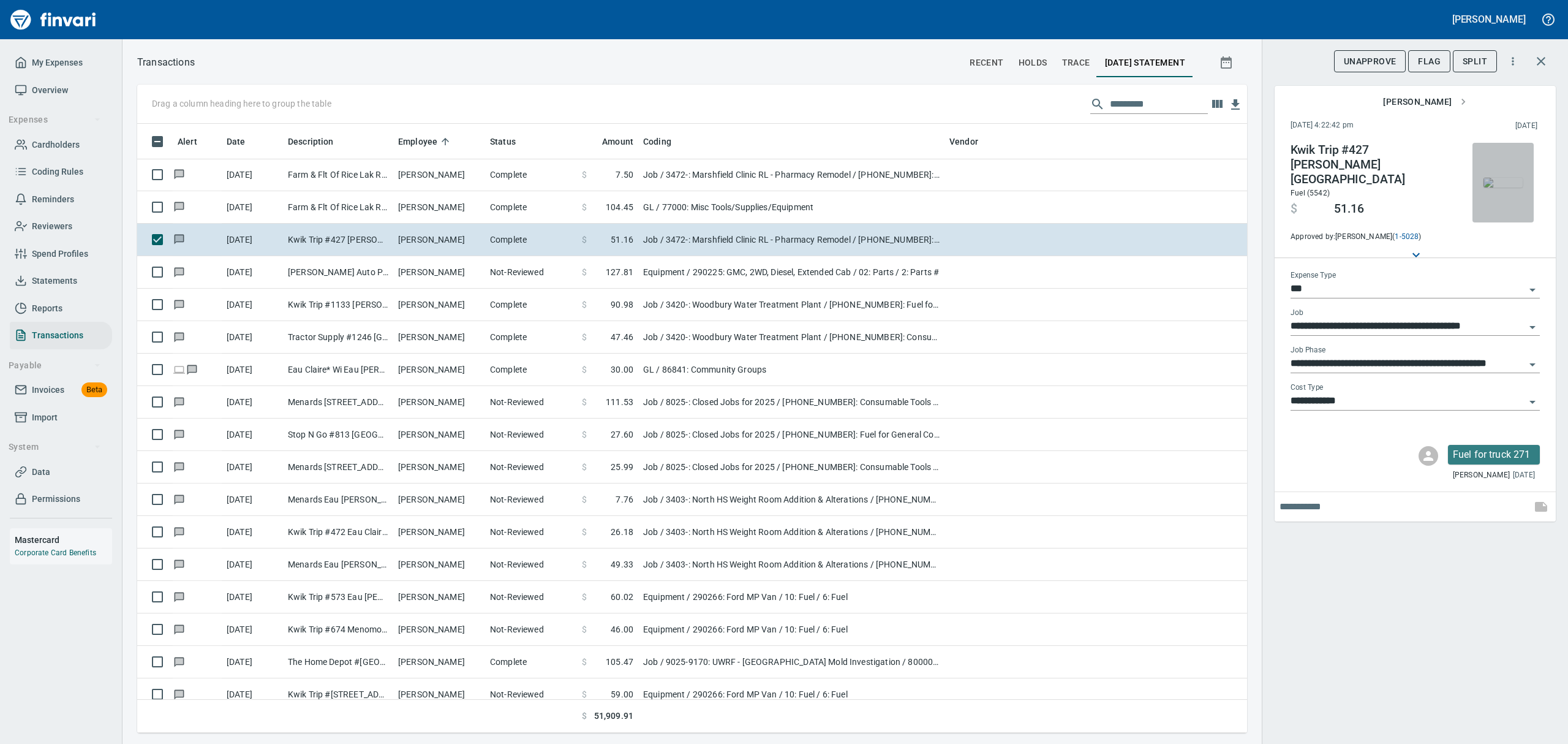
click at [1497, 186] on img "button" at bounding box center [1503, 182] width 39 height 10
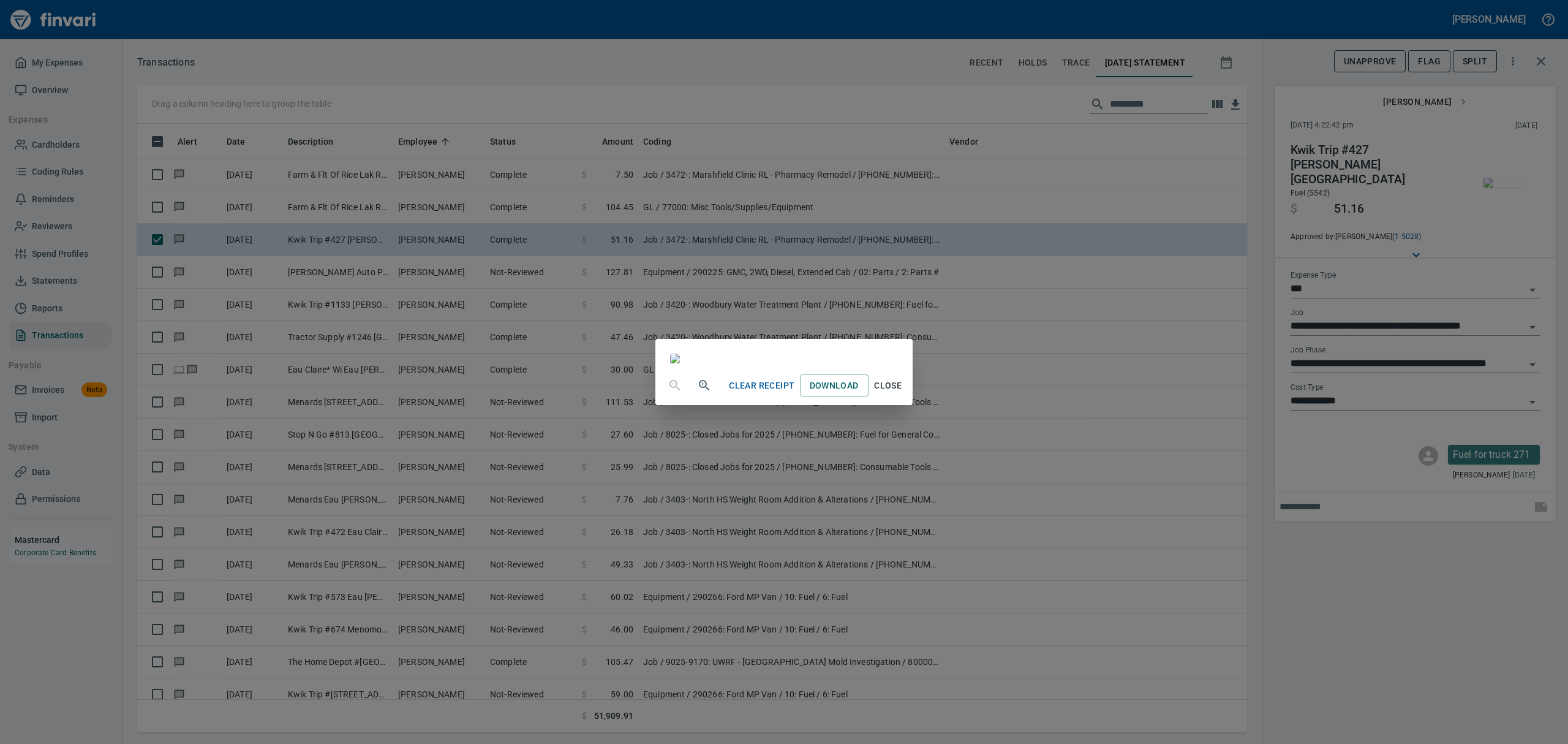
click at [903, 394] on span "Close" at bounding box center [888, 386] width 30 height 15
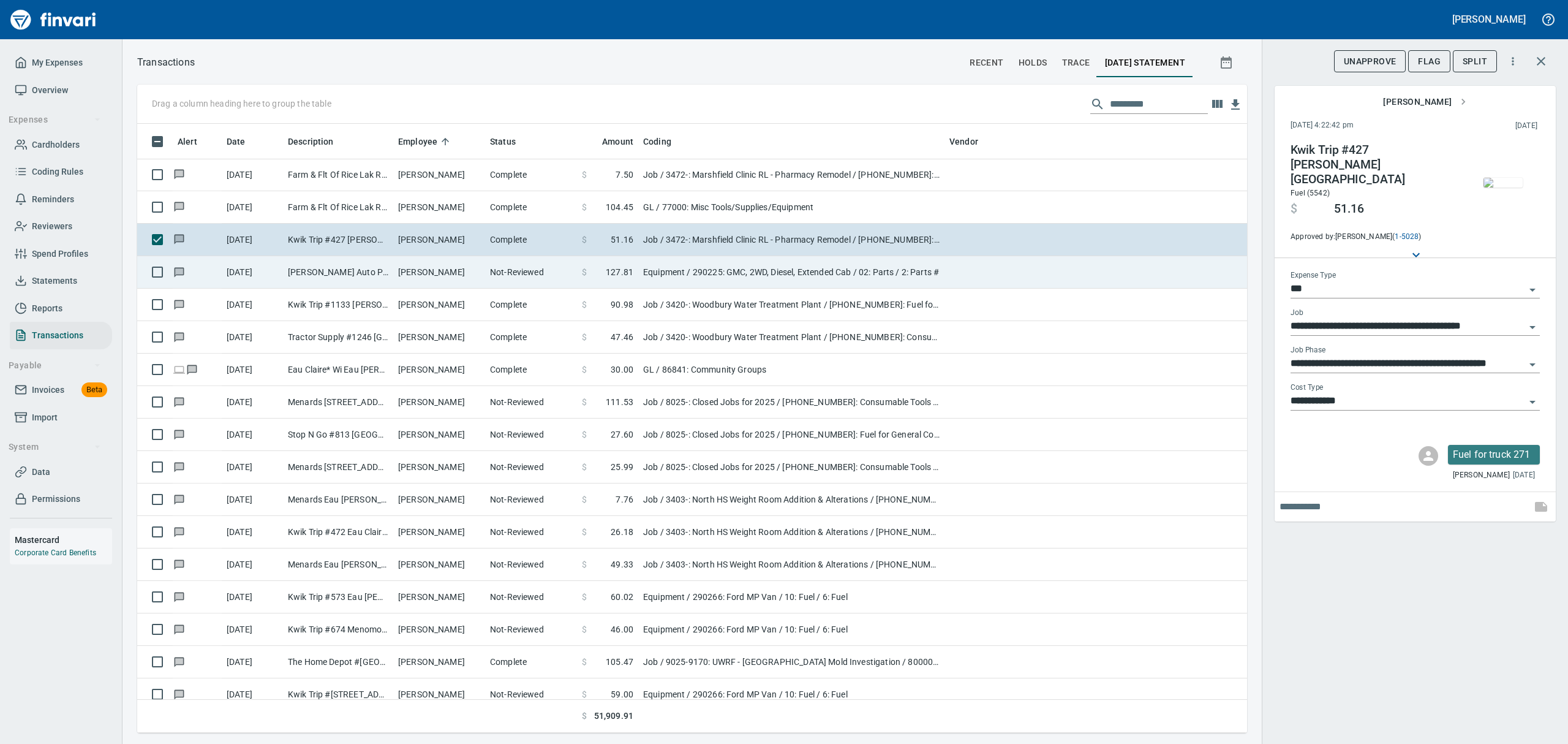
click at [378, 270] on td "[PERSON_NAME] Auto Parts Of [PERSON_NAME] WI" at bounding box center [338, 273] width 110 height 33
type input "*********"
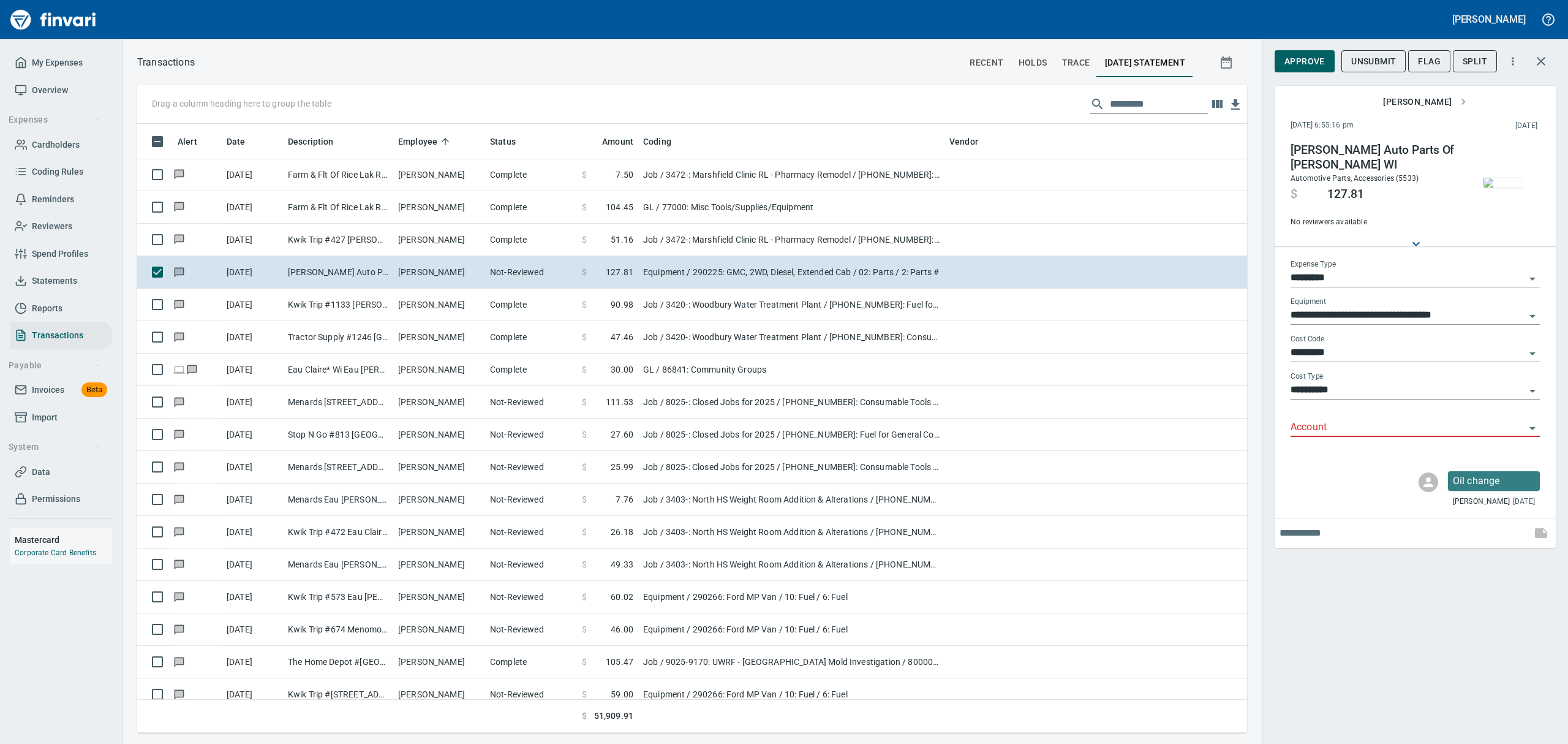
click at [1500, 178] on img "button" at bounding box center [1503, 182] width 39 height 10
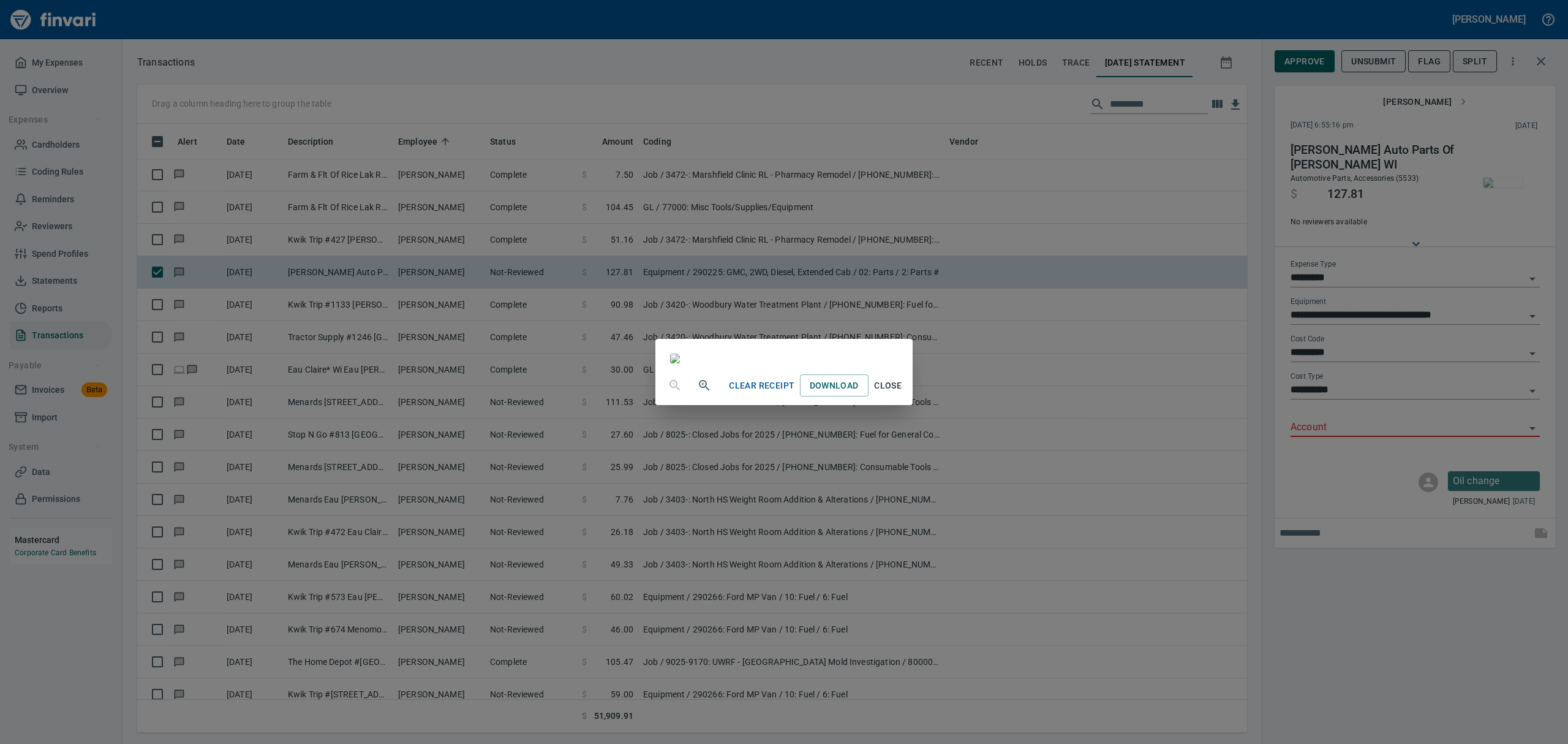
click at [1535, 429] on div "Clear Receipt Download Close" at bounding box center [784, 372] width 1568 height 744
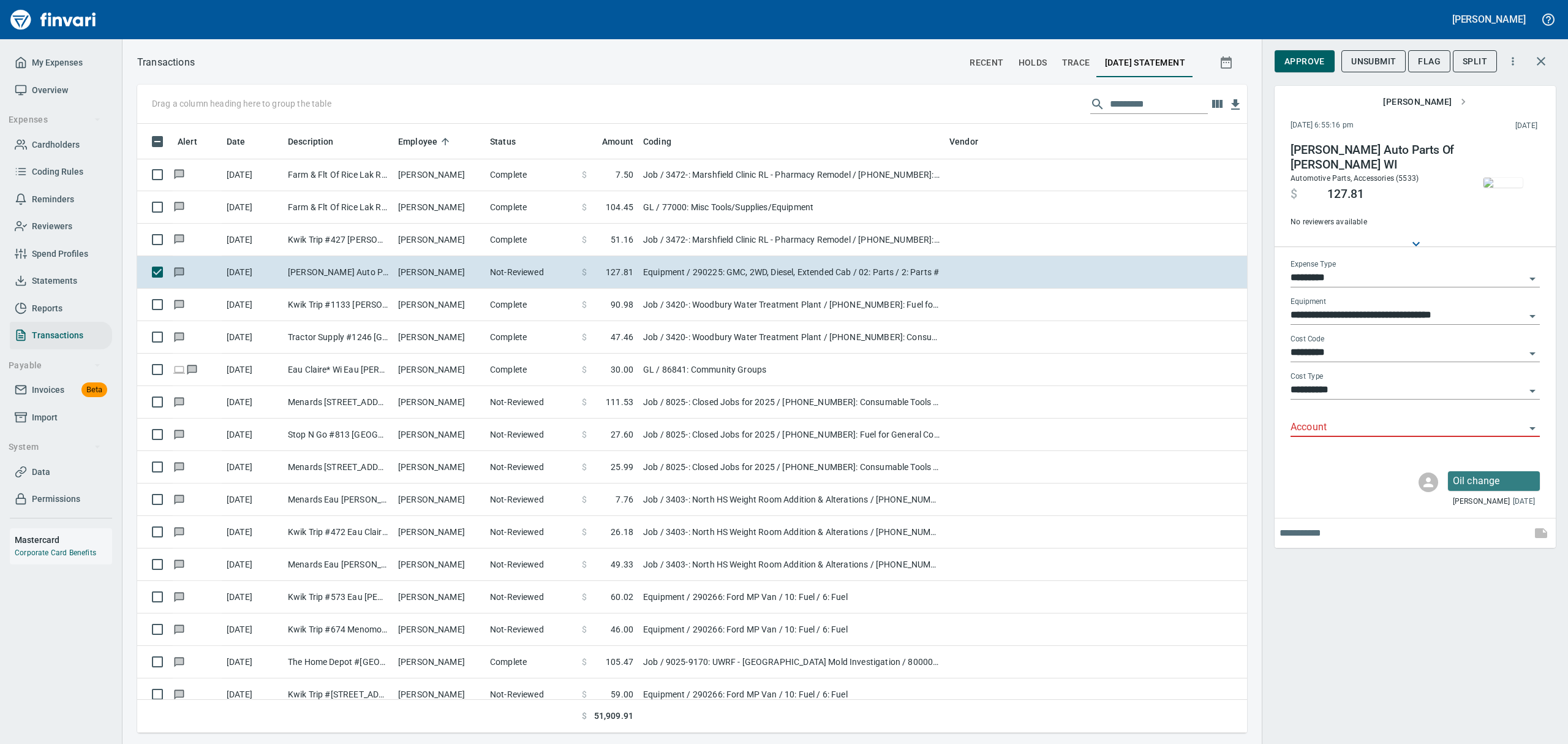
click at [1529, 426] on icon "Open" at bounding box center [1532, 428] width 14 height 14
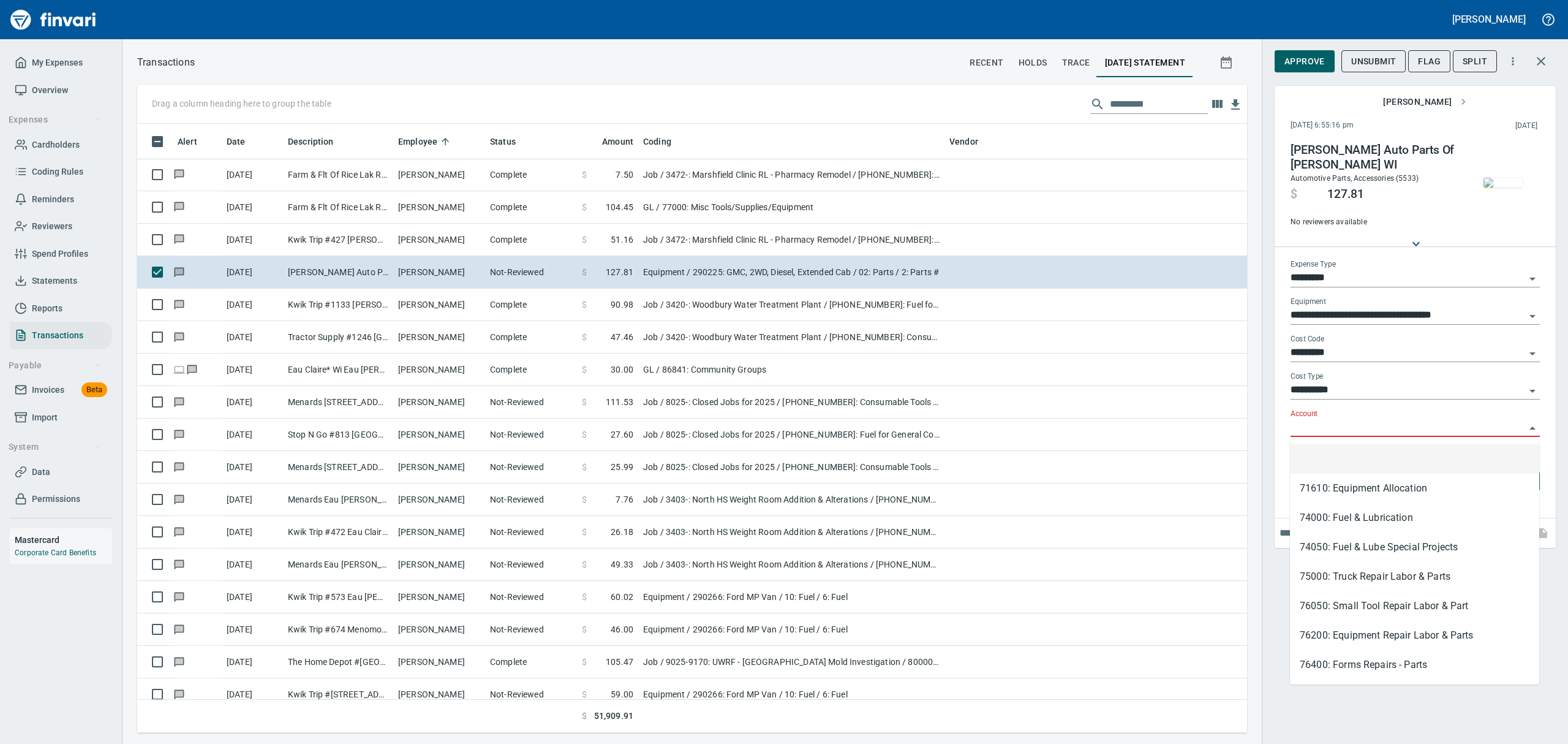
scroll to position [595, 1081]
click at [1339, 516] on li "74000: Fuel & Lubrication" at bounding box center [1414, 517] width 249 height 30
type input "**********"
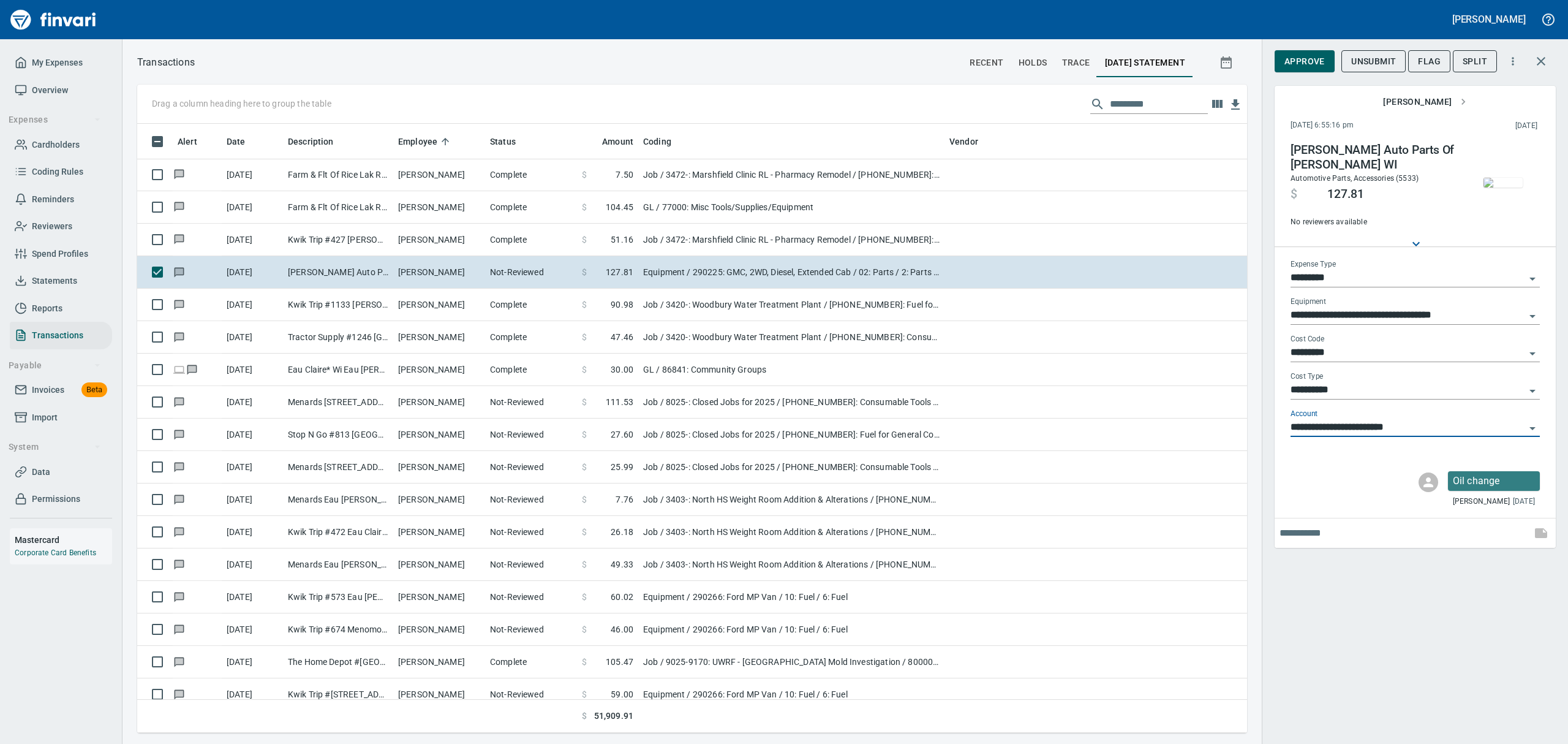
click at [1489, 187] on img "button" at bounding box center [1503, 182] width 39 height 10
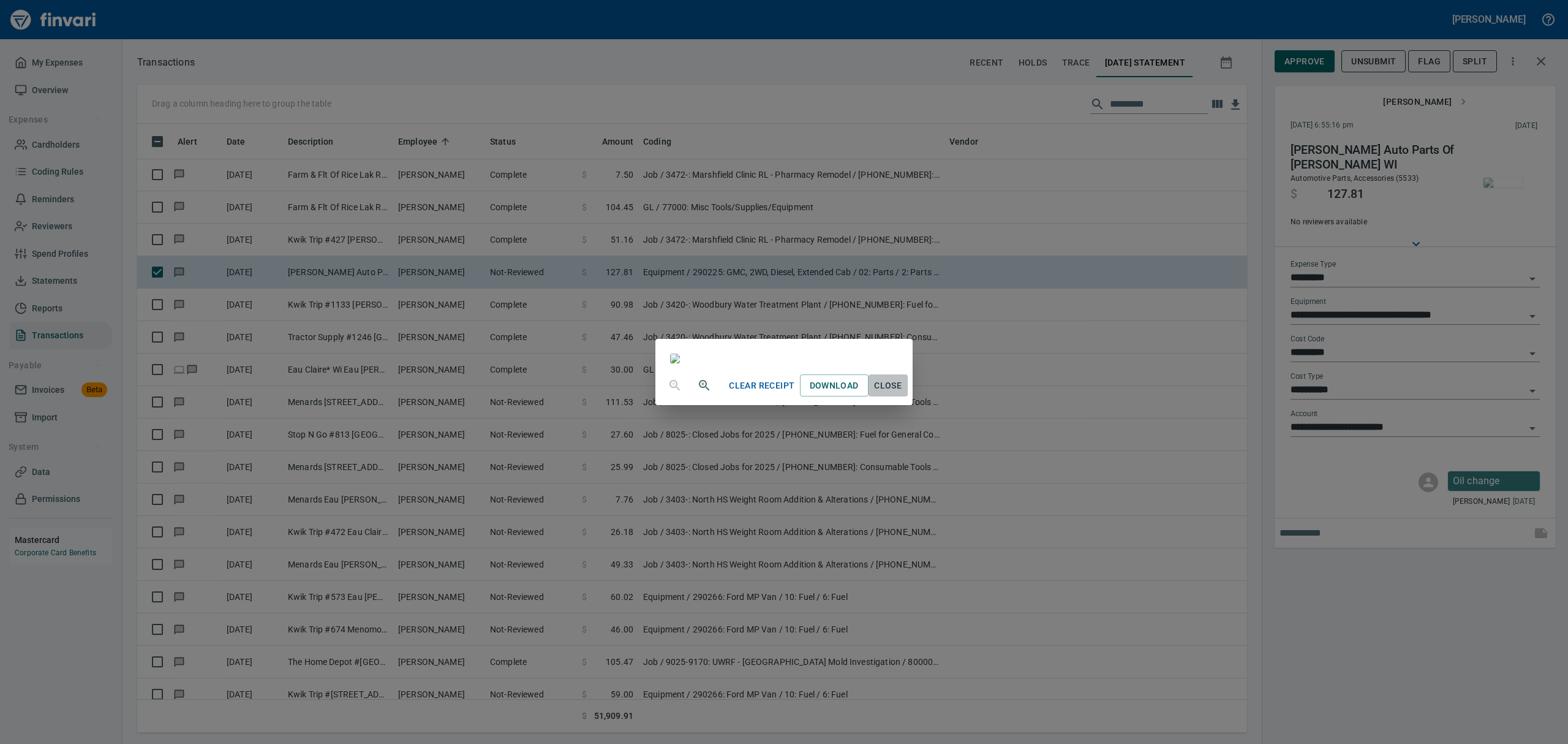
click at [908, 397] on button "Close" at bounding box center [888, 386] width 39 height 23
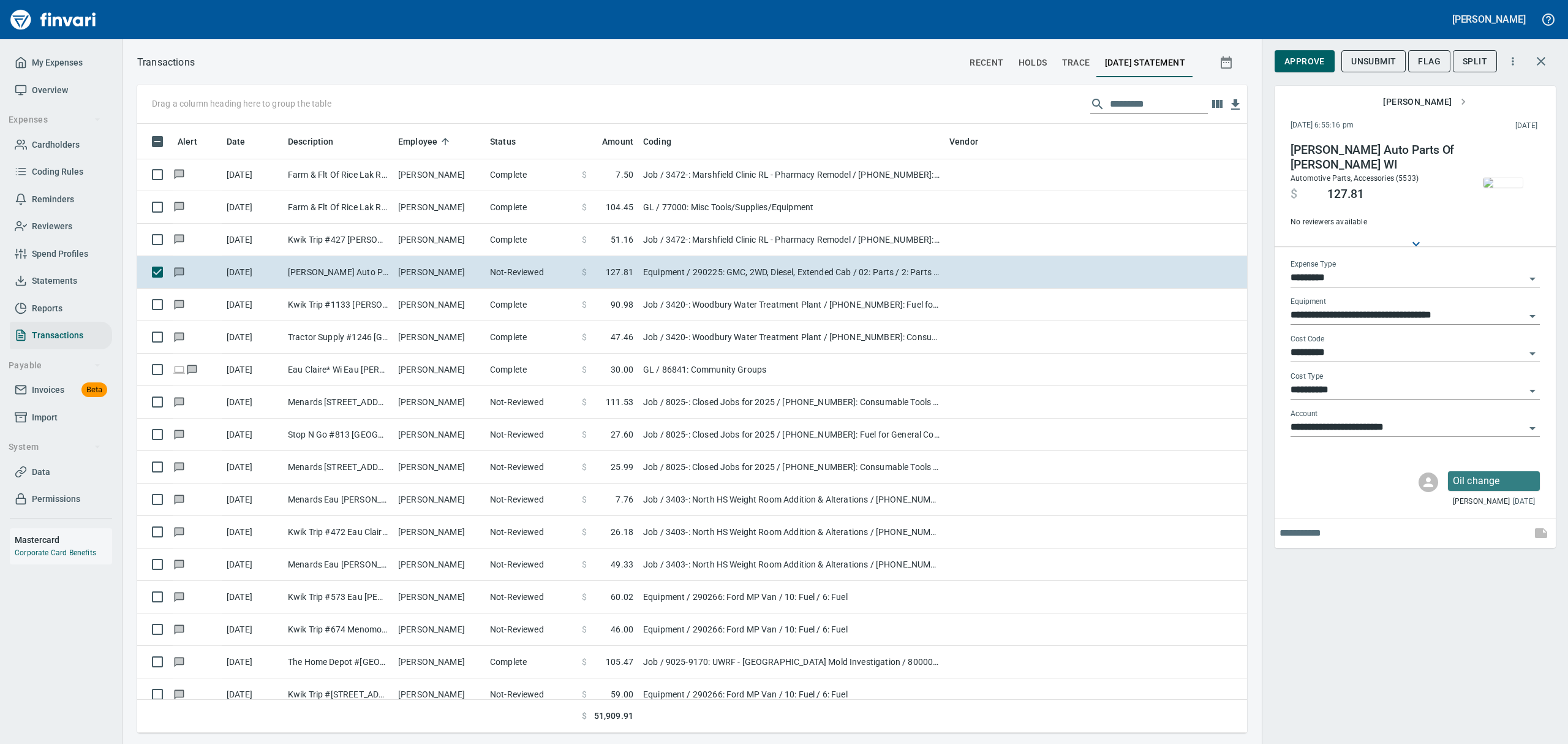
click at [1312, 53] on button "Approve" at bounding box center [1304, 61] width 60 height 23
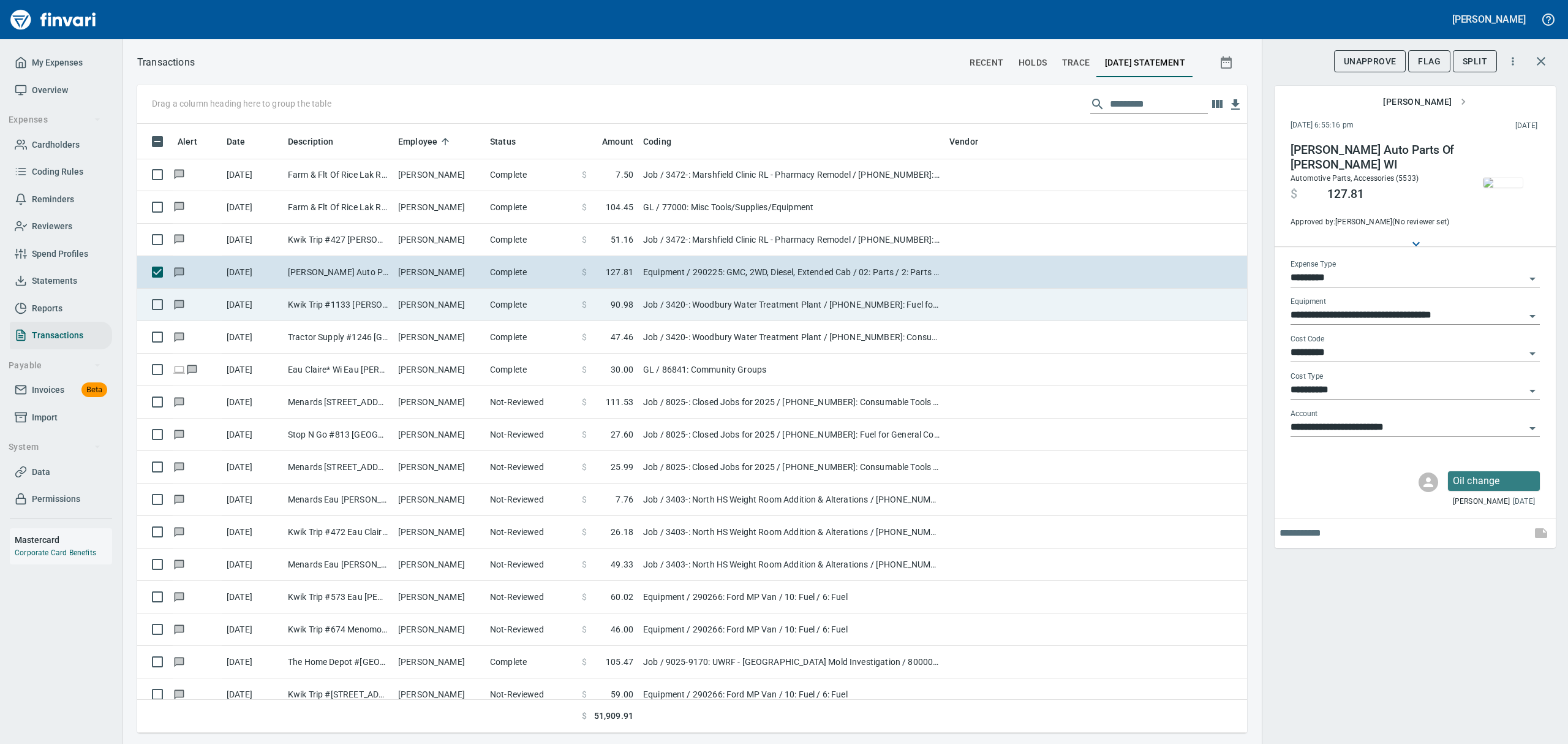
click at [397, 297] on td "[PERSON_NAME]" at bounding box center [440, 305] width 92 height 33
type input "***"
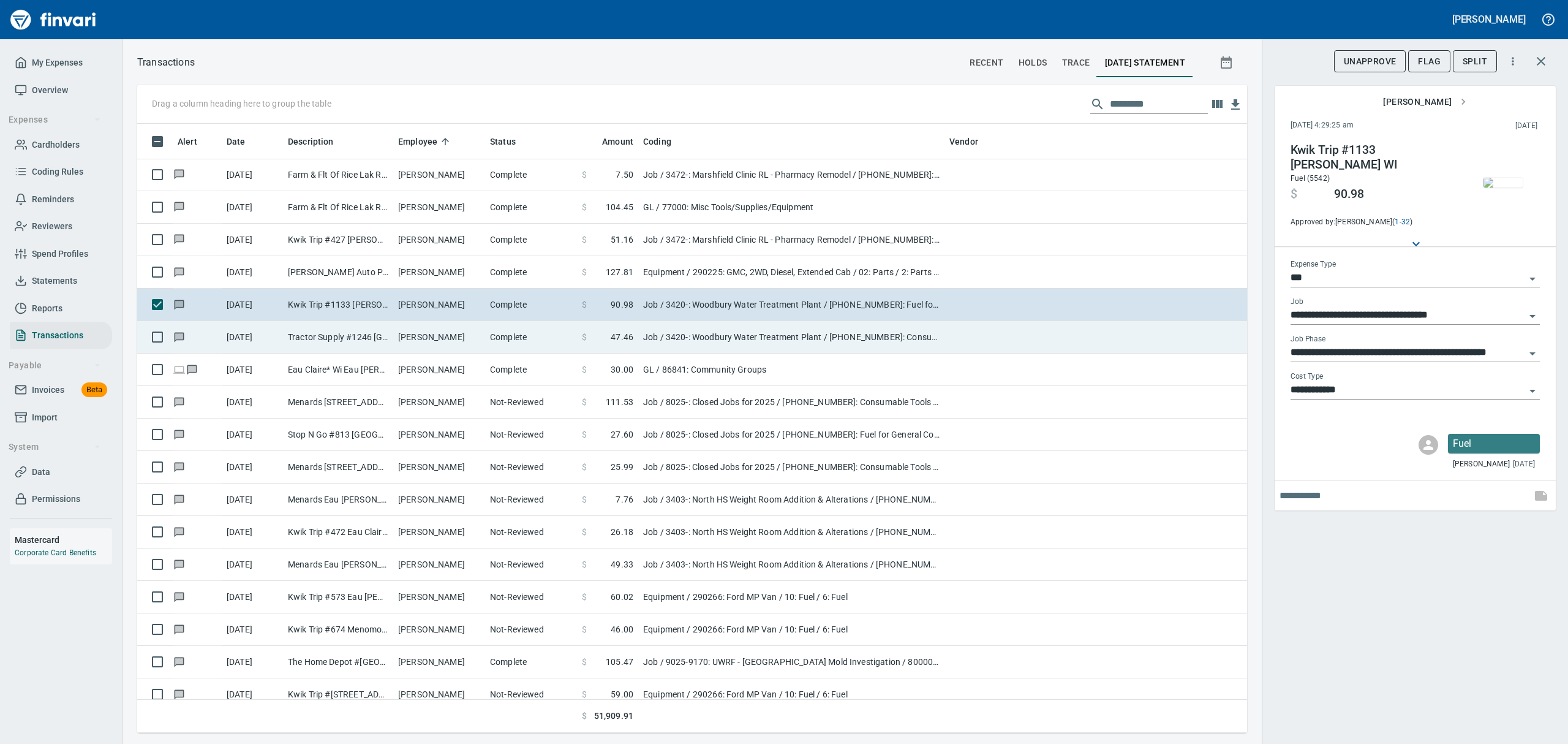
click at [370, 335] on td "Tractor Supply #1246 [GEOGRAPHIC_DATA] [GEOGRAPHIC_DATA]" at bounding box center [338, 337] width 110 height 33
type input "**********"
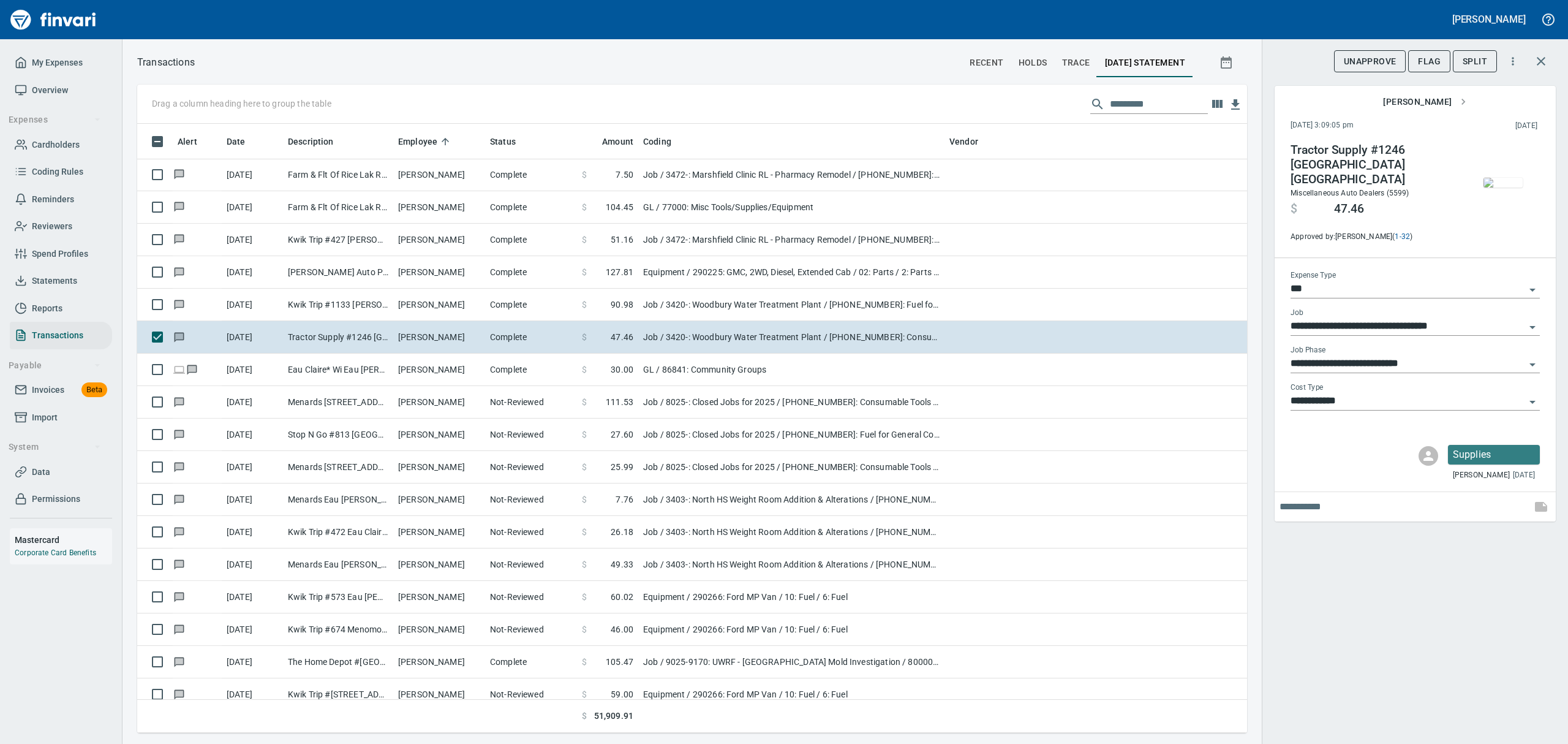
click at [1500, 178] on img "button" at bounding box center [1503, 182] width 39 height 10
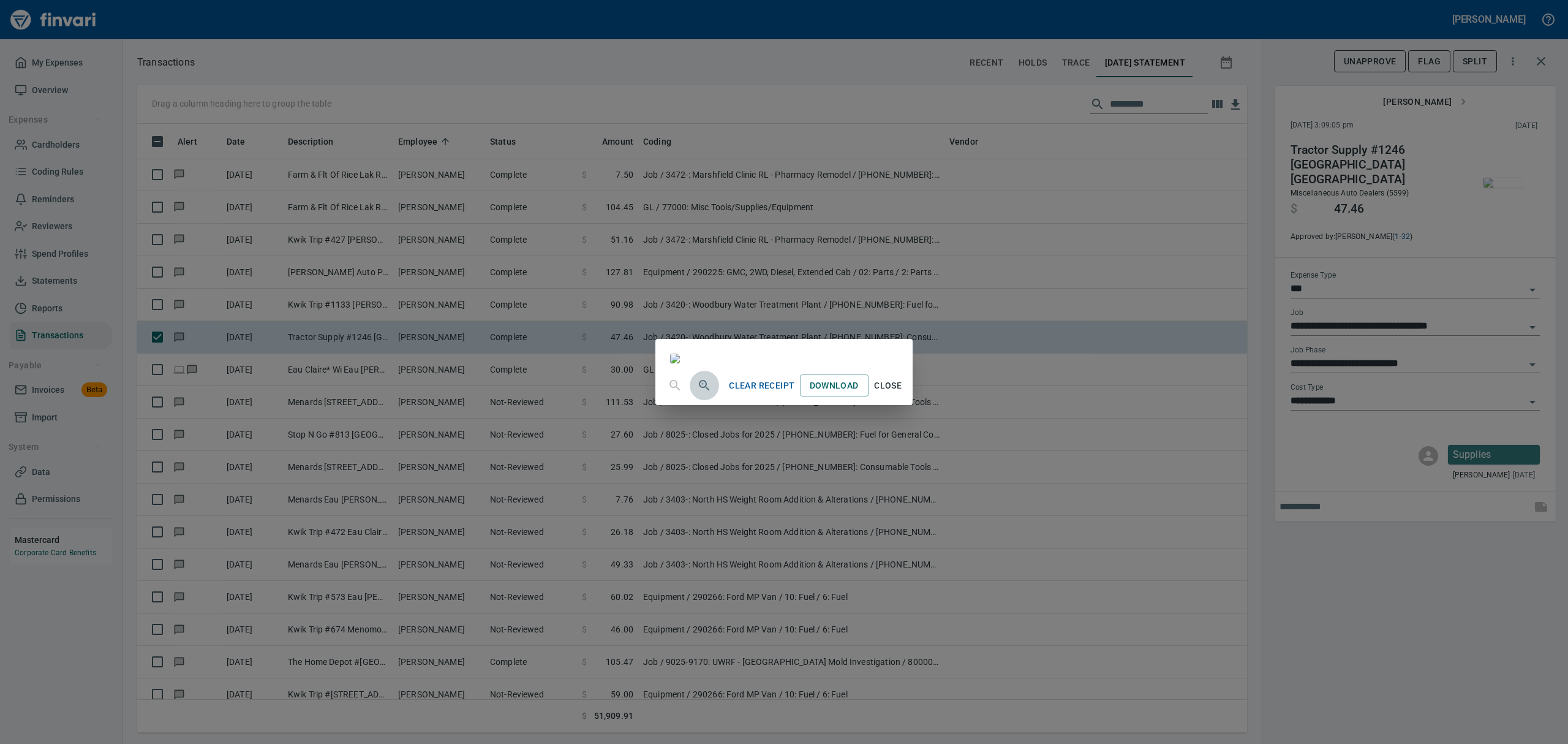
click at [697, 393] on icon "button" at bounding box center [703, 385] width 14 height 14
click at [697, 394] on icon "button" at bounding box center [703, 386] width 14 height 14
click at [903, 398] on span "Close" at bounding box center [888, 391] width 30 height 15
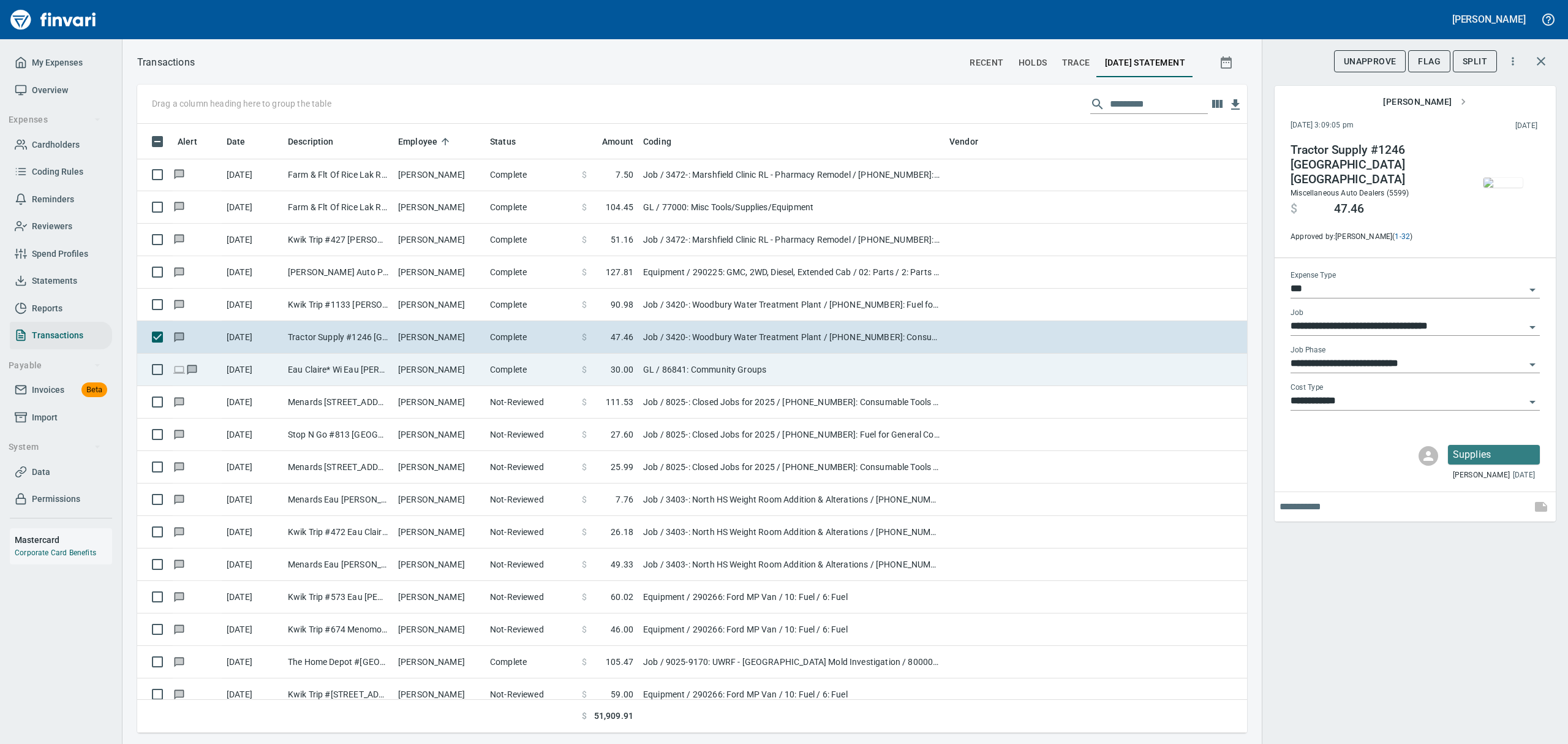
click at [442, 373] on td "[PERSON_NAME]" at bounding box center [440, 370] width 92 height 33
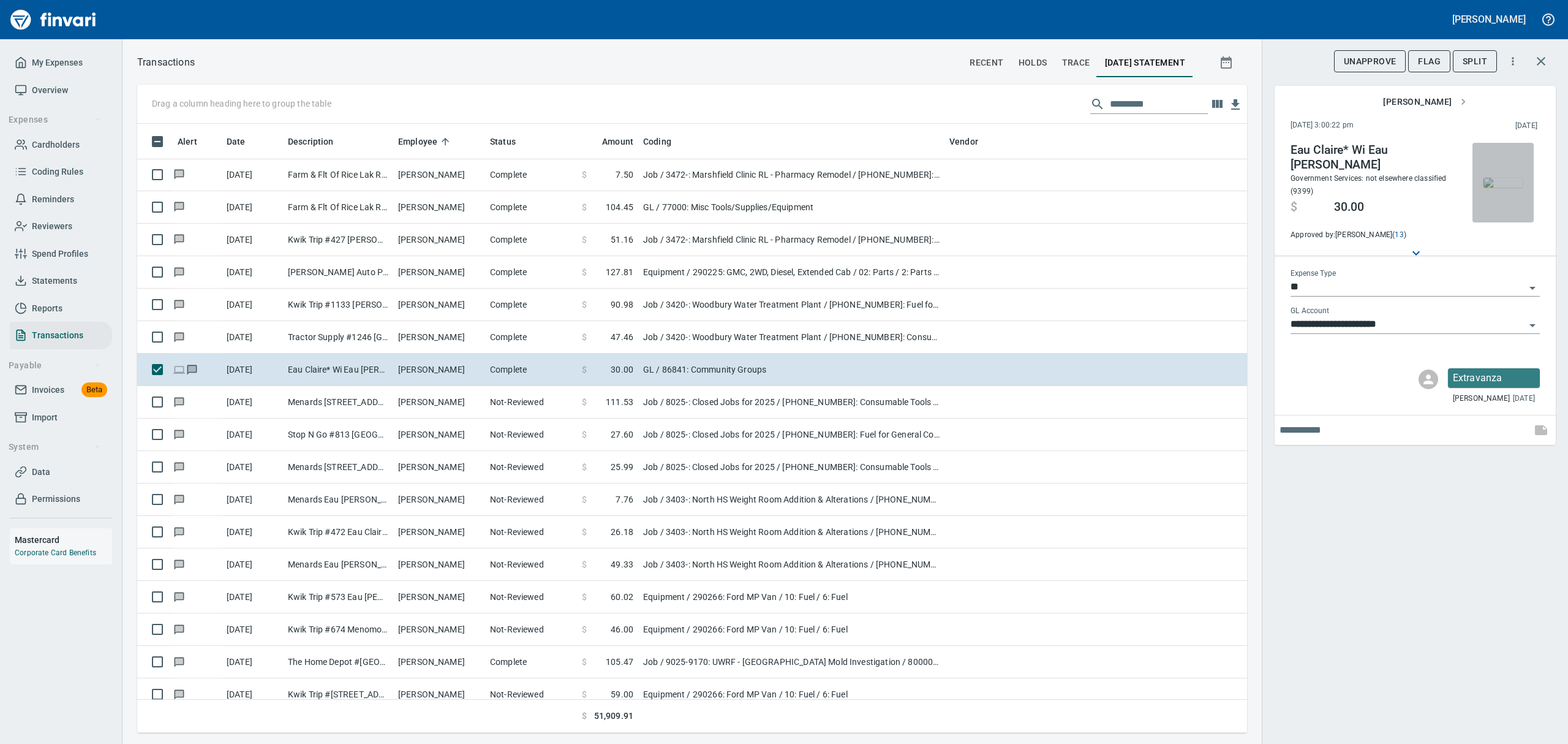
click at [1497, 180] on img "button" at bounding box center [1503, 182] width 39 height 10
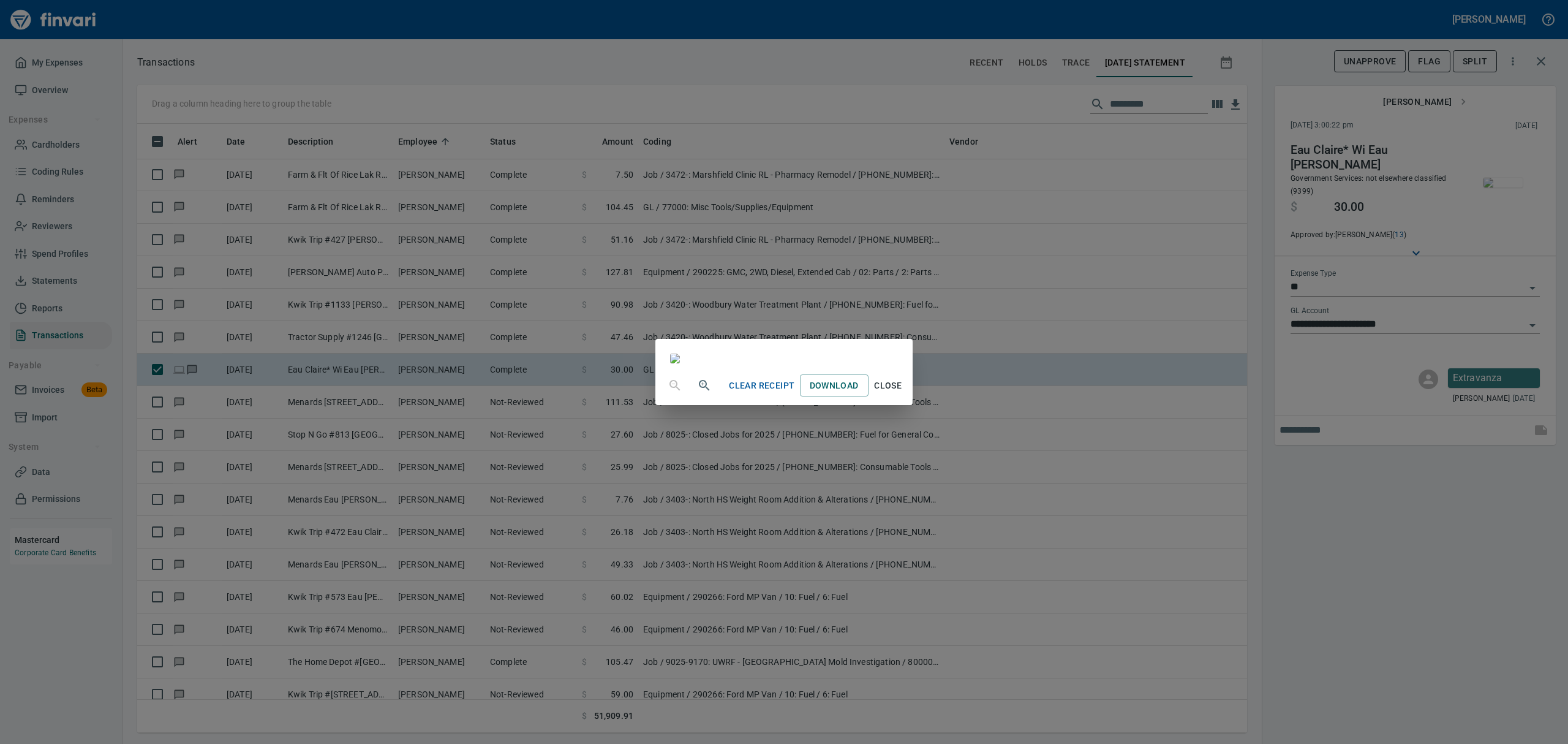
click at [697, 393] on icon "button" at bounding box center [703, 385] width 14 height 14
click at [903, 395] on span "Close" at bounding box center [888, 387] width 30 height 15
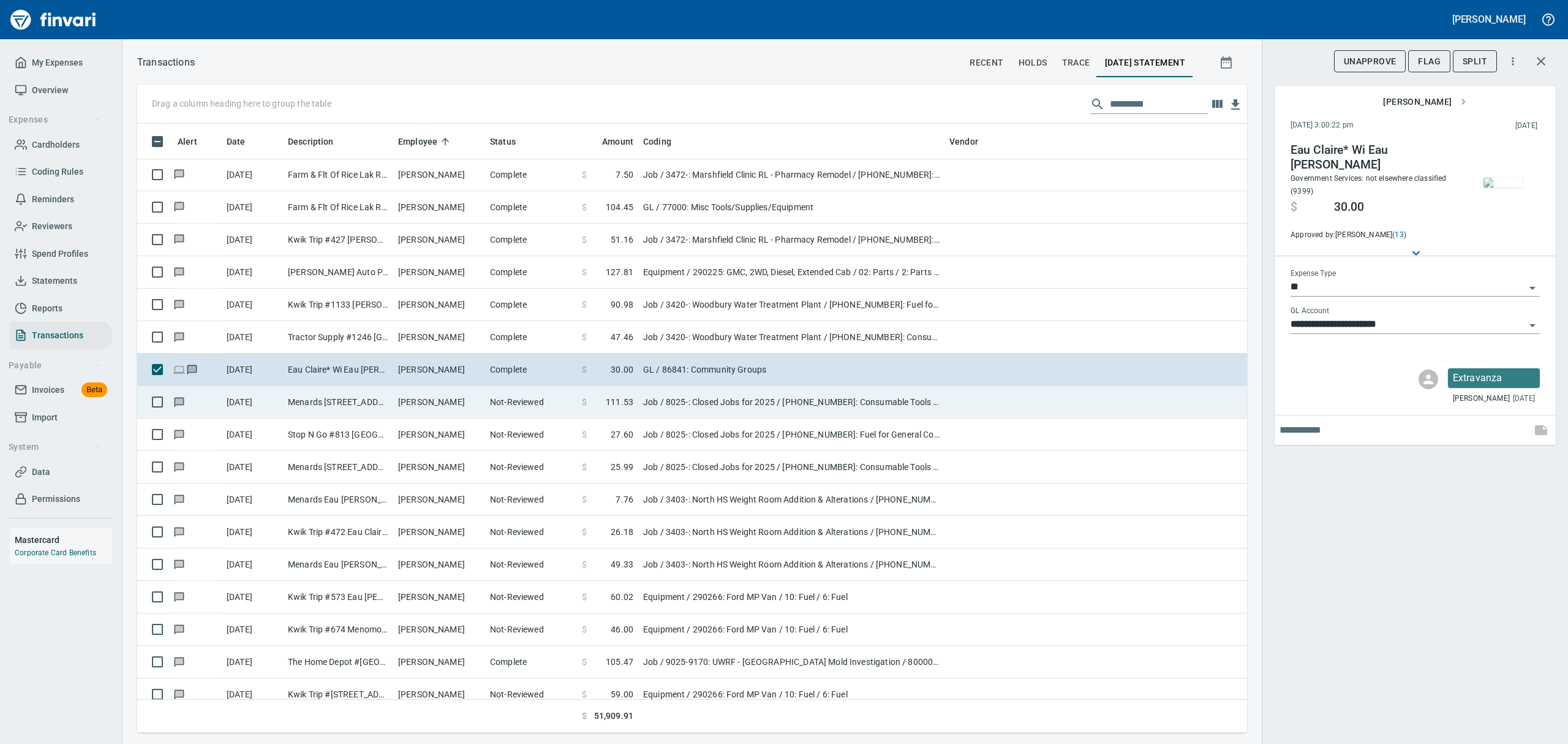
click at [476, 408] on td "[PERSON_NAME]" at bounding box center [440, 402] width 92 height 33
type input "***"
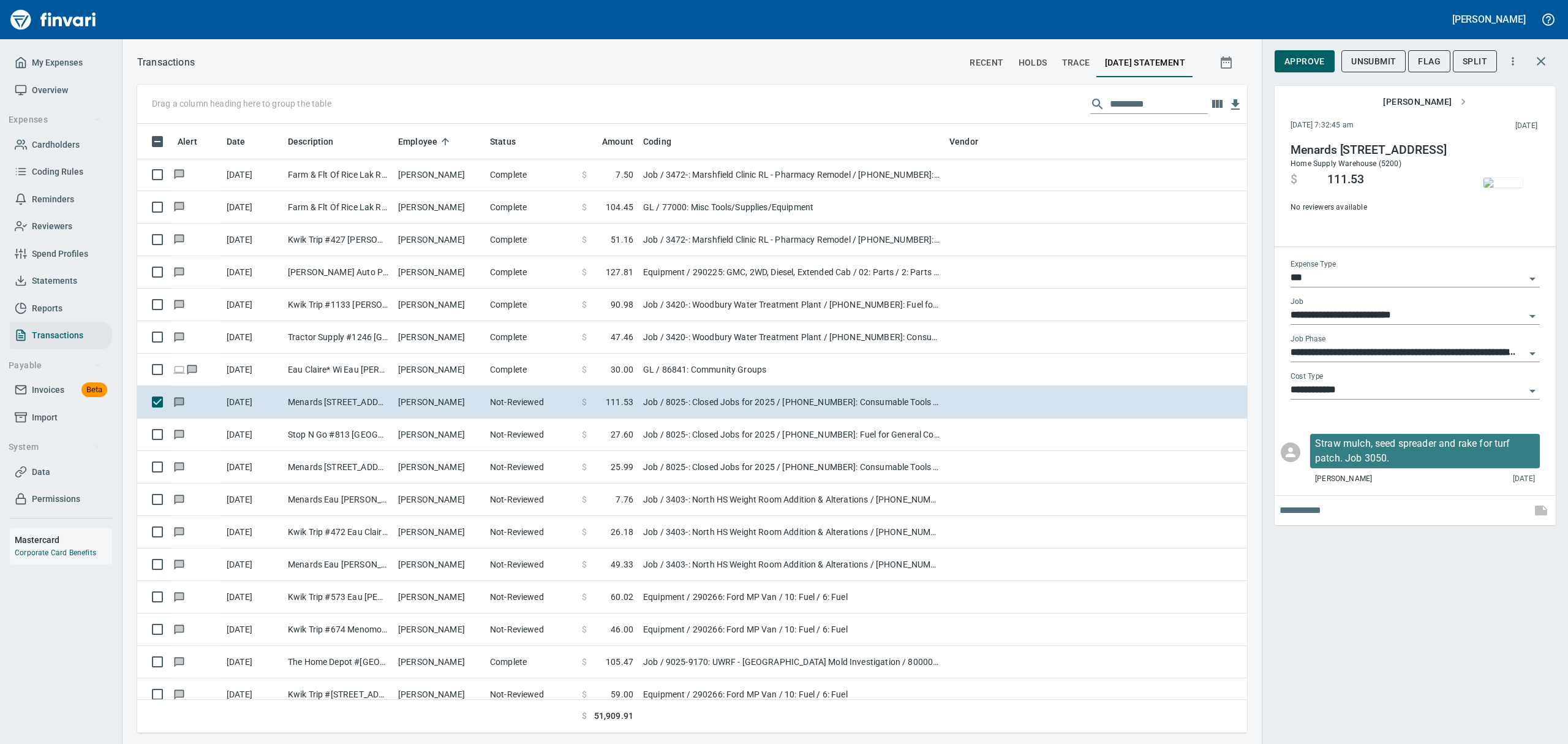
click at [1505, 182] on img "button" at bounding box center [1503, 182] width 39 height 10
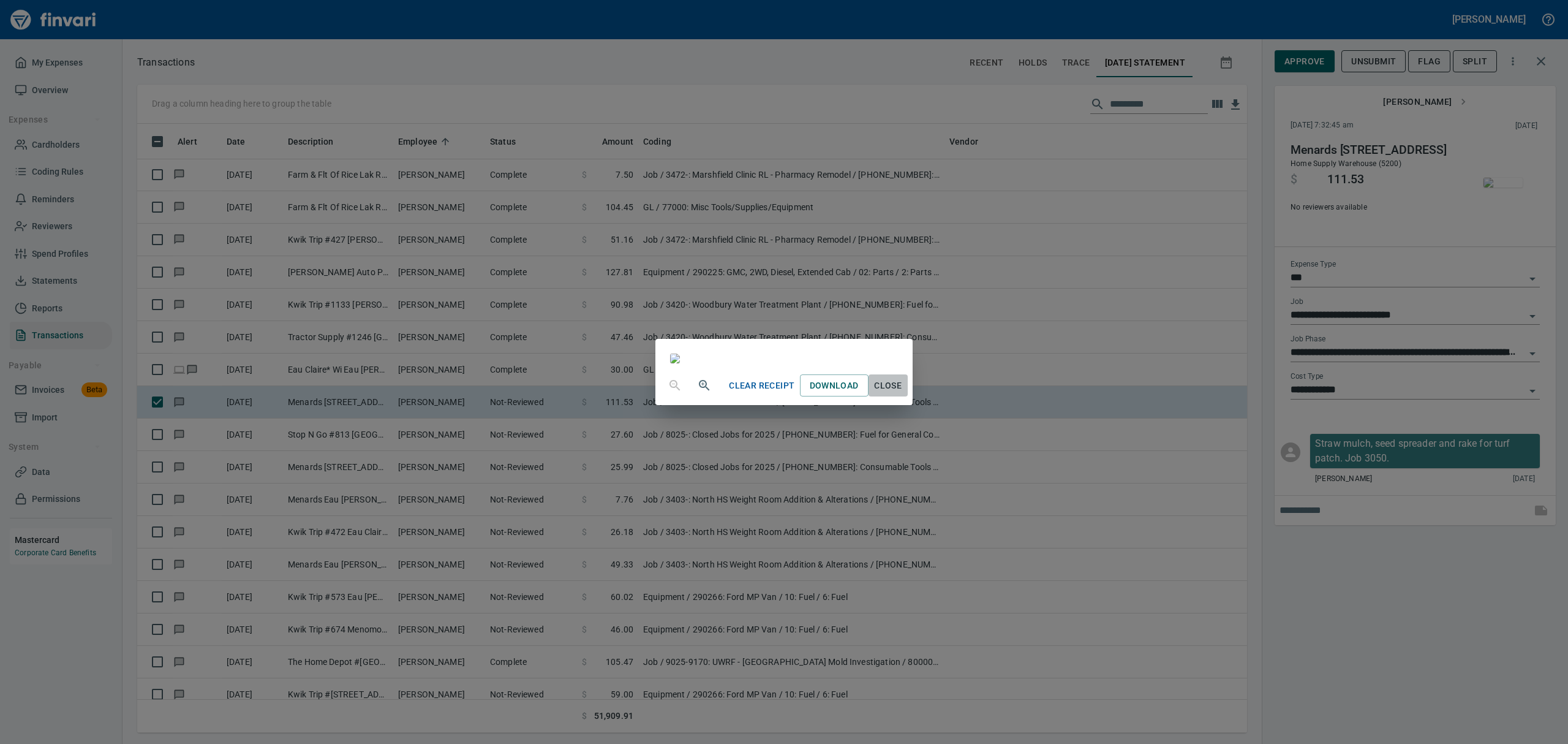
click at [903, 394] on span "Close" at bounding box center [888, 386] width 30 height 15
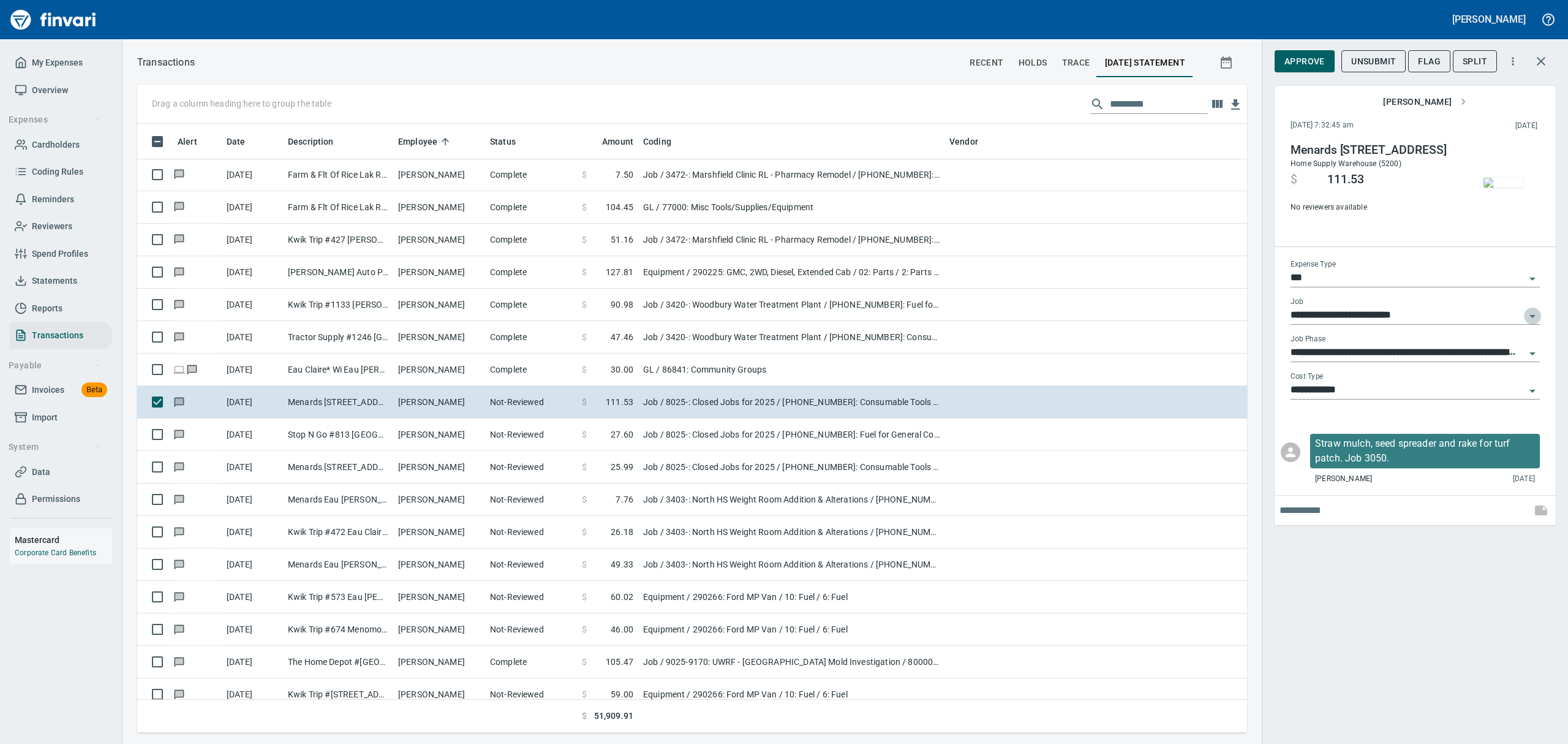
click at [1532, 314] on icon "Open" at bounding box center [1532, 316] width 14 height 14
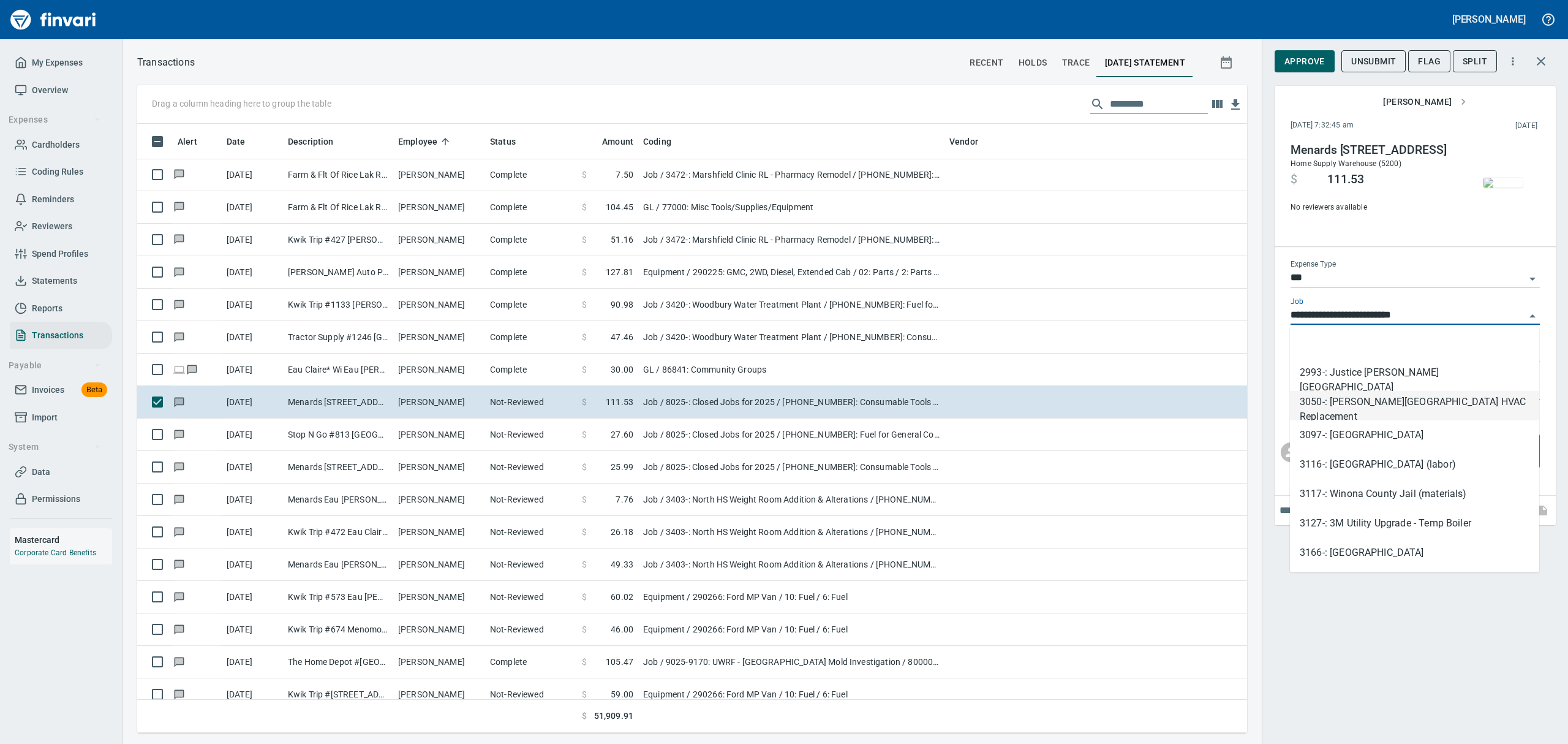
click at [1435, 406] on li "3050-: [PERSON_NAME][GEOGRAPHIC_DATA] HVAC Replacement" at bounding box center [1414, 405] width 249 height 30
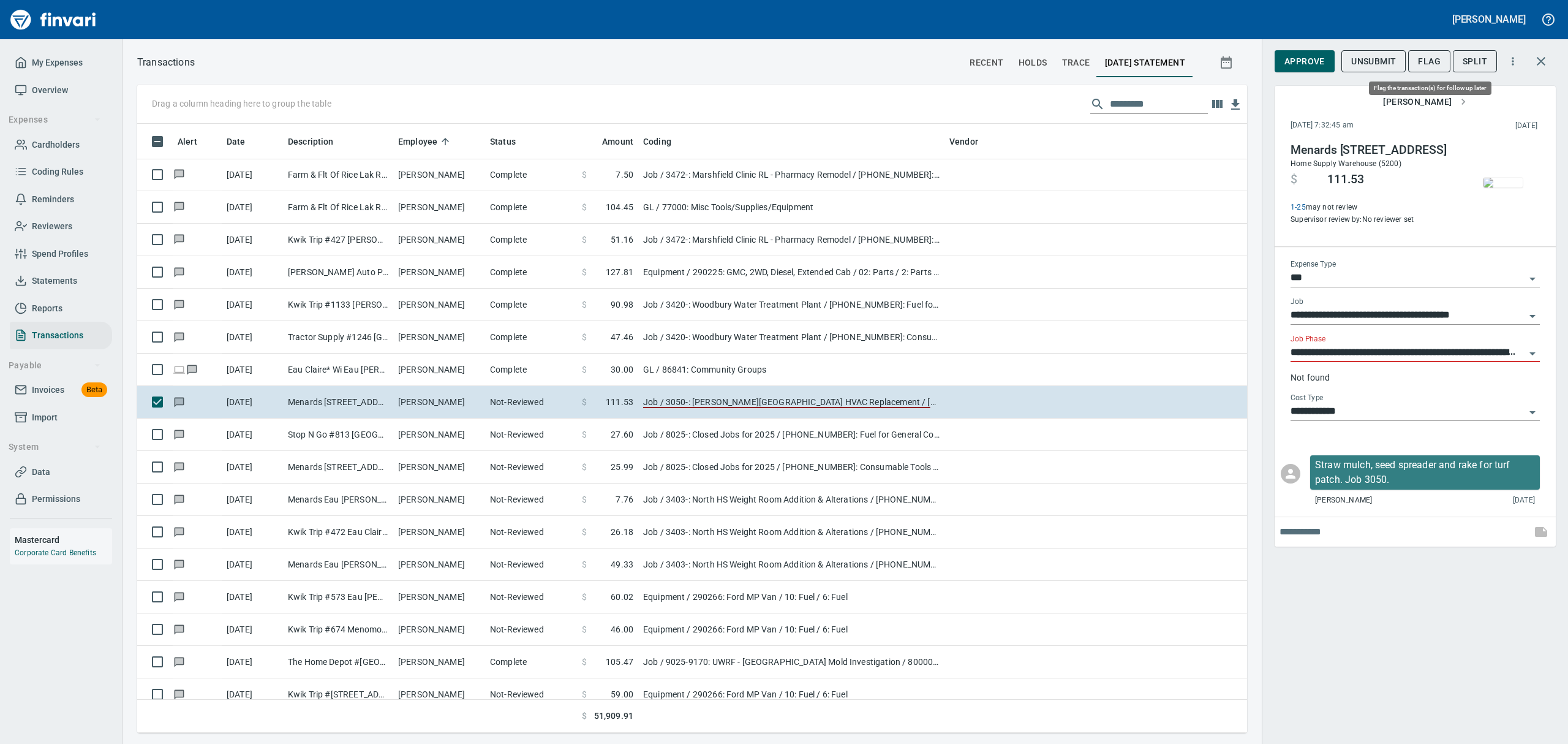
click at [1435, 57] on span "Flag" at bounding box center [1430, 61] width 23 height 15
click at [1435, 57] on span "UnFlag" at bounding box center [1434, 61] width 35 height 15
click at [1501, 181] on img "button" at bounding box center [1503, 182] width 39 height 10
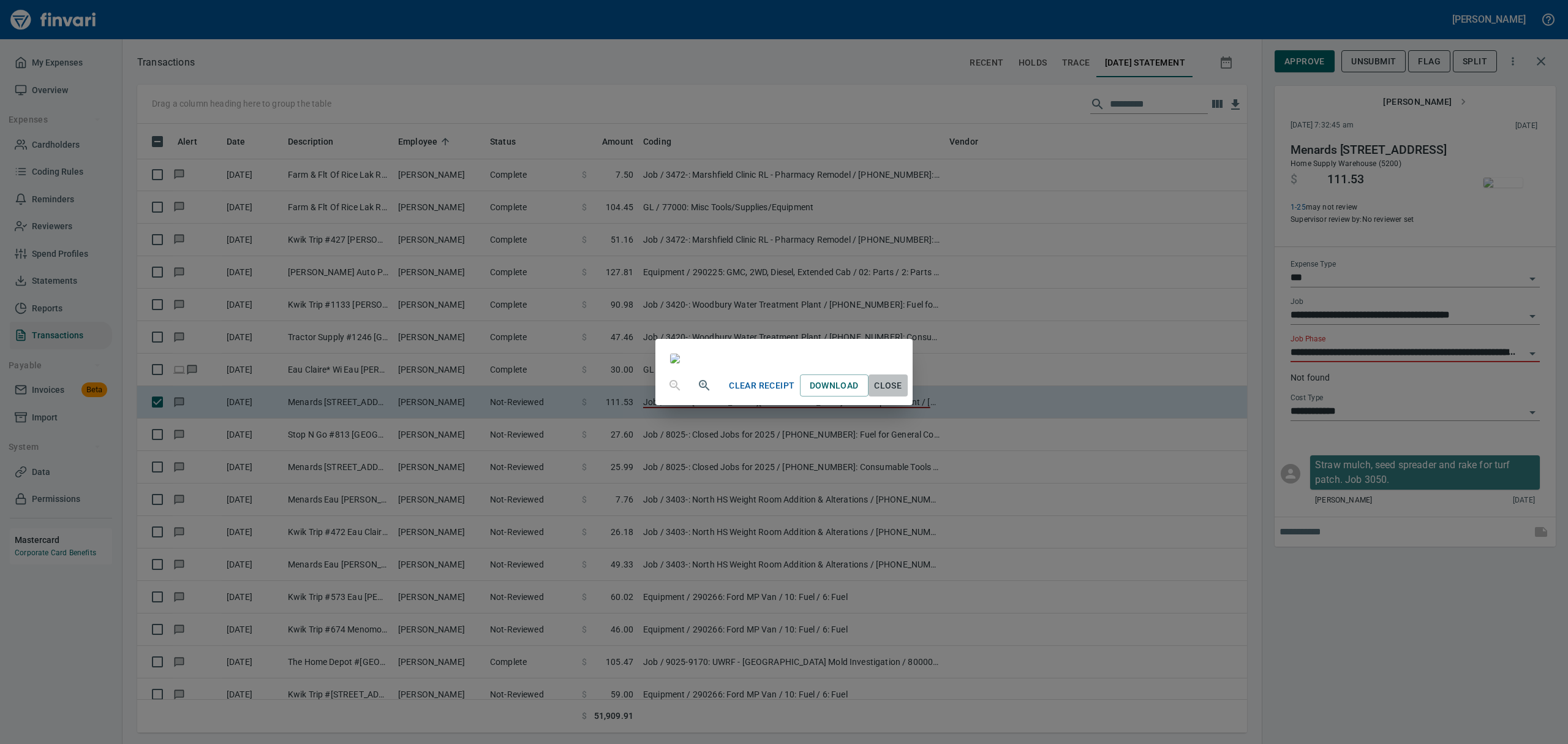
click at [908, 397] on button "Close" at bounding box center [888, 386] width 39 height 23
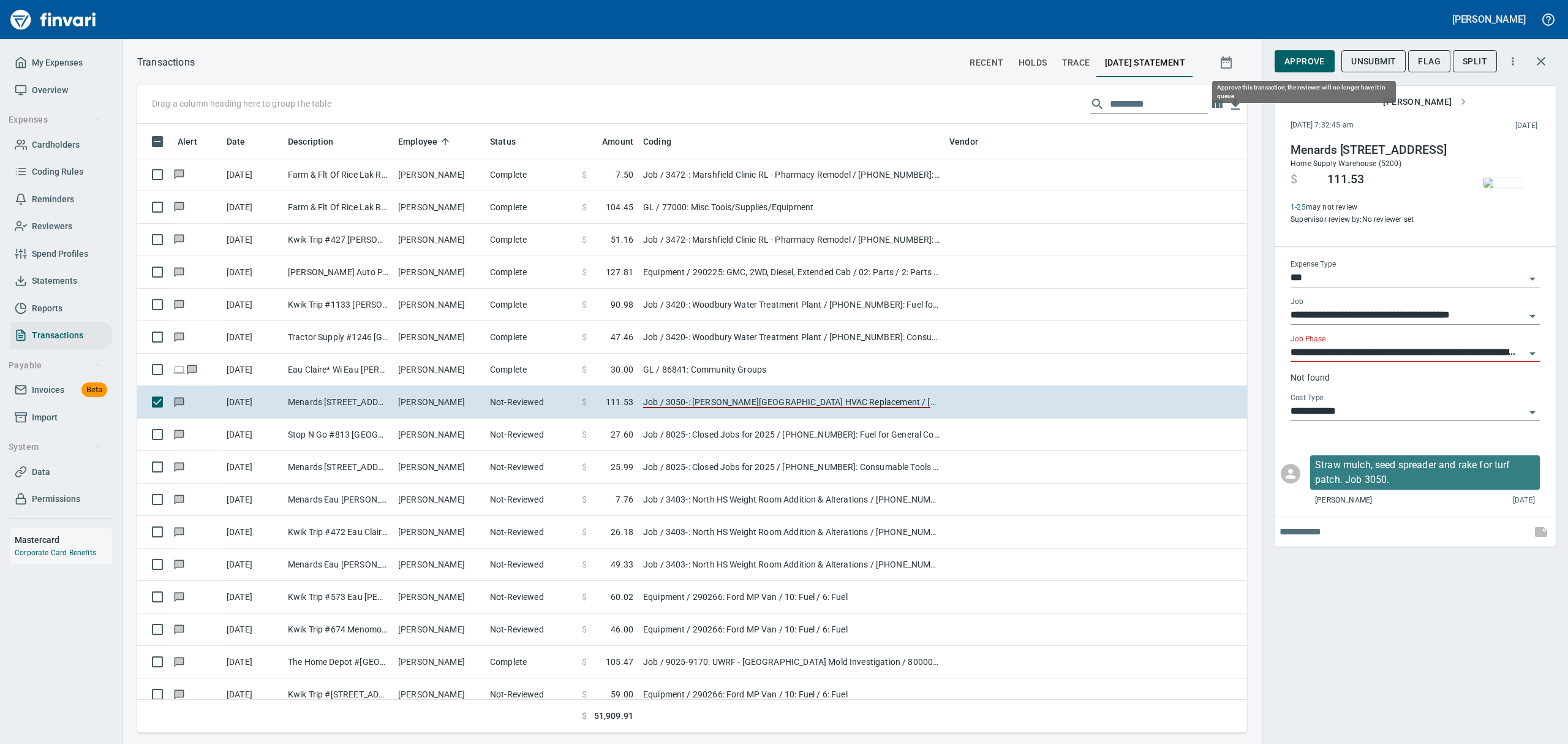
click at [1295, 58] on span "Approve" at bounding box center [1304, 61] width 40 height 15
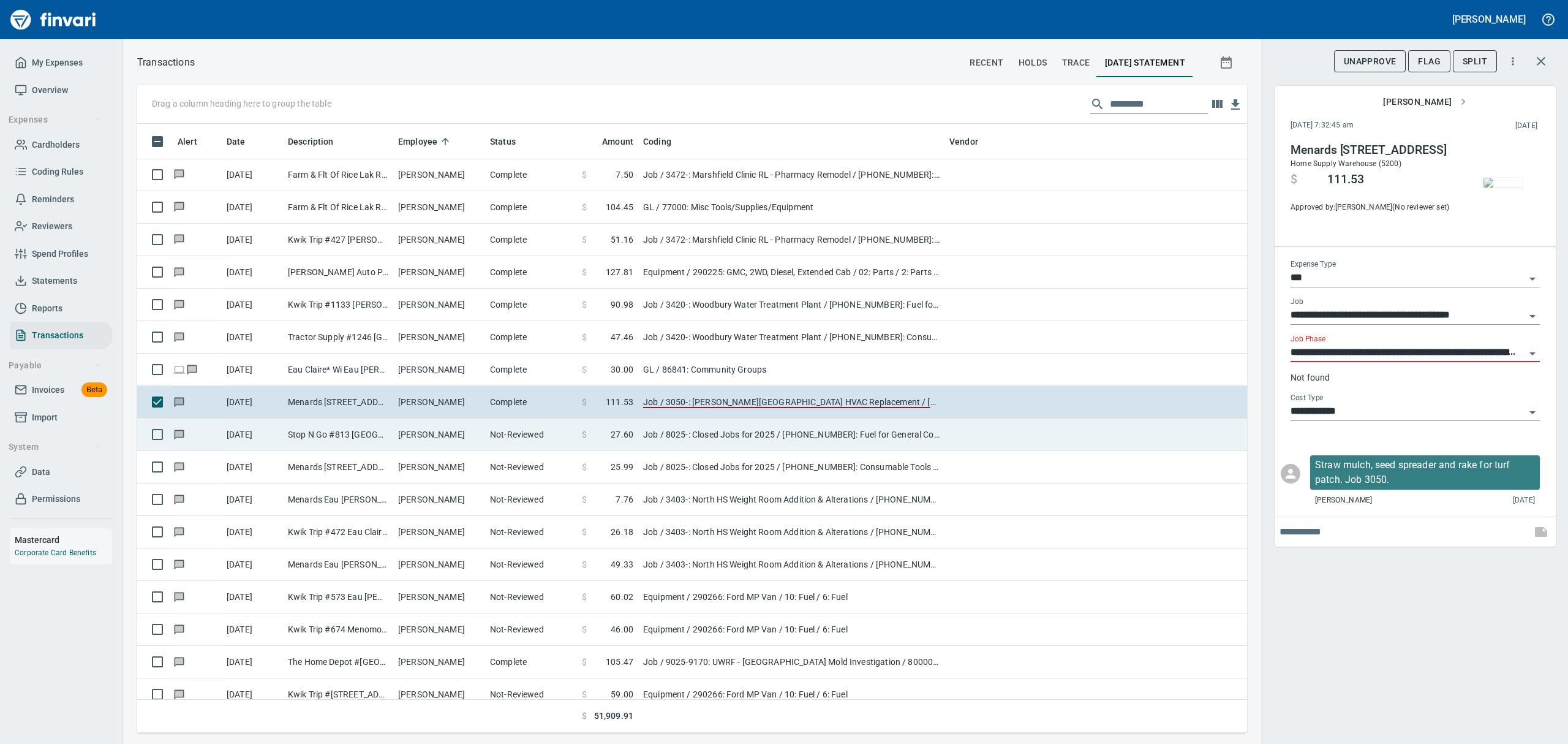
click at [346, 431] on td "Stop N Go #813 [GEOGRAPHIC_DATA][PERSON_NAME]" at bounding box center [338, 435] width 110 height 33
type input "**********"
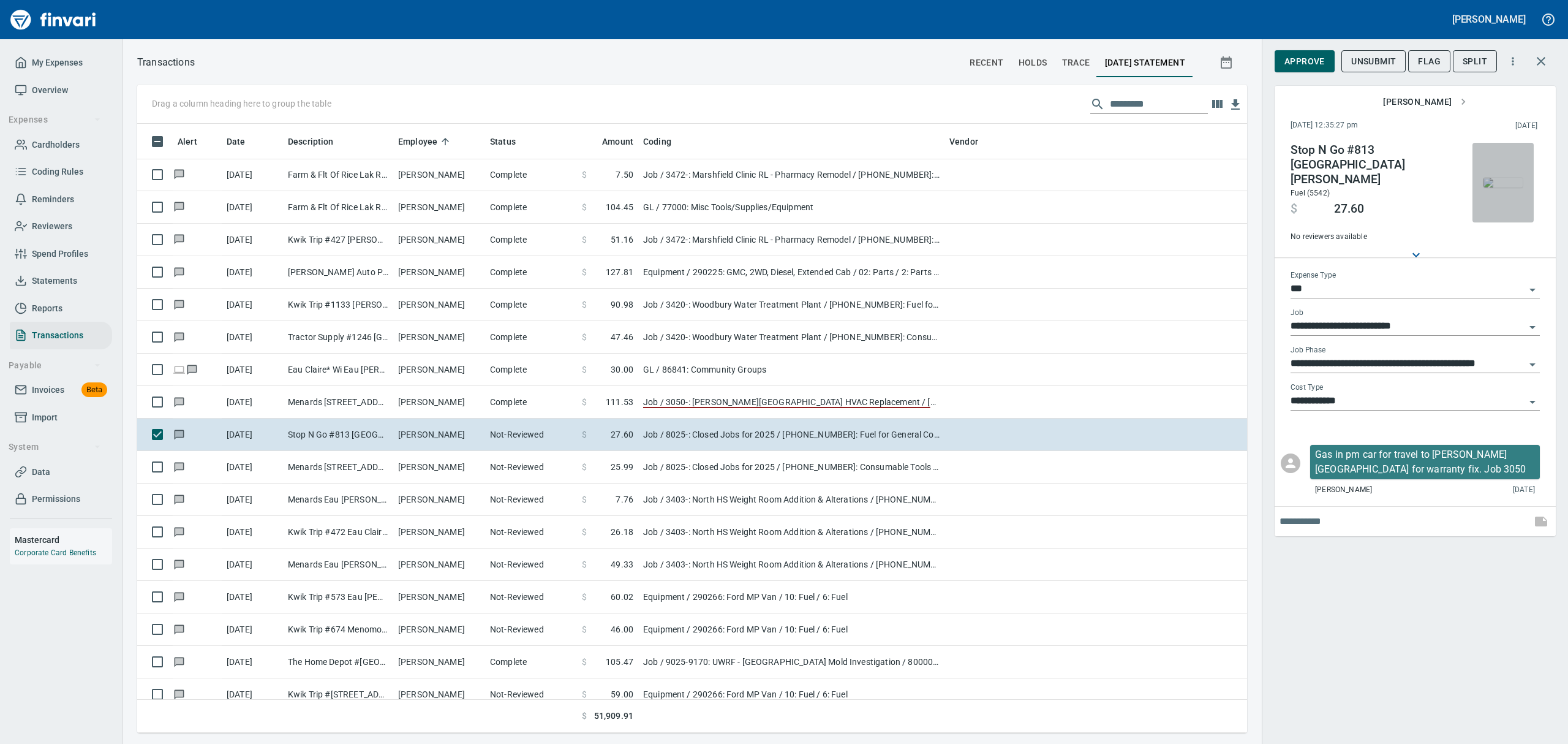
click at [1476, 185] on button "button" at bounding box center [1503, 182] width 61 height 80
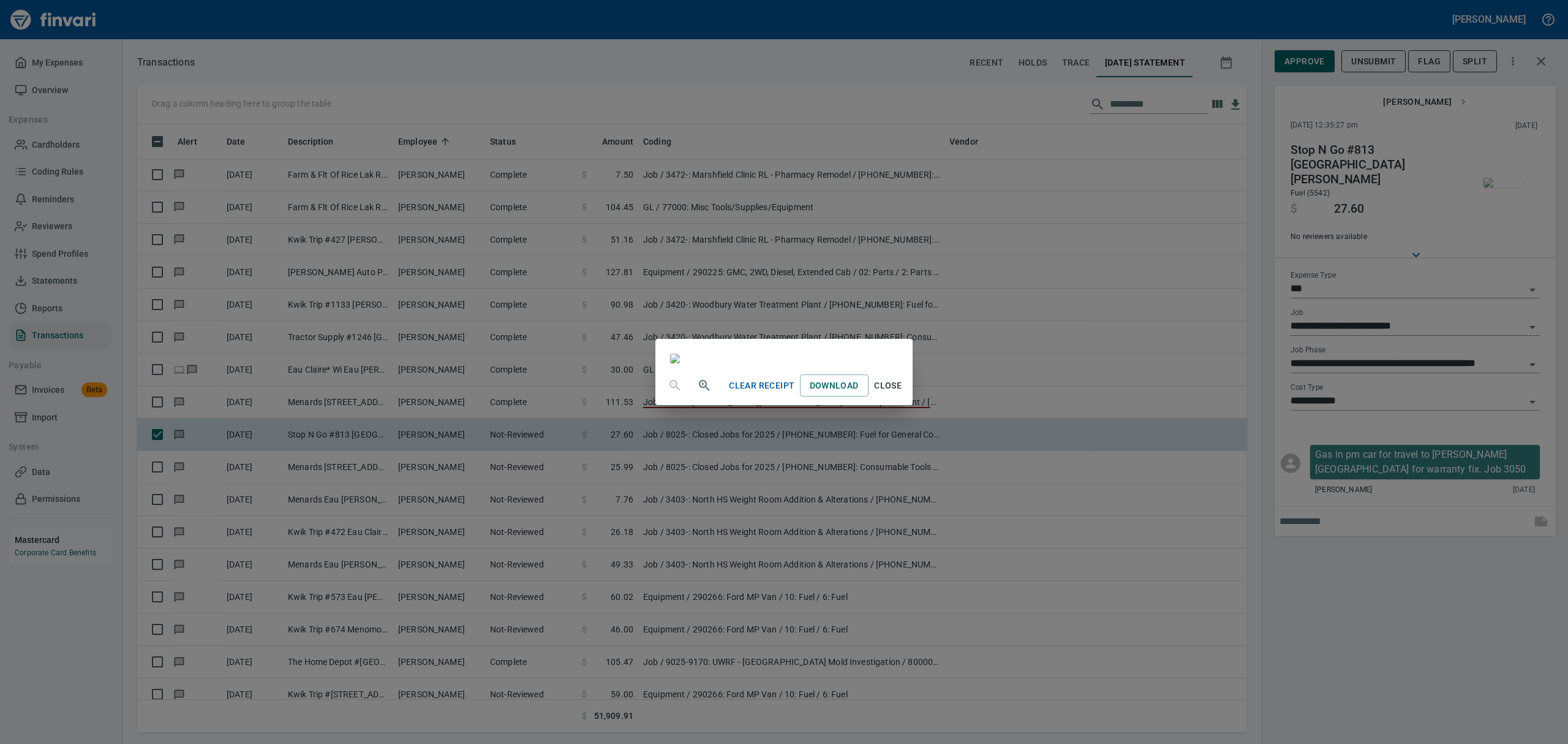
click at [903, 394] on span "Close" at bounding box center [888, 386] width 30 height 15
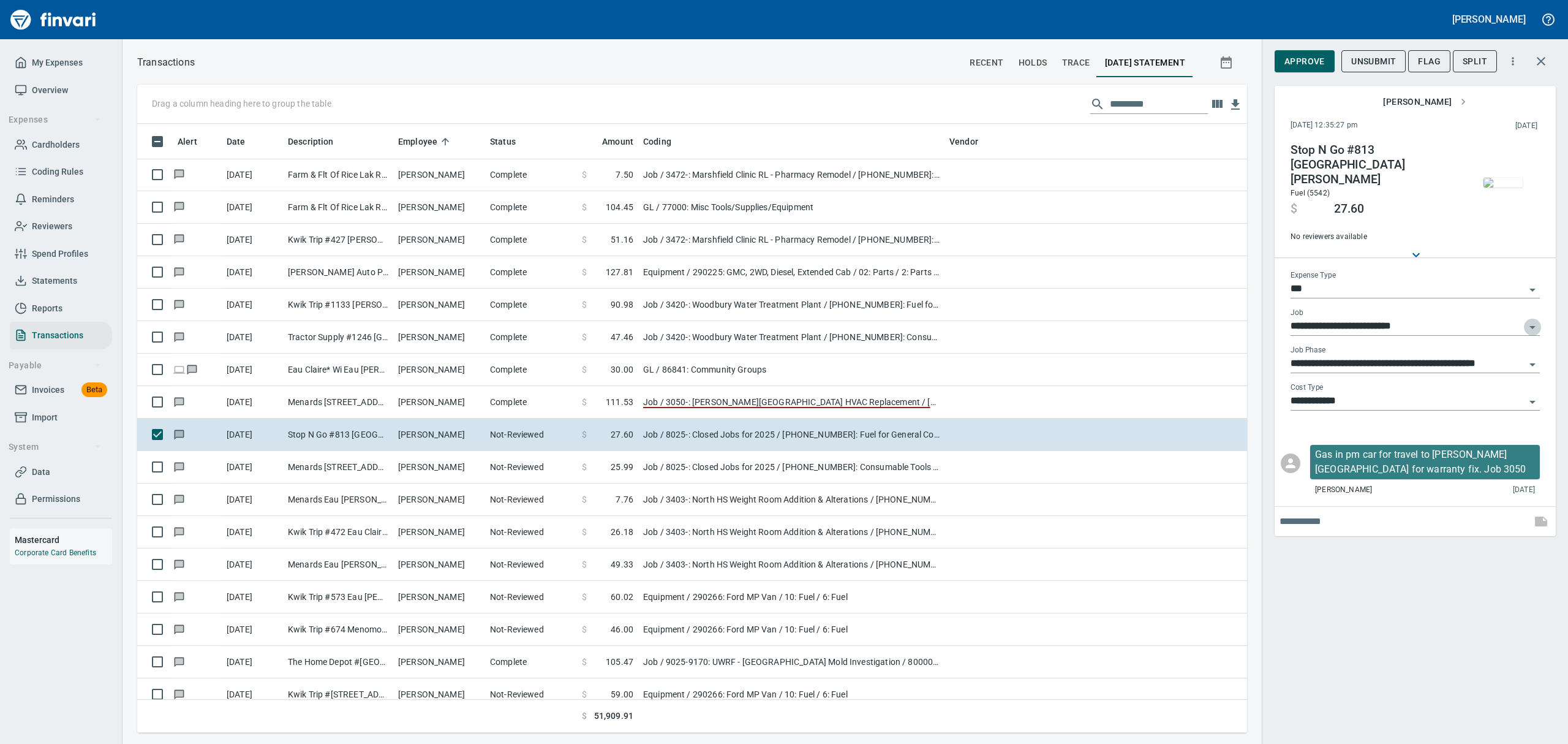
click at [1537, 320] on icon "Open" at bounding box center [1532, 326] width 14 height 14
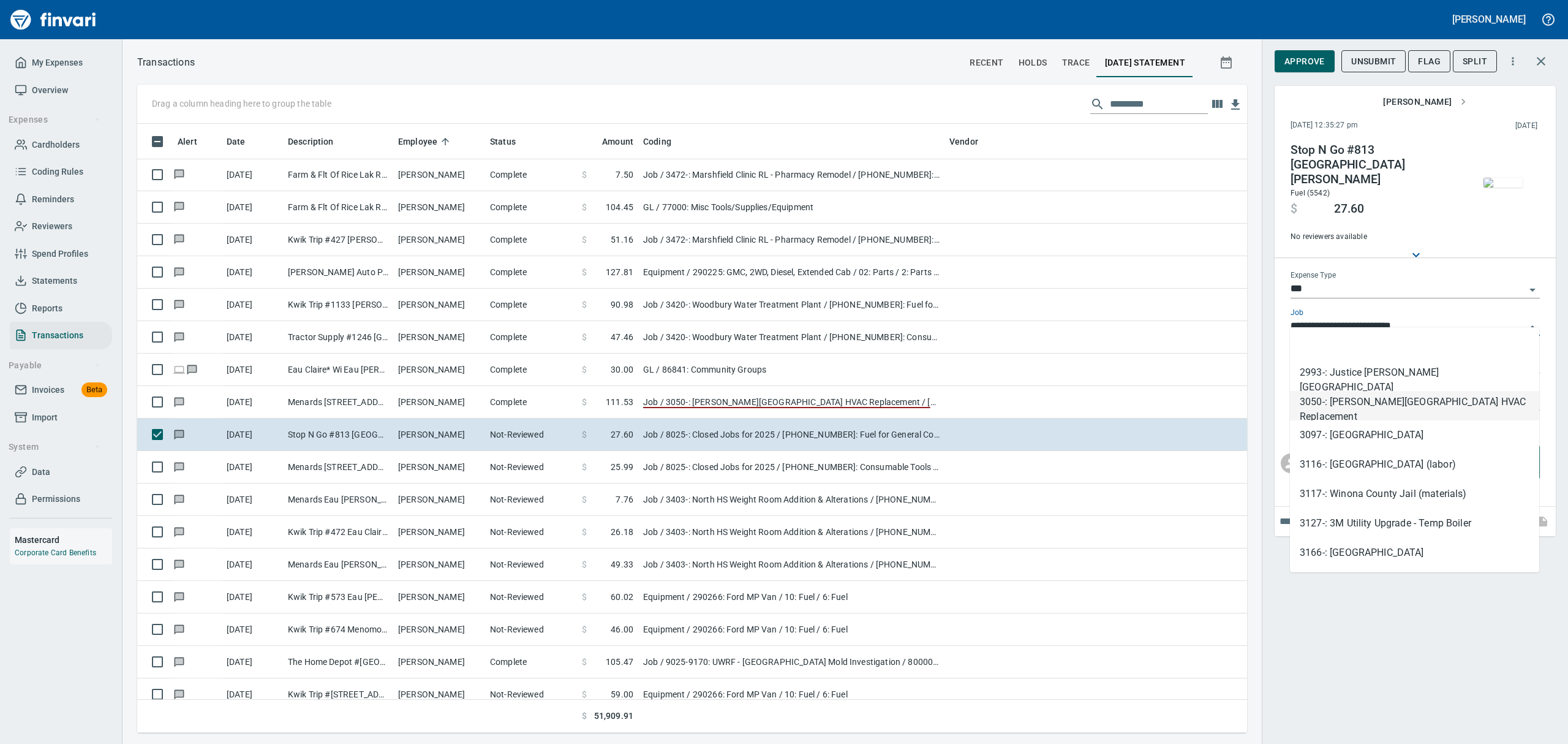
click at [1361, 402] on li "3050-: [PERSON_NAME][GEOGRAPHIC_DATA] HVAC Replacement" at bounding box center [1414, 405] width 249 height 30
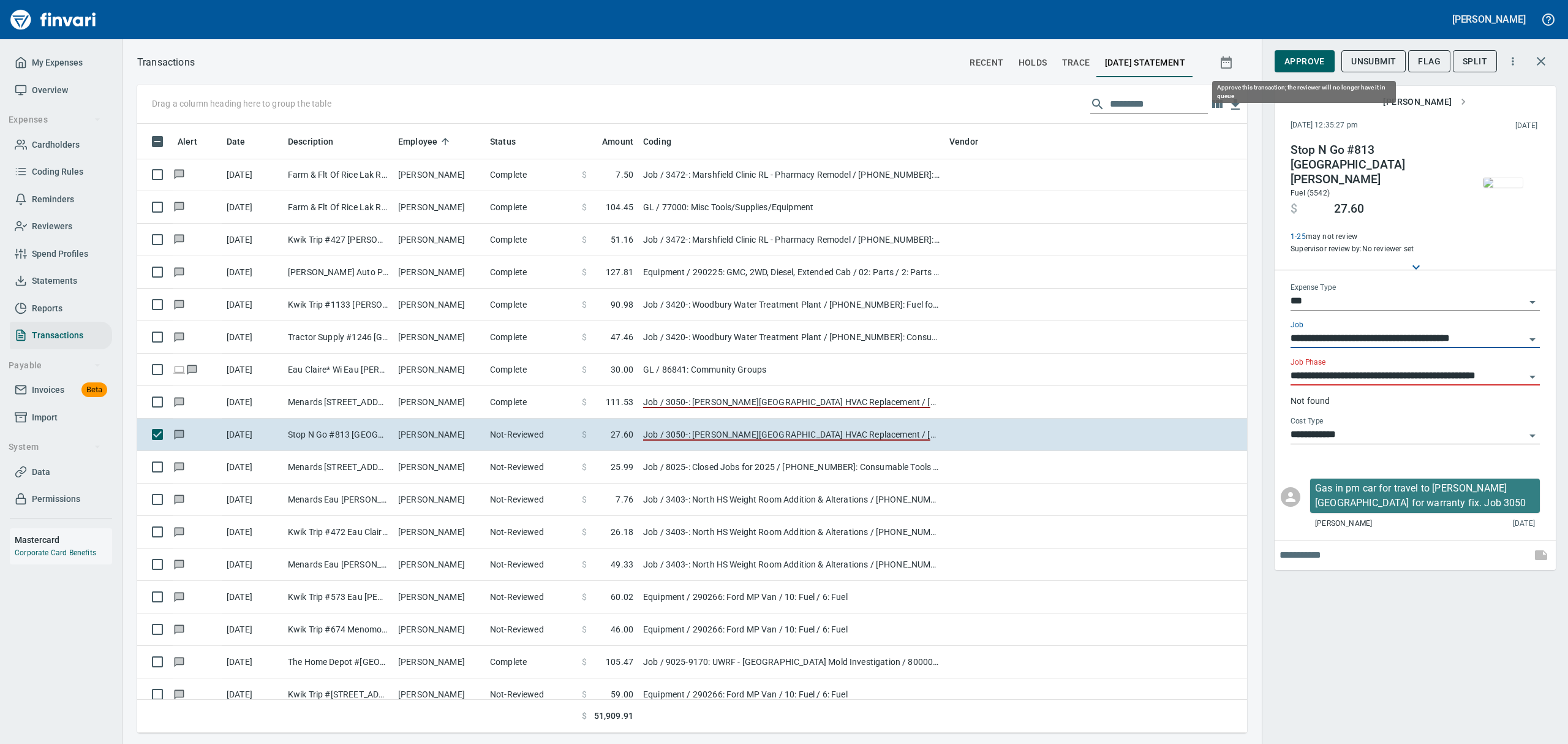
click at [1297, 60] on span "Approve" at bounding box center [1304, 61] width 40 height 15
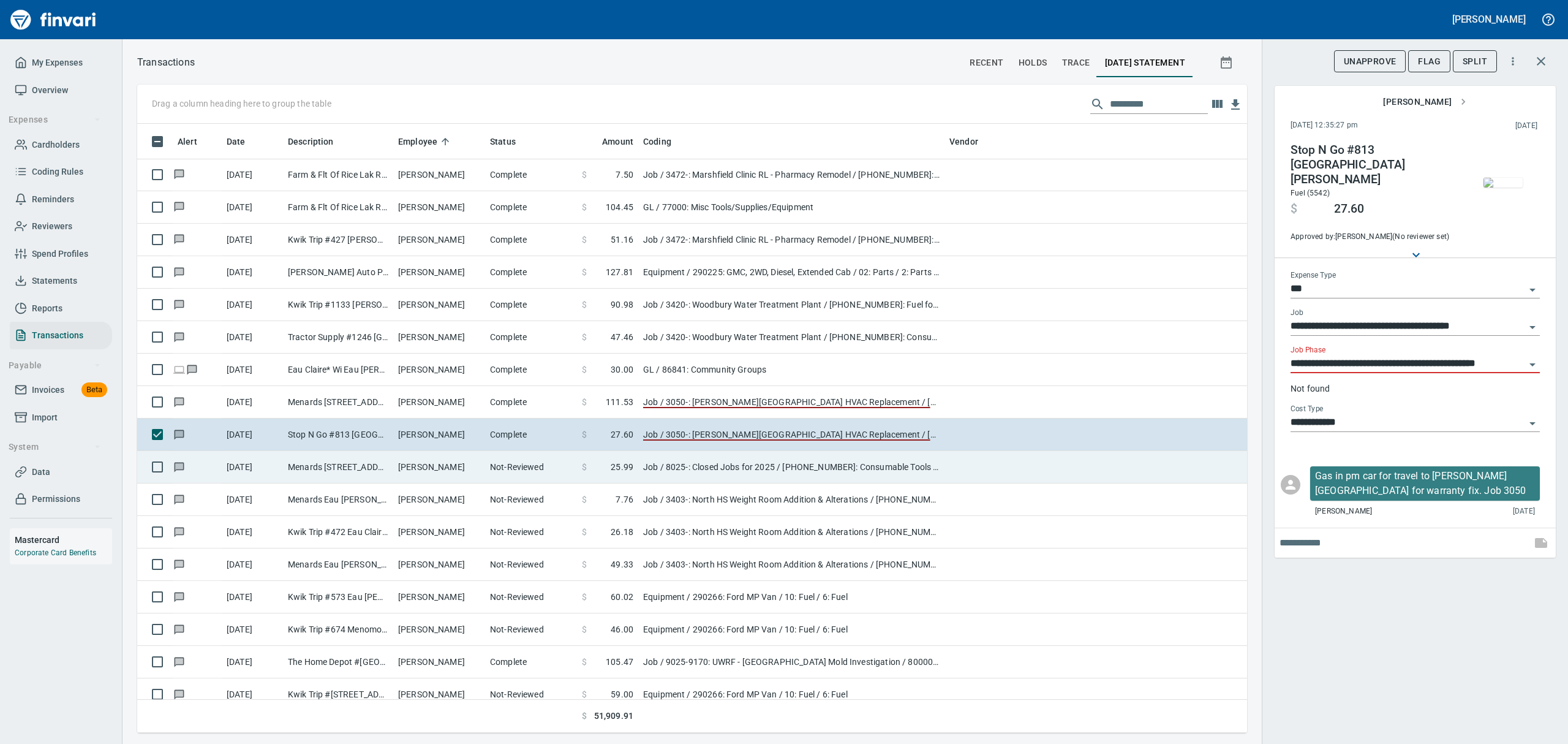
click at [351, 470] on td "Menards [STREET_ADDRESS]" at bounding box center [338, 468] width 110 height 33
type input "**********"
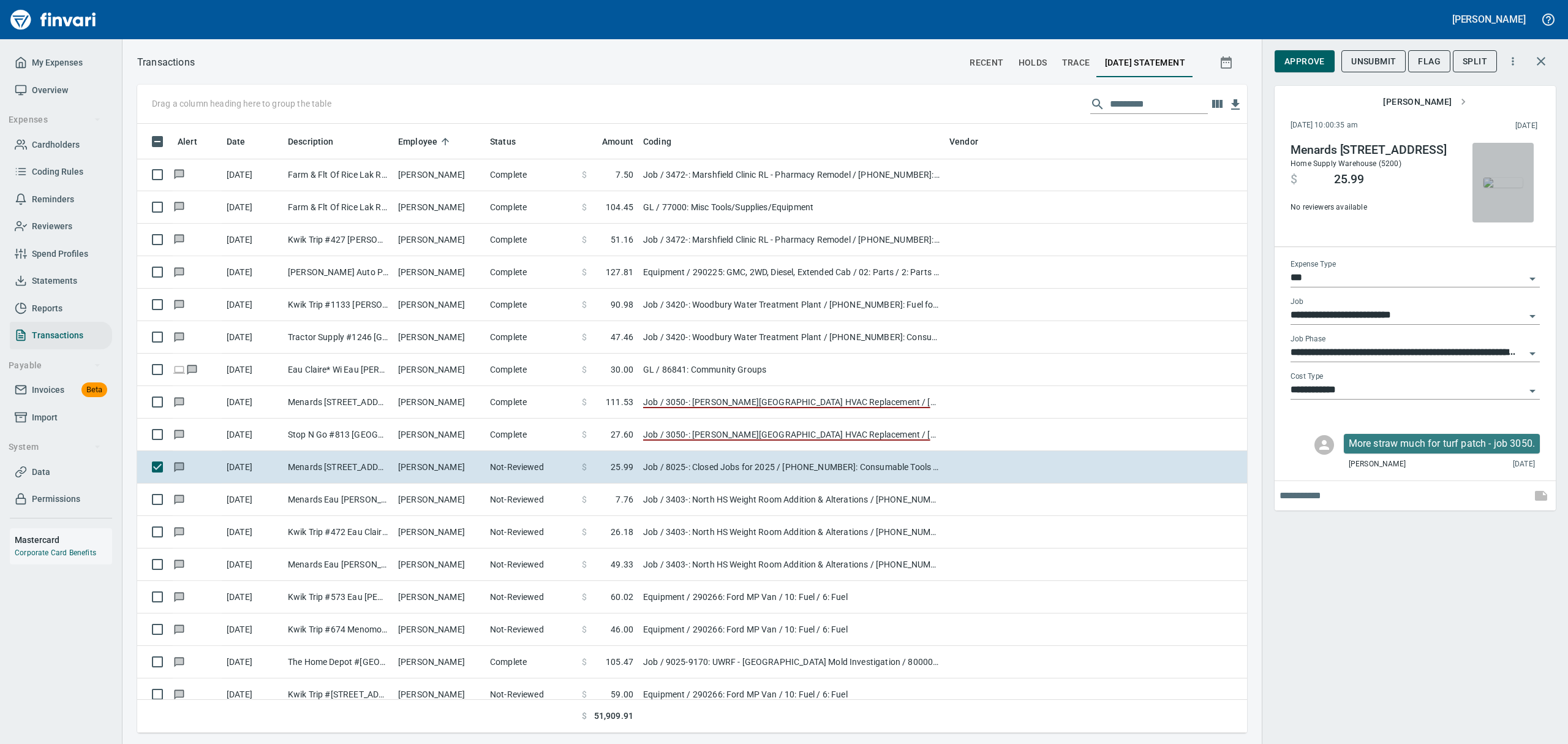
click at [1513, 180] on img "button" at bounding box center [1503, 182] width 39 height 10
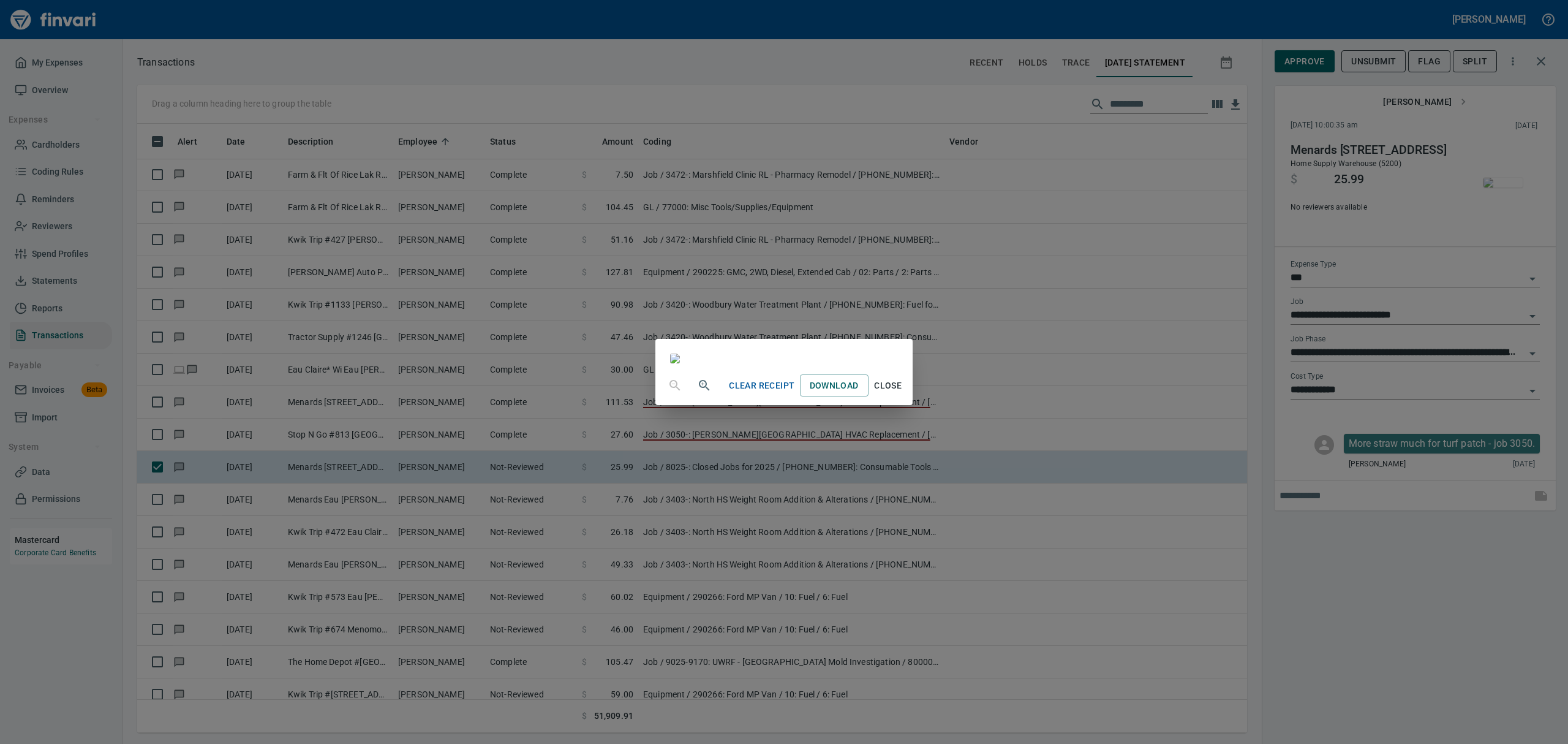
click at [1532, 312] on div "Clear Receipt Download Close" at bounding box center [784, 372] width 1568 height 744
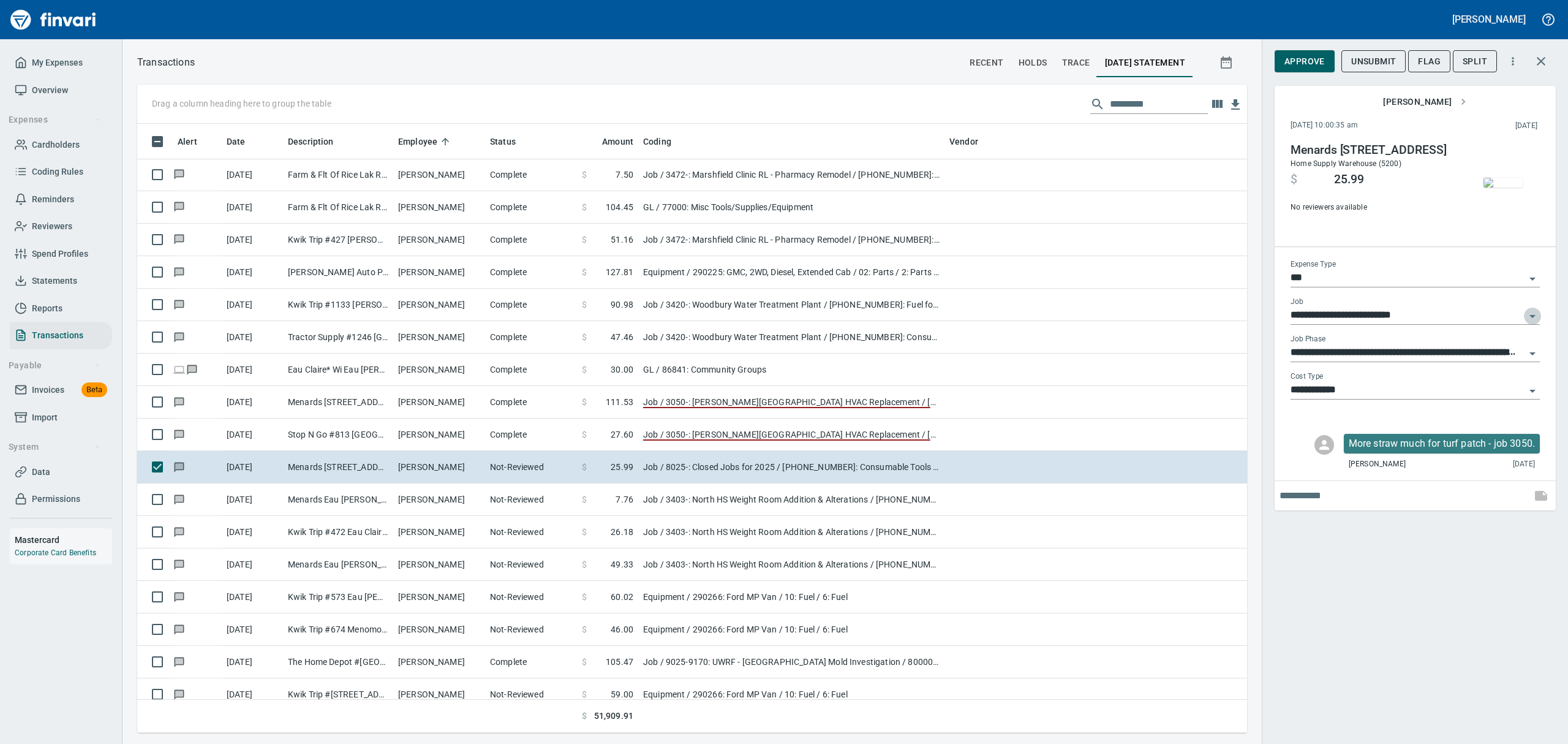
click at [1534, 312] on icon "Open" at bounding box center [1532, 316] width 14 height 14
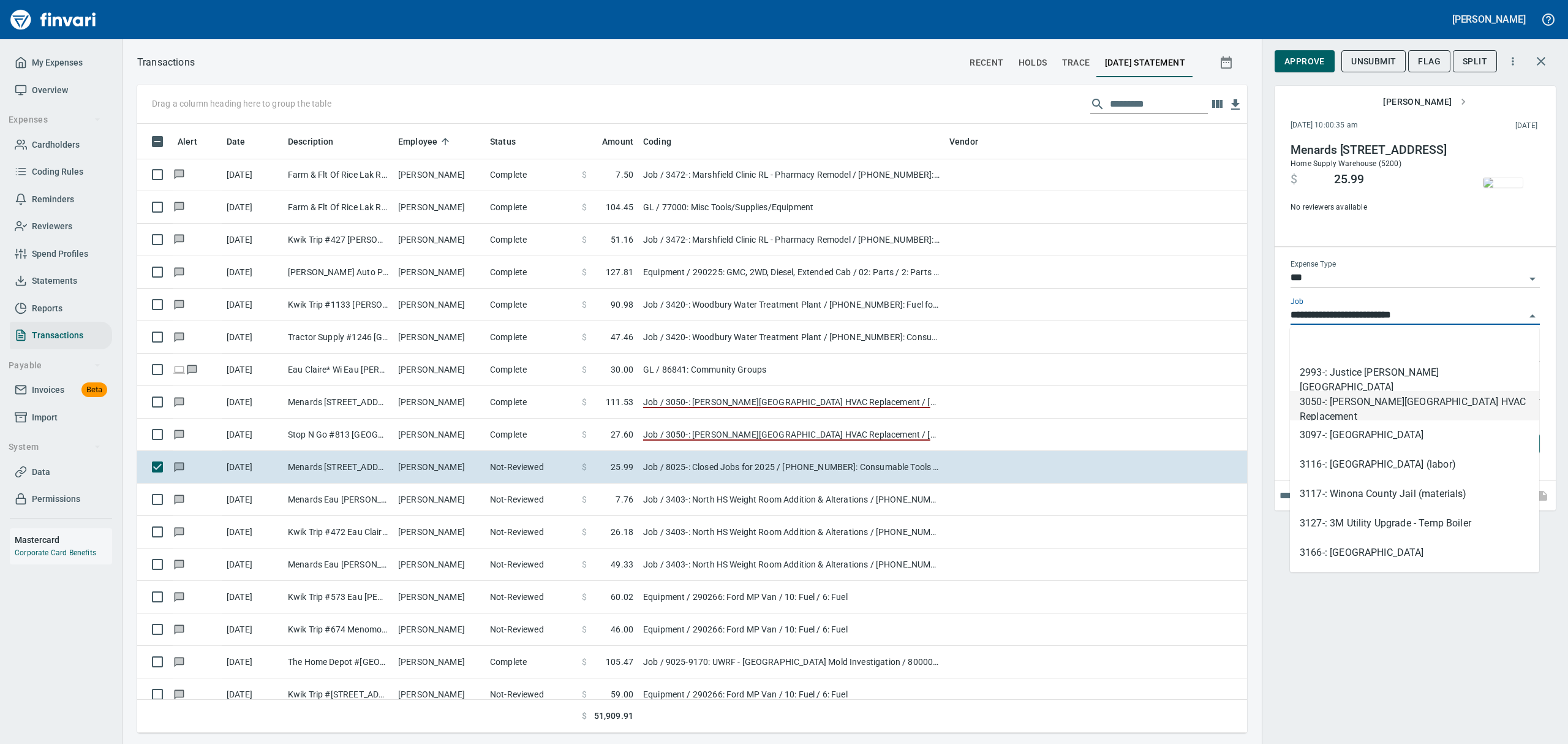
click at [1350, 409] on li "3050-: [PERSON_NAME][GEOGRAPHIC_DATA] HVAC Replacement" at bounding box center [1414, 405] width 249 height 30
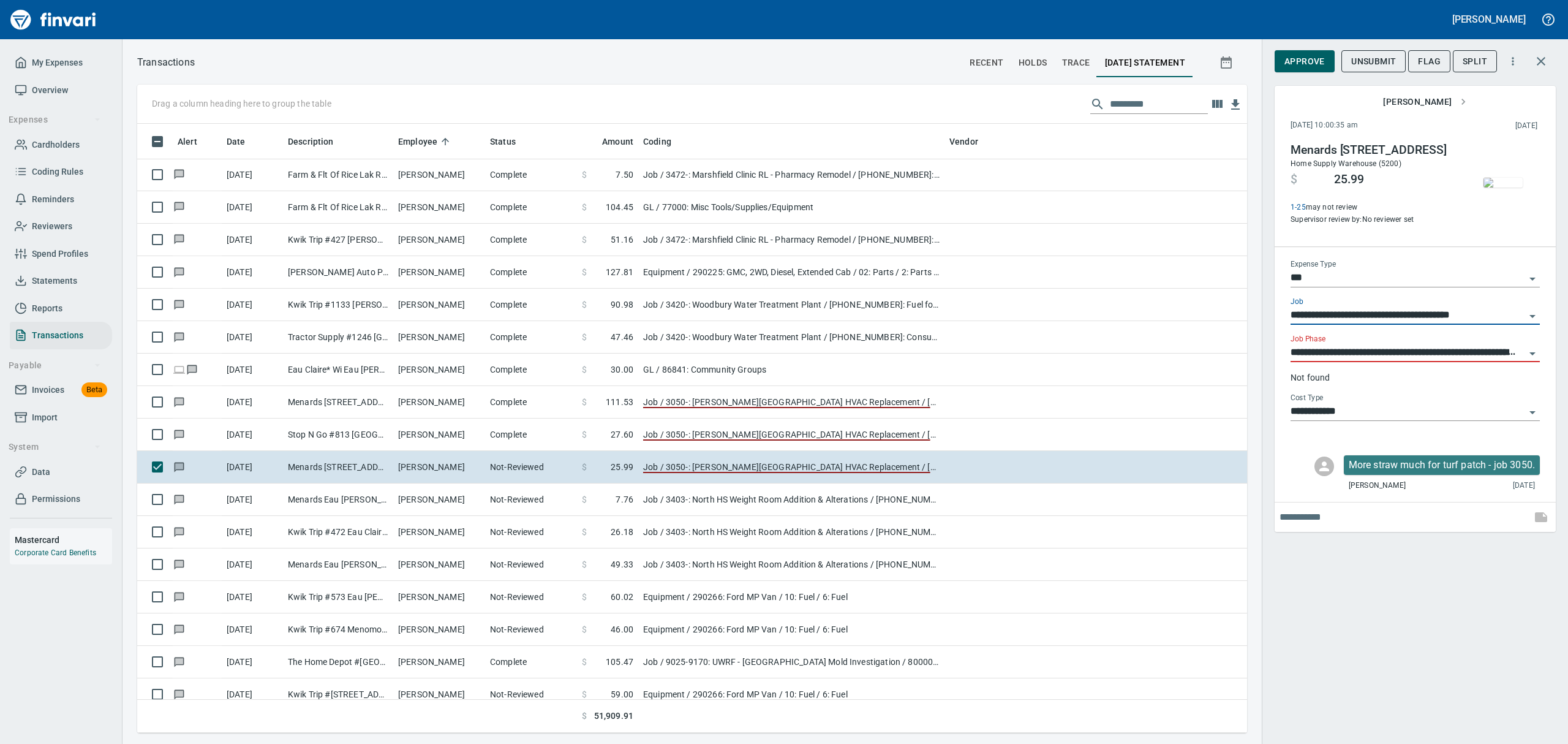
click at [1505, 182] on img "button" at bounding box center [1503, 182] width 39 height 10
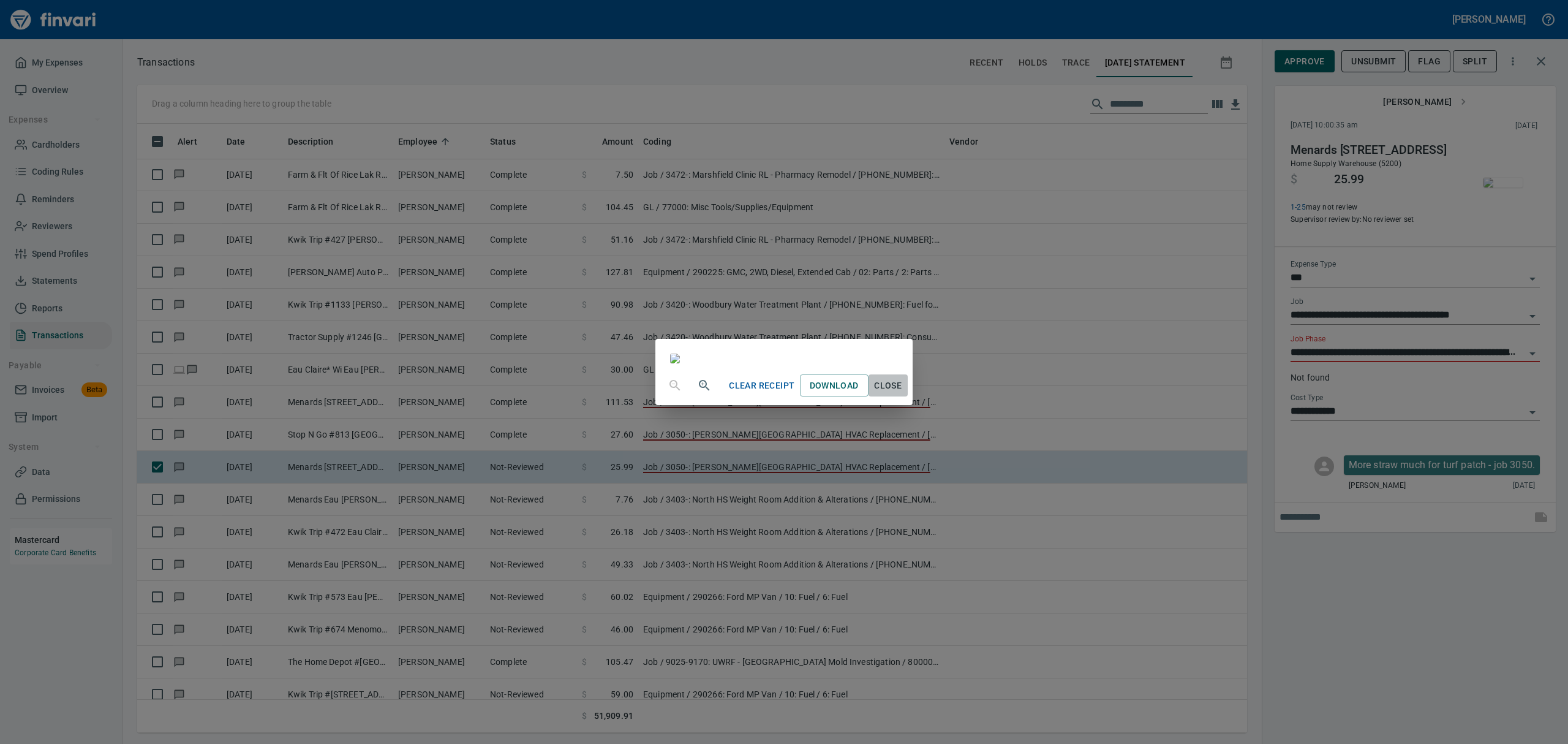
drag, startPoint x: 993, startPoint y: 684, endPoint x: 993, endPoint y: 666, distance: 18.0
click at [908, 397] on button "Close" at bounding box center [888, 386] width 39 height 23
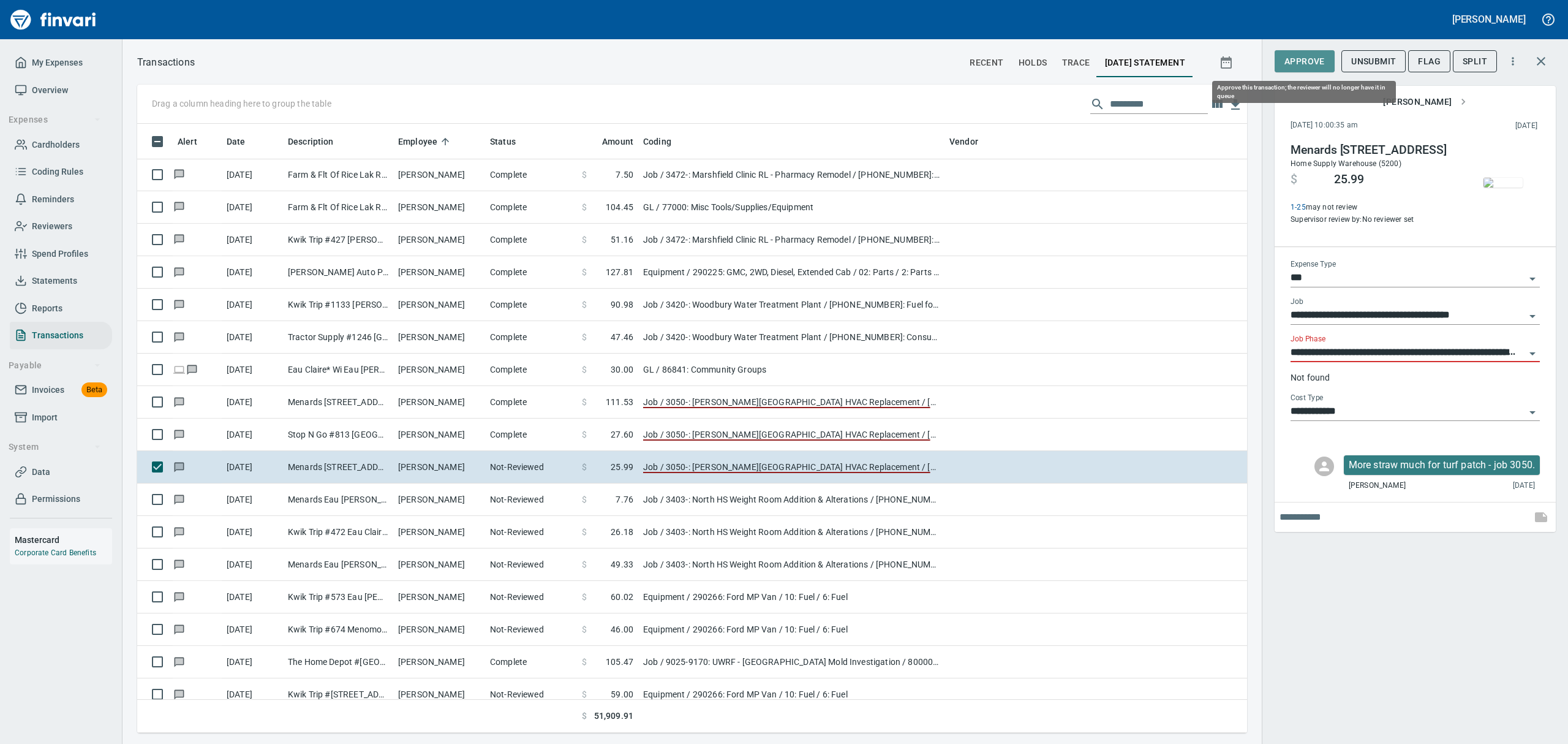
drag, startPoint x: 1293, startPoint y: 57, endPoint x: 1260, endPoint y: 67, distance: 34.5
click at [1293, 55] on span "Approve" at bounding box center [1304, 61] width 40 height 15
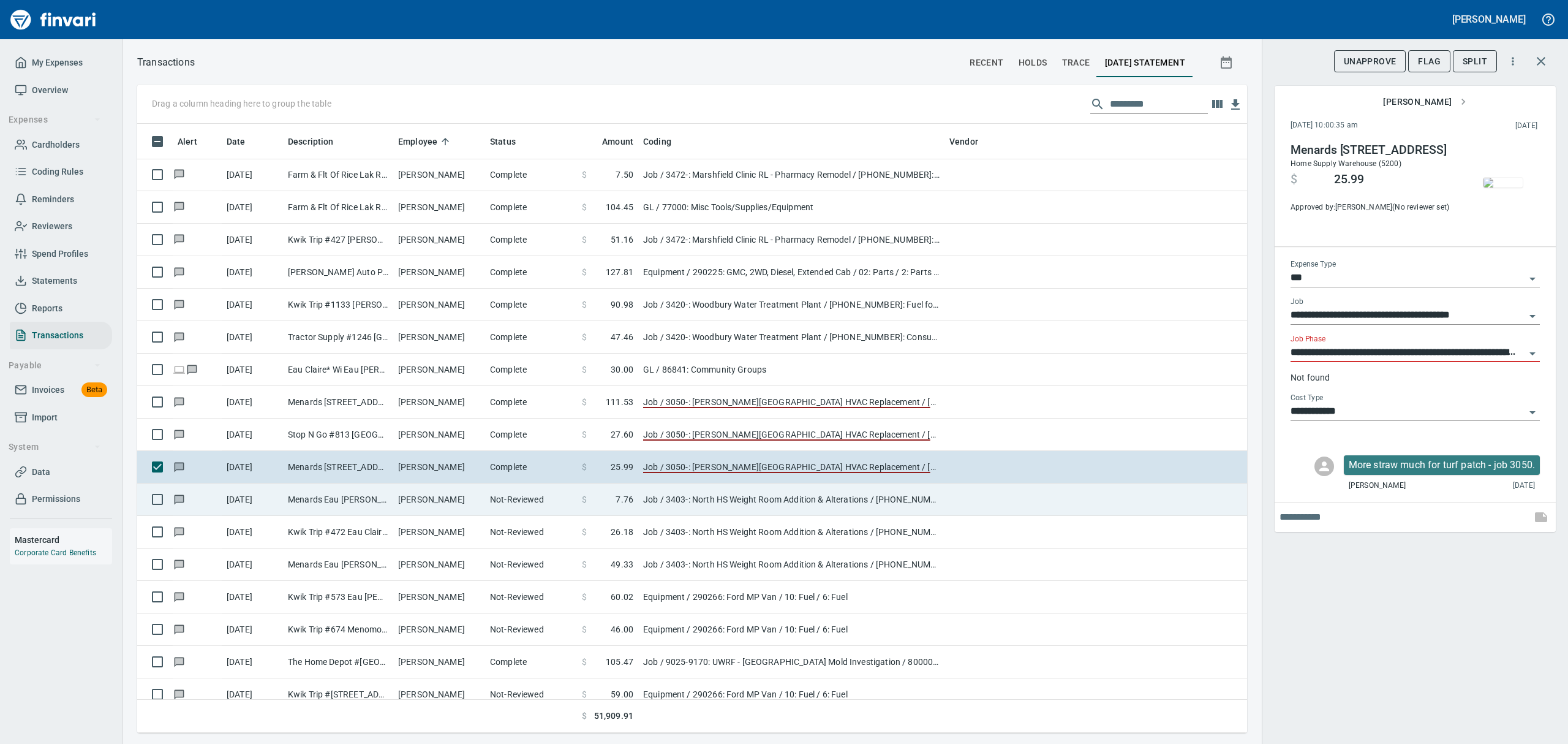
click at [320, 505] on td "Menards Eau [PERSON_NAME] [PERSON_NAME] Eau [PERSON_NAME]" at bounding box center [338, 500] width 110 height 33
type input "**********"
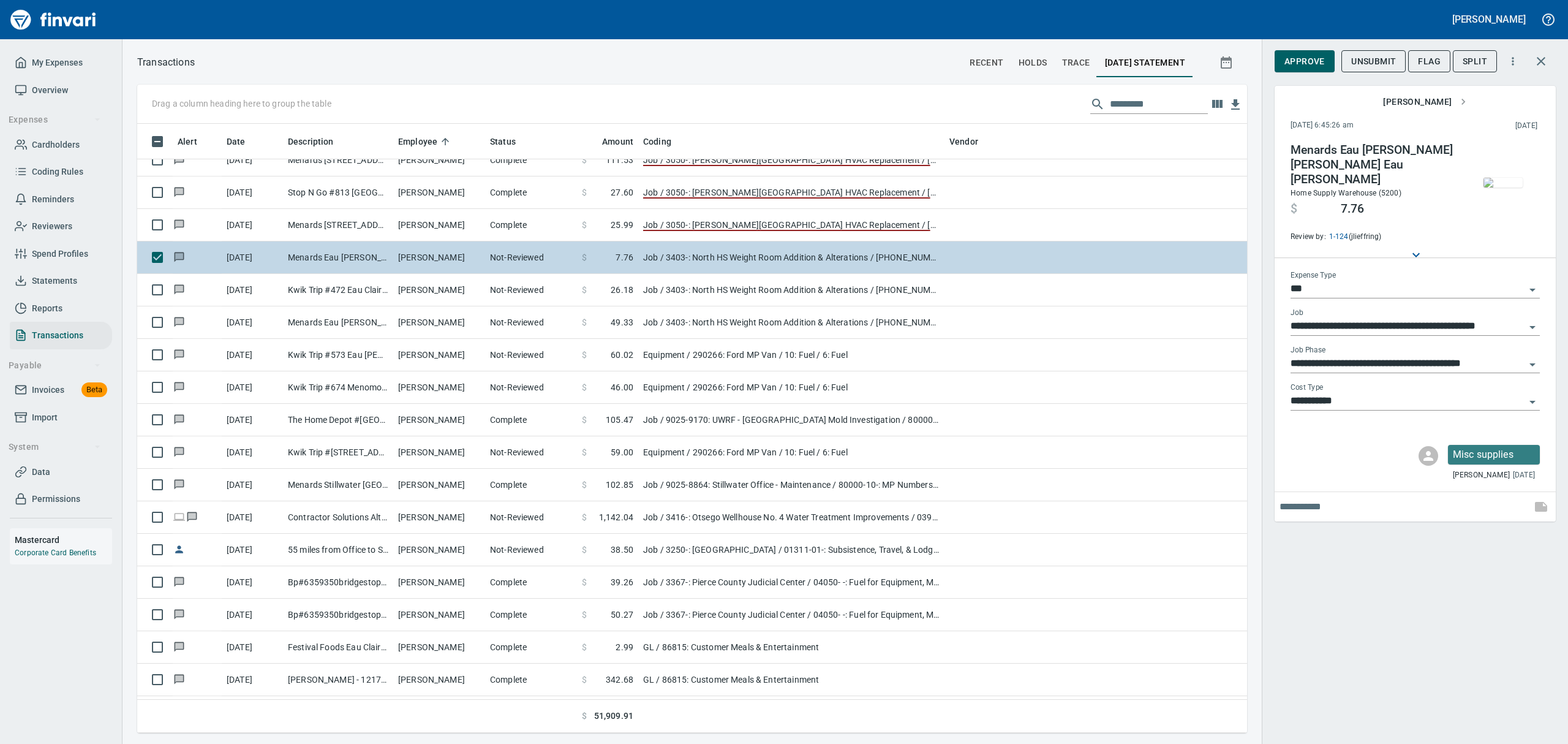
scroll to position [7108, 0]
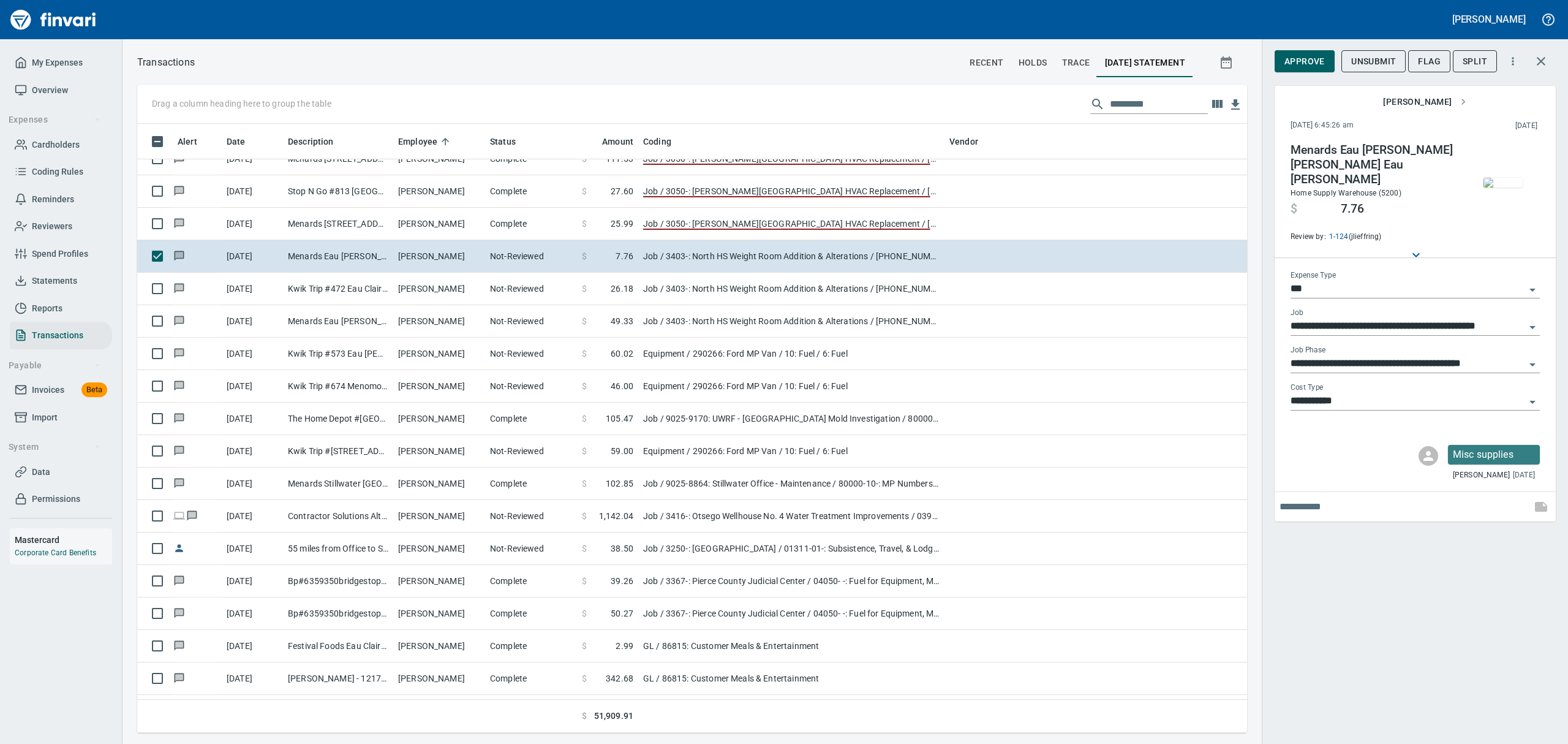
click at [1511, 182] on img "button" at bounding box center [1503, 182] width 39 height 10
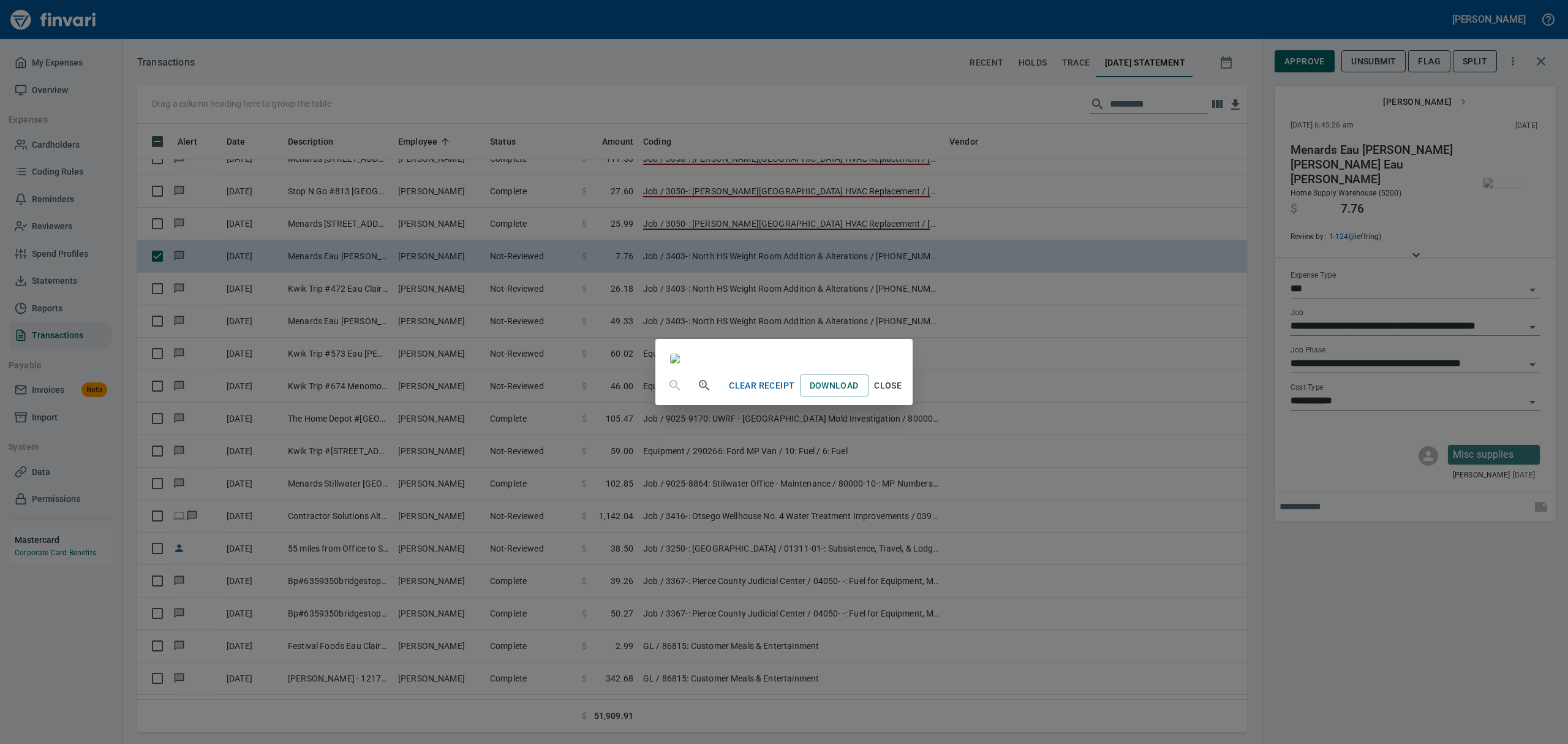
click at [903, 394] on span "Close" at bounding box center [888, 386] width 30 height 15
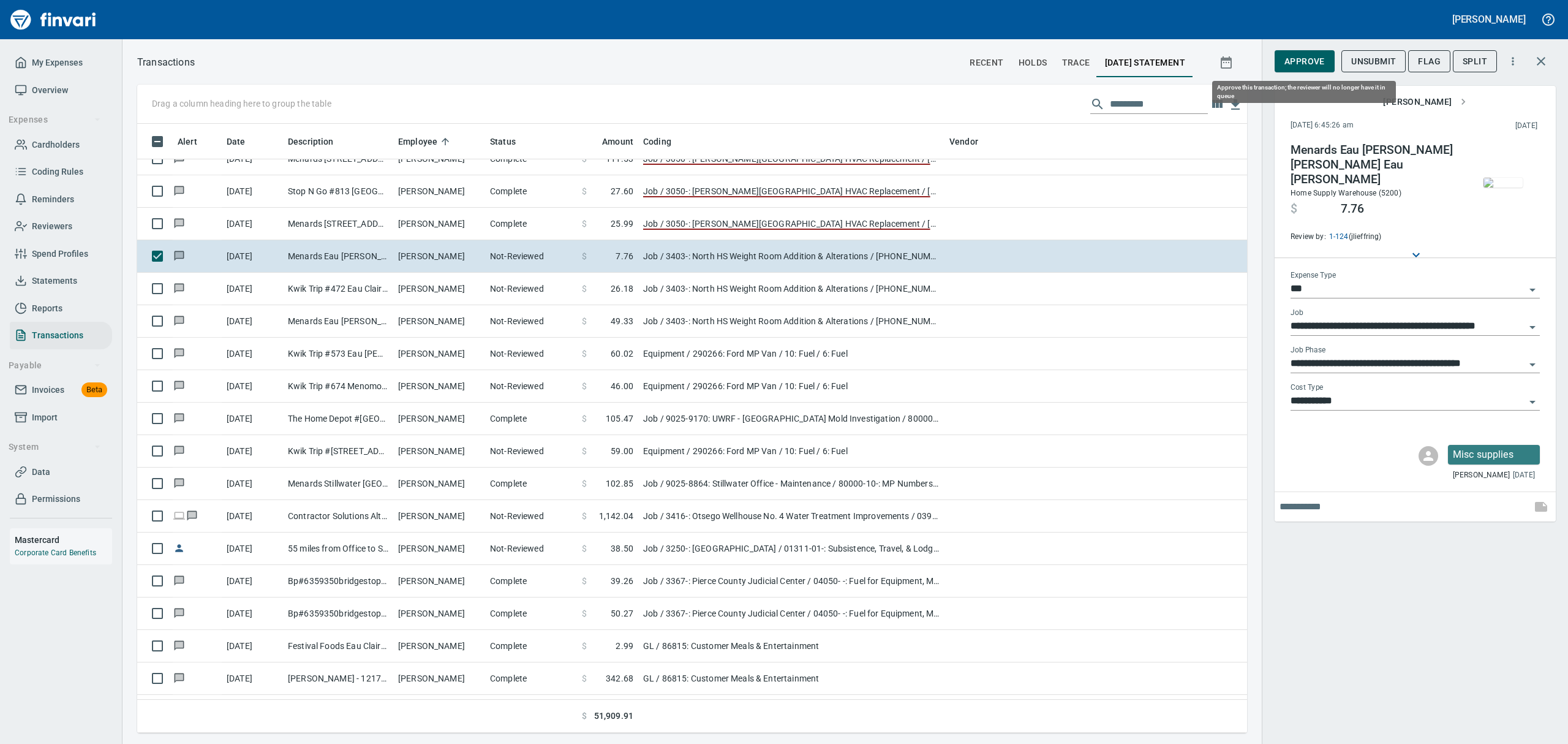
click at [1294, 57] on span "Approve" at bounding box center [1304, 61] width 40 height 15
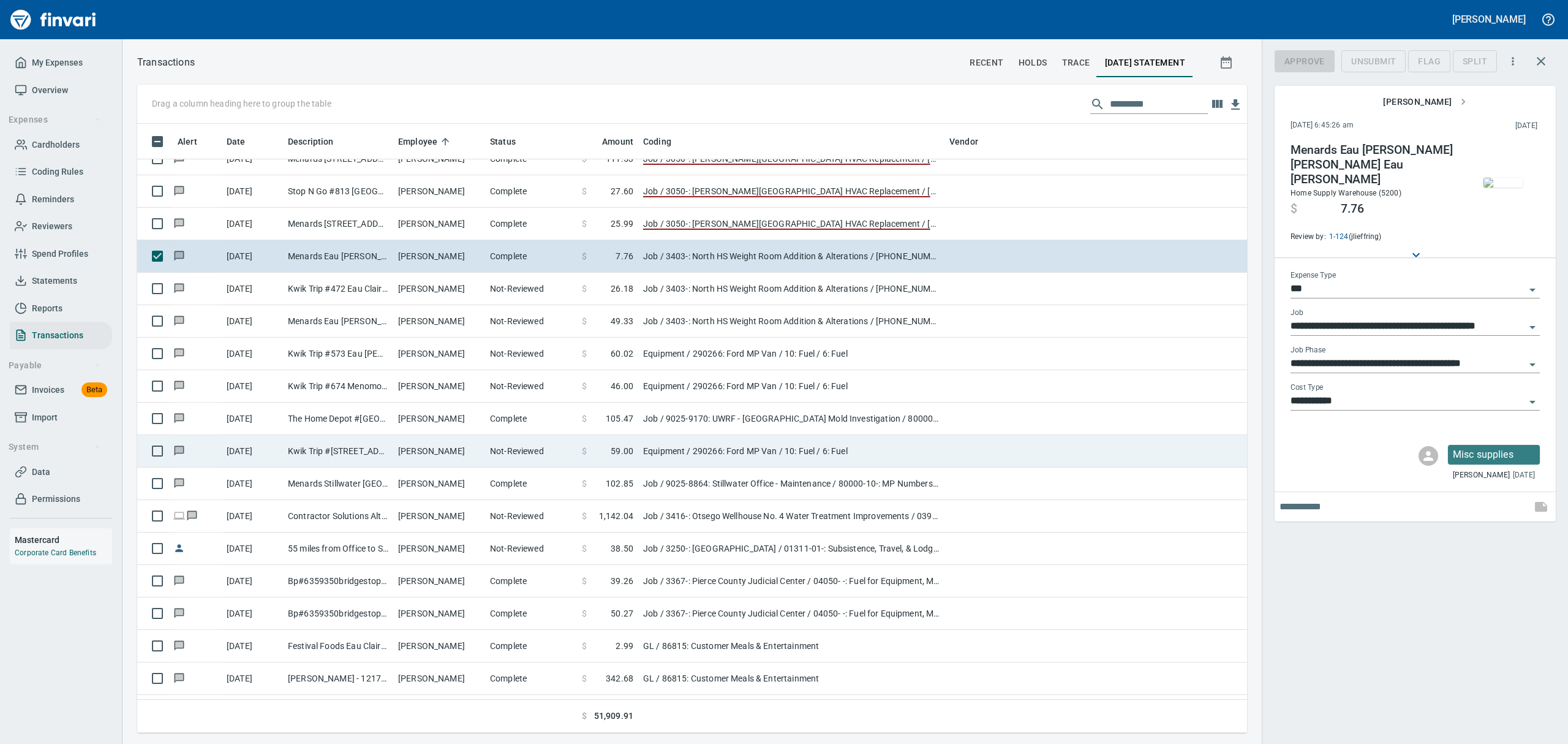
scroll to position [595, 1081]
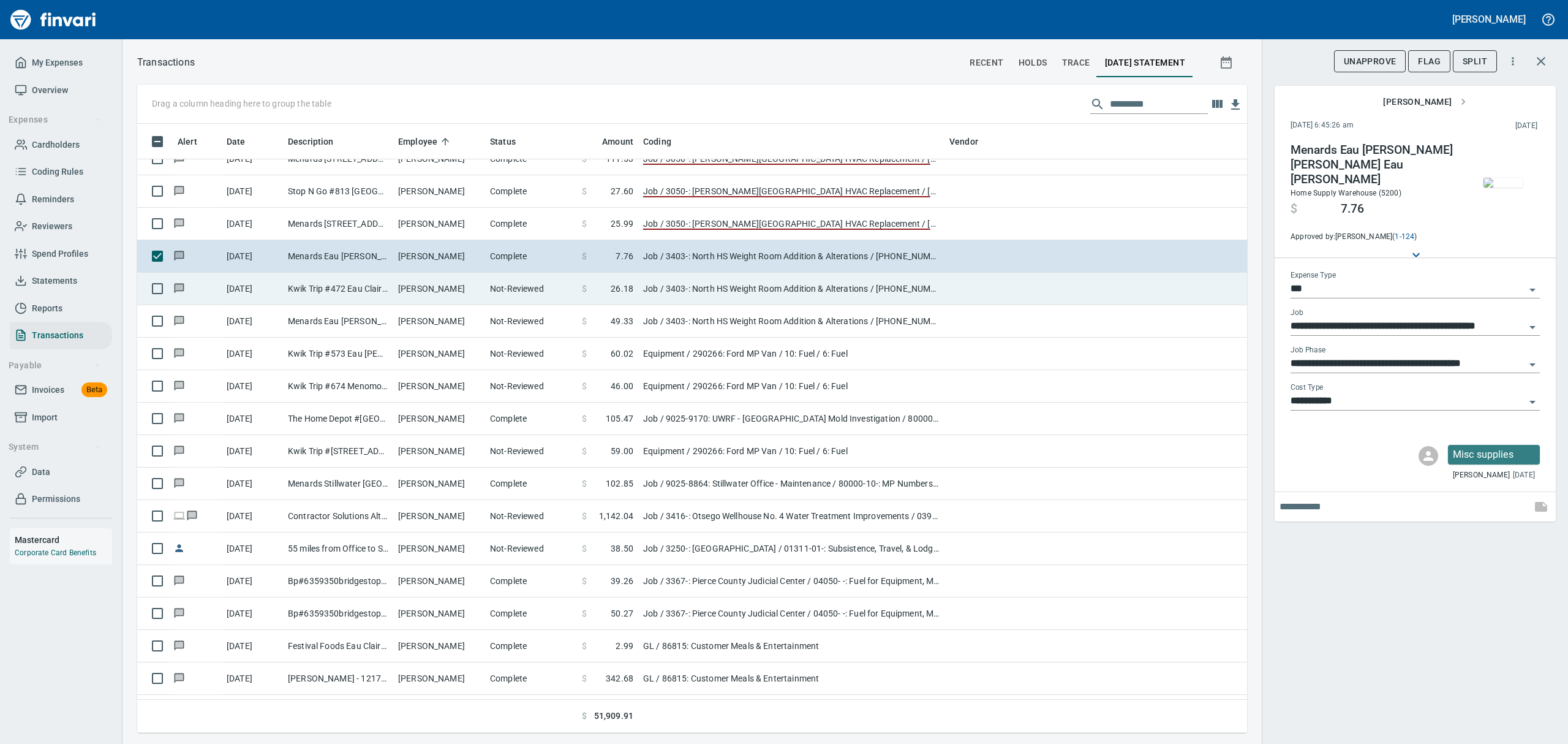
click at [385, 285] on td "Kwik Trip #472 Eau Claire [GEOGRAPHIC_DATA]" at bounding box center [338, 289] width 110 height 33
type input "**********"
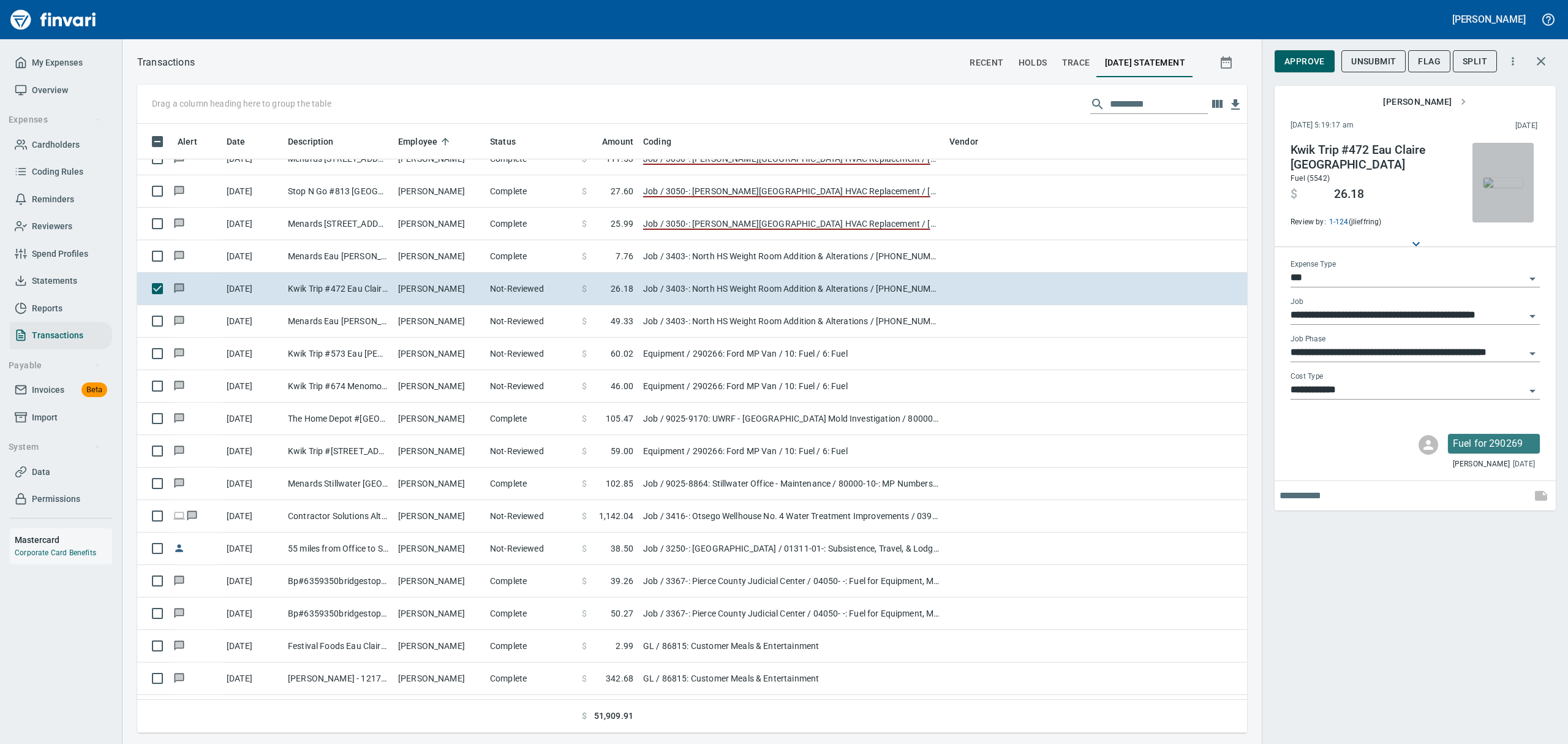
click at [1497, 178] on img "button" at bounding box center [1503, 182] width 39 height 10
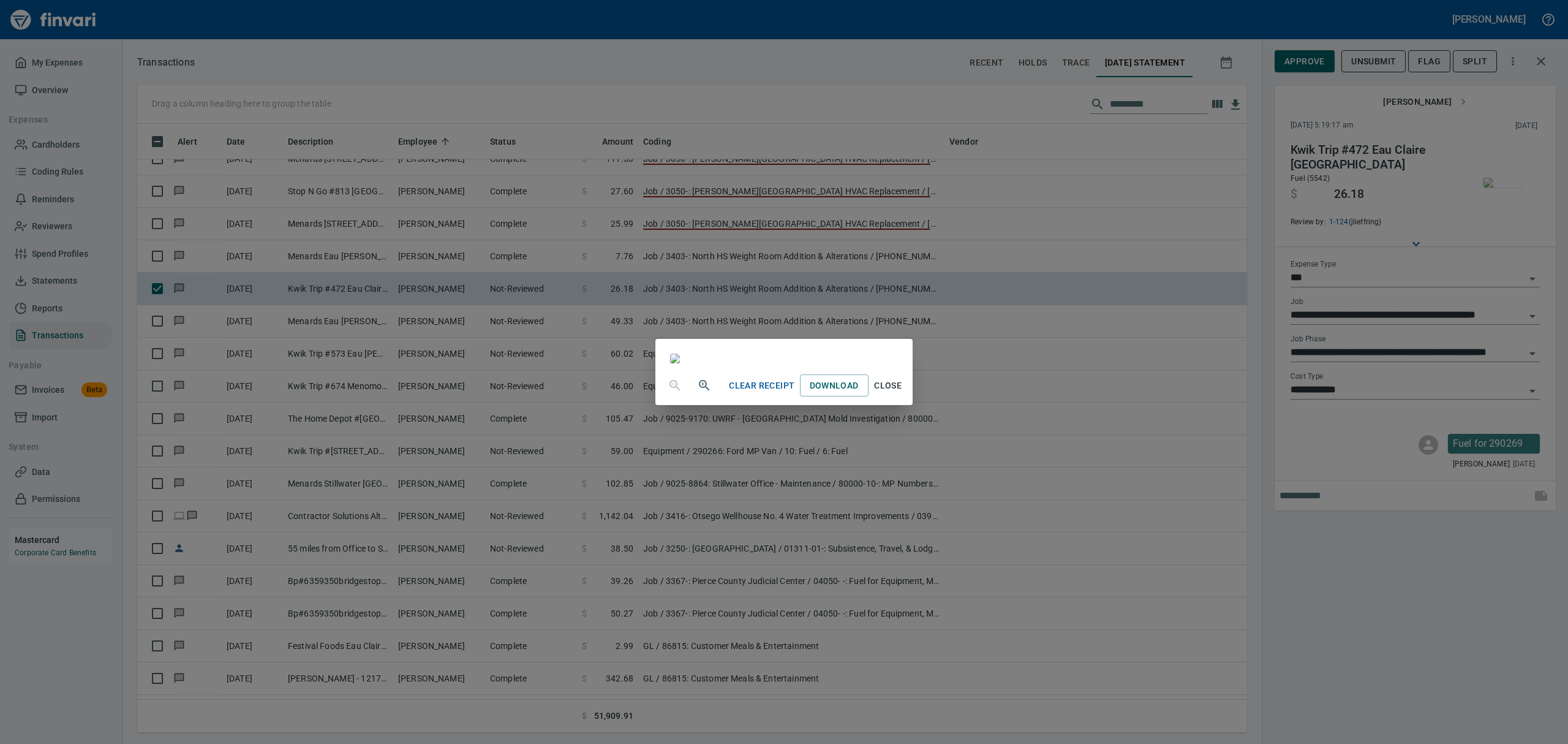
click at [903, 394] on span "Close" at bounding box center [888, 386] width 30 height 15
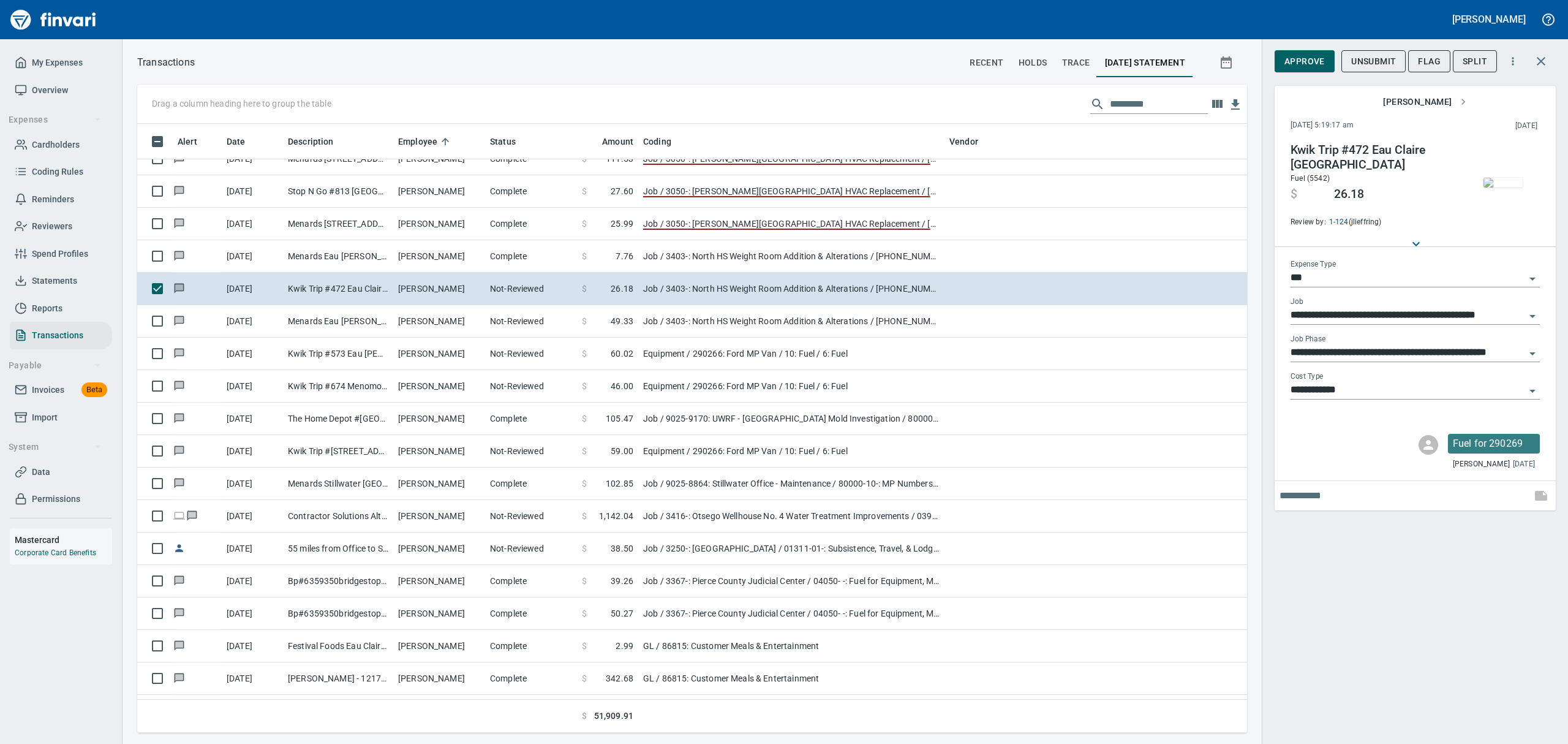
click at [1316, 61] on span "Approve" at bounding box center [1304, 61] width 40 height 15
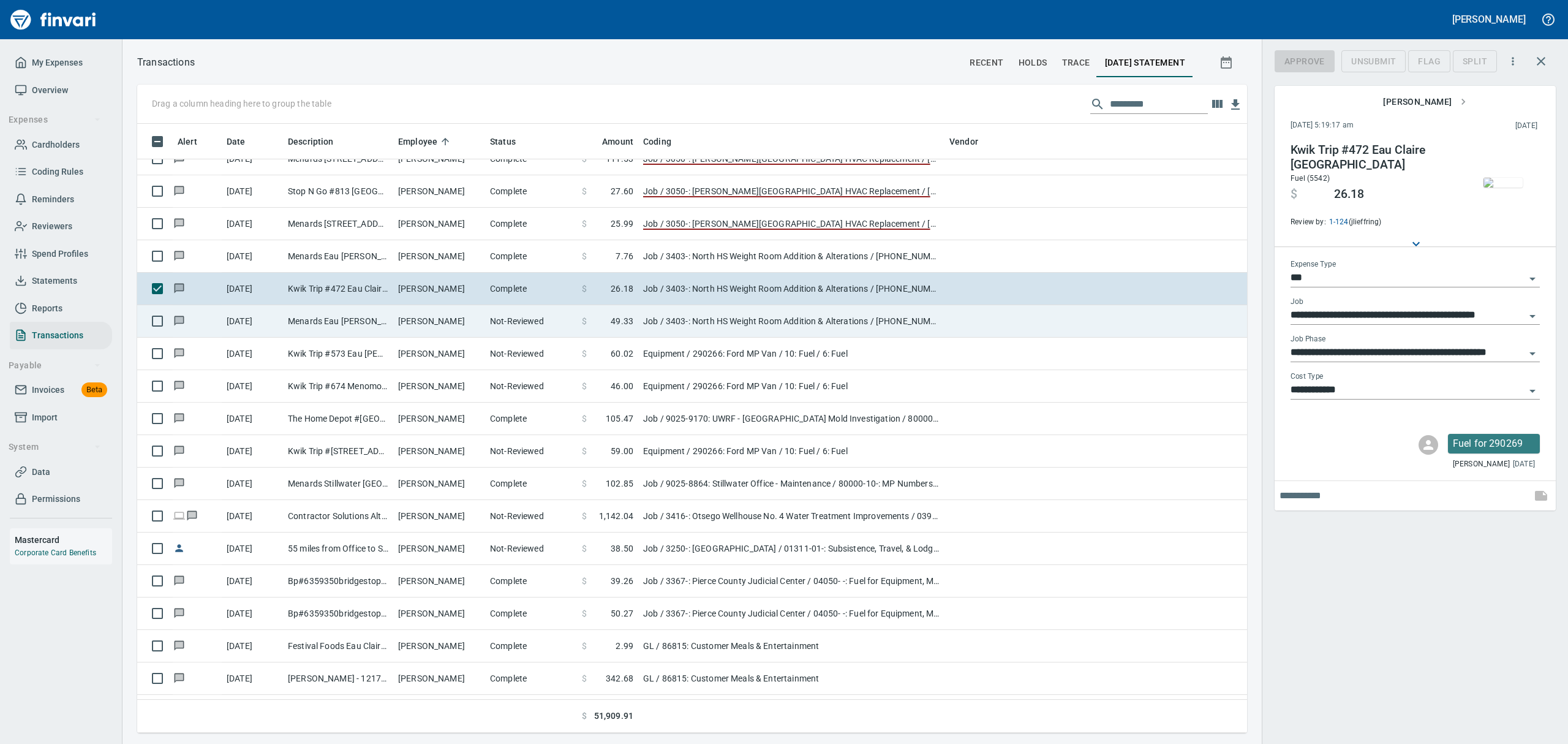
scroll to position [595, 1081]
click at [484, 318] on td "[PERSON_NAME]" at bounding box center [440, 322] width 92 height 33
type input "**********"
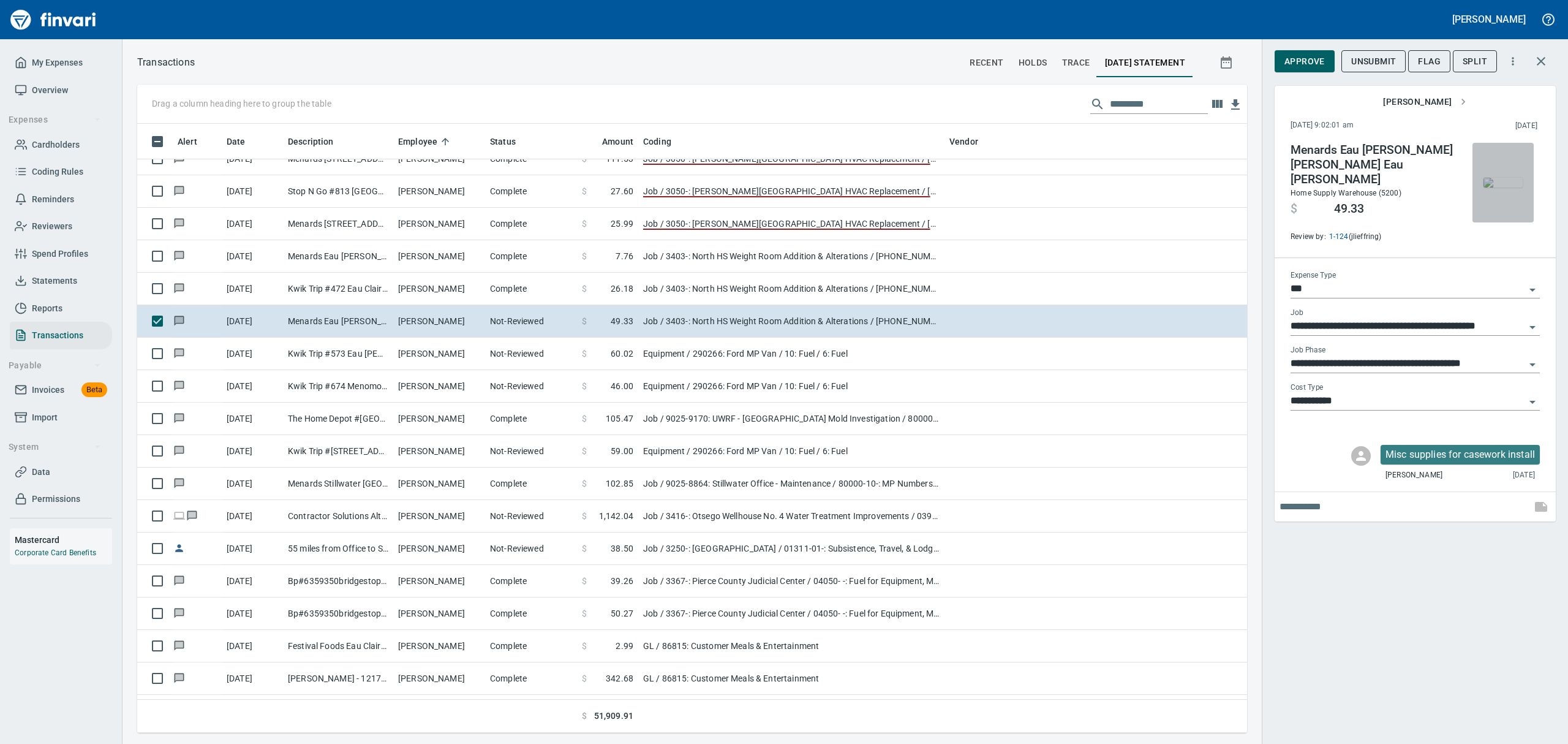
click at [1514, 187] on img "button" at bounding box center [1503, 182] width 39 height 10
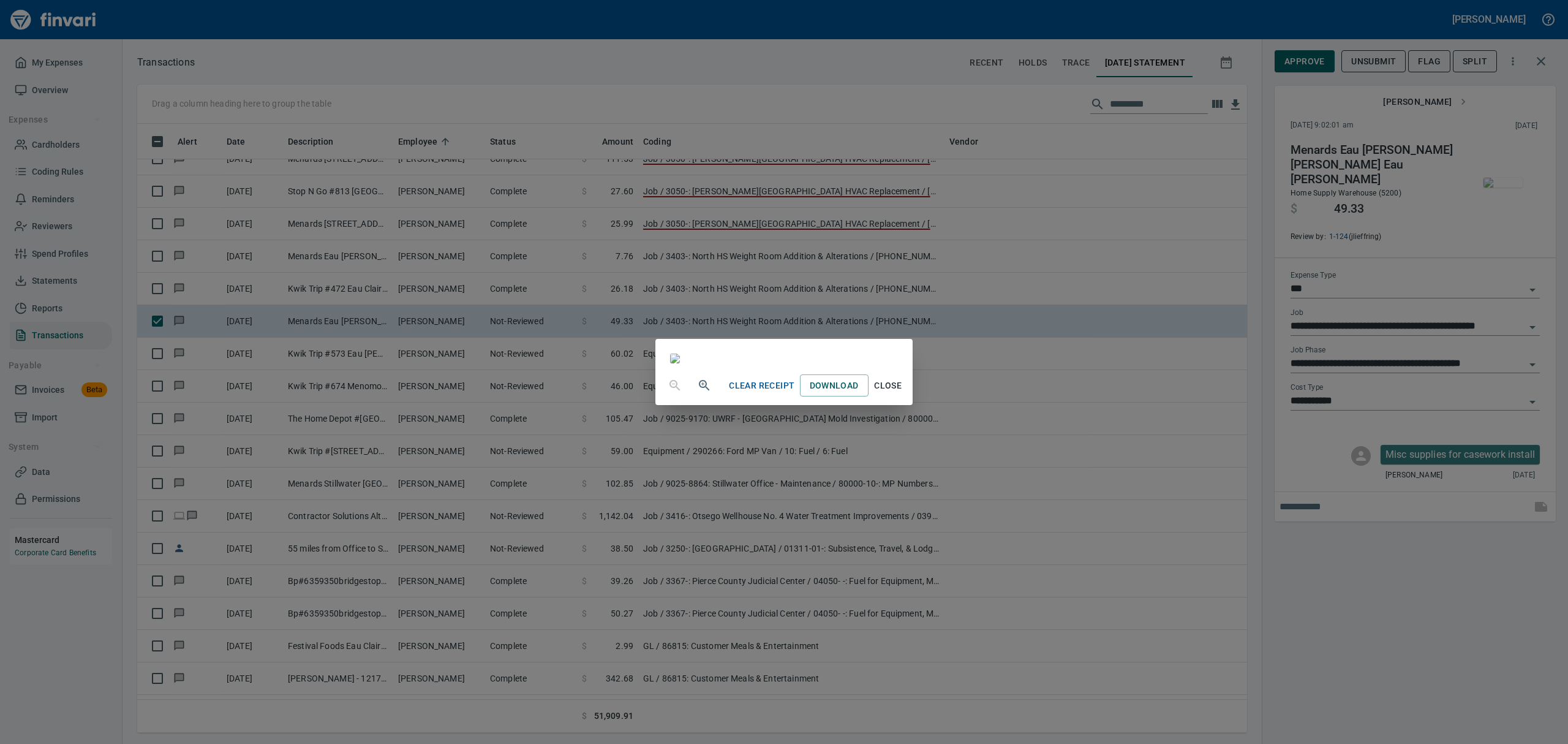
click at [903, 394] on span "Close" at bounding box center [888, 386] width 30 height 15
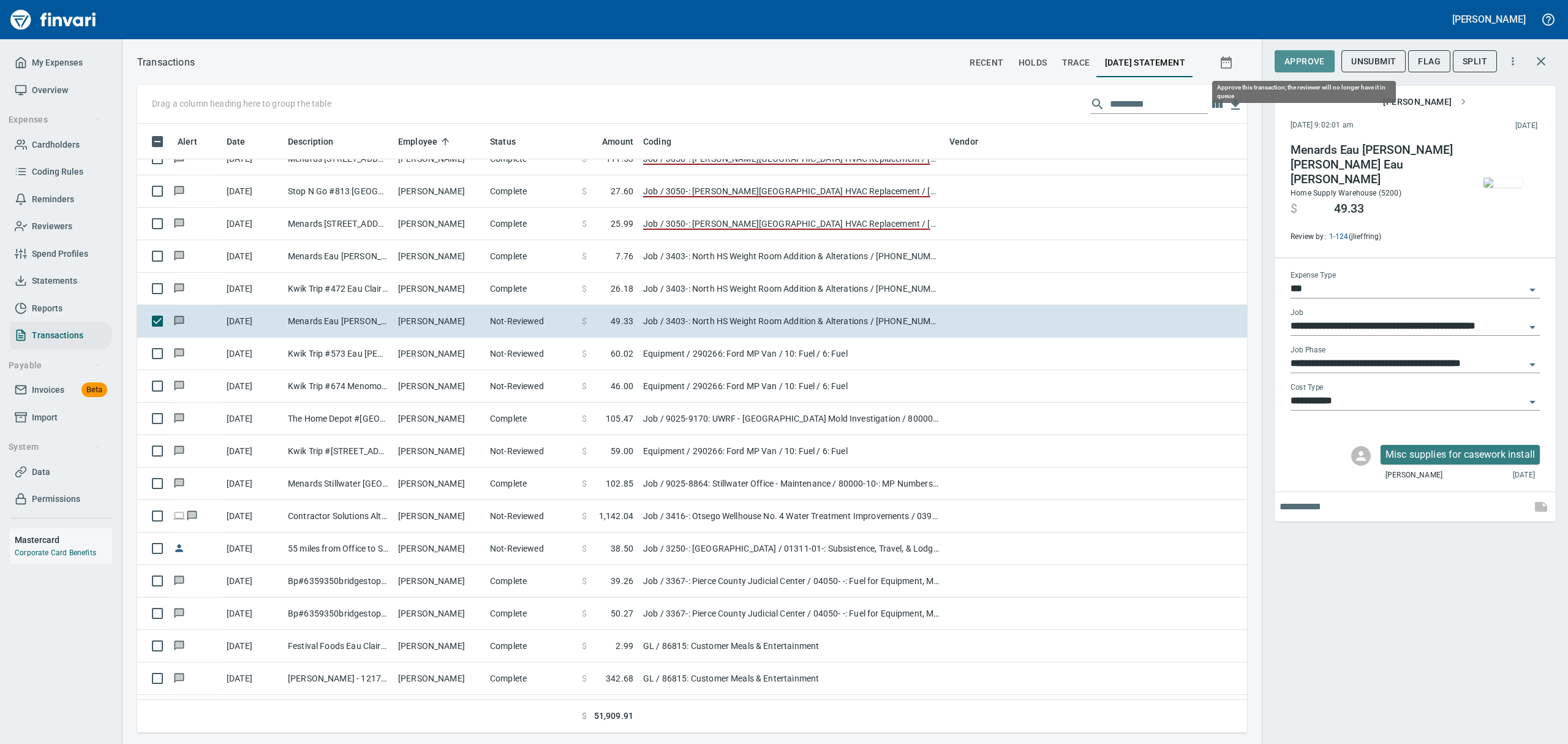
click at [1294, 58] on span "Approve" at bounding box center [1304, 61] width 40 height 15
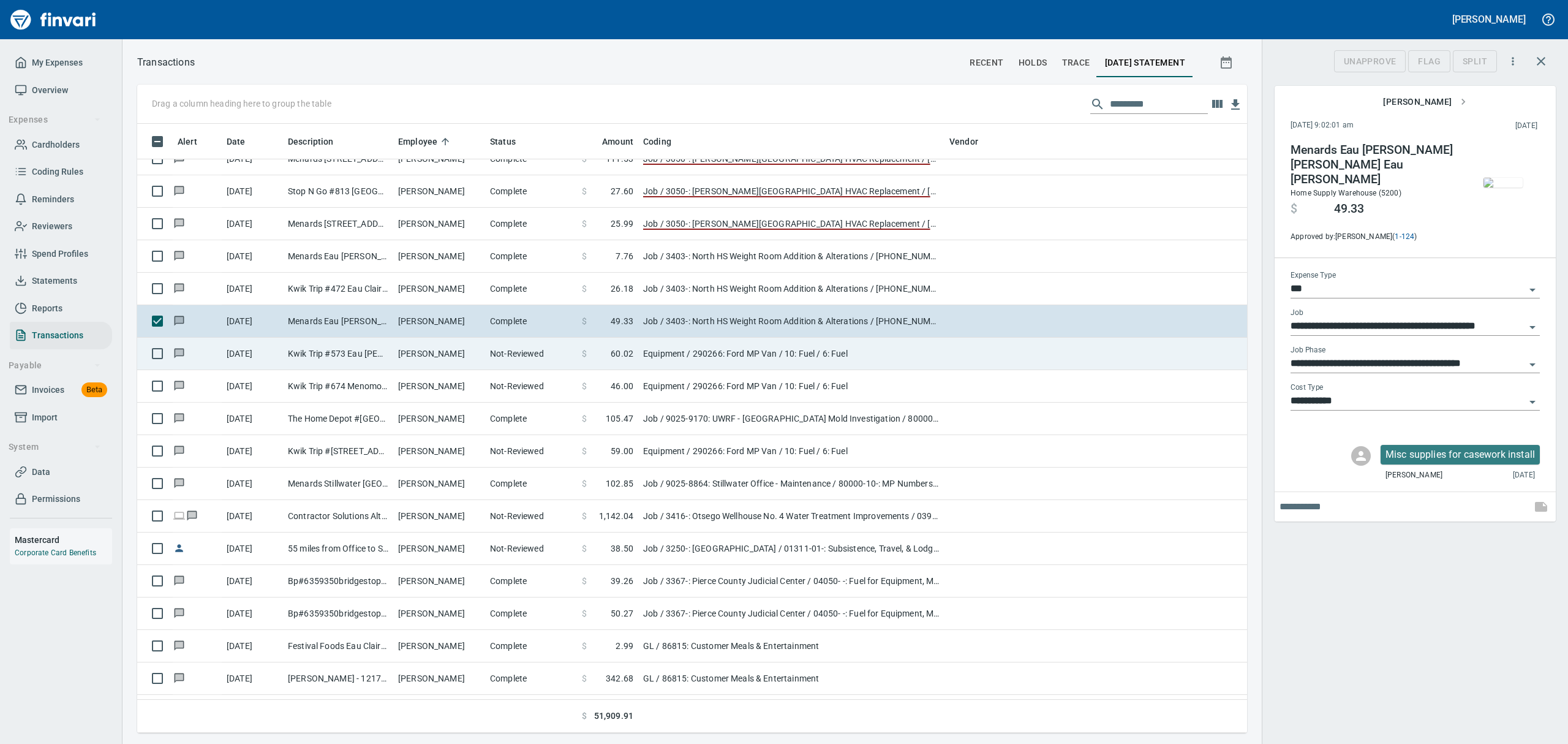
scroll to position [595, 1081]
click at [488, 356] on td "Not-Reviewed" at bounding box center [532, 354] width 92 height 33
type input "*********"
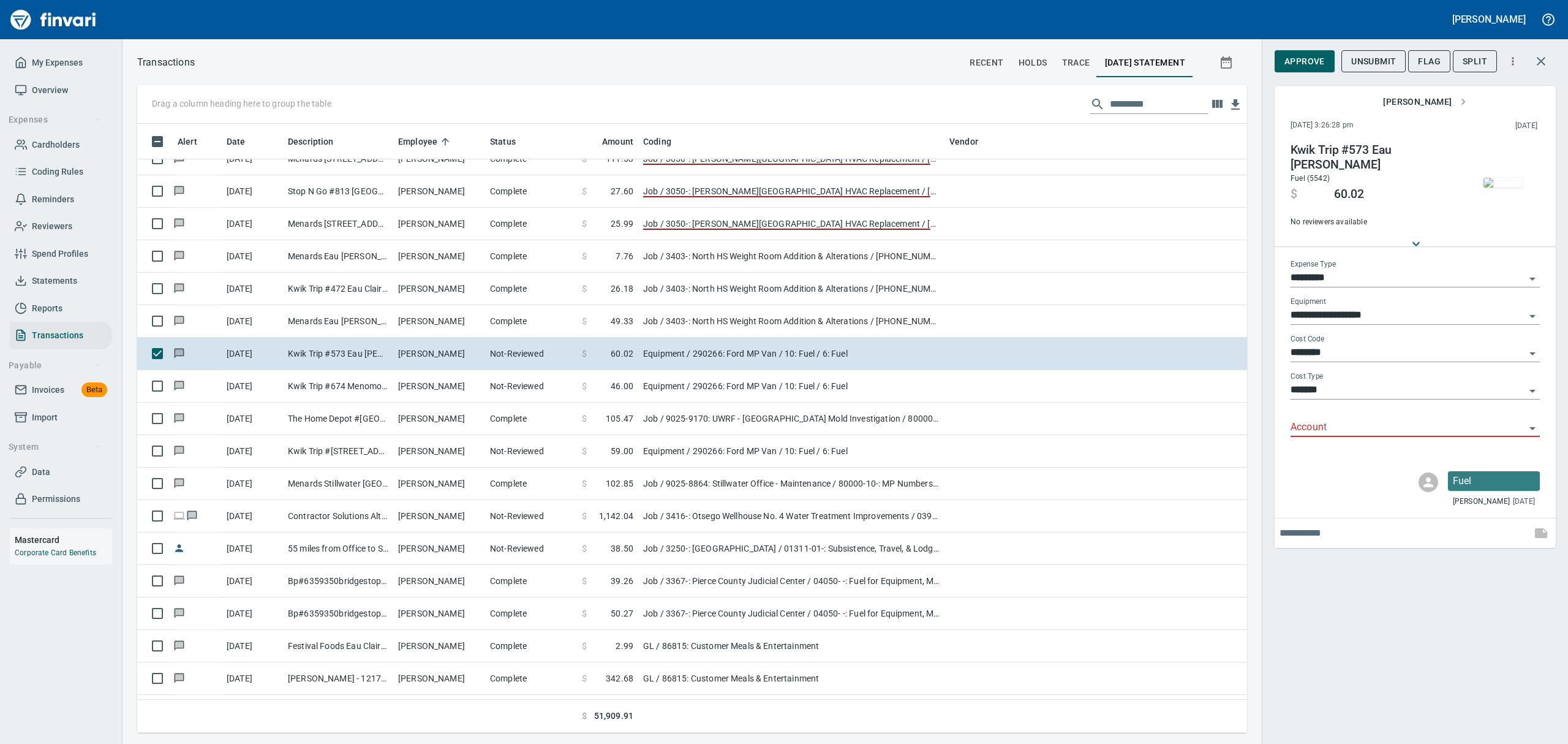
click at [1485, 179] on img "button" at bounding box center [1503, 182] width 39 height 10
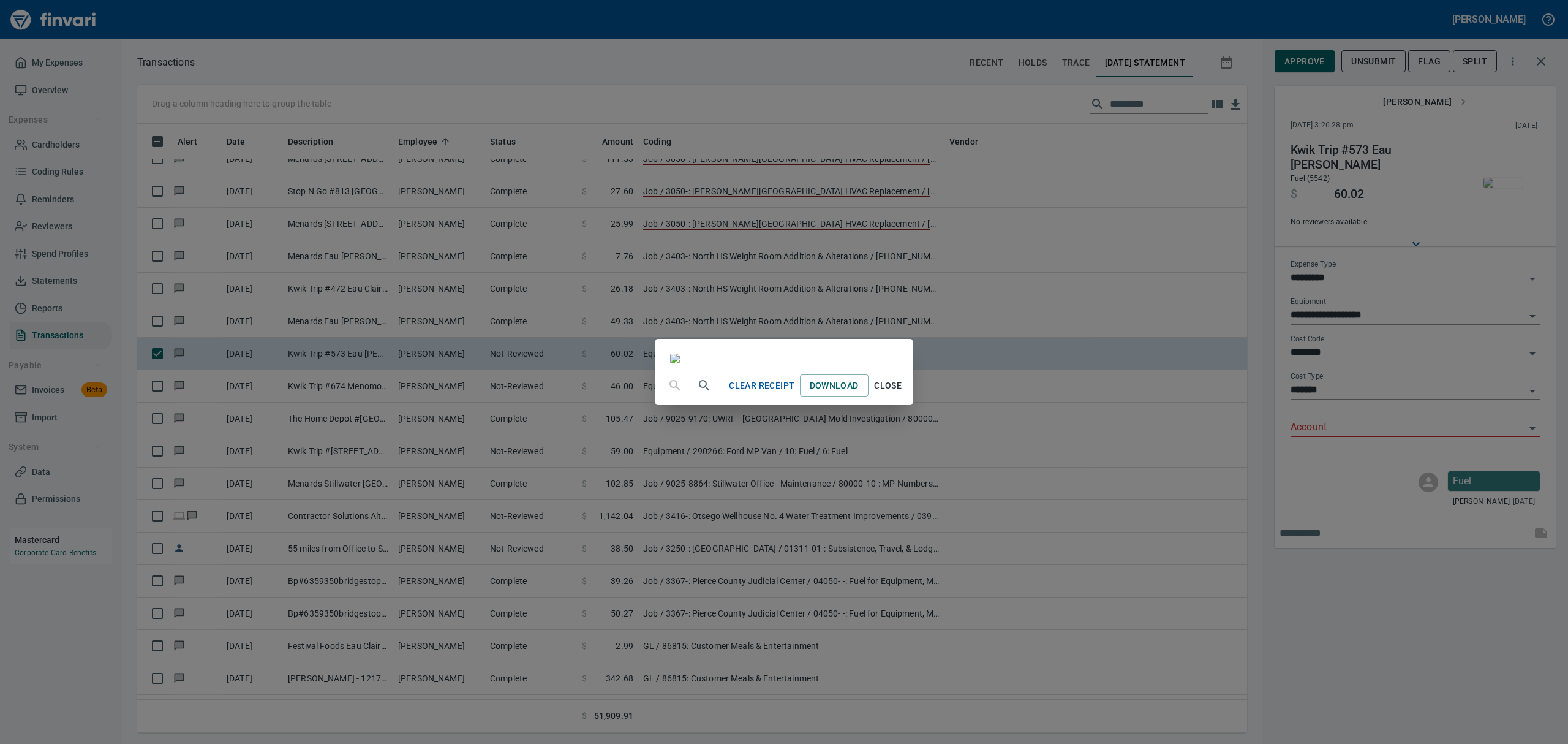
click at [903, 394] on span "Close" at bounding box center [888, 386] width 30 height 15
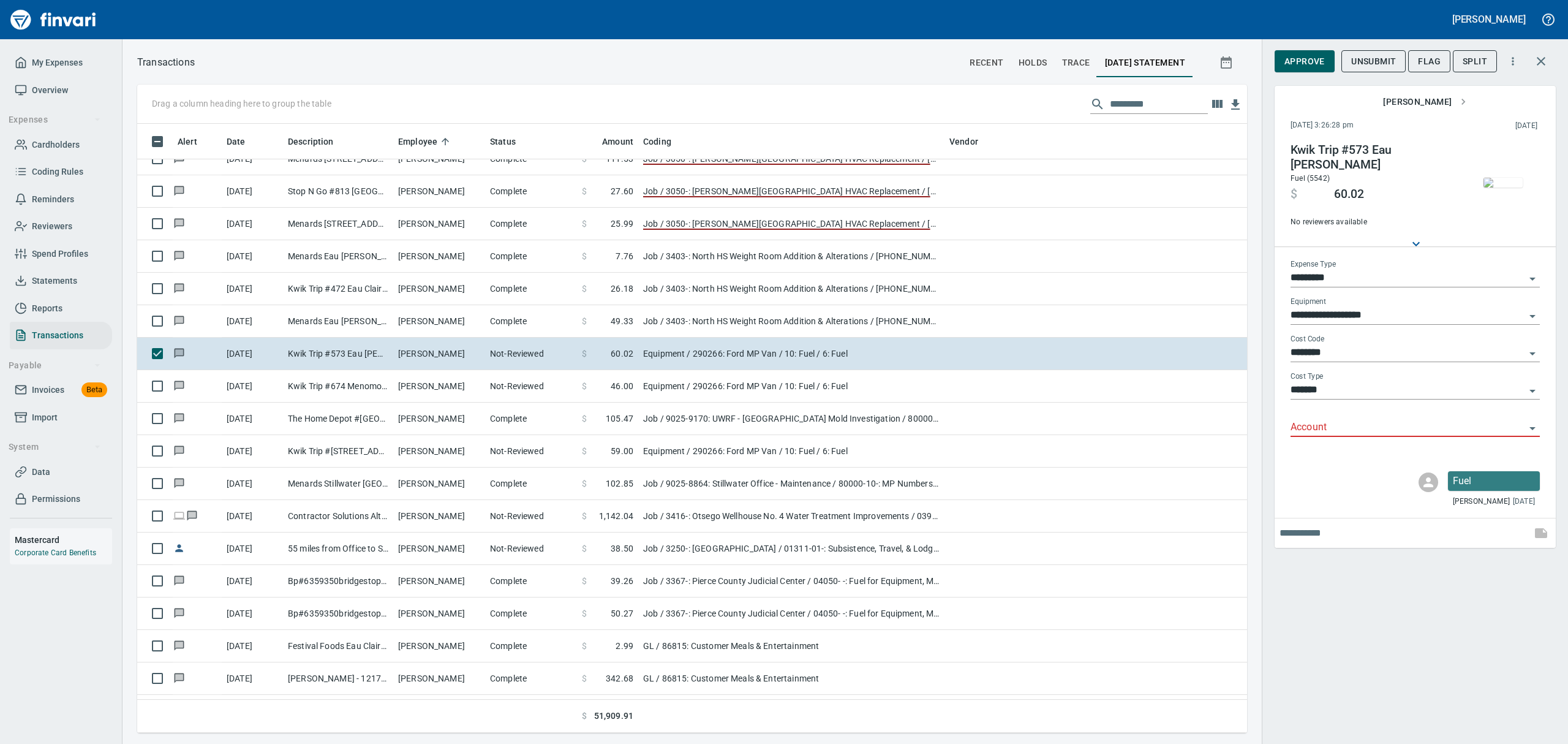
click at [1532, 427] on icon "Open" at bounding box center [1532, 428] width 6 height 3
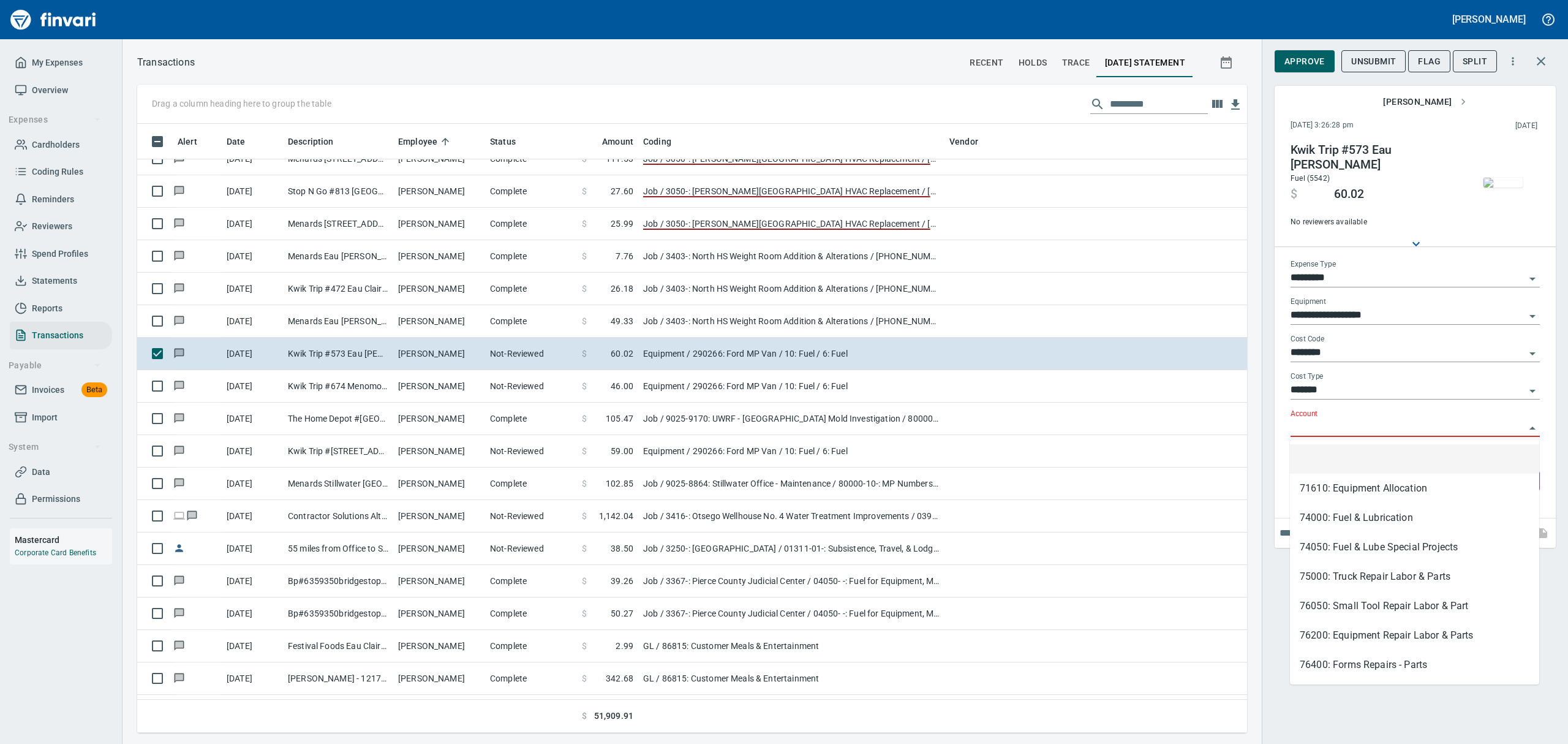
scroll to position [595, 1081]
click at [1372, 552] on li "74050: Fuel & Lube Special Projects" at bounding box center [1414, 547] width 249 height 30
type input "**********"
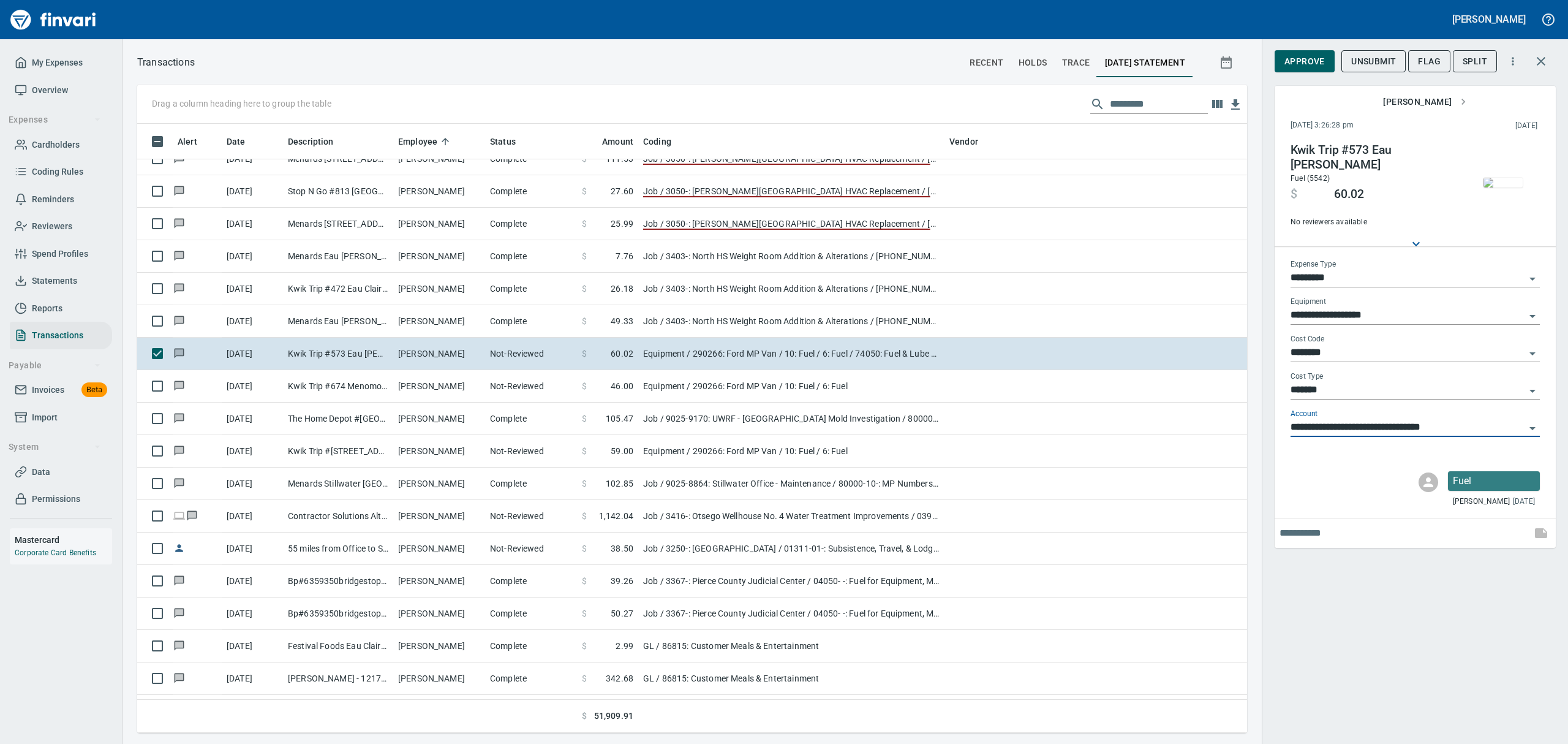
click at [1293, 59] on span "Approve" at bounding box center [1304, 61] width 40 height 15
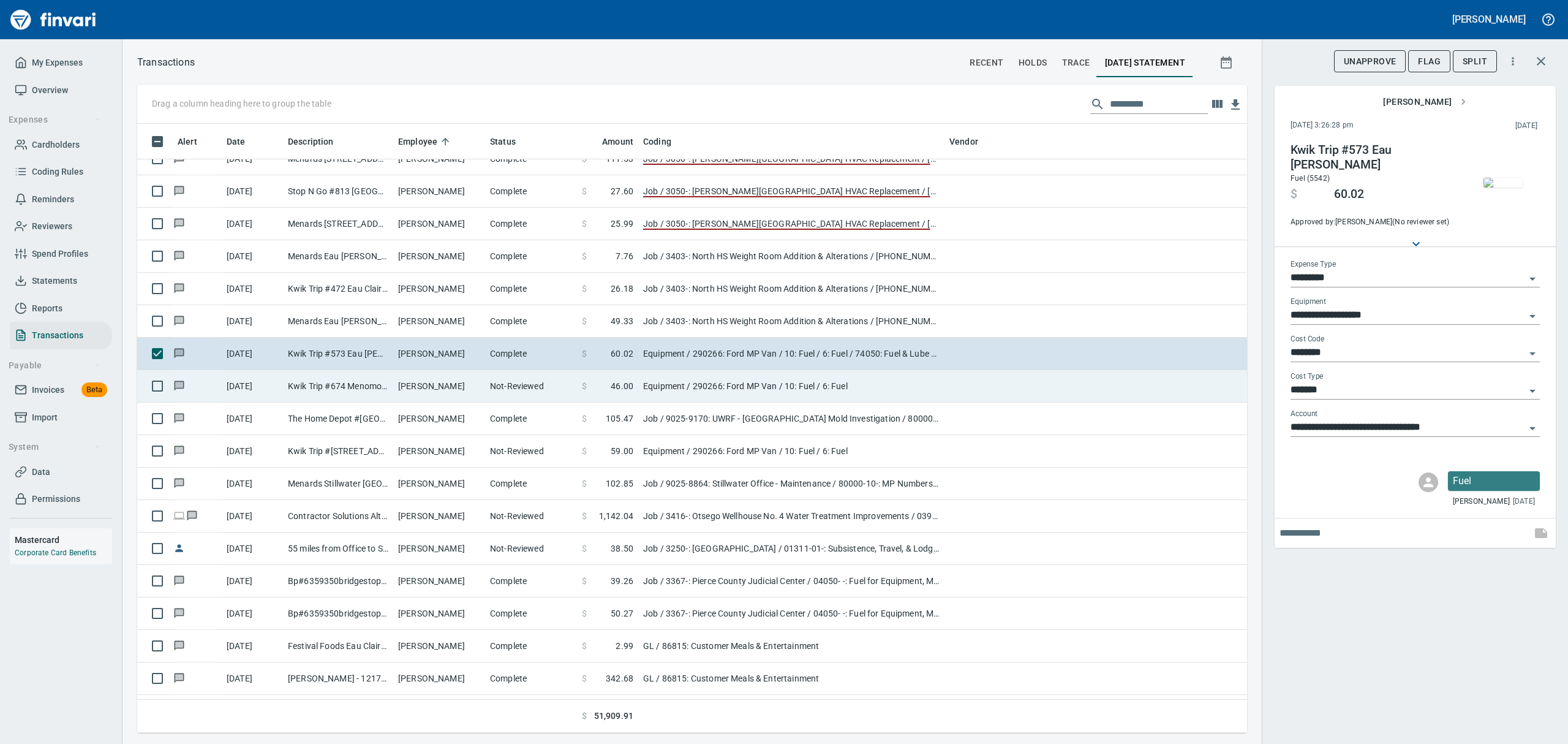
click at [517, 391] on td "Not-Reviewed" at bounding box center [532, 387] width 92 height 33
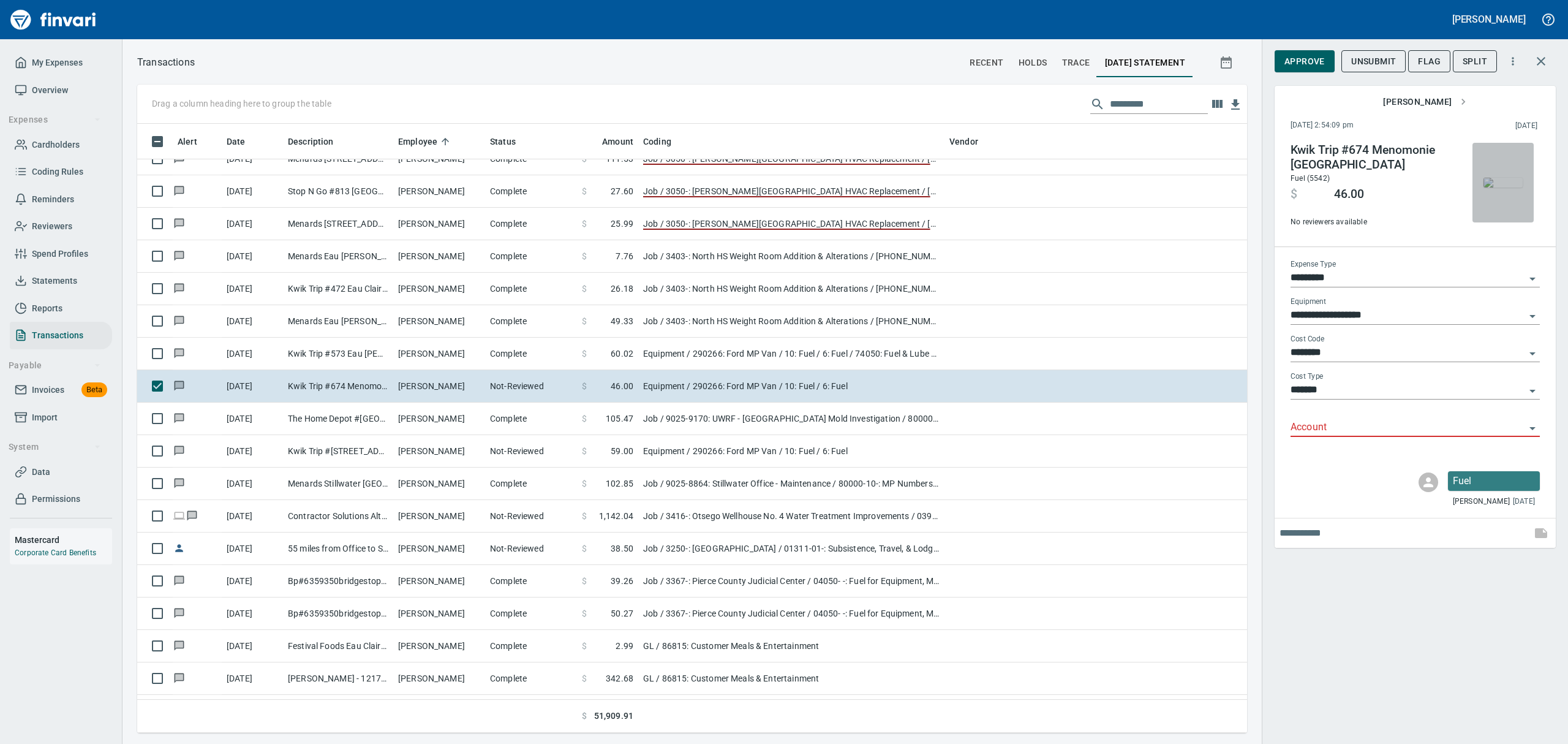
click at [1507, 178] on img "button" at bounding box center [1503, 182] width 39 height 10
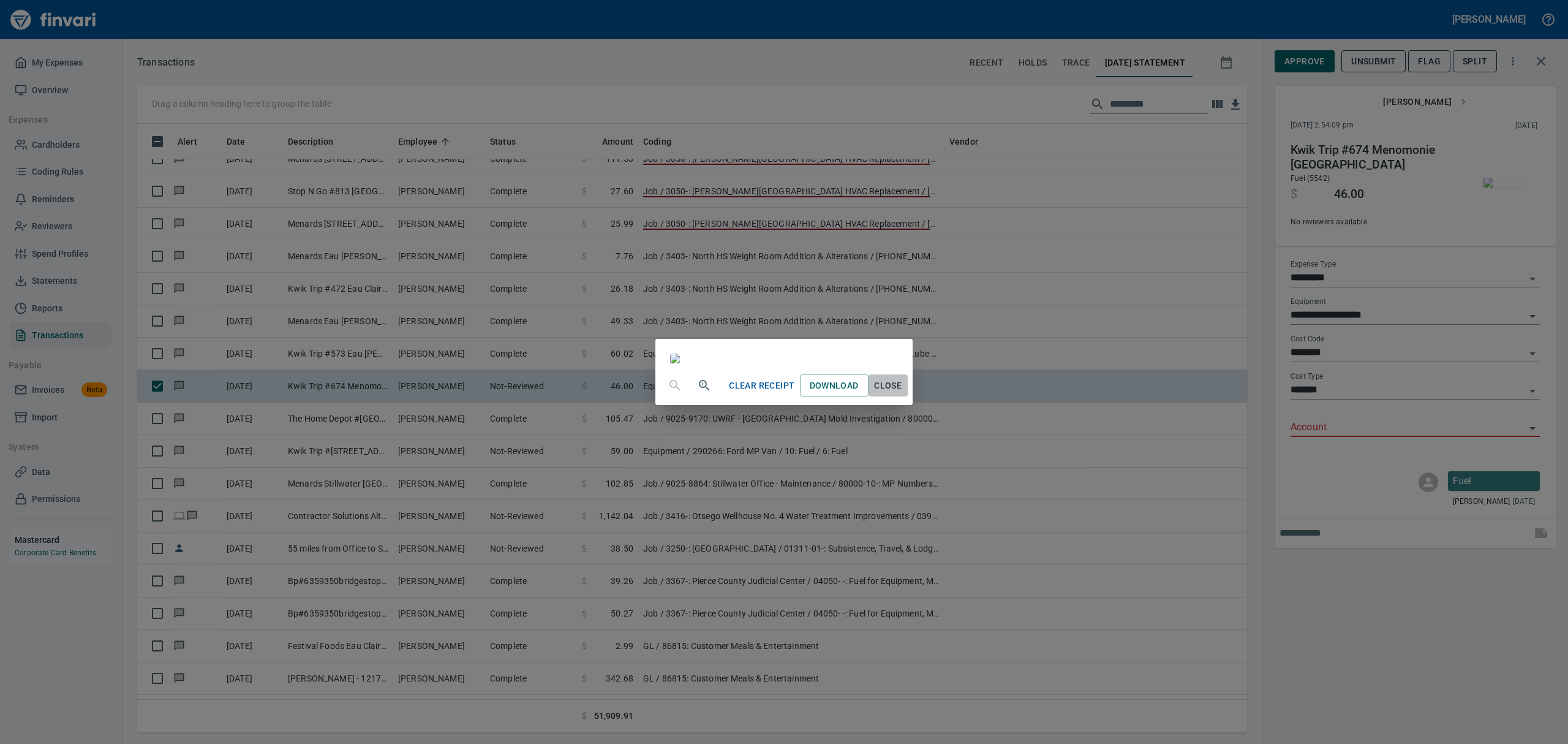
click at [908, 397] on button "Close" at bounding box center [888, 386] width 39 height 23
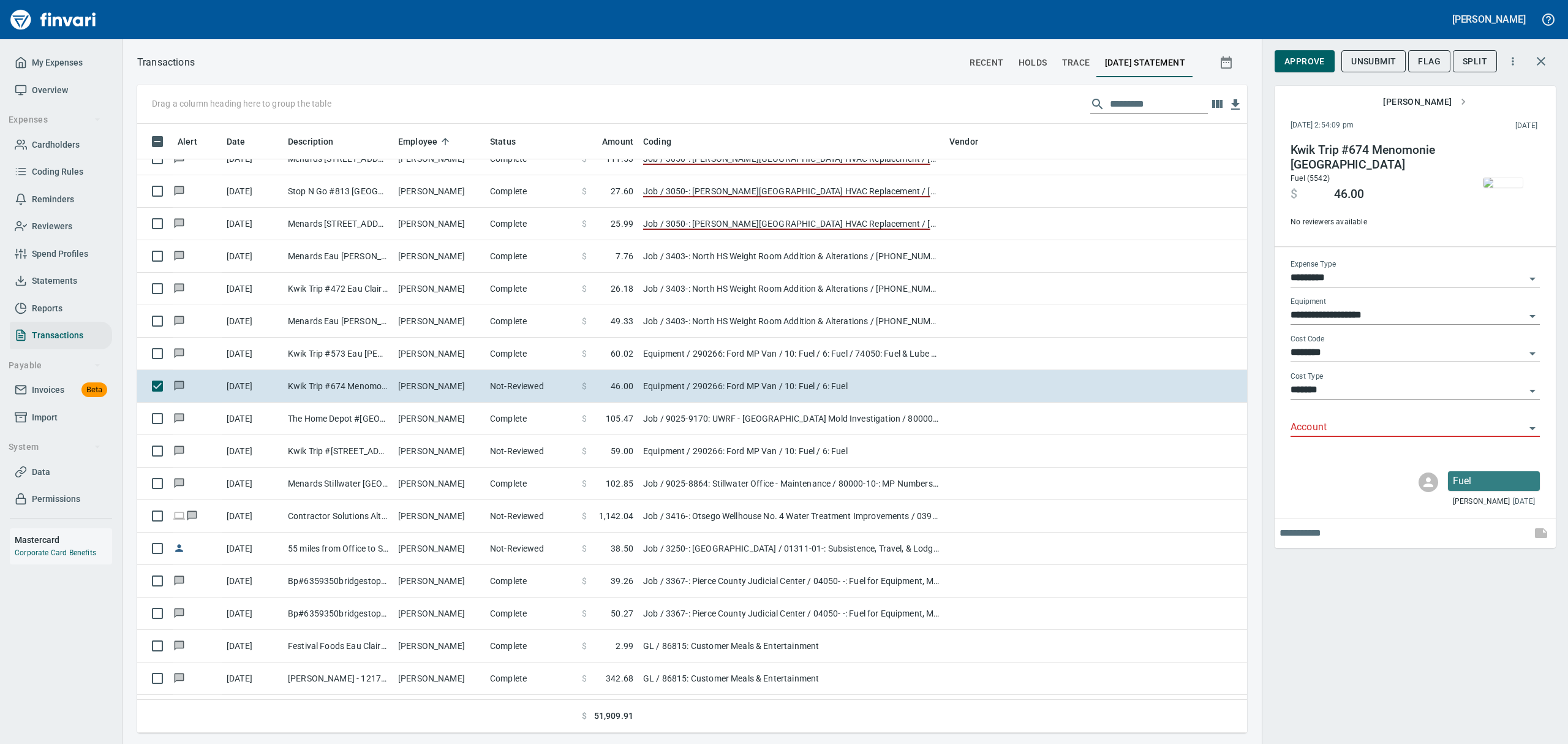
scroll to position [595, 1081]
click at [1530, 428] on icon "Open" at bounding box center [1532, 428] width 14 height 14
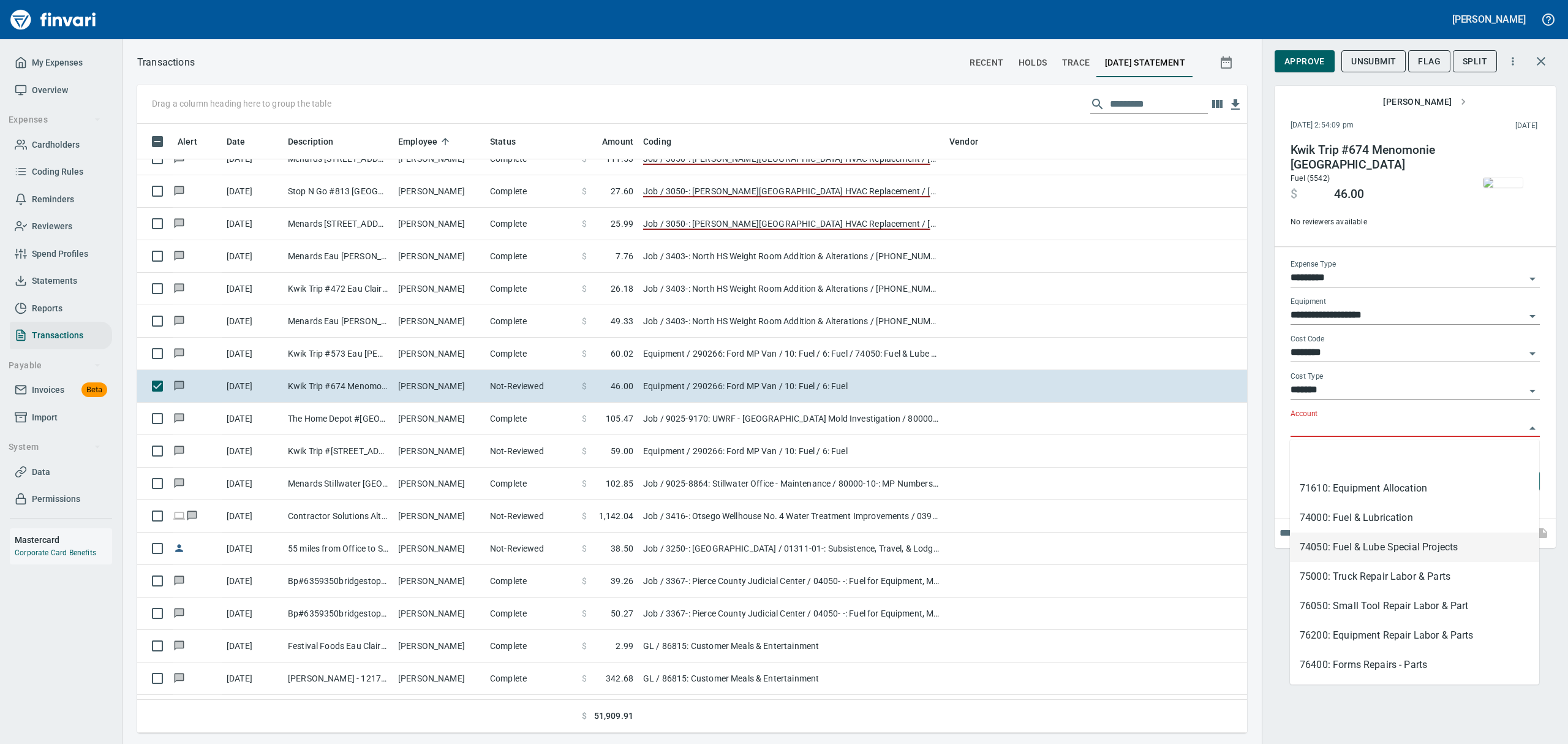
click at [1313, 547] on li "74050: Fuel & Lube Special Projects" at bounding box center [1414, 547] width 249 height 30
type input "**********"
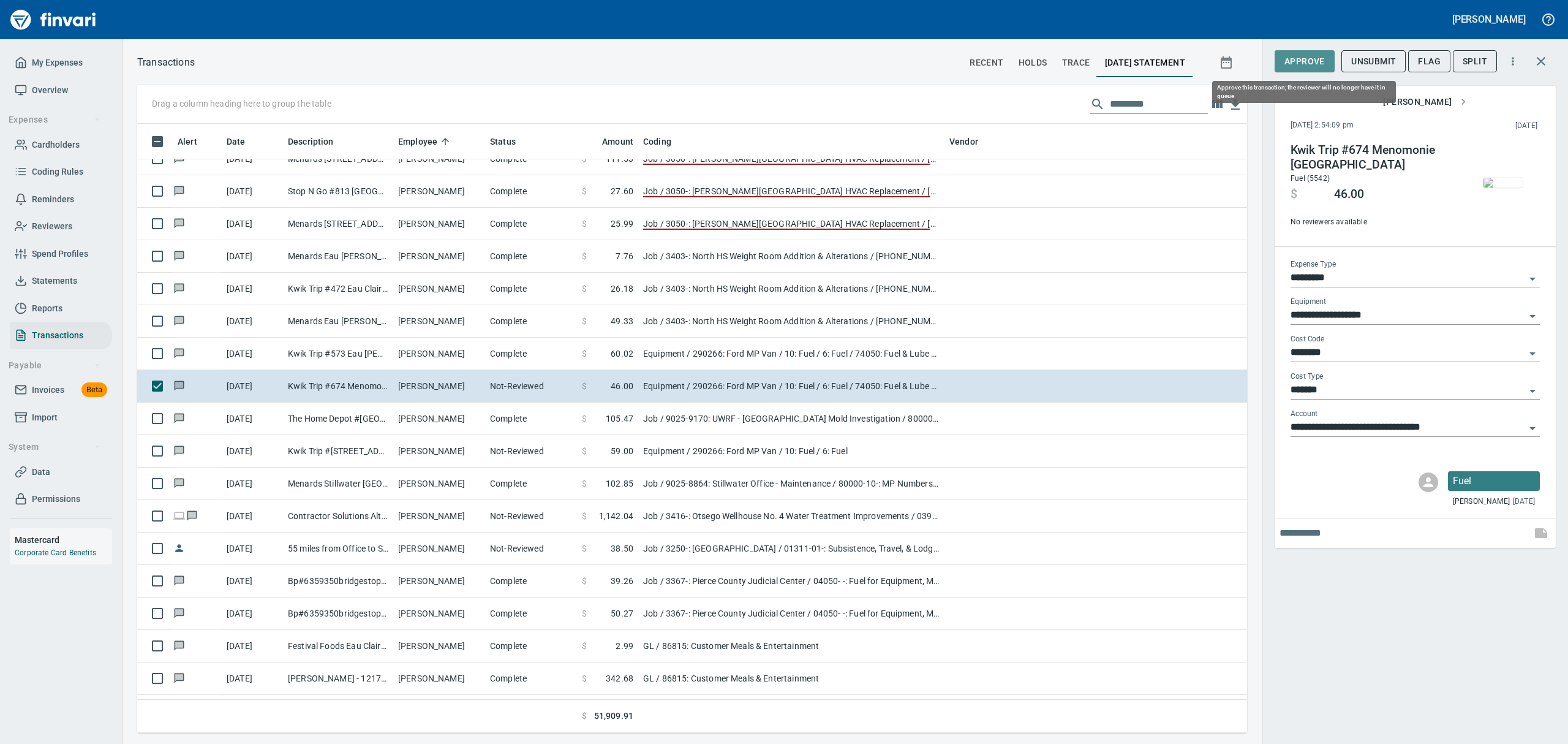
click at [1308, 57] on span "Approve" at bounding box center [1304, 61] width 40 height 15
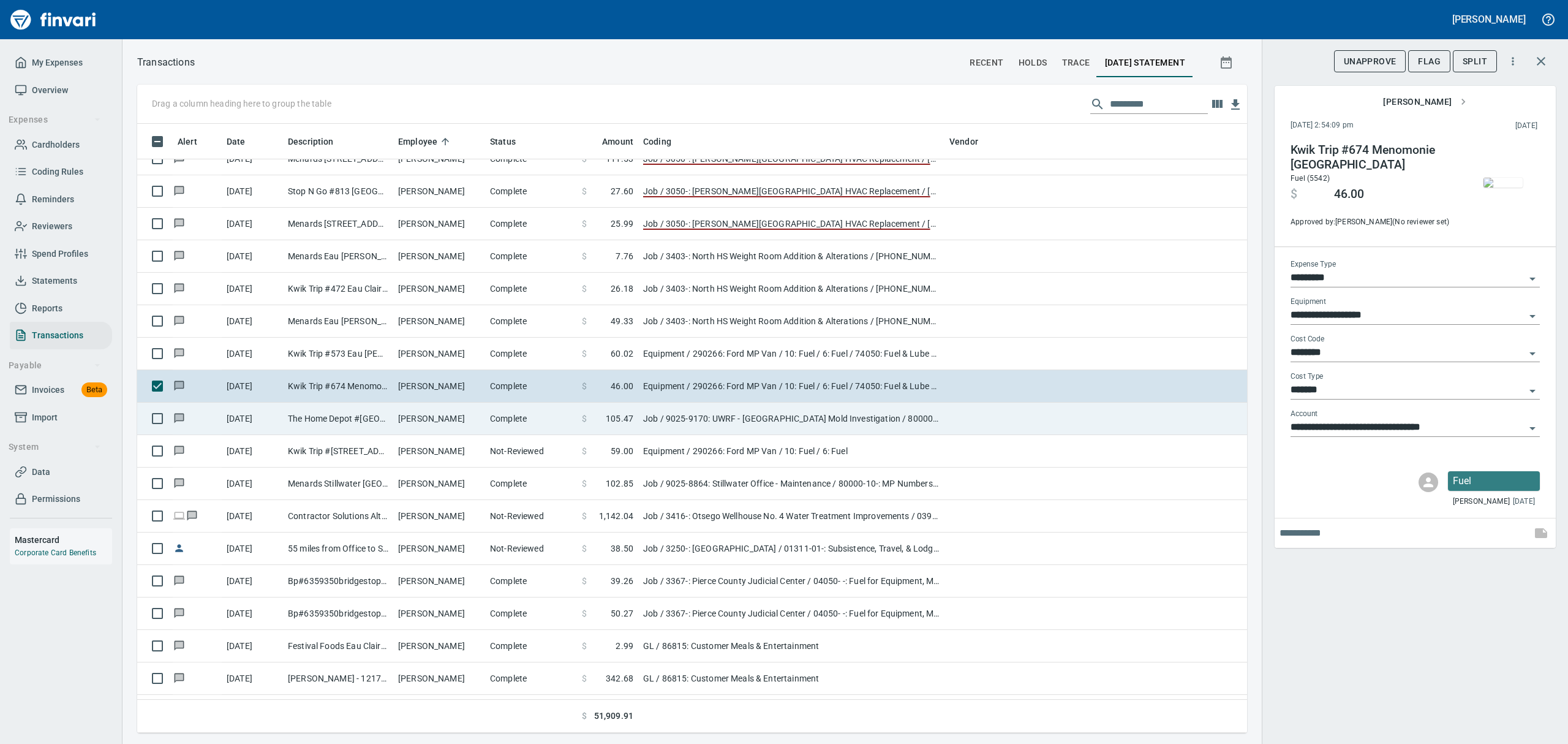
click at [452, 420] on td "[PERSON_NAME]" at bounding box center [440, 419] width 92 height 33
type input "***"
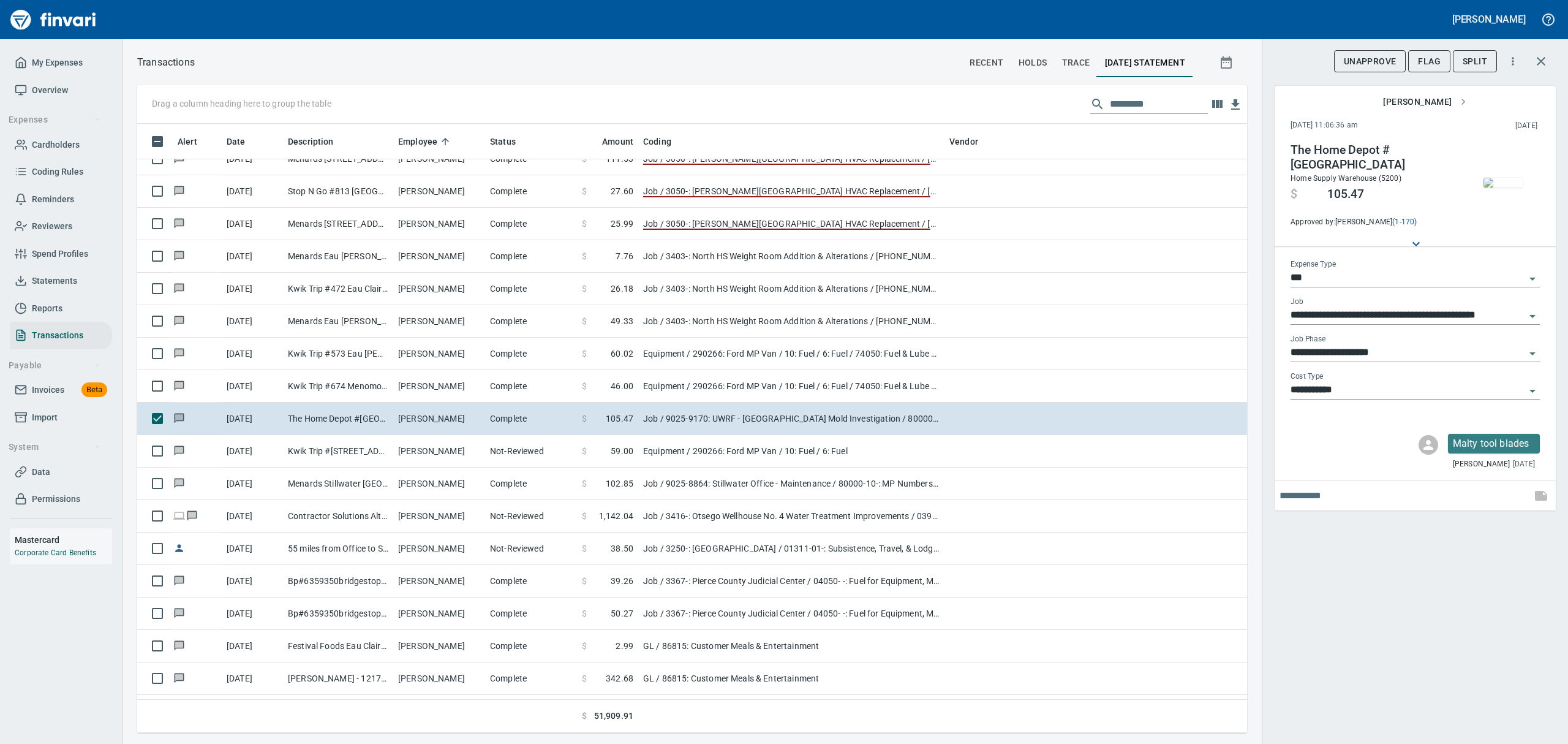
click at [1493, 184] on img "button" at bounding box center [1503, 182] width 39 height 10
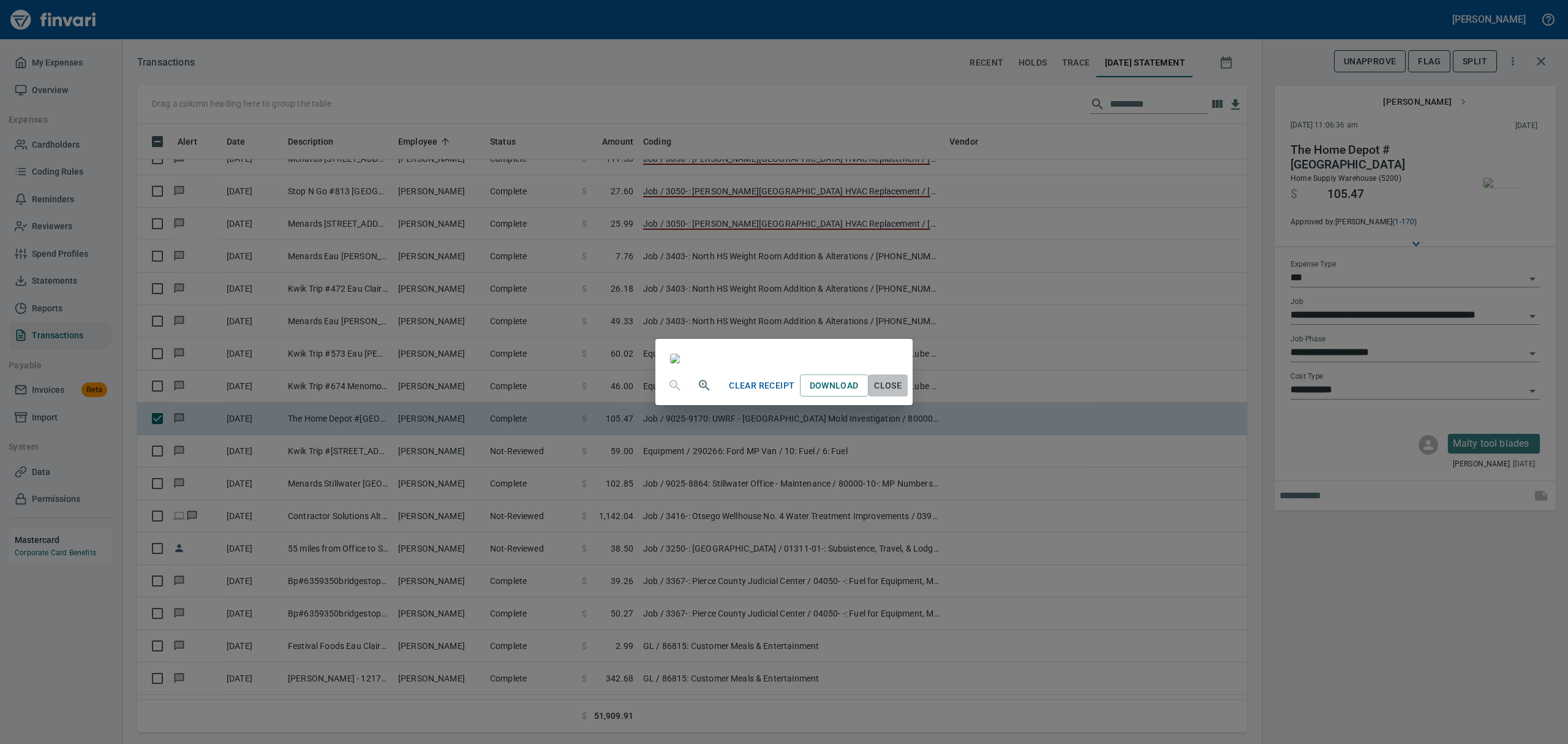
click at [903, 394] on span "Close" at bounding box center [888, 386] width 30 height 15
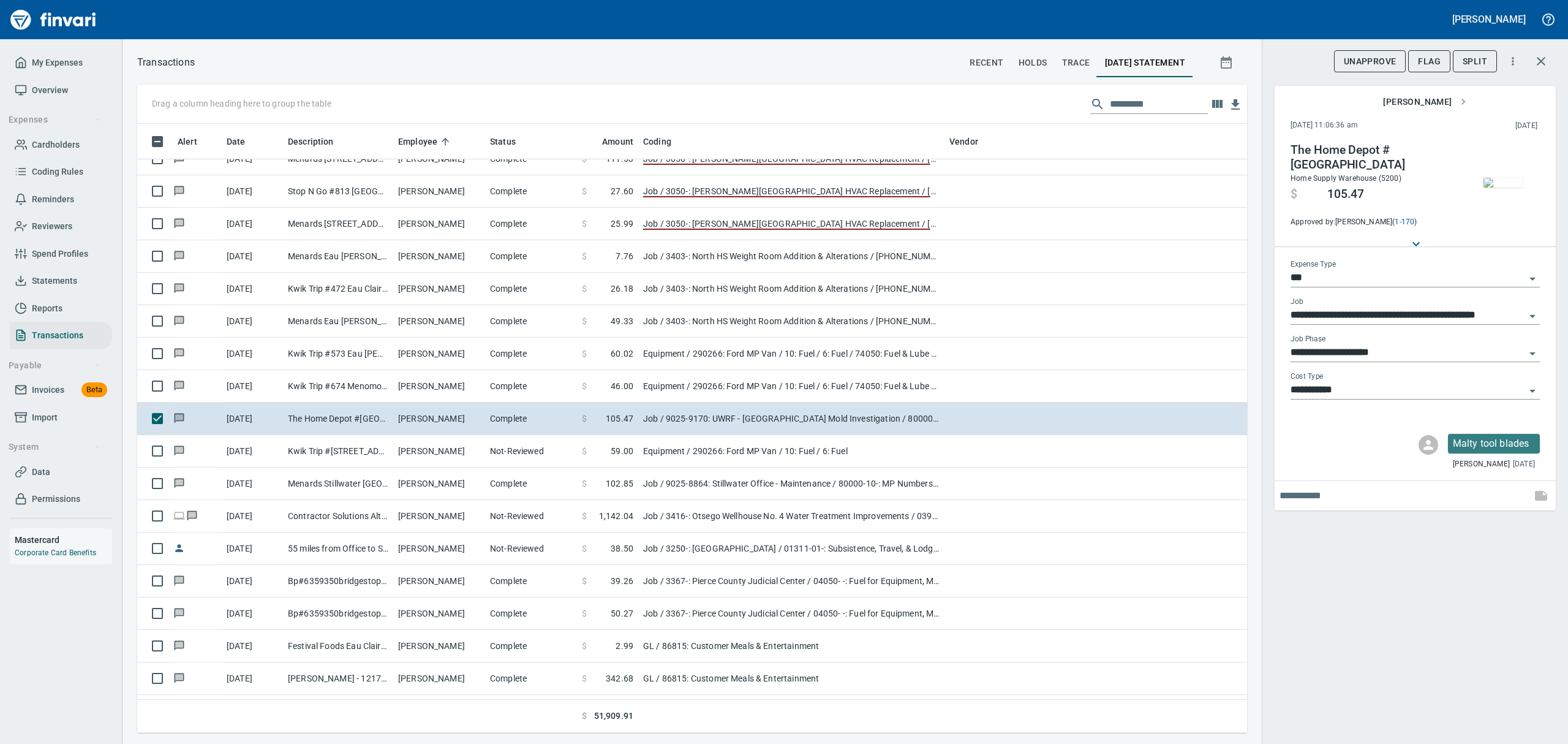
click at [1500, 180] on img "button" at bounding box center [1503, 182] width 39 height 10
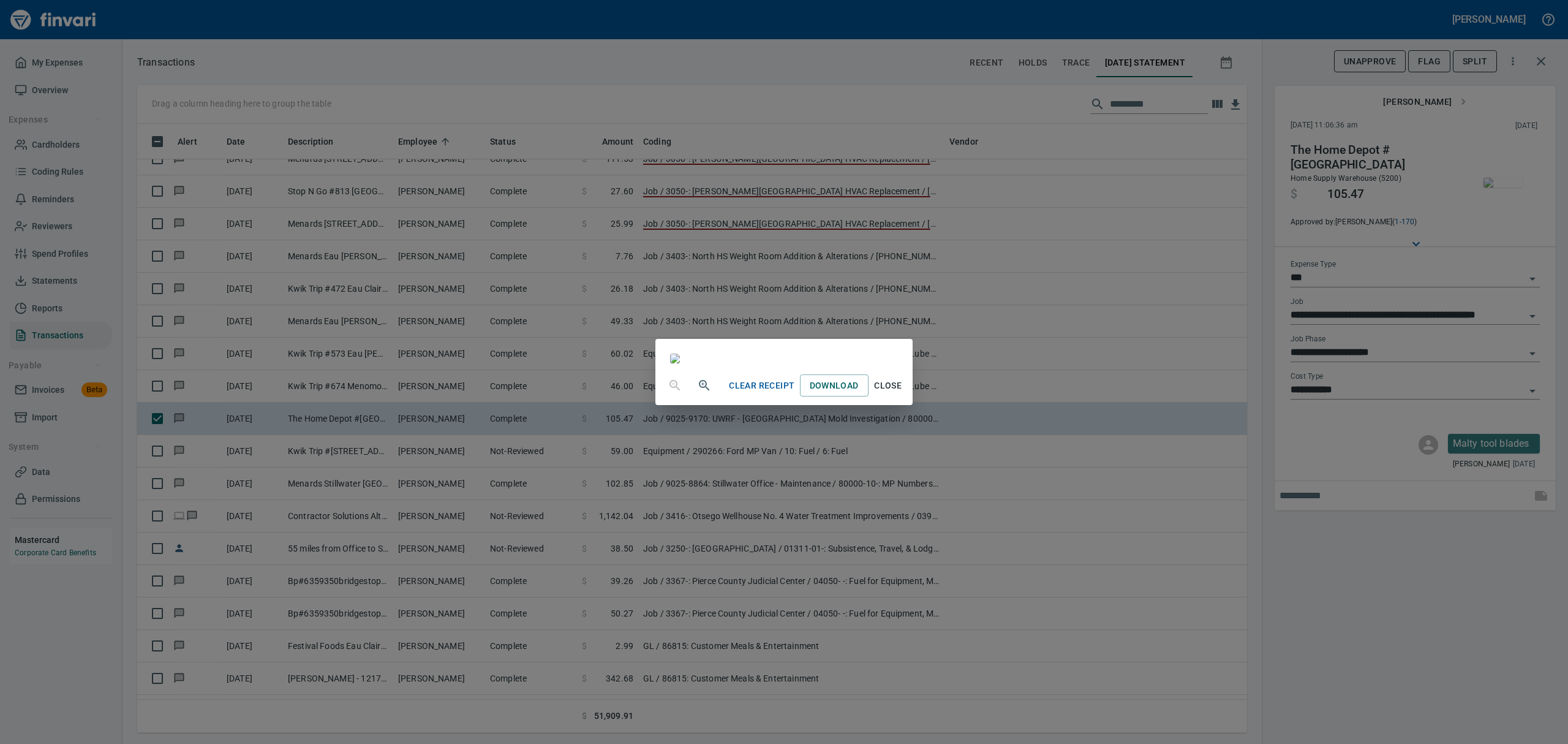
click at [903, 394] on span "Close" at bounding box center [888, 386] width 30 height 15
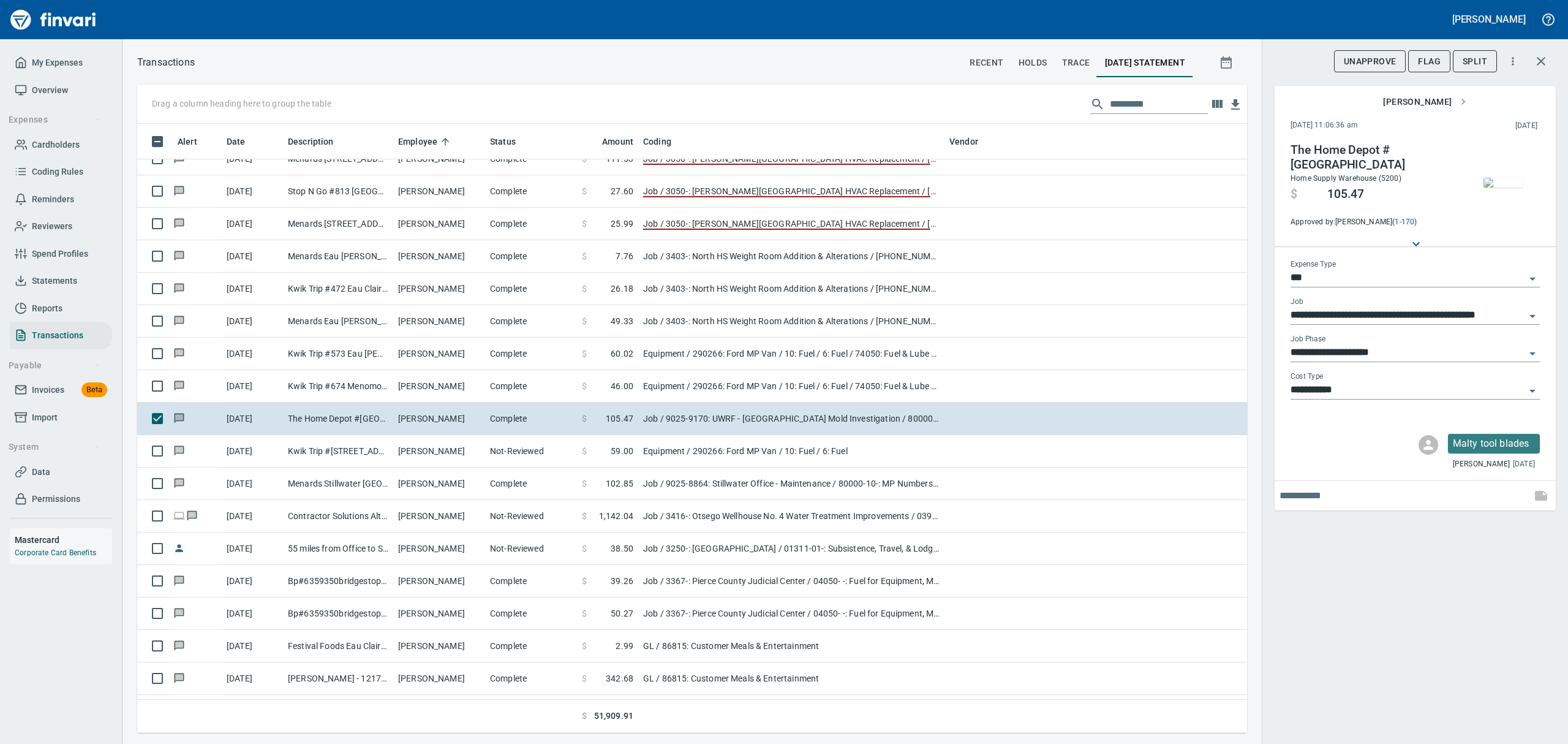
click at [1533, 386] on icon "Open" at bounding box center [1532, 391] width 14 height 14
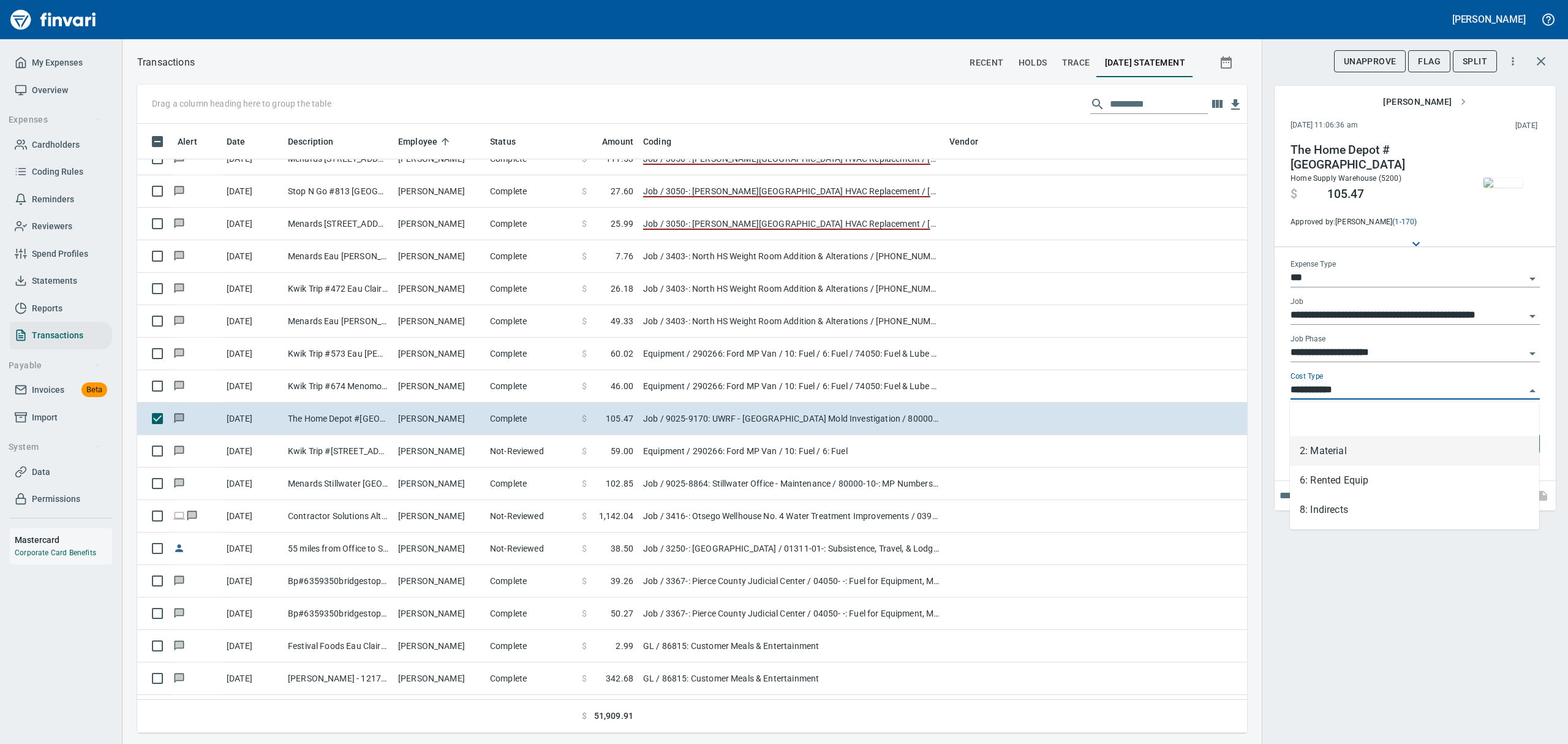
scroll to position [595, 1081]
click at [1339, 504] on li "8: Indirects" at bounding box center [1414, 510] width 249 height 30
type input "**********"
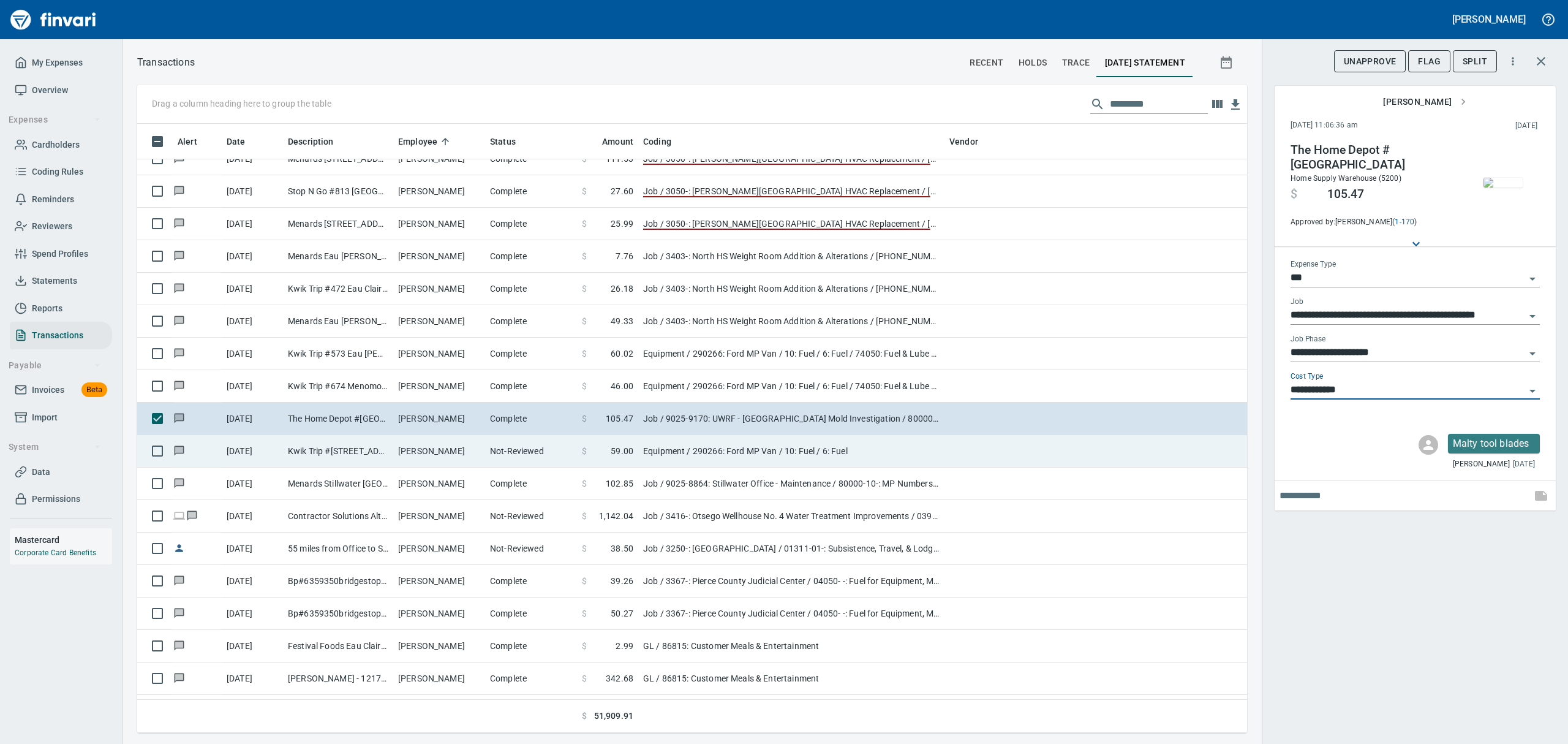
click at [474, 457] on td "[PERSON_NAME]" at bounding box center [440, 451] width 92 height 33
type input "*********"
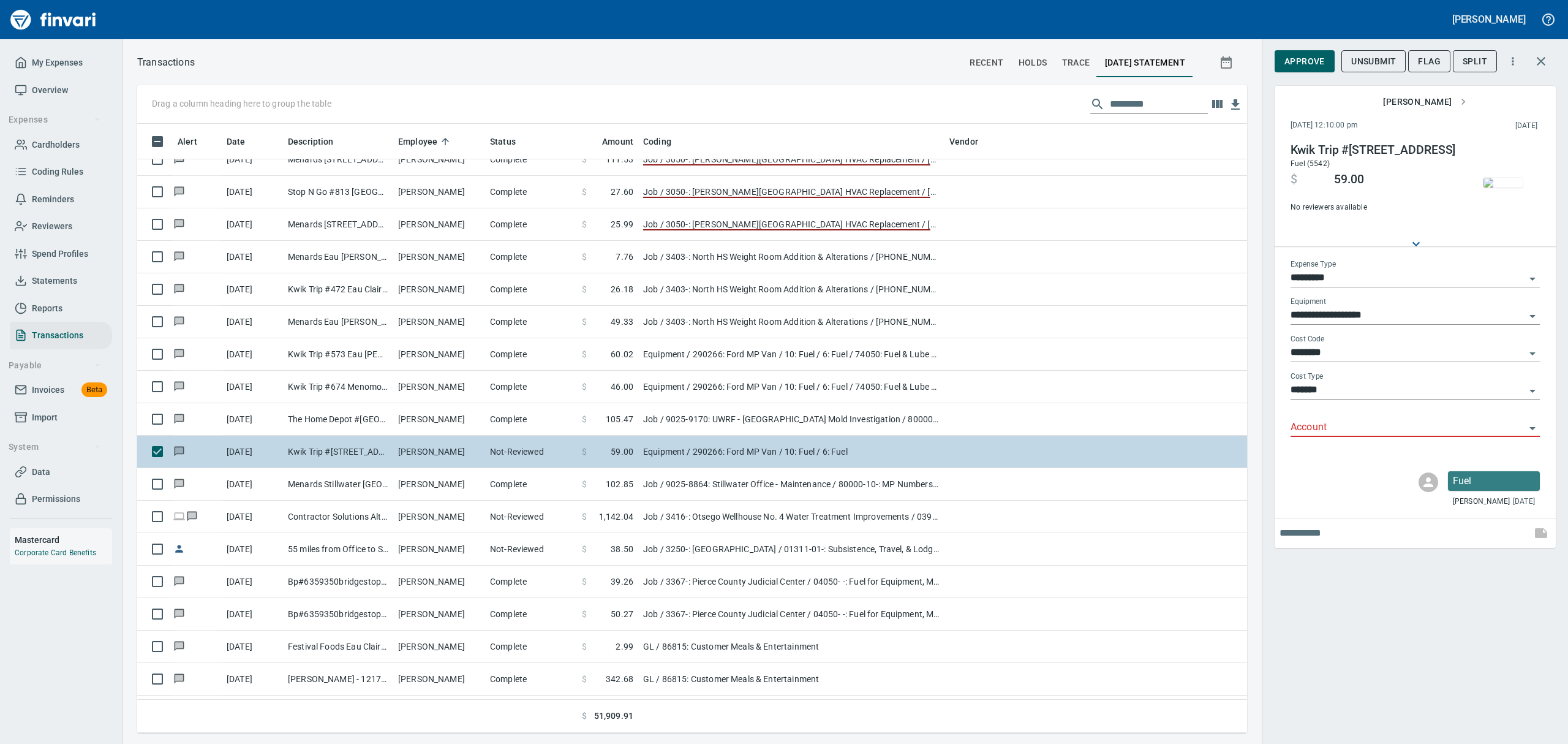
scroll to position [7353, 0]
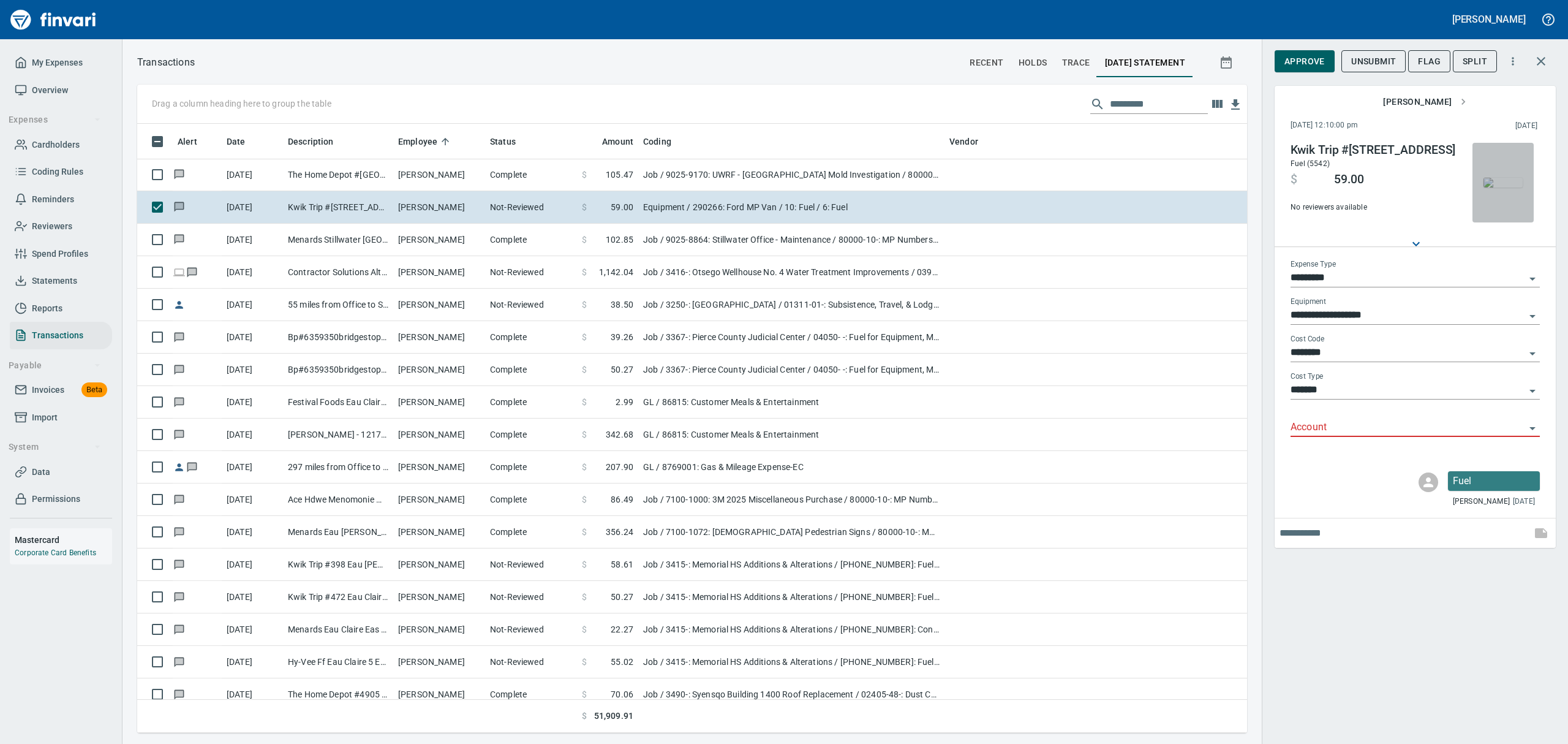
click at [1493, 187] on img "button" at bounding box center [1503, 182] width 39 height 10
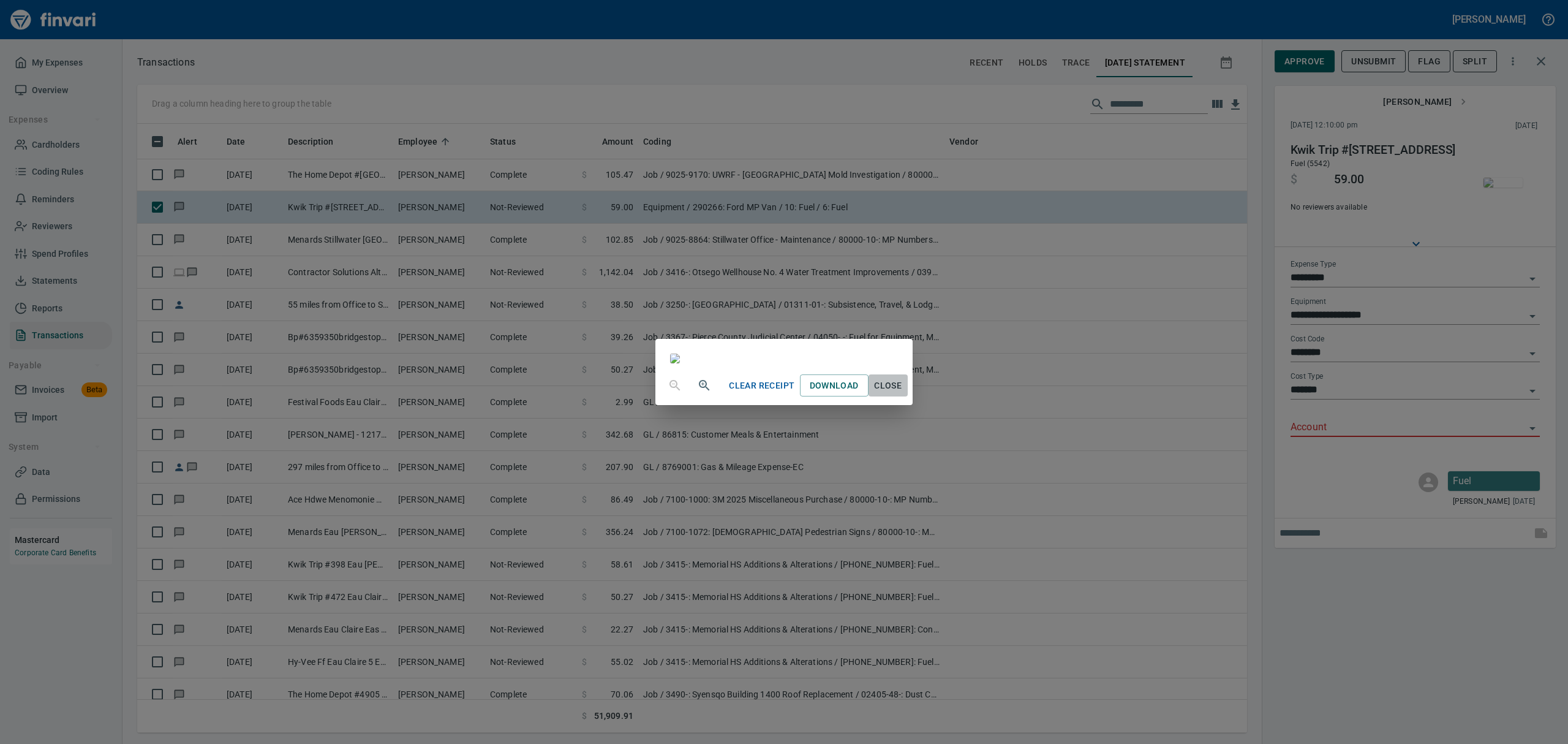
click at [903, 394] on span "Close" at bounding box center [888, 386] width 30 height 15
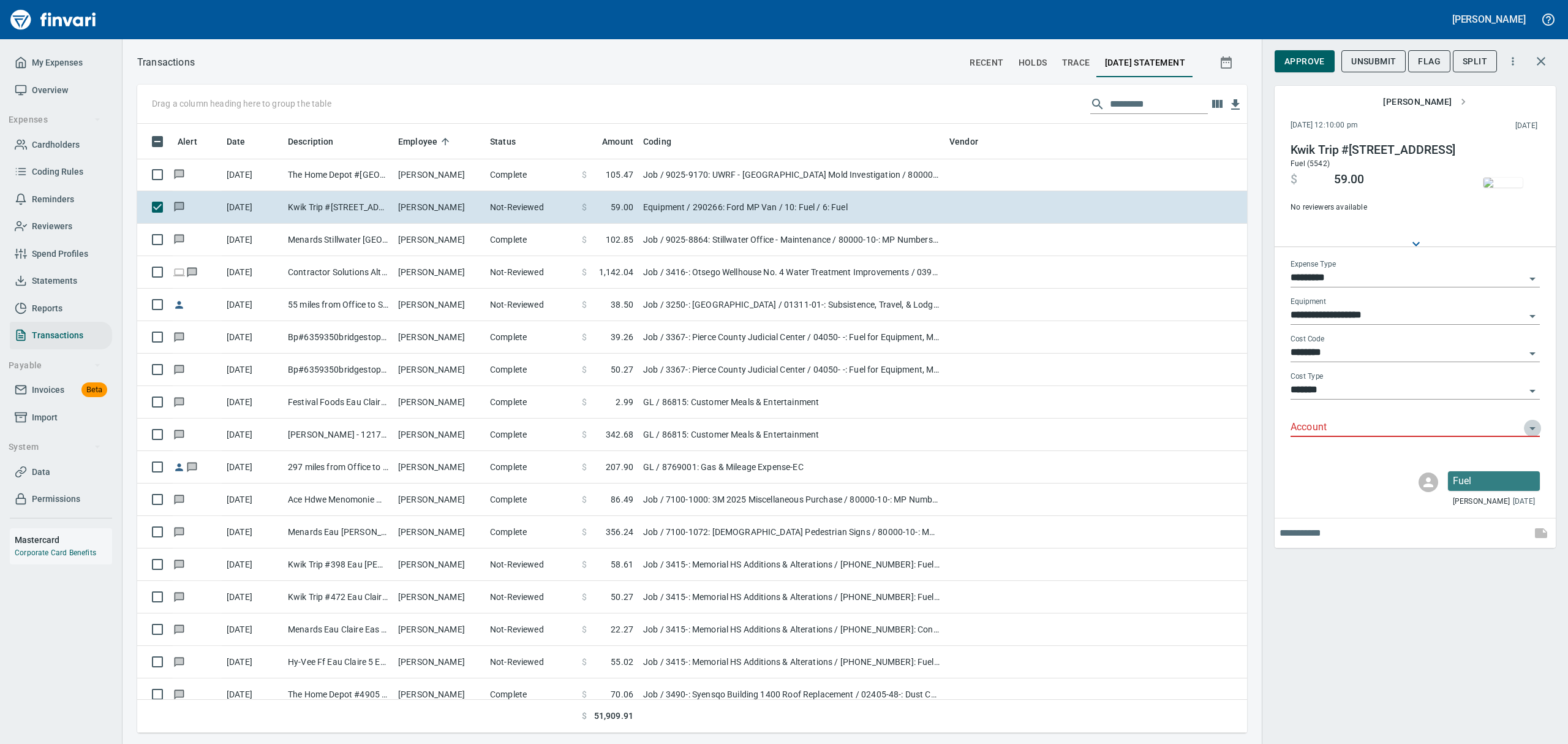
drag, startPoint x: 1532, startPoint y: 426, endPoint x: 1520, endPoint y: 425, distance: 12.0
click at [1532, 424] on icon "Open" at bounding box center [1532, 428] width 14 height 14
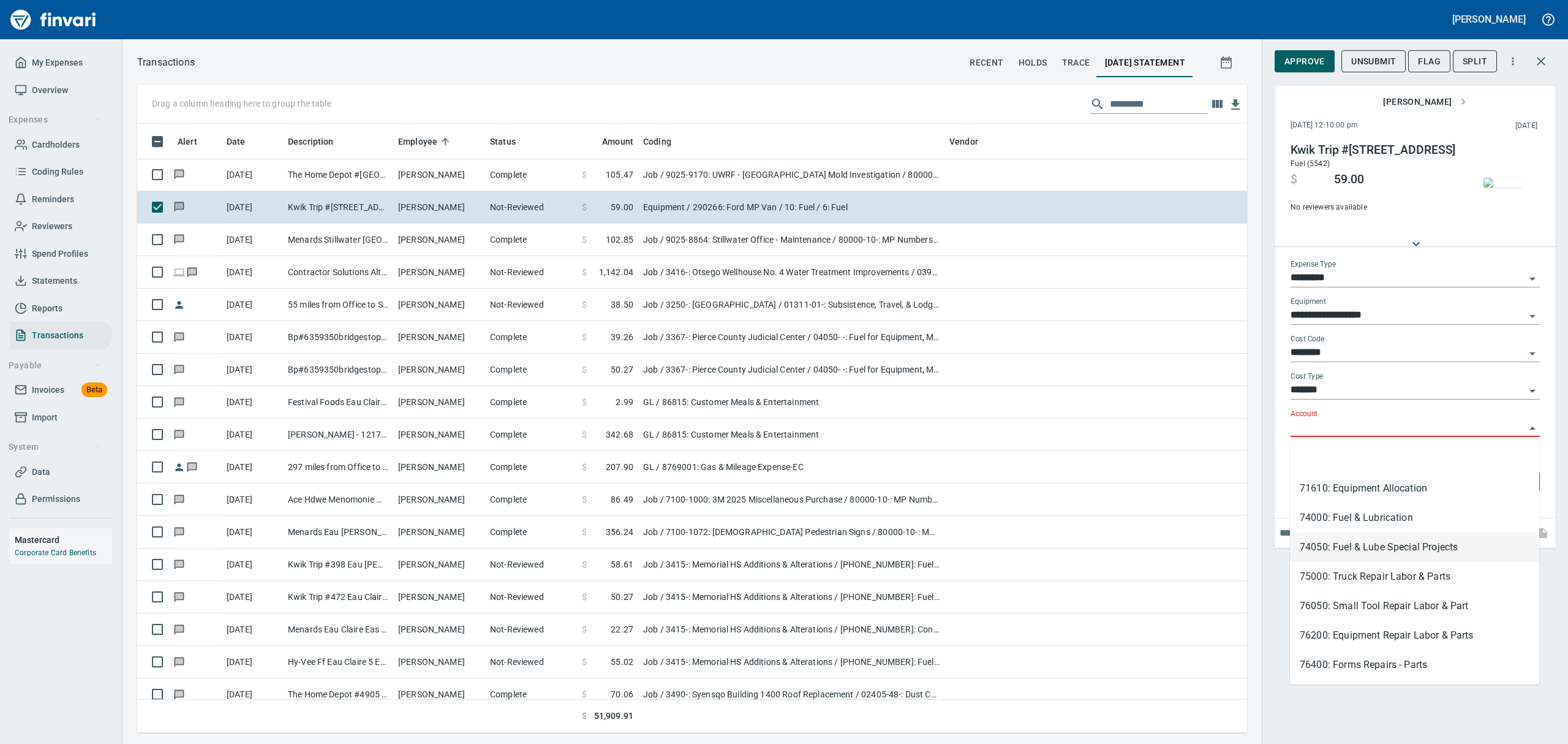
click at [1311, 545] on li "74050: Fuel & Lube Special Projects" at bounding box center [1414, 547] width 249 height 30
type input "**********"
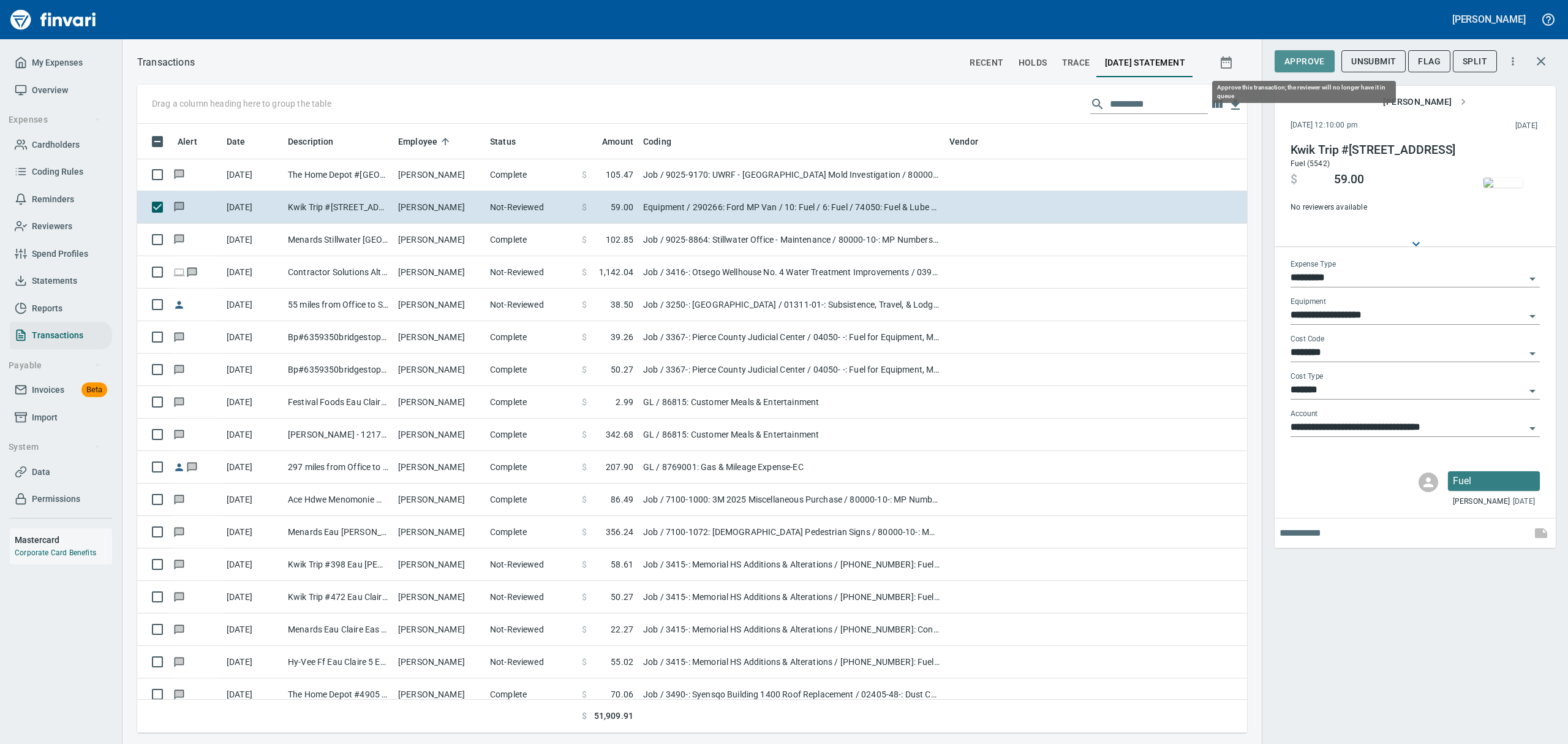
click at [1293, 60] on span "Approve" at bounding box center [1304, 61] width 40 height 15
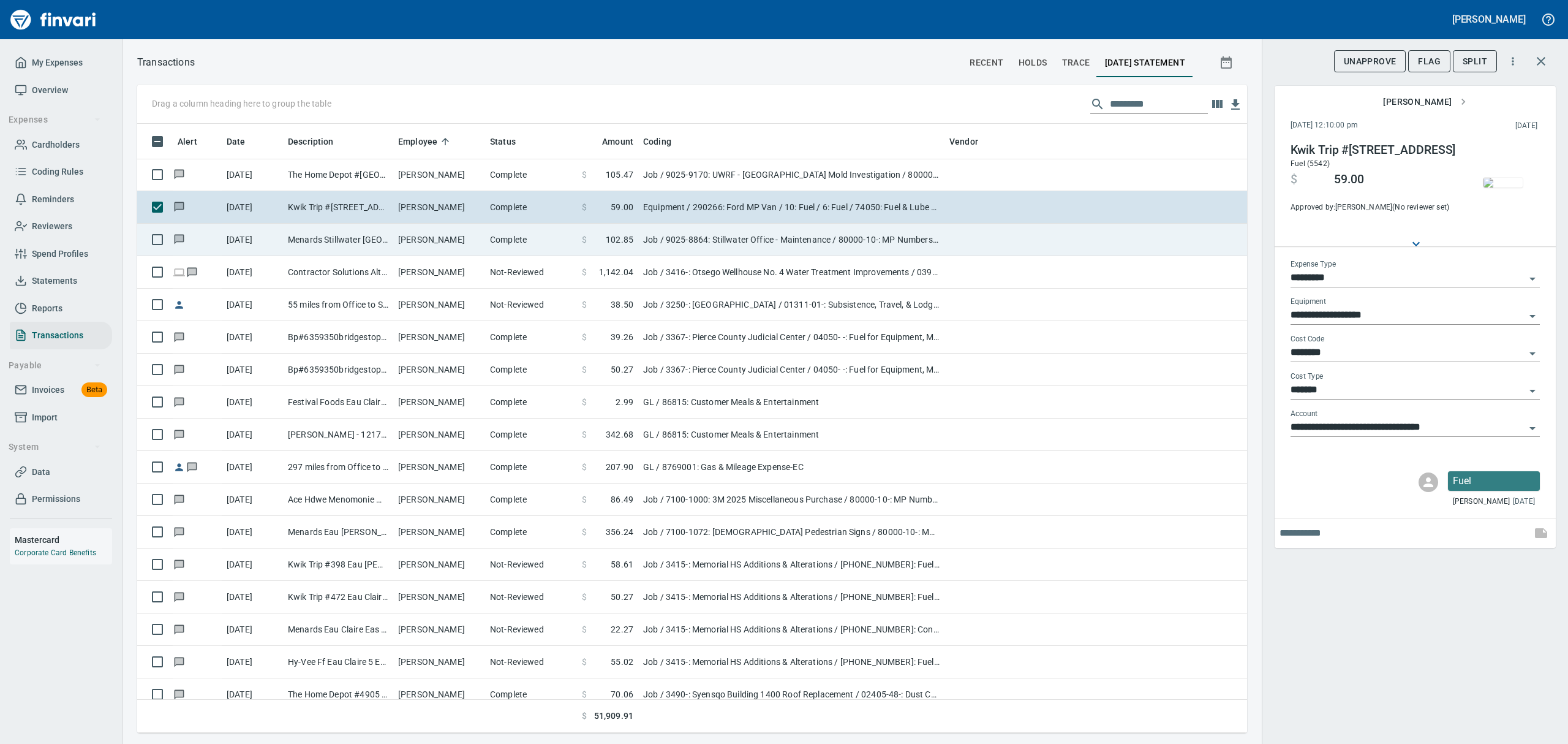
click at [387, 238] on td "Menards Stillwater [GEOGRAPHIC_DATA] [GEOGRAPHIC_DATA] [GEOGRAPHIC_DATA]" at bounding box center [338, 240] width 110 height 33
type input "***"
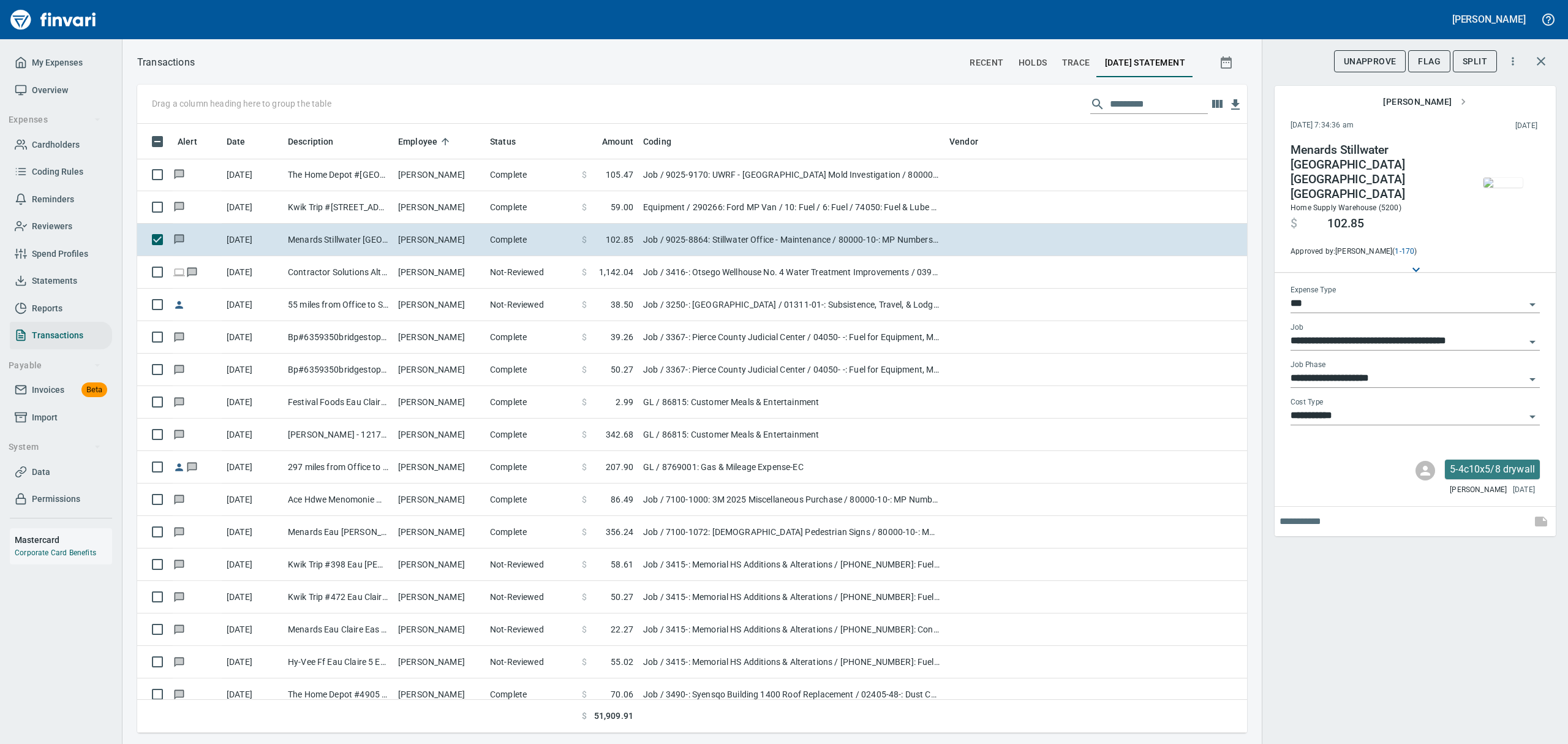
click at [1507, 178] on img "button" at bounding box center [1503, 182] width 39 height 10
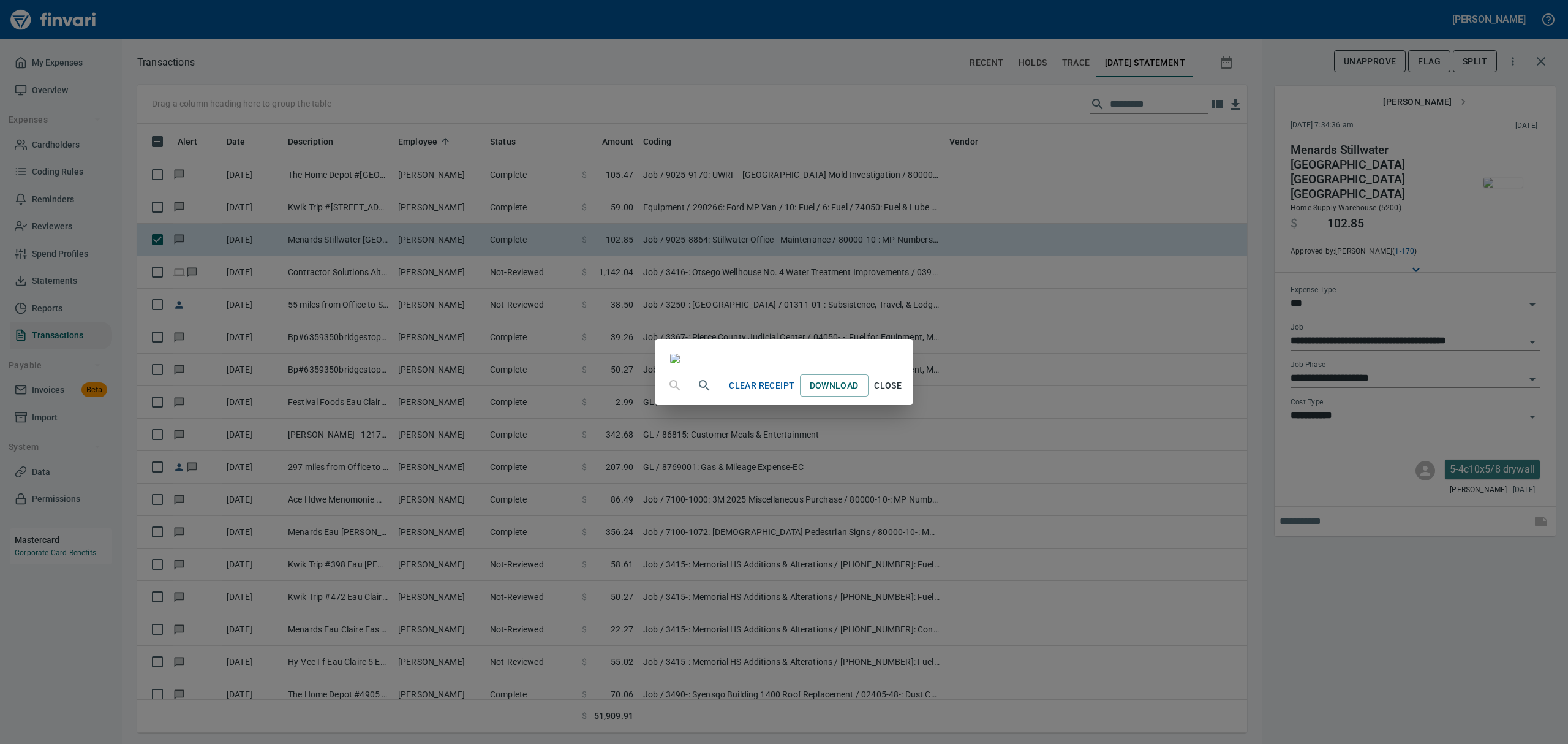
click at [903, 394] on span "Close" at bounding box center [888, 386] width 30 height 15
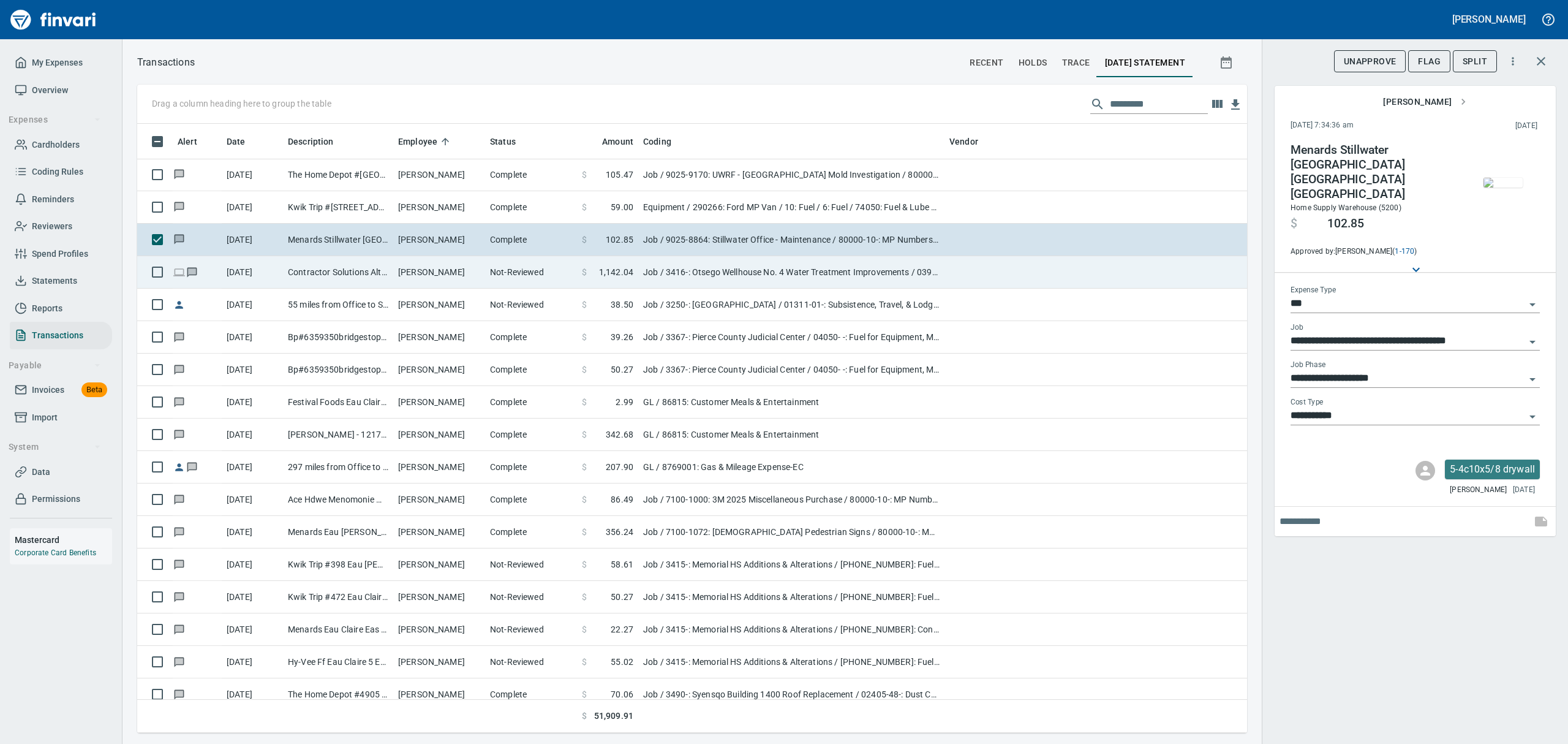
click at [416, 275] on td "[PERSON_NAME]" at bounding box center [440, 273] width 92 height 33
type input "**********"
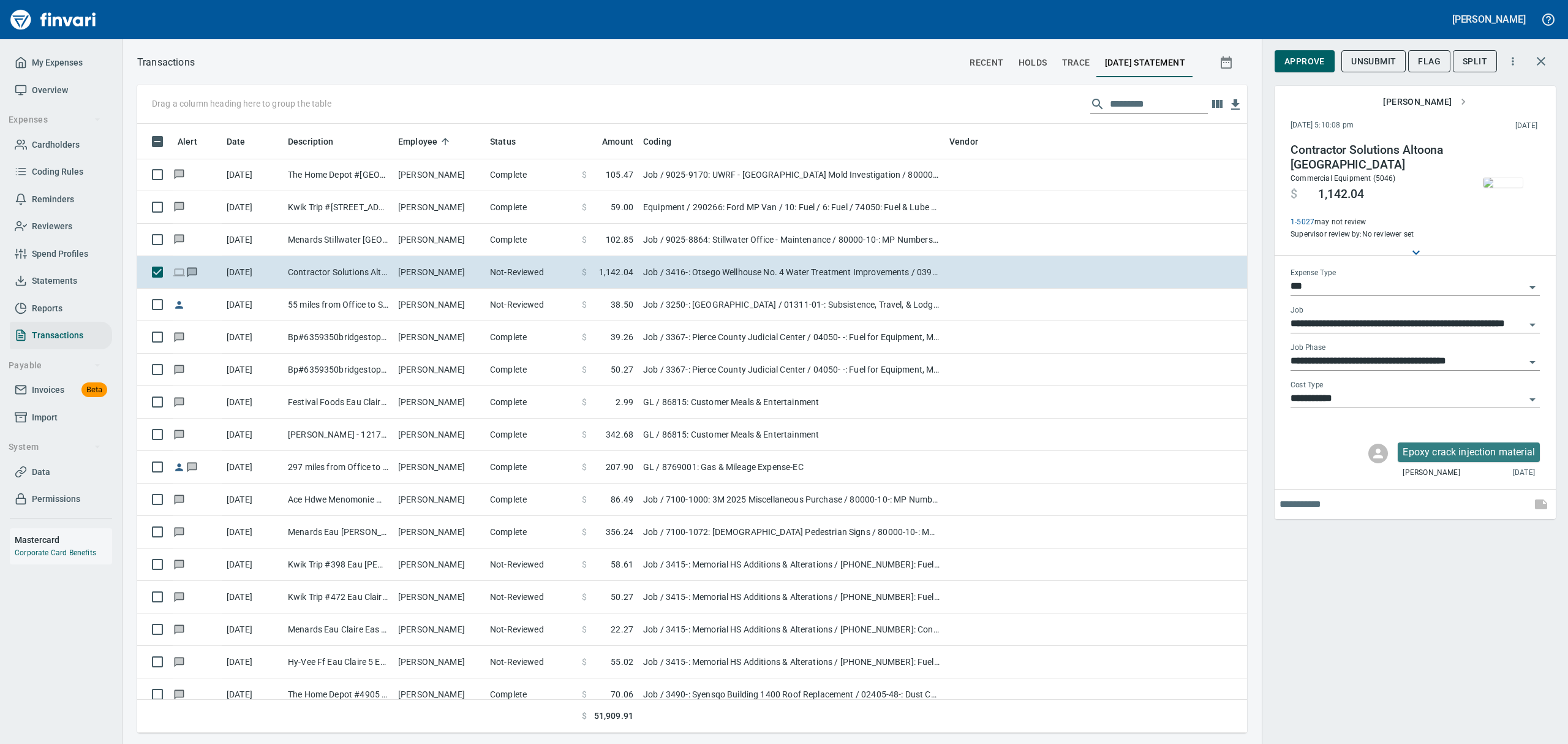
click at [1497, 187] on img "button" at bounding box center [1503, 182] width 39 height 10
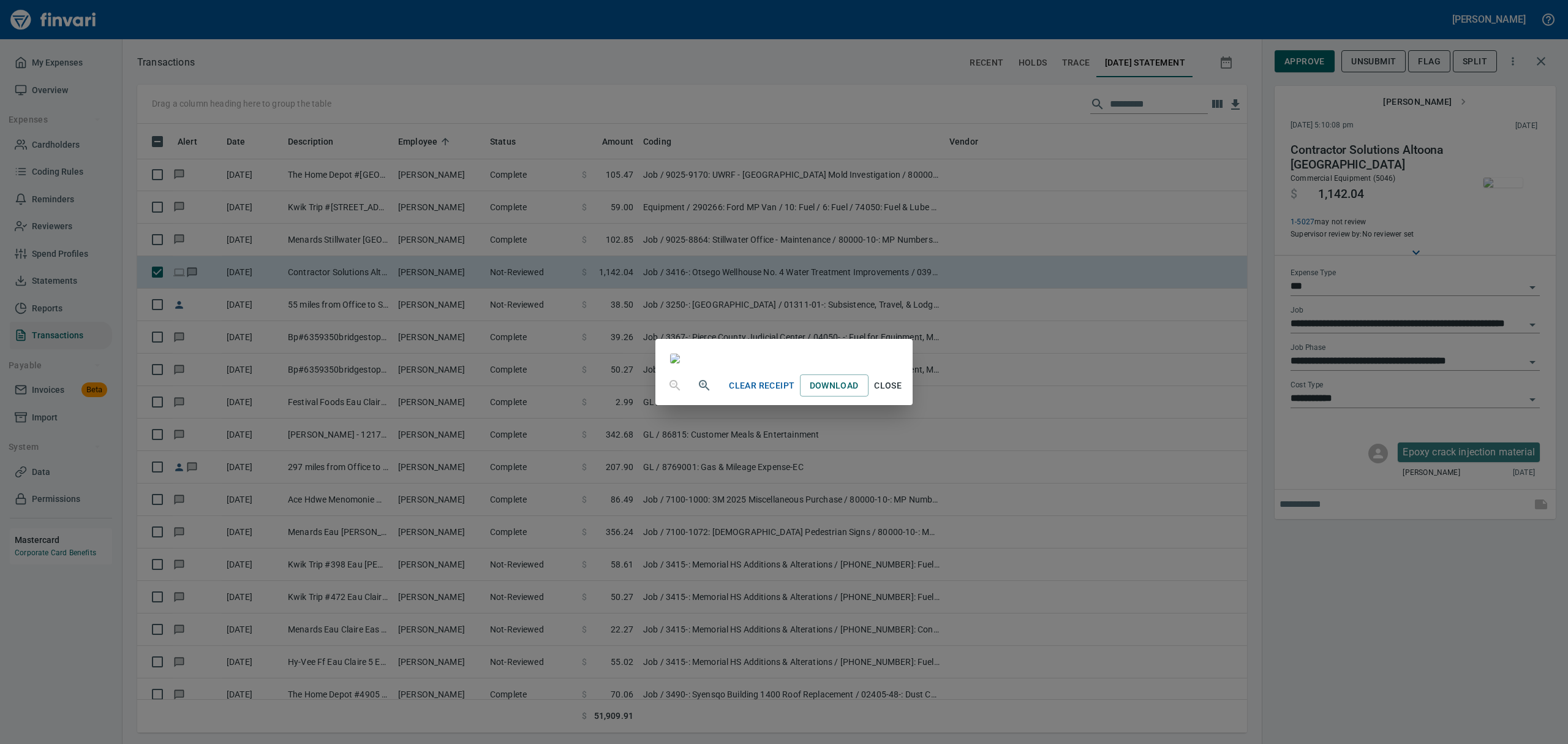
click at [699, 391] on icon "button" at bounding box center [703, 385] width 11 height 11
click at [697, 394] on icon "button" at bounding box center [703, 386] width 14 height 14
click at [903, 398] on span "Close" at bounding box center [888, 391] width 30 height 15
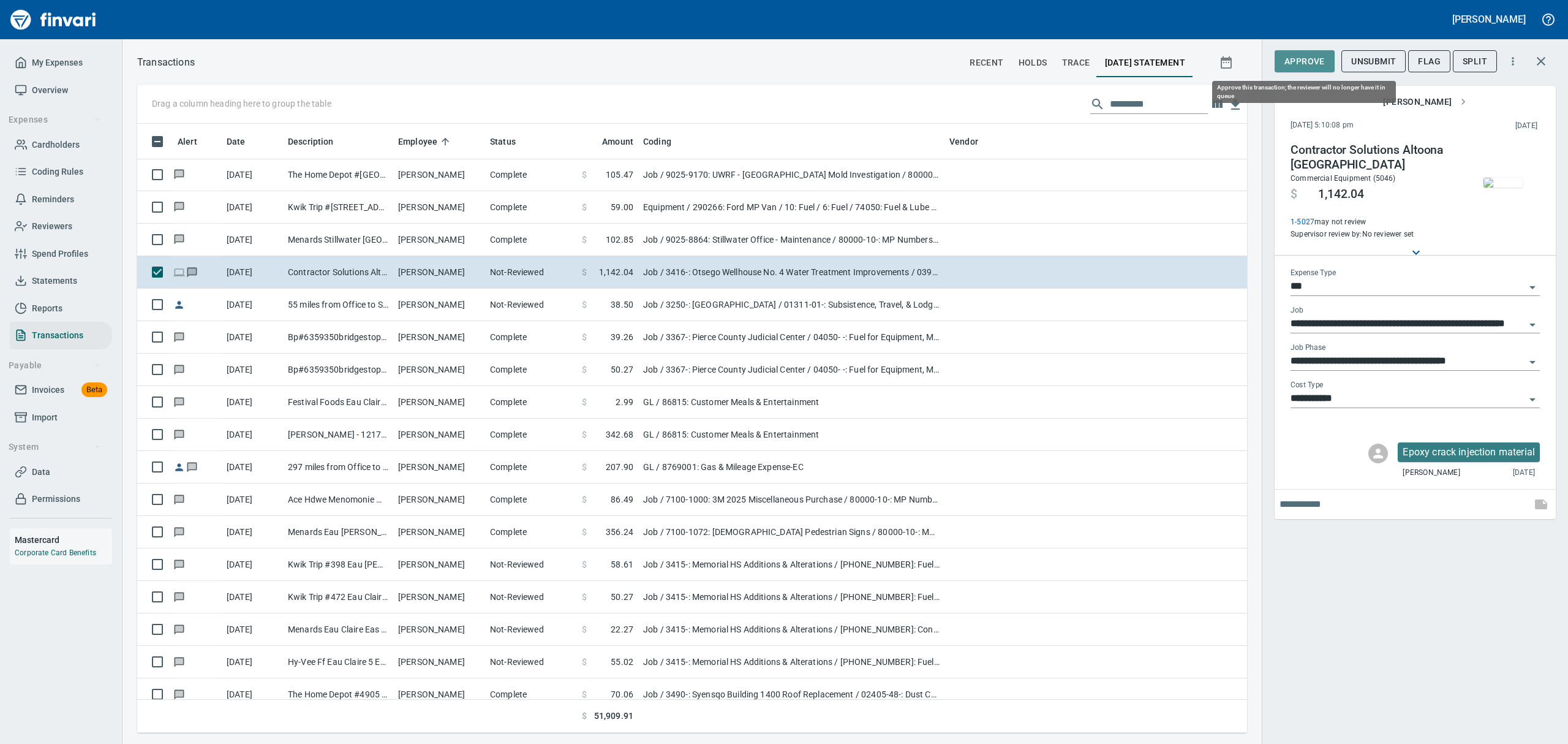
click at [1316, 60] on span "Approve" at bounding box center [1304, 61] width 40 height 15
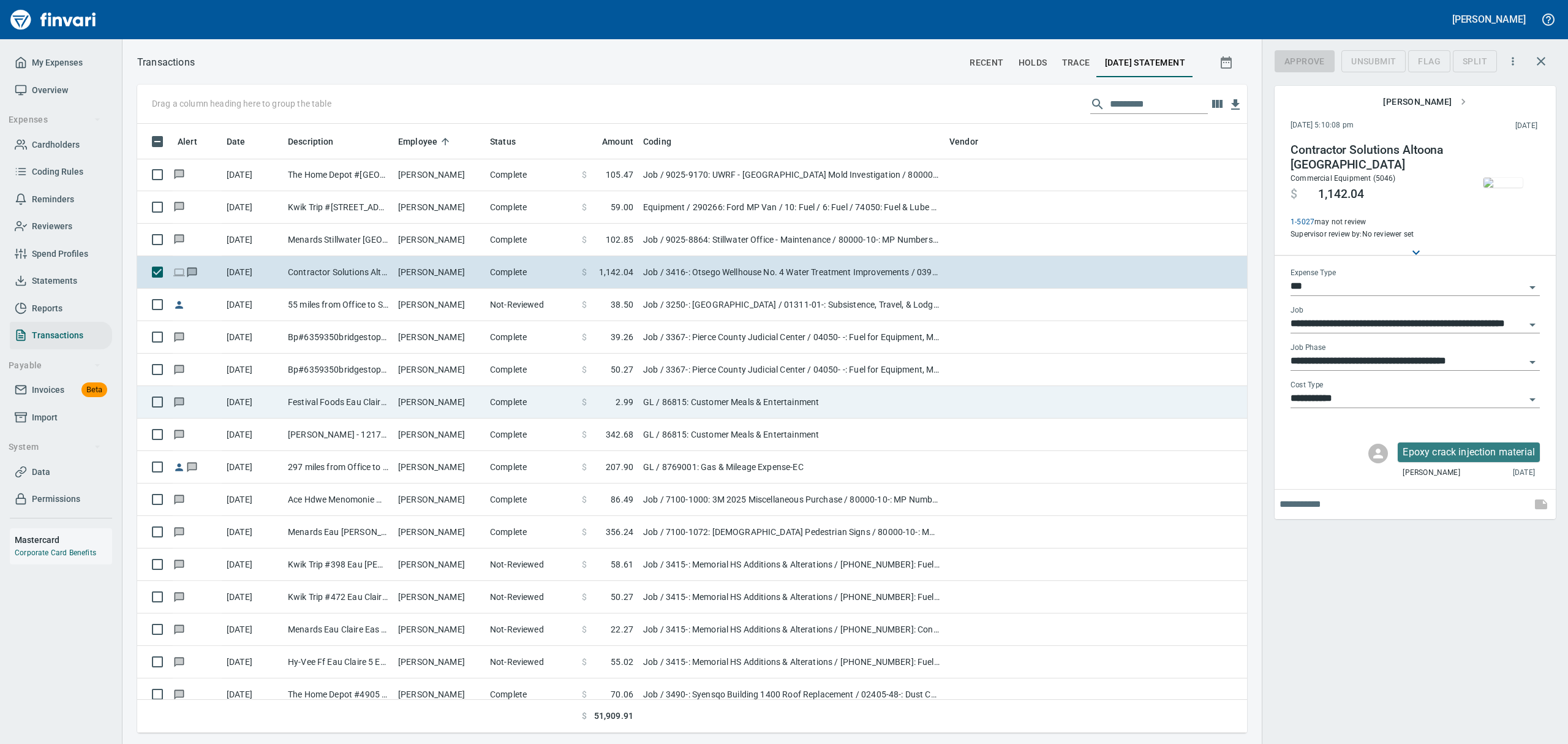
scroll to position [595, 1081]
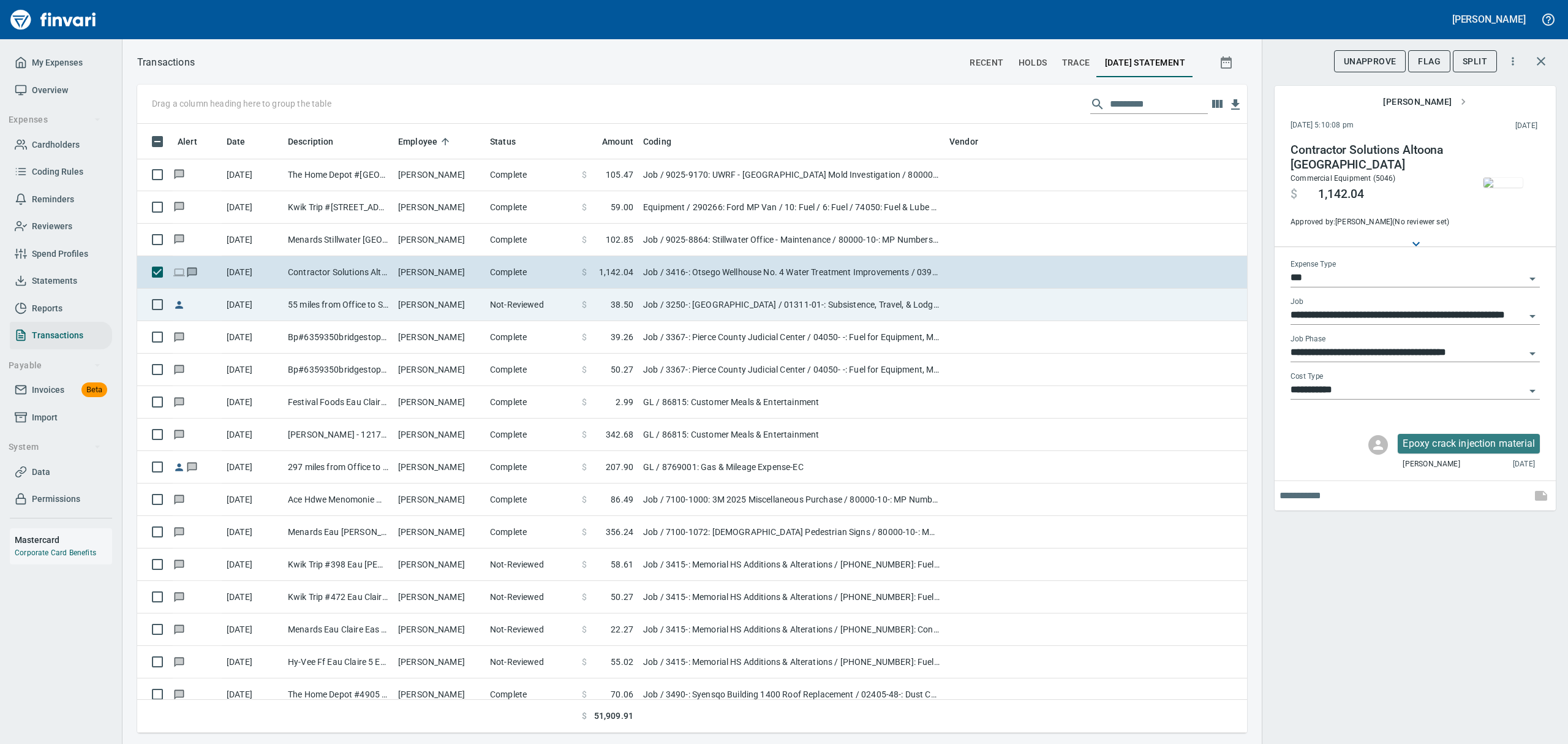
click at [437, 307] on td "[PERSON_NAME]" at bounding box center [440, 305] width 92 height 33
type input "**********"
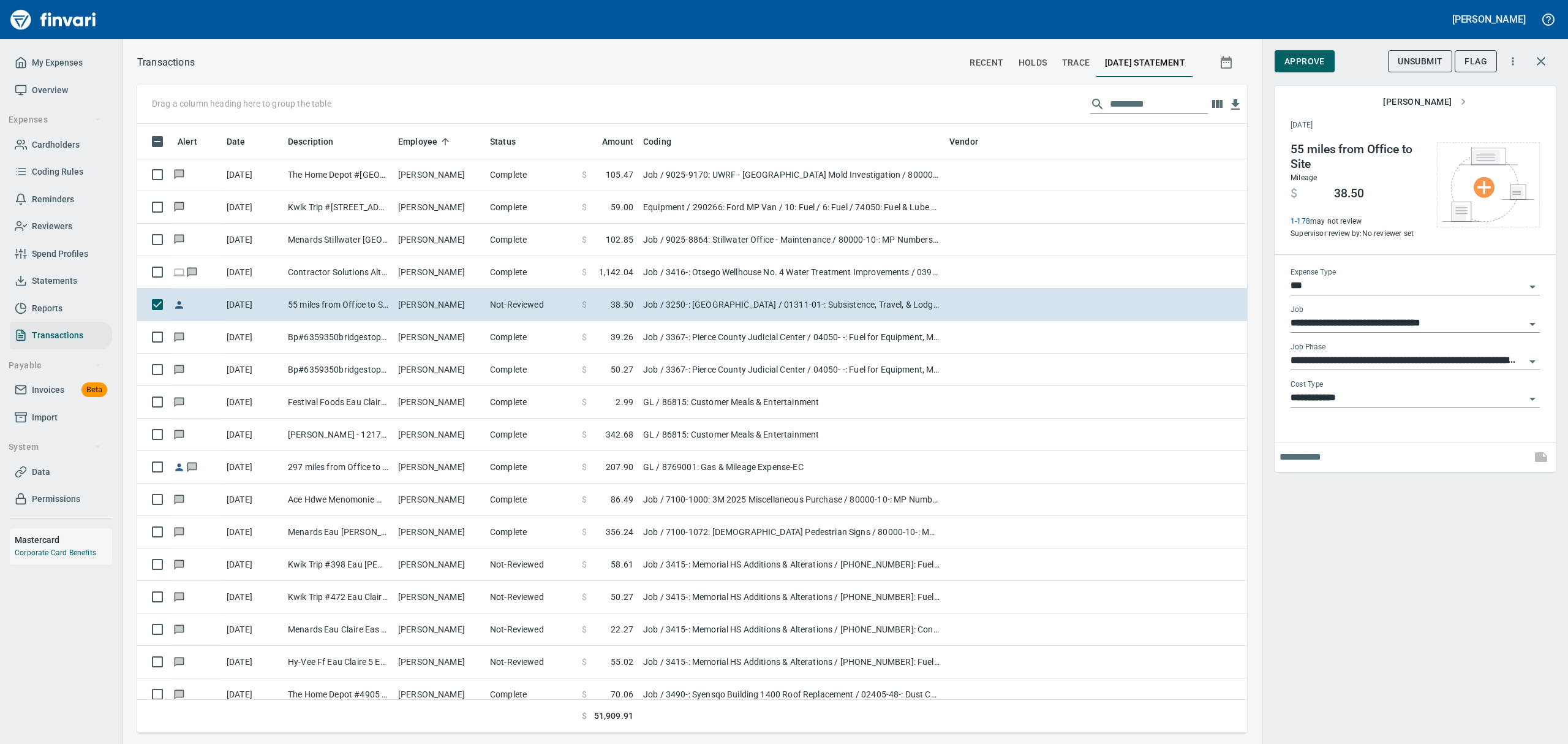
click at [1532, 358] on icon "Open" at bounding box center [1532, 361] width 14 height 14
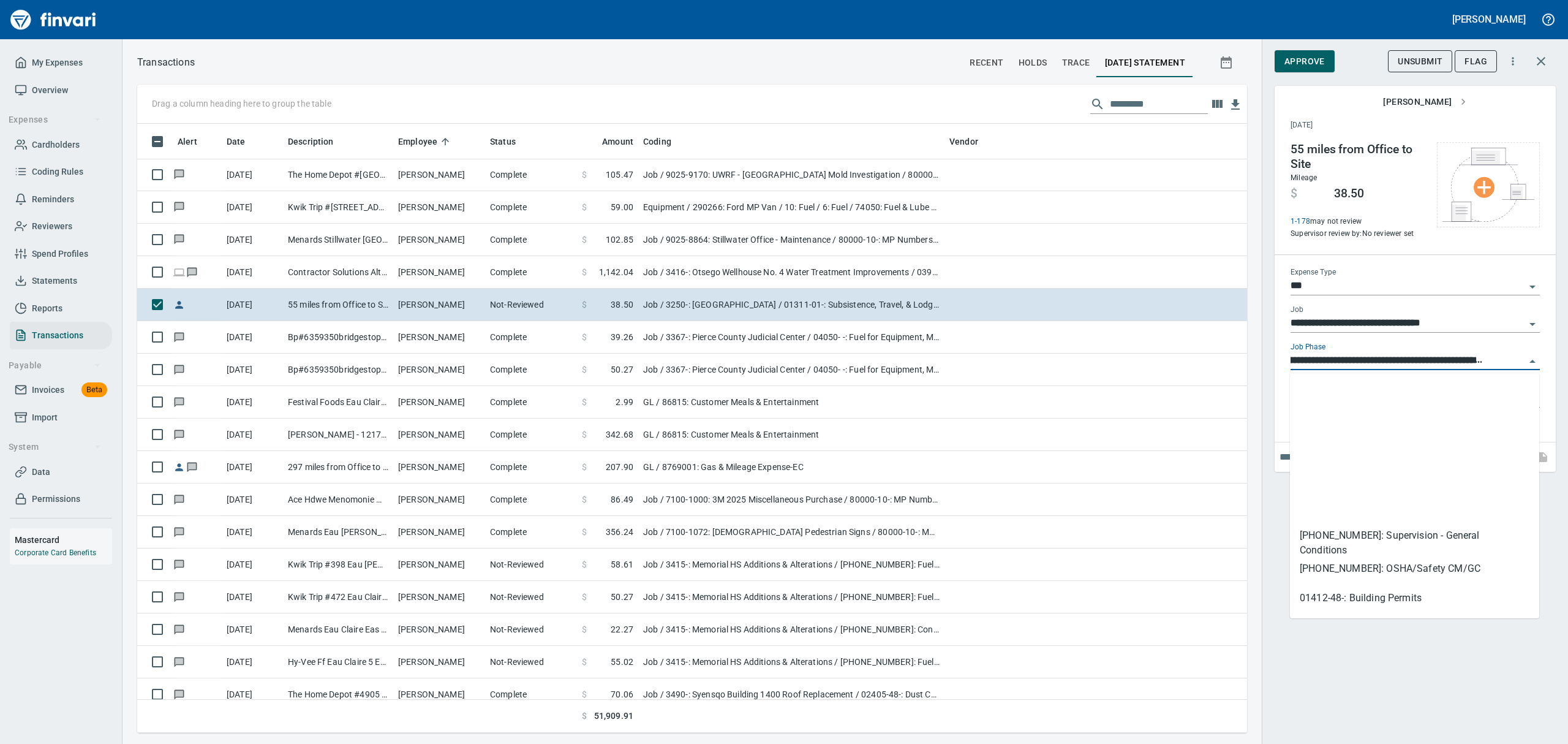
scroll to position [351, 0]
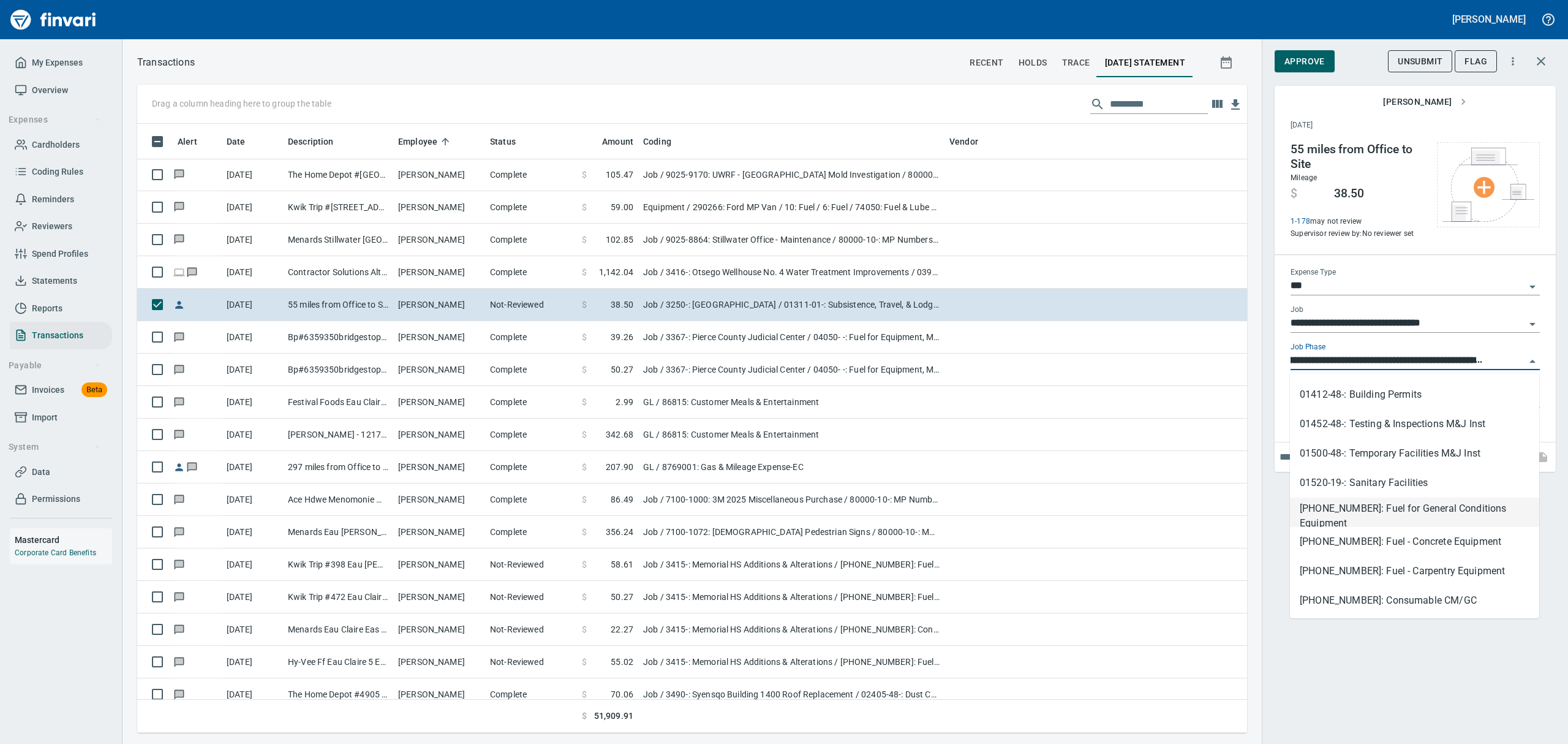
click at [1359, 508] on li "[PHONE_NUMBER]: Fuel for General Conditions Equipment" at bounding box center [1414, 512] width 249 height 30
type input "**********"
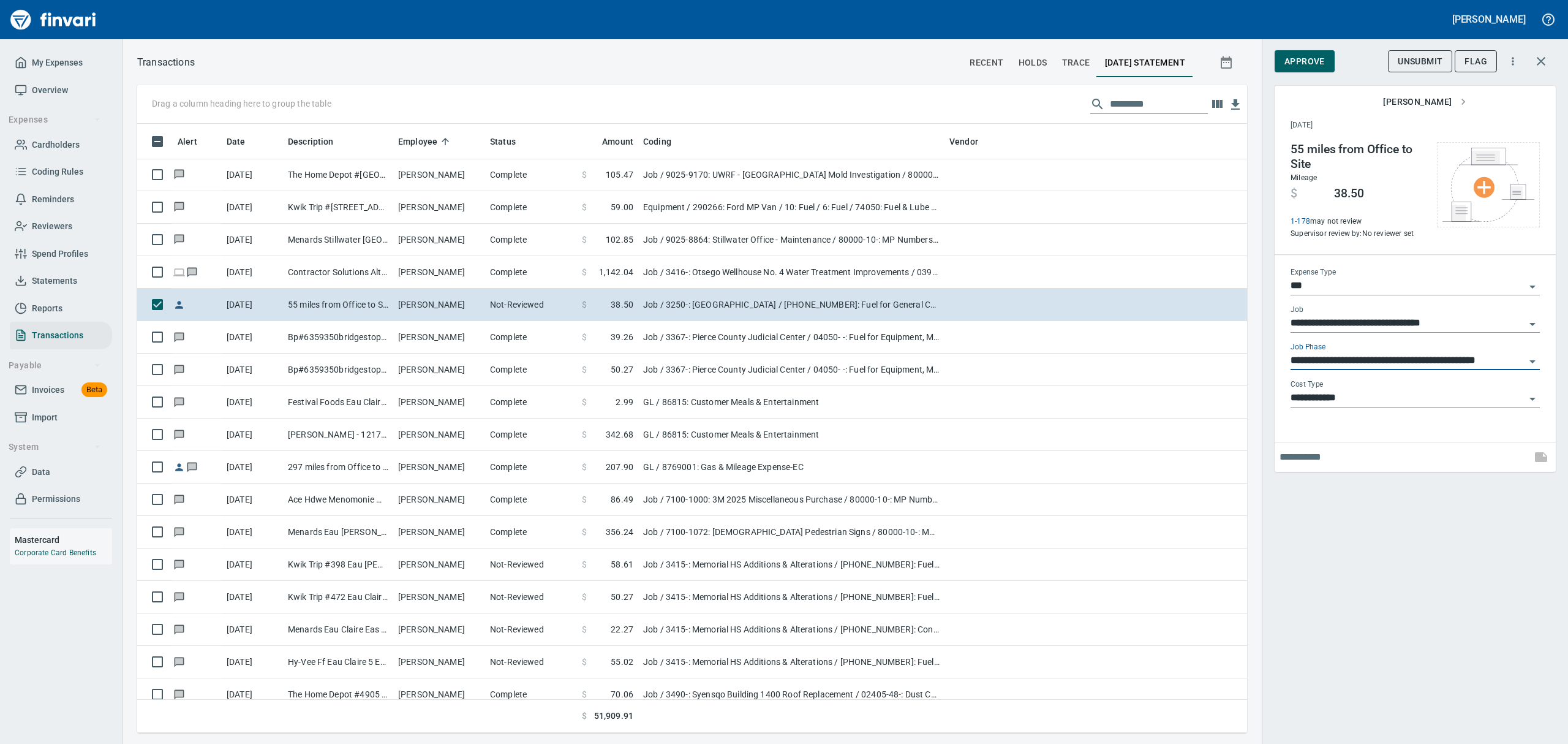
scroll to position [595, 1081]
click at [1310, 58] on span "Approve" at bounding box center [1304, 61] width 40 height 15
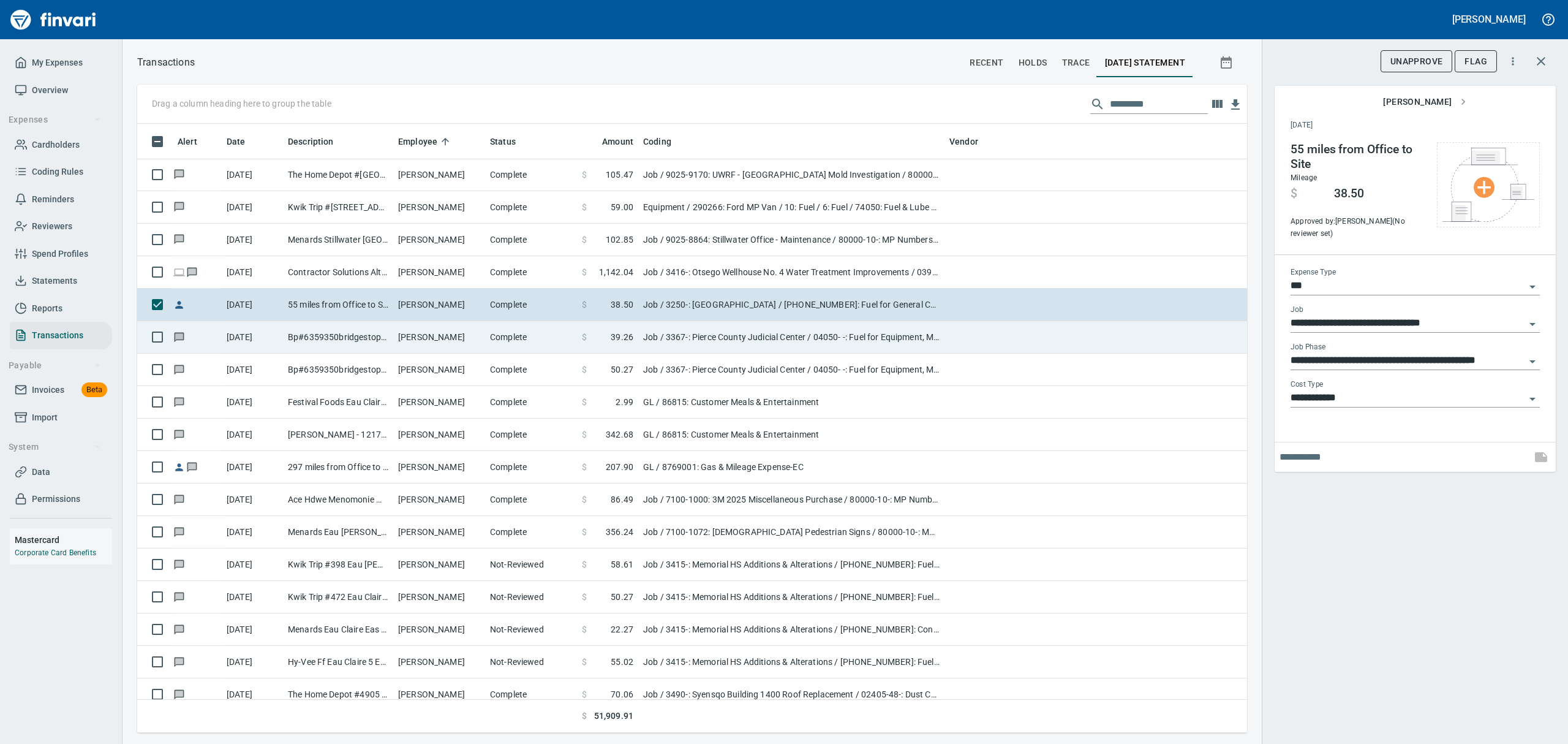
click at [326, 331] on td "Bp#6359350bridgestop I [PERSON_NAME] WI" at bounding box center [338, 337] width 110 height 33
type input "**********"
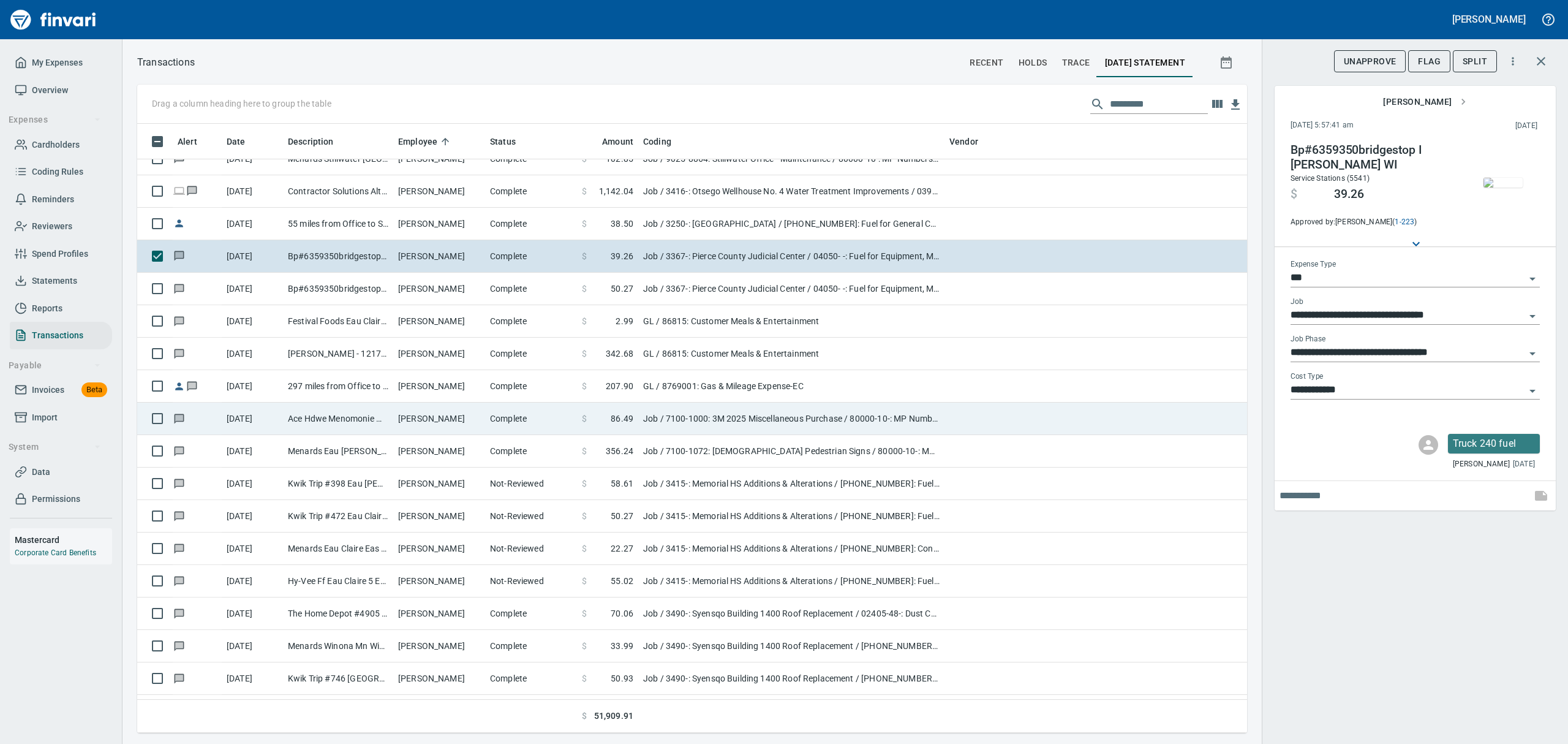
scroll to position [7516, 0]
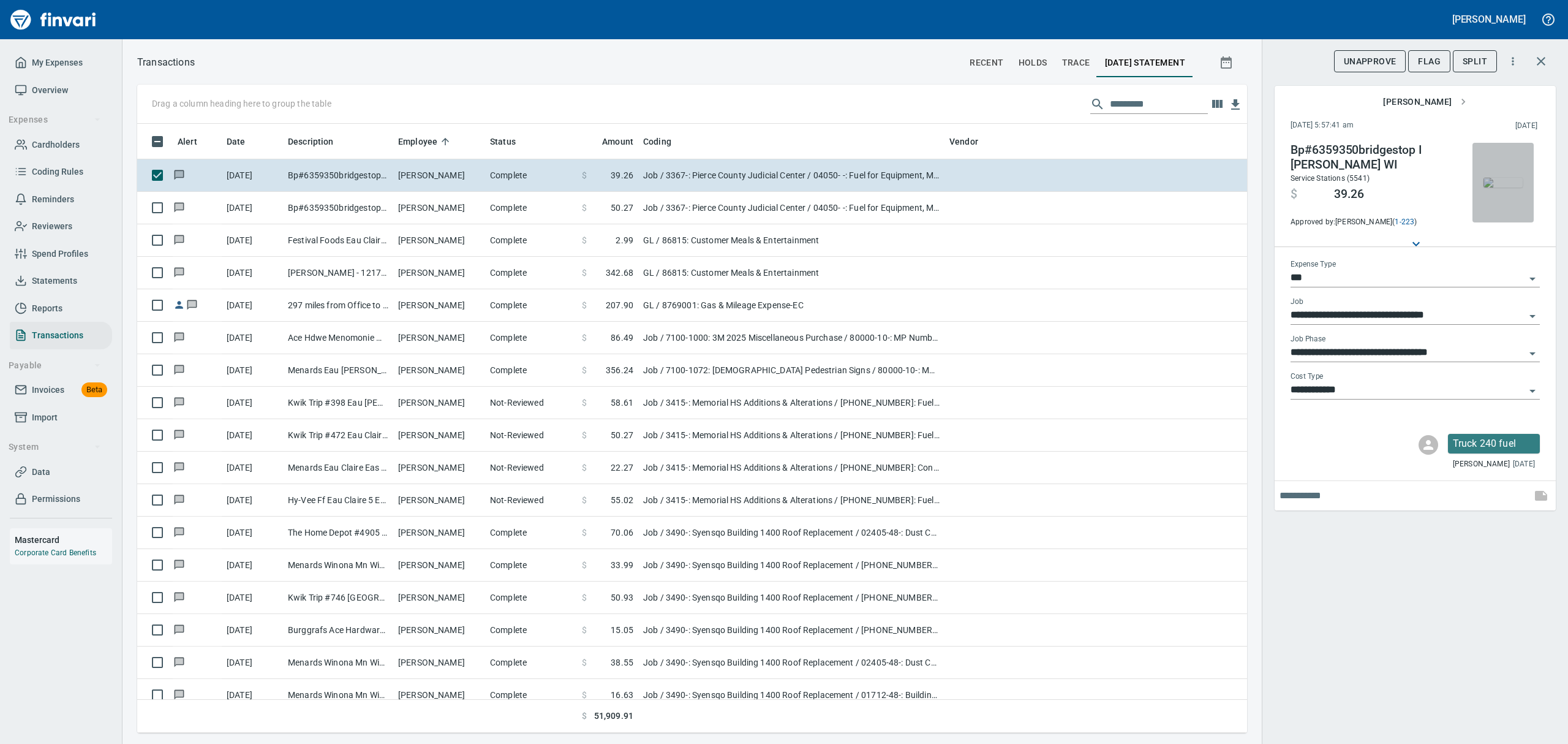
click at [1503, 187] on img "button" at bounding box center [1503, 182] width 39 height 10
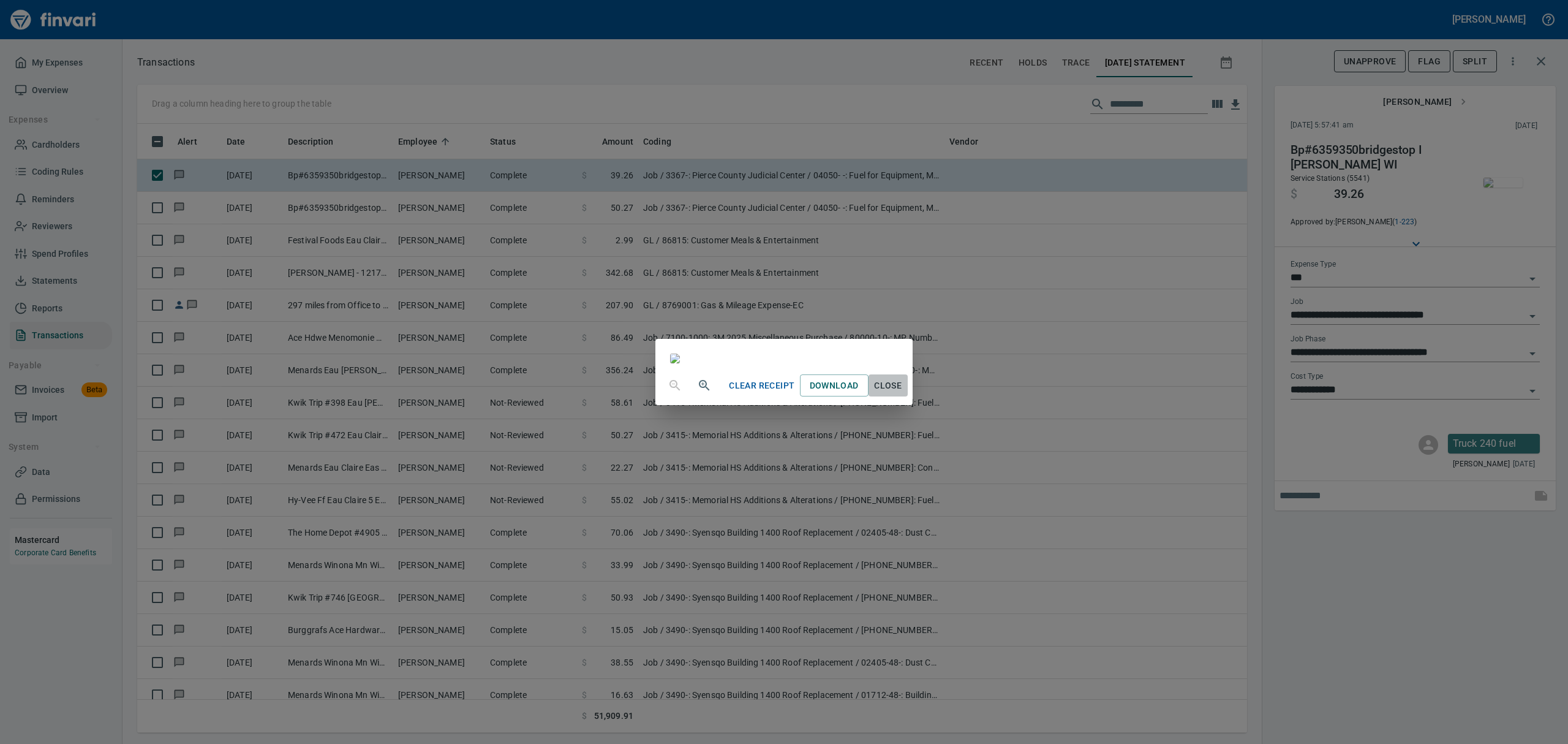
click at [903, 394] on span "Close" at bounding box center [888, 386] width 30 height 15
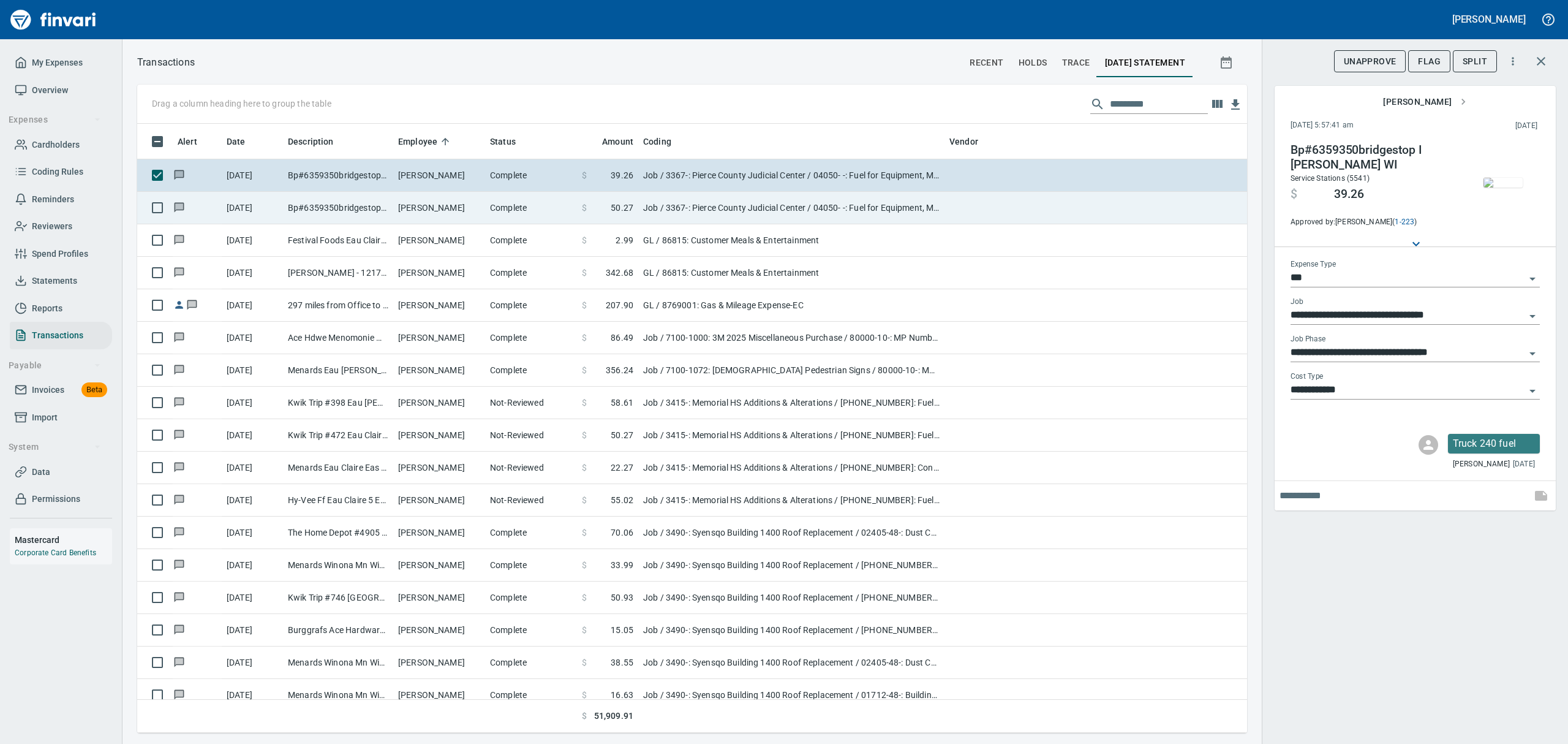
click at [413, 202] on td "[PERSON_NAME]" at bounding box center [440, 208] width 92 height 33
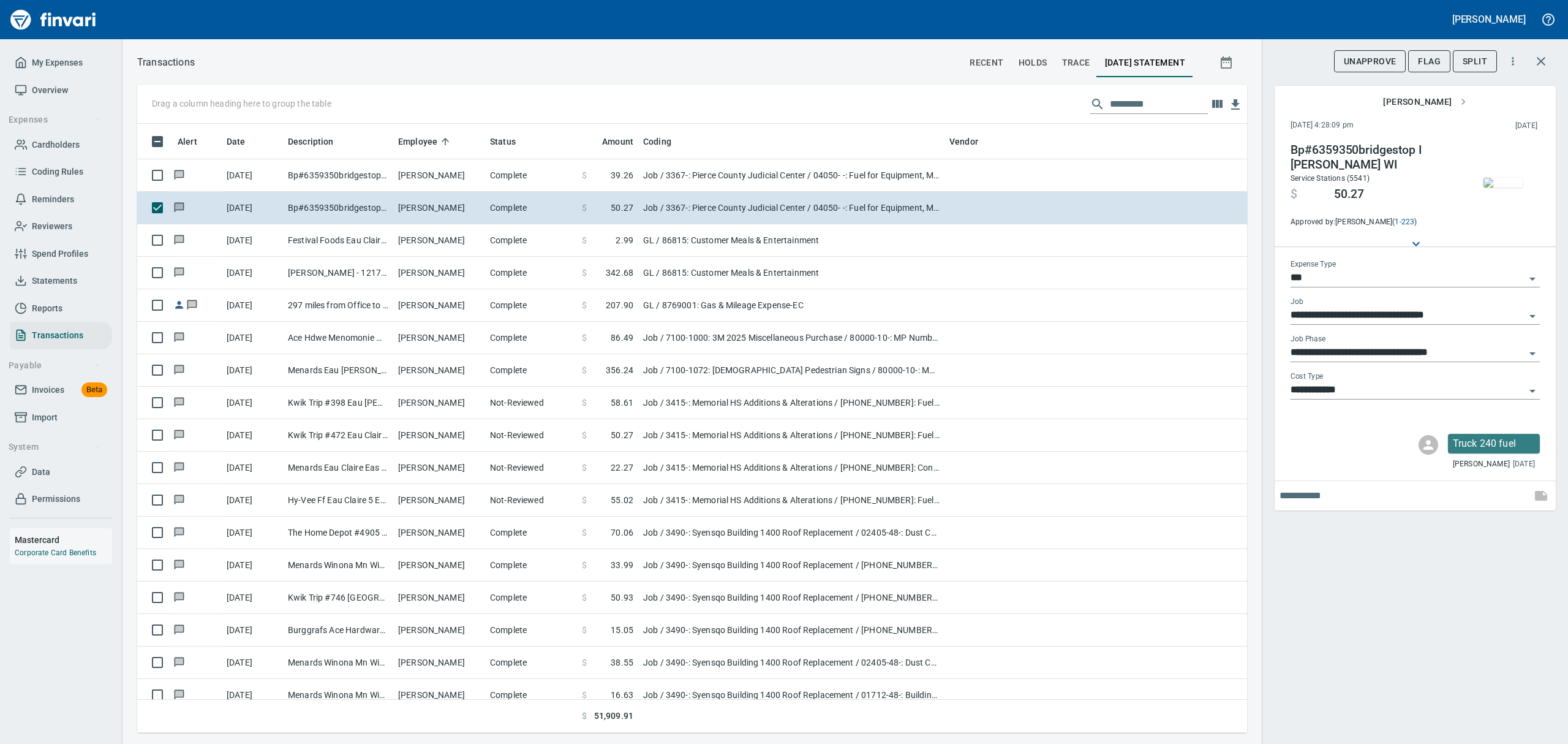
click at [1498, 182] on img "button" at bounding box center [1503, 182] width 39 height 10
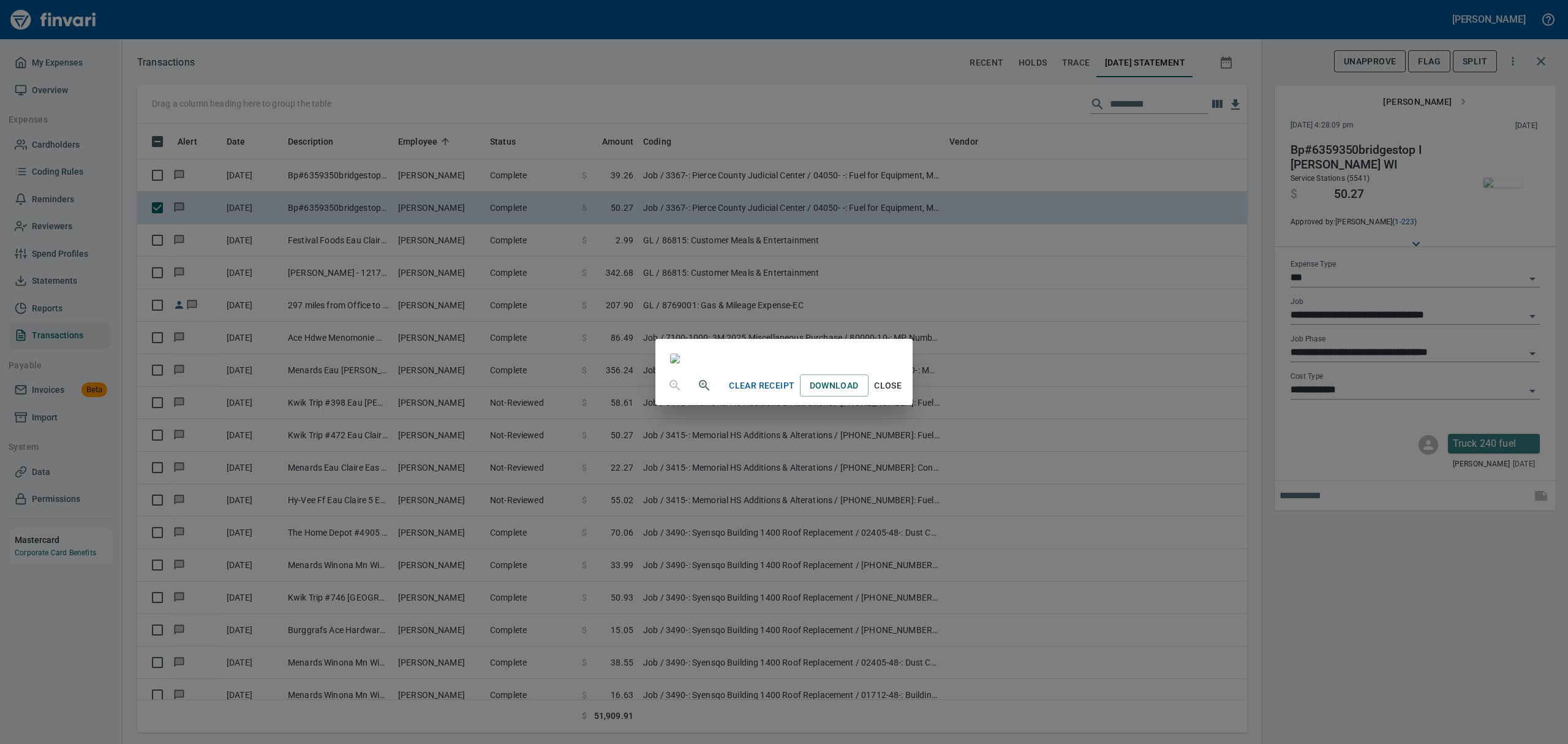
click at [903, 394] on span "Close" at bounding box center [888, 386] width 30 height 15
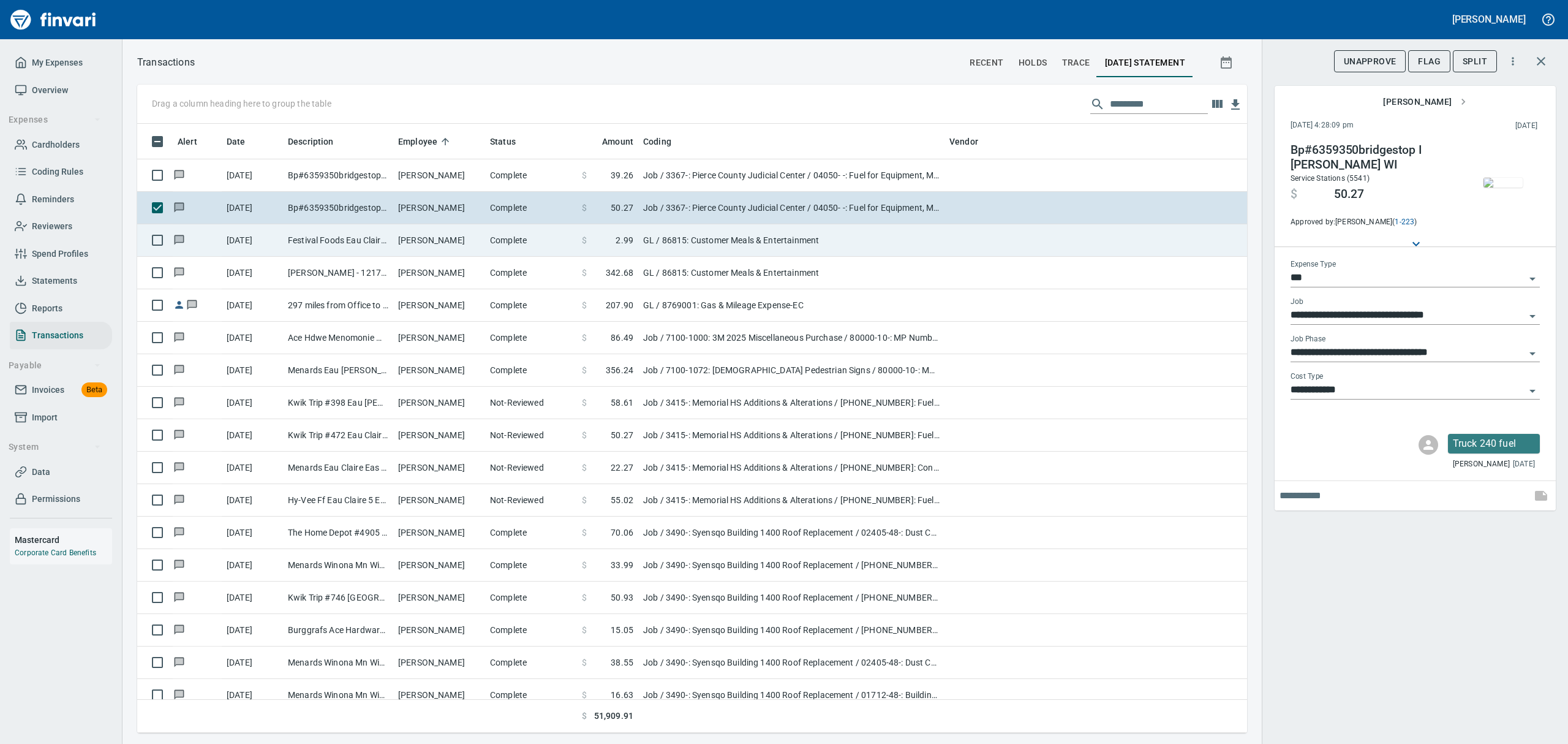
click at [464, 243] on td "[PERSON_NAME]" at bounding box center [440, 241] width 92 height 33
type input "**"
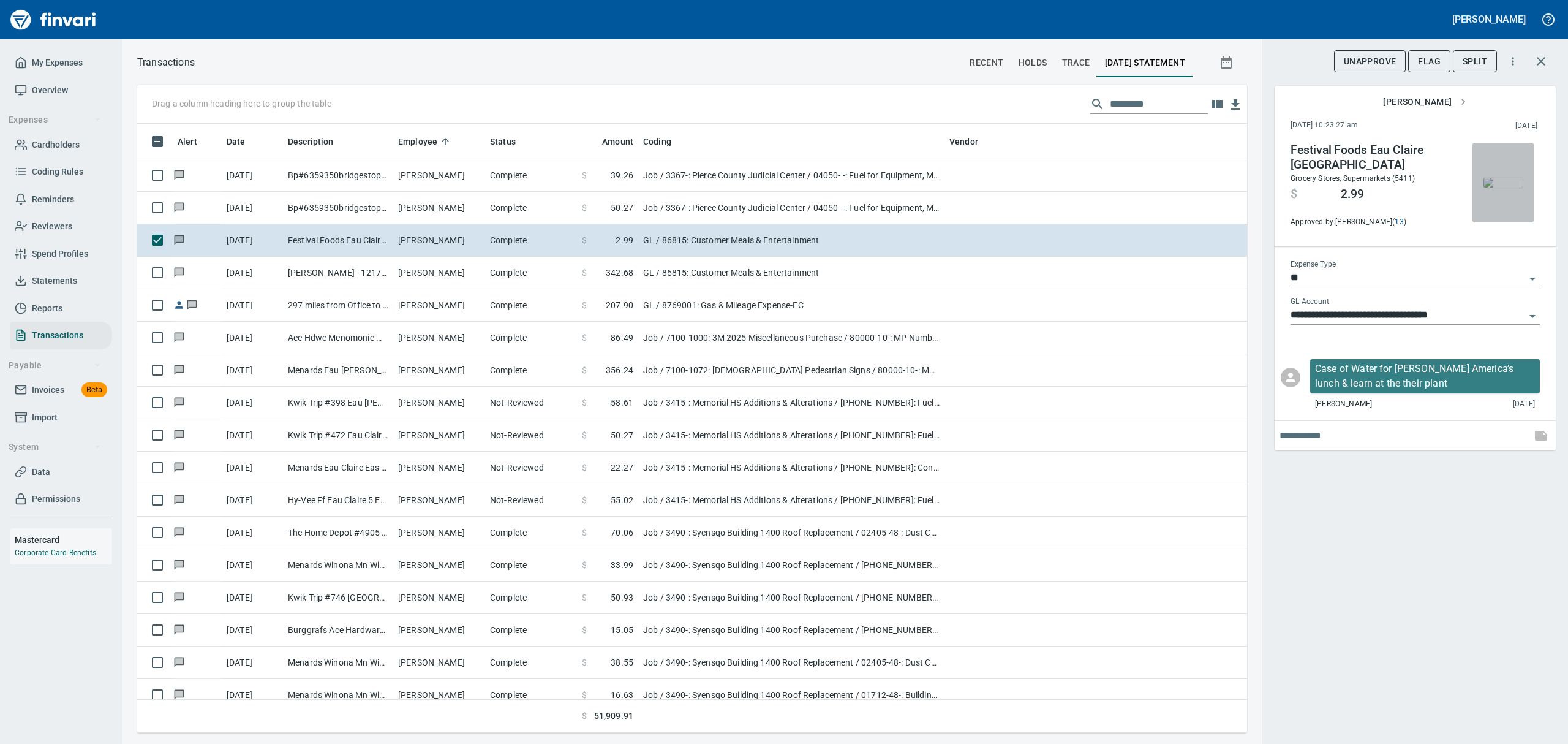
click at [1500, 185] on img "button" at bounding box center [1503, 182] width 39 height 10
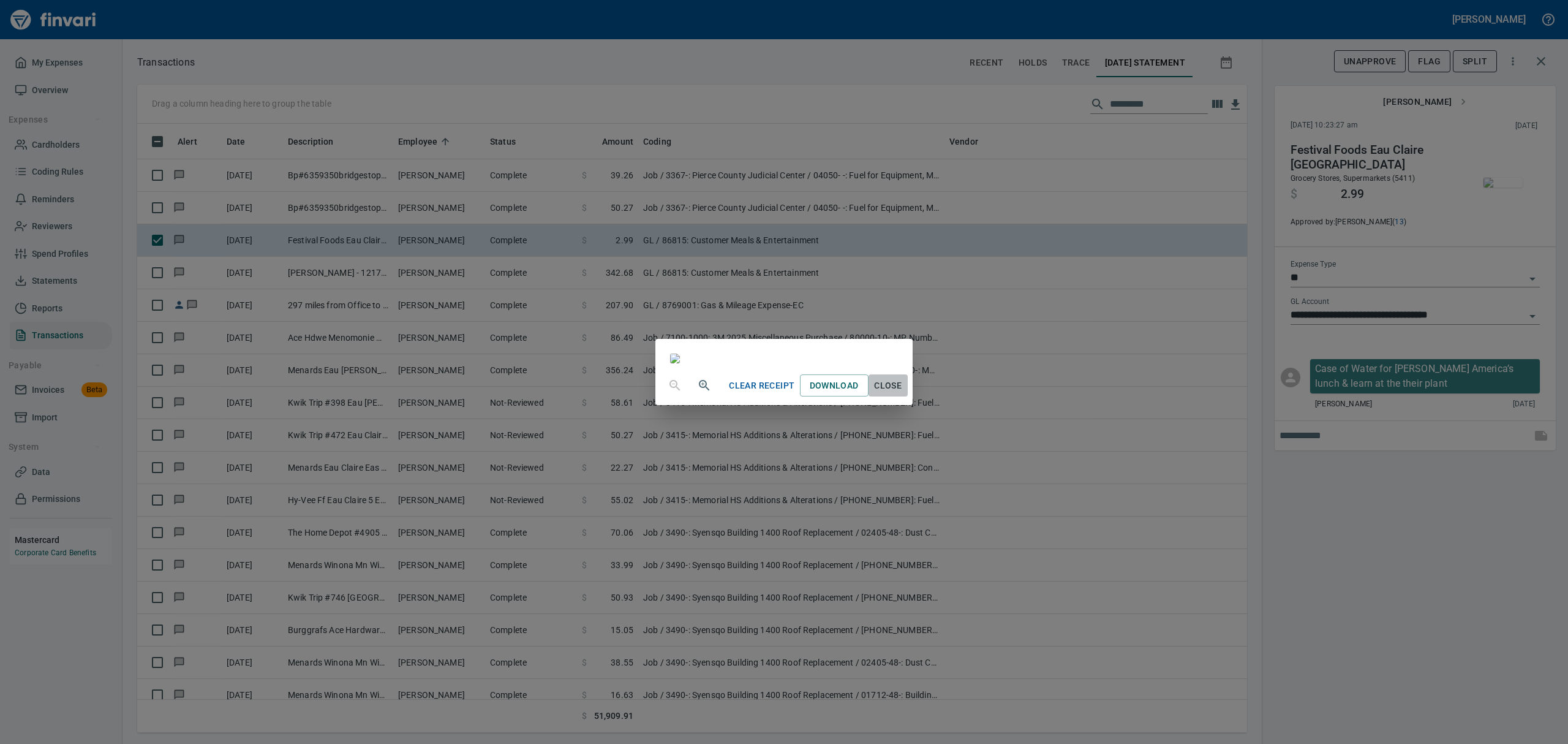
click at [903, 394] on span "Close" at bounding box center [888, 386] width 30 height 15
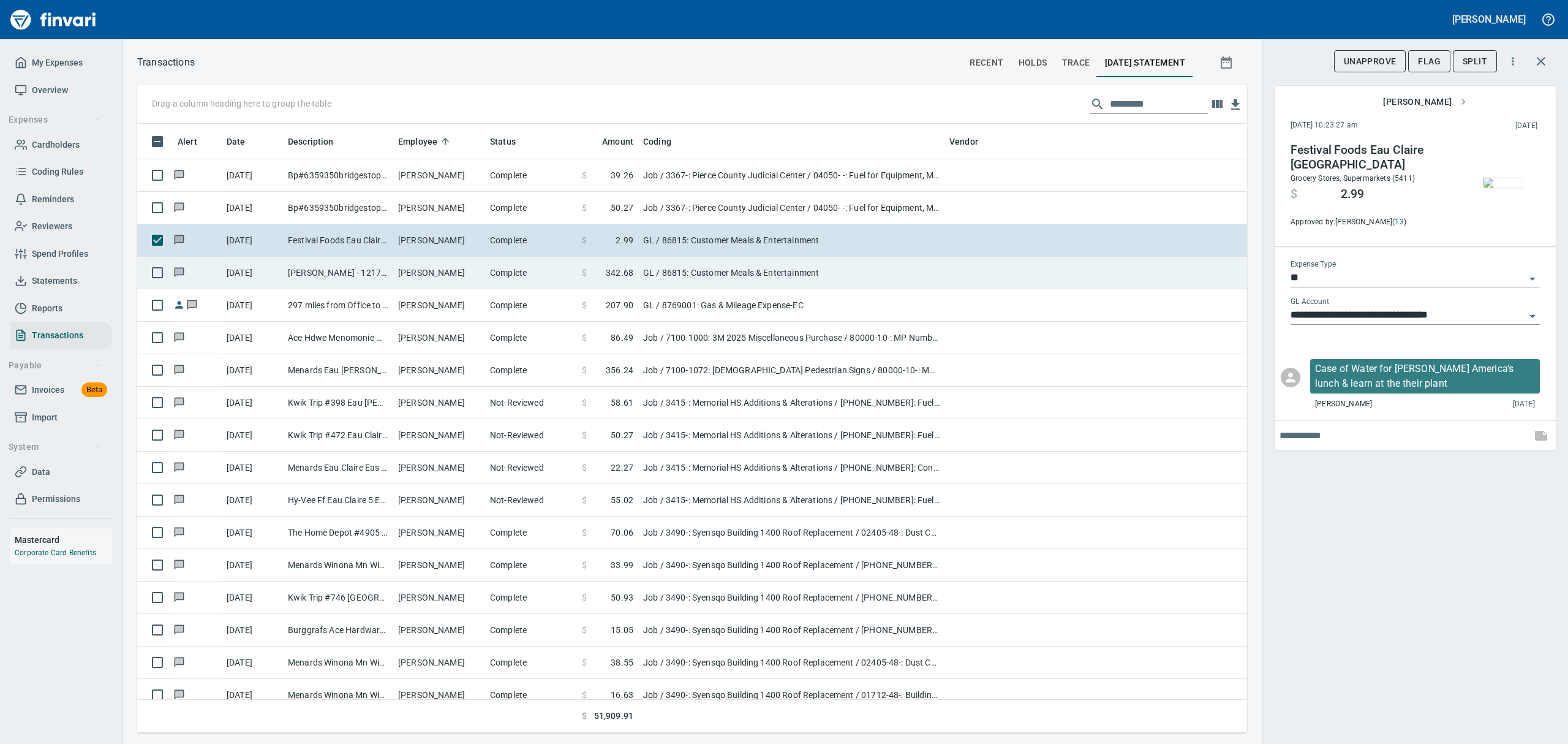
click at [329, 270] on td "[PERSON_NAME] - 1217 Menomonie WI" at bounding box center [338, 273] width 110 height 33
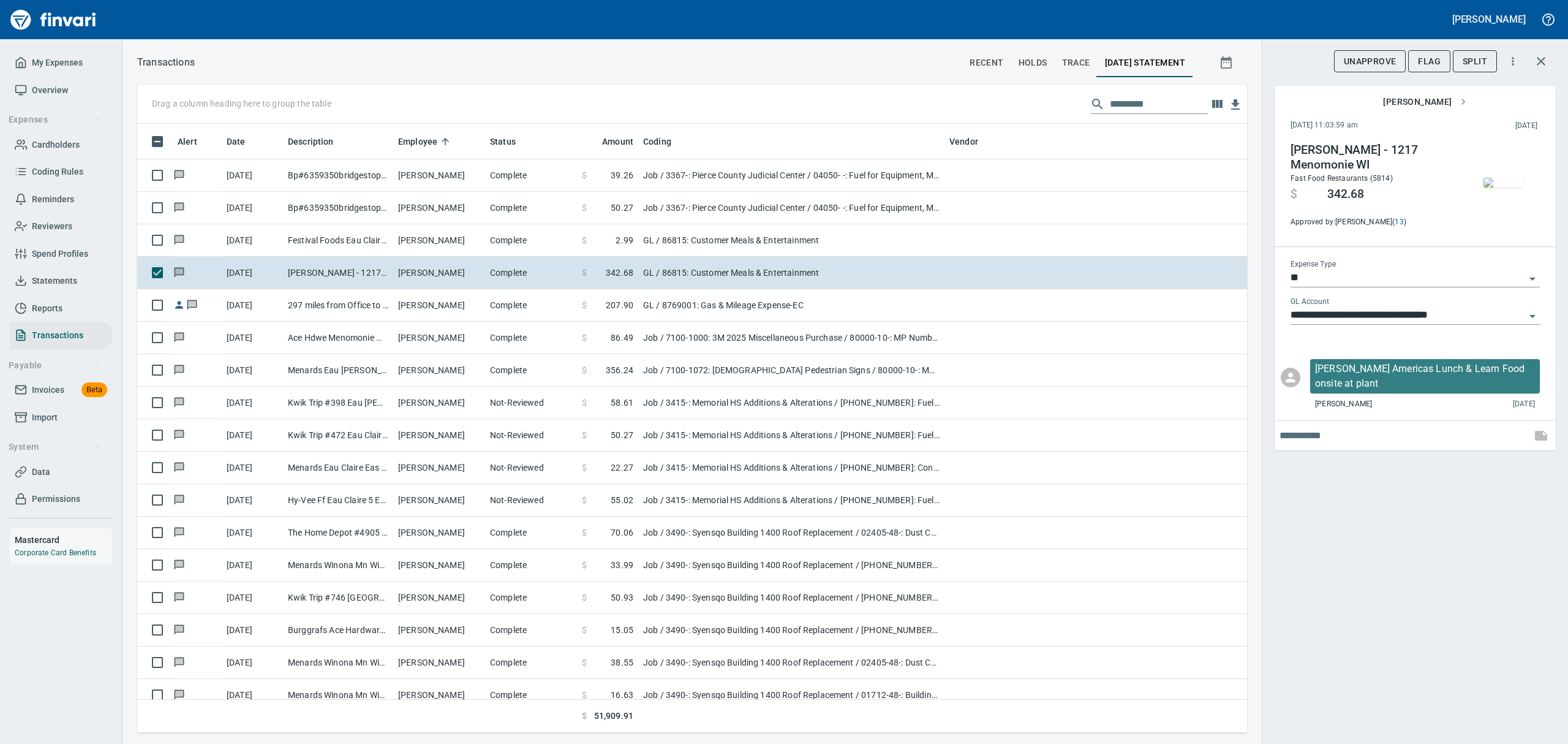
scroll to position [595, 1081]
click at [1498, 178] on img "button" at bounding box center [1503, 182] width 39 height 10
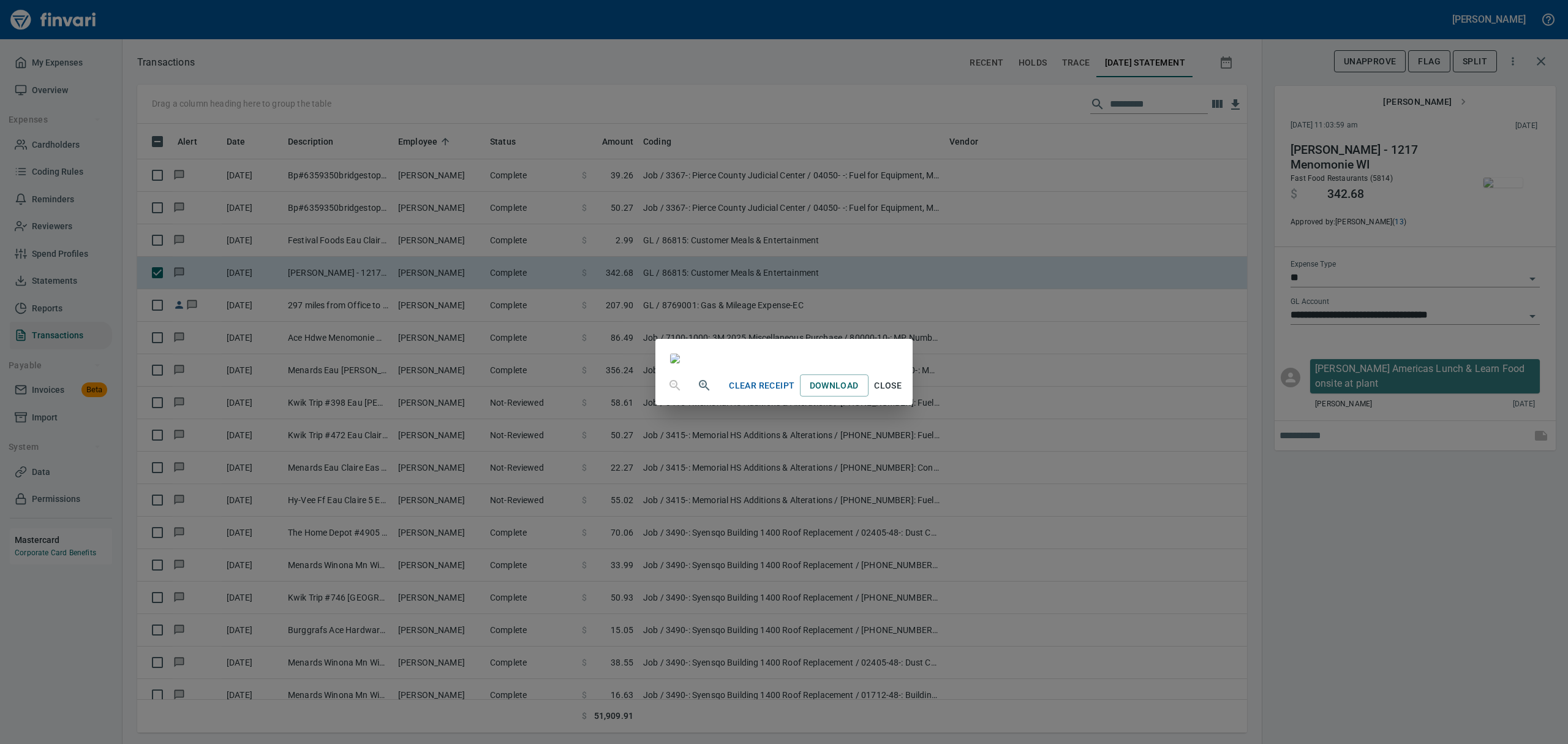
click at [903, 394] on span "Close" at bounding box center [888, 386] width 30 height 15
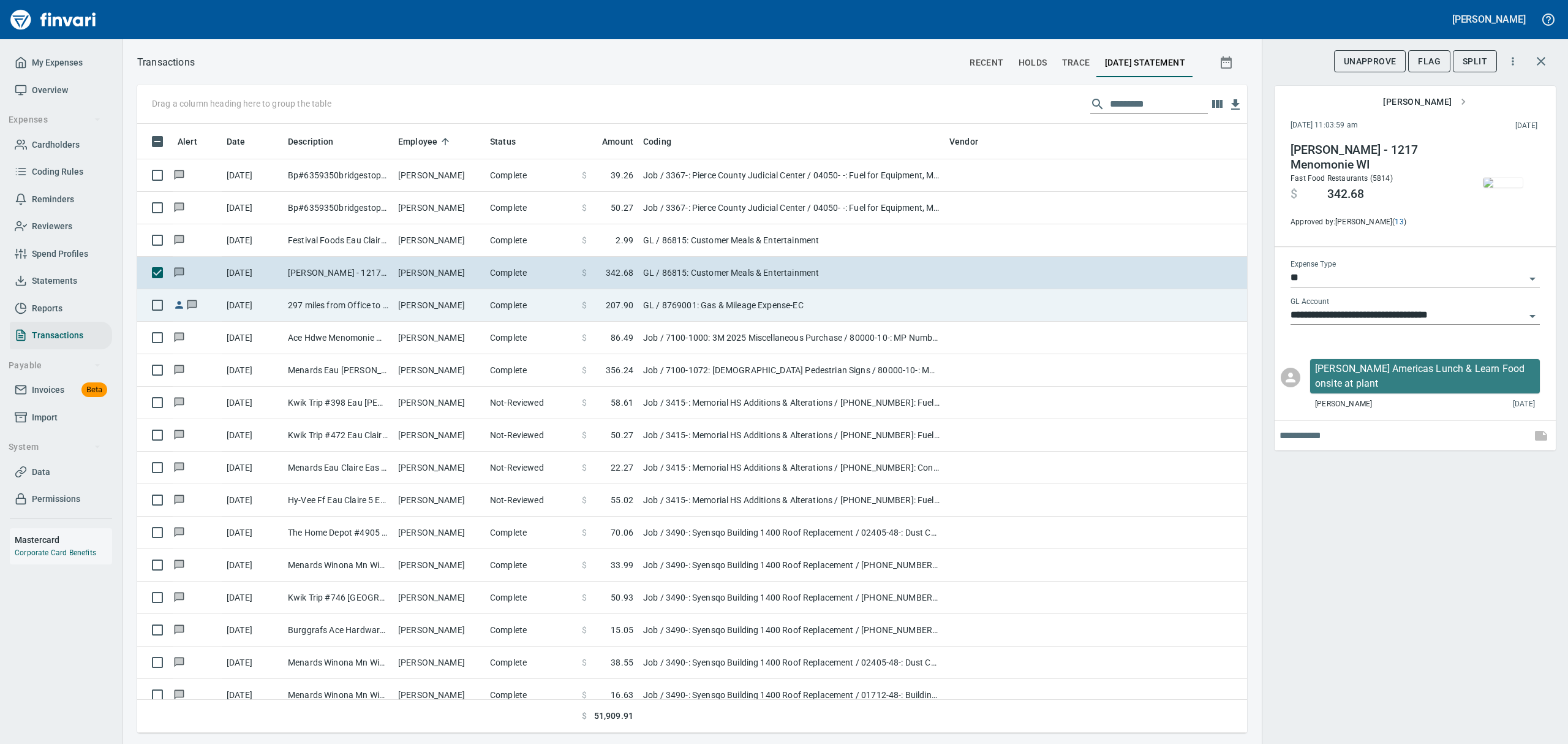
click at [443, 302] on td "[PERSON_NAME]" at bounding box center [440, 305] width 92 height 33
type input "**********"
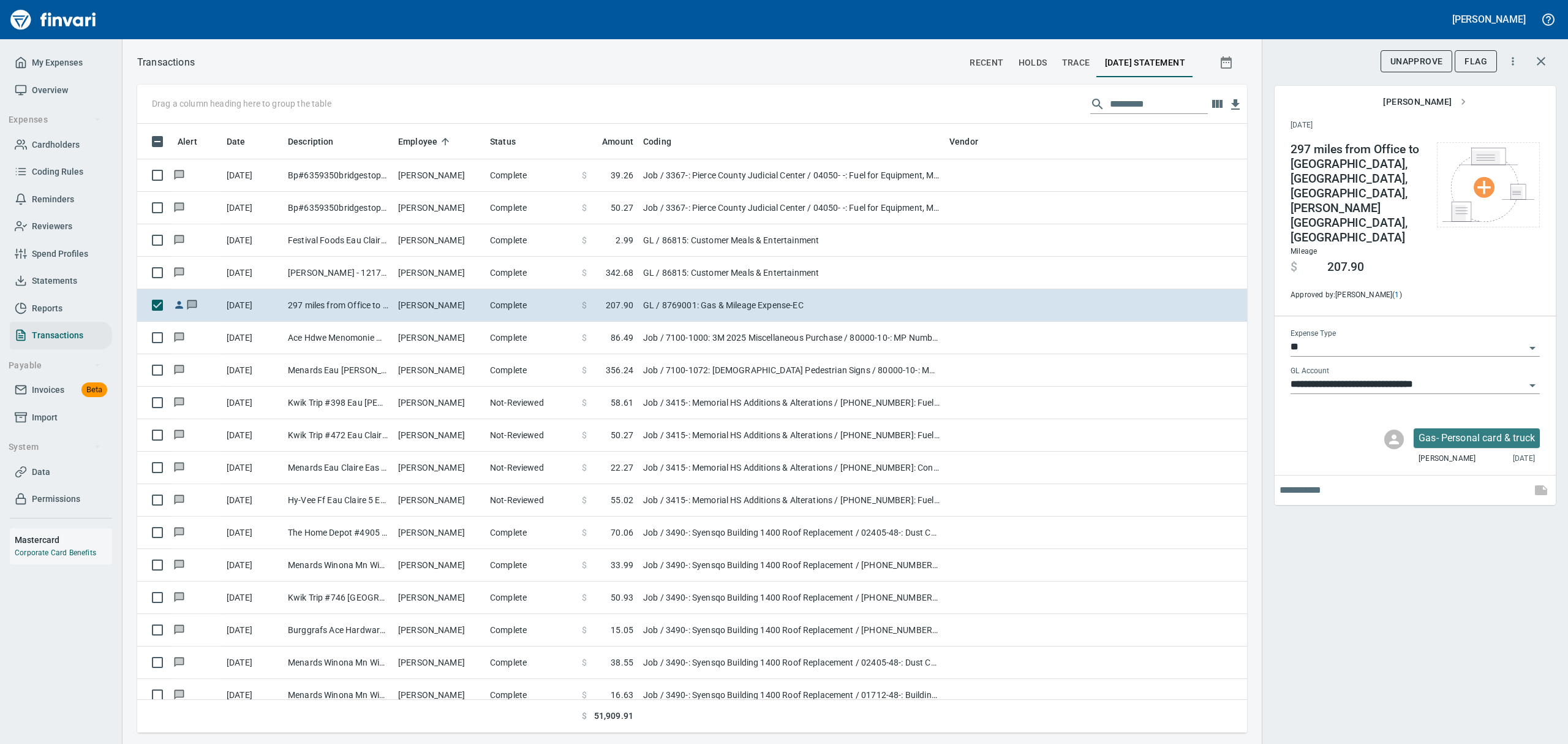
scroll to position [595, 1081]
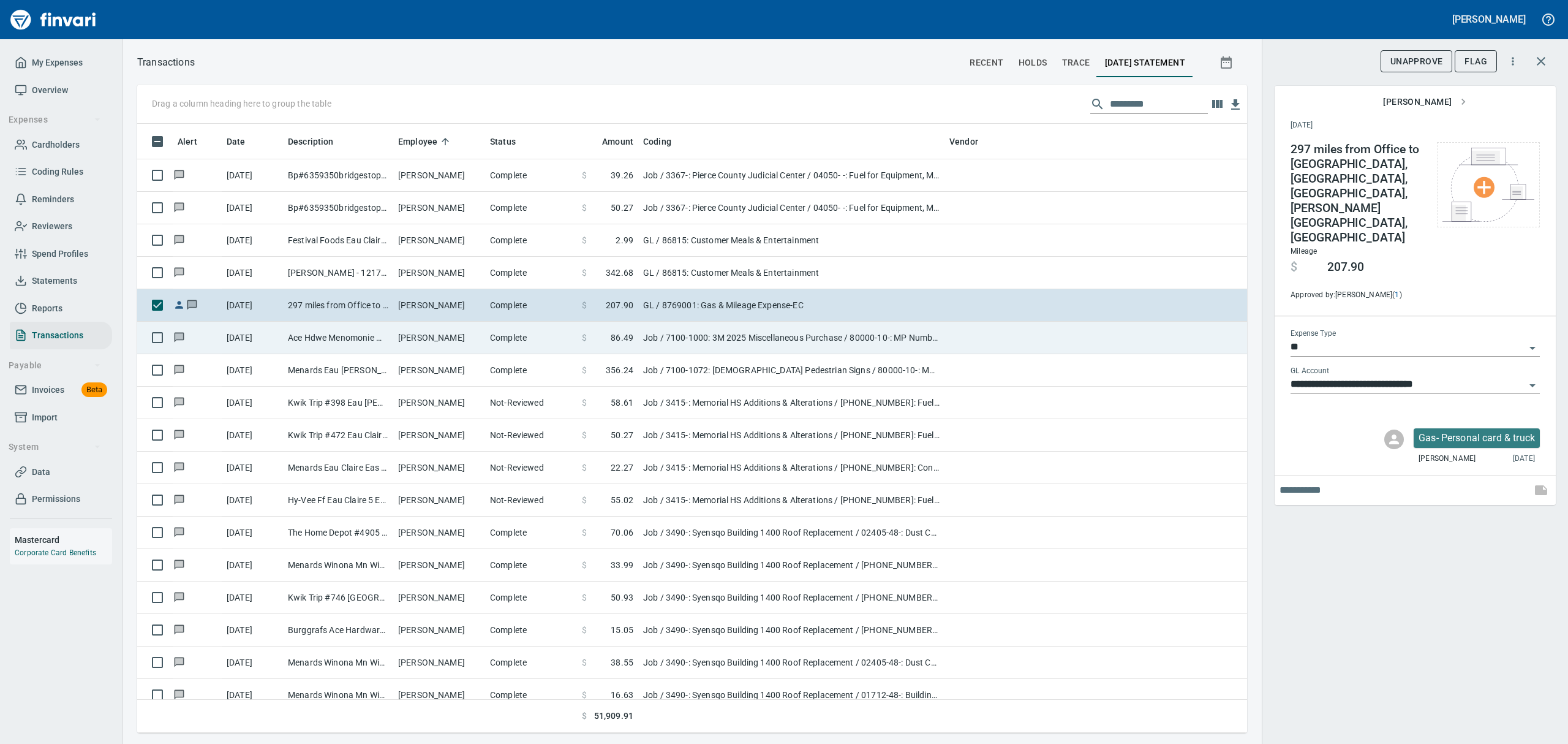
click at [394, 337] on td "[PERSON_NAME]" at bounding box center [440, 338] width 92 height 33
type input "***"
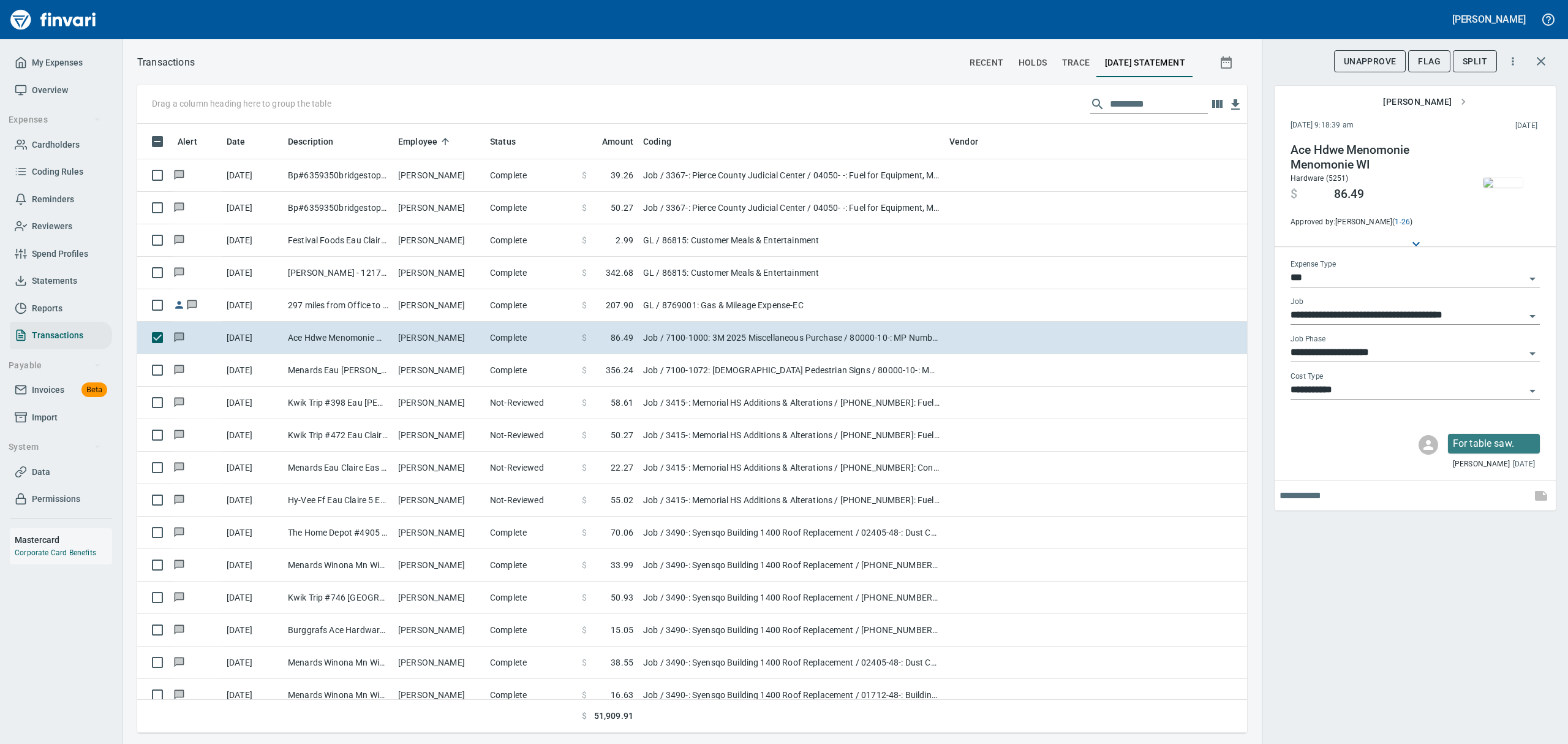
click at [1514, 185] on img "button" at bounding box center [1503, 182] width 39 height 10
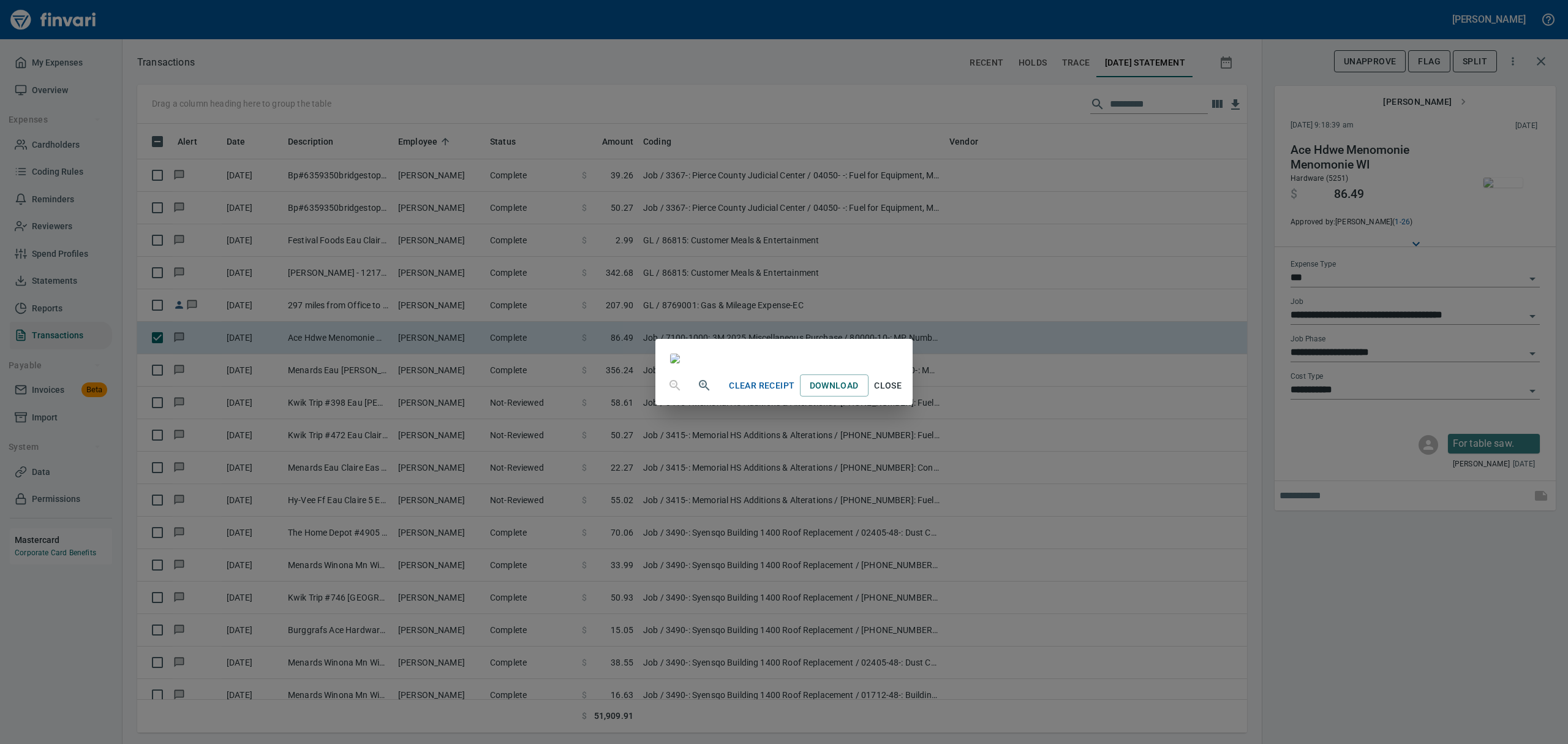
click at [903, 394] on span "Close" at bounding box center [888, 386] width 30 height 15
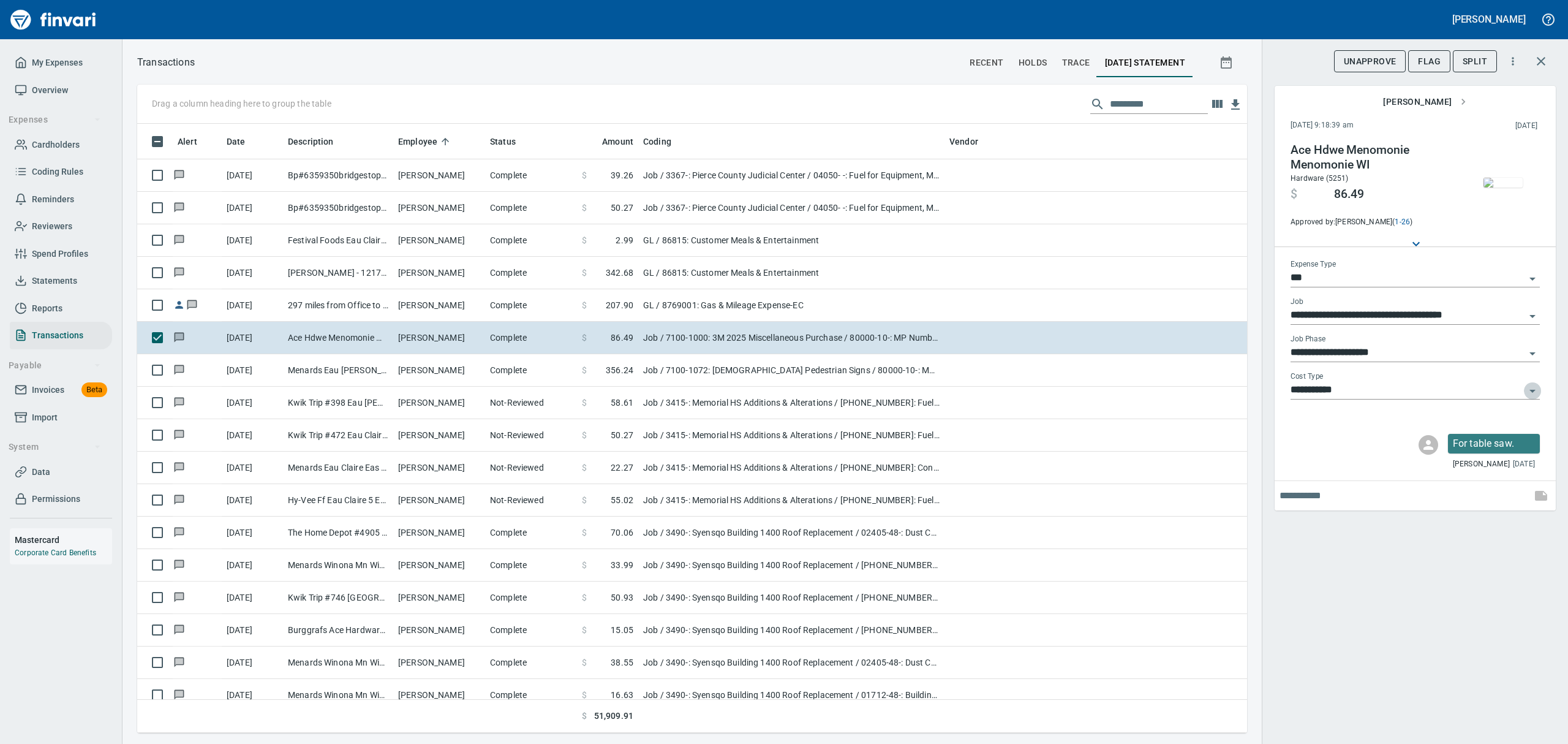
click at [1536, 385] on icon "Open" at bounding box center [1532, 391] width 14 height 14
click at [1348, 516] on li "8: Indirects" at bounding box center [1414, 510] width 249 height 30
type input "**********"
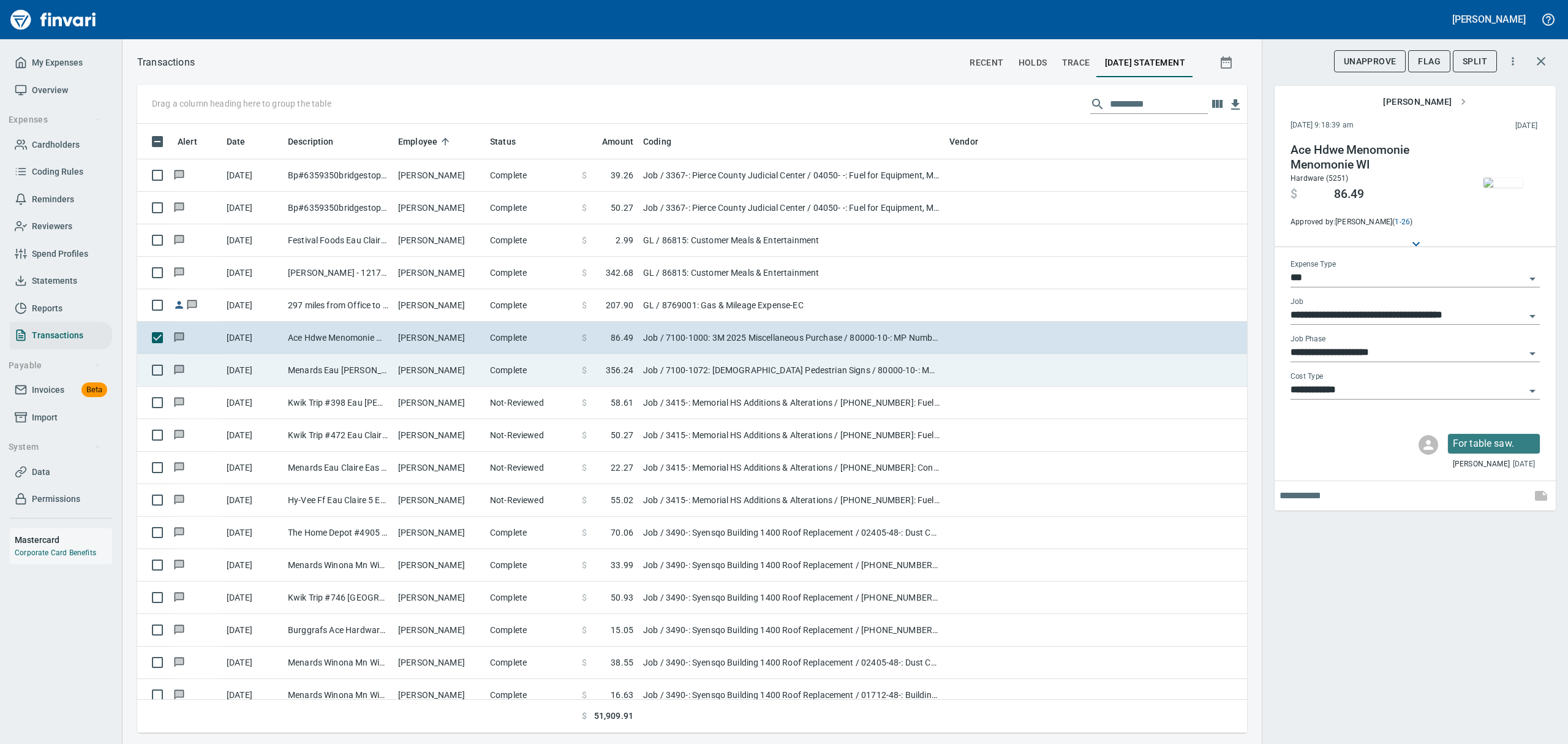
click at [415, 372] on td "[PERSON_NAME]" at bounding box center [440, 371] width 92 height 33
type input "**********"
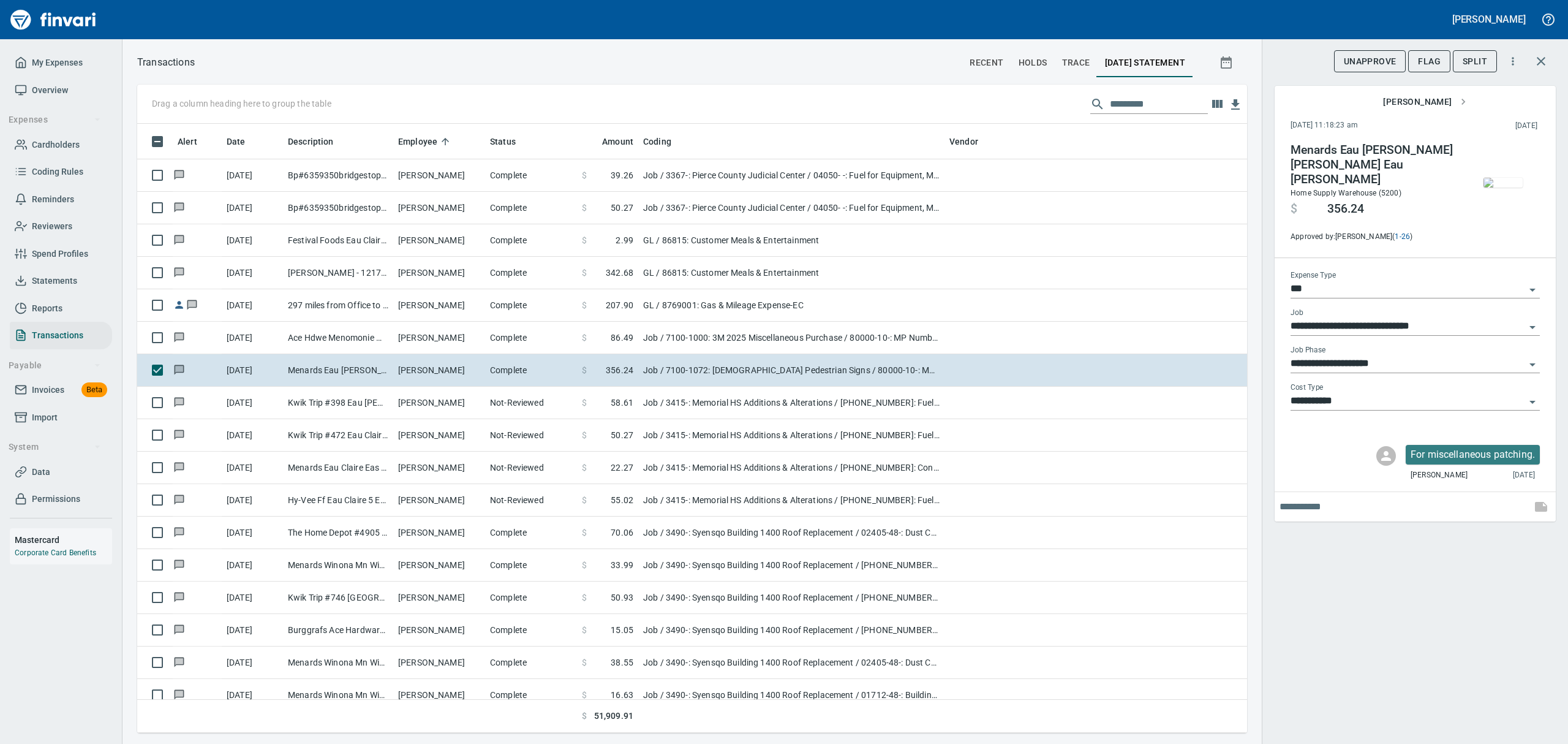
click at [1503, 179] on img "button" at bounding box center [1503, 182] width 39 height 10
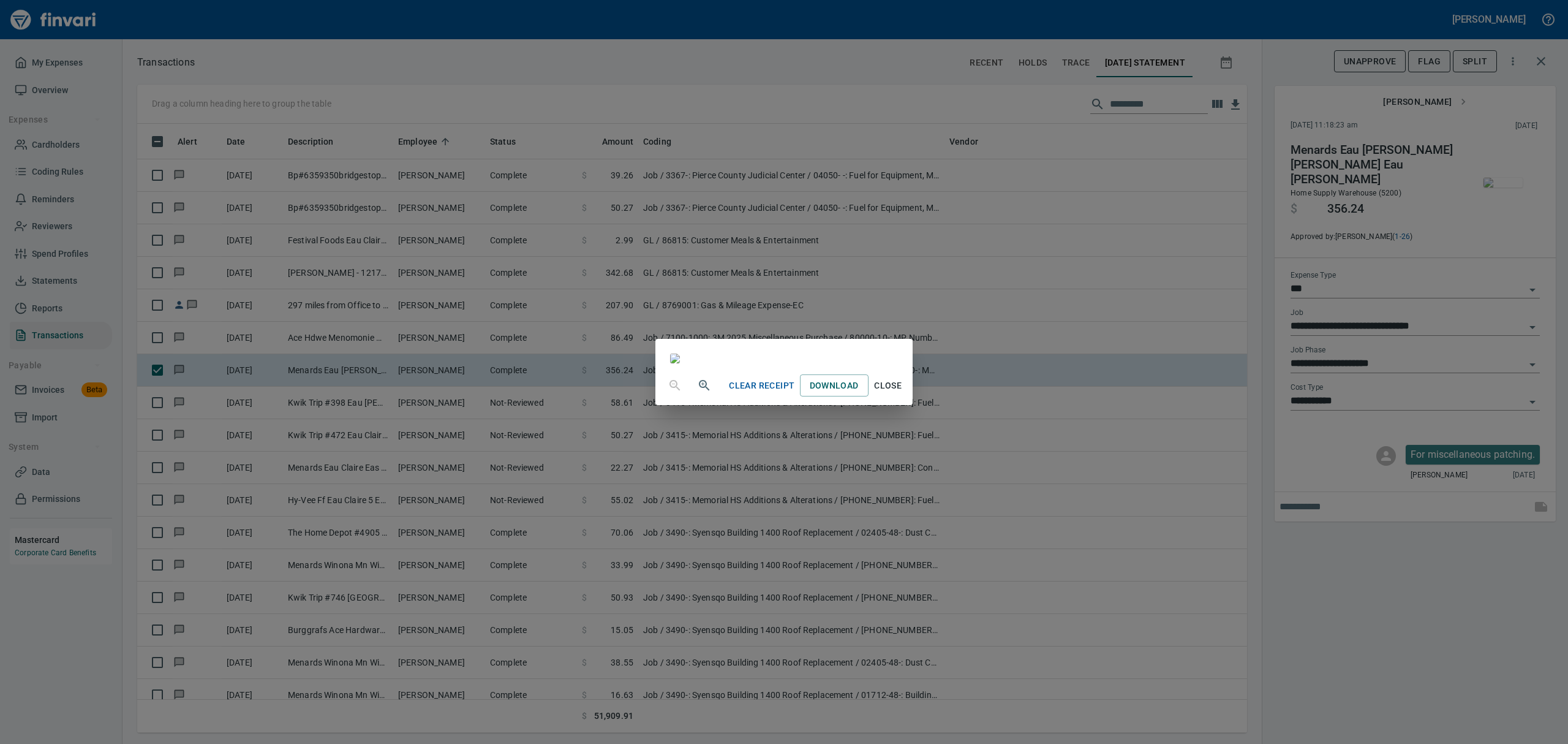
click at [903, 394] on span "Close" at bounding box center [888, 386] width 30 height 15
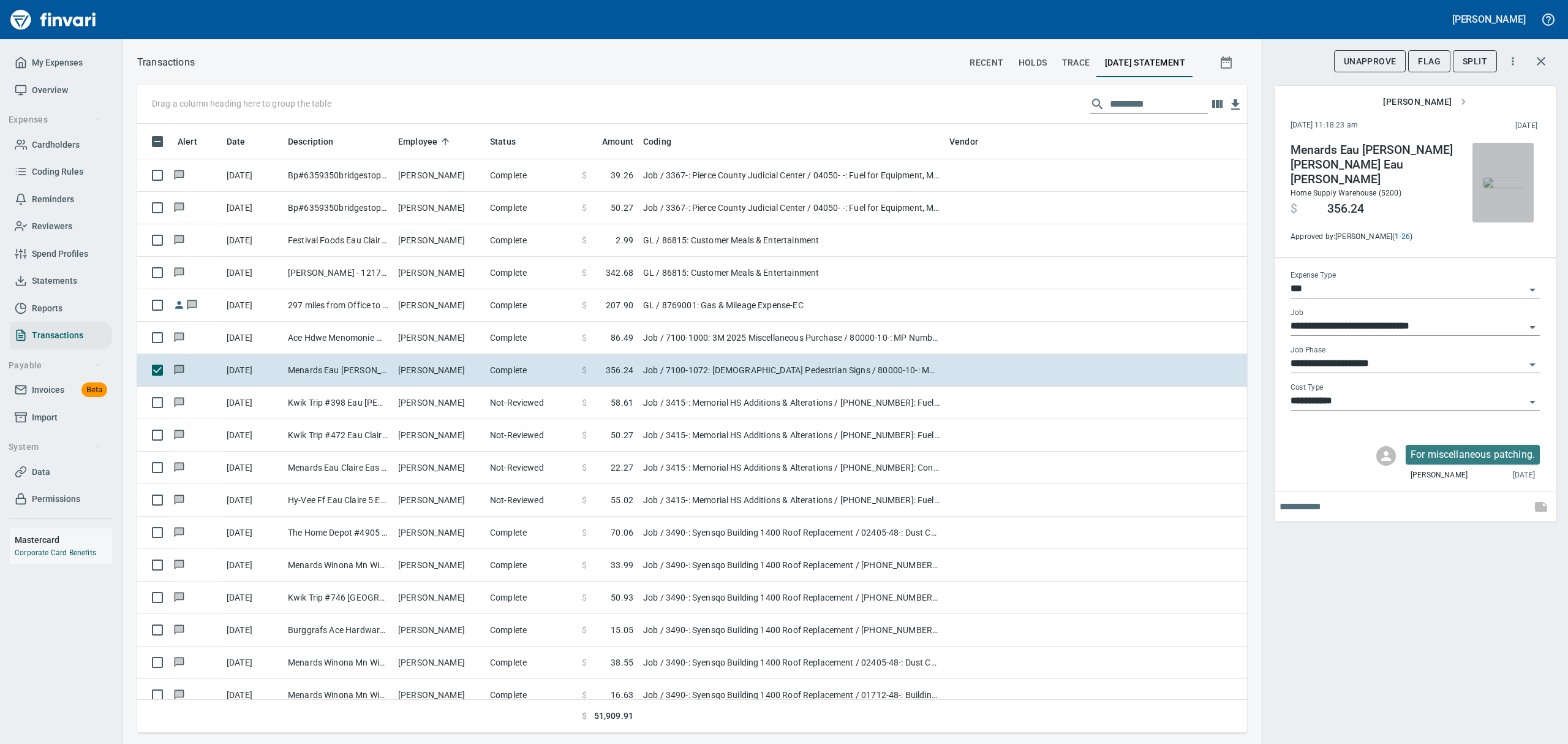
click at [1498, 178] on img "button" at bounding box center [1503, 182] width 39 height 10
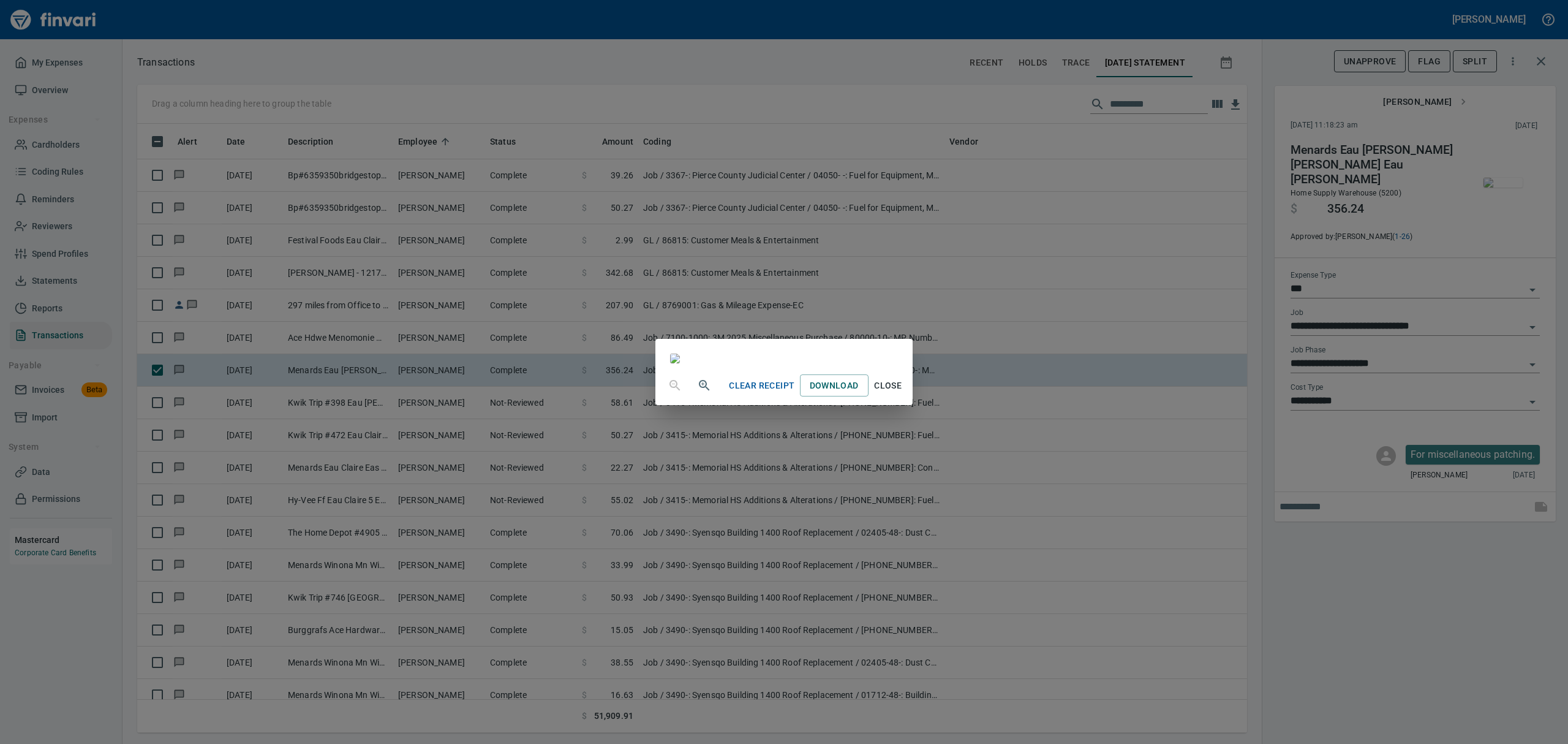
click at [903, 394] on span "Close" at bounding box center [888, 386] width 30 height 15
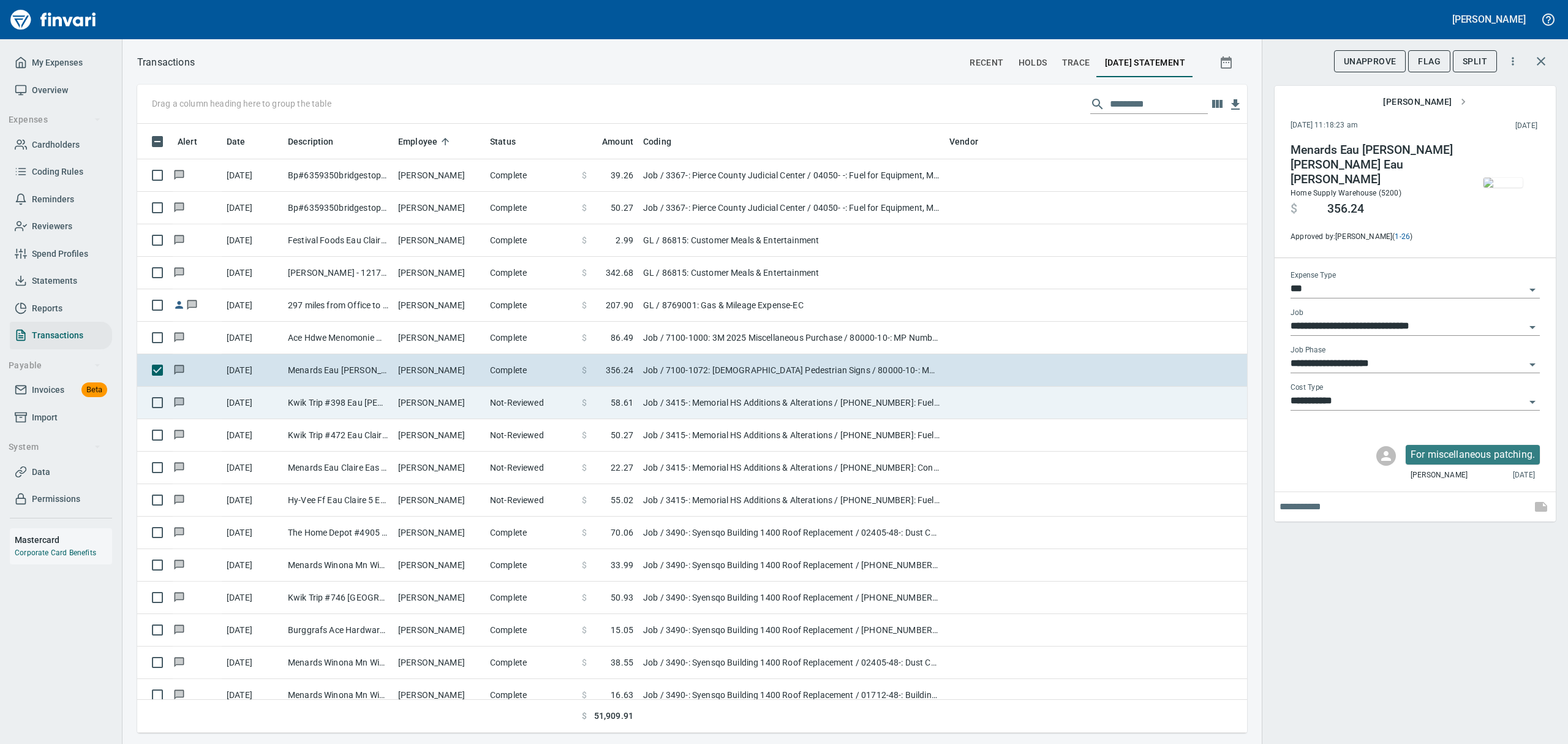
click at [358, 402] on td "Kwik Trip #398 Eau [PERSON_NAME]" at bounding box center [338, 403] width 110 height 33
type input "**********"
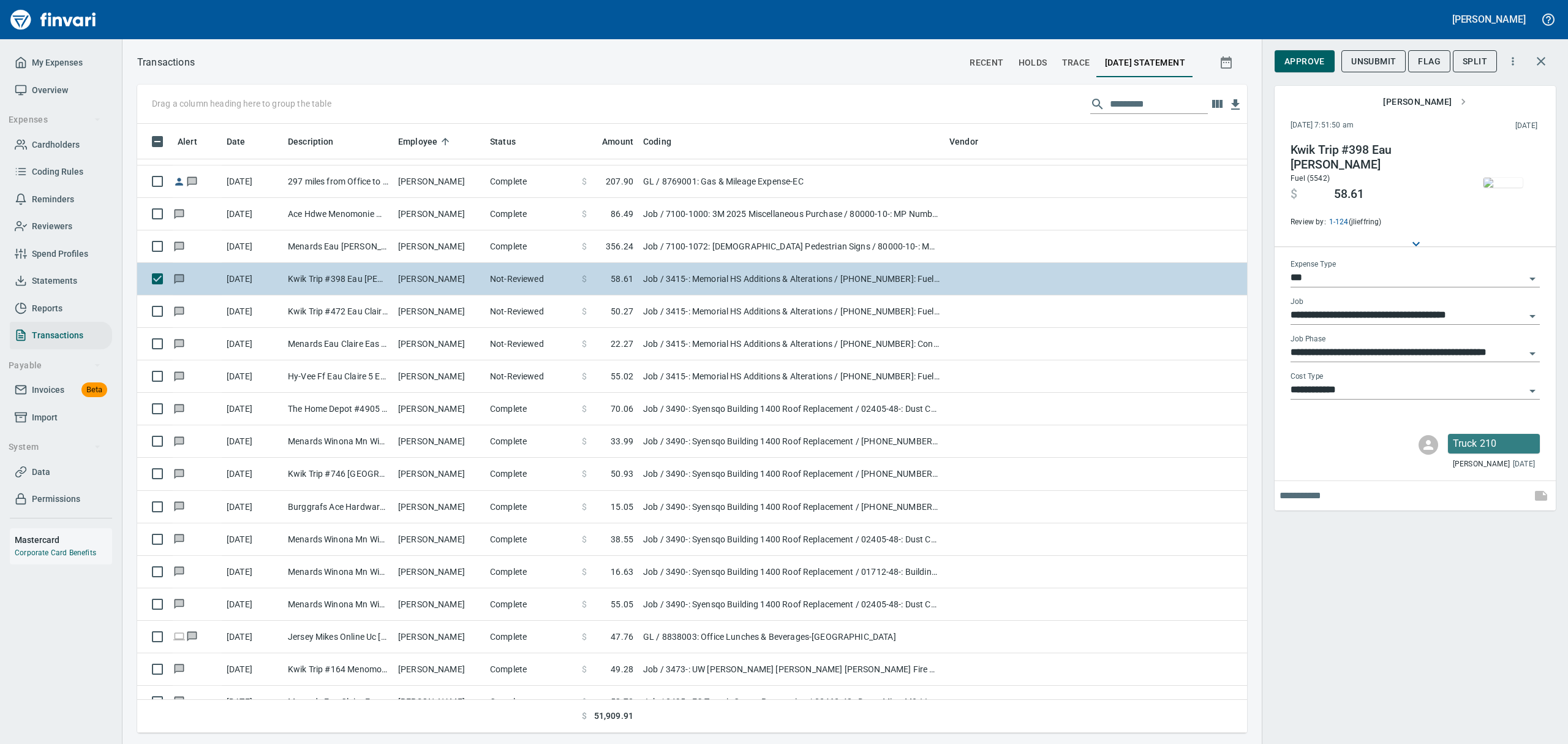
scroll to position [7680, 0]
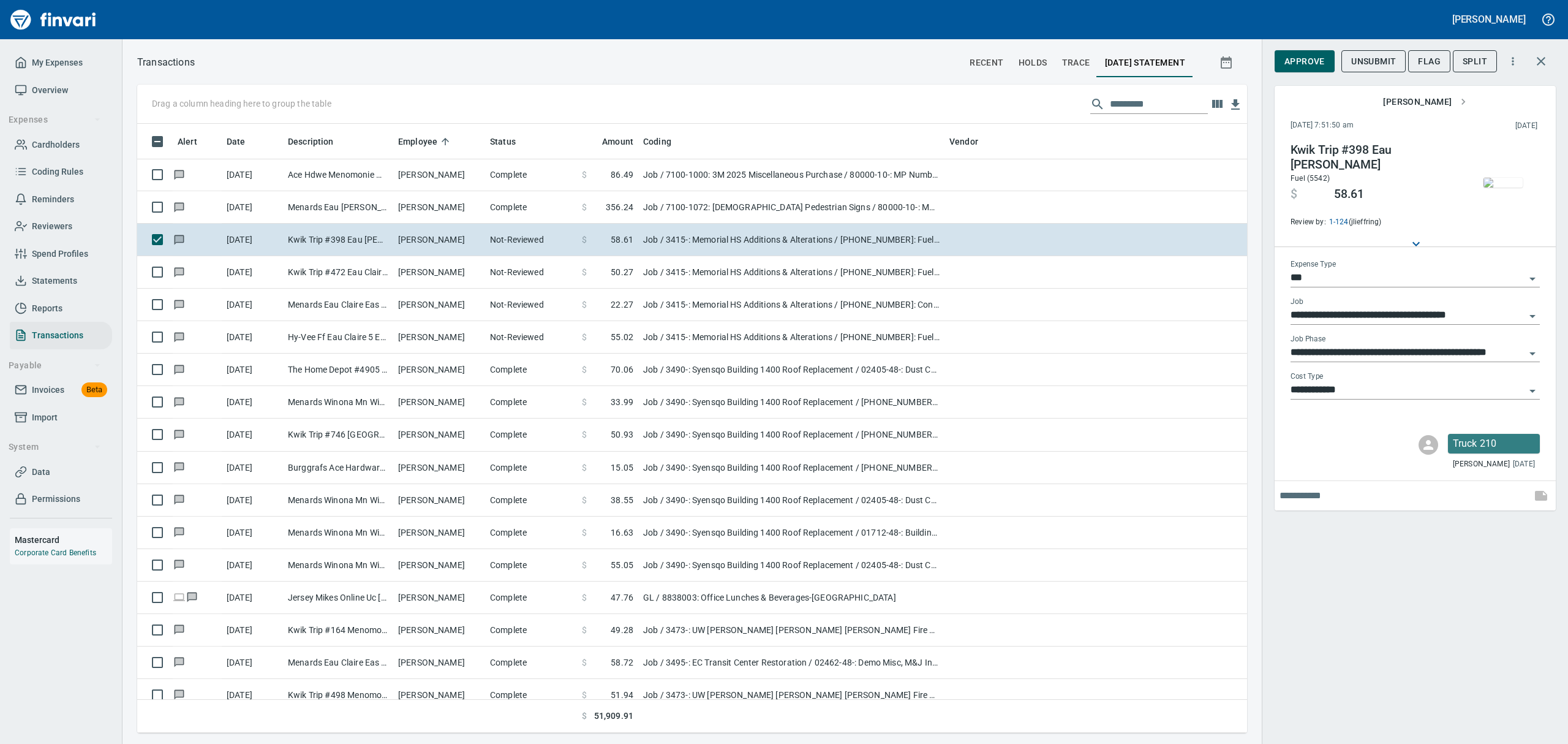
click at [1505, 182] on img "button" at bounding box center [1503, 182] width 39 height 10
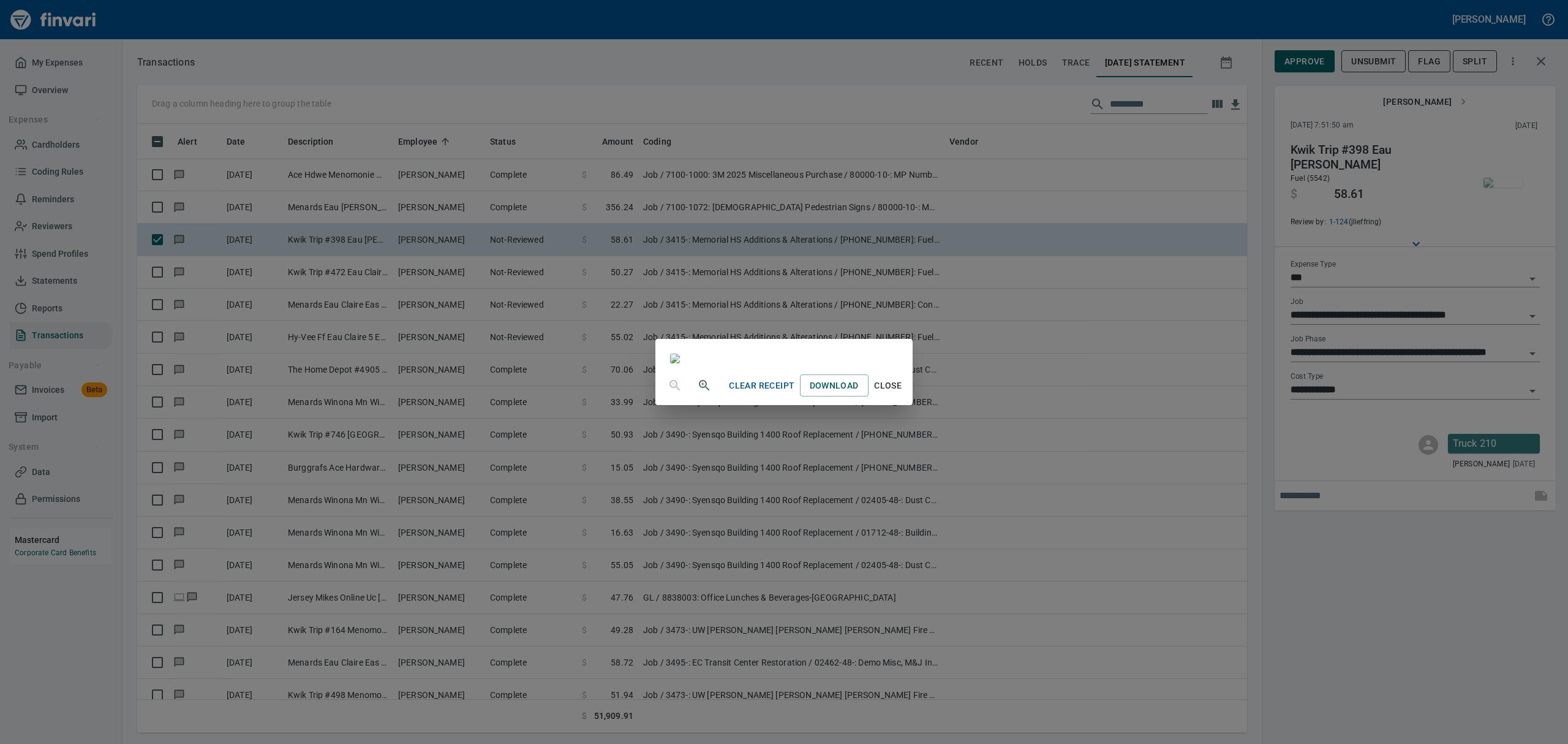
click at [903, 394] on span "Close" at bounding box center [888, 386] width 30 height 15
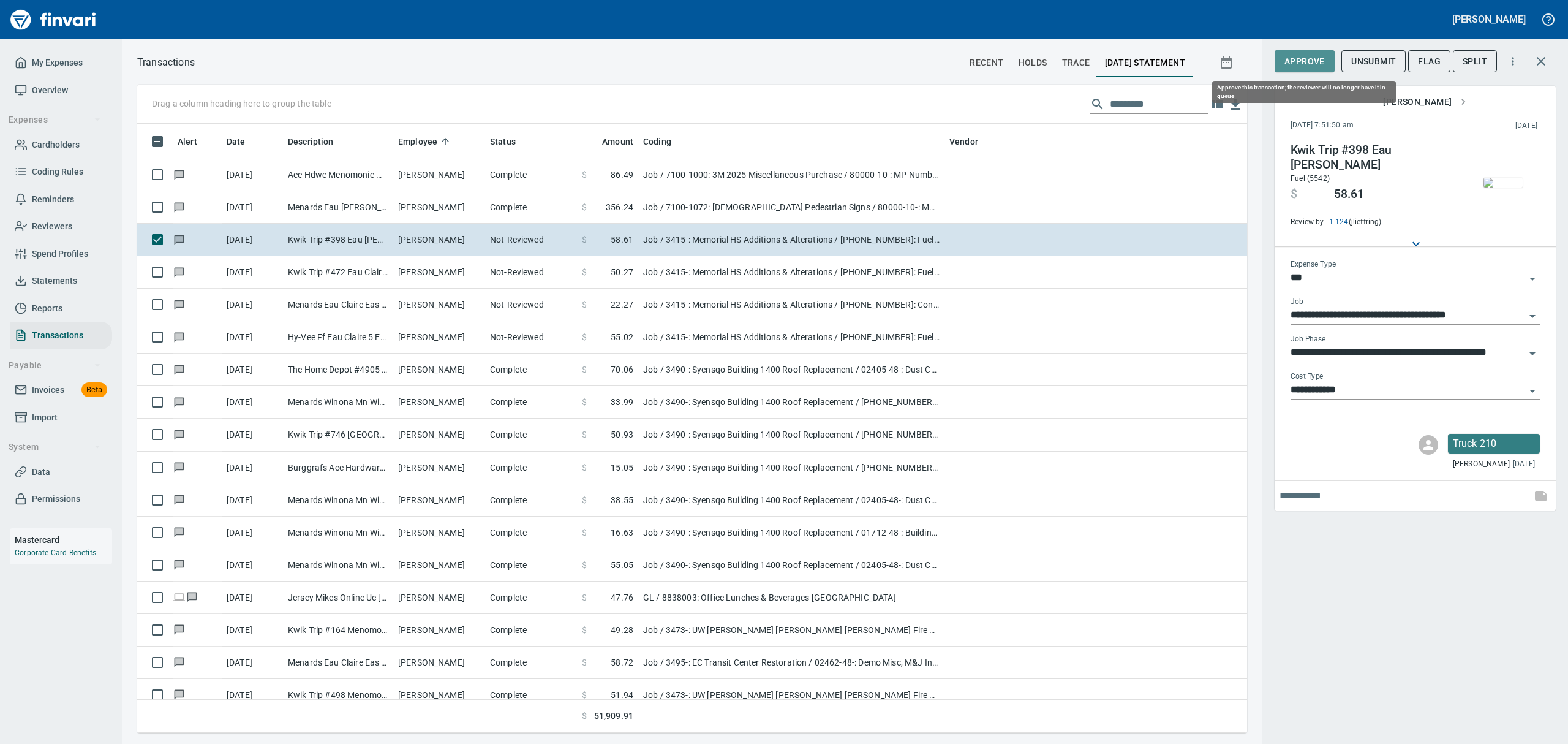
click at [1302, 61] on span "Approve" at bounding box center [1304, 61] width 40 height 15
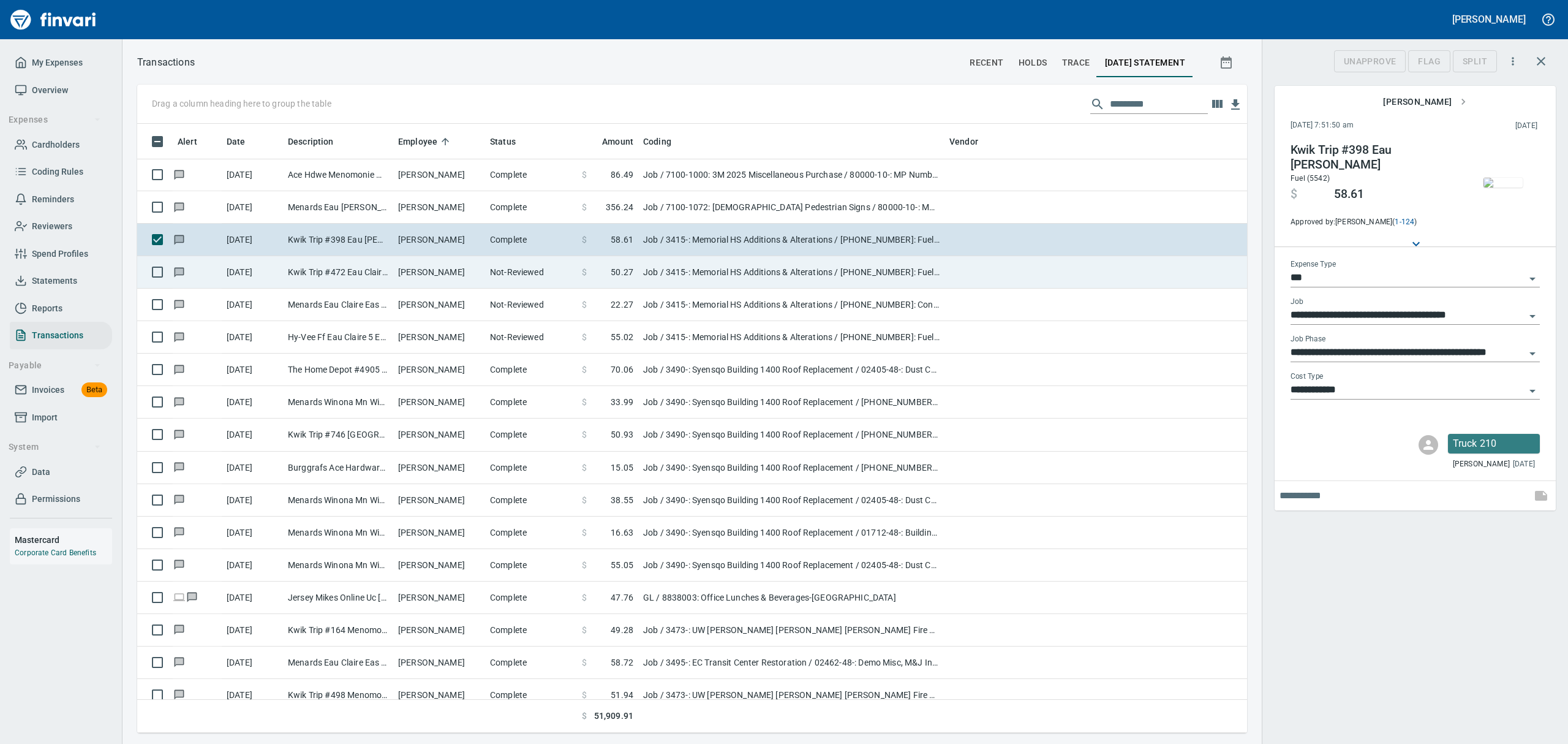
scroll to position [595, 1081]
click at [469, 272] on td "[PERSON_NAME]" at bounding box center [440, 273] width 92 height 33
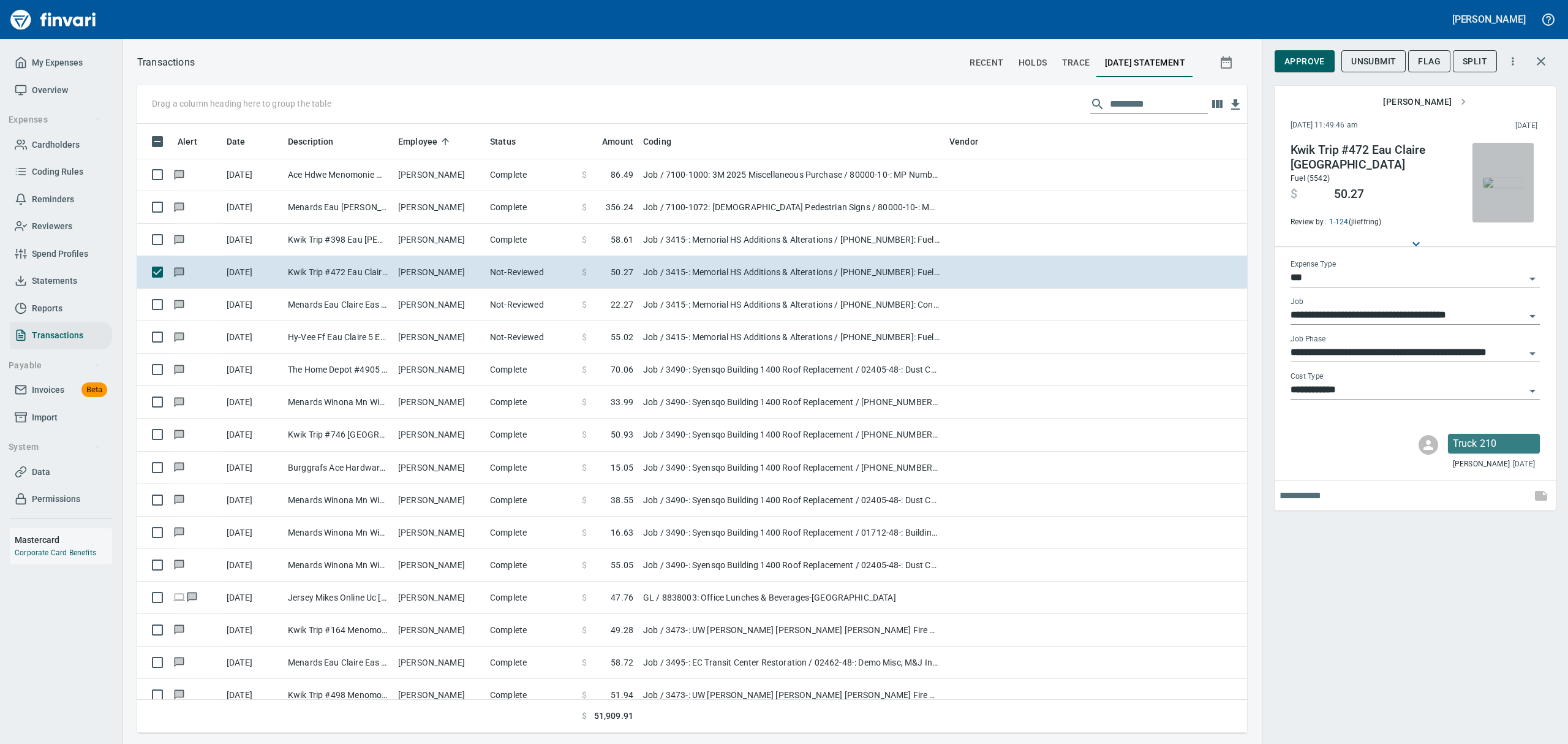
click at [1493, 178] on img "button" at bounding box center [1503, 182] width 39 height 10
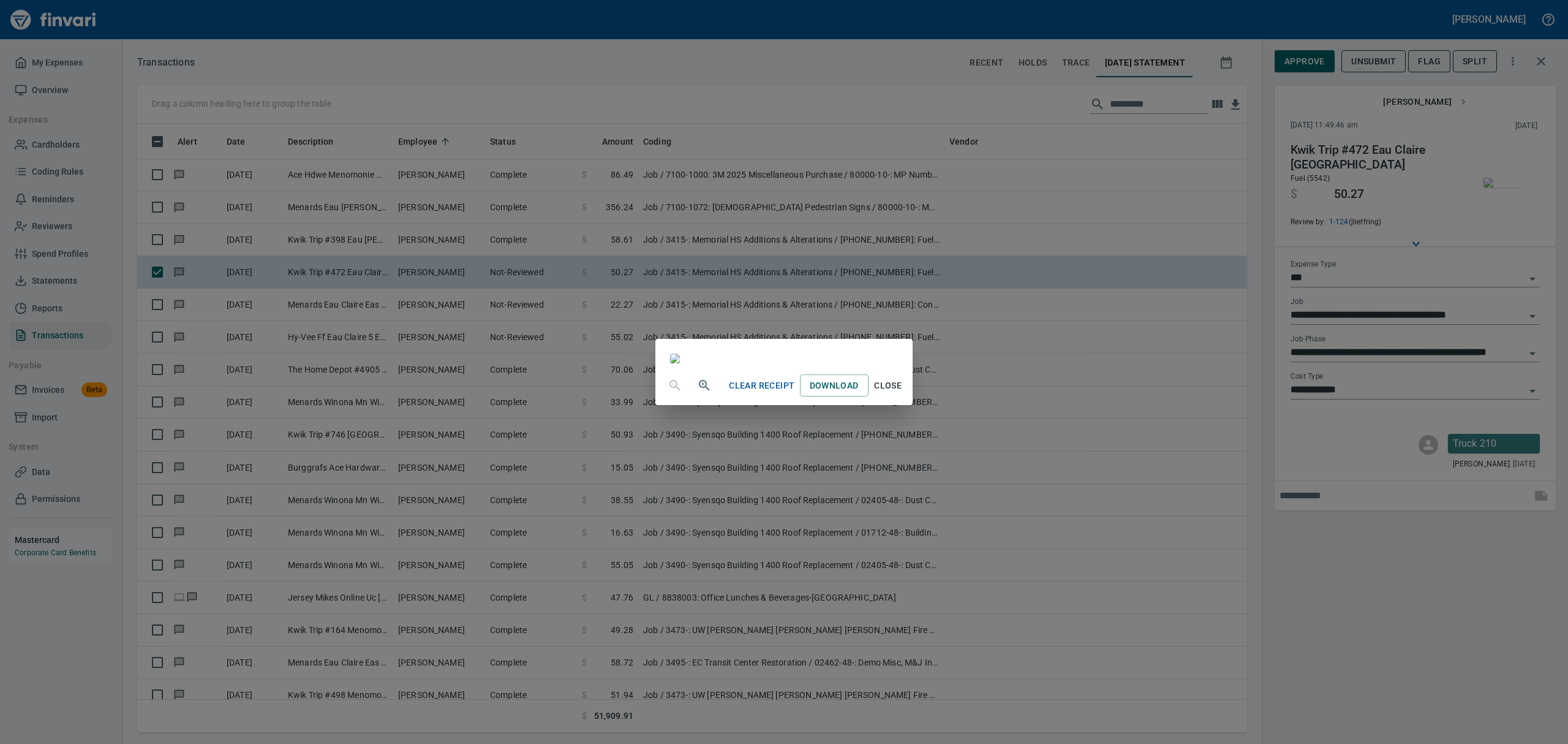
click at [903, 394] on span "Close" at bounding box center [888, 386] width 30 height 15
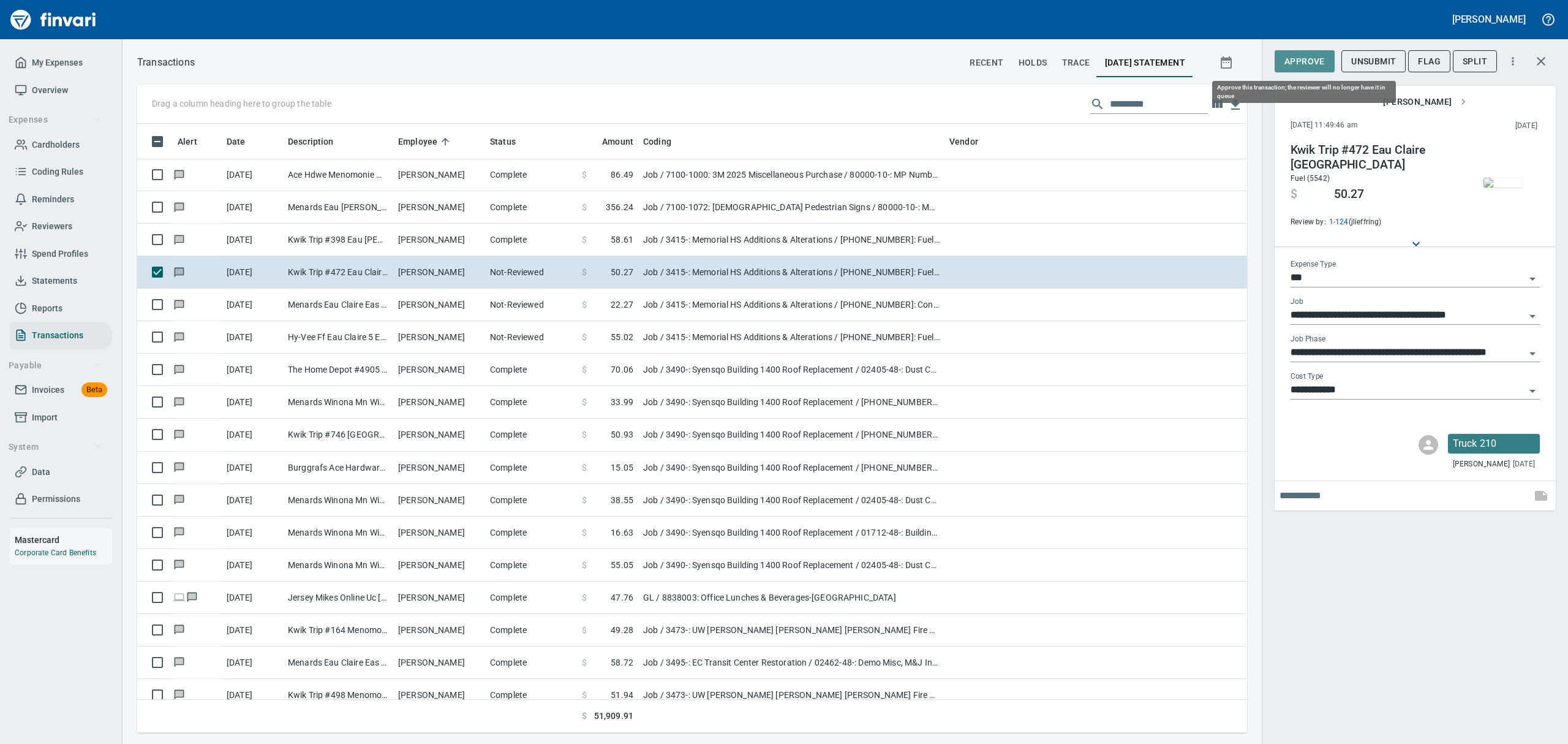
click at [1299, 63] on span "Approve" at bounding box center [1304, 61] width 40 height 15
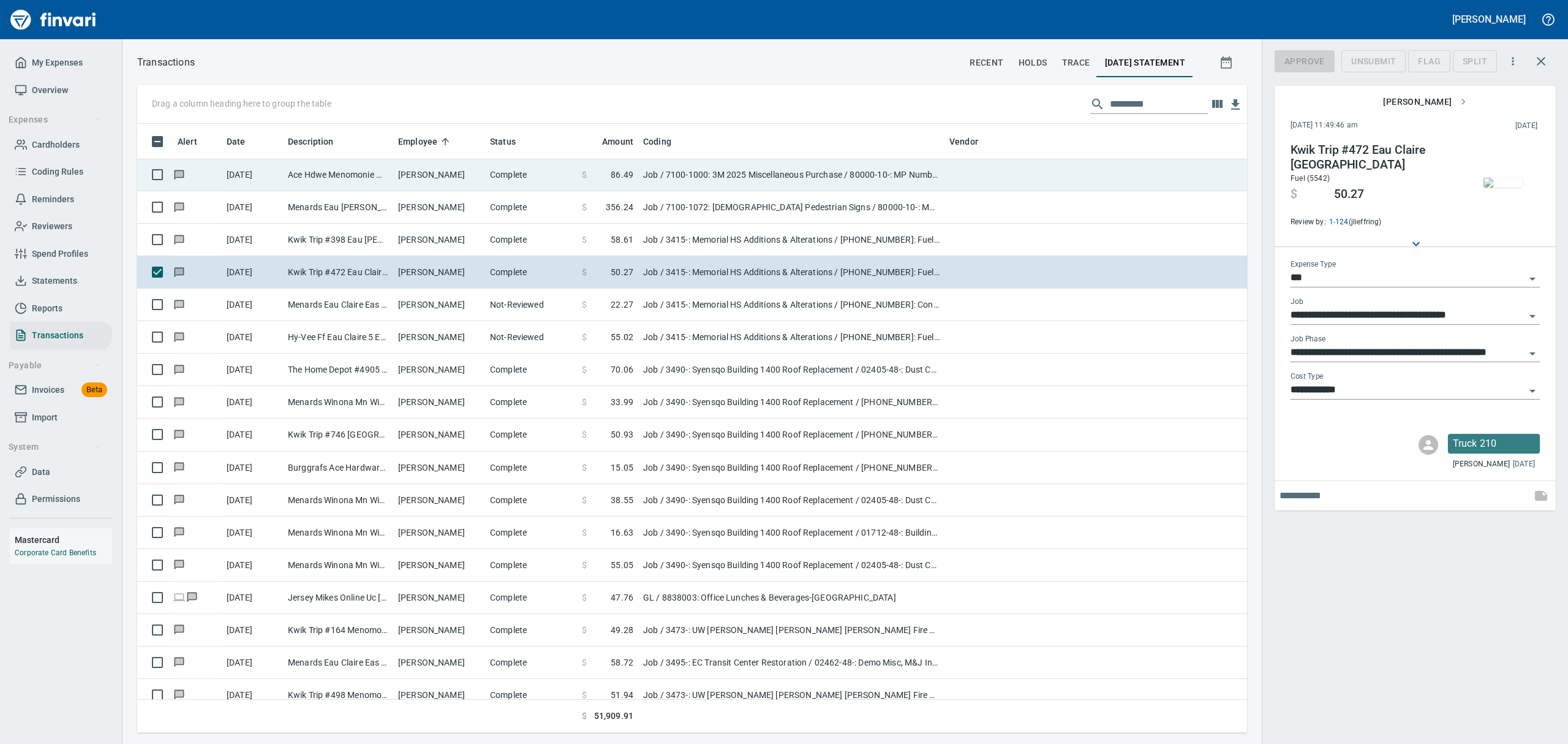
scroll to position [595, 1081]
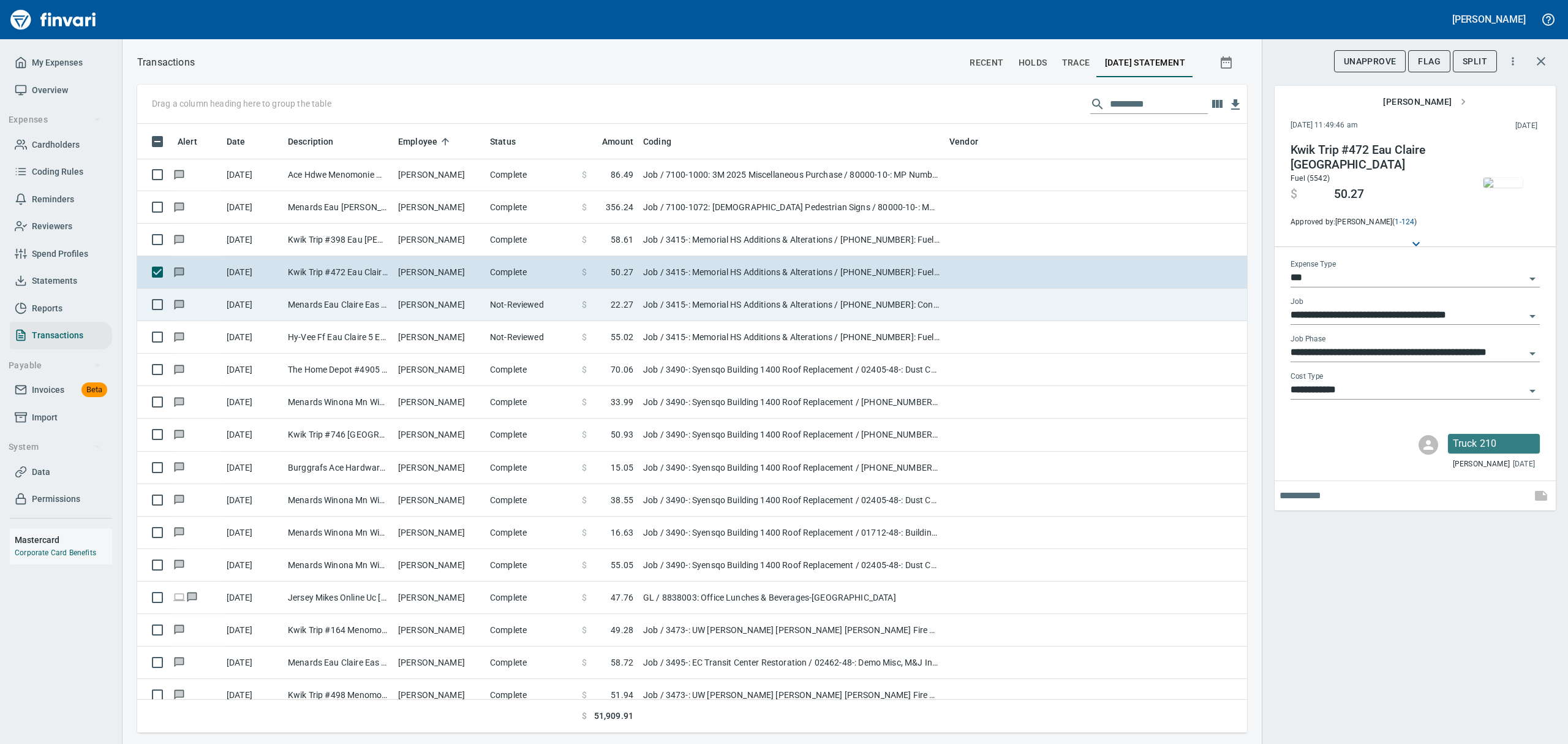
click at [376, 313] on td "Menards Eau Claire Eas Eau Claire WI" at bounding box center [338, 305] width 110 height 33
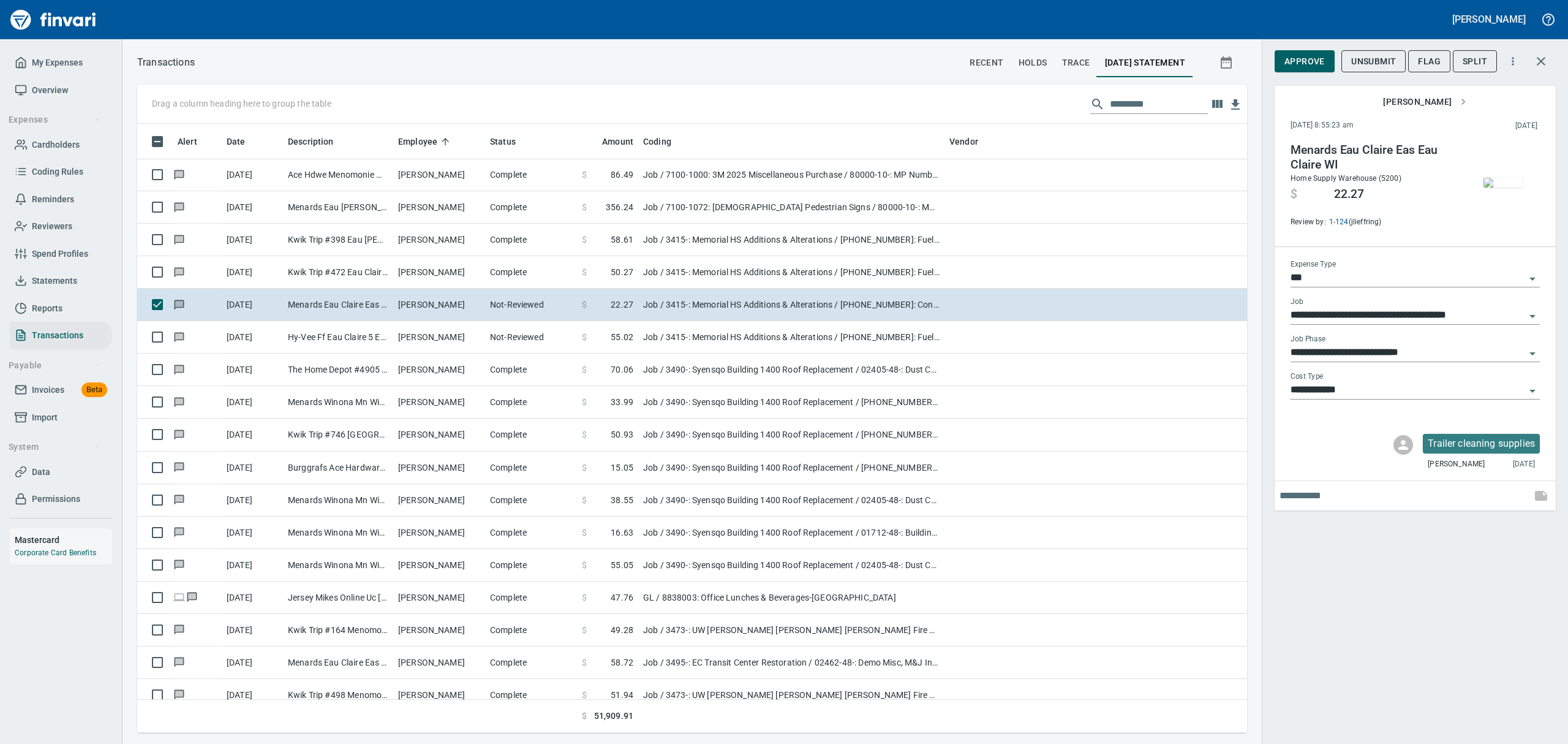
click at [1493, 178] on img "button" at bounding box center [1503, 182] width 39 height 10
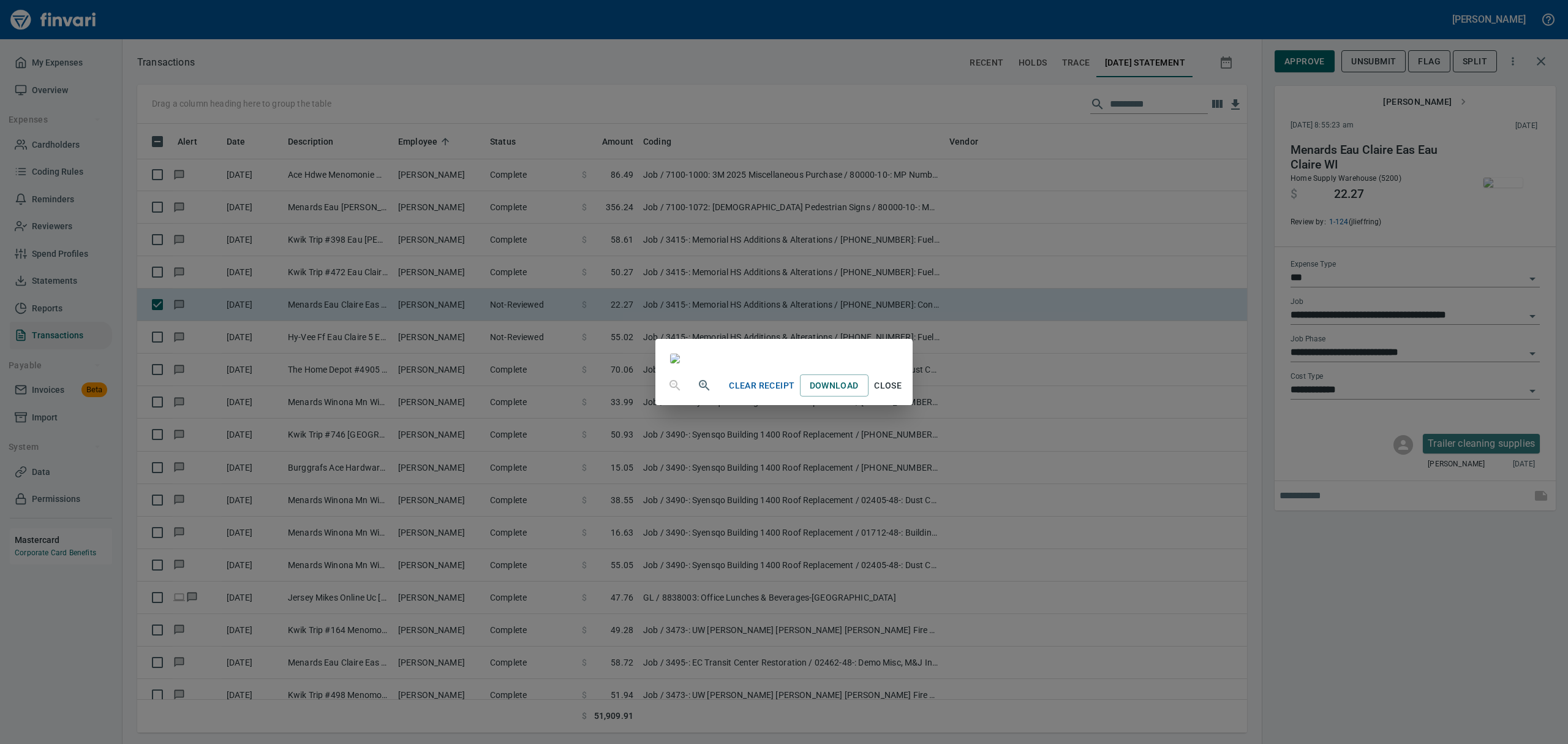
click at [903, 394] on span "Close" at bounding box center [888, 386] width 30 height 15
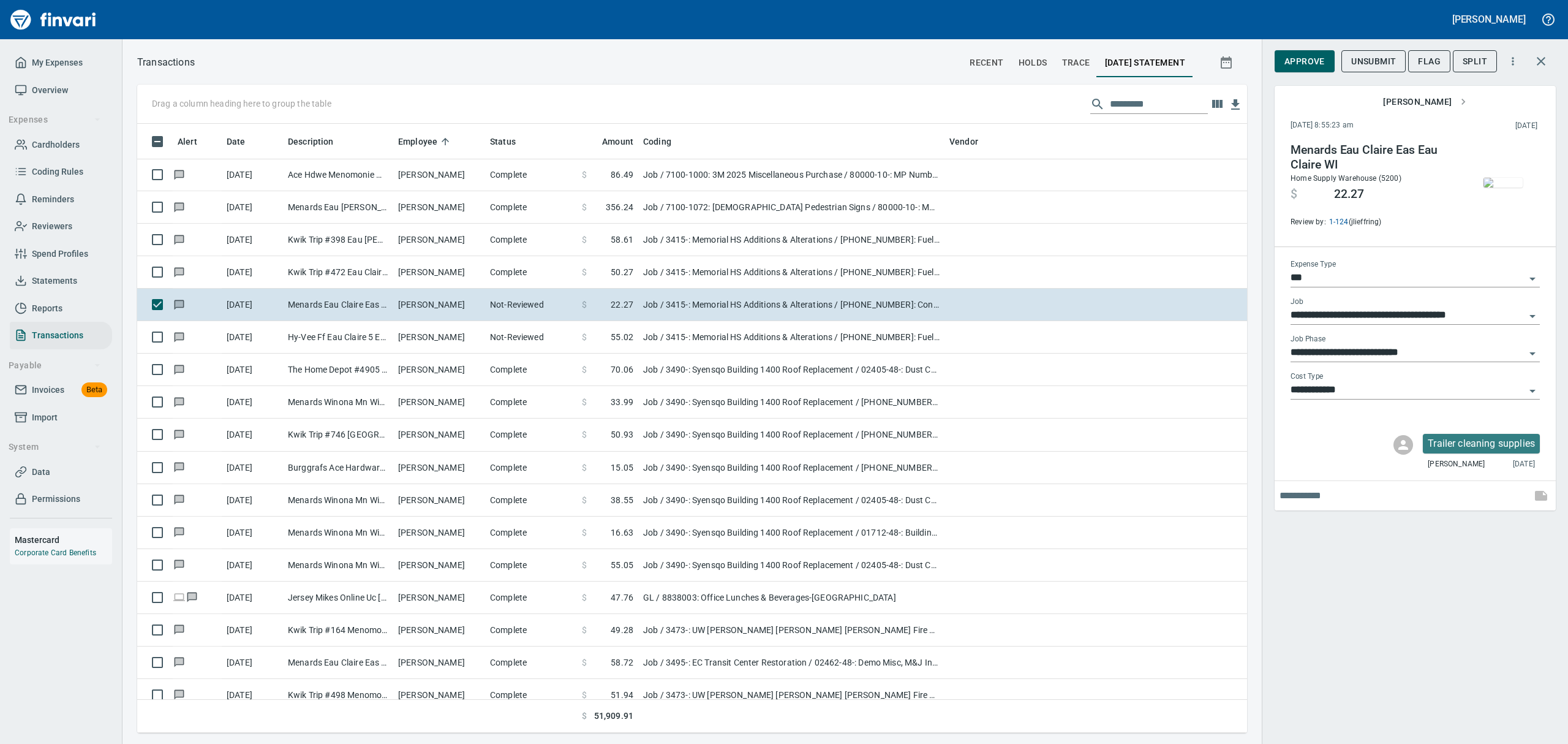
scroll to position [595, 1081]
click at [1487, 181] on img "button" at bounding box center [1503, 182] width 39 height 10
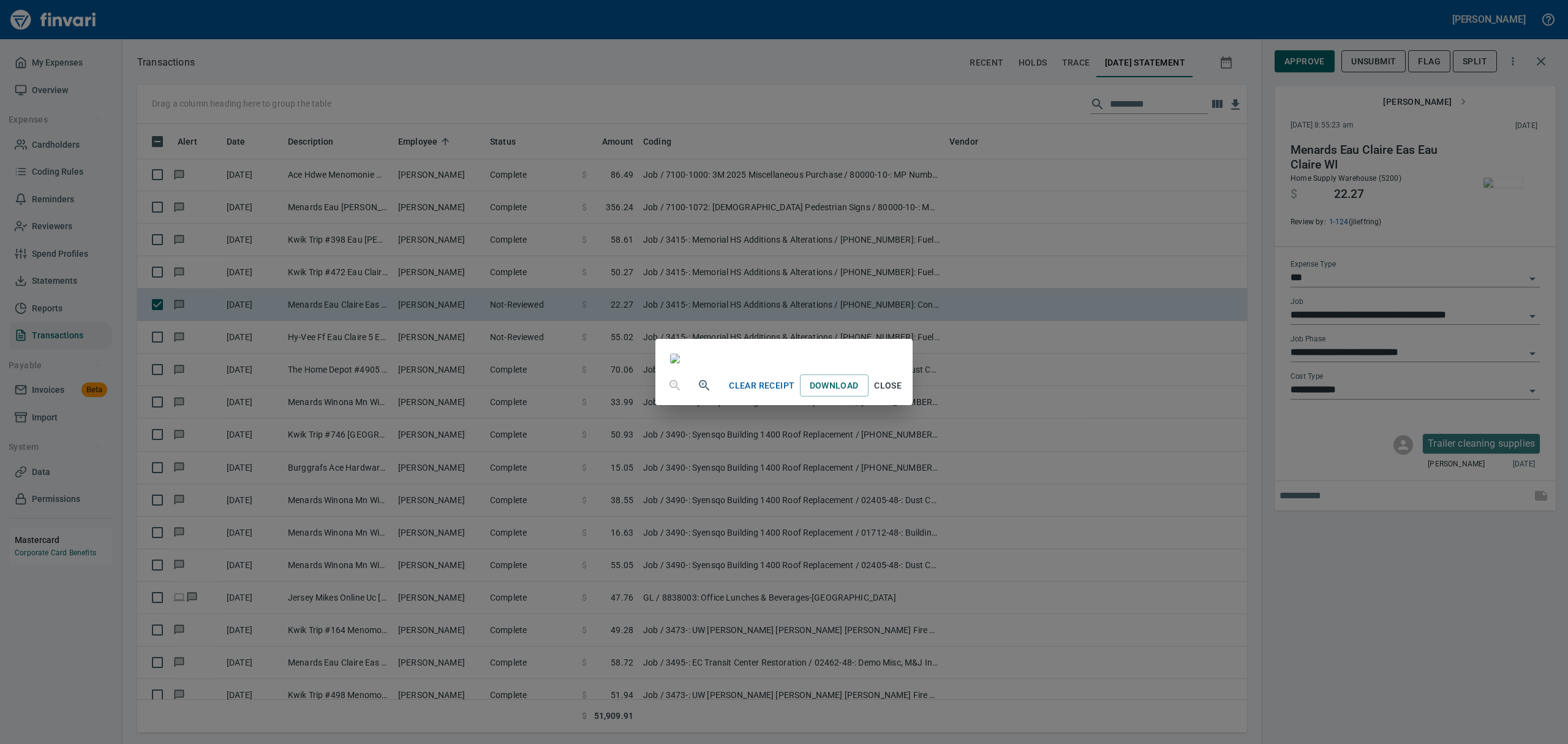
click at [903, 394] on span "Close" at bounding box center [888, 386] width 30 height 15
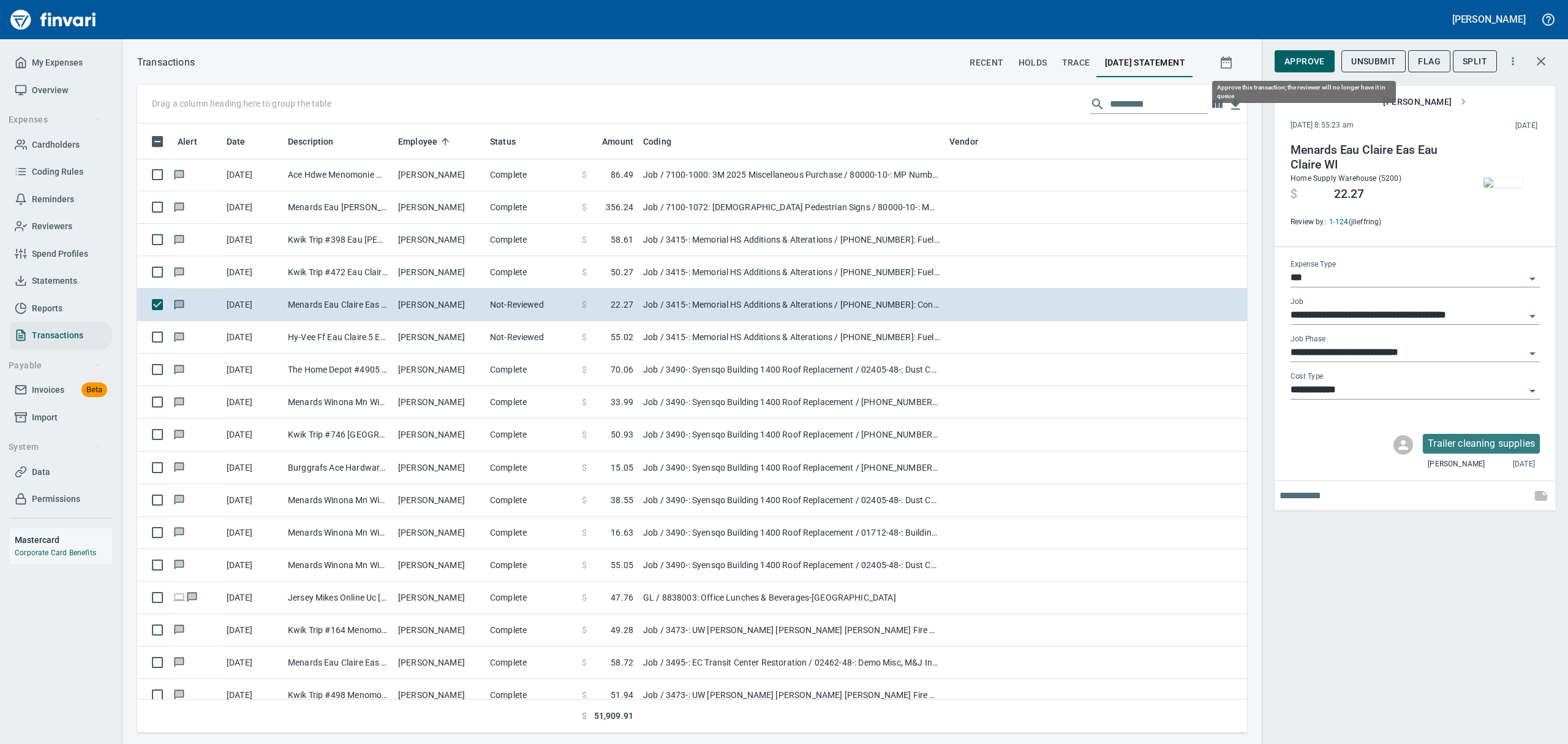
click at [1301, 55] on span "Approve" at bounding box center [1304, 61] width 40 height 15
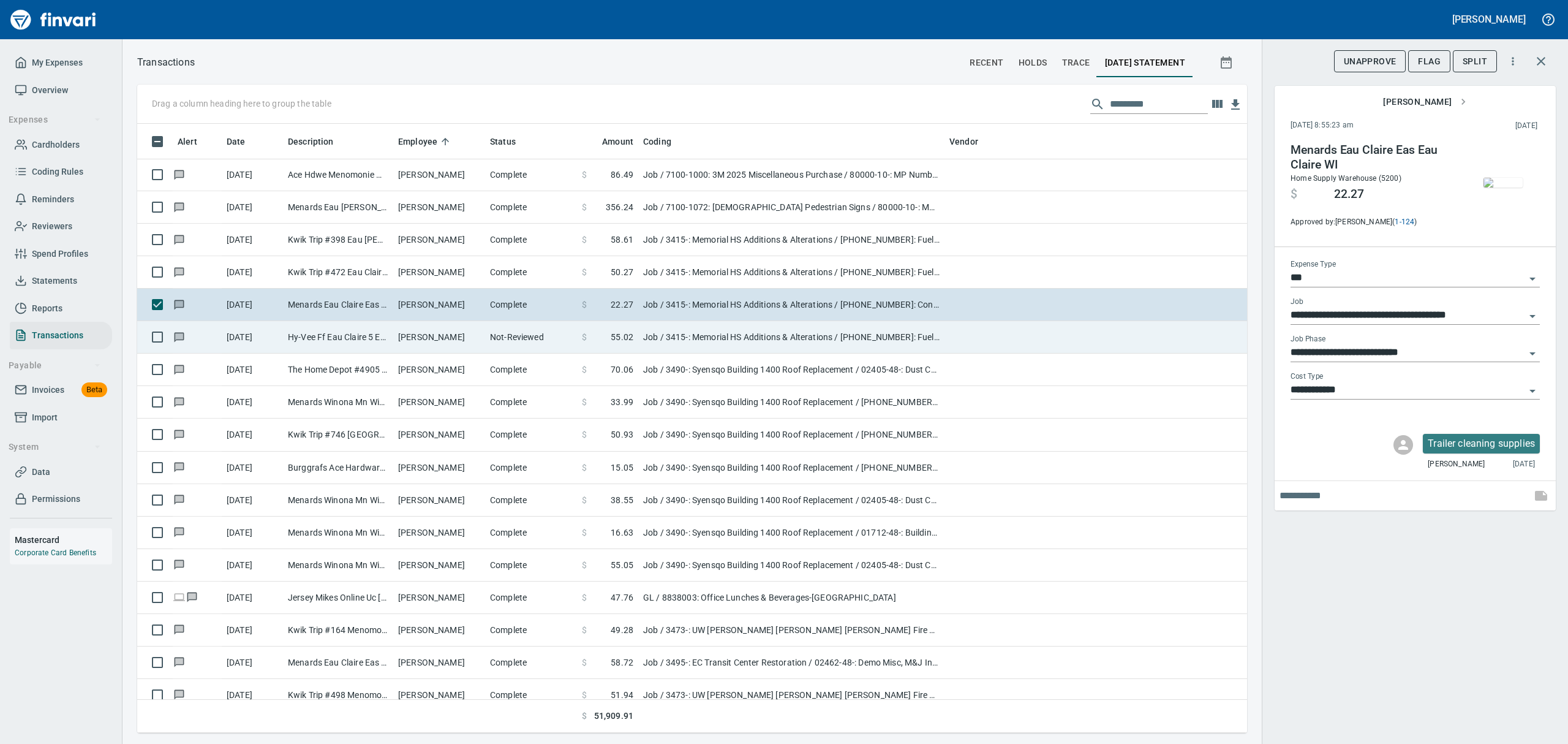
click at [292, 336] on td "Hy-Vee Ff Eau Claire 5 Eau Claire WI" at bounding box center [338, 337] width 110 height 33
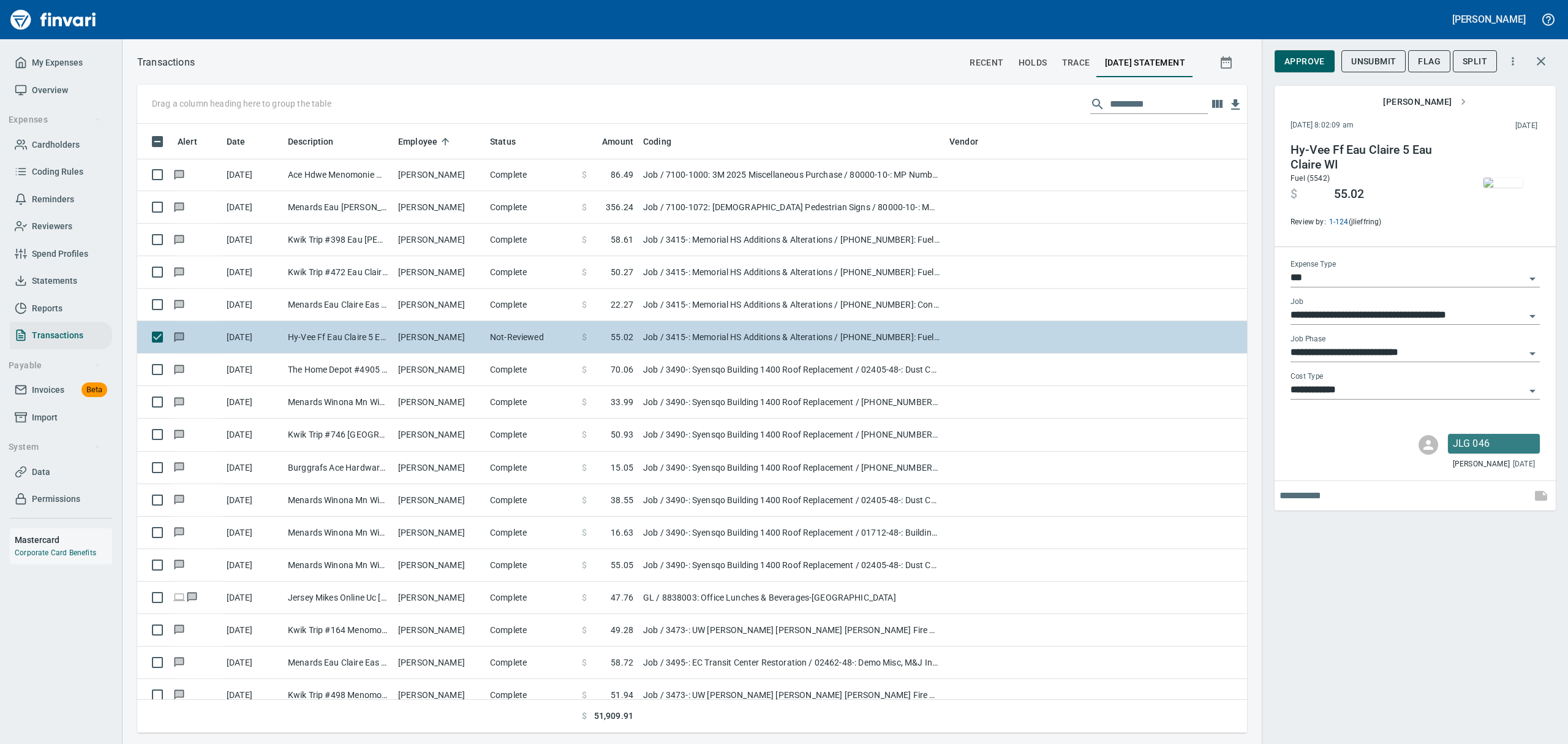
type input "**********"
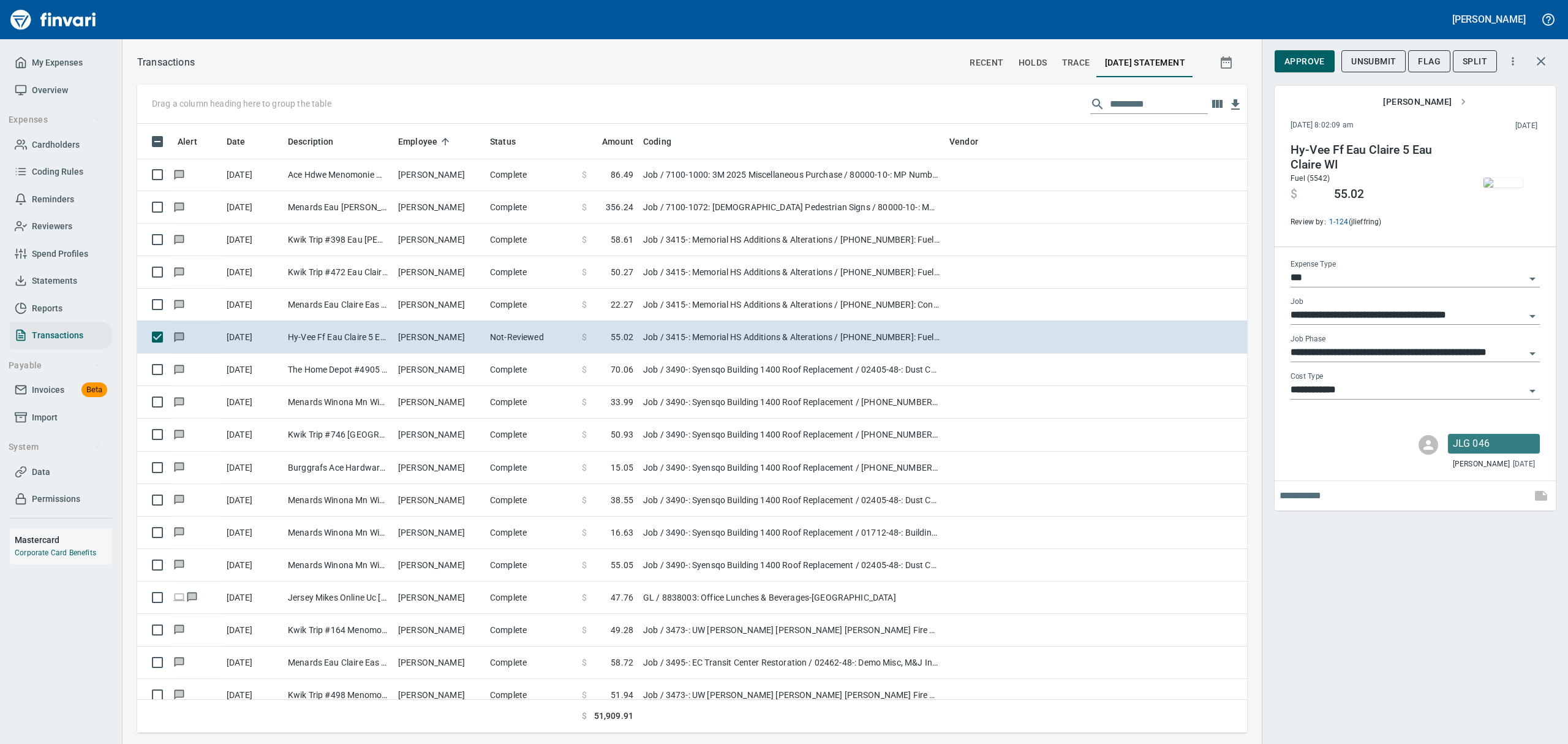
click at [1497, 178] on img "button" at bounding box center [1503, 182] width 39 height 10
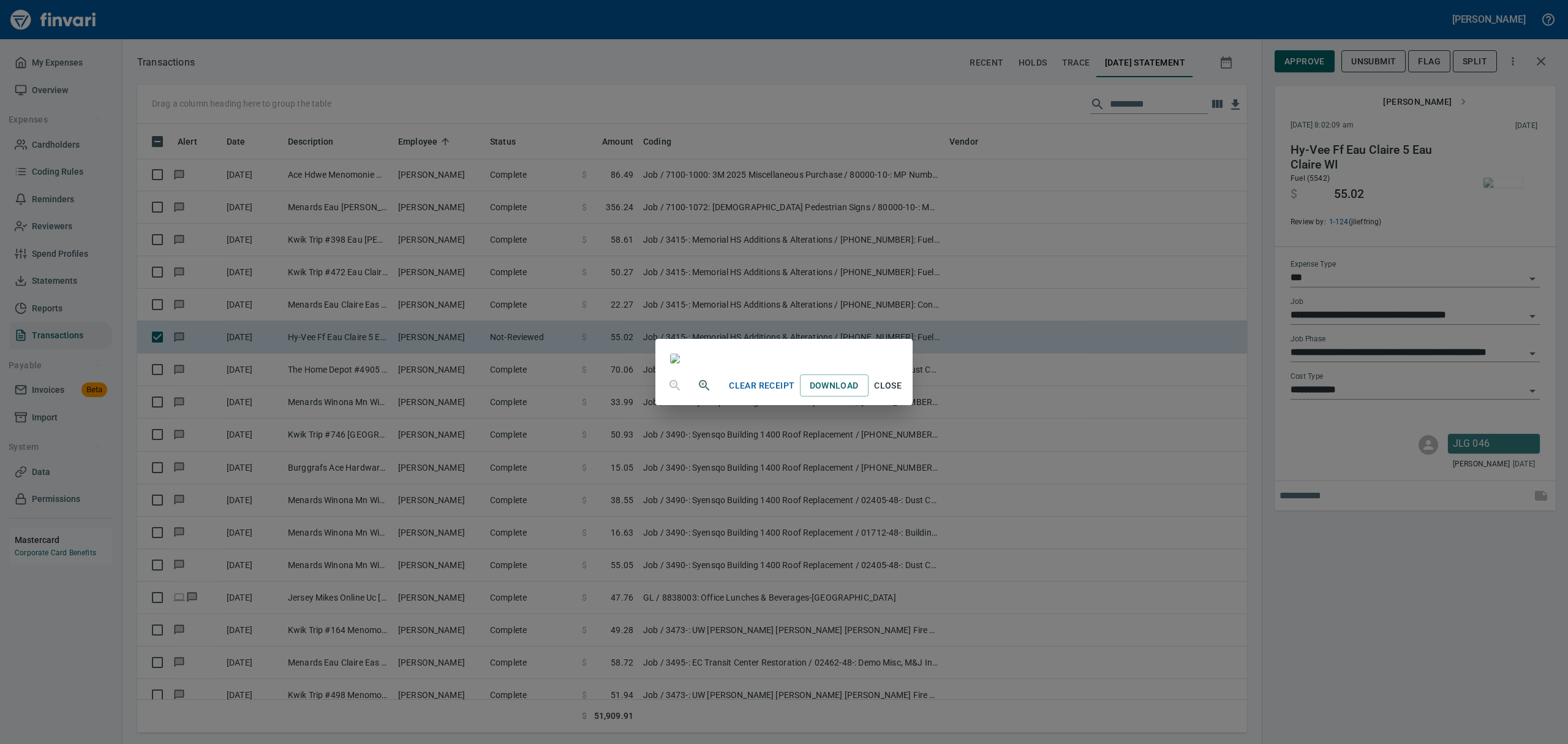
click at [903, 394] on span "Close" at bounding box center [888, 386] width 30 height 15
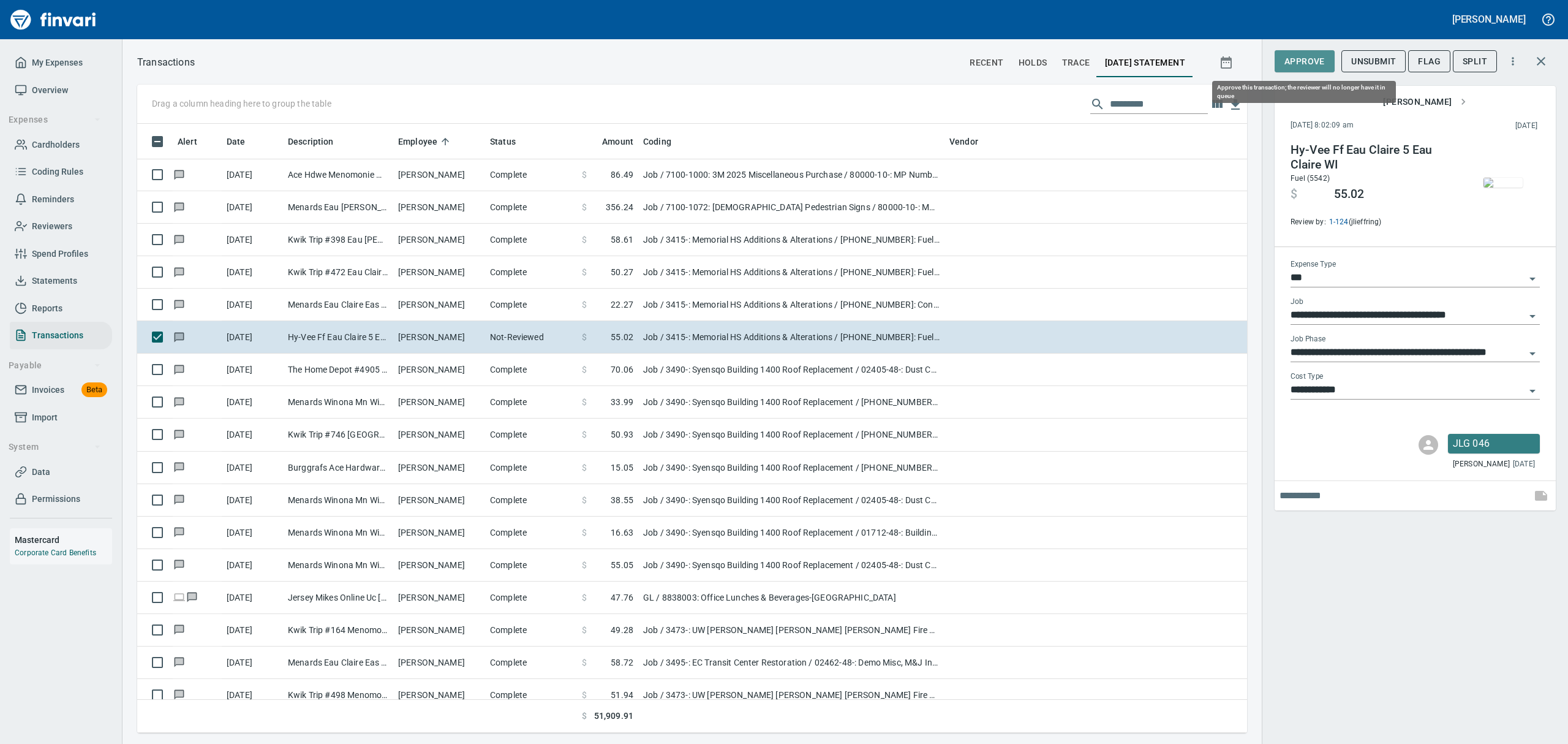
click at [1310, 60] on span "Approve" at bounding box center [1304, 61] width 40 height 15
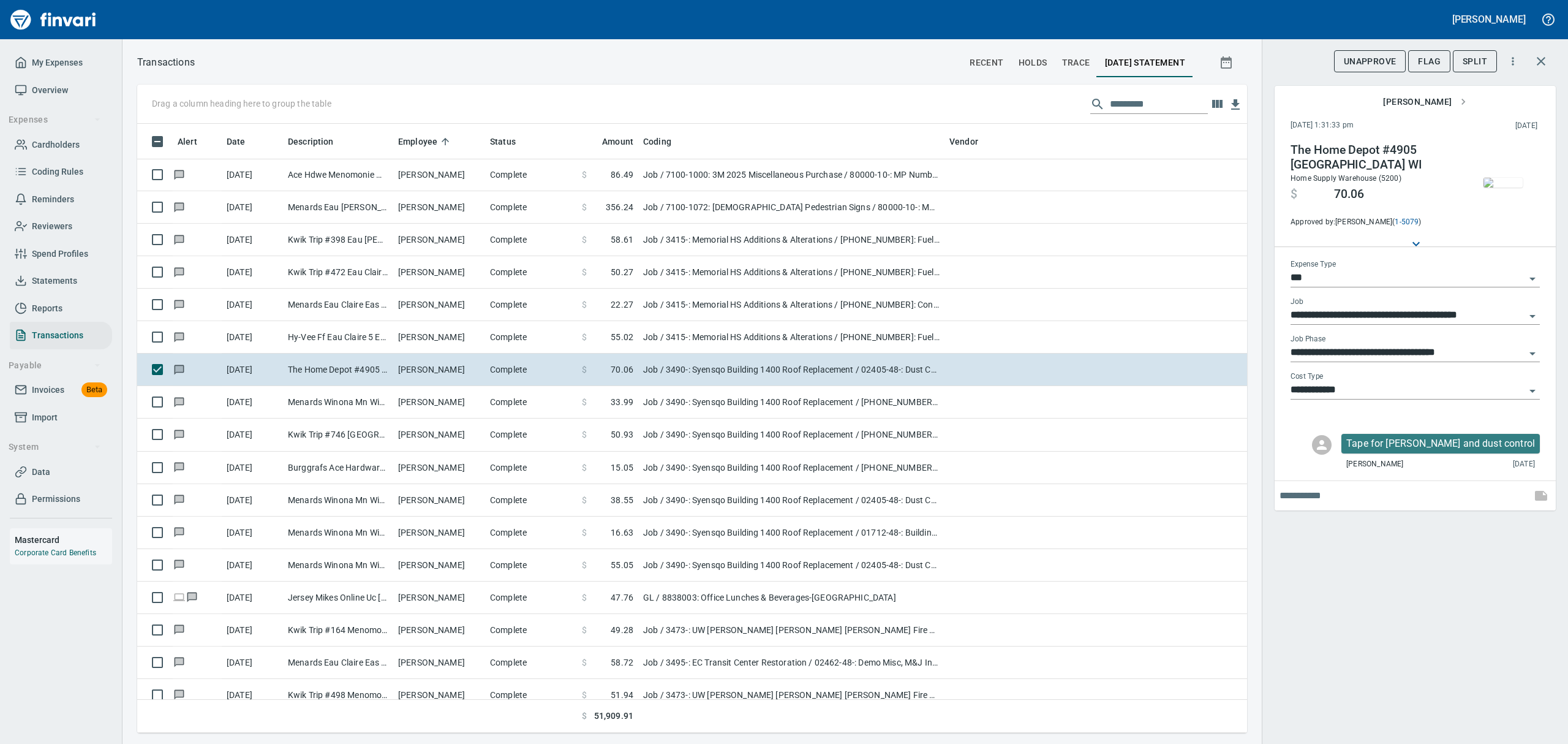
click at [1506, 187] on img "button" at bounding box center [1503, 182] width 39 height 10
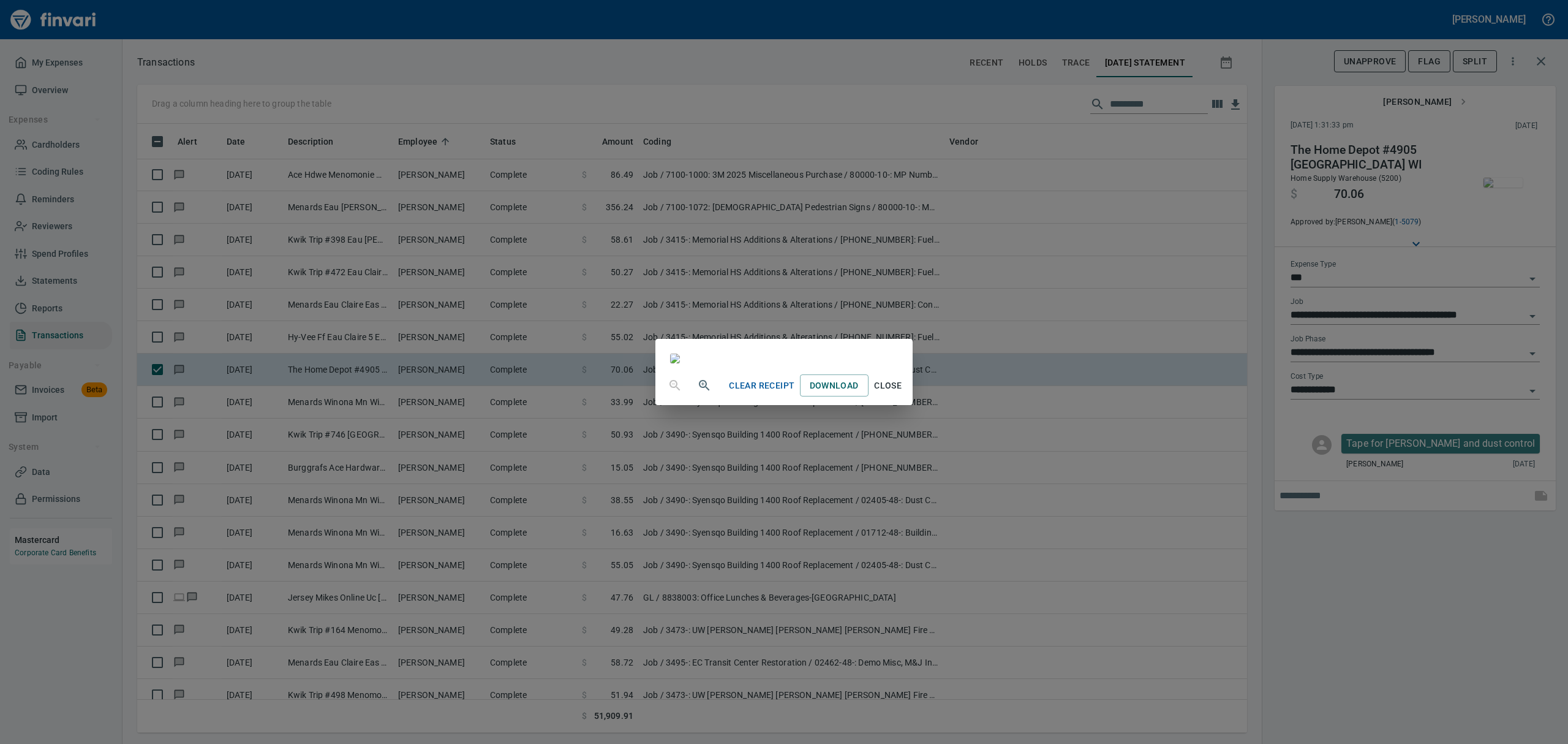
click at [903, 394] on span "Close" at bounding box center [888, 386] width 30 height 15
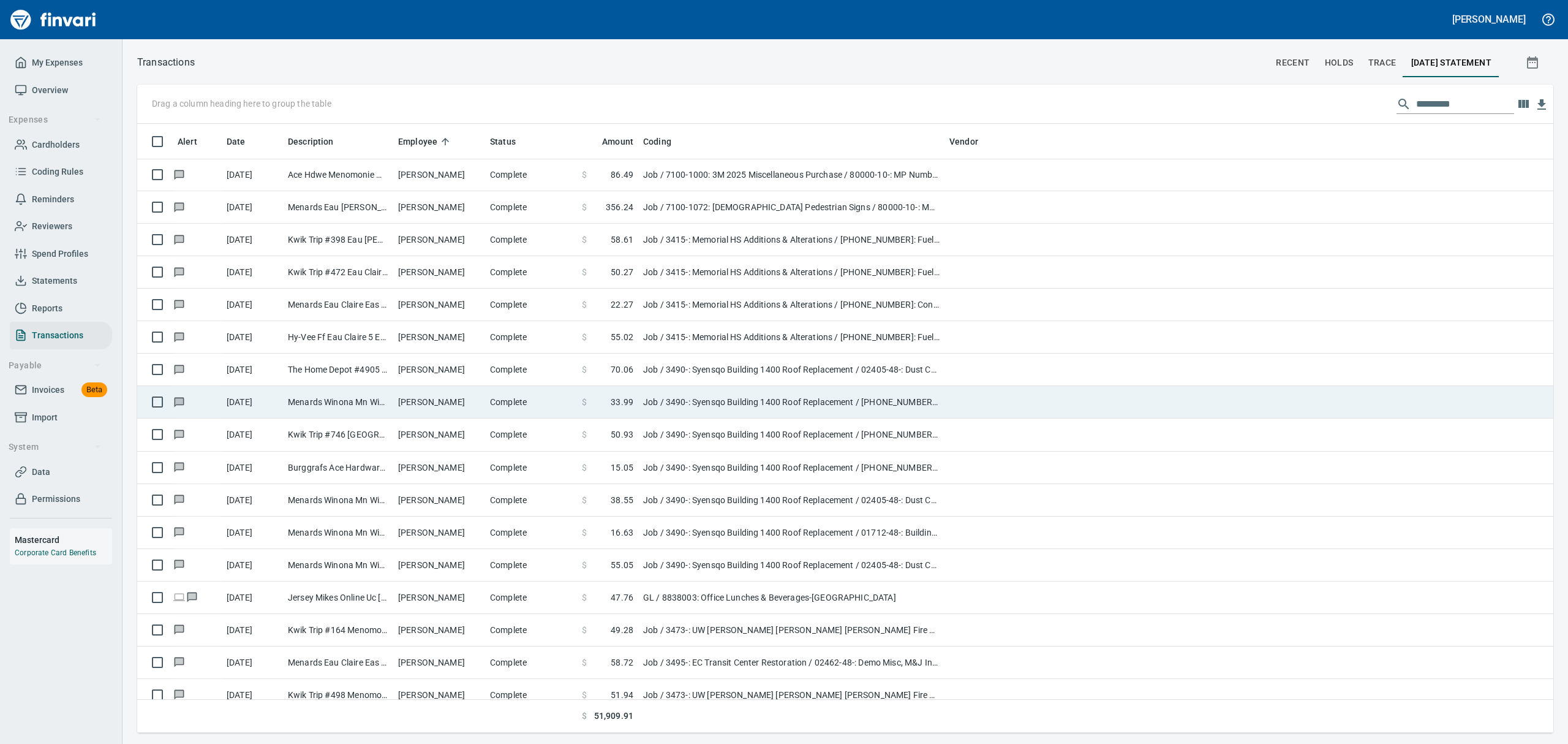
scroll to position [1, 1]
click at [290, 396] on td "Menards Winona Mn Winona [GEOGRAPHIC_DATA]" at bounding box center [338, 402] width 110 height 33
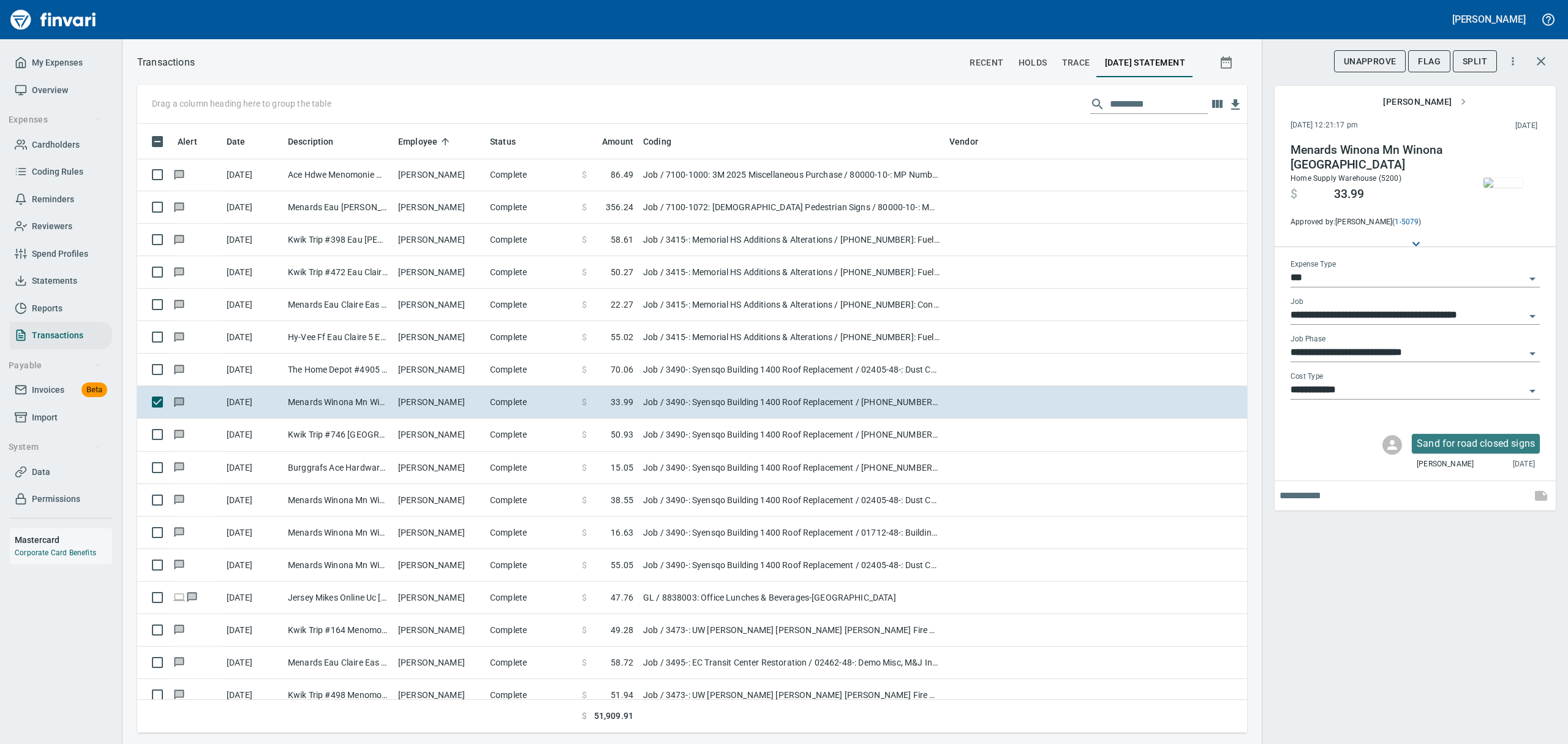
scroll to position [595, 1081]
click at [1512, 178] on img "button" at bounding box center [1503, 182] width 39 height 10
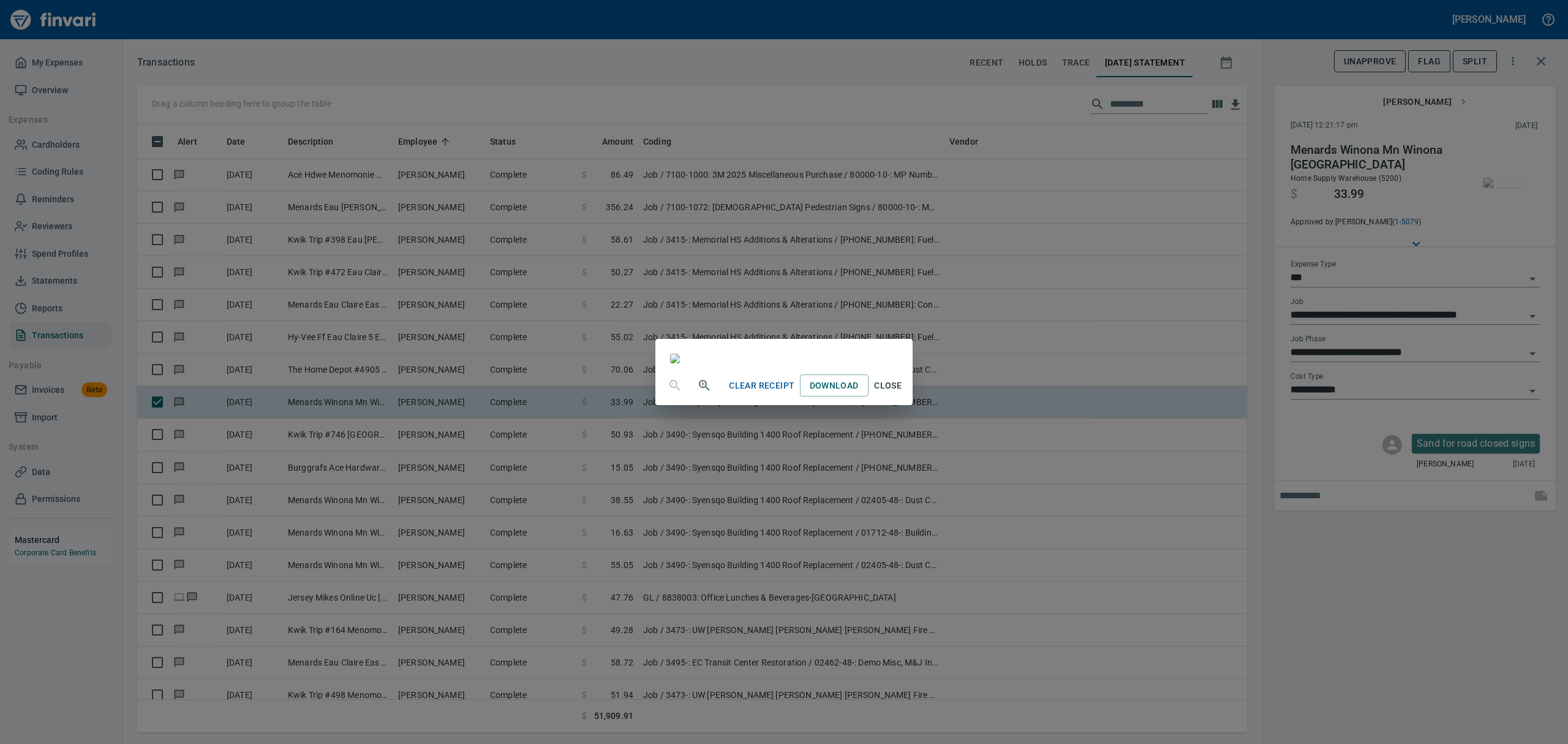
click at [697, 393] on icon "button" at bounding box center [703, 385] width 14 height 14
click at [697, 394] on icon "button" at bounding box center [703, 386] width 14 height 14
click at [697, 397] on icon "button" at bounding box center [703, 390] width 14 height 14
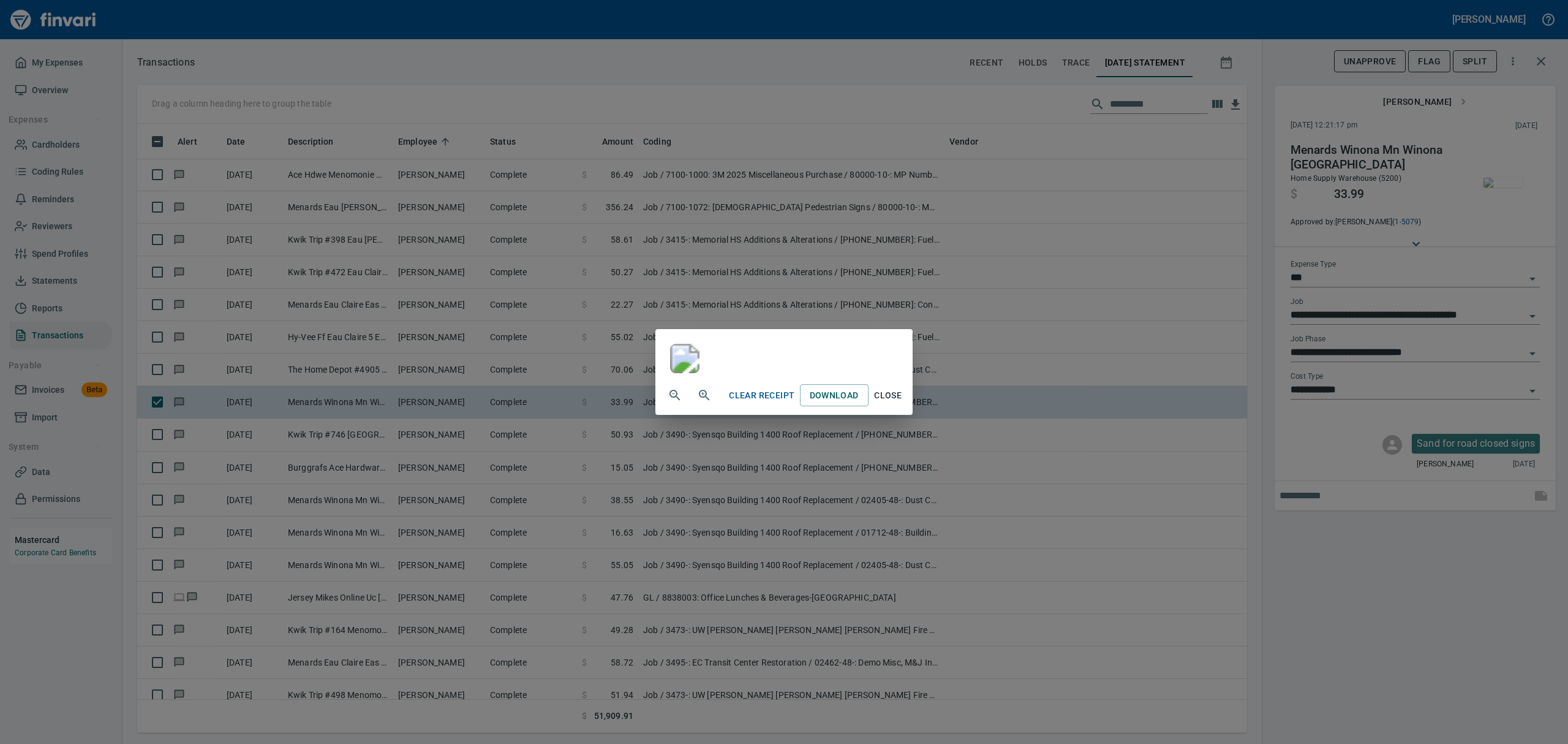
scroll to position [163, 0]
click at [903, 403] on span "Close" at bounding box center [888, 396] width 30 height 15
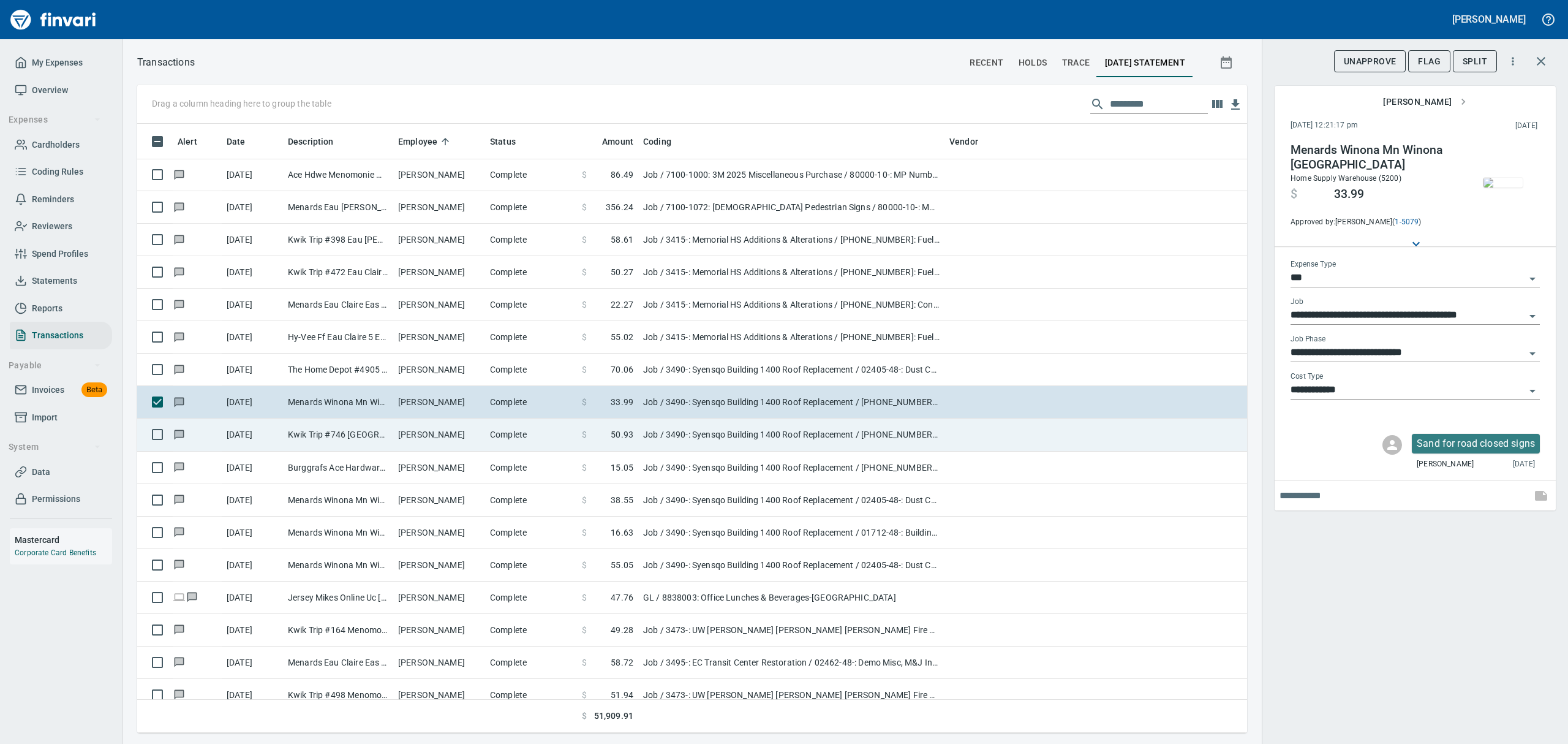
click at [342, 444] on td "Kwik Trip #746 [GEOGRAPHIC_DATA] [GEOGRAPHIC_DATA]" at bounding box center [338, 435] width 110 height 33
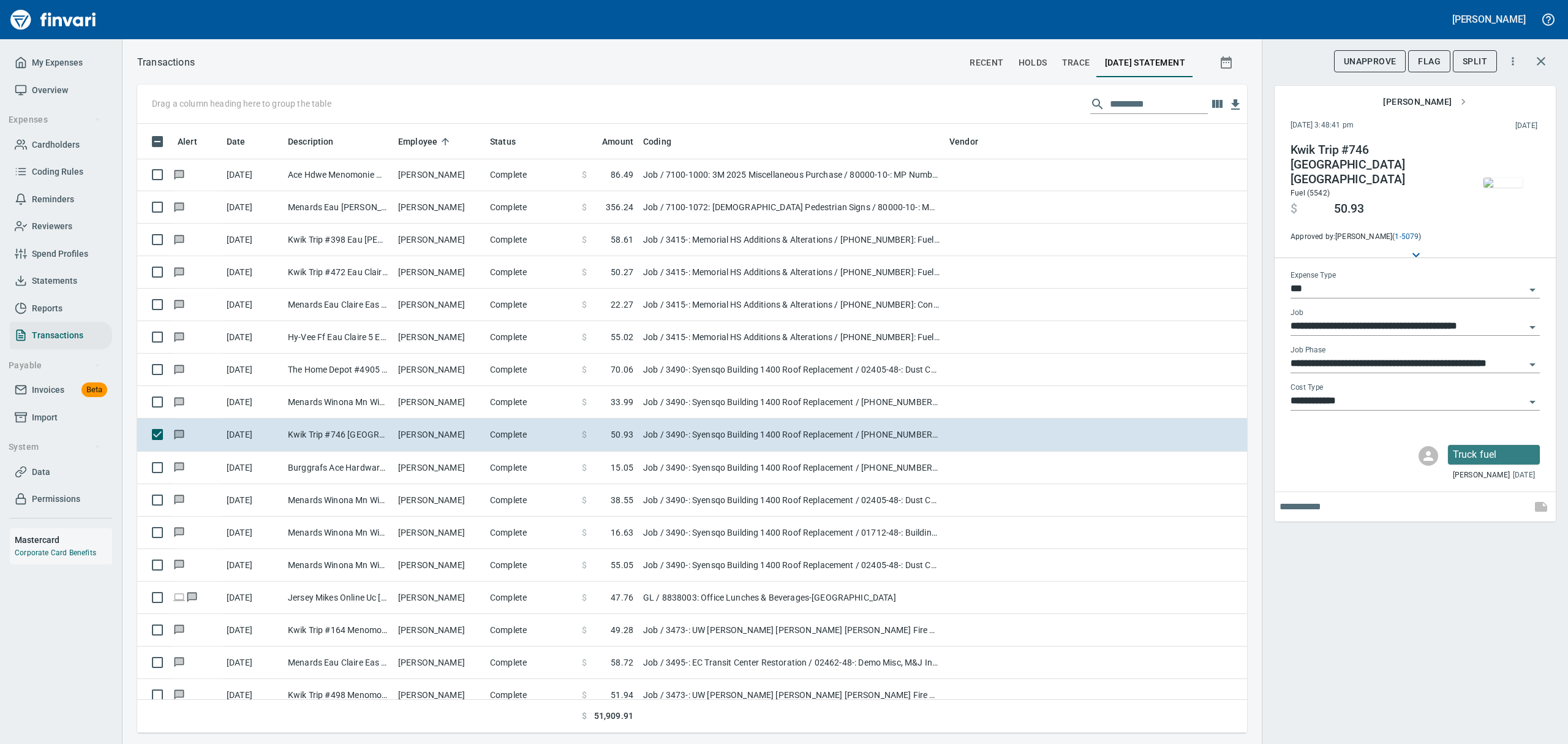
click at [1525, 178] on span "button" at bounding box center [1504, 182] width 52 height 10
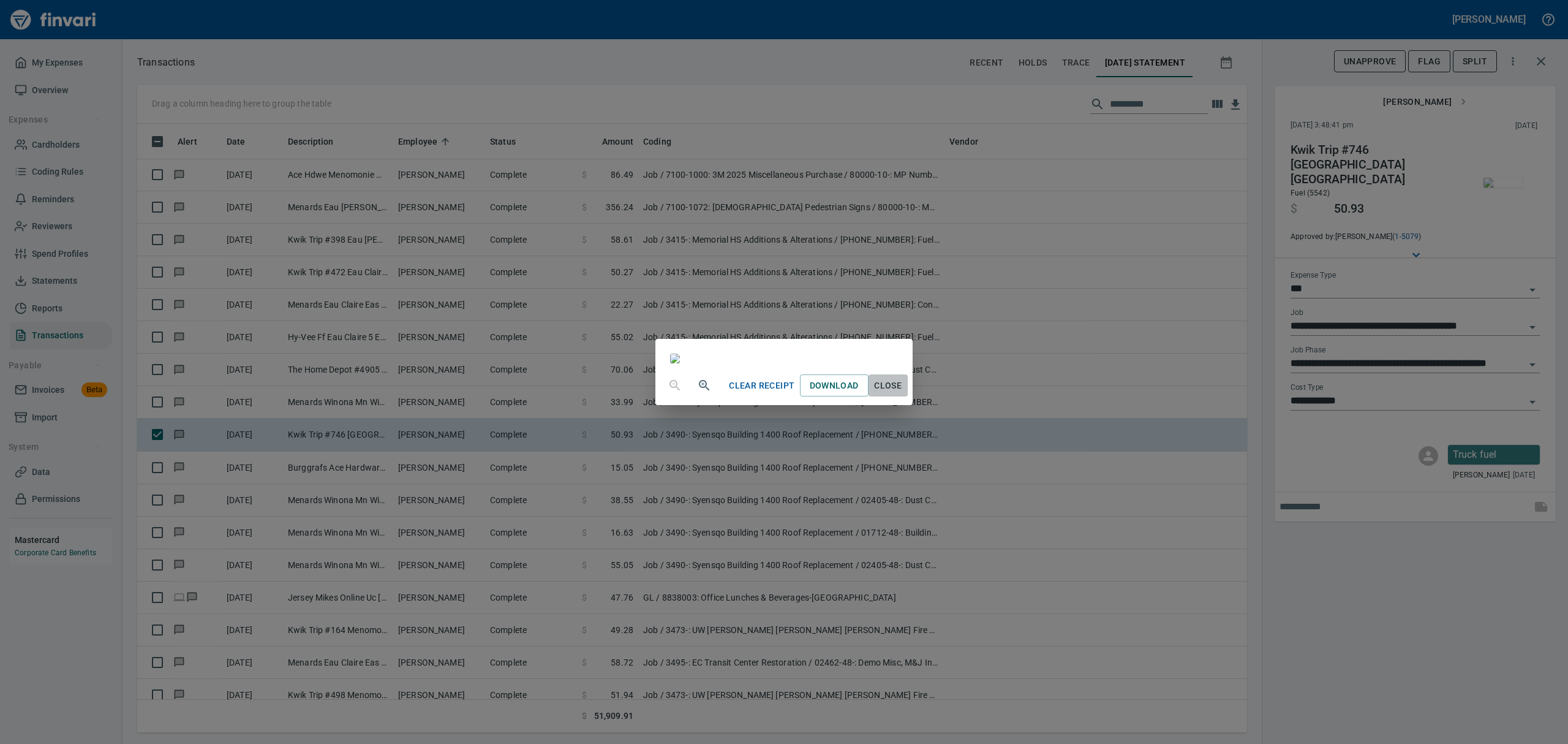
click at [903, 394] on span "Close" at bounding box center [888, 386] width 30 height 15
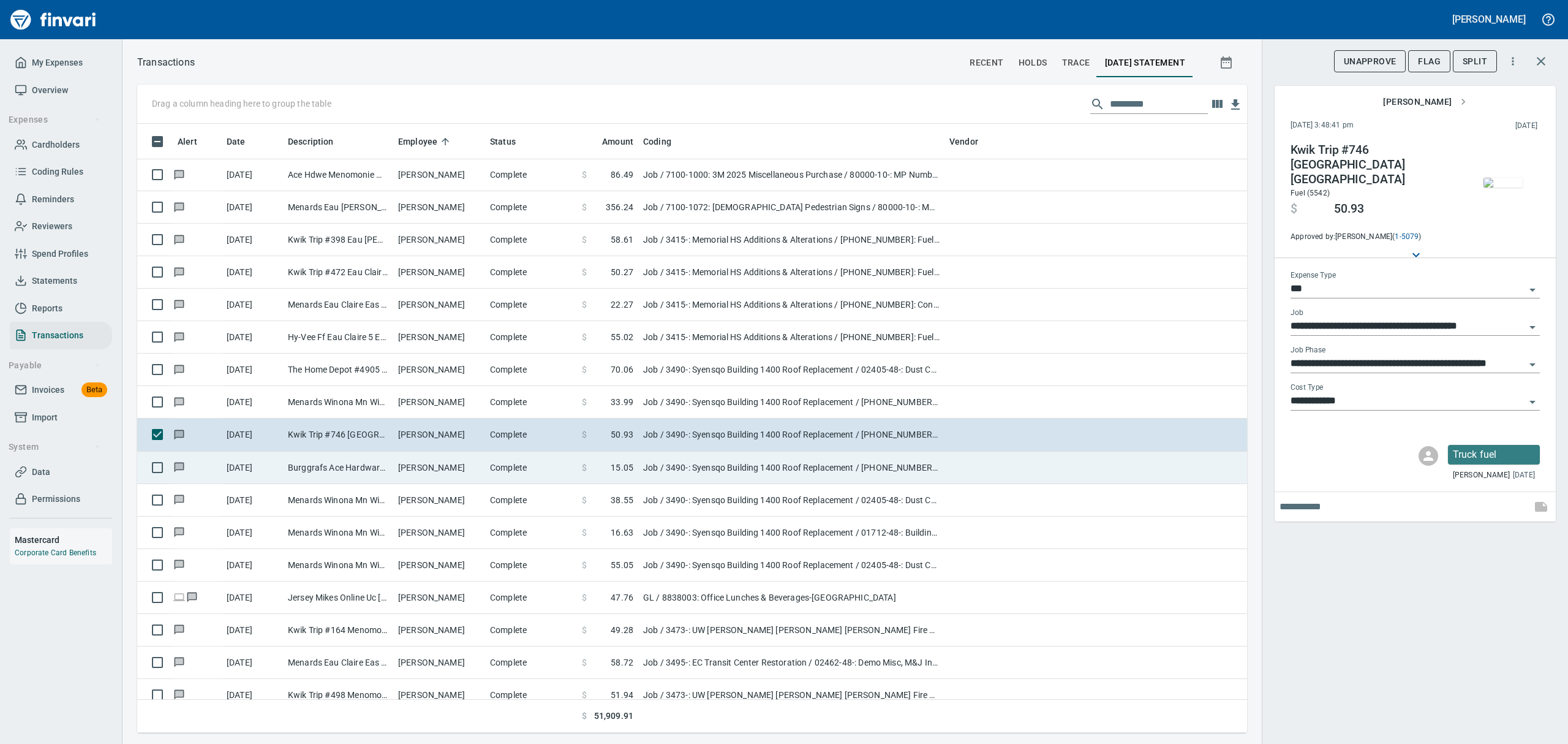
click at [324, 468] on td "Burggrafs Ace Hardware Winona MN" at bounding box center [338, 468] width 110 height 33
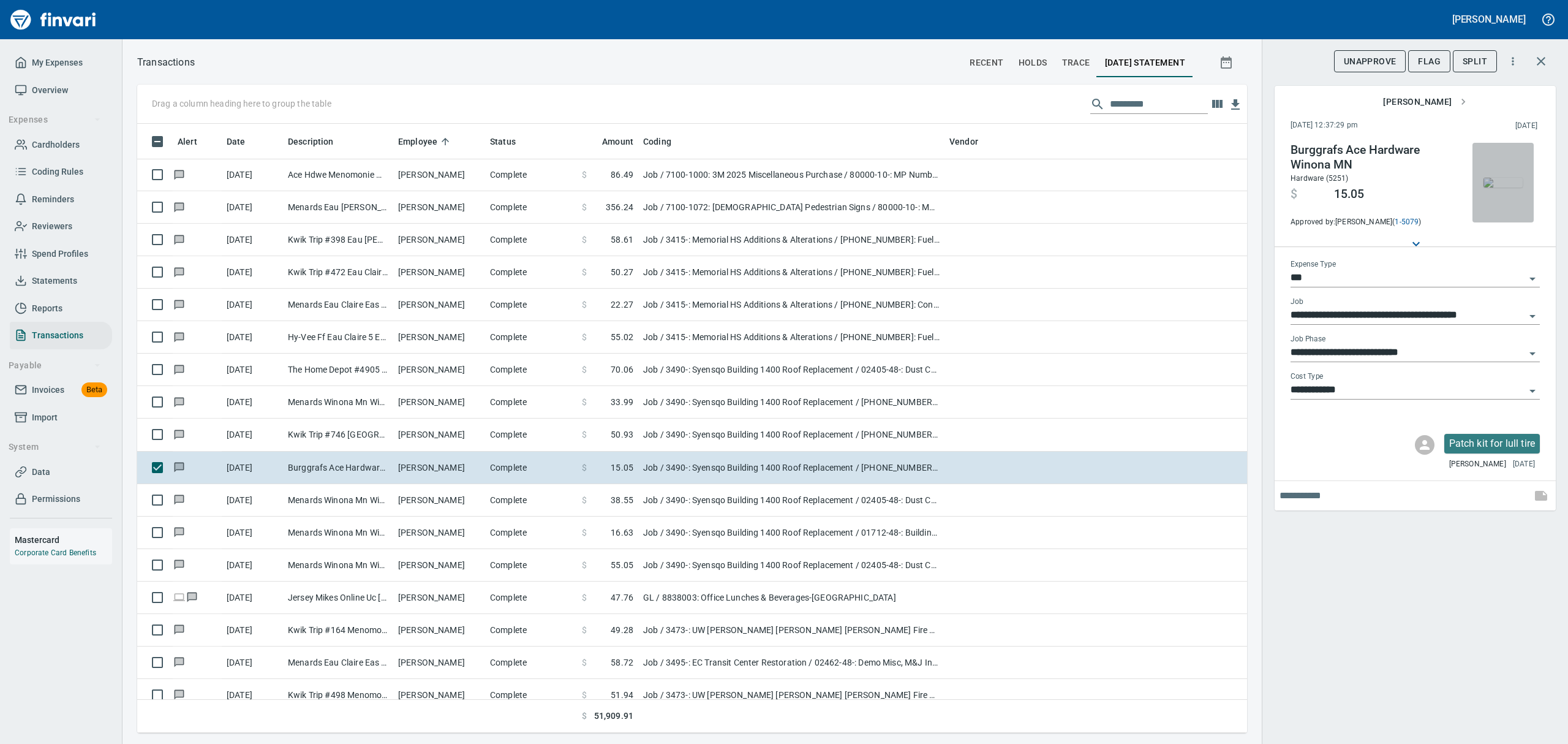
click at [1506, 187] on img "button" at bounding box center [1503, 182] width 39 height 10
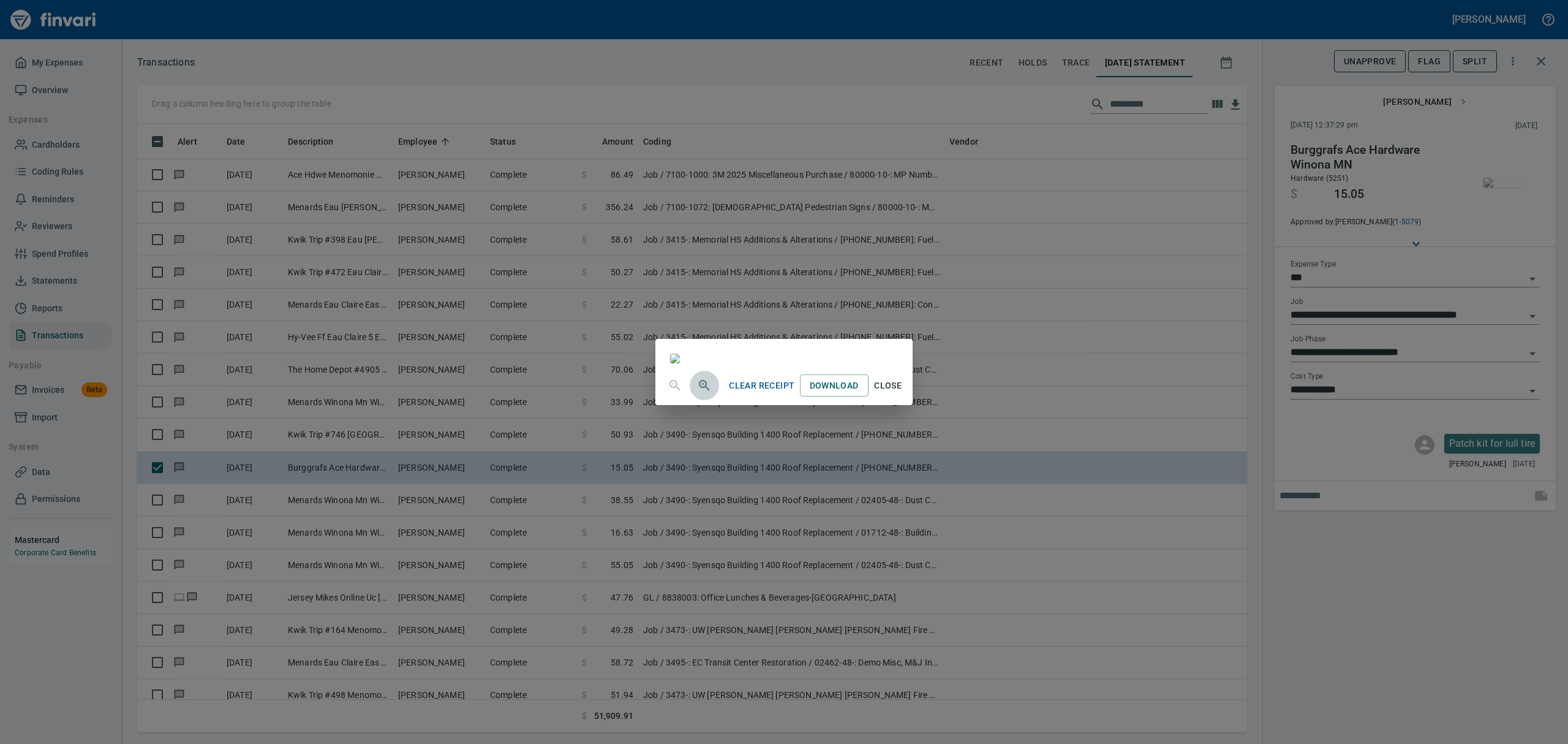
click at [697, 393] on icon "button" at bounding box center [703, 385] width 14 height 14
click at [699, 392] on icon "button" at bounding box center [703, 386] width 11 height 11
click at [903, 398] on span "Close" at bounding box center [888, 391] width 30 height 15
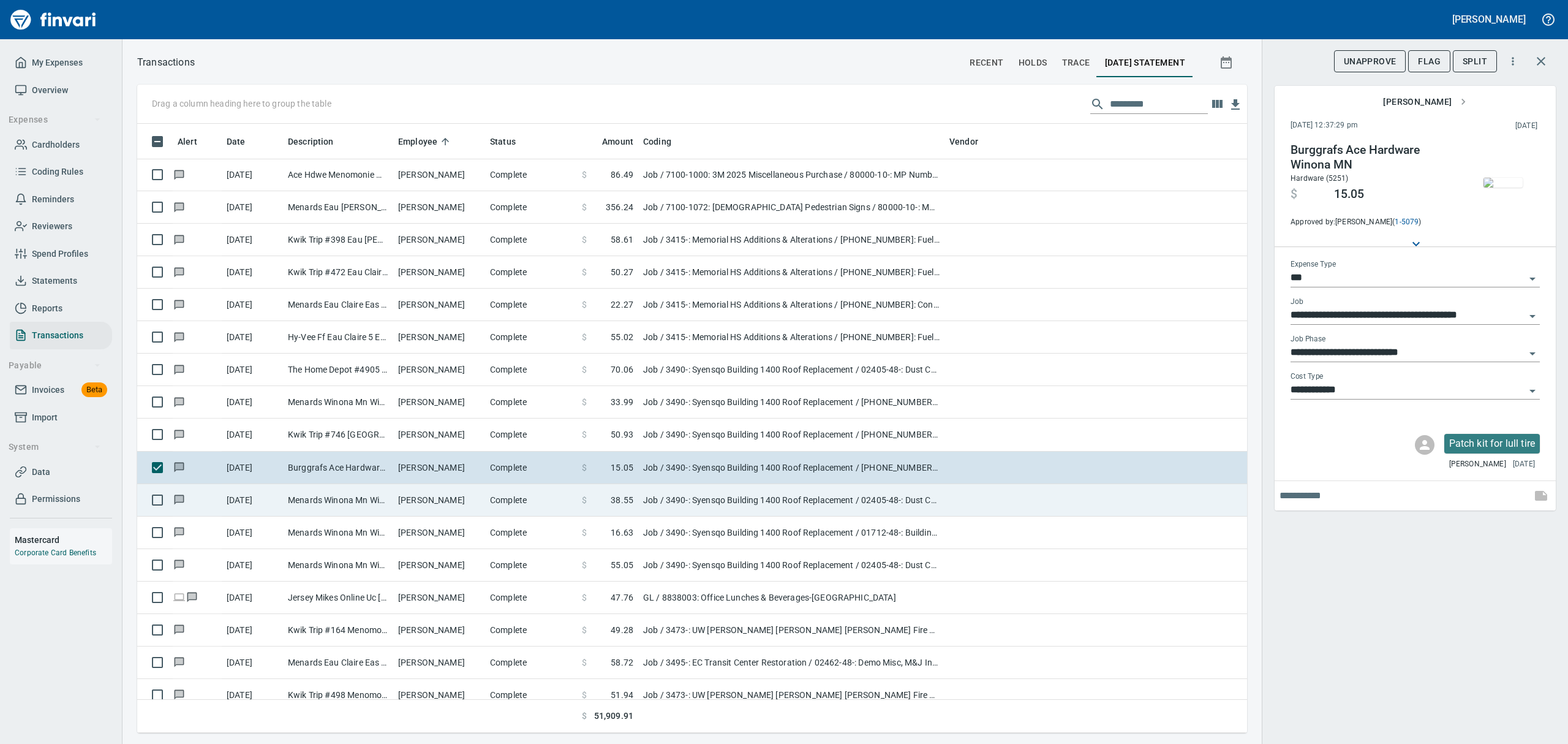
click at [452, 504] on td "[PERSON_NAME]" at bounding box center [440, 500] width 92 height 33
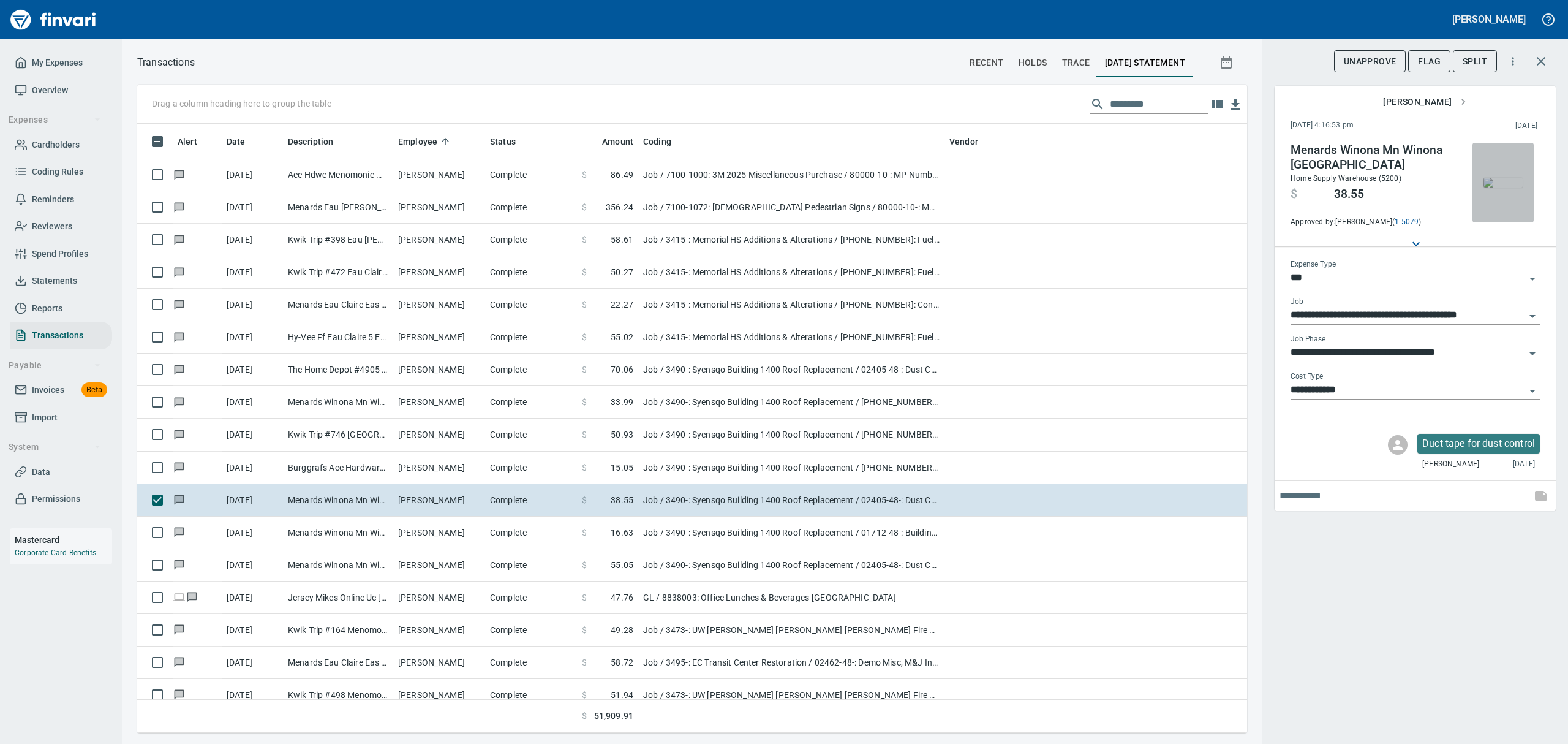
click at [1503, 187] on img "button" at bounding box center [1503, 182] width 39 height 10
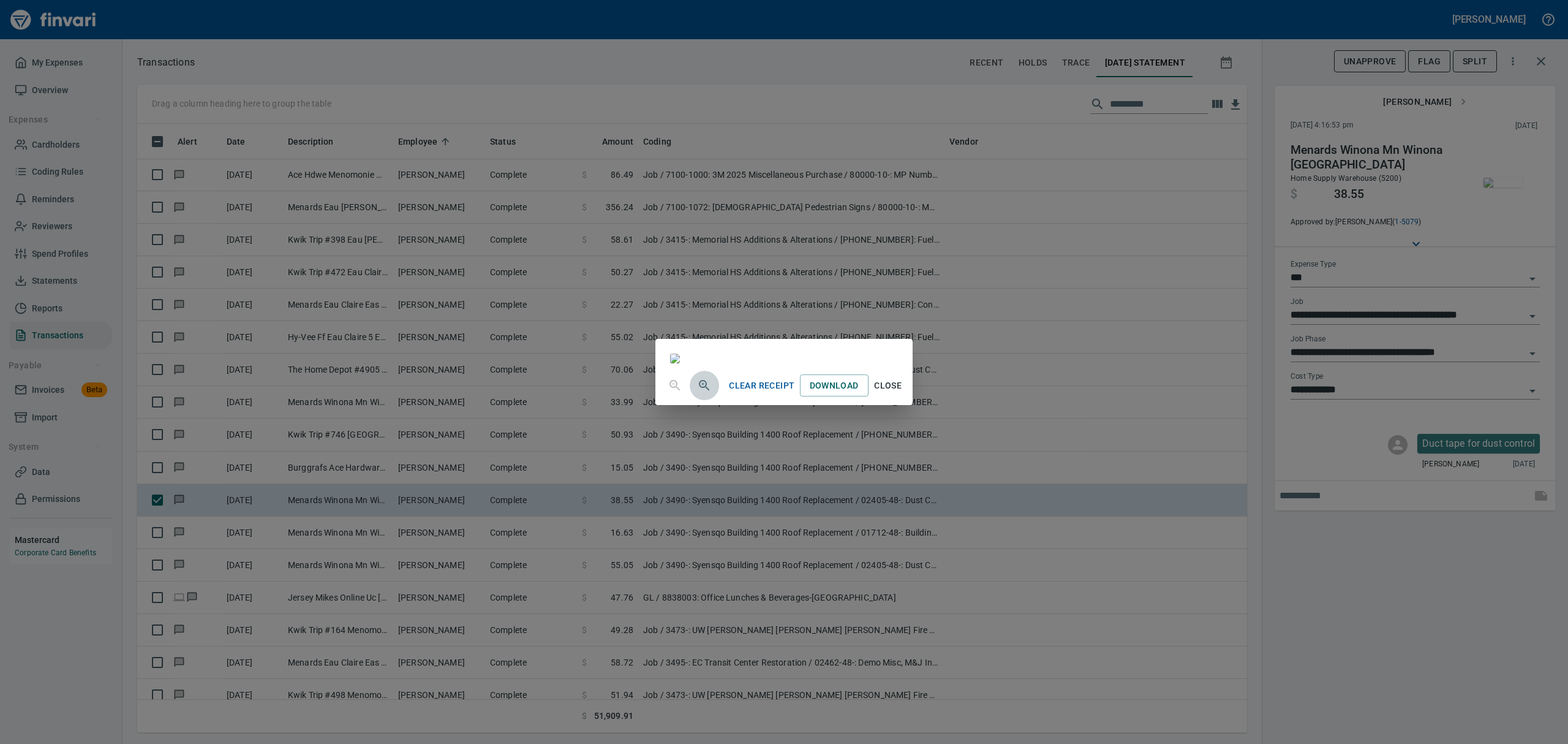
click at [701, 385] on icon "button" at bounding box center [702, 383] width 3 height 3
click at [699, 392] on icon "button" at bounding box center [703, 386] width 11 height 11
click at [903, 398] on span "Close" at bounding box center [888, 391] width 30 height 15
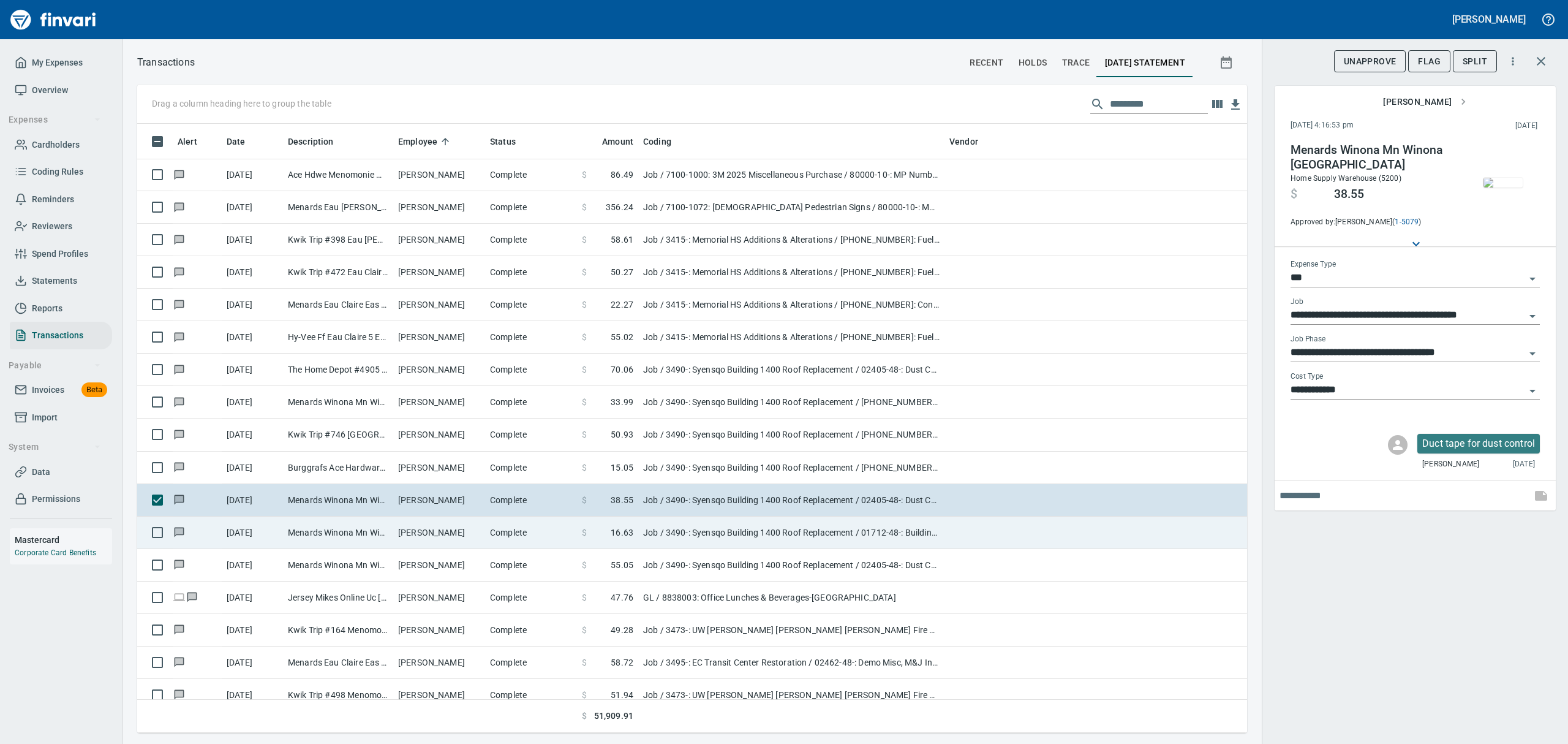
click at [365, 535] on td "Menards Winona Mn Winona [GEOGRAPHIC_DATA]" at bounding box center [338, 533] width 110 height 33
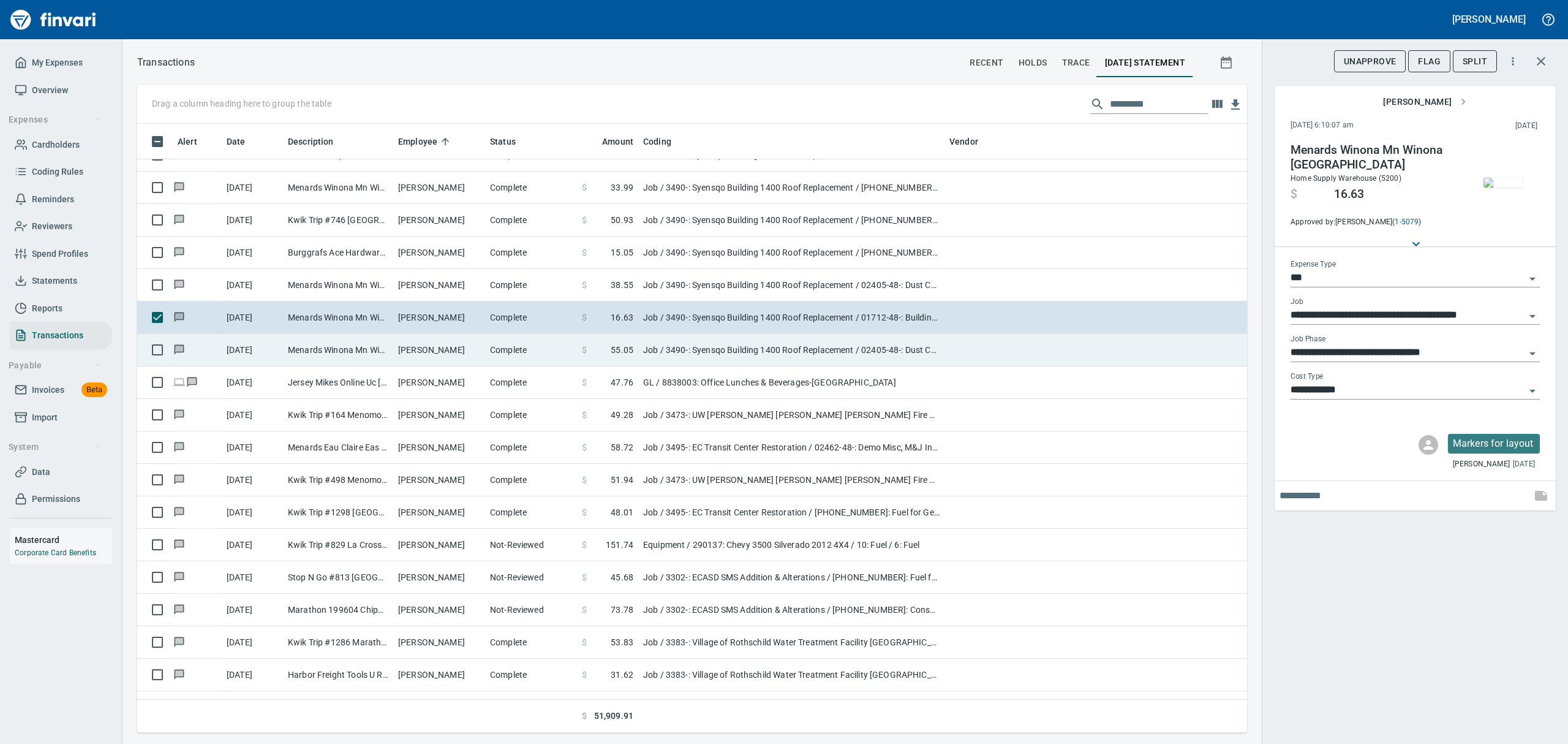
scroll to position [7925, 0]
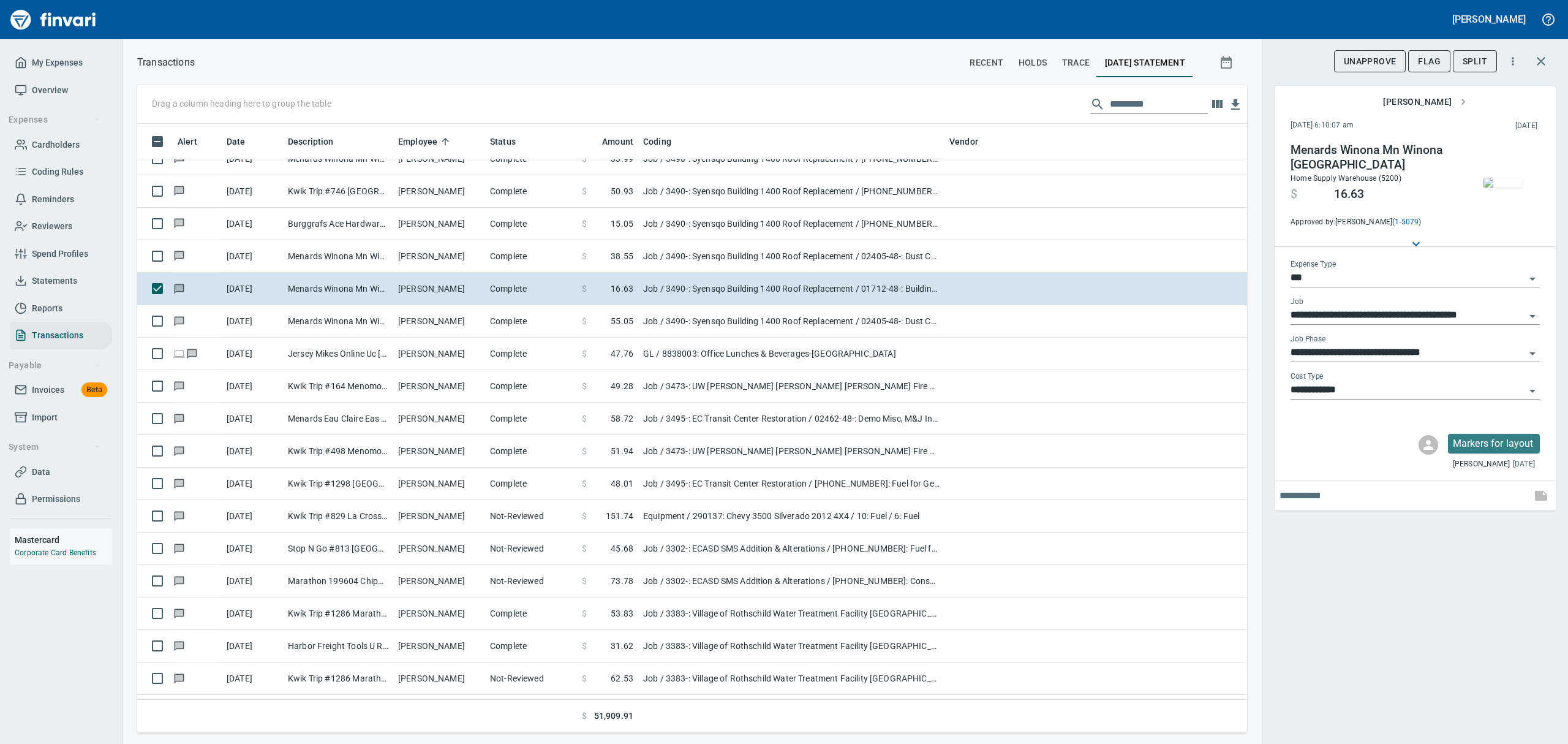
click at [1493, 178] on img "button" at bounding box center [1503, 182] width 39 height 10
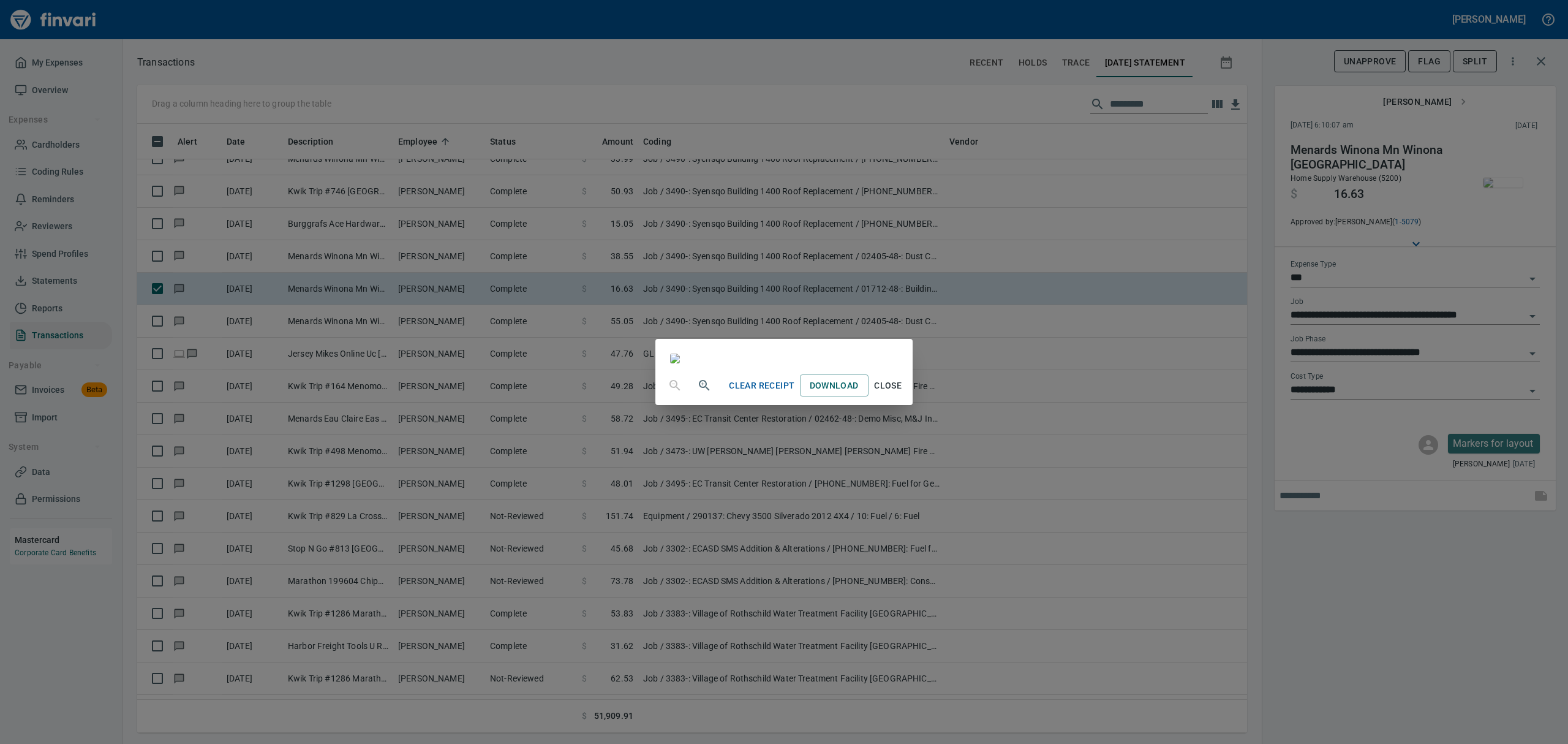
click at [699, 391] on icon "button" at bounding box center [703, 385] width 11 height 11
click at [699, 392] on icon "button" at bounding box center [703, 386] width 11 height 11
click at [903, 398] on span "Close" at bounding box center [888, 391] width 30 height 15
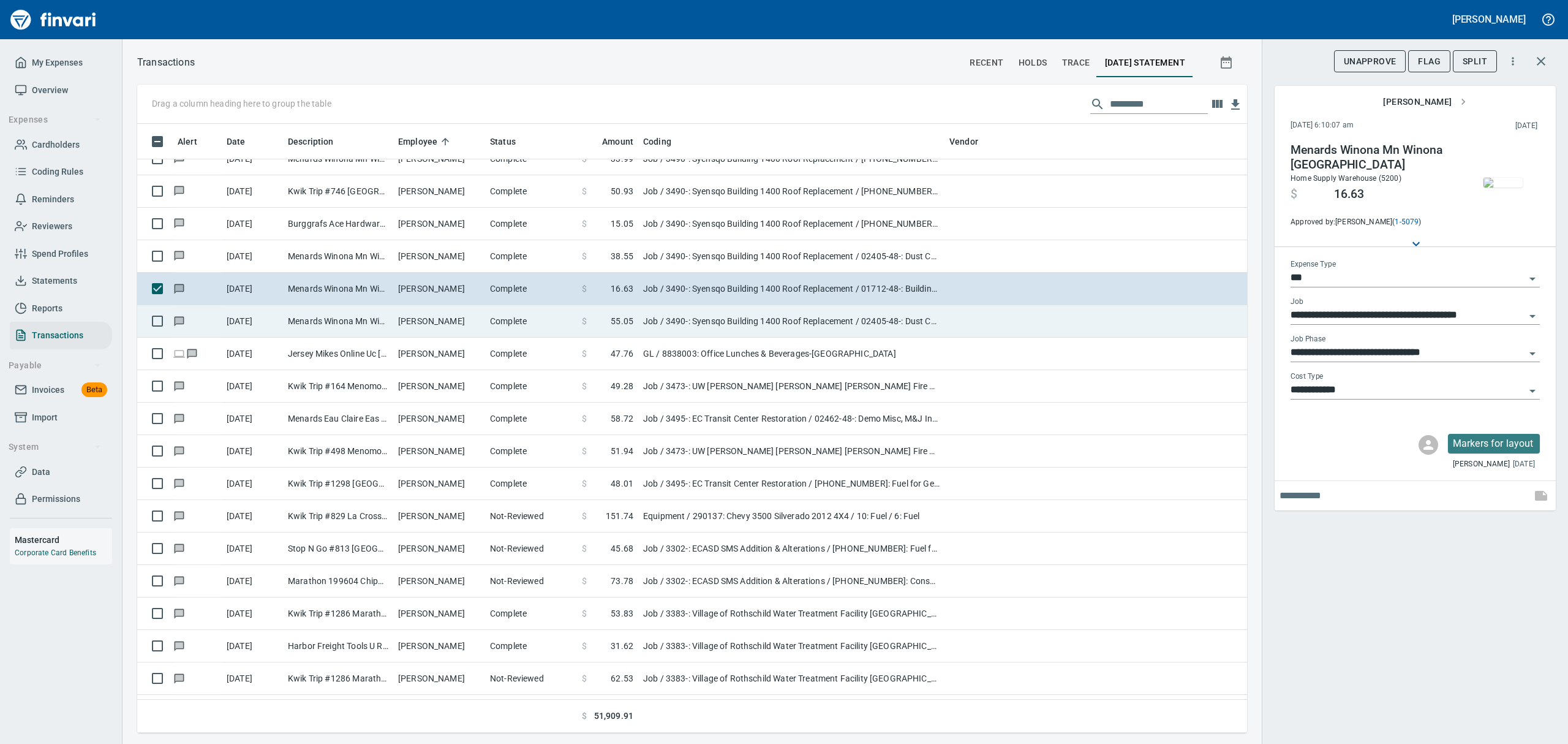
click at [331, 314] on td "Menards Winona Mn Winona [GEOGRAPHIC_DATA]" at bounding box center [338, 322] width 110 height 33
type input "**********"
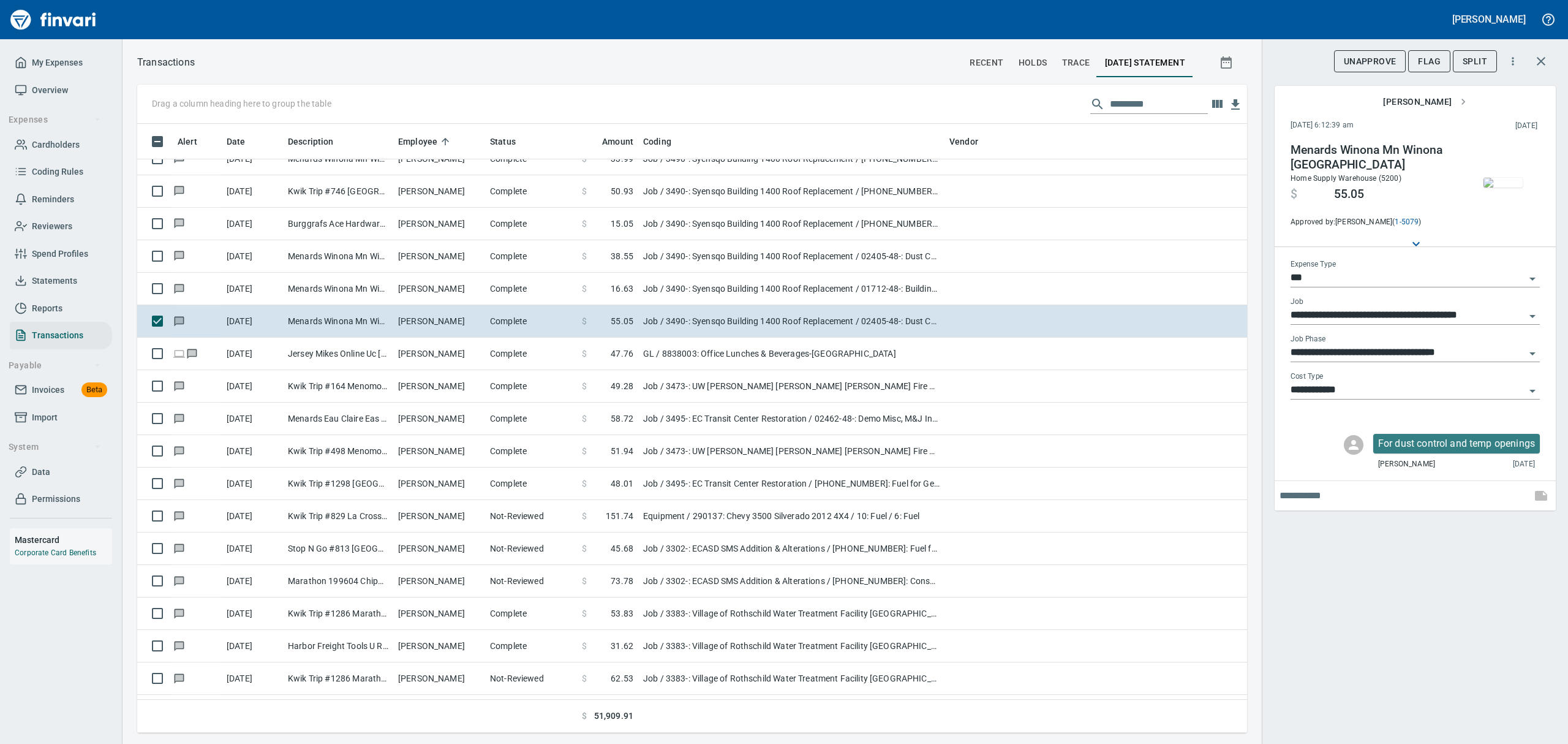
click at [1516, 178] on img "button" at bounding box center [1503, 182] width 39 height 10
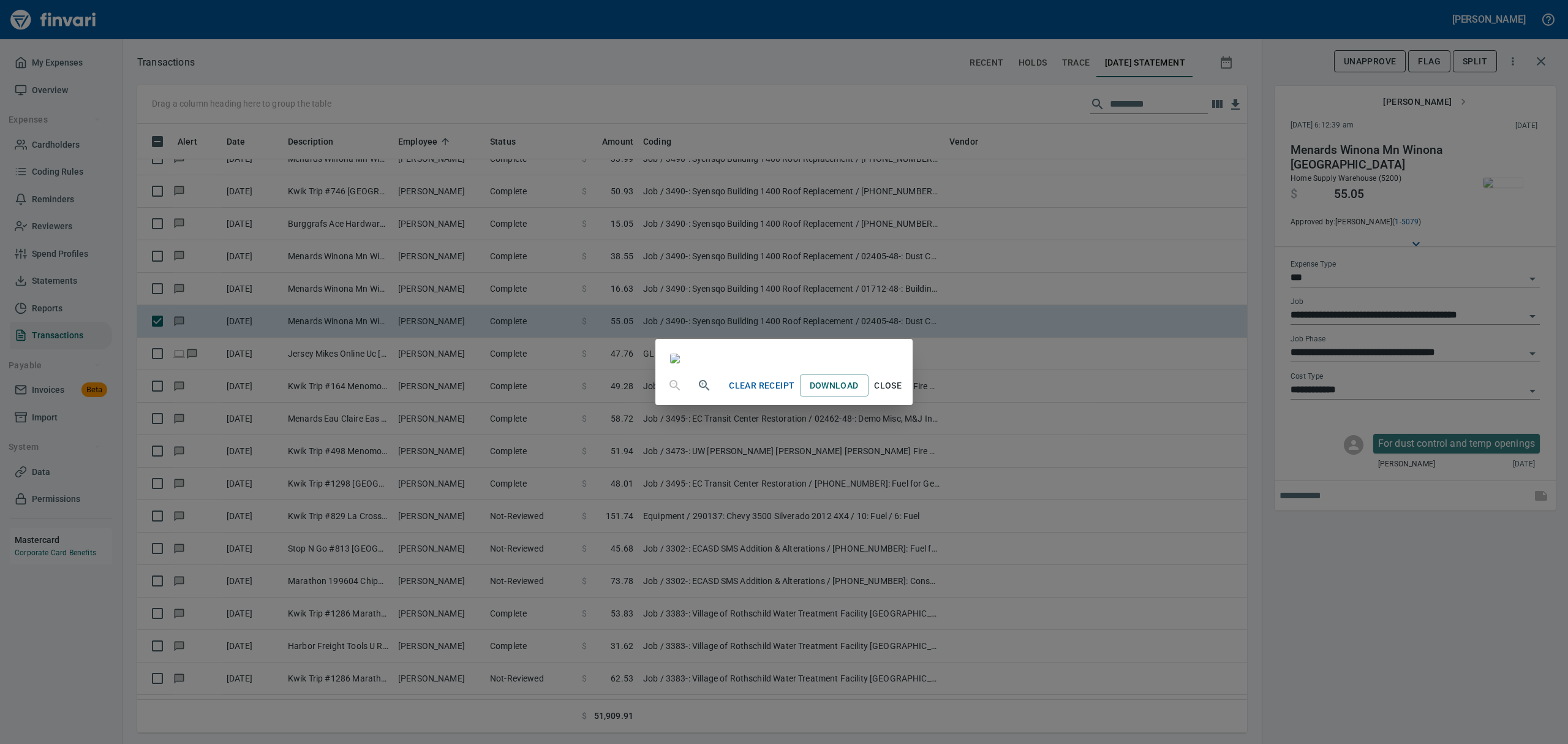
click at [701, 385] on icon "button" at bounding box center [702, 383] width 3 height 3
click at [697, 394] on icon "button" at bounding box center [703, 386] width 14 height 14
click at [908, 402] on button "Close" at bounding box center [888, 391] width 39 height 23
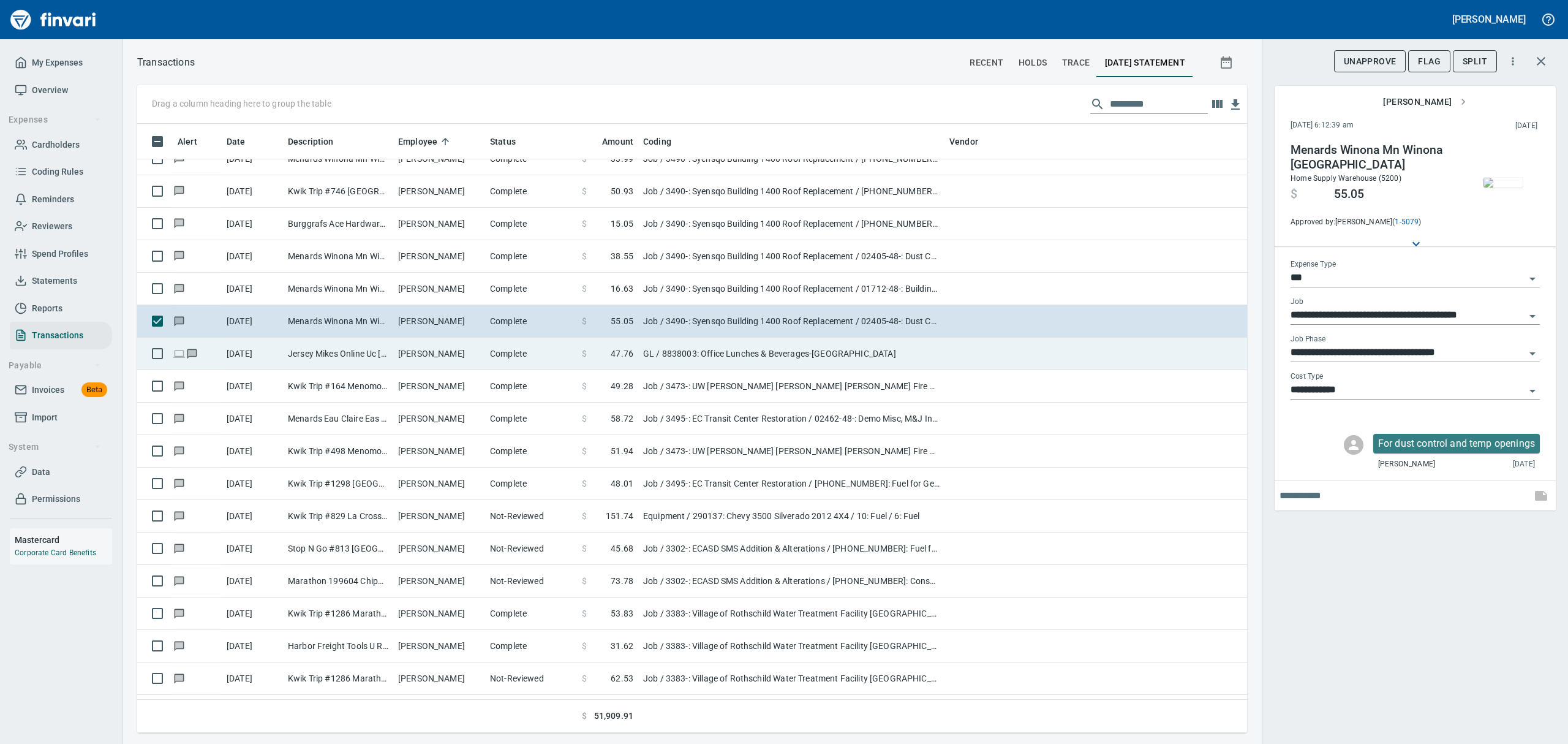
click at [368, 354] on td "Jersey Mikes Online Uc [GEOGRAPHIC_DATA] [GEOGRAPHIC_DATA]" at bounding box center [338, 354] width 110 height 33
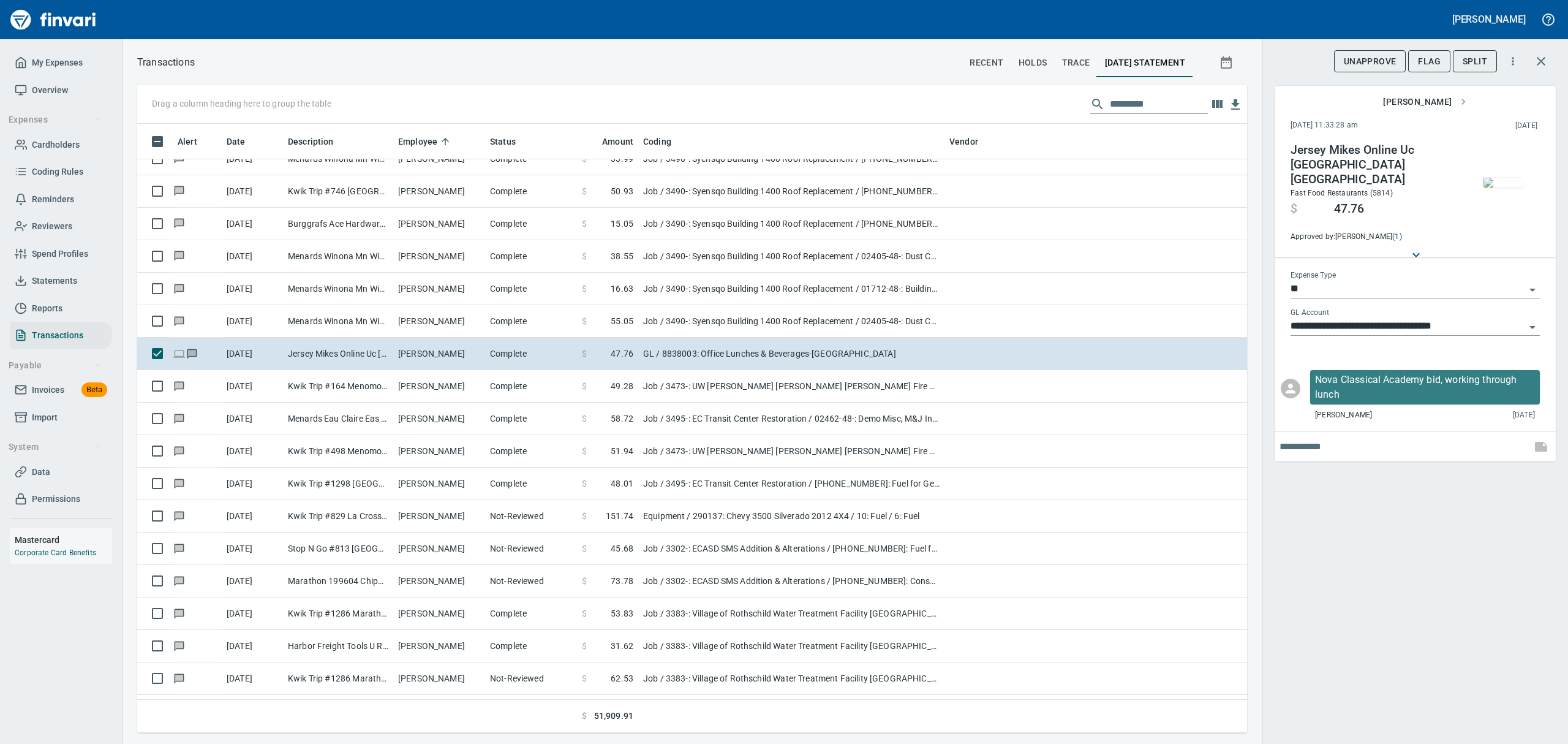
click at [1508, 179] on img "button" at bounding box center [1503, 182] width 39 height 10
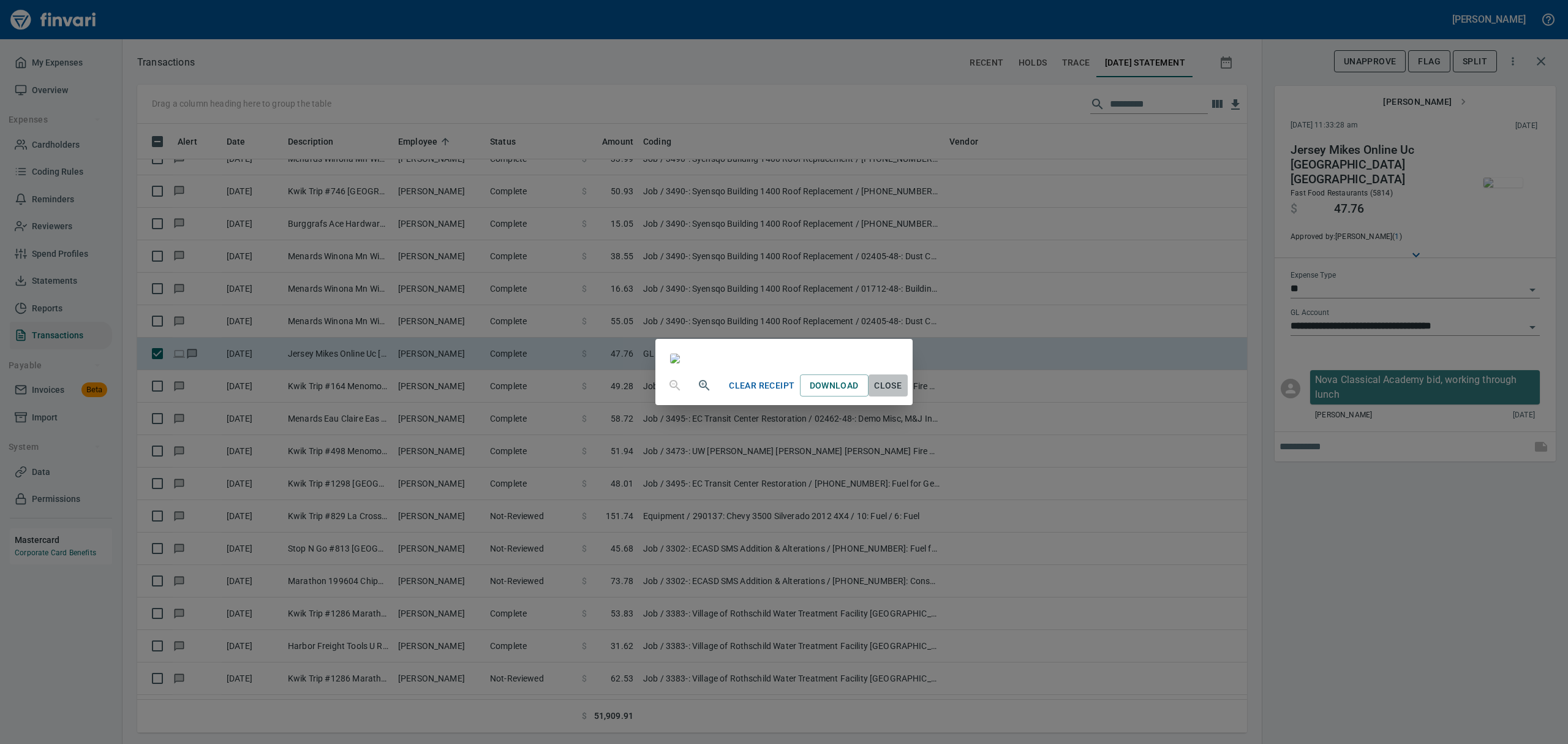
click at [903, 394] on span "Close" at bounding box center [888, 386] width 30 height 15
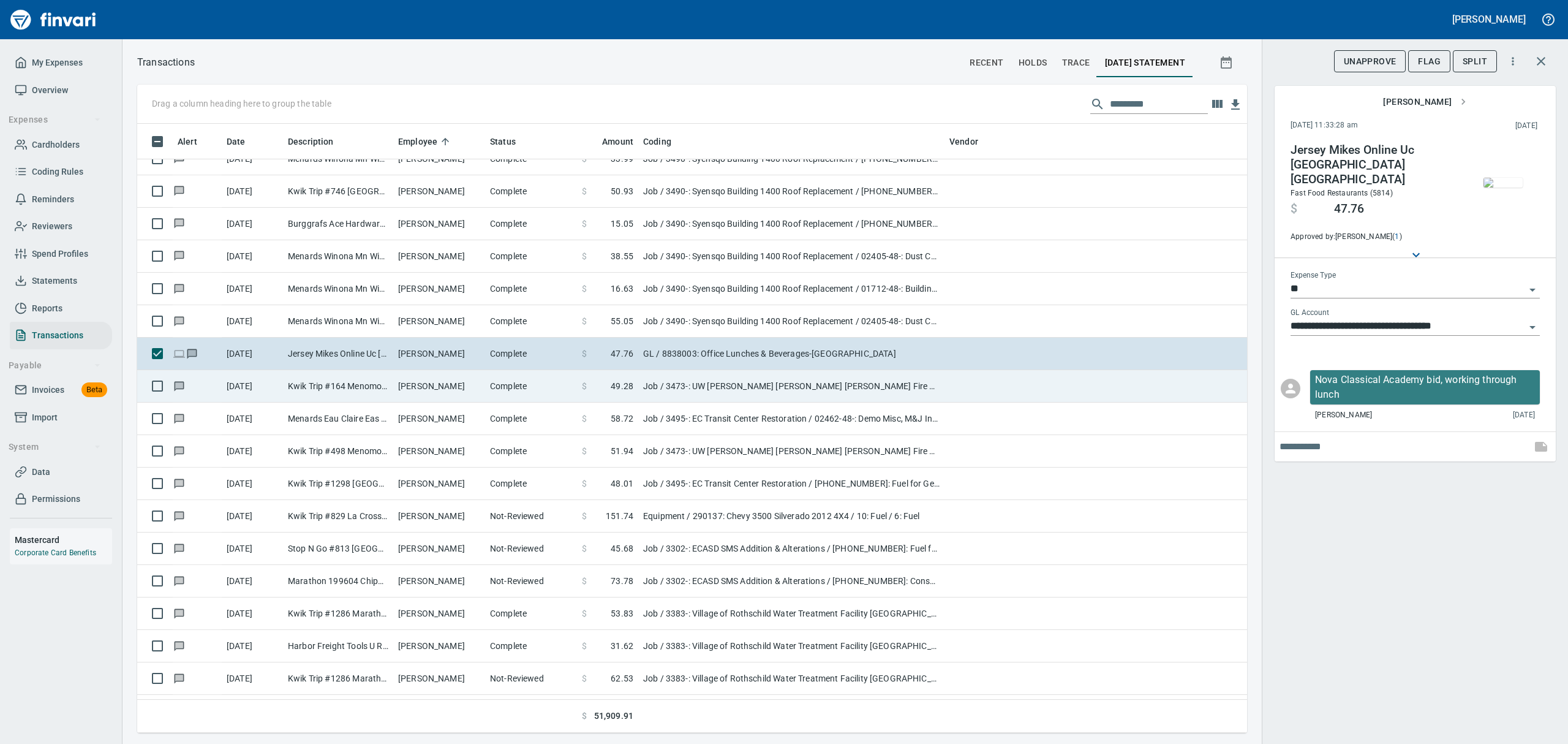
click at [331, 391] on td "Kwik Trip #164 Menomonie WI" at bounding box center [338, 387] width 110 height 33
type input "***"
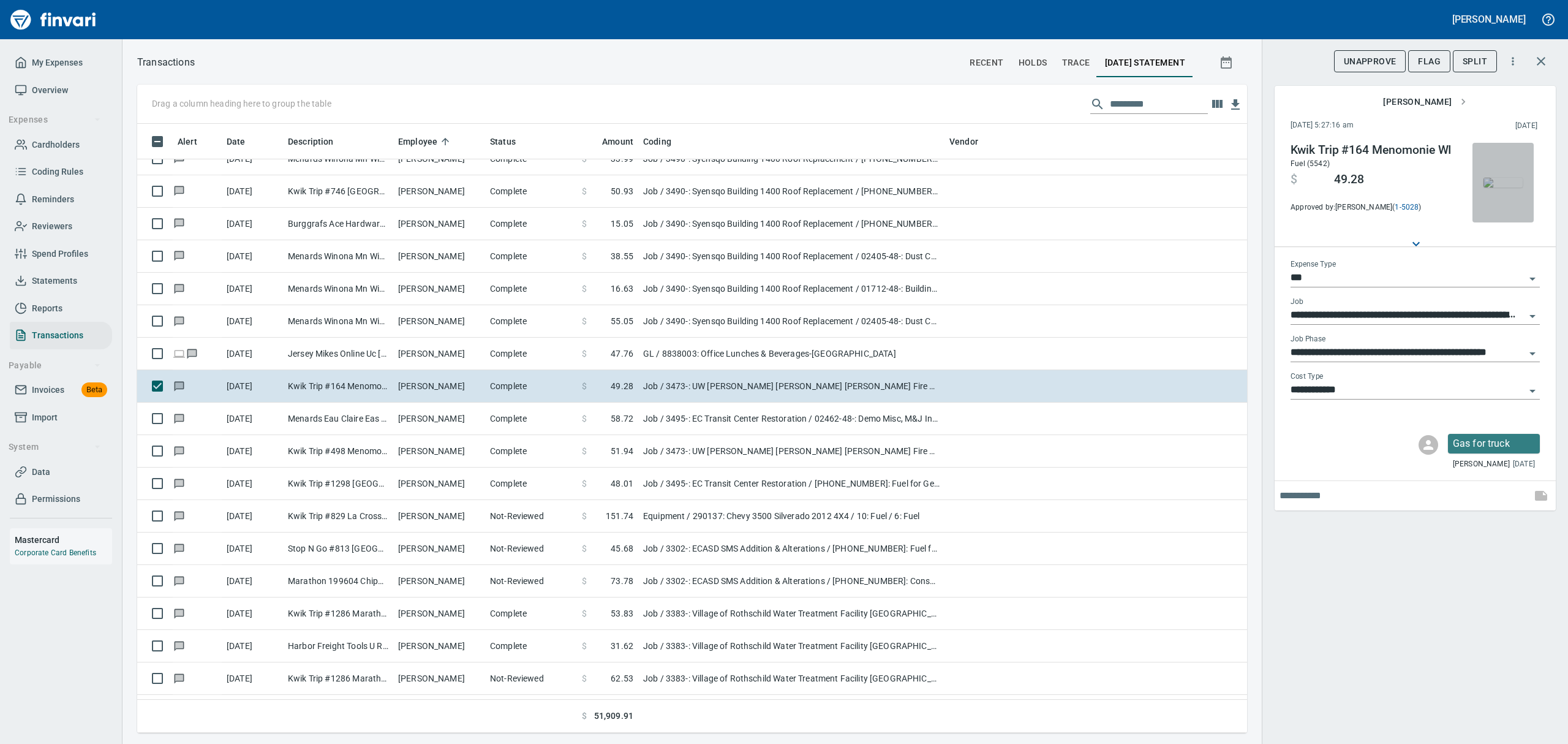
click at [1500, 178] on img "button" at bounding box center [1503, 182] width 39 height 10
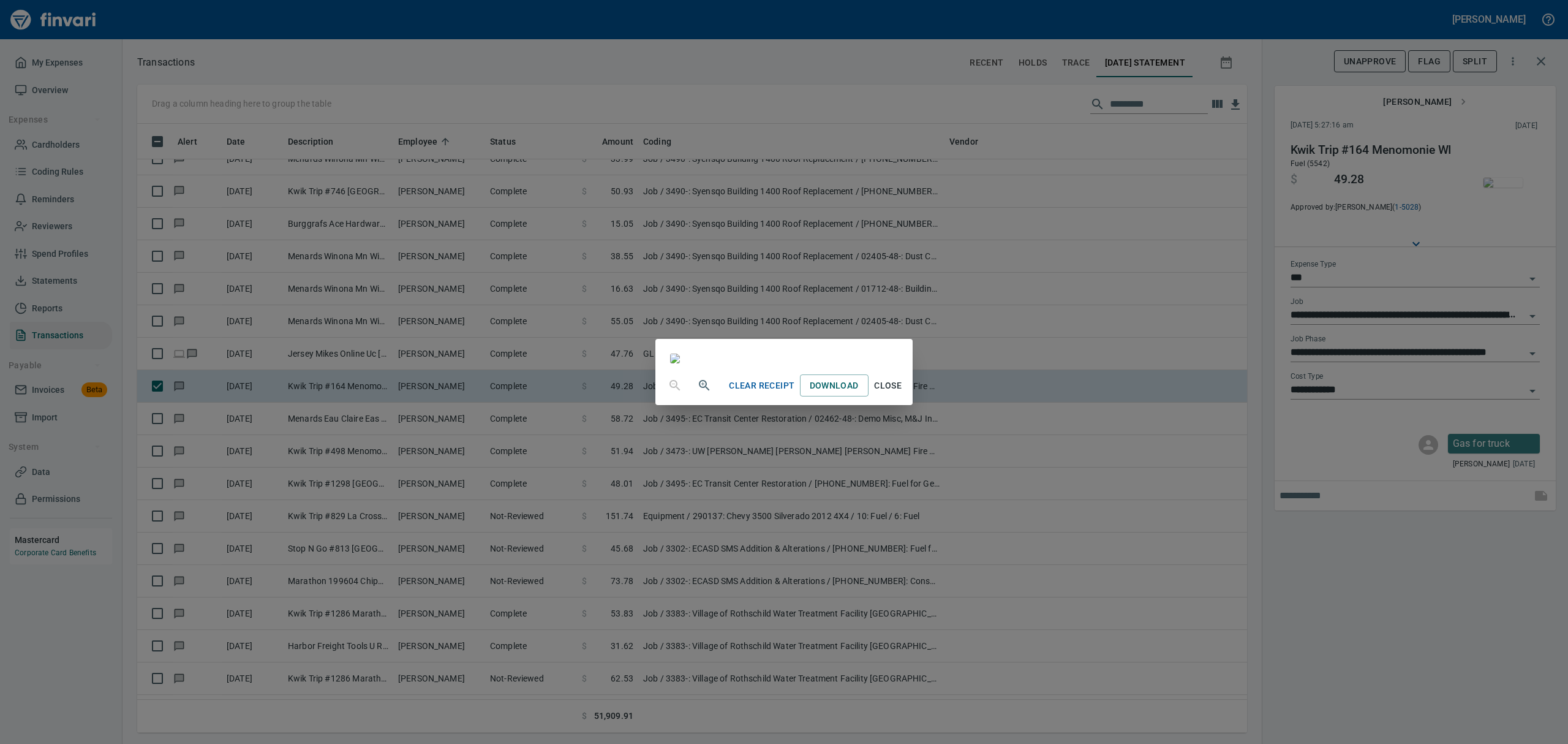
click at [1370, 61] on div "Clear Receipt Download Close" at bounding box center [784, 372] width 1568 height 744
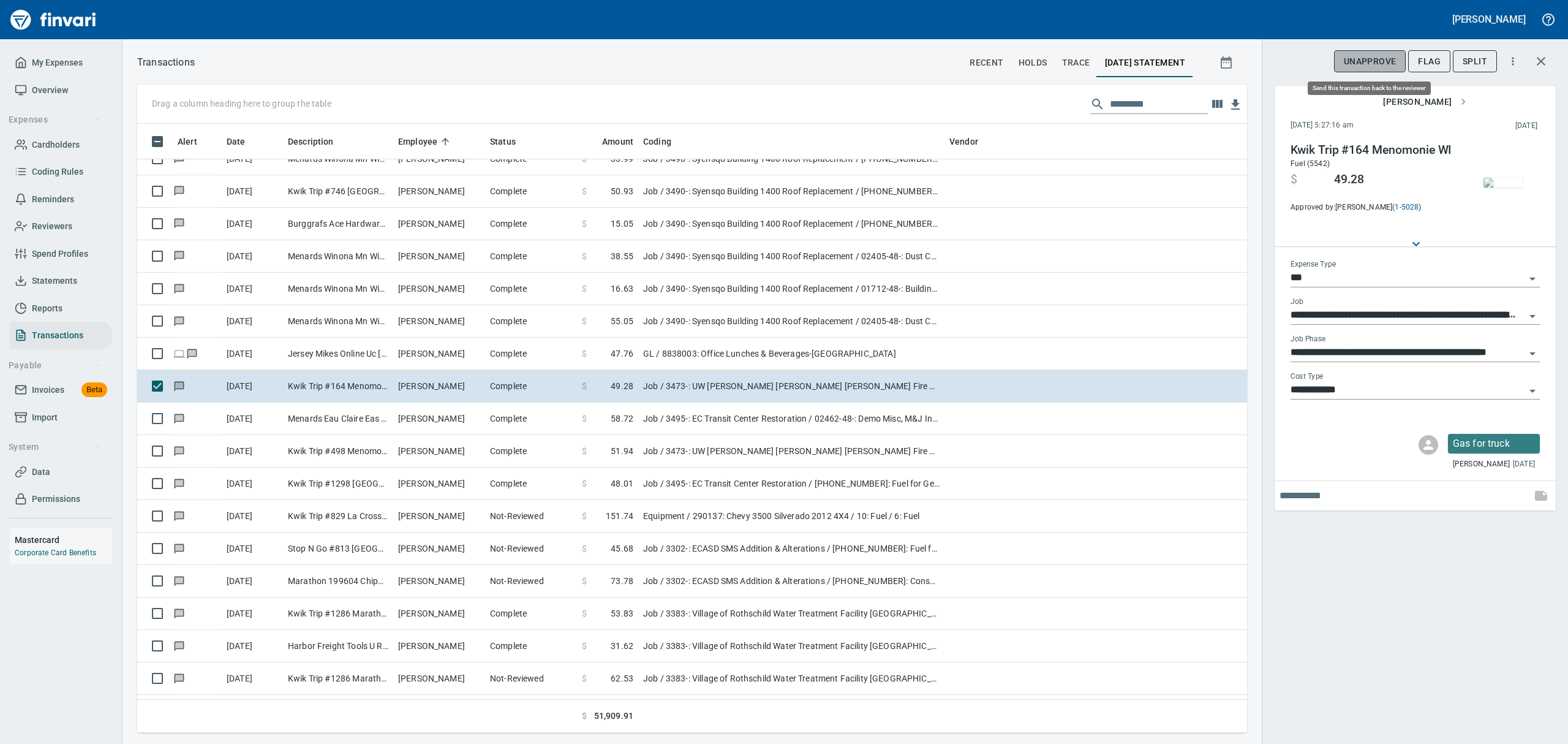
click at [1370, 61] on span "UnApprove" at bounding box center [1369, 61] width 53 height 15
click at [1388, 62] on span "Unsubmit" at bounding box center [1373, 61] width 45 height 15
click at [1492, 187] on img "button" at bounding box center [1503, 182] width 39 height 10
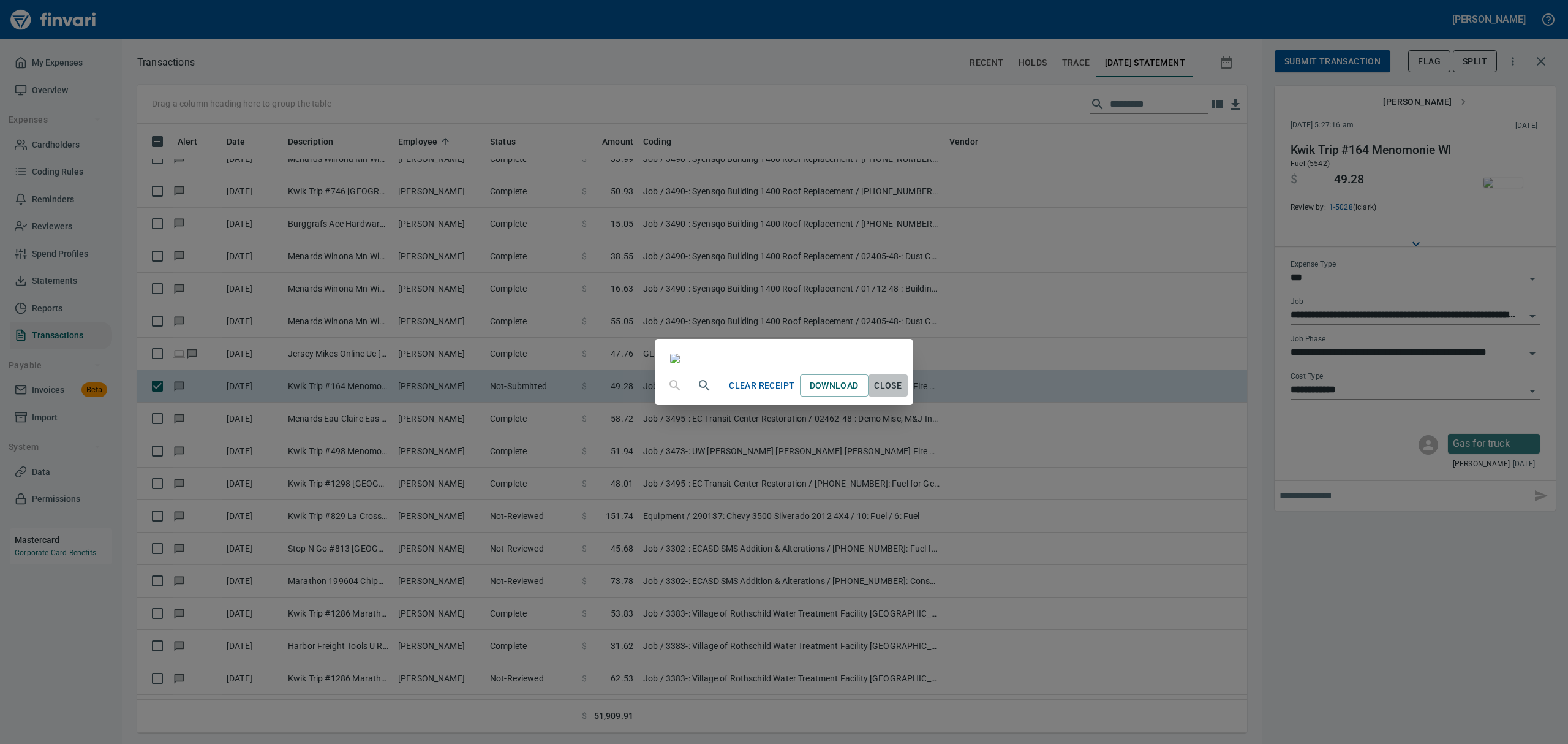
click at [903, 394] on span "Close" at bounding box center [888, 386] width 30 height 15
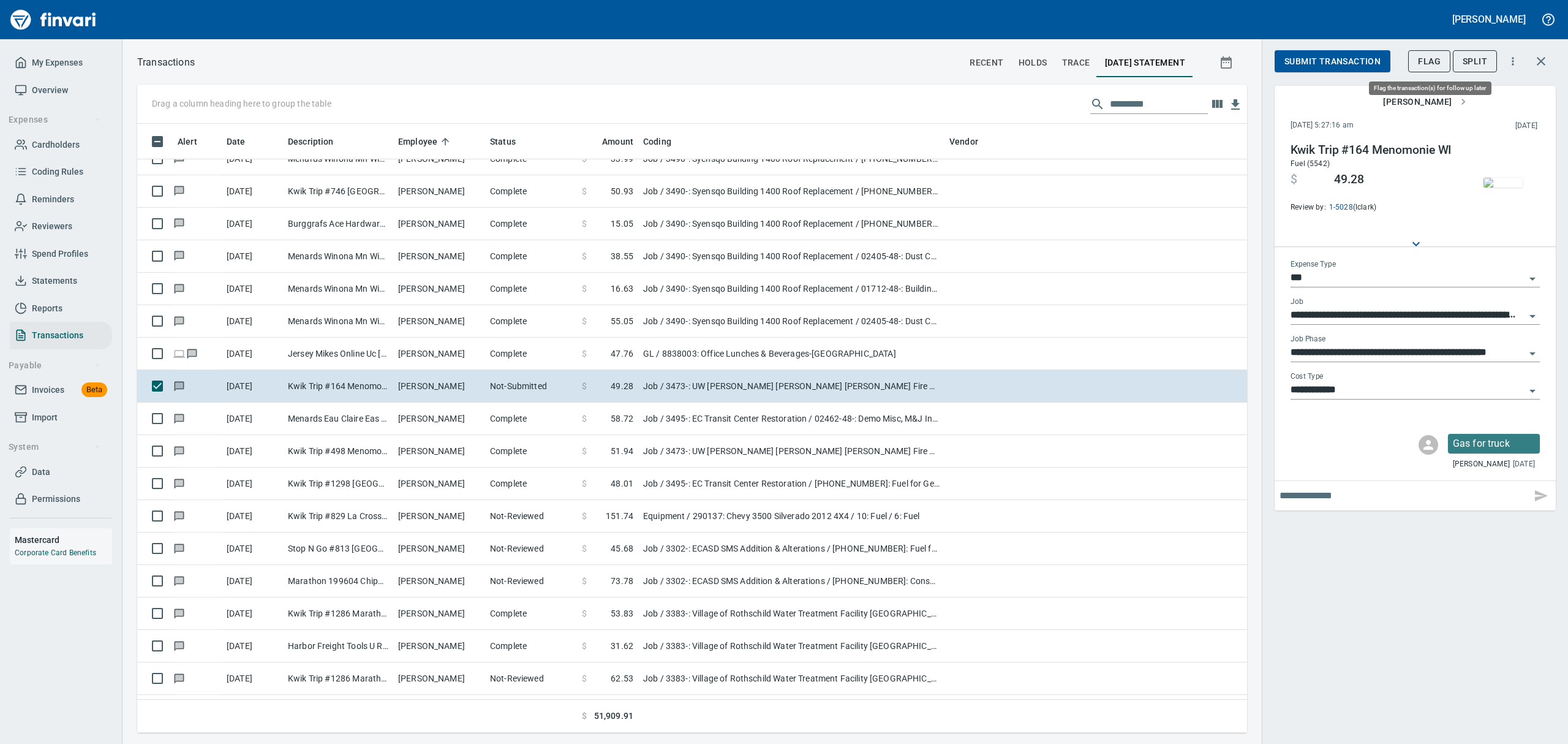
click at [1428, 59] on span "Flag" at bounding box center [1430, 61] width 23 height 15
click at [1494, 180] on img "button" at bounding box center [1503, 182] width 39 height 10
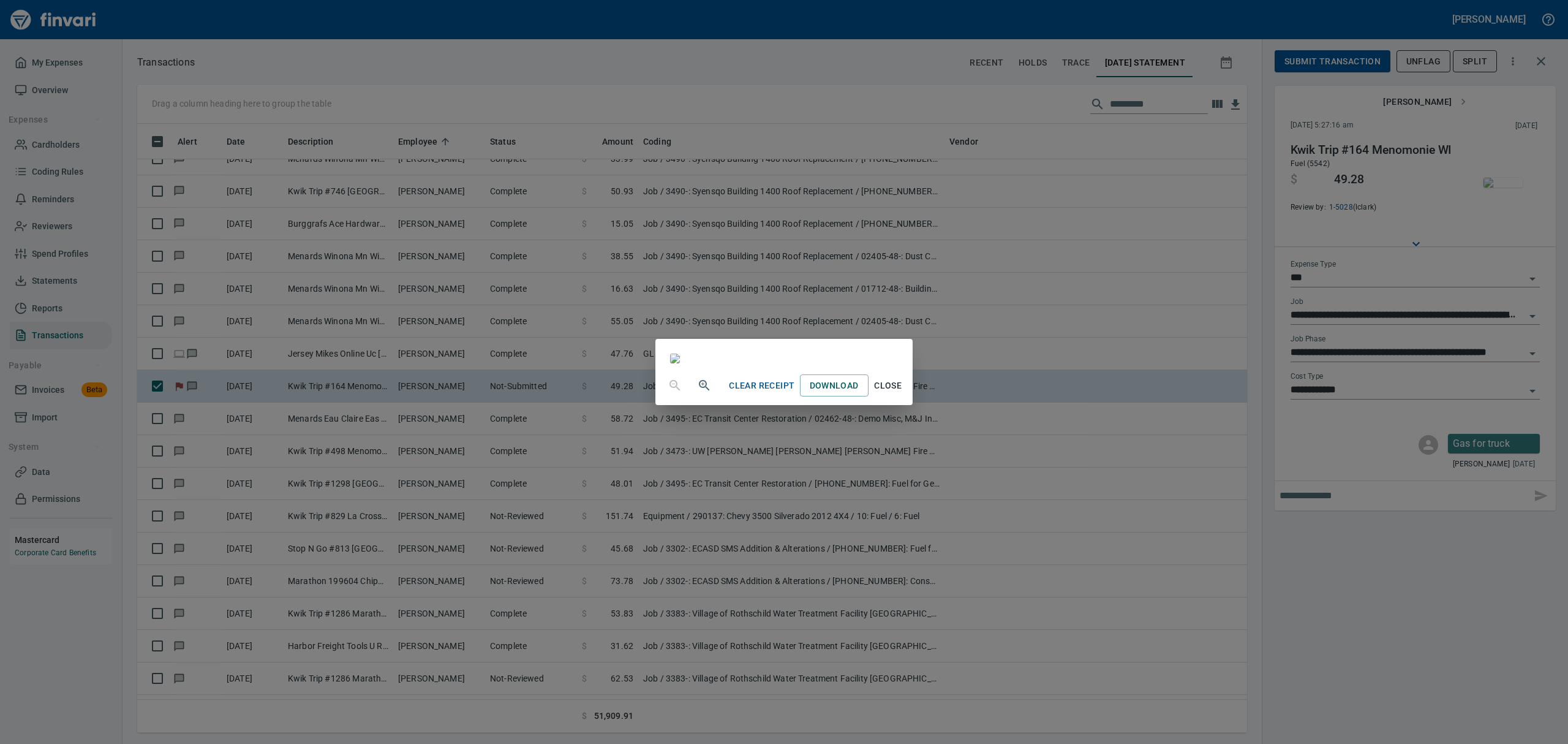
click at [795, 394] on span "Clear Receipt" at bounding box center [762, 386] width 65 height 15
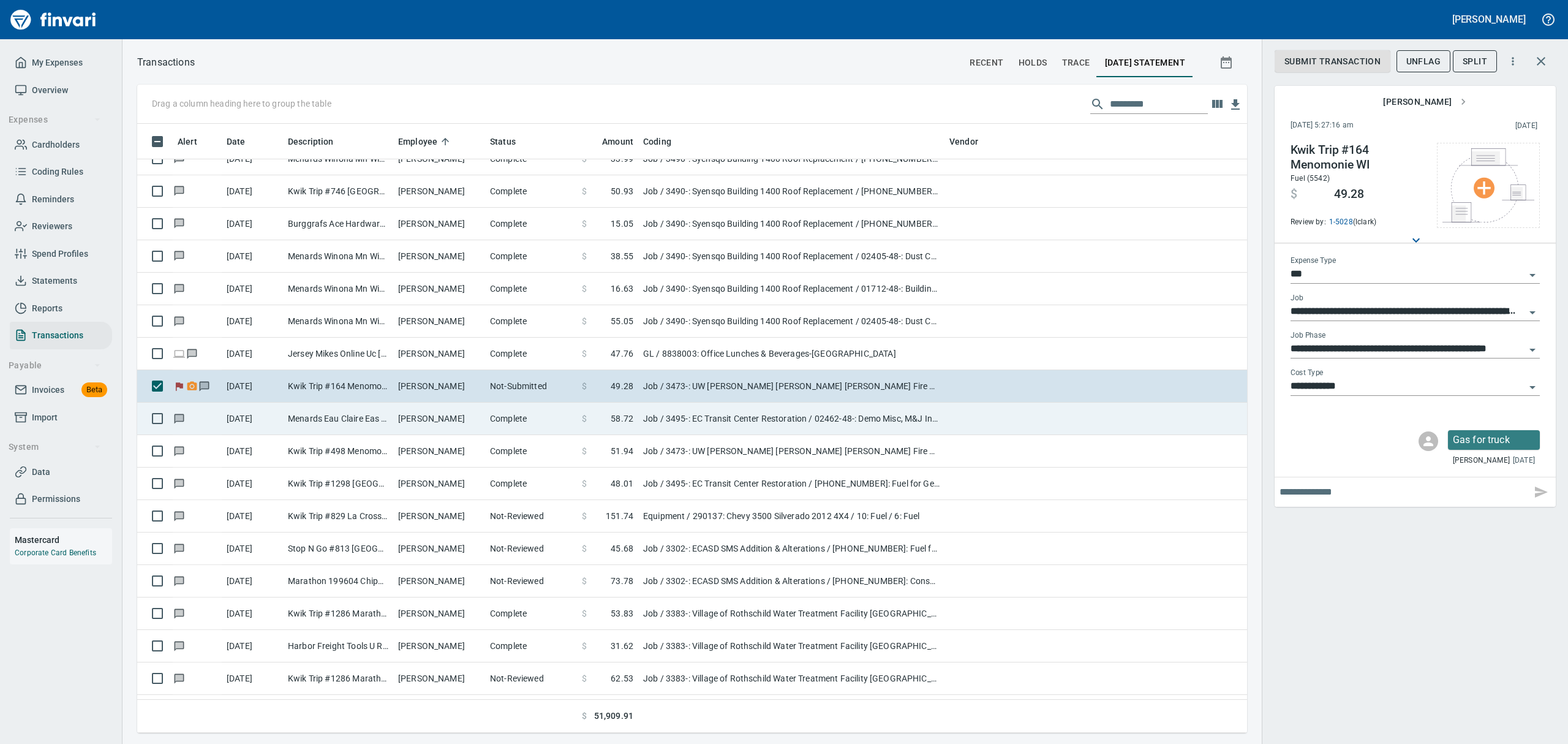
click at [378, 420] on td "Menards Eau Claire Eas Eau Claire WI" at bounding box center [338, 419] width 110 height 33
type input "**********"
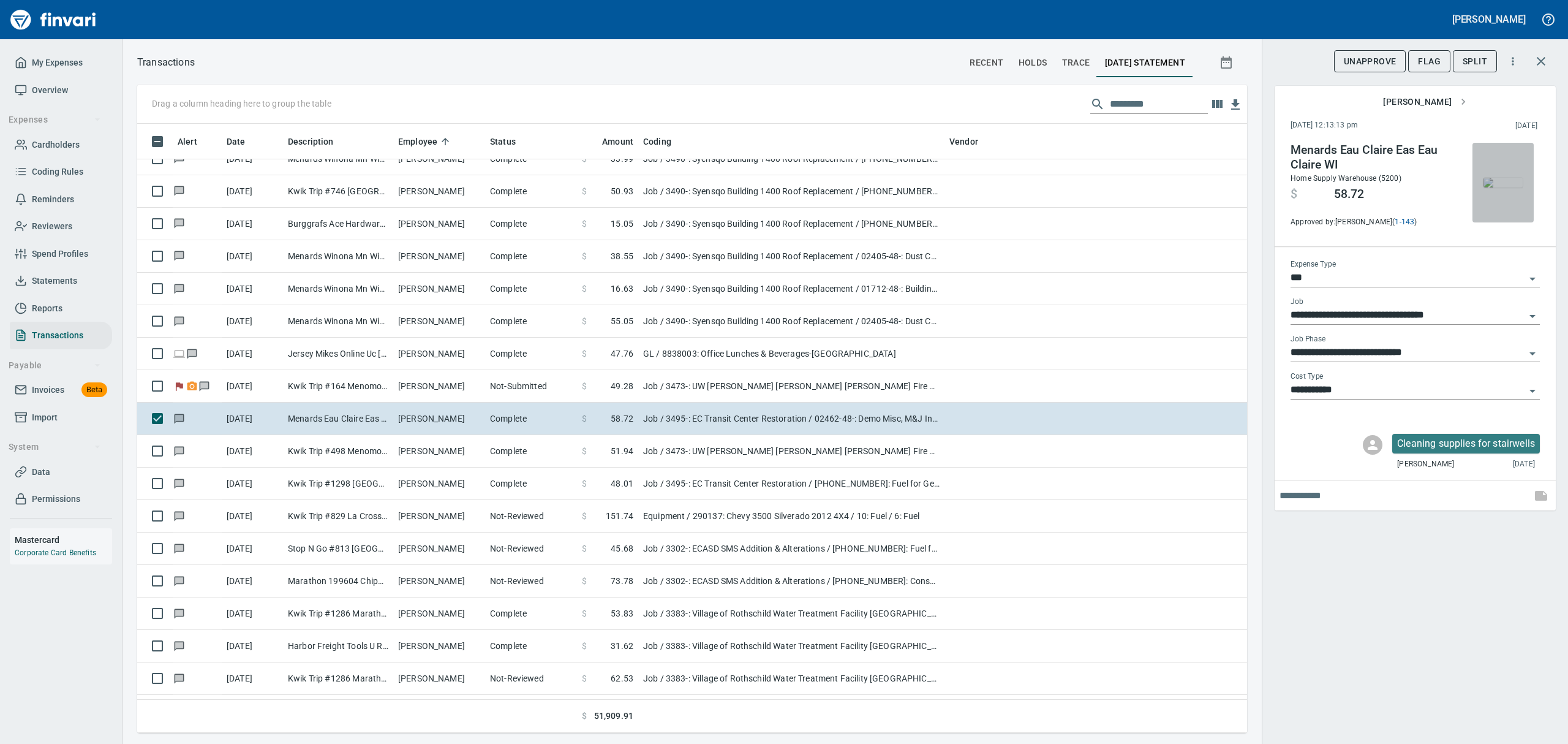
click at [1500, 181] on img "button" at bounding box center [1503, 182] width 39 height 10
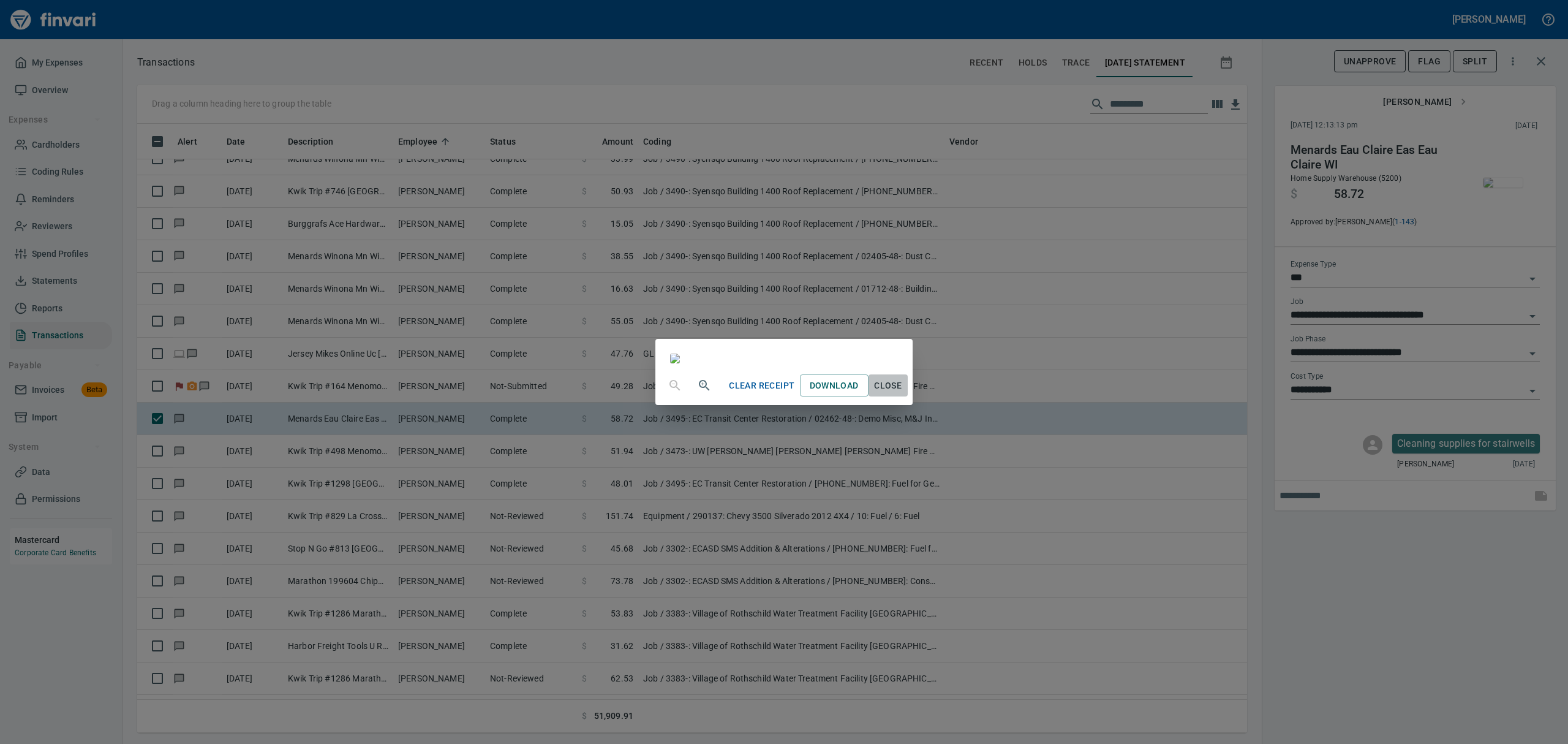
click at [903, 394] on span "Close" at bounding box center [888, 386] width 30 height 15
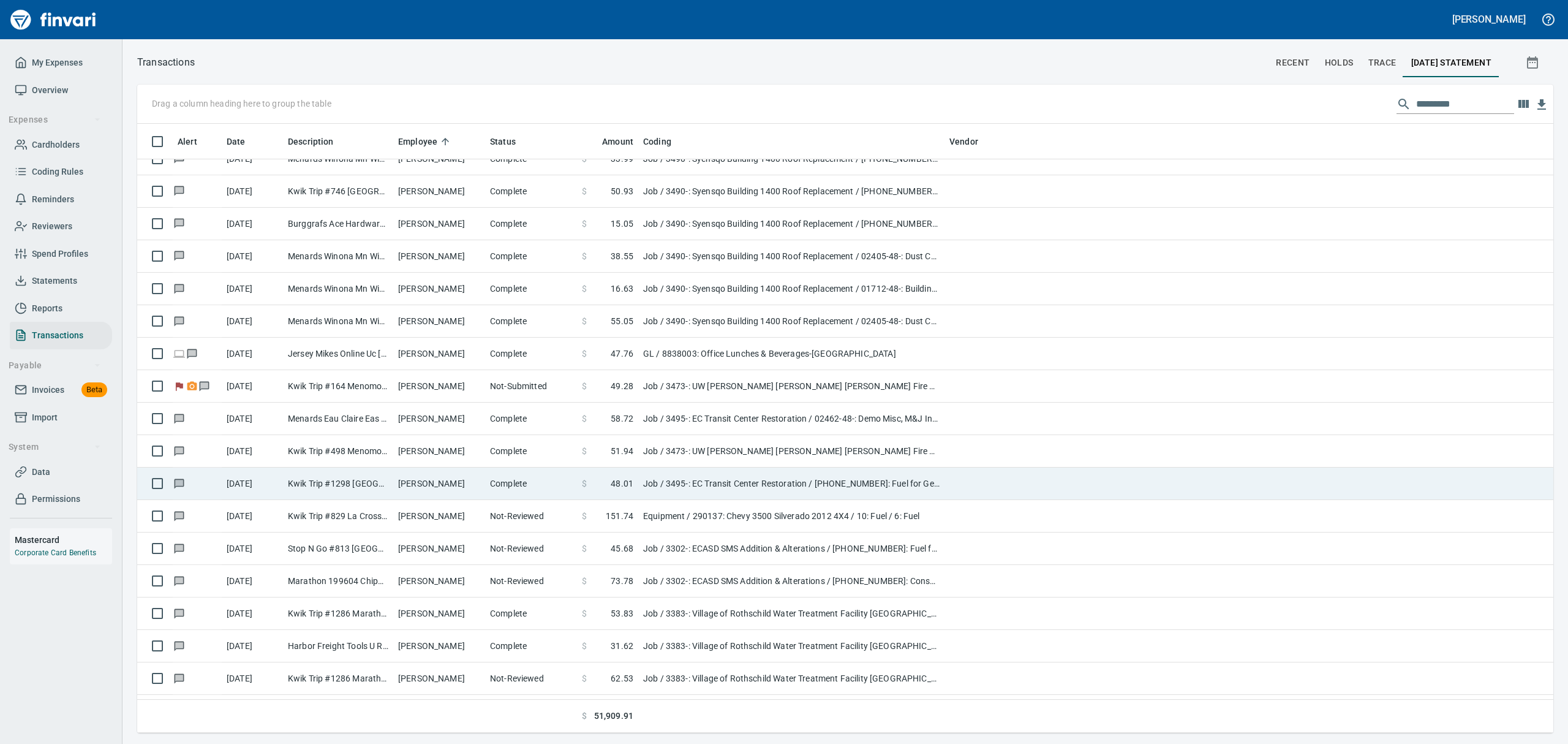
scroll to position [1, 1]
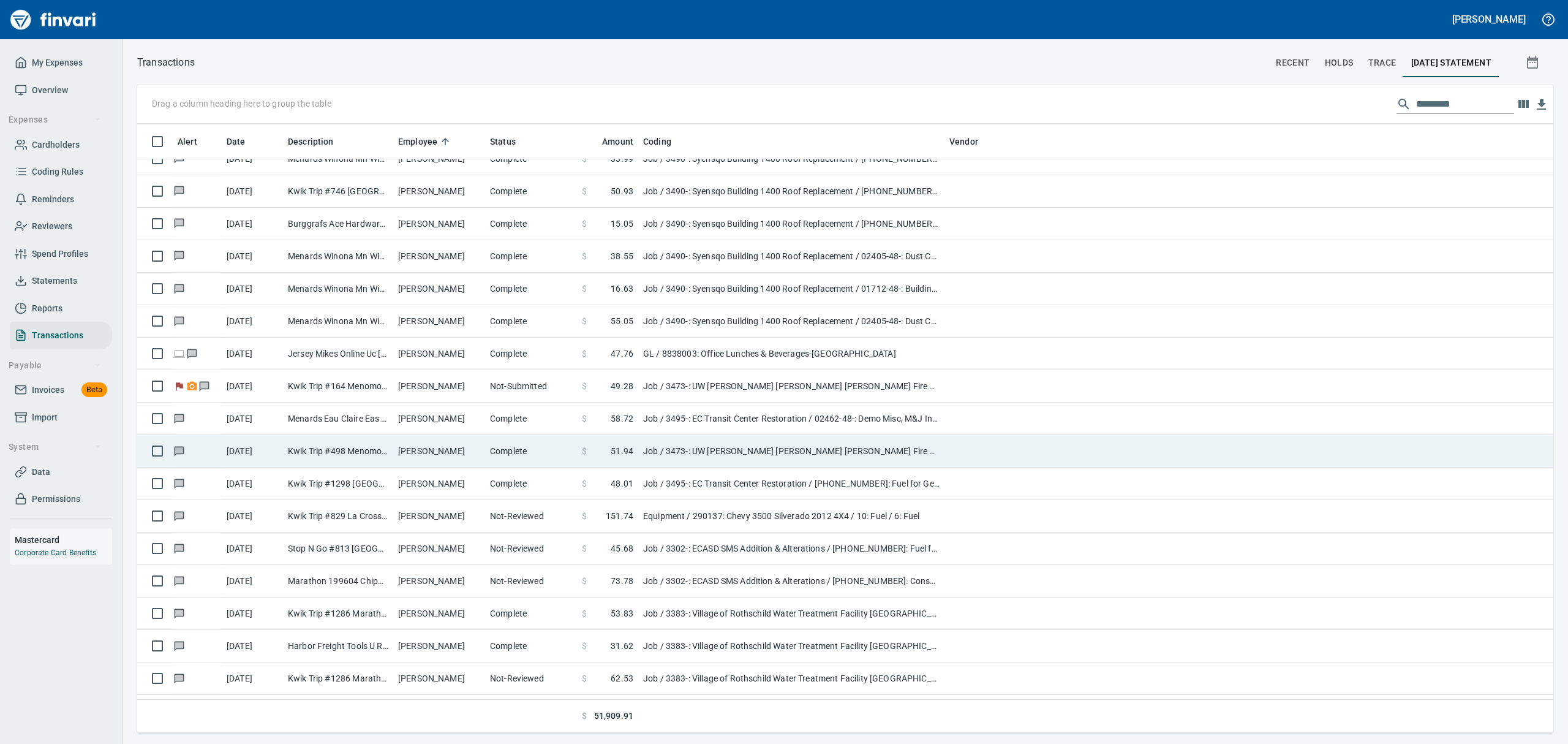
click at [348, 451] on td "Kwik Trip #498 Menomonie [GEOGRAPHIC_DATA]" at bounding box center [338, 451] width 110 height 33
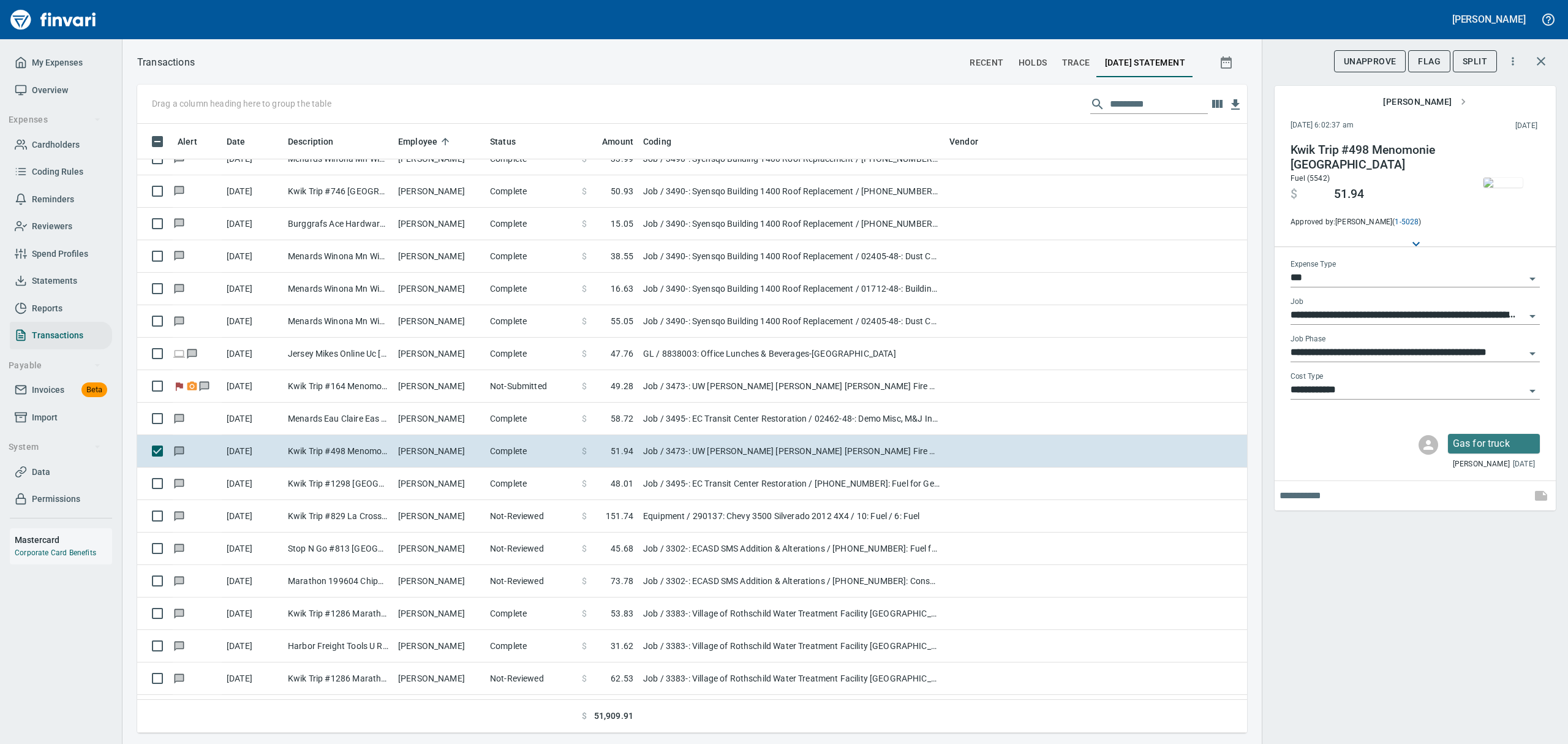
scroll to position [595, 1081]
click at [1508, 181] on img "button" at bounding box center [1503, 182] width 39 height 10
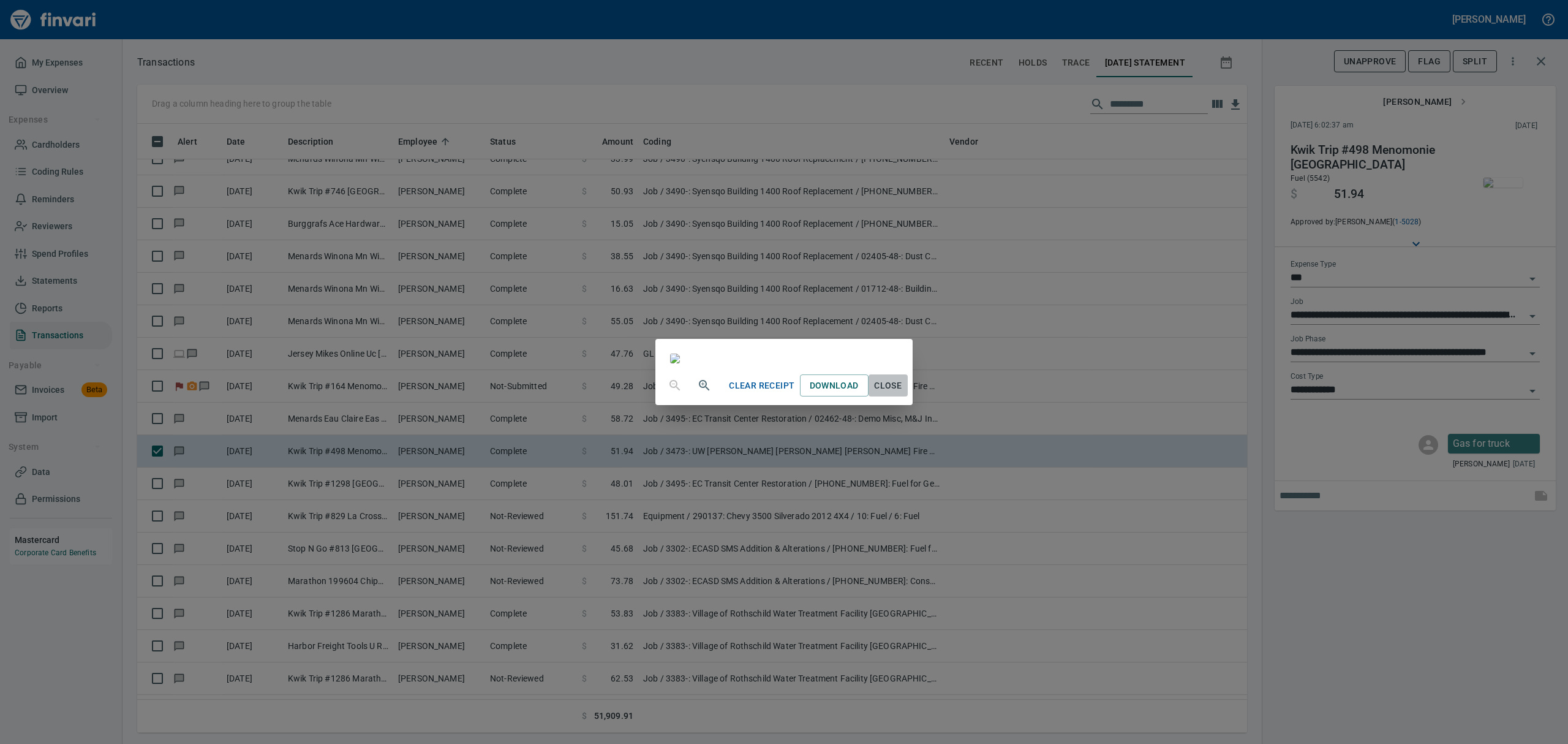
click at [903, 394] on span "Close" at bounding box center [888, 386] width 30 height 15
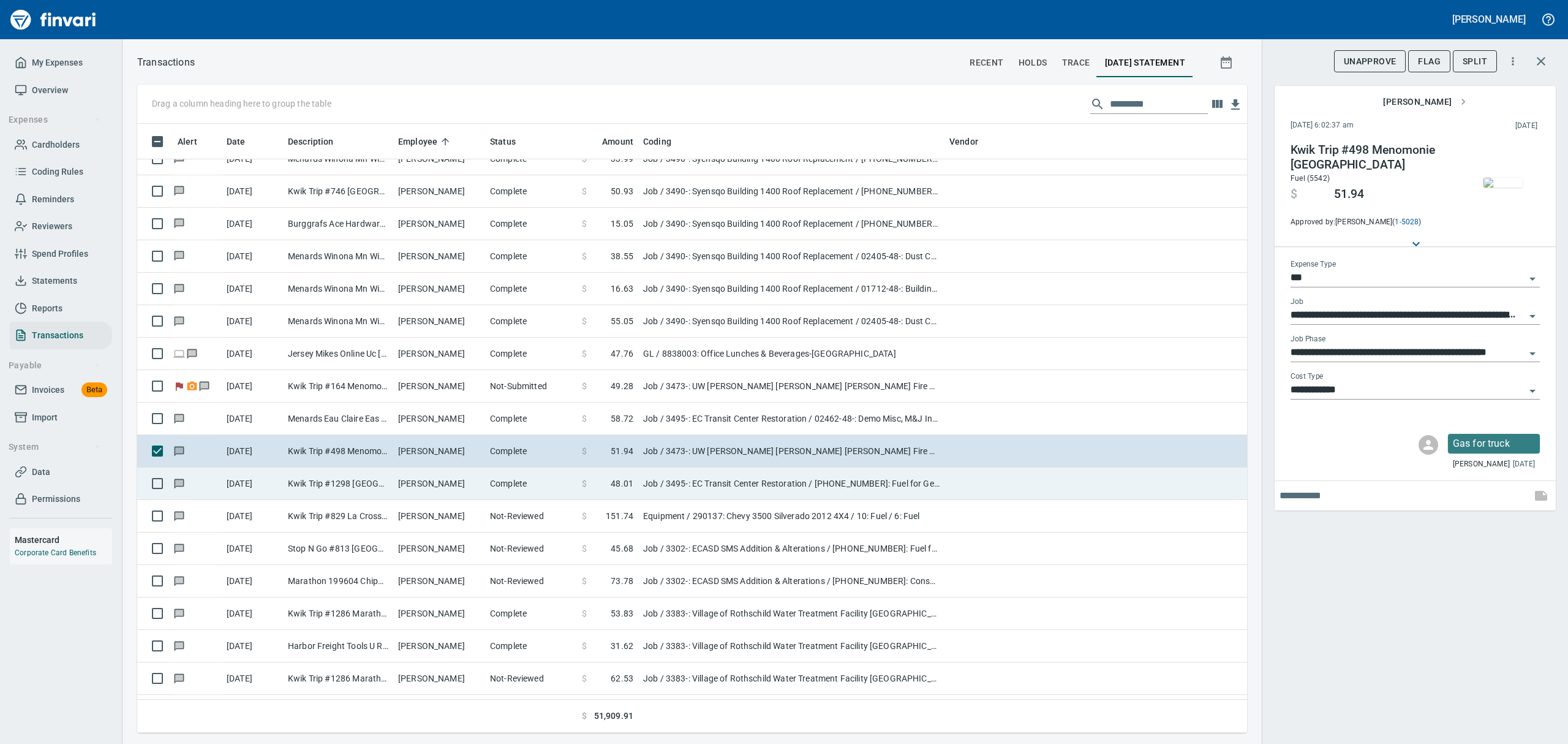
click at [278, 481] on td "[DATE]" at bounding box center [252, 484] width 61 height 33
type input "**********"
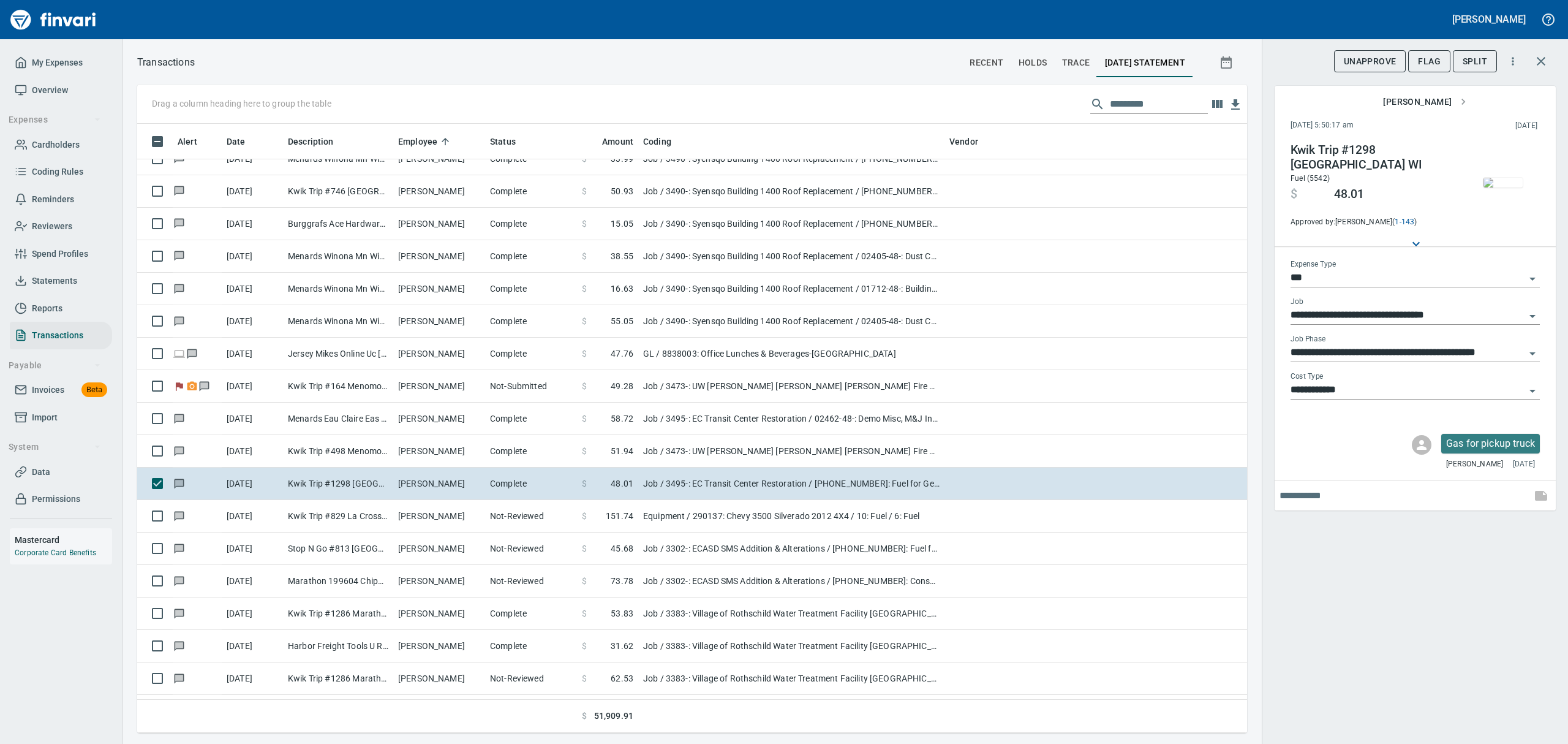
click at [1497, 178] on img "button" at bounding box center [1503, 182] width 39 height 10
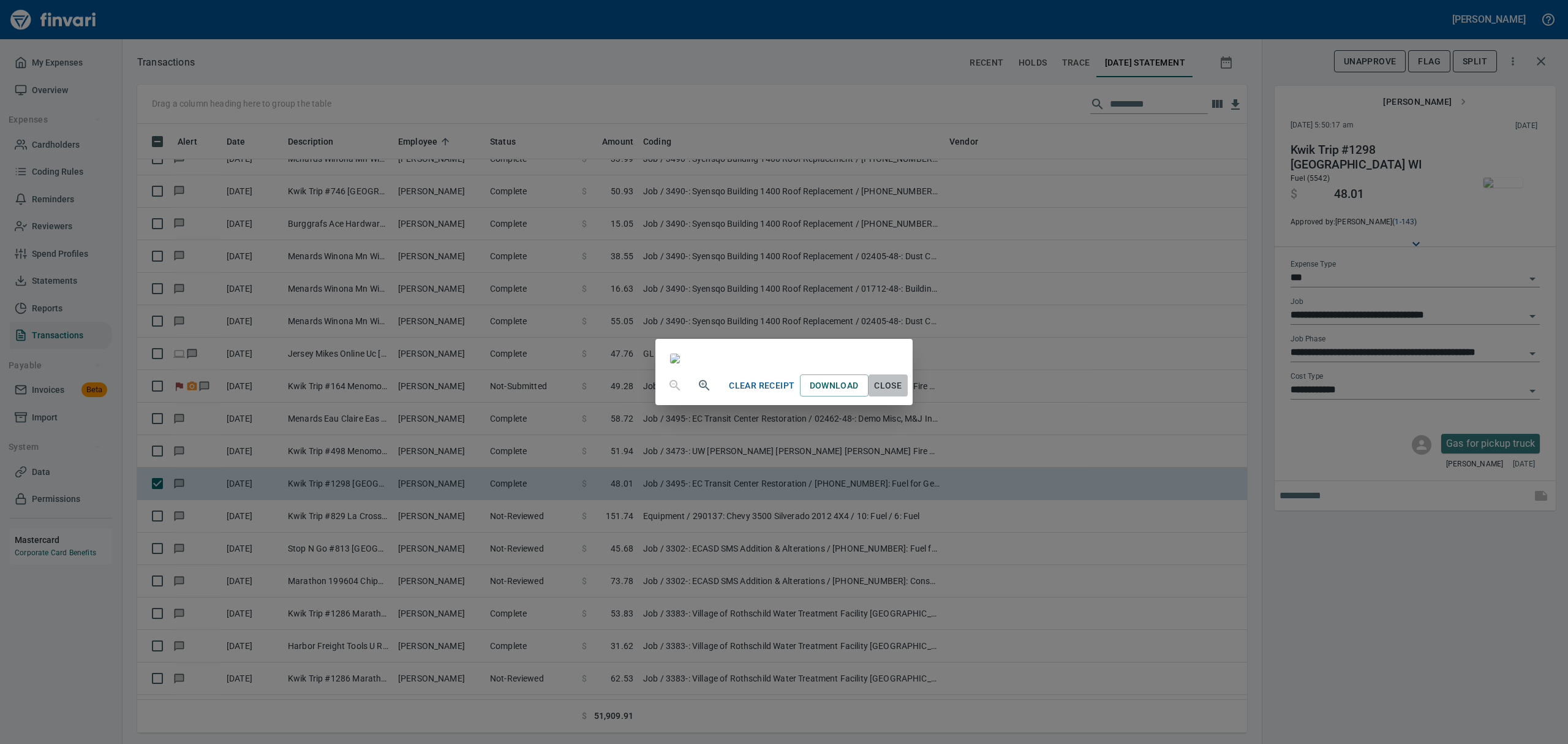
click at [903, 394] on span "Close" at bounding box center [888, 386] width 30 height 15
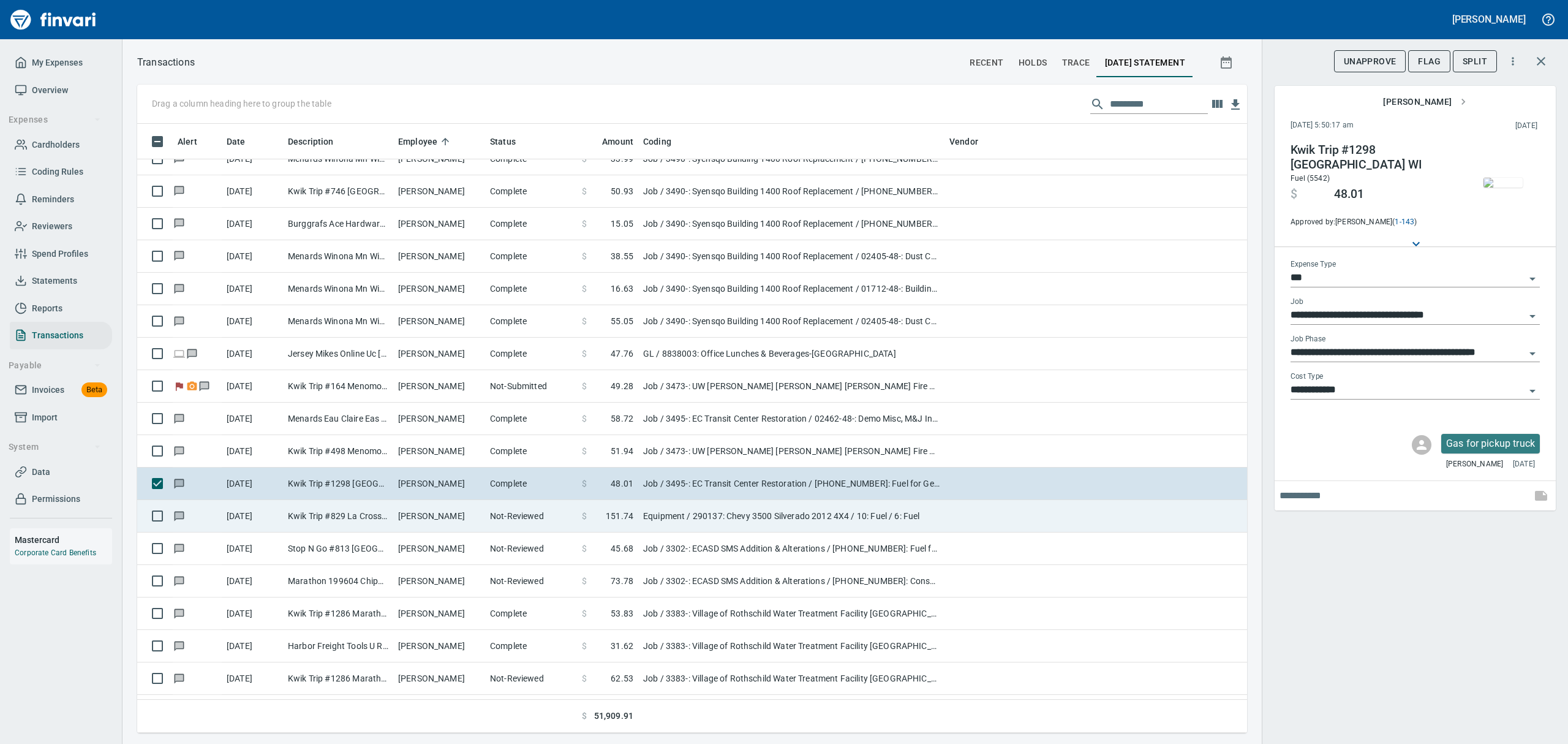
click at [422, 508] on td "[PERSON_NAME]" at bounding box center [440, 516] width 92 height 33
type input "*********"
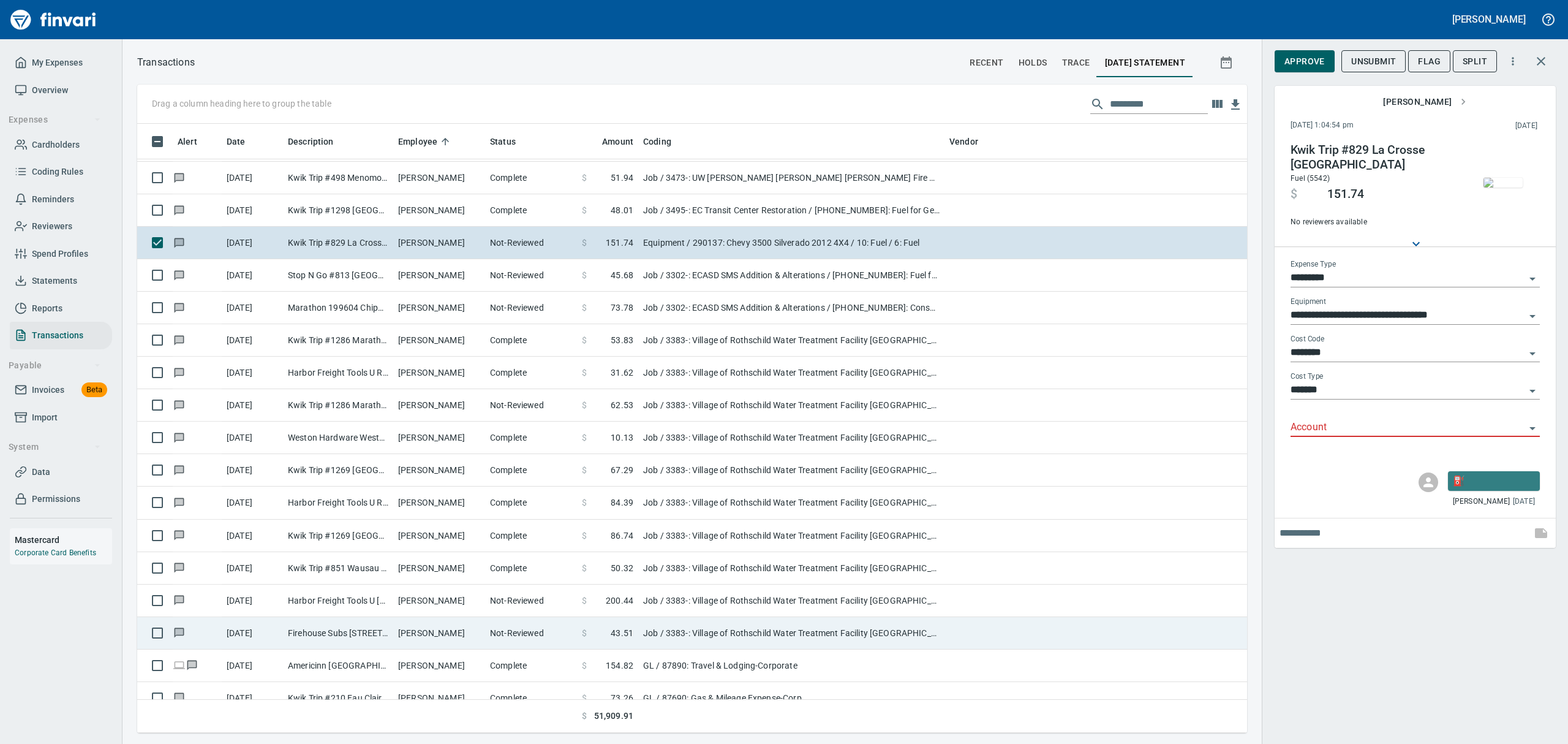
scroll to position [8251, 0]
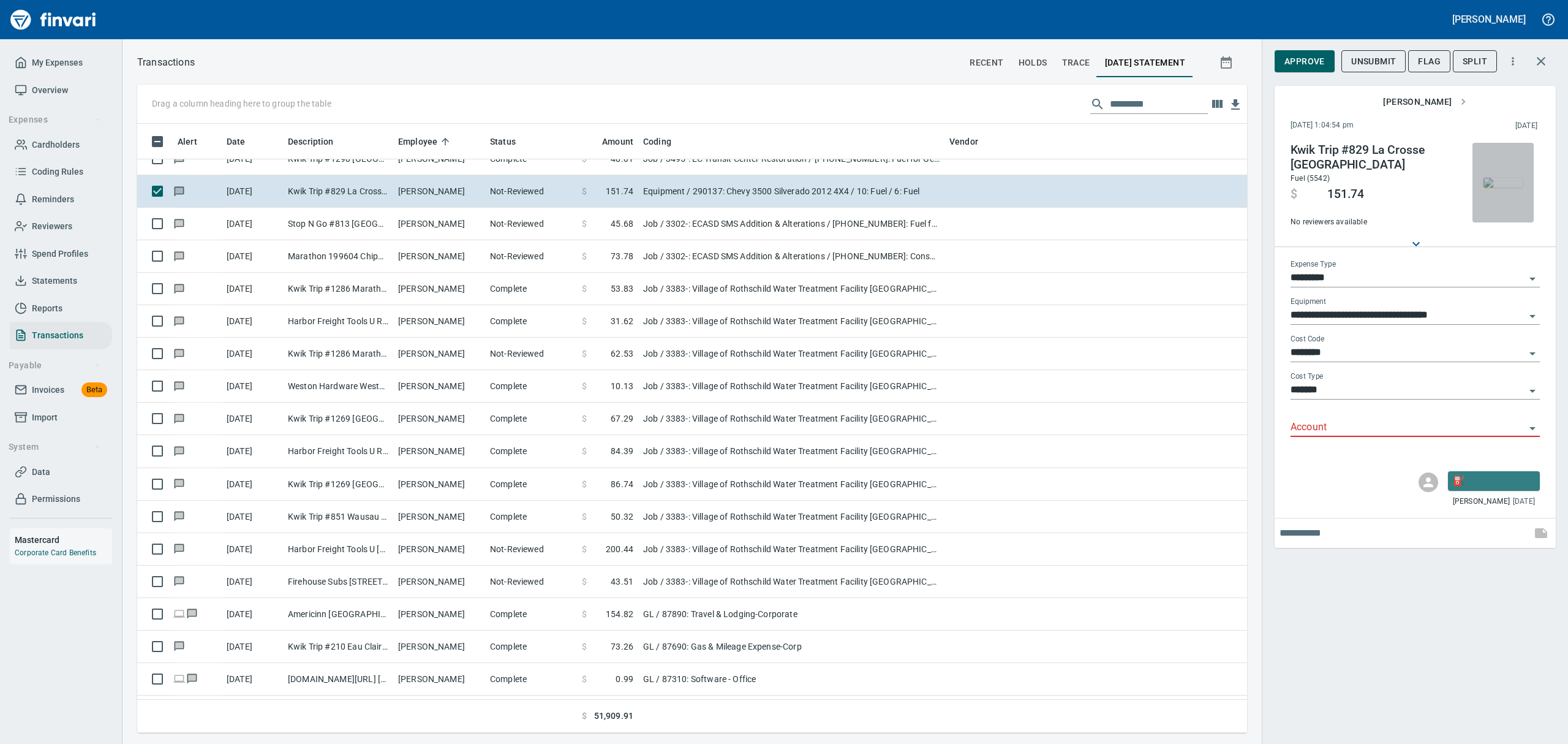
click at [1516, 180] on img "button" at bounding box center [1503, 182] width 39 height 10
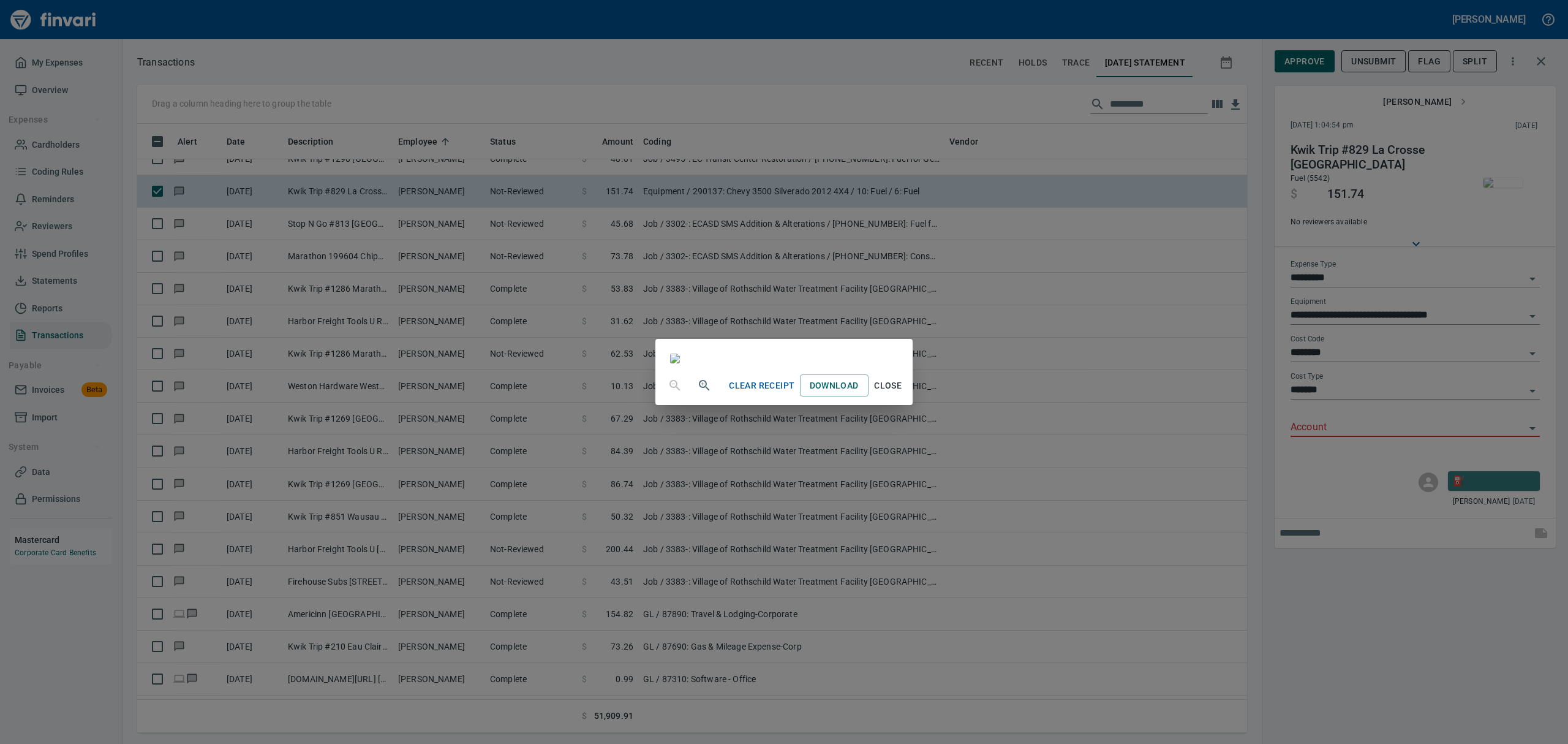
click at [903, 394] on span "Close" at bounding box center [888, 386] width 30 height 15
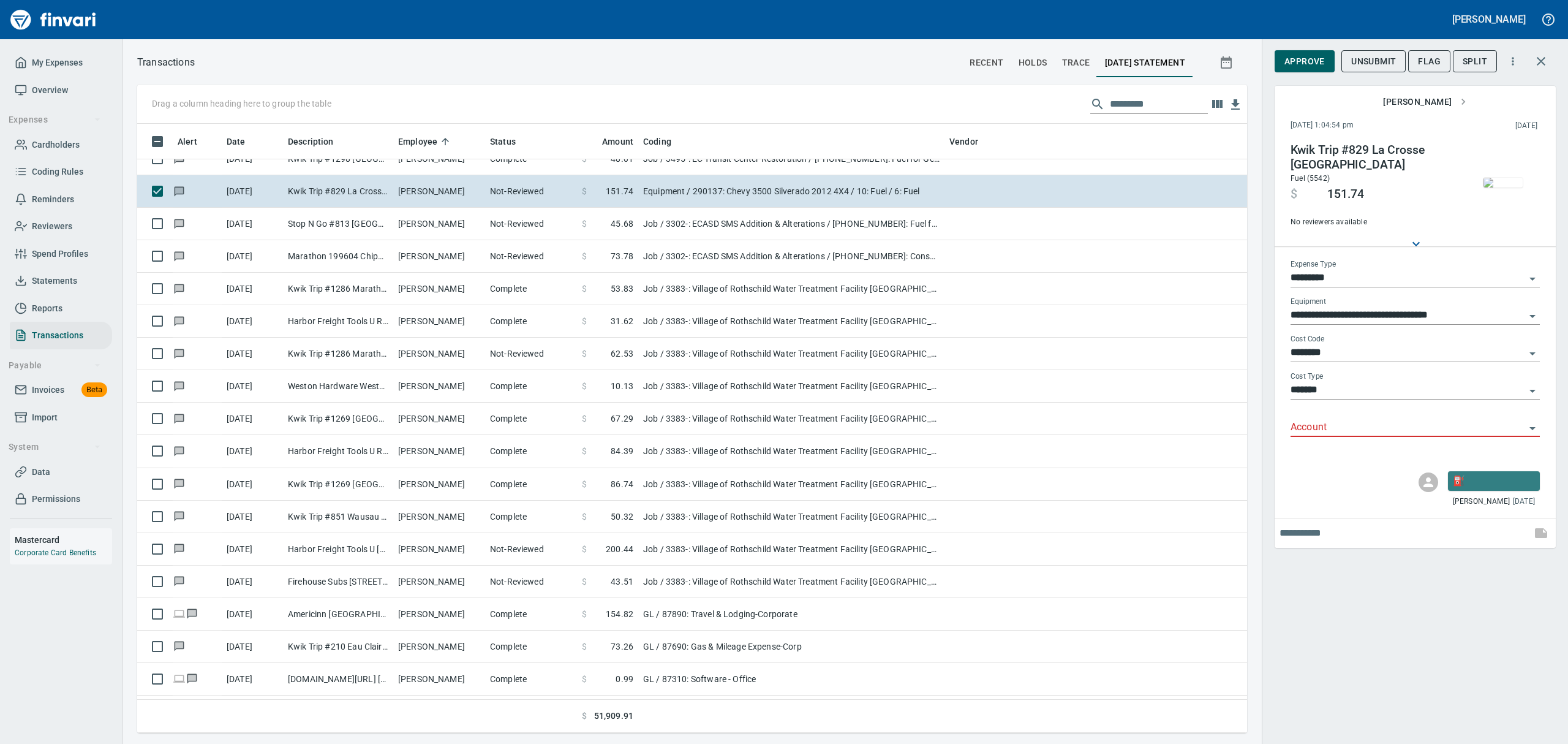
click at [1532, 425] on icon "Open" at bounding box center [1532, 428] width 14 height 14
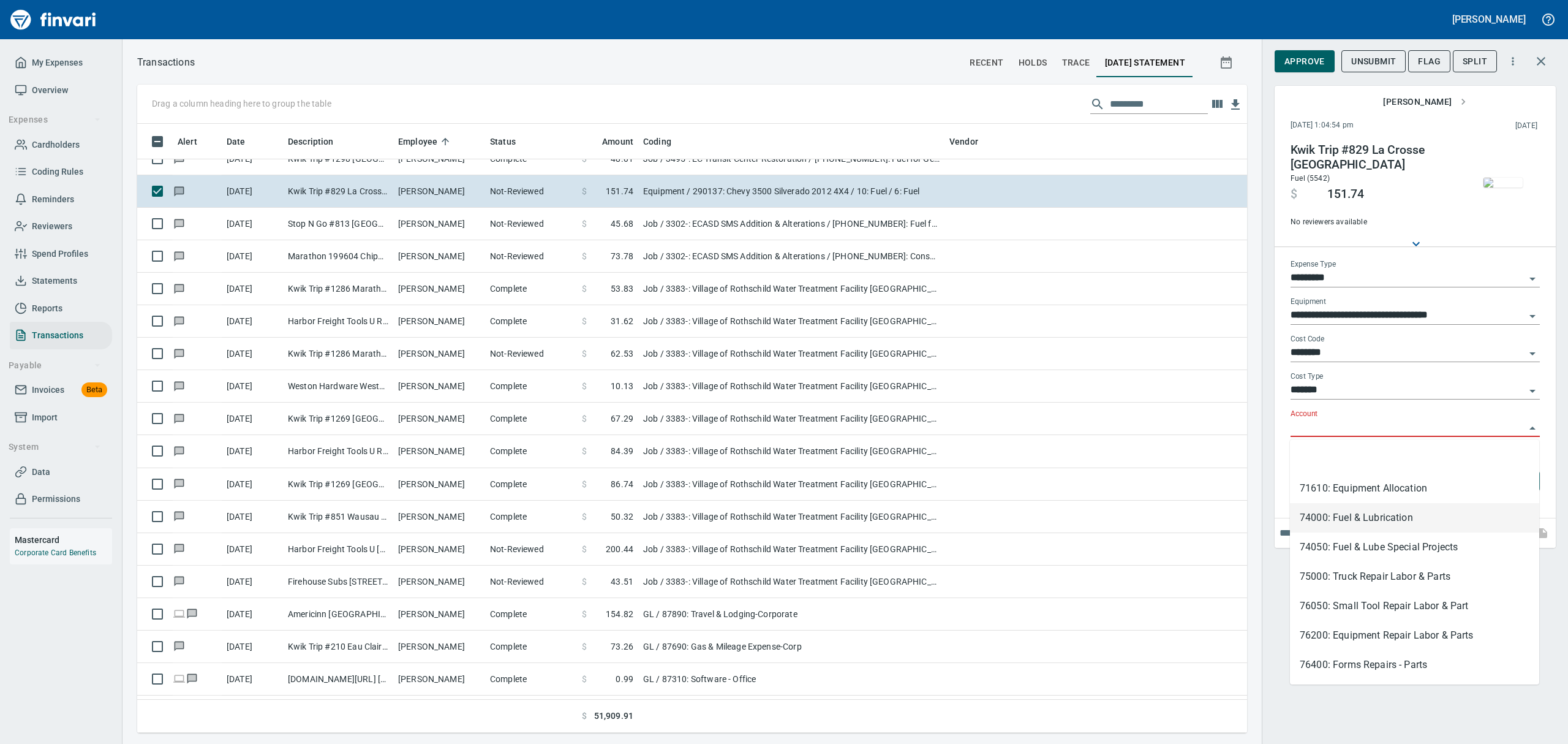
click at [1315, 513] on li "74000: Fuel & Lubrication" at bounding box center [1414, 517] width 249 height 30
type input "**********"
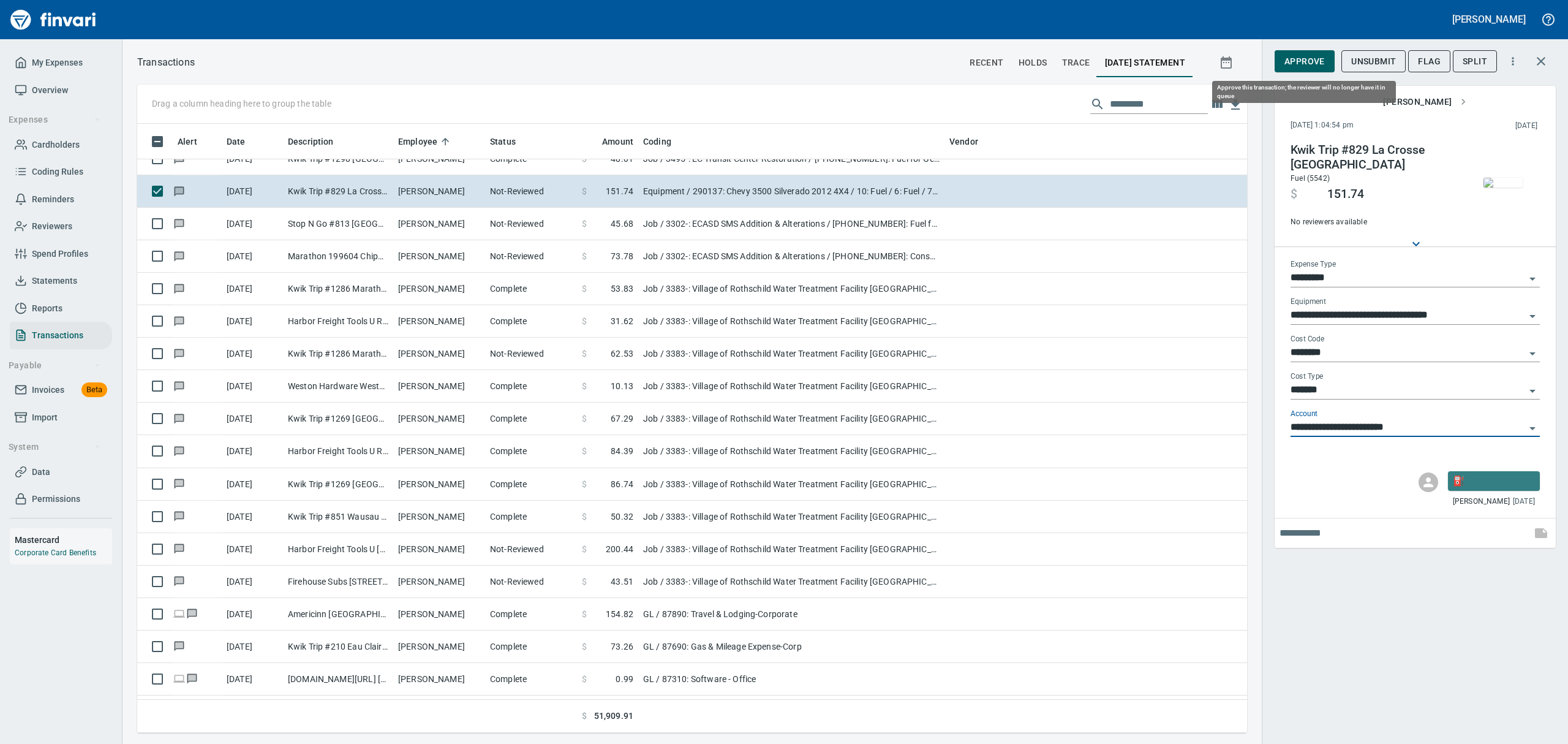
click at [1296, 57] on span "Approve" at bounding box center [1304, 61] width 40 height 15
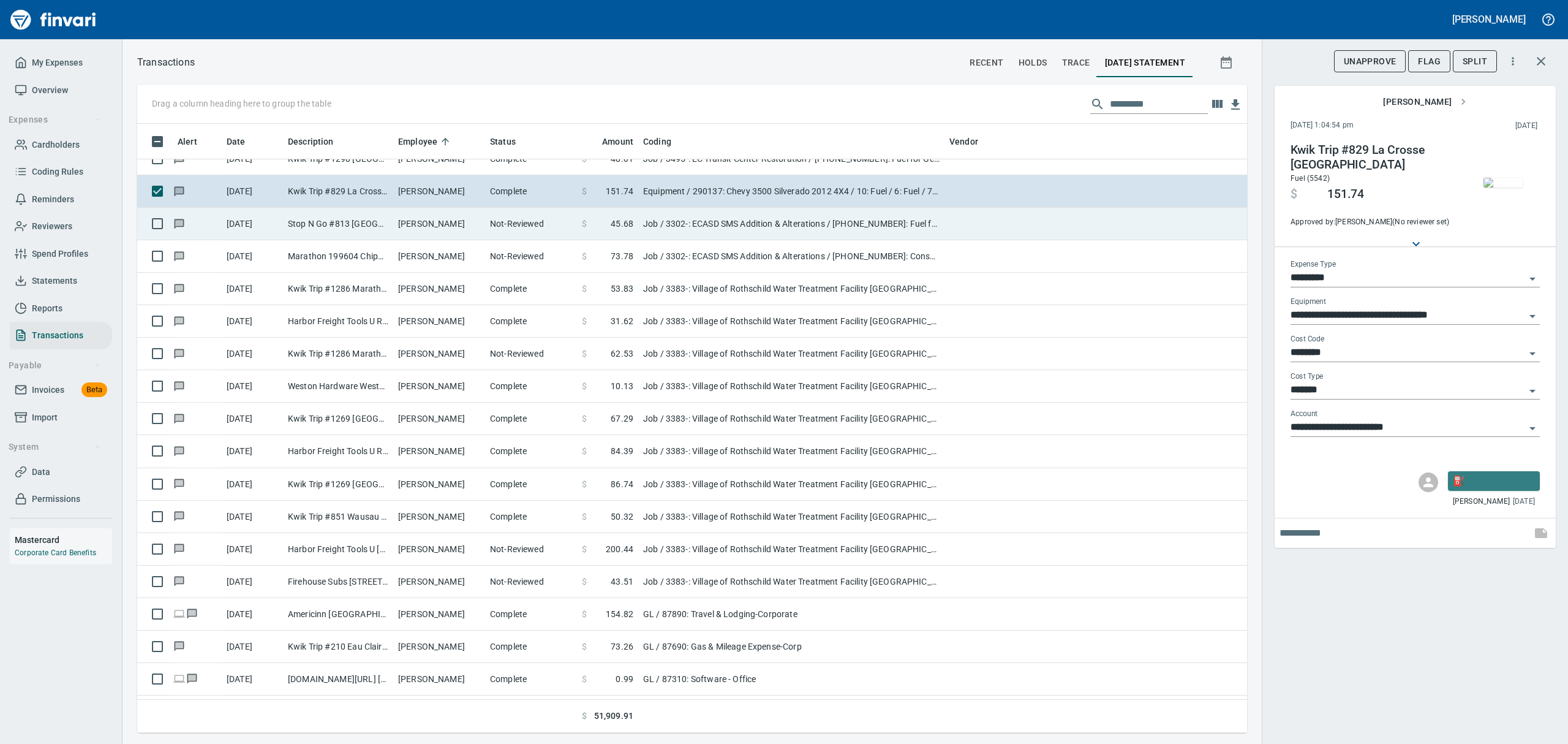
click at [392, 224] on td "Stop N Go #813 [GEOGRAPHIC_DATA][PERSON_NAME]" at bounding box center [338, 224] width 110 height 33
type input "***"
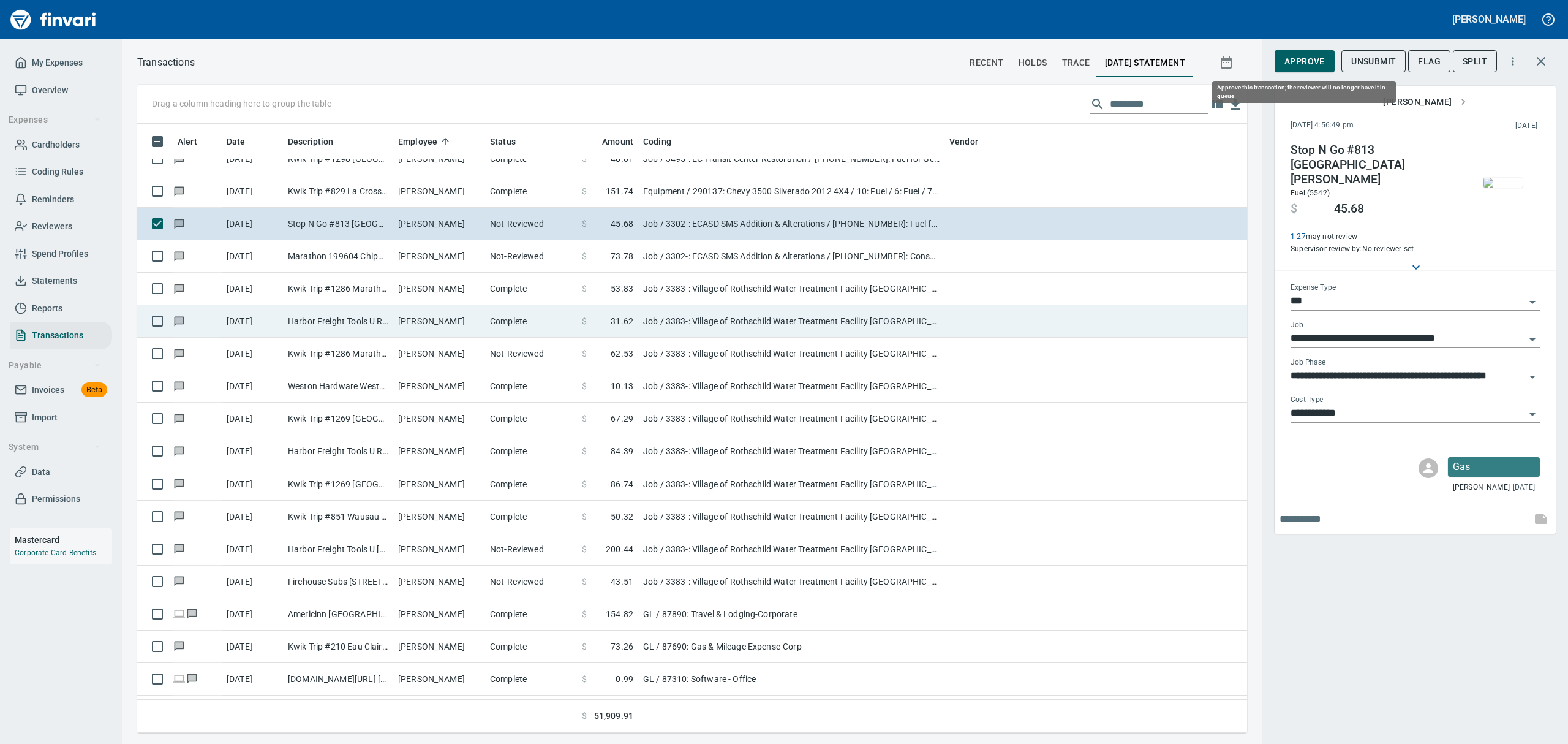
drag, startPoint x: 1304, startPoint y: 59, endPoint x: 866, endPoint y: 307, distance: 503.3
click at [1304, 59] on span "Approve" at bounding box center [1304, 61] width 40 height 15
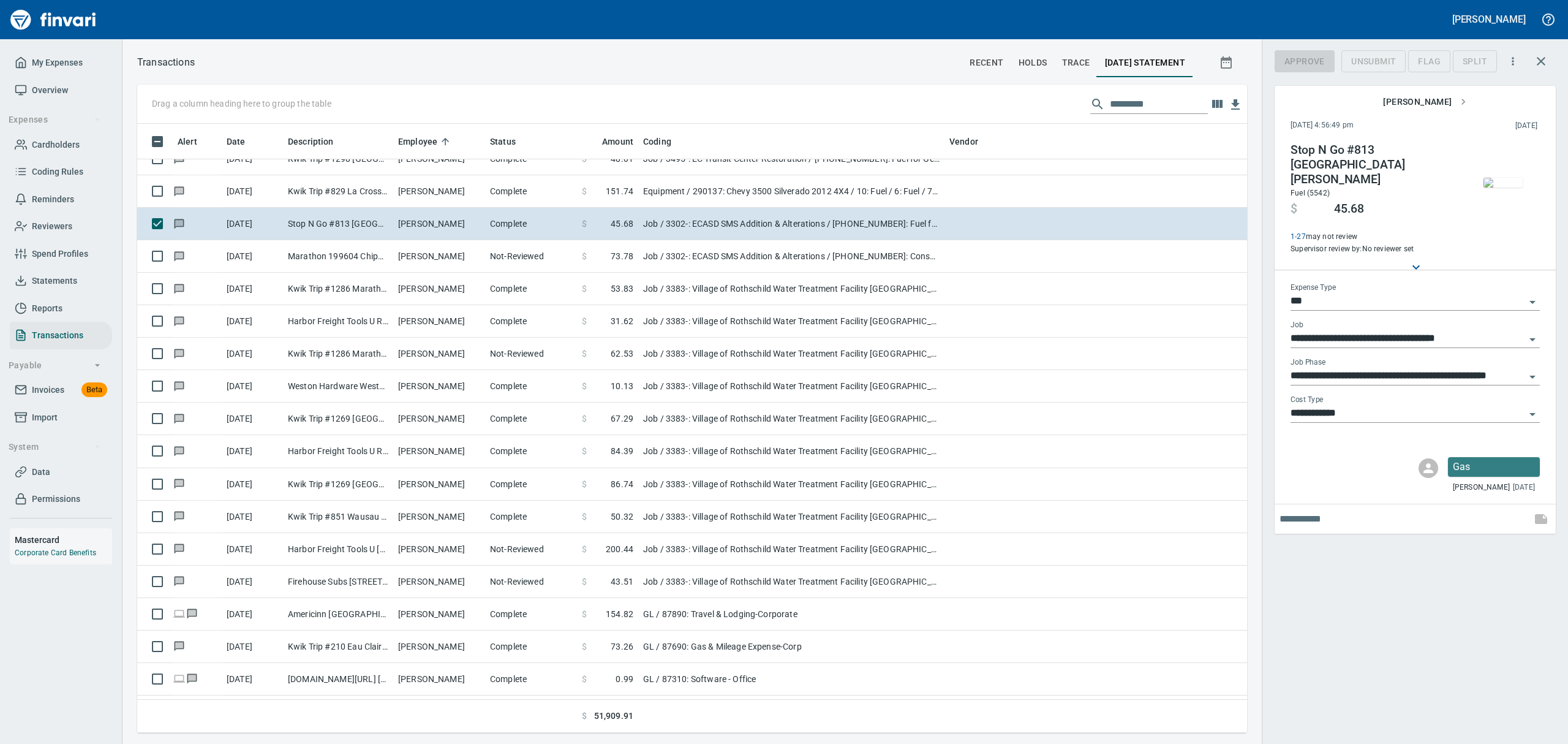
scroll to position [595, 1081]
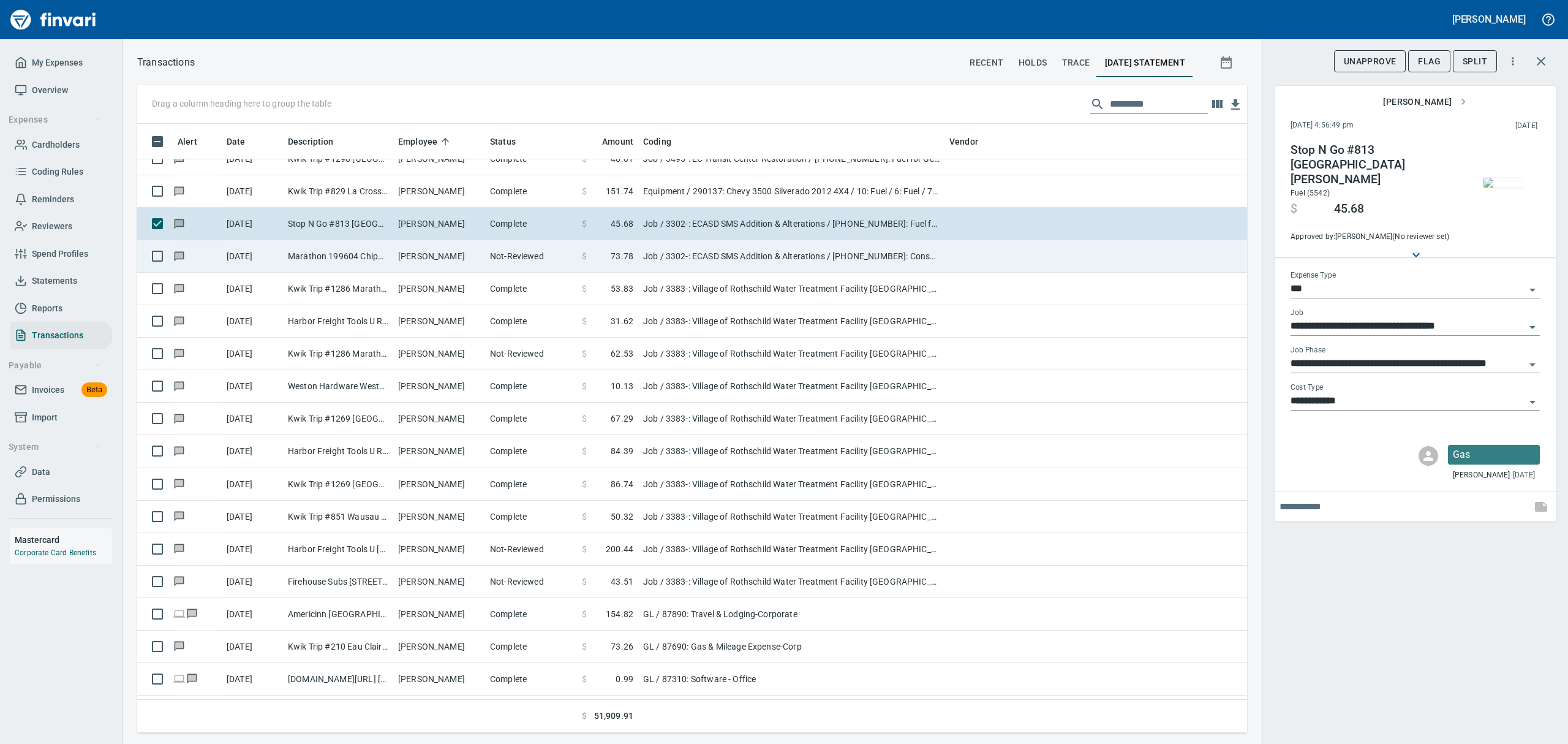
click at [327, 255] on td "Marathon 199604 Chippewa Fall WI" at bounding box center [338, 256] width 110 height 33
type input "**********"
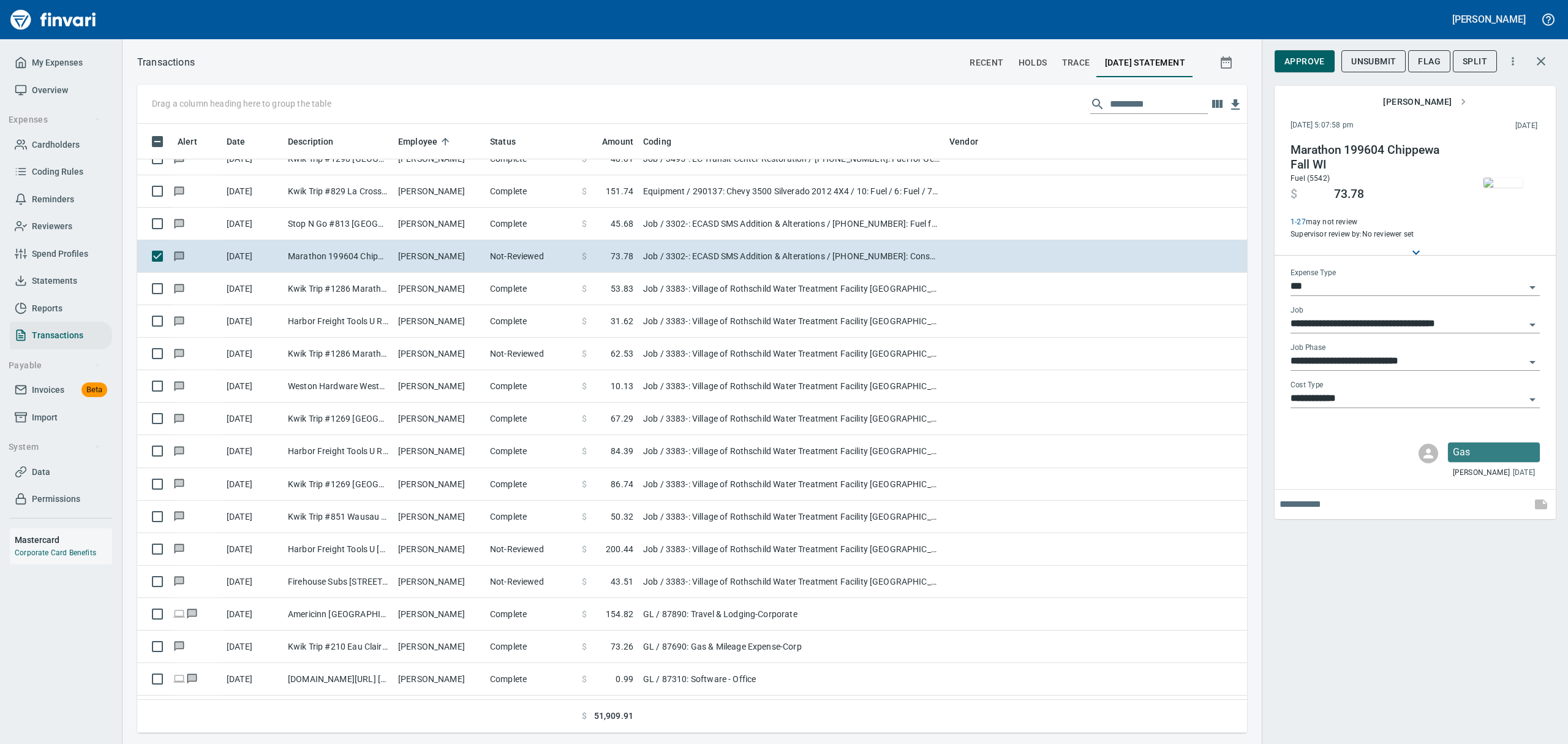
click at [1510, 187] on img "button" at bounding box center [1503, 182] width 39 height 10
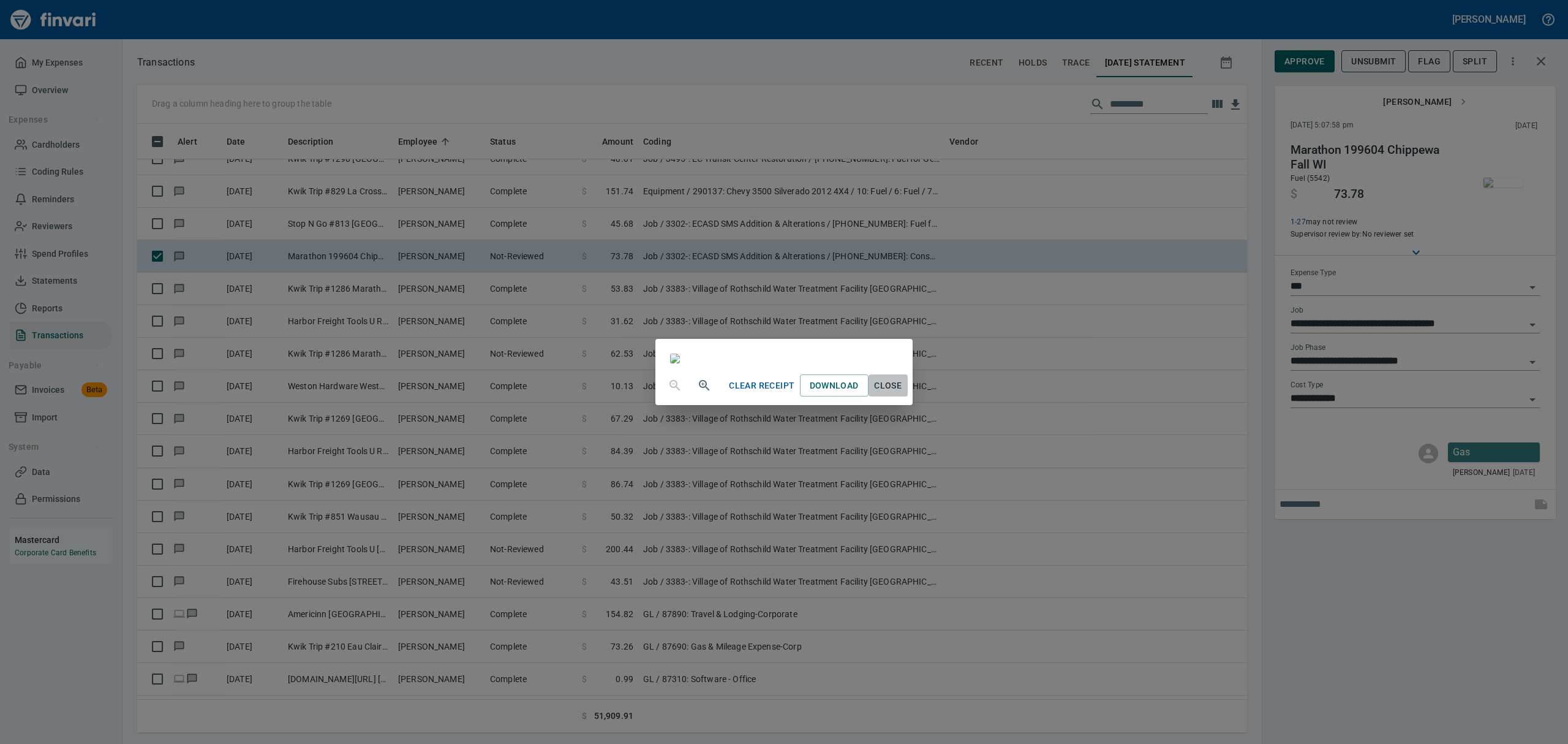
click at [903, 394] on span "Close" at bounding box center [888, 386] width 30 height 15
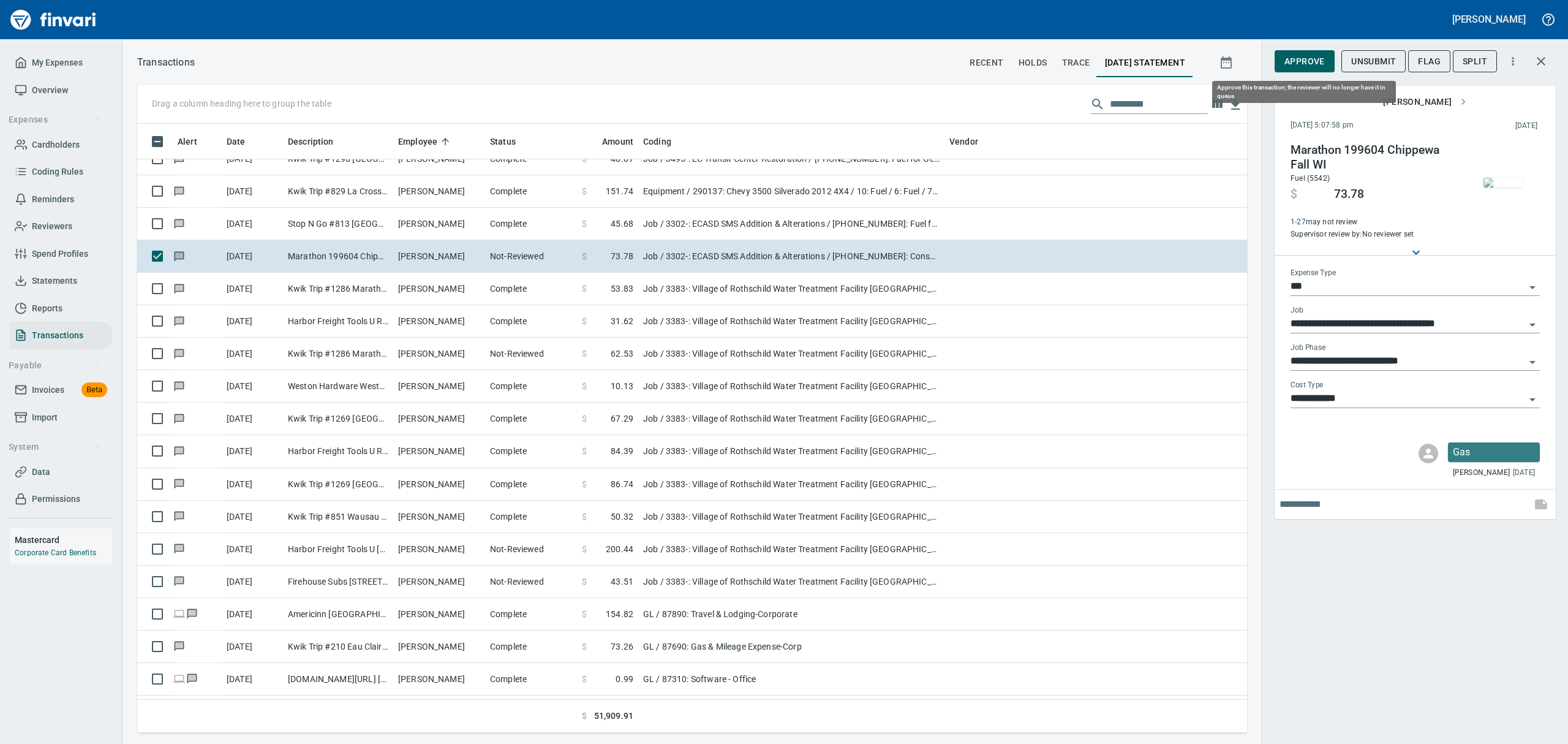
click at [1305, 61] on span "Approve" at bounding box center [1304, 61] width 40 height 15
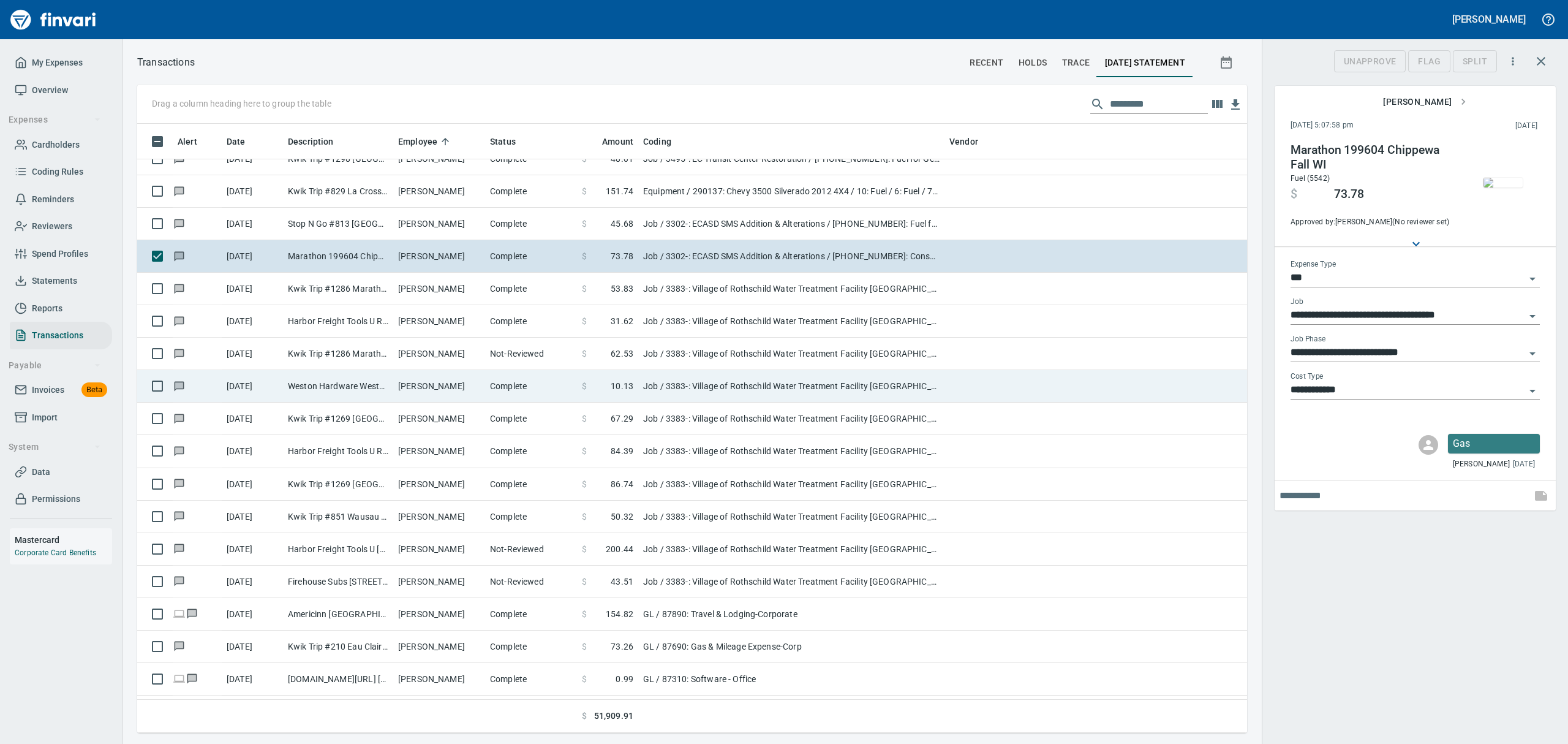
scroll to position [595, 1081]
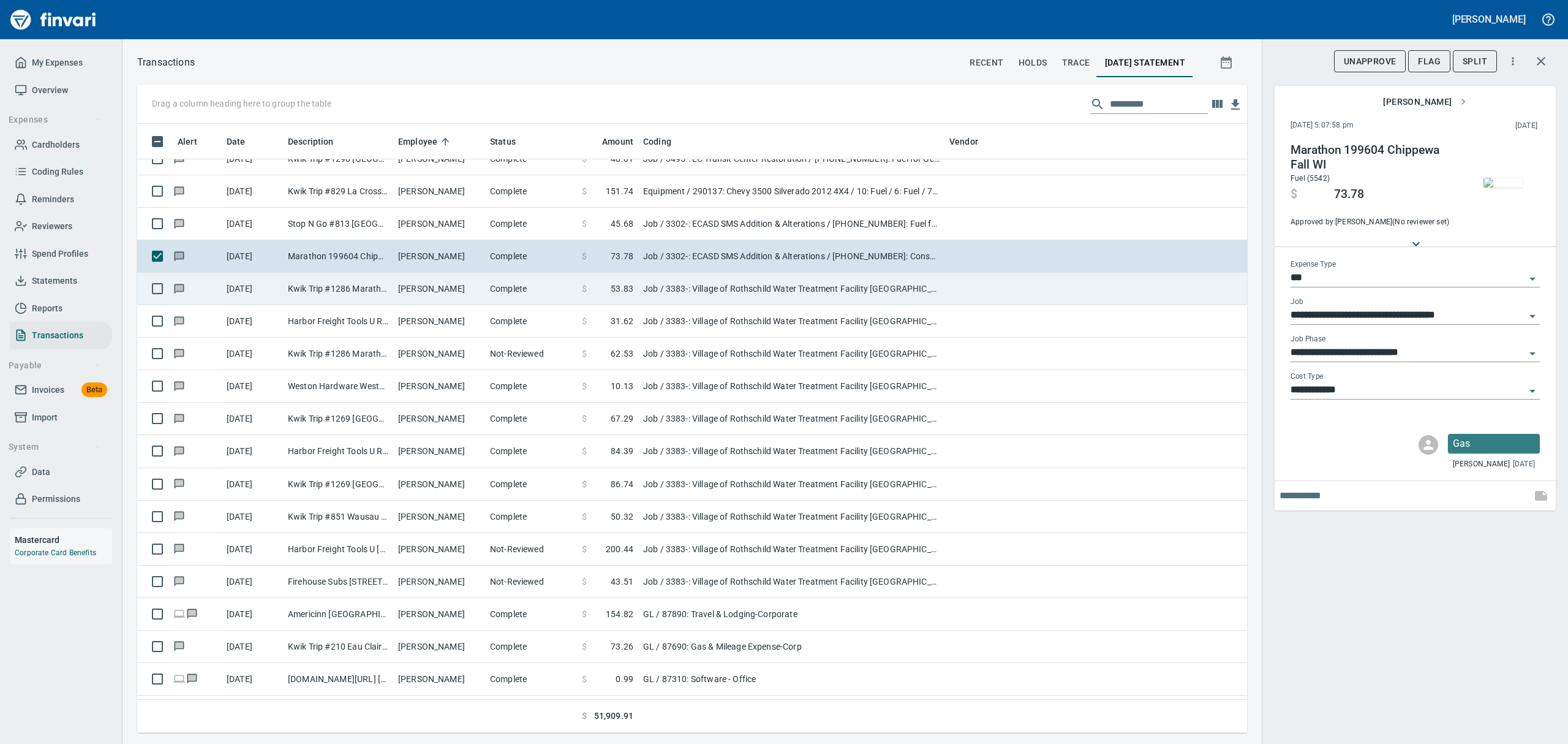
click at [356, 289] on td "Kwik Trip #1286 Marathon WI" at bounding box center [338, 289] width 110 height 33
type input "**********"
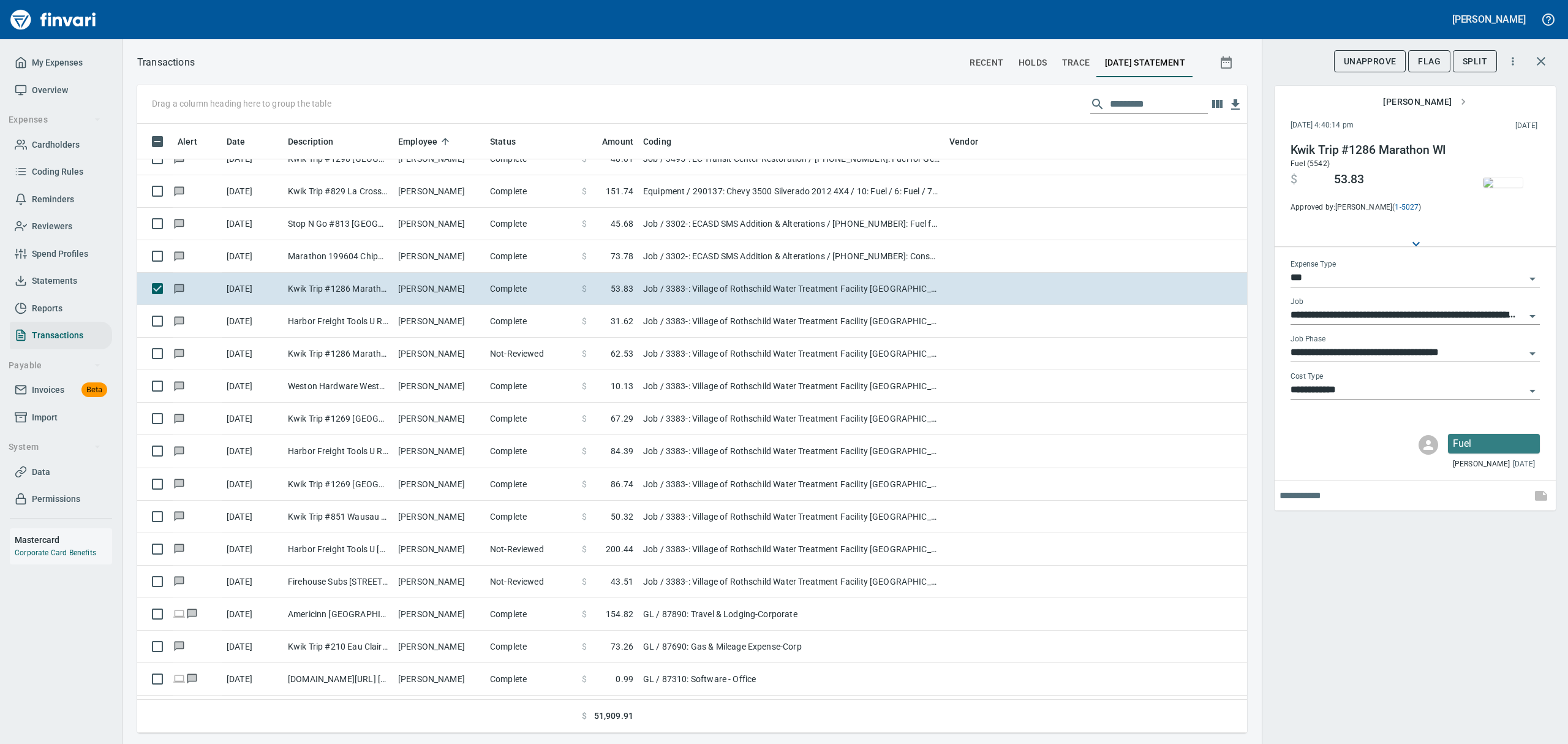
click at [1515, 187] on img "button" at bounding box center [1503, 182] width 39 height 10
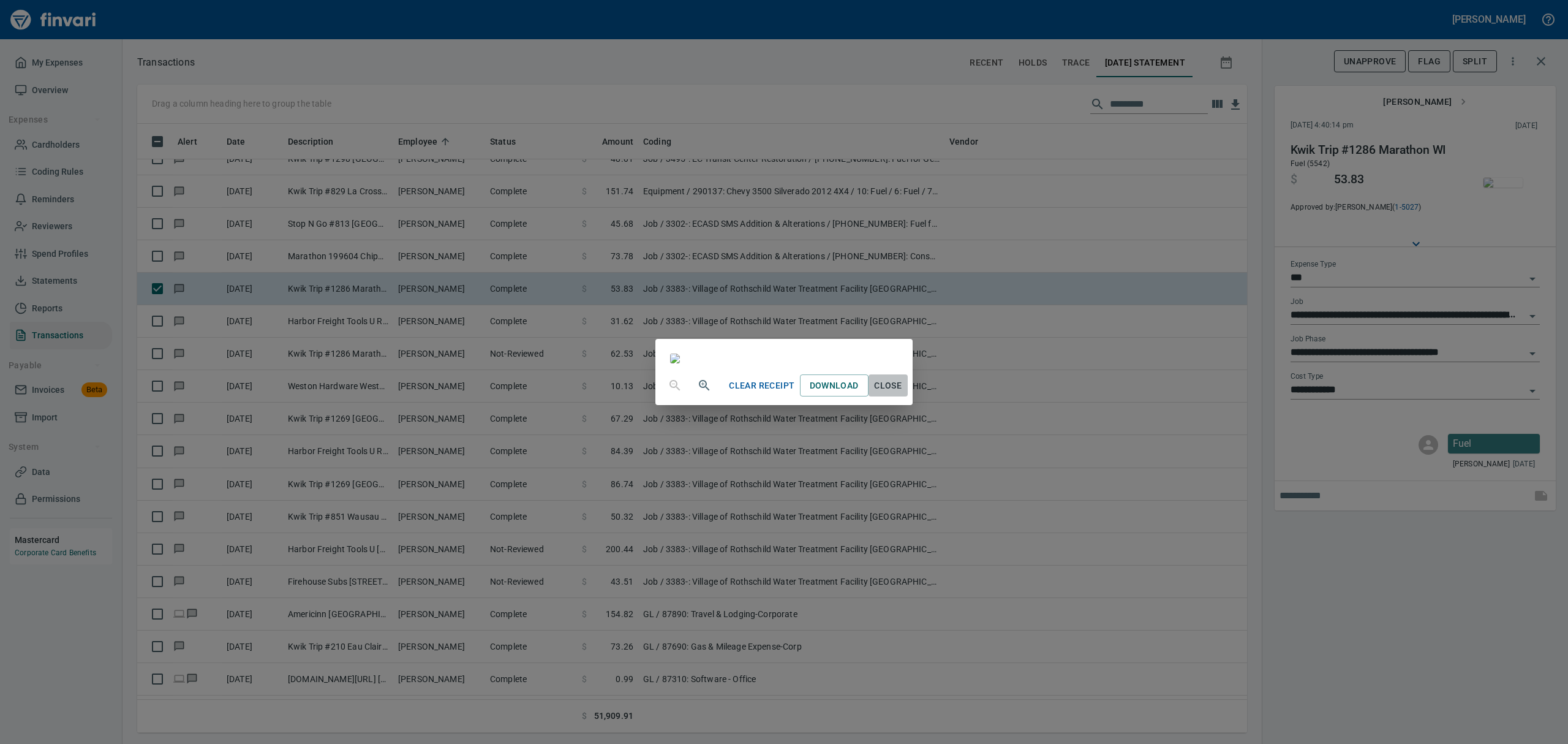
click at [903, 394] on span "Close" at bounding box center [888, 386] width 30 height 15
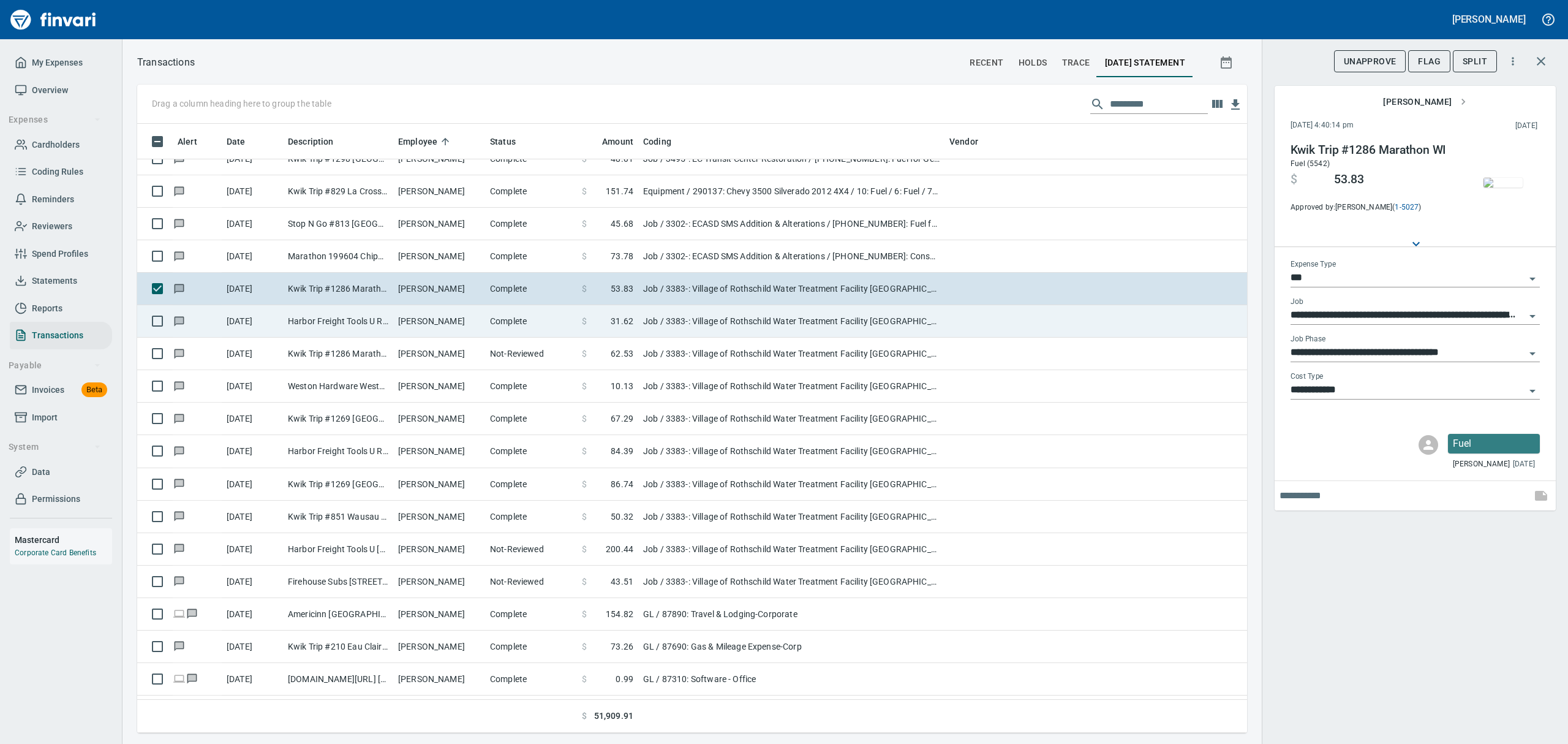
click at [289, 324] on td "Harbor Freight Tools U Rothschild WI" at bounding box center [338, 322] width 110 height 33
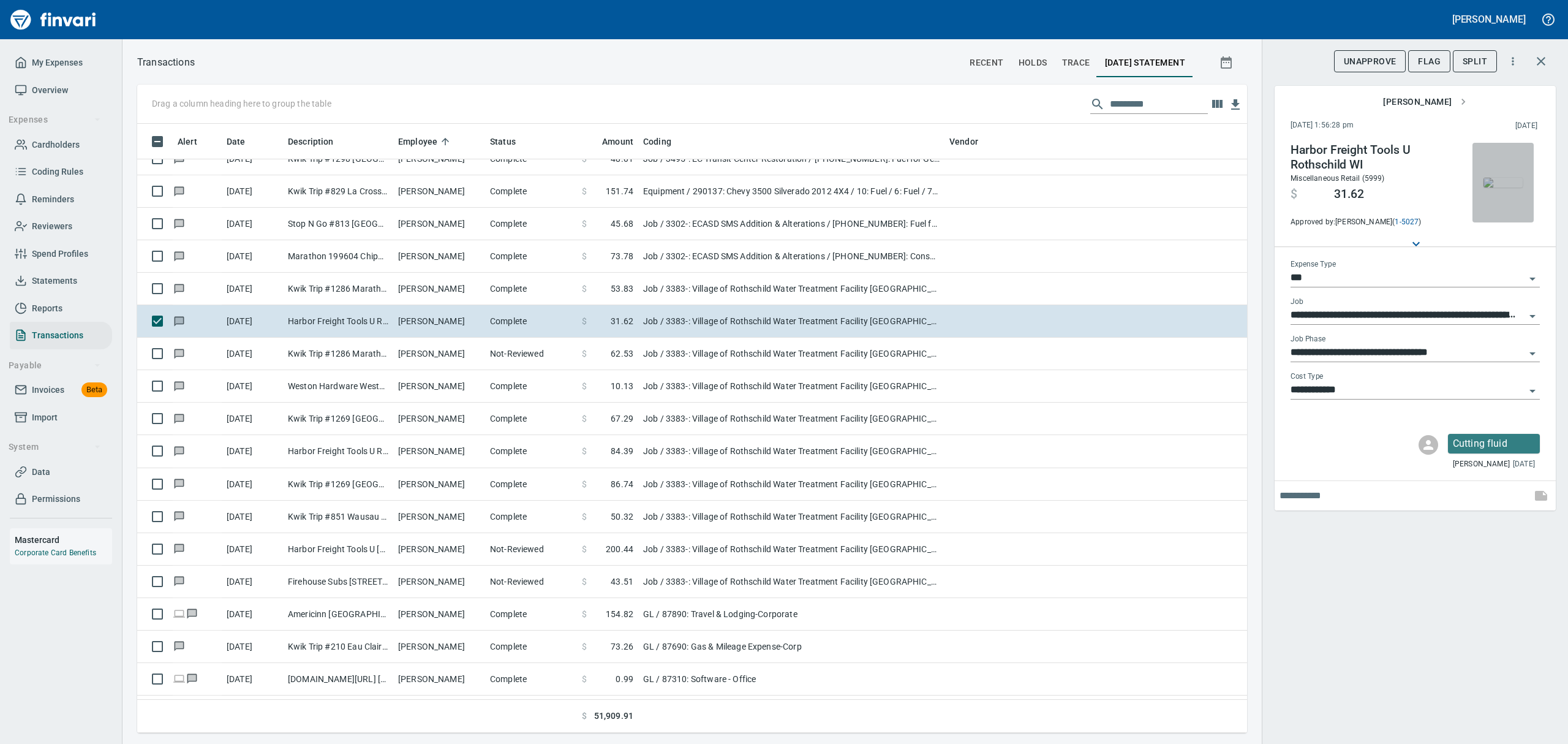
click at [1511, 178] on img "button" at bounding box center [1503, 182] width 39 height 10
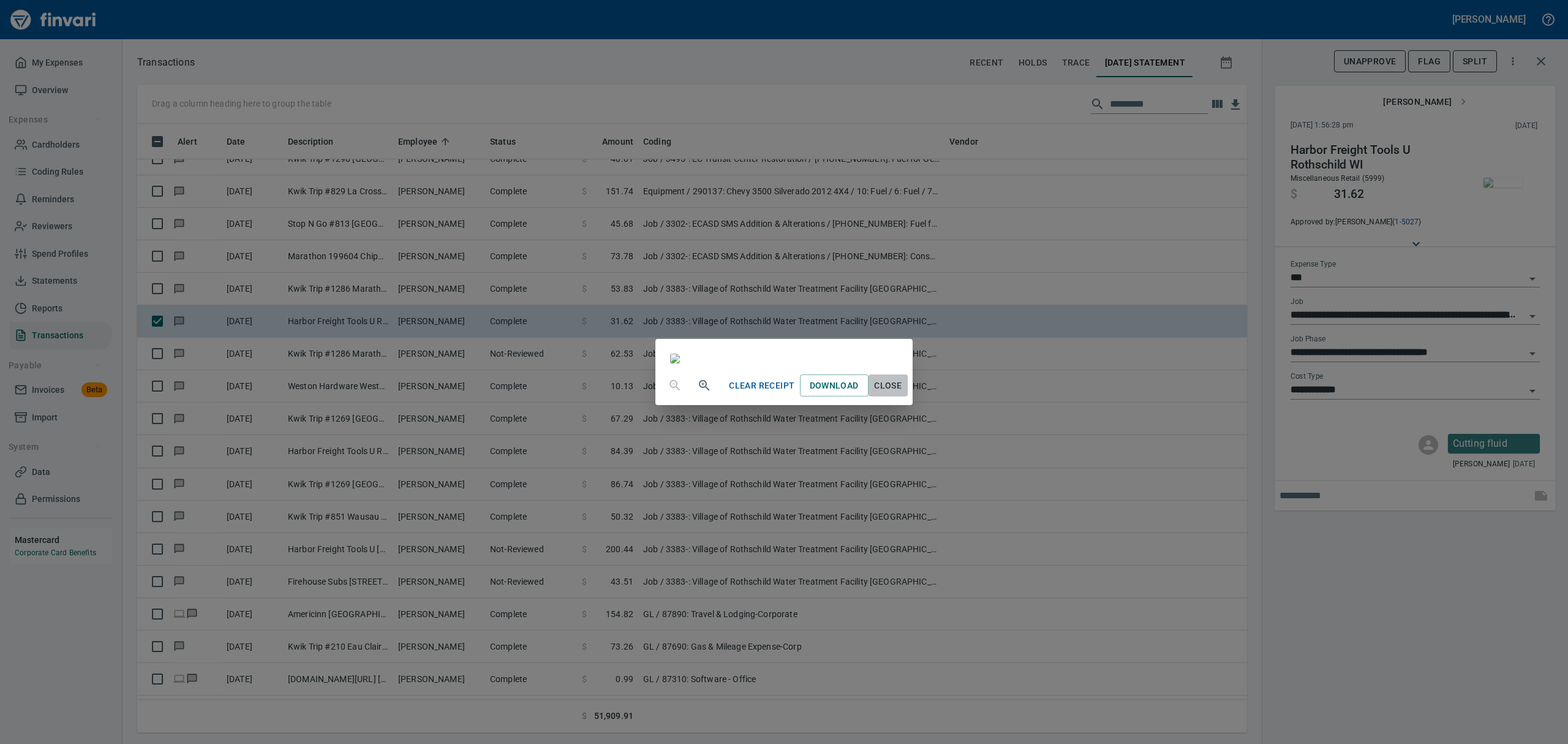
click at [903, 394] on span "Close" at bounding box center [888, 386] width 30 height 15
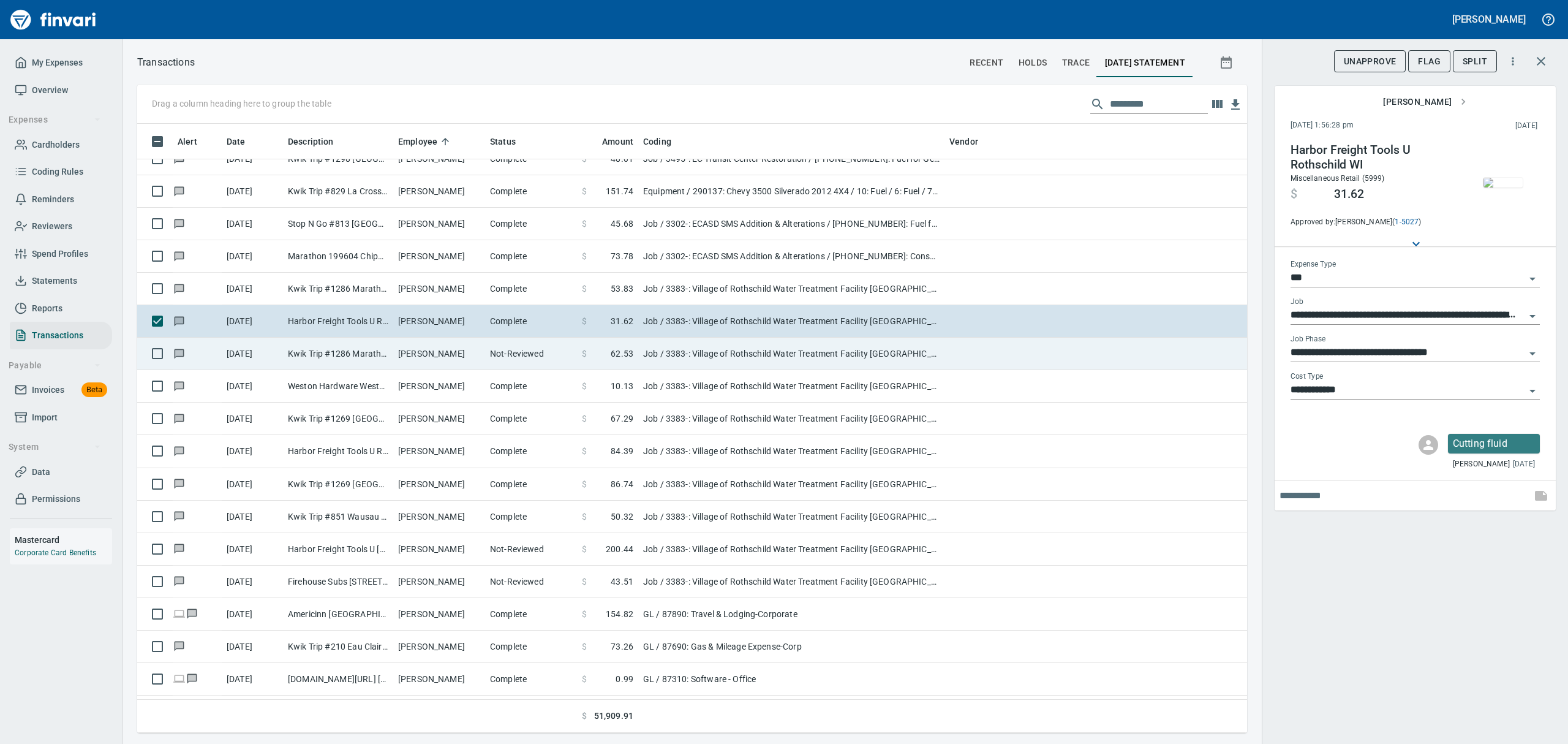
click at [263, 348] on td "[DATE]" at bounding box center [252, 354] width 61 height 33
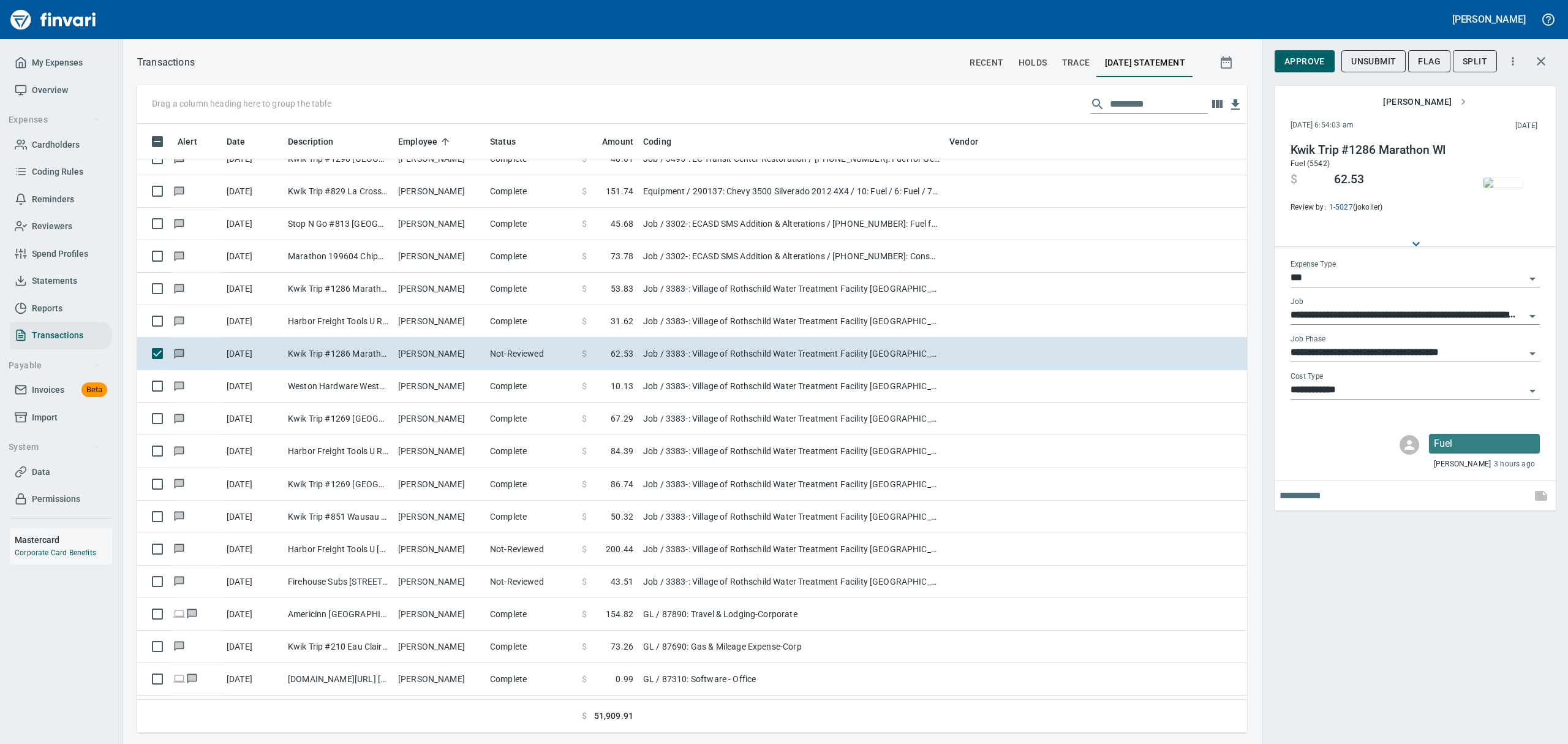
click at [1516, 185] on img "button" at bounding box center [1503, 182] width 39 height 10
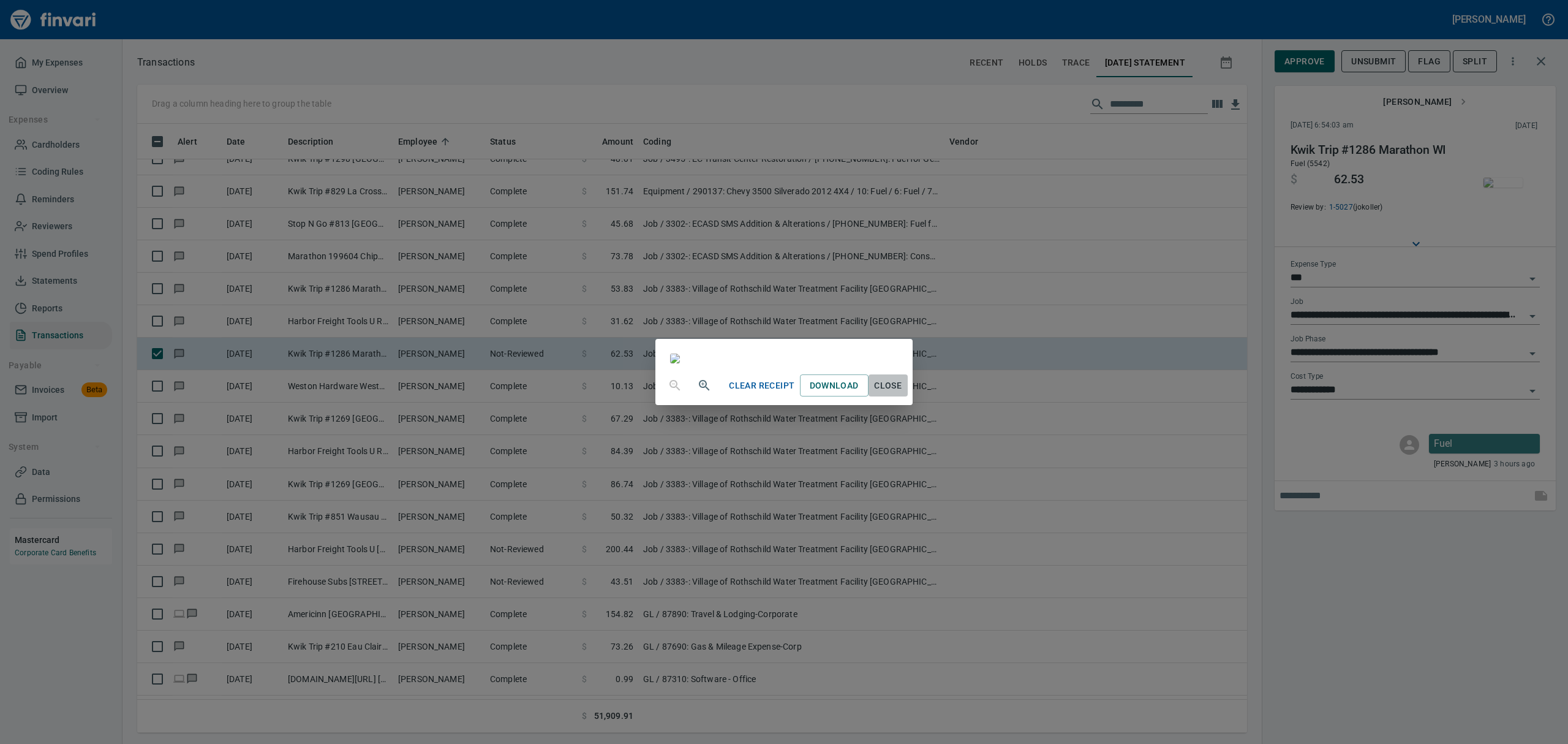
click at [903, 394] on span "Close" at bounding box center [888, 386] width 30 height 15
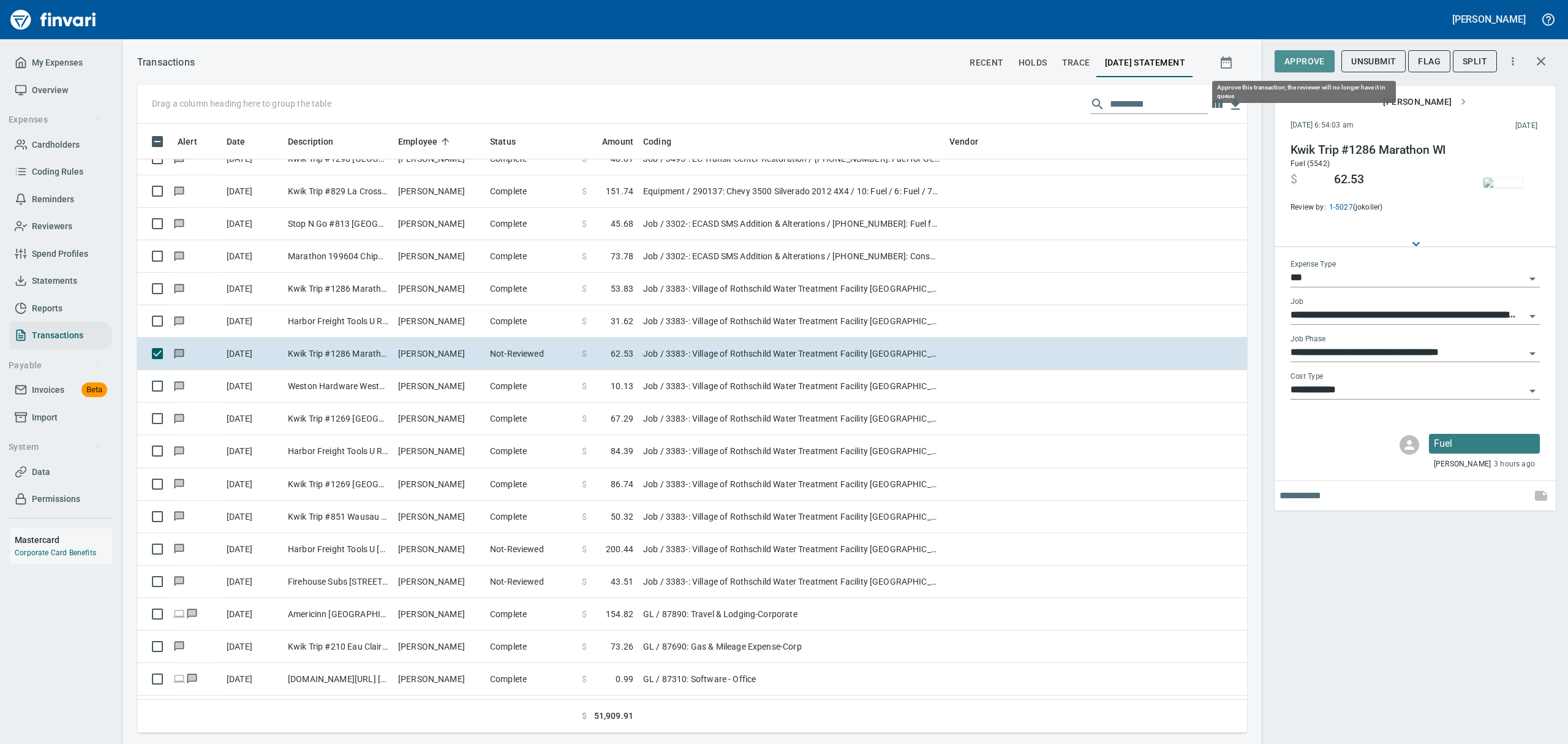
click at [1307, 57] on span "Approve" at bounding box center [1304, 61] width 40 height 15
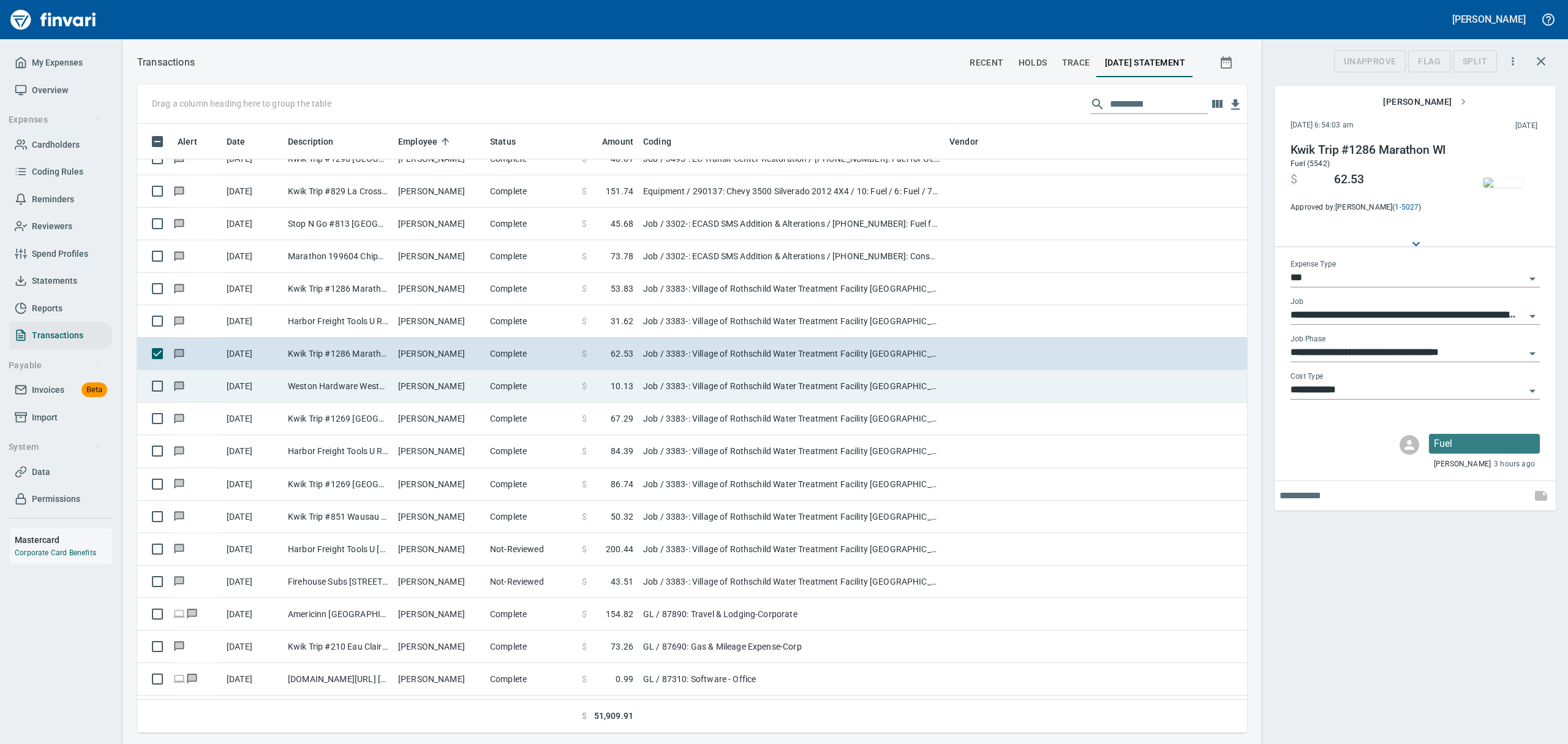
scroll to position [595, 1081]
click at [327, 386] on td "Weston Hardware Weston [GEOGRAPHIC_DATA]" at bounding box center [338, 387] width 110 height 33
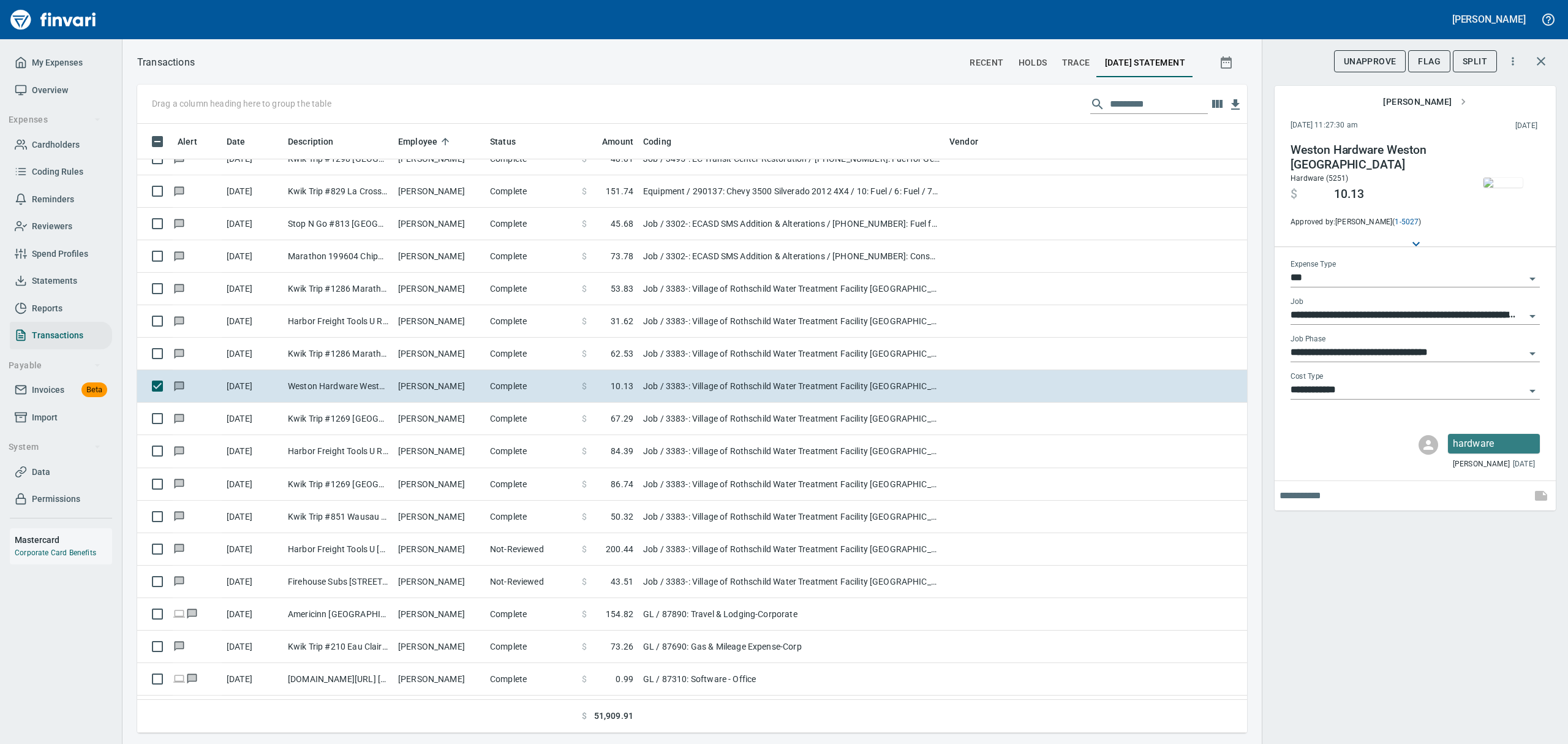
click at [1503, 180] on img "button" at bounding box center [1503, 182] width 39 height 10
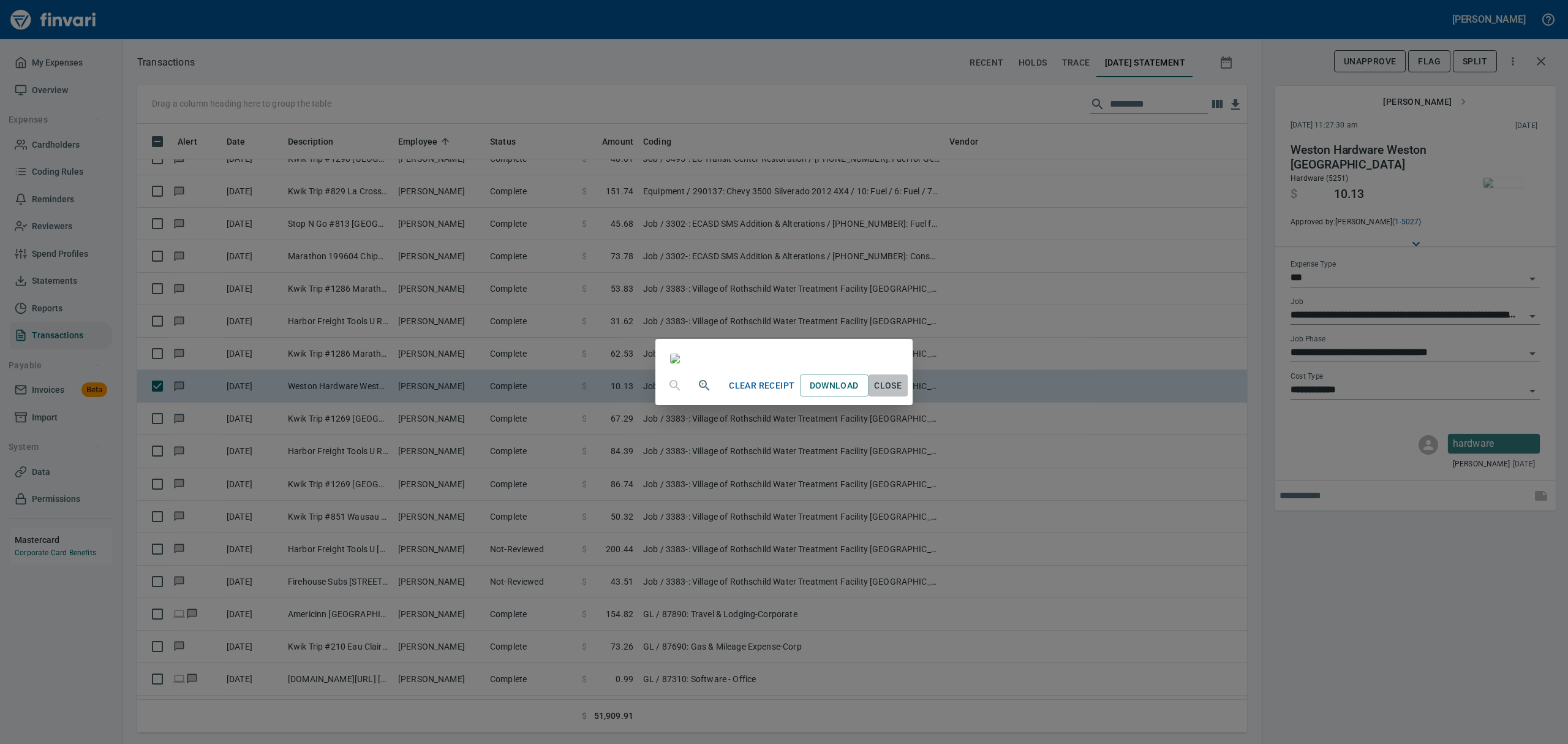
click at [903, 394] on span "Close" at bounding box center [888, 386] width 30 height 15
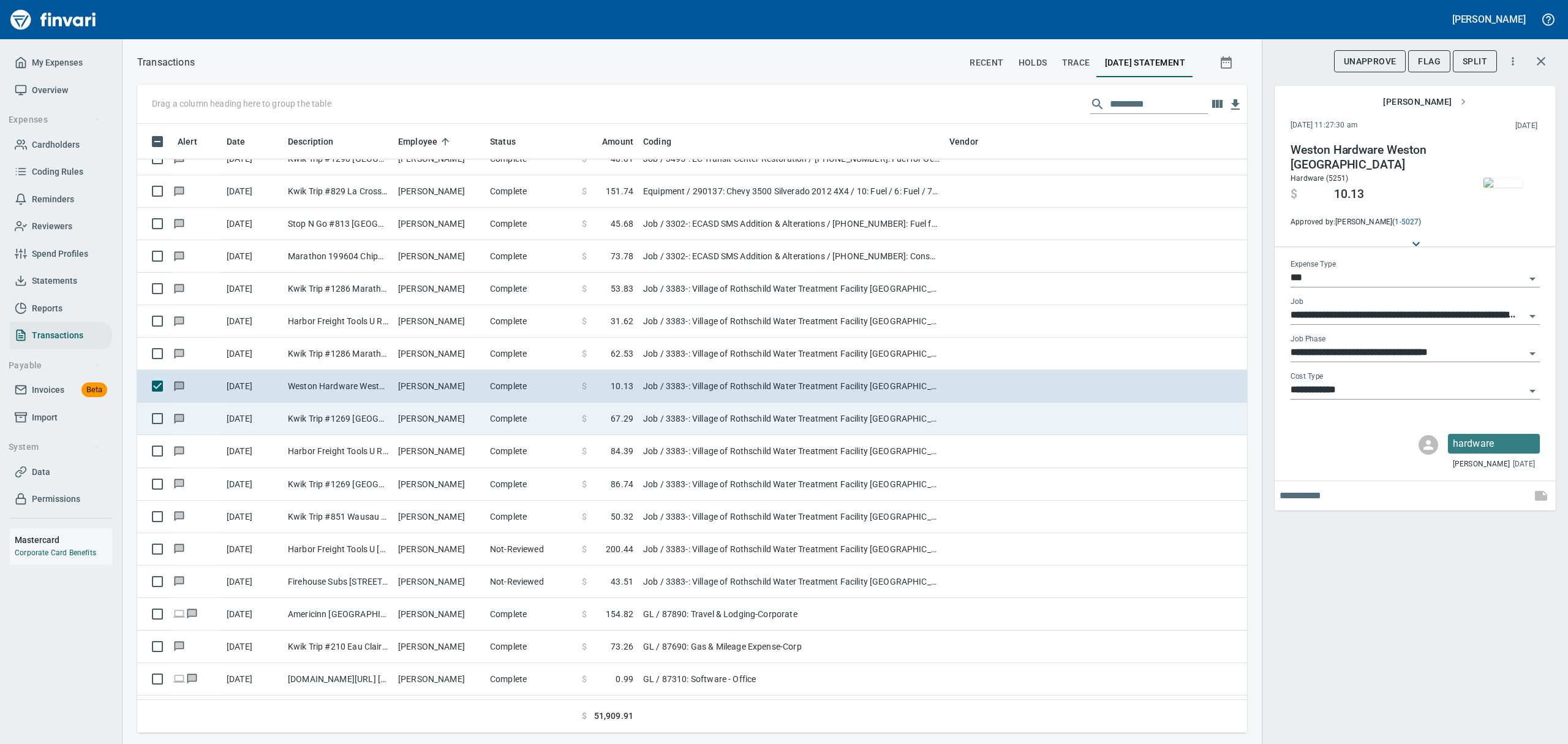
click at [387, 421] on td "Kwik Trip #1269 [GEOGRAPHIC_DATA] WI" at bounding box center [338, 419] width 110 height 33
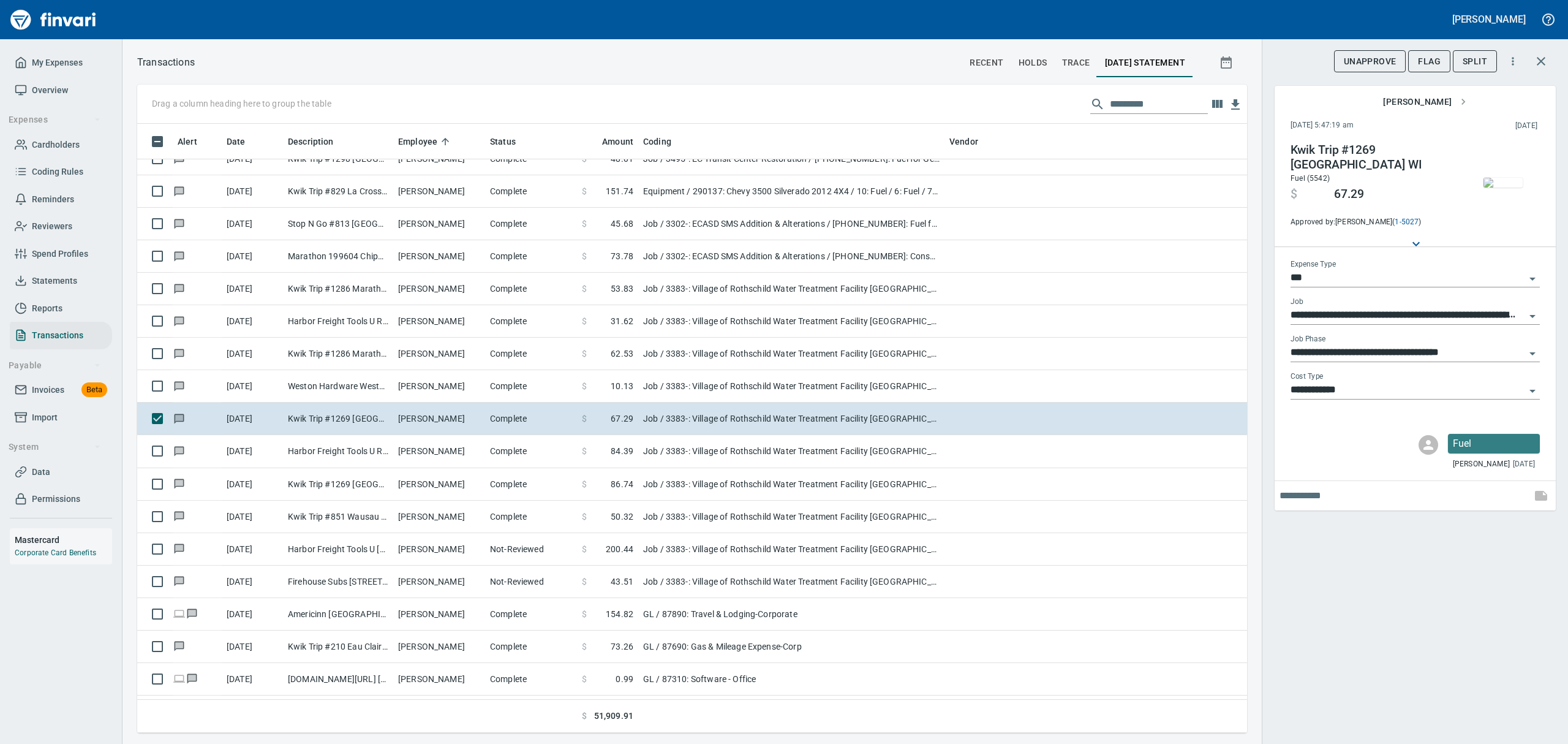
click at [1503, 178] on img "button" at bounding box center [1503, 182] width 39 height 10
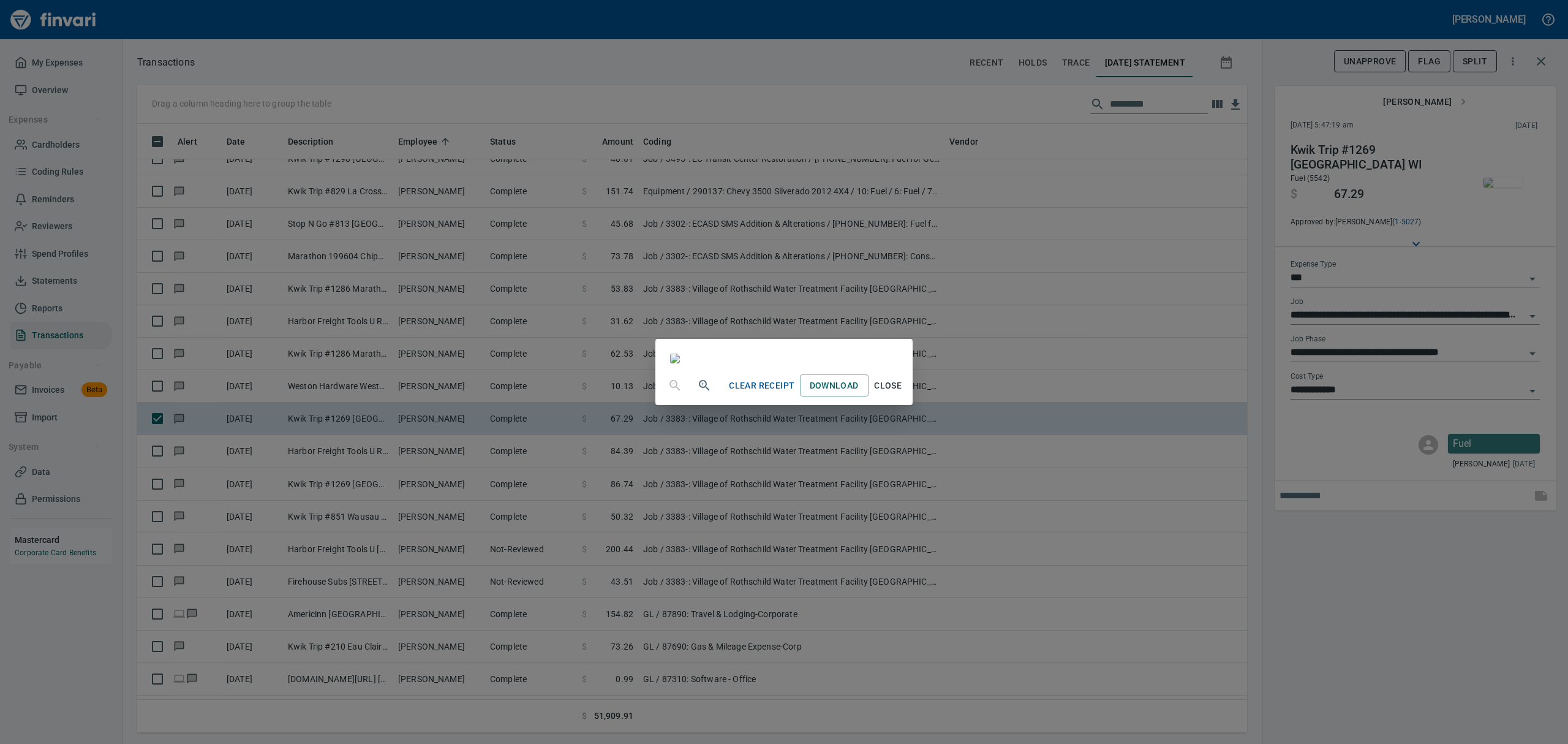
click at [903, 394] on span "Close" at bounding box center [888, 386] width 30 height 15
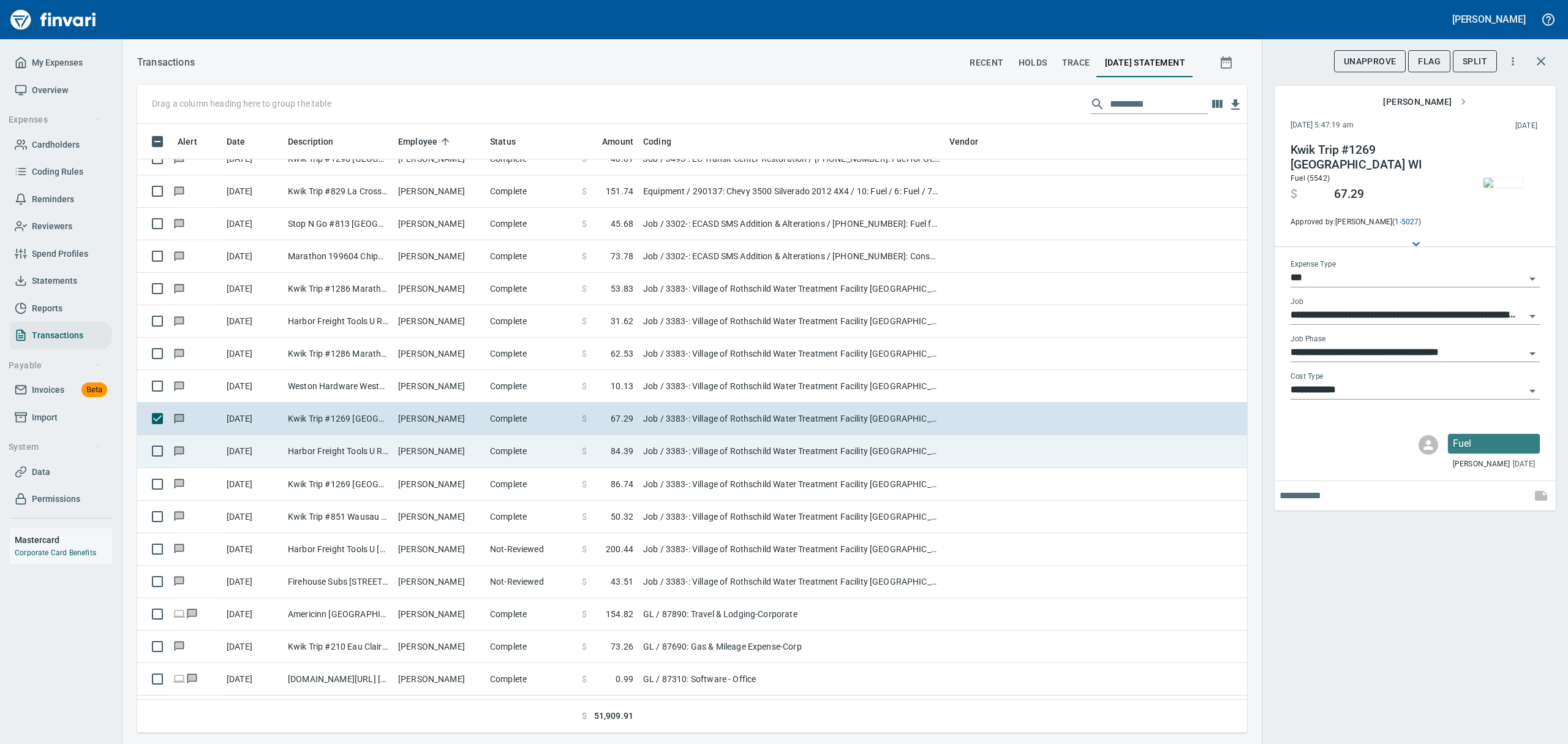
click at [417, 462] on td "[PERSON_NAME]" at bounding box center [440, 451] width 92 height 33
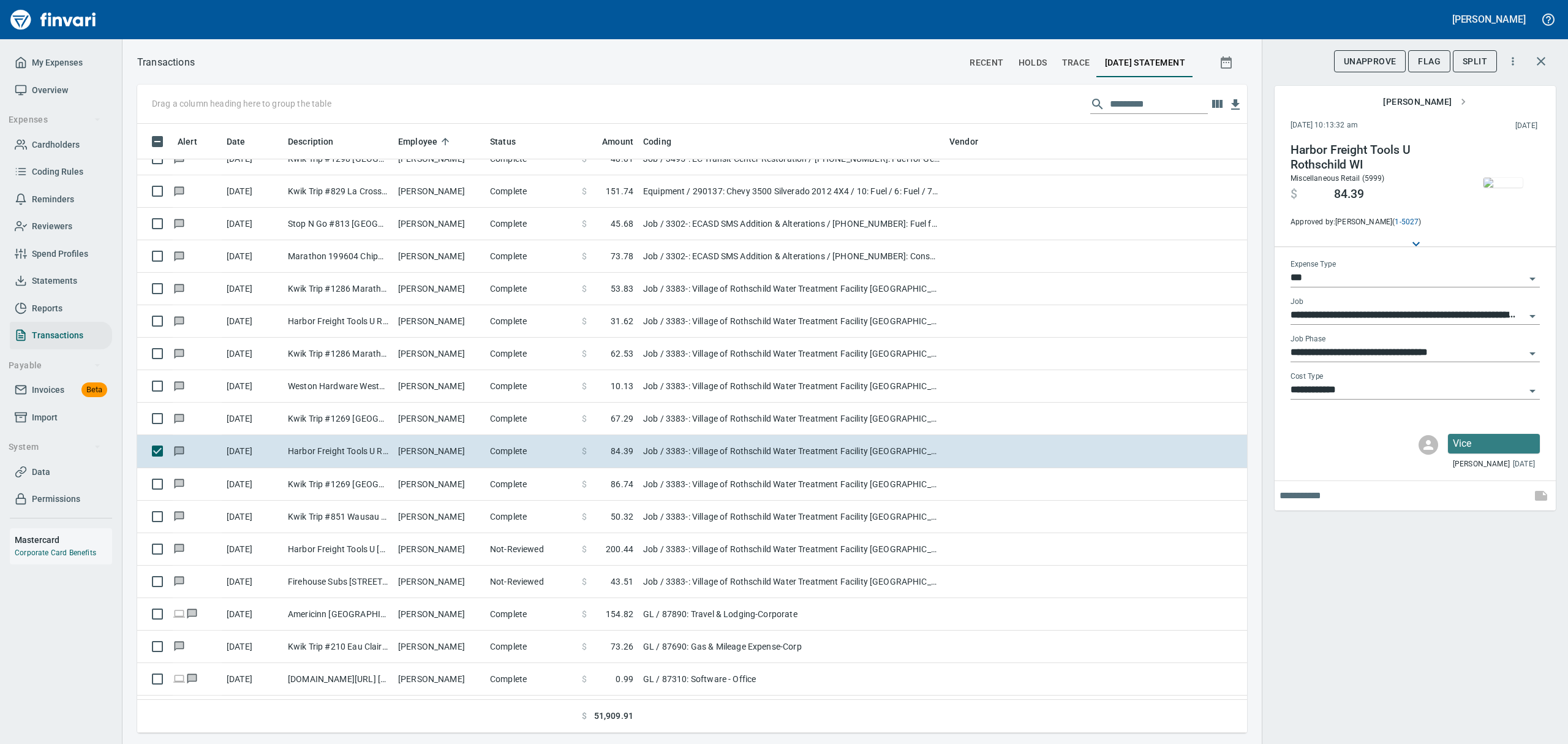
click at [1498, 184] on img "button" at bounding box center [1503, 182] width 39 height 10
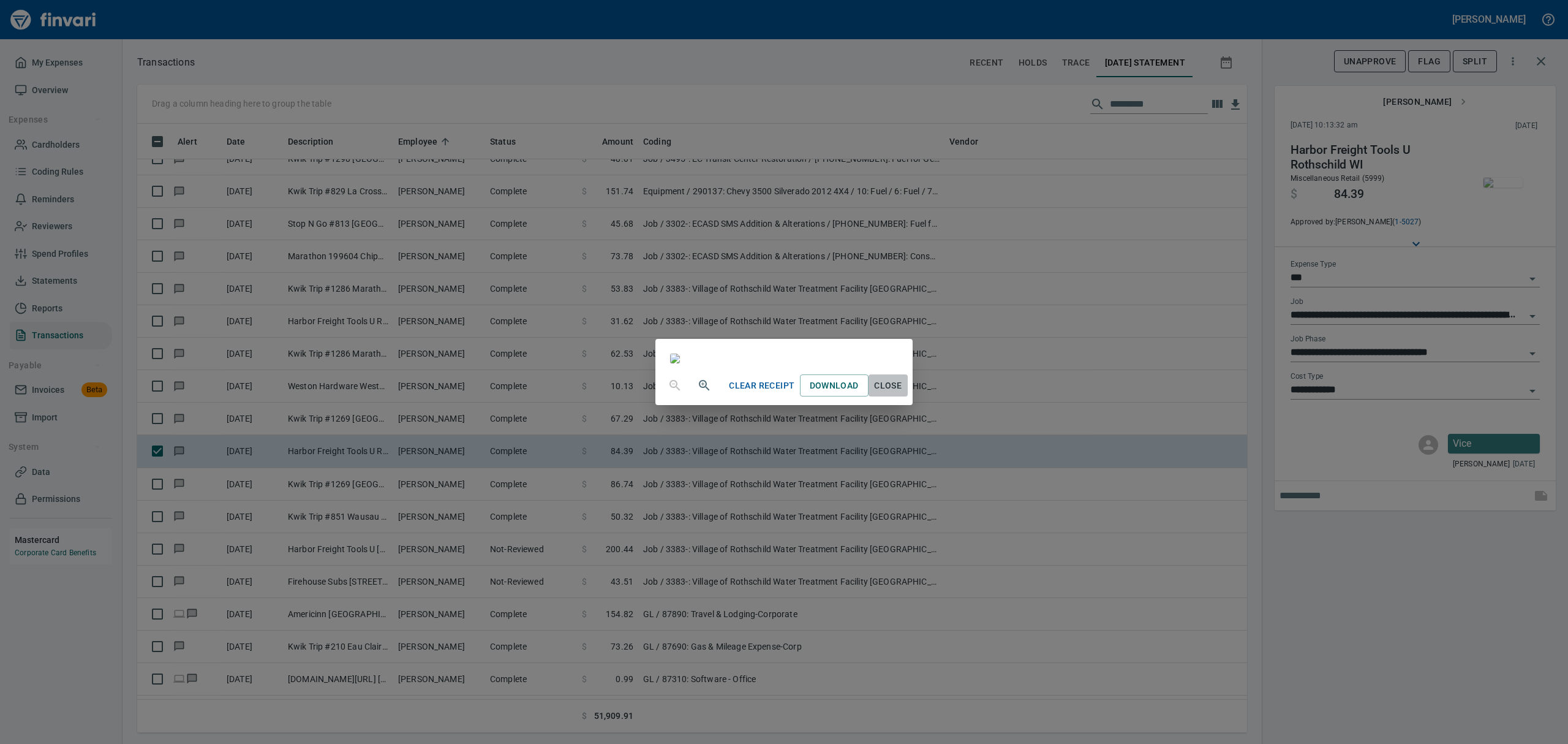
click at [903, 394] on span "Close" at bounding box center [888, 386] width 30 height 15
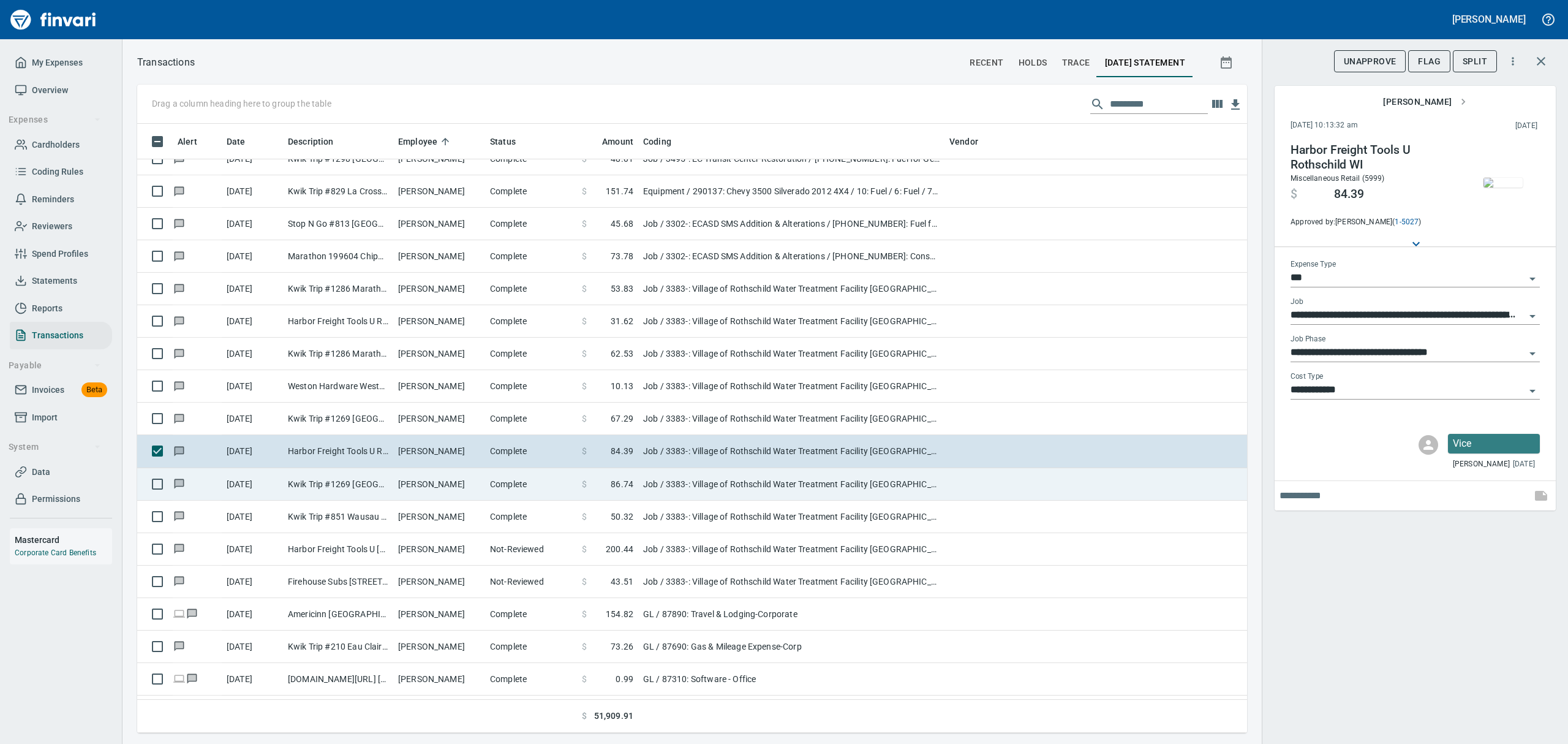
click at [321, 488] on td "Kwik Trip #1269 [GEOGRAPHIC_DATA] WI" at bounding box center [338, 485] width 110 height 33
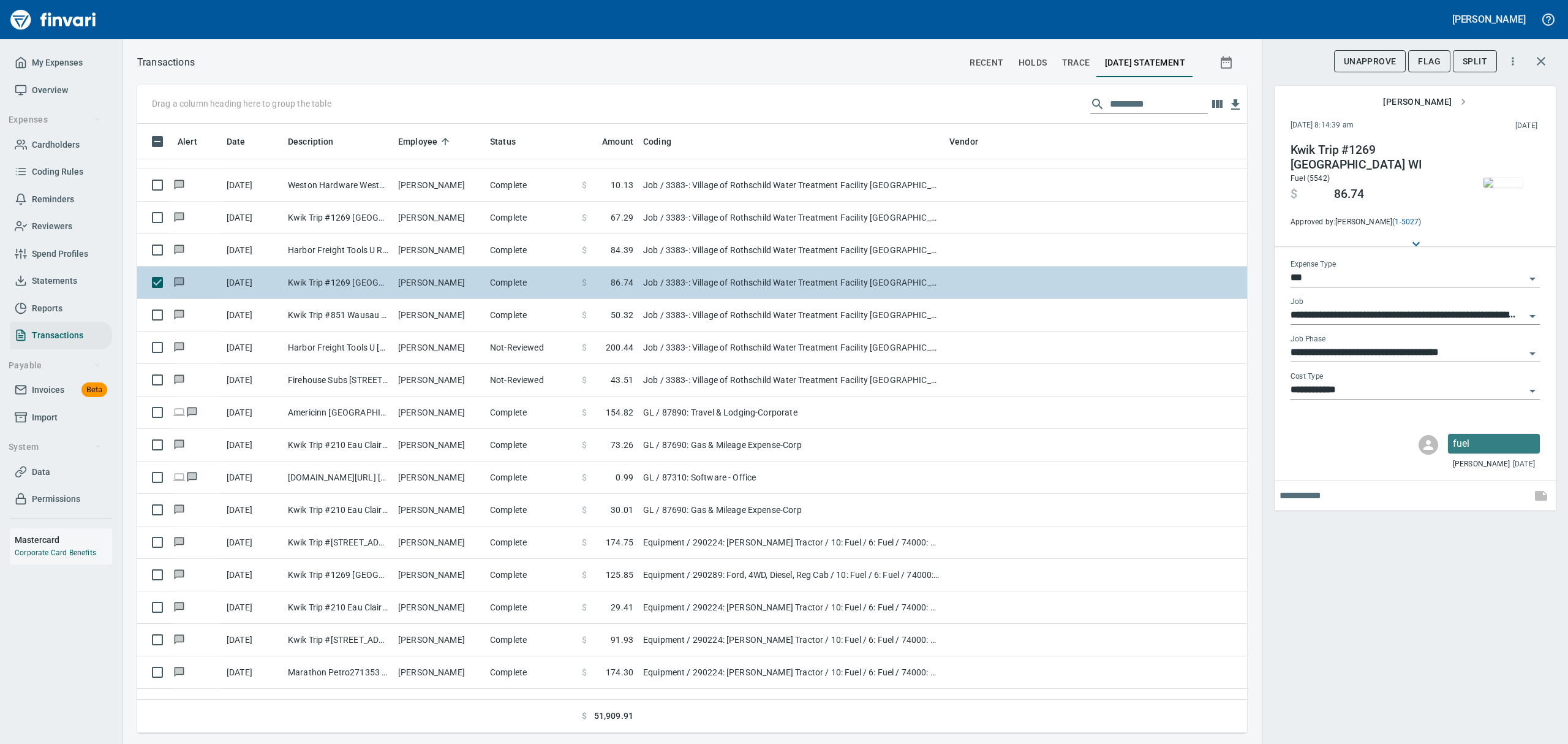
scroll to position [8497, 0]
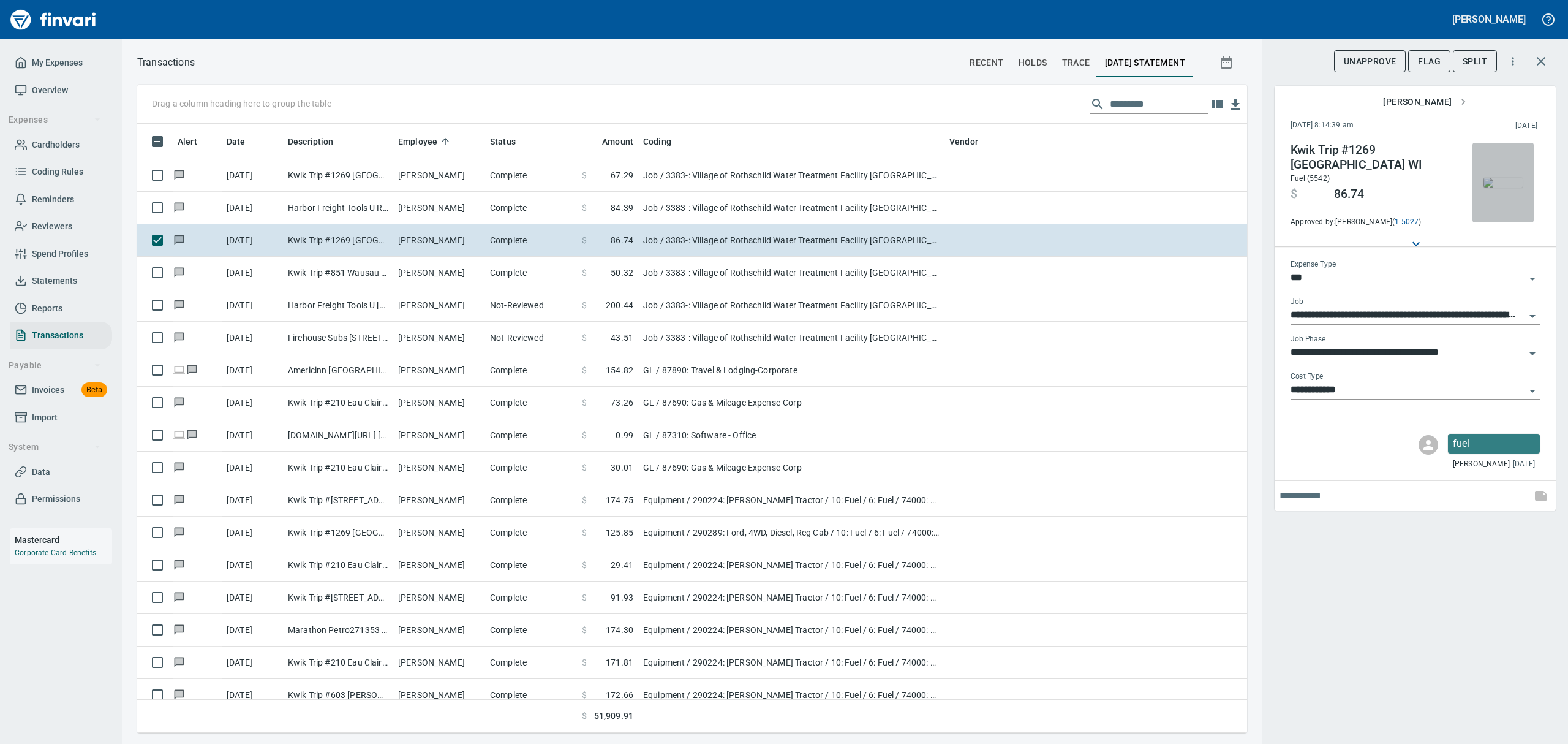
click at [1518, 178] on img "button" at bounding box center [1503, 182] width 39 height 10
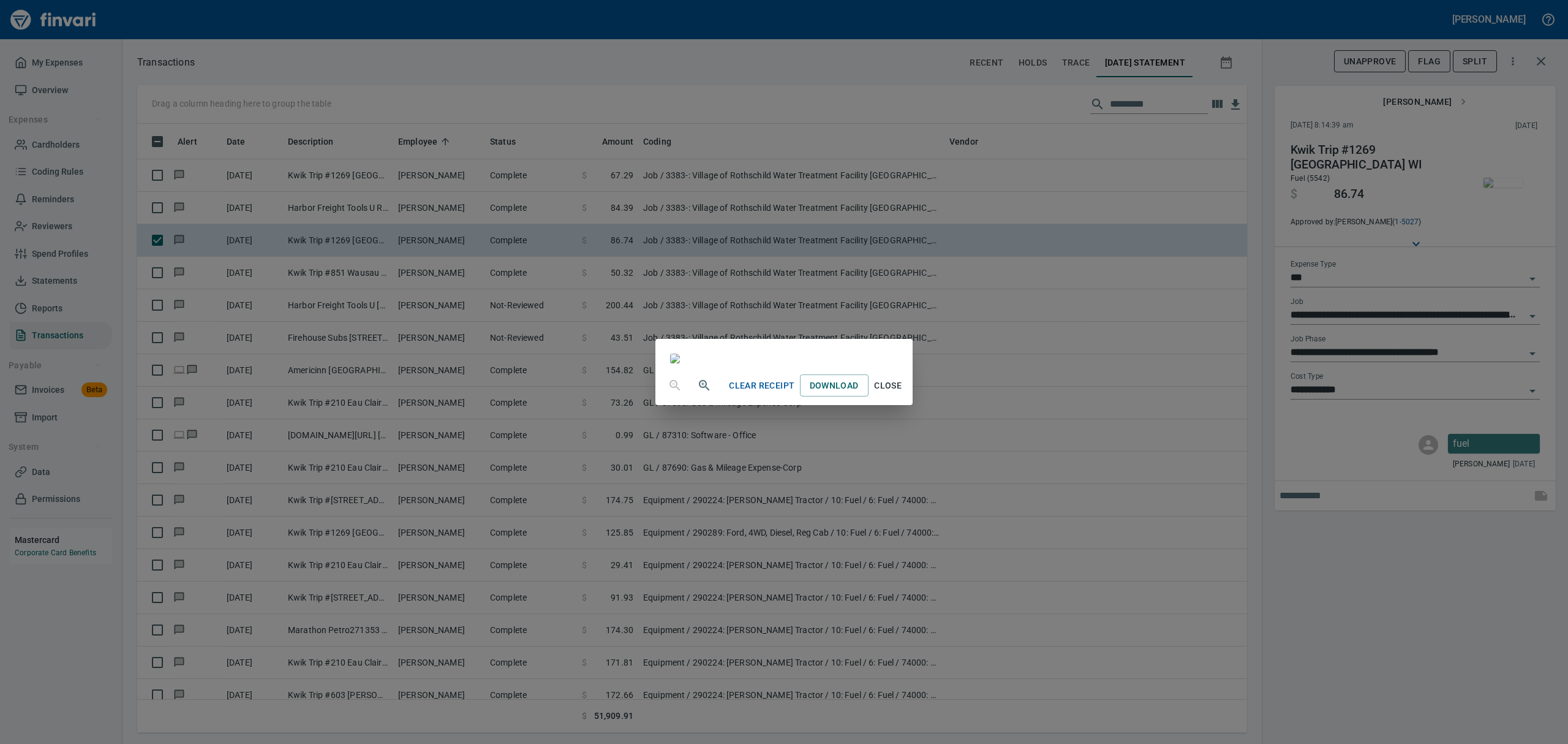
click at [903, 394] on span "Close" at bounding box center [888, 386] width 30 height 15
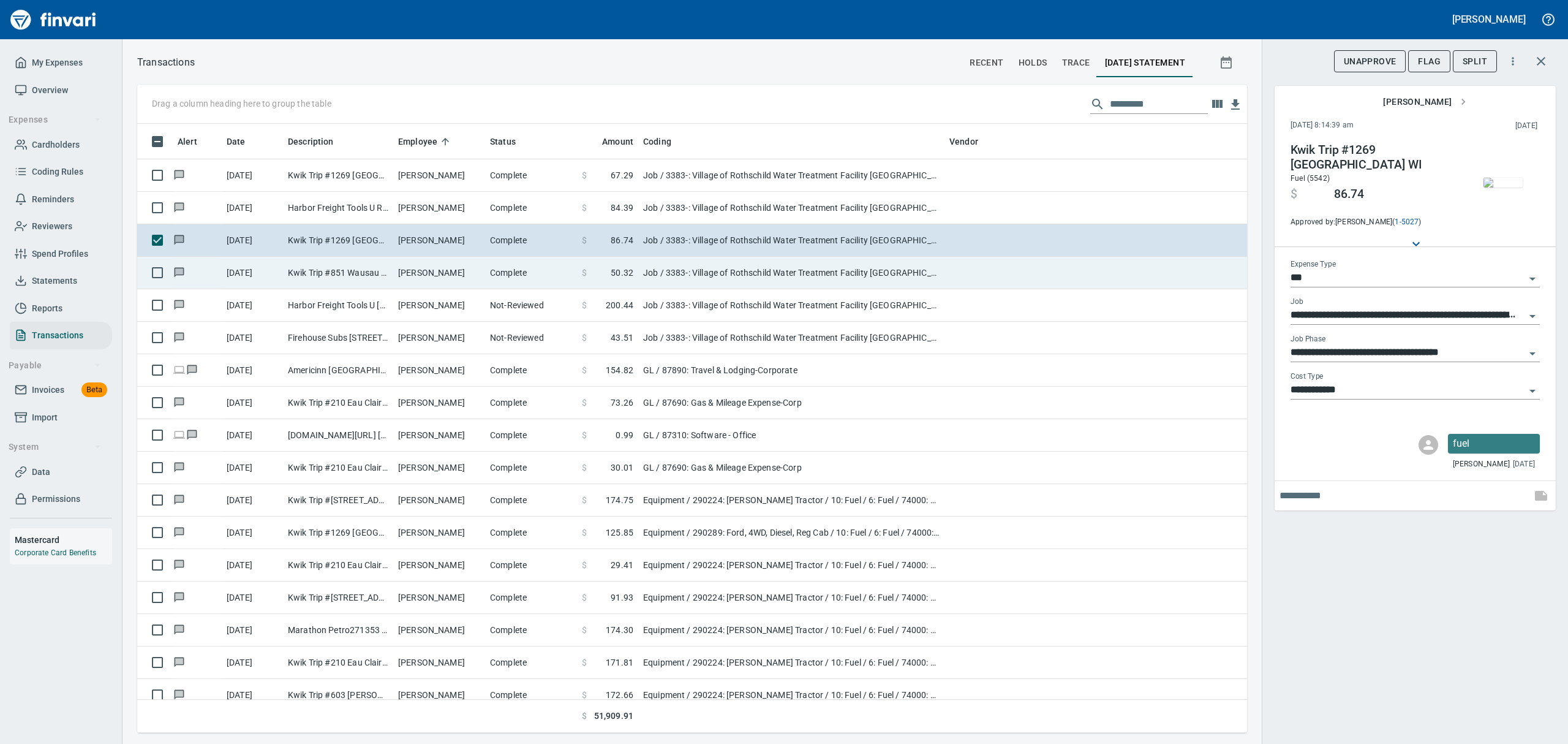
click at [258, 270] on td "[DATE]" at bounding box center [252, 273] width 61 height 33
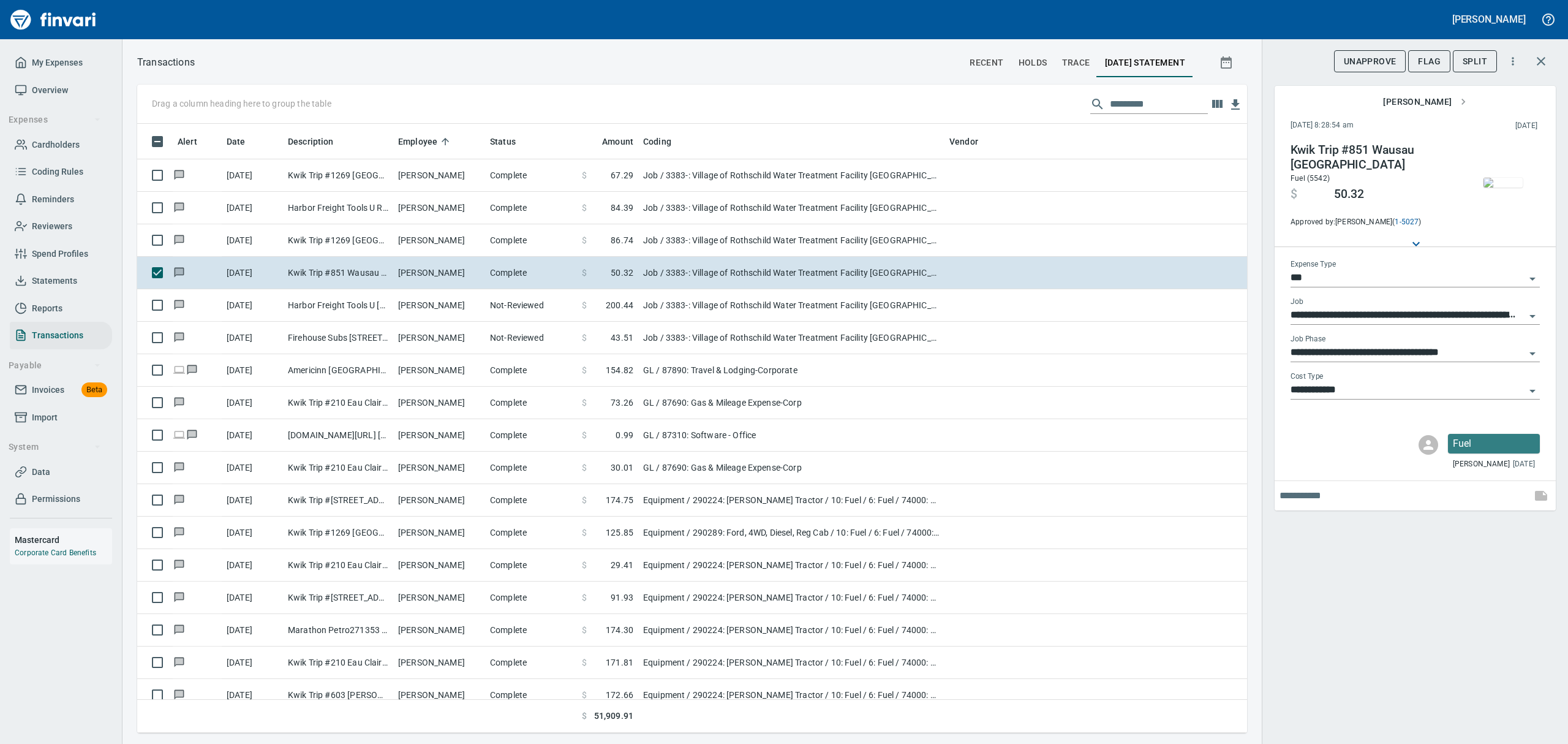
click at [1505, 187] on img "button" at bounding box center [1503, 182] width 39 height 10
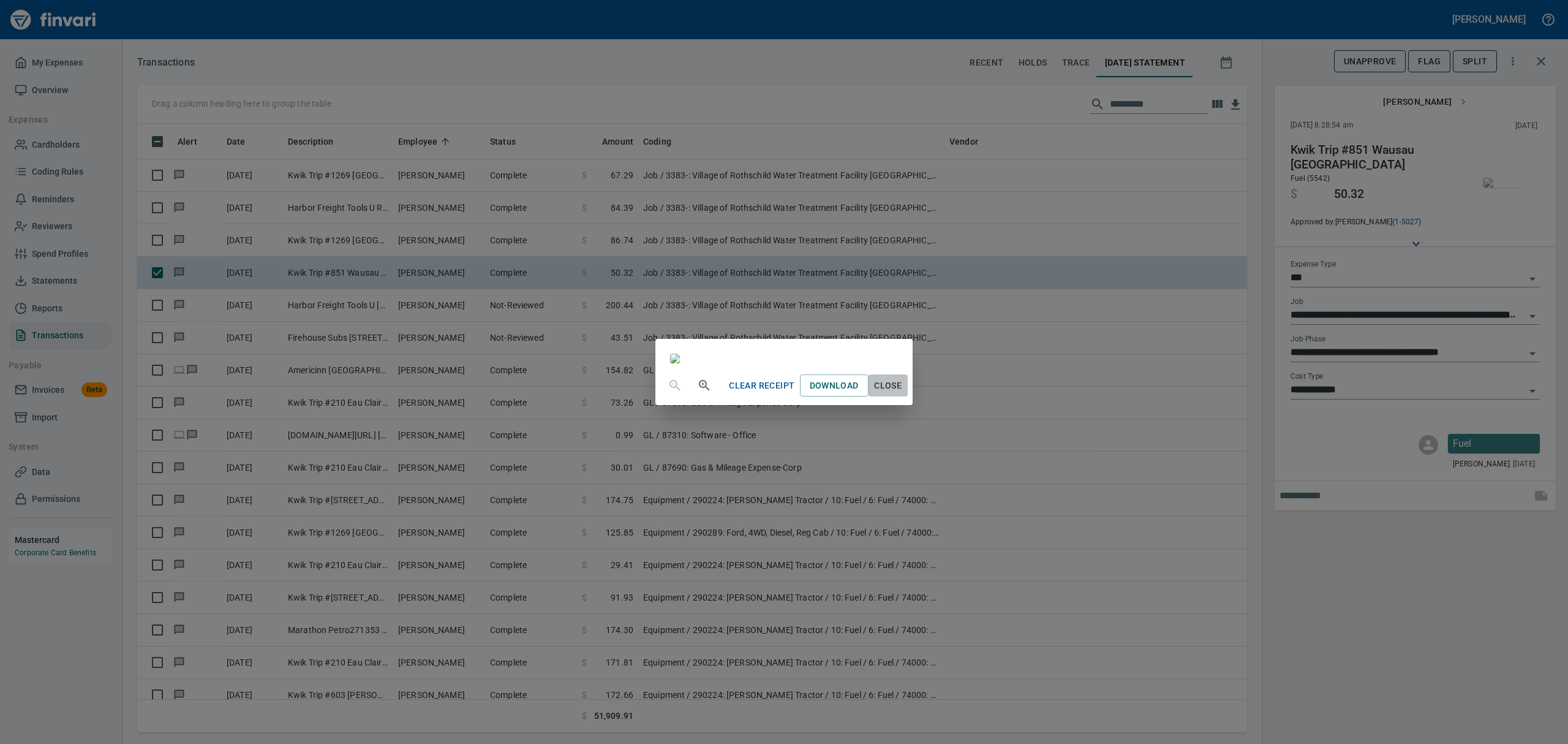
click at [903, 394] on span "Close" at bounding box center [888, 386] width 30 height 15
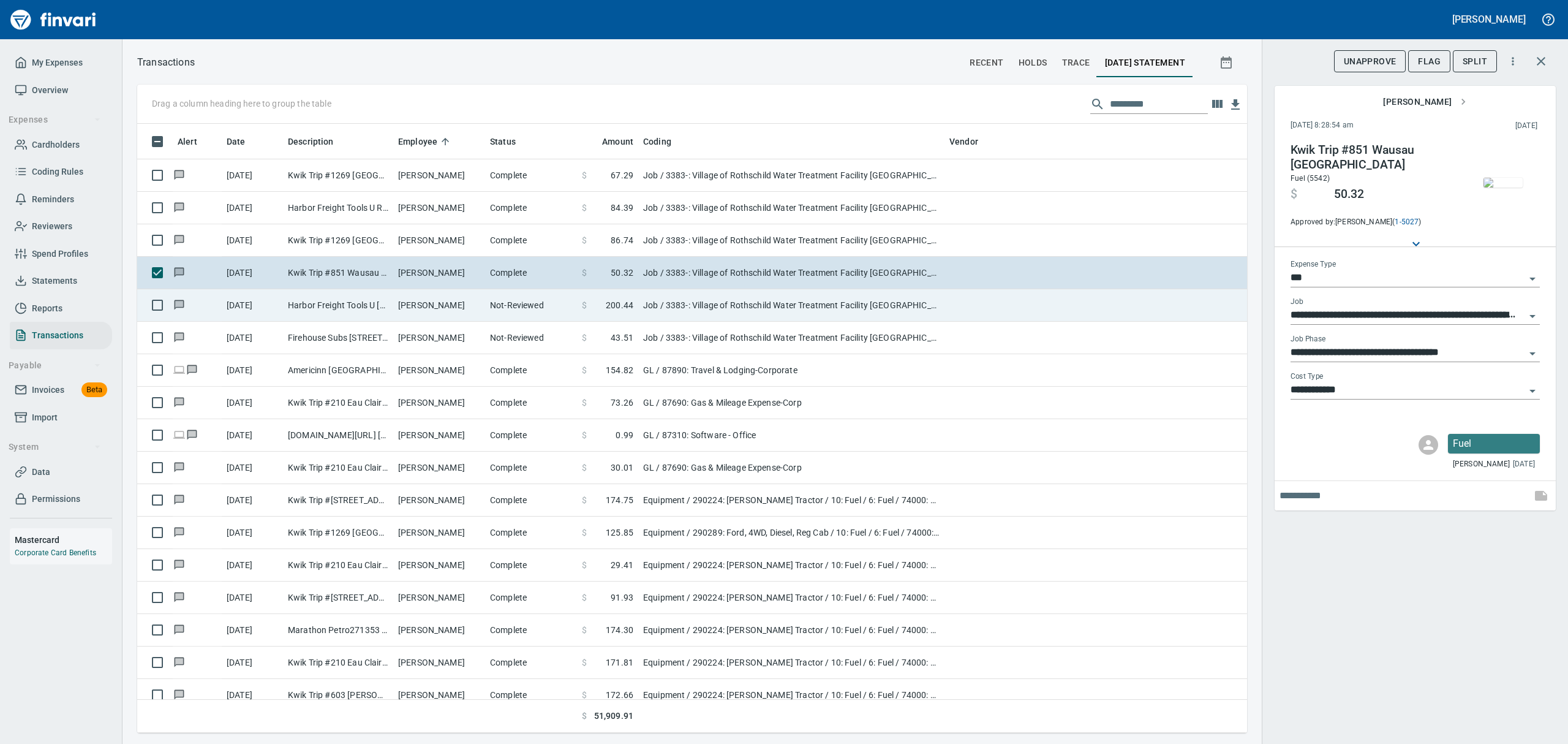
click at [295, 300] on td "Harbor Freight Tools U [GEOGRAPHIC_DATA] WI" at bounding box center [338, 305] width 110 height 33
type input "**********"
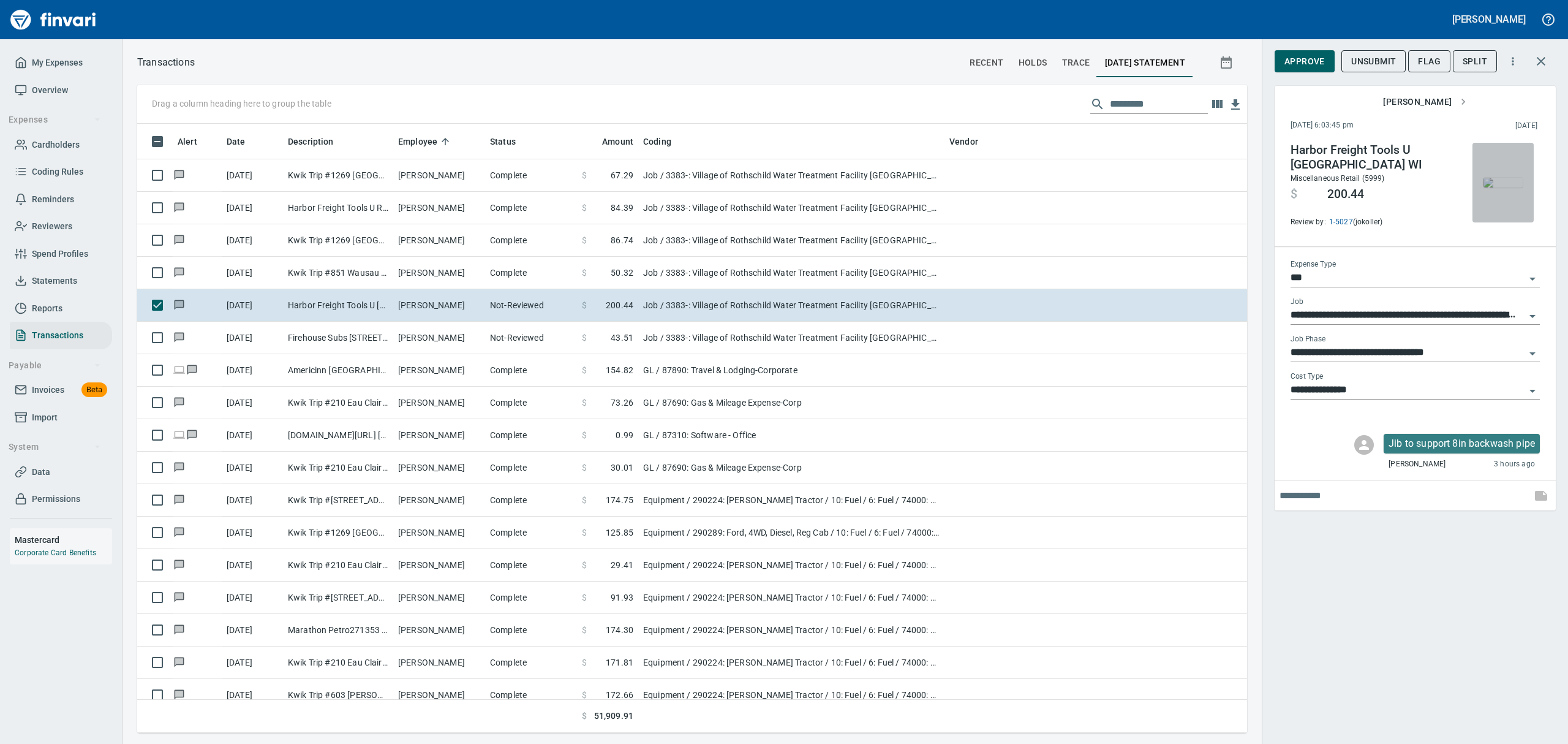
click at [1491, 178] on img "button" at bounding box center [1503, 182] width 39 height 10
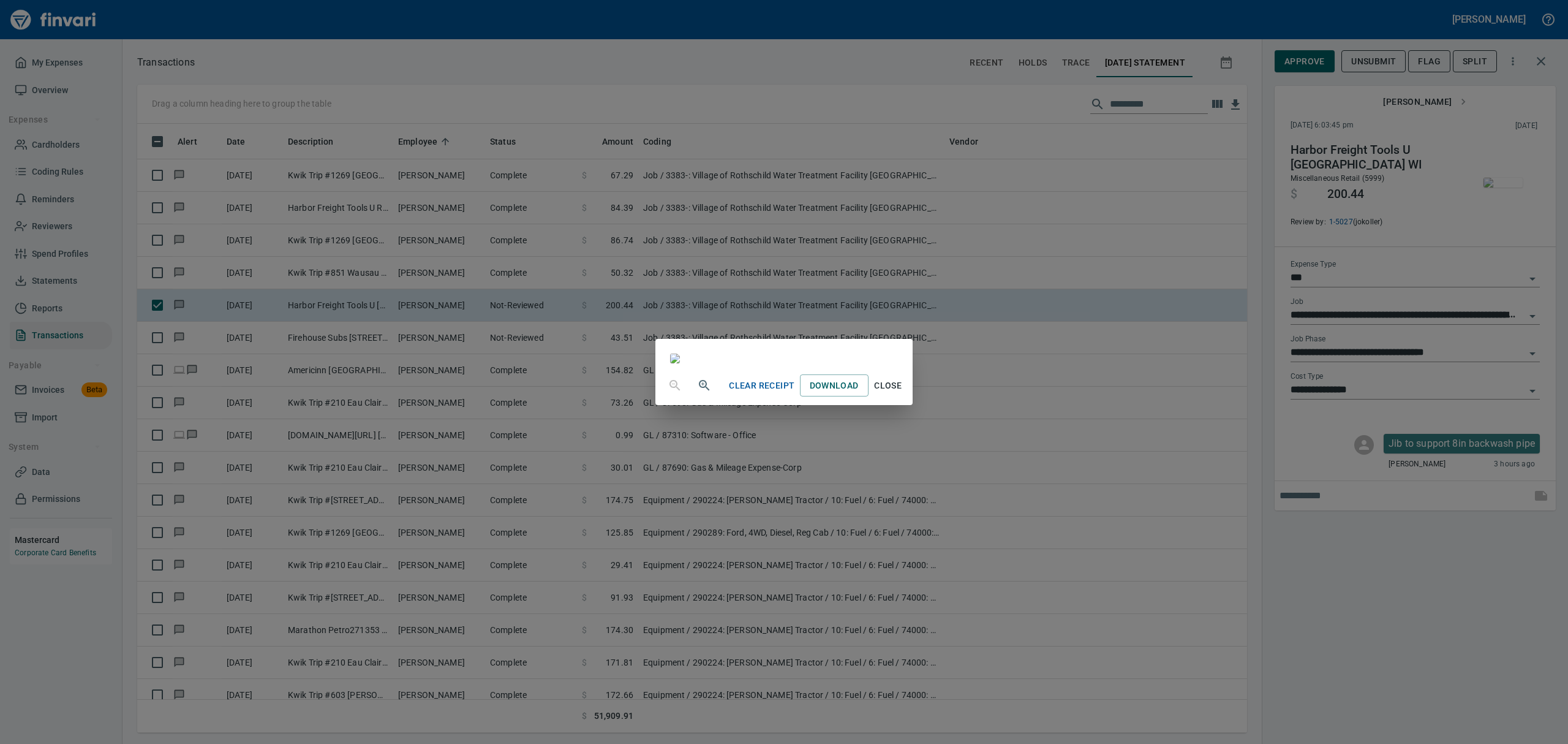
click at [1532, 388] on div "Clear Receipt Download Close" at bounding box center [784, 372] width 1568 height 744
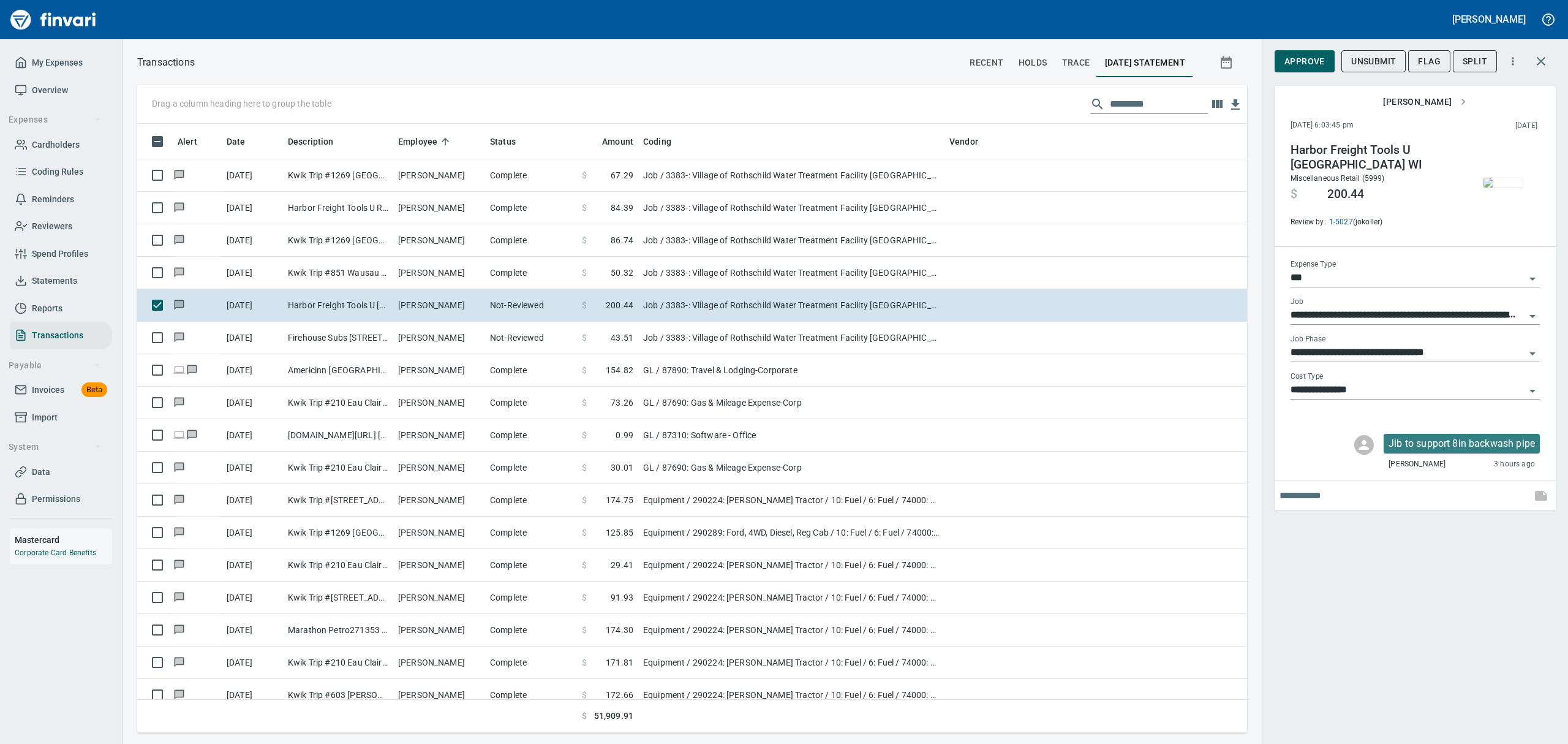
click at [1532, 388] on icon "Open" at bounding box center [1532, 391] width 14 height 14
click at [1532, 388] on icon "Close" at bounding box center [1532, 391] width 14 height 14
click at [1532, 348] on icon "Open" at bounding box center [1532, 353] width 14 height 14
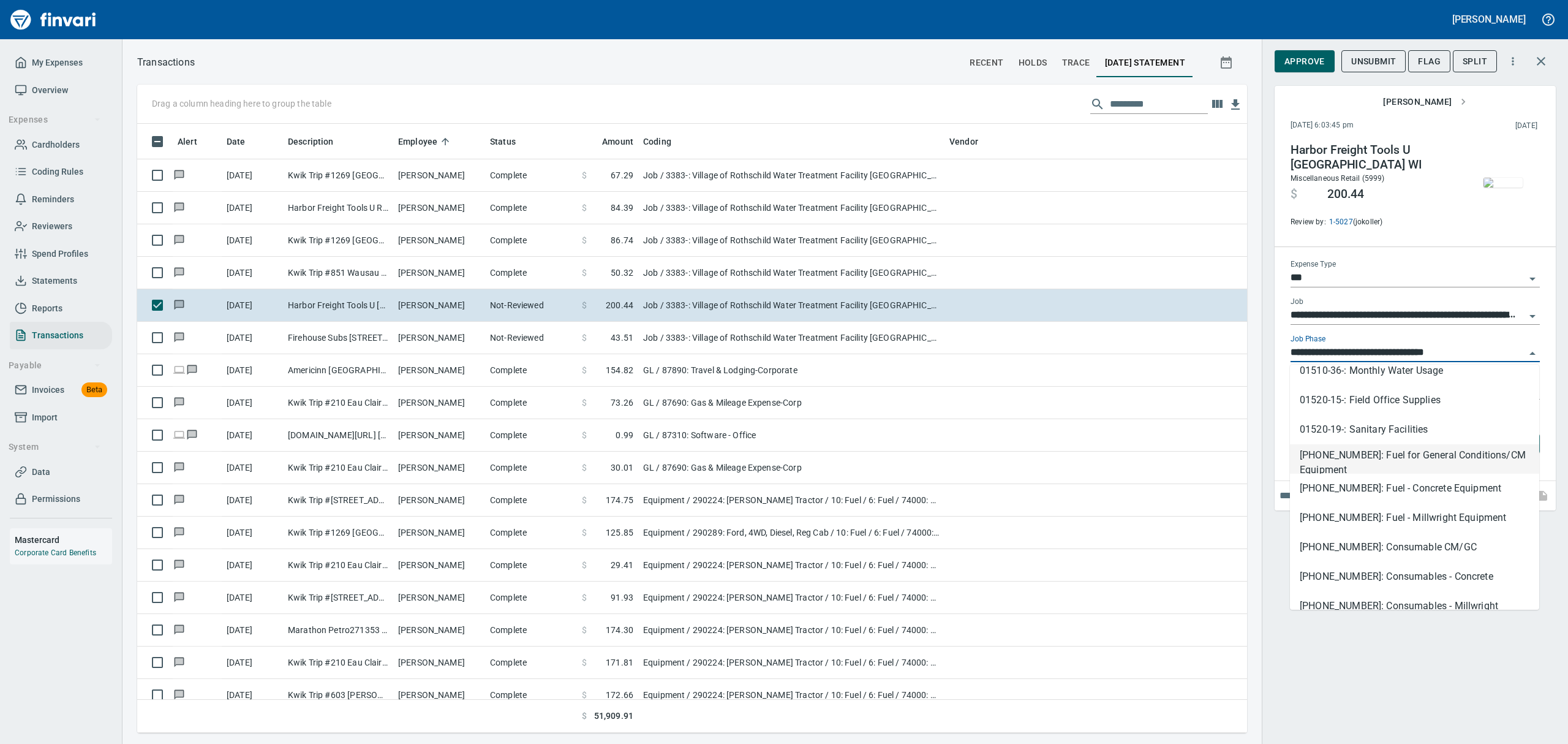
scroll to position [572, 0]
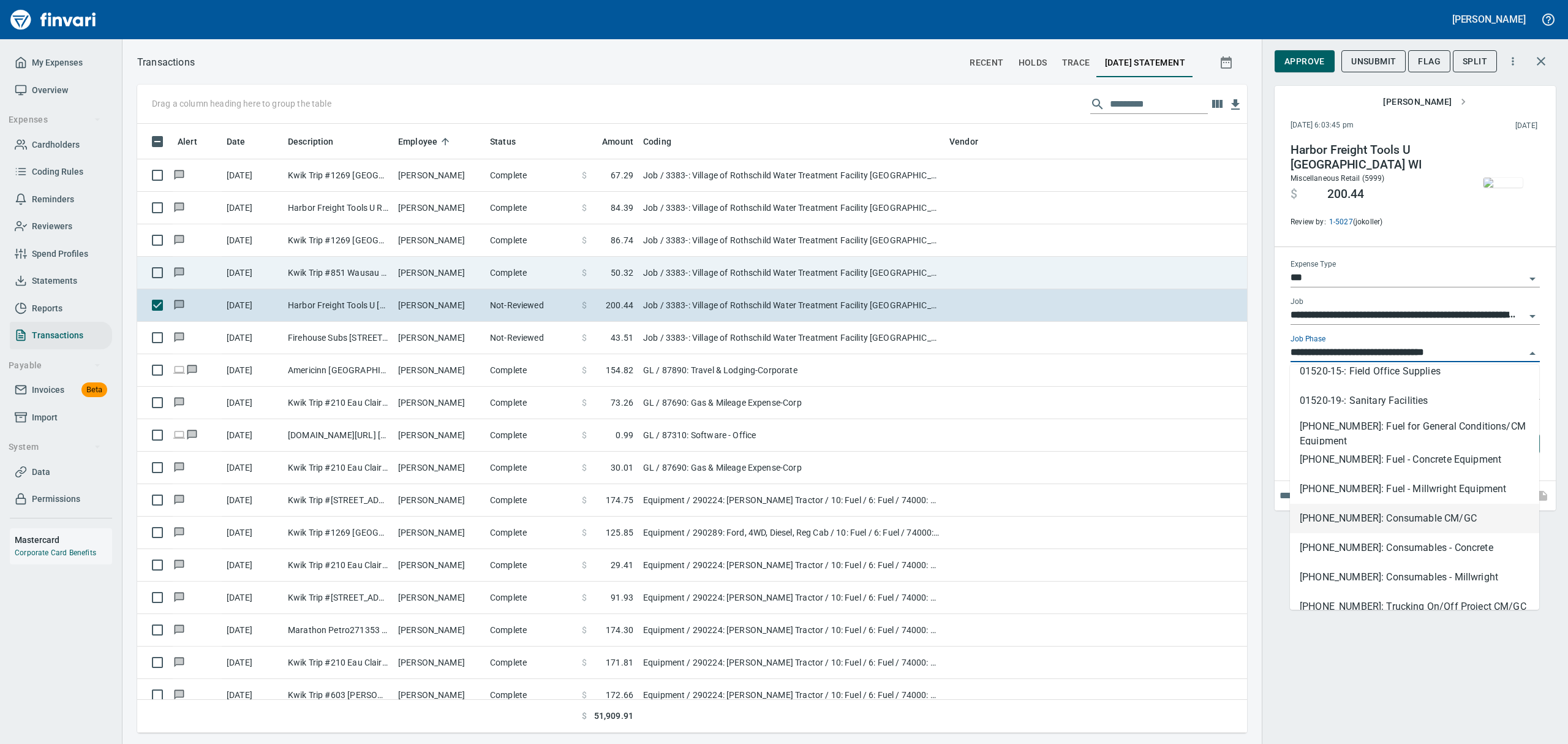
click at [672, 266] on td "Job / 3383-: Village of Rothschild Water Treatment Facility [GEOGRAPHIC_DATA] /…" at bounding box center [791, 273] width 306 height 33
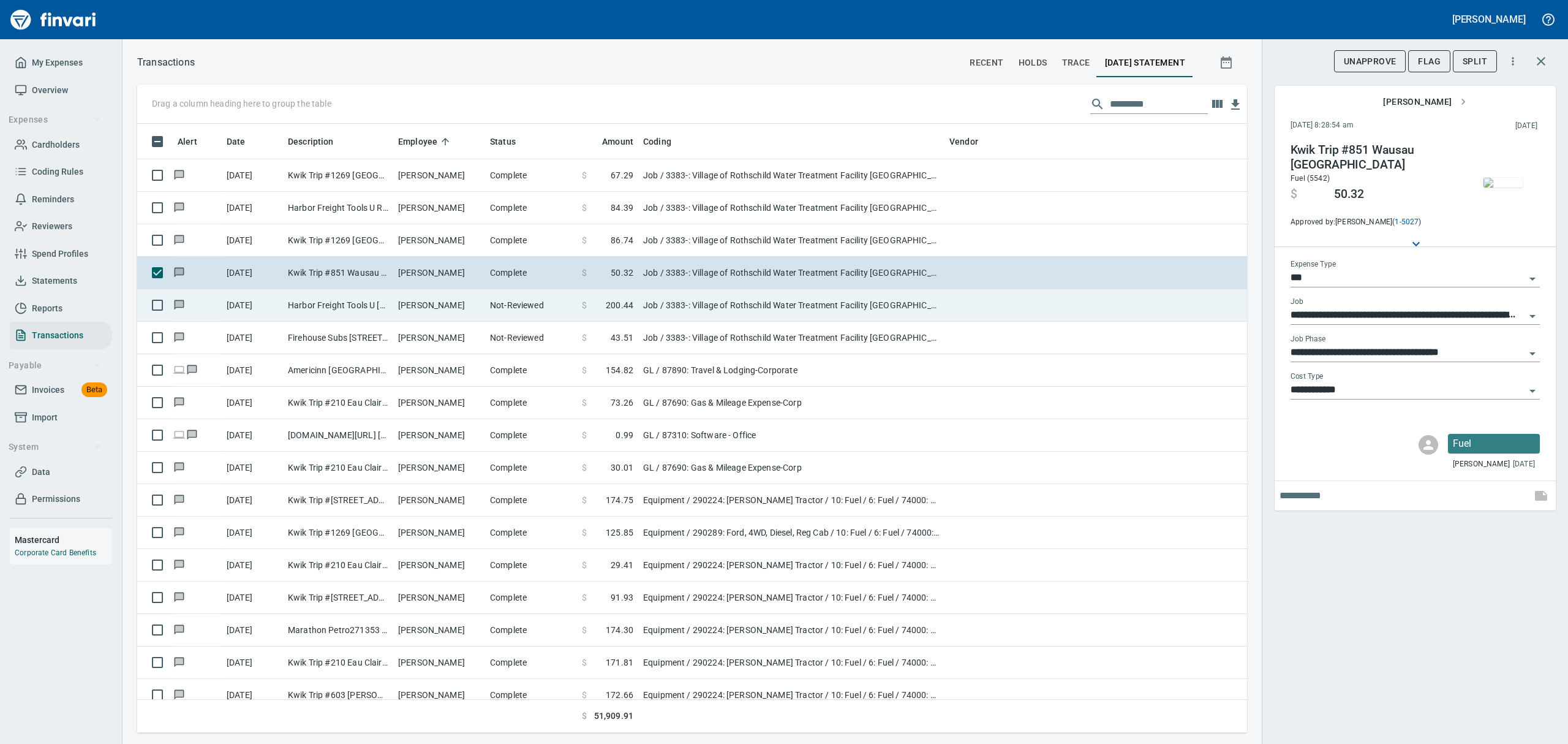
click at [662, 316] on td "Job / 3383-: Village of Rothschild Water Treatment Facility [GEOGRAPHIC_DATA] /…" at bounding box center [791, 305] width 306 height 33
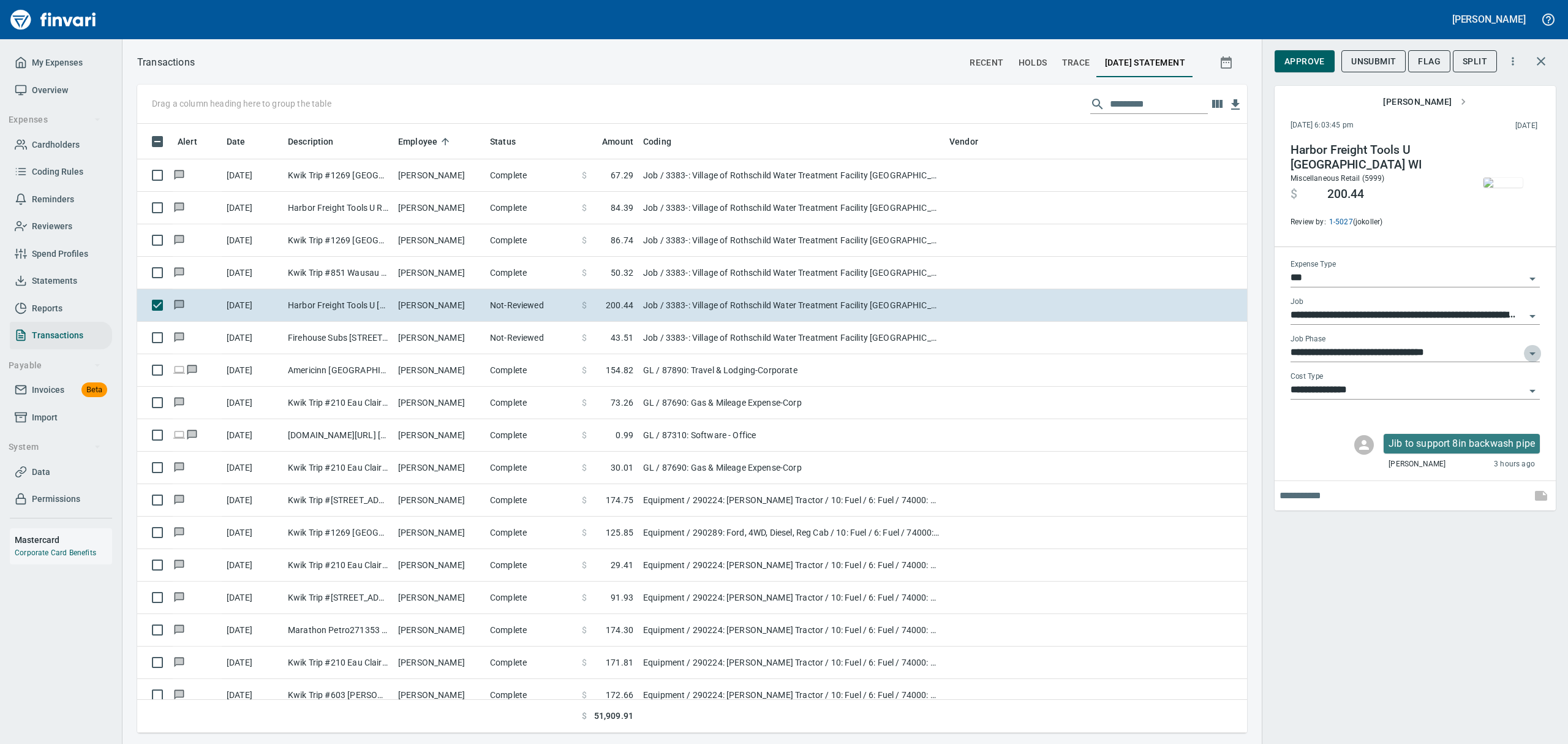
click at [1532, 353] on icon "Open" at bounding box center [1532, 353] width 6 height 3
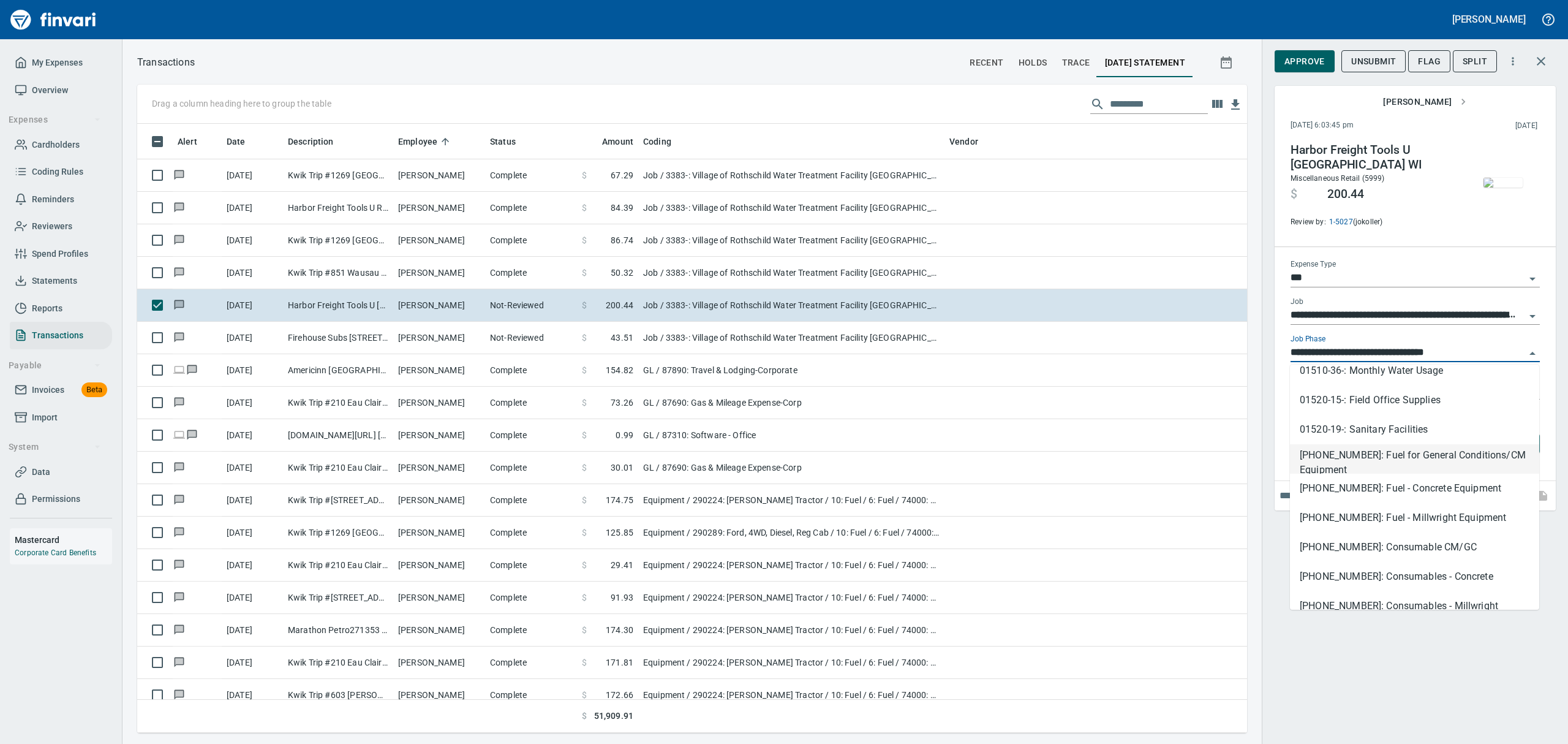
scroll to position [572, 0]
click at [1394, 483] on li "[PHONE_NUMBER]: Fuel - Millwright Equipment" at bounding box center [1414, 489] width 249 height 30
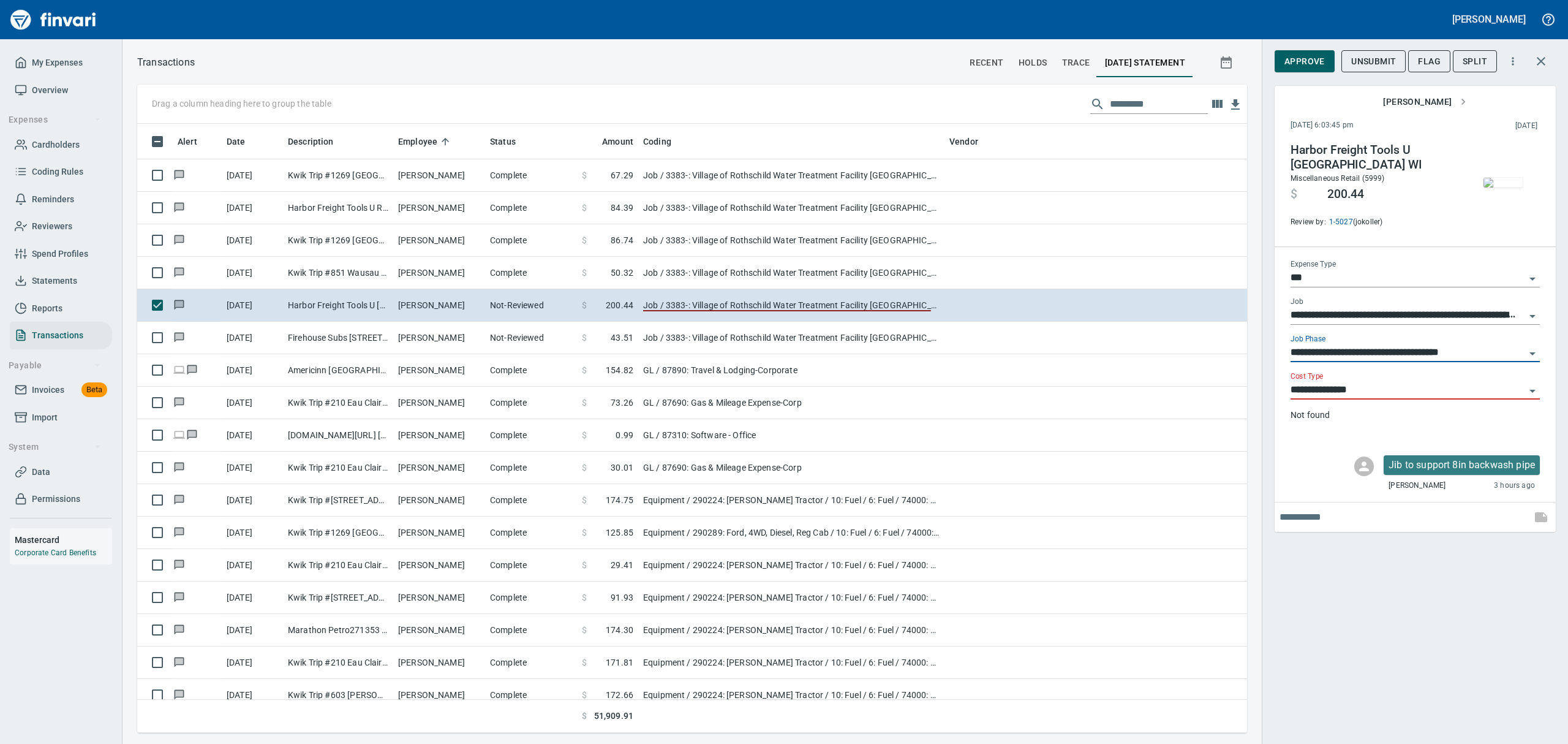
click at [1532, 388] on icon "Open" at bounding box center [1532, 391] width 14 height 14
click at [1321, 447] on li "8: Indirects" at bounding box center [1414, 450] width 249 height 30
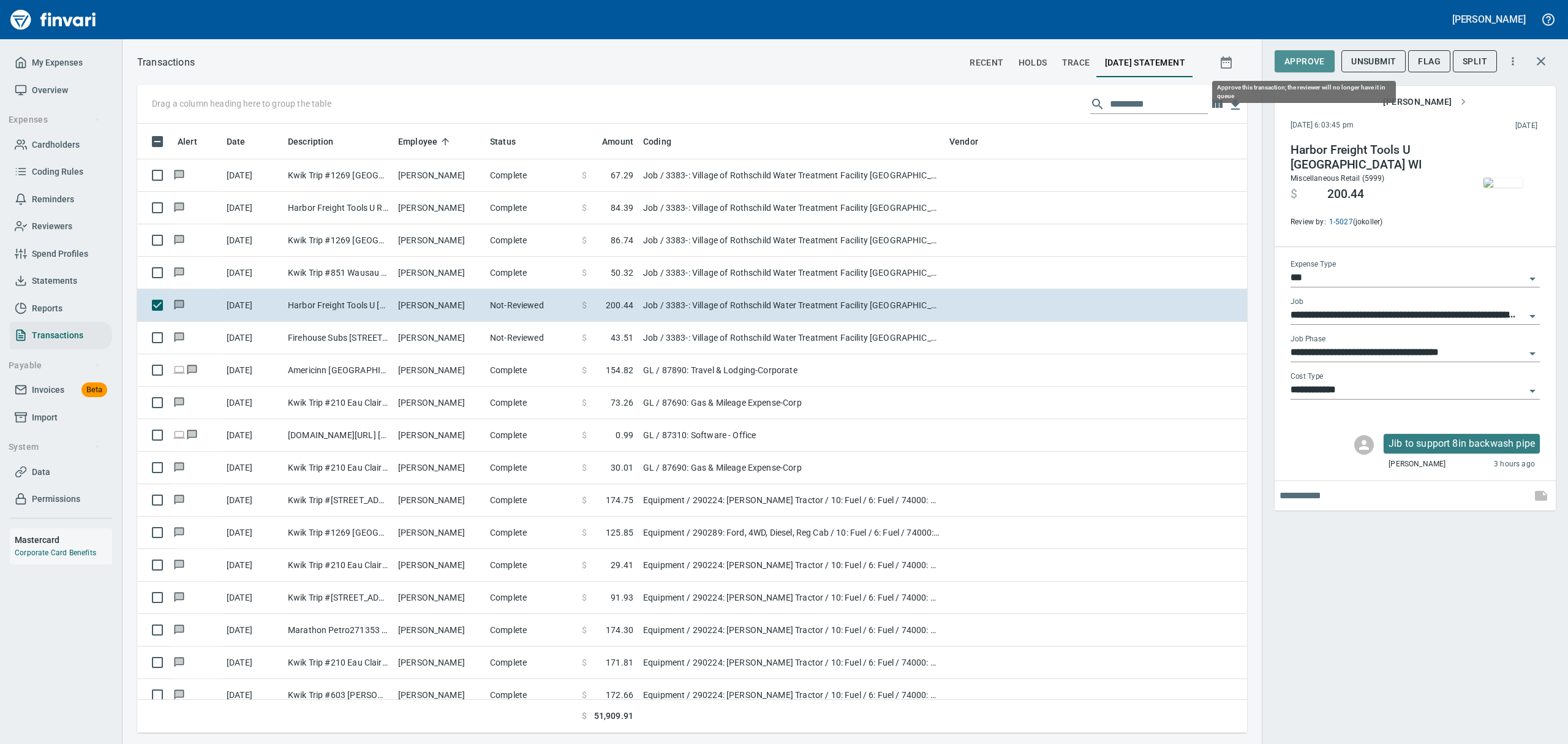
click at [1316, 60] on span "Approve" at bounding box center [1304, 61] width 40 height 15
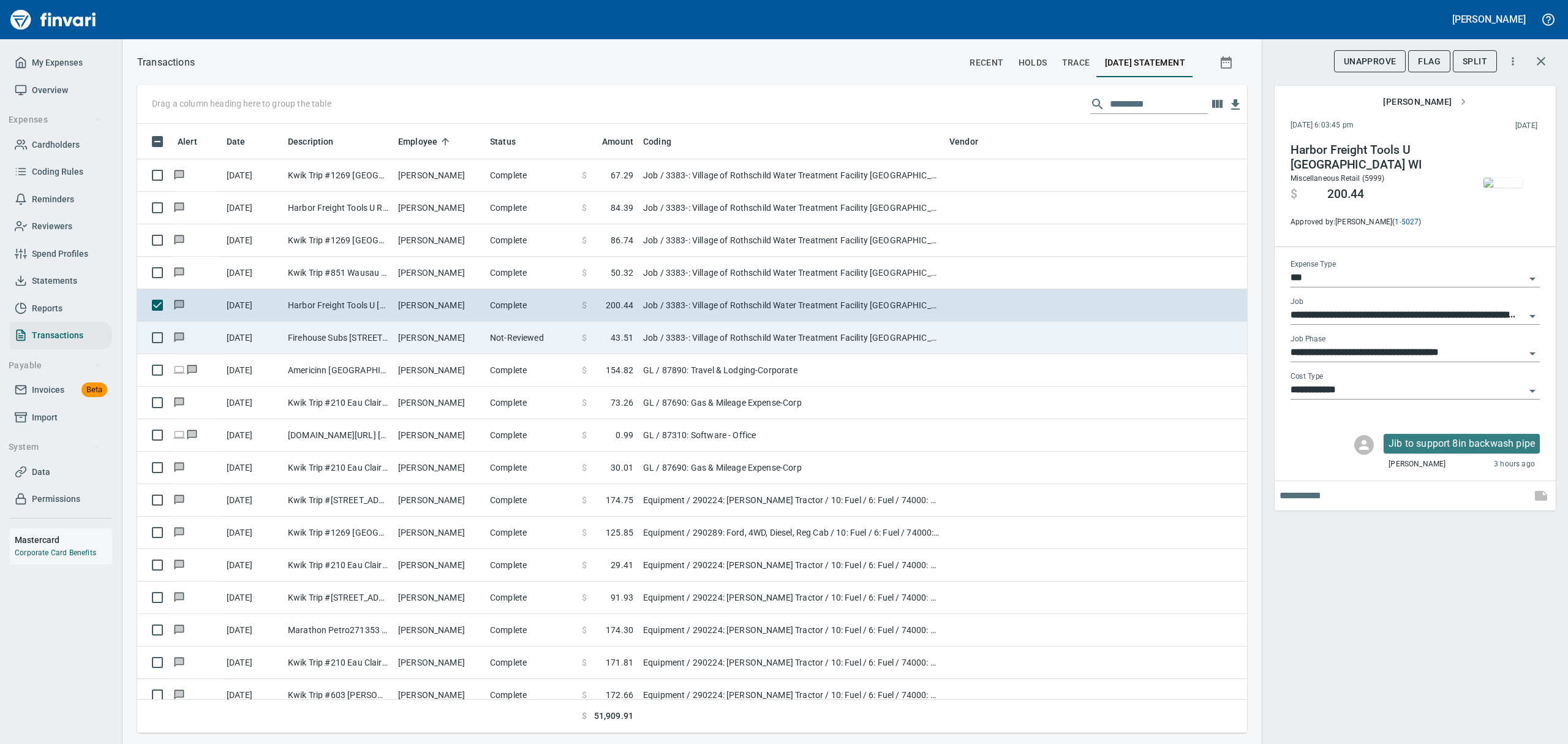
click at [411, 336] on td "[PERSON_NAME]" at bounding box center [440, 338] width 92 height 33
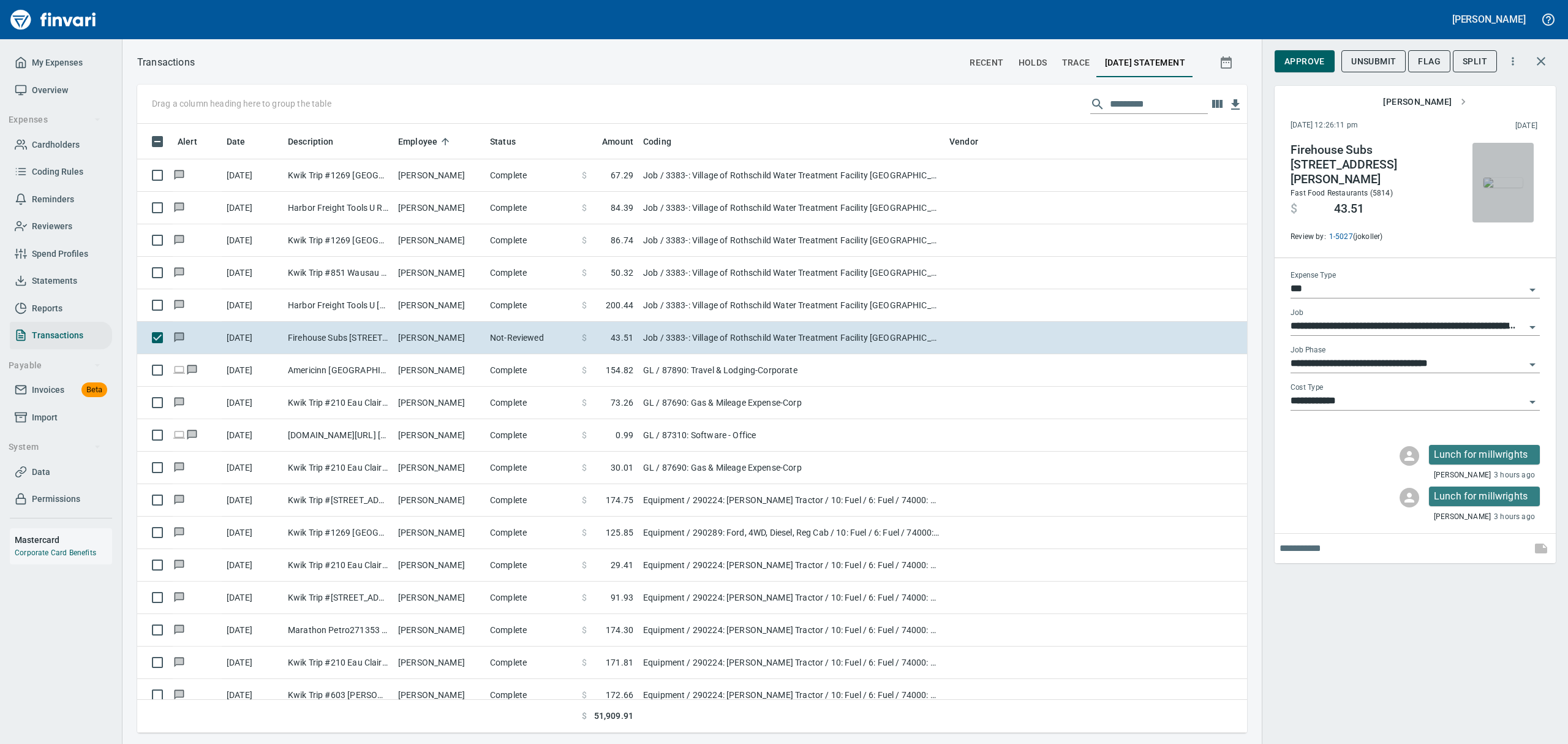
click at [1497, 180] on img "button" at bounding box center [1503, 182] width 39 height 10
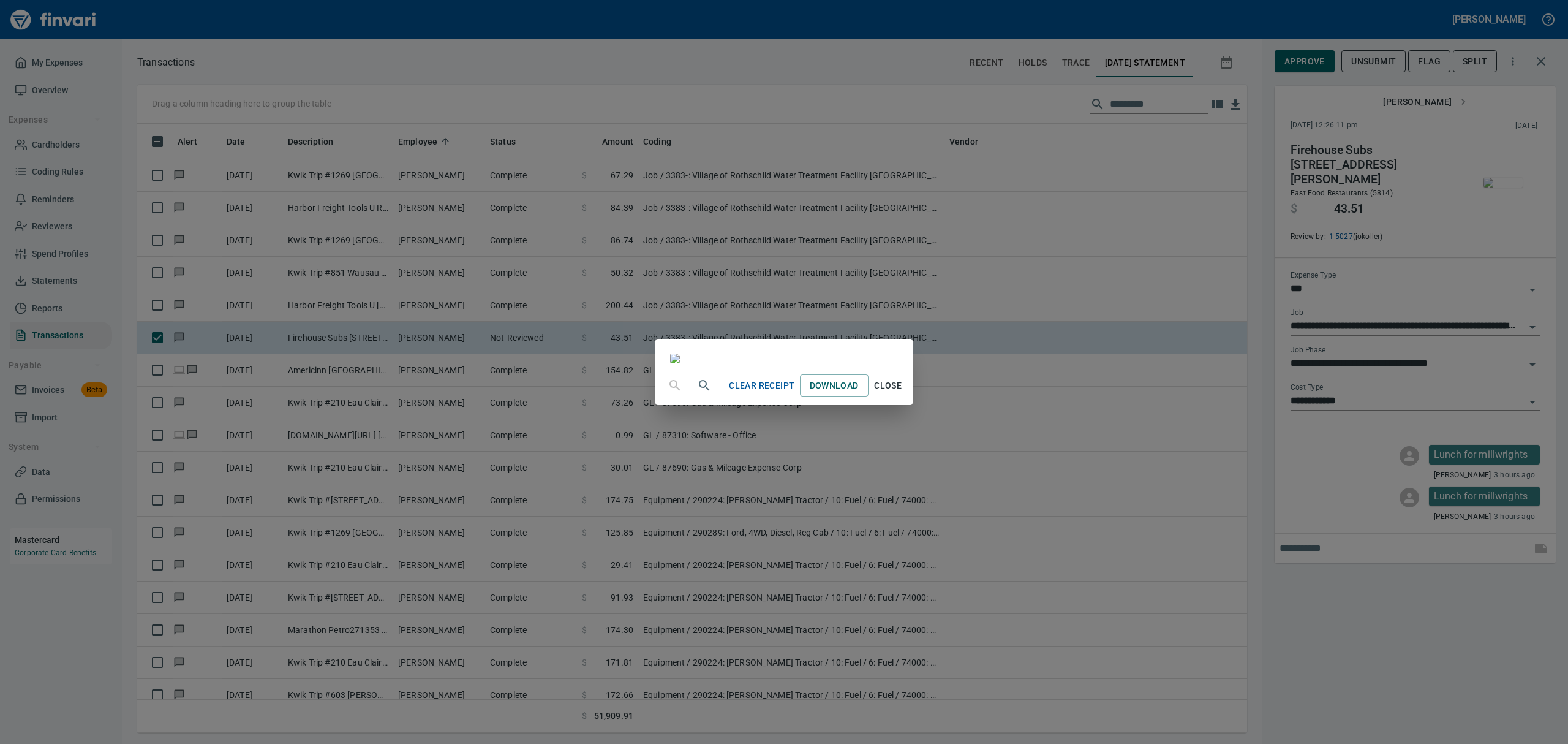
click at [903, 394] on span "Close" at bounding box center [888, 386] width 30 height 15
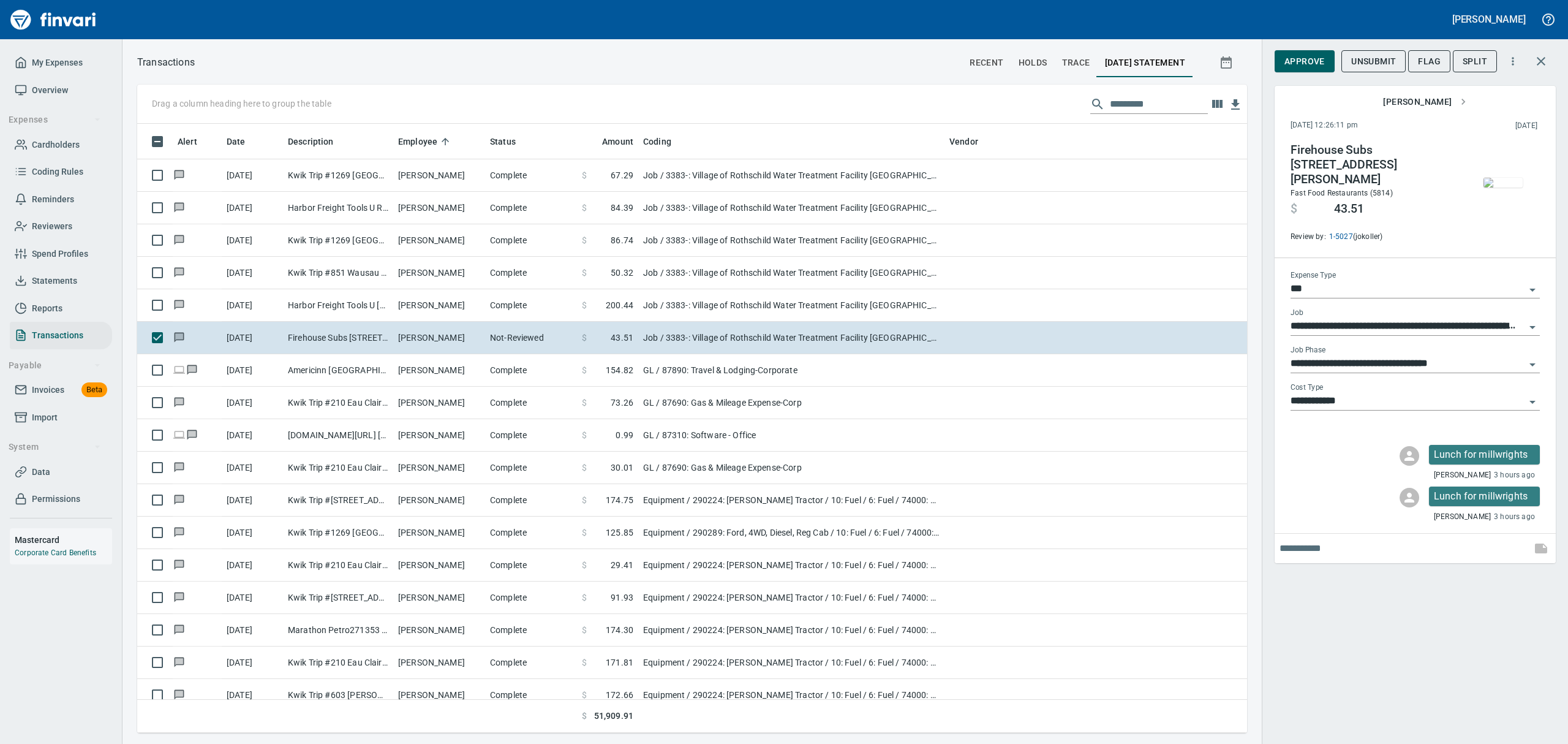
click at [1295, 60] on span "Approve" at bounding box center [1304, 61] width 40 height 15
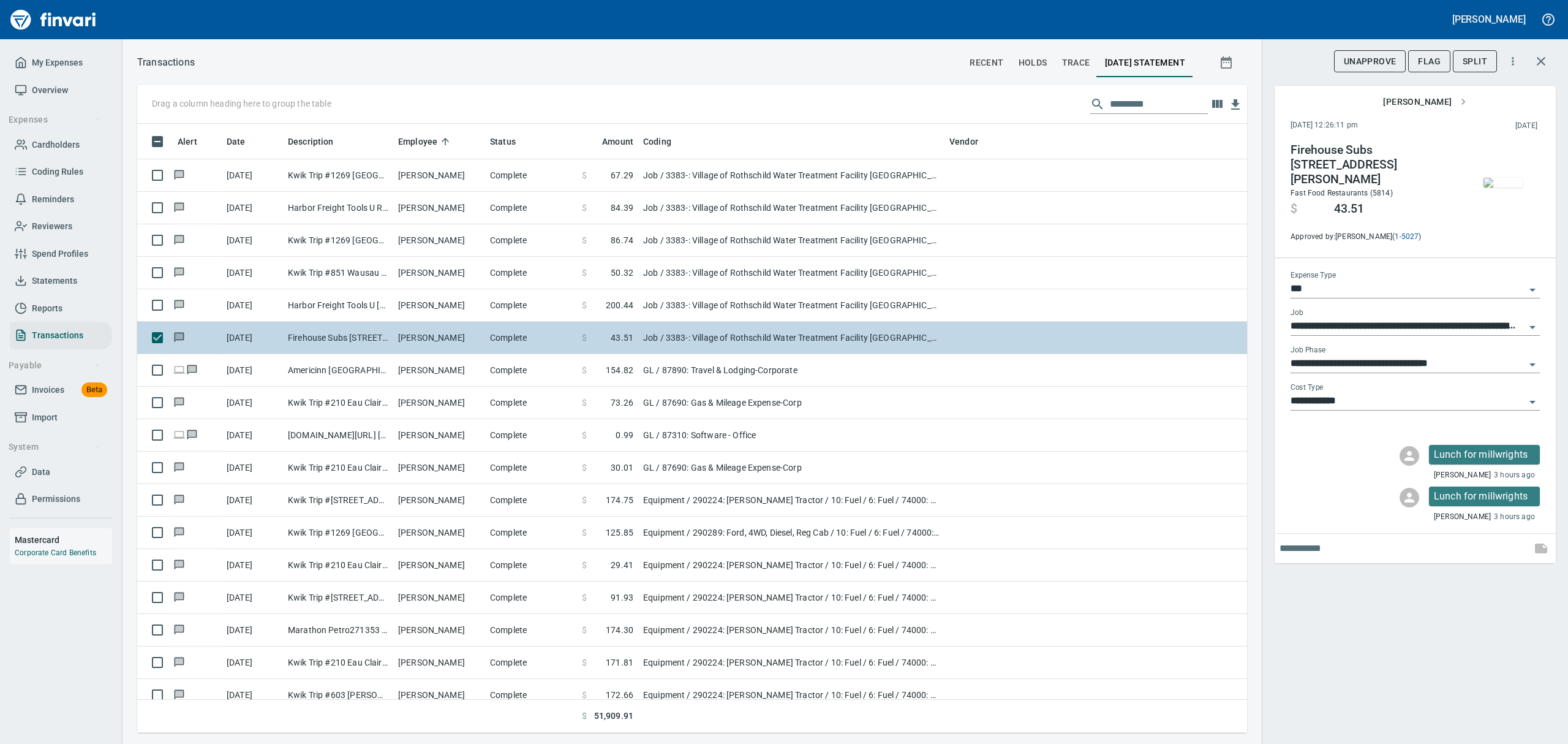
scroll to position [595, 1081]
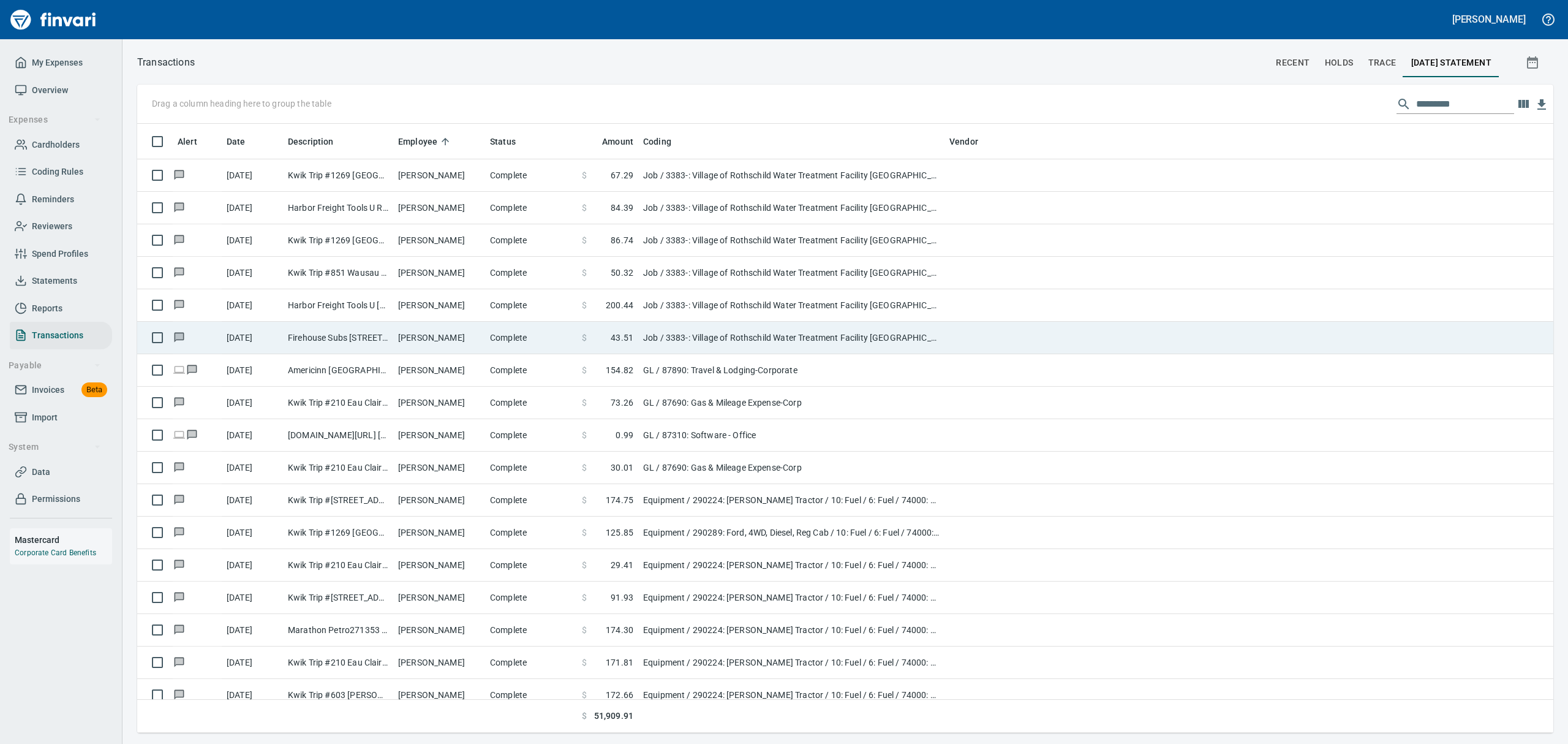
scroll to position [595, 1374]
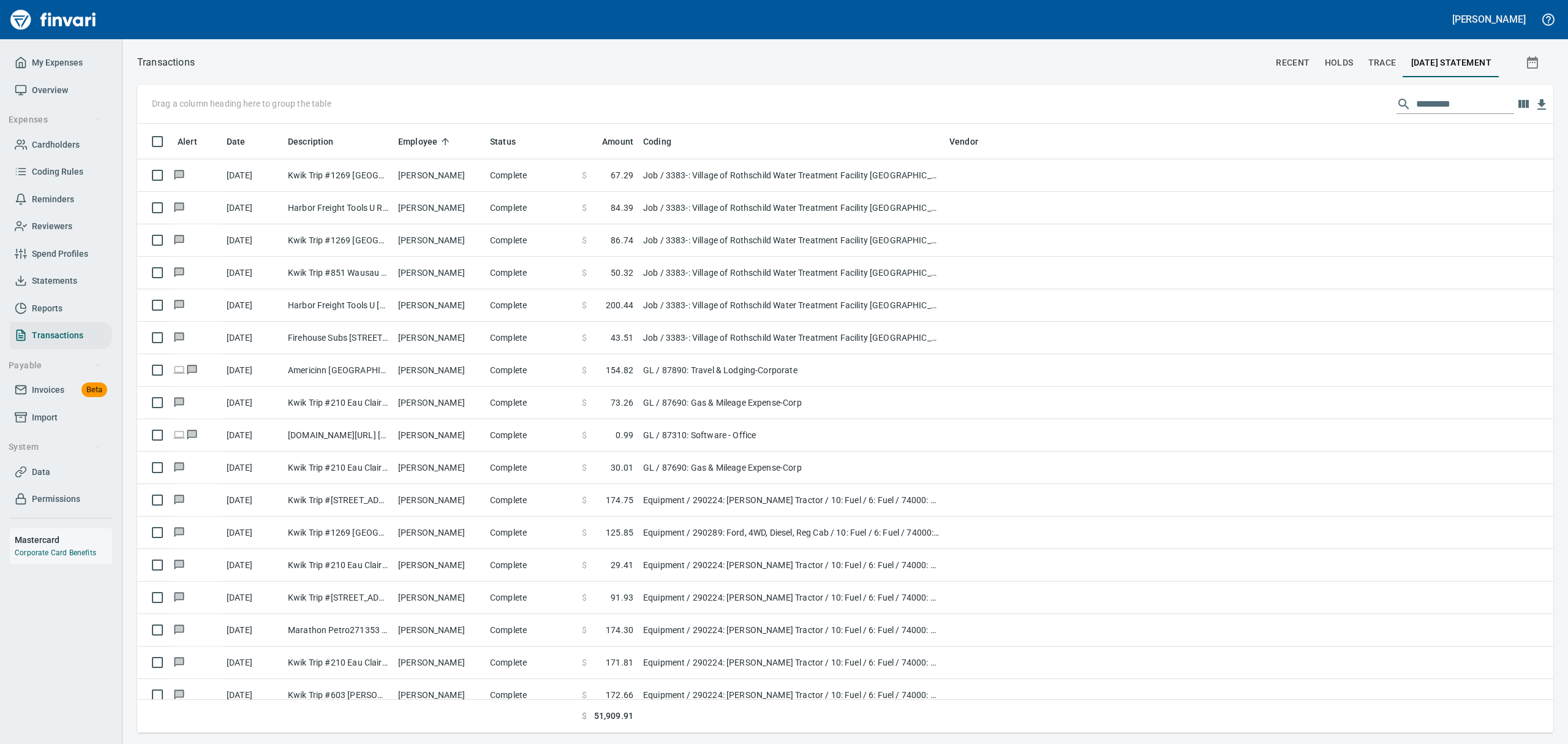
click at [52, 88] on span "Overview" at bounding box center [50, 90] width 36 height 15
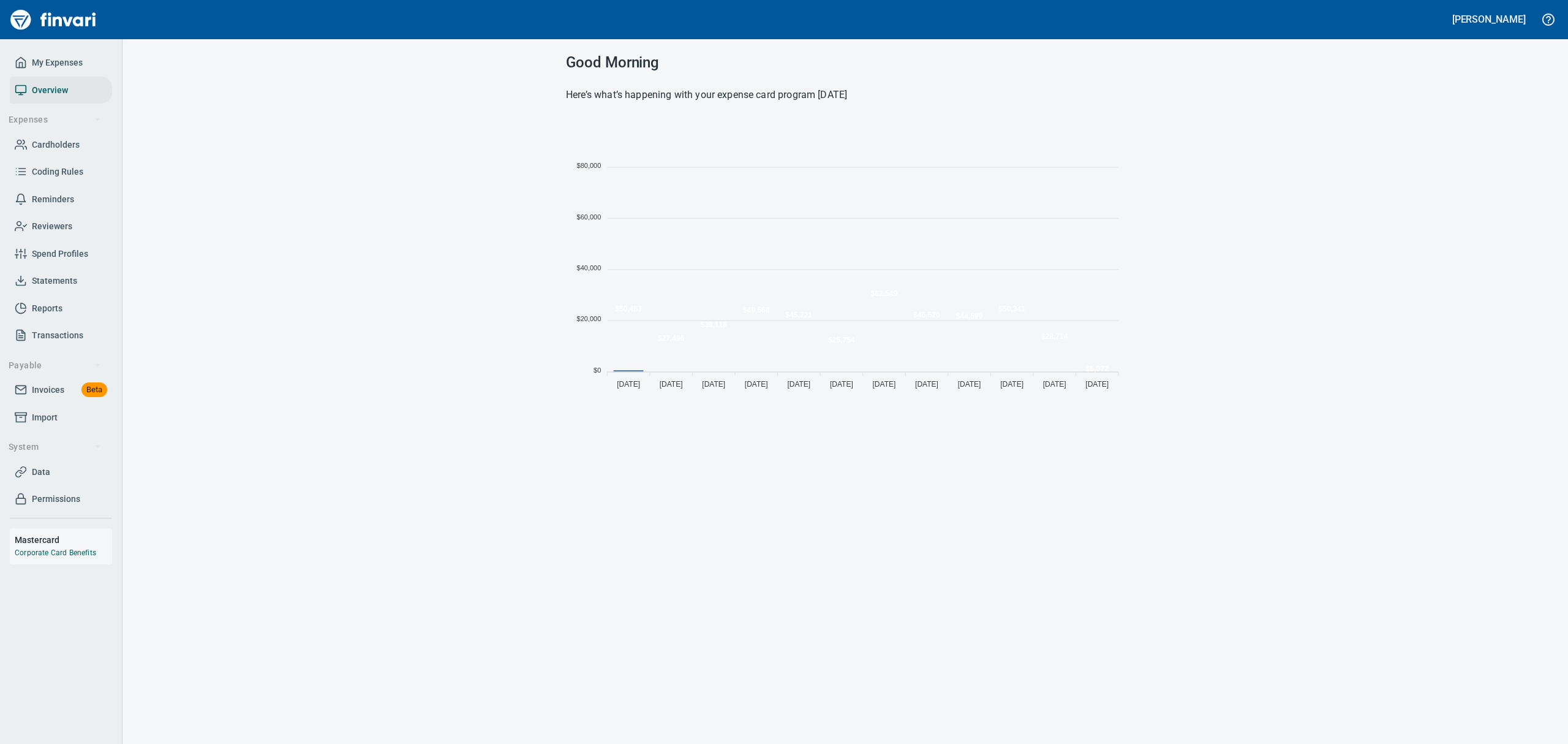
scroll to position [271, 544]
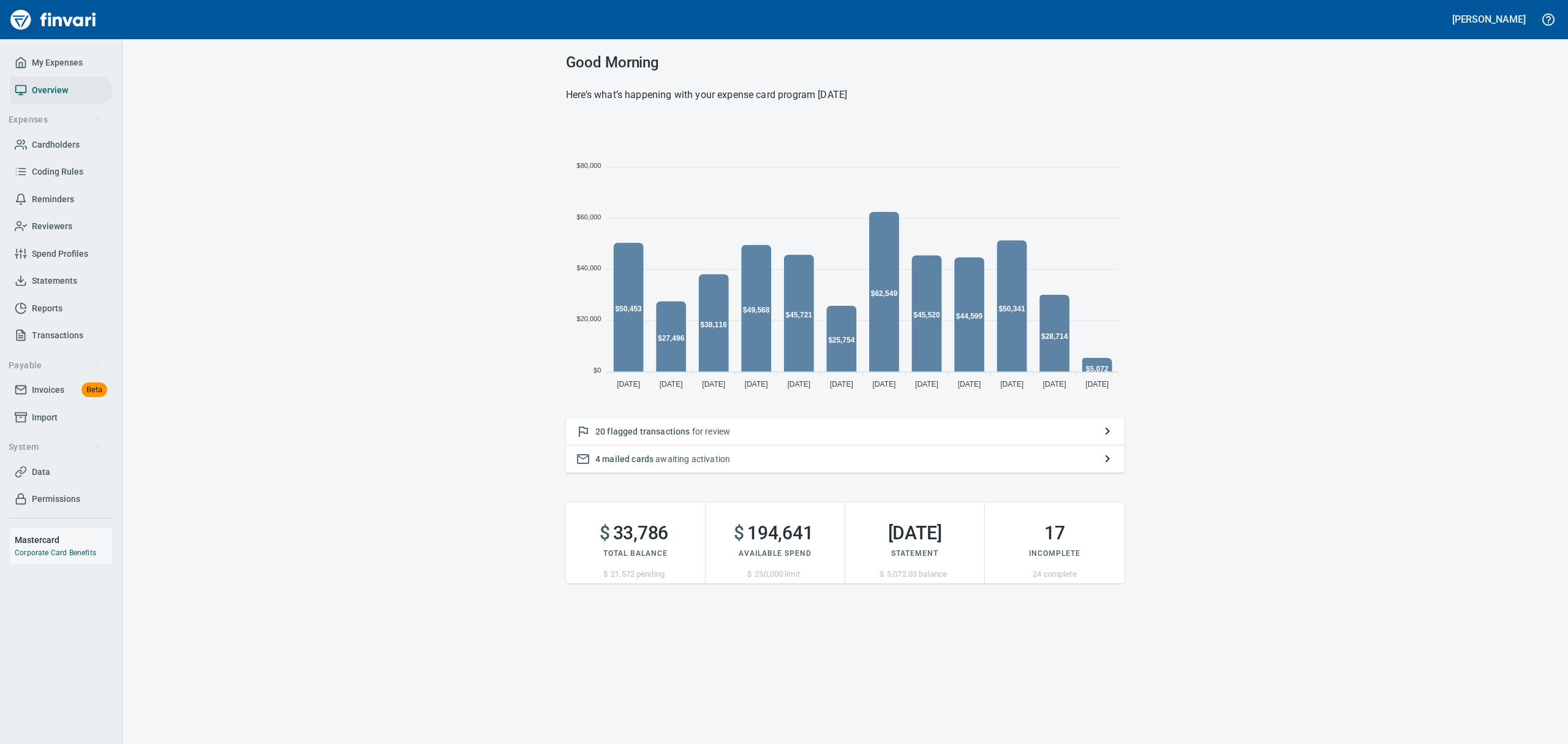
click at [669, 435] on span "flagged transactions" at bounding box center [649, 431] width 83 height 10
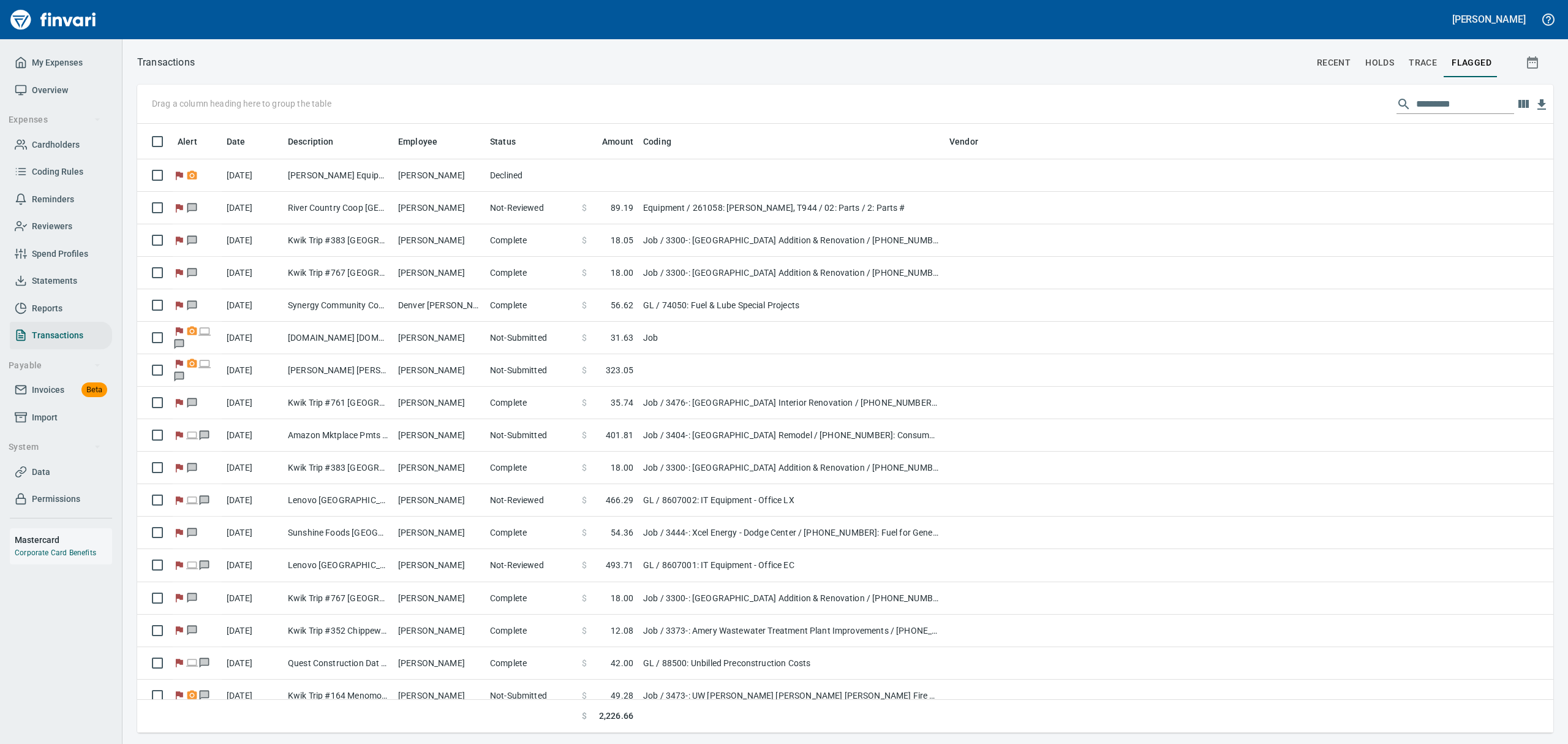
scroll to position [595, 1388]
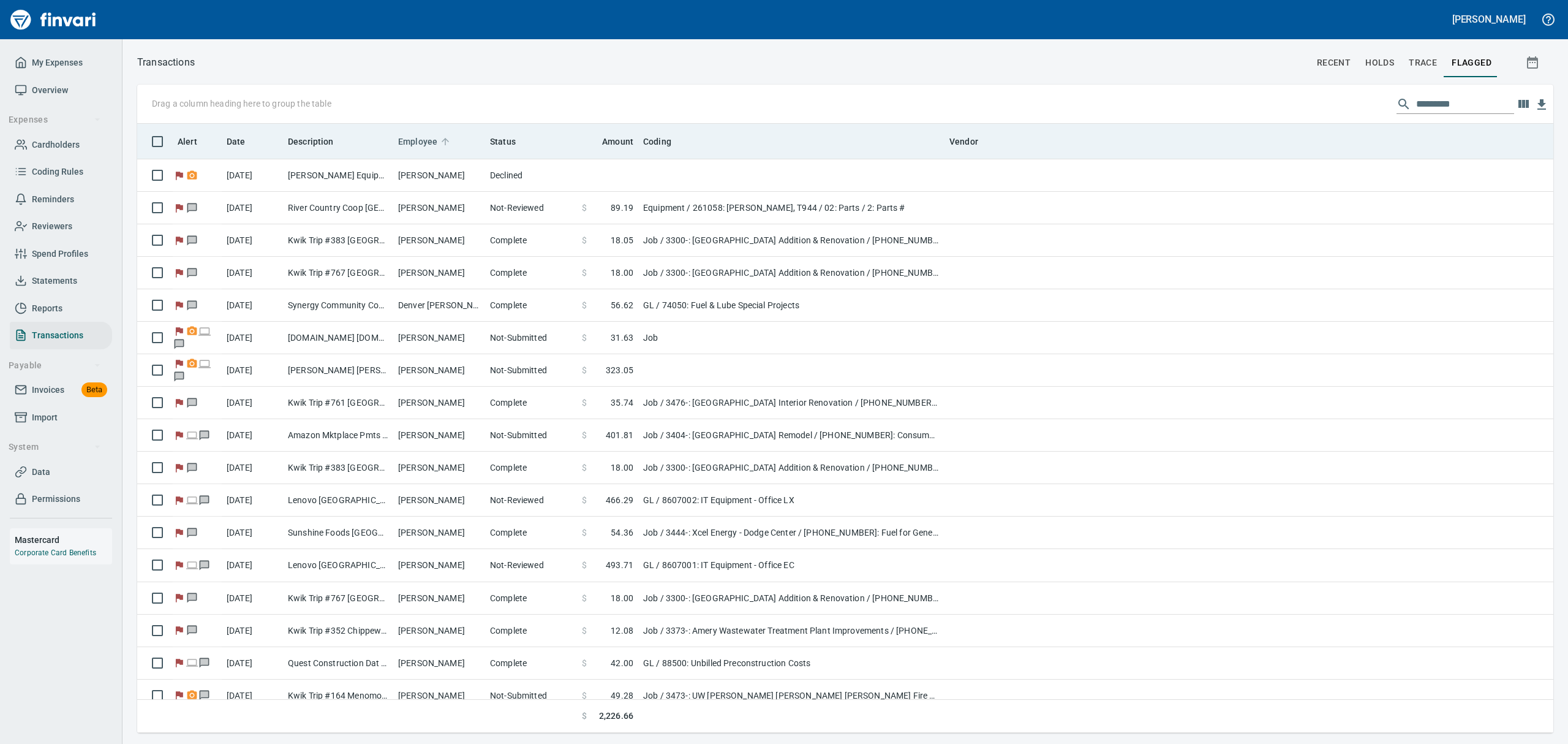
click at [409, 140] on span "Employee" at bounding box center [417, 141] width 39 height 14
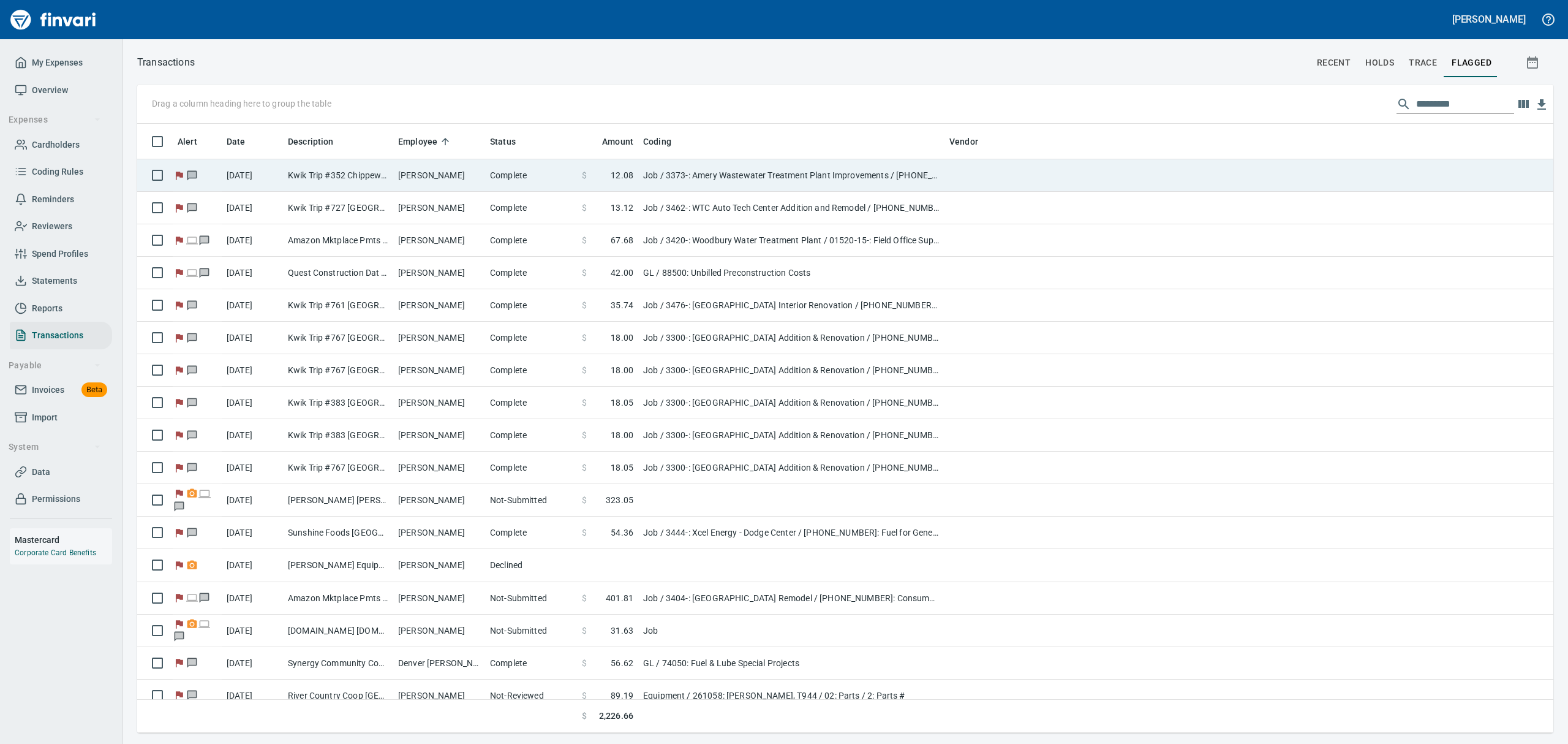
click at [415, 162] on td "[PERSON_NAME]" at bounding box center [440, 176] width 92 height 33
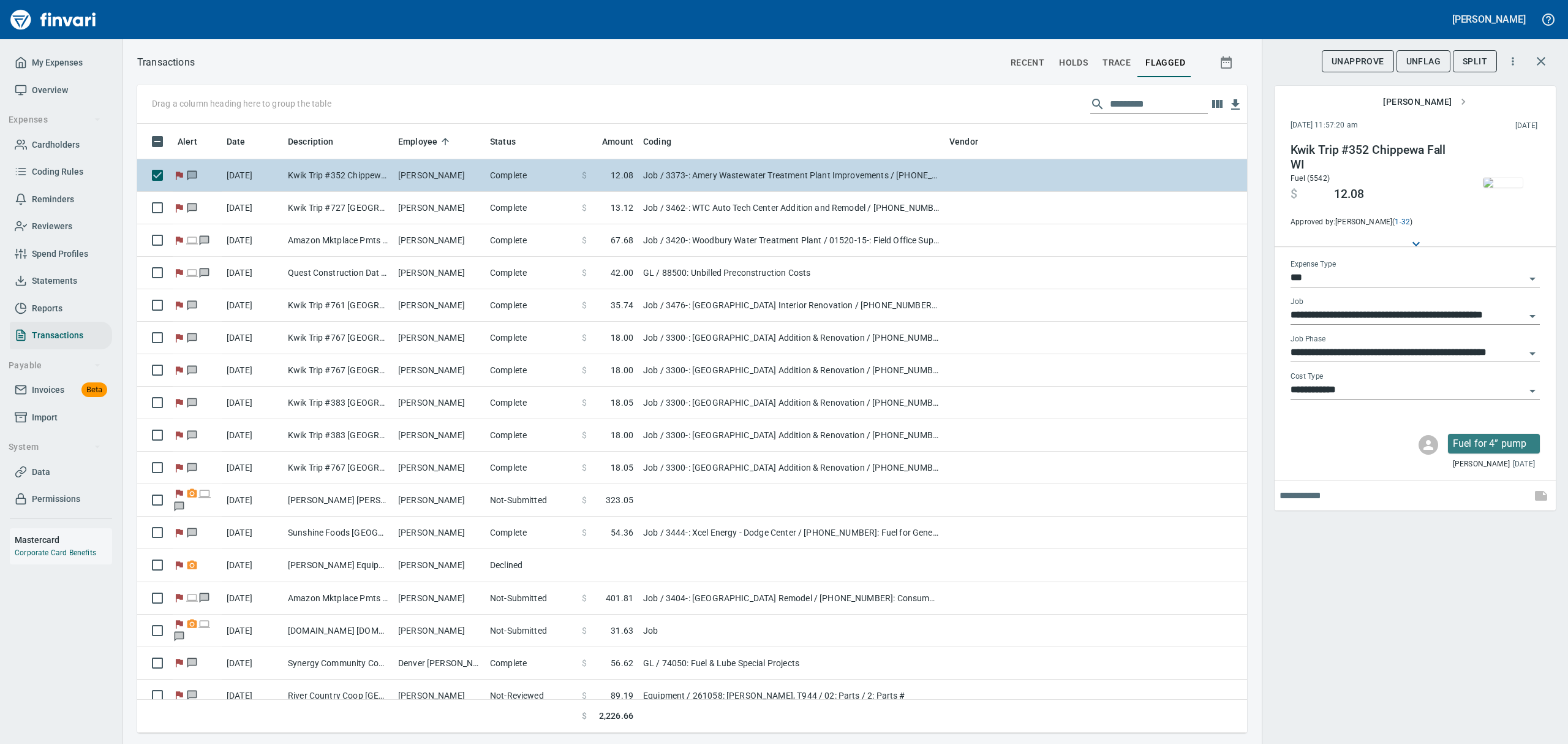
scroll to position [595, 1081]
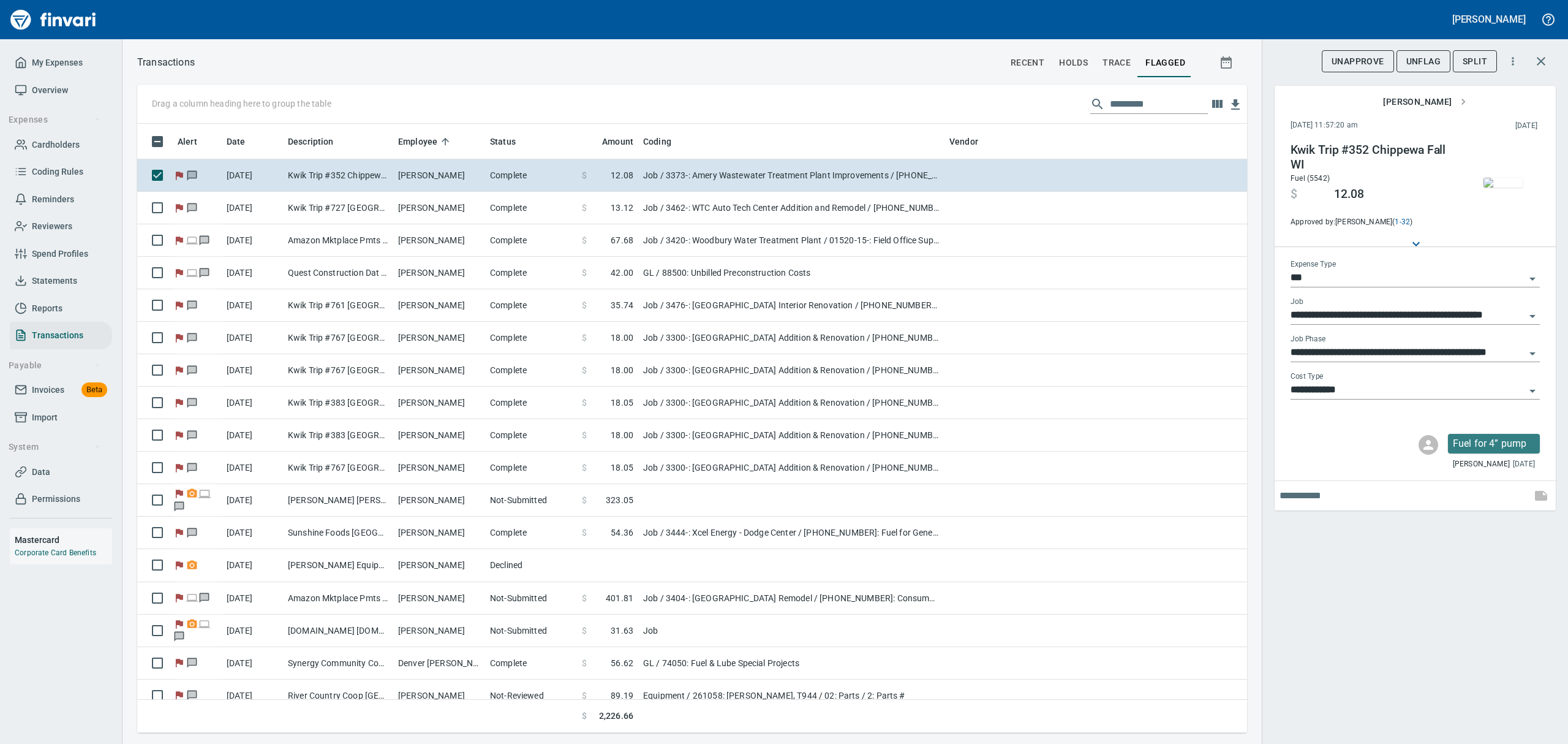
click at [1500, 180] on img "button" at bounding box center [1503, 182] width 39 height 10
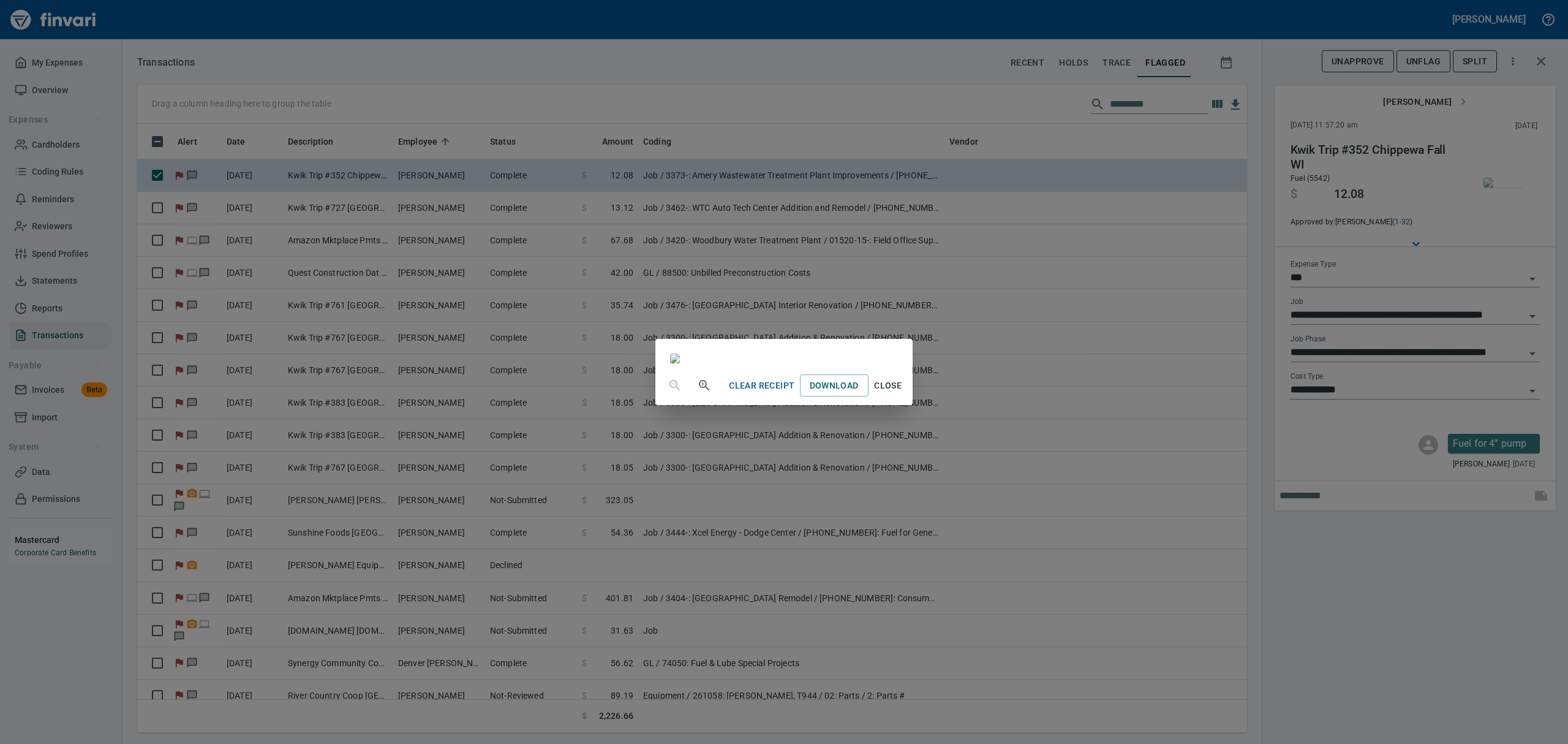
click at [903, 394] on span "Close" at bounding box center [888, 386] width 30 height 15
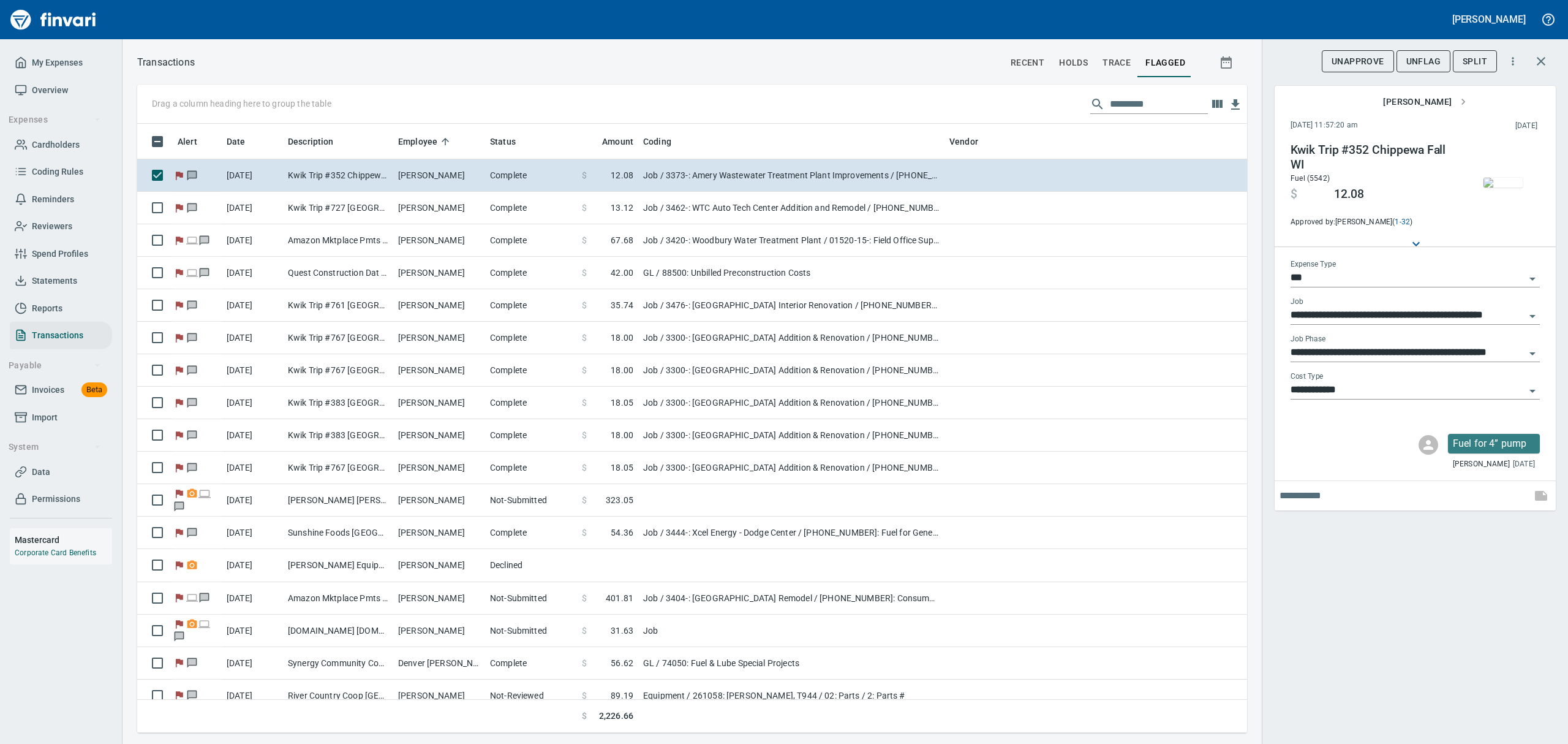
click at [1436, 57] on span "UnFlag" at bounding box center [1424, 61] width 35 height 15
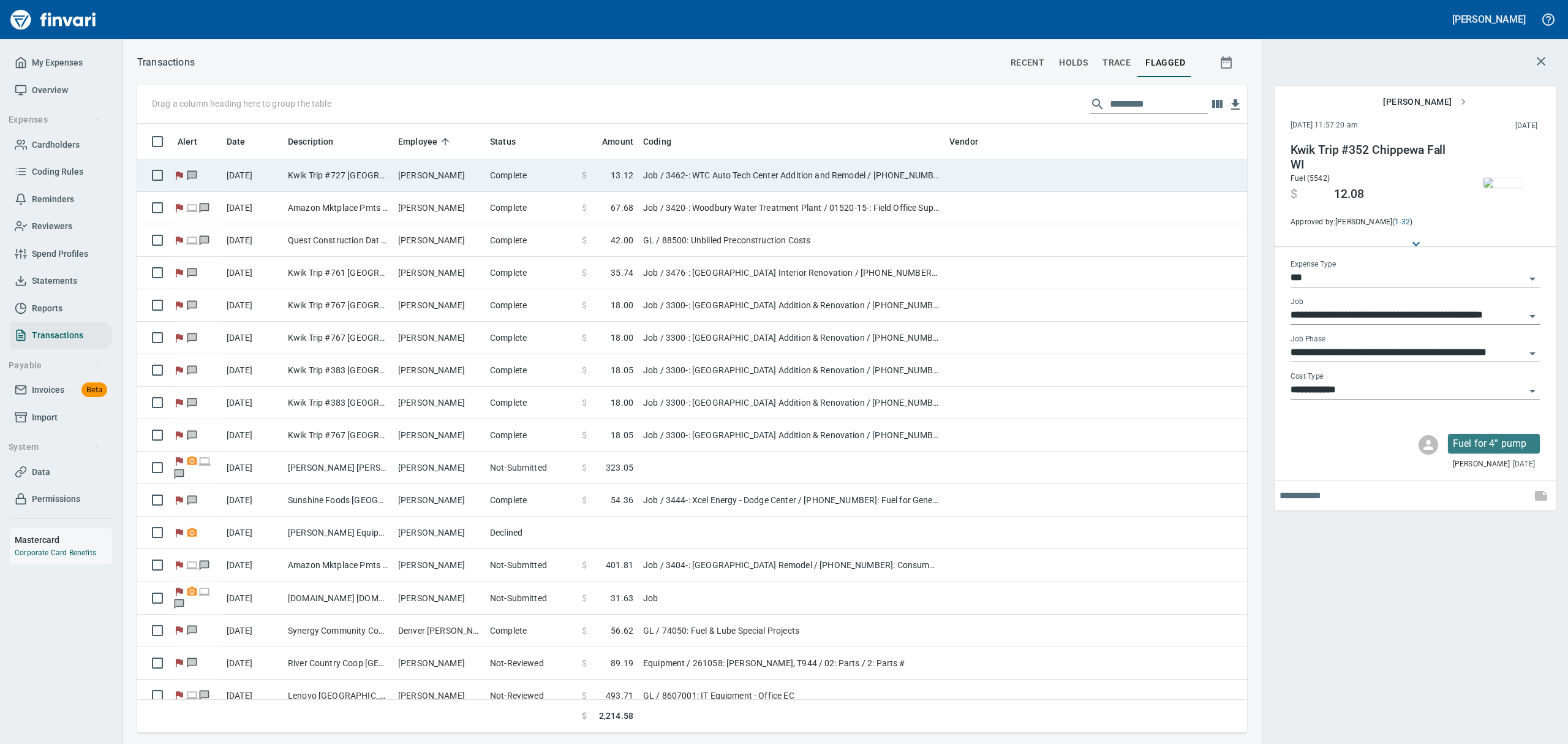
click at [435, 179] on td "[PERSON_NAME]" at bounding box center [440, 176] width 92 height 33
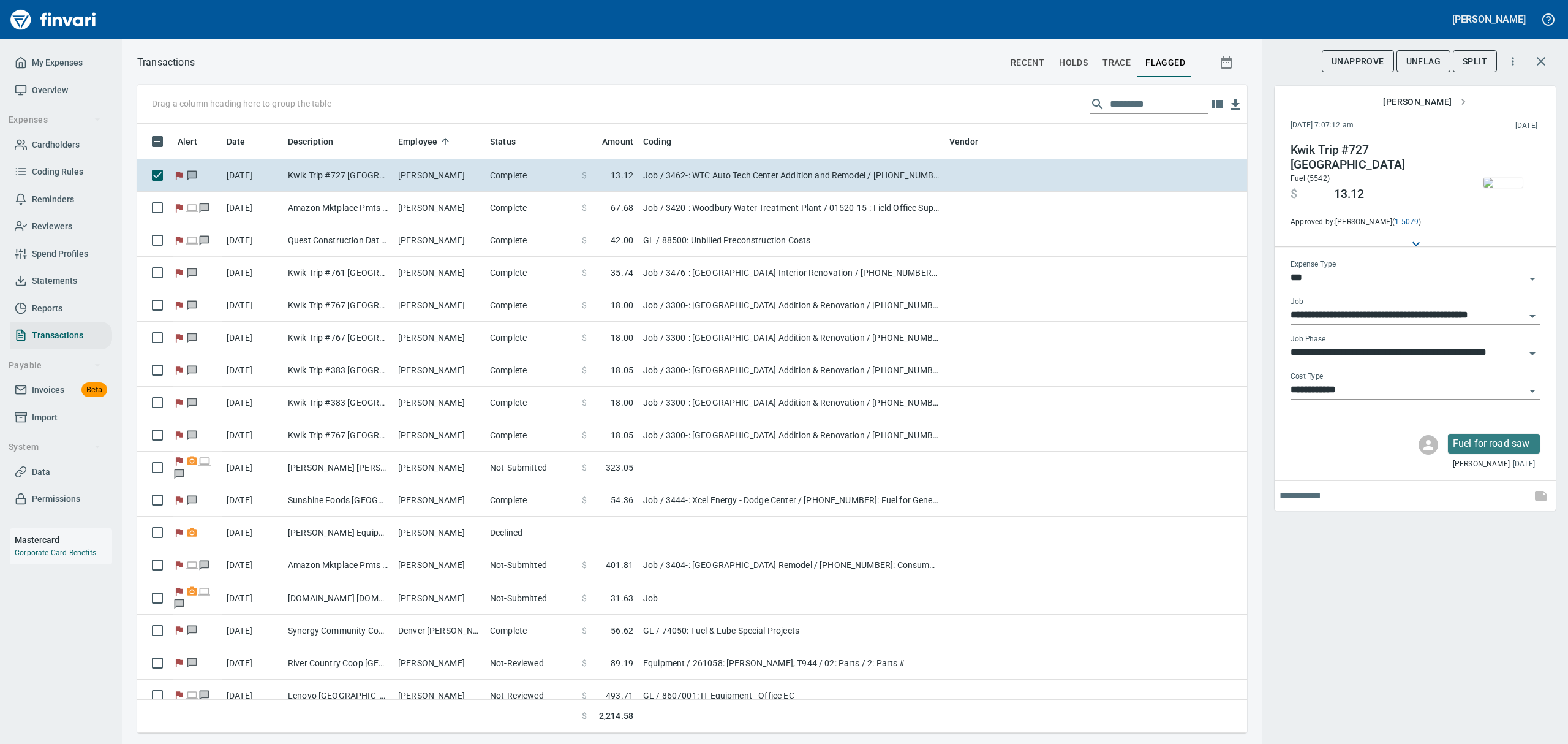
click at [1492, 178] on img "button" at bounding box center [1503, 182] width 39 height 10
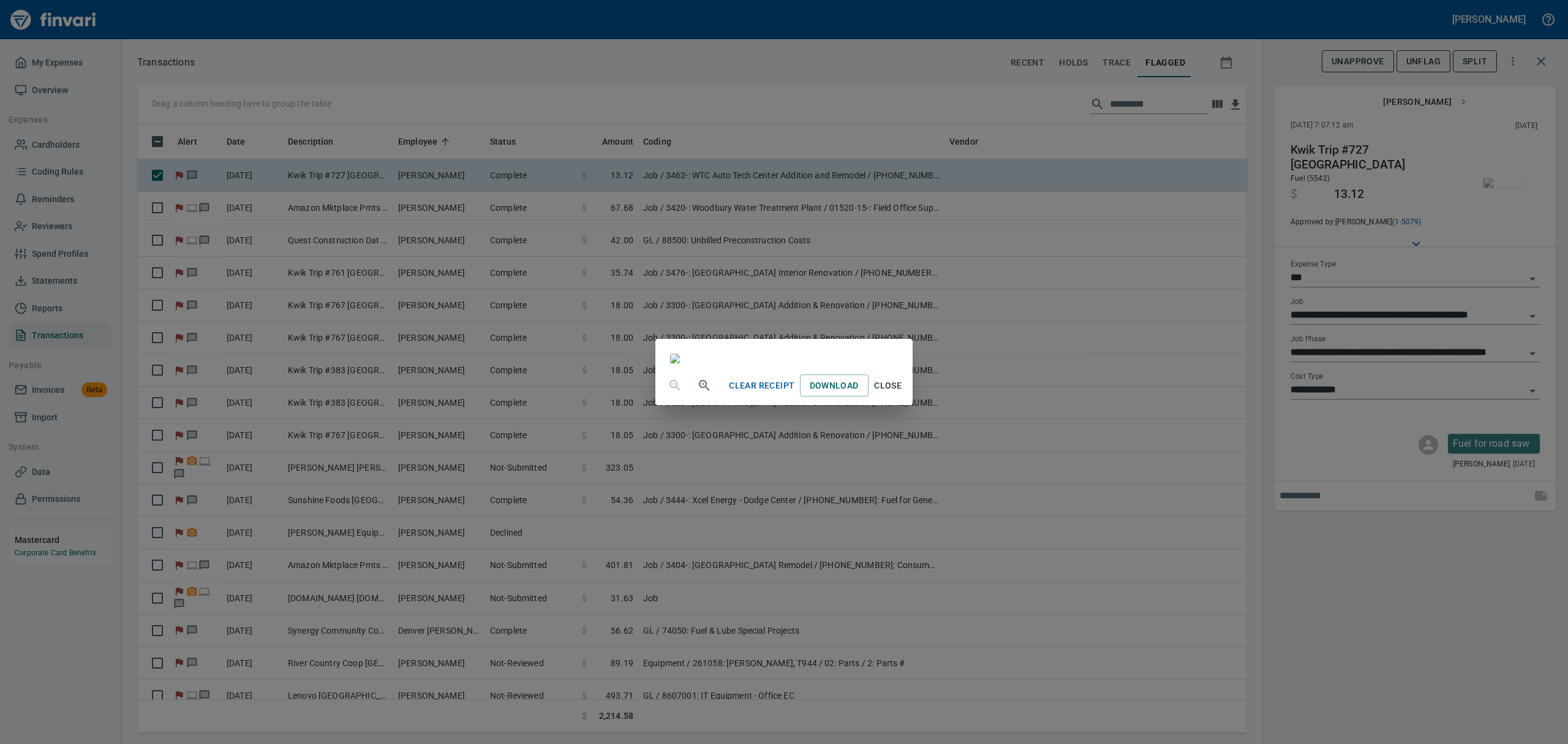
click at [903, 394] on span "Close" at bounding box center [888, 386] width 30 height 15
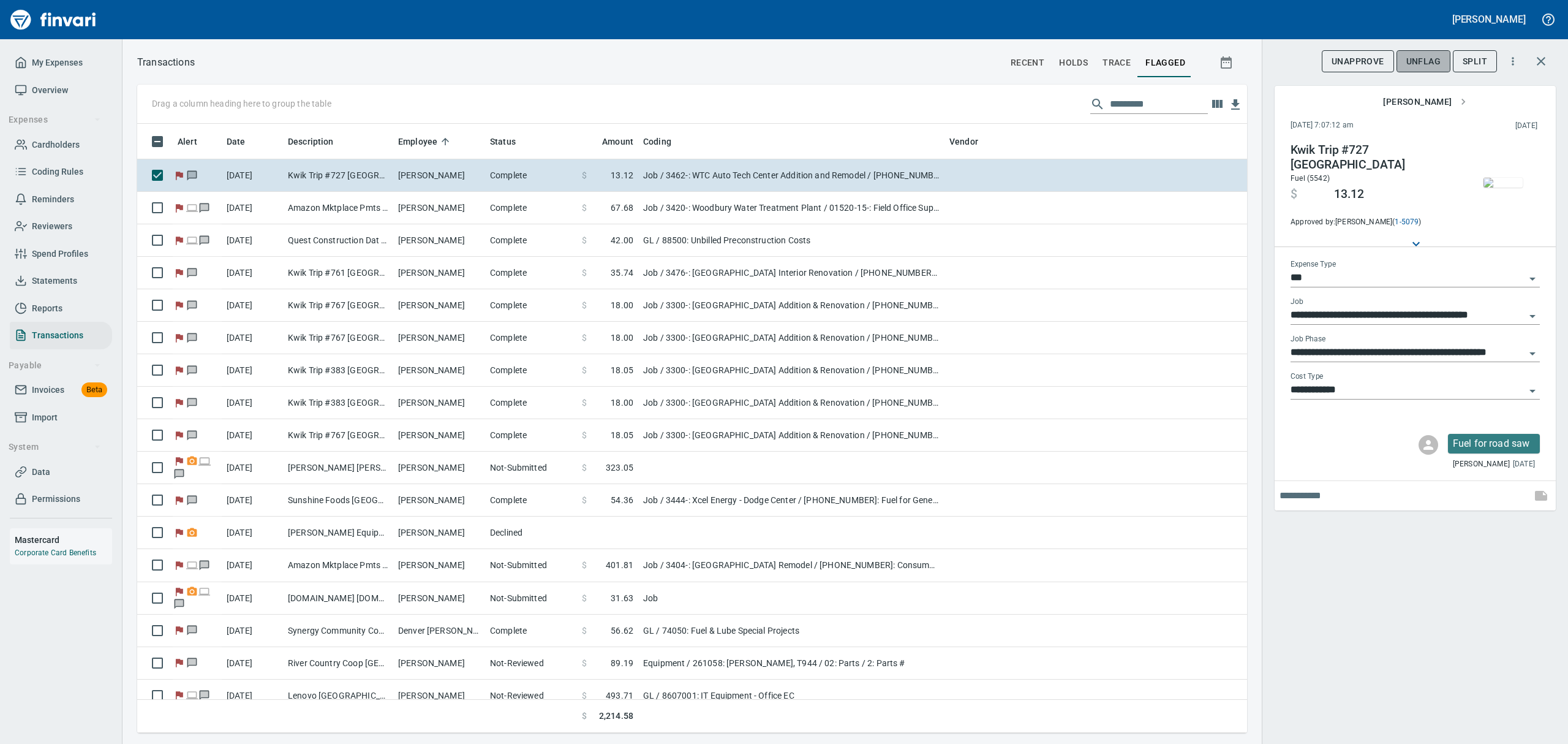
click at [1420, 64] on span "UnFlag" at bounding box center [1424, 61] width 35 height 15
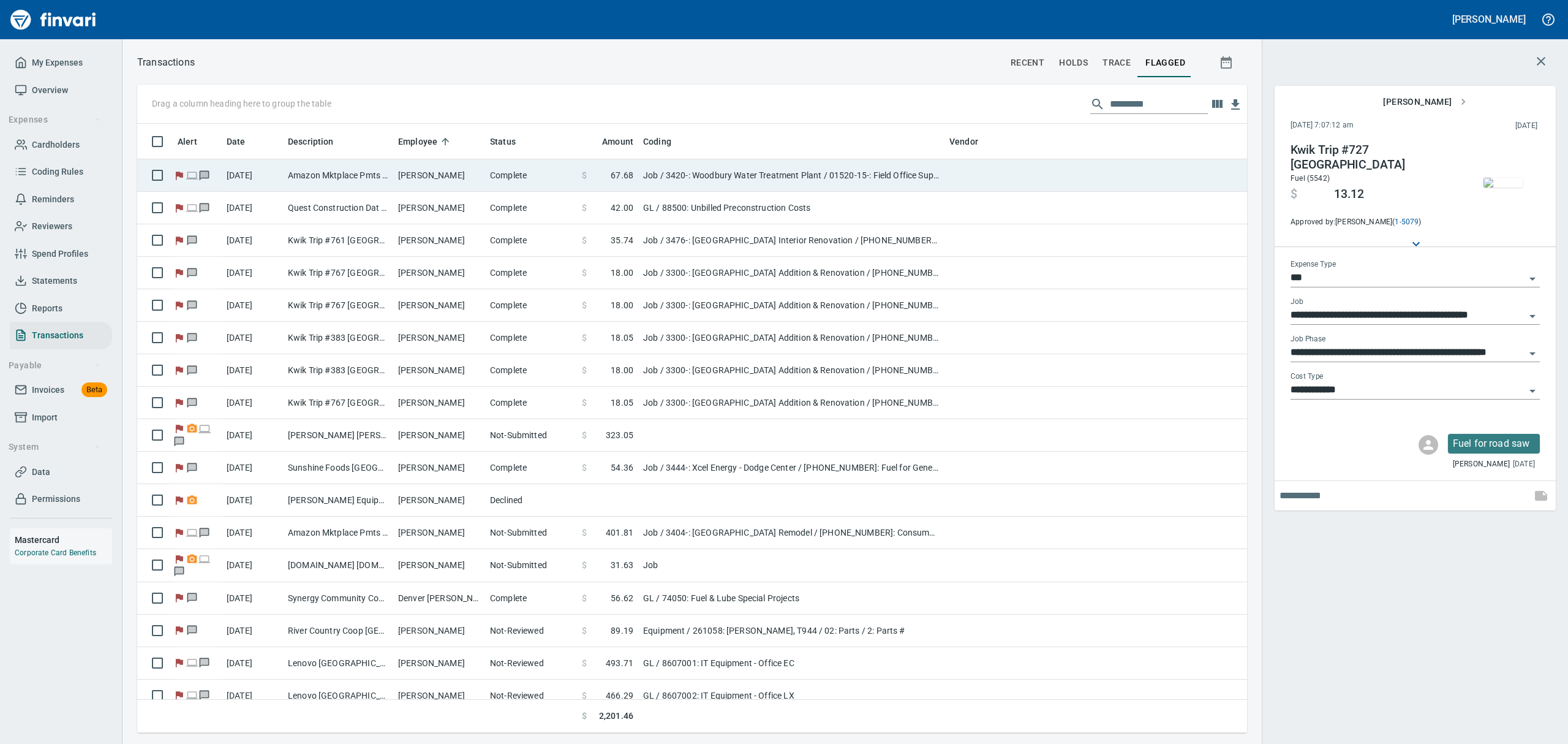
click at [458, 167] on td "[PERSON_NAME]" at bounding box center [440, 176] width 92 height 33
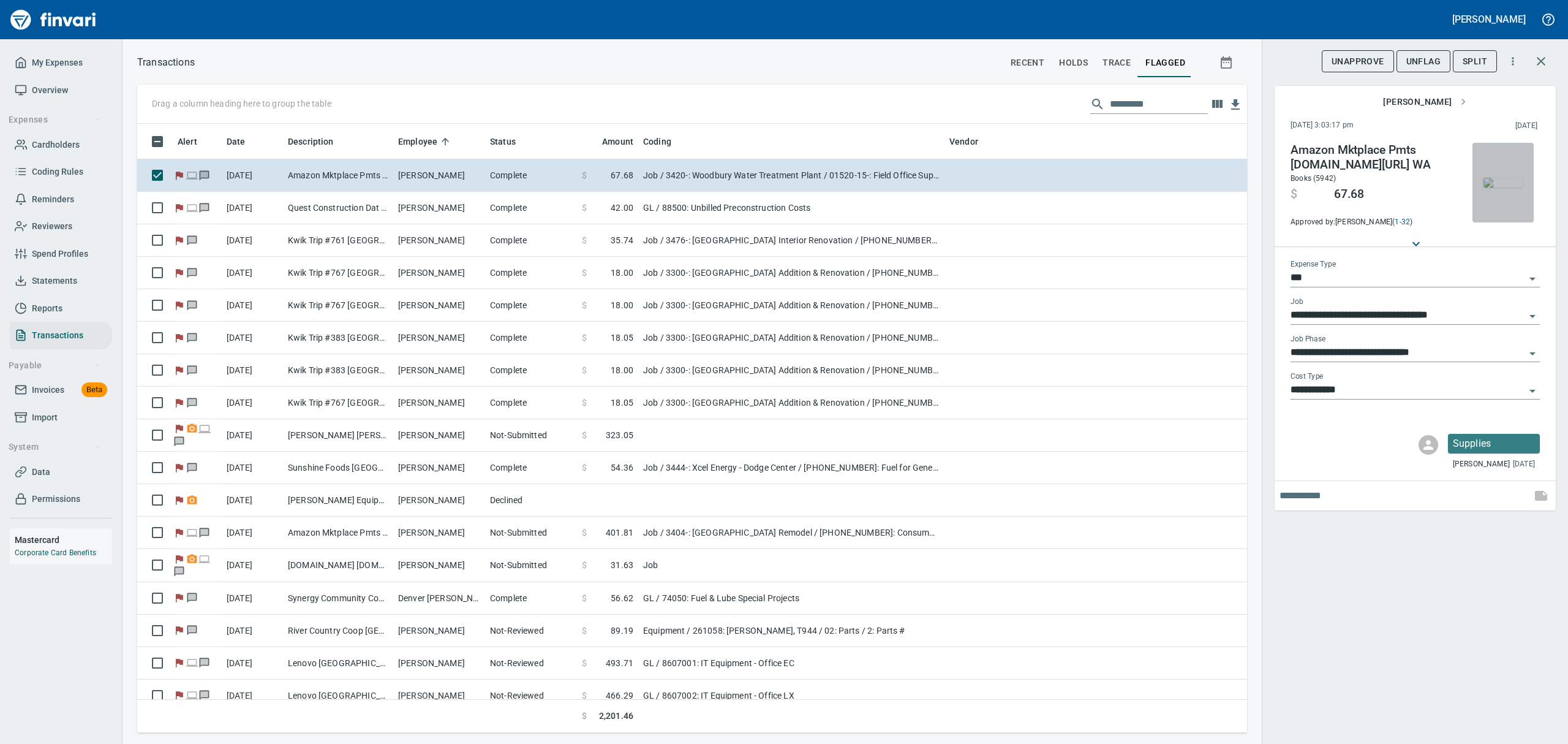
click at [1501, 178] on img "button" at bounding box center [1503, 182] width 39 height 10
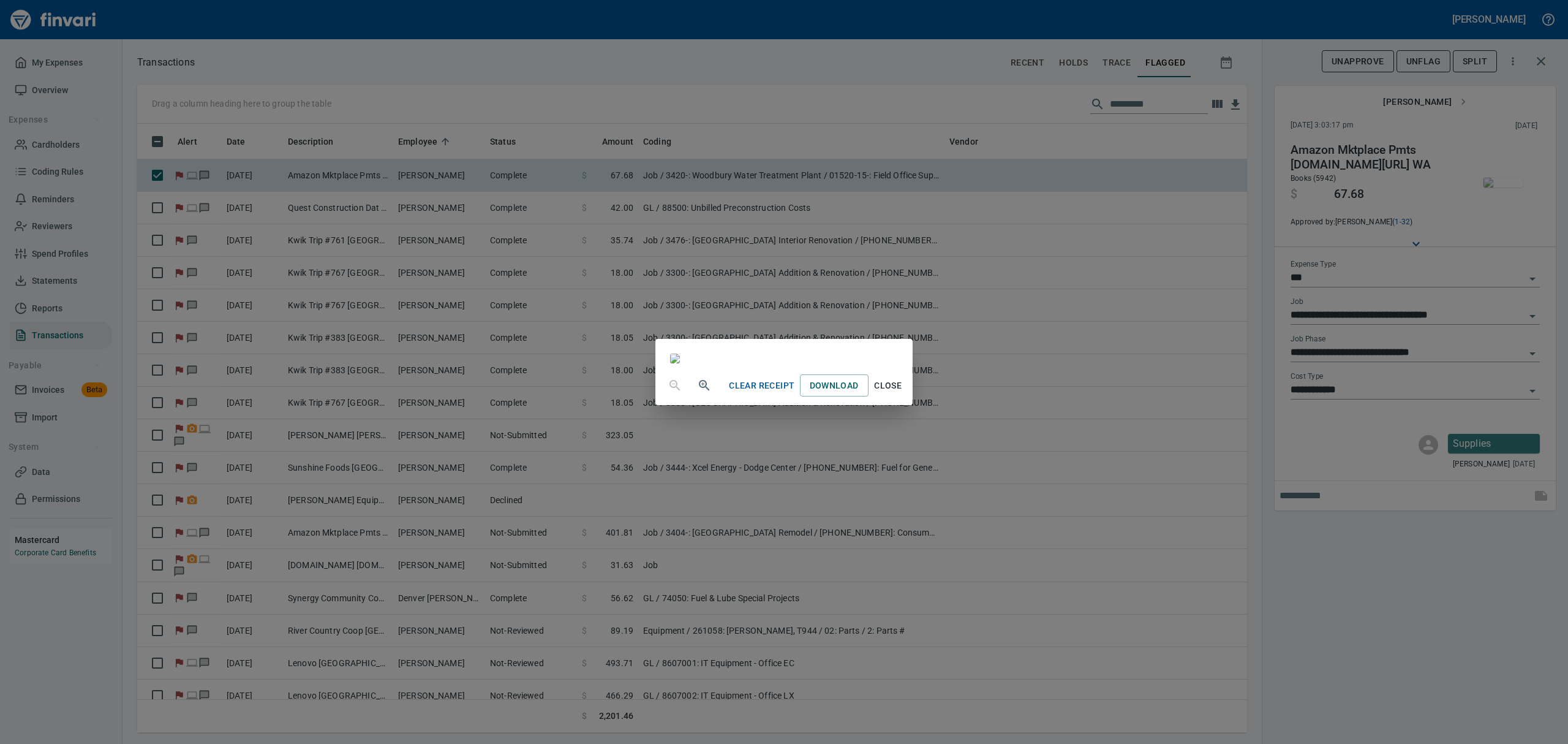
click at [699, 391] on icon "button" at bounding box center [703, 385] width 11 height 11
click at [697, 394] on icon "button" at bounding box center [703, 386] width 14 height 14
click at [903, 398] on span "Close" at bounding box center [888, 391] width 30 height 15
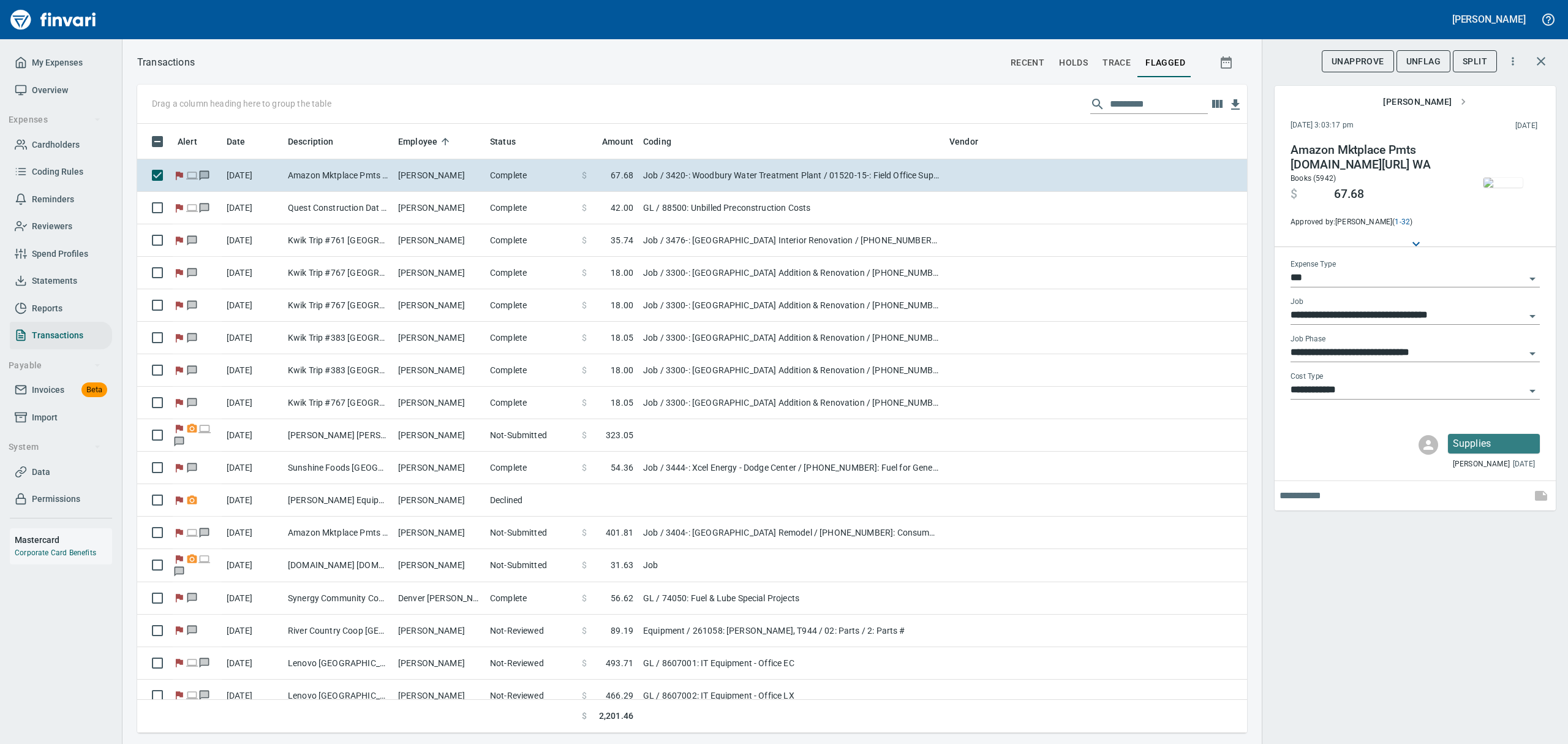
click at [1432, 60] on span "UnFlag" at bounding box center [1424, 61] width 35 height 15
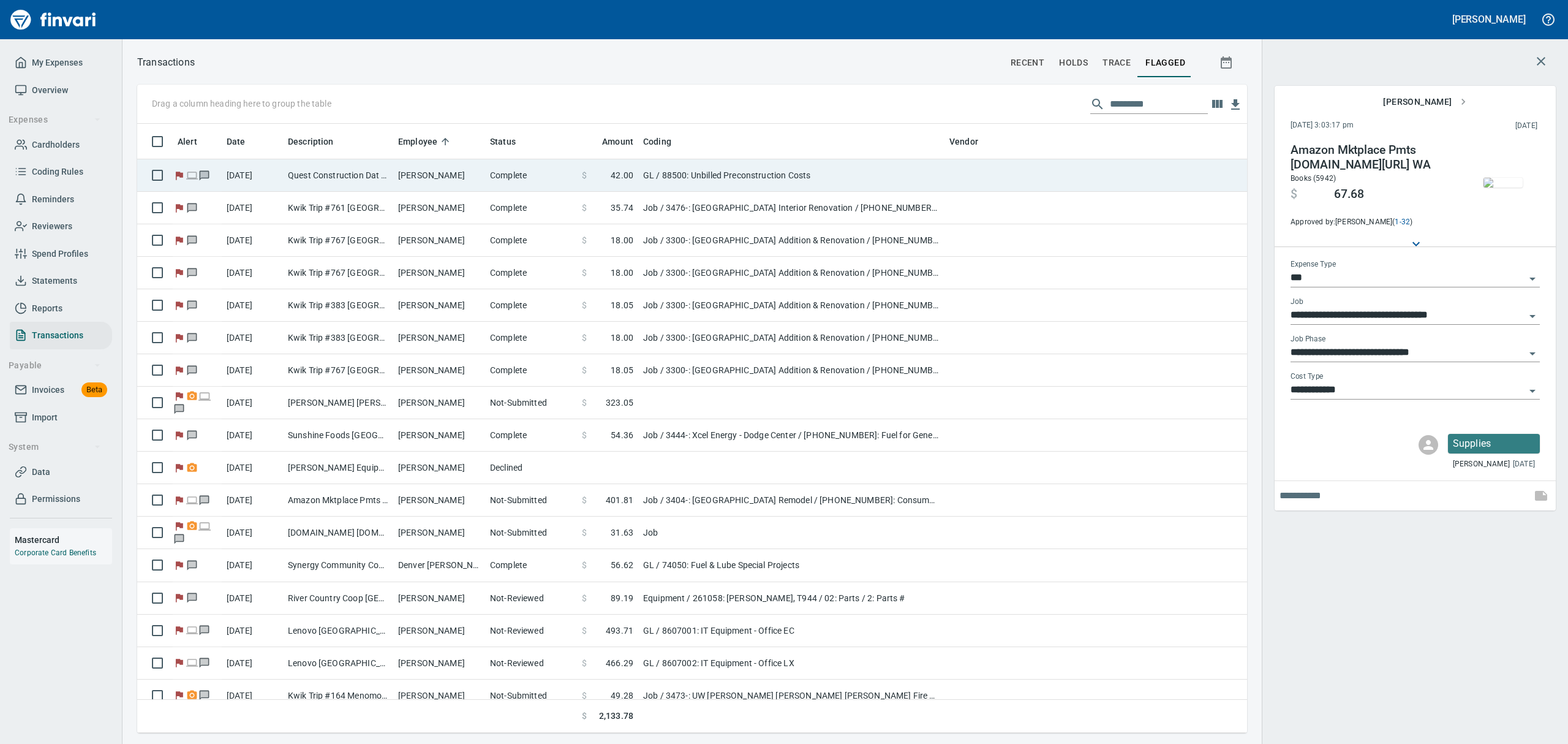
click at [528, 178] on td "Complete" at bounding box center [532, 176] width 92 height 33
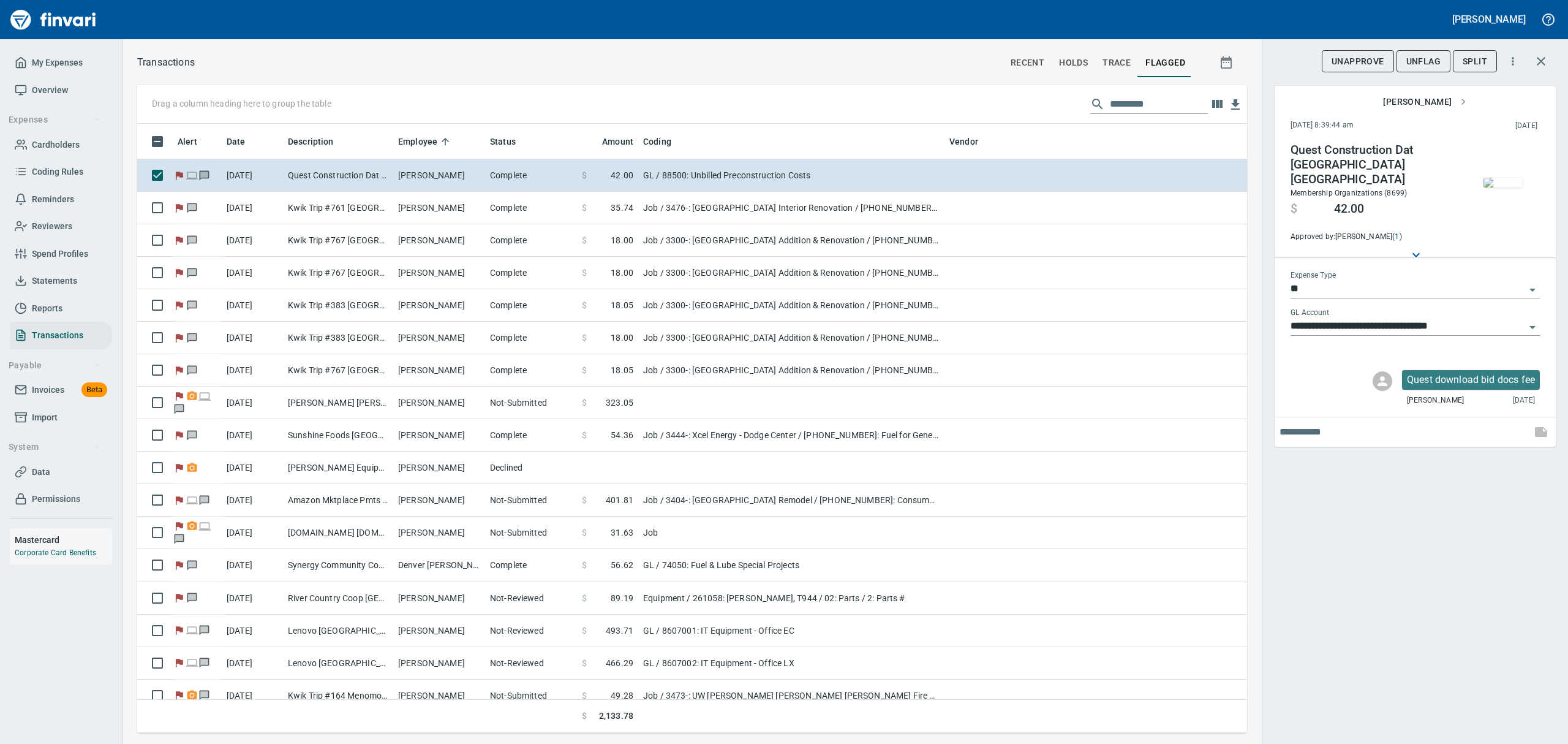
click at [1527, 219] on button "button" at bounding box center [1503, 182] width 61 height 80
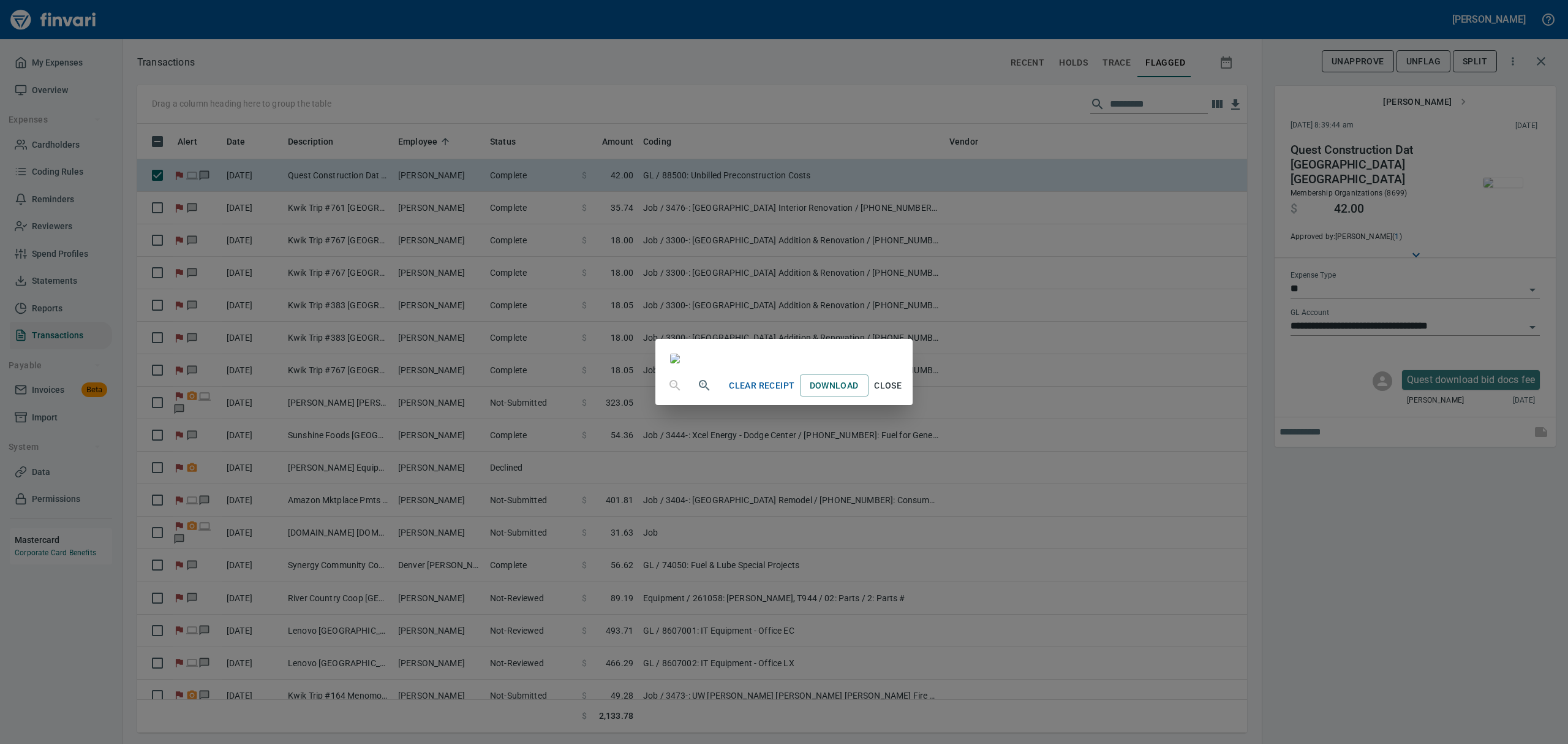
click at [903, 394] on span "Close" at bounding box center [888, 386] width 30 height 15
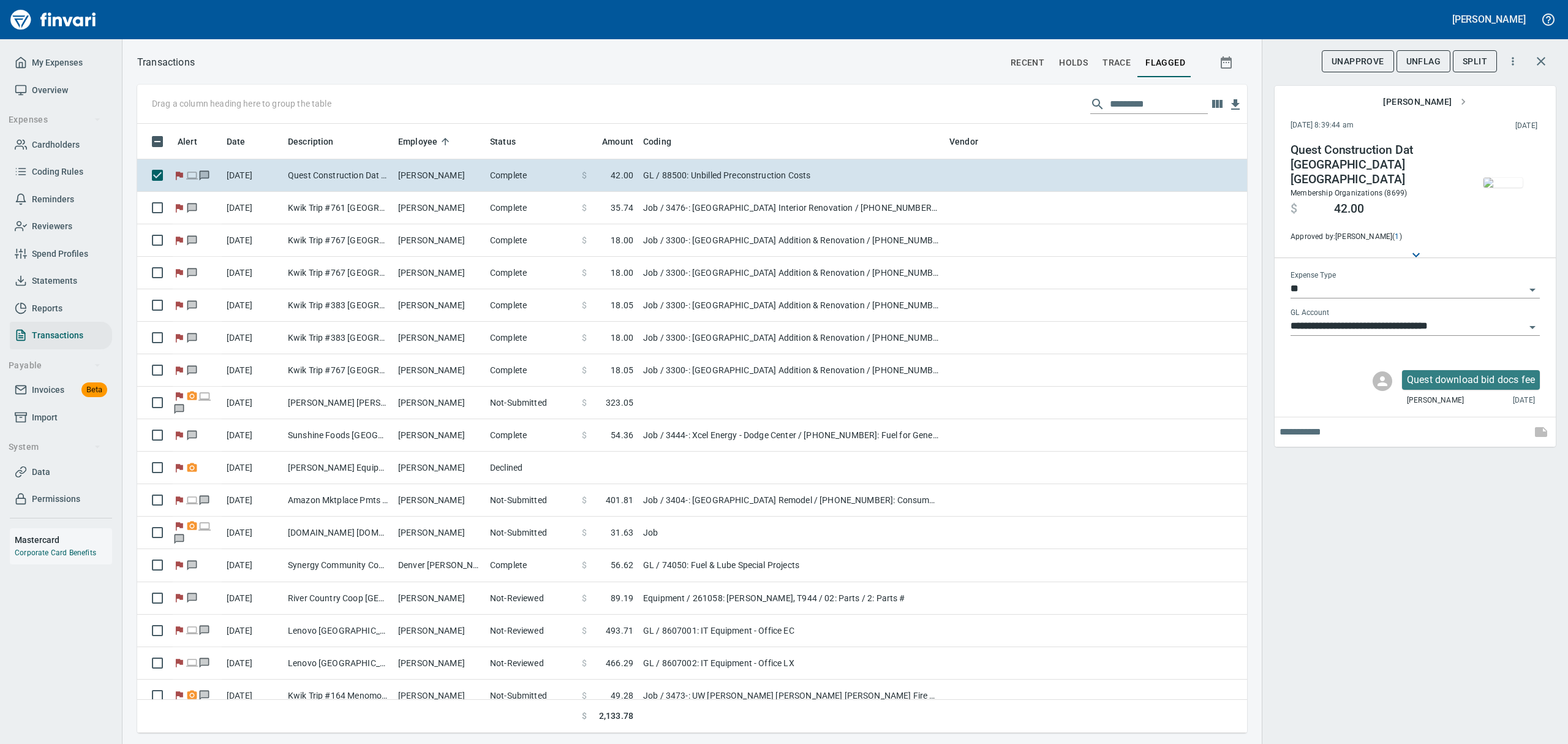
scroll to position [595, 1081]
click at [1423, 60] on span "UnFlag" at bounding box center [1424, 61] width 35 height 15
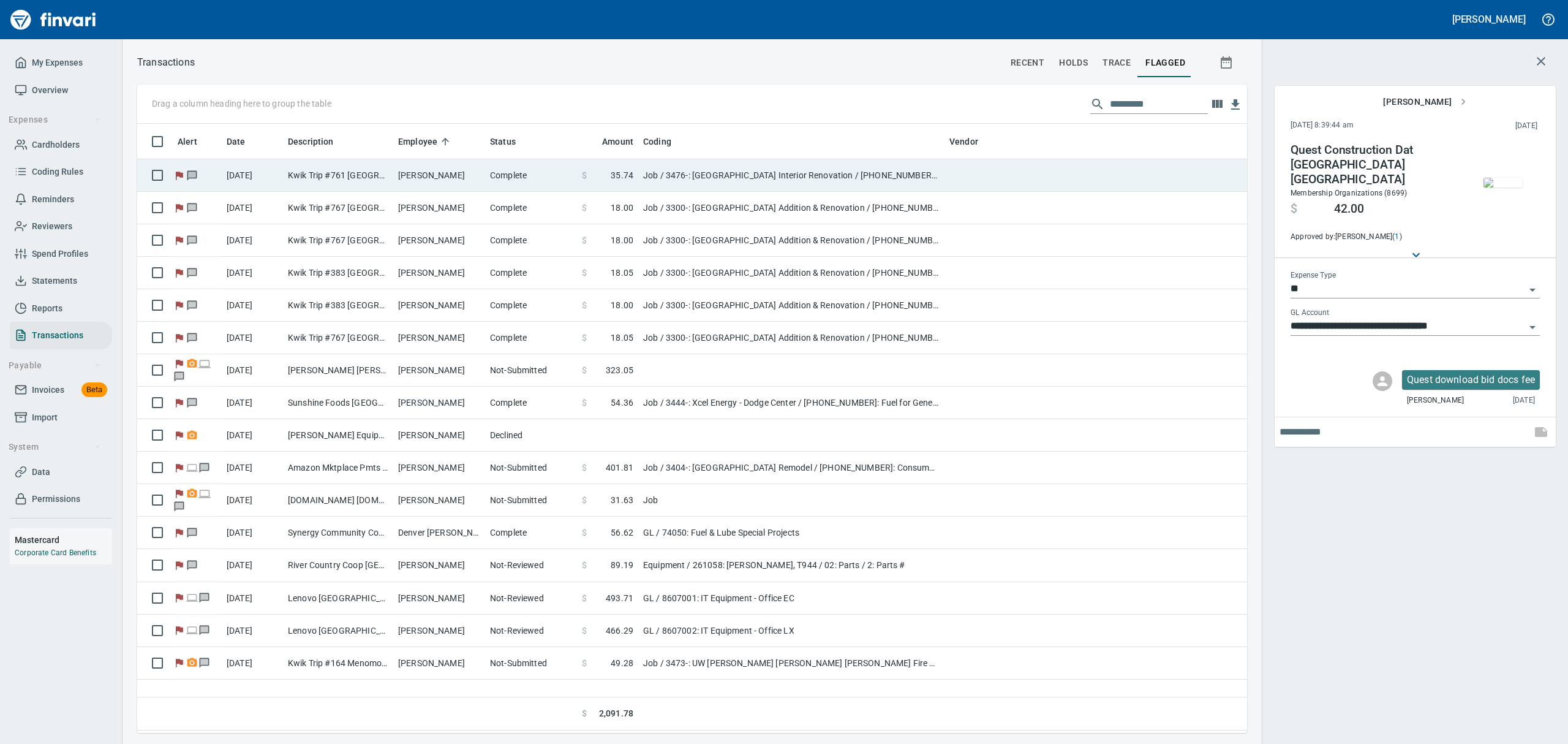
click at [358, 180] on td "Kwik Trip #761 [GEOGRAPHIC_DATA] [GEOGRAPHIC_DATA]" at bounding box center [338, 176] width 110 height 33
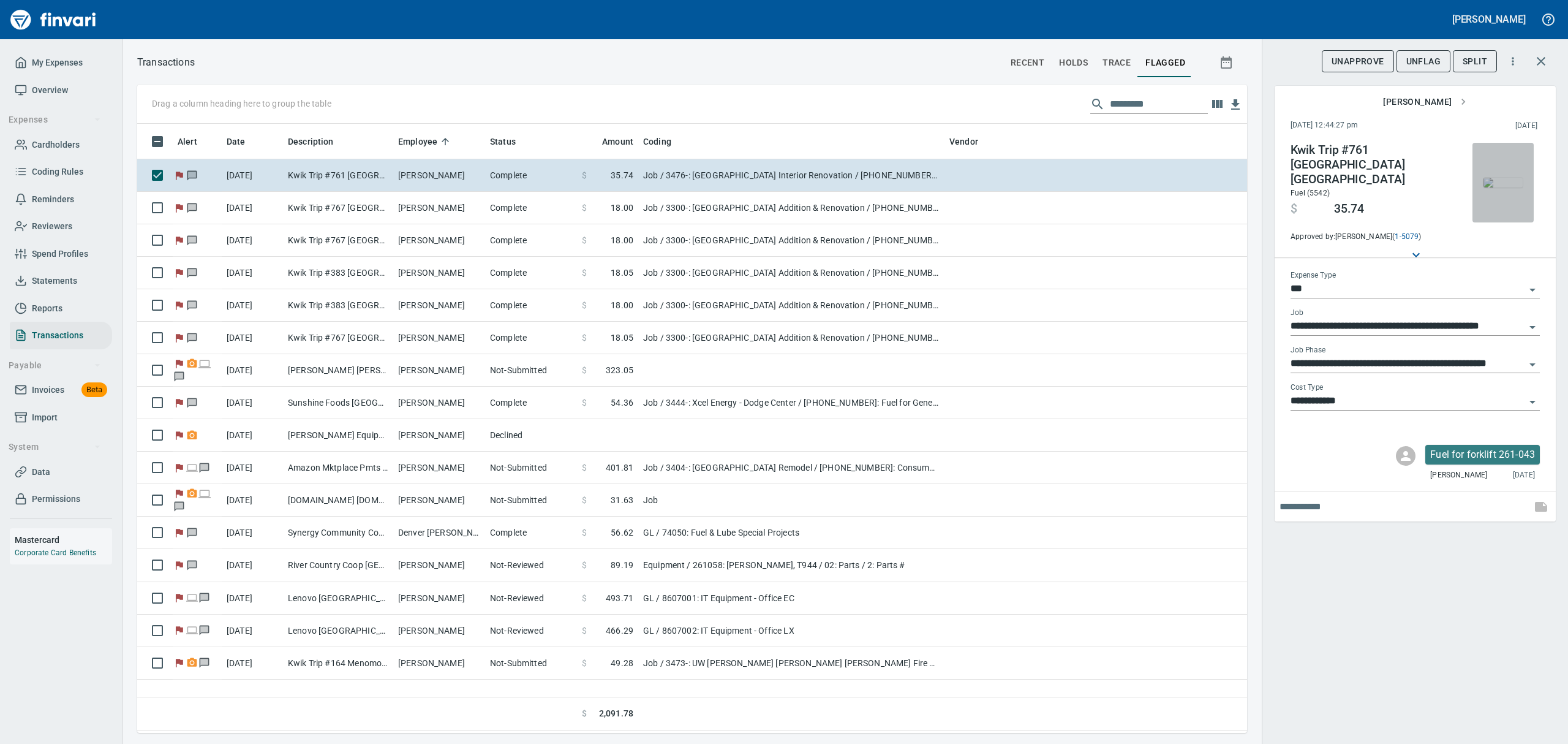
click at [1505, 187] on img "button" at bounding box center [1503, 182] width 39 height 10
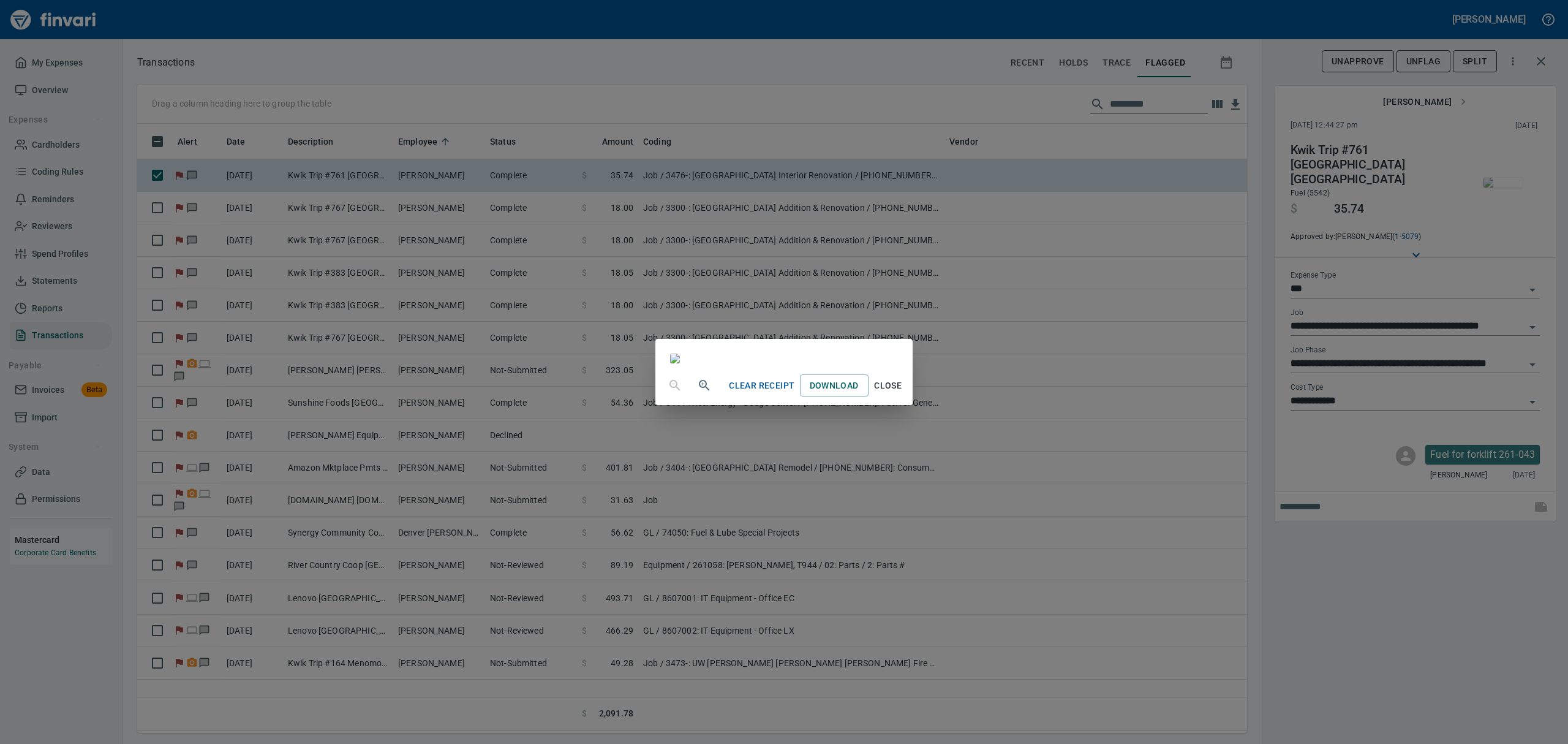
click at [903, 394] on span "Close" at bounding box center [888, 386] width 30 height 15
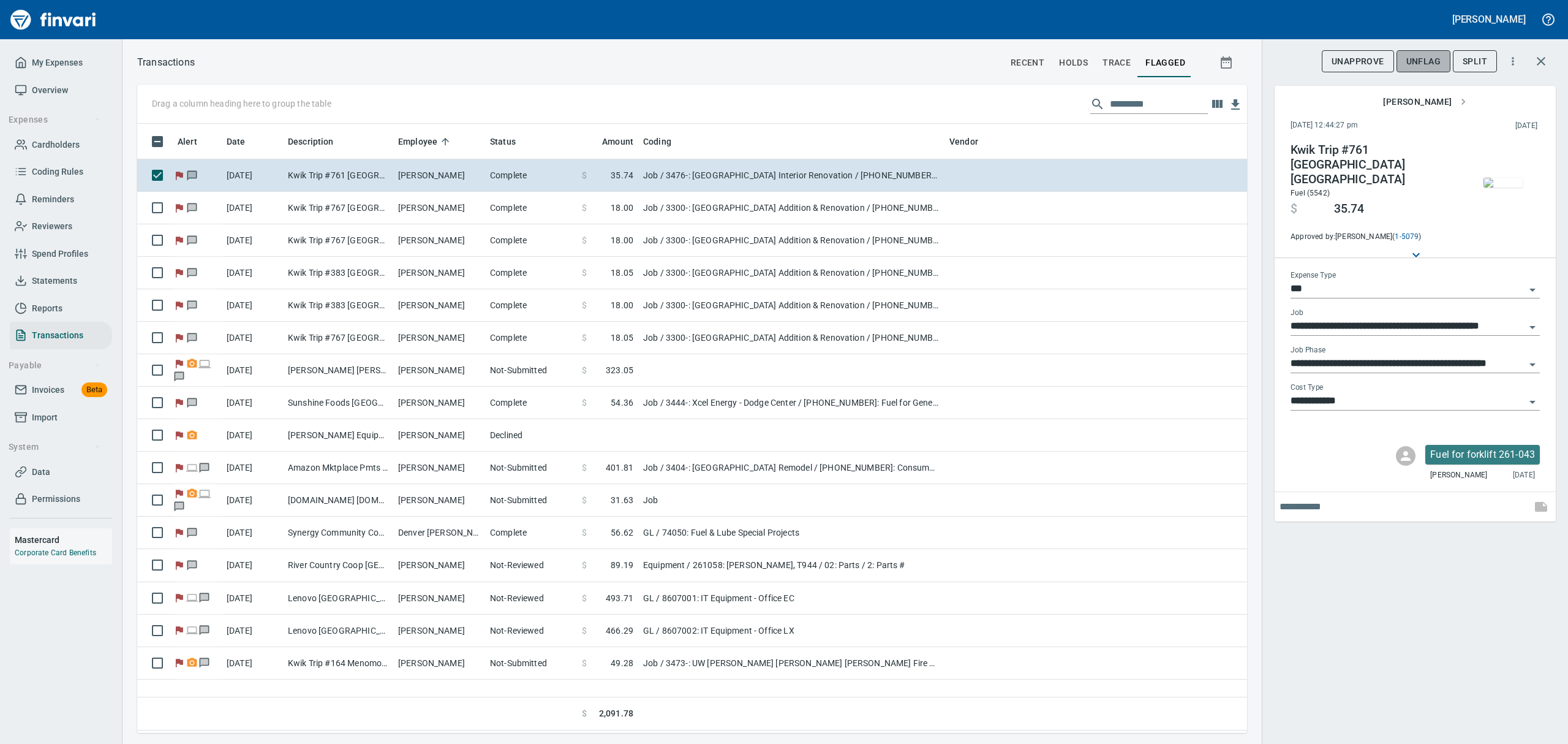
click at [1412, 60] on span "UnFlag" at bounding box center [1424, 61] width 35 height 15
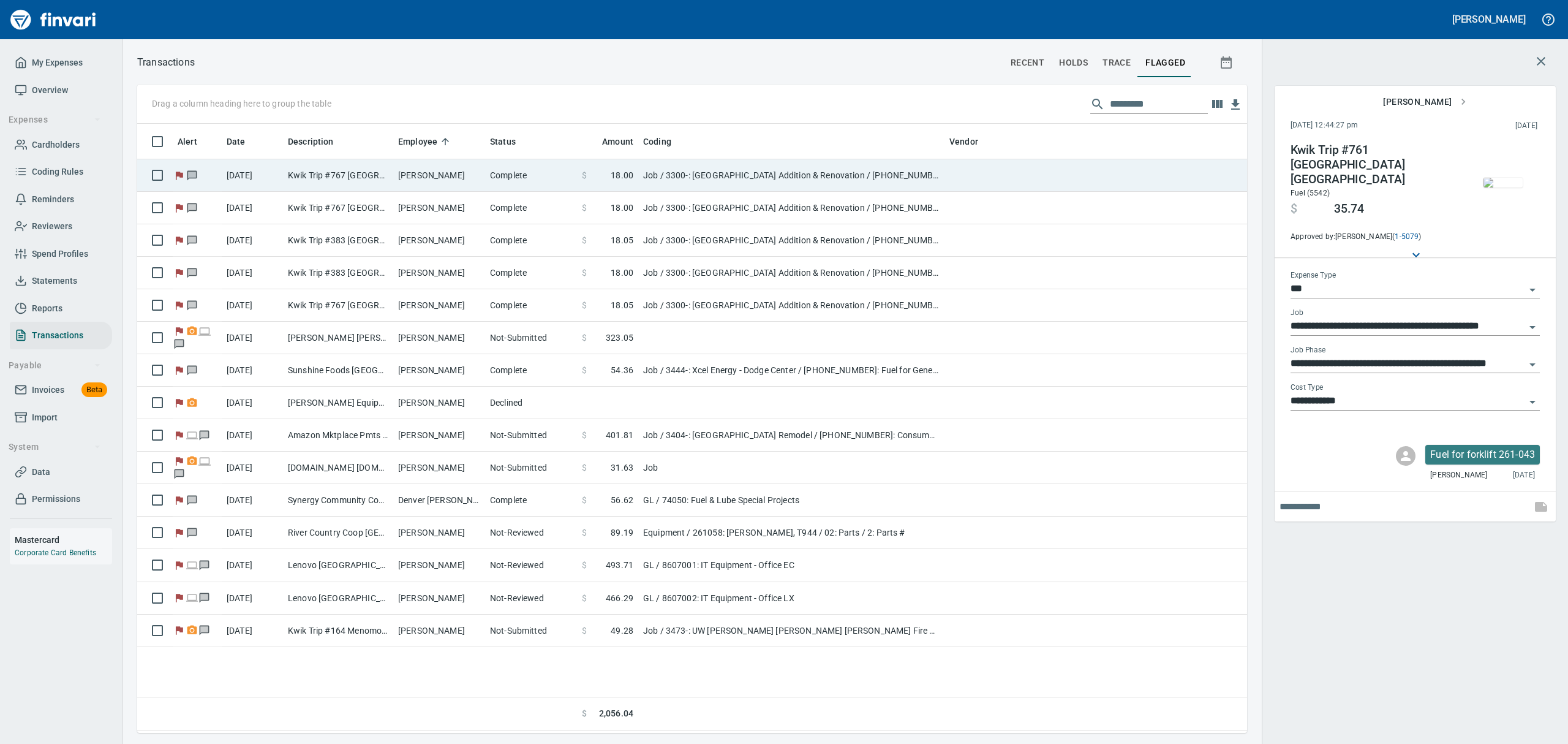
click at [398, 182] on td "[PERSON_NAME]" at bounding box center [440, 176] width 92 height 33
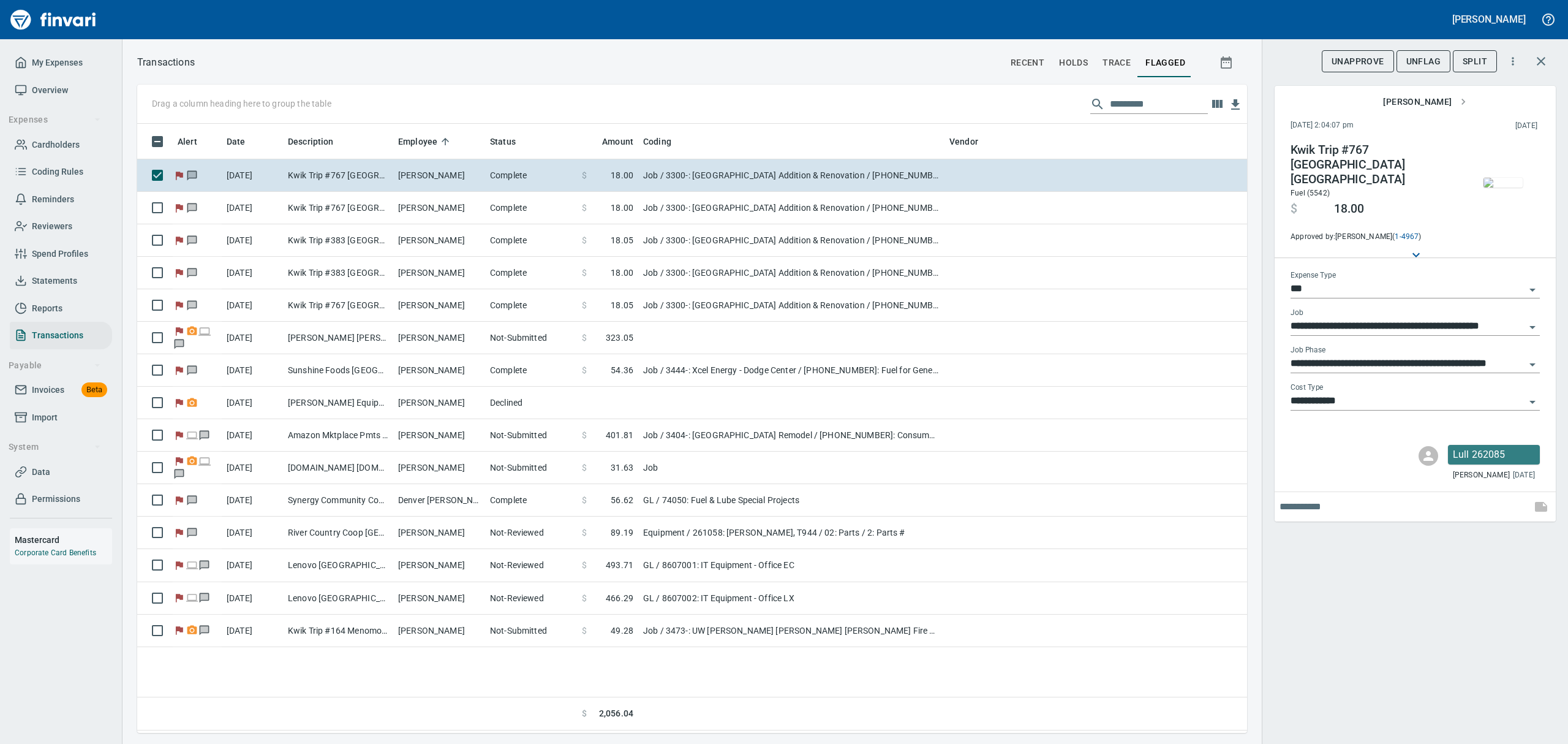
click at [1505, 178] on img "button" at bounding box center [1503, 182] width 39 height 10
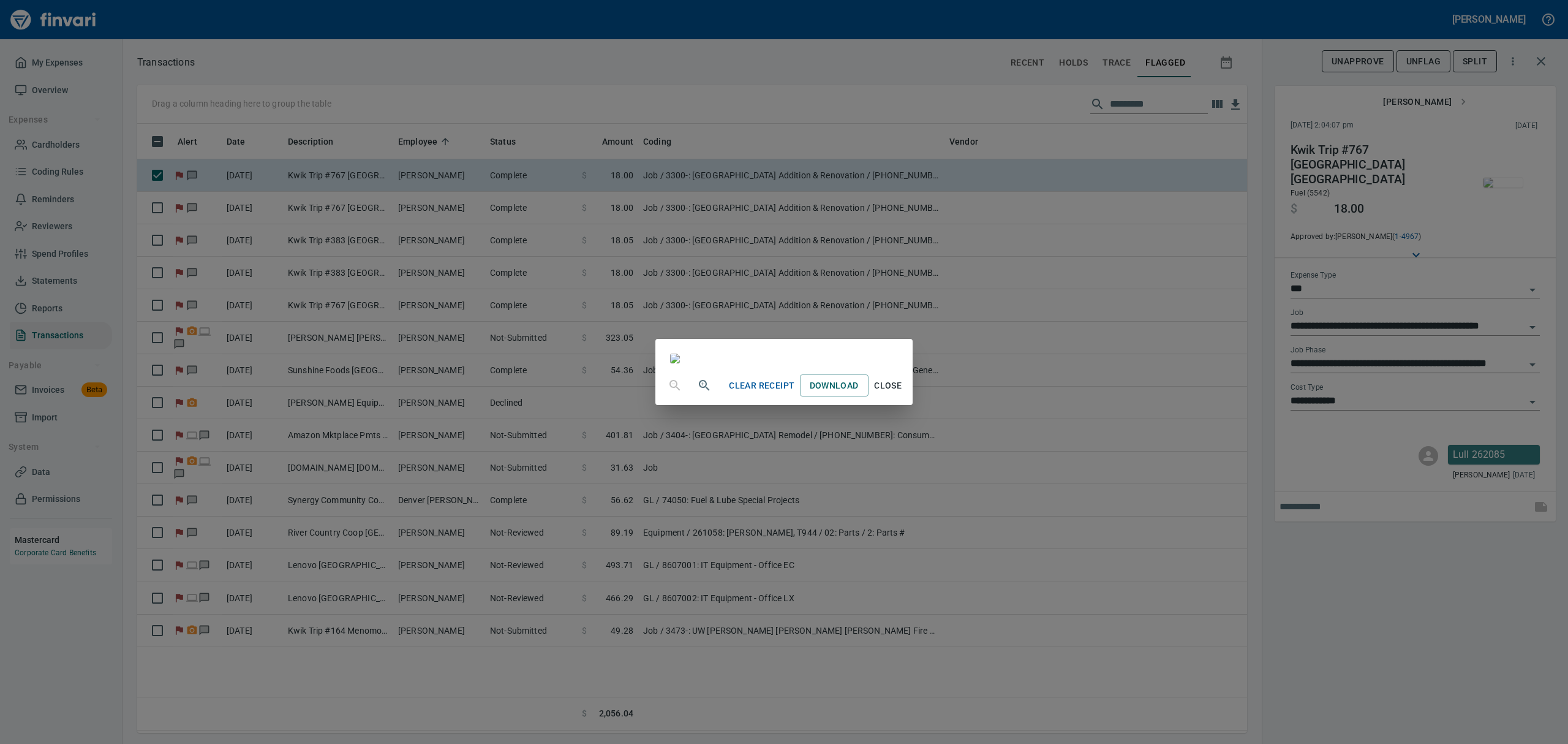
click at [903, 394] on span "Close" at bounding box center [888, 386] width 30 height 15
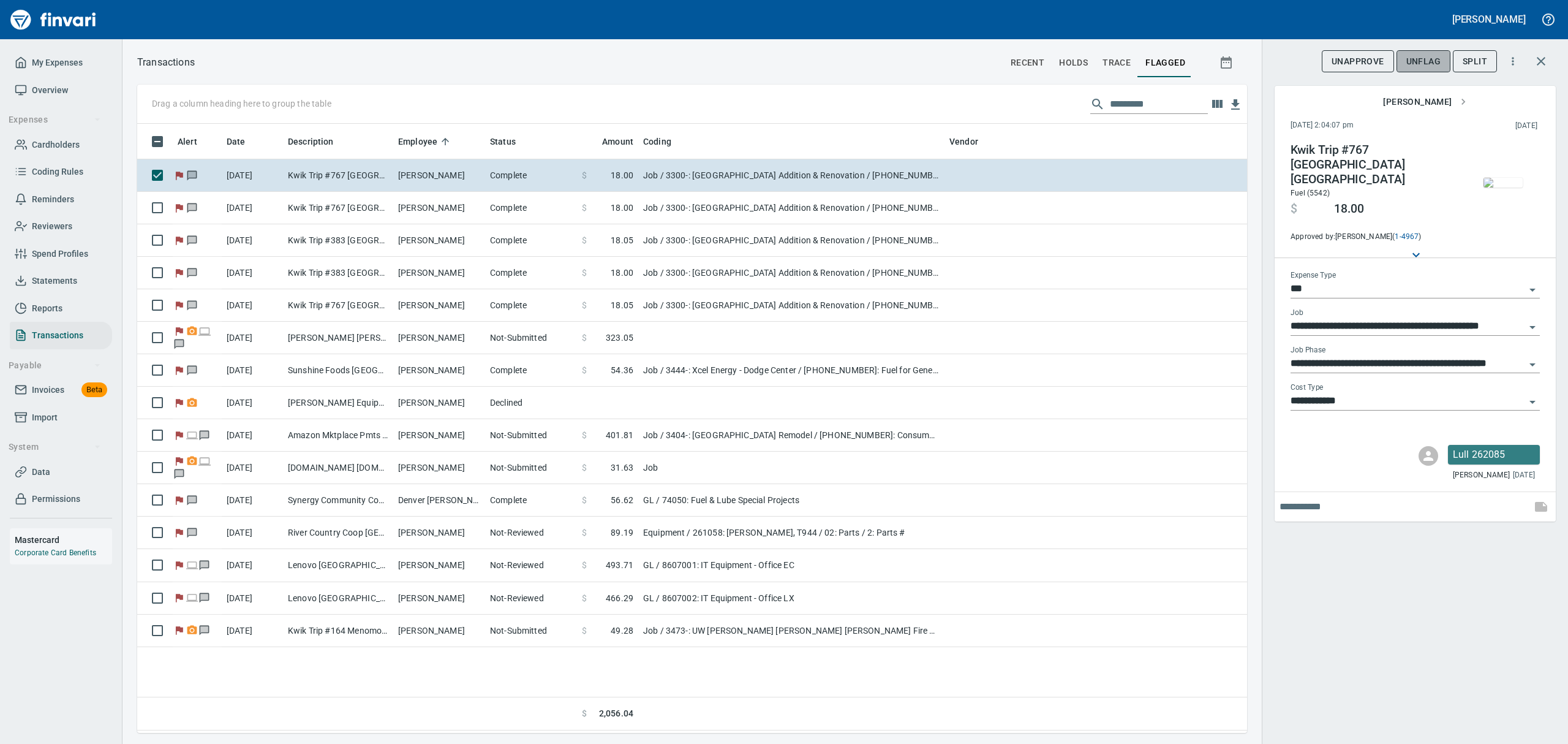
click at [1438, 64] on span "UnFlag" at bounding box center [1424, 61] width 35 height 15
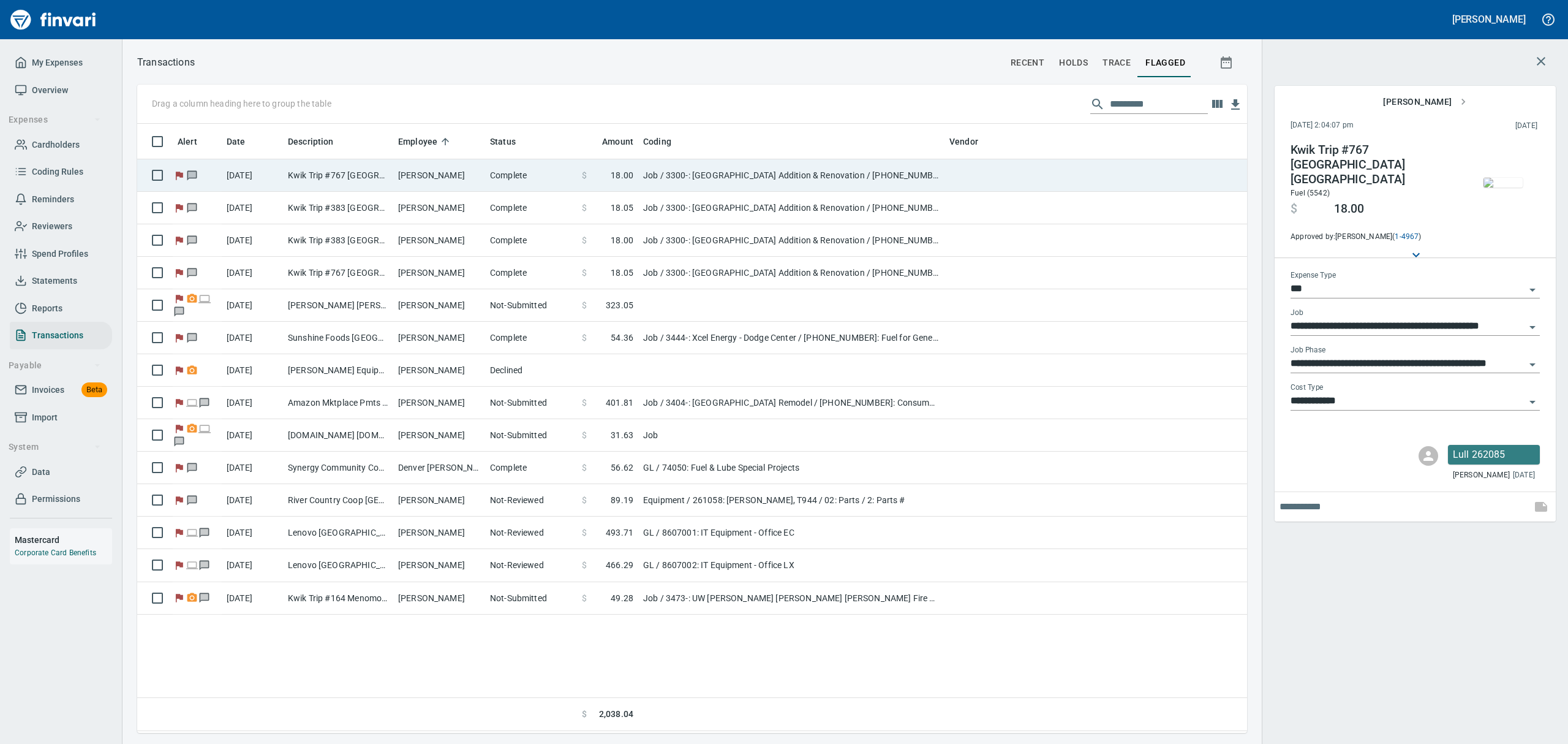
click at [417, 176] on td "[PERSON_NAME]" at bounding box center [440, 176] width 92 height 33
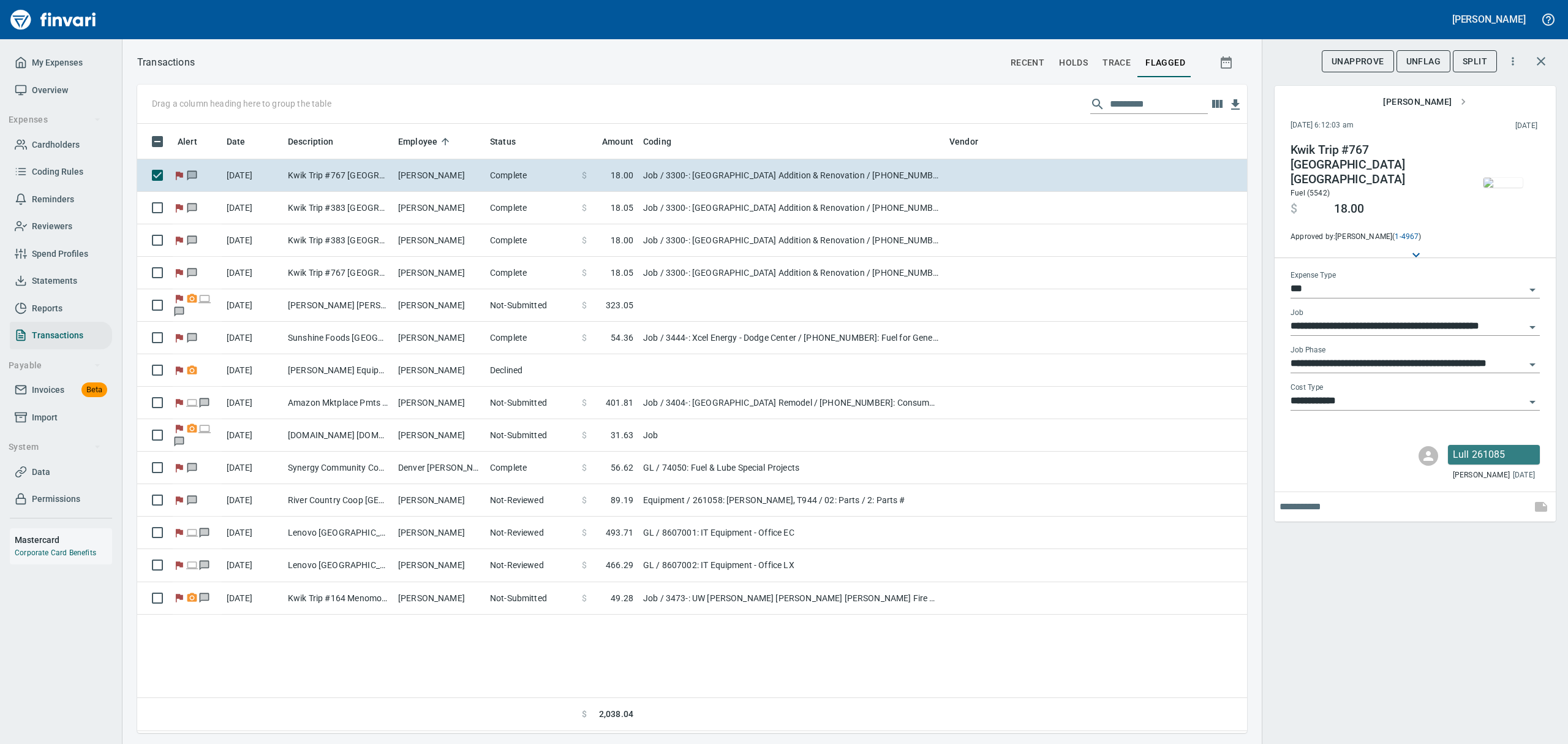
click at [1490, 181] on img "button" at bounding box center [1503, 182] width 39 height 10
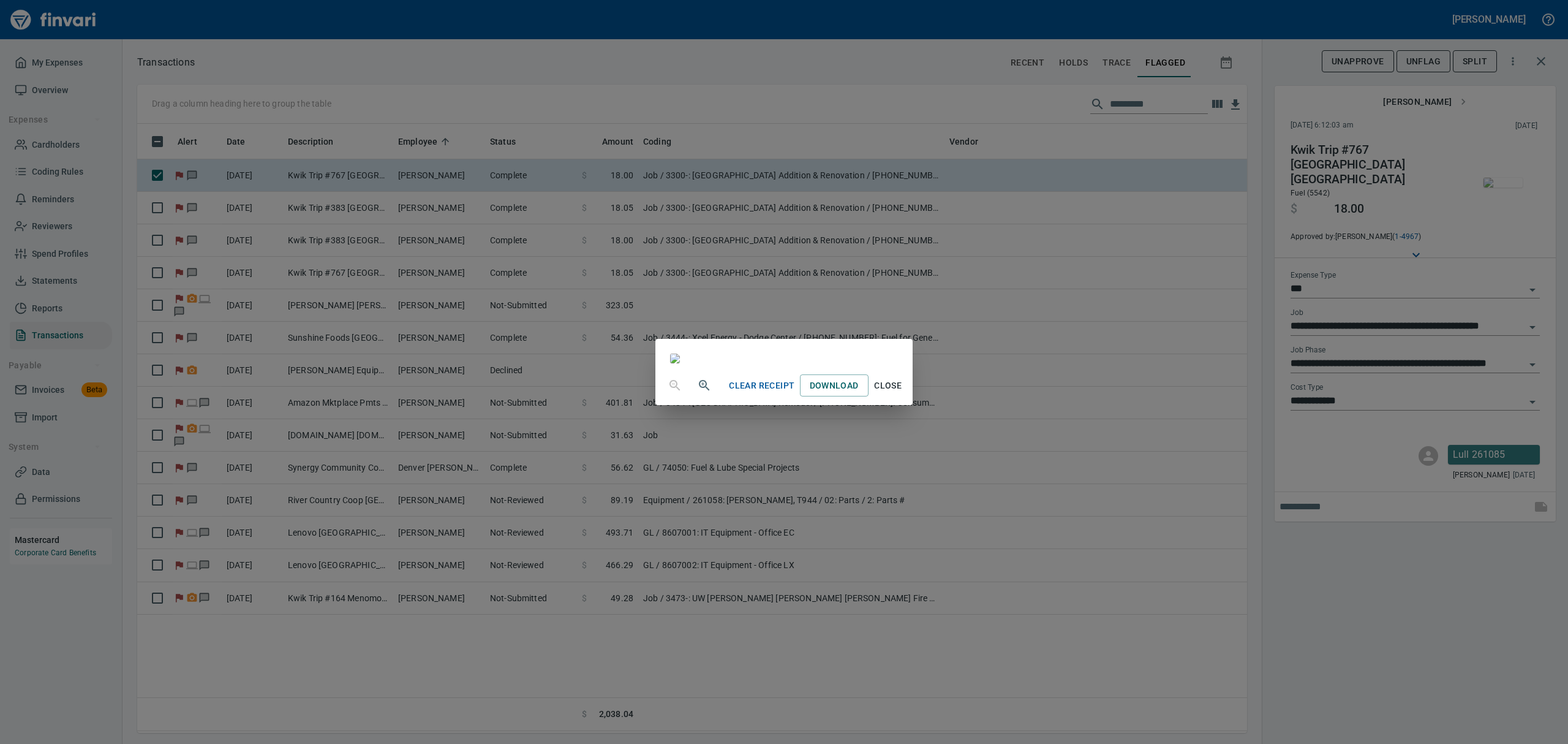
click at [903, 394] on span "Close" at bounding box center [888, 386] width 30 height 15
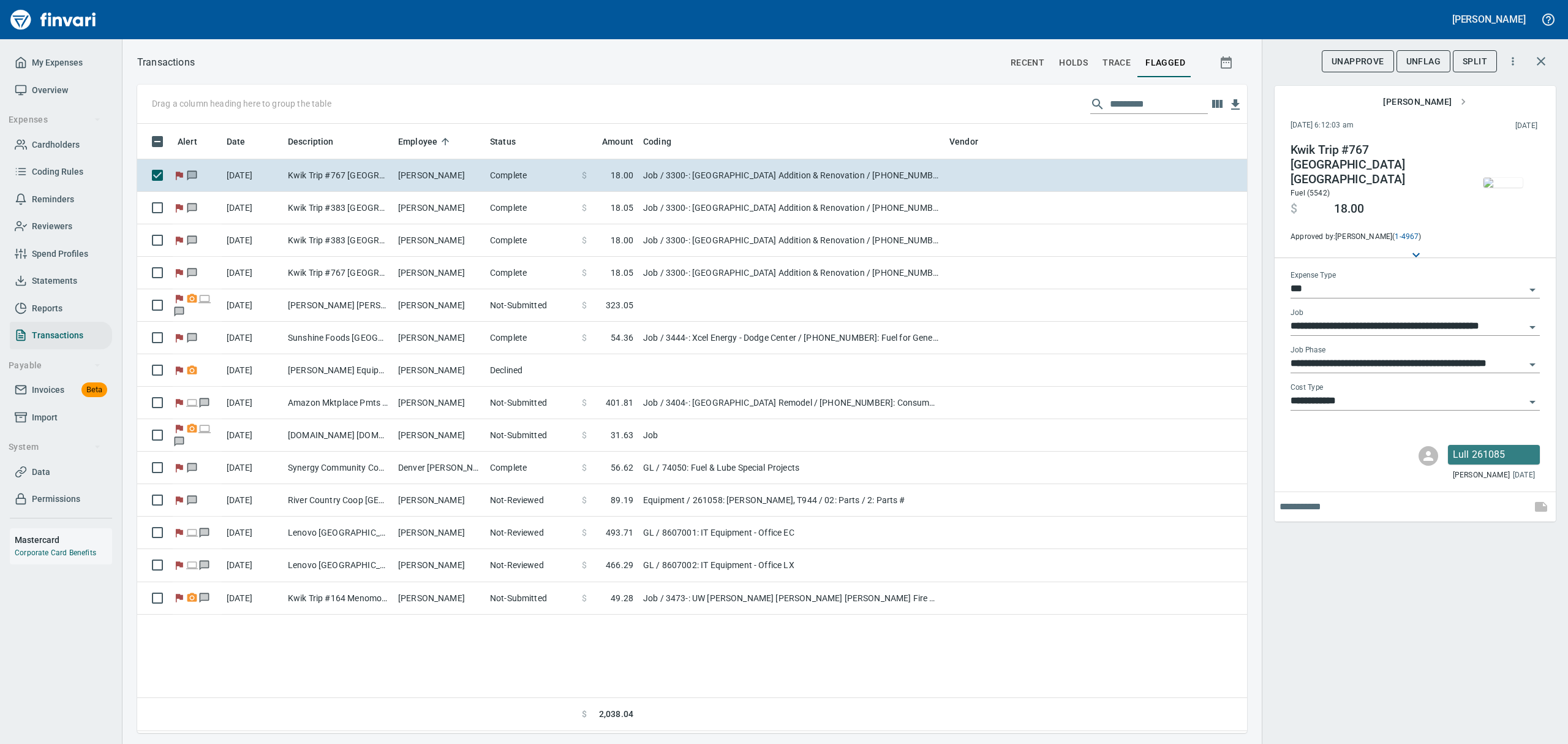
click at [1436, 52] on button "UnFlag" at bounding box center [1423, 61] width 54 height 23
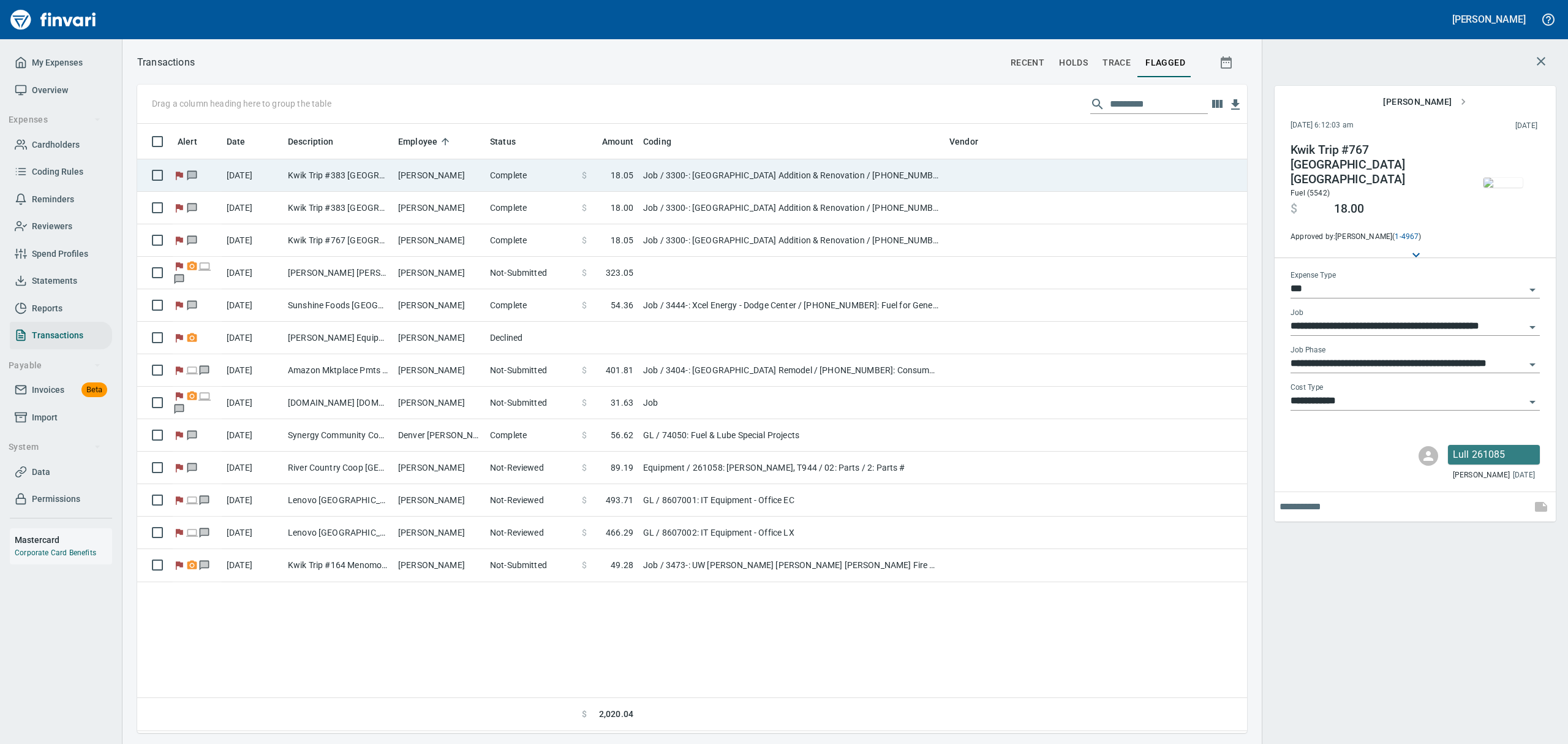
click at [345, 175] on td "Kwik Trip #383 [GEOGRAPHIC_DATA] [GEOGRAPHIC_DATA]" at bounding box center [338, 176] width 110 height 33
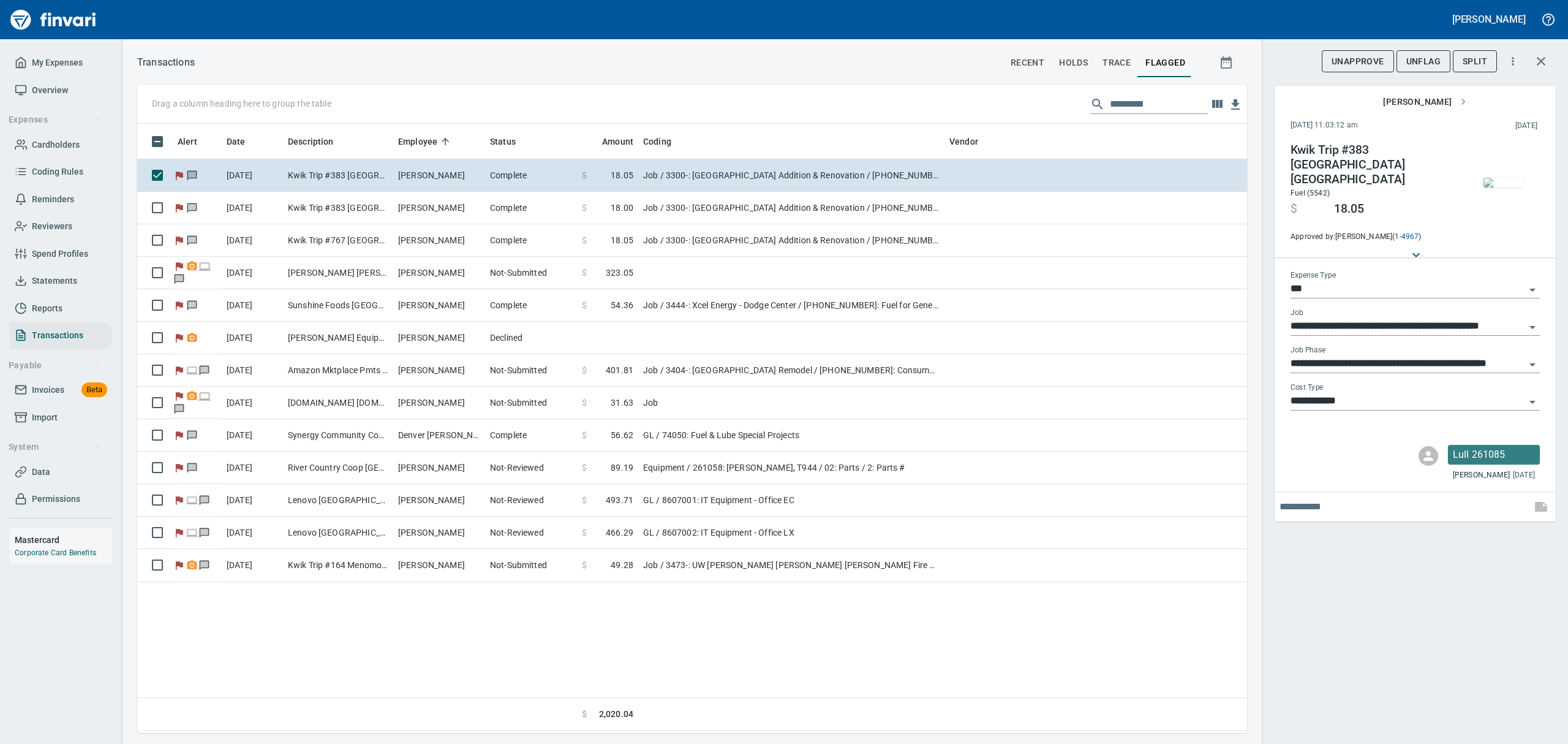
click at [1502, 186] on img "button" at bounding box center [1503, 182] width 39 height 10
click at [1507, 179] on img "button" at bounding box center [1503, 182] width 39 height 10
click at [1427, 66] on span "UnFlag" at bounding box center [1424, 61] width 35 height 15
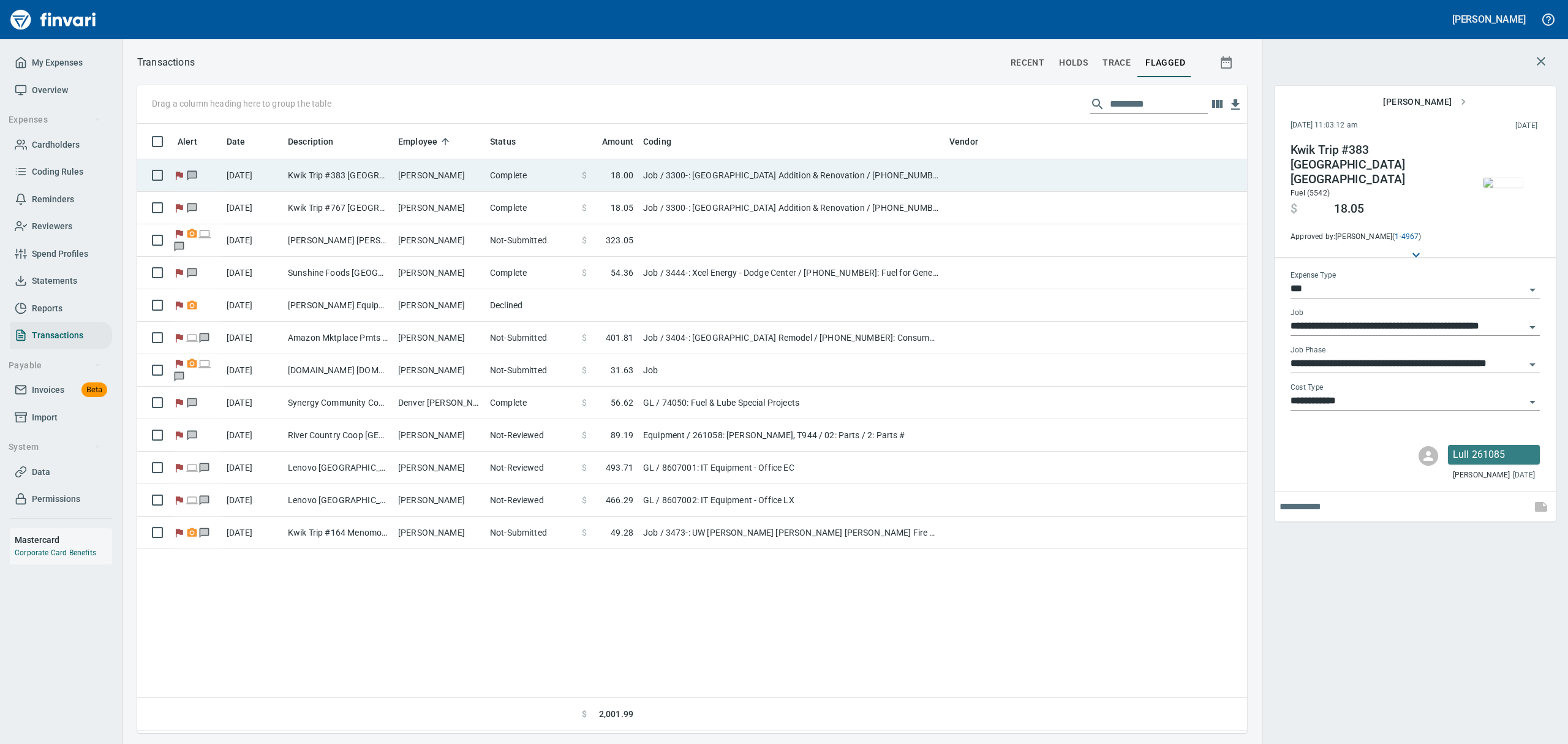
click at [451, 173] on td "[PERSON_NAME]" at bounding box center [440, 176] width 92 height 33
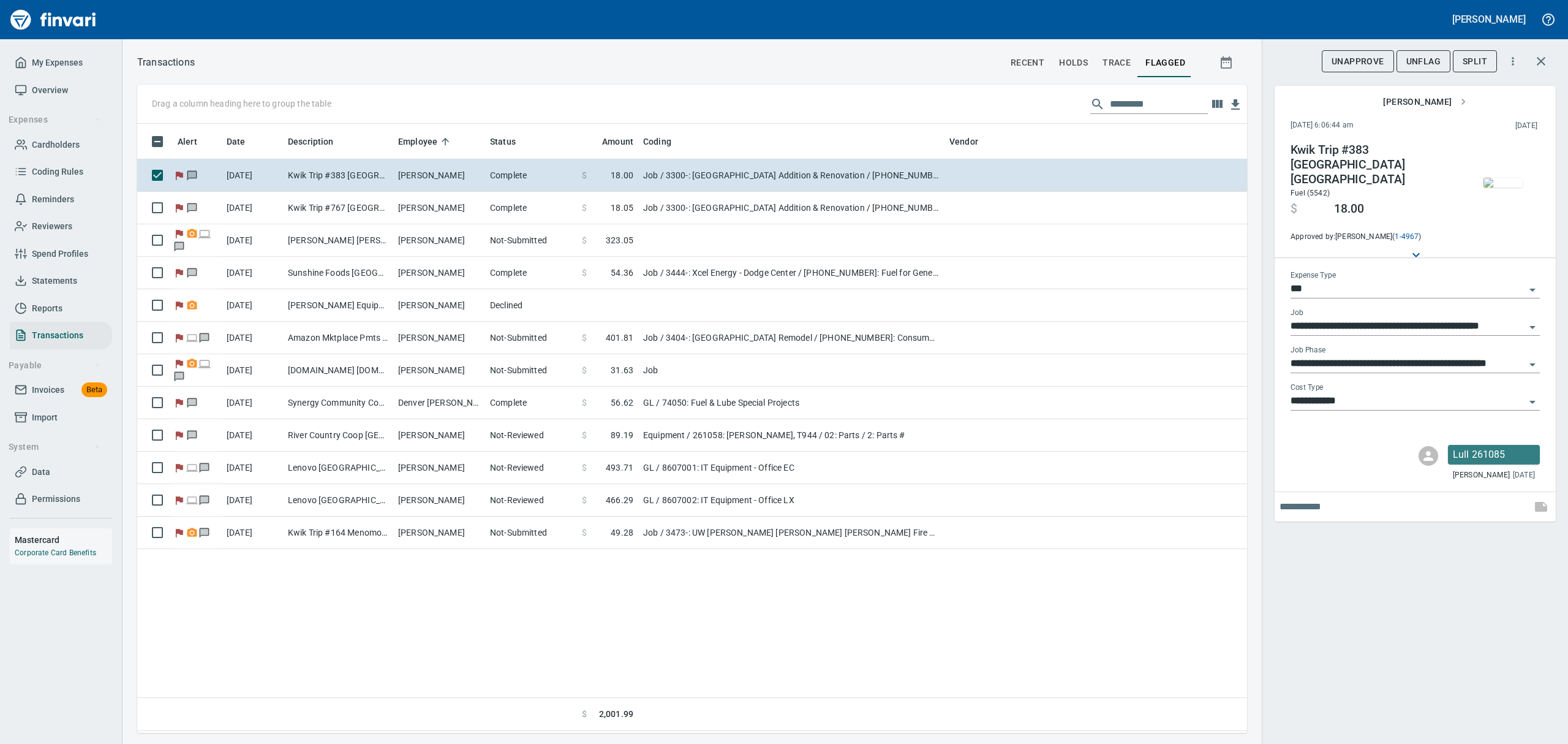
click at [1493, 187] on img "button" at bounding box center [1503, 182] width 39 height 10
click at [1422, 60] on span "UnFlag" at bounding box center [1424, 61] width 35 height 15
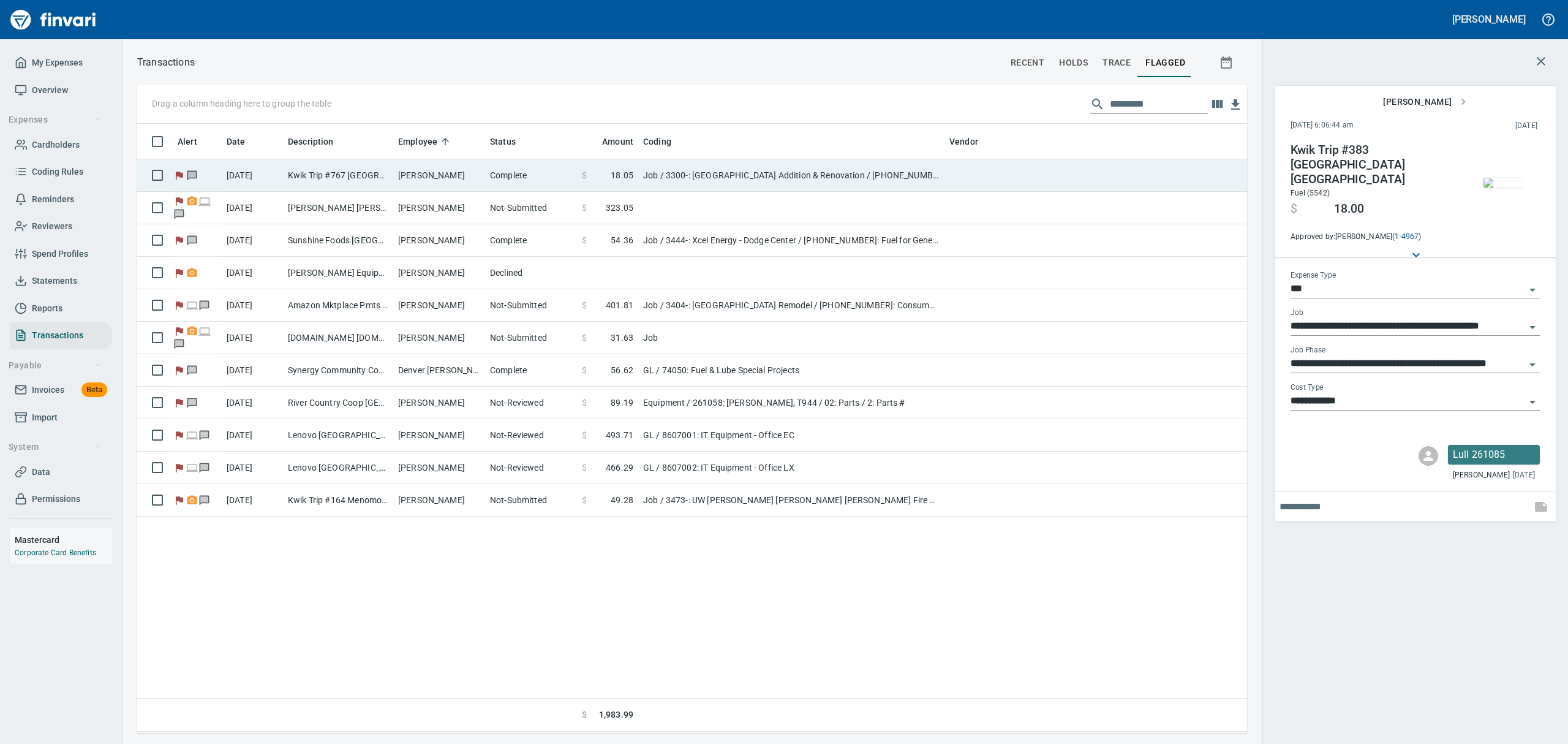
click at [387, 170] on td "Kwik Trip #767 [GEOGRAPHIC_DATA] [GEOGRAPHIC_DATA]" at bounding box center [338, 176] width 110 height 33
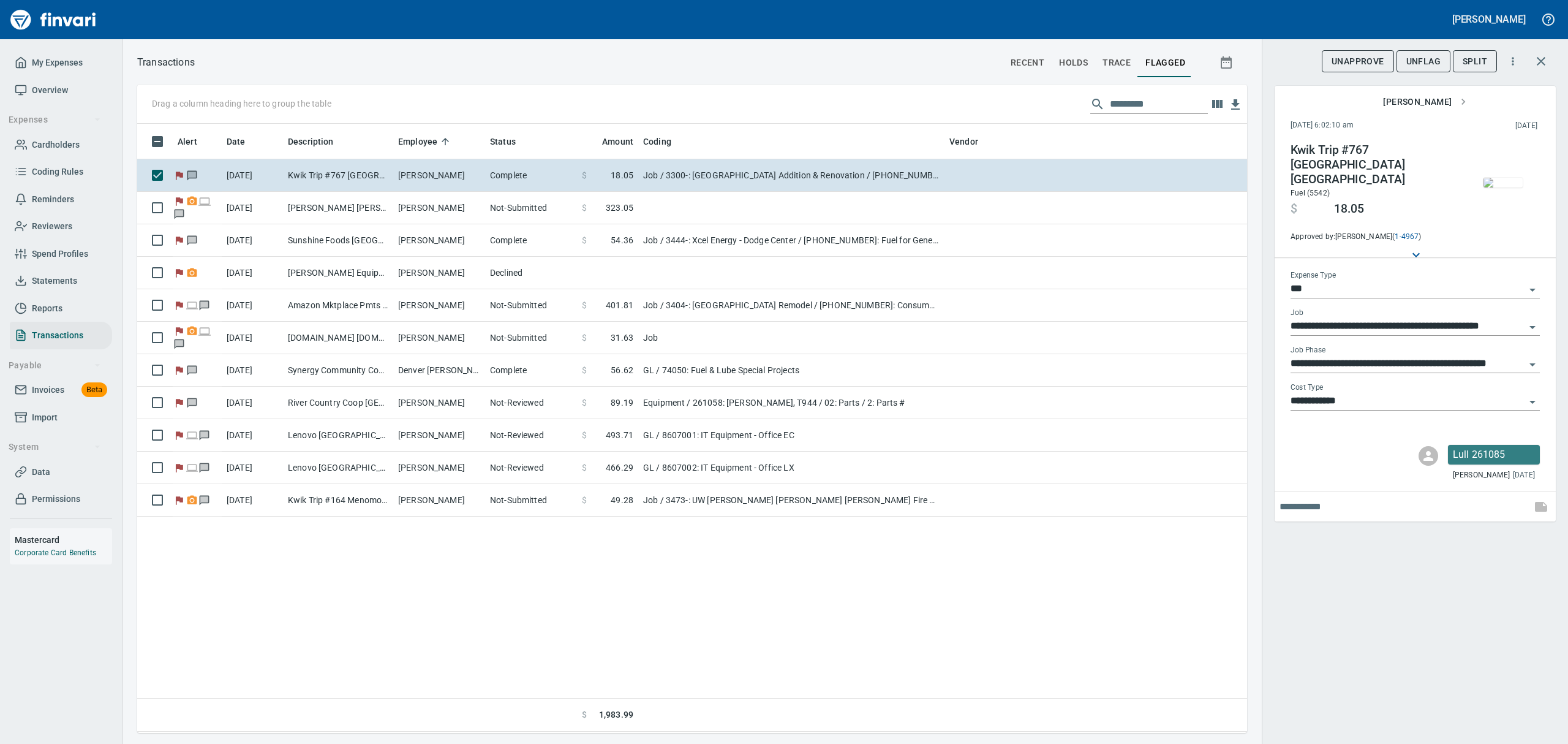
click at [1498, 187] on img "button" at bounding box center [1503, 182] width 39 height 10
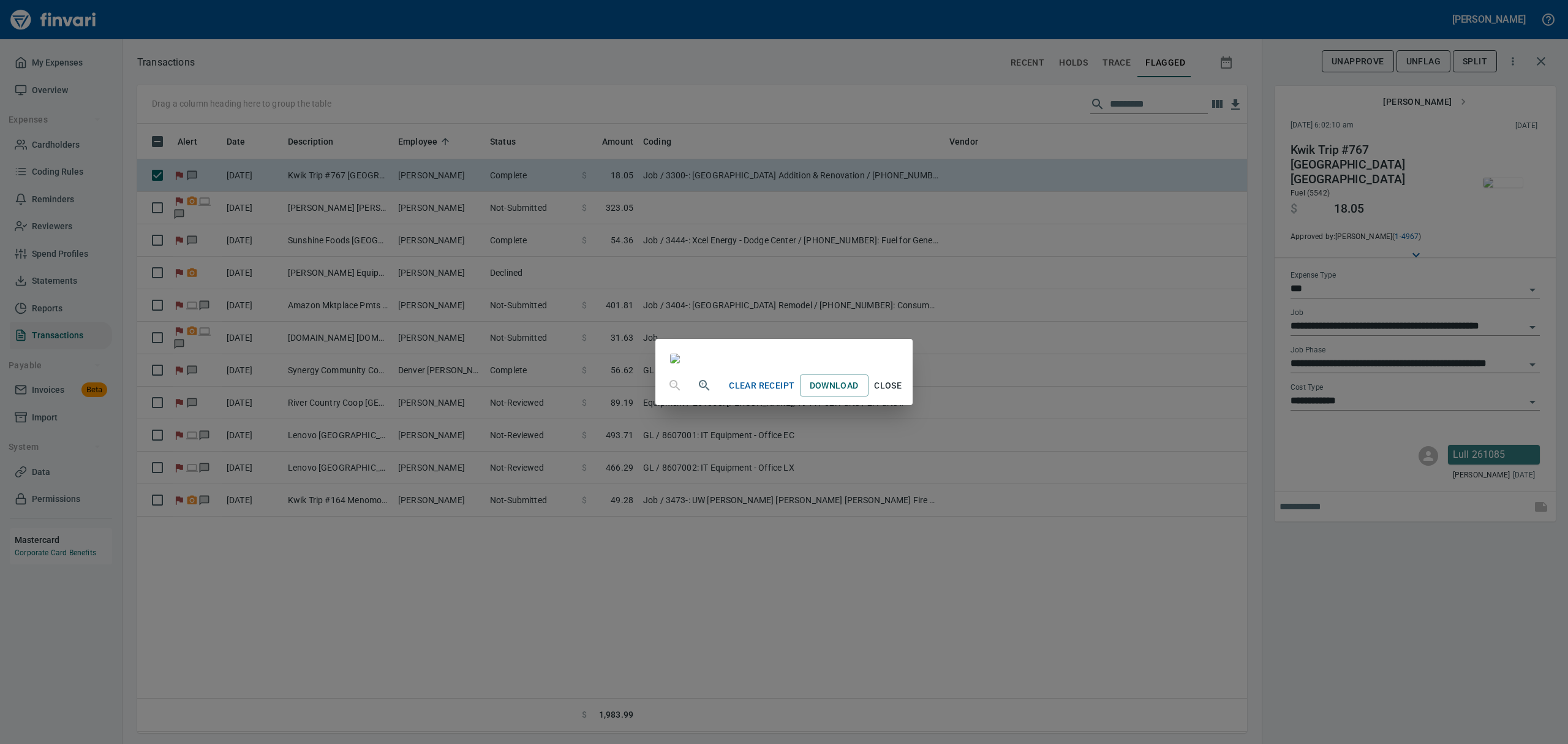
click at [903, 394] on span "Close" at bounding box center [888, 386] width 30 height 15
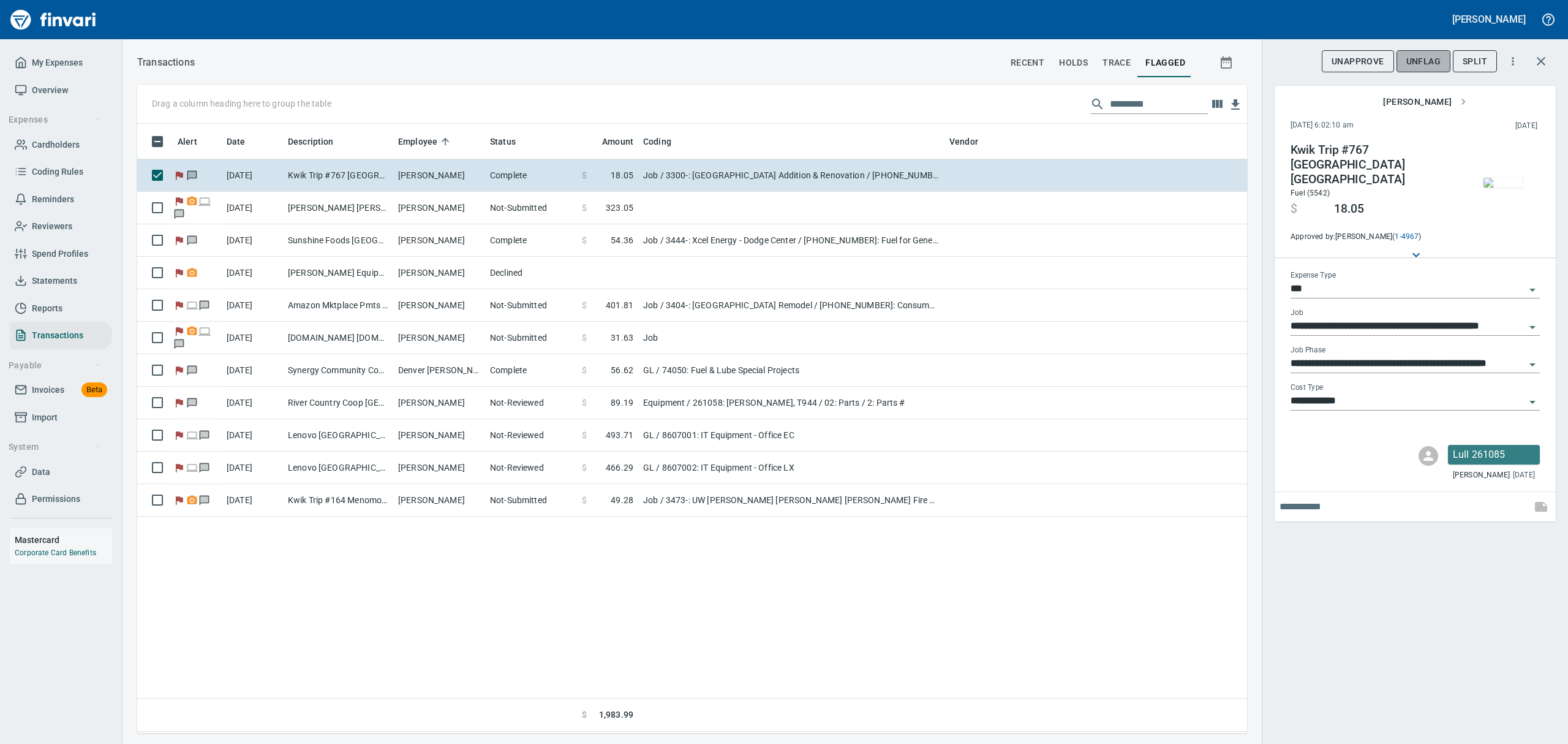
click at [1414, 60] on span "UnFlag" at bounding box center [1424, 61] width 35 height 15
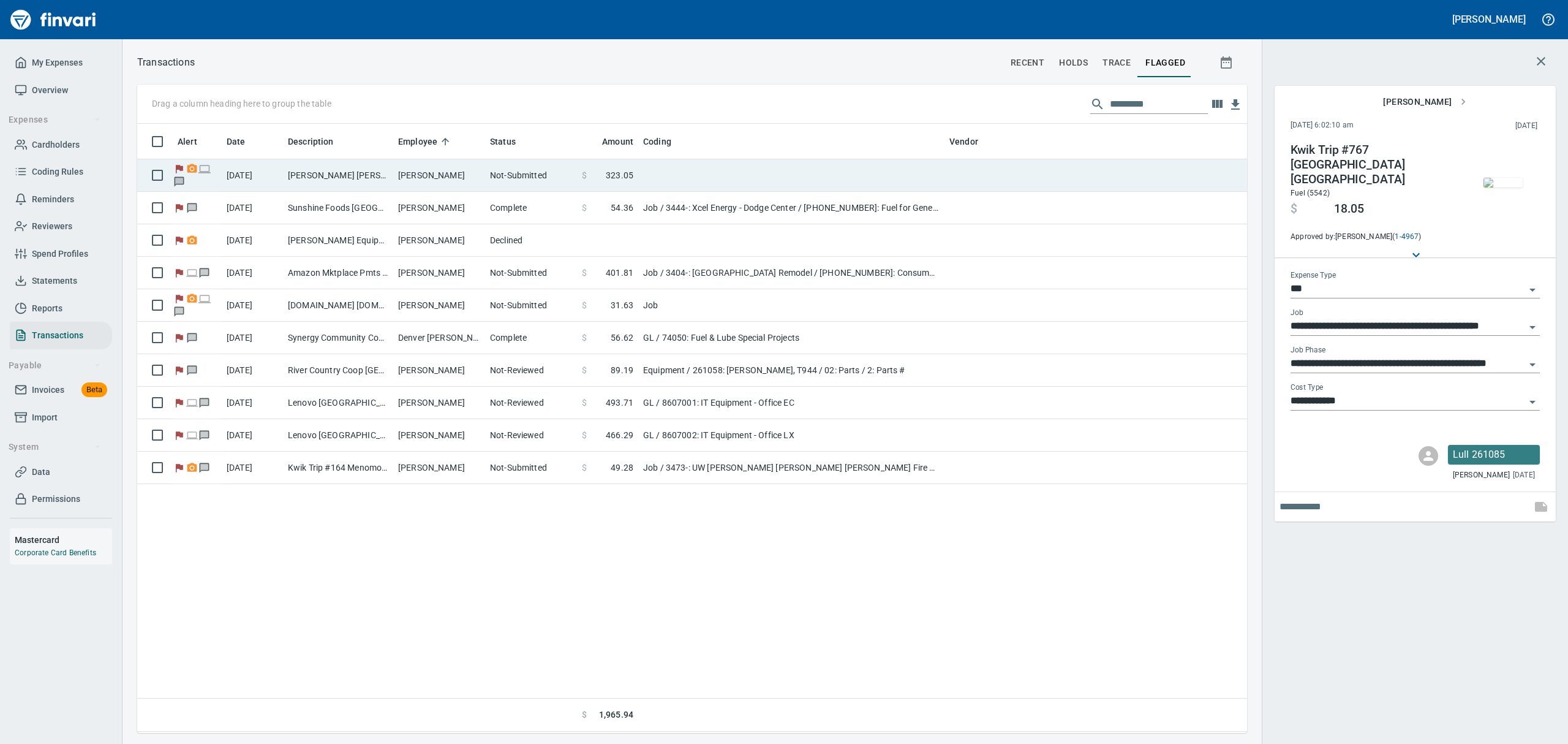
click at [311, 167] on td "[PERSON_NAME] [PERSON_NAME] [GEOGRAPHIC_DATA]" at bounding box center [338, 176] width 110 height 33
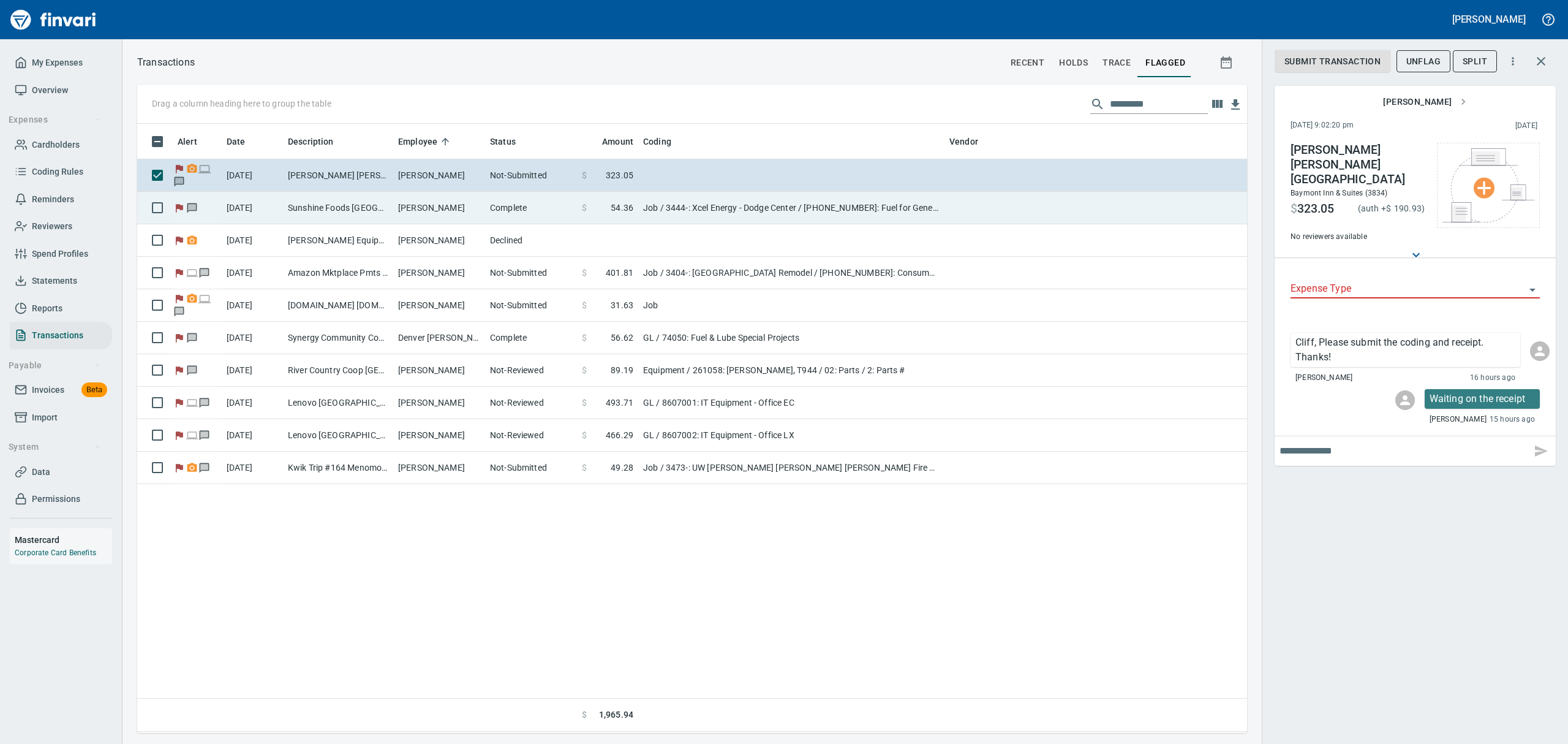
click at [317, 204] on td "Sunshine Foods [GEOGRAPHIC_DATA] [GEOGRAPHIC_DATA]" at bounding box center [338, 208] width 110 height 33
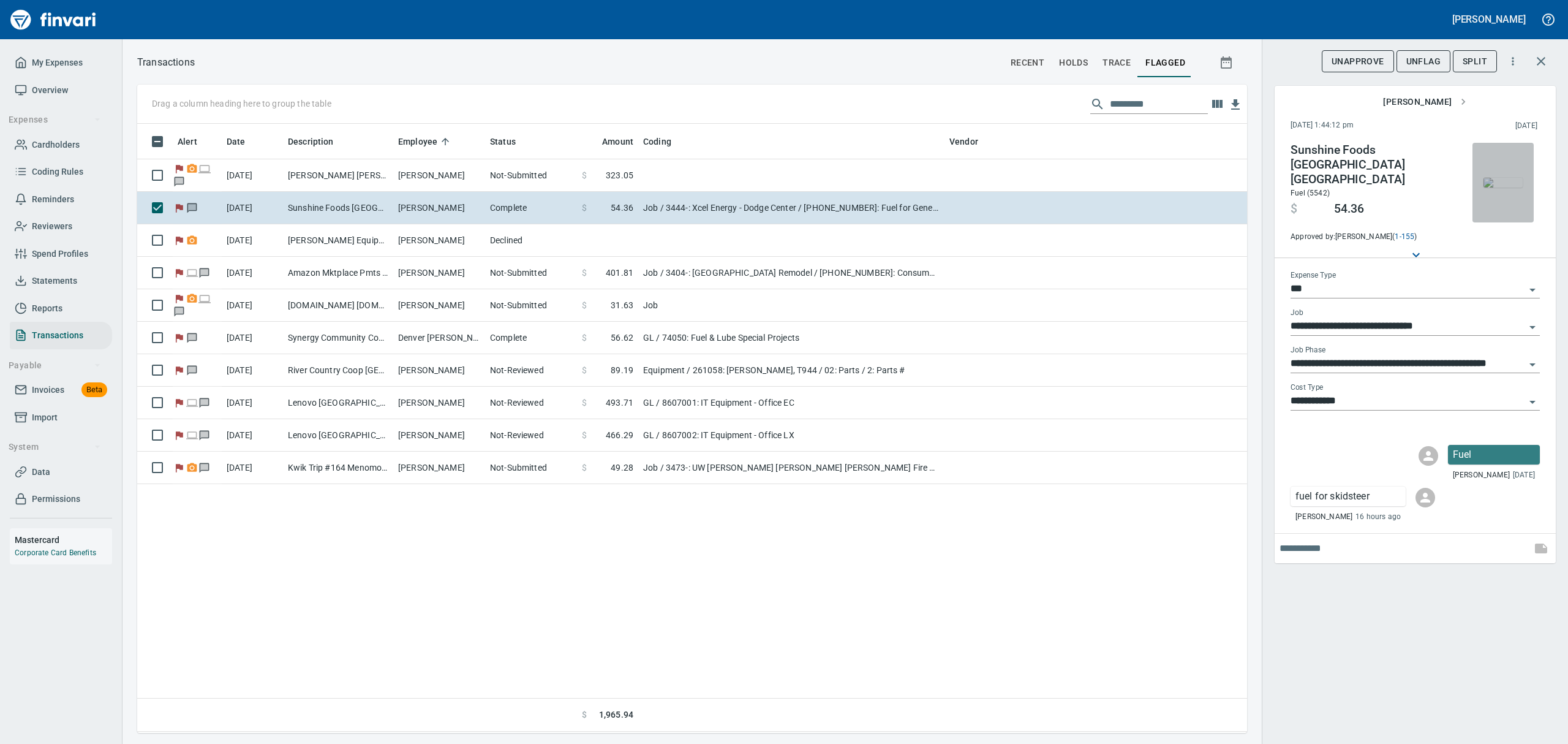
click at [1497, 187] on img "button" at bounding box center [1503, 182] width 39 height 10
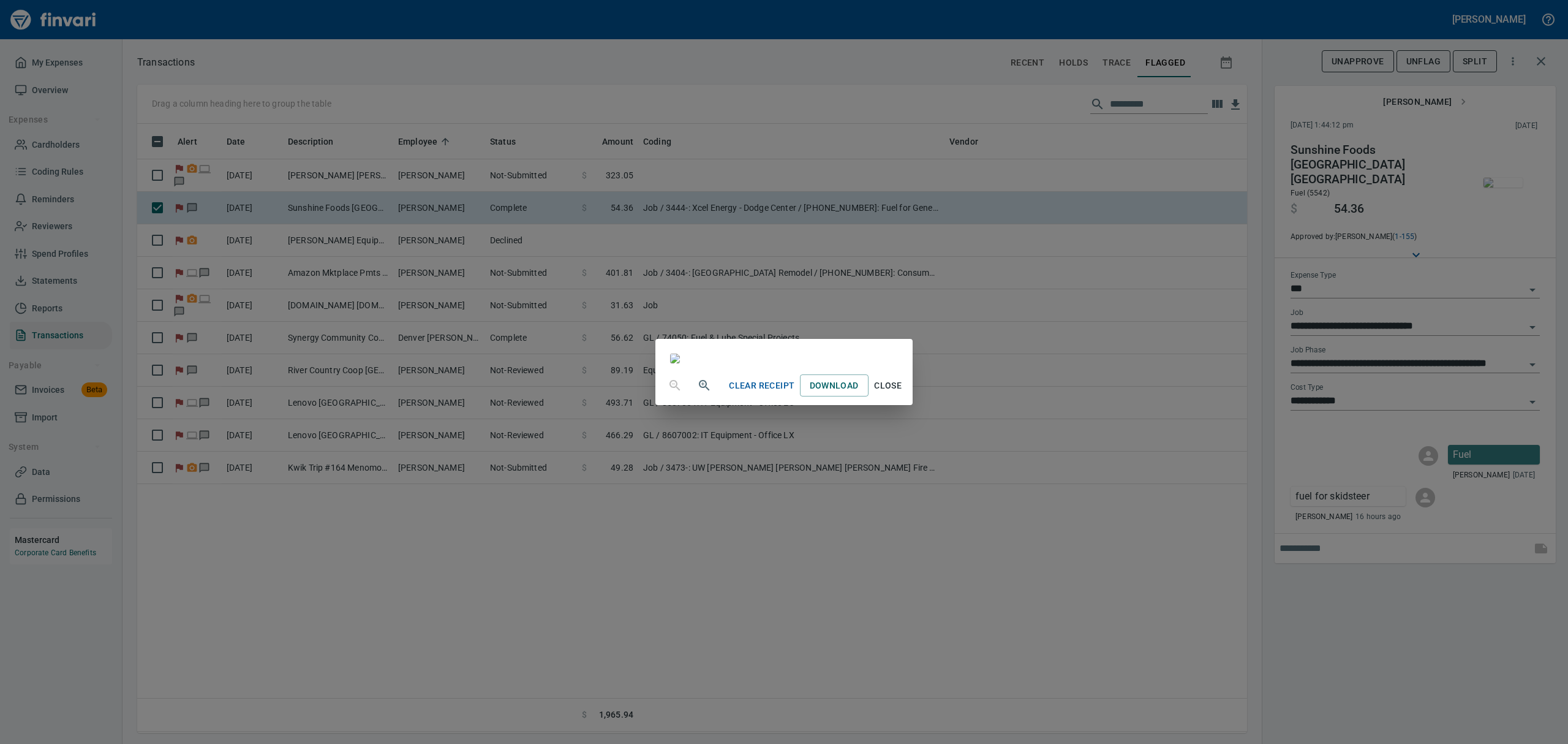
click at [903, 394] on span "Close" at bounding box center [888, 386] width 30 height 15
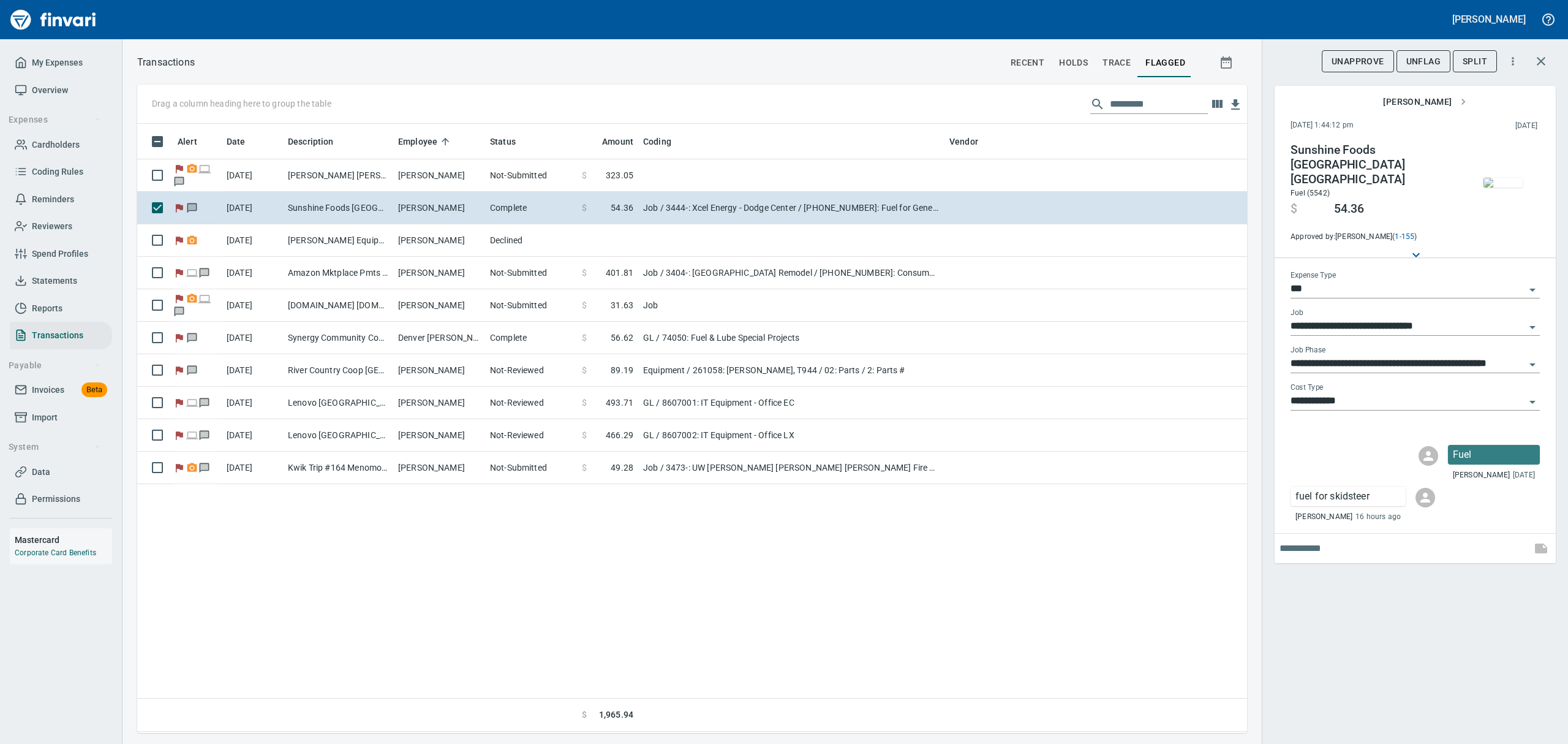
click at [1432, 61] on span "UnFlag" at bounding box center [1424, 61] width 35 height 15
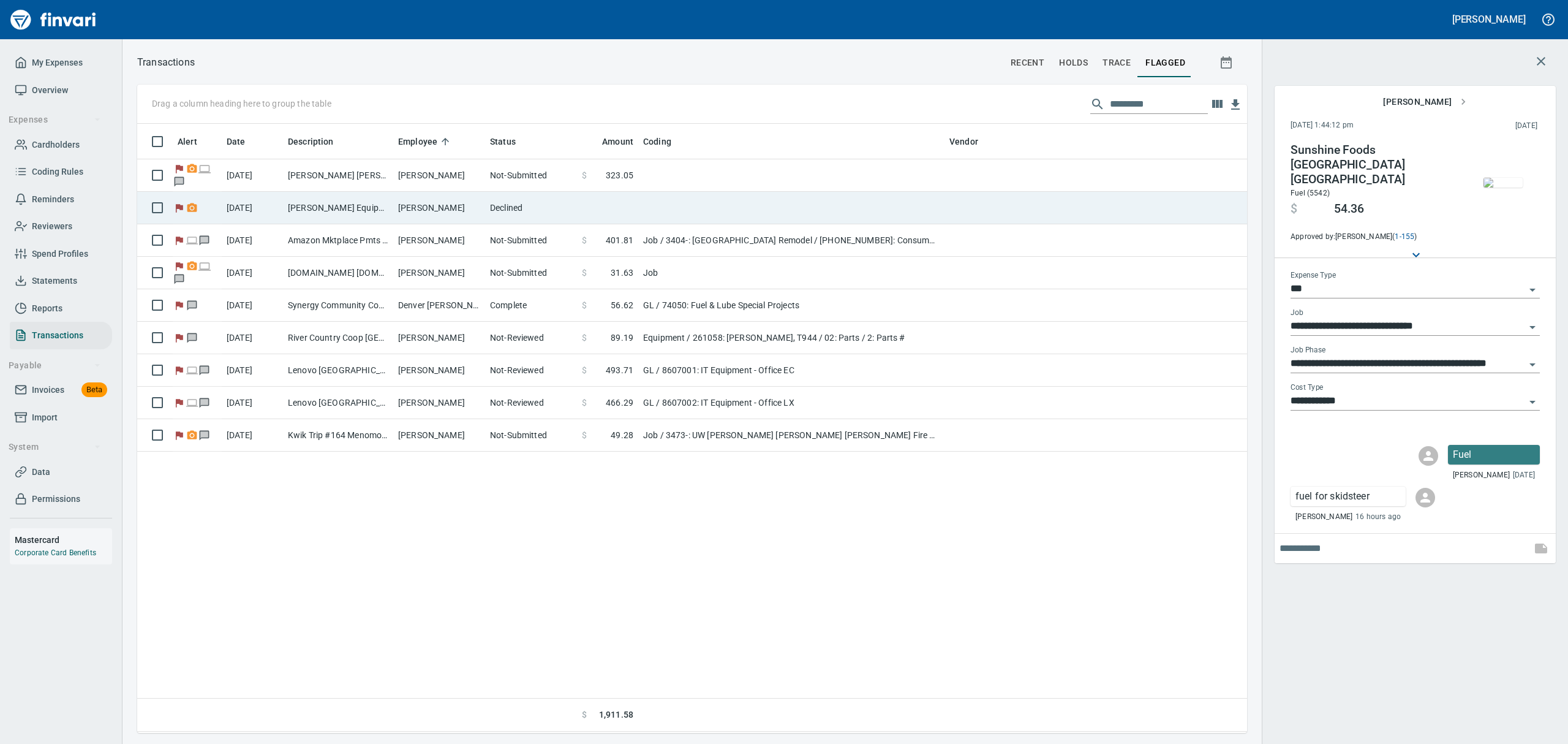
click at [346, 203] on td "[PERSON_NAME] Equipment&Supp Eau Claire WI" at bounding box center [338, 208] width 110 height 33
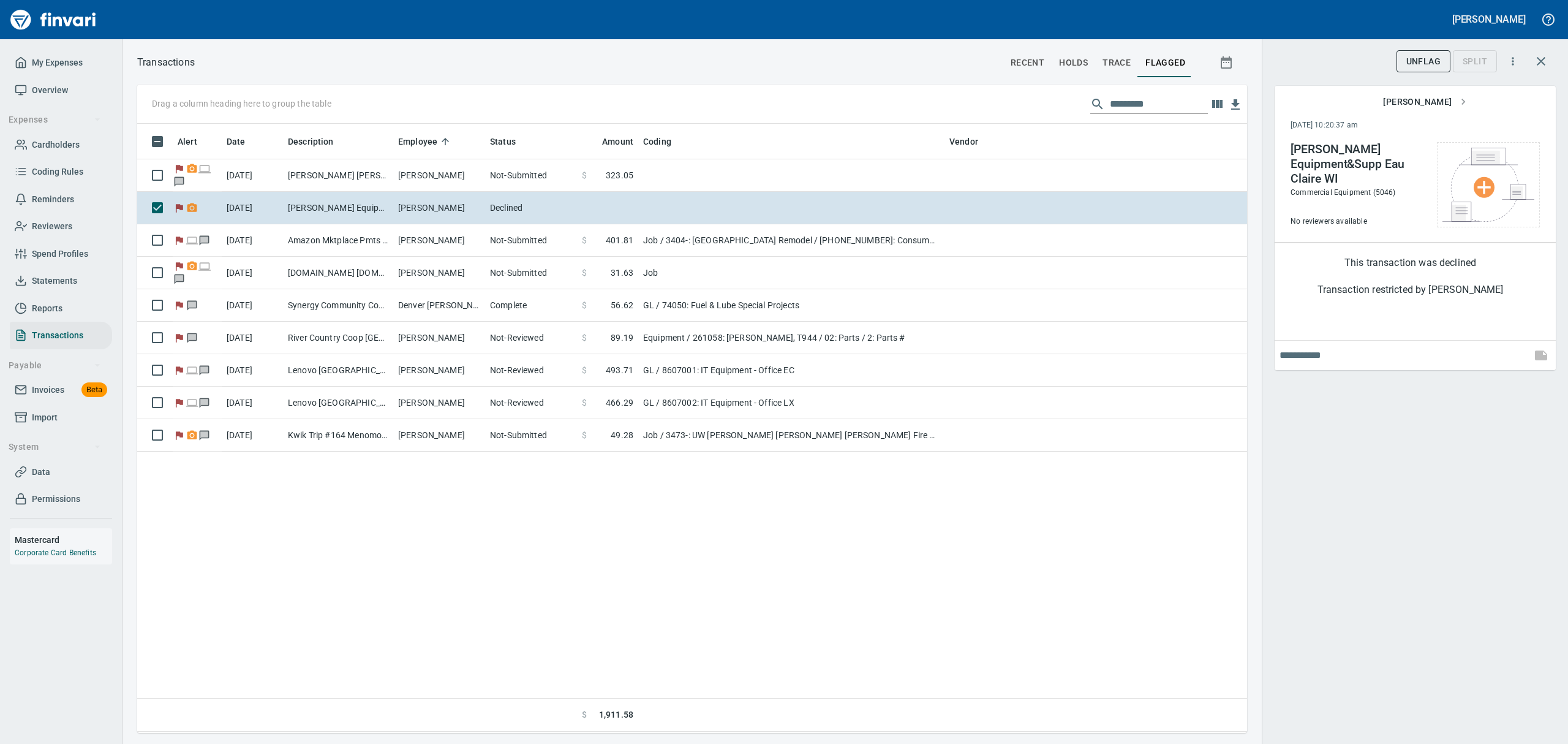
click at [1414, 62] on span "UnFlag" at bounding box center [1424, 61] width 35 height 15
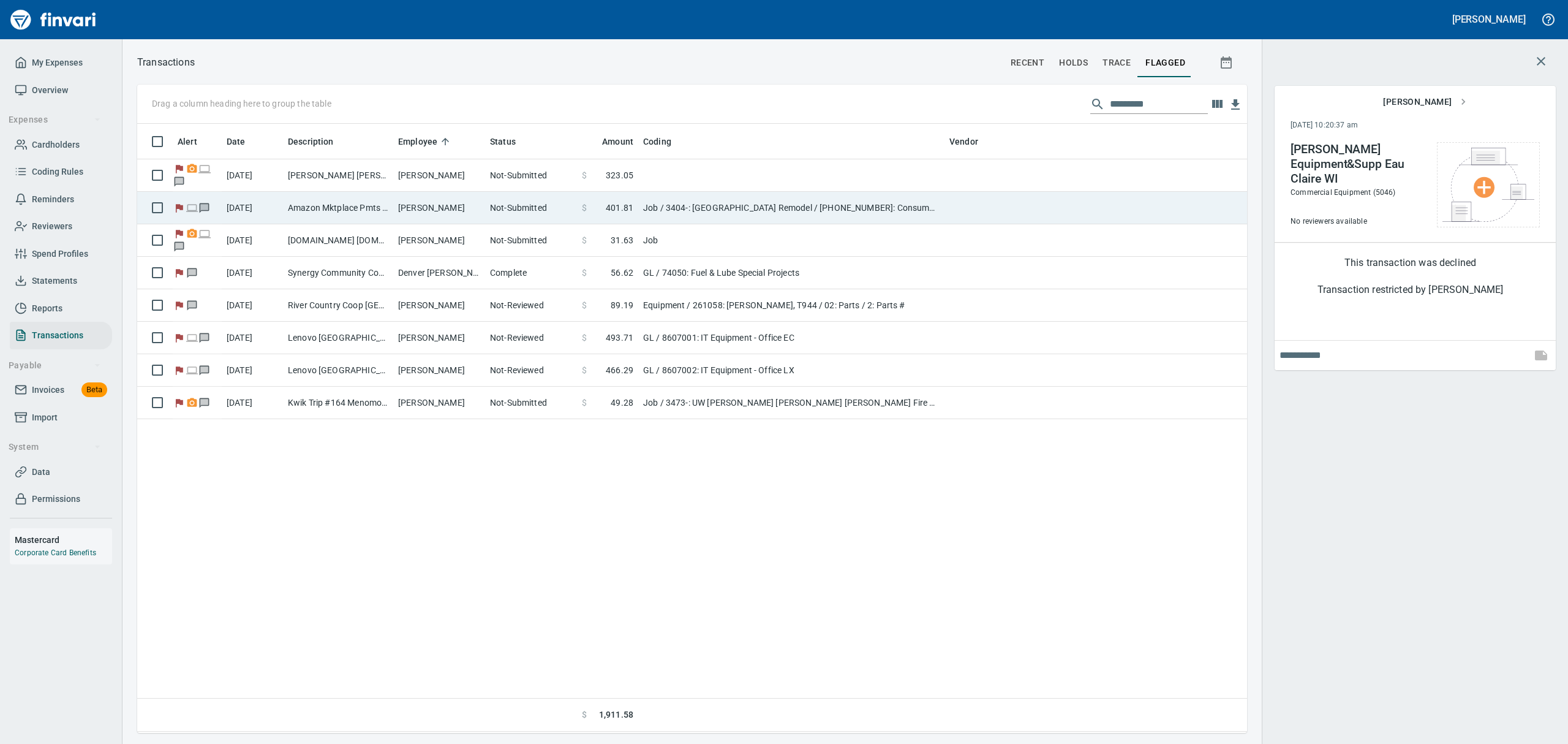
click at [315, 209] on td "Amazon Mktplace Pmts [DOMAIN_NAME][URL] WA" at bounding box center [338, 208] width 110 height 33
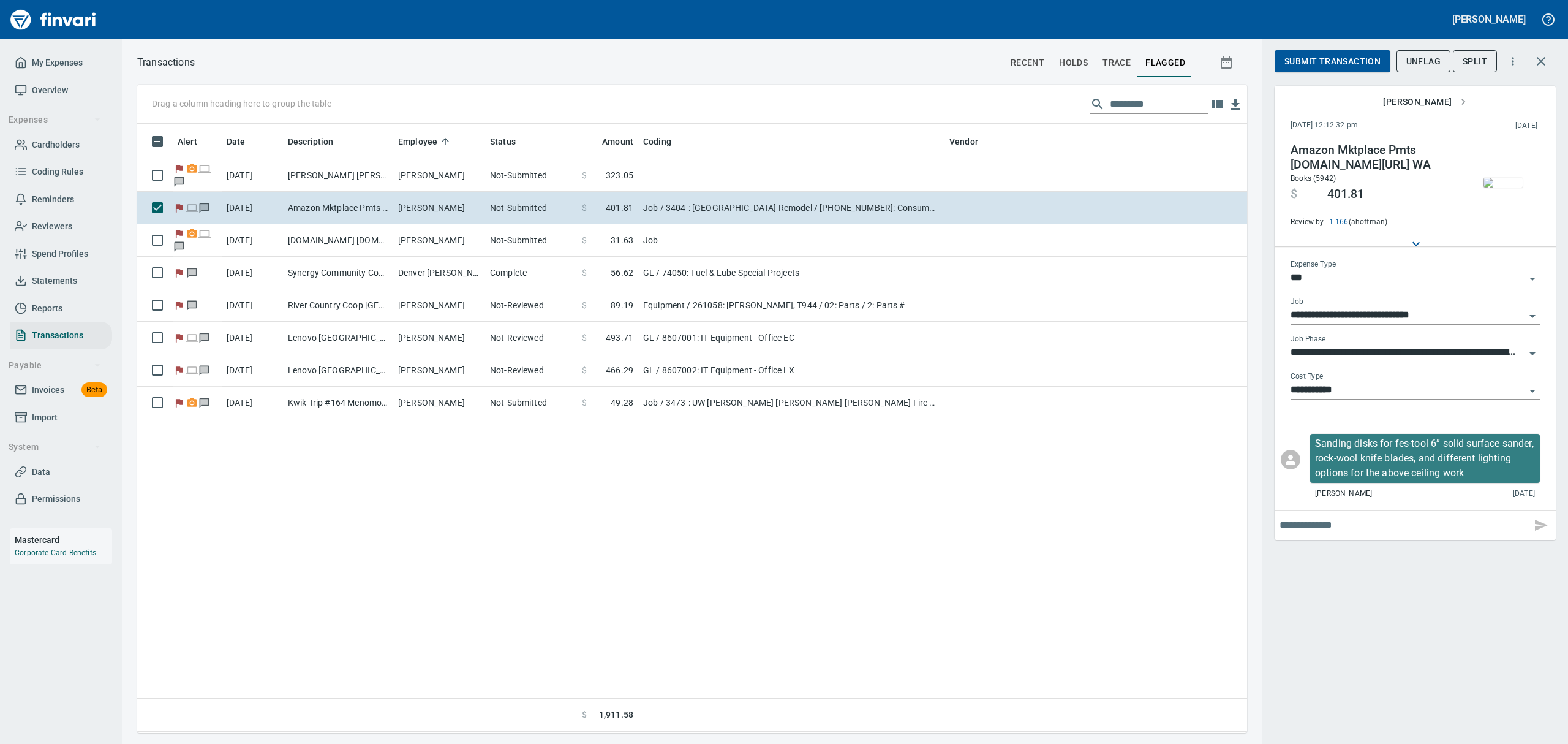
click at [1492, 178] on img "button" at bounding box center [1503, 182] width 39 height 10
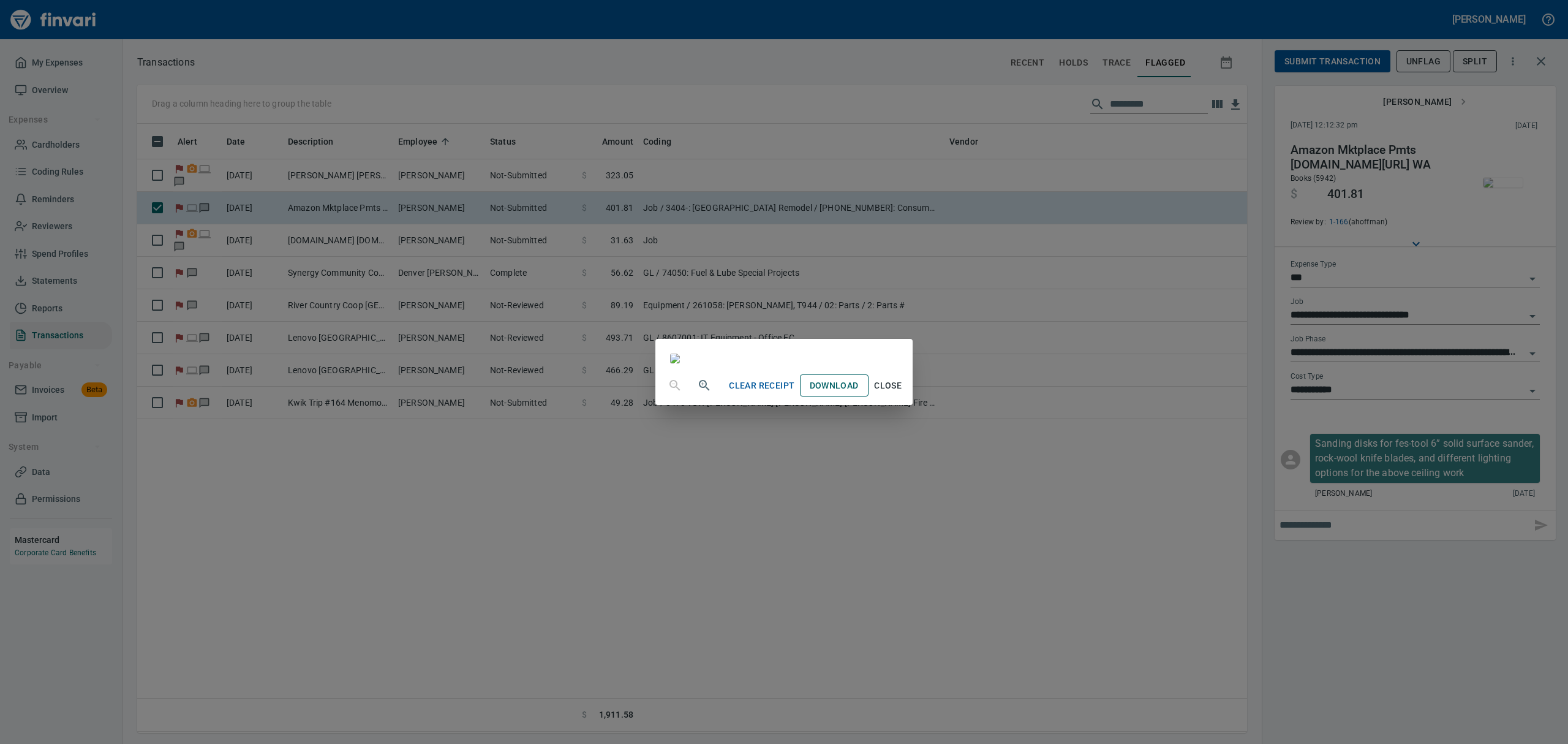
click at [846, 394] on span "Download" at bounding box center [834, 386] width 49 height 15
click at [903, 394] on span "Close" at bounding box center [888, 386] width 30 height 15
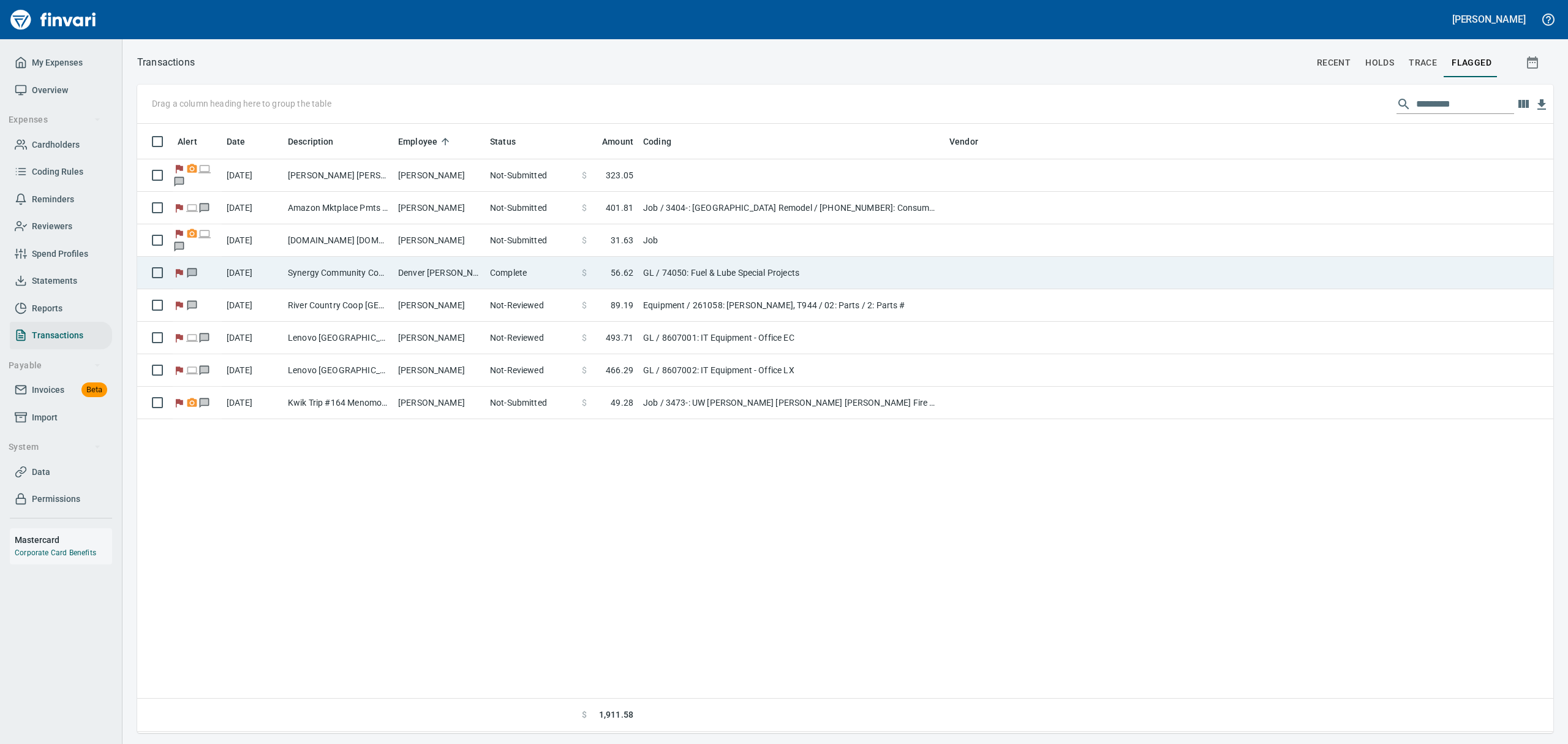
scroll to position [1, 1]
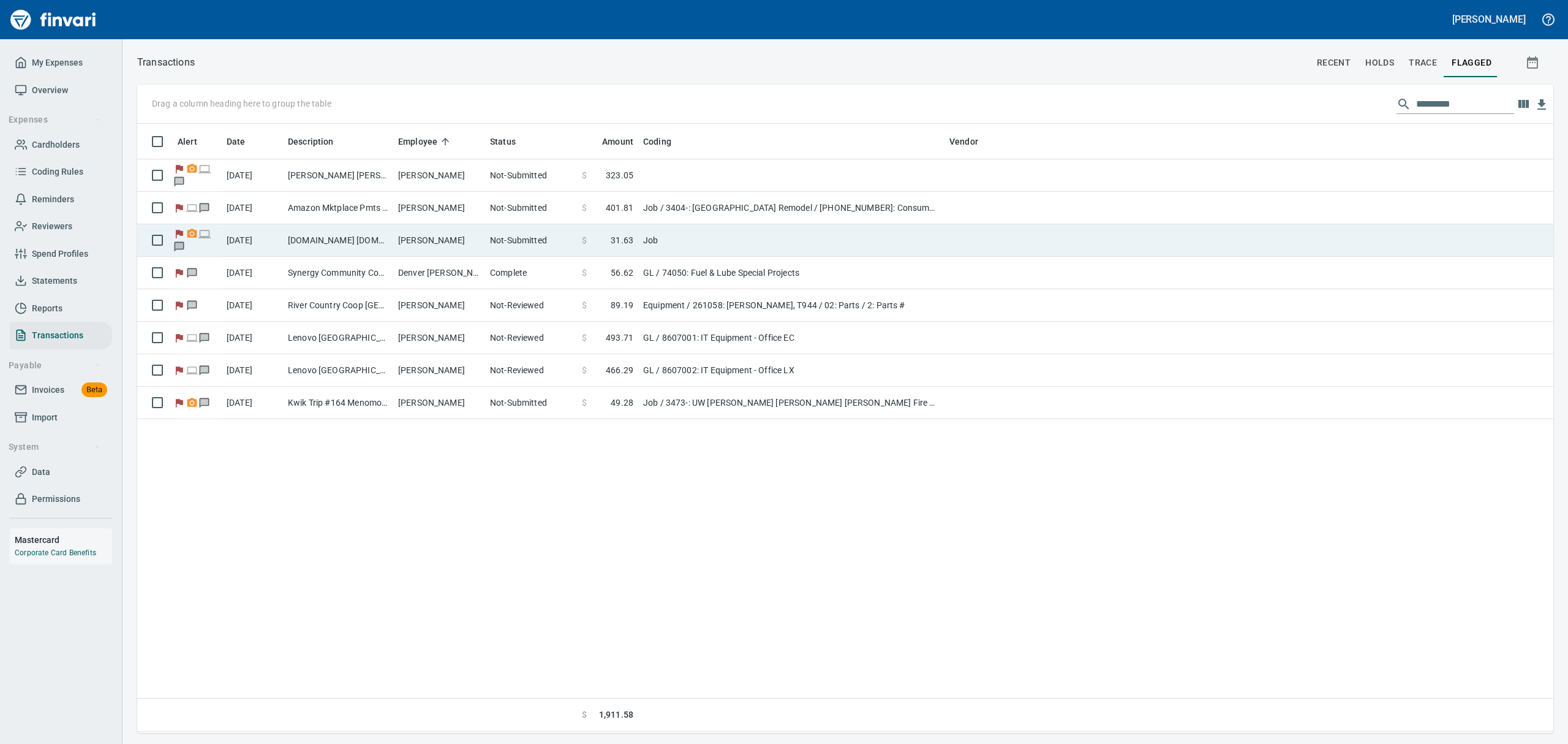
click at [336, 238] on td "[DOMAIN_NAME] [DOMAIN_NAME][URL] WA" at bounding box center [338, 241] width 110 height 33
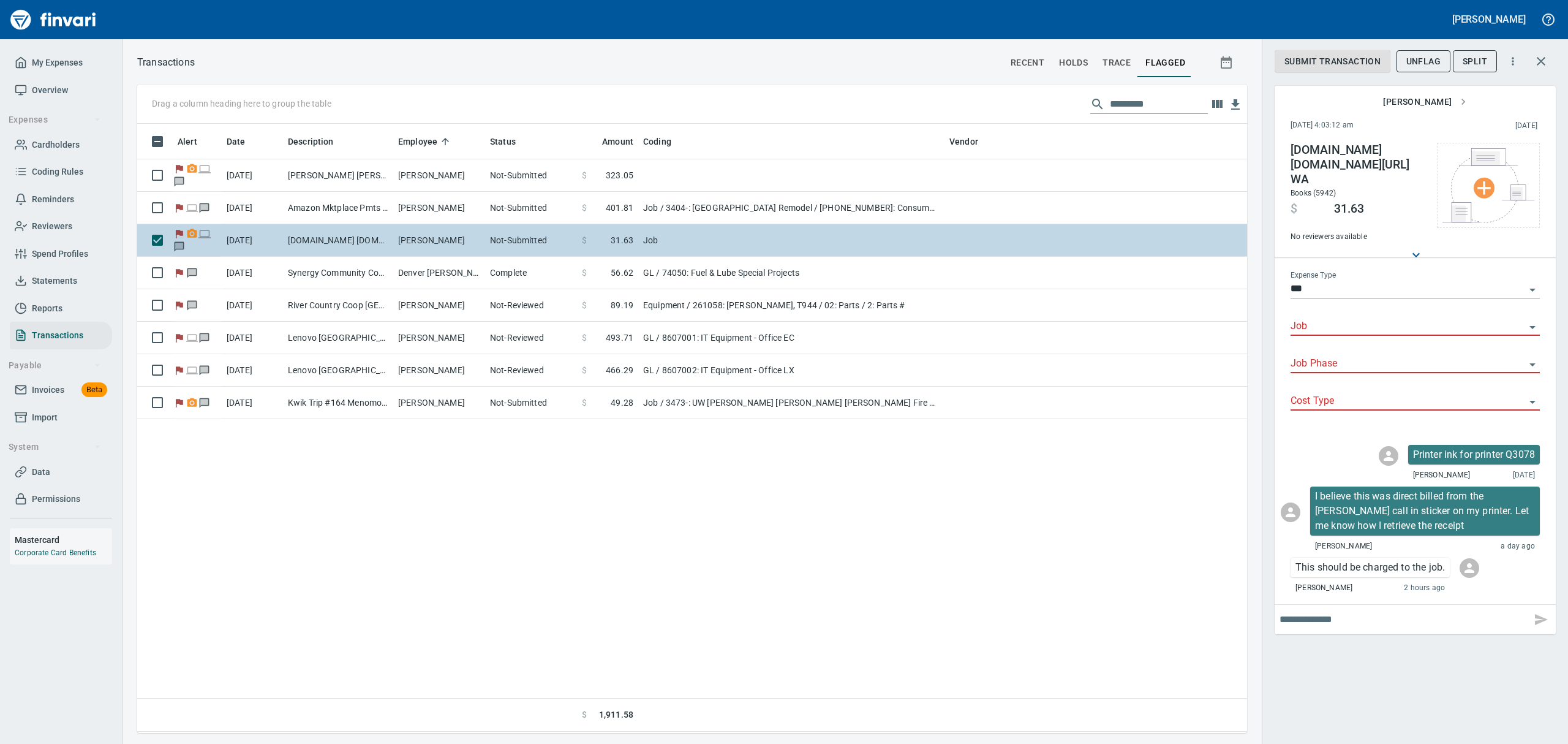
scroll to position [595, 1096]
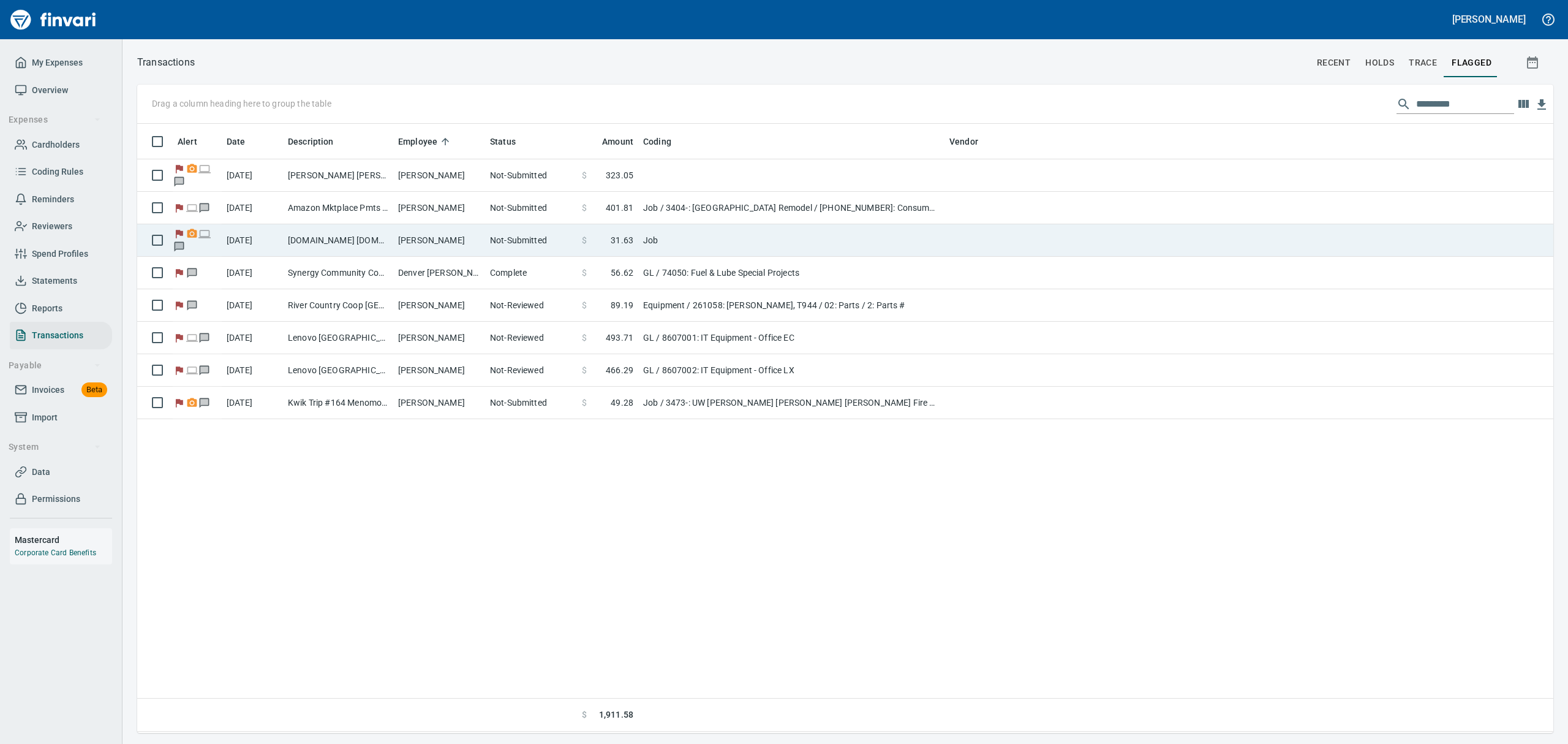
scroll to position [1, 1]
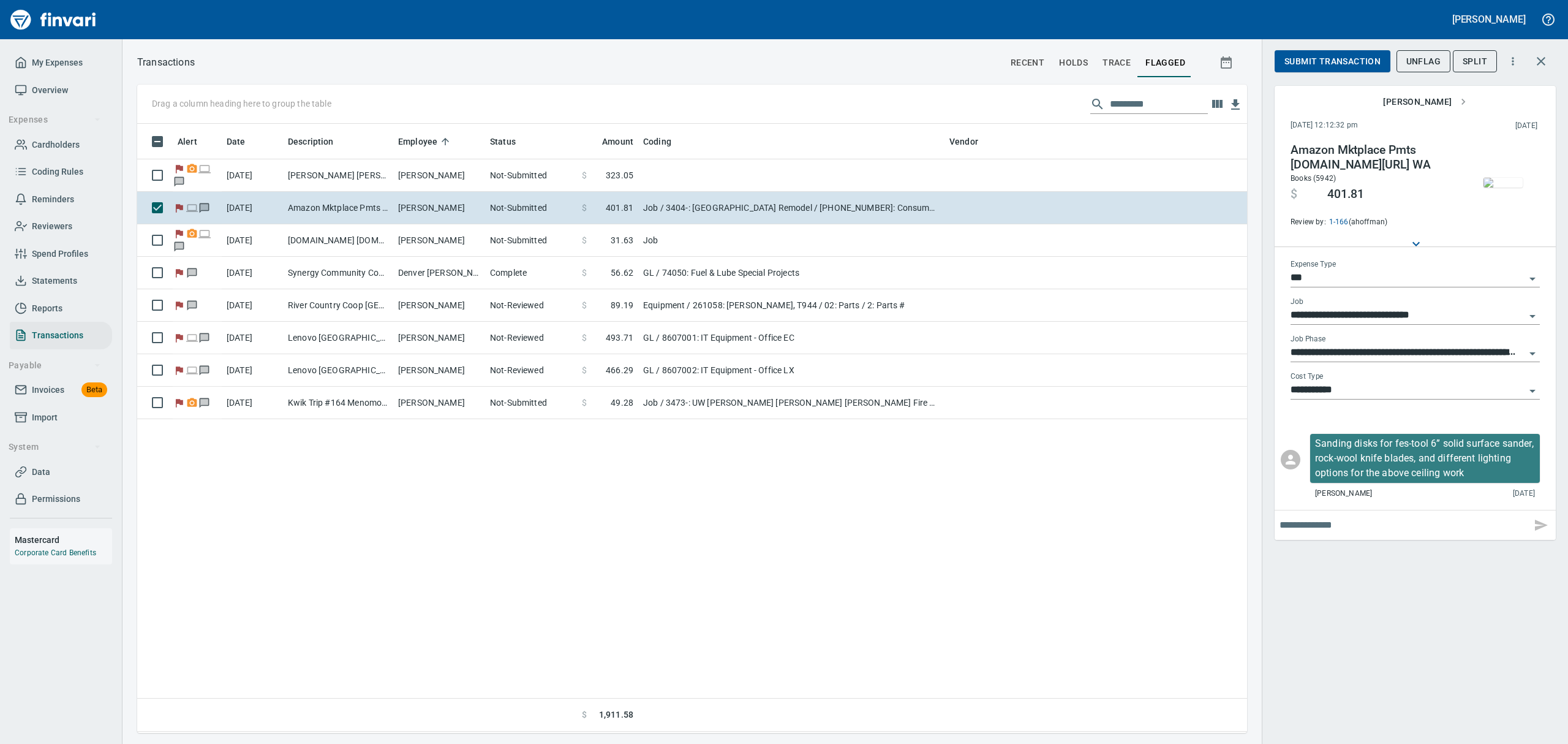
scroll to position [595, 1096]
click at [1321, 535] on input "text" at bounding box center [1402, 525] width 247 height 19
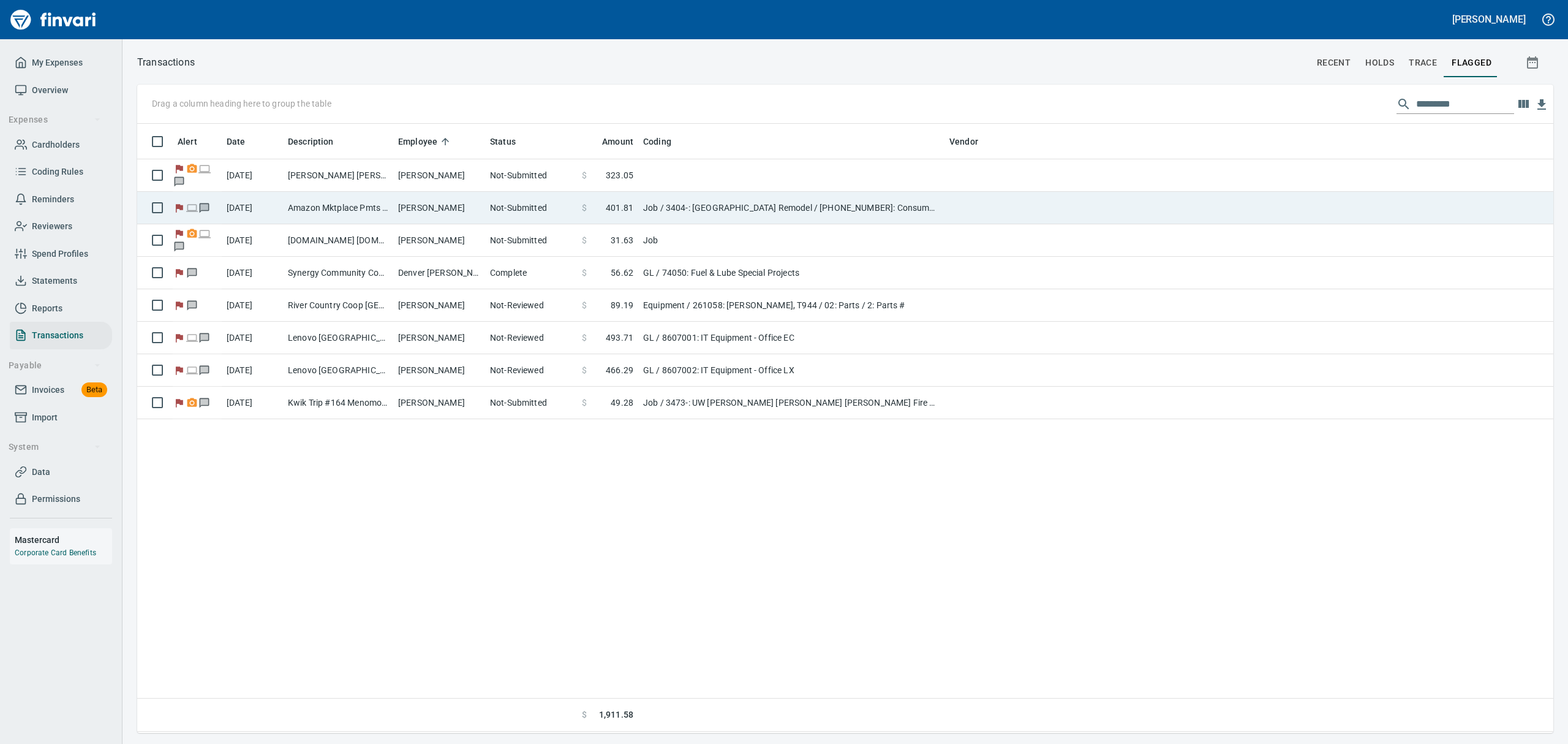
scroll to position [595, 1388]
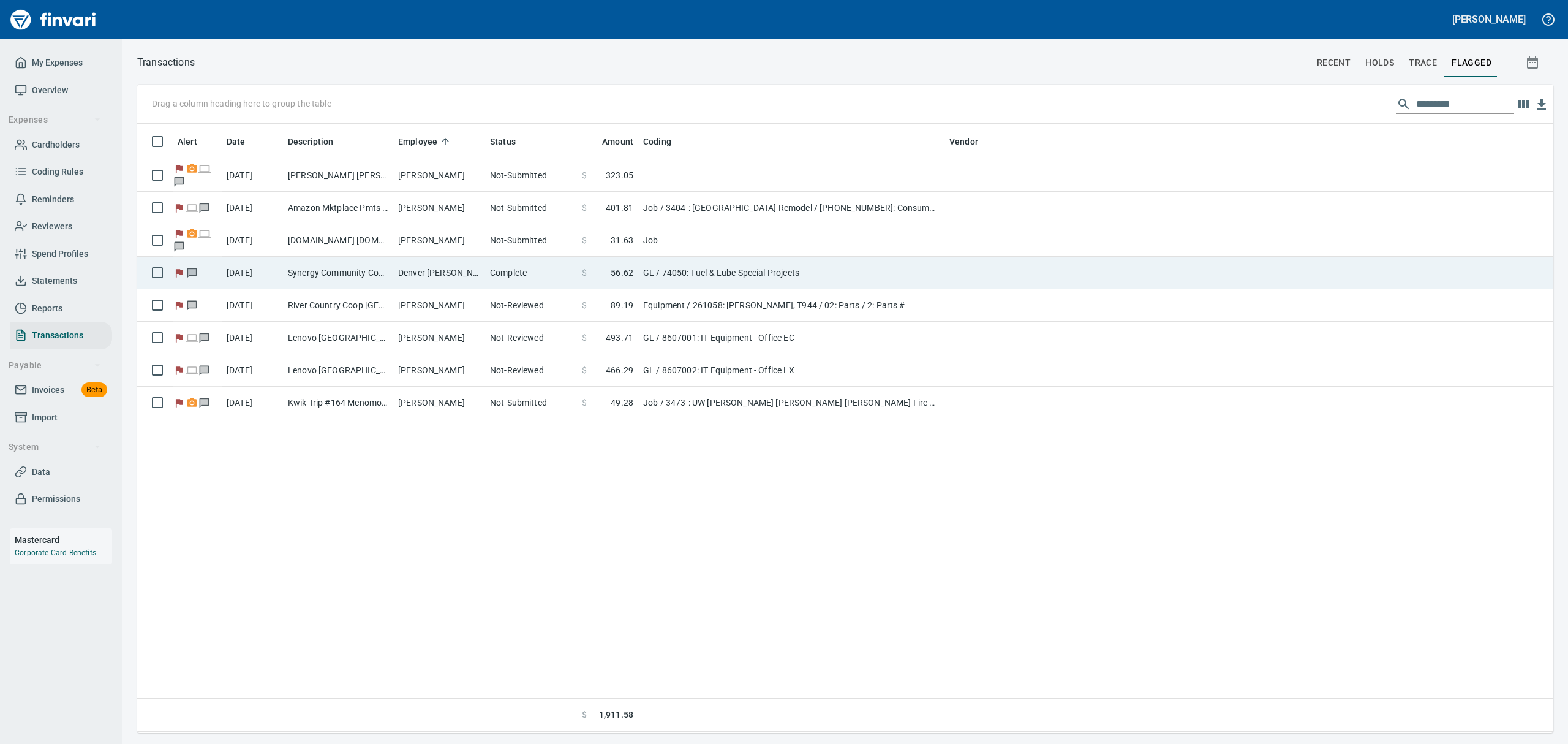
click at [284, 269] on td "Synergy Community Coop Ridgeland [GEOGRAPHIC_DATA]" at bounding box center [338, 273] width 110 height 33
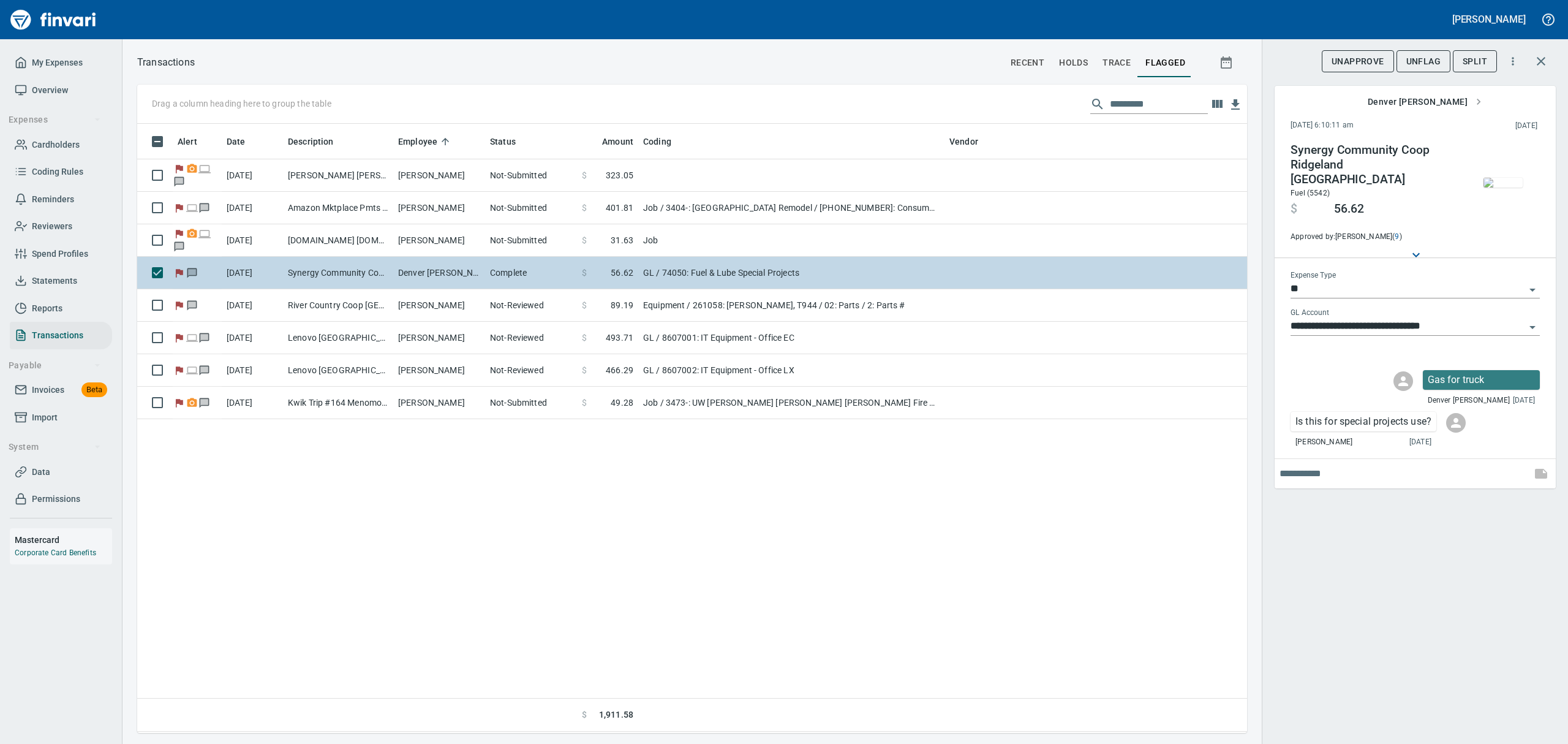
scroll to position [595, 1096]
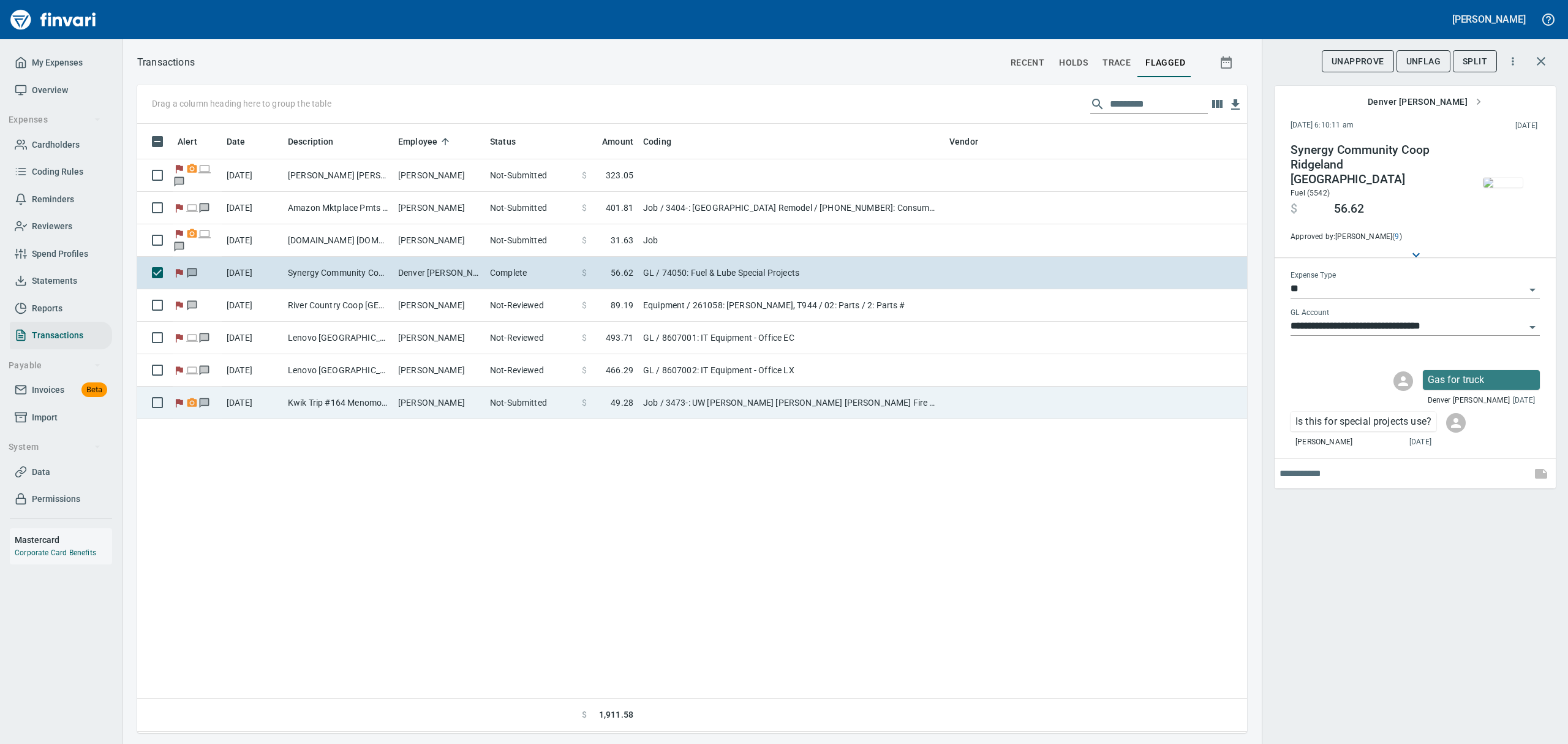
drag, startPoint x: 444, startPoint y: 396, endPoint x: 446, endPoint y: 402, distance: 6.3
click at [444, 400] on td "[PERSON_NAME]" at bounding box center [440, 403] width 92 height 33
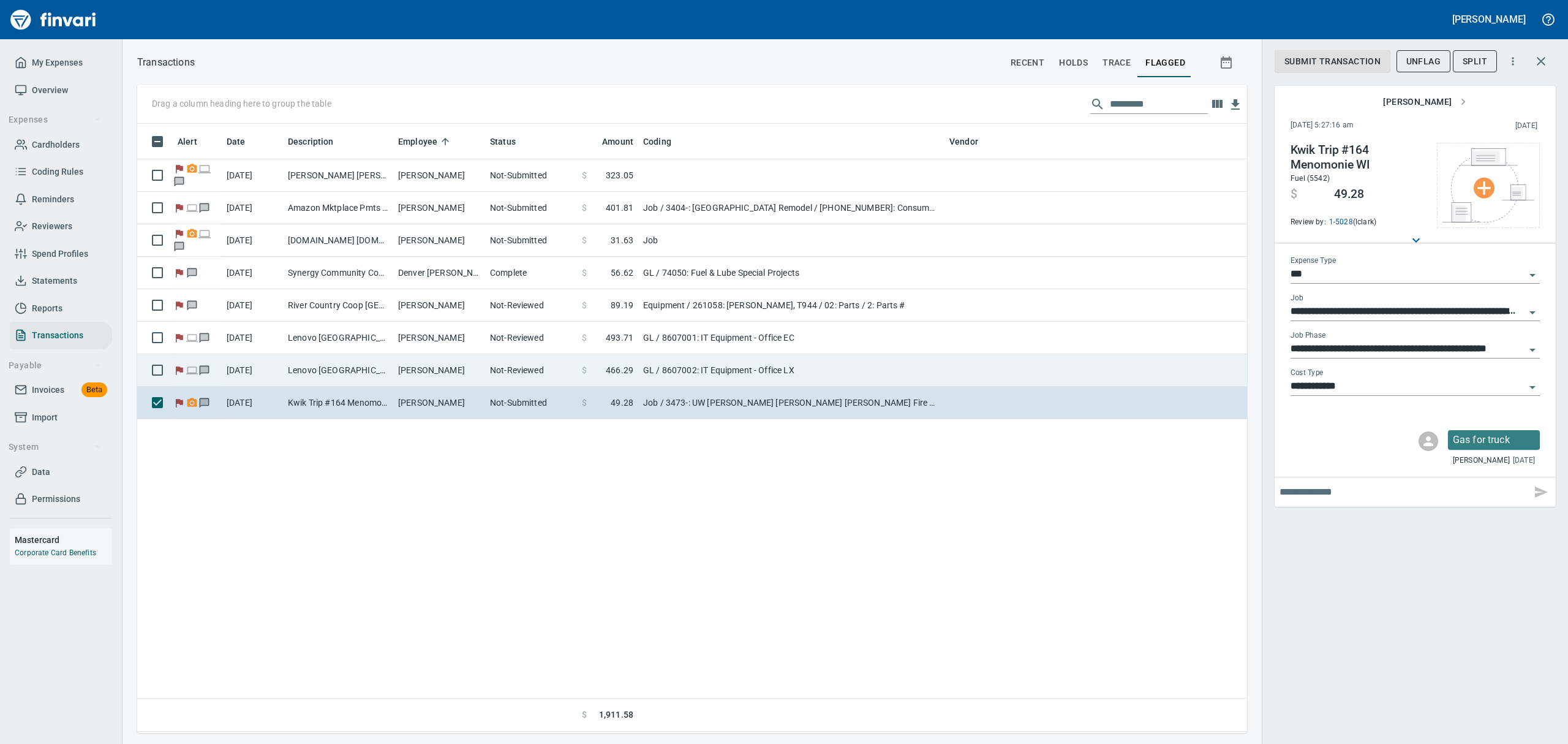
click at [415, 368] on td "[PERSON_NAME]" at bounding box center [440, 371] width 92 height 33
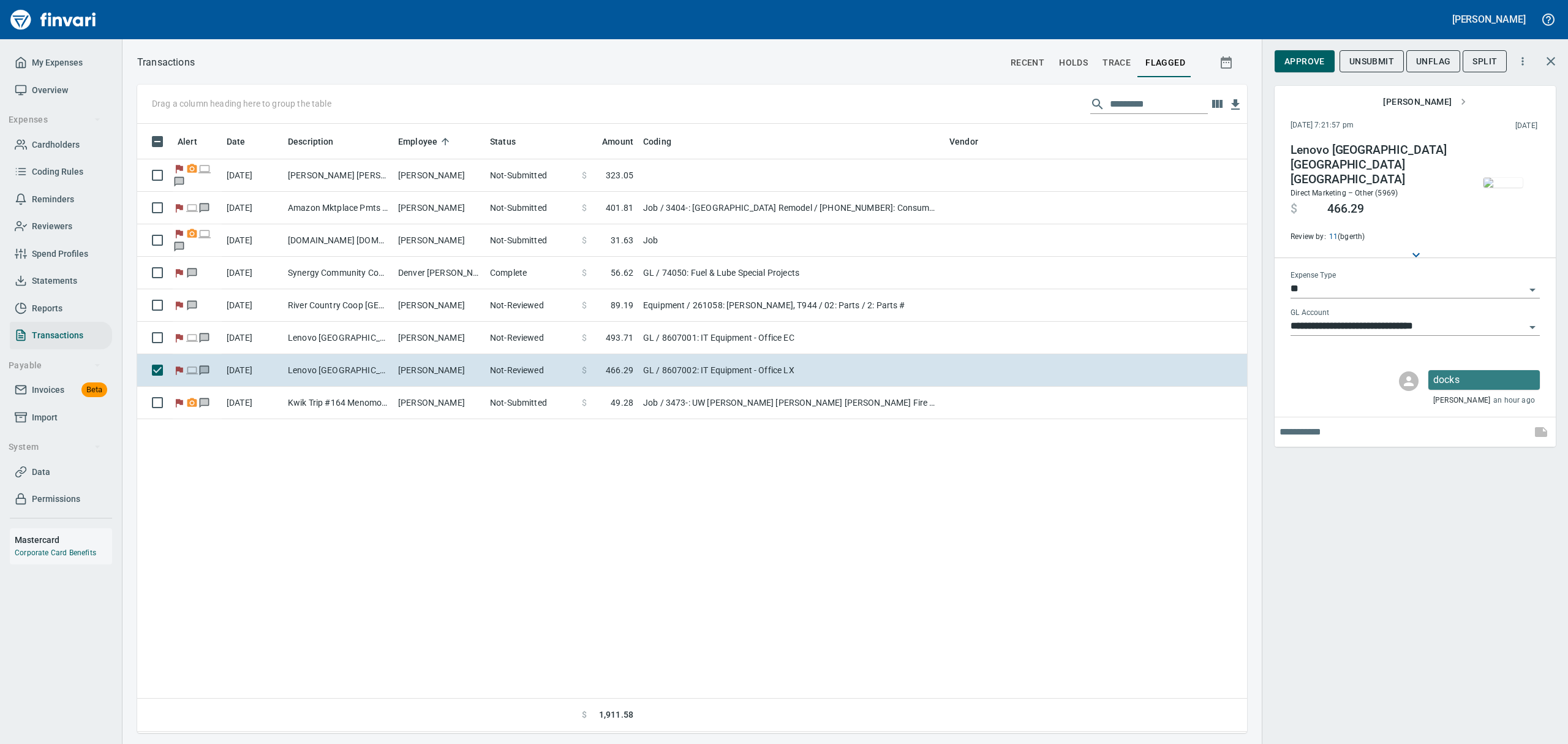
click at [1509, 178] on img "button" at bounding box center [1503, 182] width 39 height 10
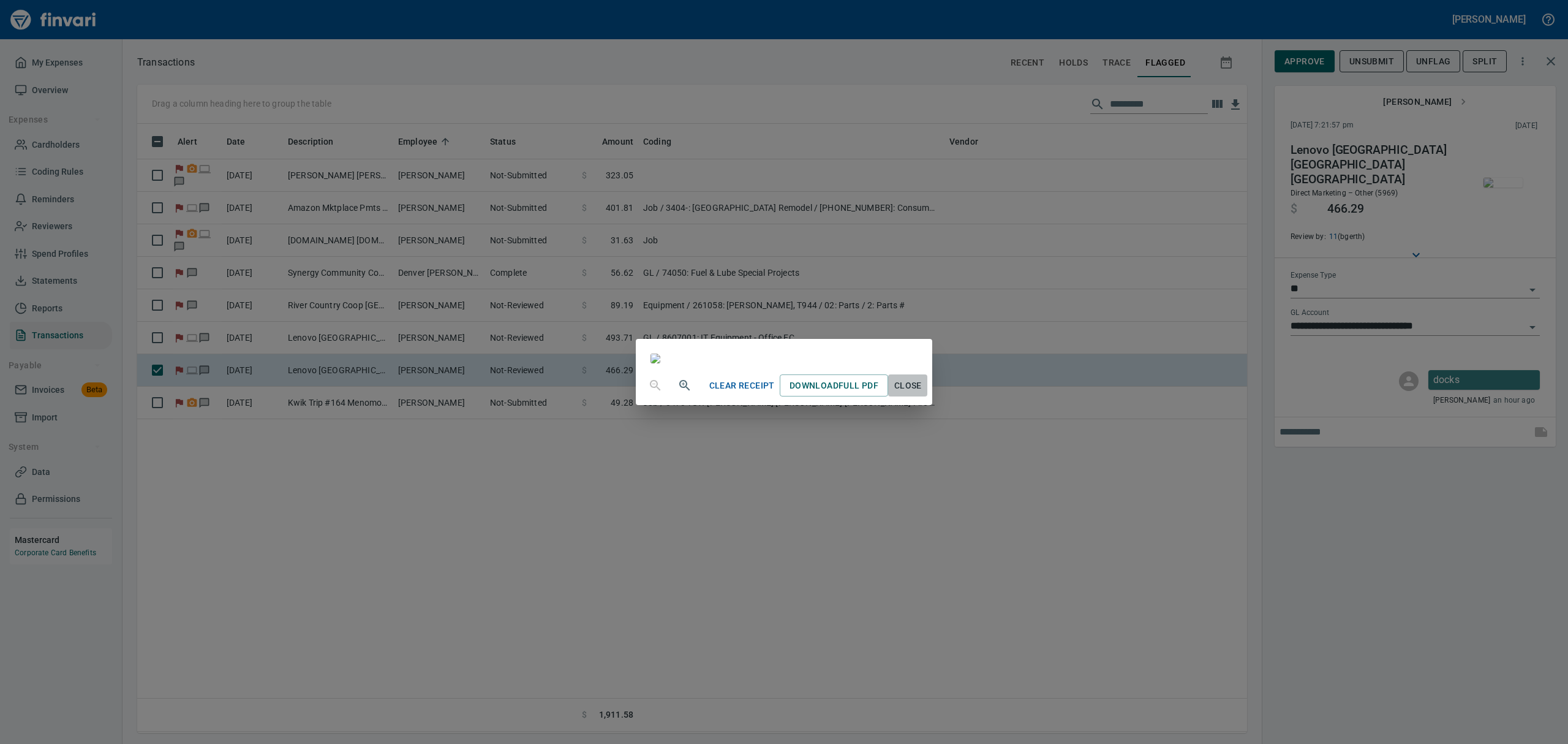
click at [922, 394] on span "Close" at bounding box center [908, 386] width 30 height 15
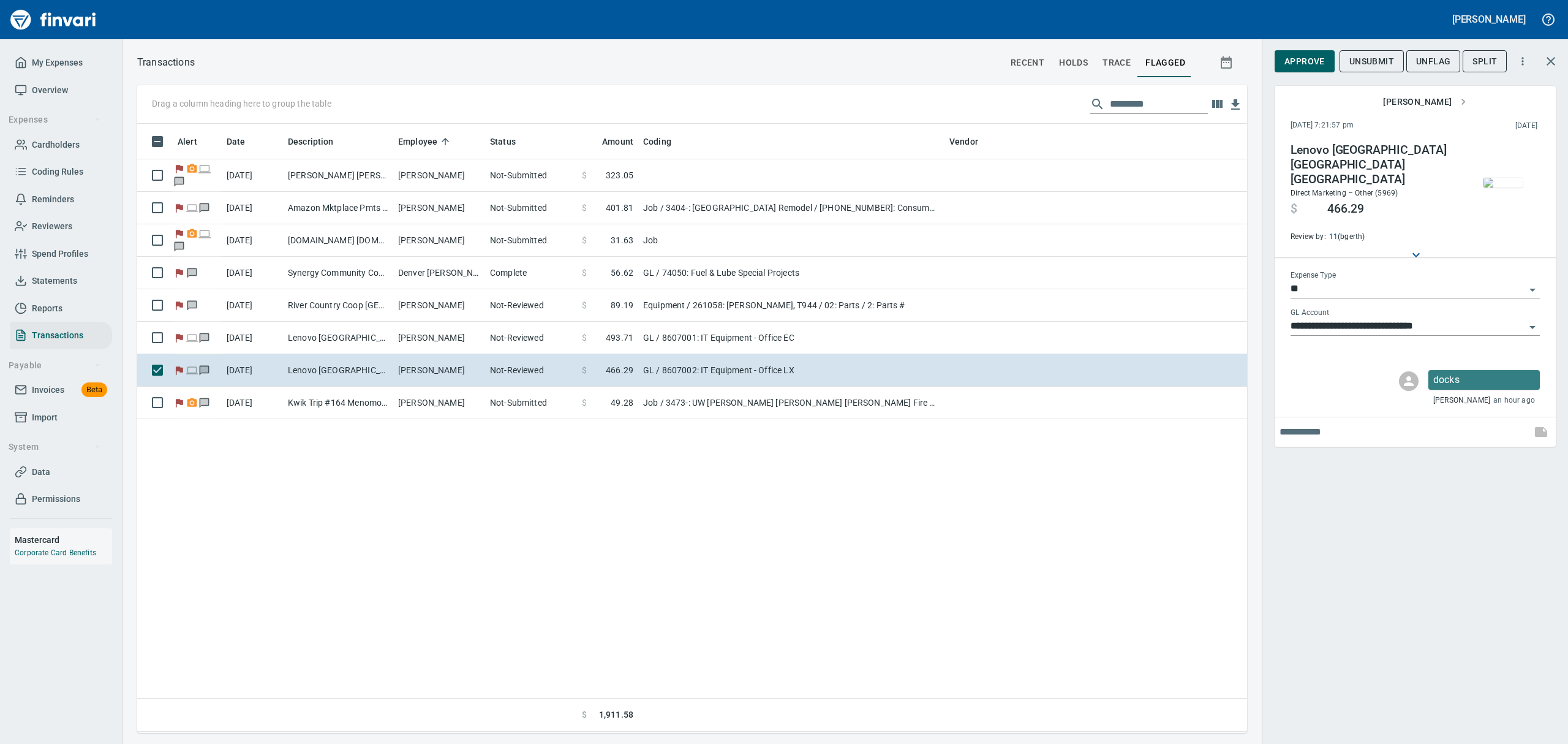
scroll to position [595, 1096]
click at [1307, 61] on span "Approve" at bounding box center [1304, 61] width 40 height 15
click at [1423, 57] on span "UnFlag" at bounding box center [1424, 61] width 35 height 15
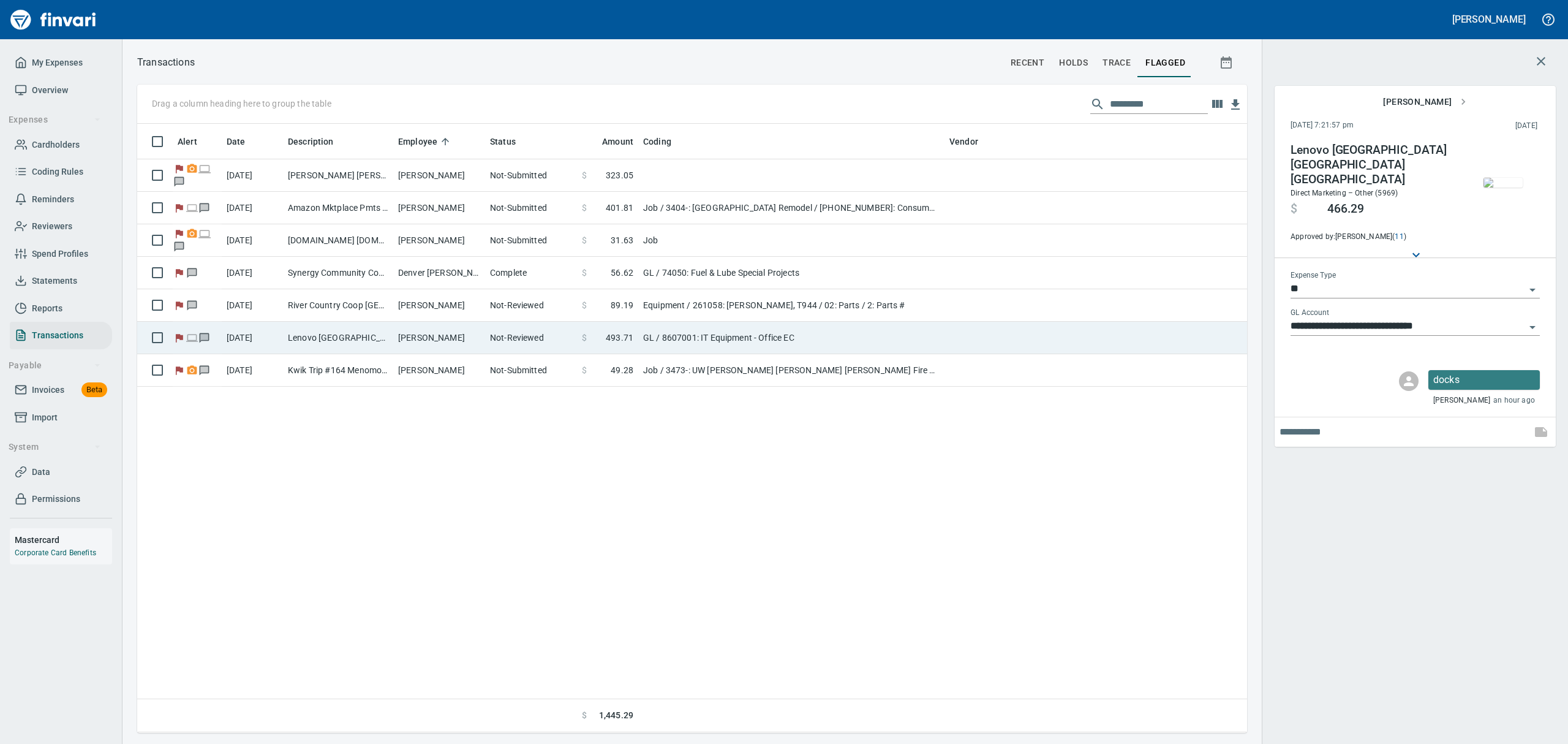
click at [436, 334] on td "[PERSON_NAME]" at bounding box center [440, 338] width 92 height 33
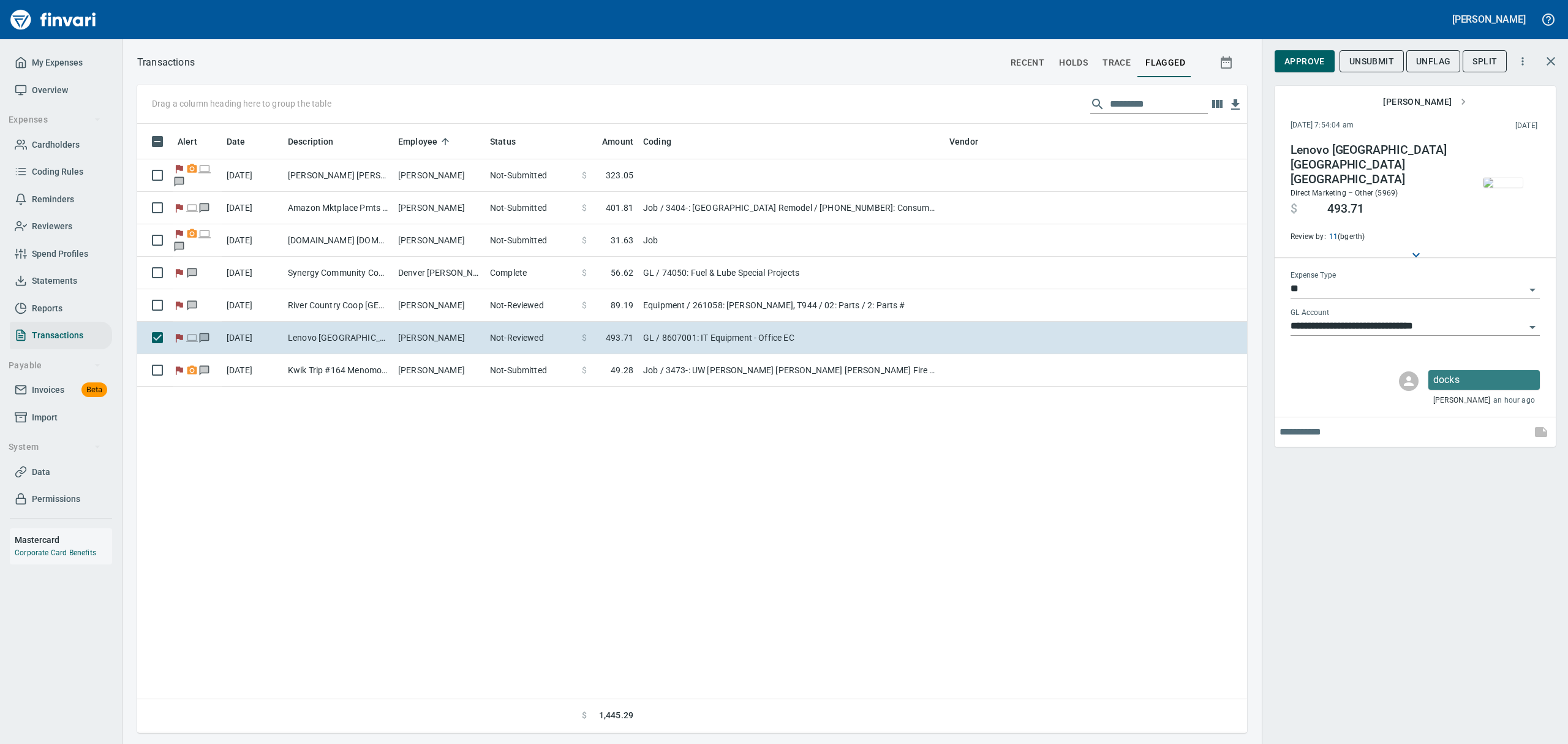
click at [1505, 183] on img "button" at bounding box center [1503, 182] width 39 height 10
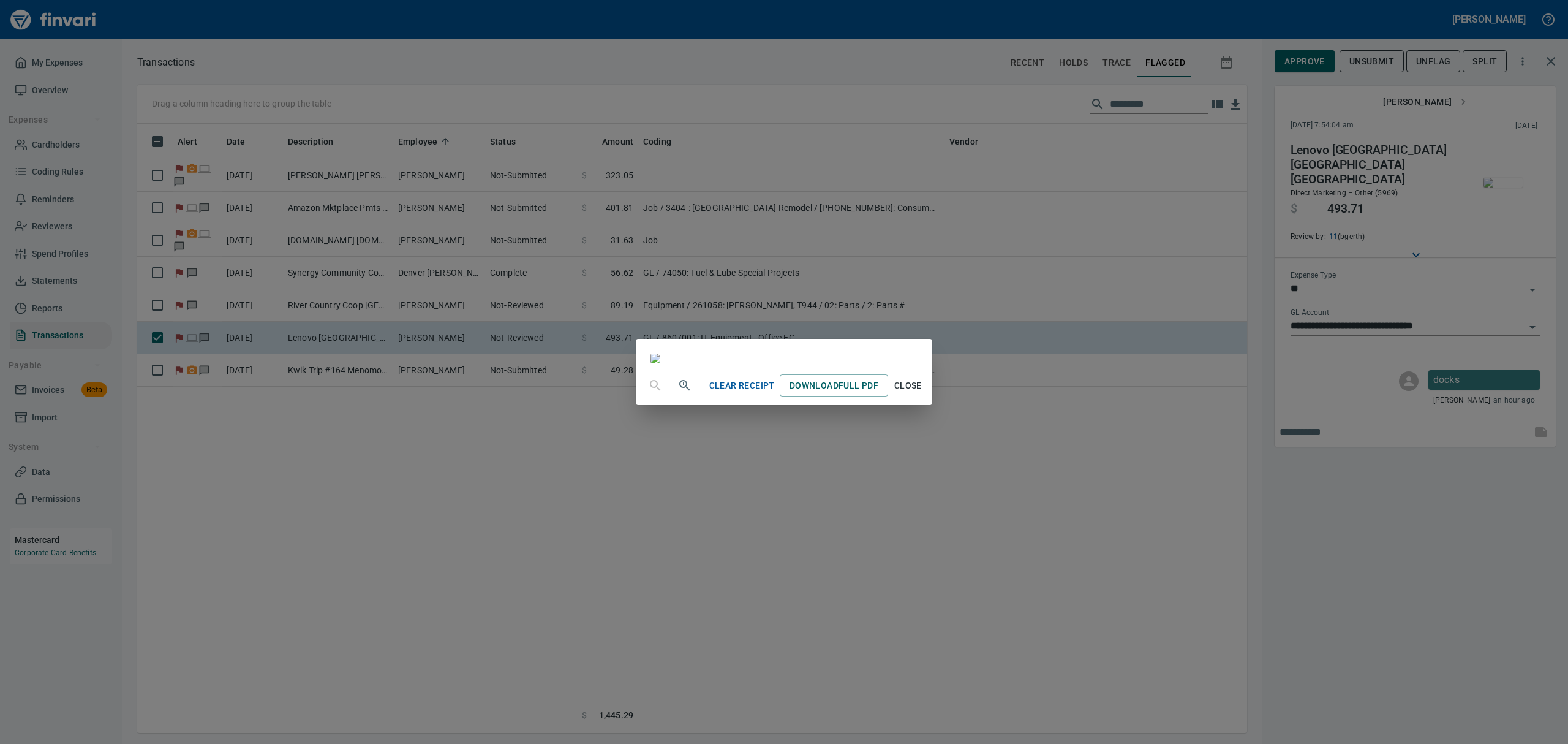
click at [922, 394] on span "Close" at bounding box center [908, 386] width 30 height 15
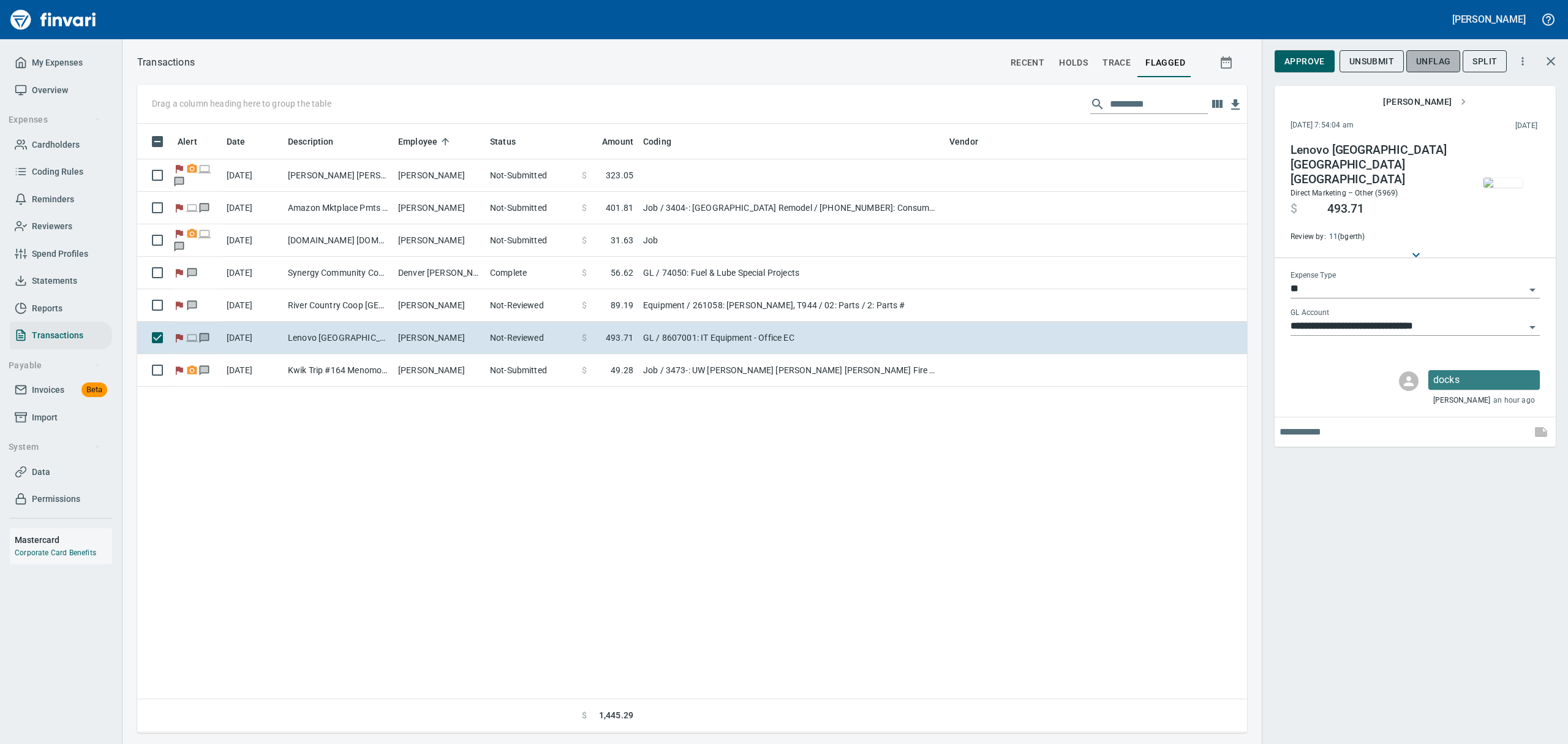
click at [1437, 66] on span "UnFlag" at bounding box center [1434, 61] width 35 height 15
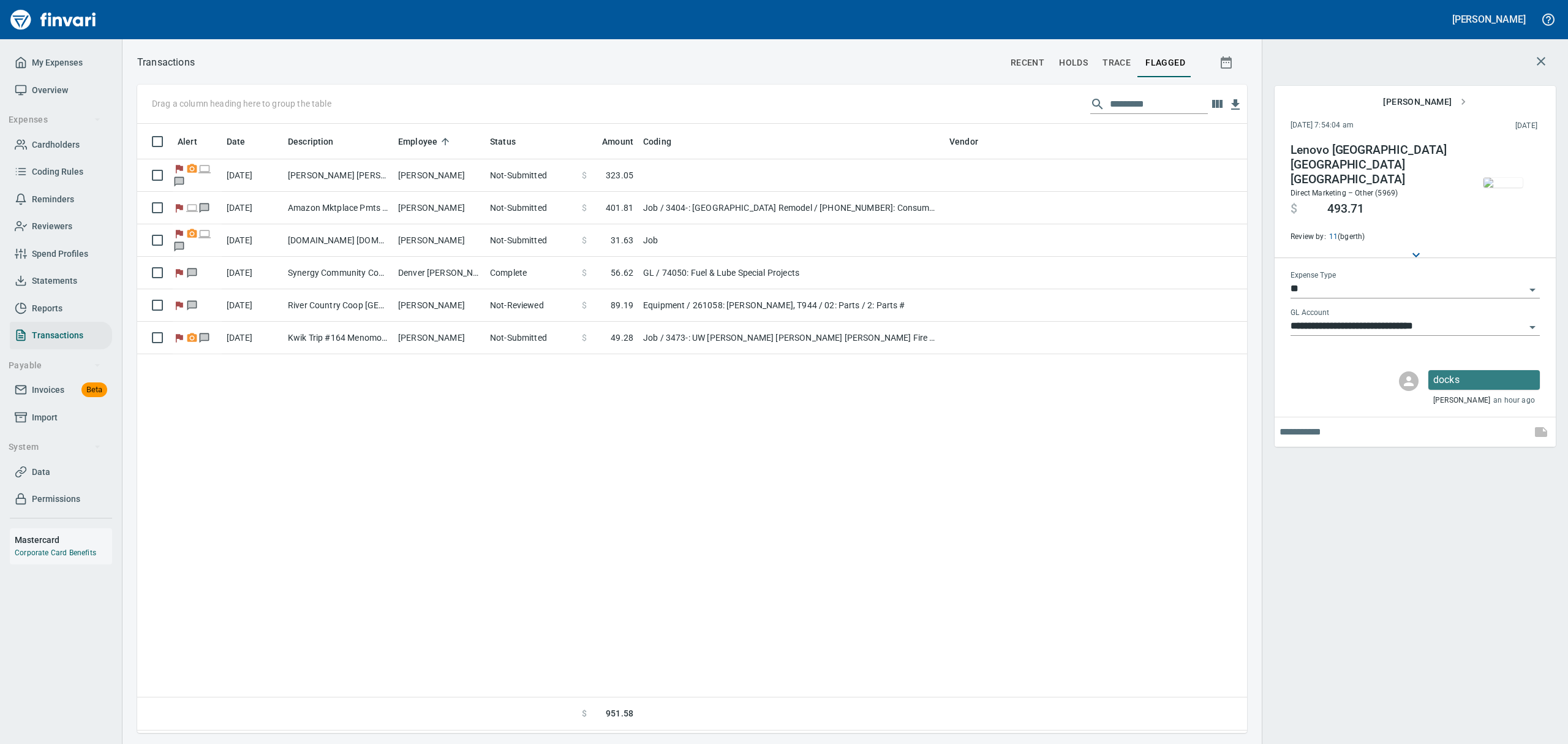
scroll to position [594, 1096]
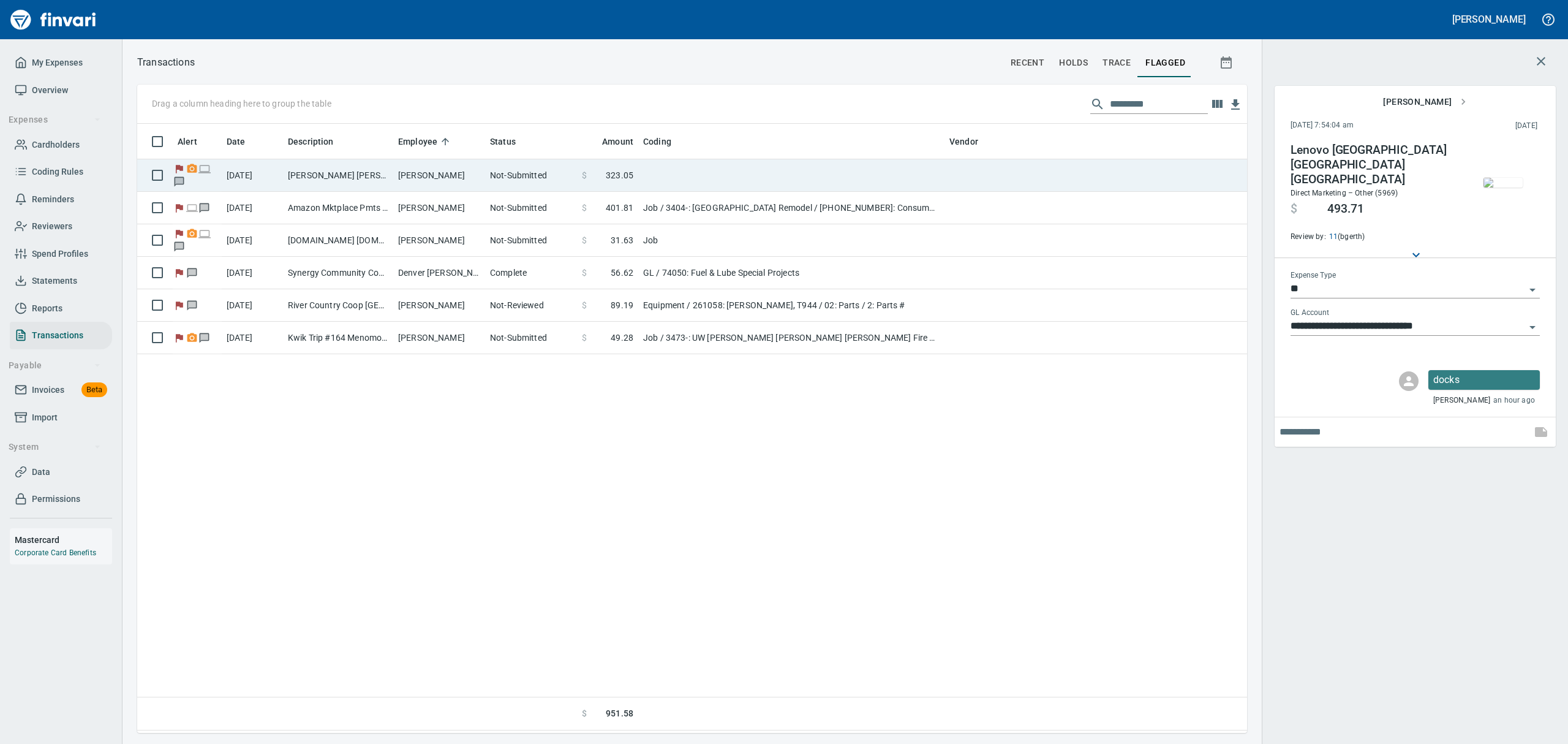
click at [375, 168] on td "[PERSON_NAME] [PERSON_NAME] [GEOGRAPHIC_DATA]" at bounding box center [338, 176] width 110 height 33
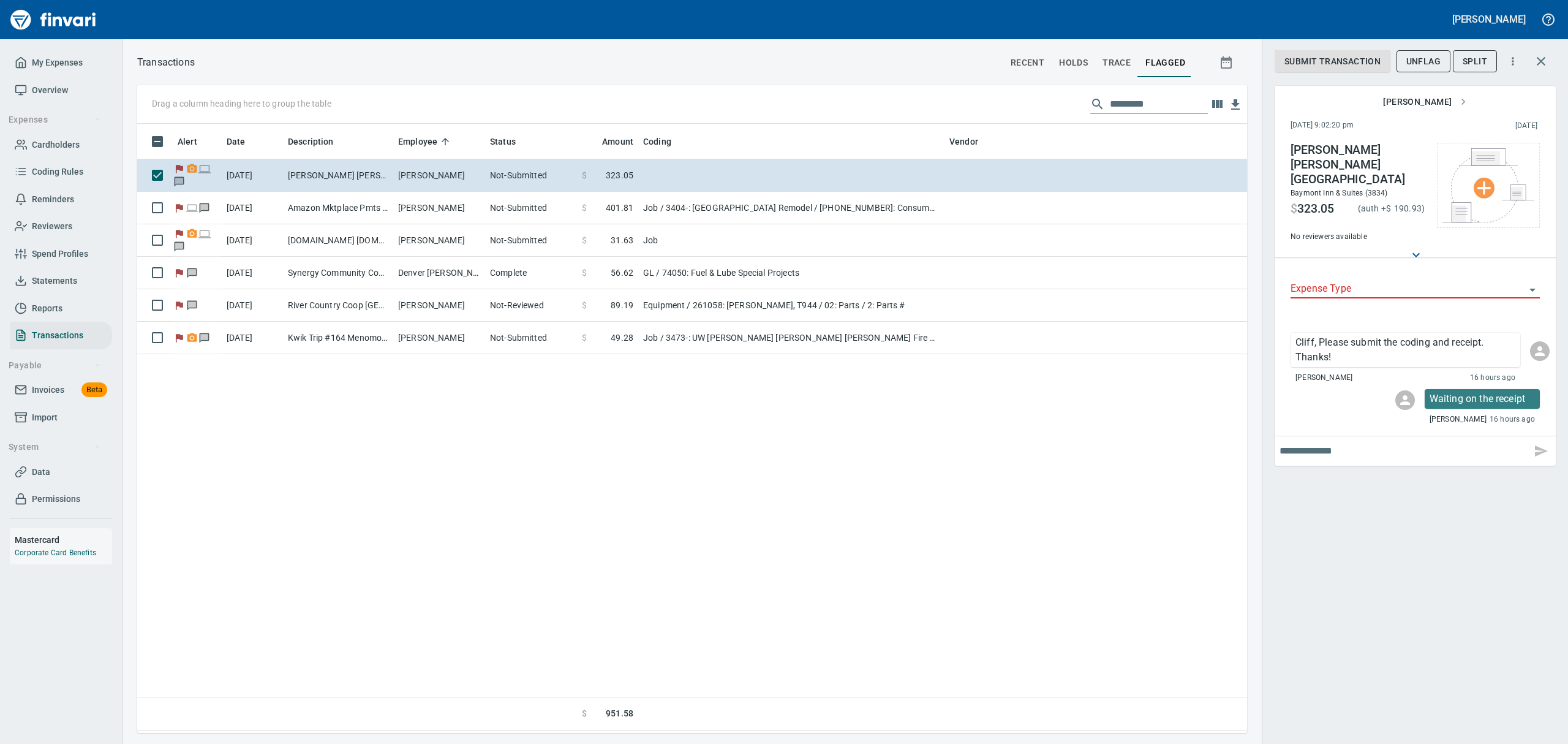
click at [1334, 442] on input "text" at bounding box center [1402, 451] width 247 height 19
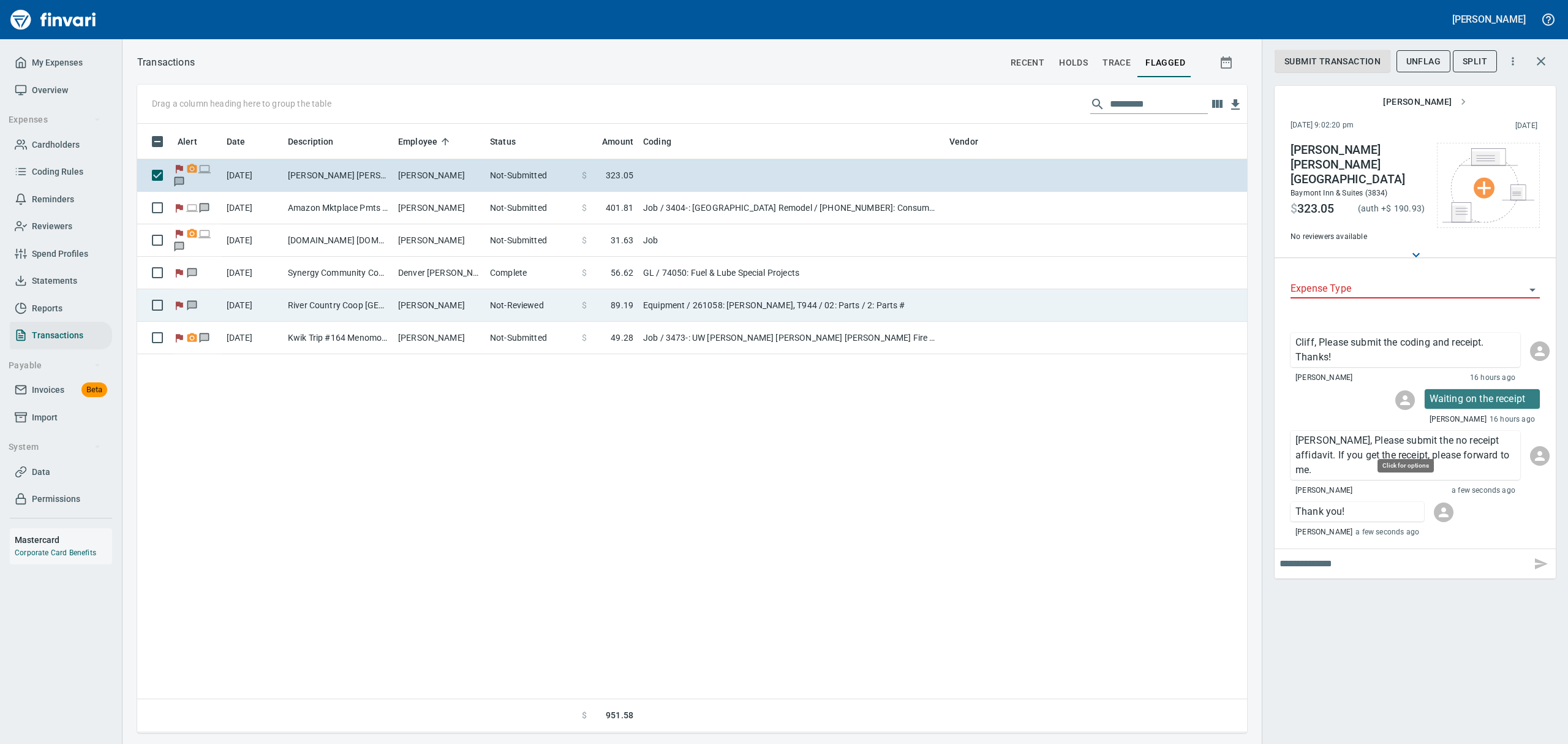
scroll to position [595, 1096]
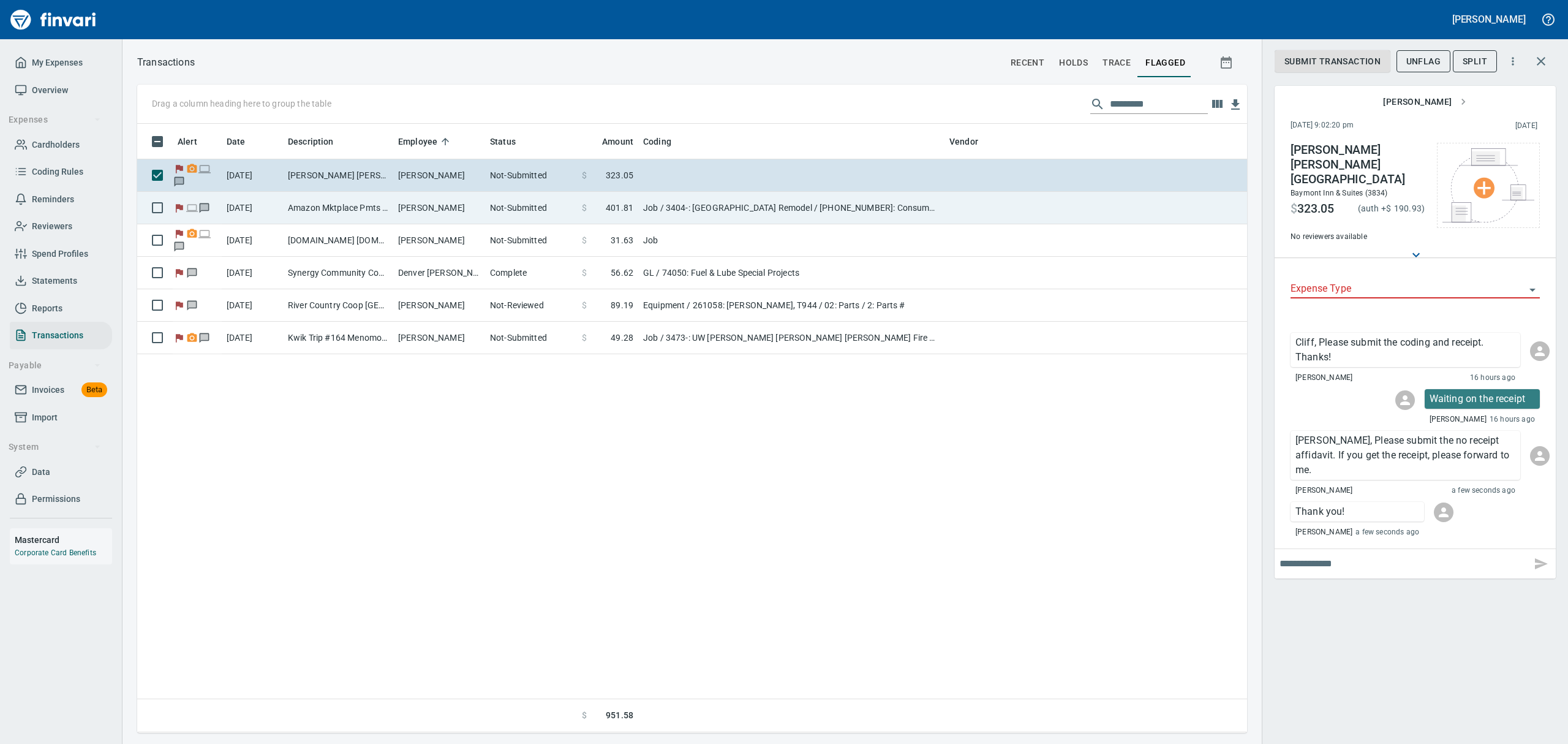
click at [302, 209] on td "Amazon Mktplace Pmts [DOMAIN_NAME][URL] WA" at bounding box center [338, 208] width 110 height 33
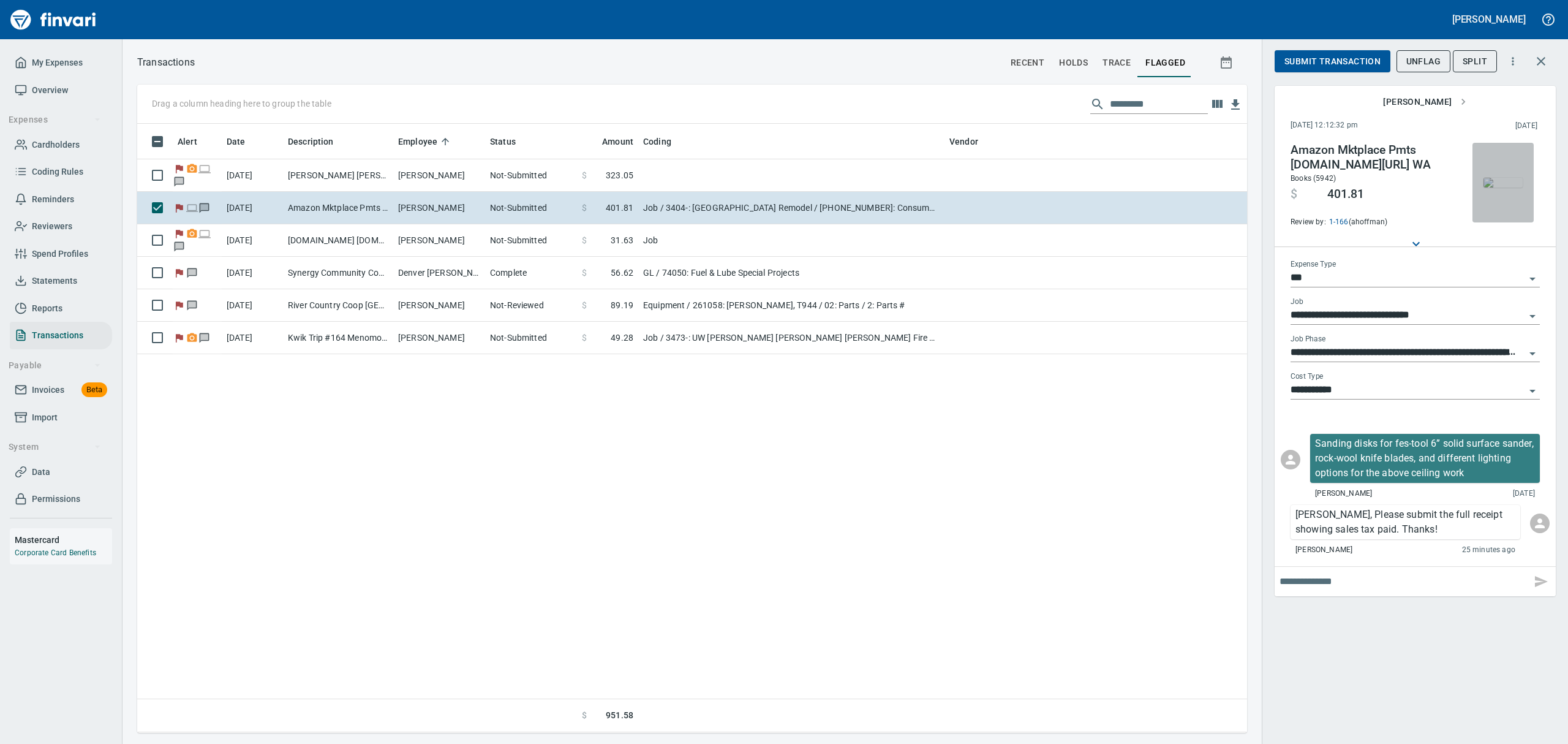
click at [1515, 181] on img "button" at bounding box center [1503, 182] width 39 height 10
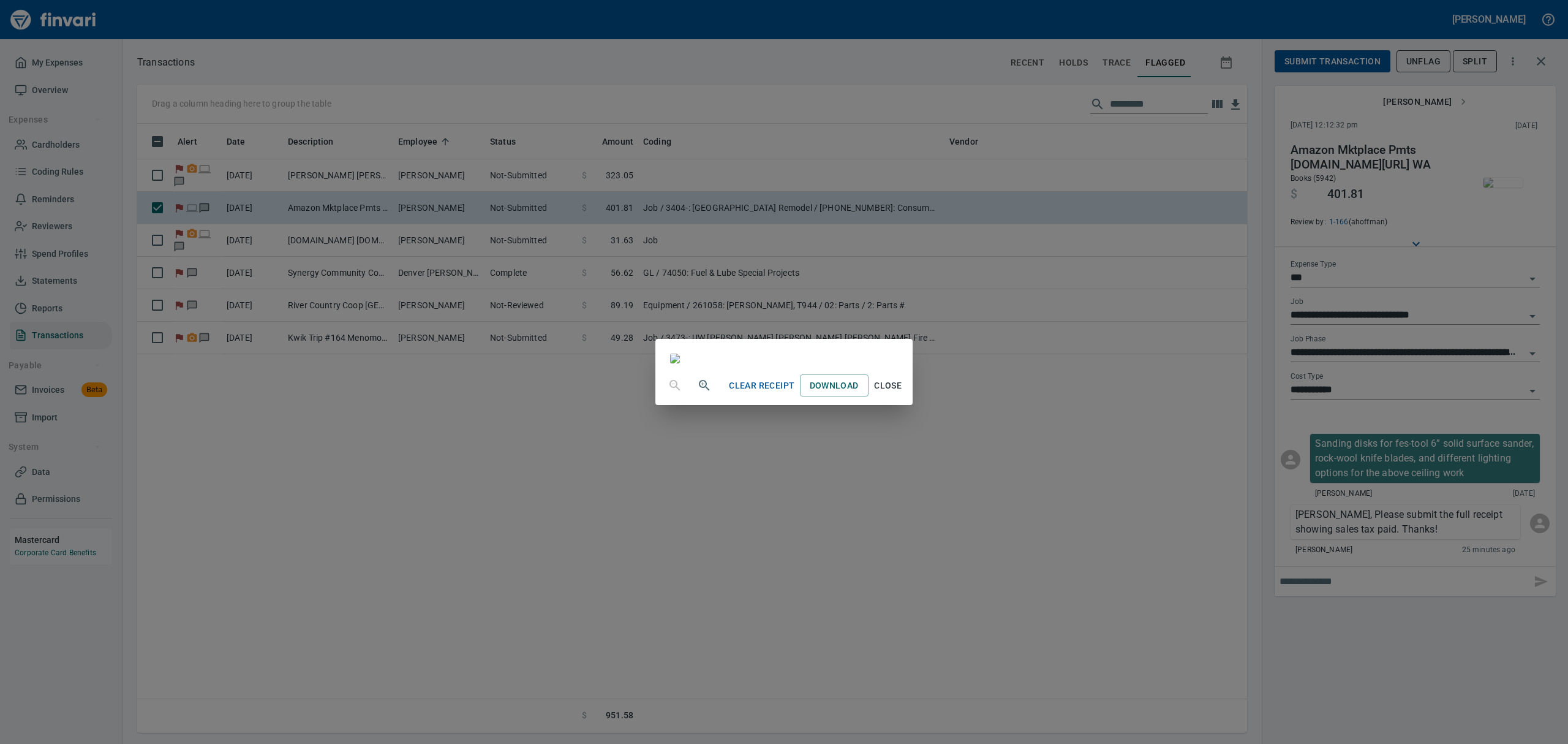
click at [793, 394] on span "Clear Receipt" at bounding box center [762, 386] width 65 height 15
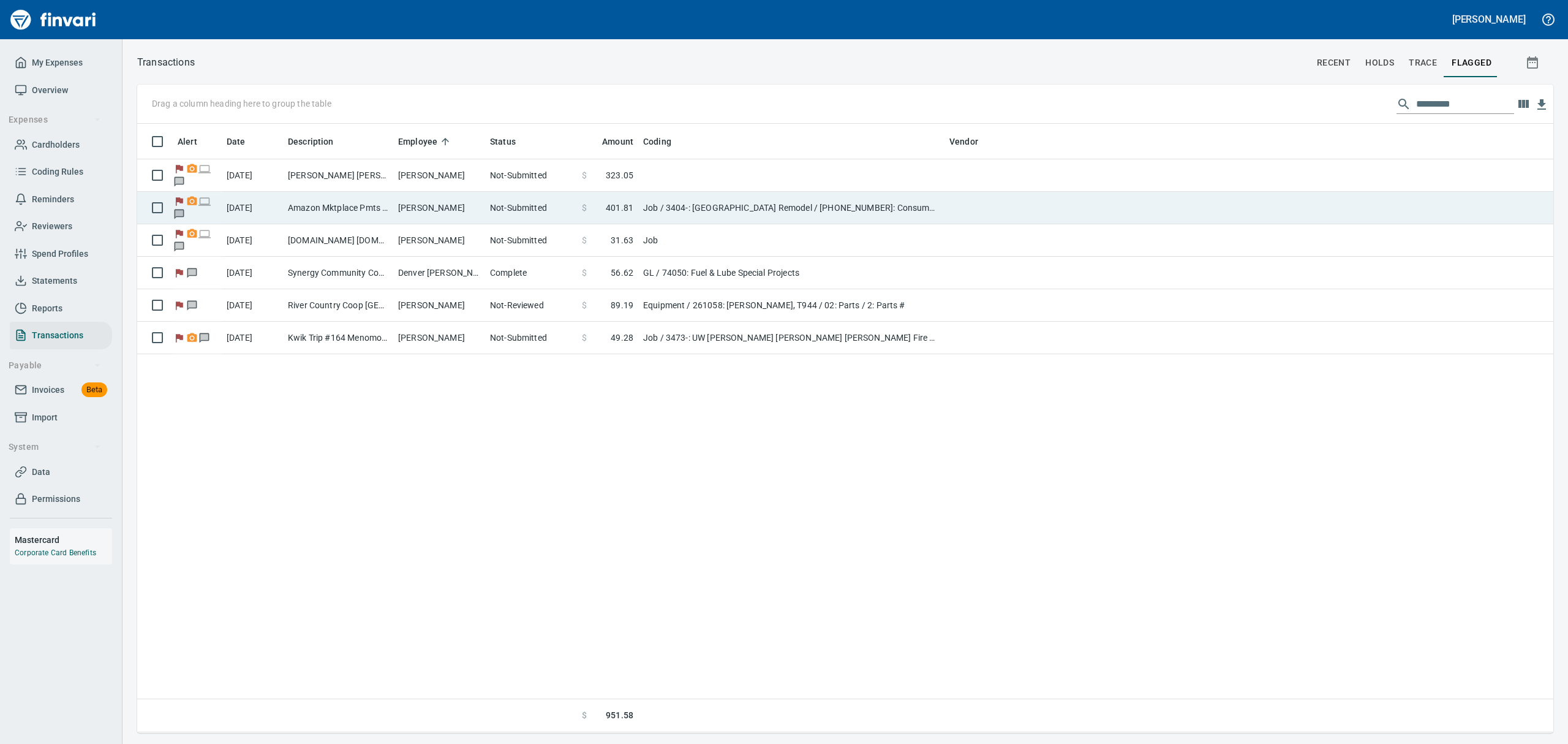
scroll to position [595, 1390]
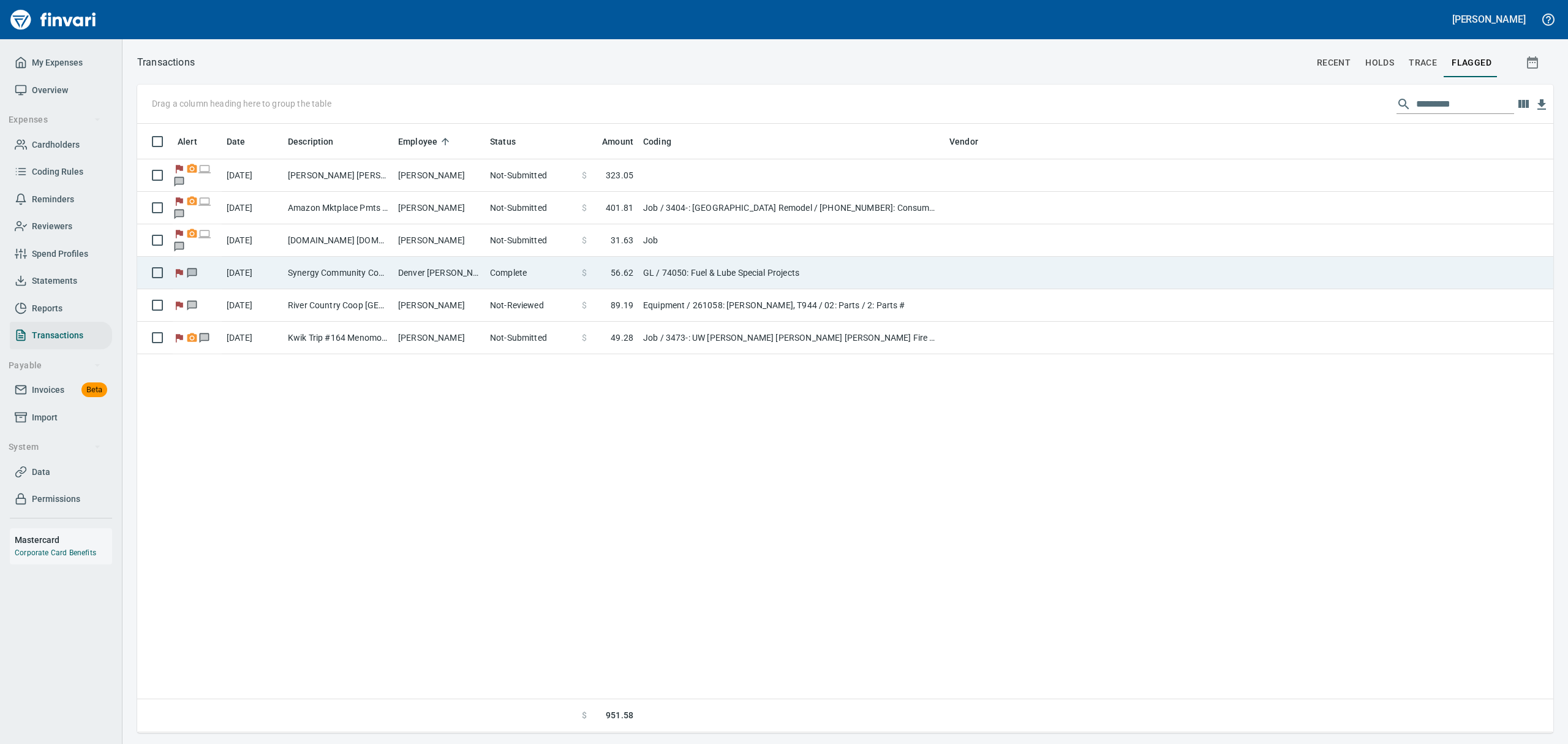
click at [320, 276] on td "Synergy Community Coop Ridgeland [GEOGRAPHIC_DATA]" at bounding box center [338, 273] width 110 height 33
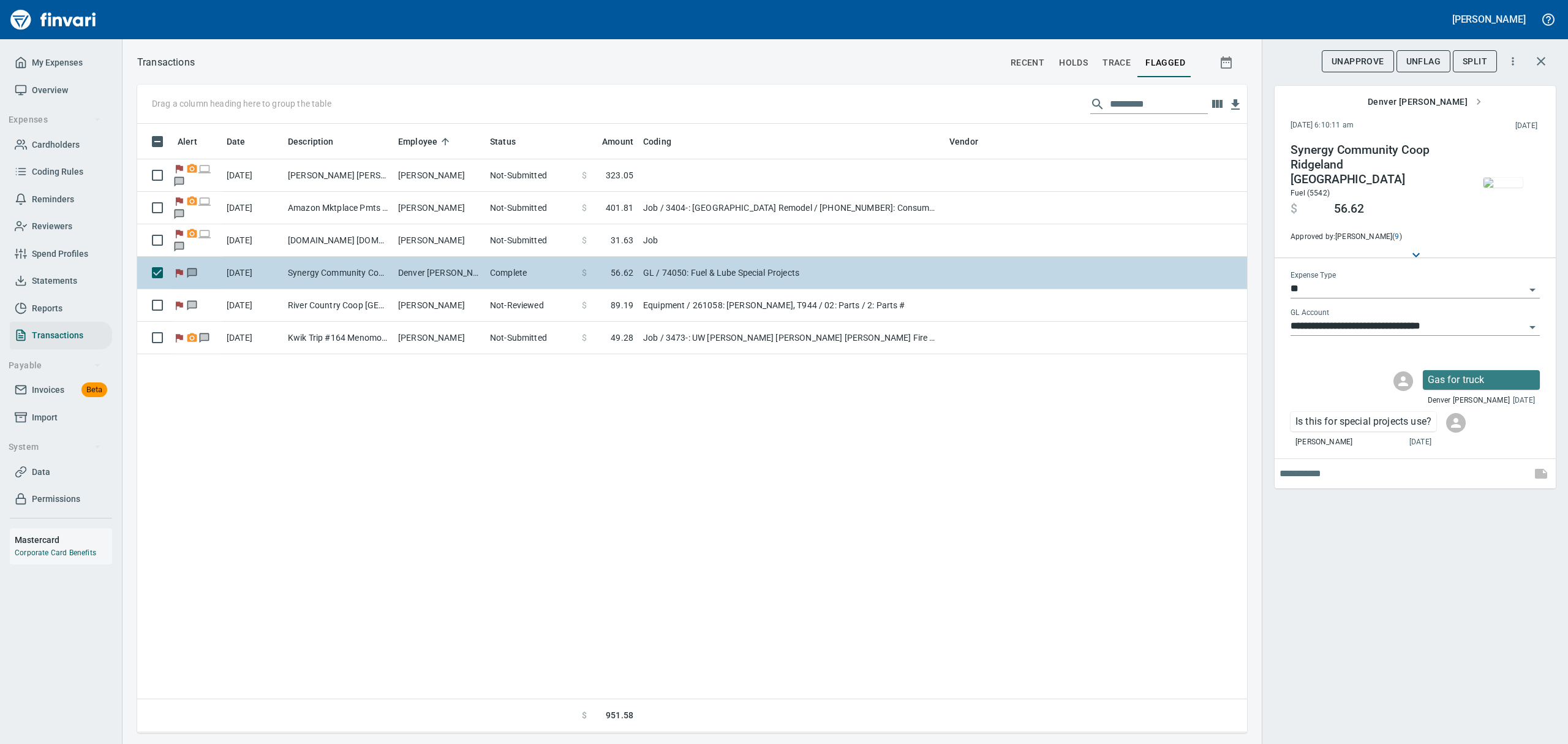
scroll to position [595, 1096]
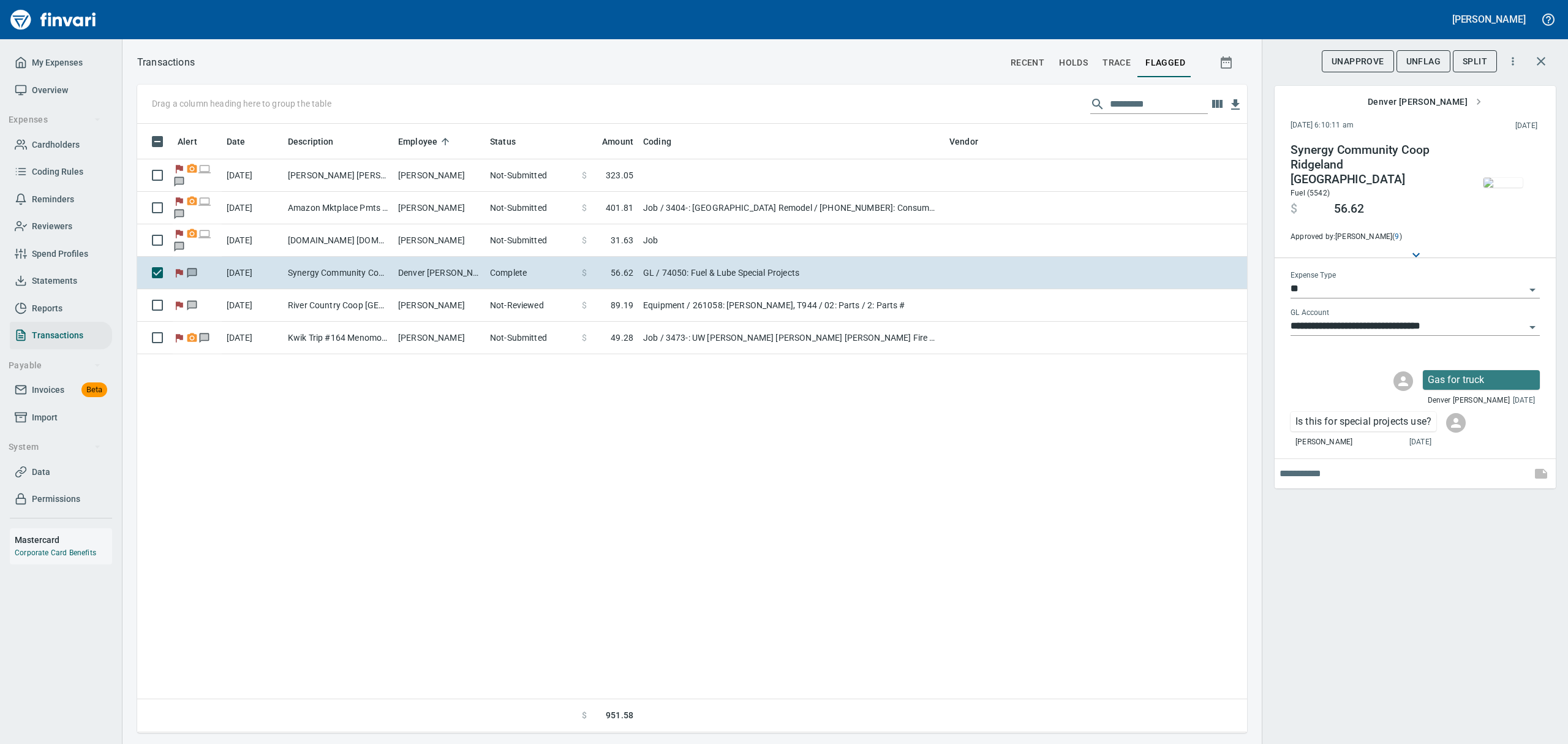
click at [1514, 185] on img "button" at bounding box center [1503, 182] width 39 height 10
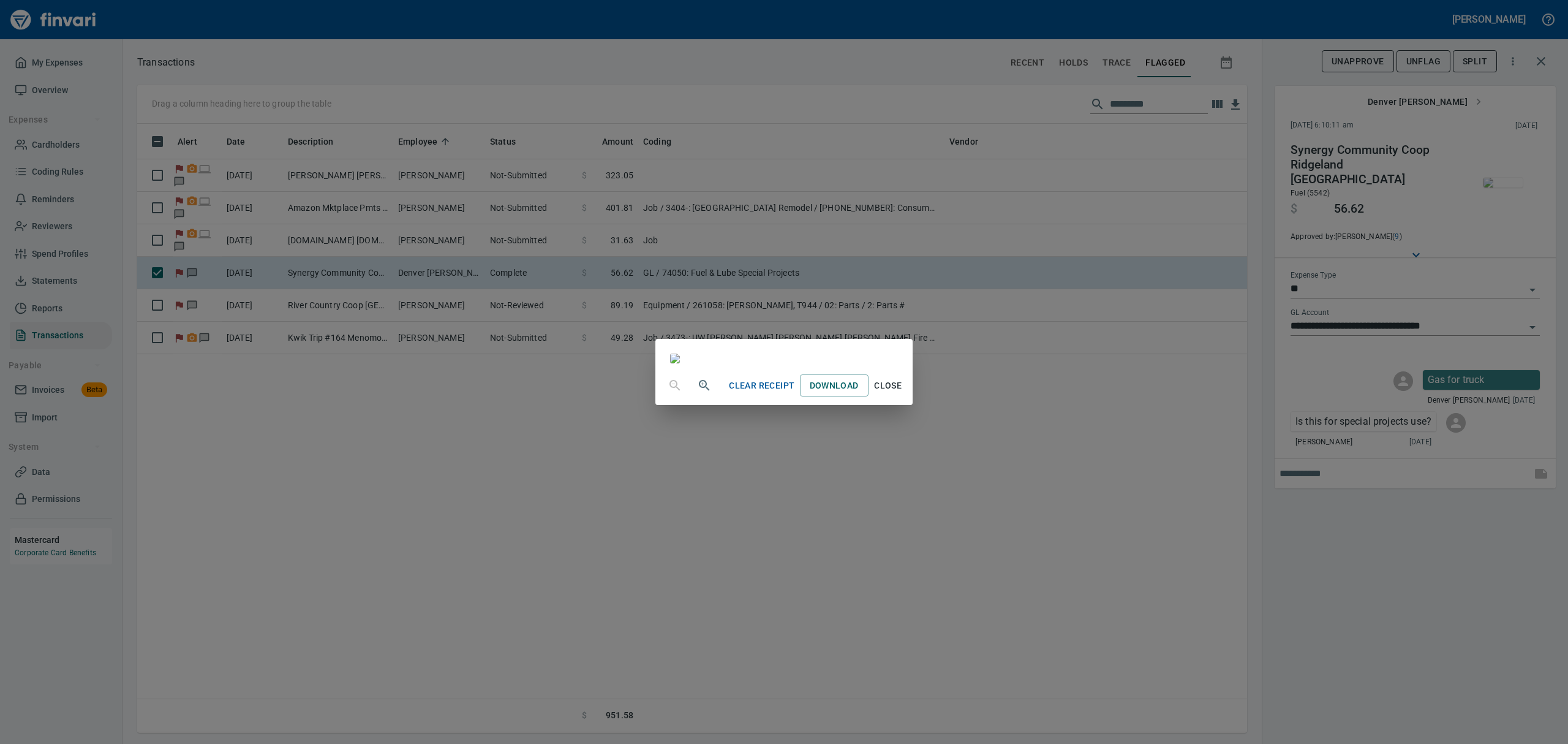
click at [903, 394] on span "Close" at bounding box center [888, 386] width 30 height 15
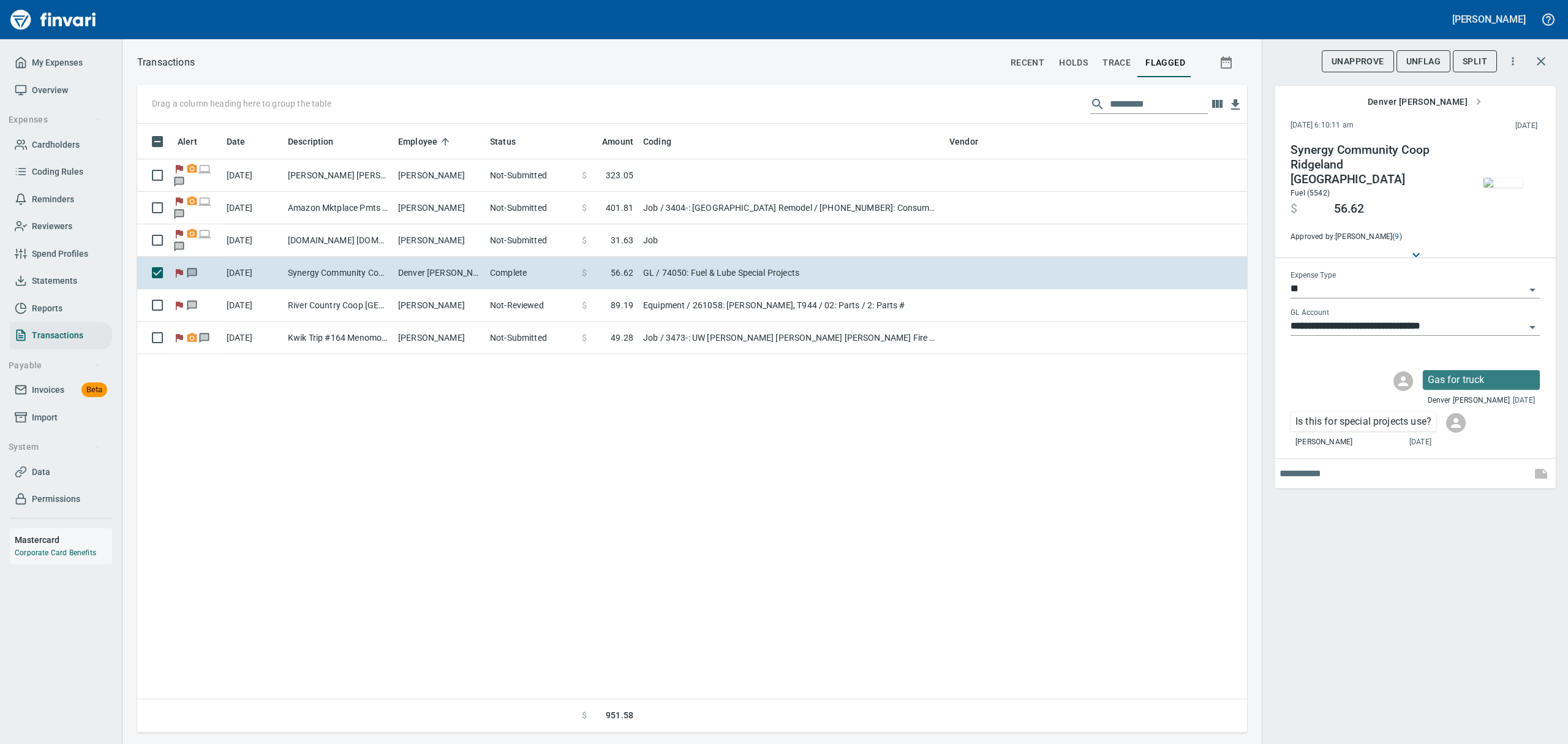
click at [1539, 282] on icon "Open" at bounding box center [1532, 289] width 14 height 14
click at [1346, 400] on li "Job" at bounding box center [1414, 397] width 249 height 30
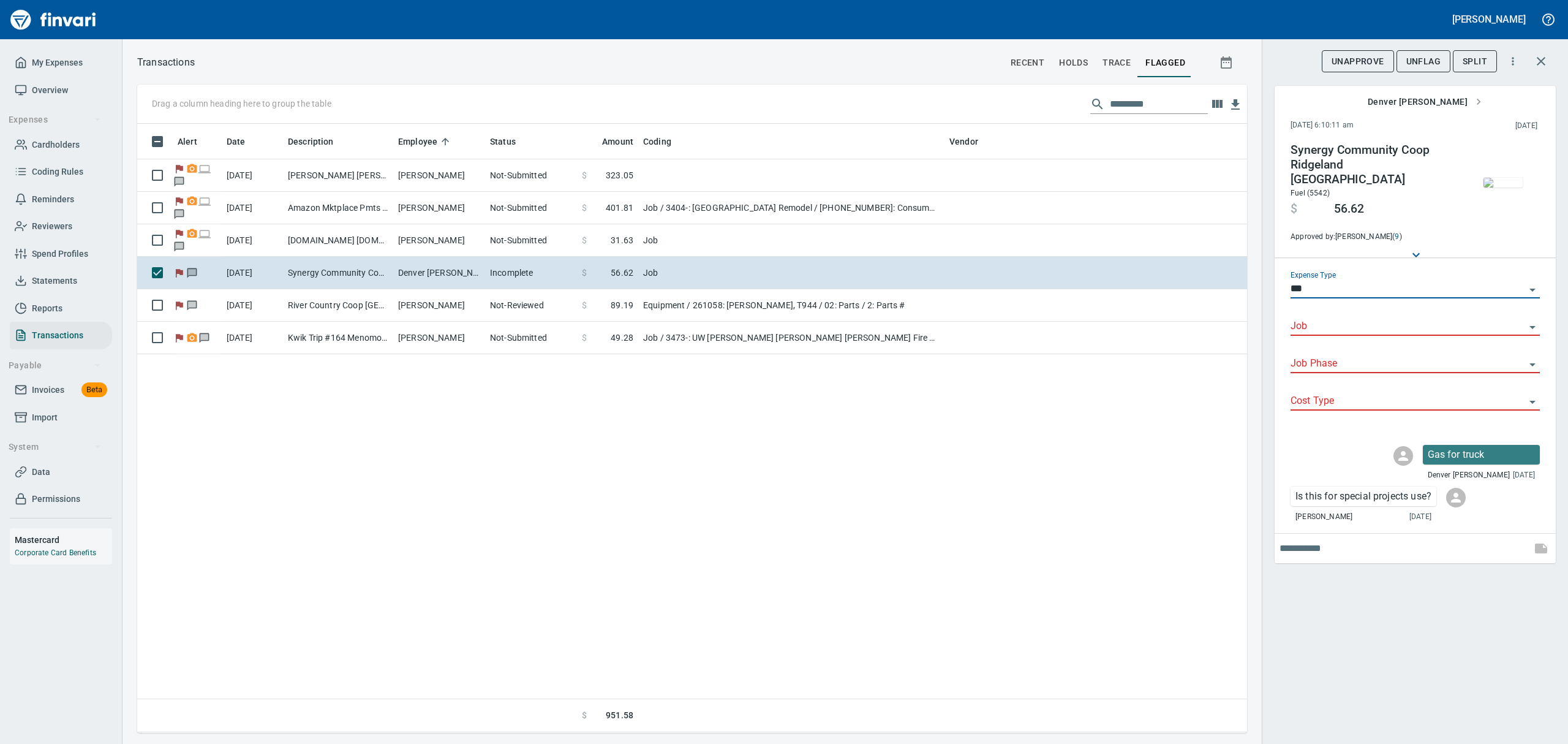
click at [1534, 320] on icon "Open" at bounding box center [1532, 326] width 14 height 14
click at [1470, 353] on li "9025-9173: [PERSON_NAME] Plastics - Masonry Infill for Door" at bounding box center [1414, 347] width 249 height 30
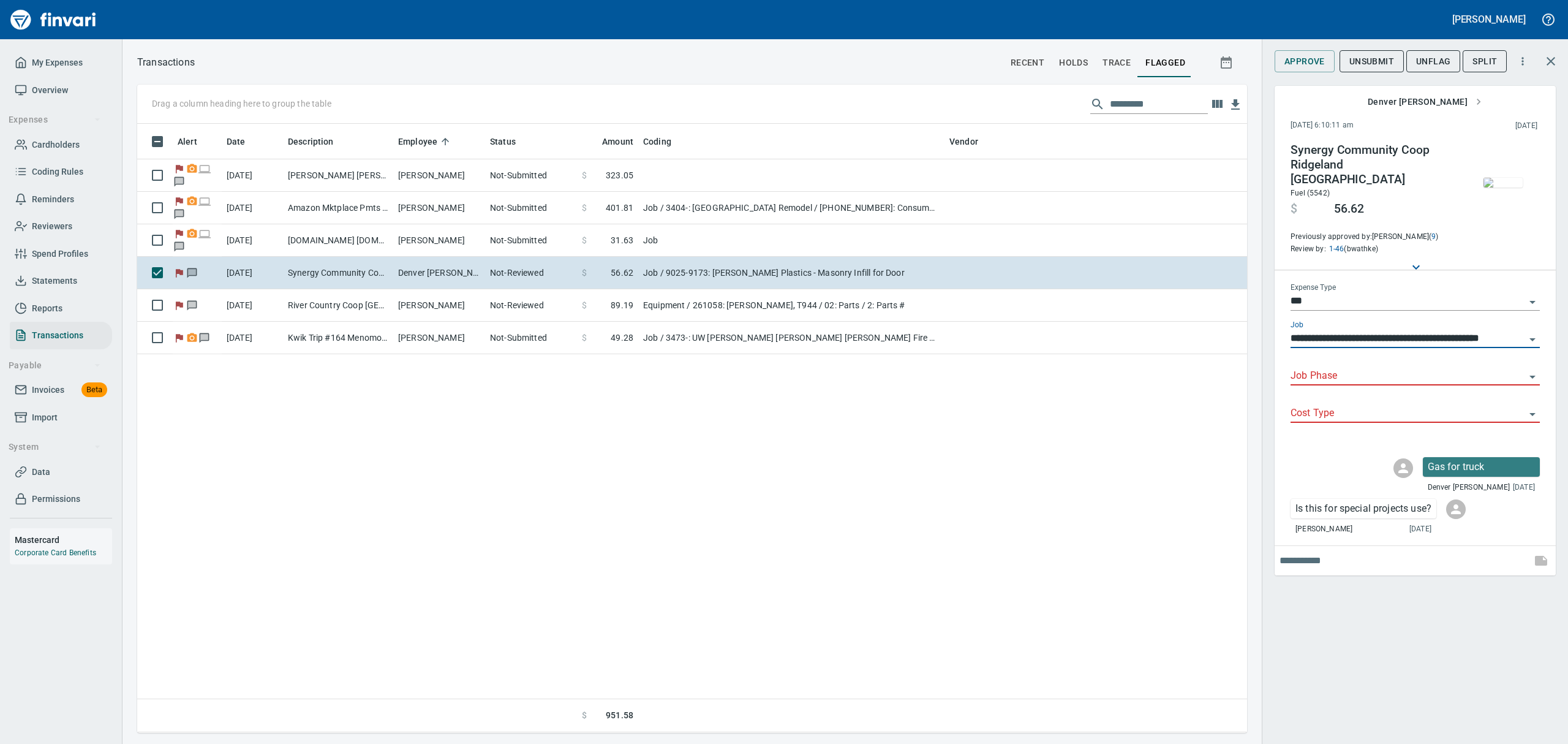
click at [1532, 370] on icon "Open" at bounding box center [1532, 376] width 14 height 14
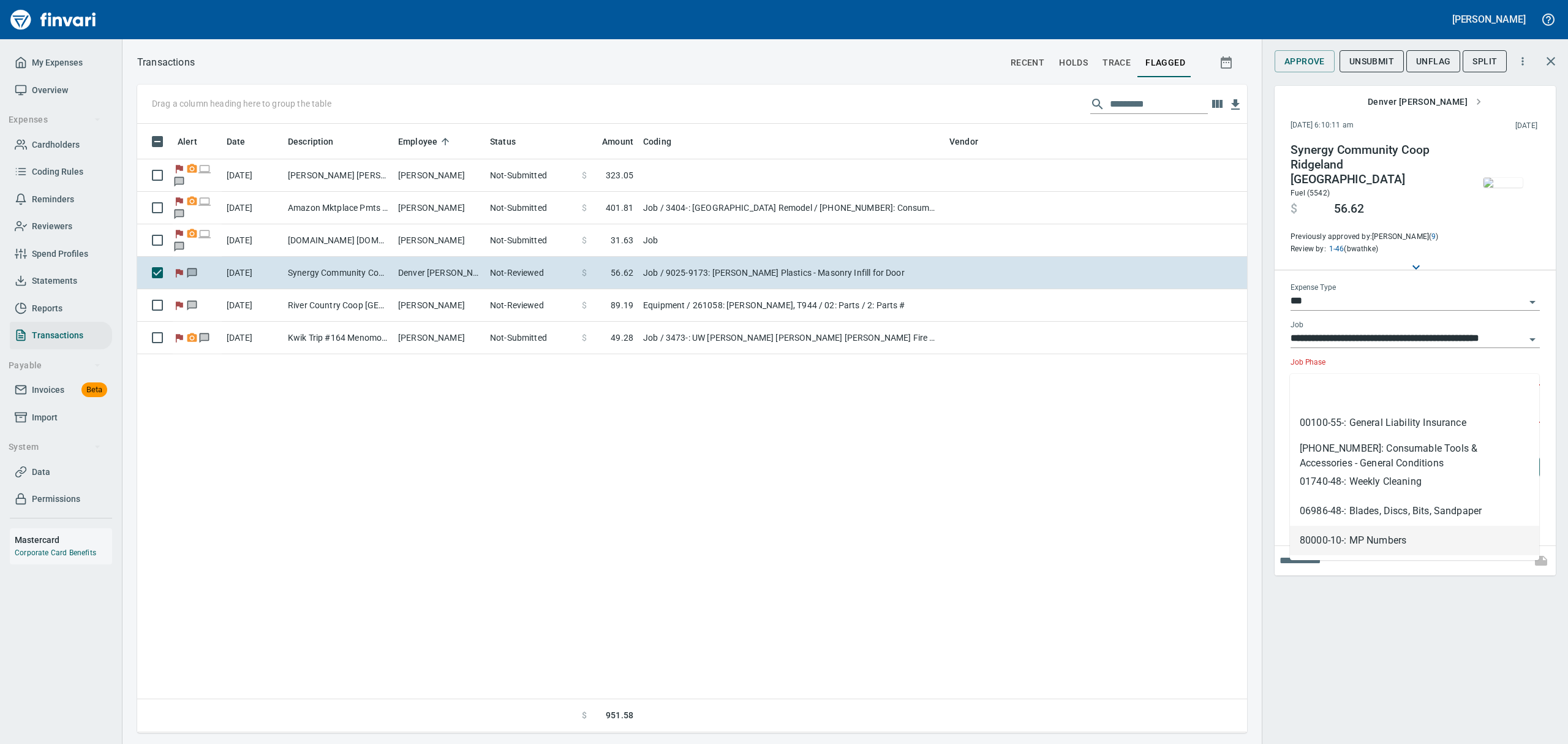
click at [1373, 538] on li "80000-10-: MP Numbers" at bounding box center [1414, 540] width 249 height 30
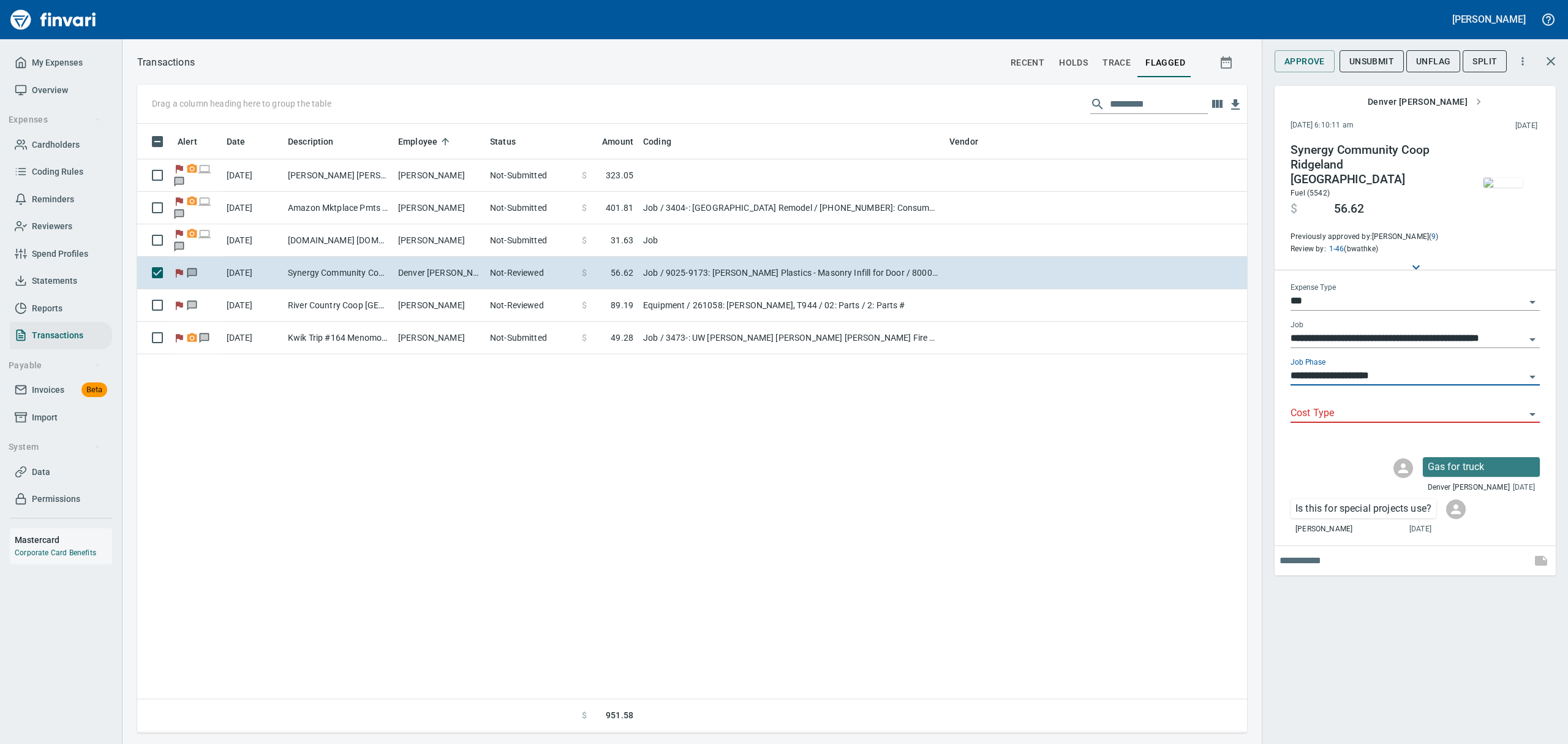
click at [1532, 407] on icon "Open" at bounding box center [1532, 414] width 14 height 14
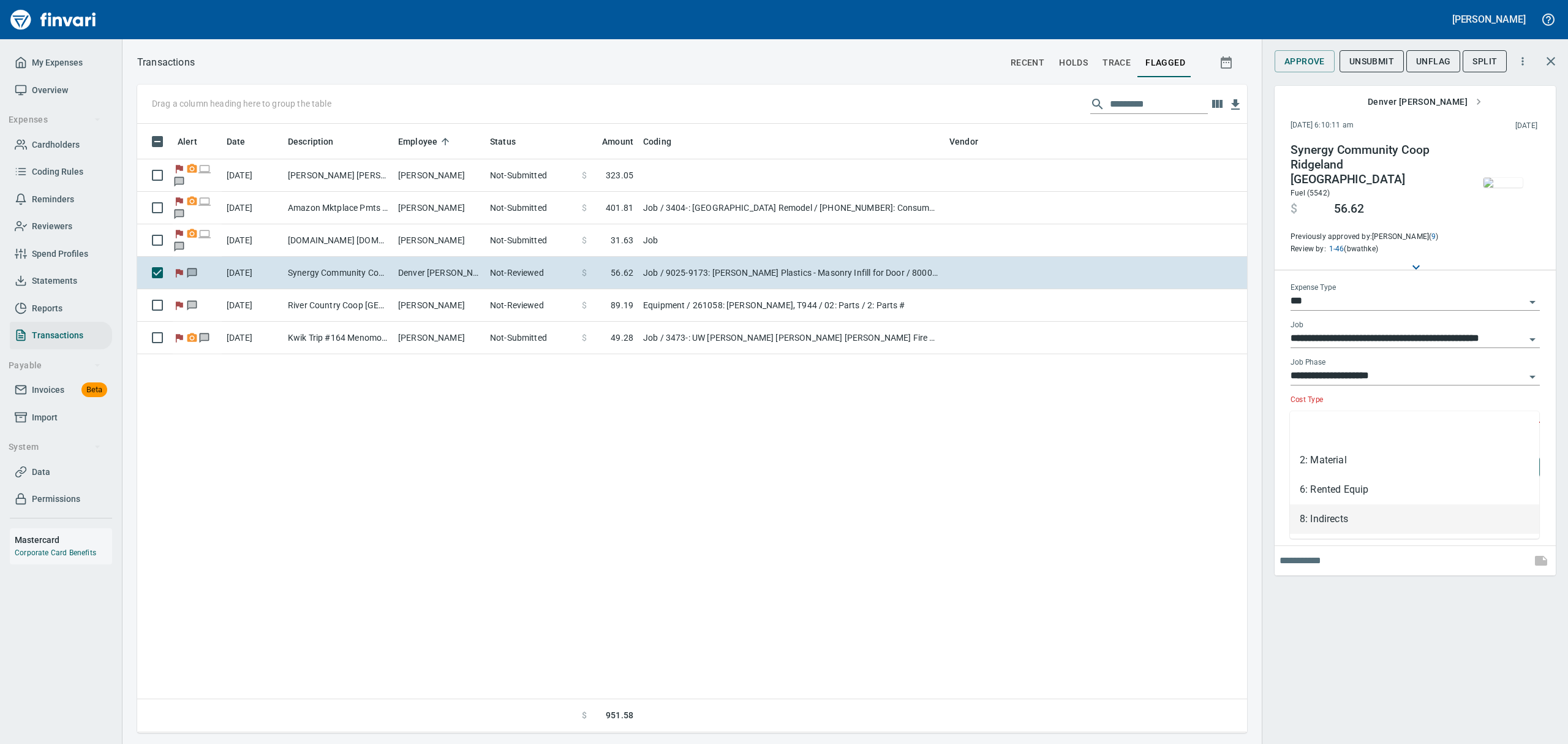
click at [1328, 513] on li "8: Indirects" at bounding box center [1414, 518] width 249 height 30
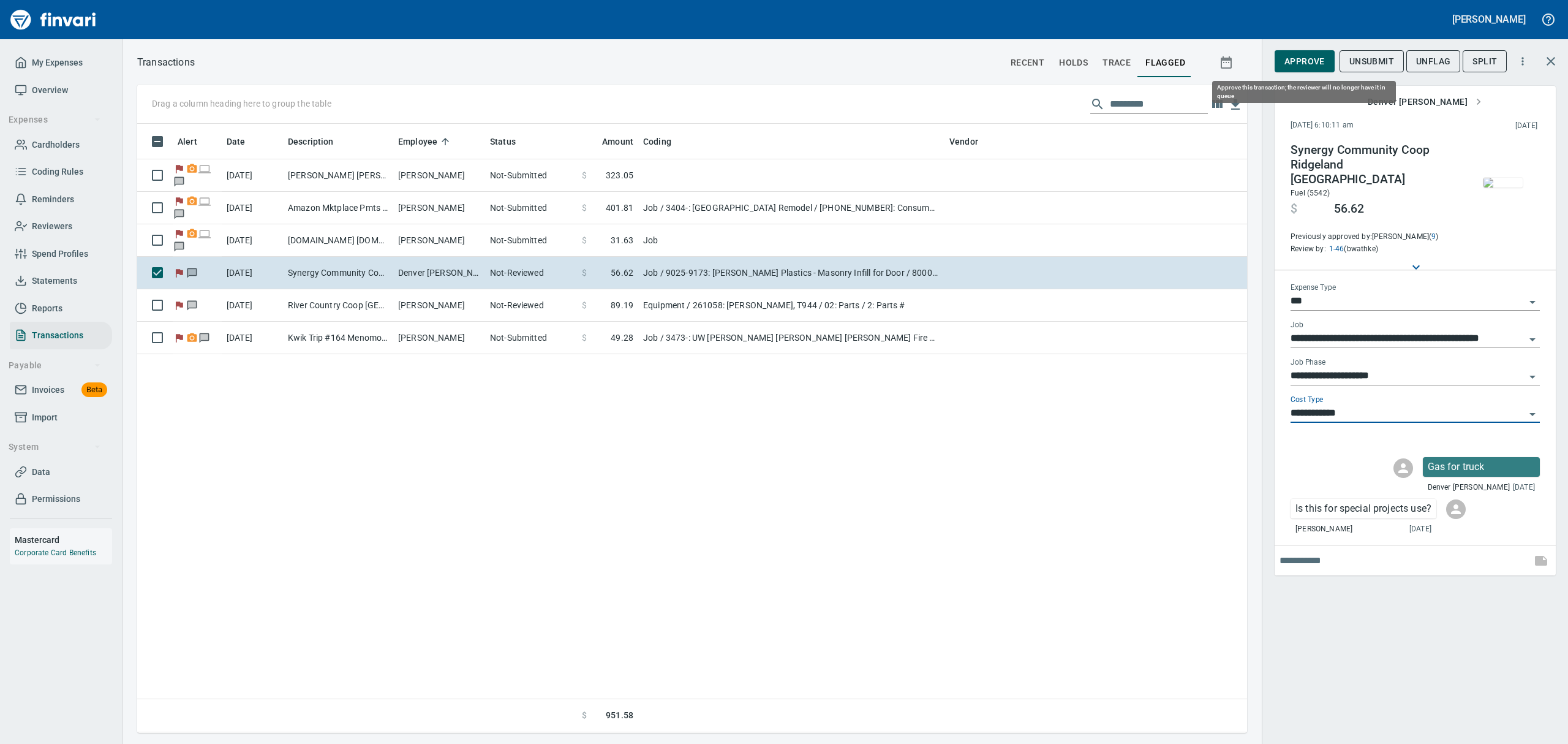
click at [1296, 57] on span "Approve" at bounding box center [1304, 61] width 40 height 15
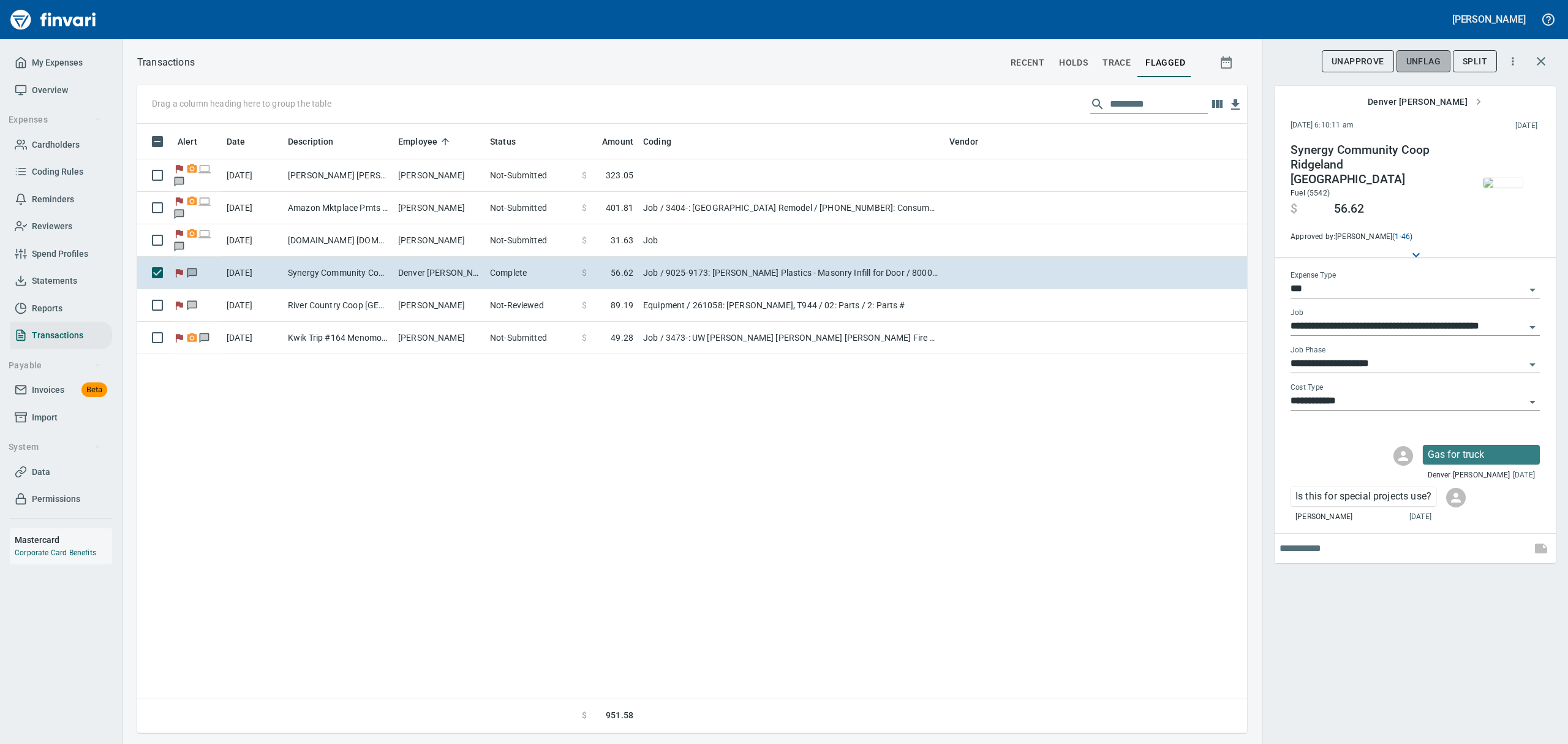
click at [1420, 67] on span "UnFlag" at bounding box center [1424, 61] width 35 height 15
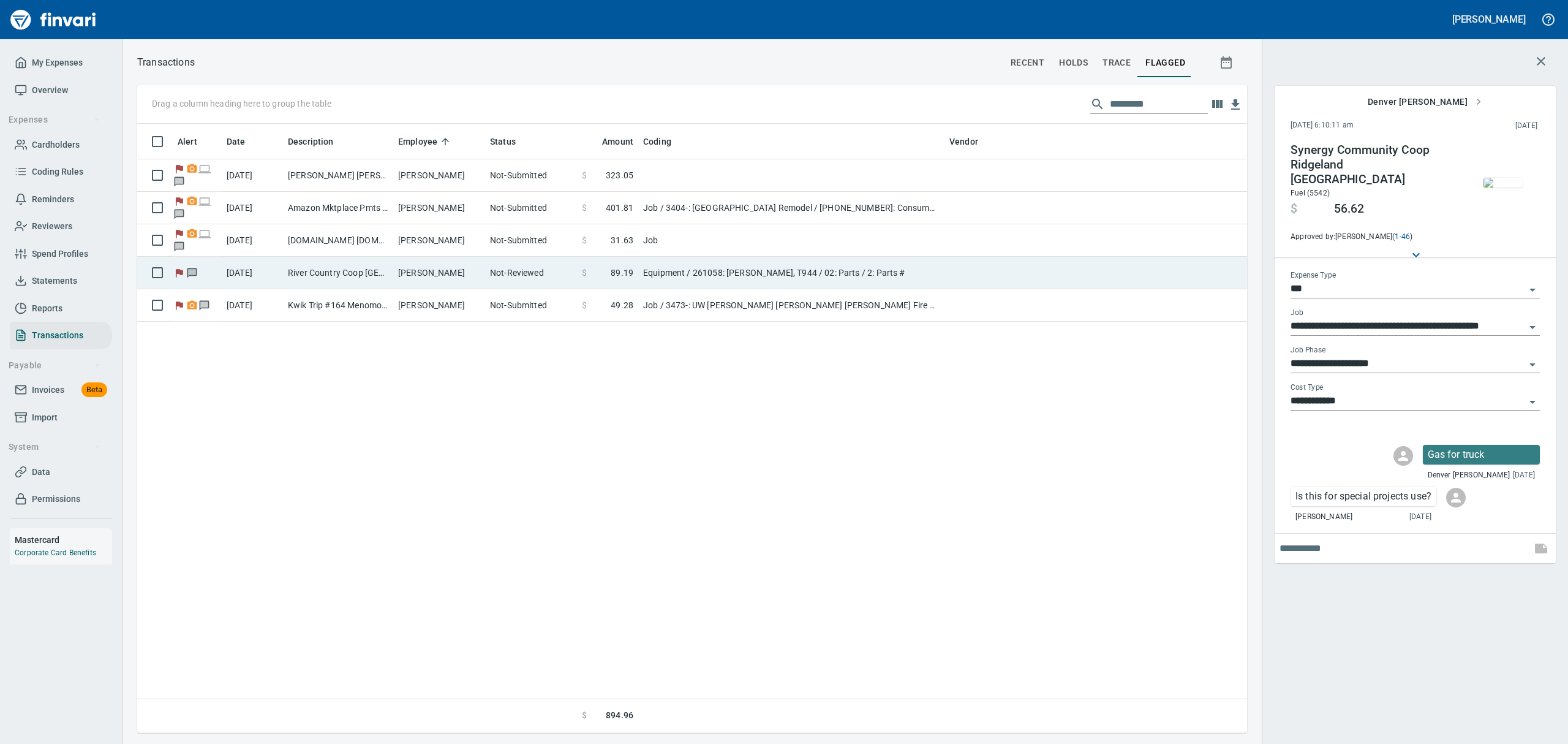
click at [588, 276] on span at bounding box center [598, 273] width 24 height 12
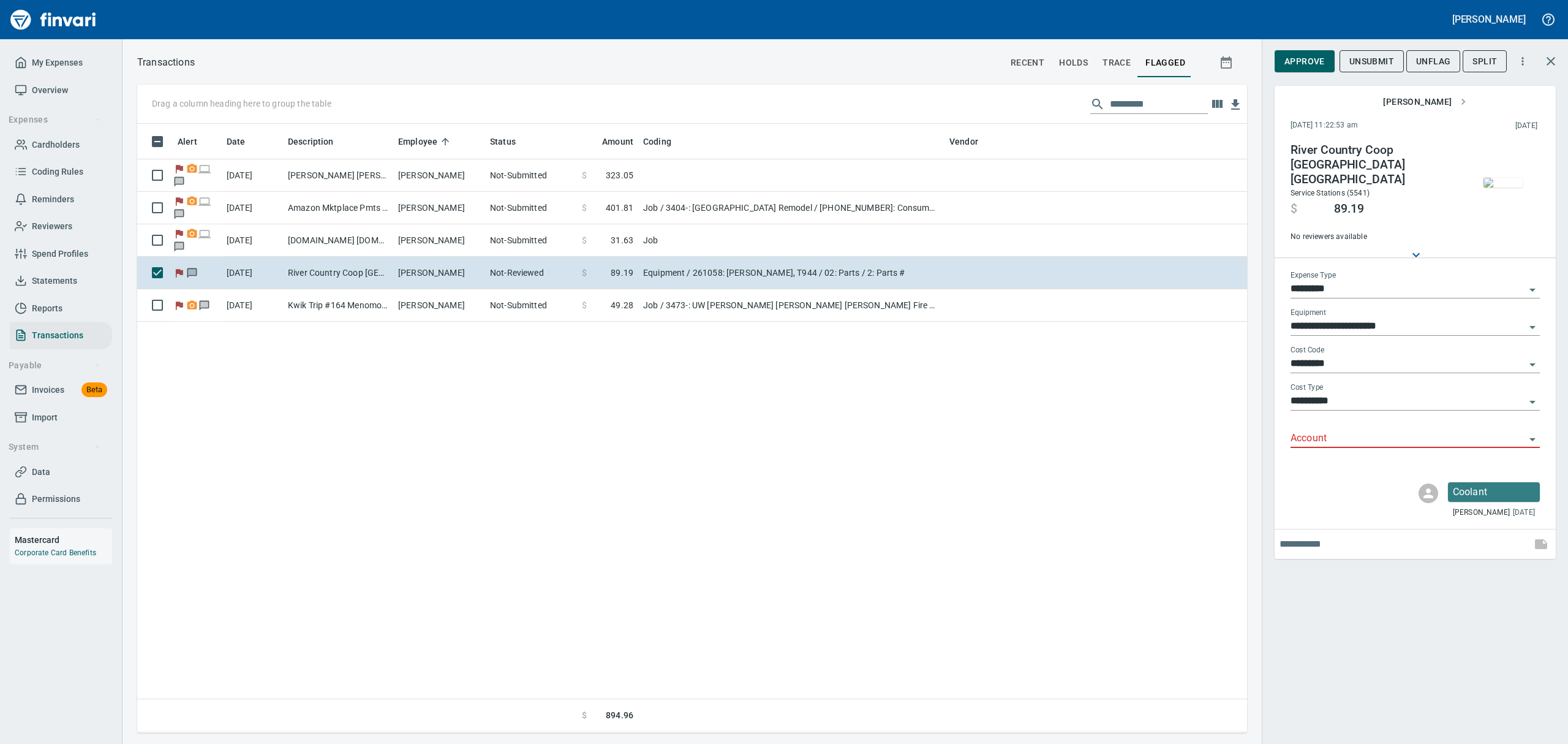
scroll to position [595, 1096]
click at [1498, 187] on img "button" at bounding box center [1503, 182] width 39 height 10
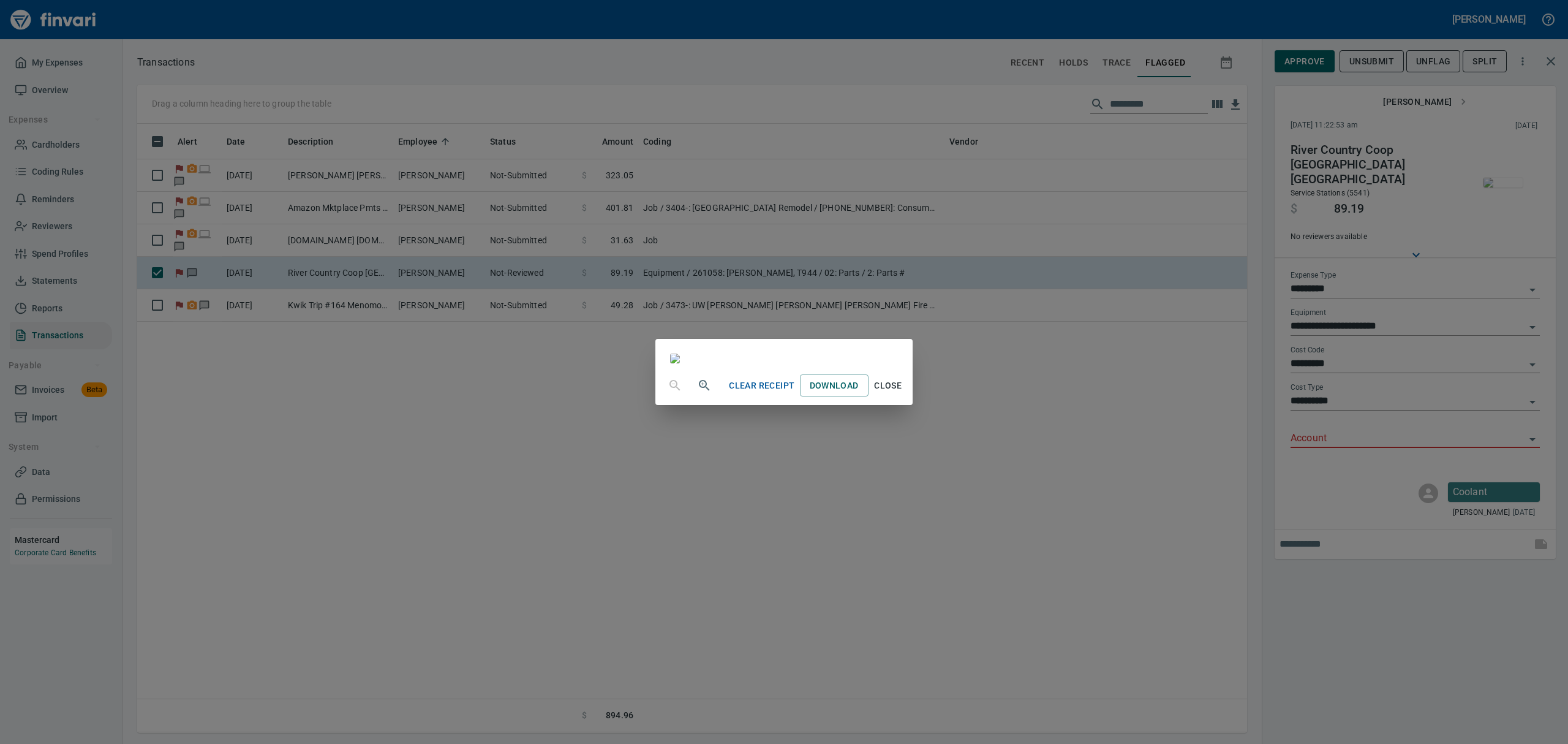
click at [903, 394] on span "Close" at bounding box center [888, 386] width 30 height 15
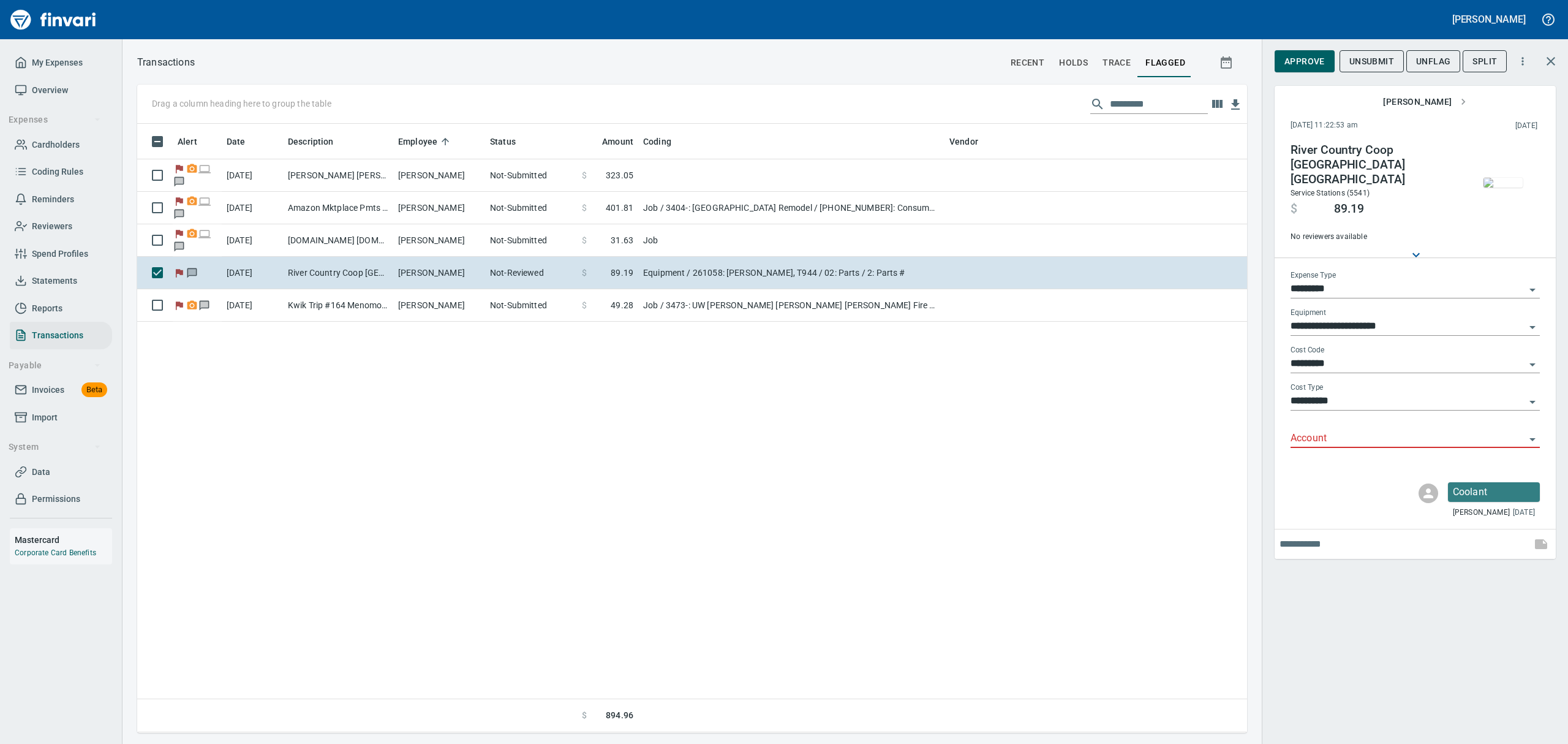
click at [1533, 282] on icon "Open" at bounding box center [1532, 289] width 14 height 14
click at [1313, 395] on li "Job" at bounding box center [1414, 397] width 249 height 30
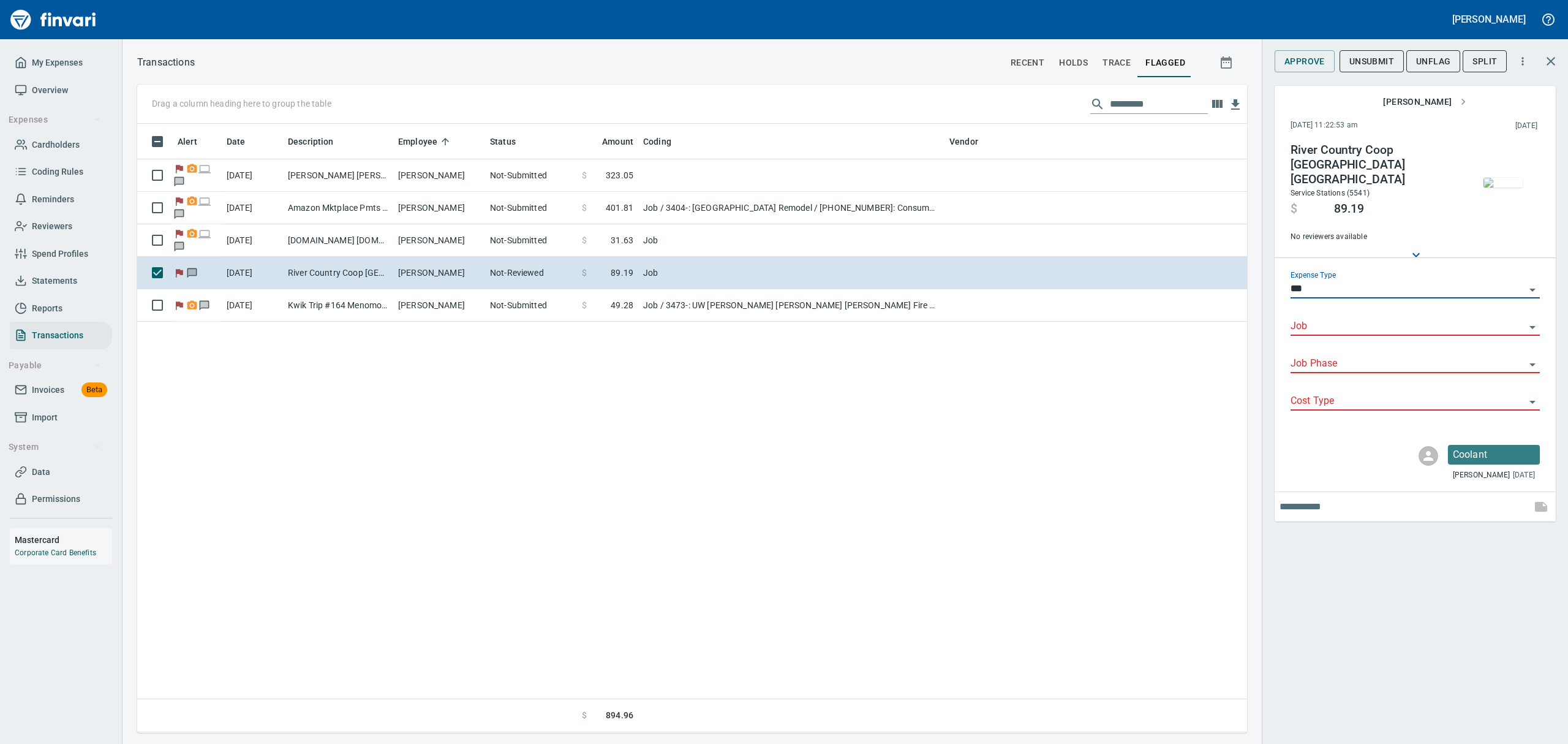
click at [1520, 318] on input "Job" at bounding box center [1408, 326] width 234 height 17
click at [1351, 347] on li "3450-: [GEOGRAPHIC_DATA] Addition & Renovations" at bounding box center [1414, 347] width 249 height 30
click at [1350, 355] on input "Job Phase" at bounding box center [1408, 364] width 234 height 17
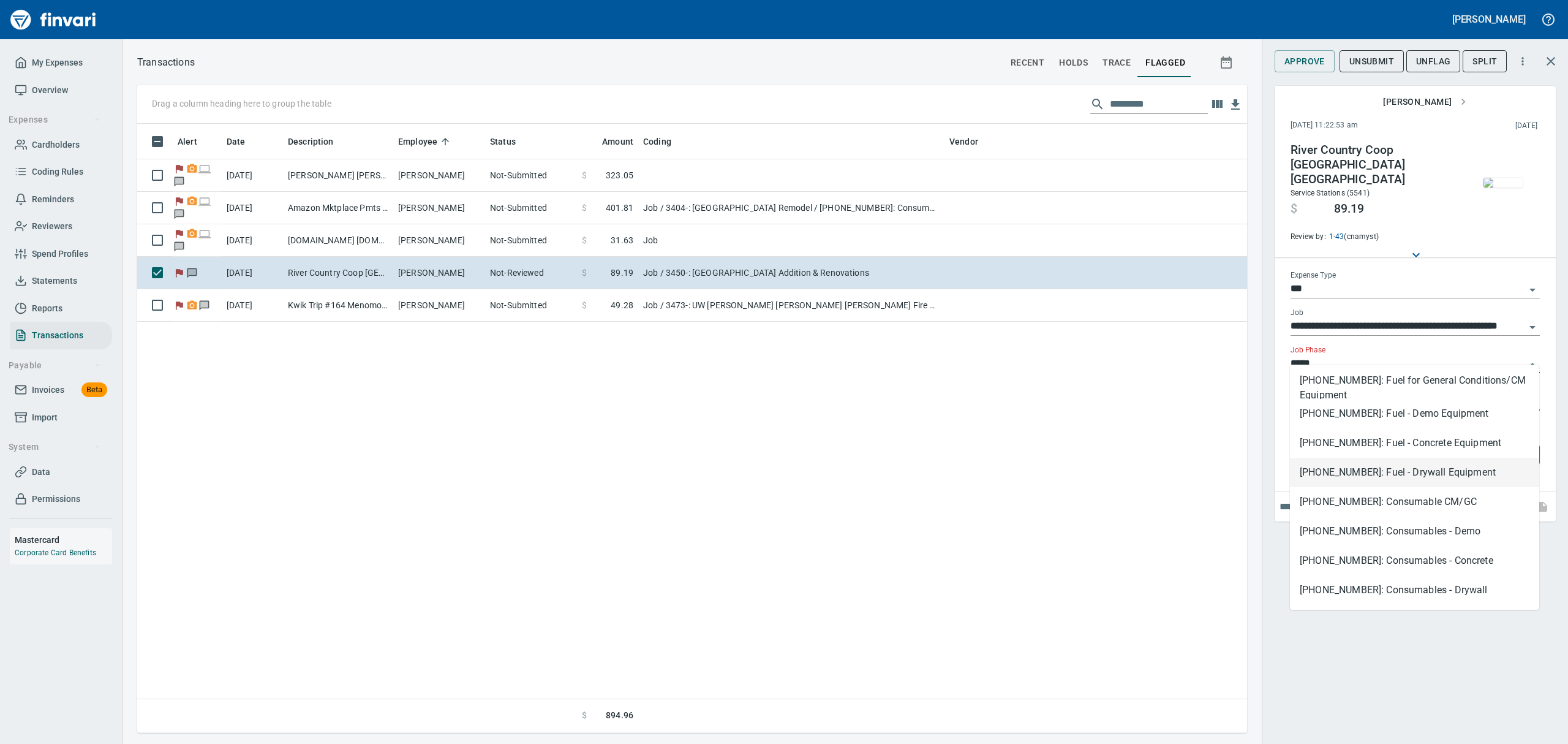
scroll to position [30, 0]
click at [1379, 470] on li "[PHONE_NUMBER]: Consumable CM/GC" at bounding box center [1414, 472] width 249 height 30
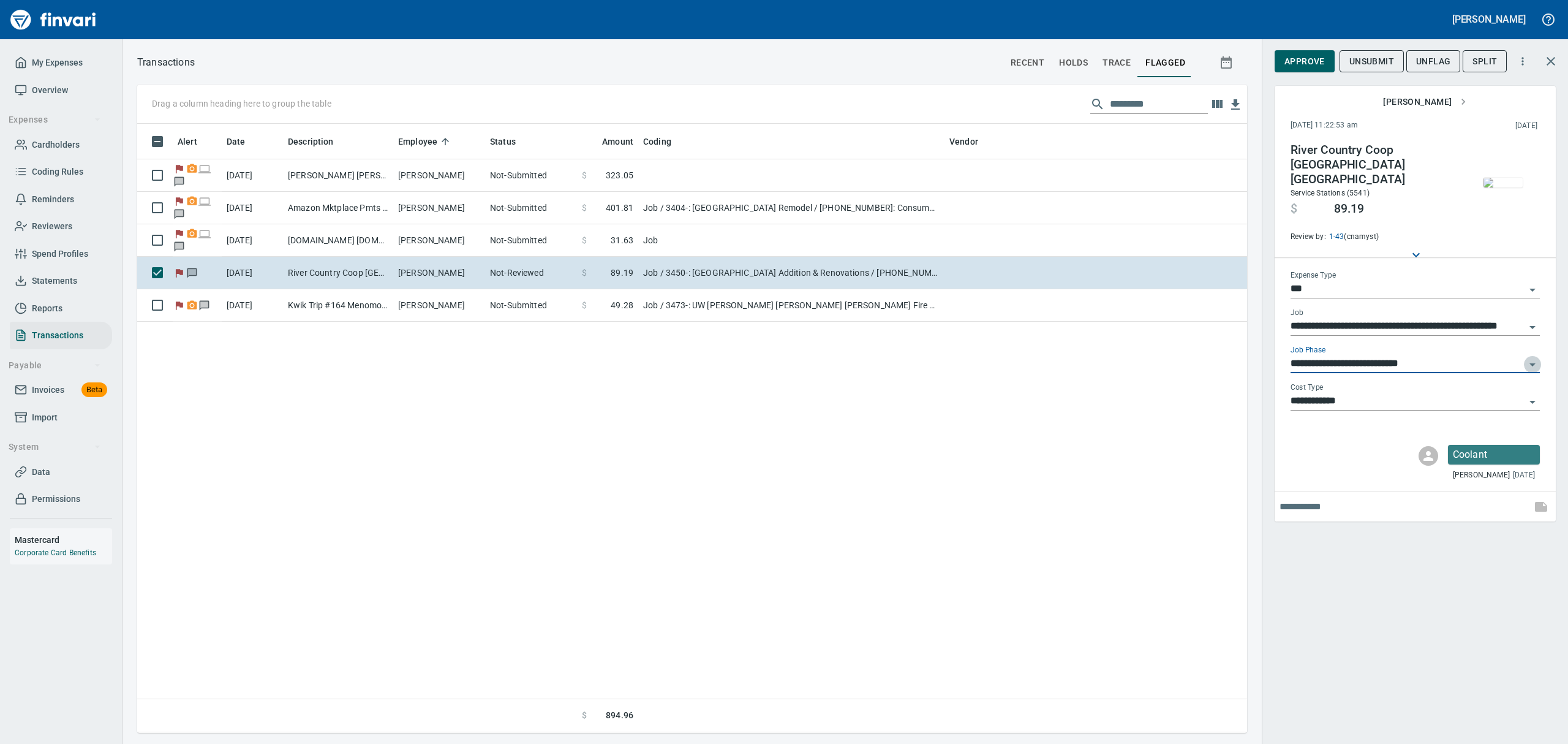
click at [1533, 357] on icon "Open" at bounding box center [1532, 364] width 14 height 14
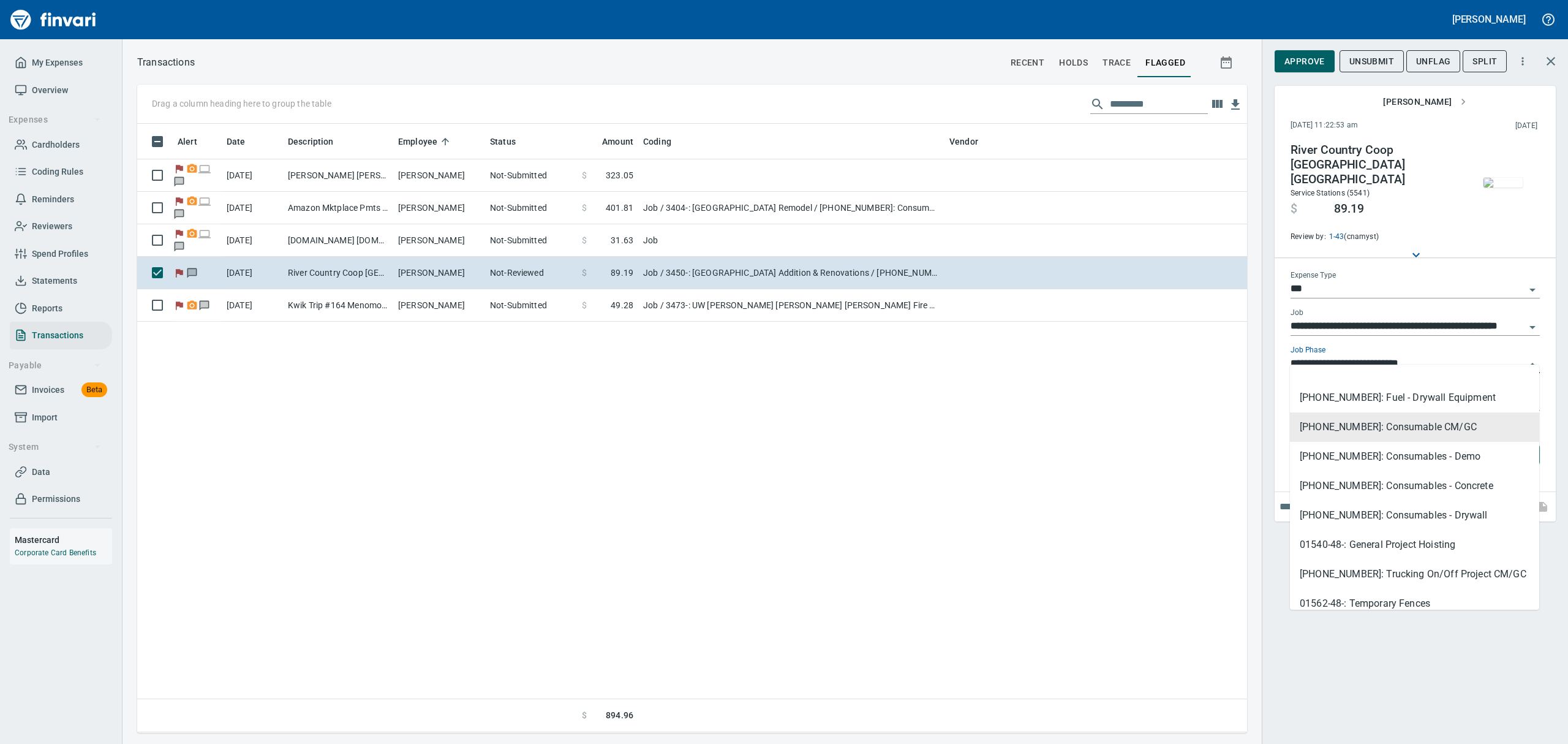
scroll to position [817, 0]
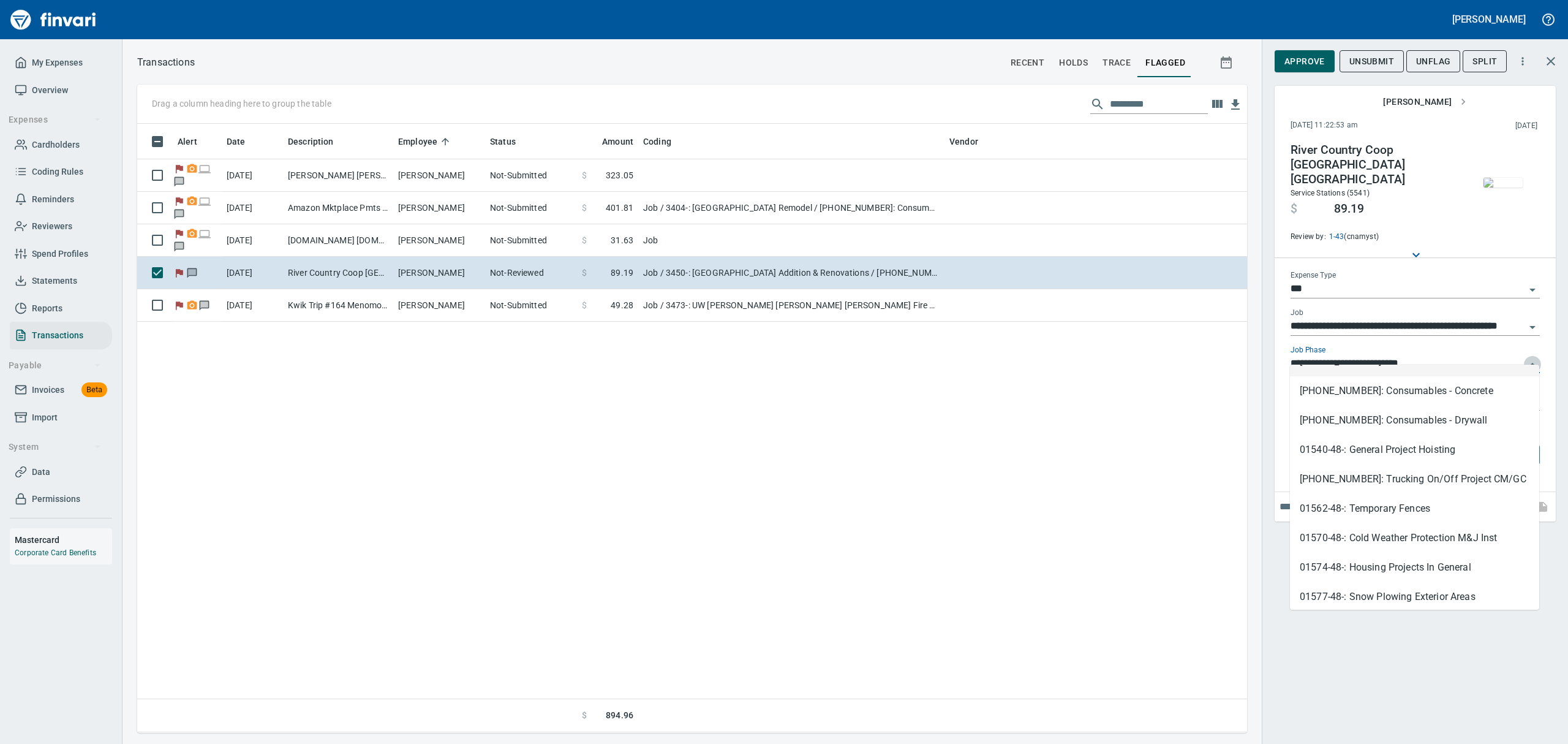
click at [1532, 357] on icon "Close" at bounding box center [1532, 364] width 14 height 14
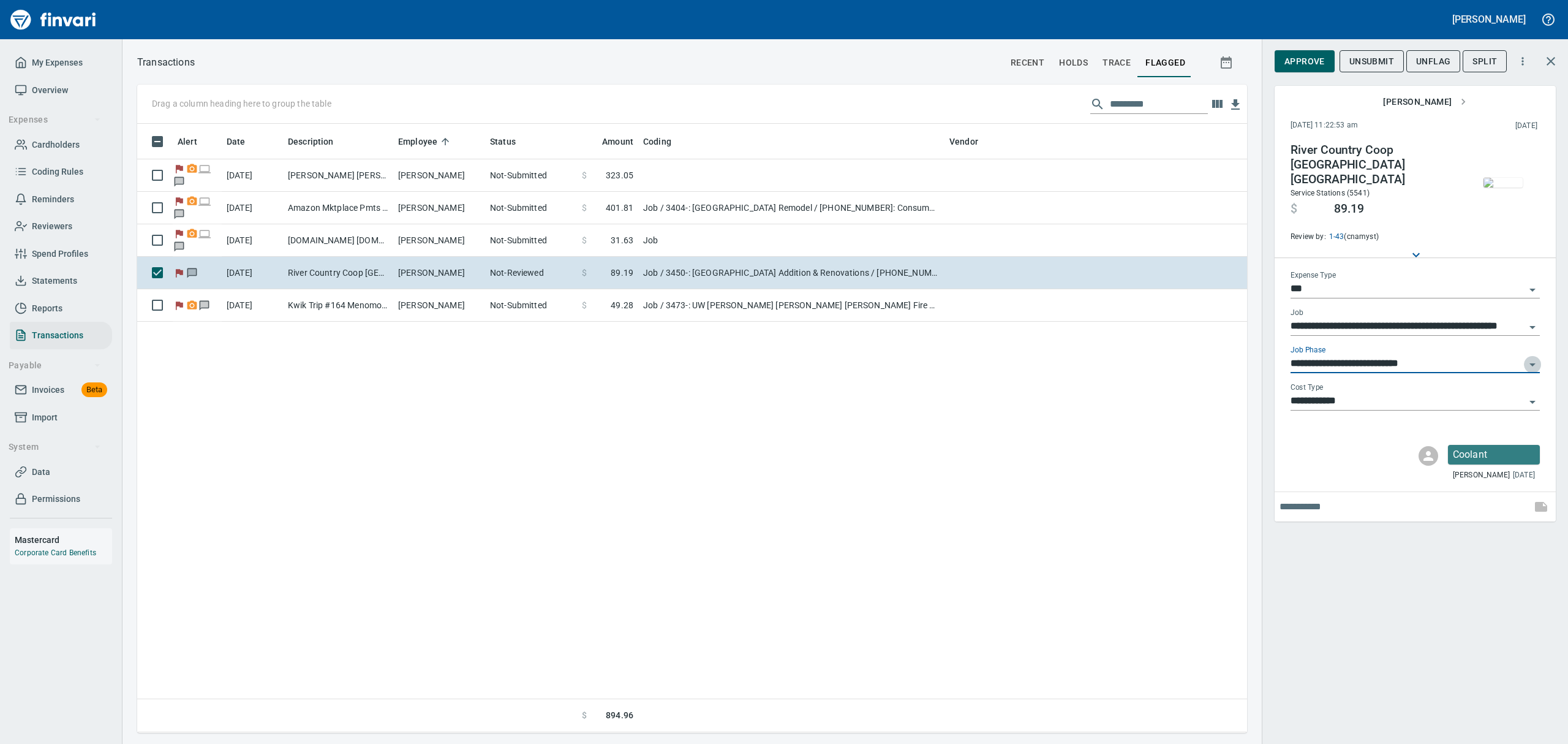
click at [1532, 357] on icon "Open" at bounding box center [1532, 364] width 14 height 14
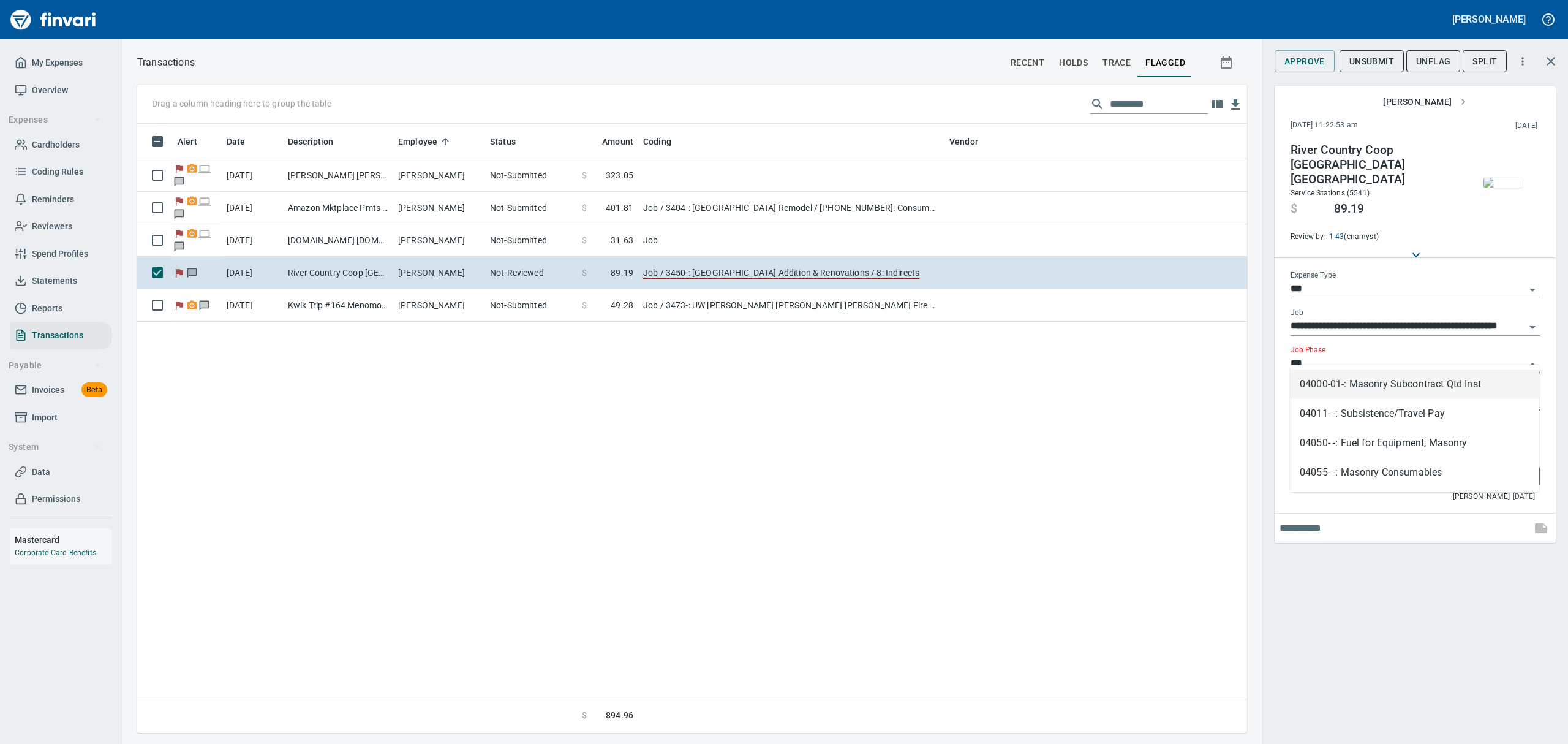
scroll to position [595, 1096]
click at [1336, 471] on li "04055- -: Masonry Consumables" at bounding box center [1414, 472] width 249 height 30
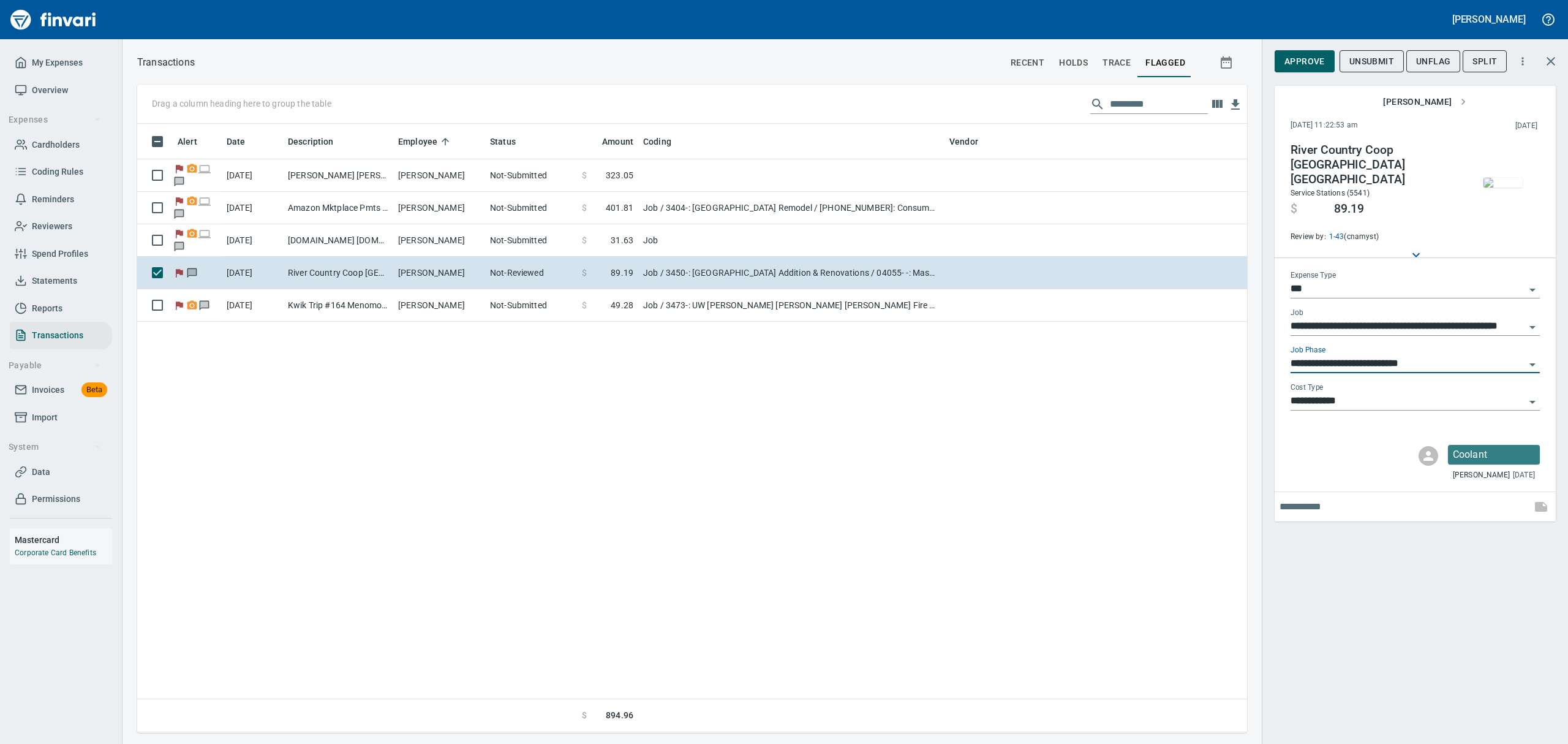
click at [1319, 63] on span "Approve" at bounding box center [1304, 61] width 40 height 15
click at [1414, 57] on span "UnFlag" at bounding box center [1424, 61] width 35 height 15
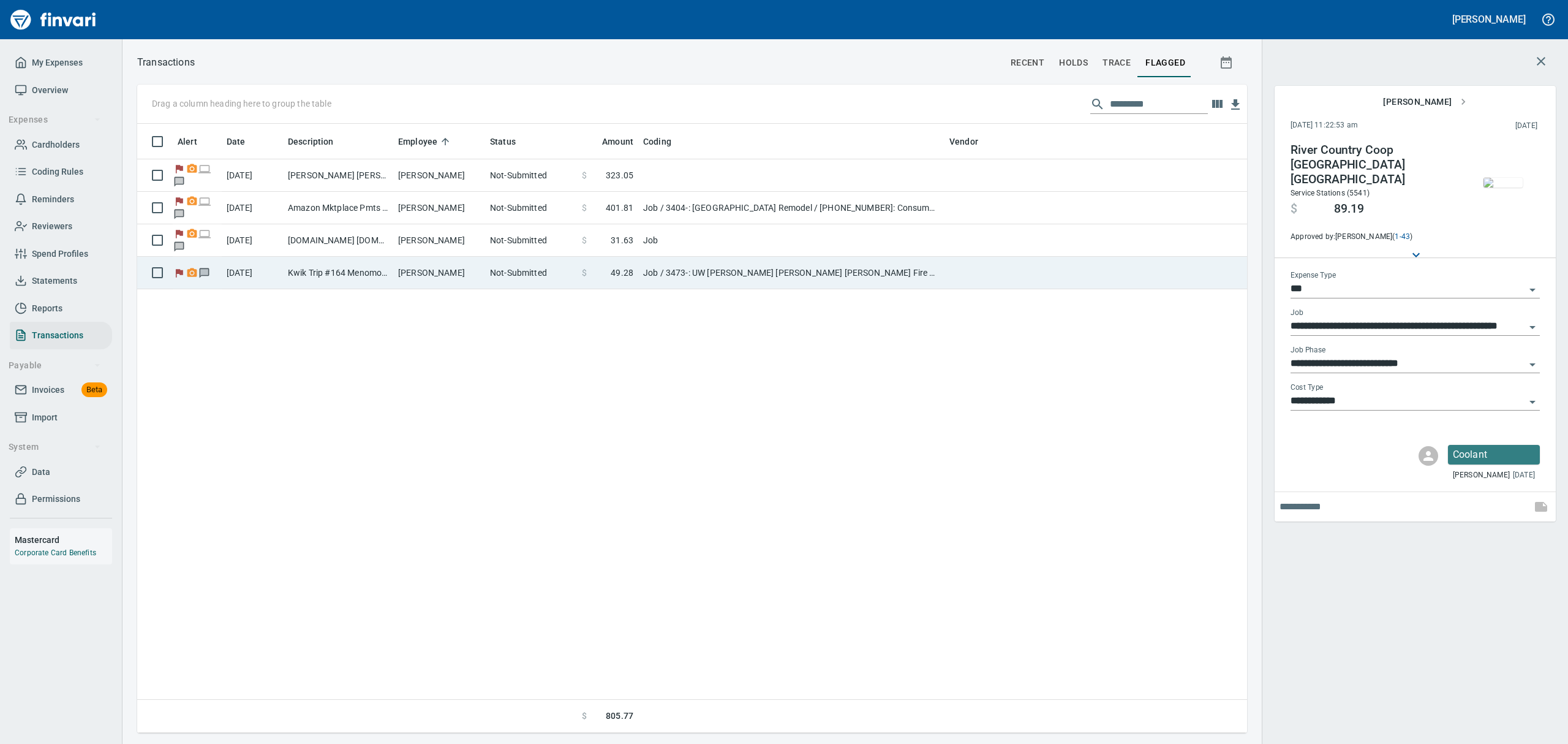
click at [441, 265] on td "[PERSON_NAME]" at bounding box center [440, 273] width 92 height 33
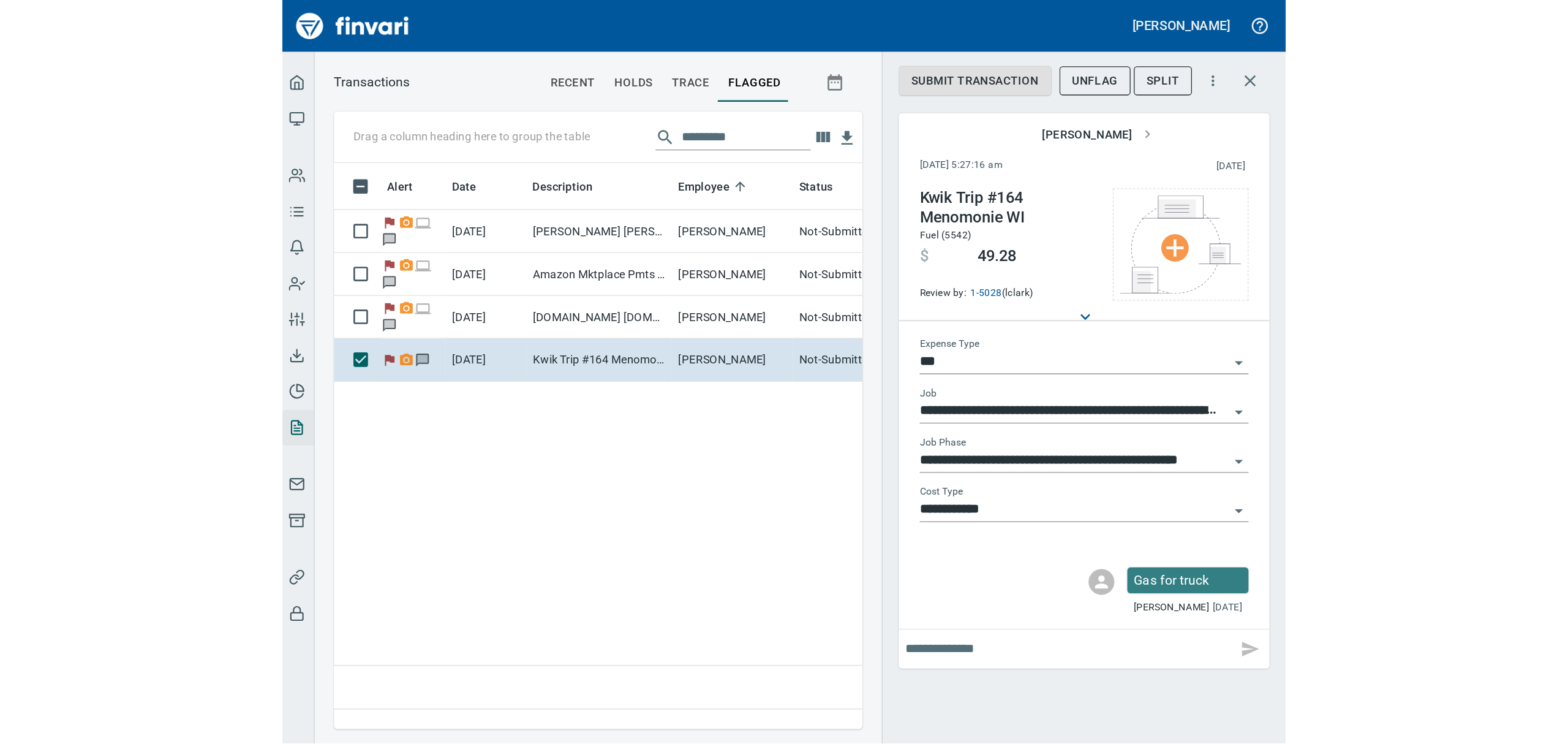
scroll to position [595, 1096]
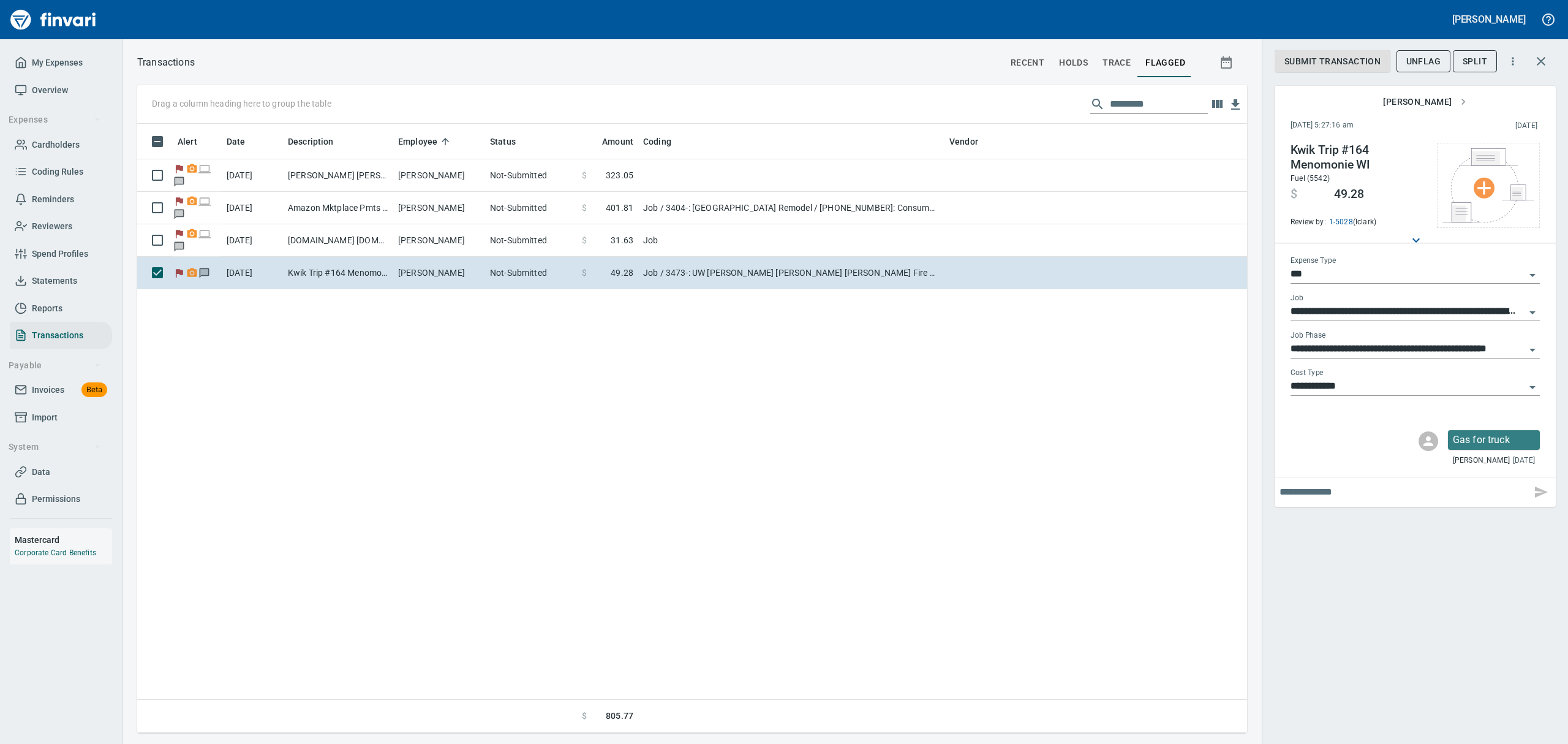
click at [1366, 487] on input "text" at bounding box center [1402, 492] width 247 height 19
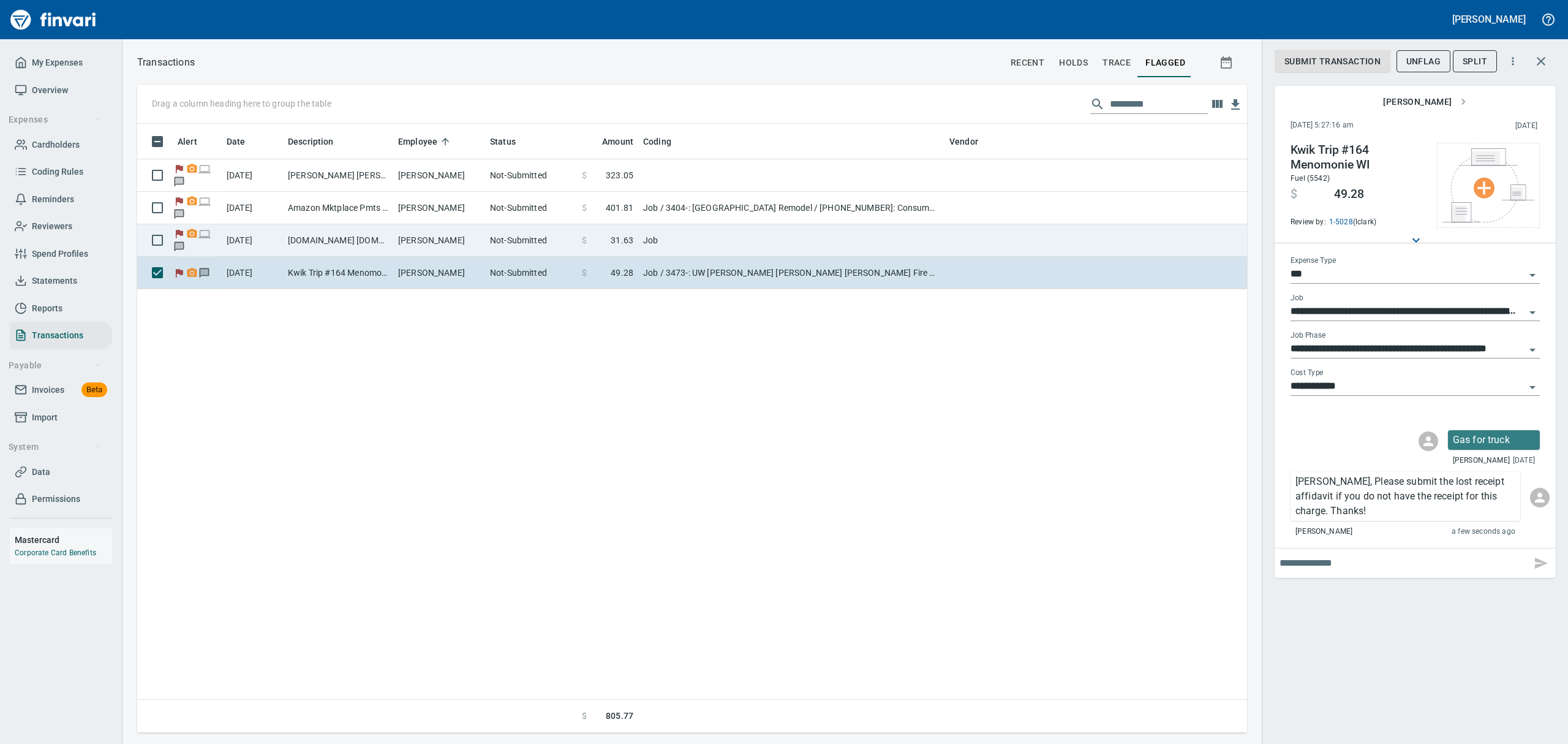
click at [263, 235] on td "[DATE]" at bounding box center [252, 241] width 61 height 33
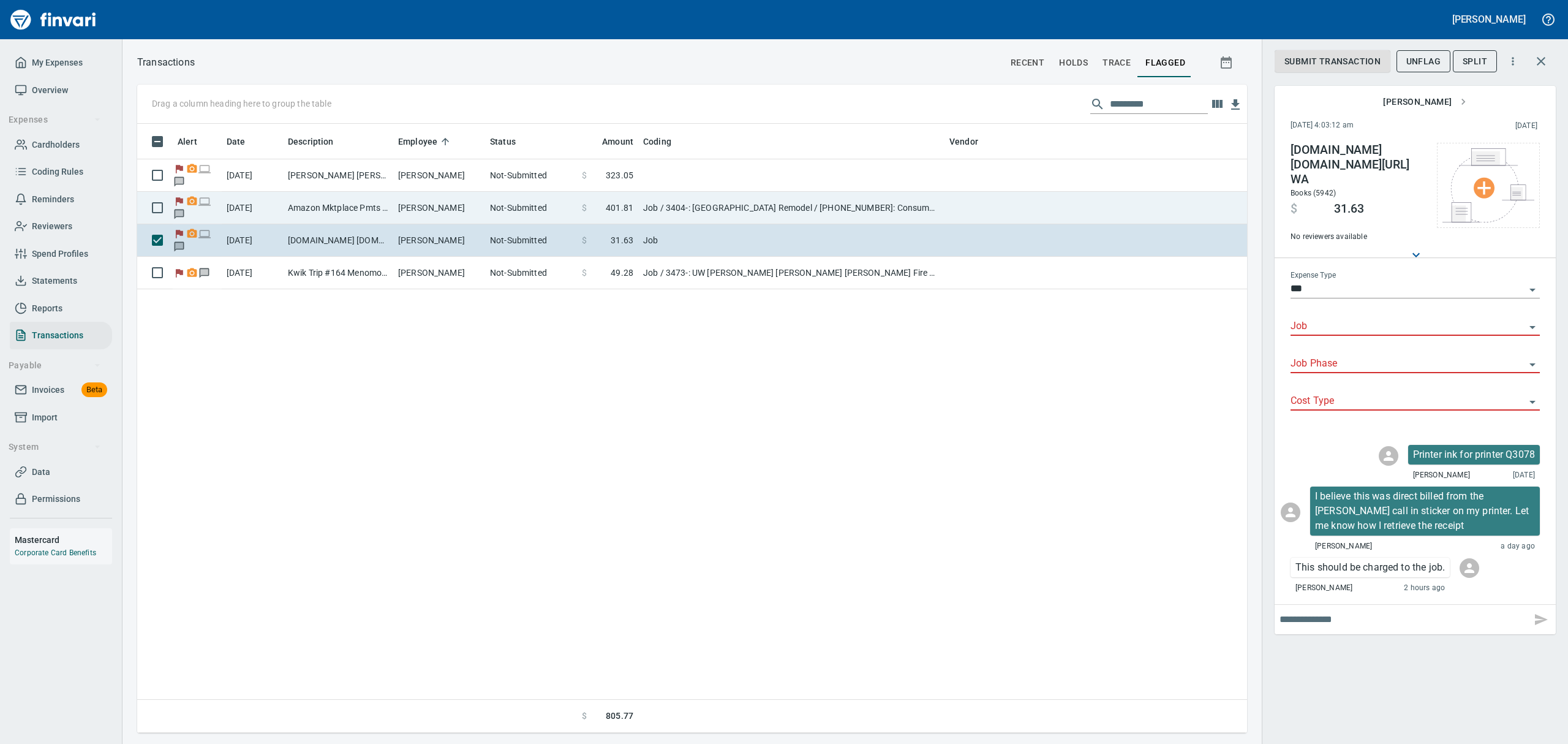
click at [296, 205] on td "Amazon Mktplace Pmts [DOMAIN_NAME][URL] WA" at bounding box center [338, 208] width 110 height 33
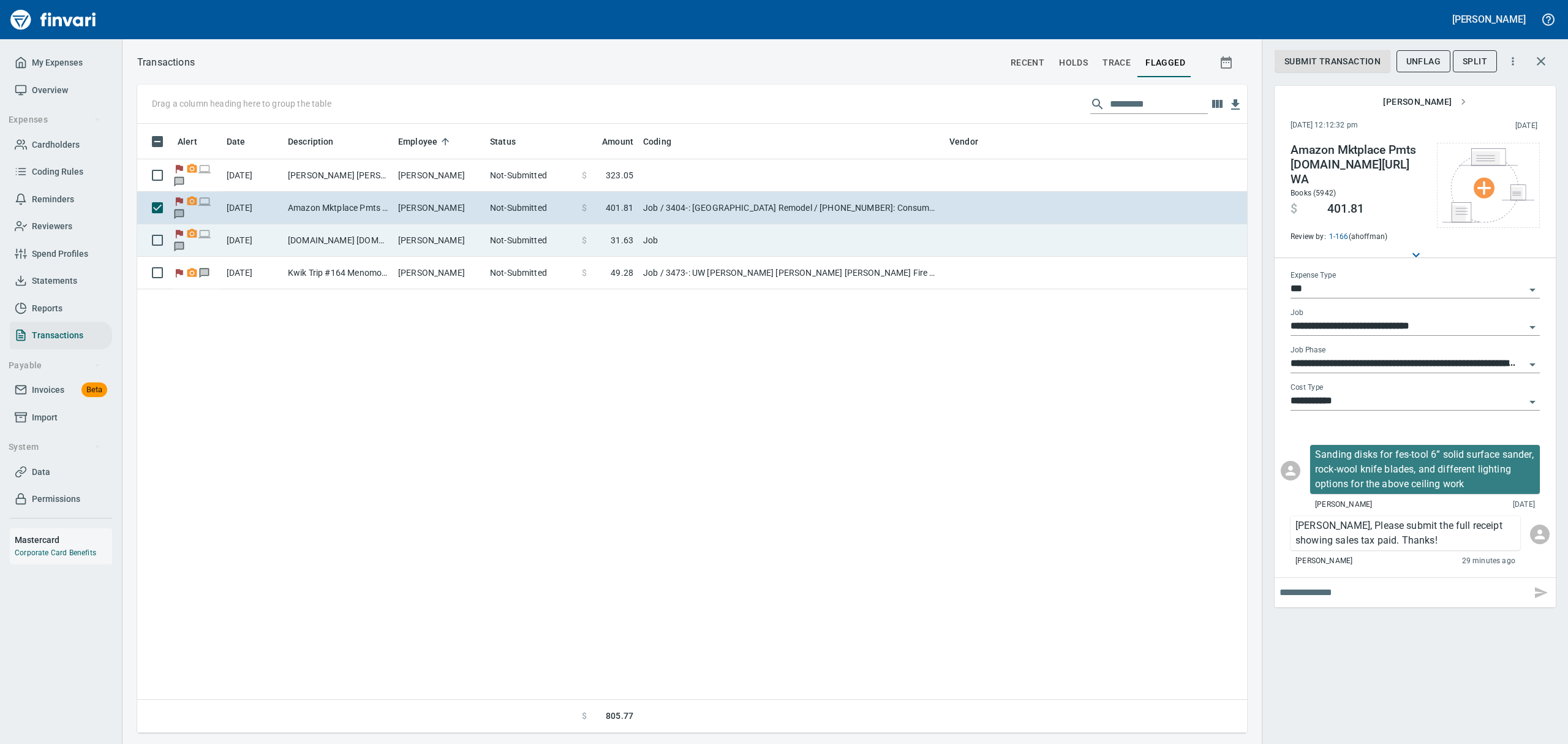
click at [317, 244] on td "[DOMAIN_NAME] [DOMAIN_NAME][URL] WA" at bounding box center [338, 241] width 110 height 33
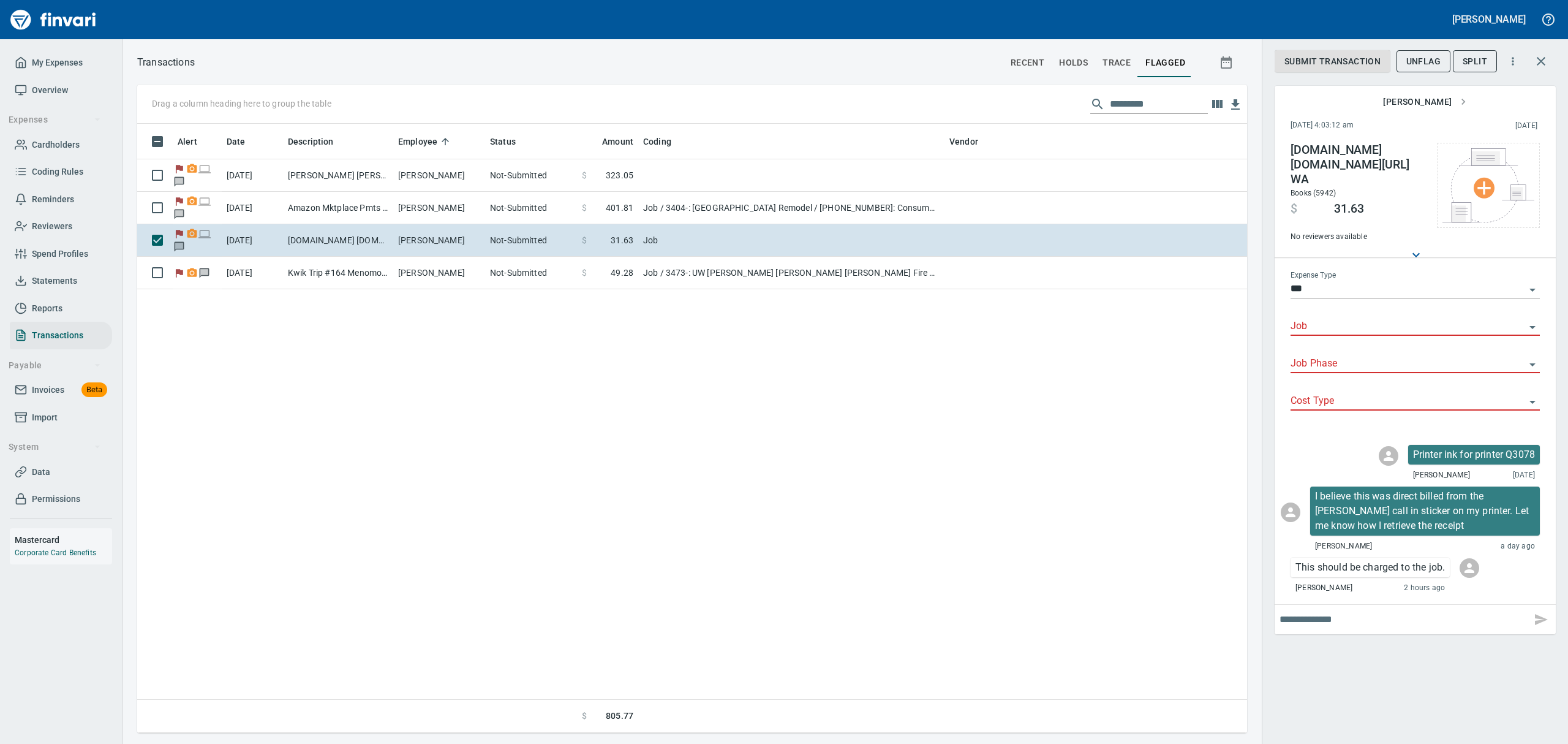
click at [1530, 320] on icon "Open" at bounding box center [1532, 326] width 14 height 14
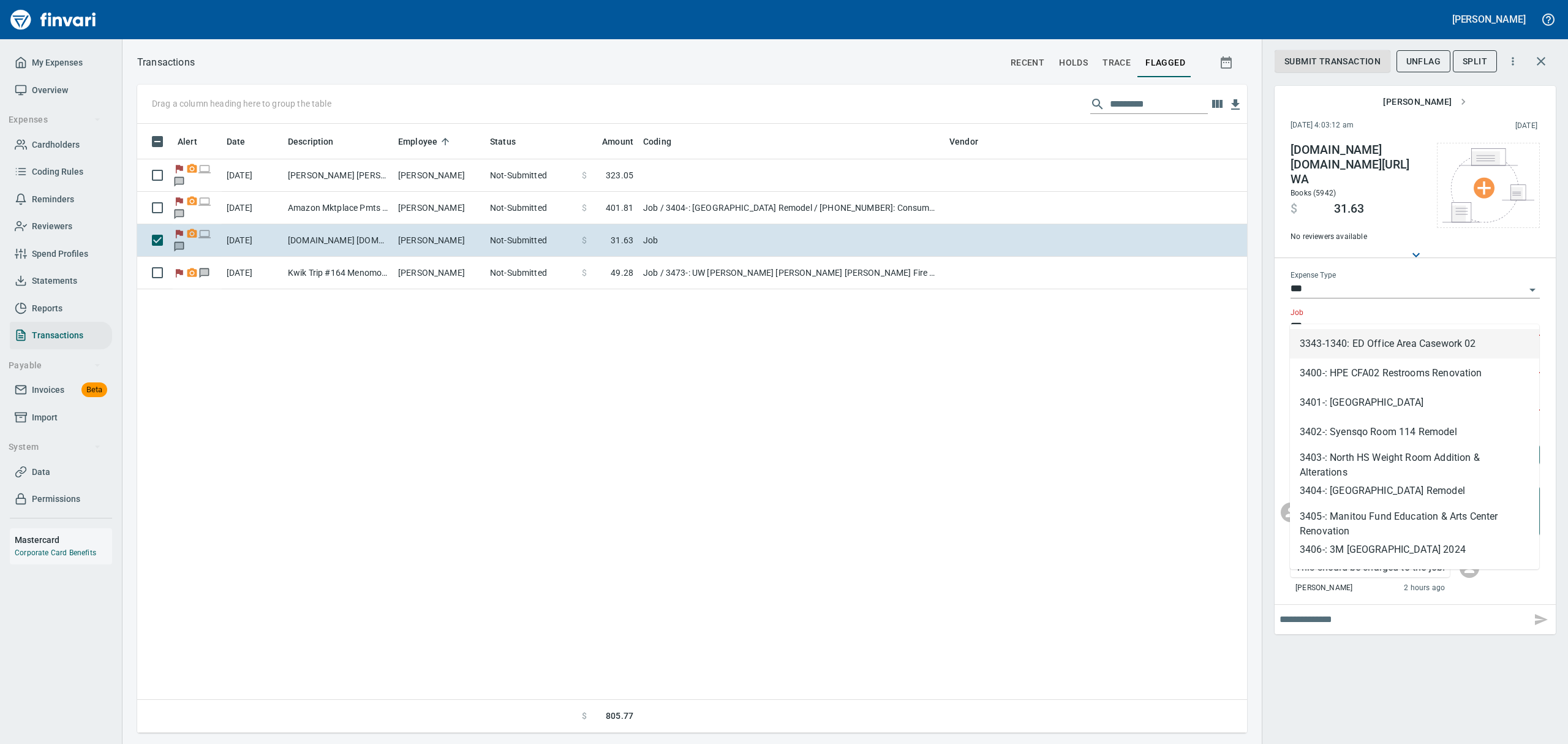
scroll to position [595, 1096]
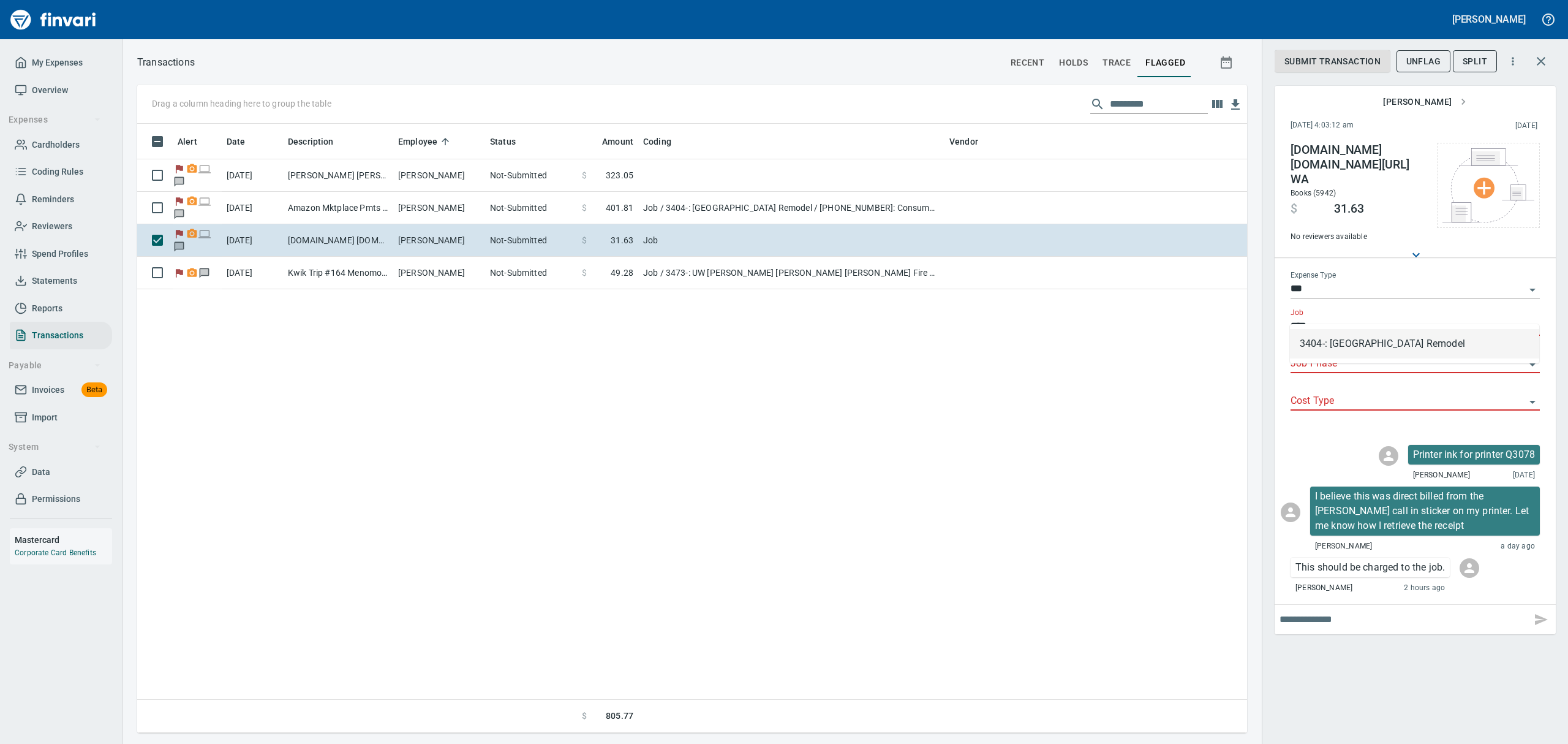
click at [1428, 340] on li "3404-: [GEOGRAPHIC_DATA] Remodel" at bounding box center [1414, 344] width 249 height 30
click at [1536, 357] on icon "Open" at bounding box center [1532, 364] width 14 height 14
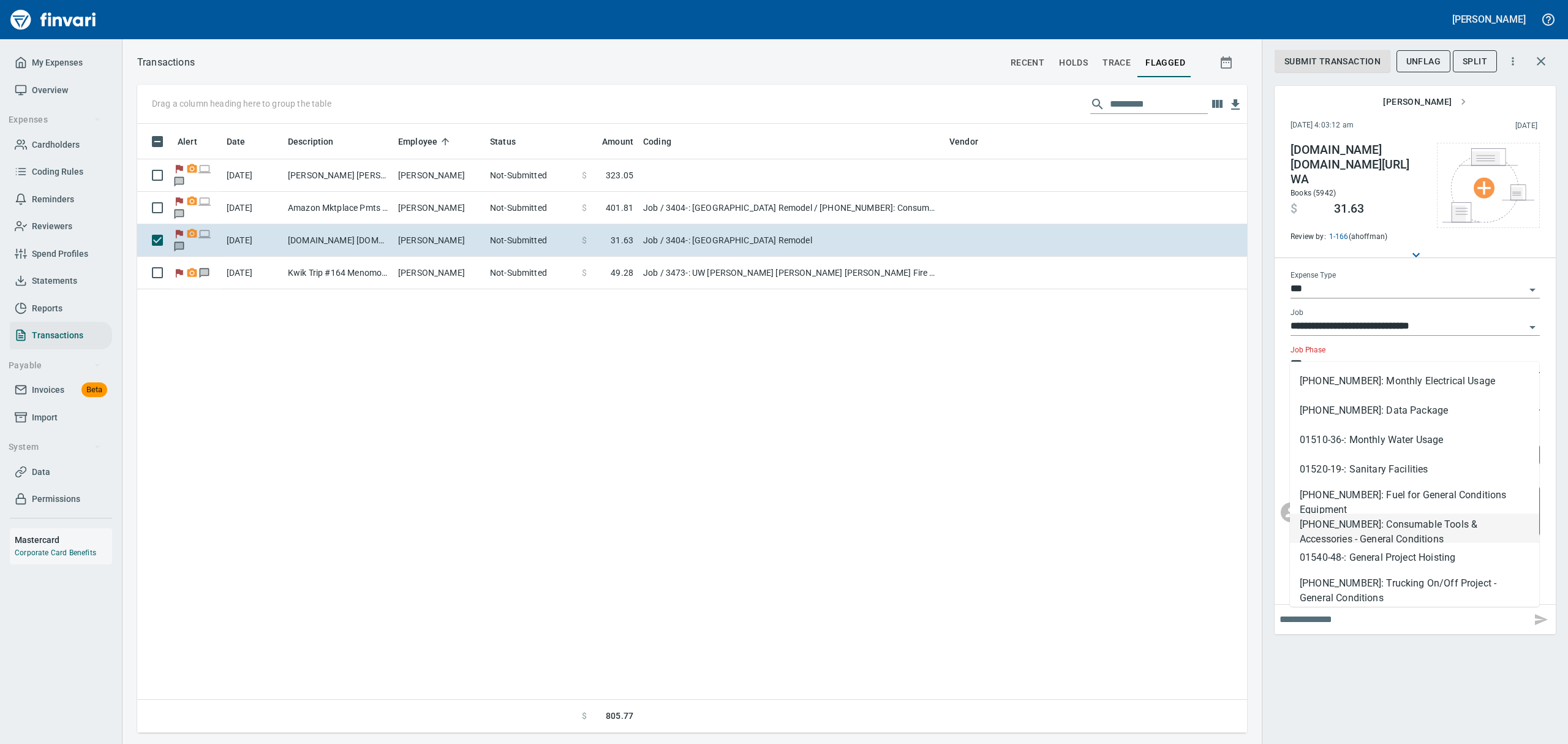
click at [1408, 530] on li "[PHONE_NUMBER]: Consumable Tools & Accessories - General Conditions" at bounding box center [1414, 528] width 249 height 30
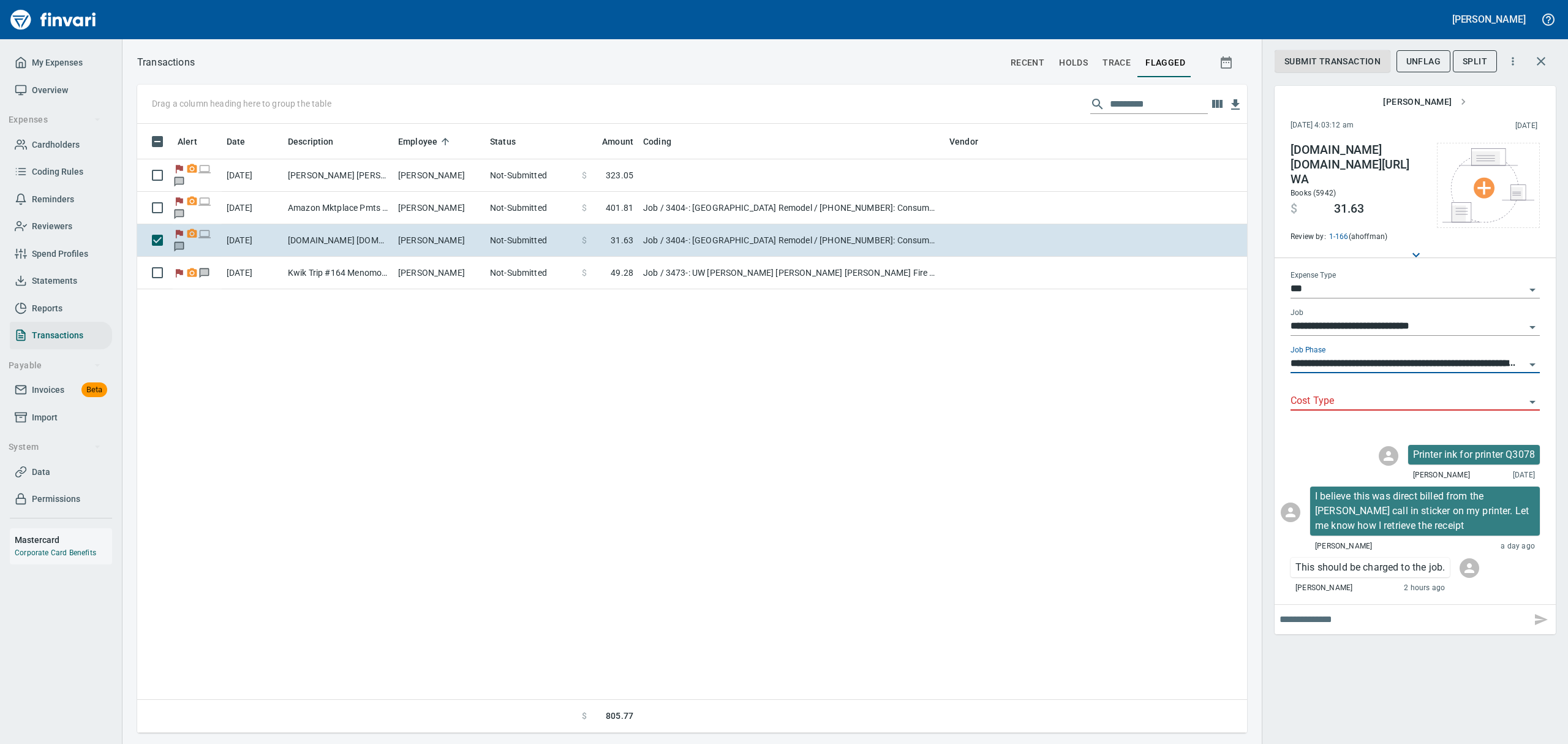
click at [1530, 395] on icon "Open" at bounding box center [1532, 401] width 14 height 14
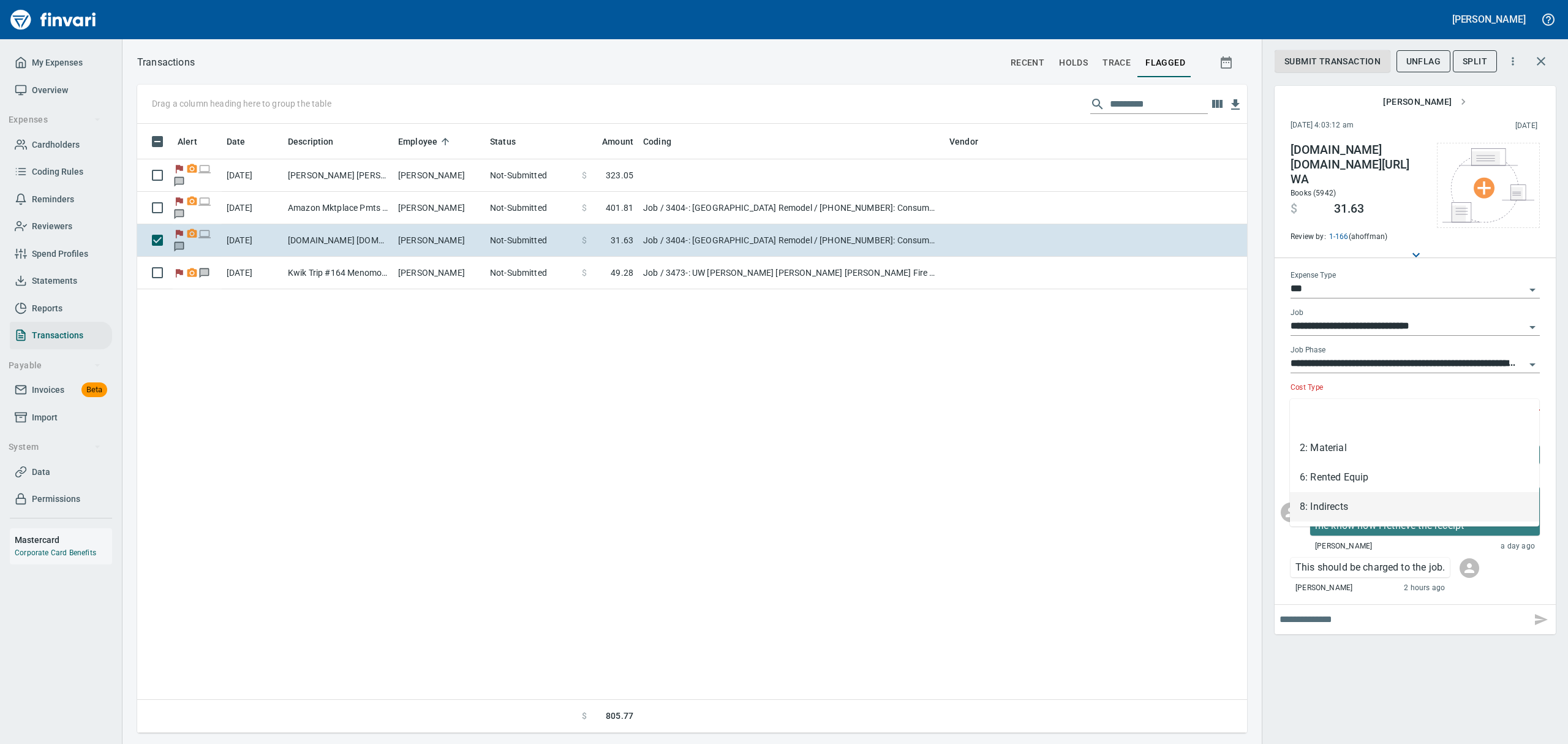
click at [1323, 501] on li "8: Indirects" at bounding box center [1414, 507] width 249 height 30
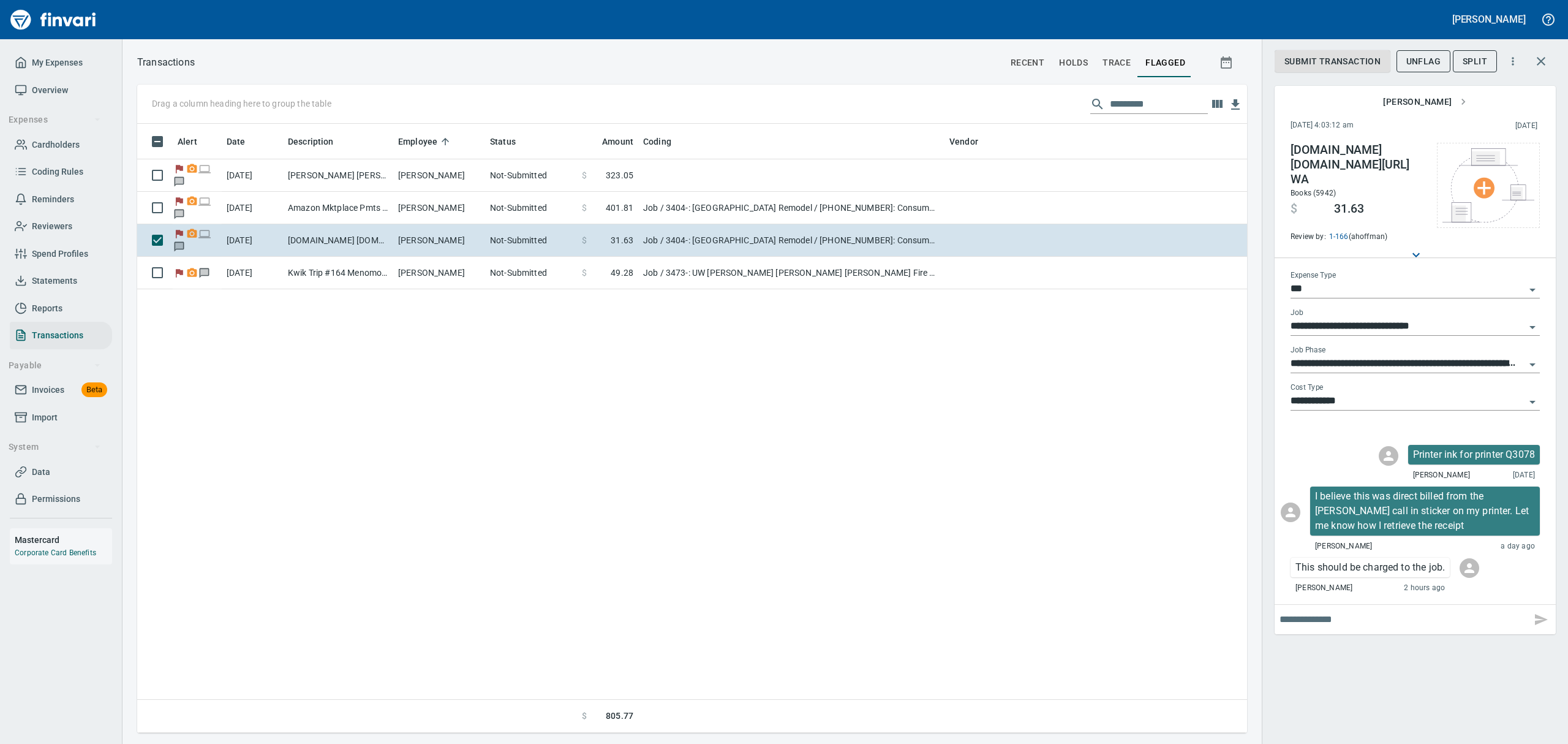
click at [1386, 610] on input "text" at bounding box center [1402, 619] width 247 height 19
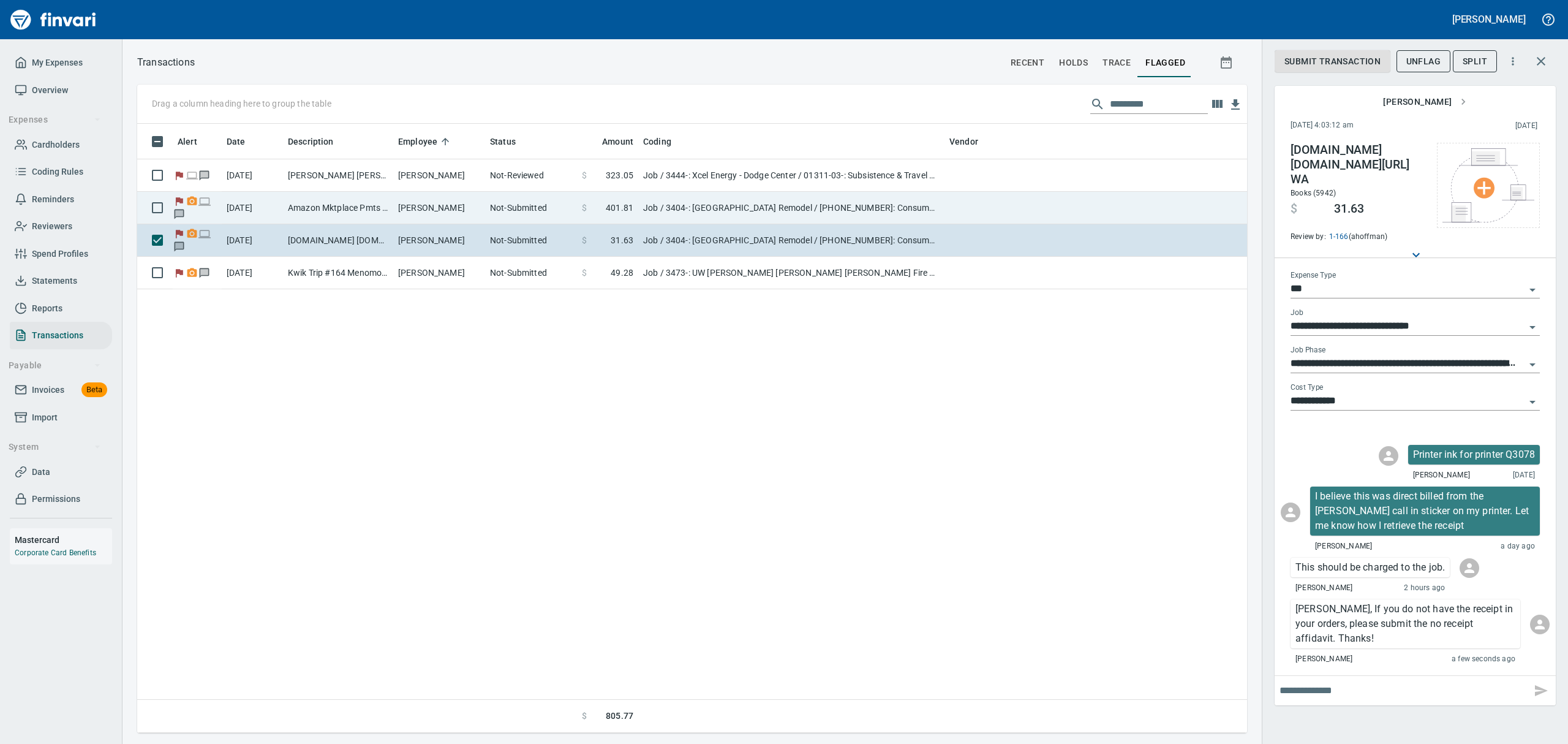
click at [318, 202] on td "Amazon Mktplace Pmts [DOMAIN_NAME][URL] WA" at bounding box center [338, 208] width 110 height 33
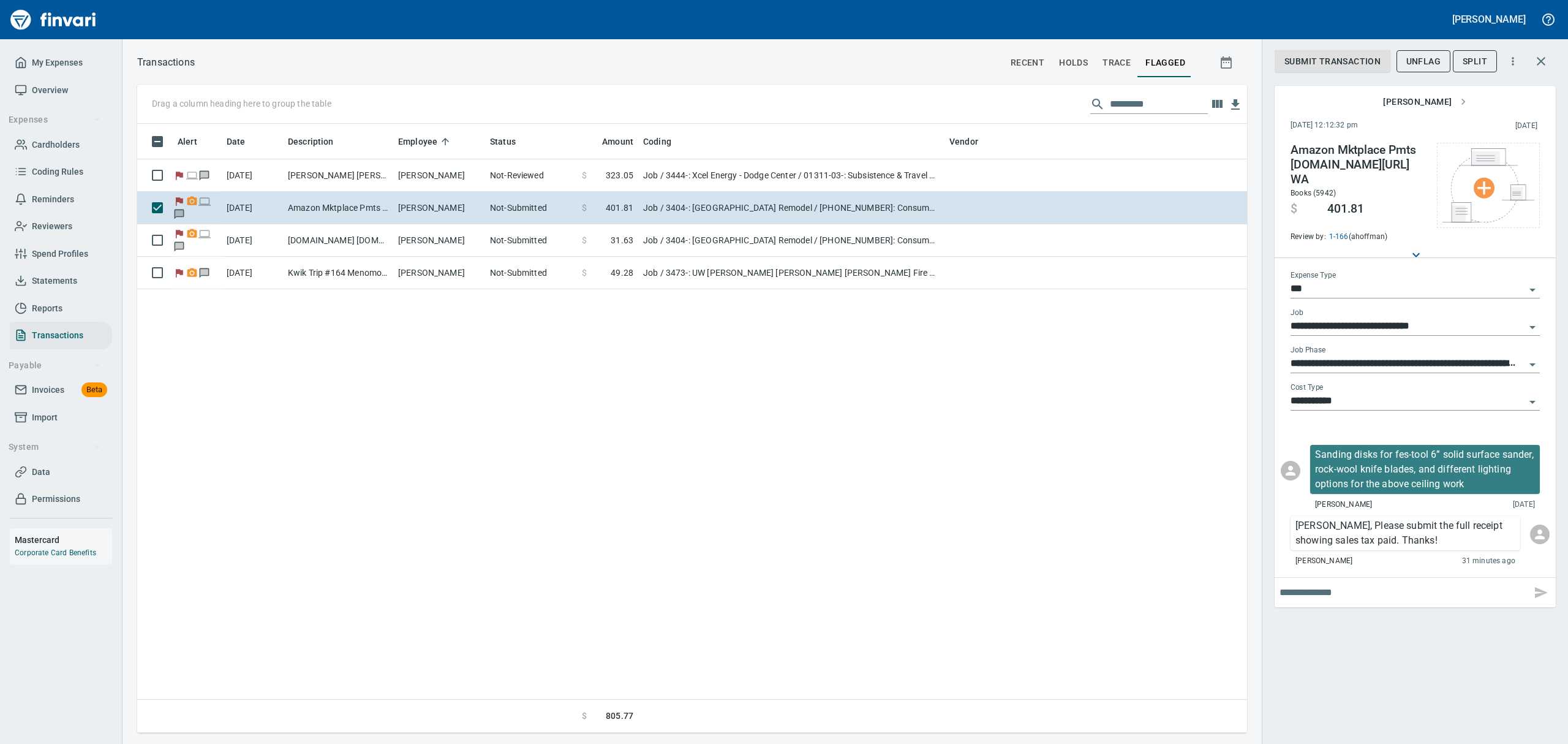
click at [1372, 583] on input "text" at bounding box center [1402, 592] width 247 height 19
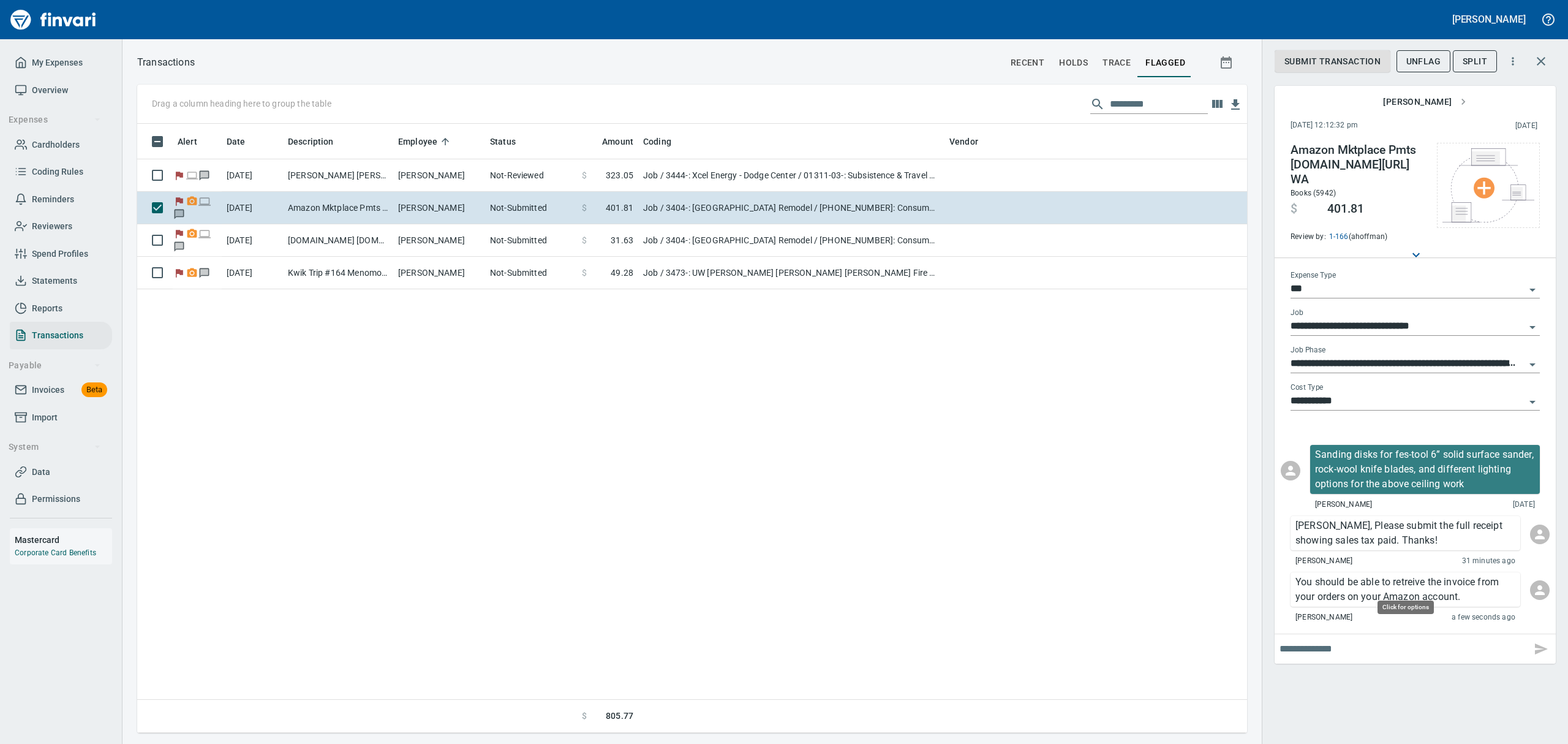
scroll to position [595, 1096]
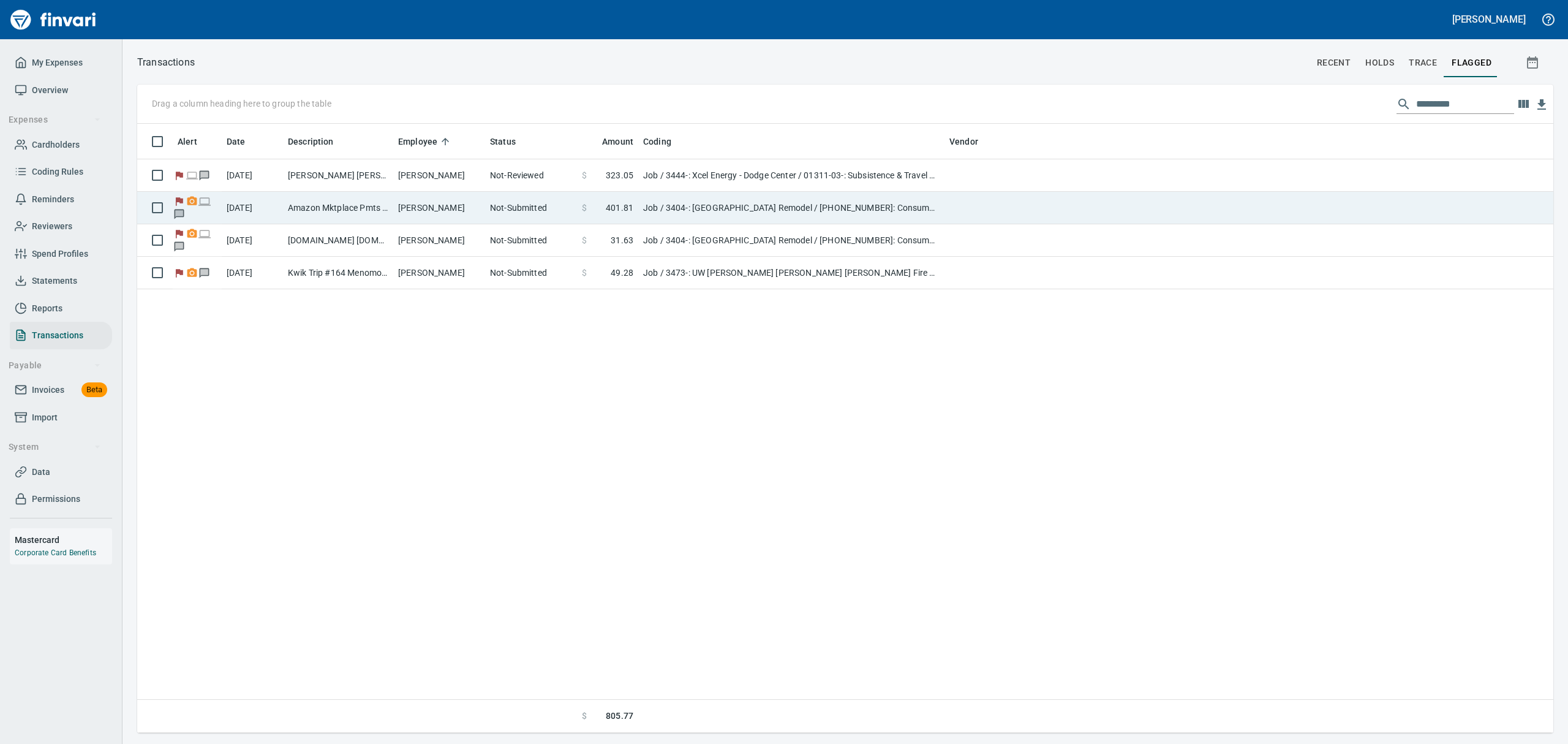
scroll to position [595, 1400]
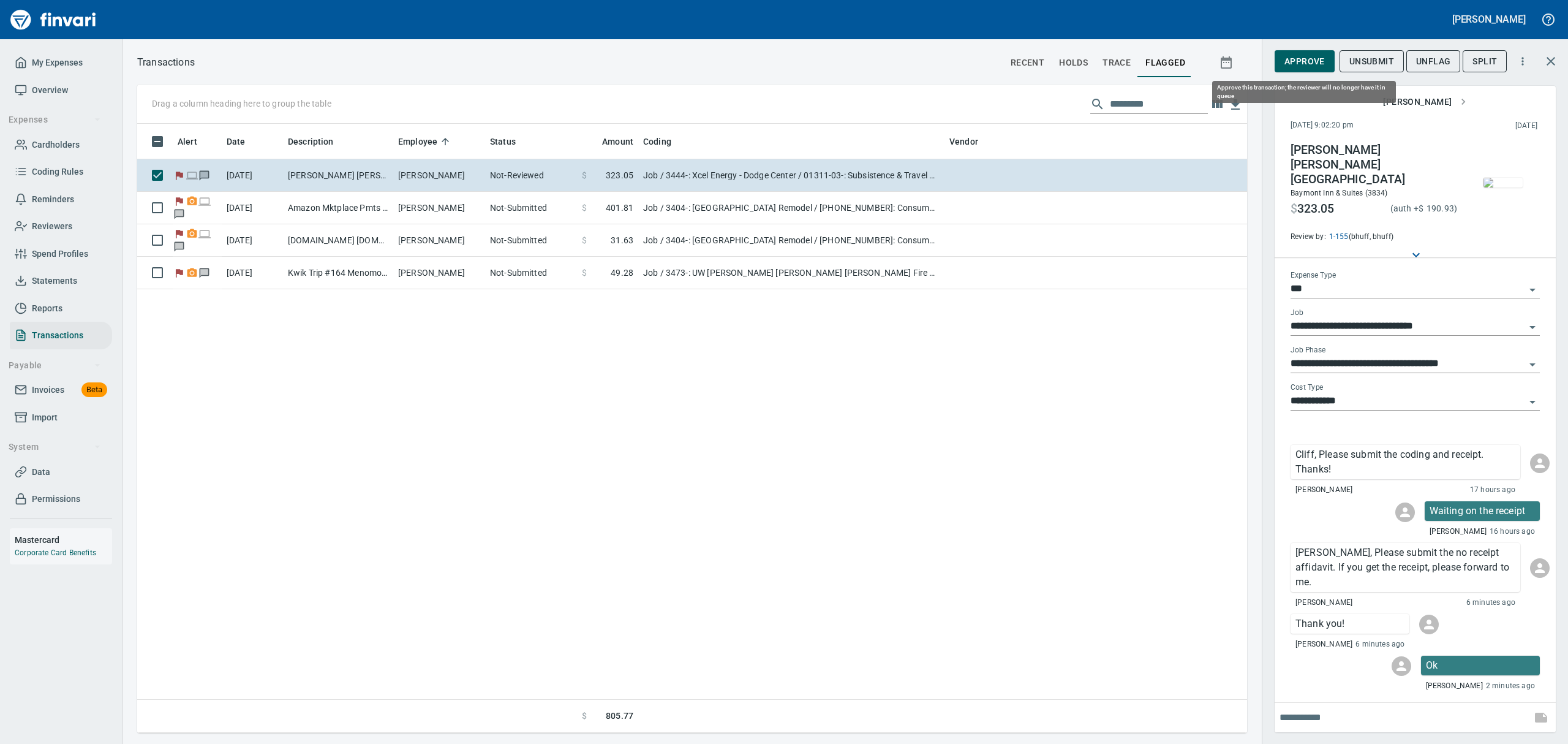
scroll to position [595, 1096]
click at [1282, 57] on button "Approve" at bounding box center [1304, 61] width 60 height 23
click at [1436, 65] on span "UnFlag" at bounding box center [1424, 61] width 35 height 15
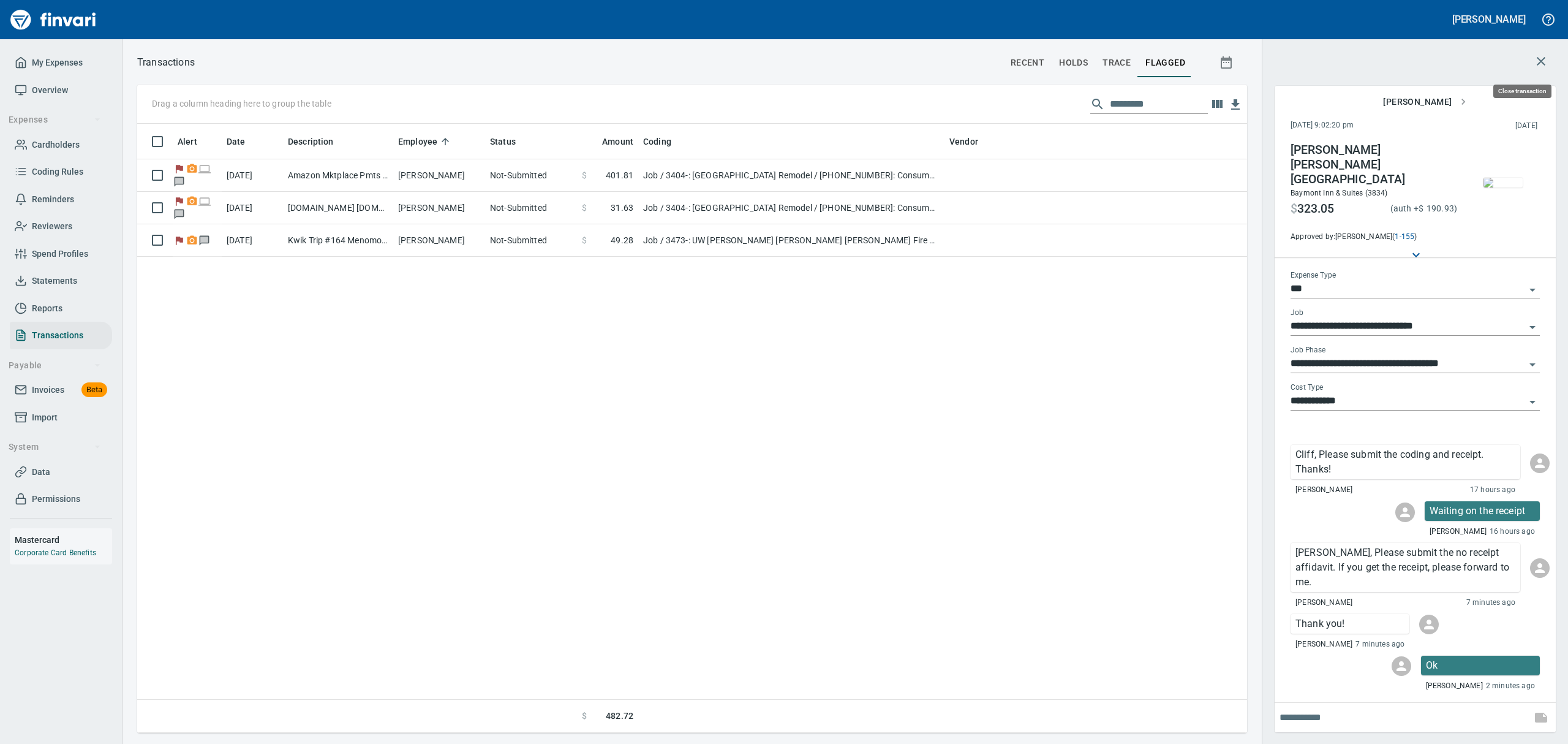
click at [1537, 61] on icon "button" at bounding box center [1540, 60] width 14 height 14
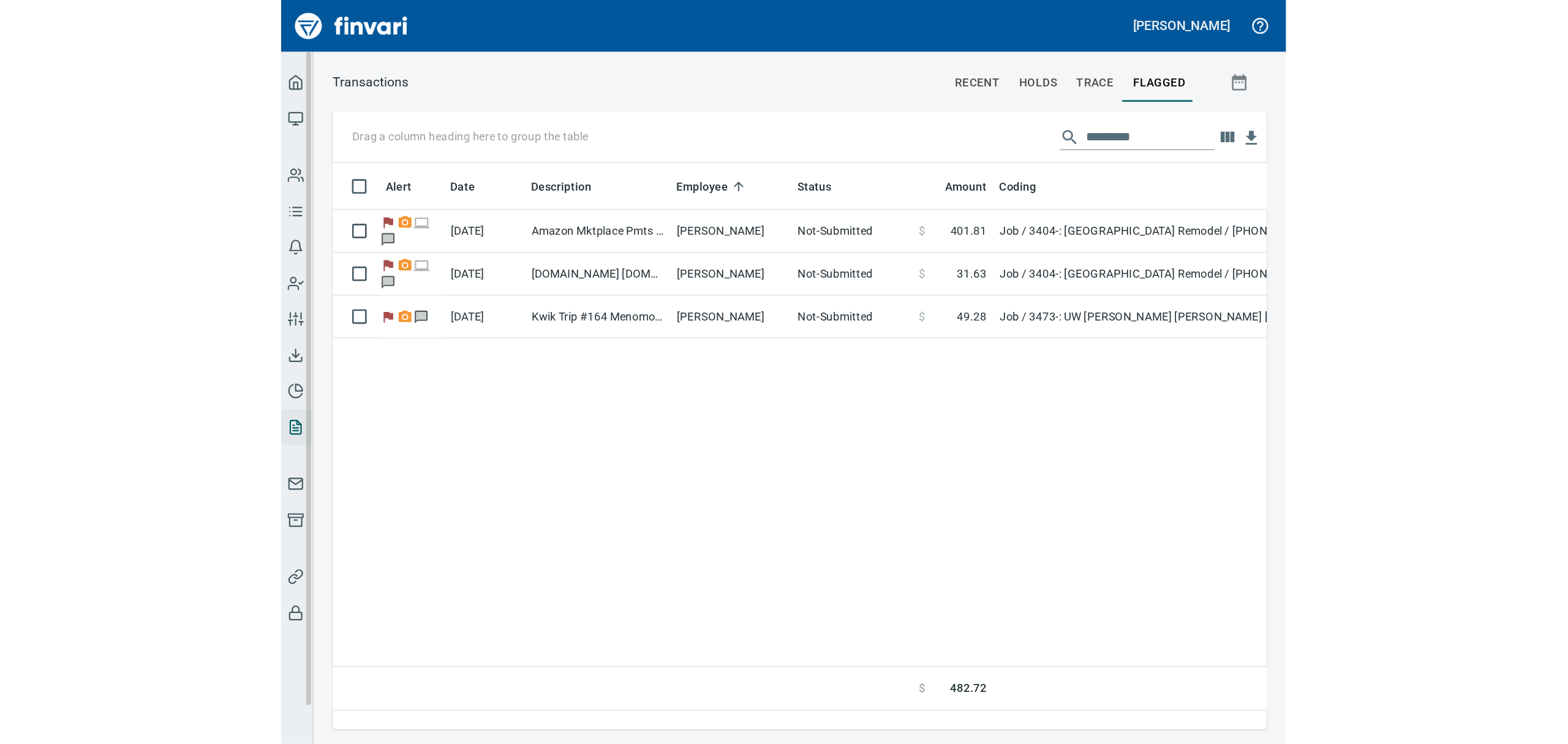
scroll to position [595, 1402]
